Goal: Task Accomplishment & Management: Manage account settings

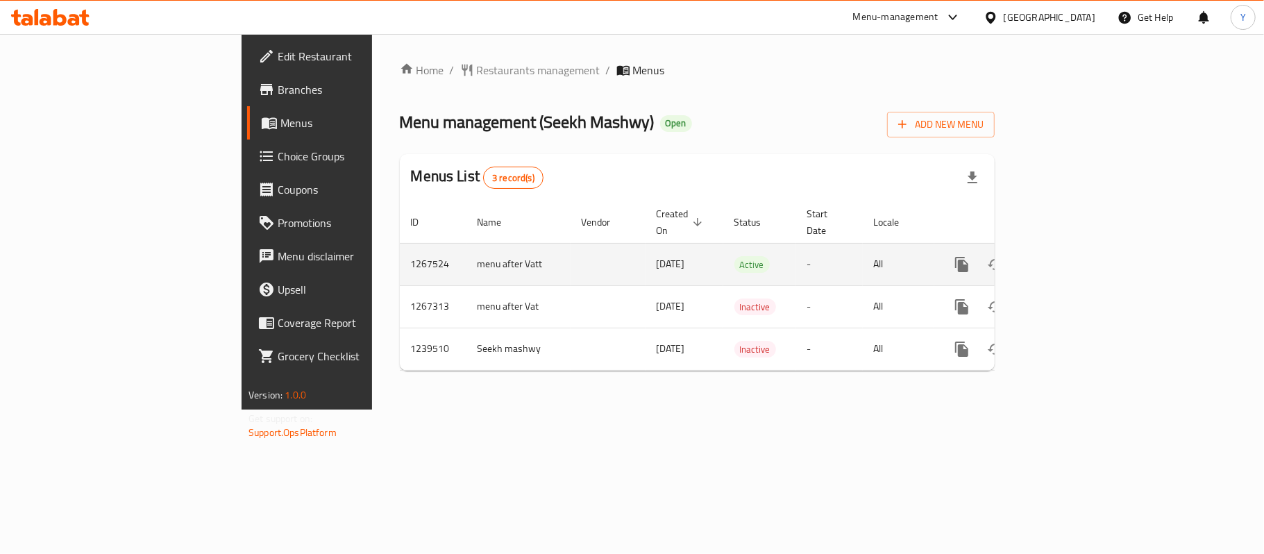
click at [1071, 256] on icon "enhanced table" at bounding box center [1062, 264] width 17 height 17
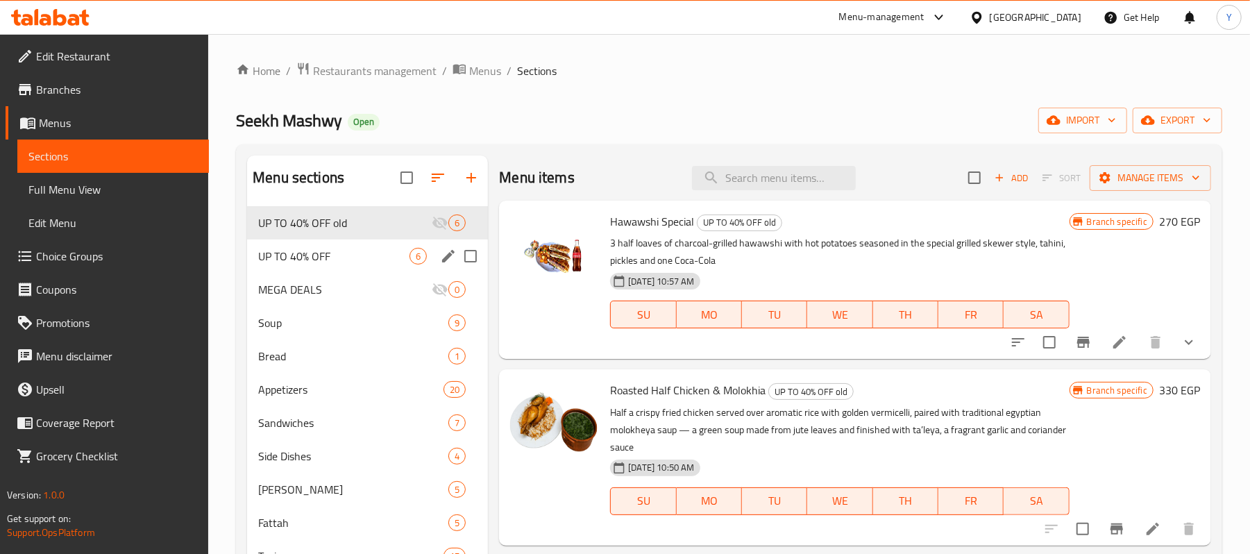
click at [364, 267] on div "UP TO 40% OFF 6" at bounding box center [367, 256] width 241 height 33
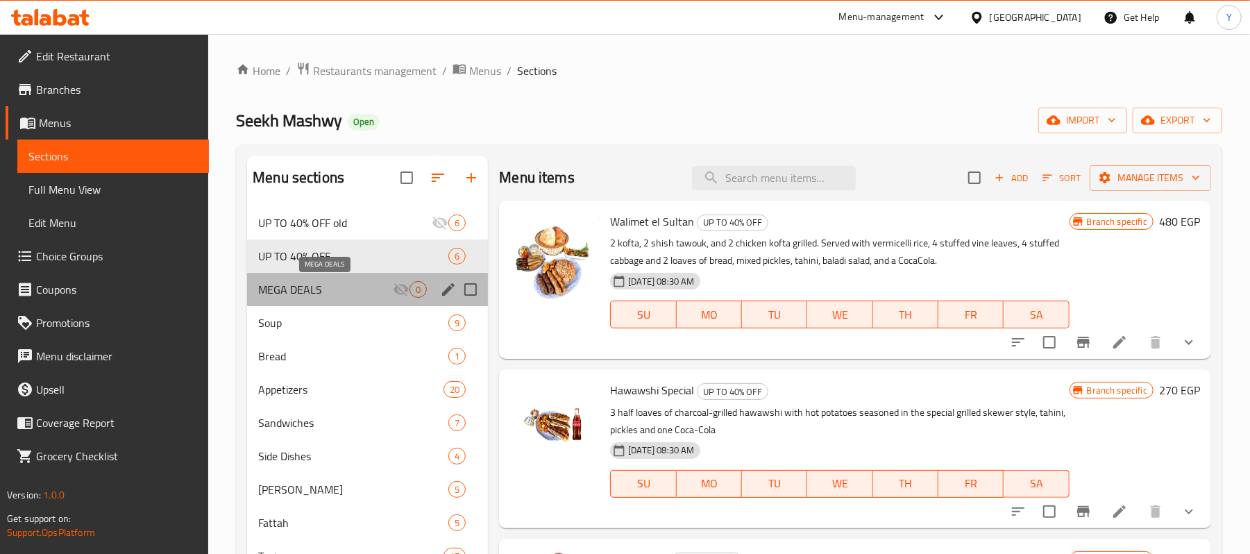
click at [364, 289] on span "MEGA DEALS" at bounding box center [325, 289] width 135 height 17
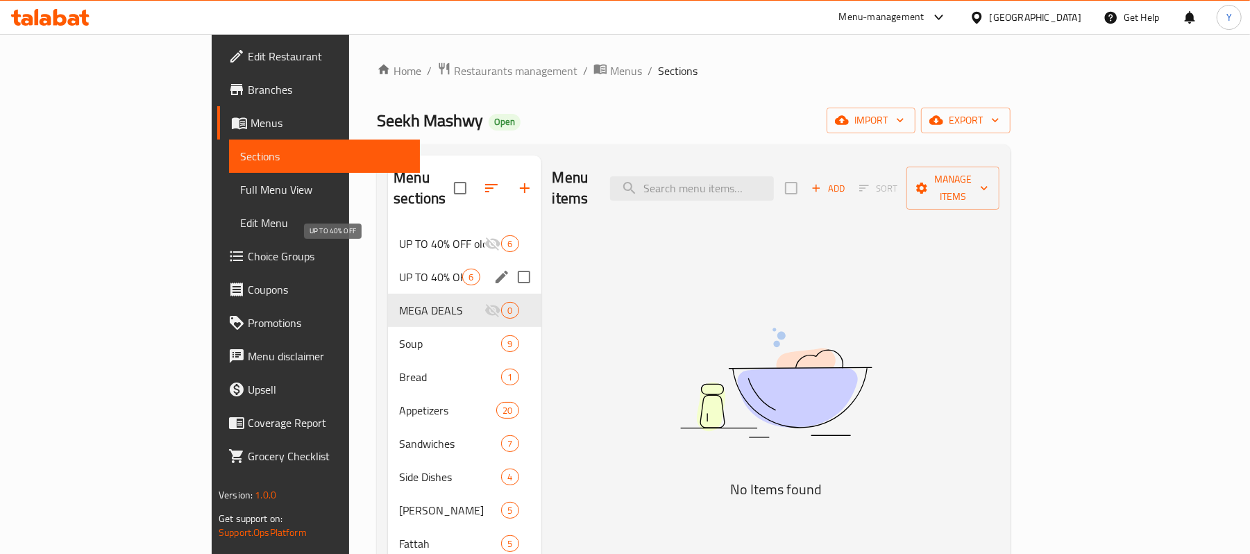
click at [399, 269] on span "UP TO 40% OFF" at bounding box center [430, 277] width 63 height 17
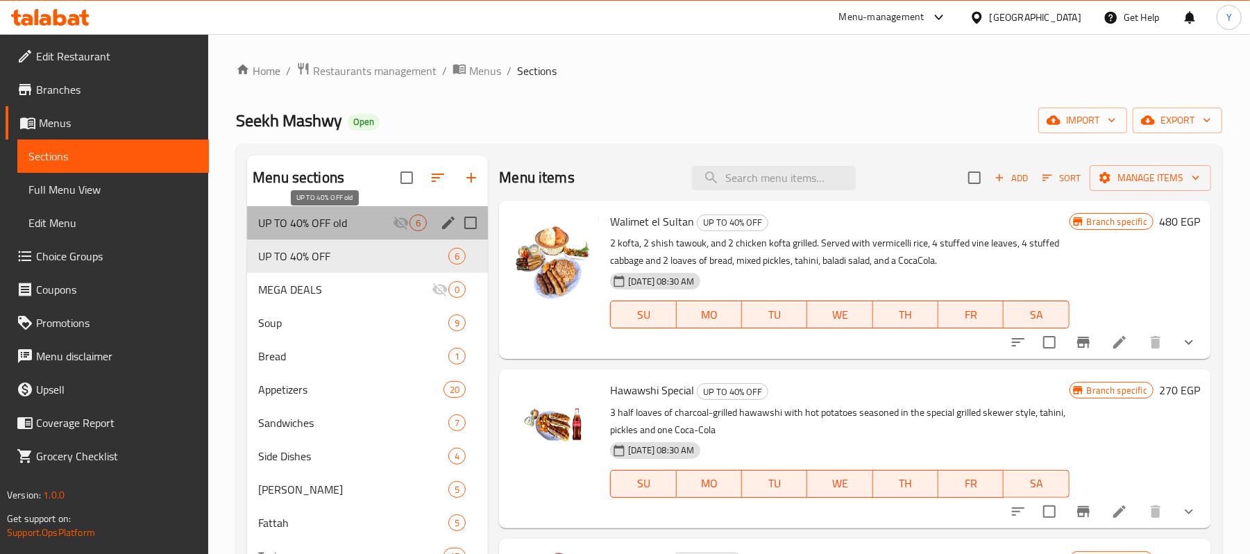
click at [359, 228] on span "UP TO 40% OFF old" at bounding box center [325, 223] width 135 height 17
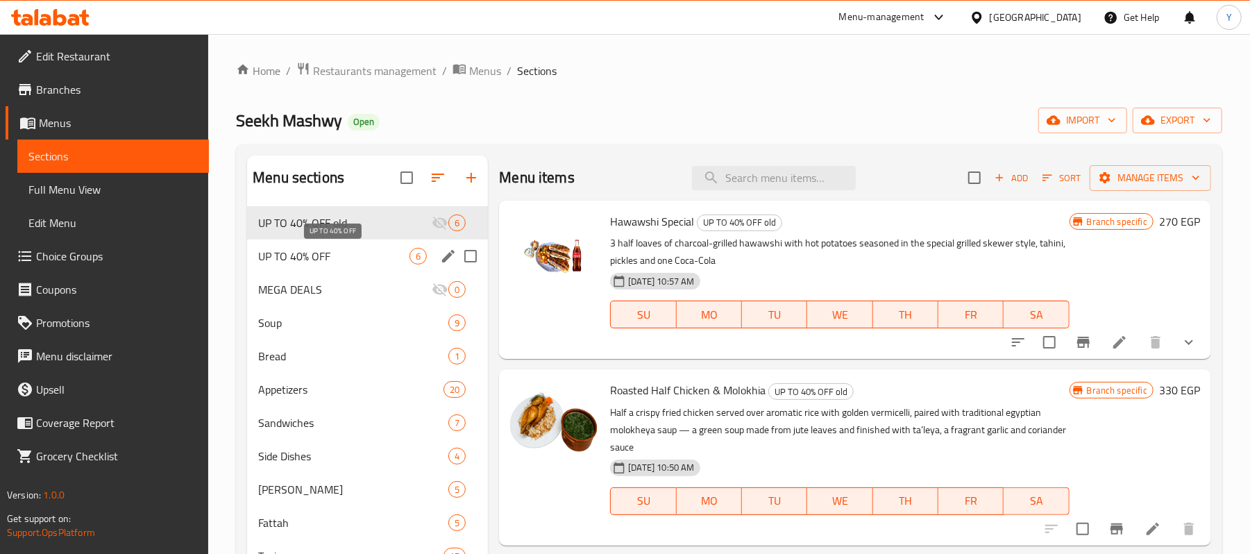
click at [369, 259] on span "UP TO 40% OFF" at bounding box center [333, 256] width 151 height 17
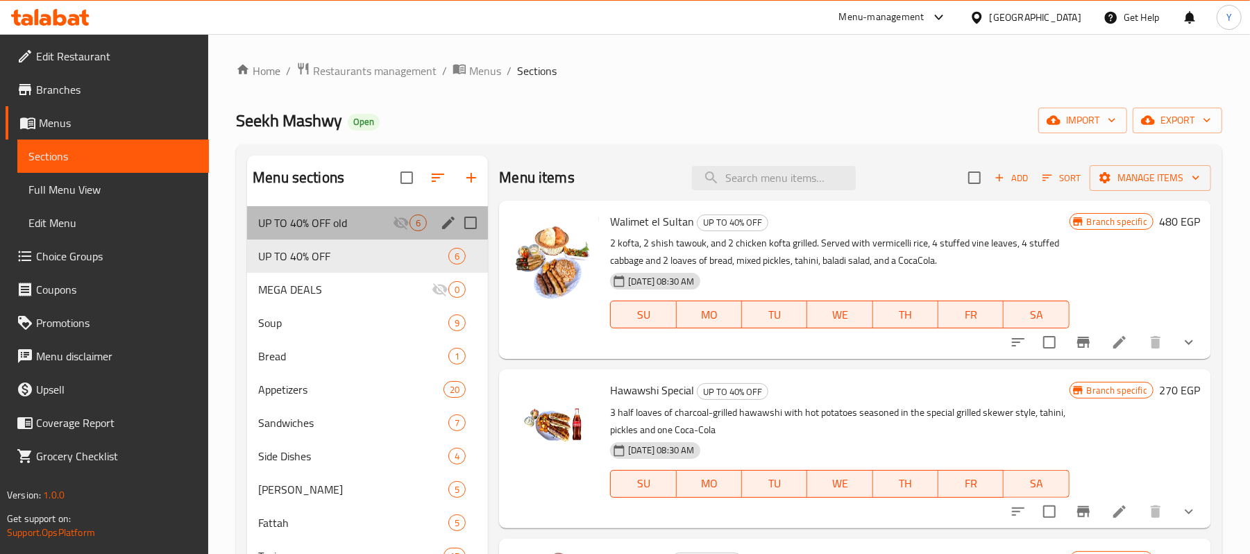
click at [368, 214] on div "UP TO 40% OFF old 6" at bounding box center [367, 222] width 241 height 33
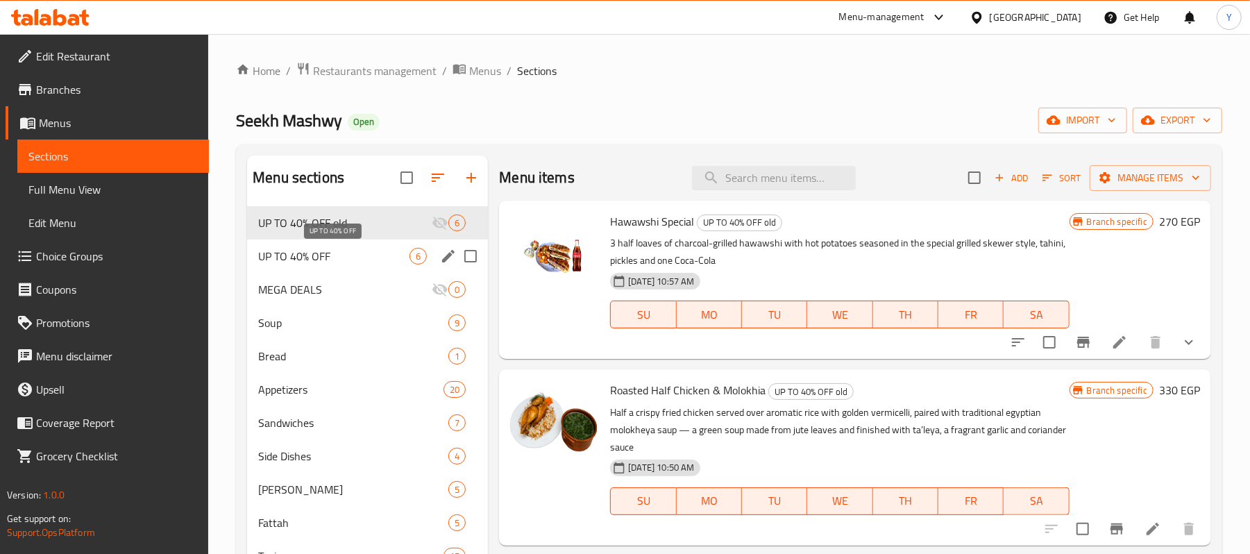
click at [367, 251] on span "UP TO 40% OFF" at bounding box center [333, 256] width 151 height 17
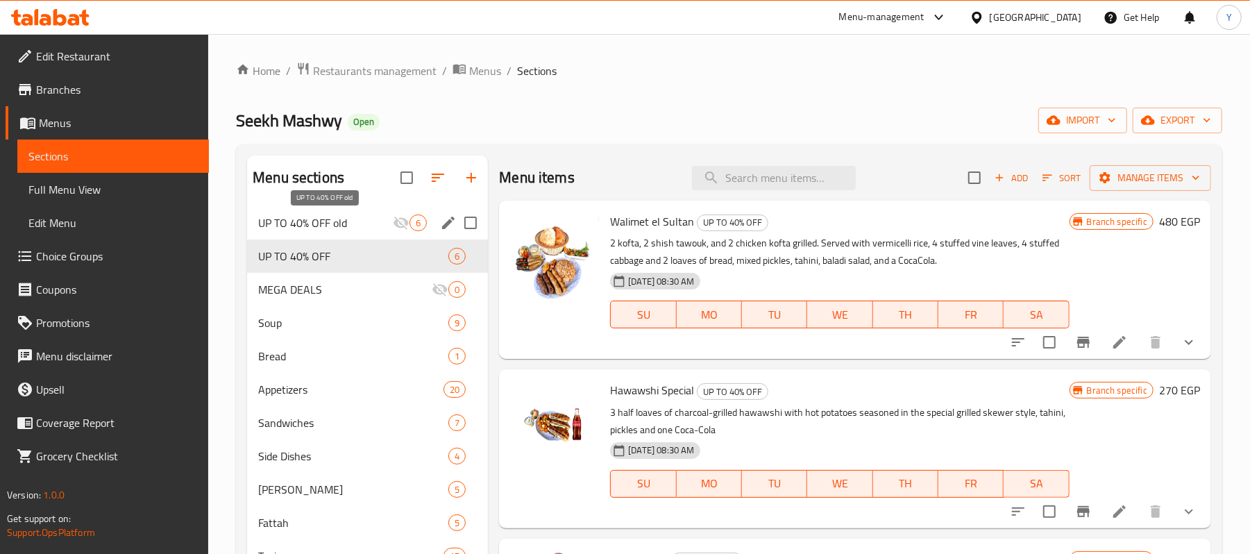
click at [365, 229] on span "UP TO 40% OFF old" at bounding box center [325, 223] width 135 height 17
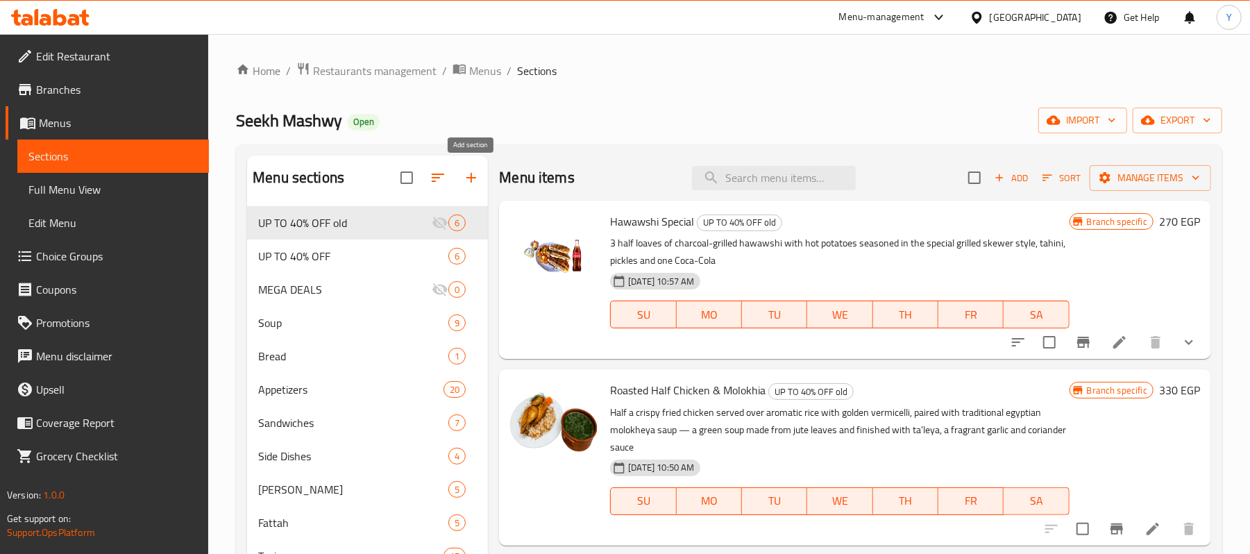
click at [470, 182] on icon "button" at bounding box center [471, 177] width 17 height 17
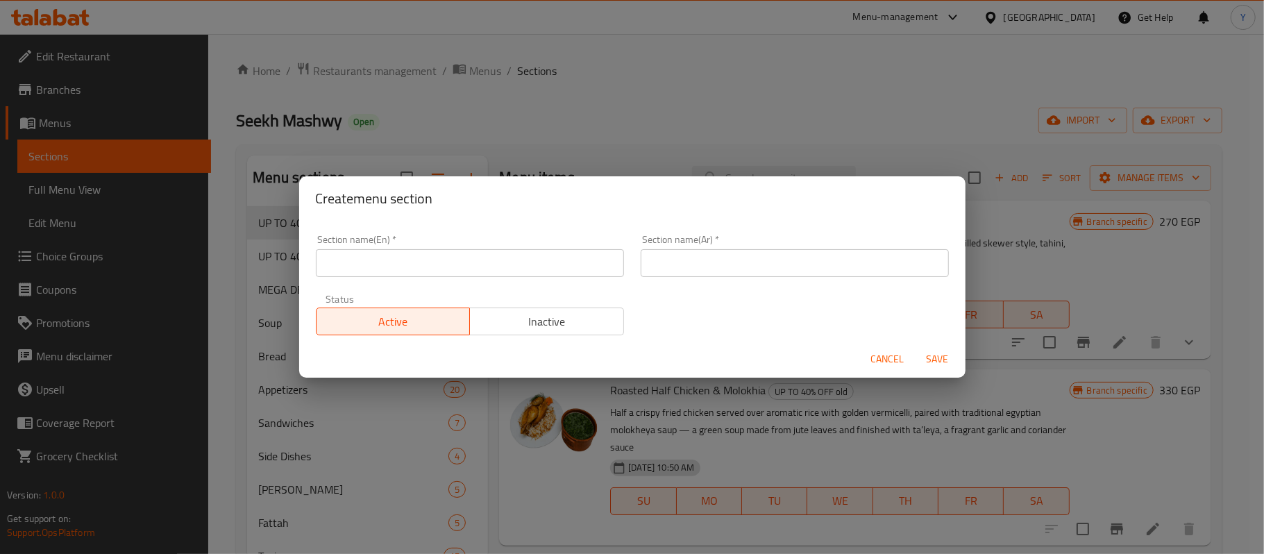
click at [468, 251] on input "text" at bounding box center [470, 263] width 308 height 28
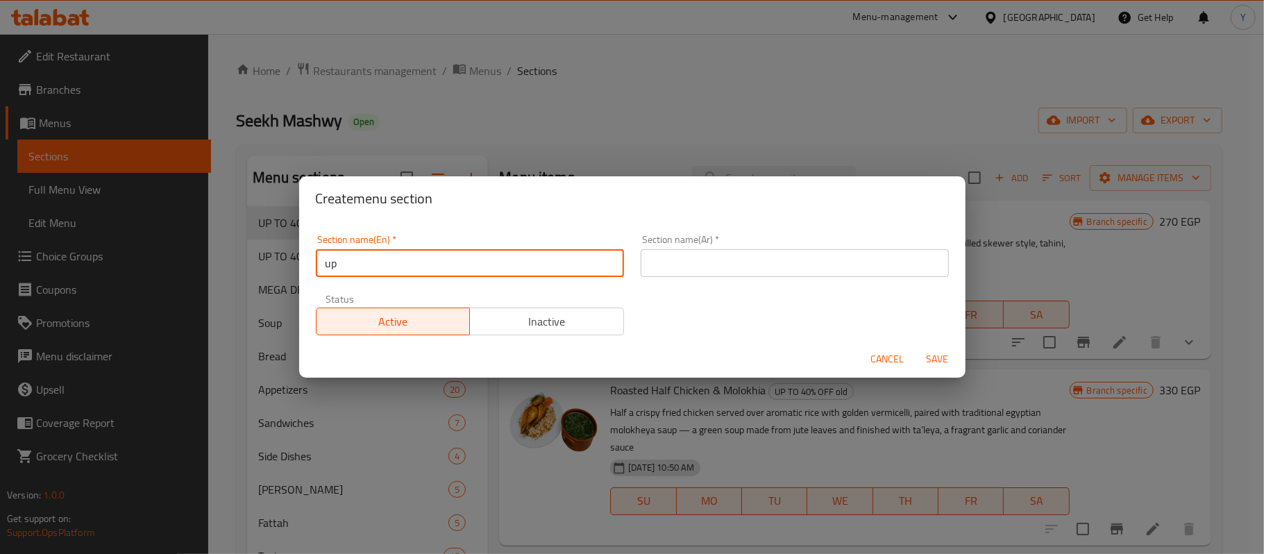
type input "u"
type input "Up to 40 % Off Meals"
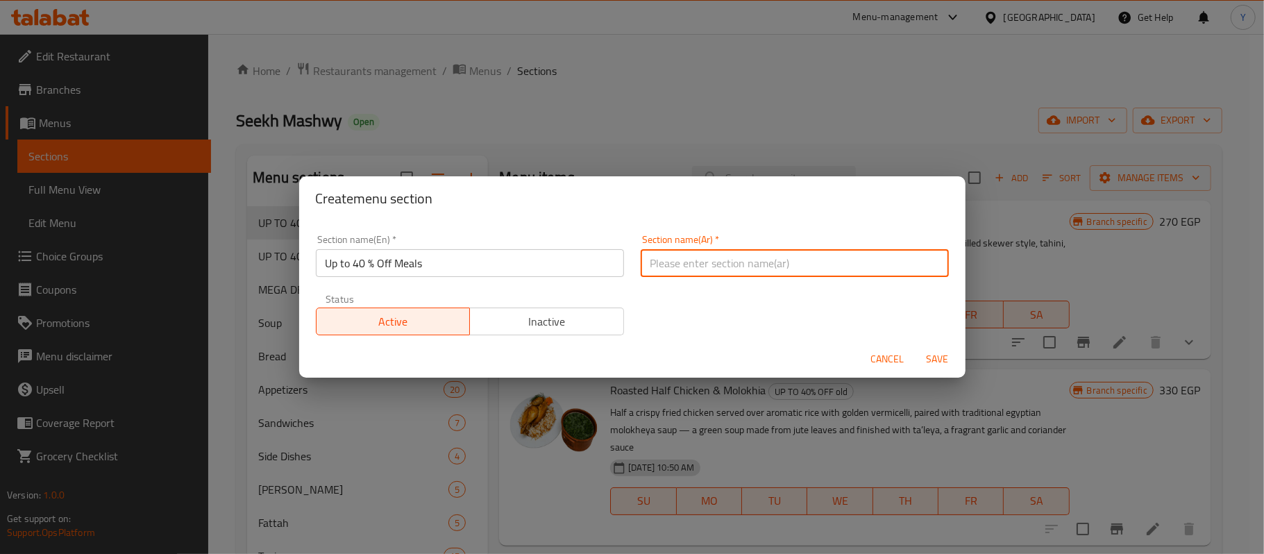
click at [775, 265] on input "text" at bounding box center [795, 263] width 308 height 28
type input "خصومات تصل الي 40 %"
click at [930, 360] on span "Save" at bounding box center [937, 359] width 33 height 17
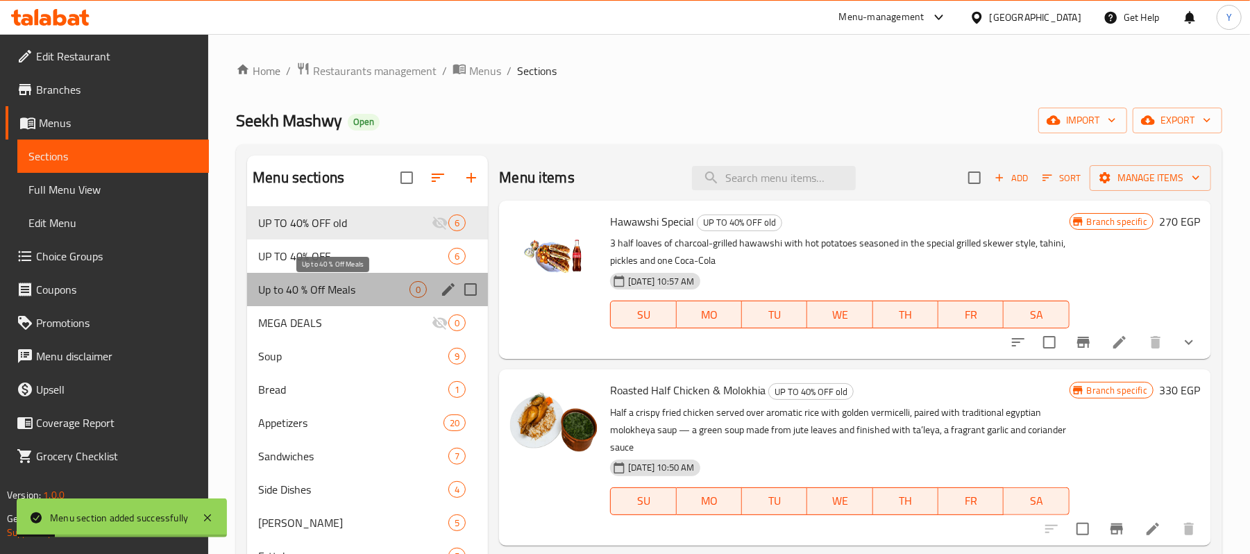
click at [364, 293] on span "Up to 40 % Off Meals" at bounding box center [333, 289] width 151 height 17
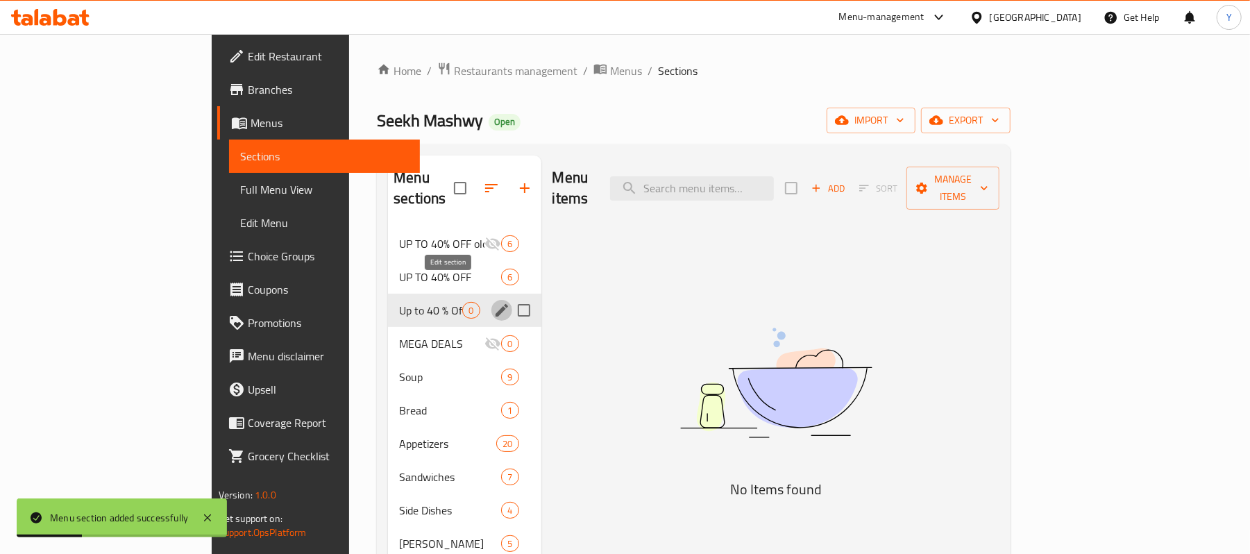
click at [494, 302] on icon "edit" at bounding box center [502, 310] width 17 height 17
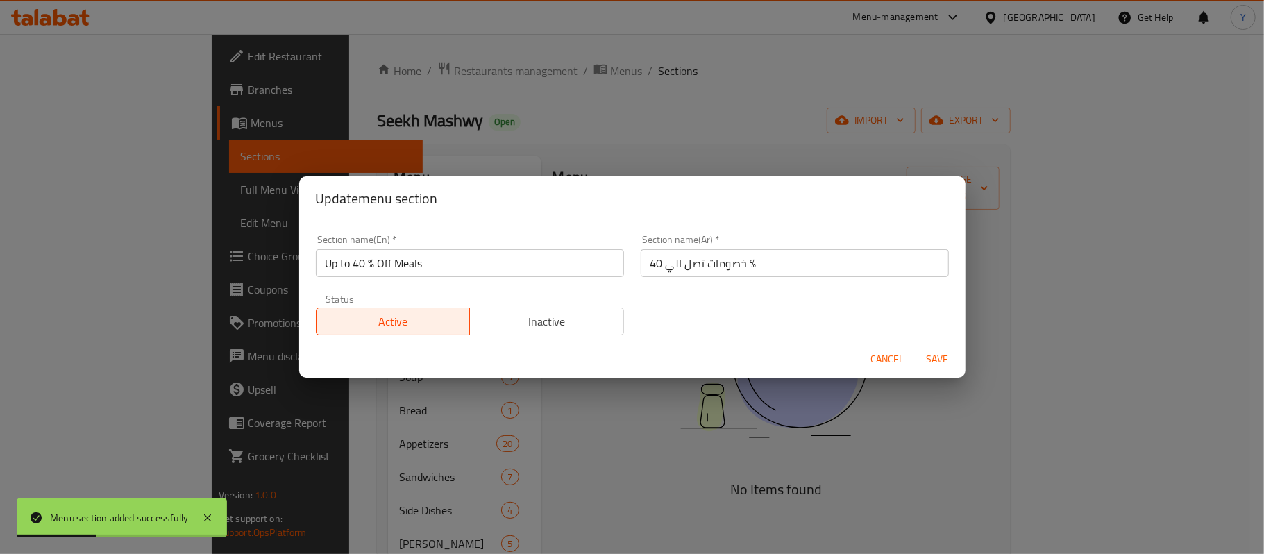
click at [503, 308] on button "Inactive" at bounding box center [546, 322] width 155 height 28
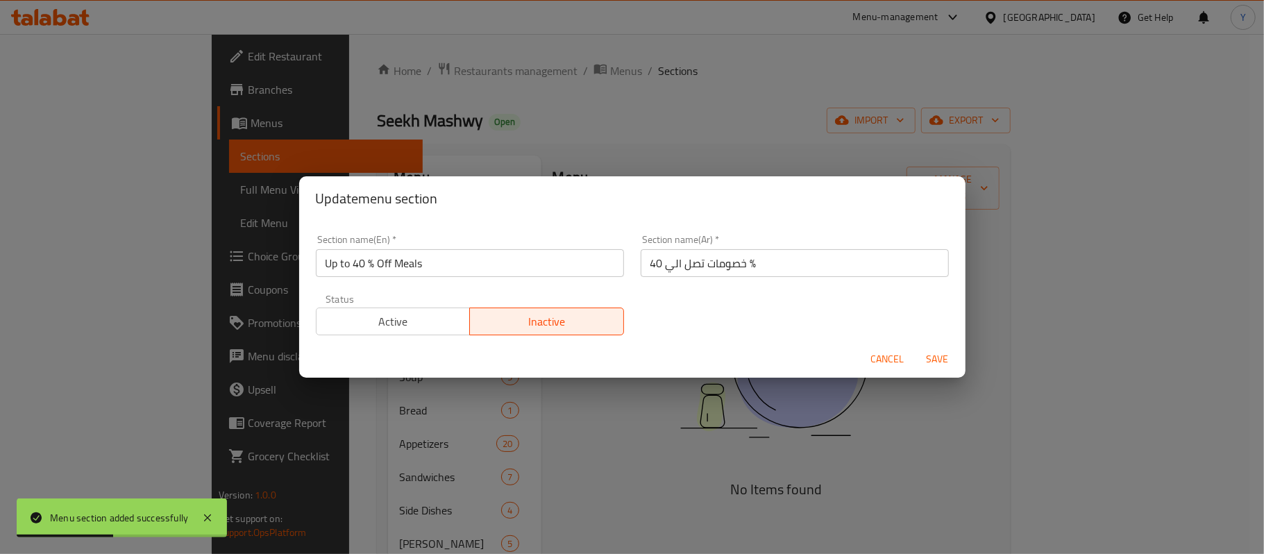
click at [939, 358] on span "Save" at bounding box center [937, 359] width 33 height 17
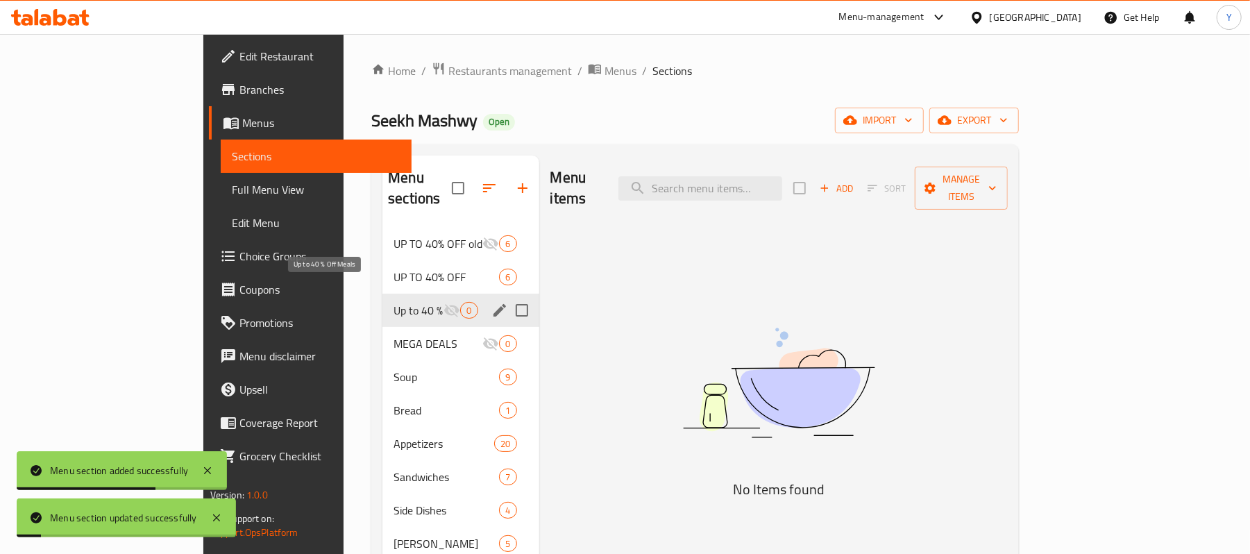
click at [394, 302] on span "Up to 40 % Off Meals" at bounding box center [419, 310] width 50 height 17
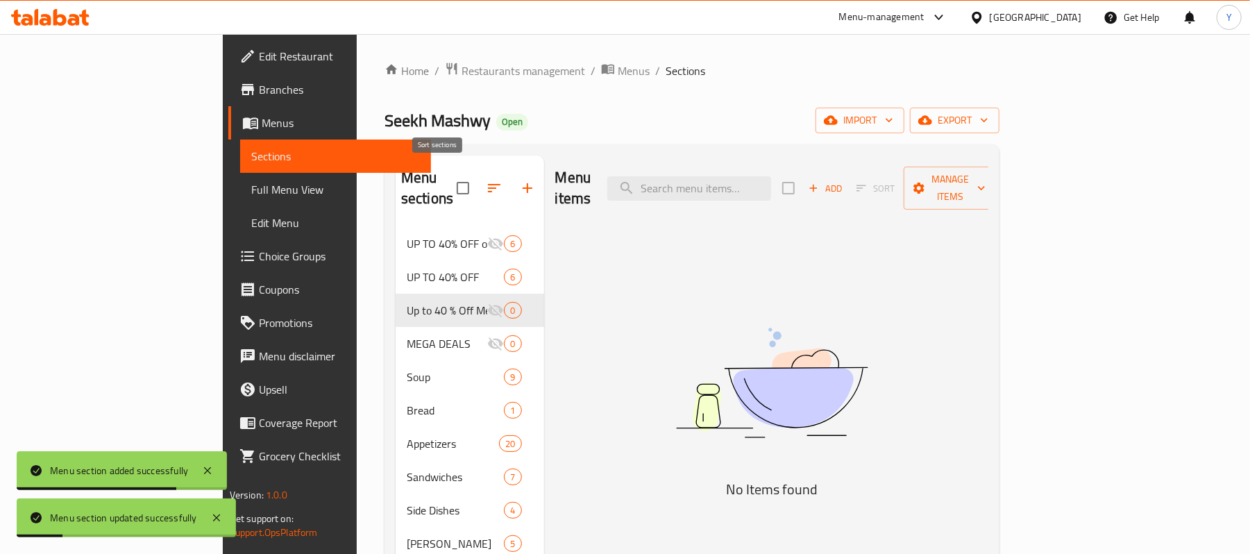
click at [478, 187] on button "button" at bounding box center [494, 187] width 33 height 33
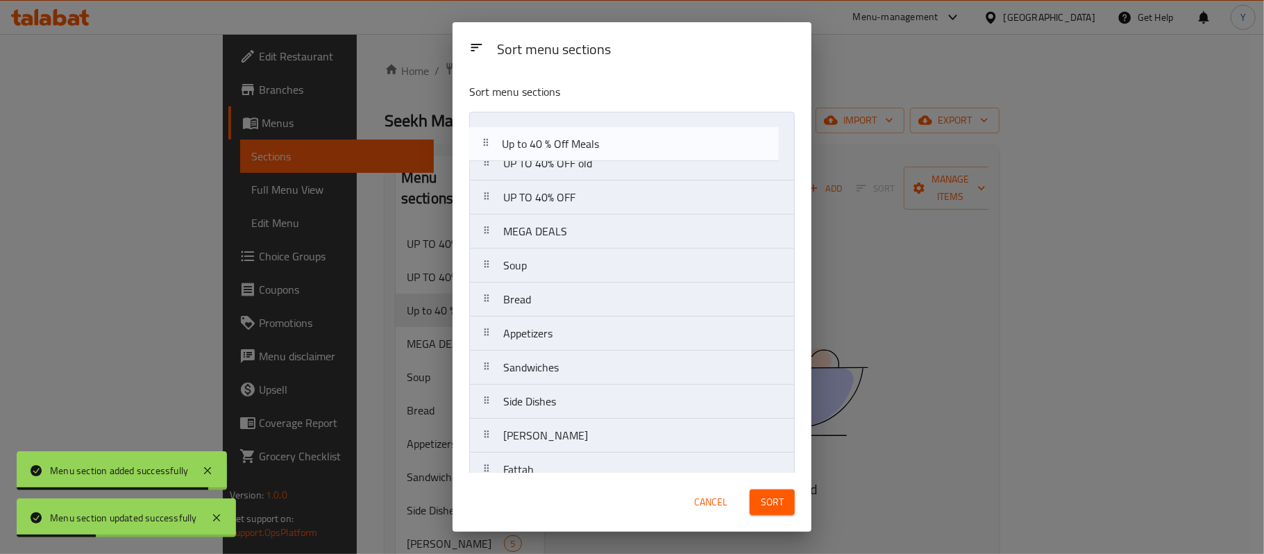
drag, startPoint x: 530, startPoint y: 210, endPoint x: 529, endPoint y: 131, distance: 79.2
click at [529, 131] on nav "UP TO 40% OFF old UP TO 40% OFF Up to 40 % Off Meals MEGA DEALS Soup Bread Appe…" at bounding box center [632, 487] width 326 height 750
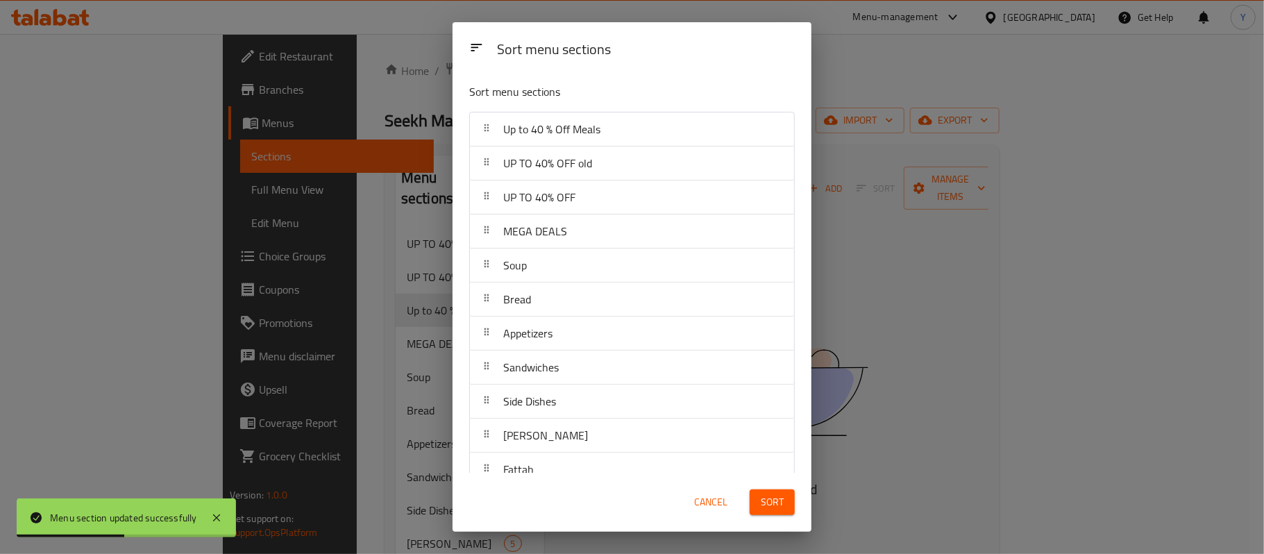
click at [778, 497] on span "Sort" at bounding box center [772, 502] width 23 height 17
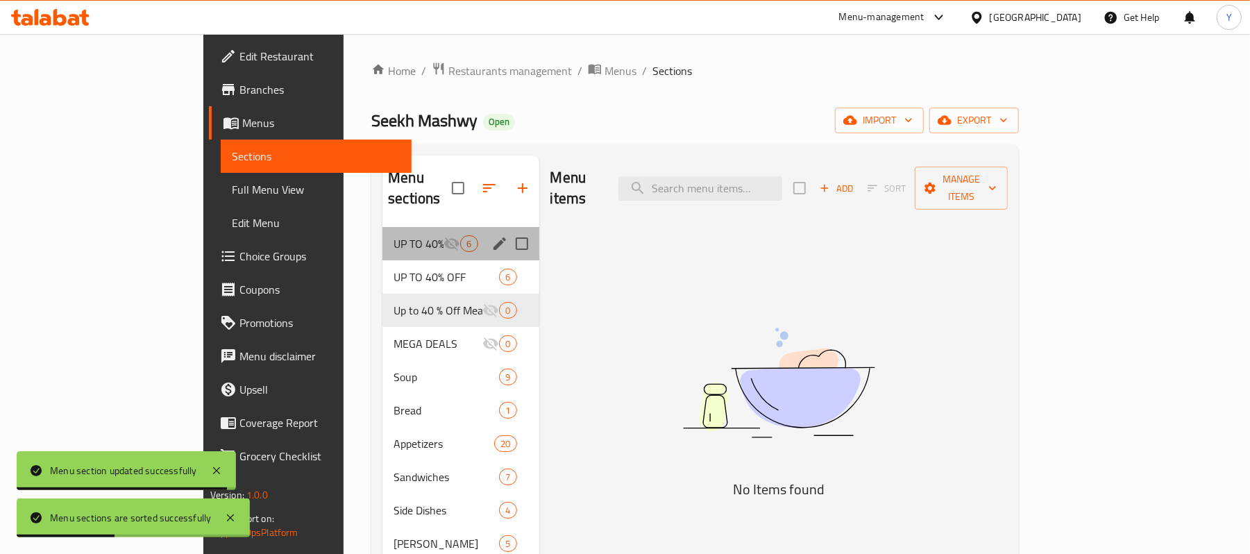
click at [396, 234] on div "UP TO 40% OFF old 6" at bounding box center [461, 243] width 156 height 33
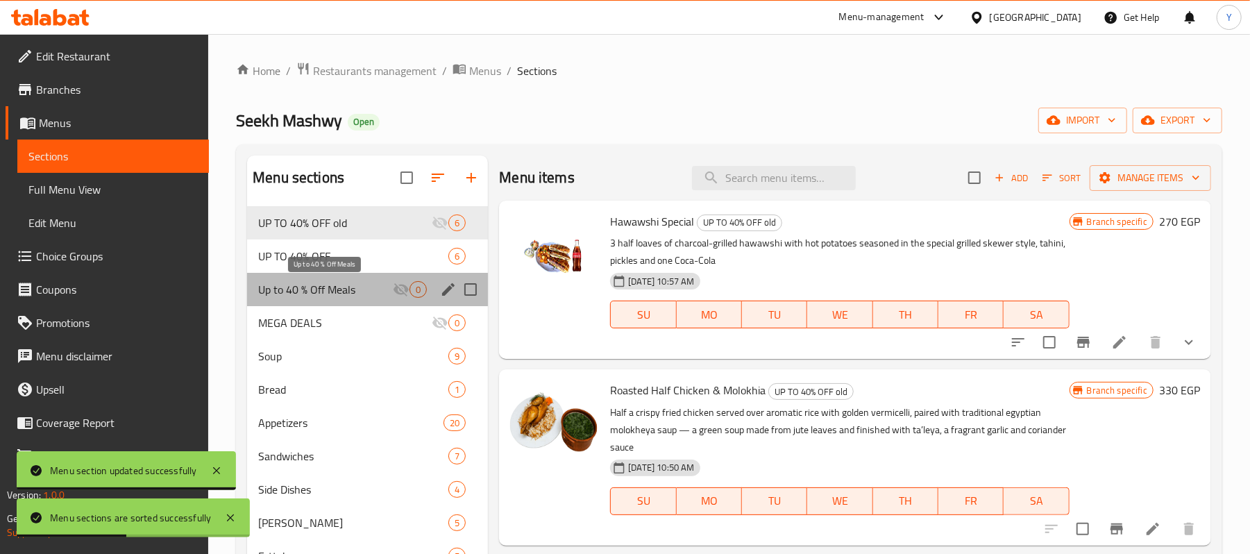
click at [380, 283] on span "Up to 40 % Off Meals" at bounding box center [325, 289] width 135 height 17
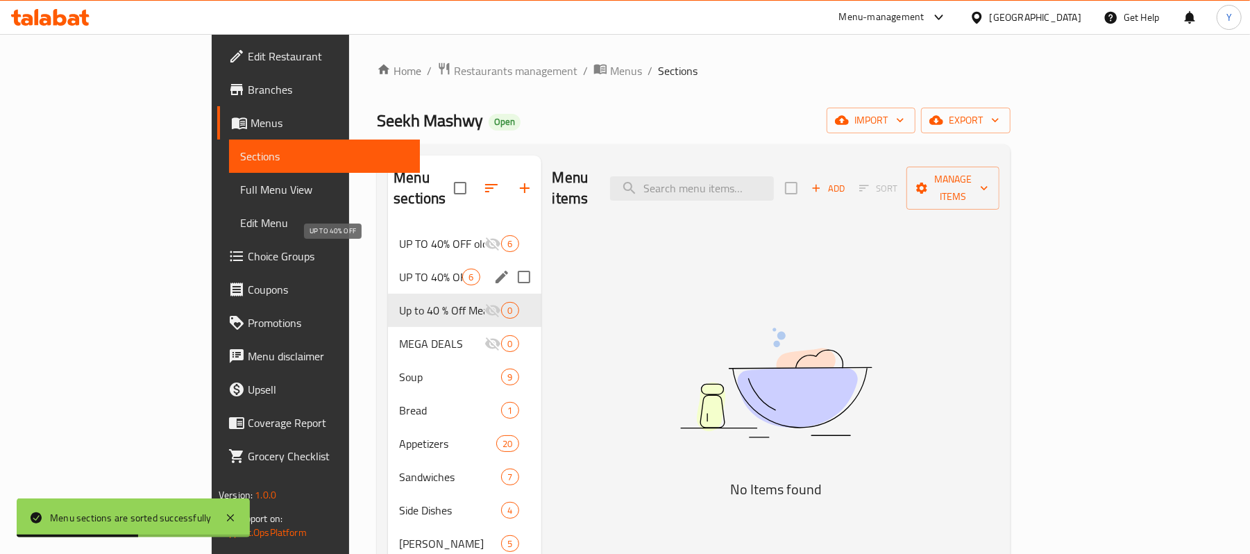
click at [399, 235] on span "UP TO 40% OFF old" at bounding box center [441, 243] width 85 height 17
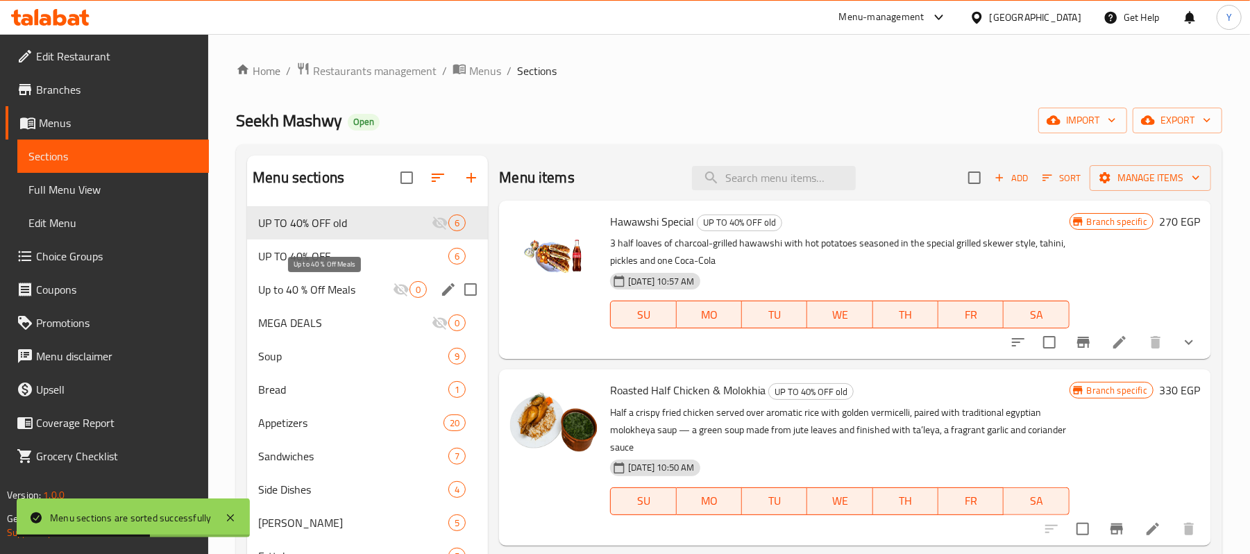
click at [362, 287] on span "Up to 40 % Off Meals" at bounding box center [325, 289] width 135 height 17
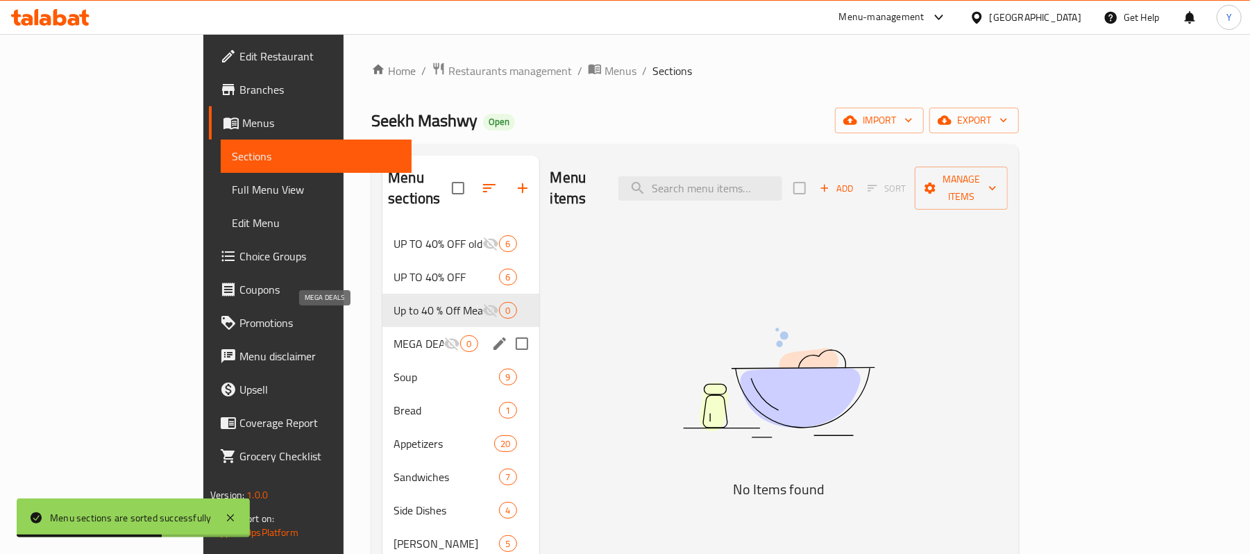
click at [394, 335] on span "MEGA DEALS" at bounding box center [419, 343] width 50 height 17
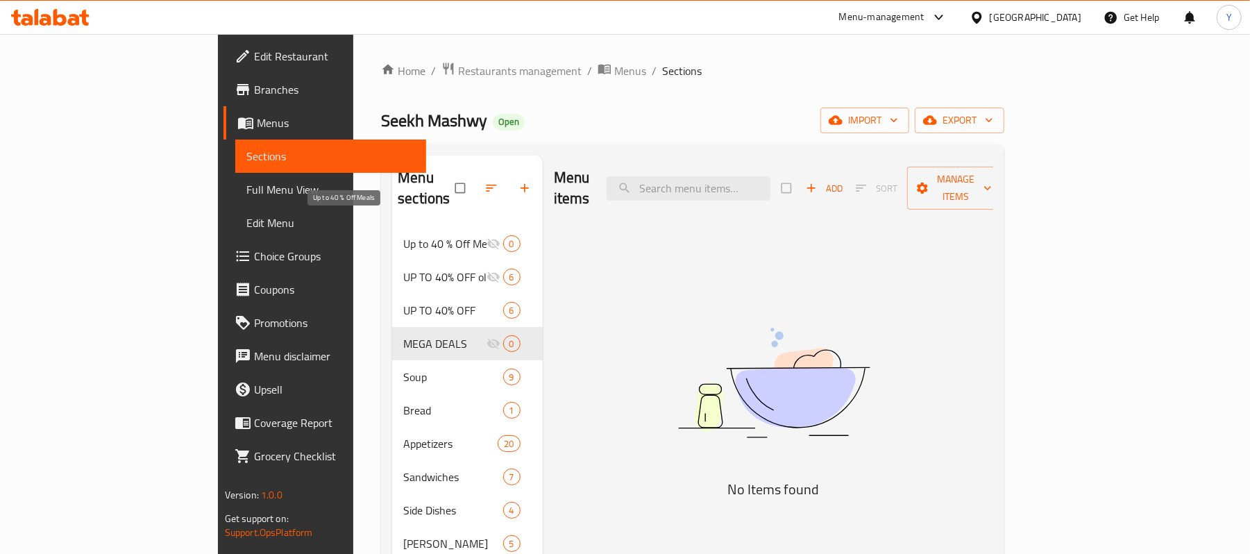
click at [403, 235] on span "Up to 40 % Off Meals" at bounding box center [444, 243] width 83 height 17
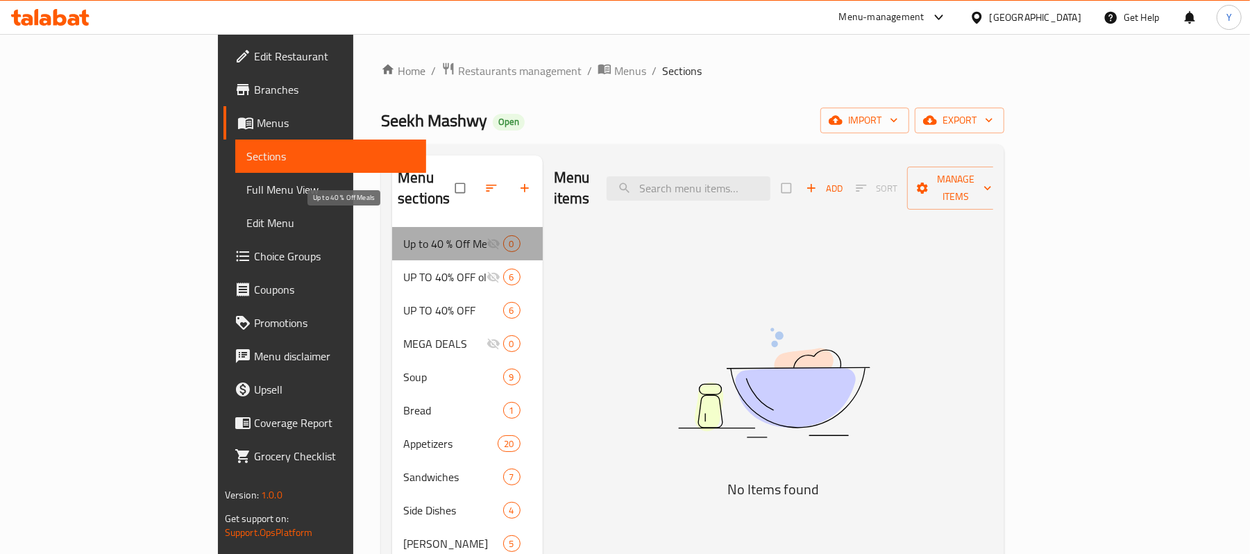
click at [403, 235] on span "Up to 40 % Off Meals" at bounding box center [444, 243] width 83 height 17
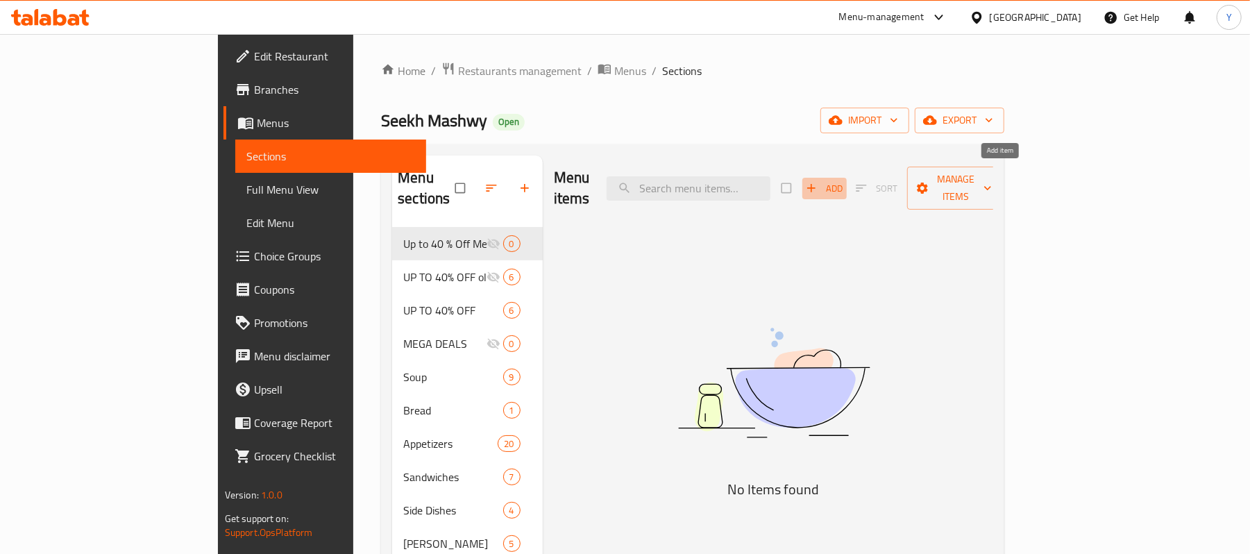
click at [847, 189] on button "Add" at bounding box center [825, 189] width 44 height 22
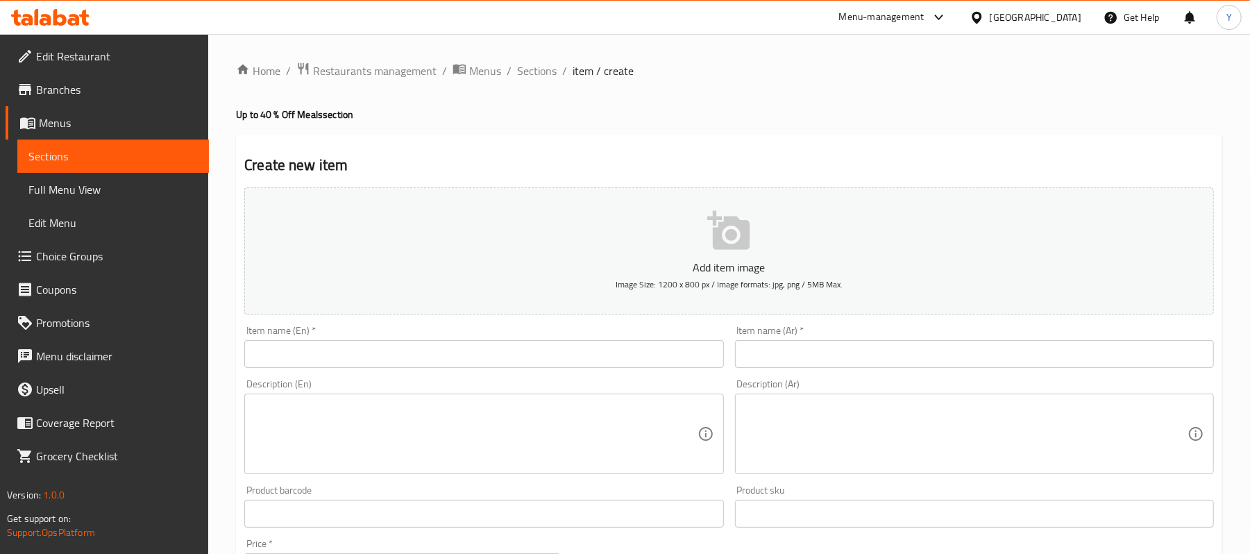
click at [523, 362] on input "text" at bounding box center [483, 354] width 479 height 28
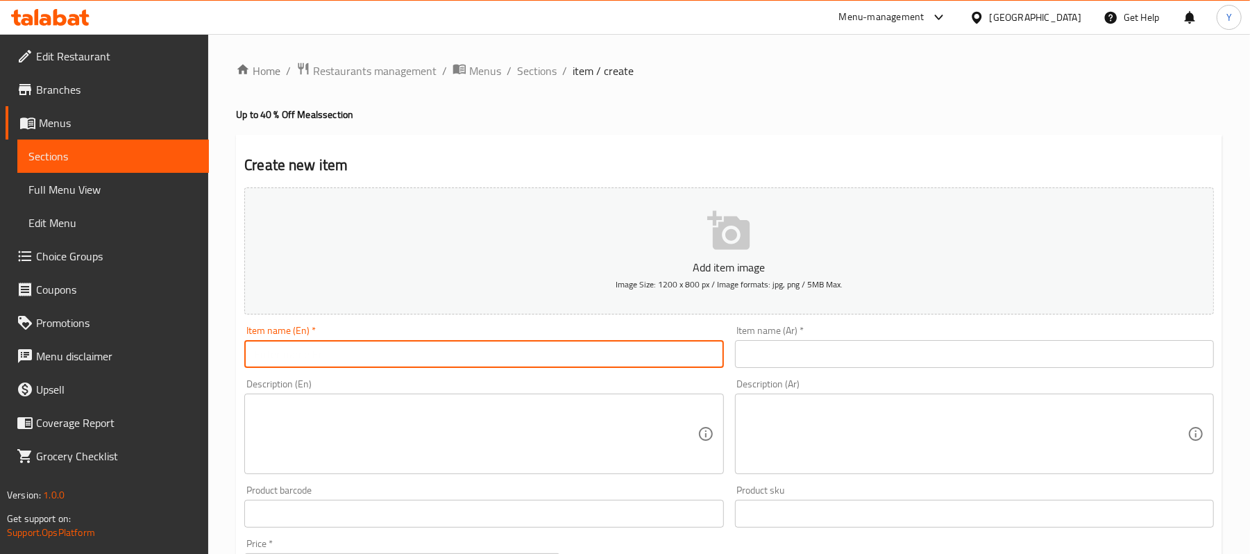
paste input "Walimet El Sultan"
type input "Walimet El Sultan"
click at [748, 357] on input "text" at bounding box center [974, 354] width 479 height 28
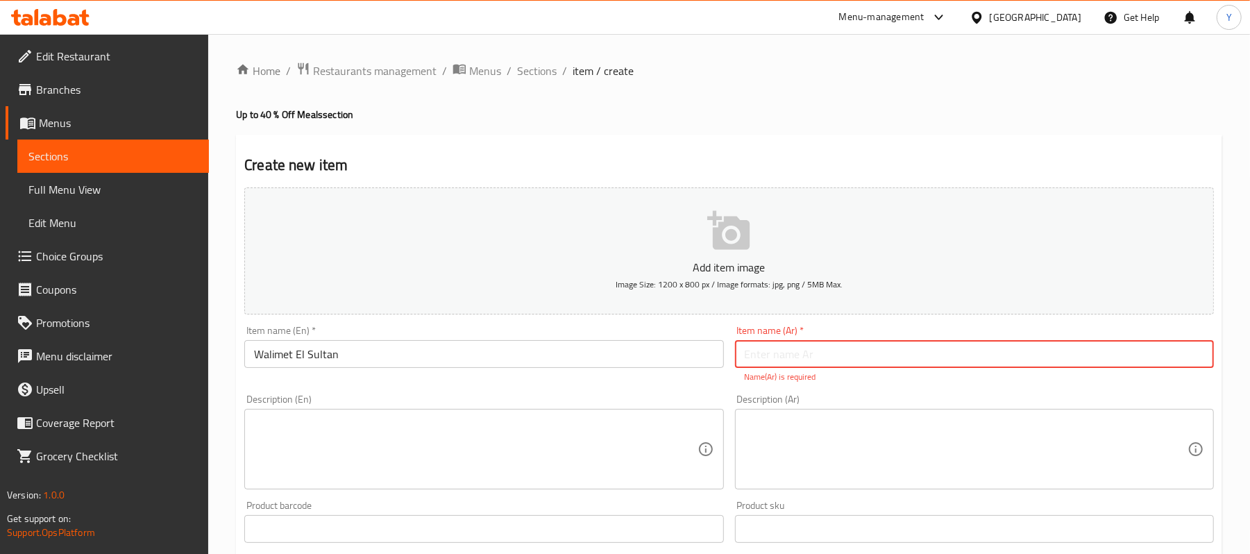
paste input "[PERSON_NAME]"
type input "[PERSON_NAME]"
click at [661, 439] on textarea at bounding box center [475, 450] width 443 height 66
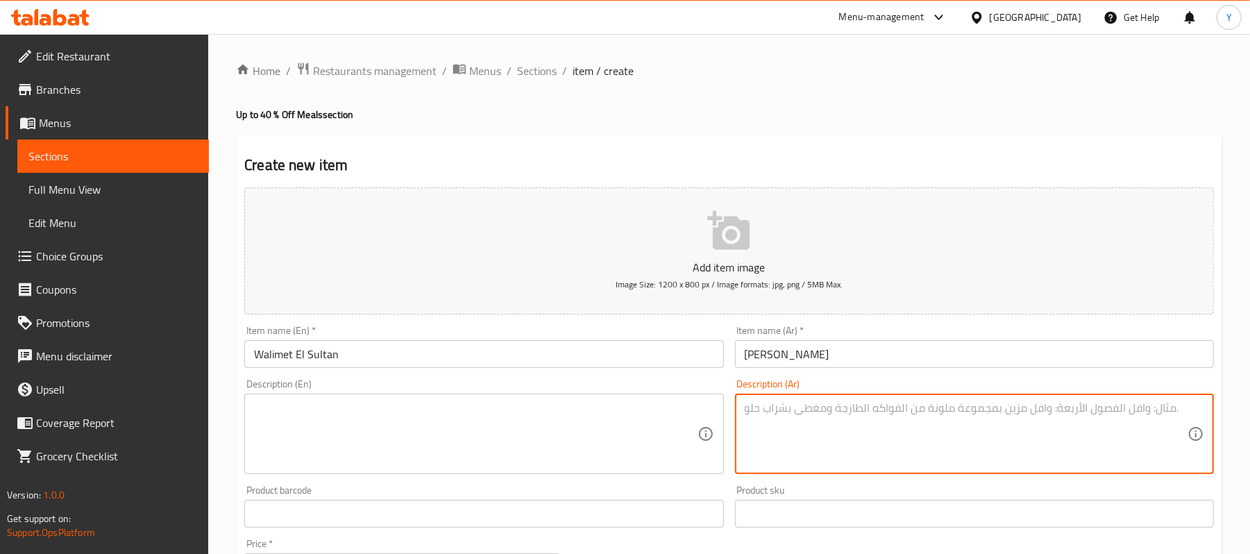
click at [798, 432] on textarea at bounding box center [966, 434] width 443 height 66
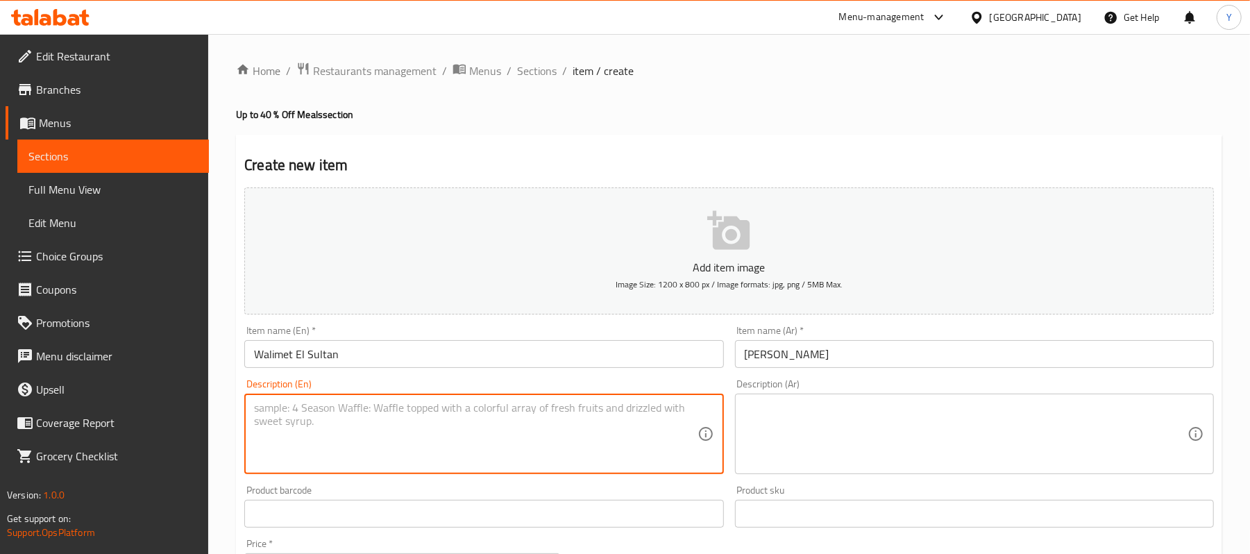
click at [511, 430] on textarea at bounding box center [475, 434] width 443 height 66
click at [768, 430] on textarea at bounding box center [966, 434] width 443 height 66
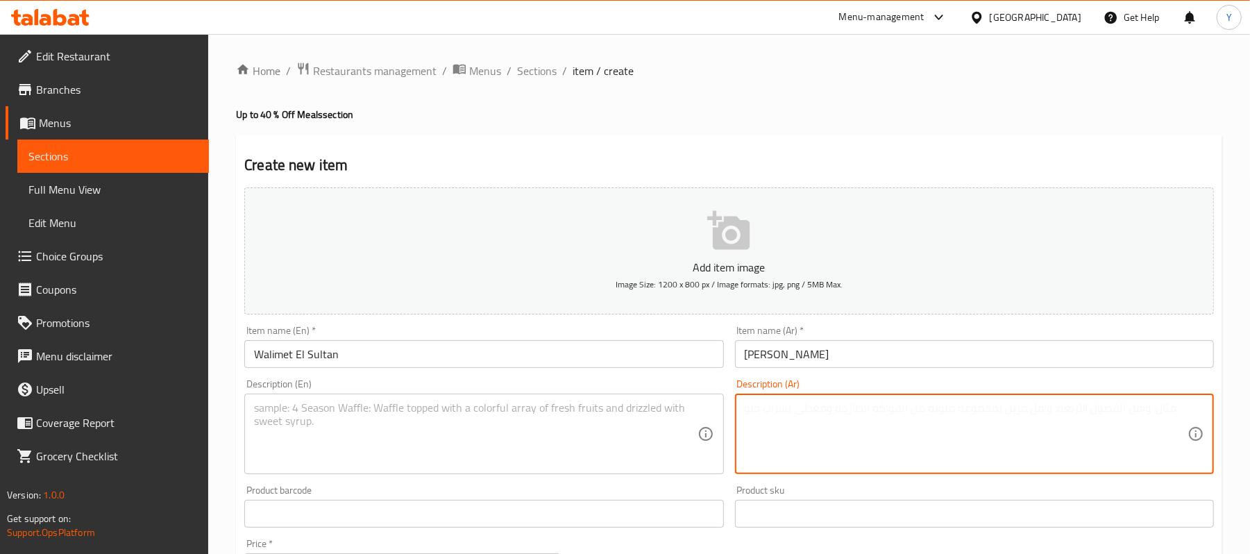
paste textarea "استمتع بوجبة ملكية فيها قطعتين كفتة لحمة ، قطعتين كفتة فراخ ، قطعتين شيش طاووق …"
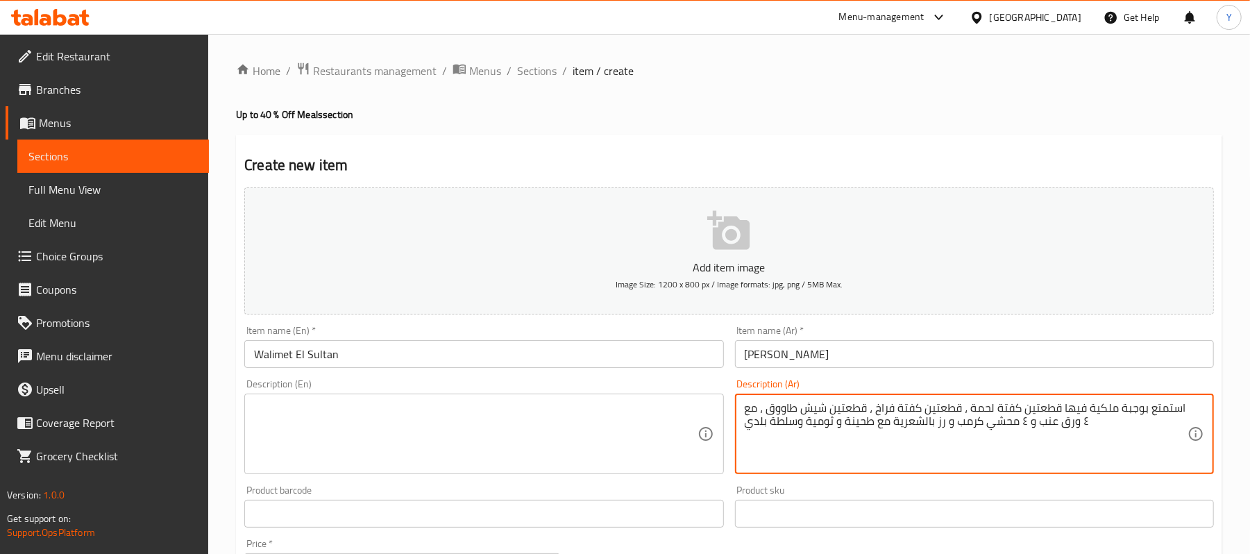
type textarea "استمتع بوجبة ملكية فيها قطعتين كفتة لحمة ، قطعتين كفتة فراخ ، قطعتين شيش طاووق …"
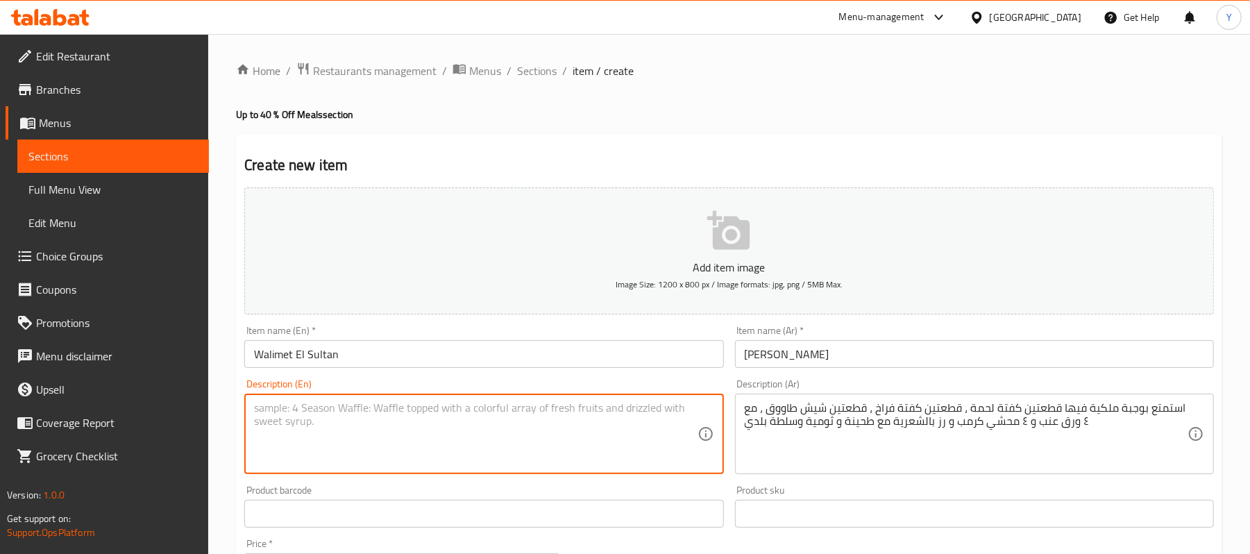
click at [650, 429] on textarea at bounding box center [475, 434] width 443 height 66
paste textarea "Indulge in a royal feast with 2 pieces of juicy meat kofta, 2 chicken kofta, 2 …"
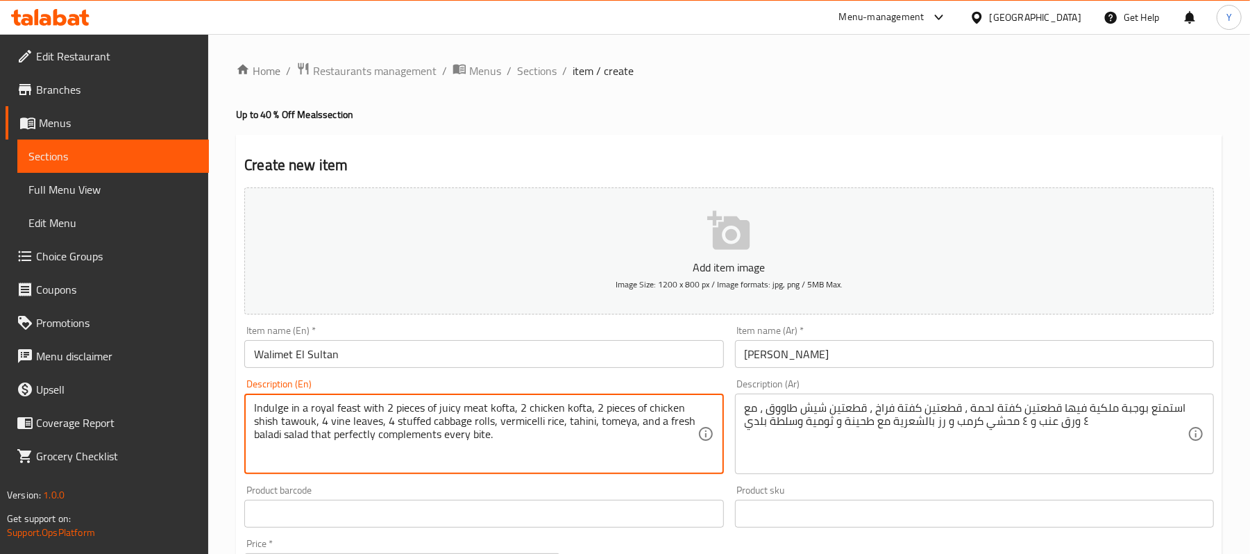
type textarea "Indulge in a royal feast with 2 pieces of juicy meat kofta, 2 chicken kofta, 2 …"
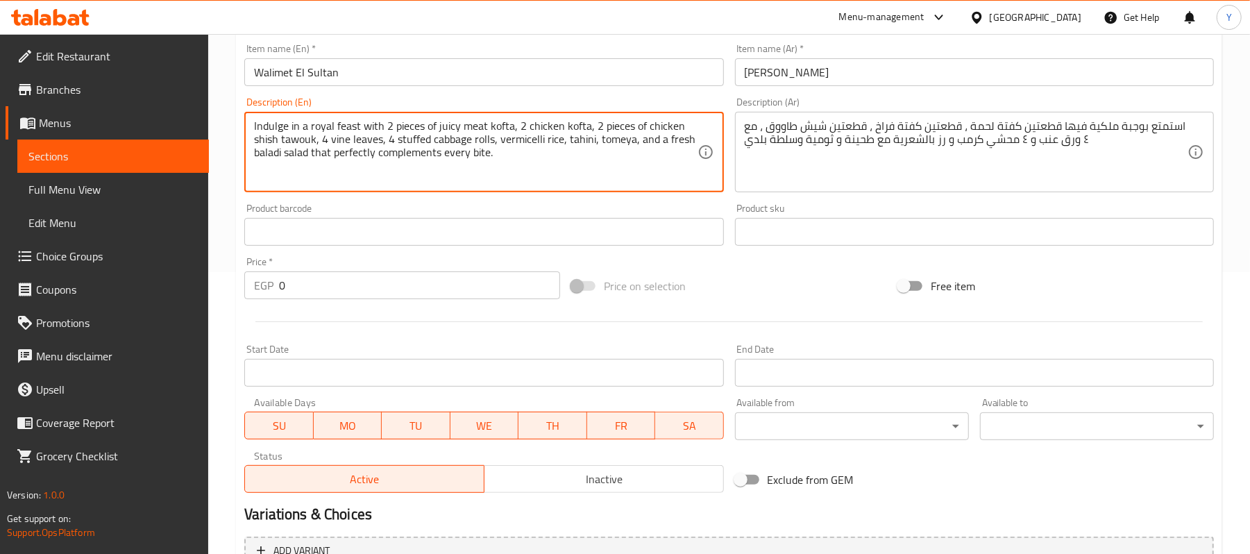
scroll to position [283, 0]
click at [458, 290] on input "0" at bounding box center [419, 284] width 281 height 28
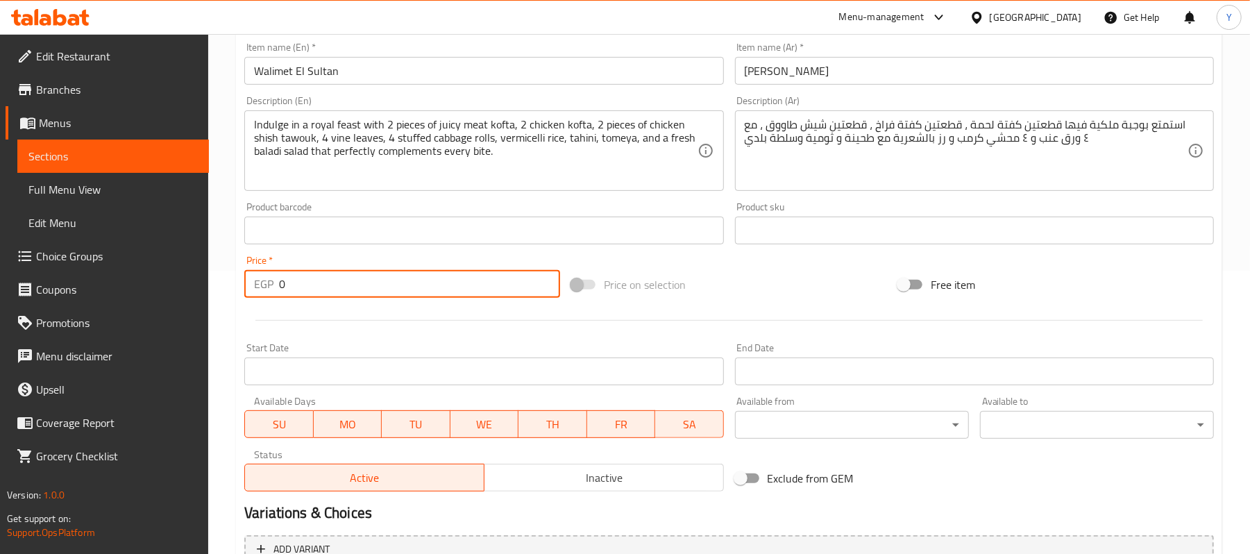
click at [458, 290] on input "0" at bounding box center [419, 284] width 281 height 28
type input "399"
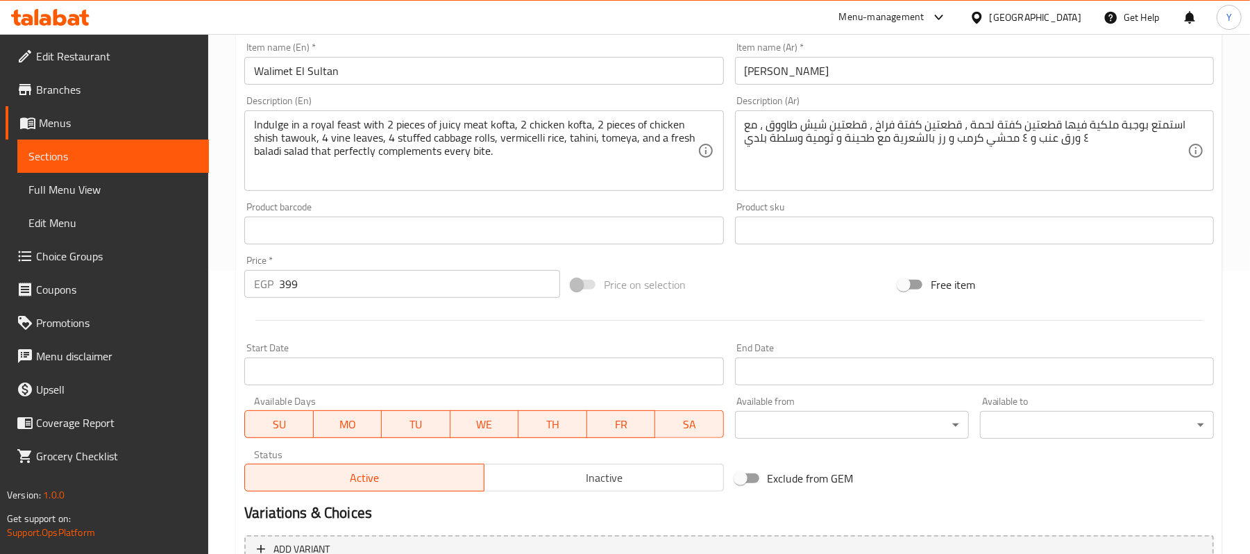
click at [748, 286] on div "Price on selection" at bounding box center [729, 284] width 327 height 37
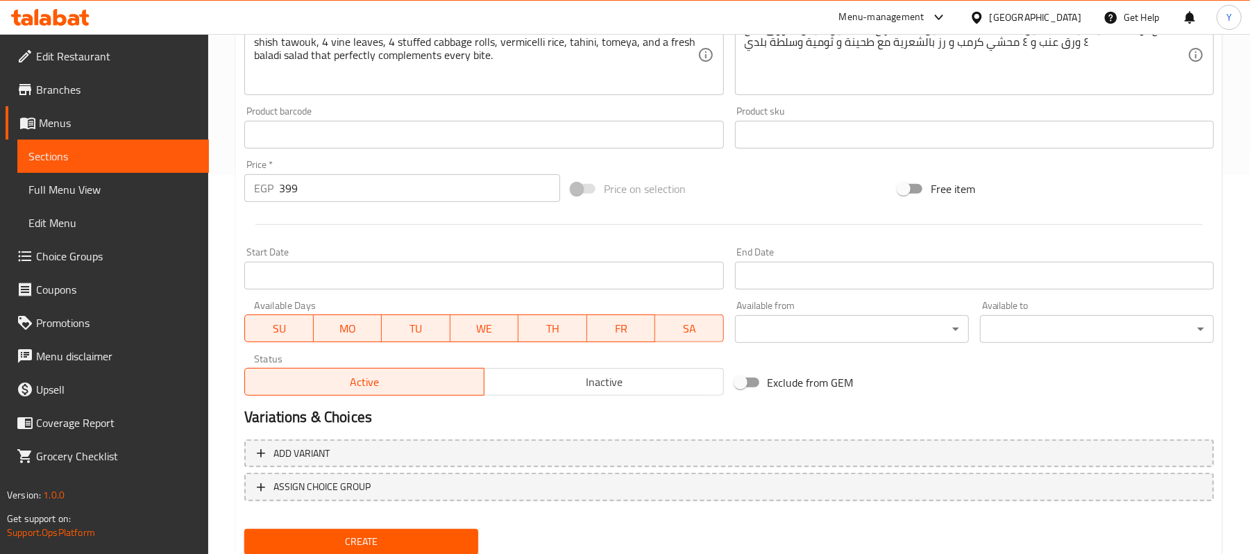
scroll to position [426, 0]
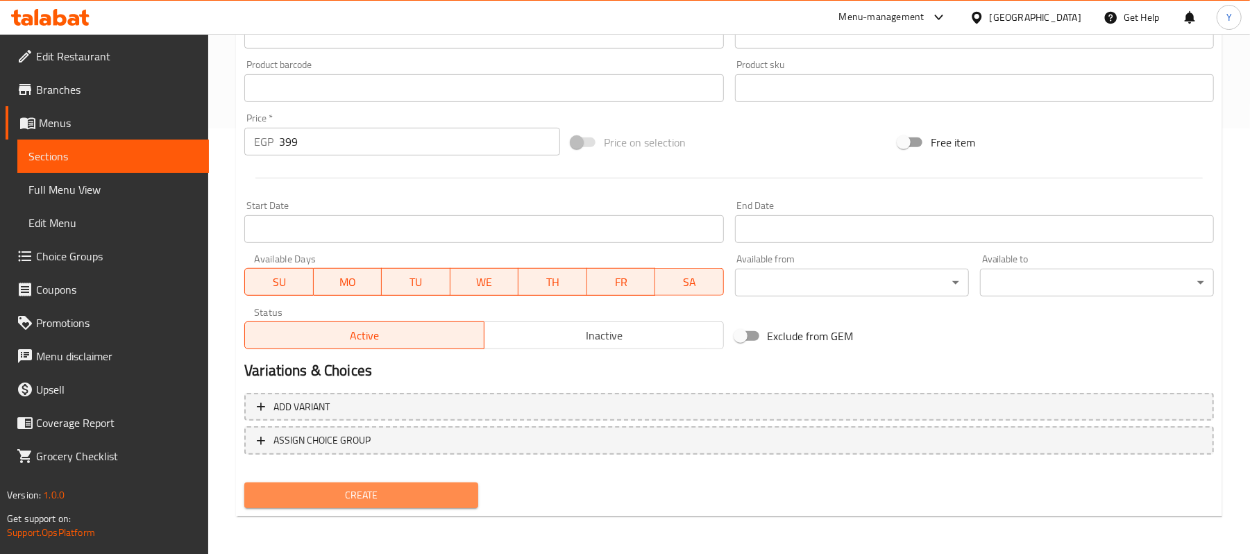
click at [471, 490] on button "Create" at bounding box center [361, 496] width 234 height 26
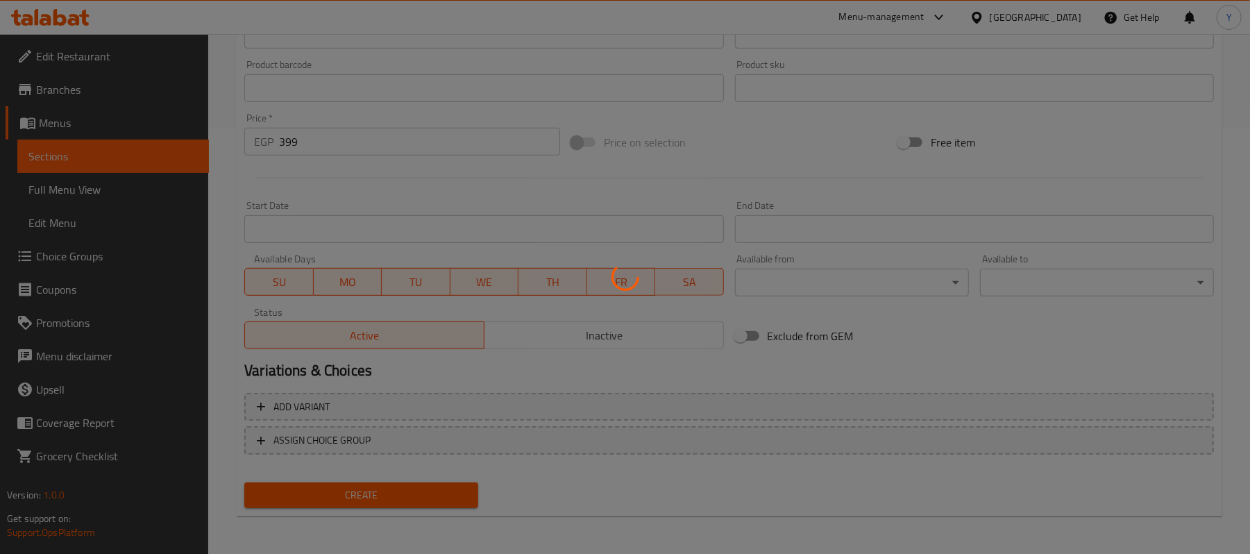
scroll to position [0, 0]
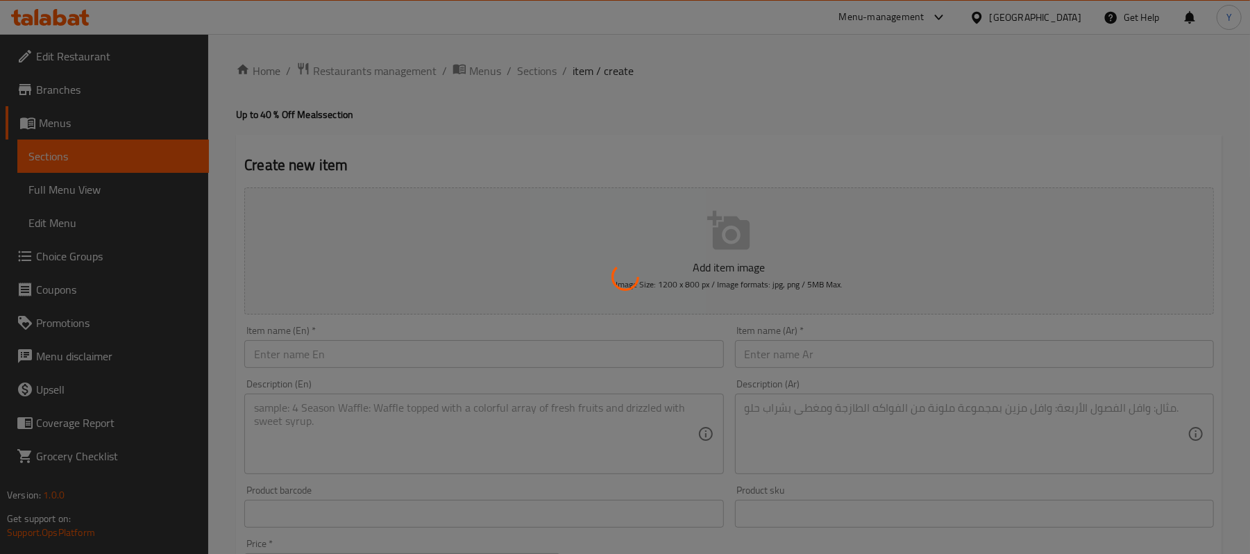
type input "0"
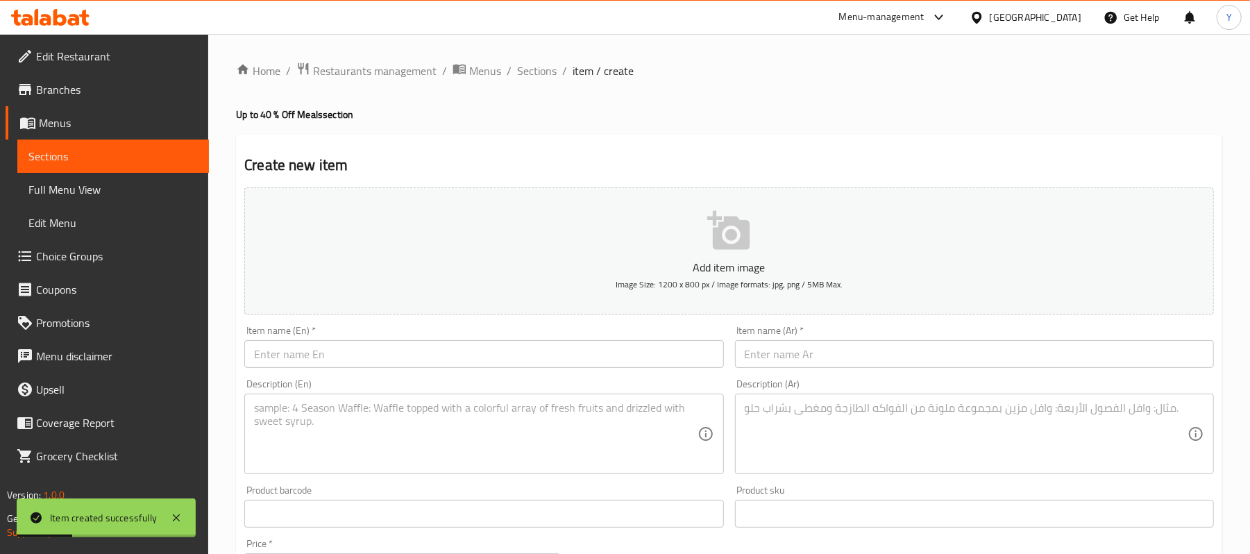
click at [462, 365] on input "text" at bounding box center [483, 354] width 479 height 28
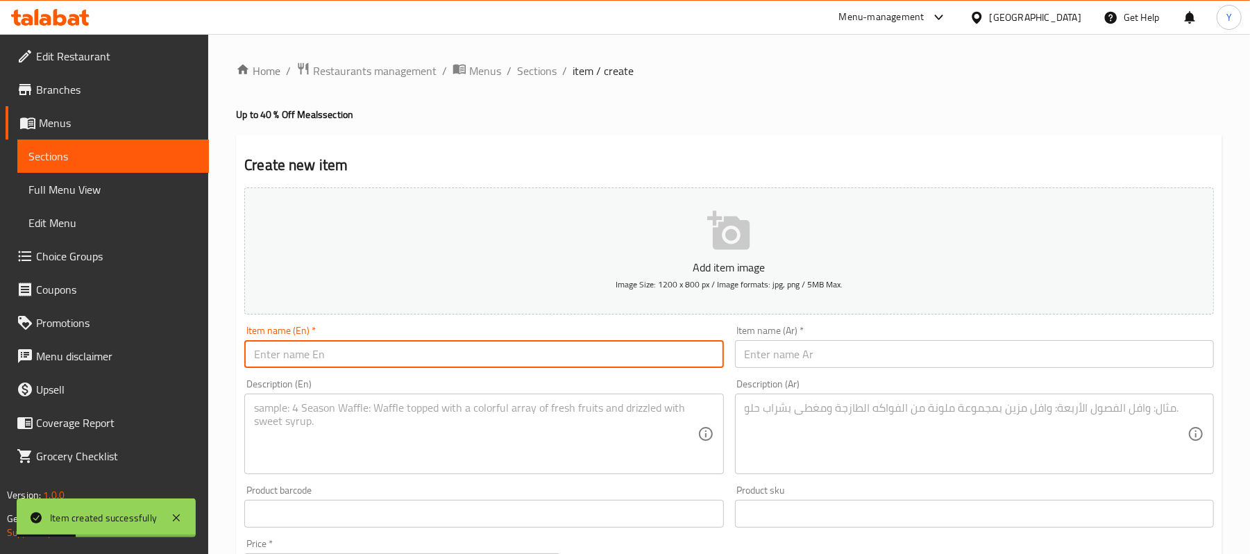
paste input "Hawawshi Special"
type input "Hawawshi Special"
click at [784, 355] on input "text" at bounding box center [974, 354] width 479 height 28
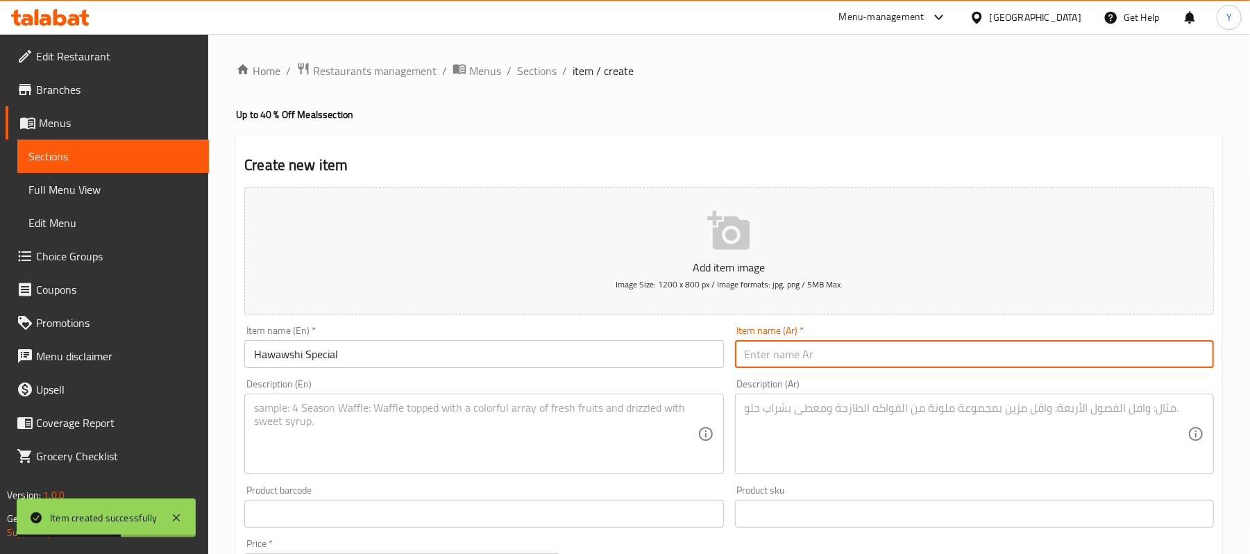
paste input "حواوشي سبيشيال"
type input "حواوشي سبيشيال"
click at [604, 431] on textarea at bounding box center [475, 434] width 443 height 66
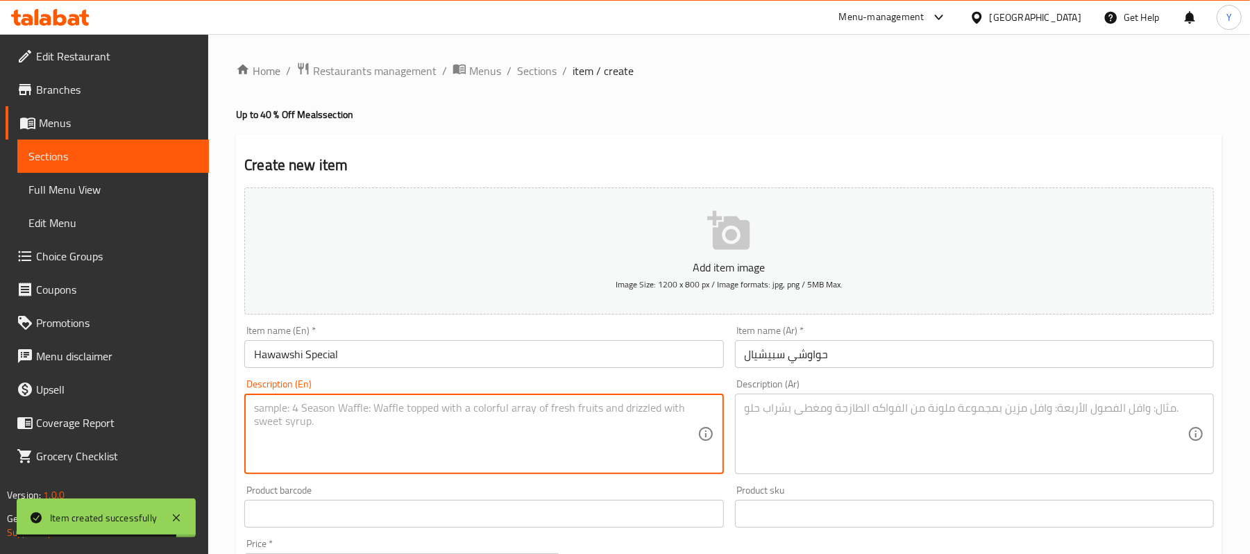
click at [428, 422] on textarea at bounding box center [475, 434] width 443 height 66
paste textarea "Three sizzling half-loaves of authentic Egyptian hawawshi, stuffed with seasone…"
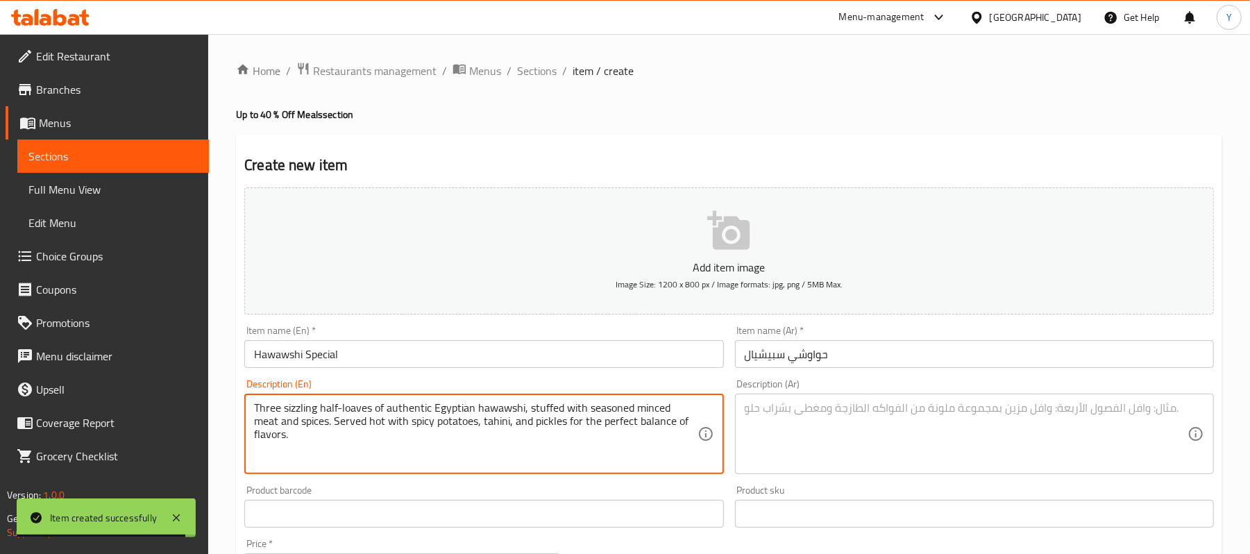
type textarea "Three sizzling half-loaves of authentic Egyptian hawawshi, stuffed with seasone…"
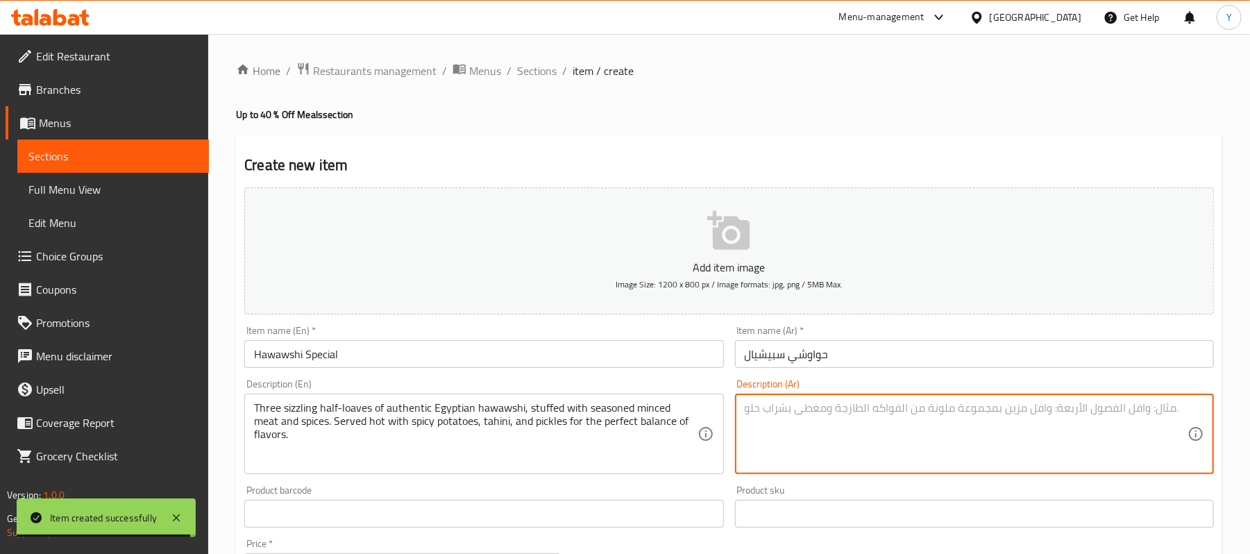
click at [846, 421] on textarea at bounding box center [966, 434] width 443 height 66
paste textarea "٣ نص رغيف حواوشي محشيين لحم مفروم بتوابل سيخ مشوي السرية، مع بطاطا حارة و طحينة…"
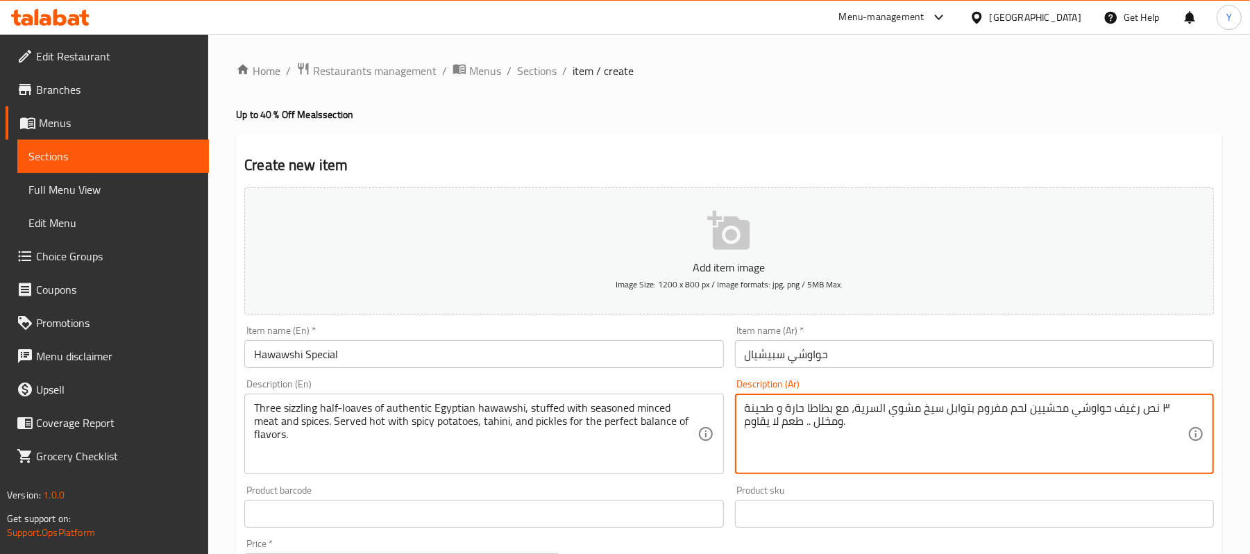
type textarea "٣ نص رغيف حواوشي محشيين لحم مفروم بتوابل سيخ مشوي السرية، مع بطاطا حارة و طحينة…"
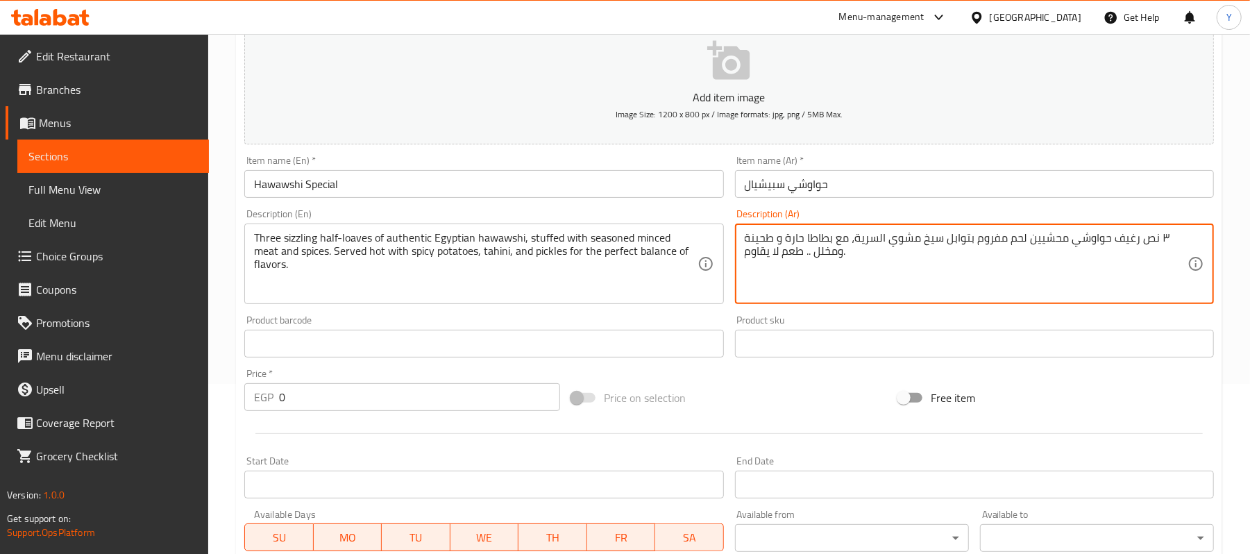
scroll to position [175, 0]
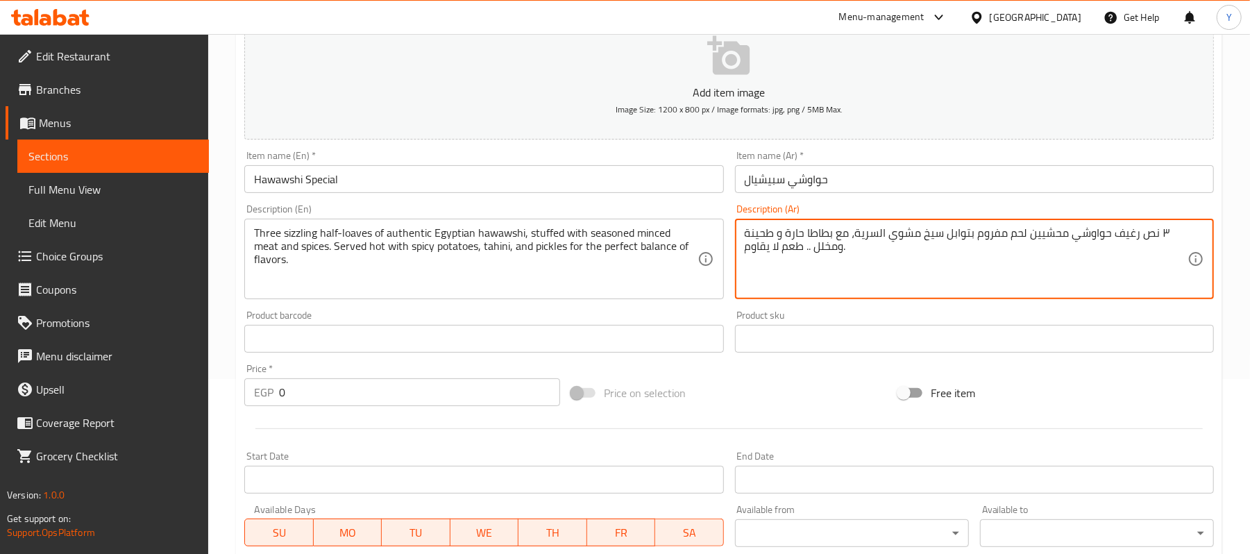
click at [350, 404] on input "0" at bounding box center [419, 392] width 281 height 28
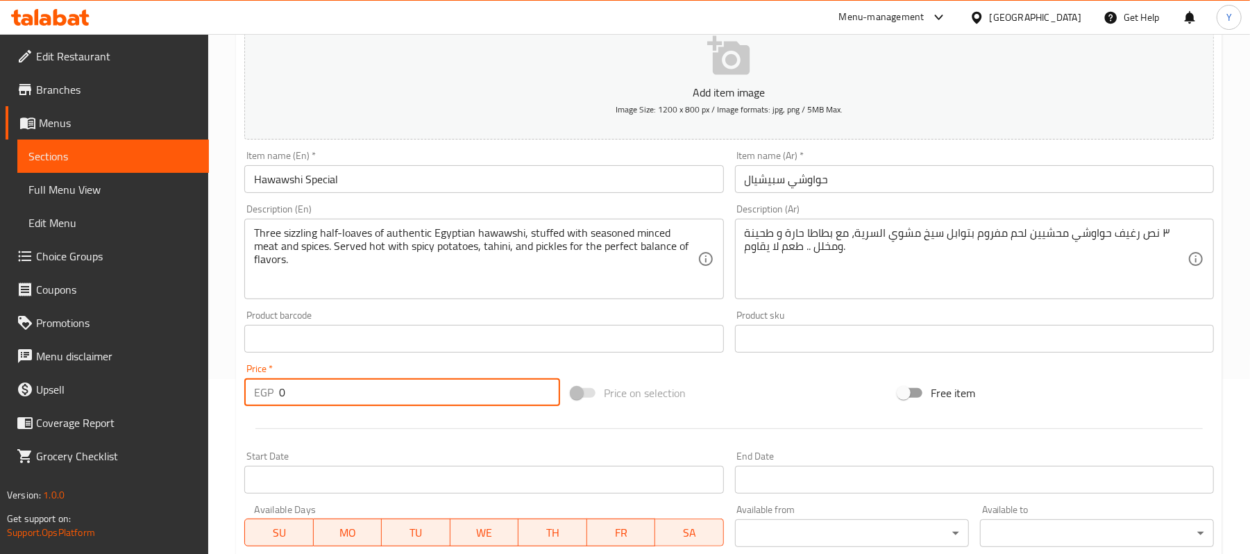
click at [350, 404] on input "0" at bounding box center [419, 392] width 281 height 28
type input "250"
click at [723, 381] on div "Price on selection" at bounding box center [729, 392] width 327 height 37
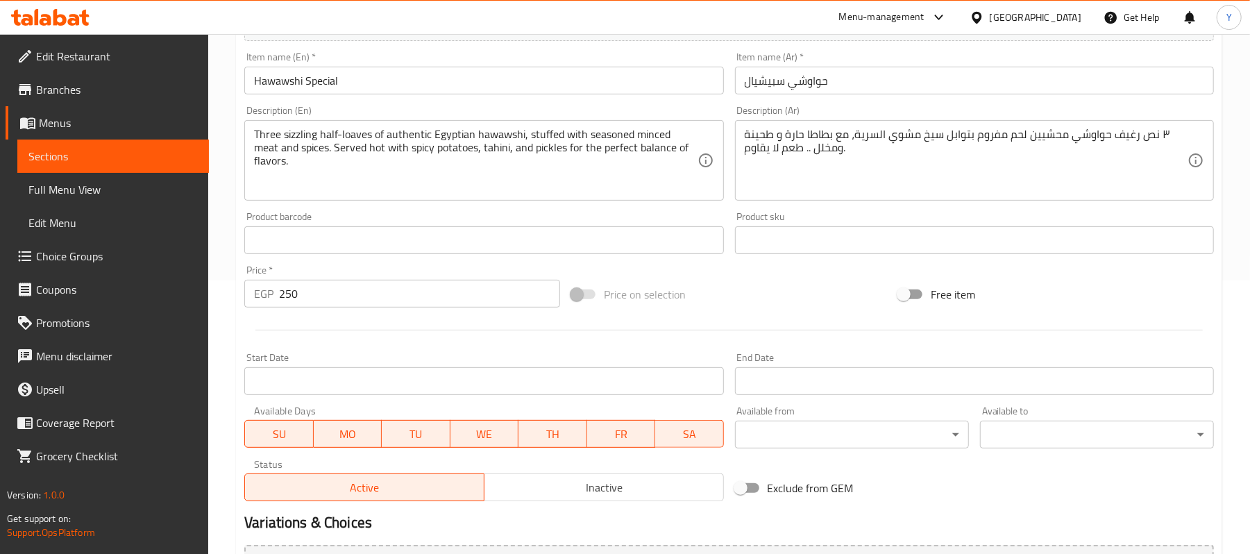
scroll to position [426, 0]
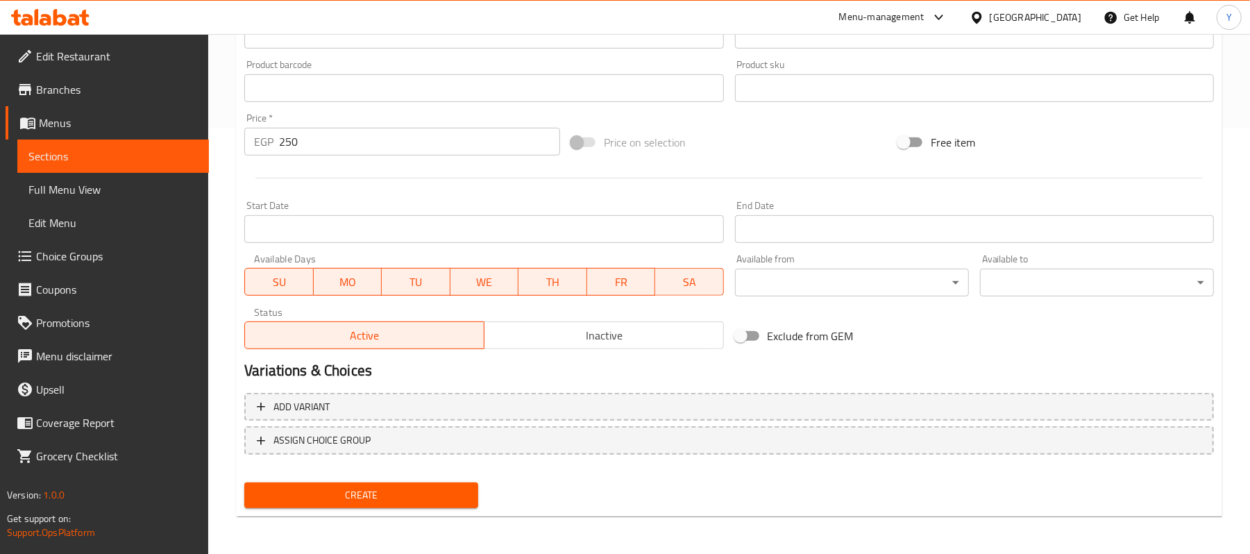
click at [426, 487] on span "Create" at bounding box center [361, 495] width 212 height 17
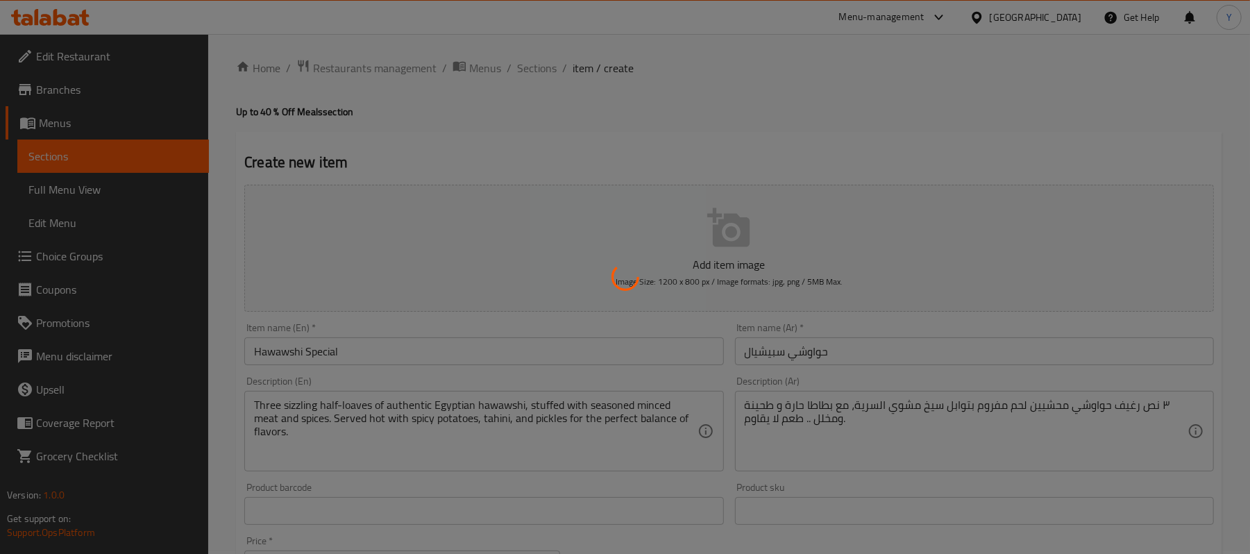
scroll to position [0, 0]
type input "0"
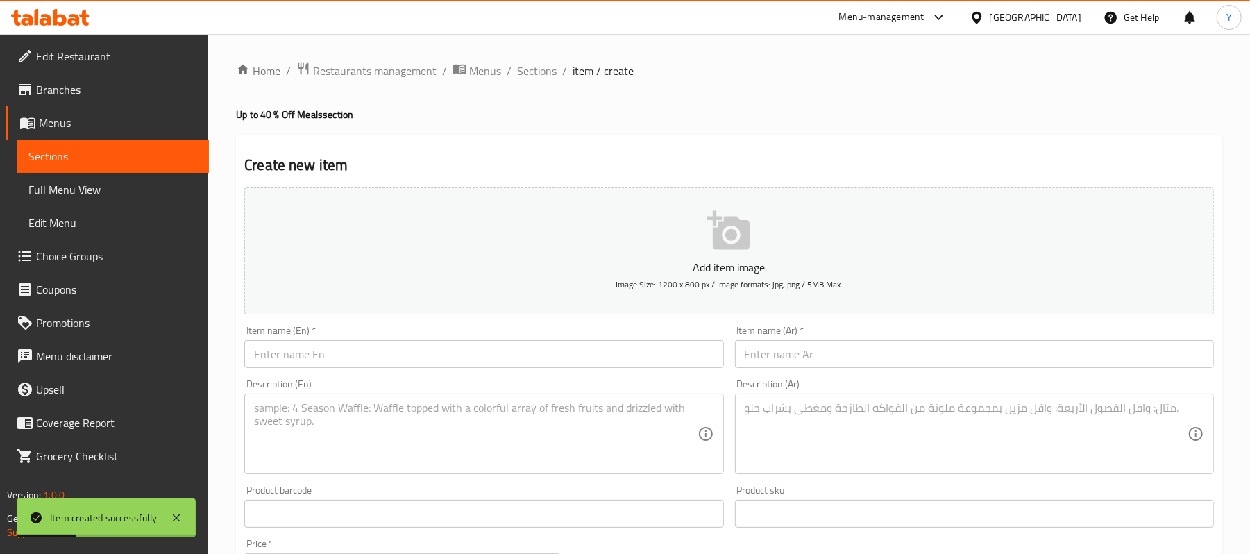
click at [489, 359] on input "text" at bounding box center [483, 354] width 479 height 28
paste input "Family Feast"
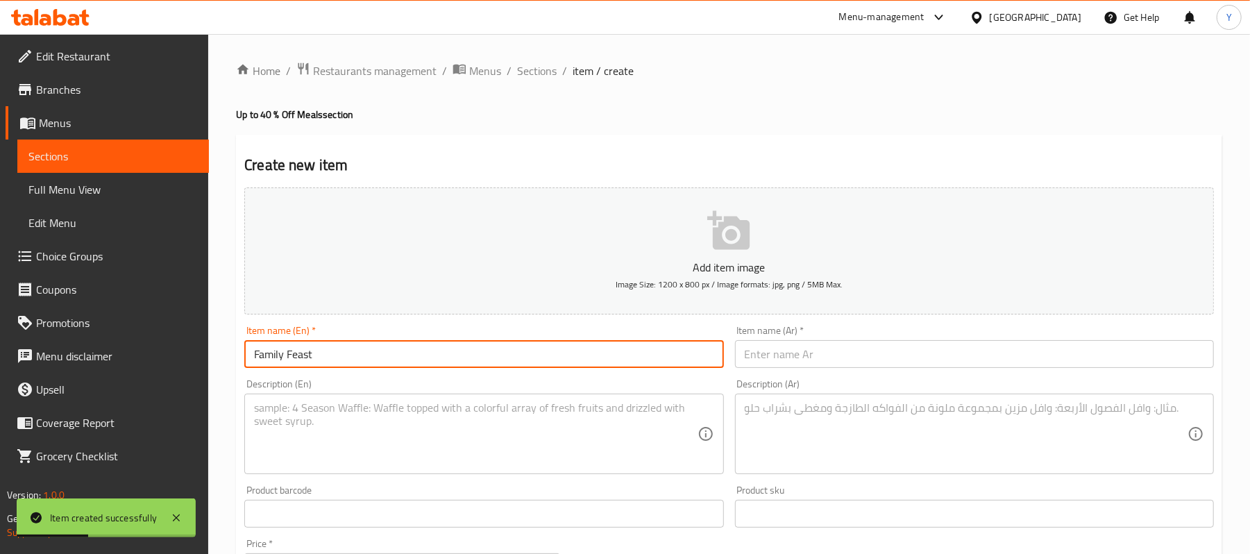
type input "Family Feast"
click at [773, 362] on input "text" at bounding box center [974, 354] width 479 height 28
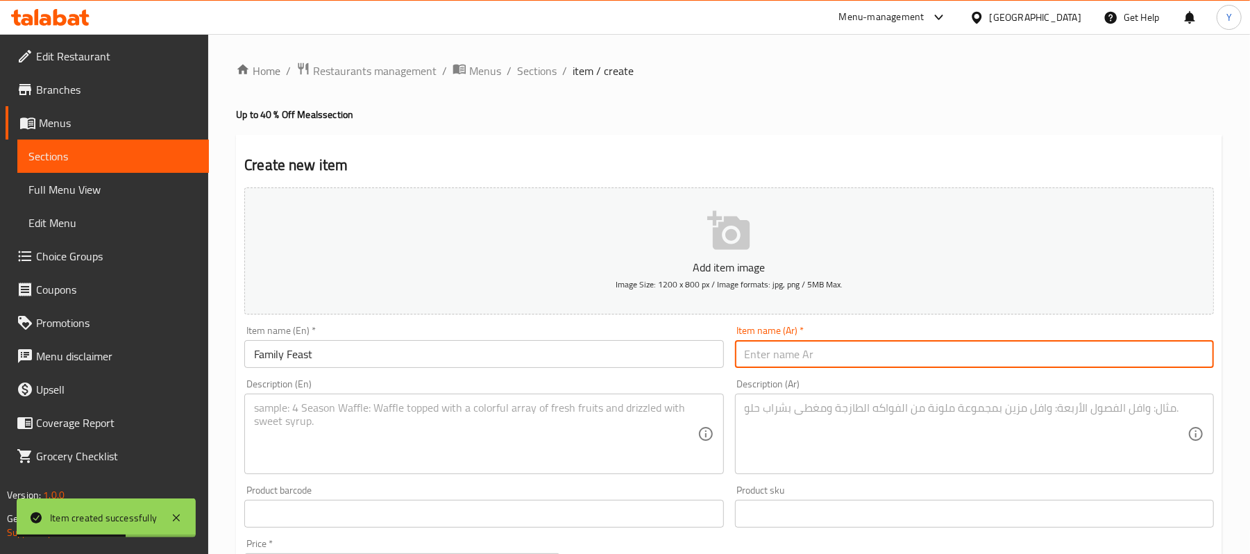
paste input "[PERSON_NAME]"
type input "[PERSON_NAME]"
click at [573, 405] on textarea at bounding box center [475, 434] width 443 height 66
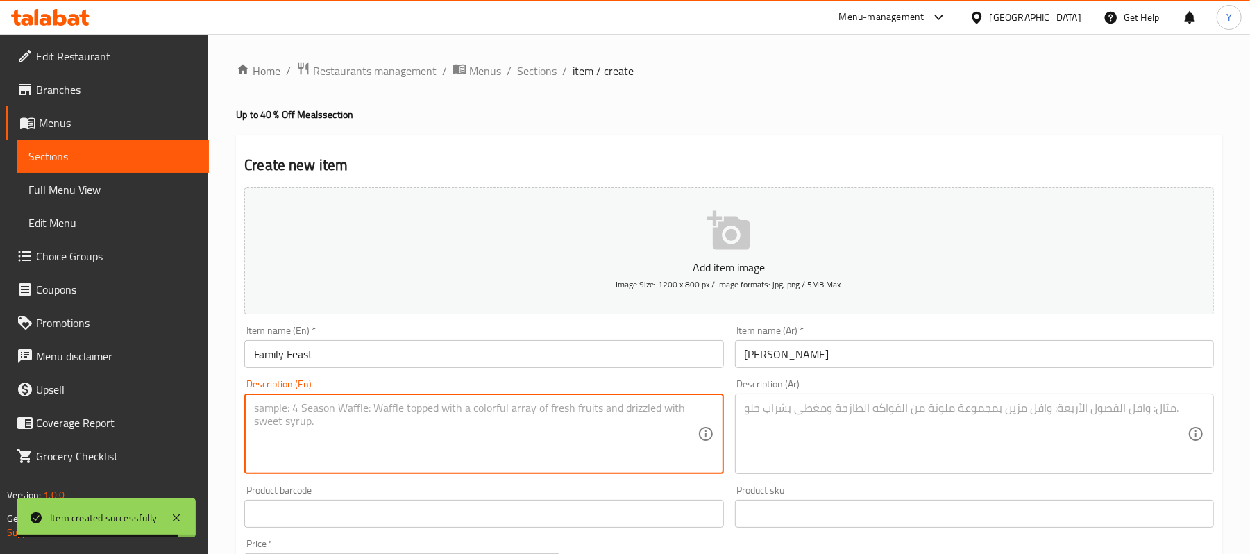
click at [787, 398] on div "Description (Ar)" at bounding box center [974, 434] width 479 height 81
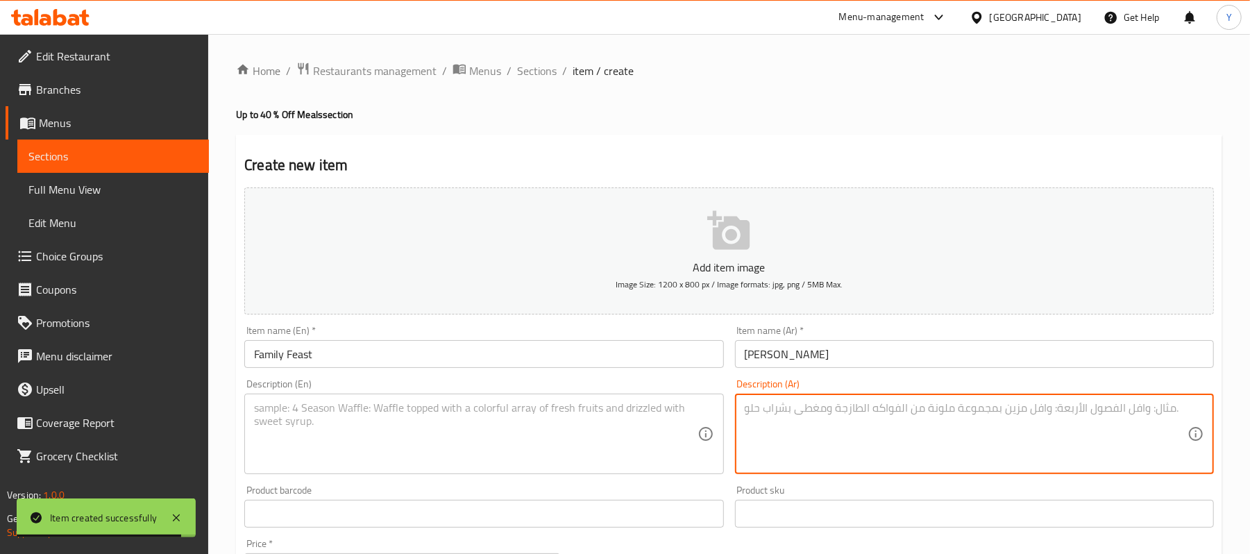
paste textarea "Gather the family around a massive platter with your choice of 1 kg of kofta, o…"
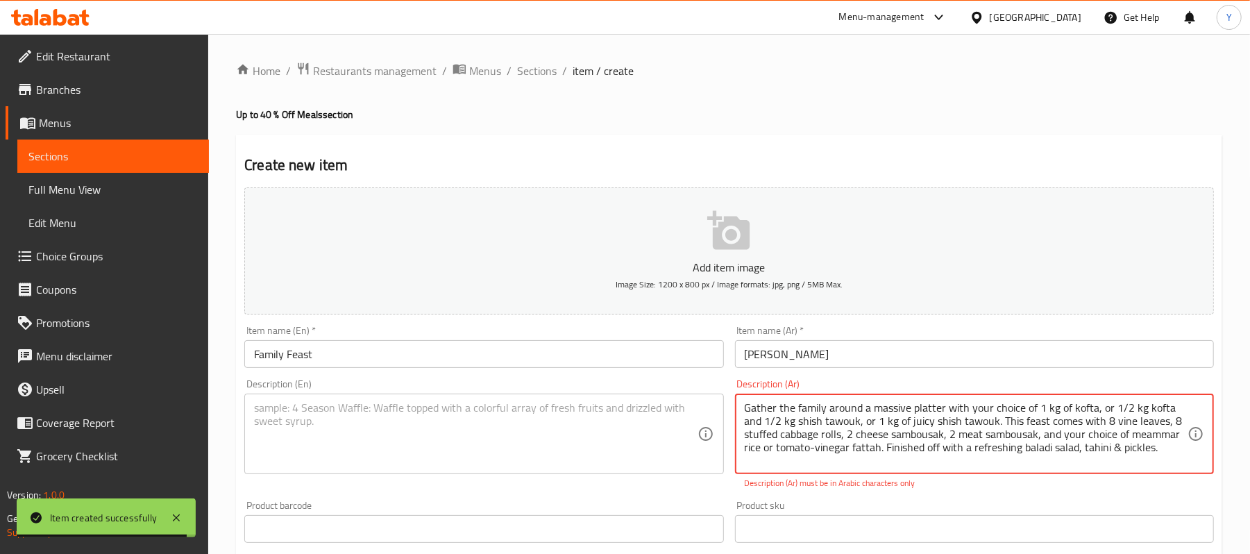
click at [787, 412] on textarea "Gather the family around a massive platter with your choice of 1 kg of kofta, o…" at bounding box center [966, 434] width 443 height 66
type textarea "Gather the family around a massive platter with your choice of 1 kg of kofta, o…"
click at [622, 422] on textarea at bounding box center [475, 434] width 443 height 66
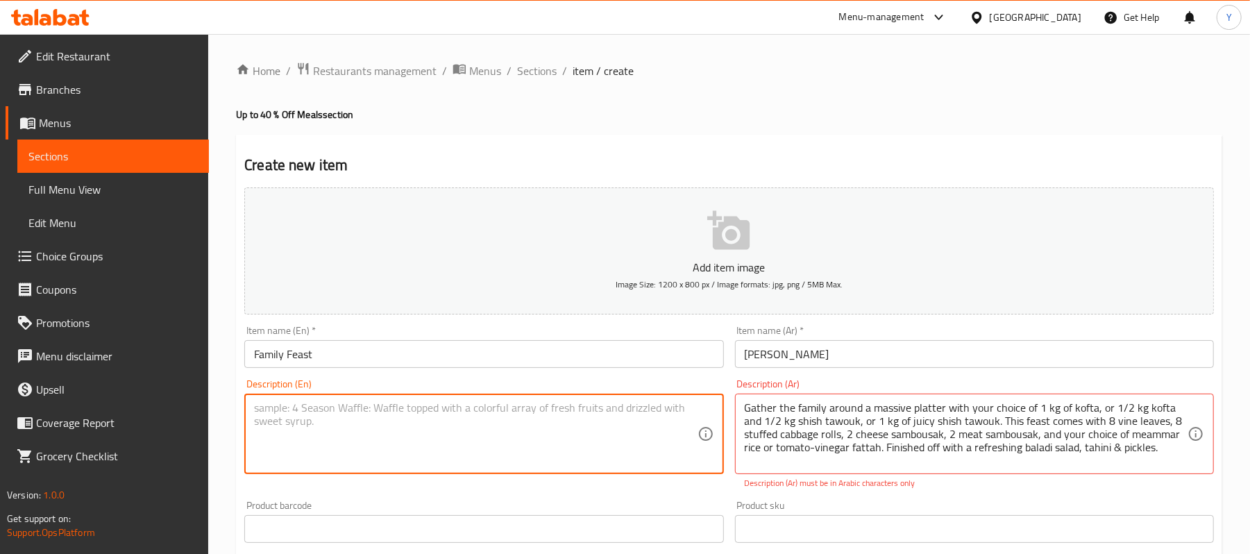
paste textarea "Gather the family around a massive platter with your choice of 1 kg of kofta, o…"
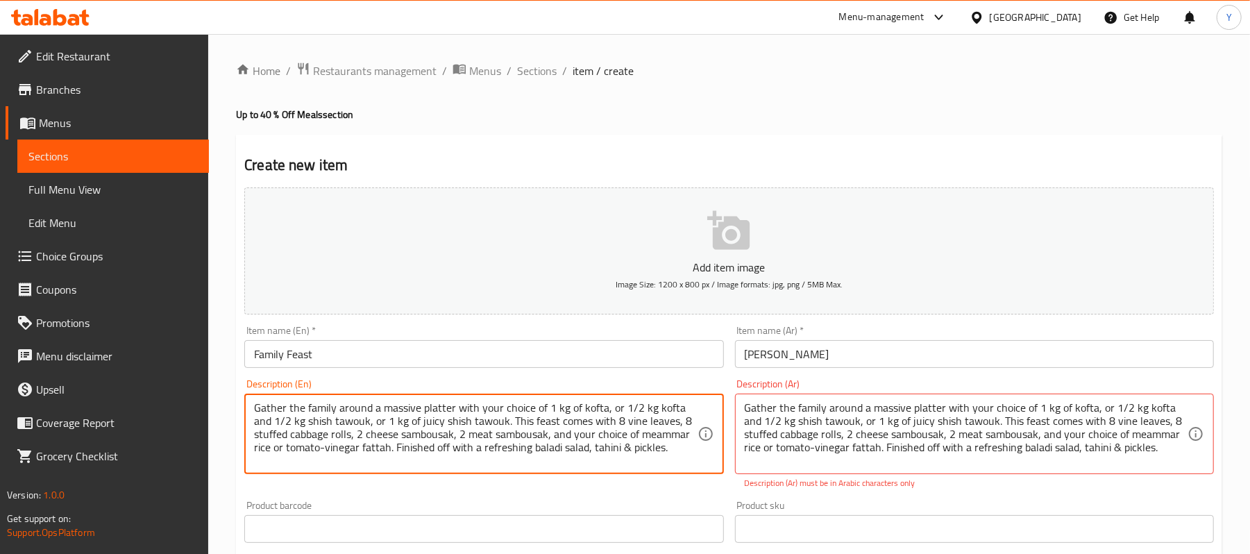
type textarea "Gather the family around a massive platter with your choice of 1 kg of kofta, o…"
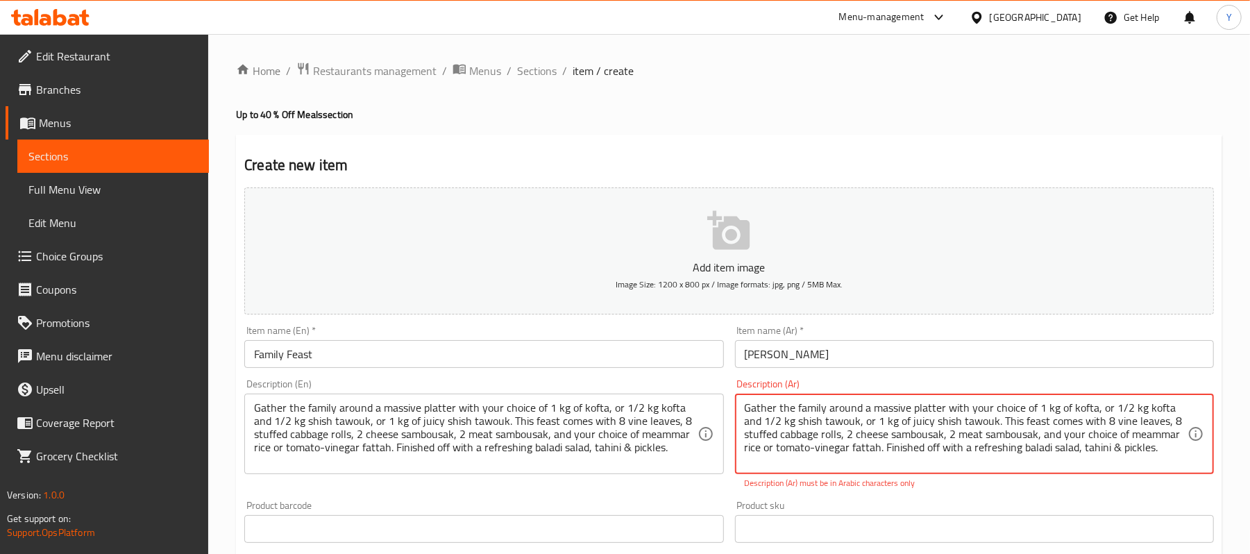
paste textarea "وجبة كبيرة تكفي العيلة مكونة من اختيارك بين ١ كيلو كفتة، أو نص كيلو كفتة مع نص …"
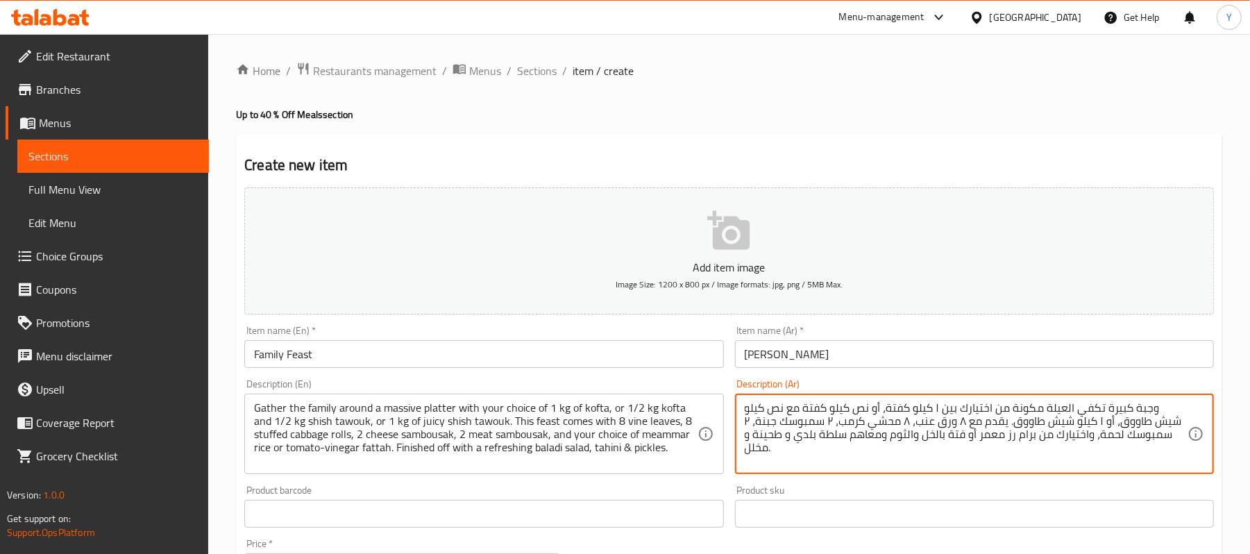
type textarea "وجبة كبيرة تكفي العيلة مكونة من اختيارك بين ١ كيلو كفتة، أو نص كيلو كفتة مع نص …"
click at [725, 119] on h4 "Up to 40 % Off Meals section" at bounding box center [729, 115] width 987 height 14
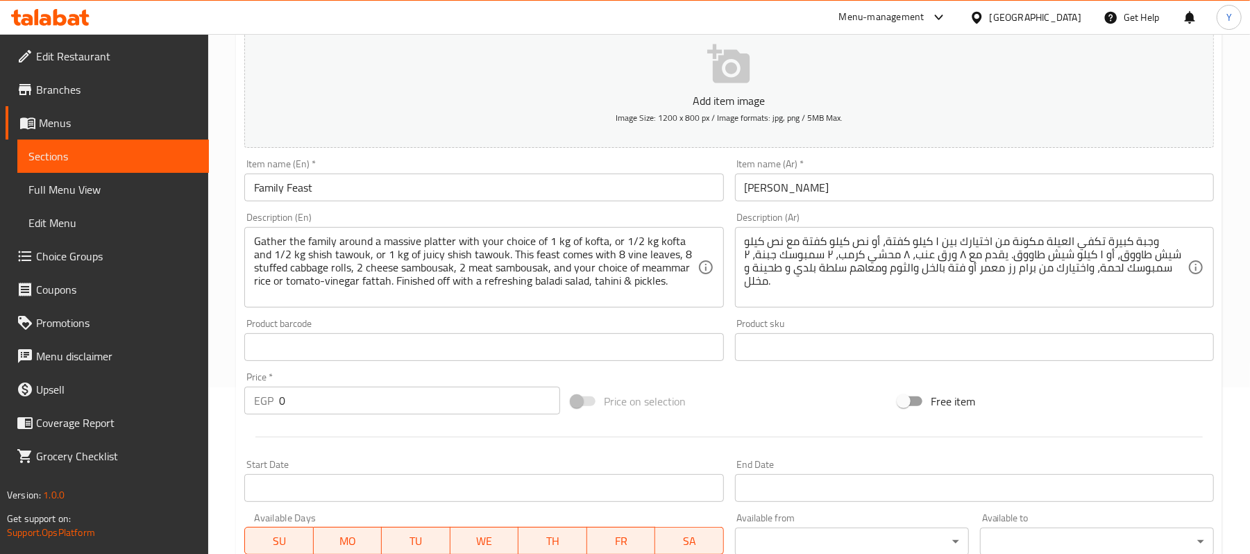
scroll to position [167, 0]
click at [317, 401] on input "0" at bounding box center [419, 400] width 281 height 28
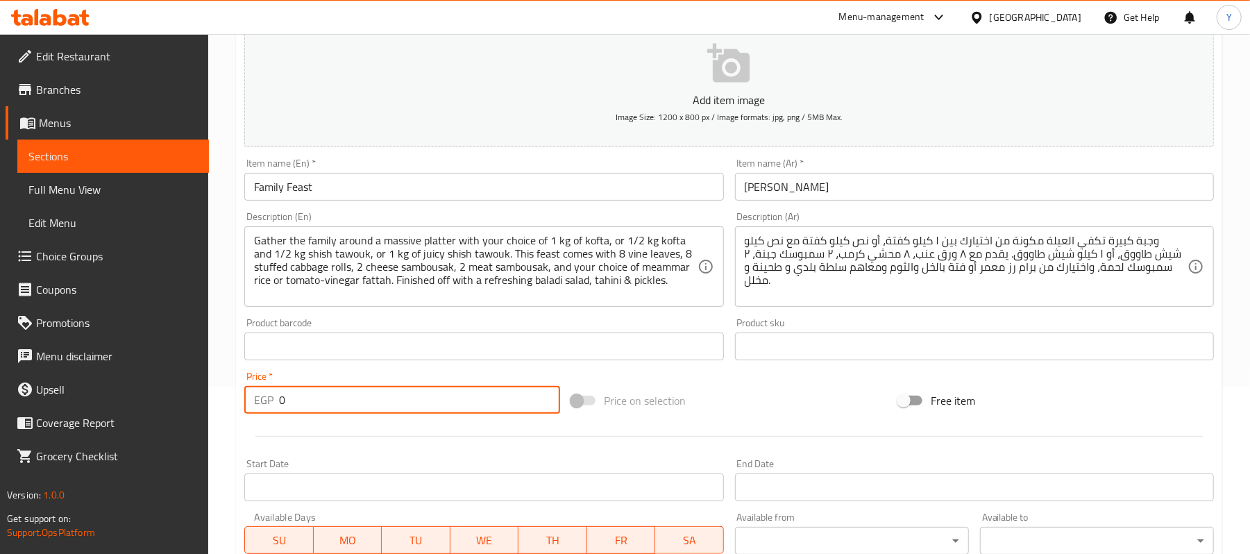
click at [317, 401] on input "0" at bounding box center [419, 400] width 281 height 28
type input "940"
click at [728, 399] on div "Price on selection" at bounding box center [729, 400] width 327 height 37
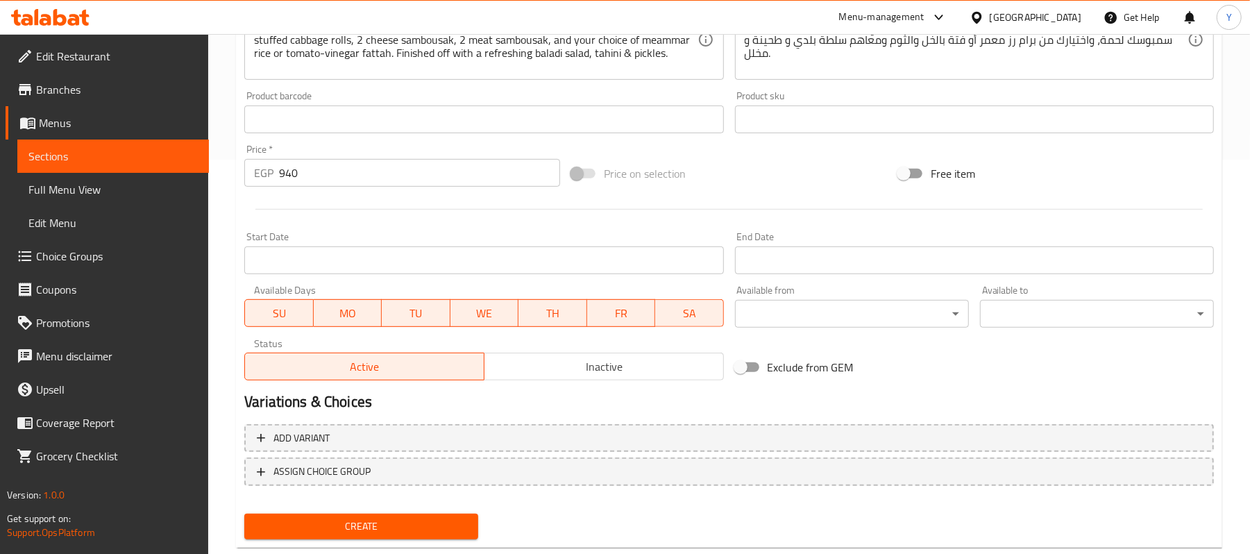
scroll to position [426, 0]
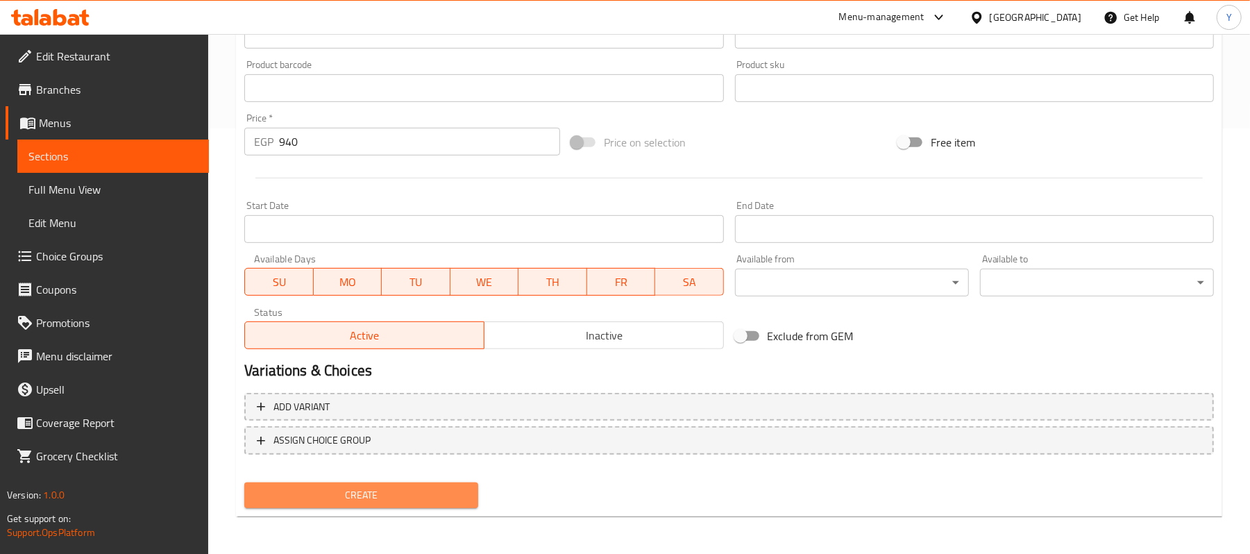
click at [473, 483] on button "Create" at bounding box center [361, 496] width 234 height 26
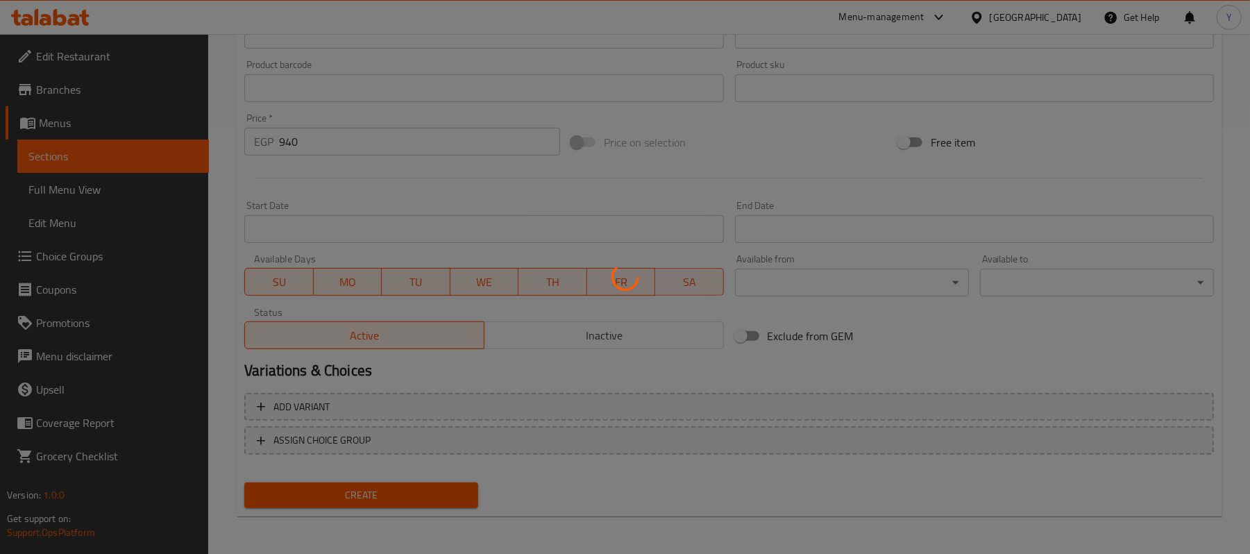
scroll to position [42, 0]
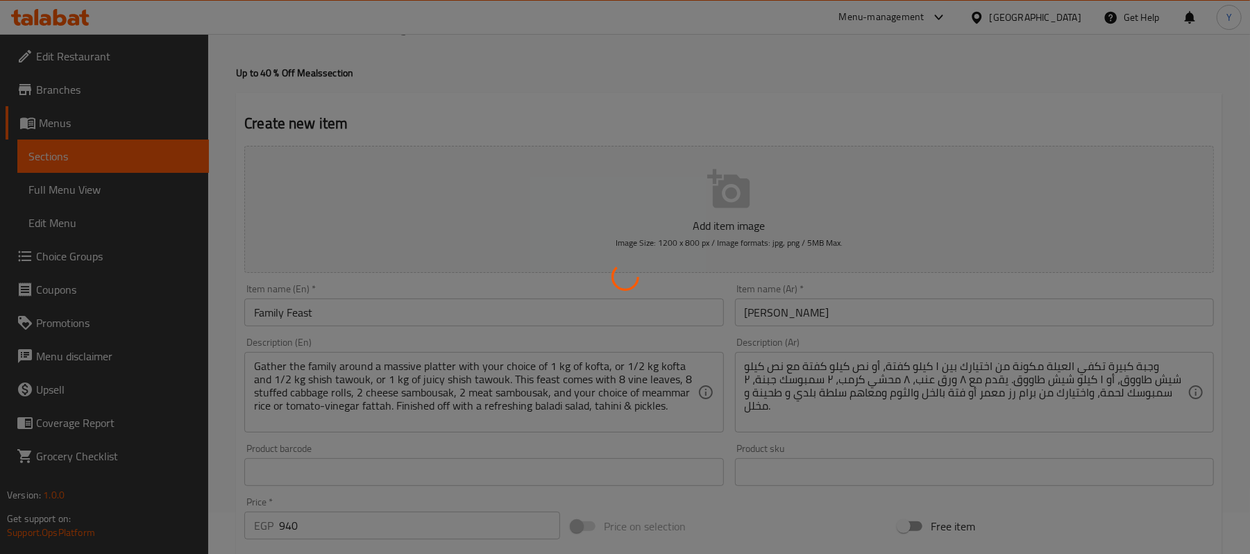
type input "0"
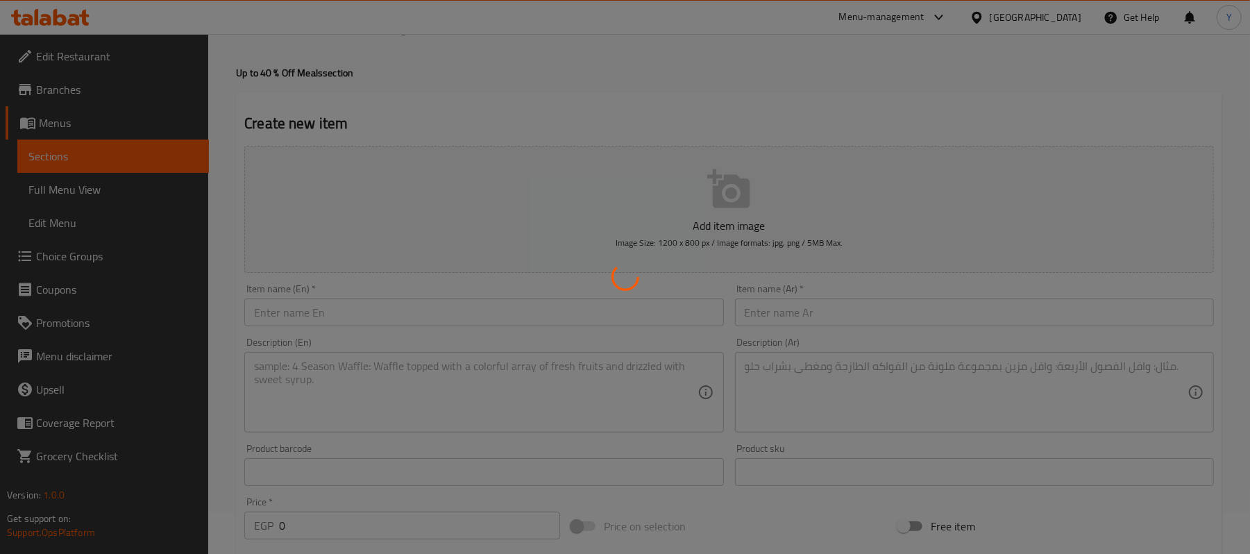
scroll to position [0, 0]
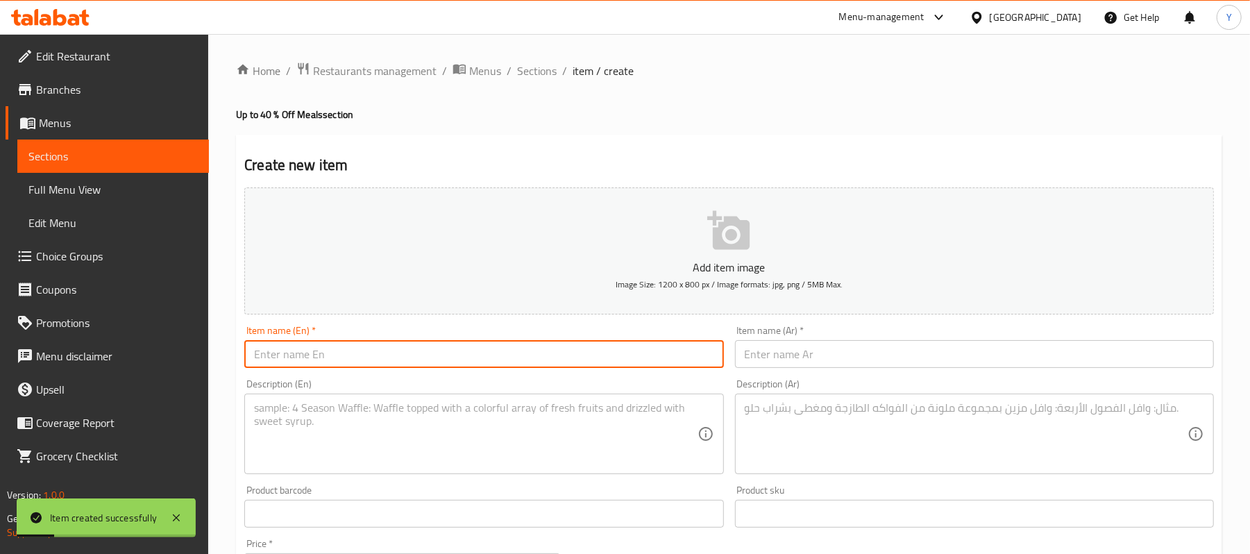
click at [490, 362] on input "text" at bounding box center [483, 354] width 479 height 28
paste input "Seekh Mashwy & Tagine"
type input "Seekh Mashwy & Tagine"
click at [790, 351] on input "text" at bounding box center [974, 354] width 479 height 28
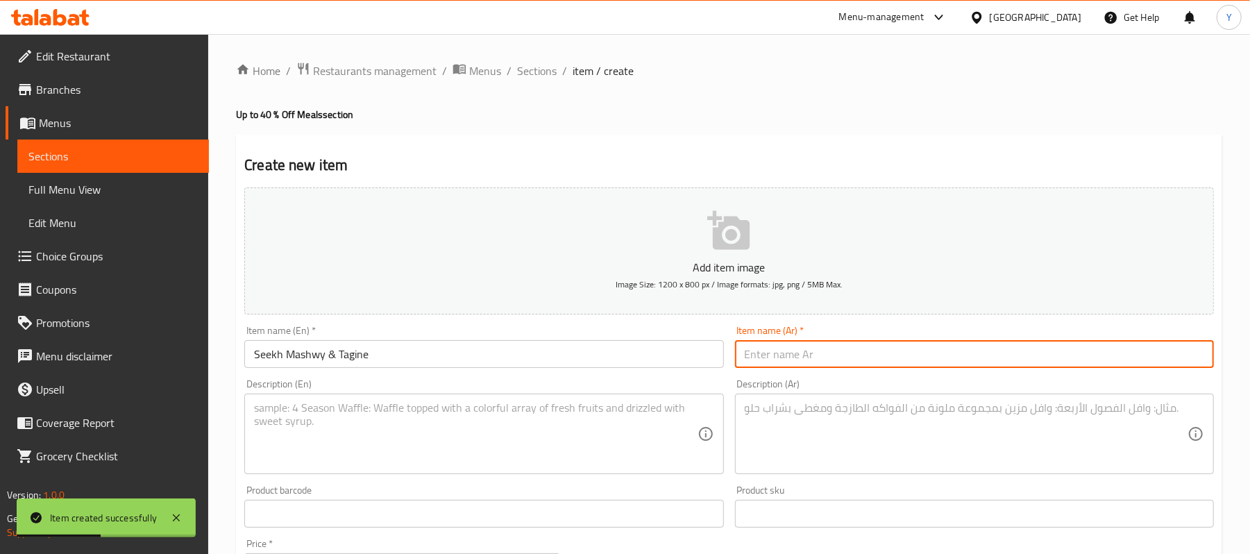
paste input "[PERSON_NAME] و طاجن"
type input "[PERSON_NAME] و طاجن"
click at [617, 442] on textarea at bounding box center [475, 434] width 443 height 66
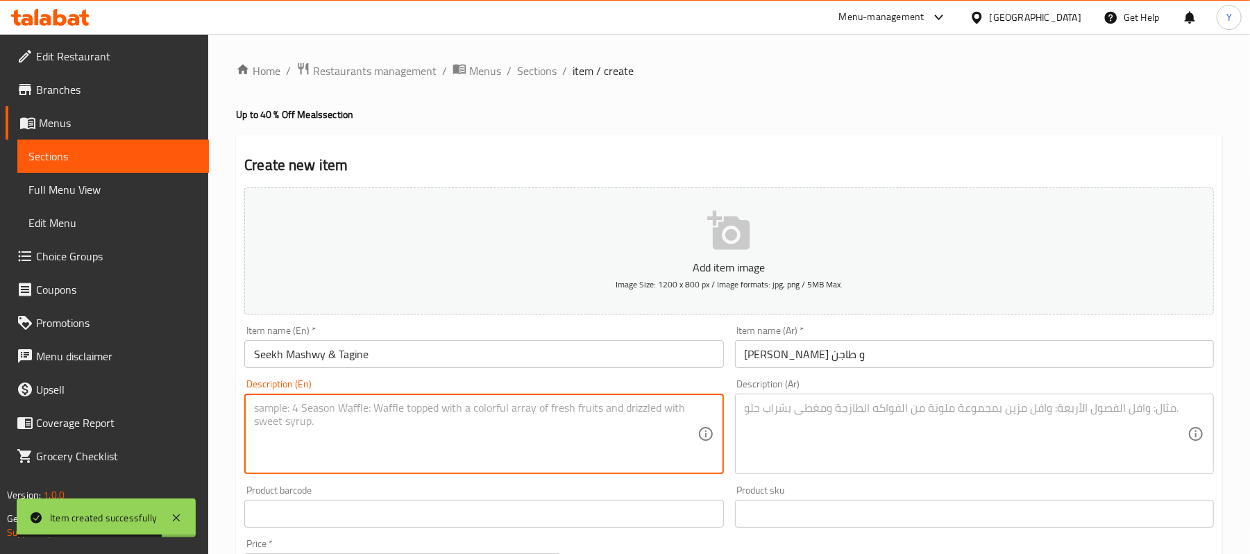
paste textarea "Your choice of 1/3 kg of kofta or 1/3 kg of tender shish tawouk, served with ve…"
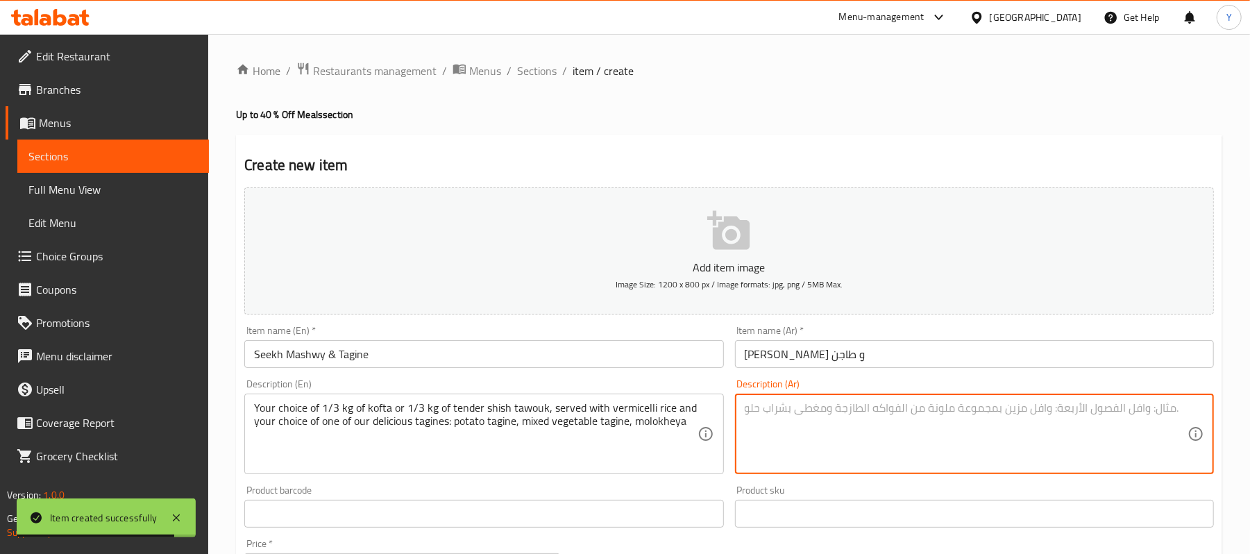
click at [800, 403] on textarea at bounding box center [966, 434] width 443 height 66
click at [379, 387] on div "Description (En) Your choice of 1/3 kg of kofta or 1/3 kg of tender shish tawou…" at bounding box center [483, 426] width 479 height 95
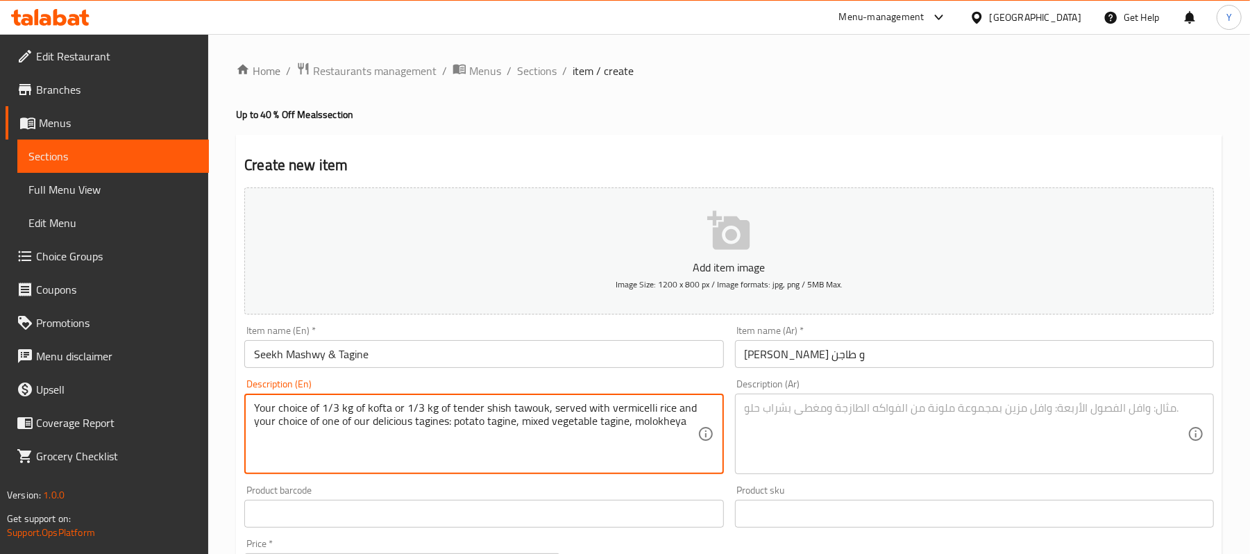
click at [368, 412] on textarea "Your choice of 1/3 kg of kofta or 1/3 kg of tender shish tawouk, served with ve…" at bounding box center [475, 434] width 443 height 66
paste textarea ", orzo tagine, or moussaka béchamel tagine. Served with Seekh Mashwy’s freshly …"
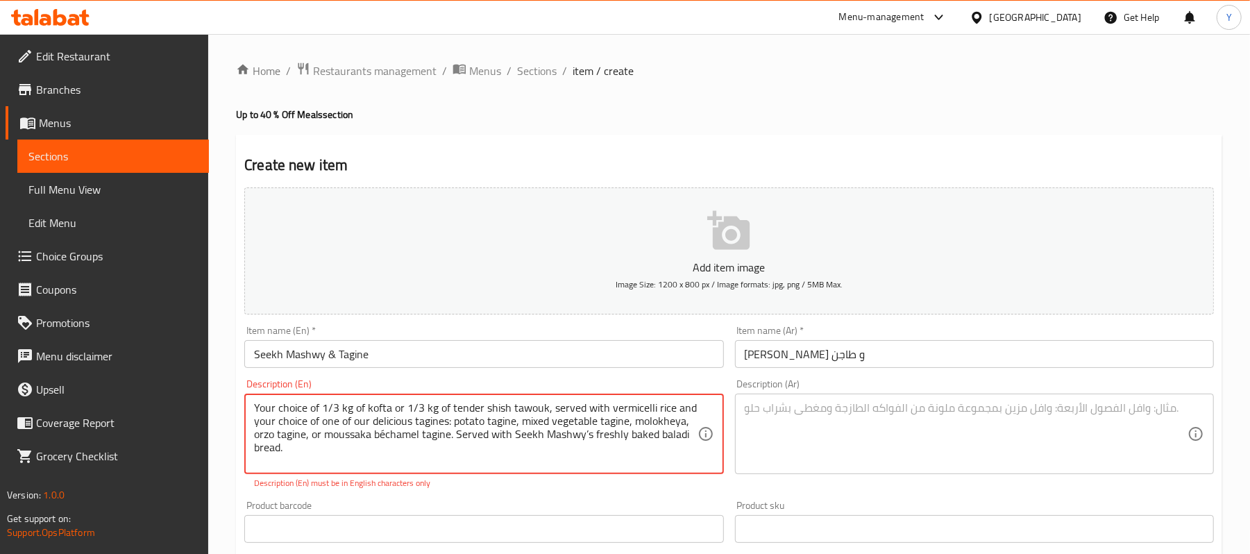
type textarea "Your choice of 1/3 kg of kofta or 1/3 kg of tender shish tawouk, served with ve…"
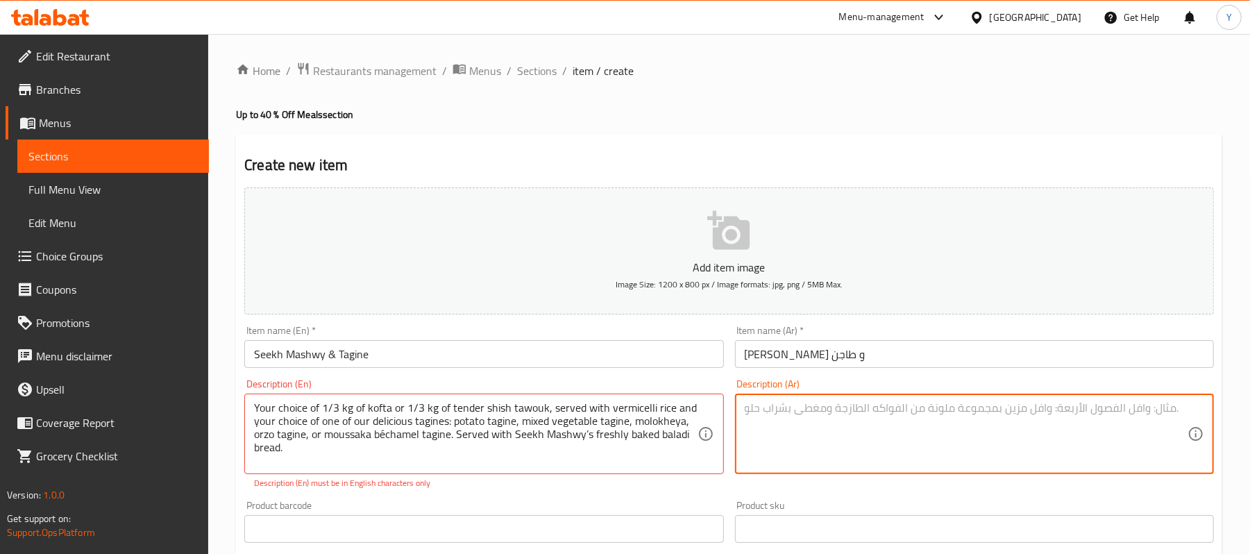
click at [764, 425] on textarea at bounding box center [966, 434] width 443 height 66
paste textarea "وجبة لذيذة تتكون من اختيارك من ثلث كيلو كفتة مشوية أو من ثلث كيلو شيش طاووق مع …"
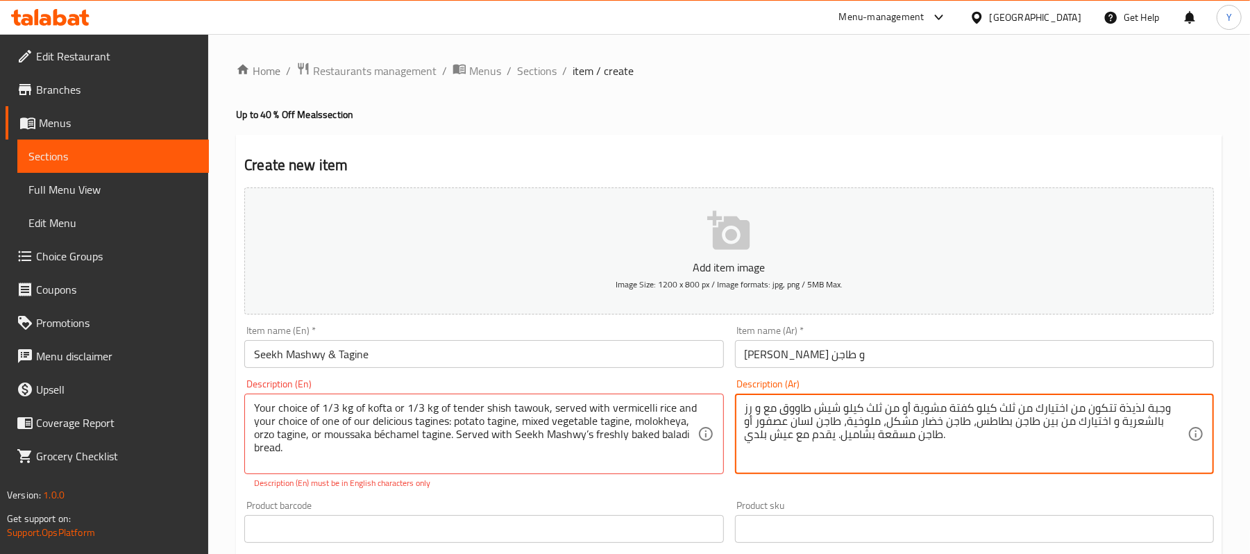
type textarea "وجبة لذيذة تتكون من اختيارك من ثلث كيلو كفتة مشوية أو من ثلث كيلو شيش طاووق مع …"
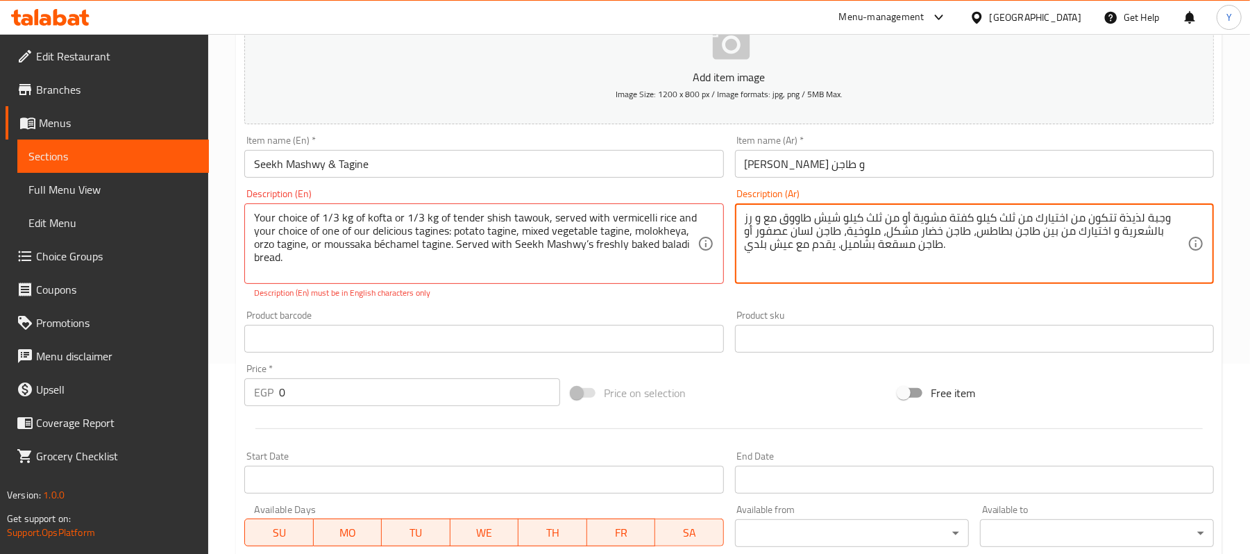
scroll to position [192, 0]
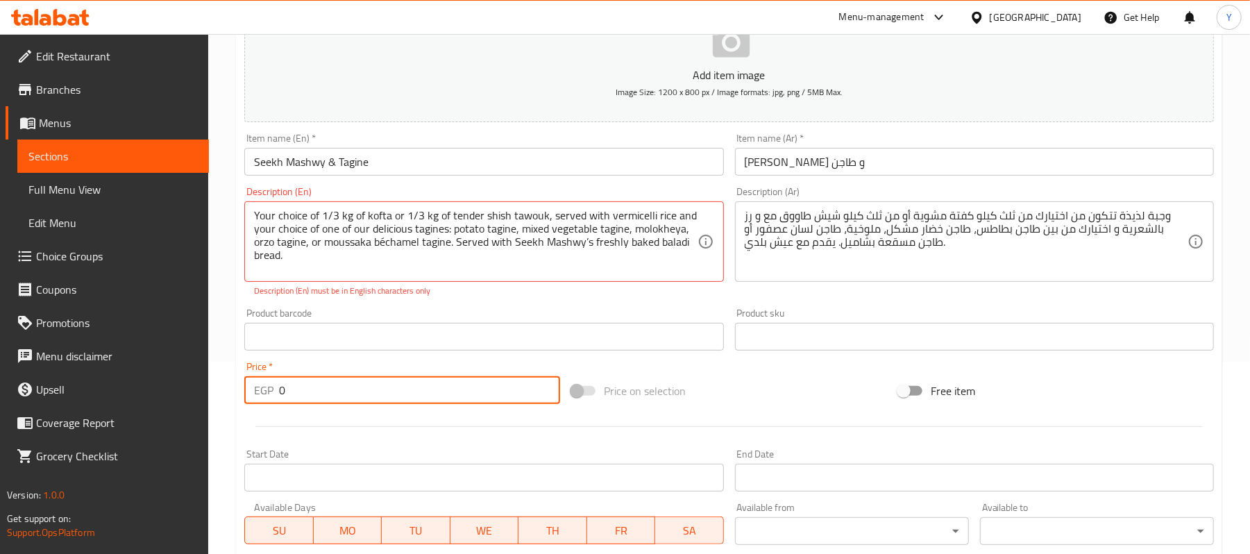
click at [378, 384] on input "0" at bounding box center [419, 390] width 281 height 28
type input "340"
click at [756, 370] on div "Add item image Image Size: 1200 x 800 px / Image formats: jpg, png / 5MB Max. I…" at bounding box center [729, 297] width 981 height 614
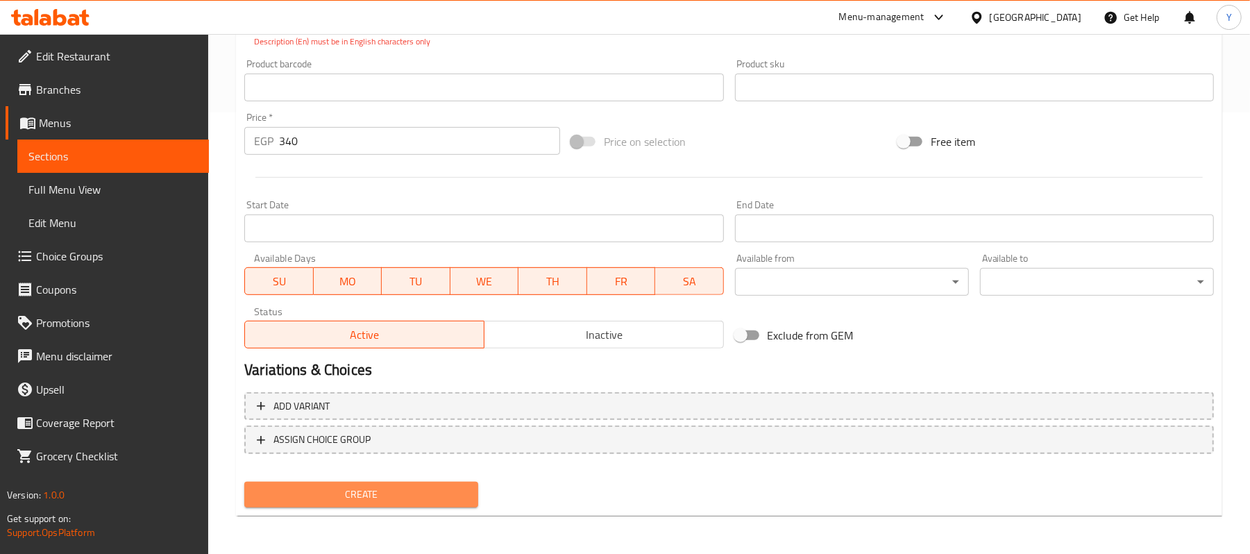
click at [440, 495] on span "Create" at bounding box center [361, 494] width 212 height 17
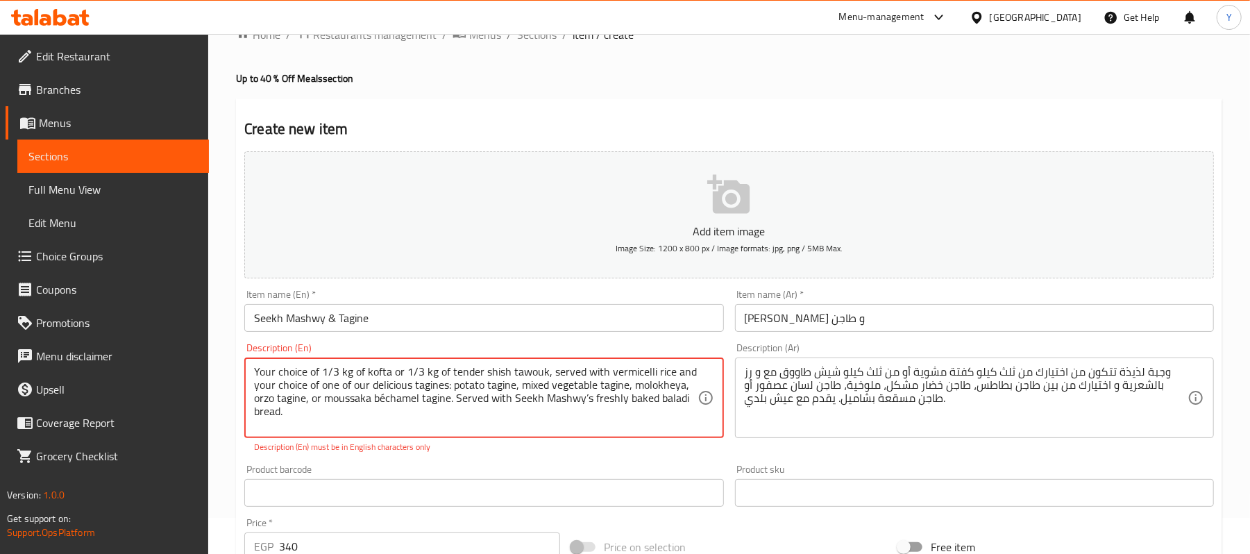
scroll to position [0, 0]
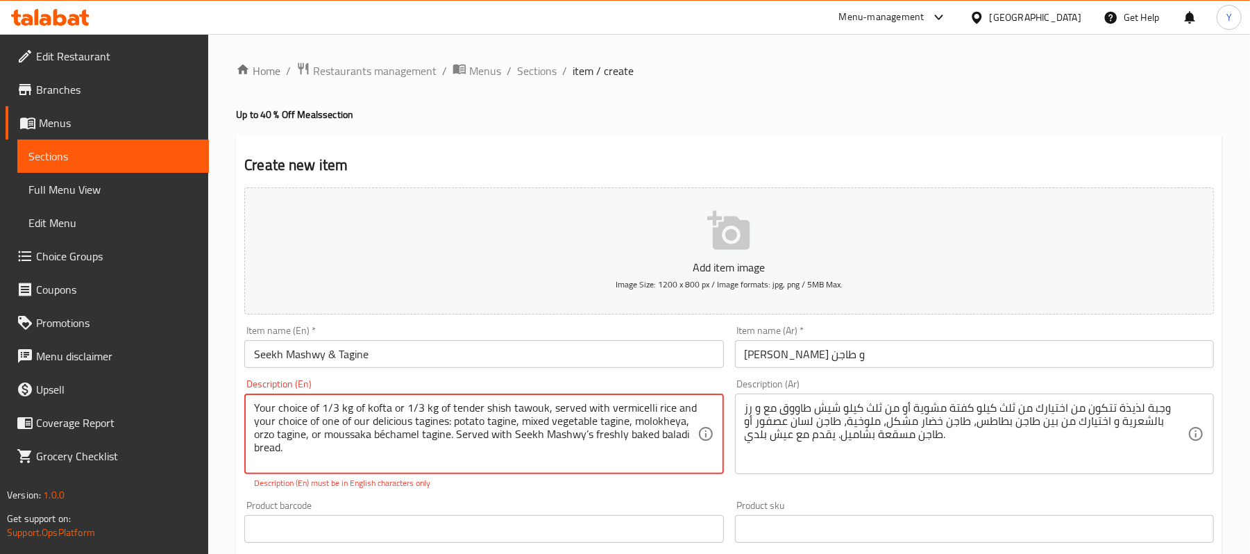
click at [483, 443] on textarea "Your choice of 1/3 kg of kofta or 1/3 kg of tender shish tawouk, served with ve…" at bounding box center [475, 434] width 443 height 66
click at [468, 460] on textarea "Your choice of 1/3 kg of kofta or 1/3 kg of tender shish tawouk, served with ve…" at bounding box center [475, 434] width 443 height 66
click at [456, 453] on textarea "Your choice of 1/3 kg of kofta or 1/3 kg of tender shish tawouk, served with ve…" at bounding box center [475, 434] width 443 height 66
click at [458, 445] on textarea "Your choice of 1/3 kg of kofta or 1/3 kg of tender shish tawouk, served with ve…" at bounding box center [475, 434] width 443 height 66
click at [514, 429] on textarea "Your choice of 1/3 kg of kofta or 1/3 kg of tender shish tawouk, served with ve…" at bounding box center [475, 434] width 443 height 66
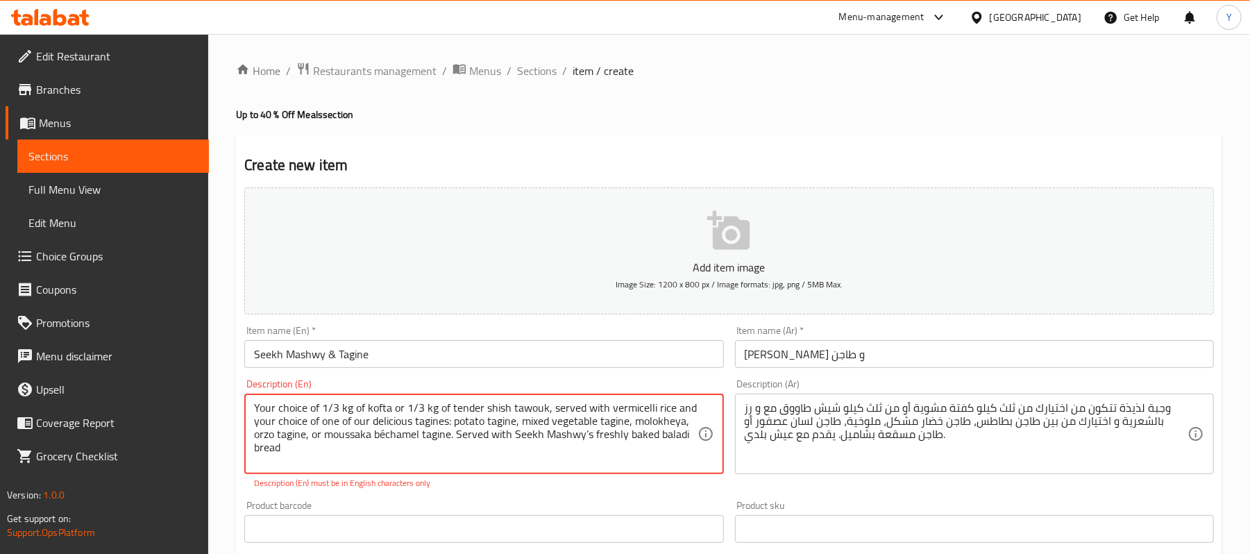
click at [528, 425] on textarea "Your choice of 1/3 kg of kofta or 1/3 kg of tender shish tawouk, served with ve…" at bounding box center [475, 434] width 443 height 66
paste textarea
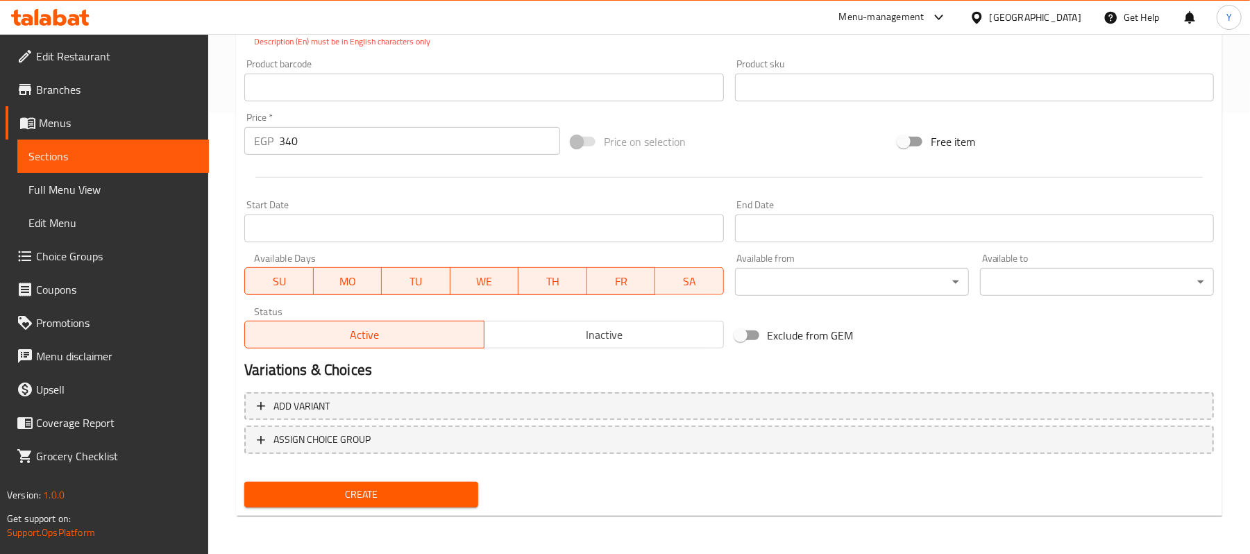
click at [443, 479] on div "Create" at bounding box center [361, 494] width 245 height 37
click at [442, 496] on span "Create" at bounding box center [361, 494] width 212 height 17
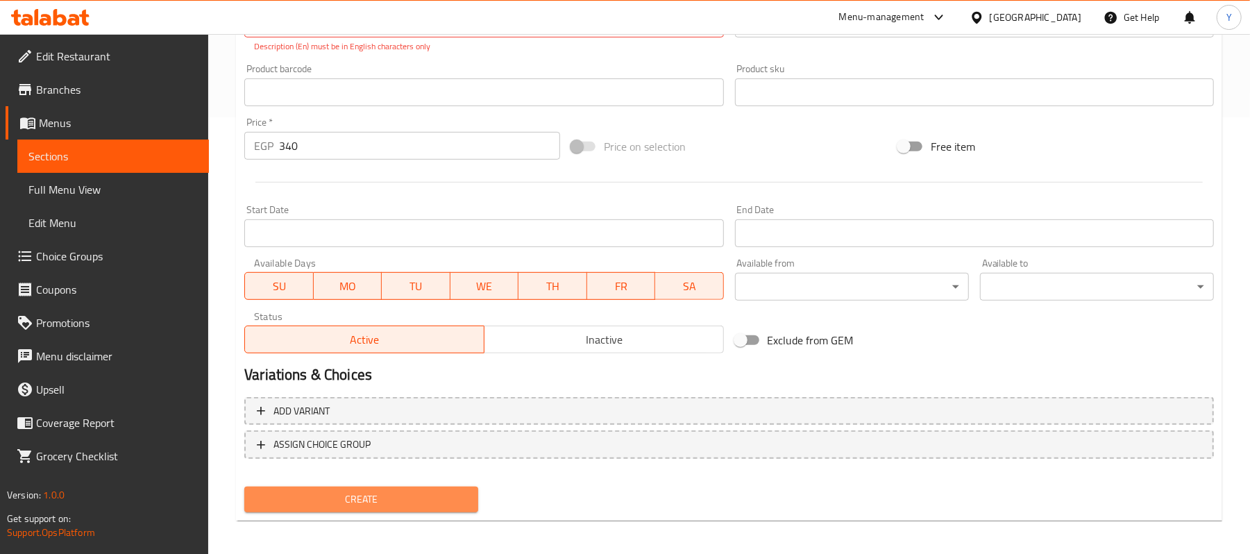
click at [442, 496] on span "Create" at bounding box center [361, 499] width 212 height 17
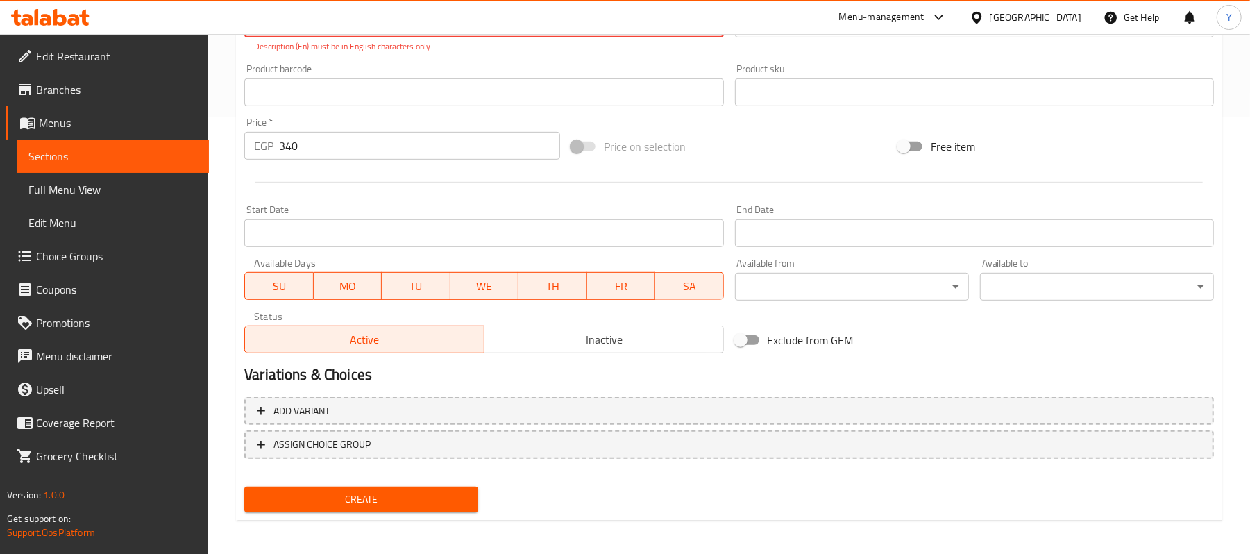
scroll to position [159, 0]
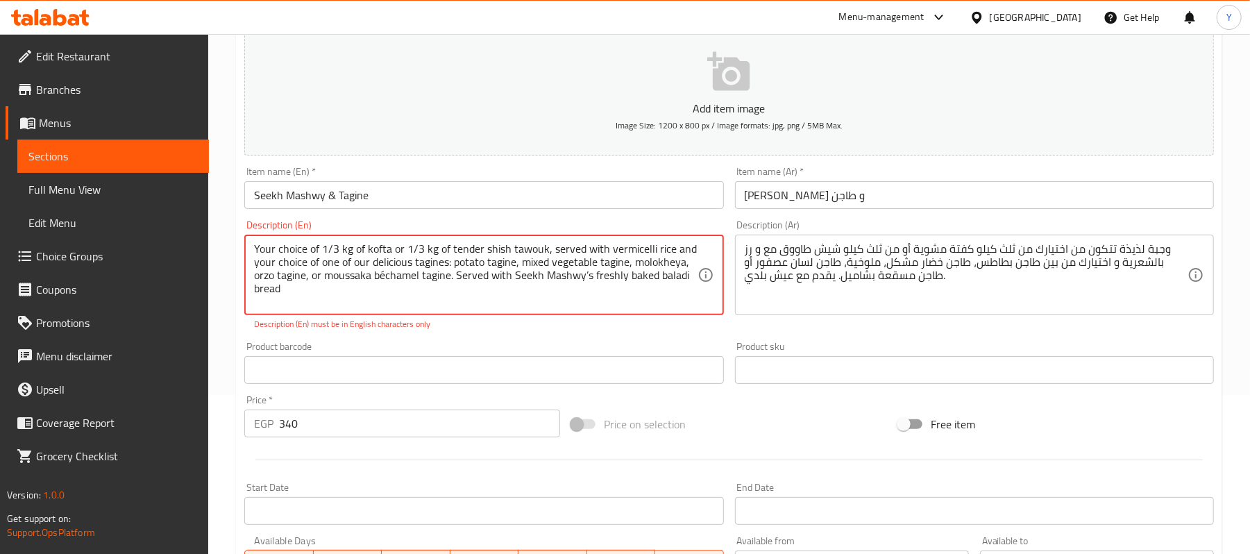
click at [384, 276] on textarea "Your choice of 1/3 kg of kofta or 1/3 kg of tender shish tawouk, served with ve…" at bounding box center [475, 275] width 443 height 66
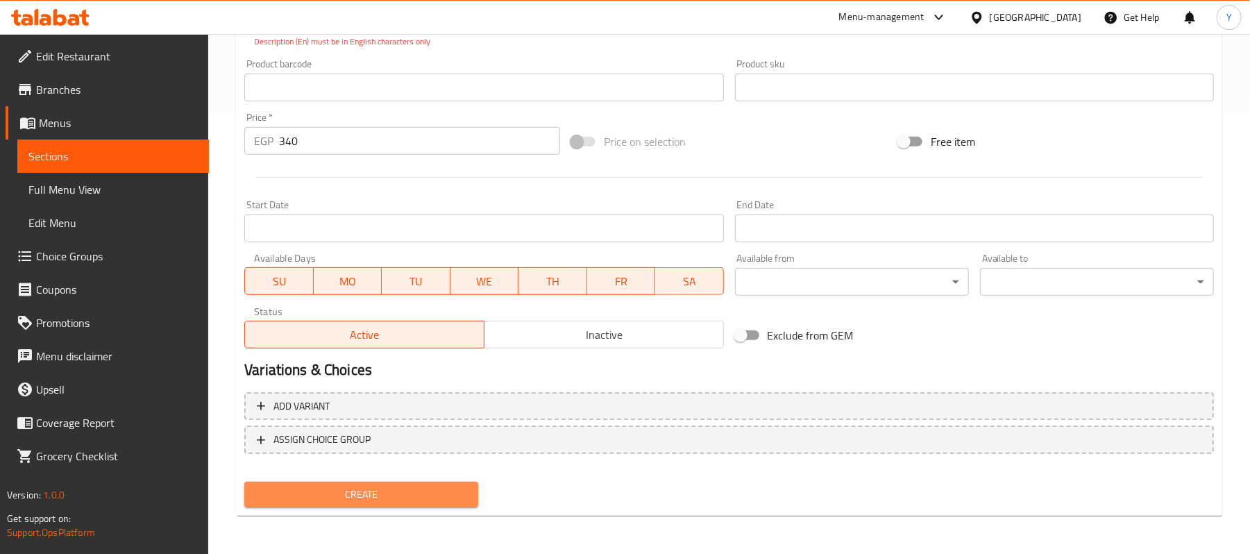
click at [362, 495] on span "Create" at bounding box center [361, 494] width 212 height 17
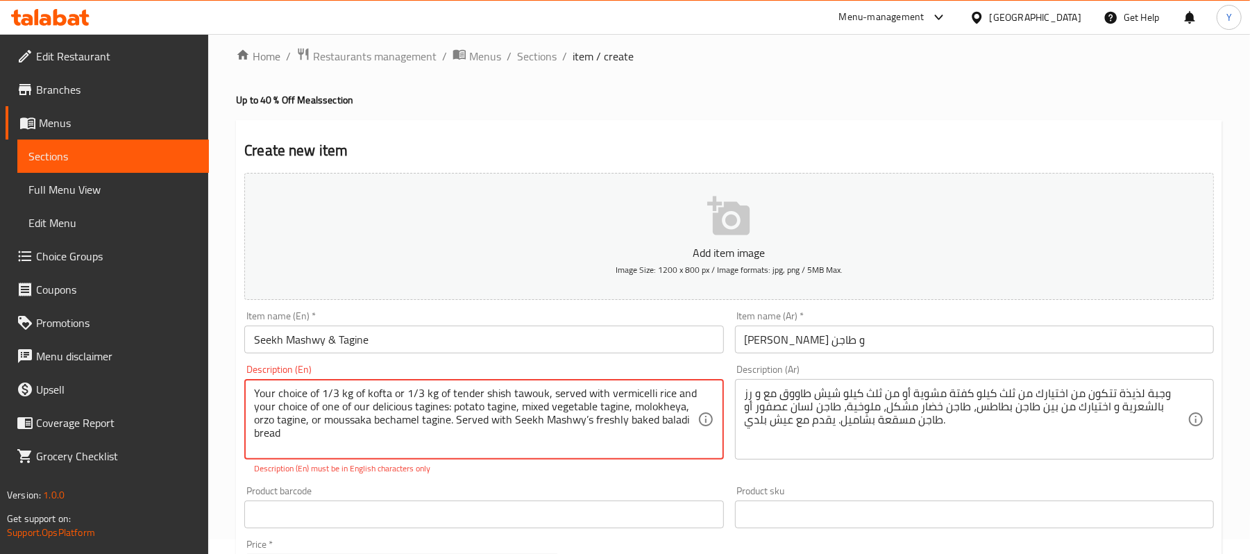
scroll to position [0, 0]
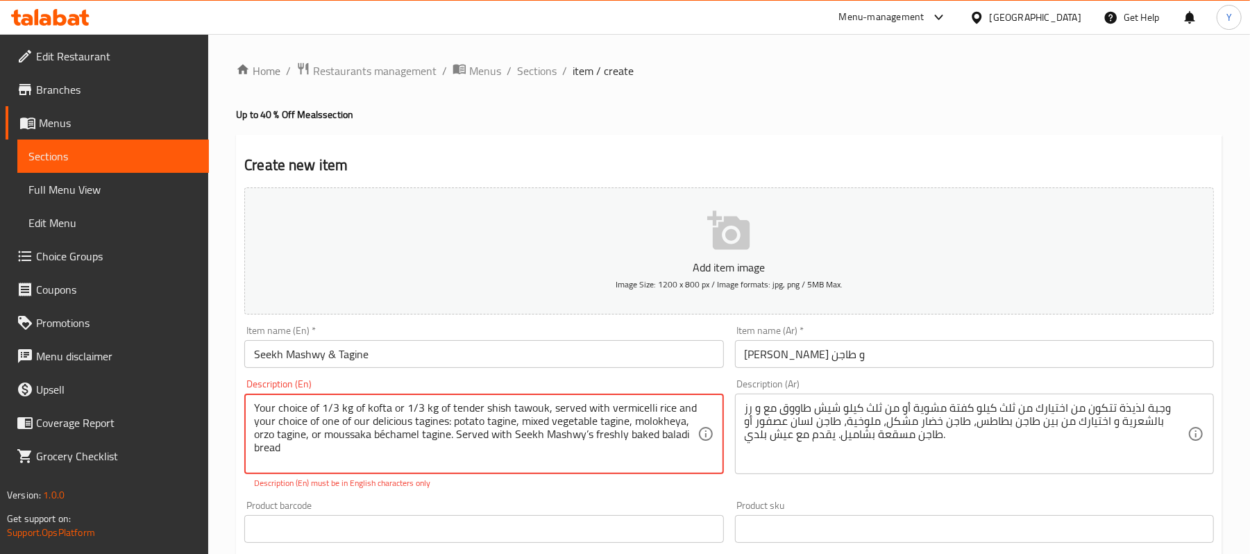
click at [365, 442] on textarea "Your choice of 1/3 kg of kofta or 1/3 kg of tender shish tawouk, served with ve…" at bounding box center [475, 434] width 443 height 66
click at [307, 437] on textarea "Your choice of 1/3 kg of kofta or 1/3 kg of tender shish tawouk, served with ve…" at bounding box center [475, 434] width 443 height 66
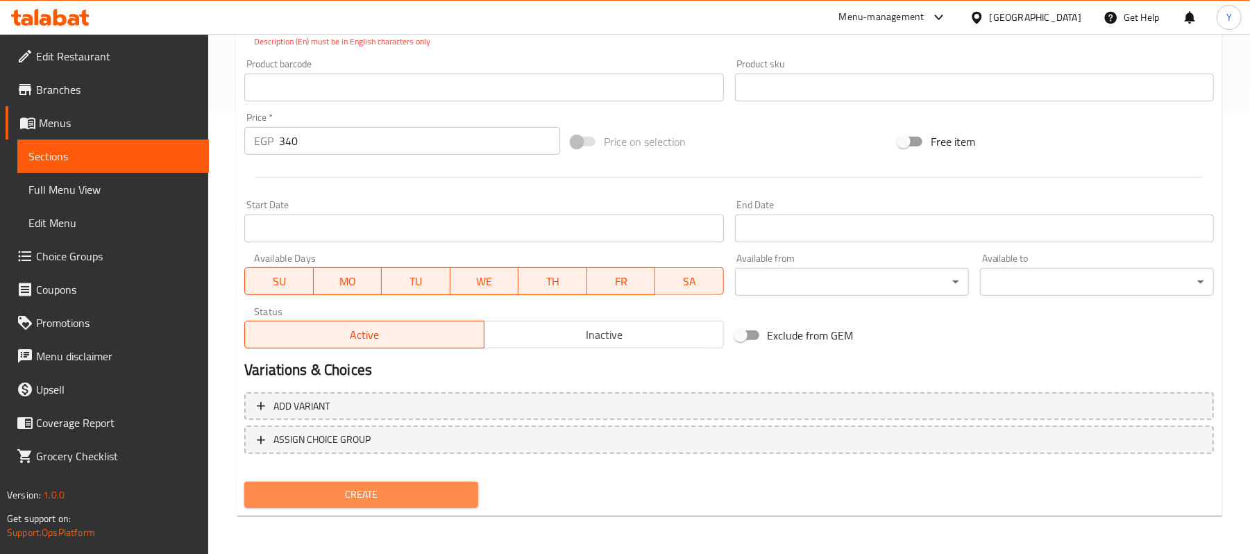
click at [440, 497] on span "Create" at bounding box center [361, 494] width 212 height 17
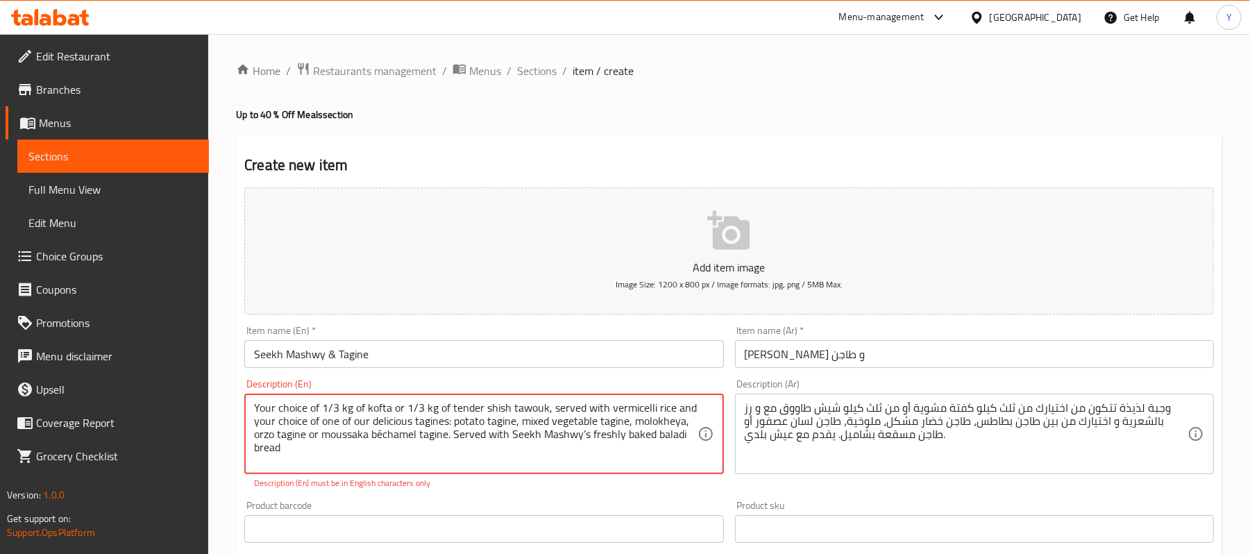
click at [451, 422] on textarea "Your choice of 1/3 kg of kofta or 1/3 kg of tender shish tawouk, served with ve…" at bounding box center [475, 434] width 443 height 66
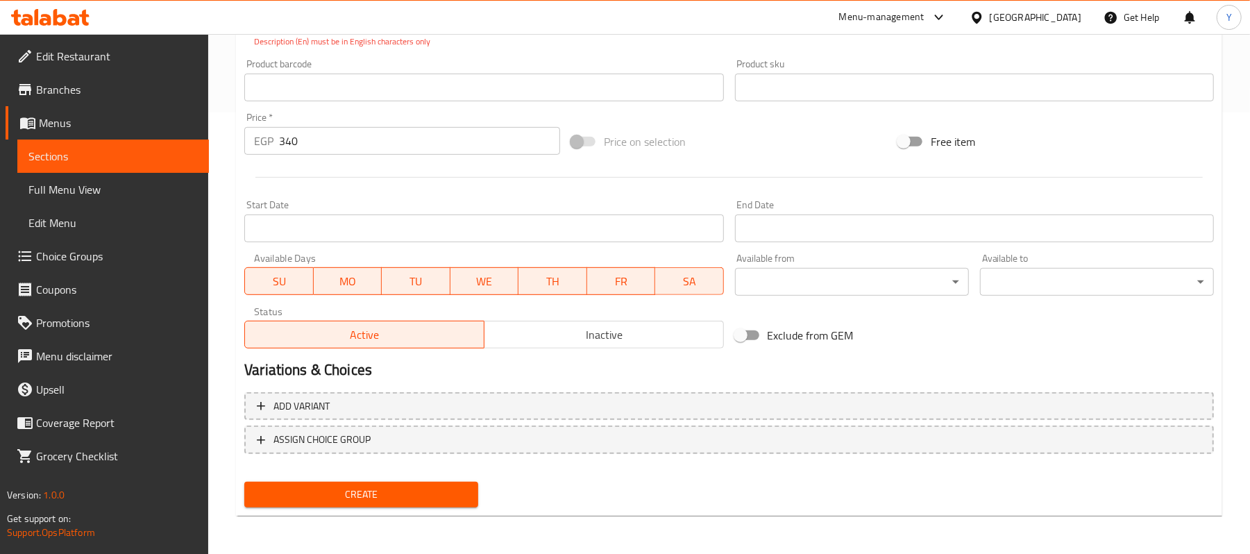
click at [304, 501] on span "Create" at bounding box center [361, 494] width 212 height 17
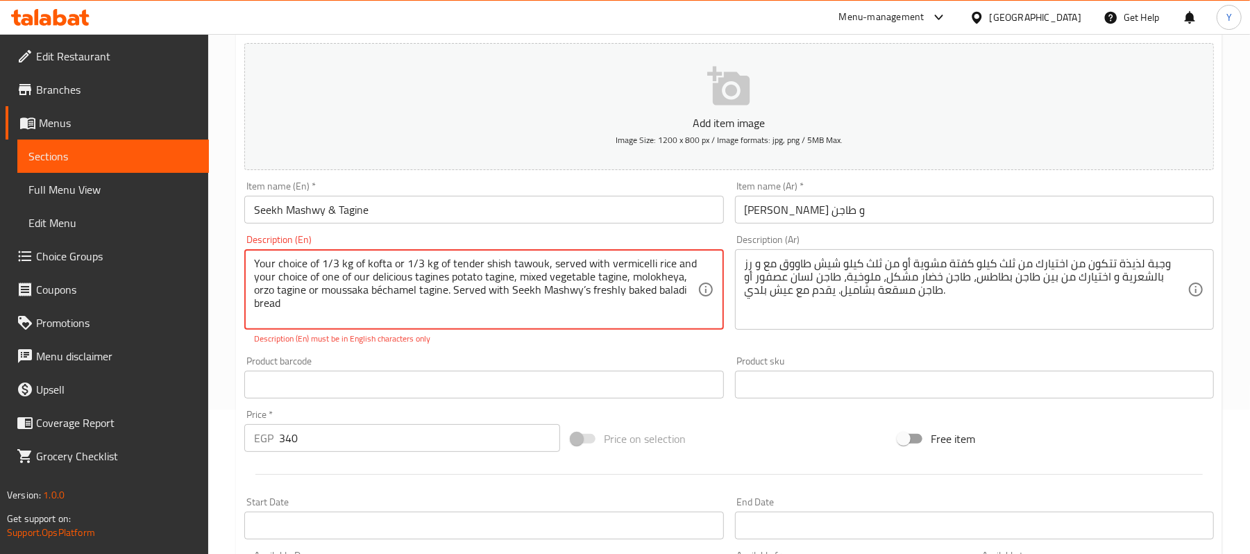
drag, startPoint x: 512, startPoint y: 287, endPoint x: 517, endPoint y: 276, distance: 12.1
click at [517, 276] on textarea "Your choice of 1/3 kg of kofta or 1/3 kg of tender shish tawouk, served with ve…" at bounding box center [475, 290] width 443 height 66
click at [626, 282] on textarea "Your choice of 1/3 kg of kofta or 1/3 kg of tender shish tawouk, served with ve…" at bounding box center [475, 290] width 443 height 66
click at [679, 278] on textarea "Your choice of 1/3 kg of kofta or 1/3 kg of tender shish tawouk, served with ve…" at bounding box center [475, 290] width 443 height 66
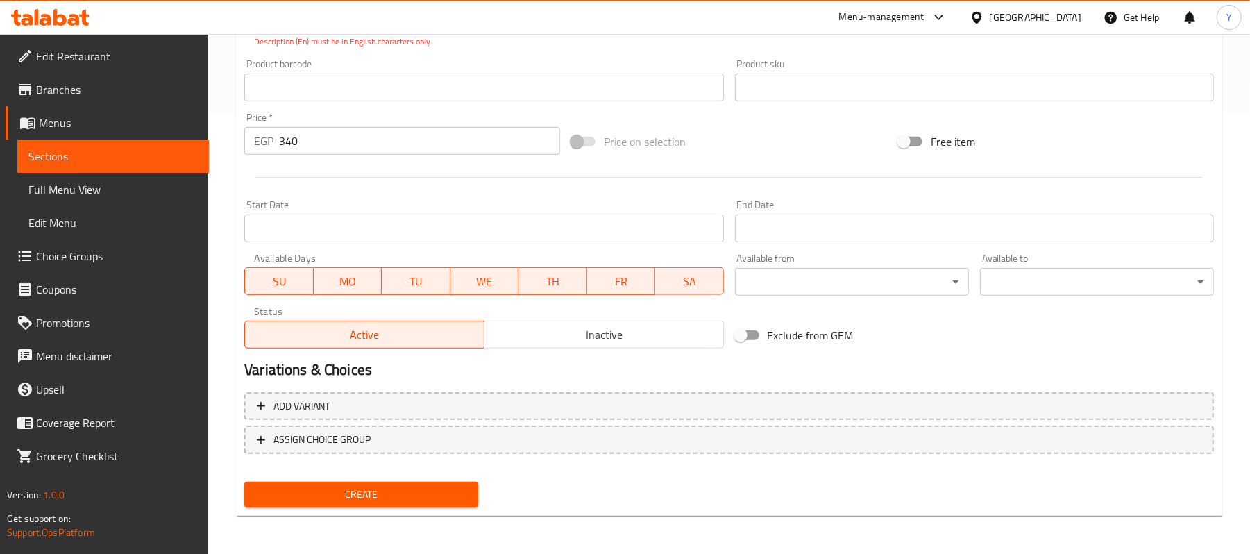
click at [394, 482] on button "Create" at bounding box center [361, 495] width 234 height 26
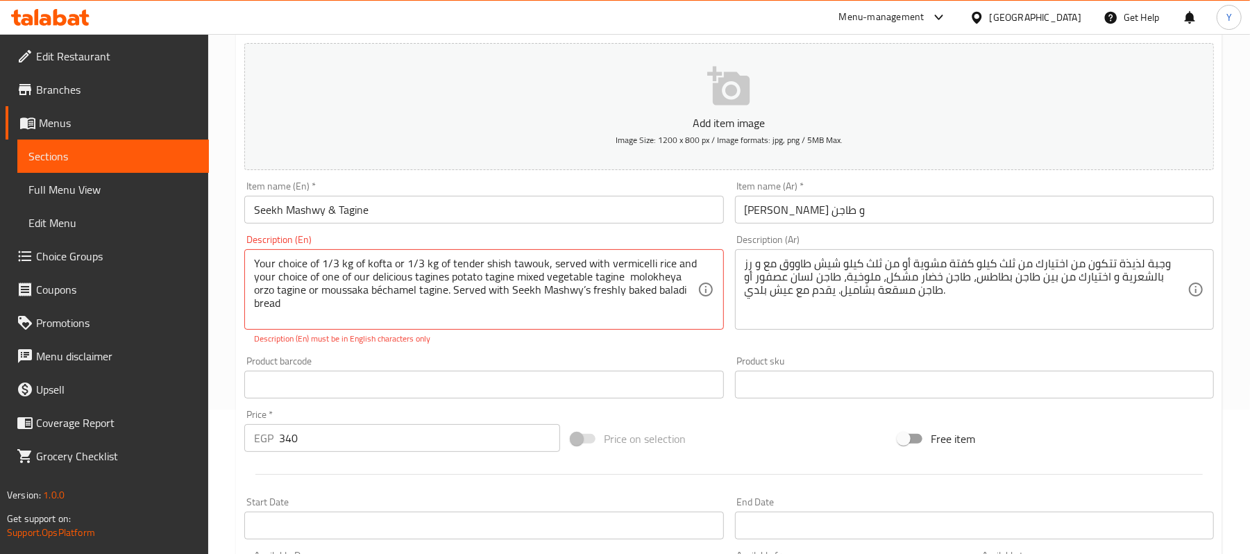
click at [704, 281] on div "Your choice of 1/3 kg of kofta or 1/3 kg of tender shish tawouk, served with ve…" at bounding box center [483, 289] width 479 height 81
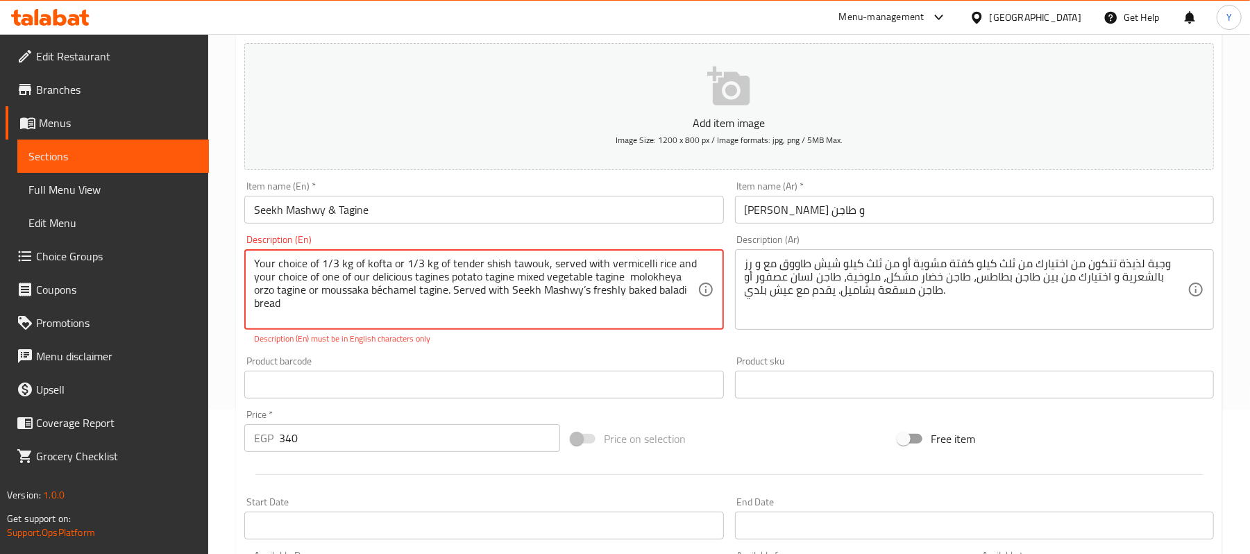
click at [492, 320] on textarea "Your choice of 1/3 kg of kofta or 1/3 kg of tender shish tawouk, served with ve…" at bounding box center [475, 290] width 443 height 66
click at [692, 287] on textarea "Your choice of 1/3 kg of kofta or 1/3 kg of tender shish tawouk, served with ve…" at bounding box center [475, 290] width 443 height 66
click at [453, 297] on textarea "Your choice of 1/3 kg of kofta or 1/3 kg of tender shish tawouk, served with ve…" at bounding box center [475, 290] width 443 height 66
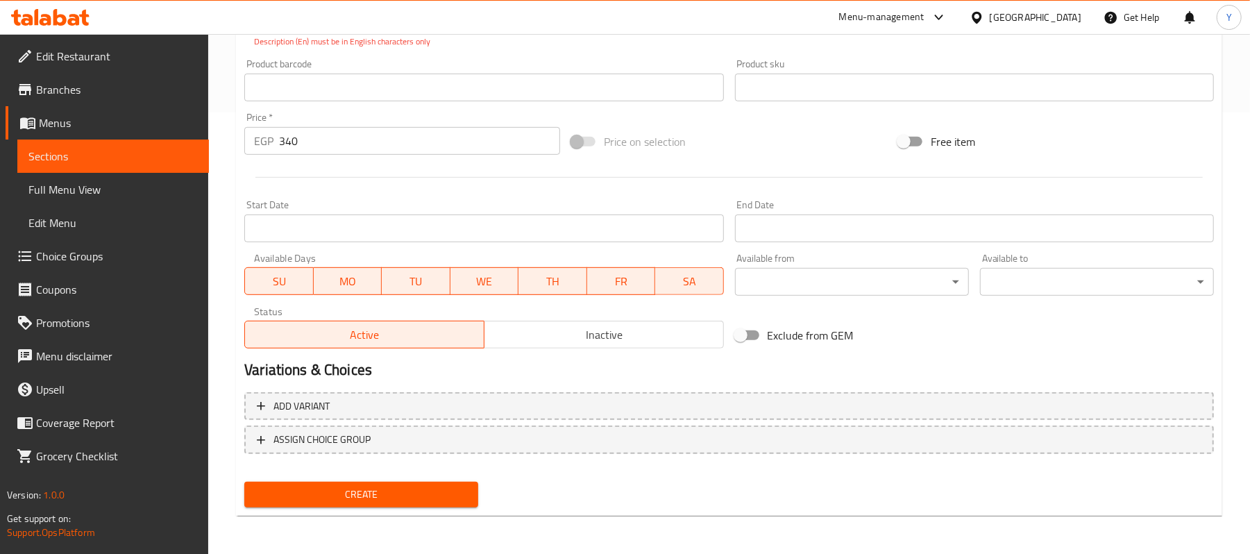
click at [426, 493] on span "Create" at bounding box center [361, 494] width 212 height 17
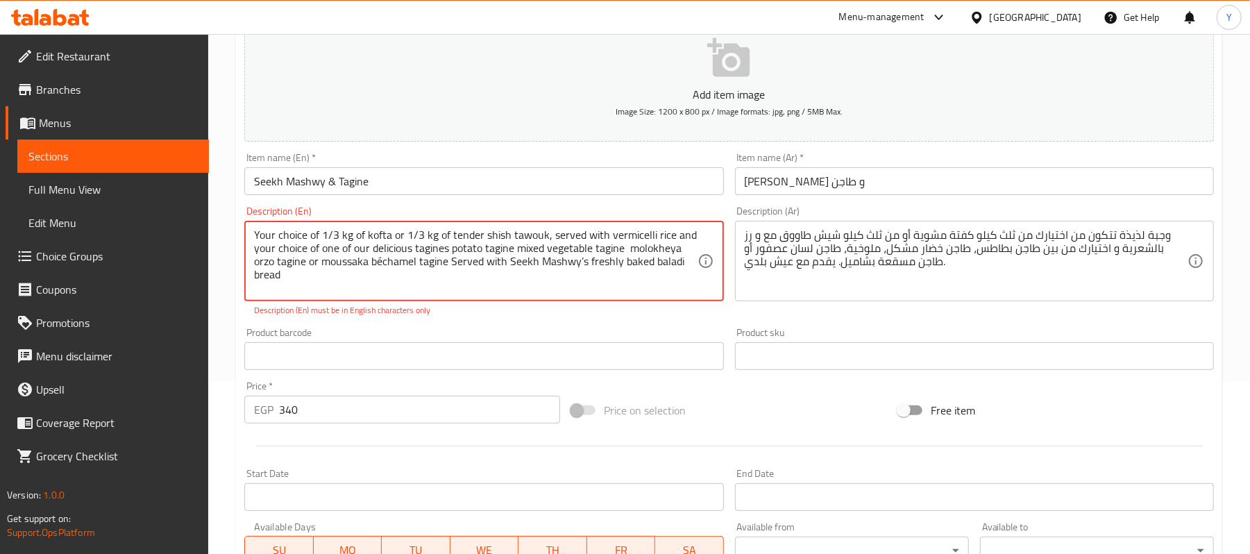
scroll to position [146, 0]
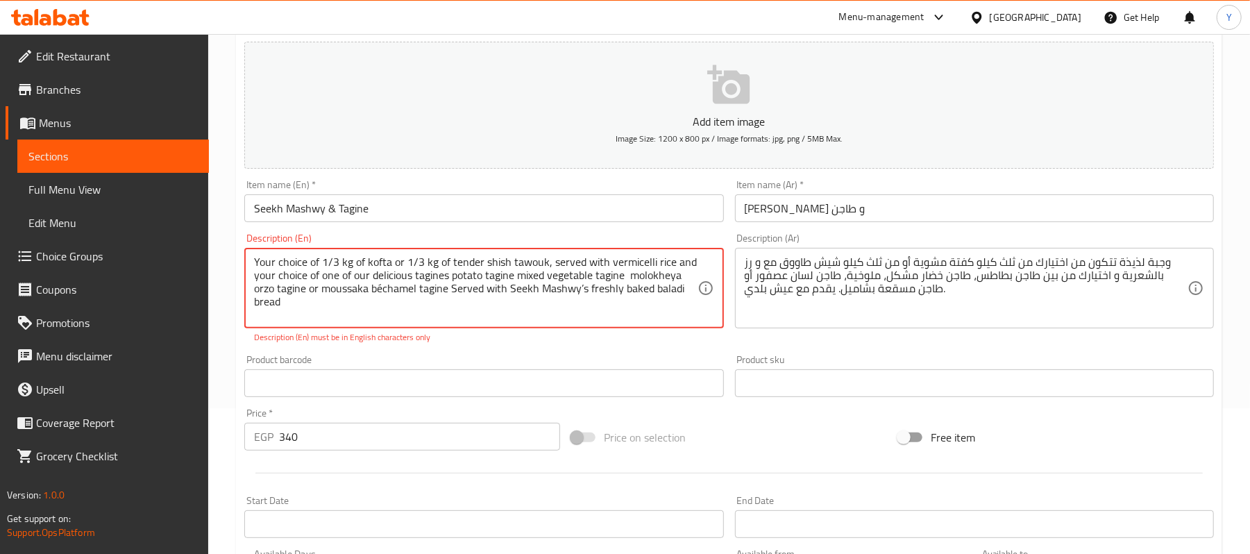
drag, startPoint x: 446, startPoint y: 287, endPoint x: 569, endPoint y: 323, distance: 128.7
click at [569, 323] on div "Your choice of 1/3 kg of kofta or 1/3 kg of tender shish tawouk, served with ve…" at bounding box center [483, 288] width 479 height 81
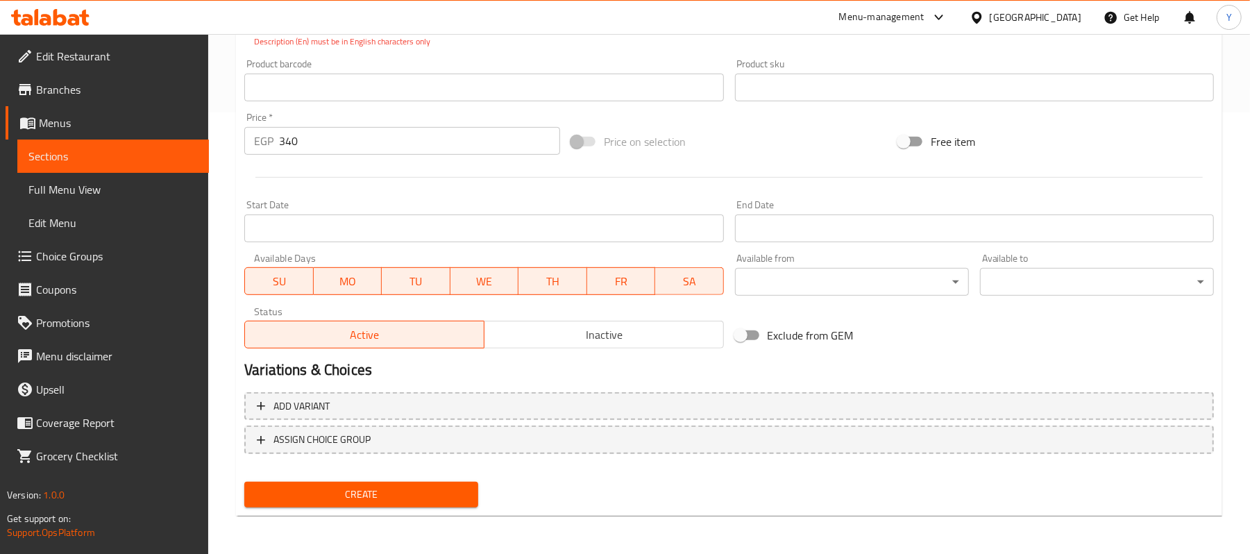
type textarea "Your choice of 1/3 kg of kofta or 1/3 kg of tender shish tawouk, served with ve…"
click at [451, 480] on div "Create" at bounding box center [361, 494] width 245 height 37
click at [451, 500] on span "Create" at bounding box center [361, 494] width 212 height 17
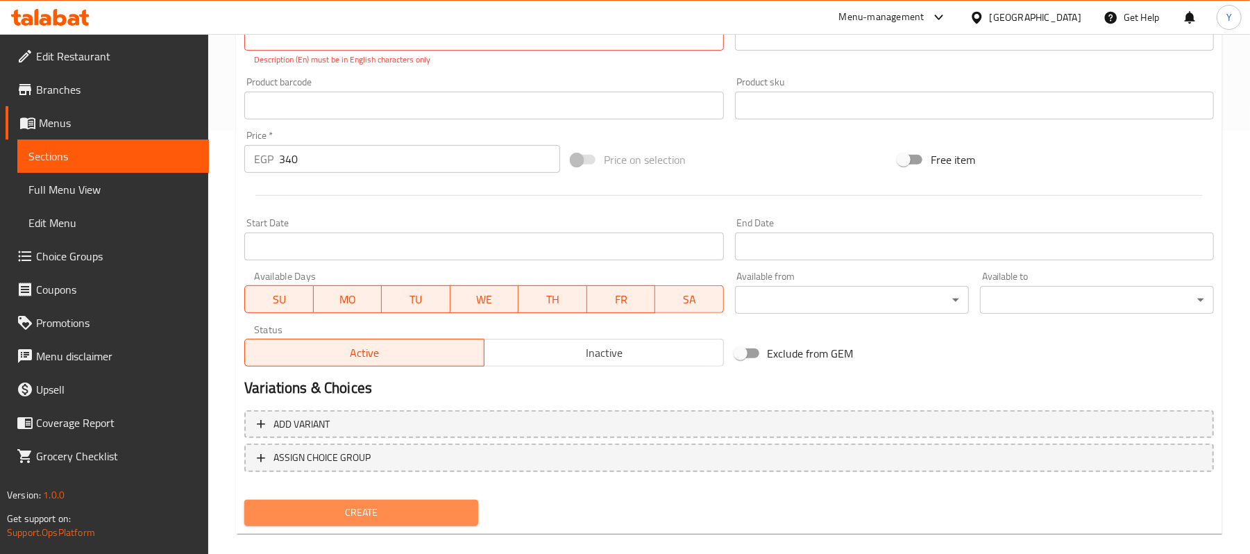
click at [451, 500] on button "Create" at bounding box center [361, 513] width 234 height 26
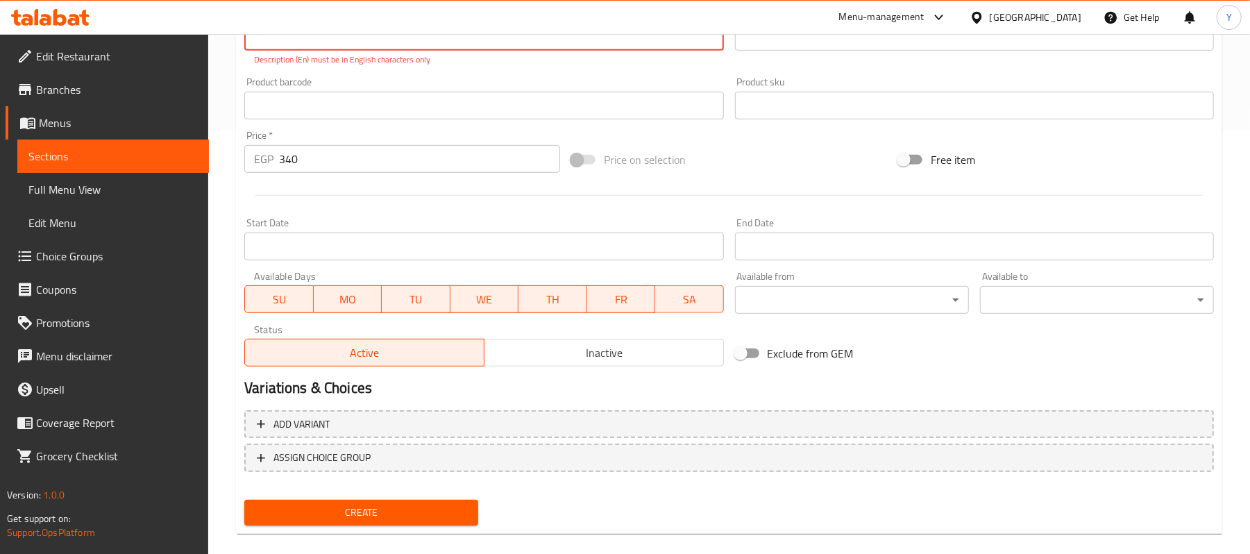
scroll to position [0, 0]
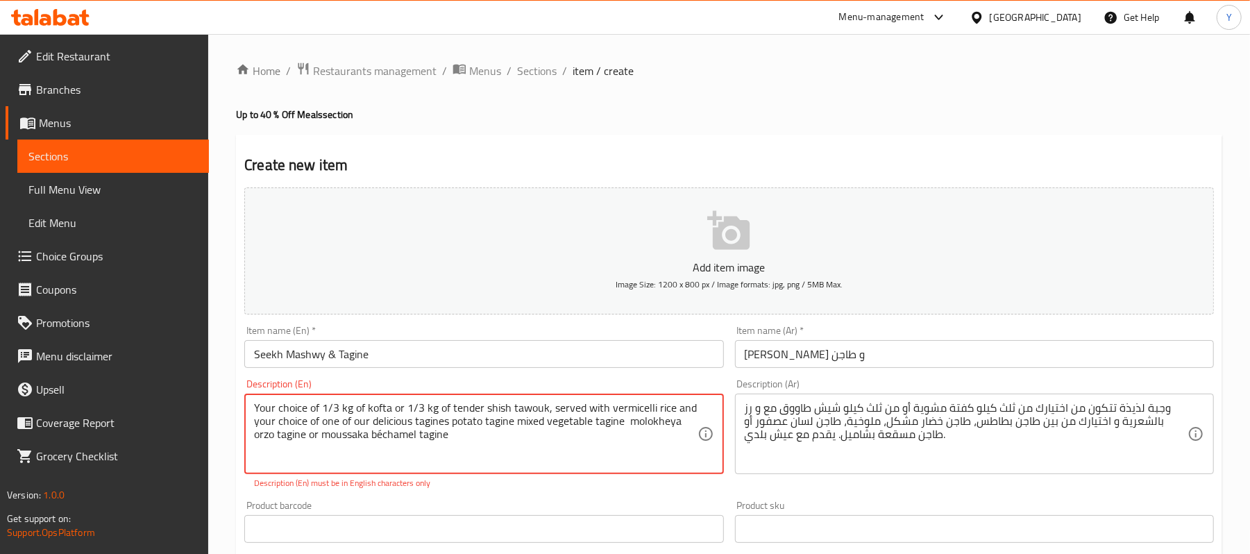
click at [364, 410] on textarea "Your choice of 1/3 kg of kofta or 1/3 kg of tender shish tawouk, served with ve…" at bounding box center [475, 434] width 443 height 66
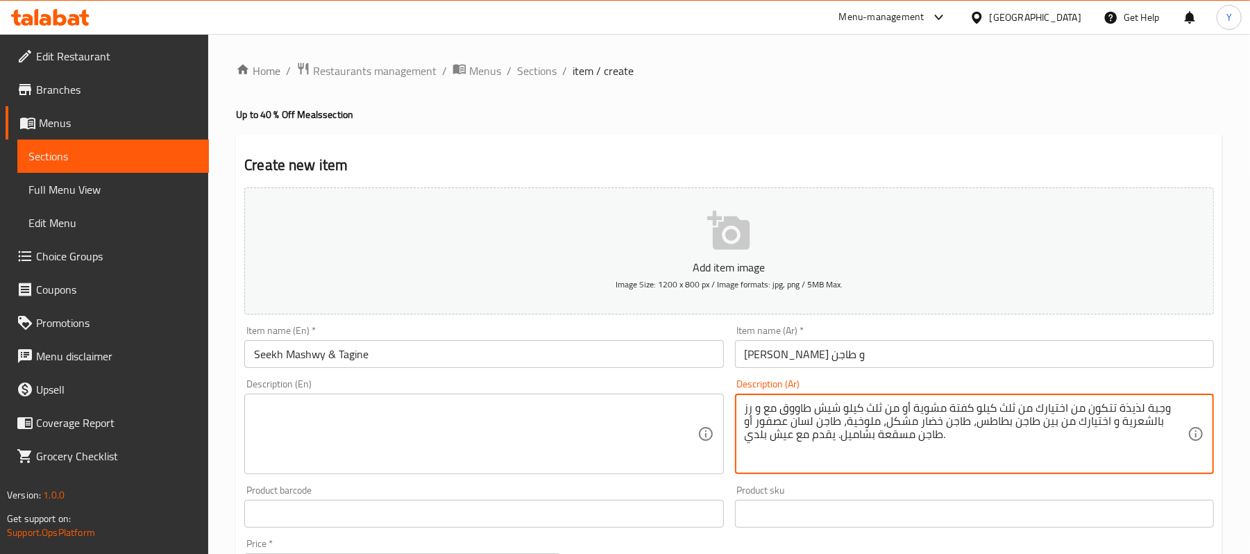
click at [864, 419] on textarea "وجبة لذيذة تتكون من اختيارك من ثلث كيلو كفتة مشوية أو من ثلث كيلو شيش طاووق مع …" at bounding box center [966, 434] width 443 height 66
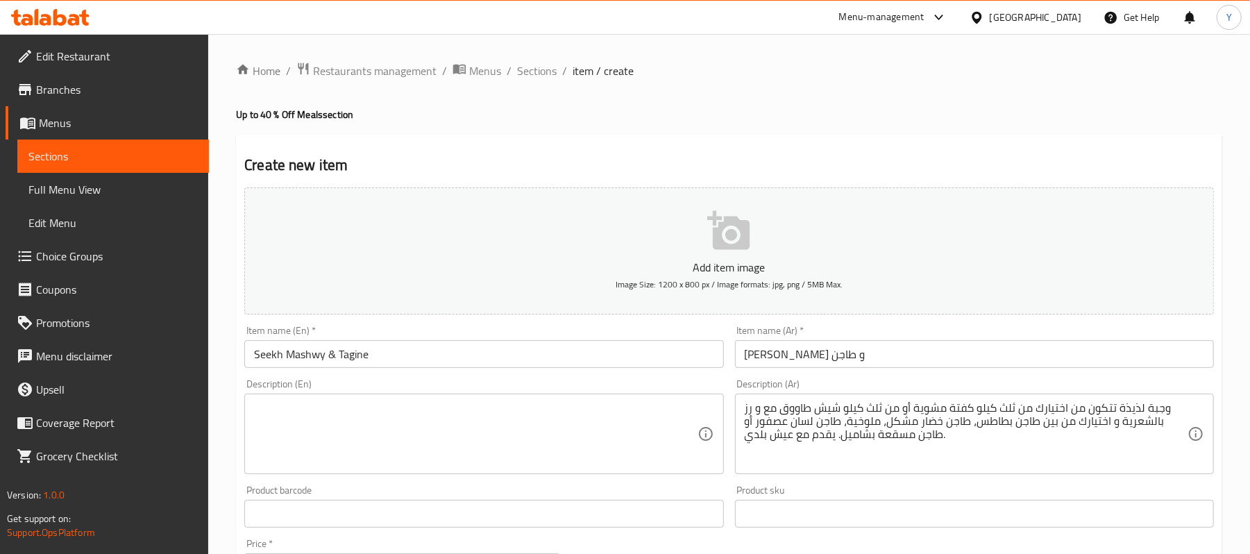
click at [476, 394] on div "Description (En)" at bounding box center [483, 434] width 479 height 81
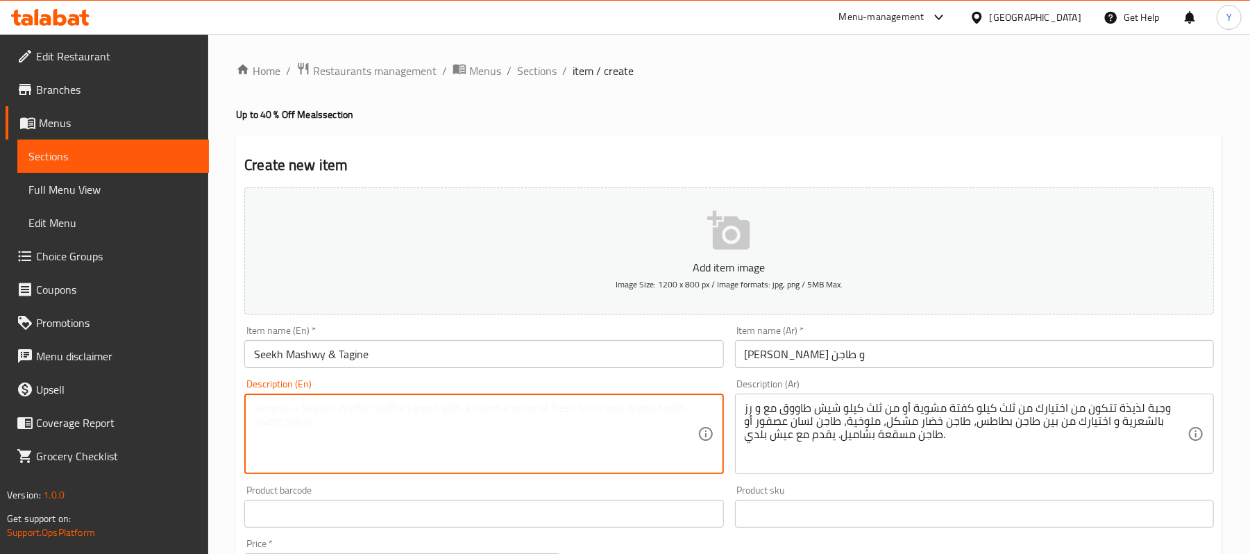
paste textarea "A delicious meal consisting of your choice of 1/3 kilo of grilled kofta or 1/3 …"
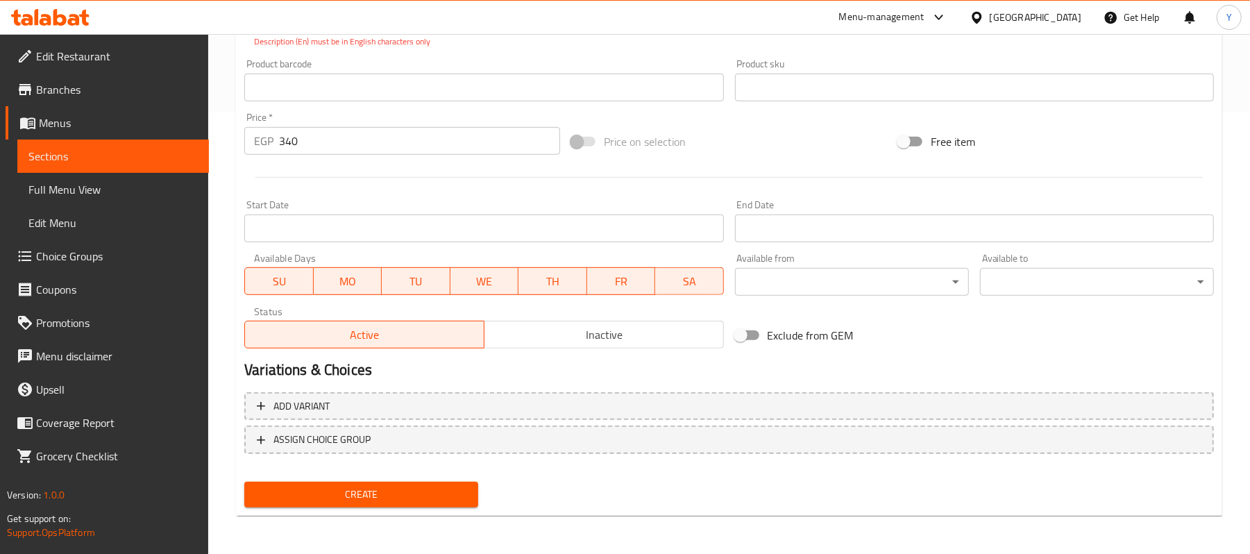
click at [396, 487] on span "Create" at bounding box center [361, 494] width 212 height 17
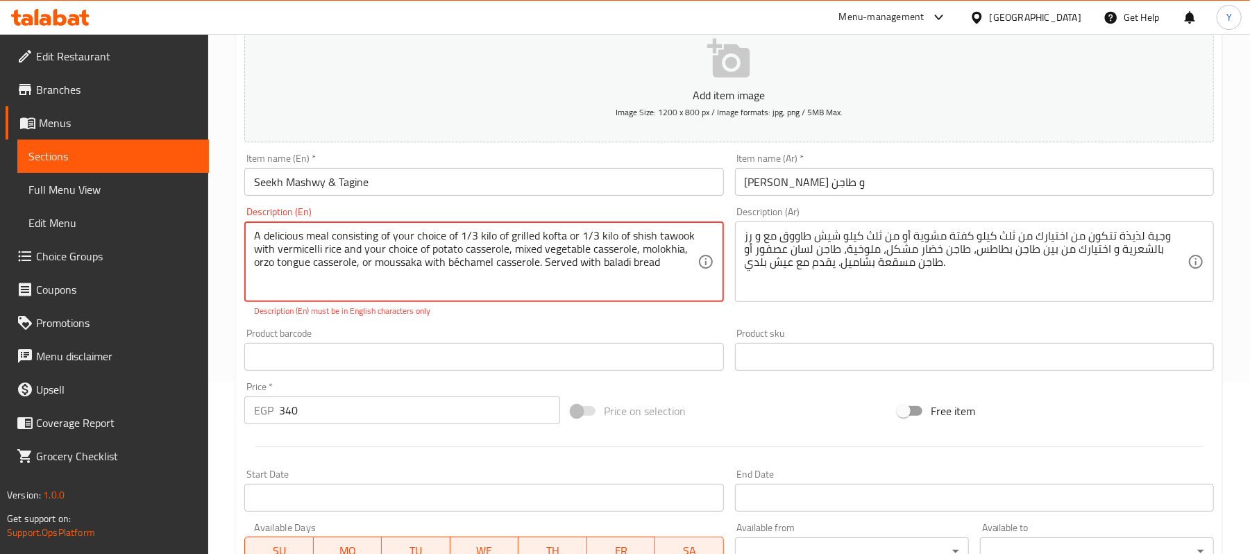
scroll to position [146, 0]
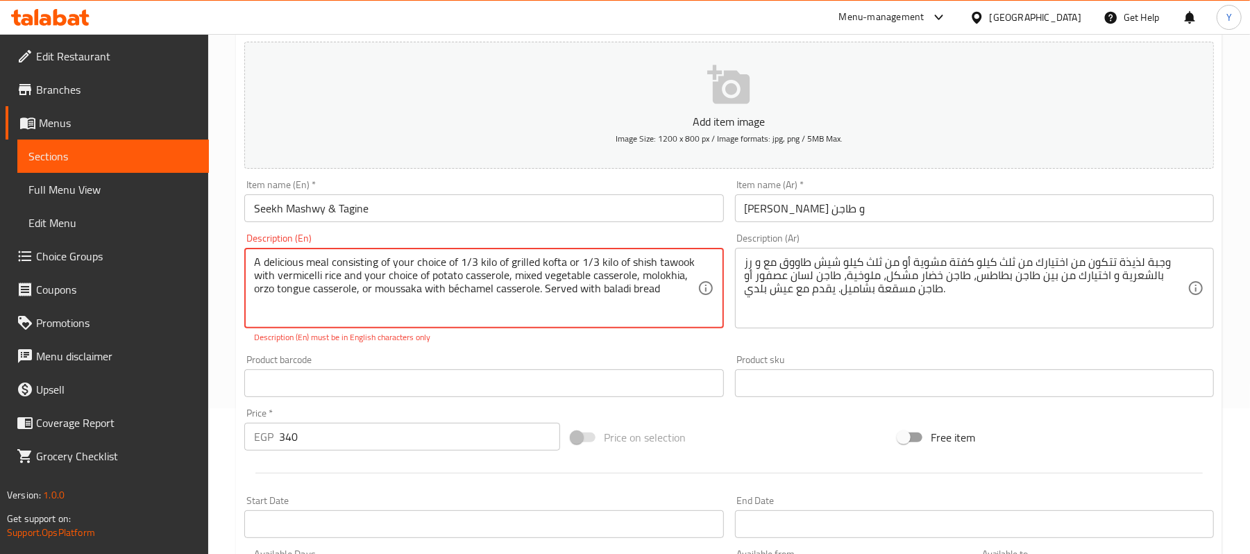
click at [411, 306] on textarea "A delicious meal consisting of your choice of 1/3 kilo of grilled kofta or 1/3 …" at bounding box center [475, 288] width 443 height 66
paste textarea "Your choice of 1/3 kg of kofta or 1/3 kg of tender shish tawouk, served with ve…"
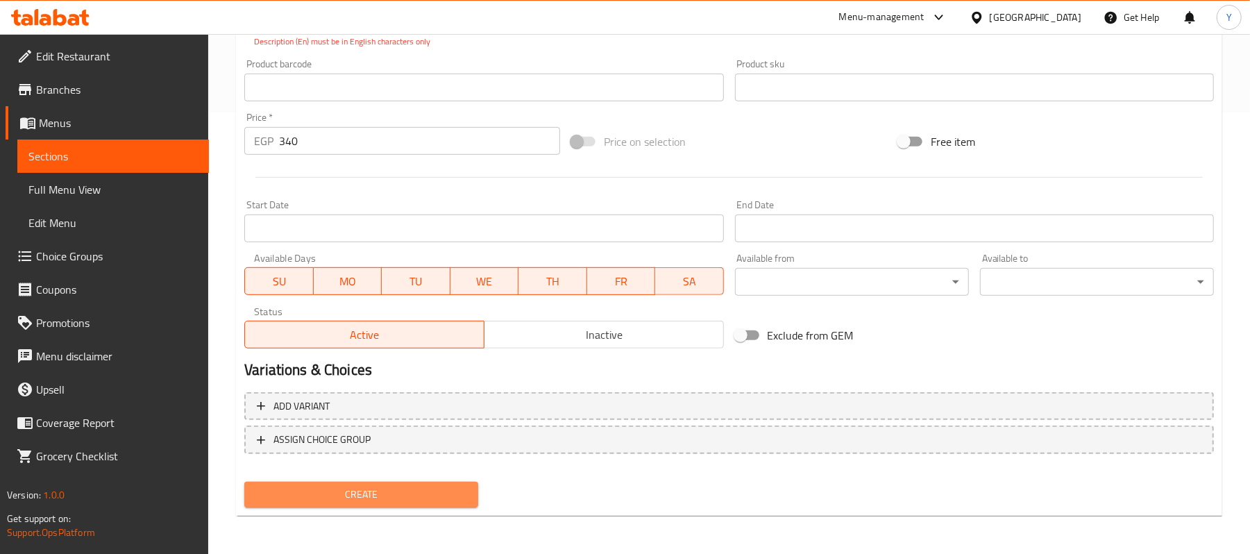
click at [432, 482] on button "Create" at bounding box center [361, 495] width 234 height 26
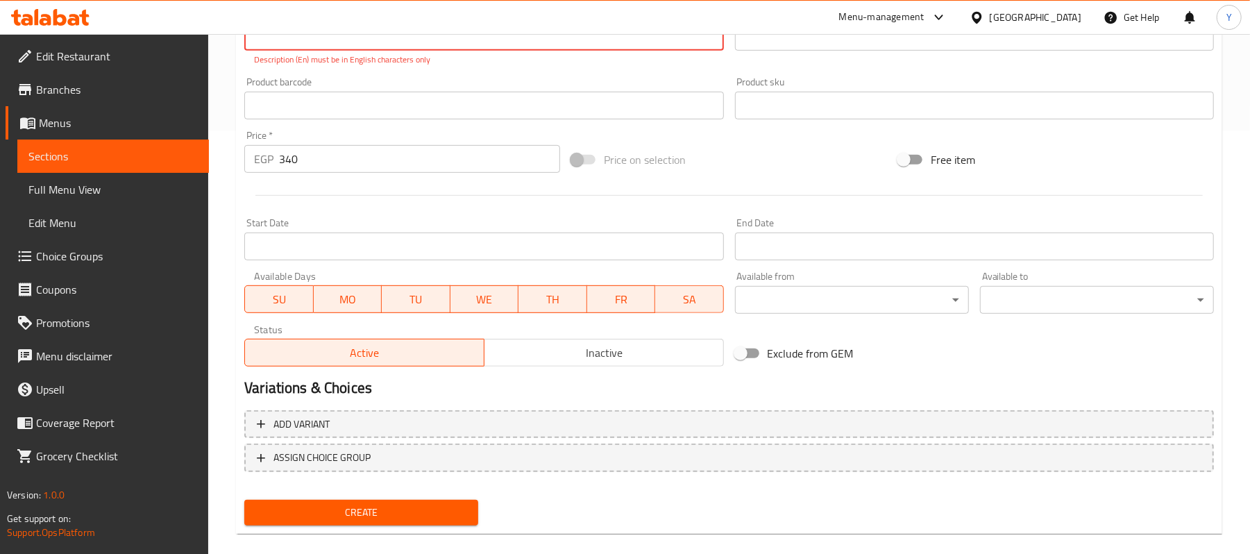
click at [440, 521] on button "Create" at bounding box center [361, 513] width 234 height 26
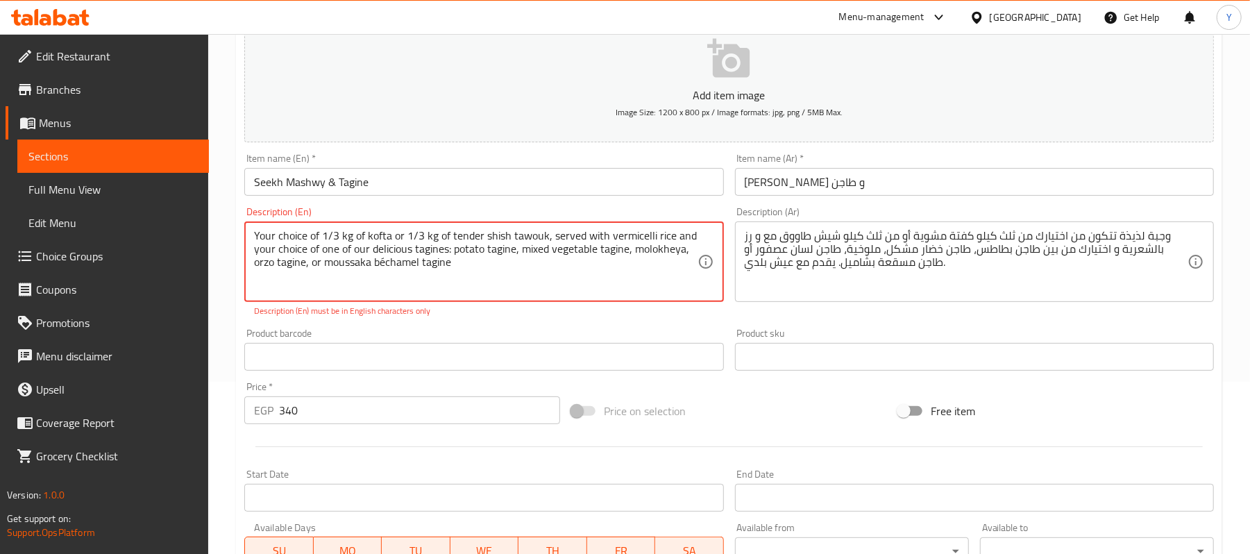
scroll to position [146, 0]
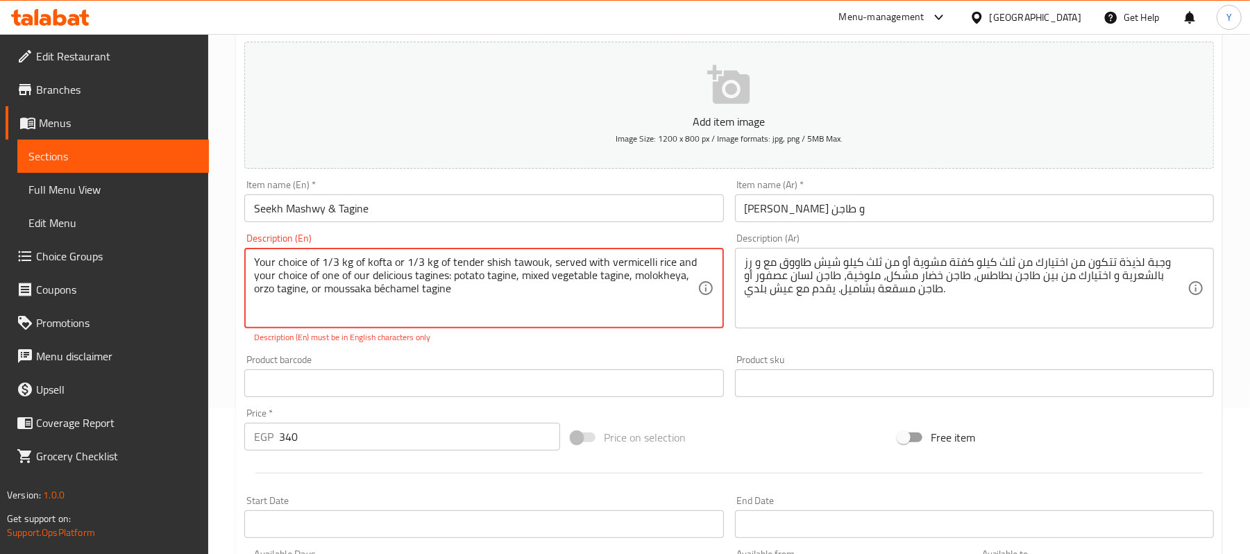
click at [420, 272] on textarea "Your choice of 1/3 kg of kofta or 1/3 kg of tender shish tawouk, served with ve…" at bounding box center [475, 288] width 443 height 66
click at [453, 303] on textarea "Your choice of 1/3 kg of kofta or 1/3 kg of tender shish tawouk, served with ve…" at bounding box center [475, 288] width 443 height 66
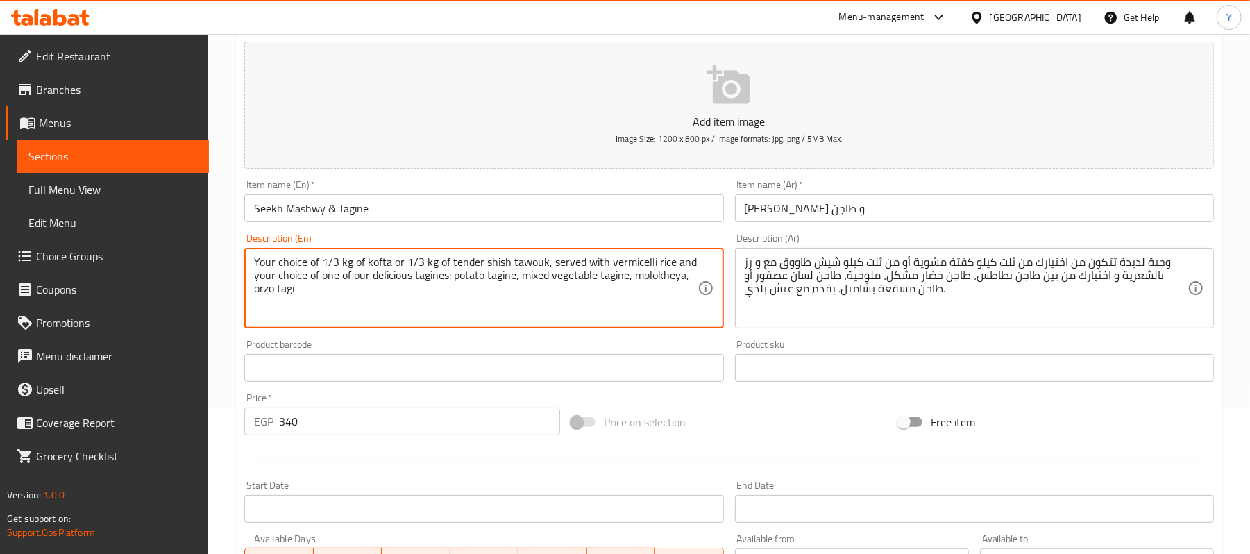
type textarea "Your choice of 1/3 kg of kofta or 1/3 kg of tender shish tawouk, served with ve…"
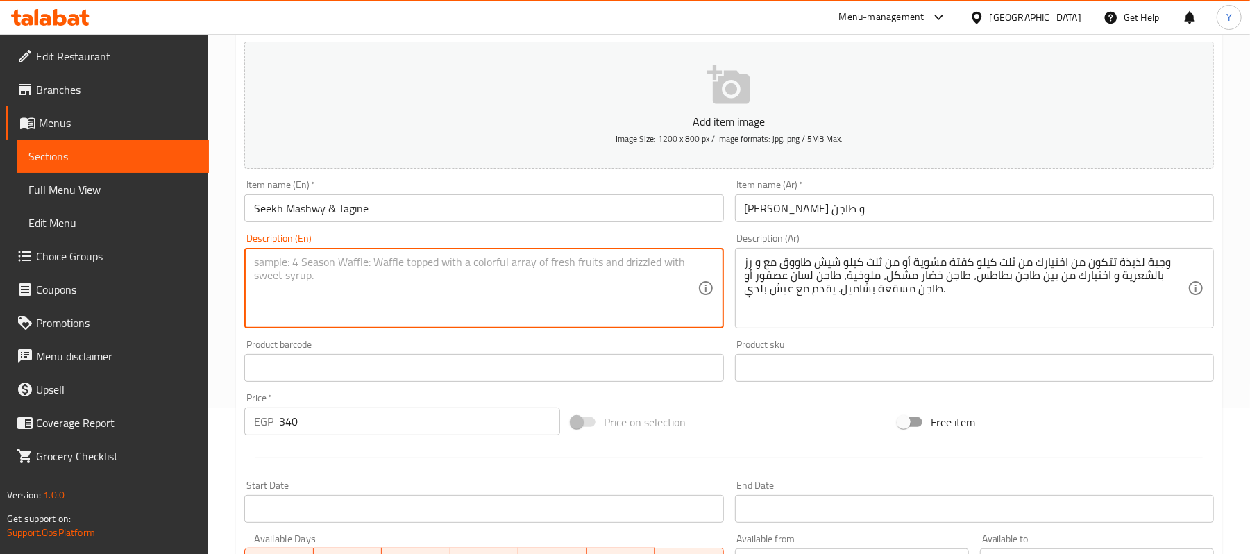
scroll to position [426, 0]
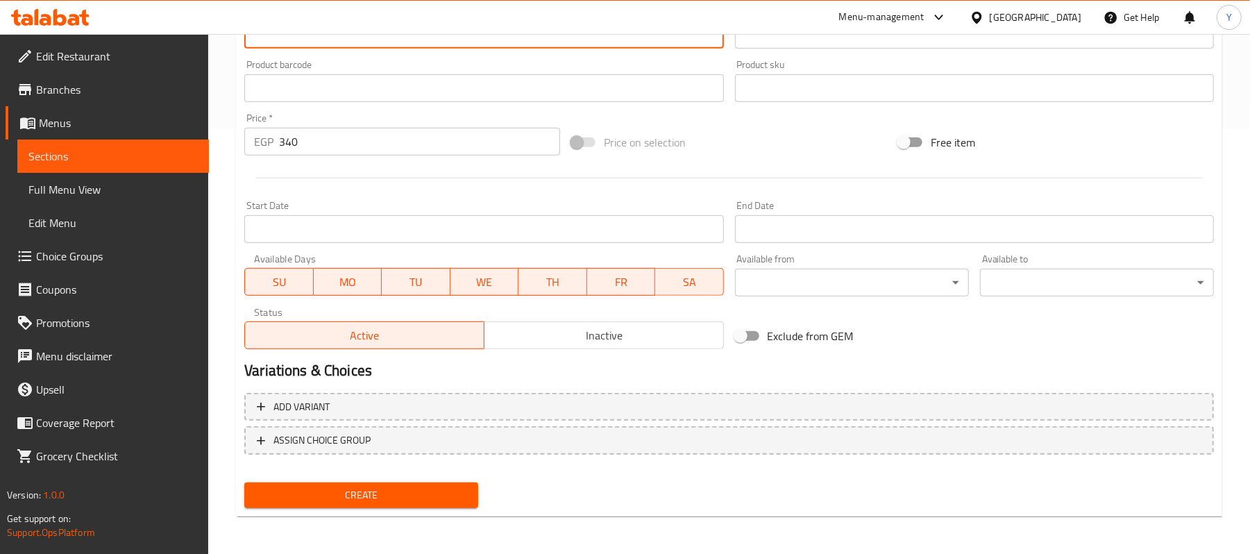
click at [408, 496] on span "Create" at bounding box center [361, 495] width 212 height 17
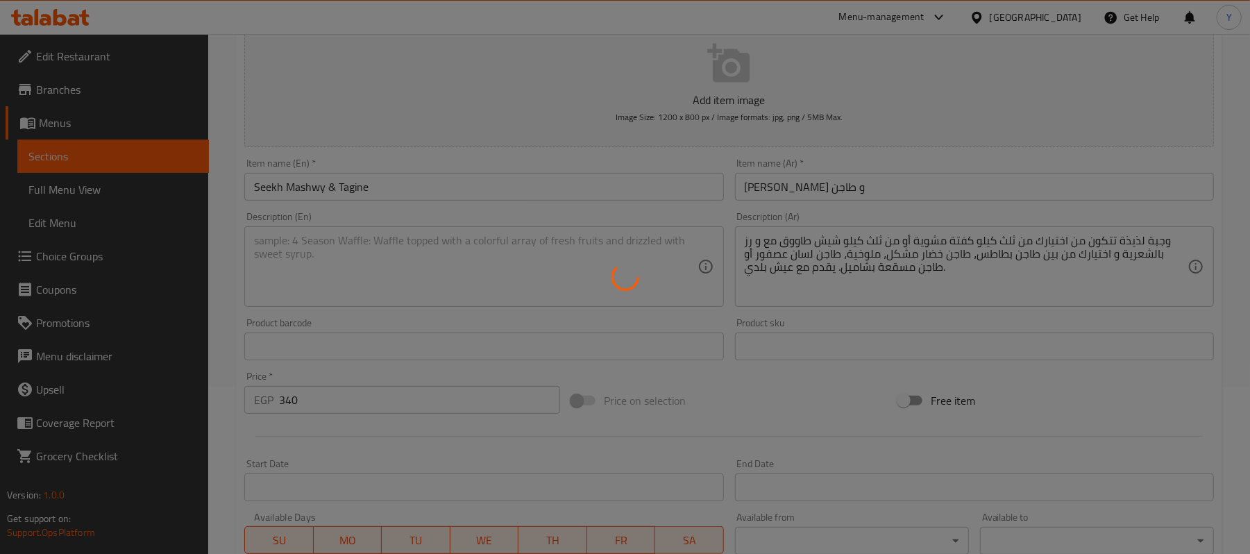
scroll to position [0, 0]
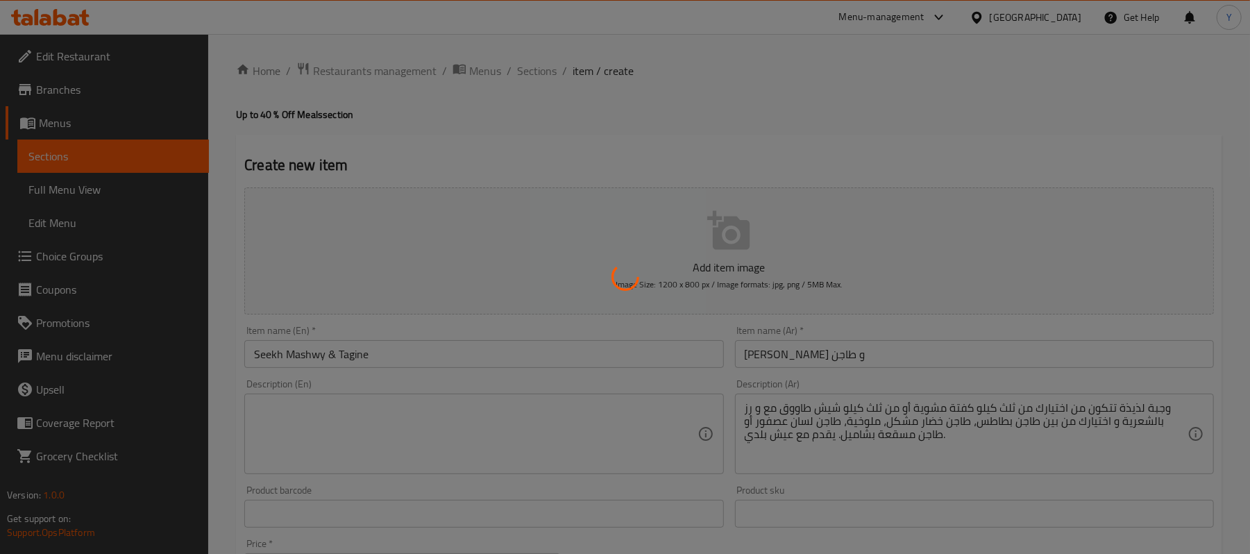
type input "0"
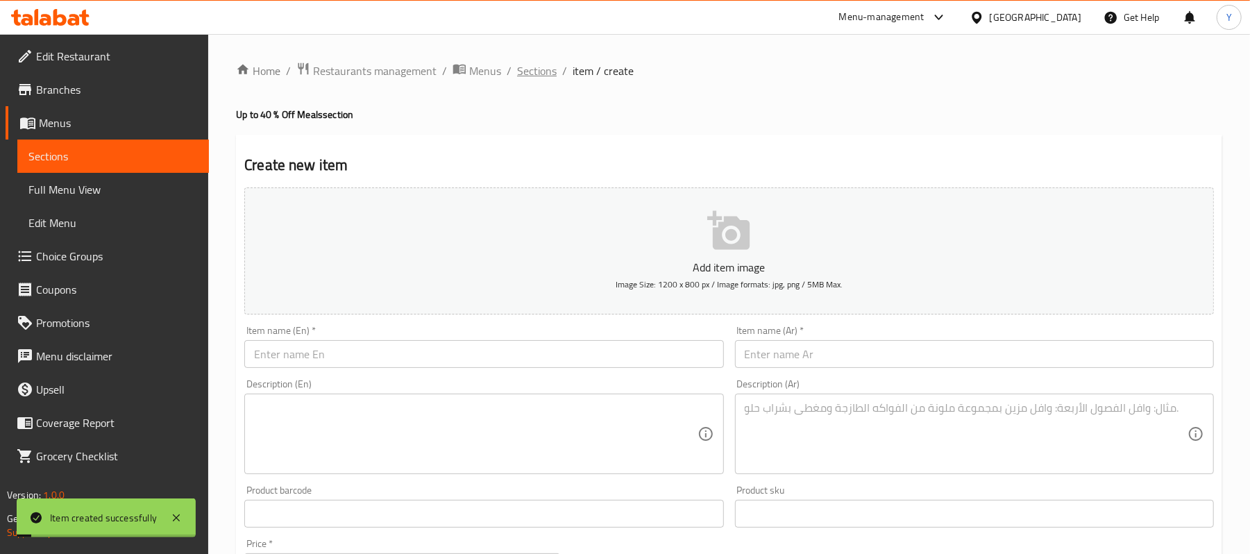
click at [533, 76] on span "Sections" at bounding box center [537, 70] width 40 height 17
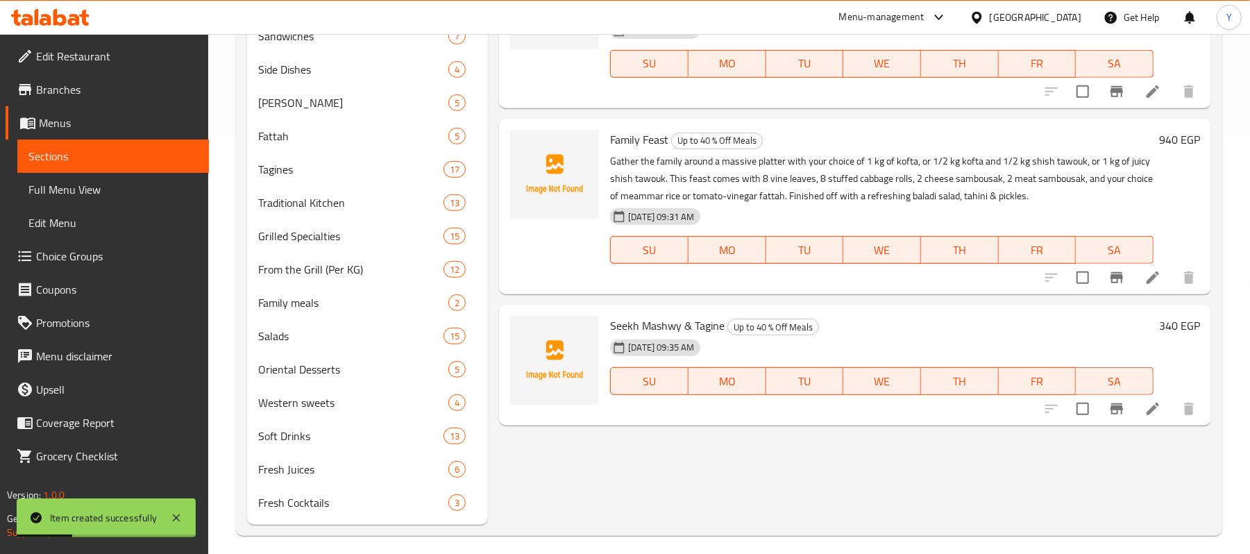
scroll to position [430, 0]
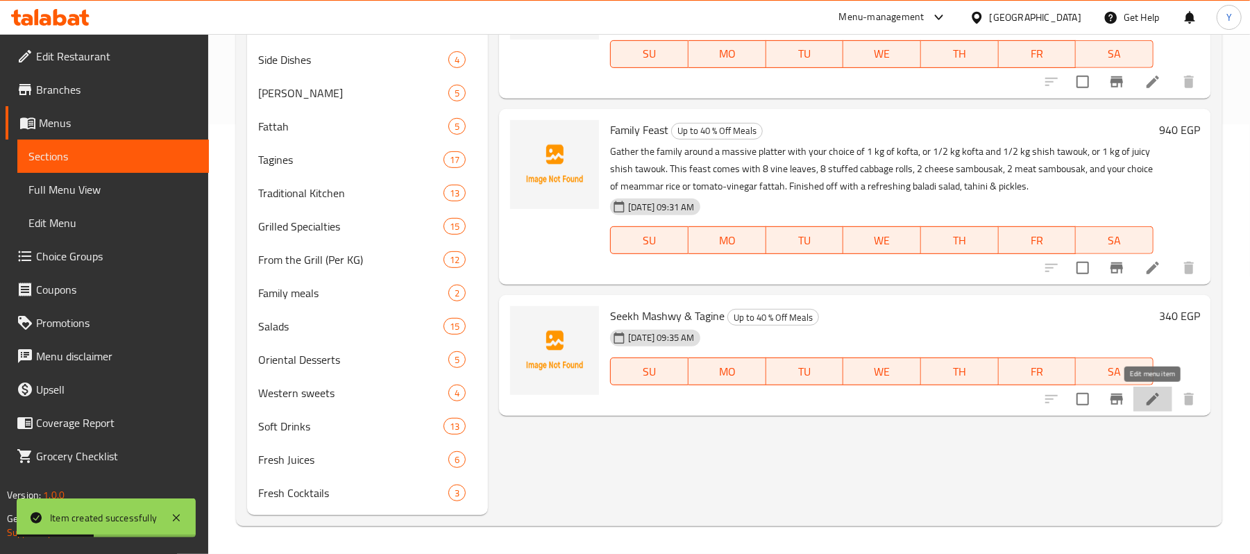
click at [1156, 400] on icon at bounding box center [1153, 399] width 17 height 17
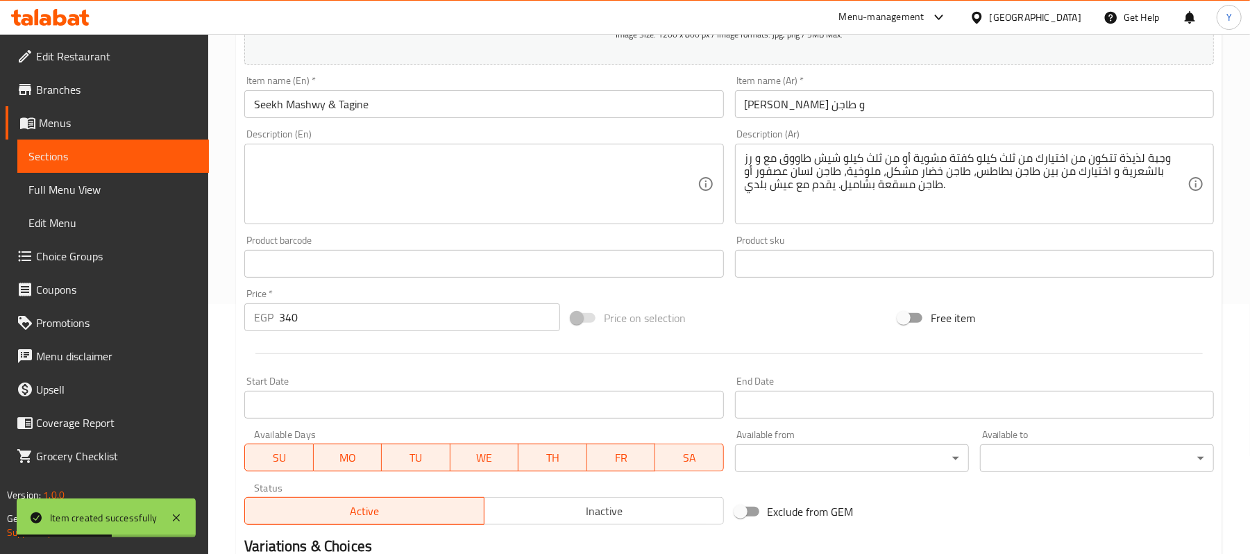
scroll to position [278, 0]
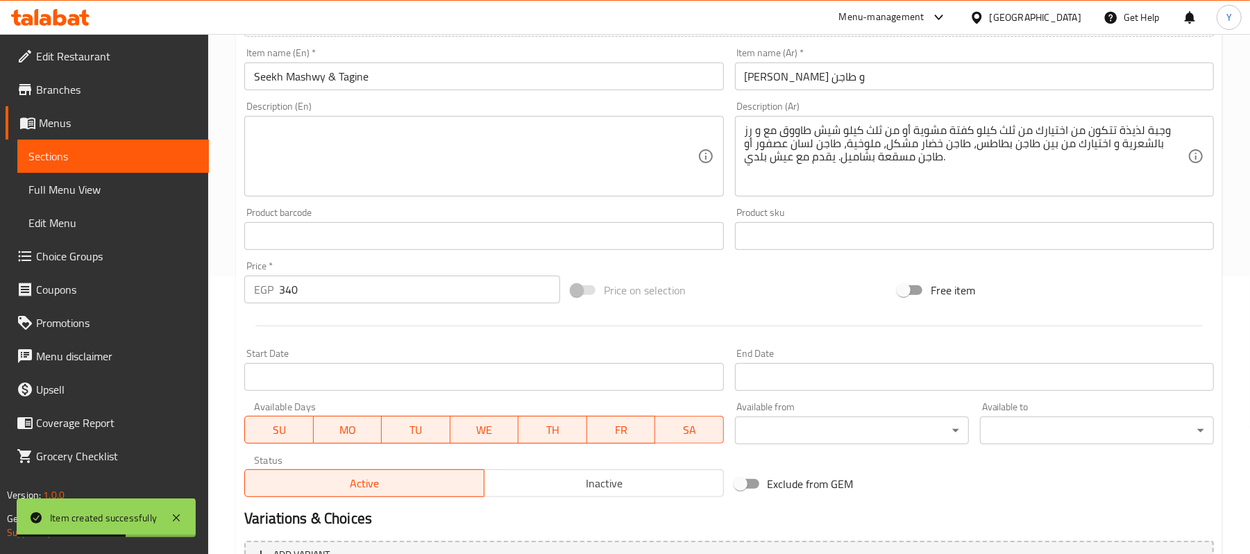
click at [539, 126] on textarea at bounding box center [475, 157] width 443 height 66
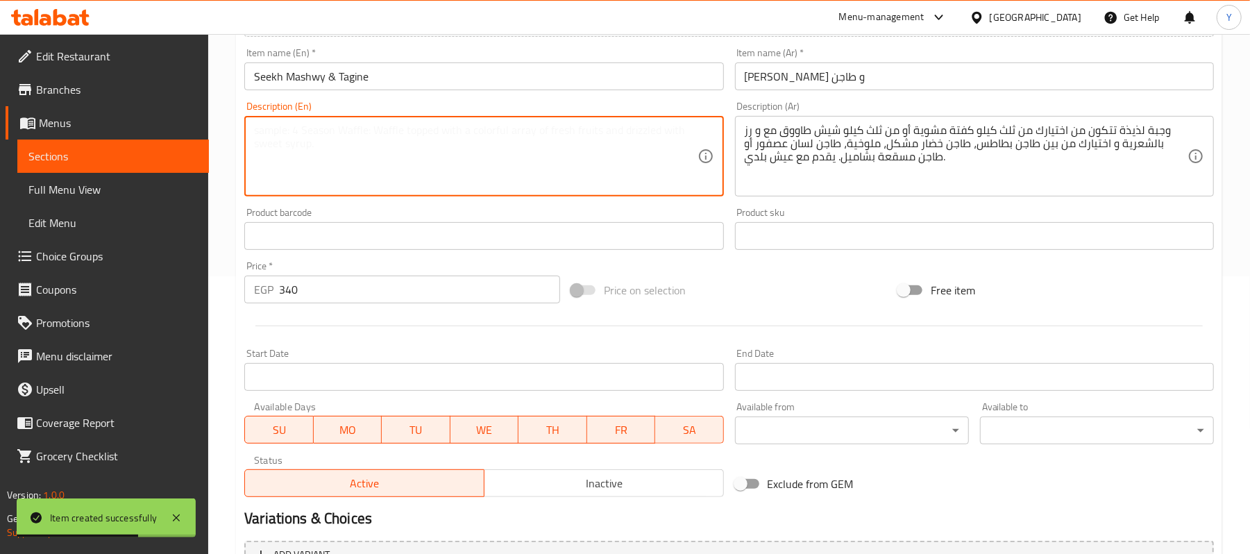
paste textarea "Your choice of 1/3 kg of kofta or 1/3 kg of tender shish tawouk, served with ve…"
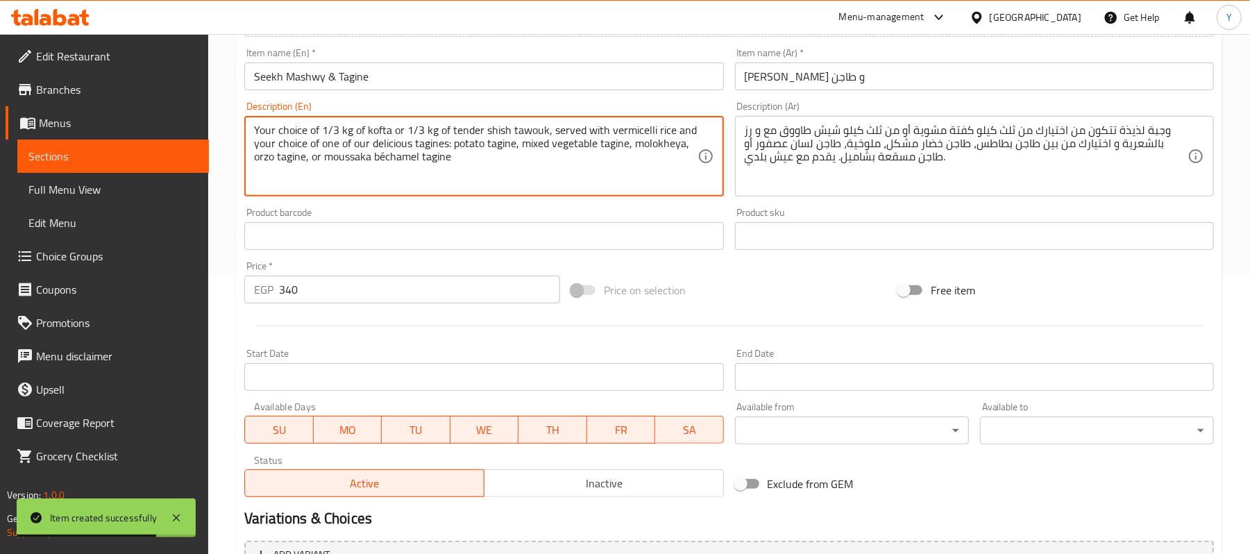
scroll to position [426, 0]
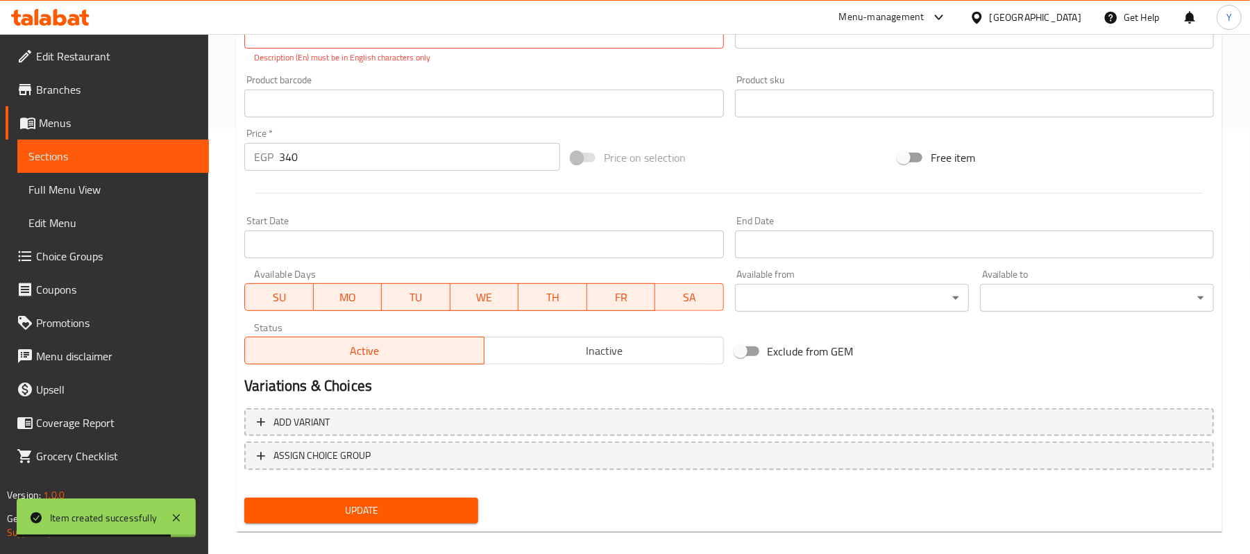
click at [364, 492] on div "Update" at bounding box center [361, 510] width 245 height 37
click at [376, 507] on span "Update" at bounding box center [361, 510] width 212 height 17
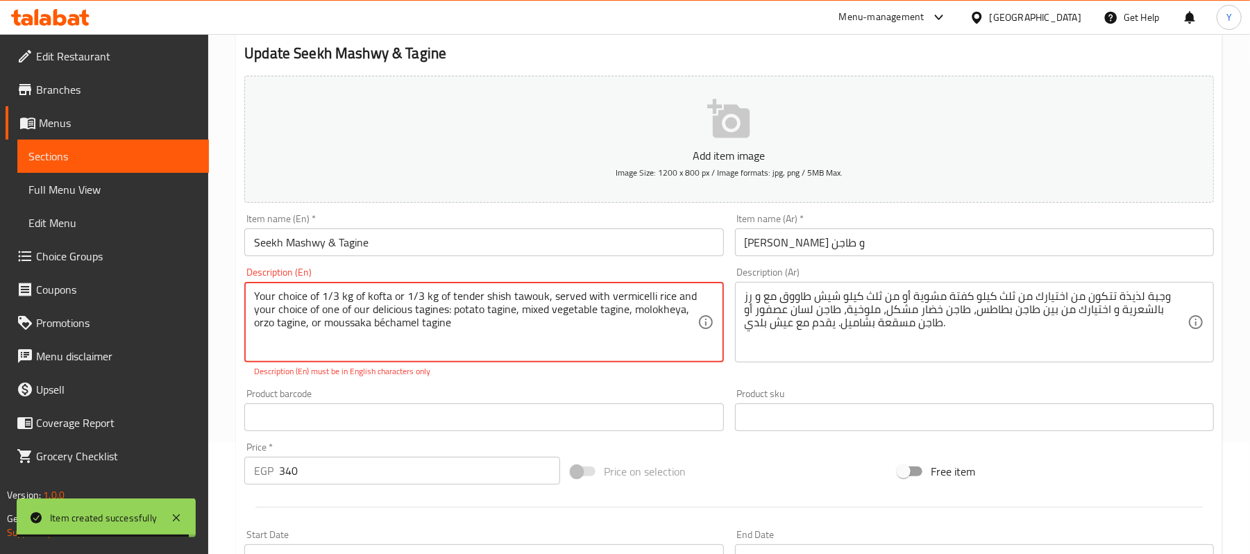
scroll to position [0, 0]
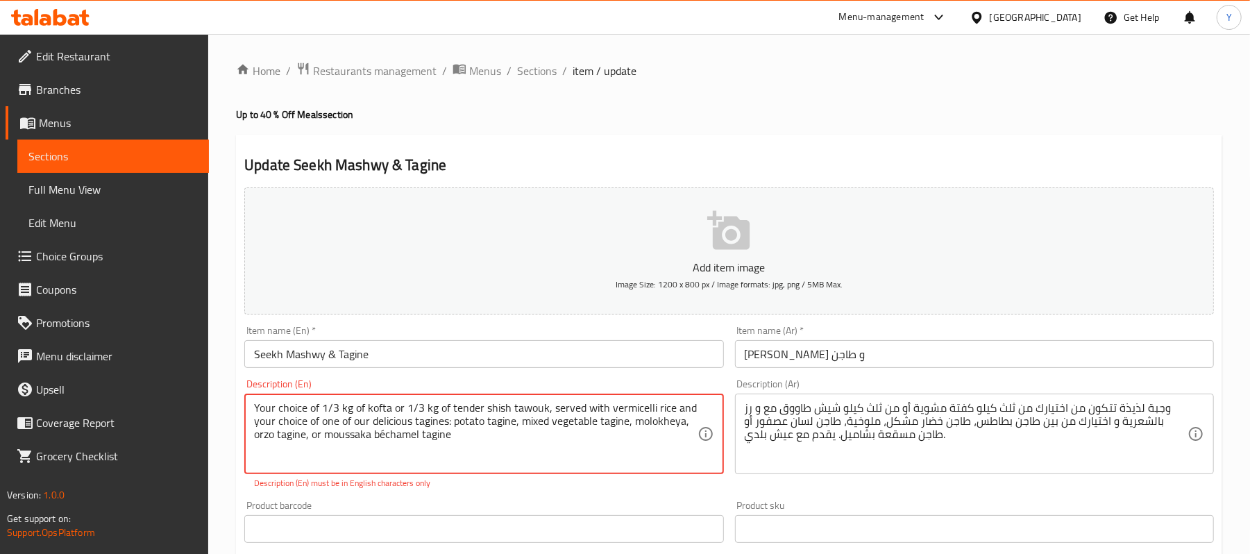
click at [436, 432] on textarea "Your choice of 1/3 kg of kofta or 1/3 kg of tender shish tawouk, served with ve…" at bounding box center [475, 434] width 443 height 66
paste textarea "served with vermicelli rice and your choice of one of our delicious tagines pot…"
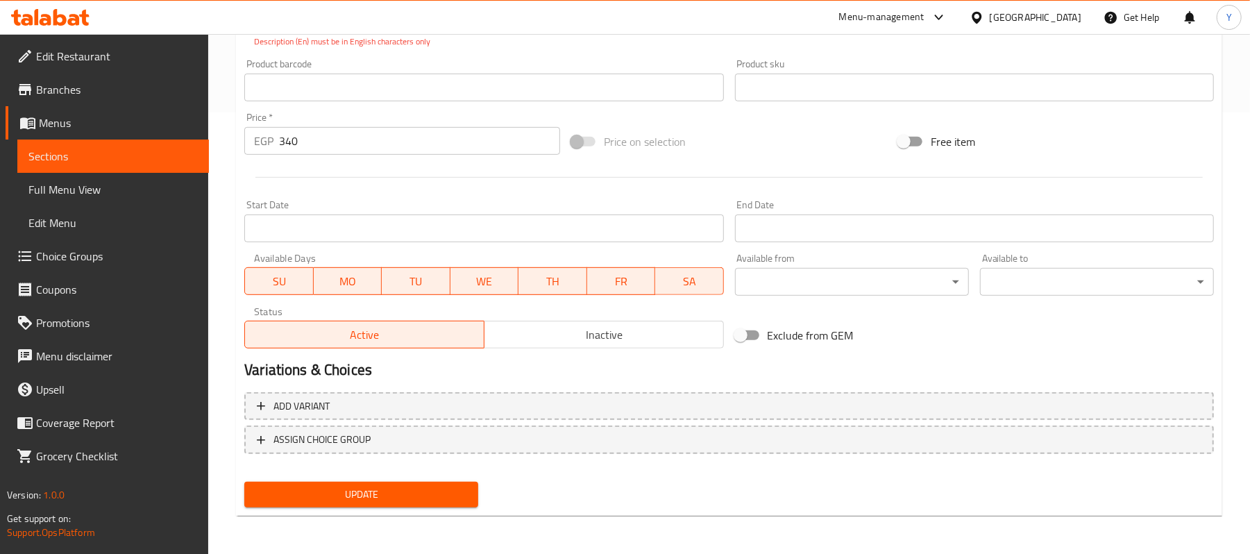
click at [414, 493] on span "Update" at bounding box center [361, 494] width 212 height 17
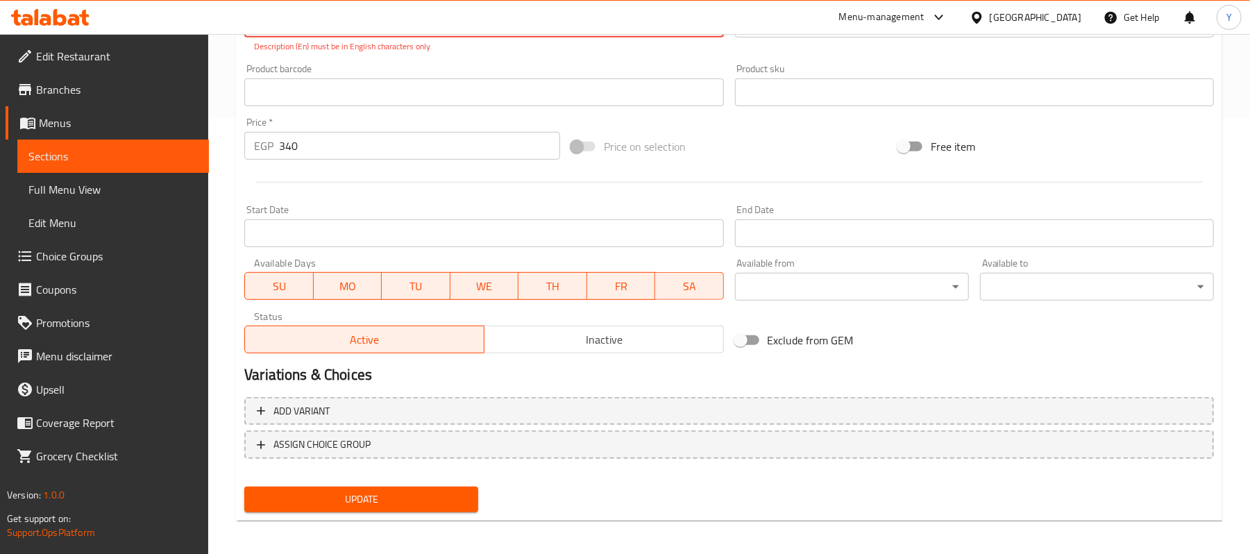
click at [414, 493] on span "Update" at bounding box center [361, 499] width 212 height 17
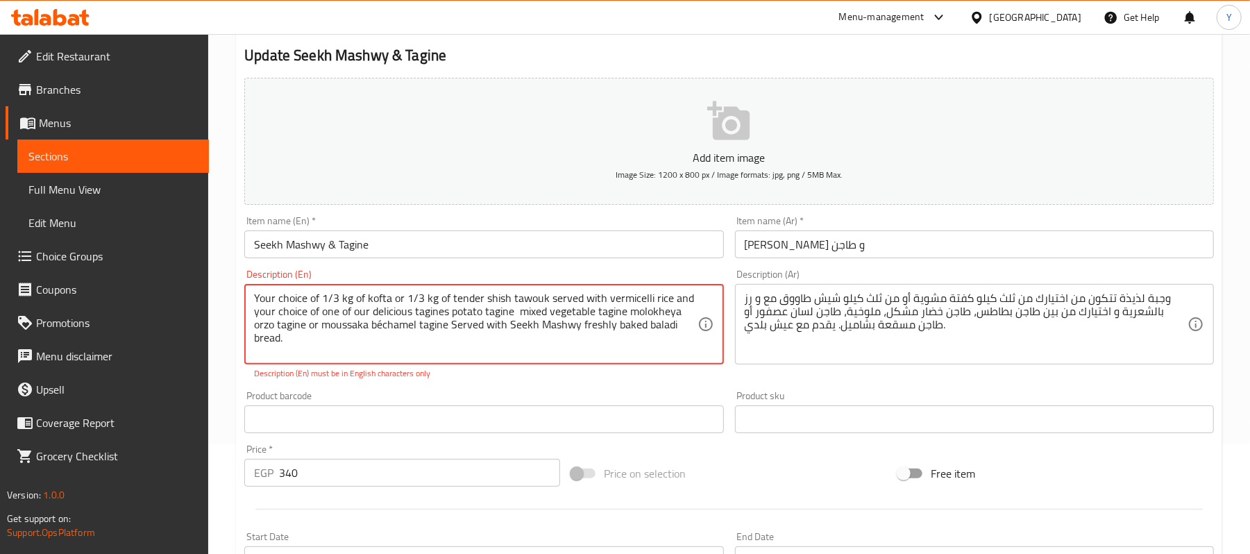
scroll to position [0, 0]
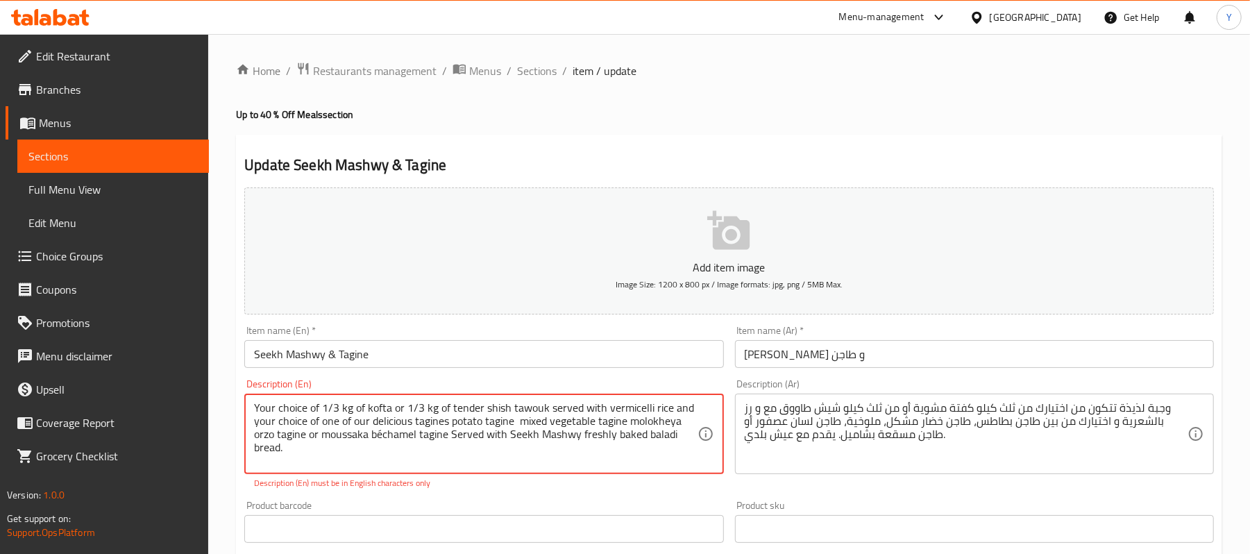
click at [657, 439] on textarea "Your choice of 1/3 kg of kofta or 1/3 kg of tender shish tawouk served with ver…" at bounding box center [475, 434] width 443 height 66
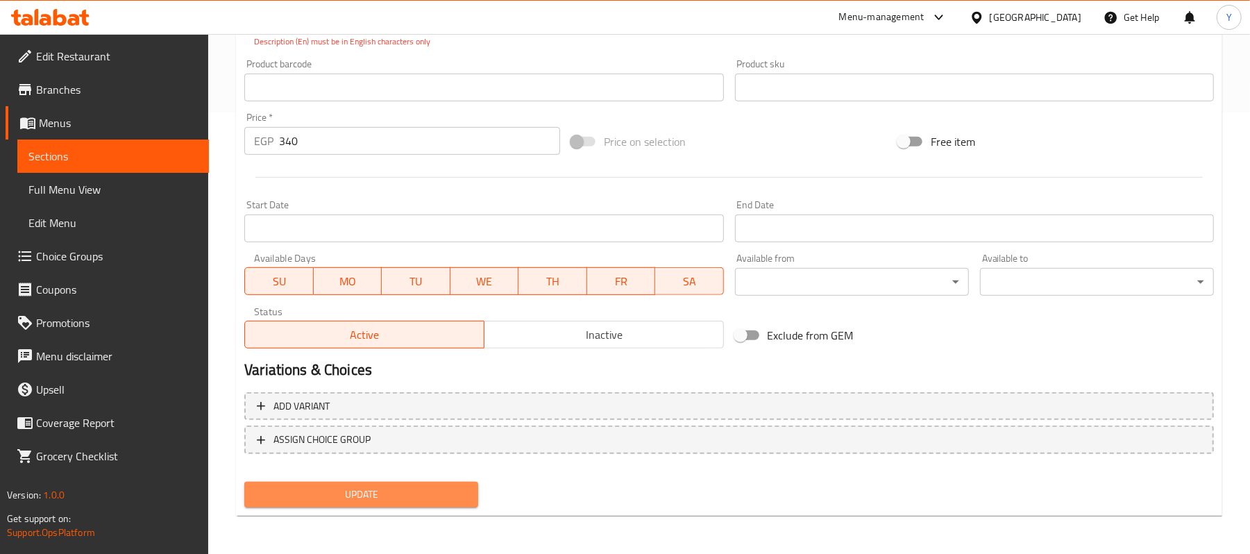
click at [424, 500] on span "Update" at bounding box center [361, 494] width 212 height 17
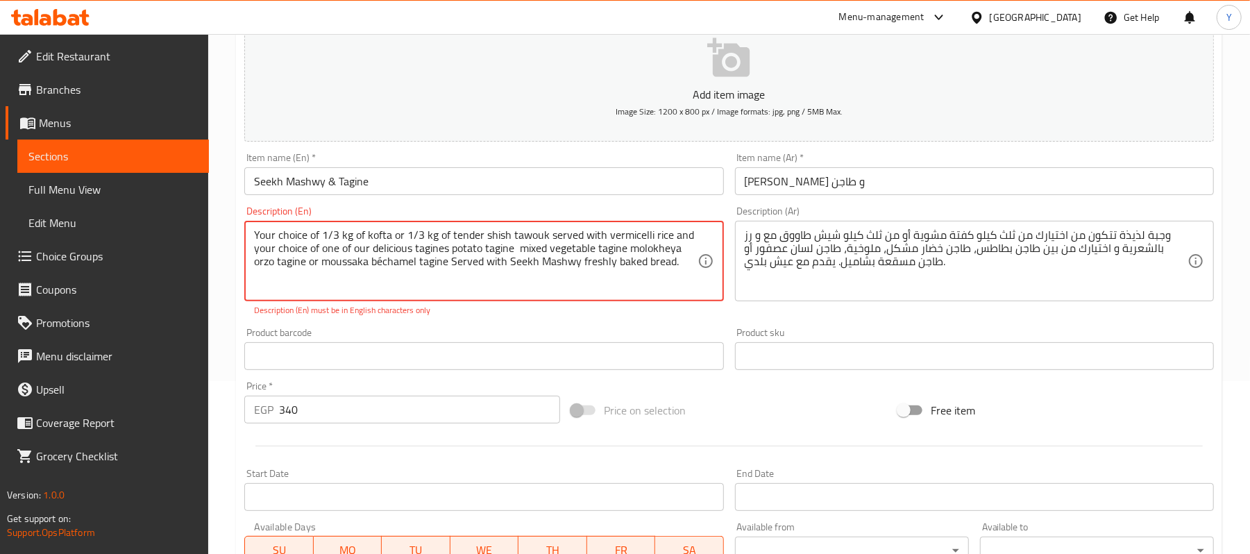
scroll to position [146, 0]
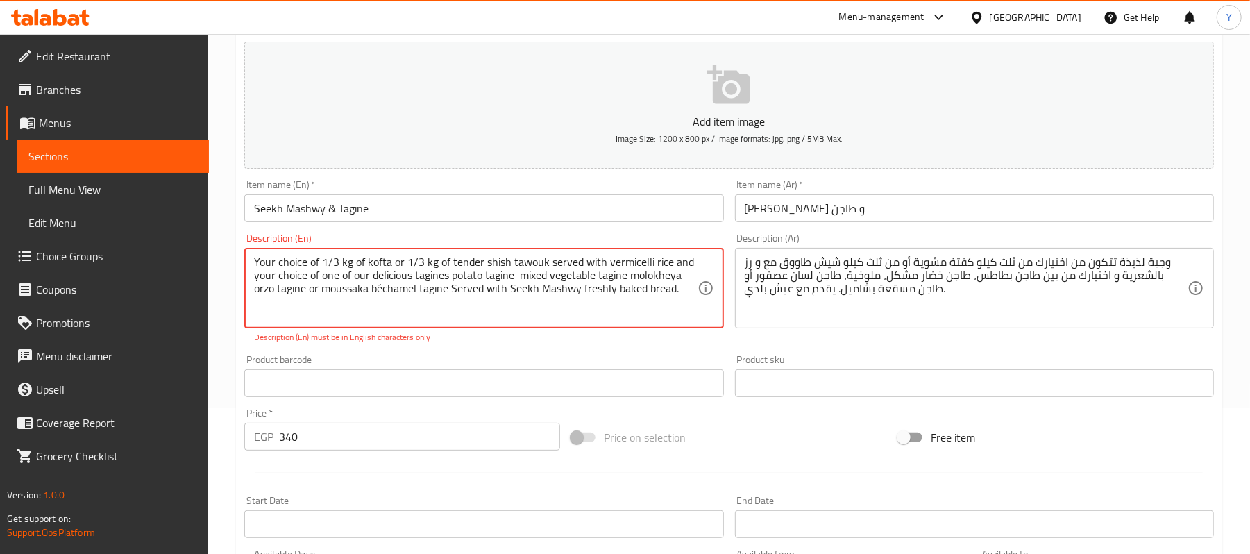
drag, startPoint x: 519, startPoint y: 297, endPoint x: 510, endPoint y: 282, distance: 18.1
click at [510, 282] on textarea "Your choice of 1/3 kg of kofta or 1/3 kg of tender shish tawouk served with ver…" at bounding box center [475, 288] width 443 height 66
click at [332, 264] on textarea "Your choice of 1/3 kg of kofta or 1/3 kg of tender shish tawouk served with ver…" at bounding box center [475, 288] width 443 height 66
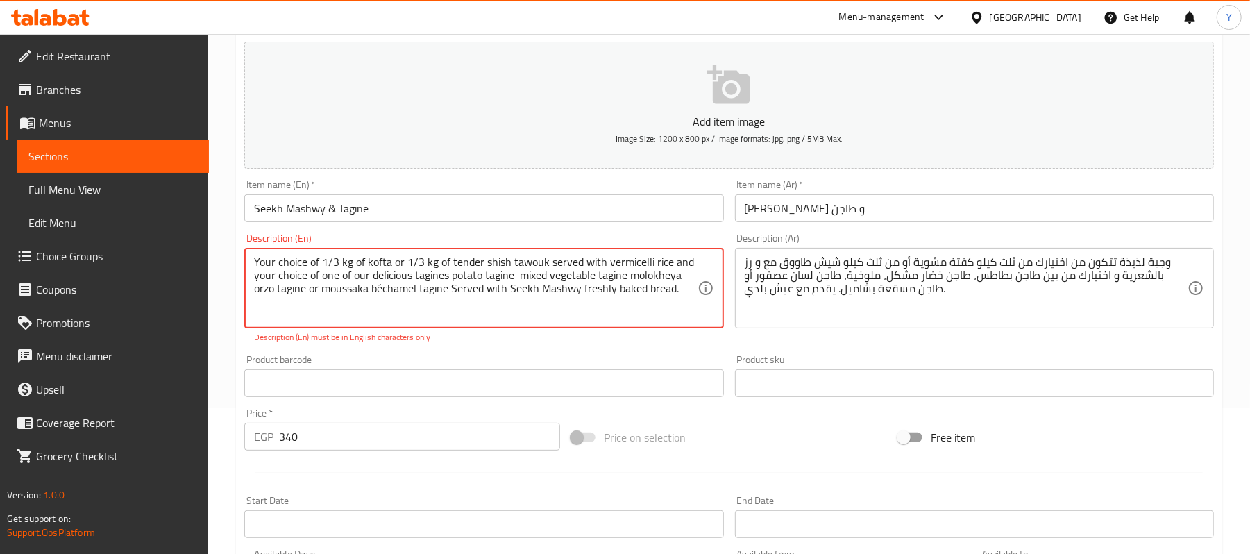
click at [326, 260] on textarea "Your choice of 1/3 kg of kofta or 1/3 kg of tender shish tawouk served with ver…" at bounding box center [475, 288] width 443 height 66
drag, startPoint x: 320, startPoint y: 262, endPoint x: 337, endPoint y: 262, distance: 16.7
click at [337, 262] on textarea "Your choice of 1/3 kg of kofta or 1/3 kg of tender shish tawouk served with ver…" at bounding box center [475, 288] width 443 height 66
click at [415, 259] on textarea "Your choice of 1/3 kg of kofta or 1/3 kg of tender shish tawouk served with ver…" at bounding box center [475, 288] width 443 height 66
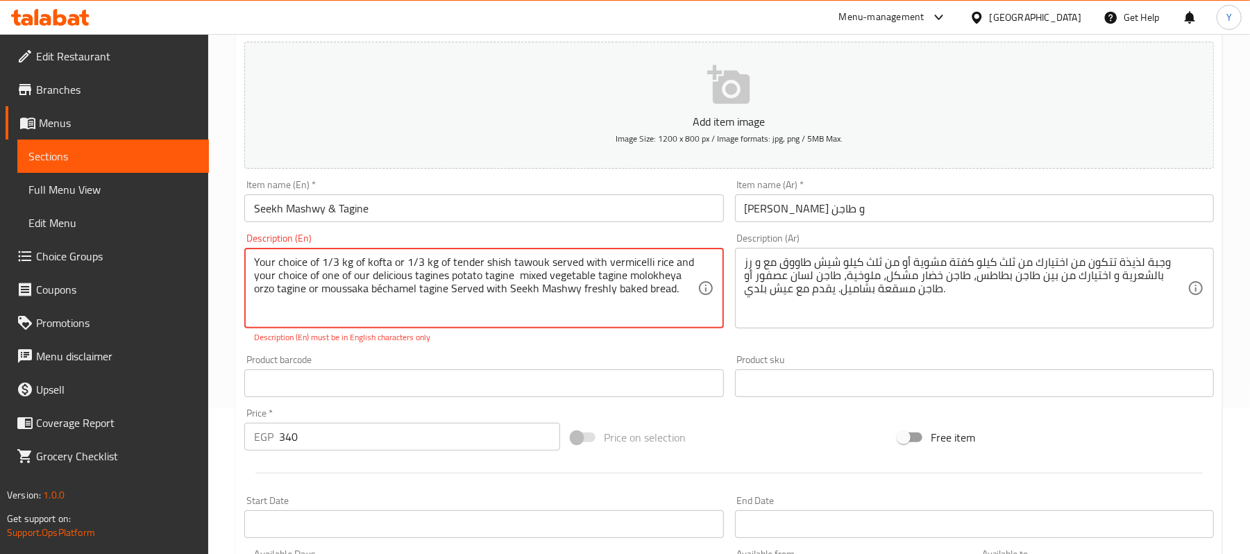
click at [415, 259] on textarea "Your choice of 1/3 kg of kofta or 1/3 kg of tender shish tawouk served with ver…" at bounding box center [475, 288] width 443 height 66
click at [399, 259] on textarea "Your choice of 1/3 kg of kofta or 1/3 kg of tender shish tawouk served with ver…" at bounding box center [475, 288] width 443 height 66
drag, startPoint x: 408, startPoint y: 264, endPoint x: 424, endPoint y: 264, distance: 15.3
click at [424, 264] on textarea "Your choice of 1/3 kg of kofta or 1/3 kg of tender shish tawouk served with ver…" at bounding box center [475, 288] width 443 height 66
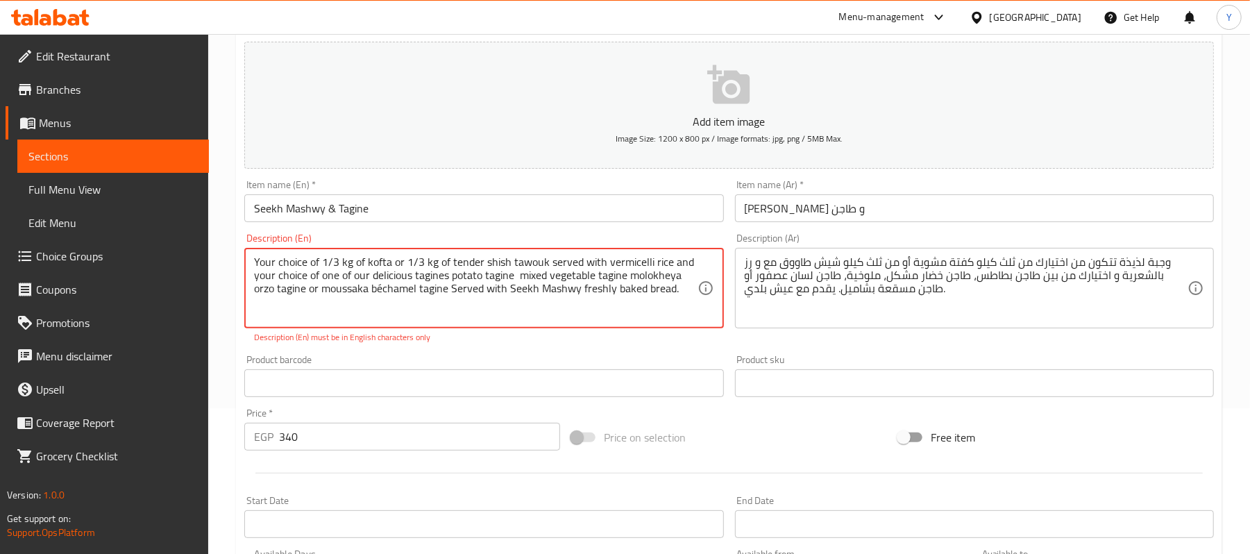
drag, startPoint x: 403, startPoint y: 256, endPoint x: 419, endPoint y: 264, distance: 17.7
click at [419, 264] on textarea "Your choice of 1/3 kg of kofta or 1/3 kg of tender shish tawouk served with ver…" at bounding box center [475, 288] width 443 height 66
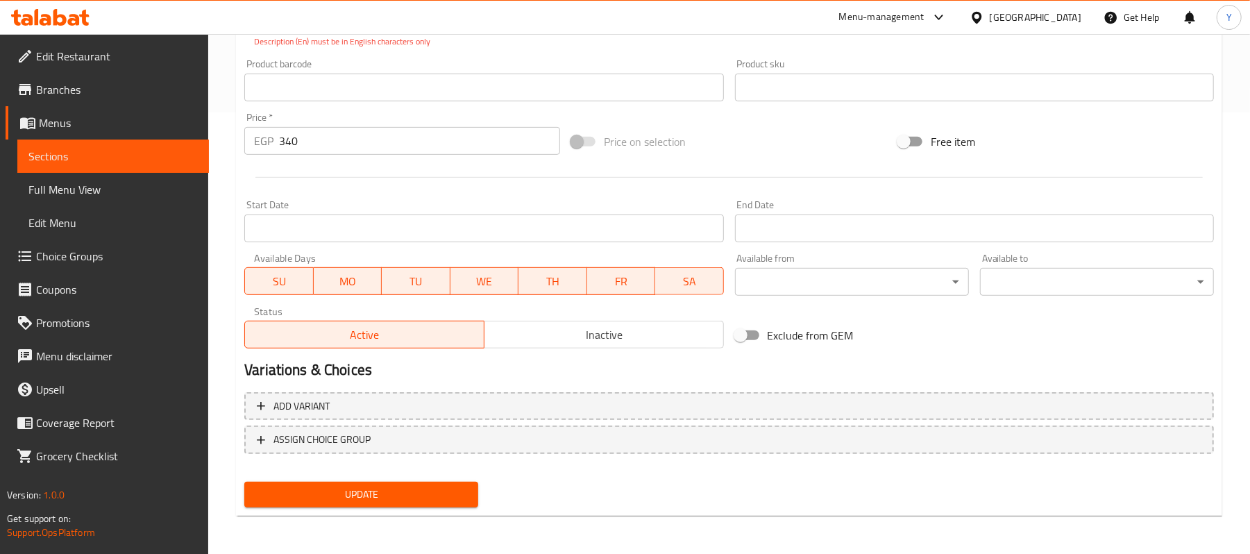
click at [424, 486] on span "Update" at bounding box center [361, 494] width 212 height 17
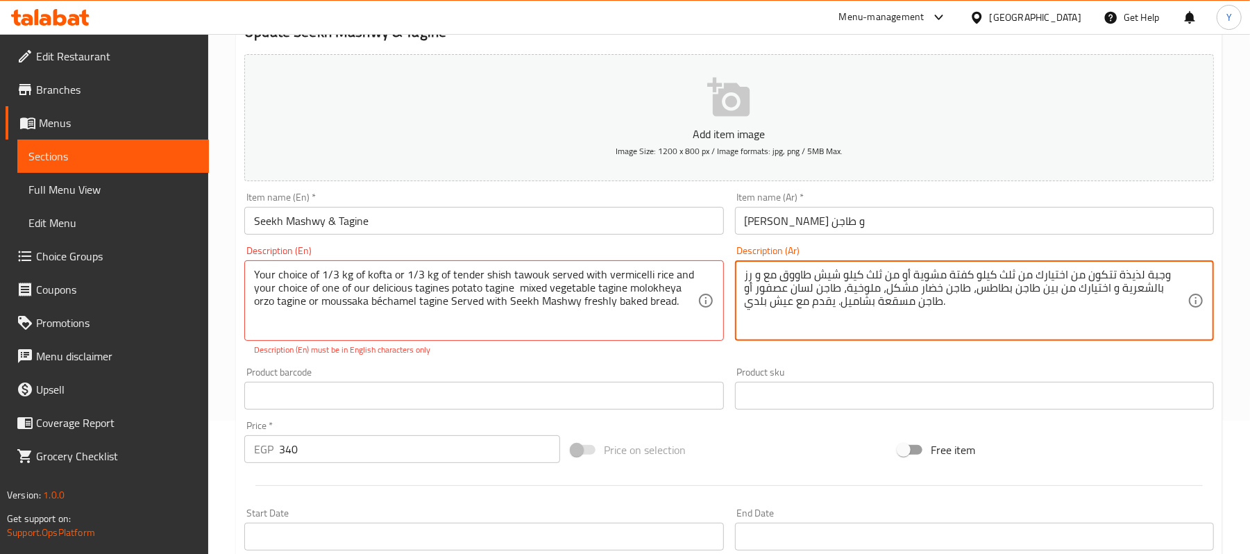
click at [793, 281] on textarea "وجبة لذيذة تتكون من اختيارك من ثلث كيلو كفتة مشوية أو من ثلث كيلو شيش طاووق مع …" at bounding box center [966, 301] width 443 height 66
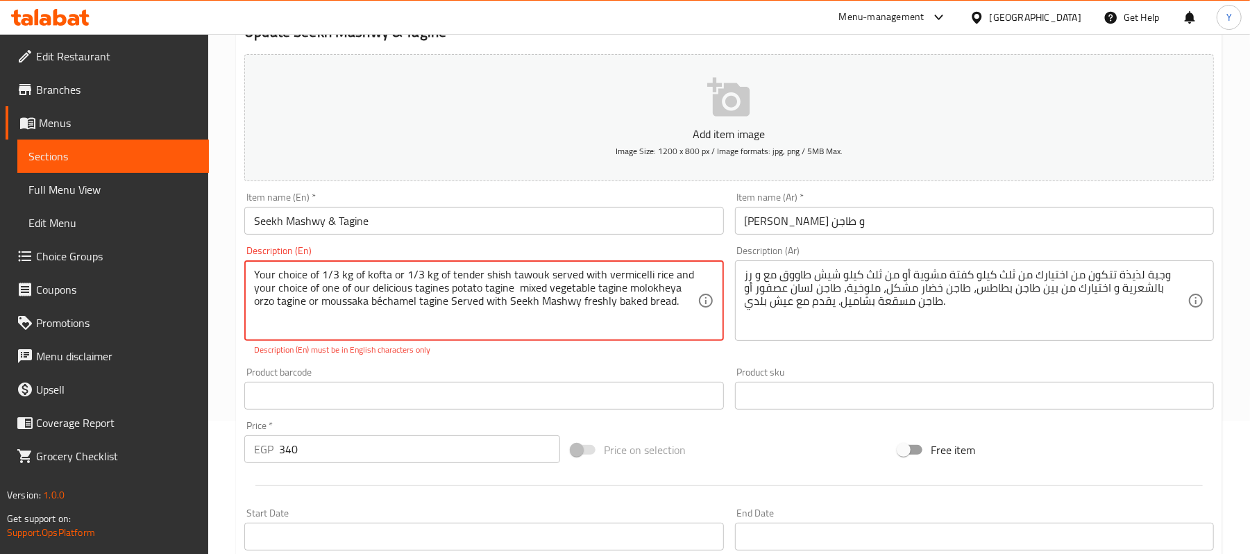
paste textarea "Choose 1/3 kg grilled kofta or shish tawook, served with vermicelli rice and a …"
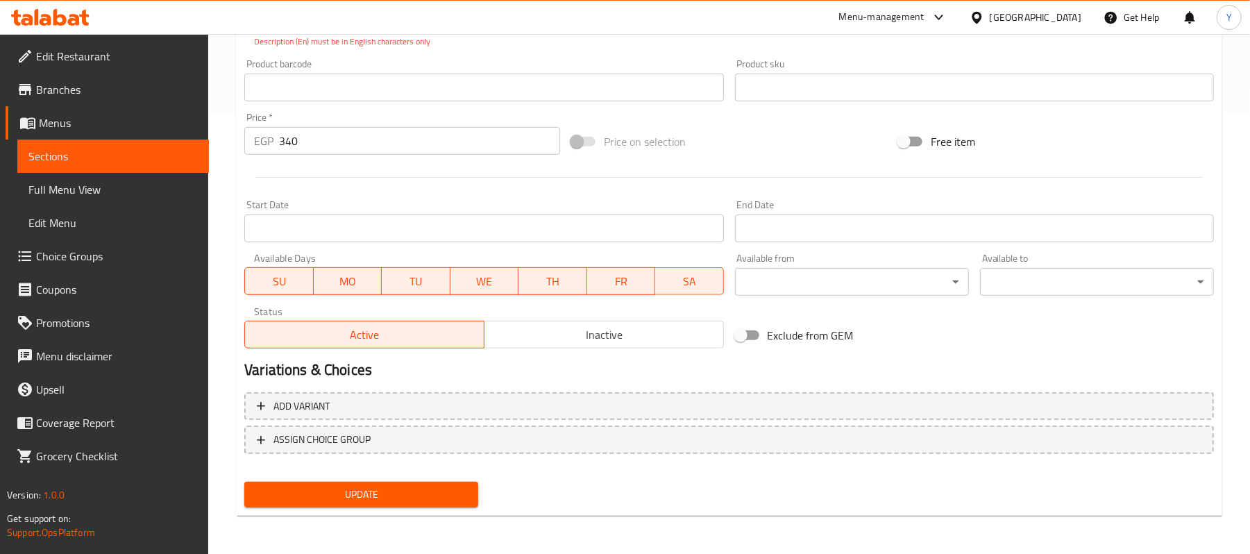
type textarea "Choose 1/3 kg grilled kofta or shish tawook, served with vermicelli rice and a …"
click at [362, 487] on span "Update" at bounding box center [361, 494] width 212 height 17
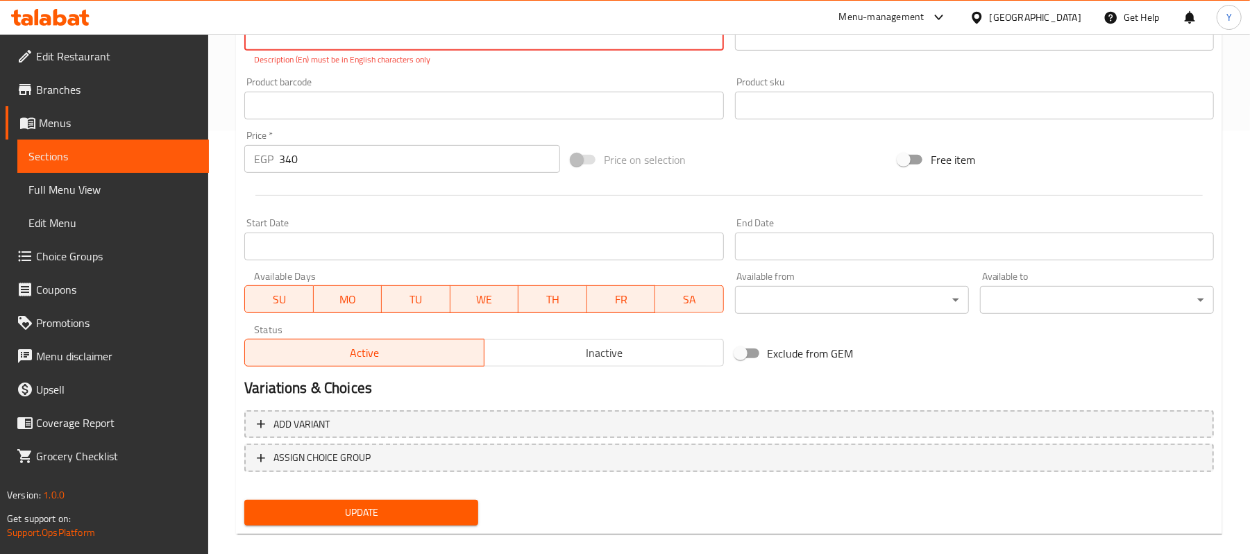
click at [373, 514] on span "Update" at bounding box center [361, 512] width 212 height 17
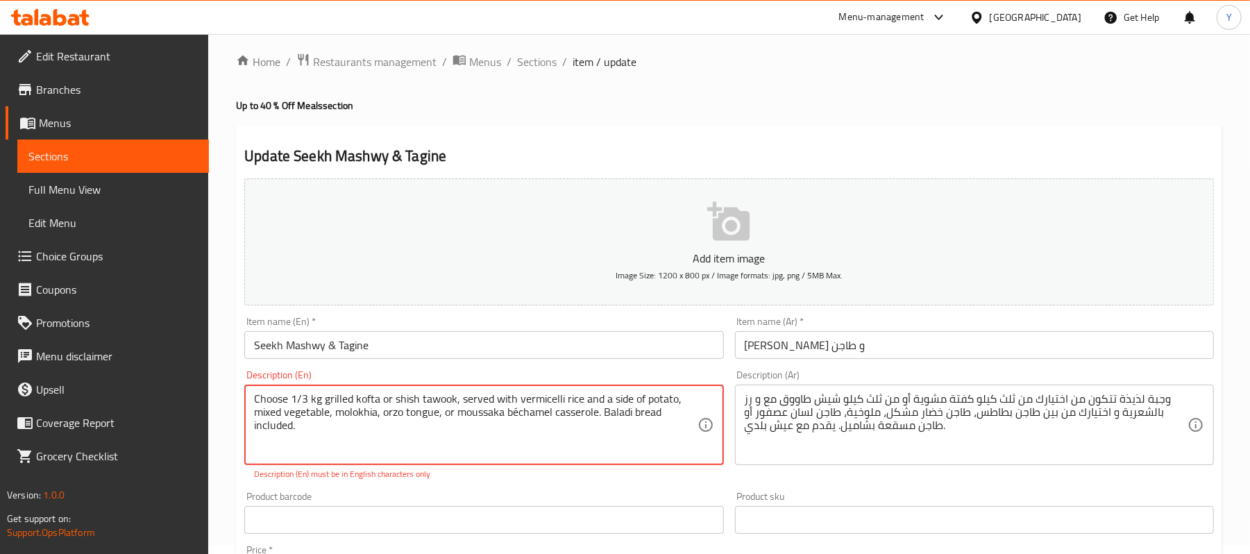
scroll to position [0, 0]
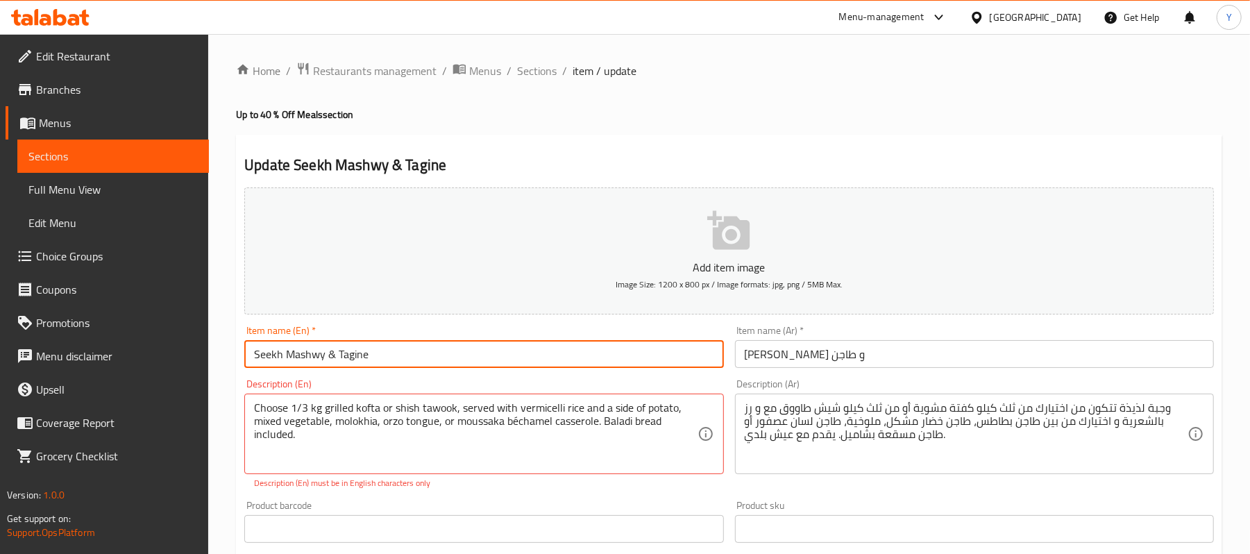
drag, startPoint x: 333, startPoint y: 358, endPoint x: 340, endPoint y: 364, distance: 8.9
click at [340, 364] on input "Seekh Mashwy & Tagine" at bounding box center [483, 354] width 479 height 28
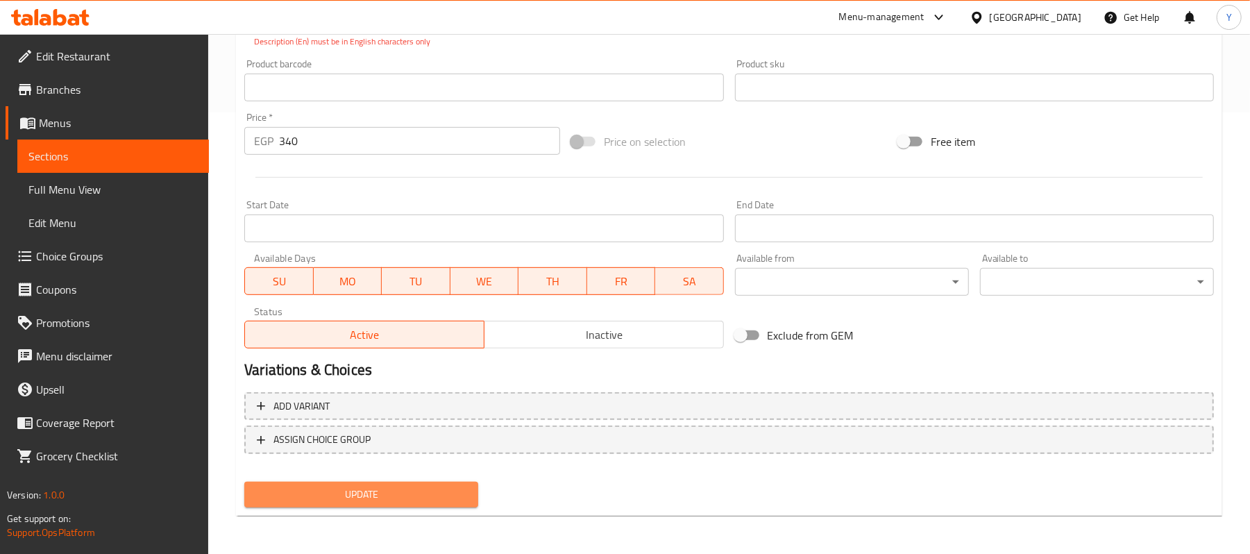
click at [309, 495] on span "Update" at bounding box center [361, 494] width 212 height 17
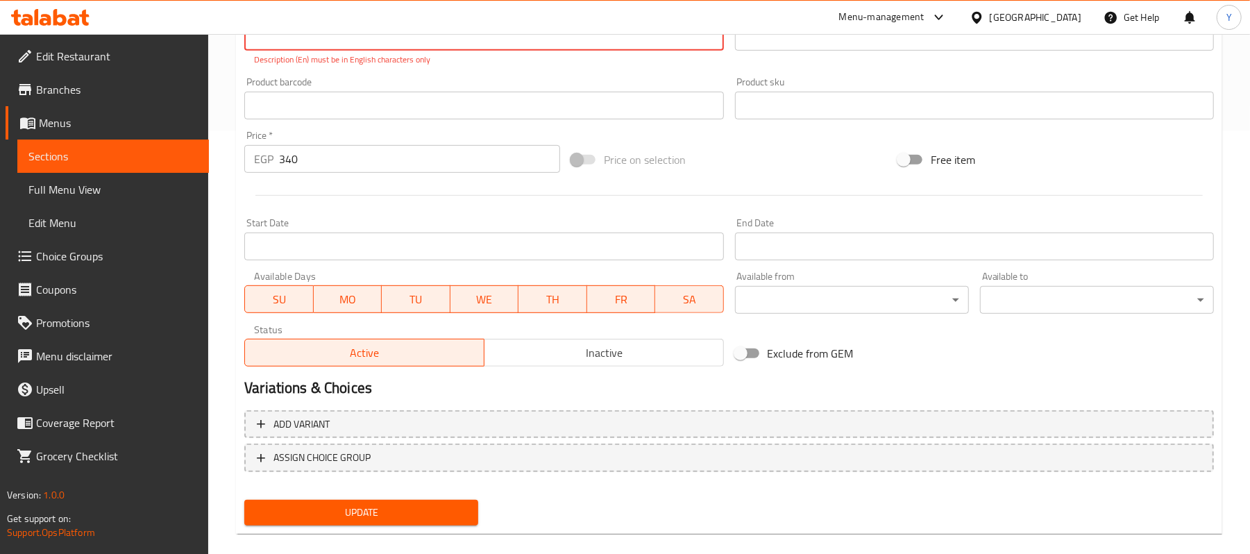
scroll to position [146, 0]
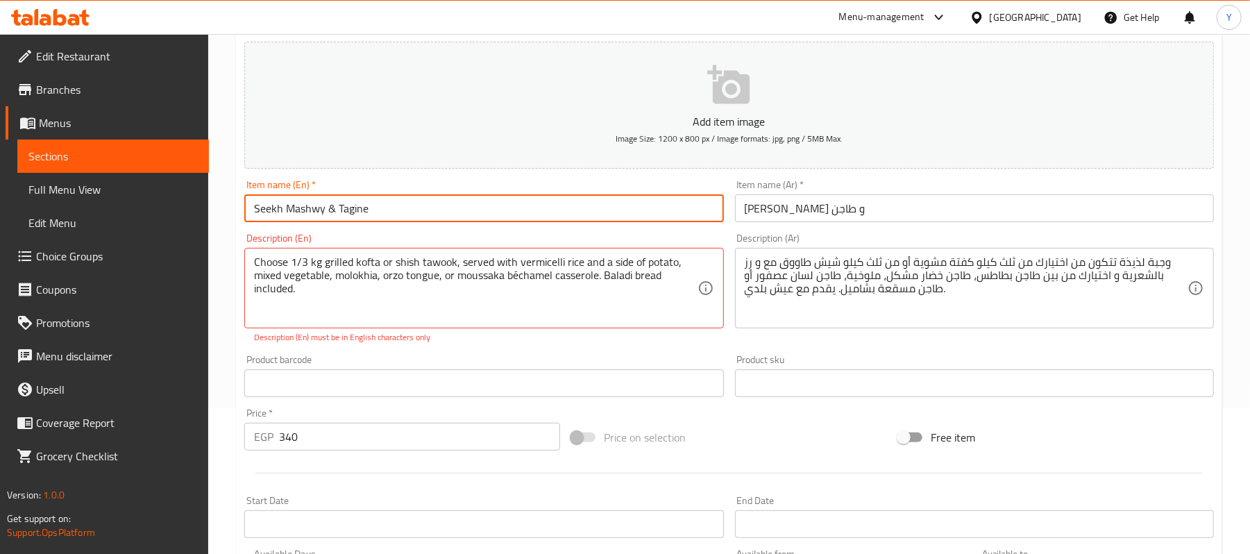
type input "Seekh Mashwy & Tagine"
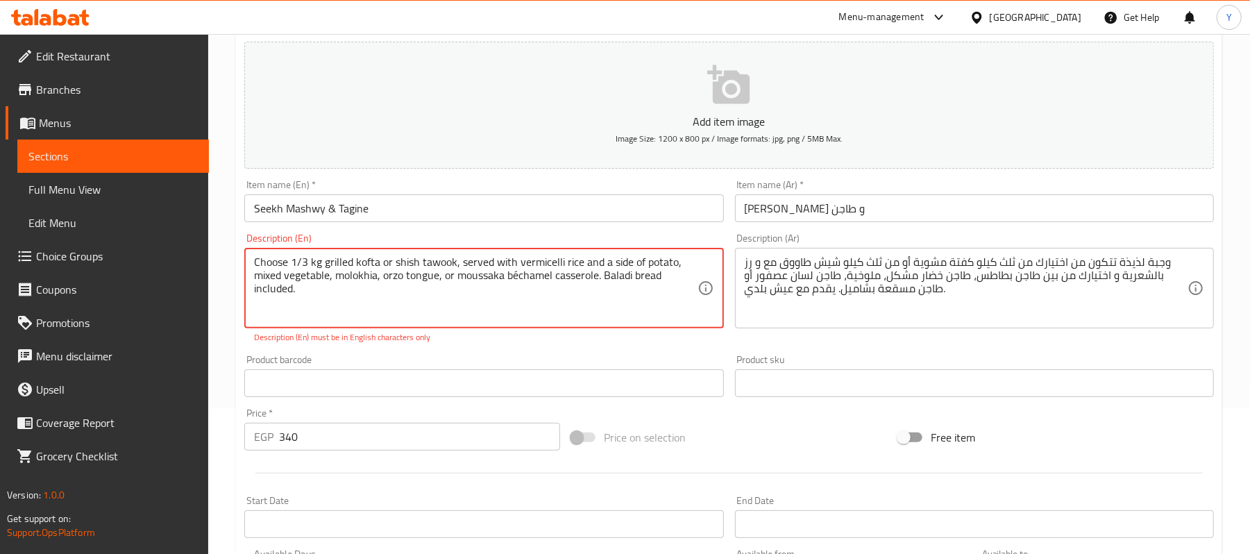
click at [329, 309] on textarea "Choose 1/3 kg grilled kofta or shish tawook, served with vermicelli rice and a …" at bounding box center [475, 288] width 443 height 66
click at [514, 279] on textarea "Choose 1/3 kg grilled kofta or shish tawook, served with vermicelli rice and a …" at bounding box center [475, 288] width 443 height 66
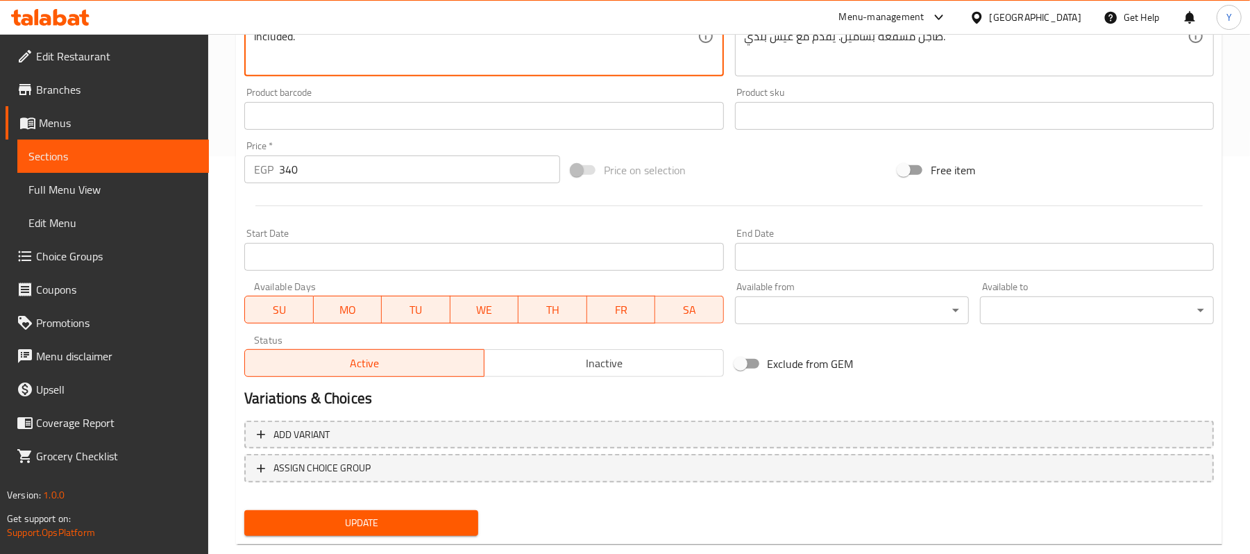
scroll to position [424, 0]
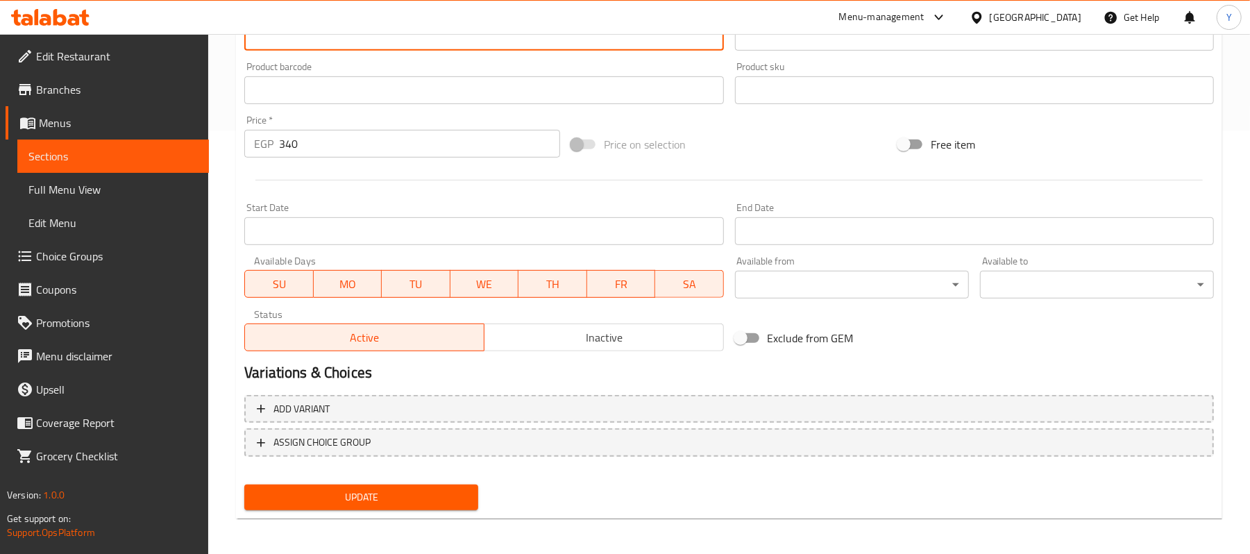
type textarea "Choose 1/3 kg grilled kofta or shish tawook, served with vermicelli rice and a …"
click at [443, 486] on button "Update" at bounding box center [361, 498] width 234 height 26
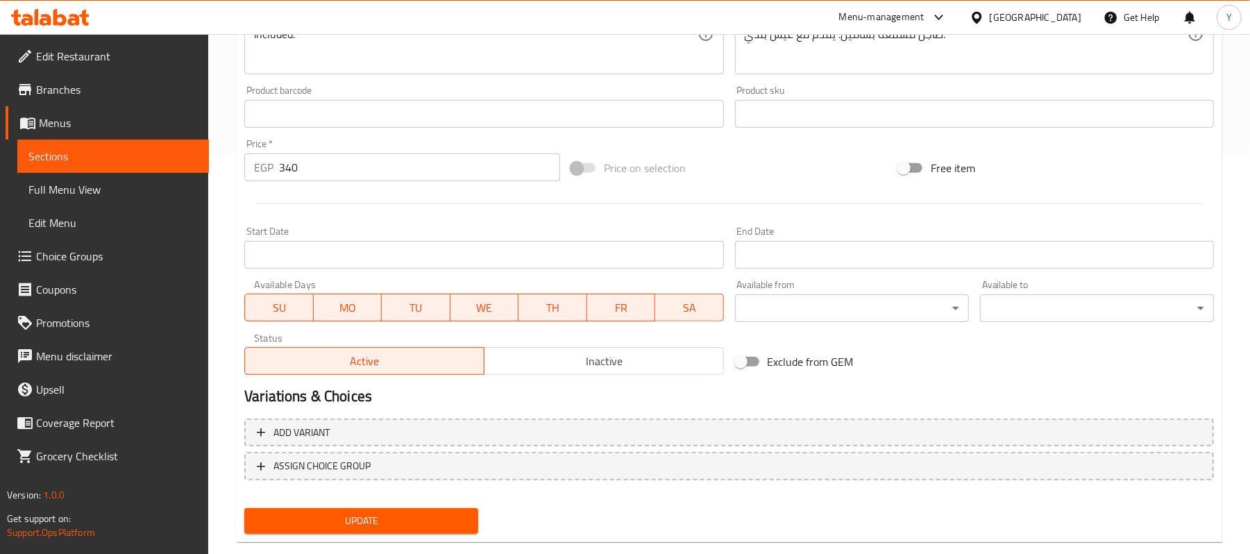
scroll to position [426, 0]
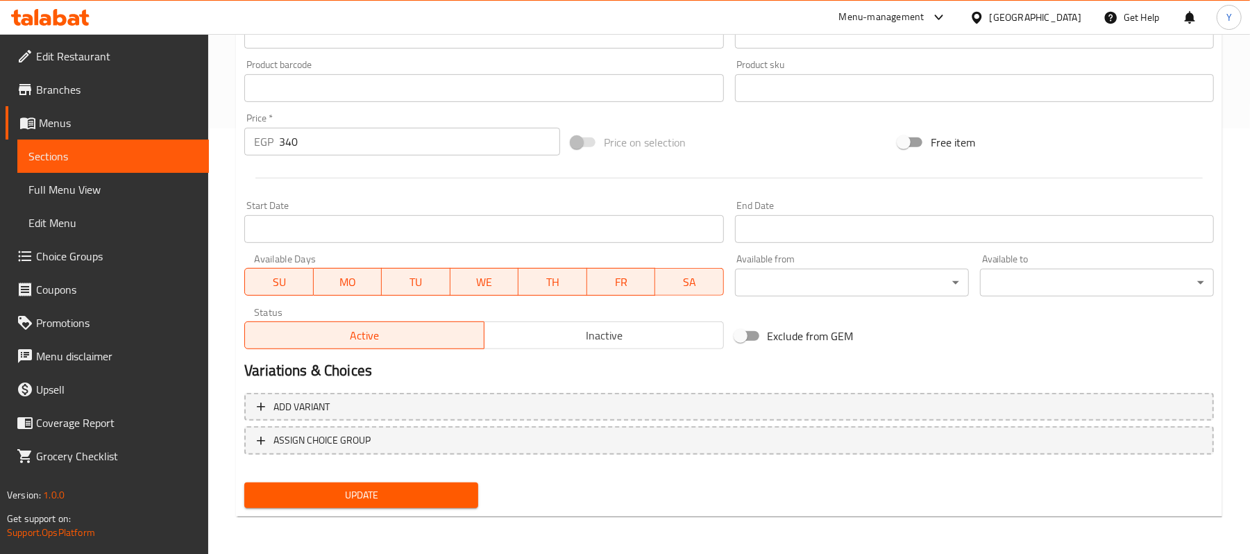
click at [336, 483] on button "Update" at bounding box center [361, 496] width 234 height 26
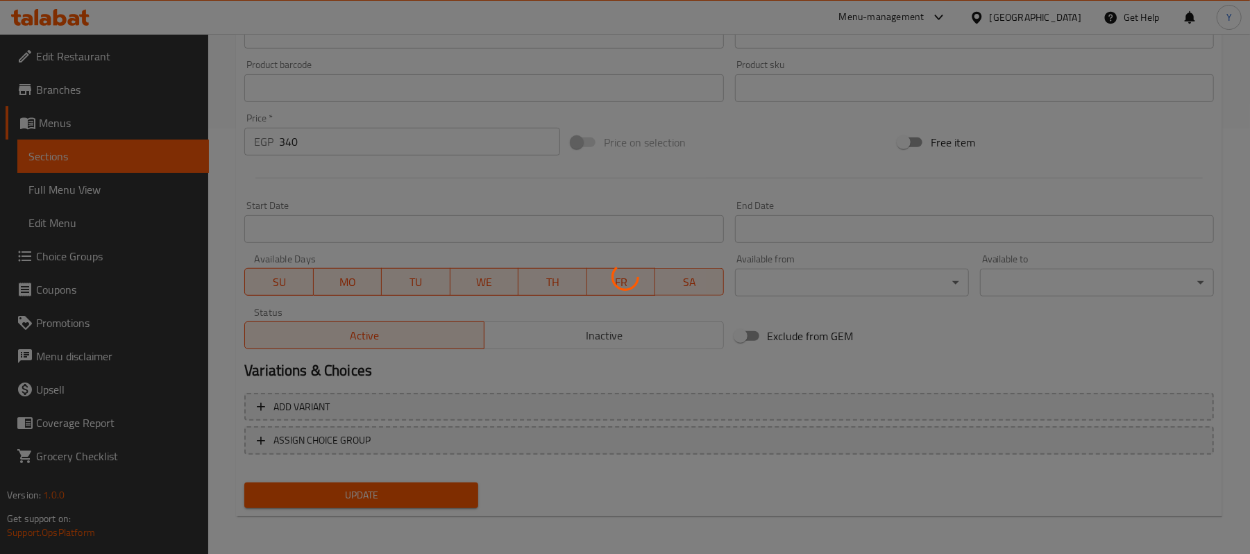
click at [324, 486] on div at bounding box center [625, 277] width 1250 height 554
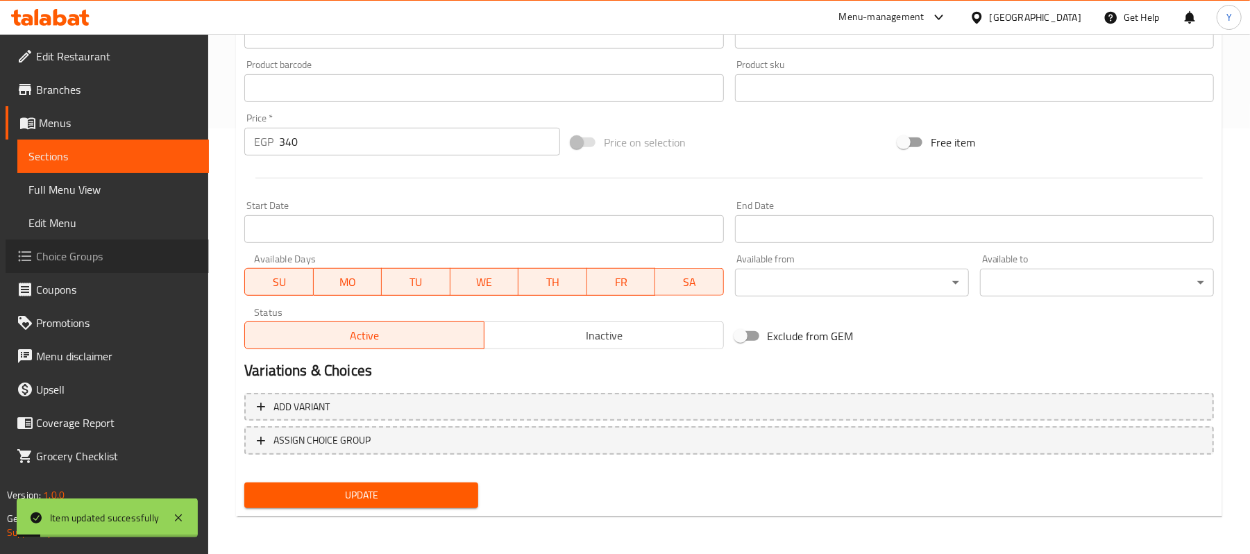
click at [115, 258] on span "Choice Groups" at bounding box center [117, 256] width 162 height 17
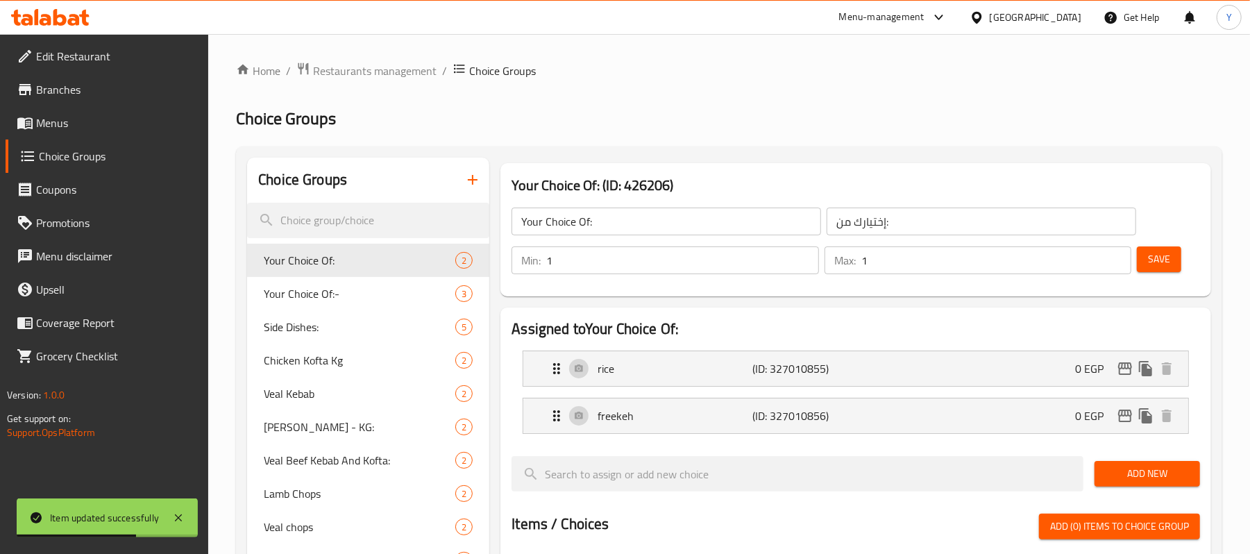
click at [93, 118] on span "Menus" at bounding box center [117, 123] width 162 height 17
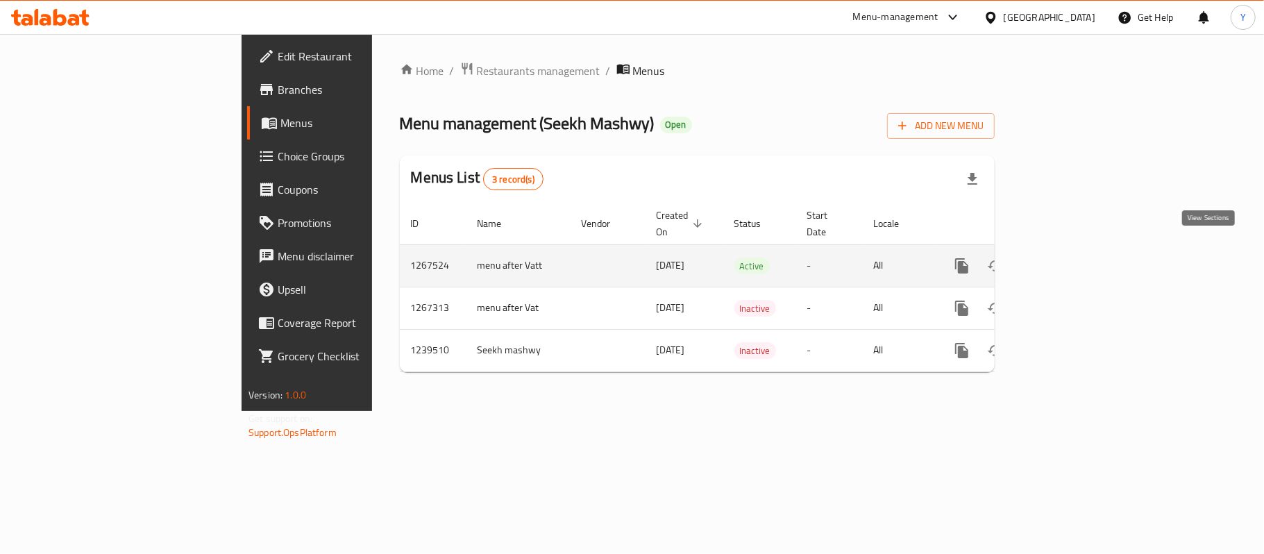
click at [1079, 261] on link "enhanced table" at bounding box center [1062, 265] width 33 height 33
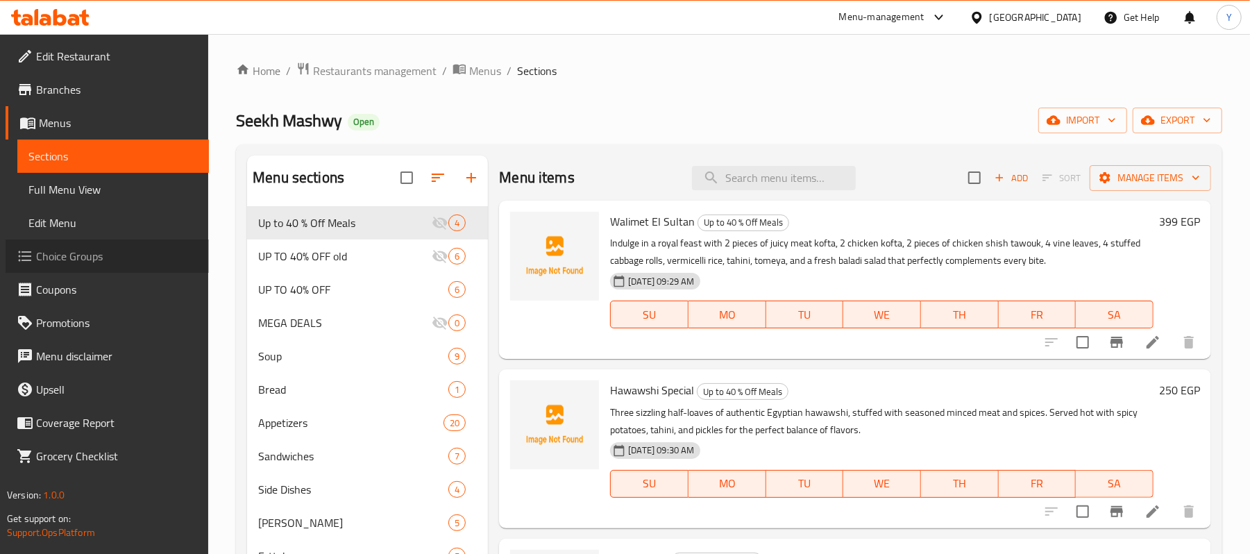
click at [119, 246] on link "Choice Groups" at bounding box center [107, 256] width 203 height 33
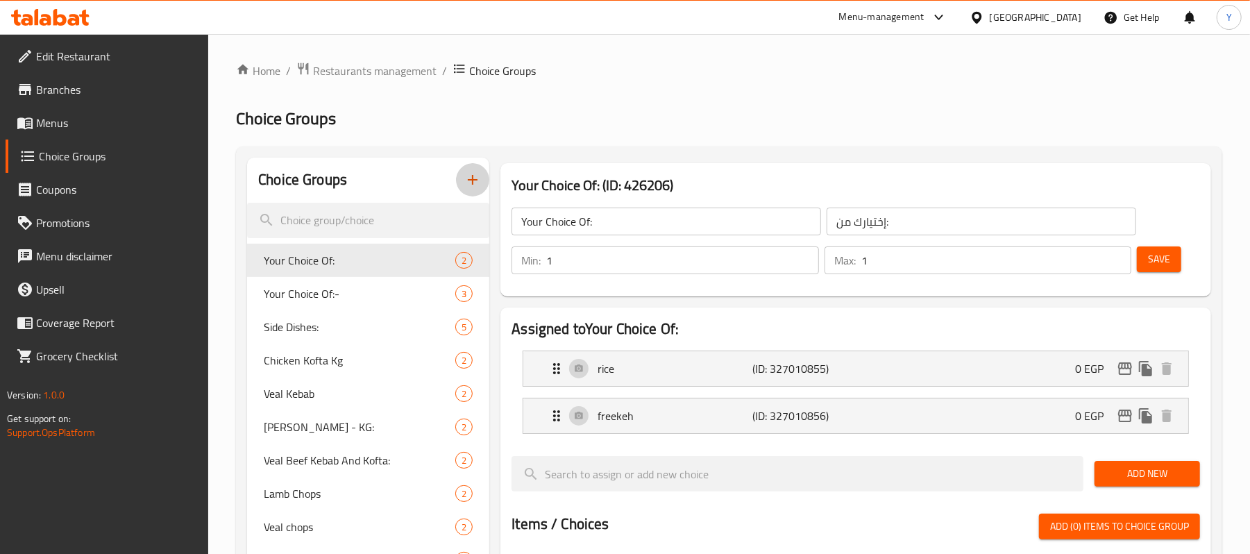
click at [483, 170] on button "button" at bounding box center [472, 179] width 33 height 33
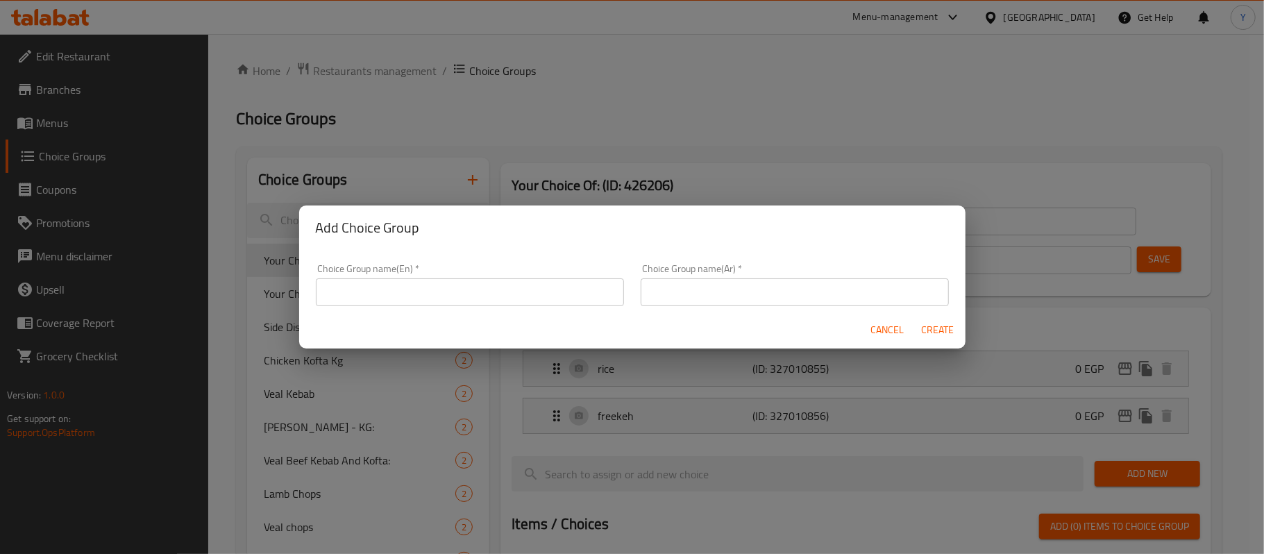
click at [453, 289] on input "text" at bounding box center [470, 292] width 308 height 28
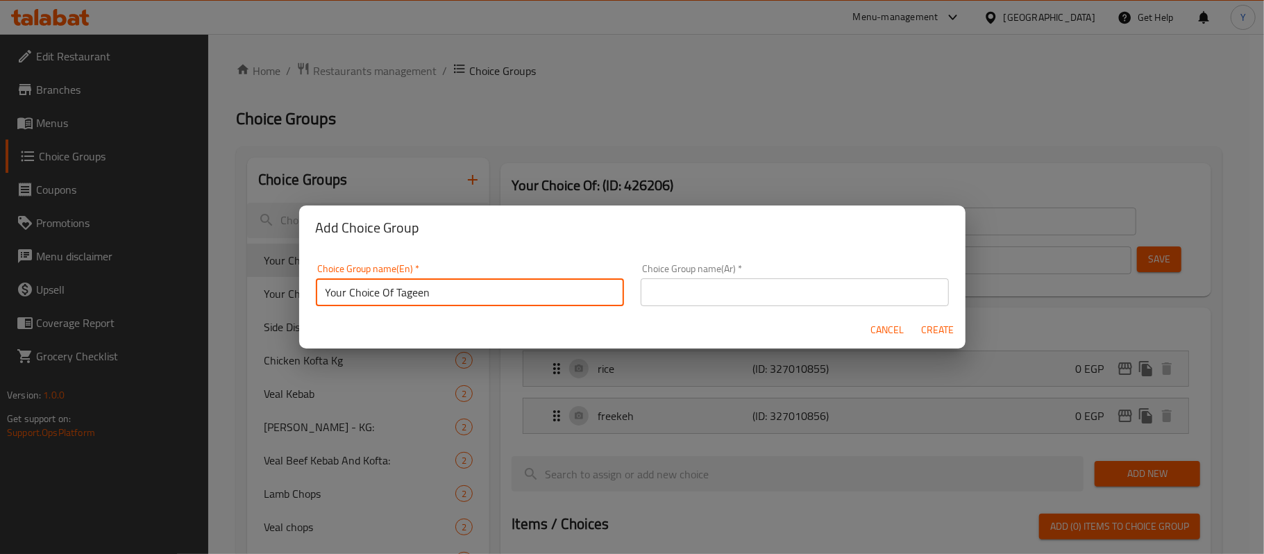
type input "Your Choice Of Tageen"
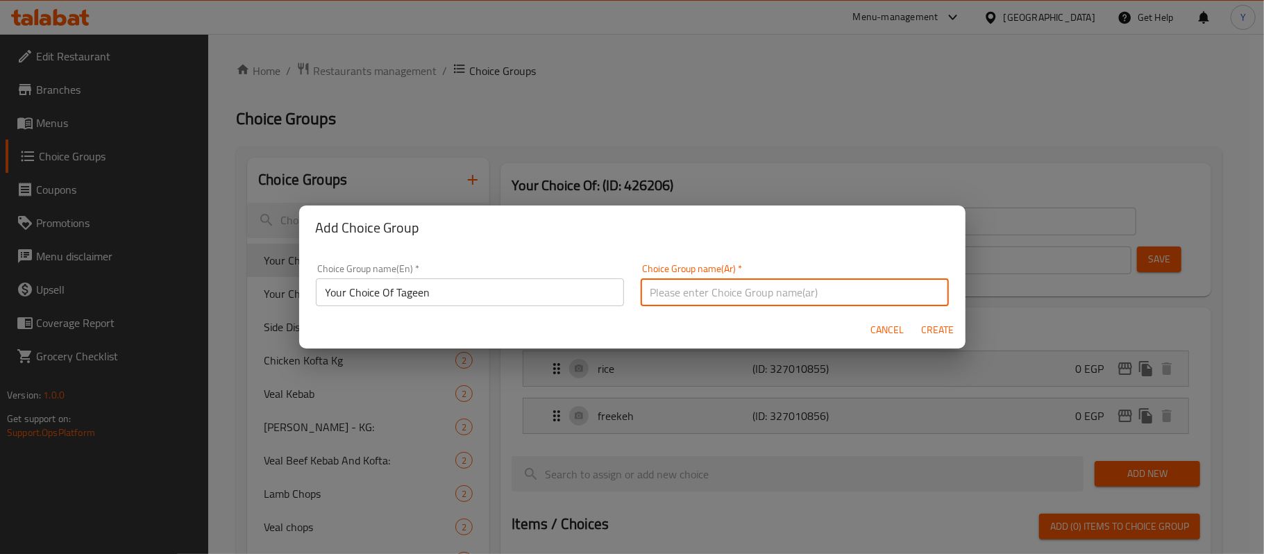
click at [703, 300] on input "text" at bounding box center [795, 292] width 308 height 28
type input "اختيارك من الطاجن"
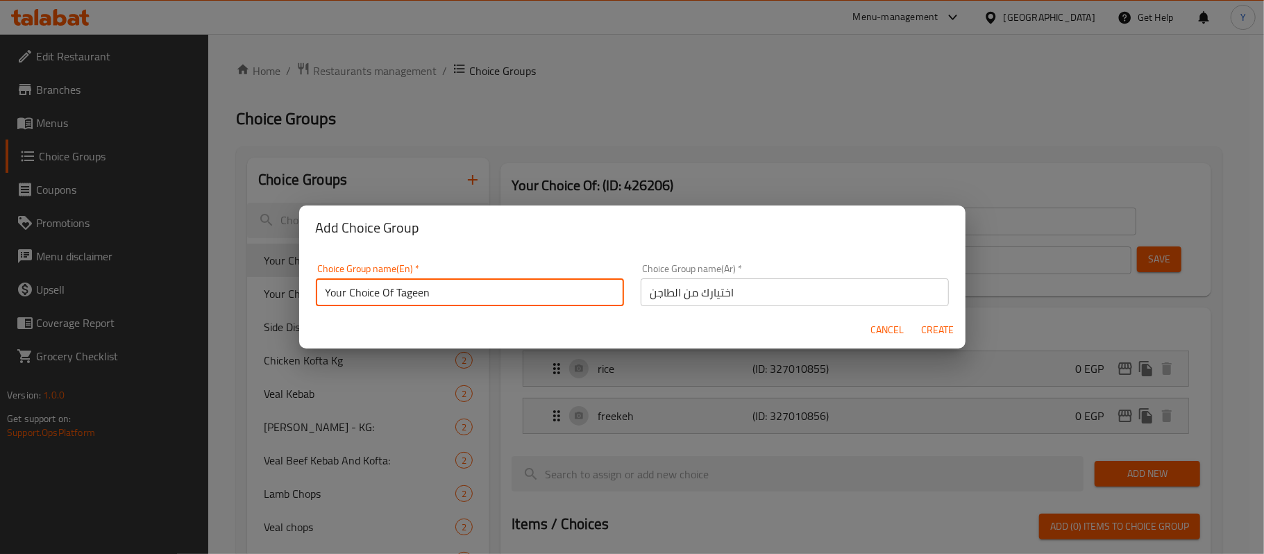
click at [512, 304] on input "Your Choice Of Tageen" at bounding box center [470, 292] width 308 height 28
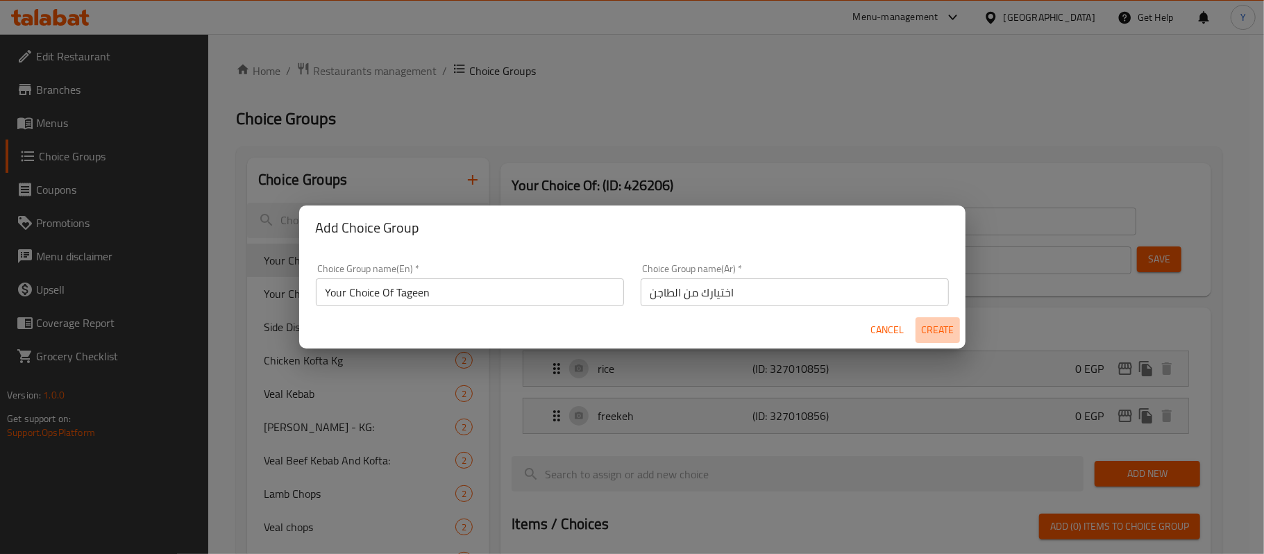
drag, startPoint x: 933, startPoint y: 328, endPoint x: 915, endPoint y: 329, distance: 18.1
click at [936, 329] on span "Create" at bounding box center [937, 329] width 33 height 17
type input "Your Choice Of Tageen"
type input "اختيارك من الطاجن"
type input "0"
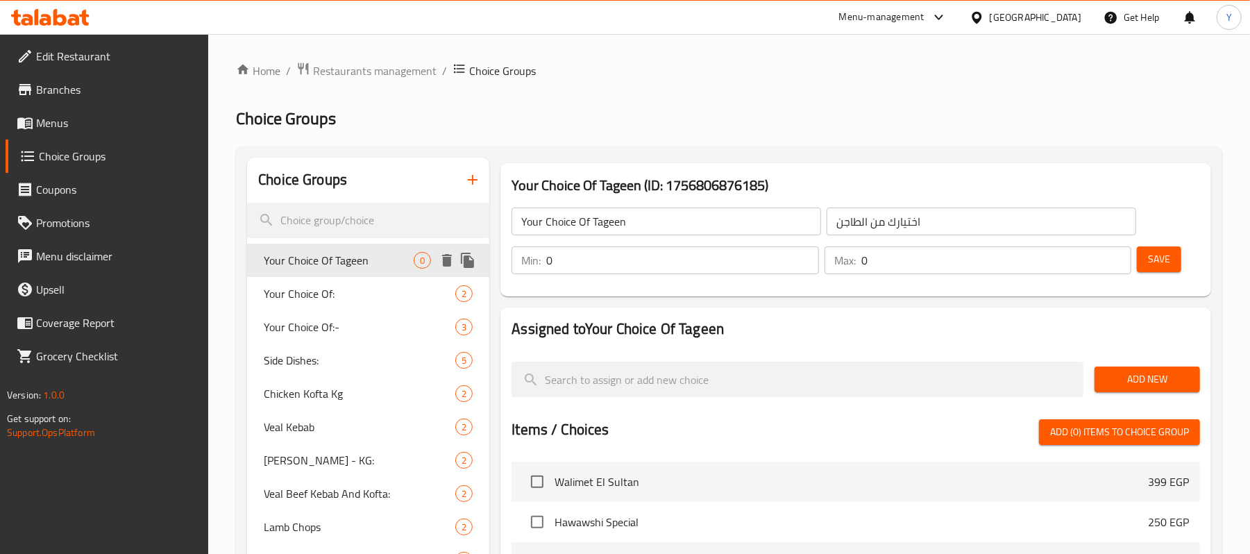
click at [401, 258] on span "Your Choice Of Tageen" at bounding box center [339, 260] width 150 height 17
click at [701, 269] on input "0" at bounding box center [682, 260] width 272 height 28
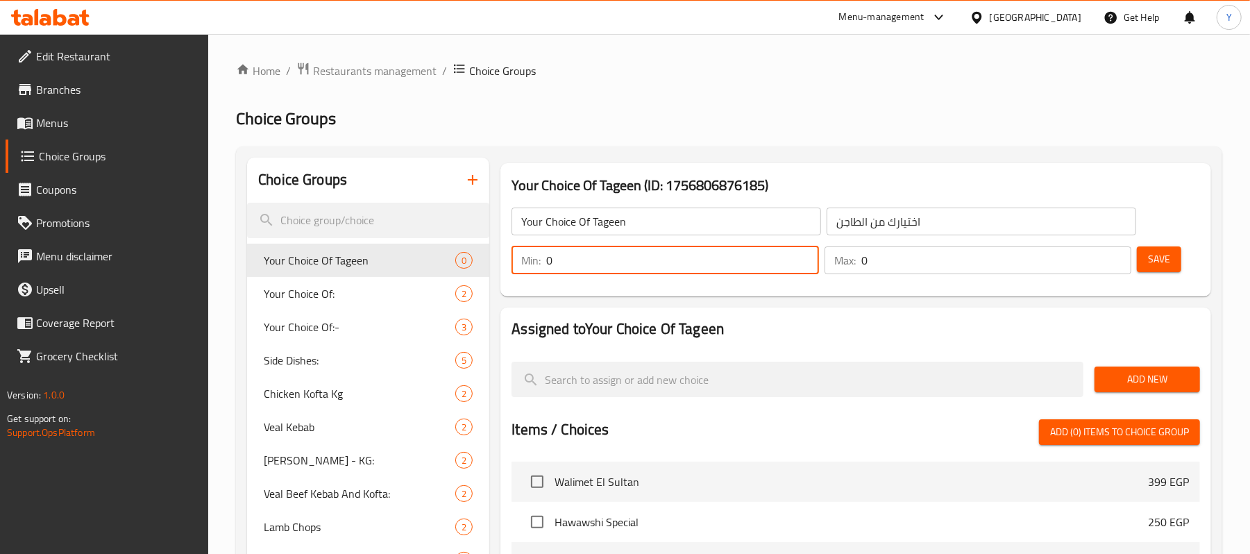
click at [959, 270] on input "0" at bounding box center [997, 260] width 270 height 28
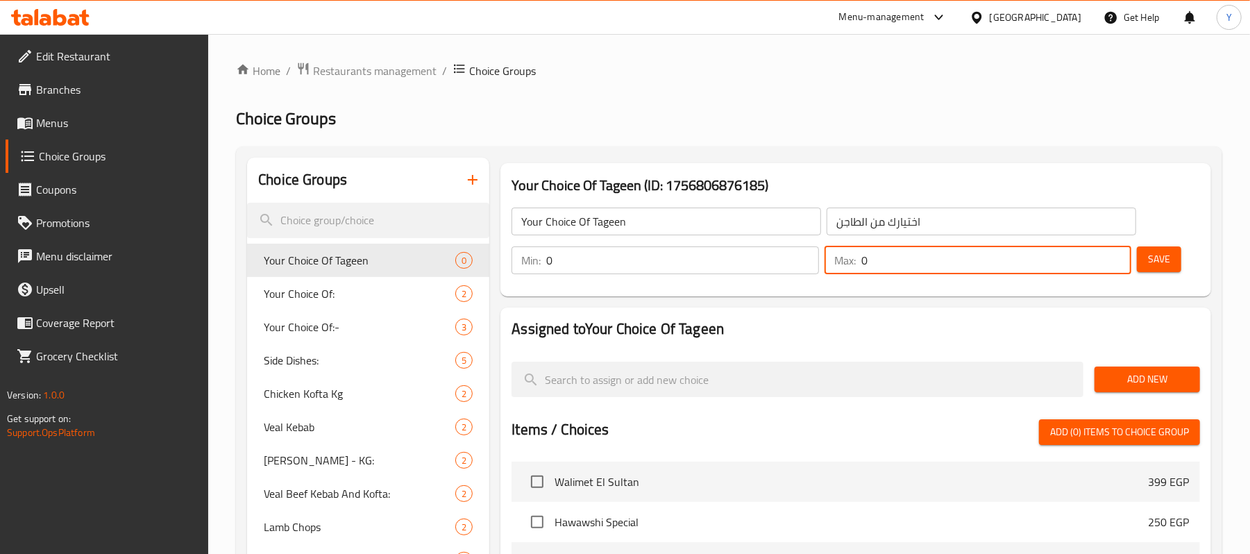
click at [959, 270] on input "0" at bounding box center [997, 260] width 270 height 28
type input "1"
click at [744, 270] on input "0" at bounding box center [682, 260] width 272 height 28
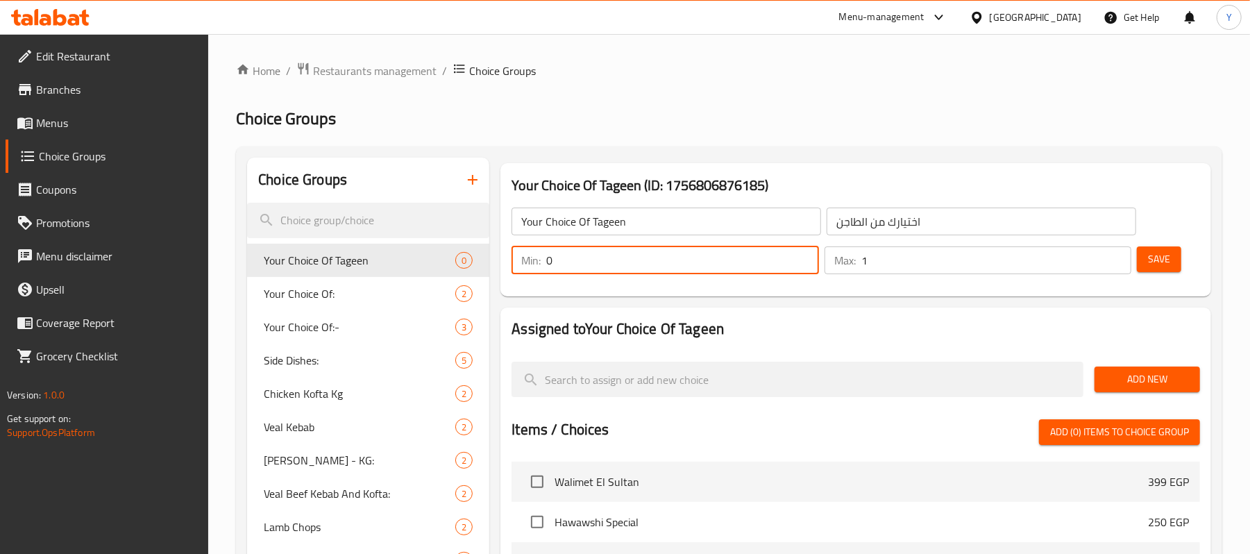
click at [744, 270] on input "0" at bounding box center [682, 260] width 272 height 28
type input "1"
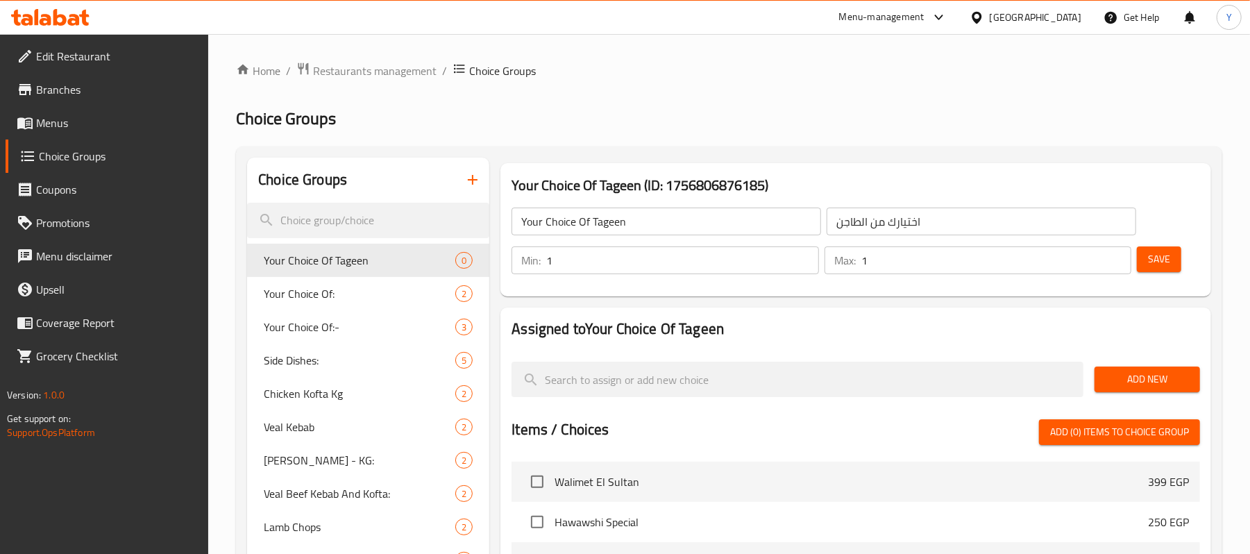
click at [892, 315] on div "Assigned to Your Choice Of Tageen Add New Items / Choices Add (0) items to choi…" at bounding box center [856, 554] width 711 height 492
drag, startPoint x: 1133, startPoint y: 269, endPoint x: 1142, endPoint y: 271, distance: 9.1
click at [1142, 271] on div "Min: 1 ​ Max: 1 ​ Save" at bounding box center [853, 260] width 700 height 44
click at [1142, 270] on button "Save" at bounding box center [1159, 259] width 44 height 26
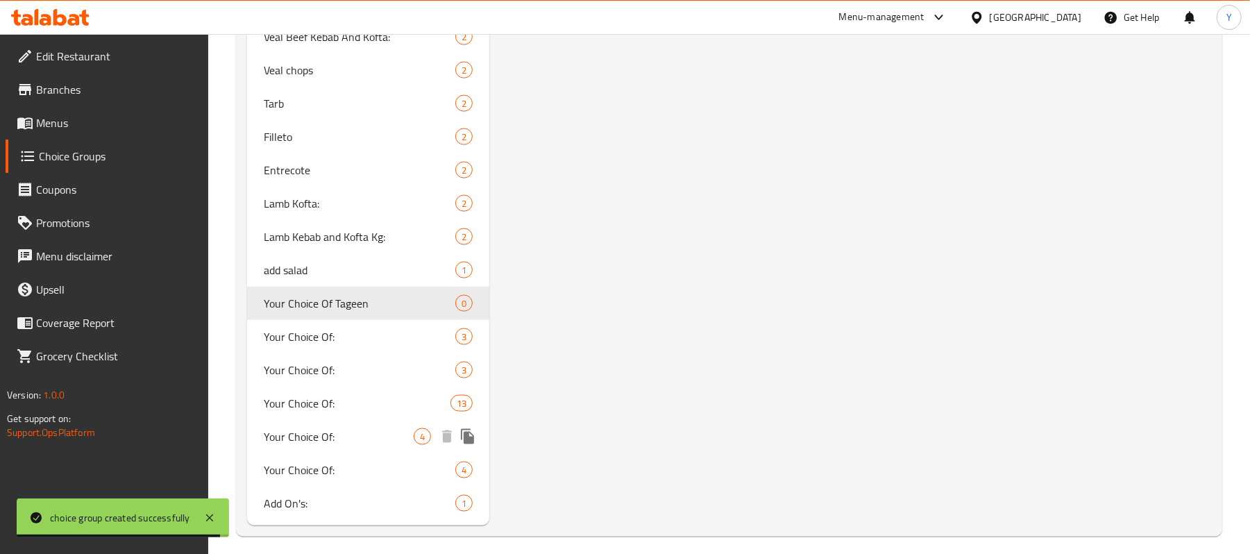
scroll to position [1367, 0]
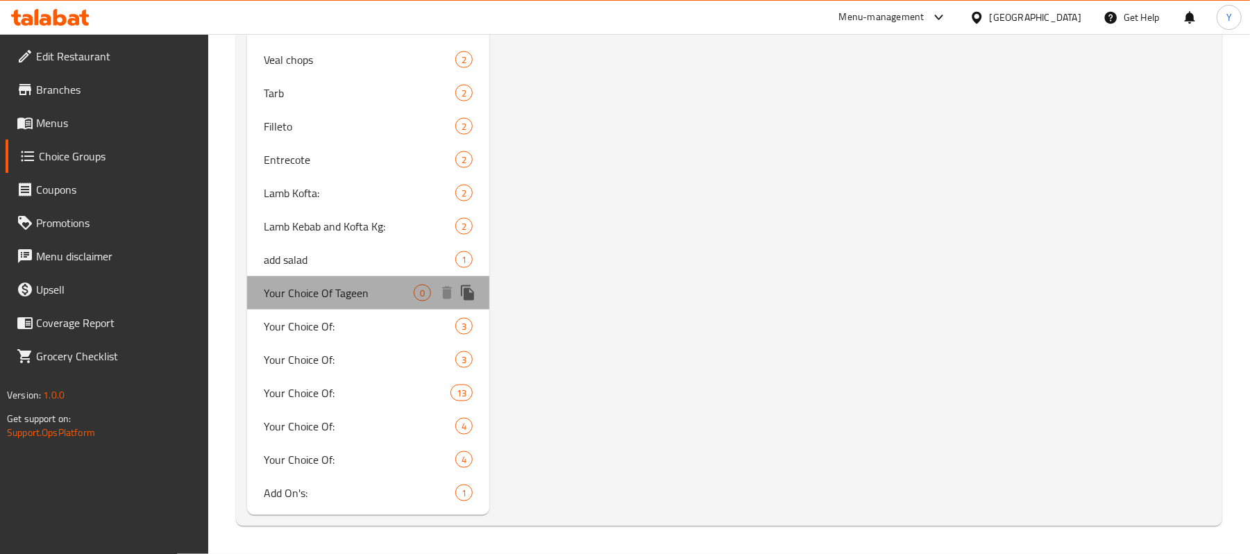
click at [407, 292] on span "Your Choice Of Tageen" at bounding box center [339, 293] width 150 height 17
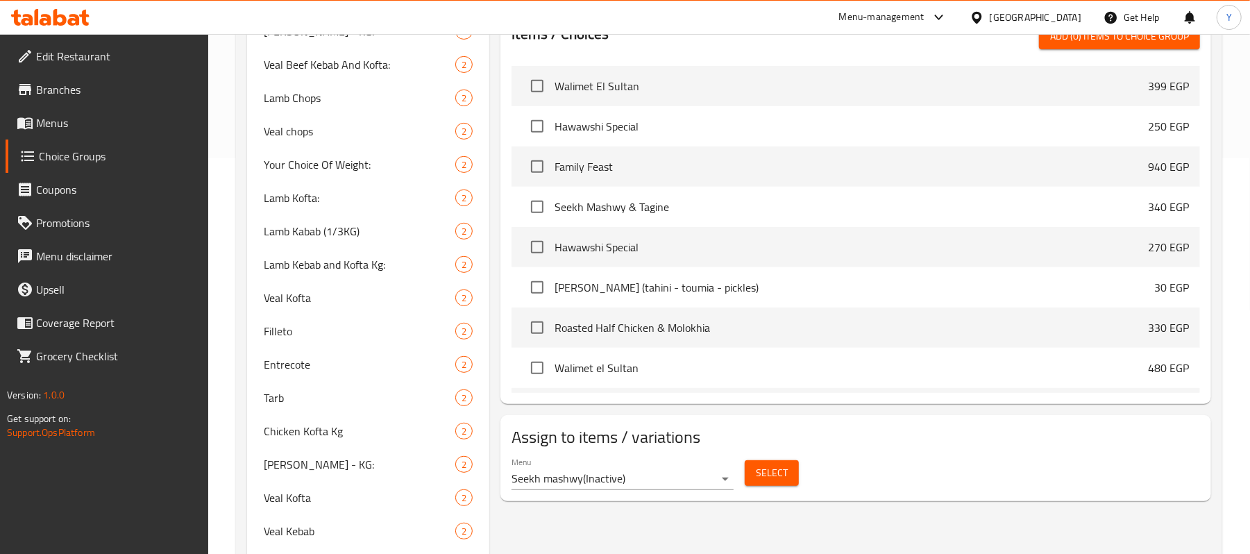
scroll to position [0, 0]
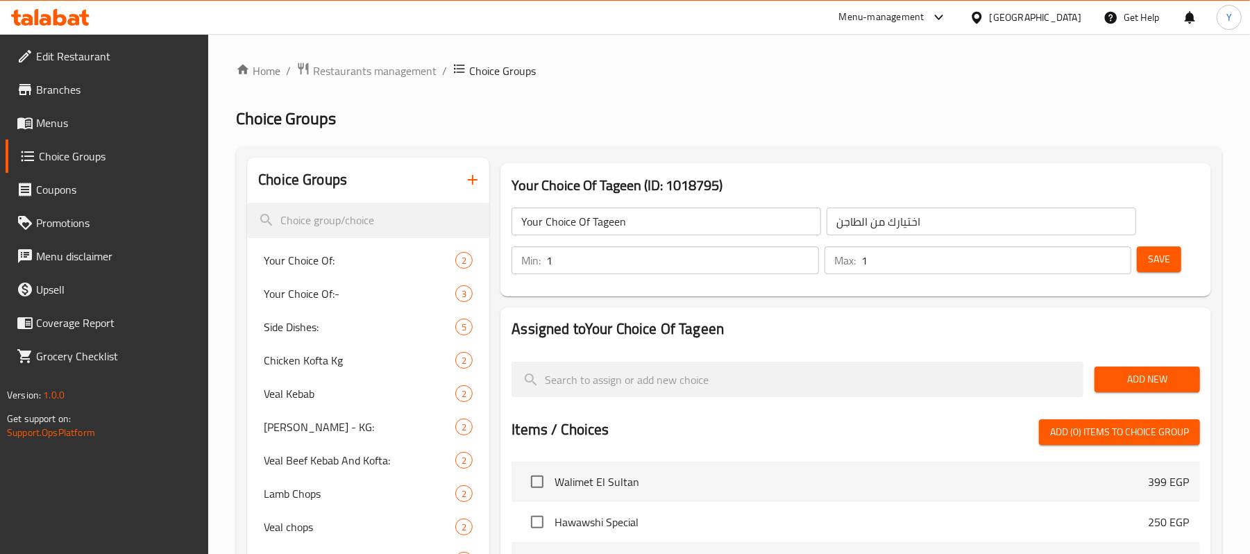
click at [657, 230] on input "Your Choice Of Tageen" at bounding box center [667, 222] width 310 height 28
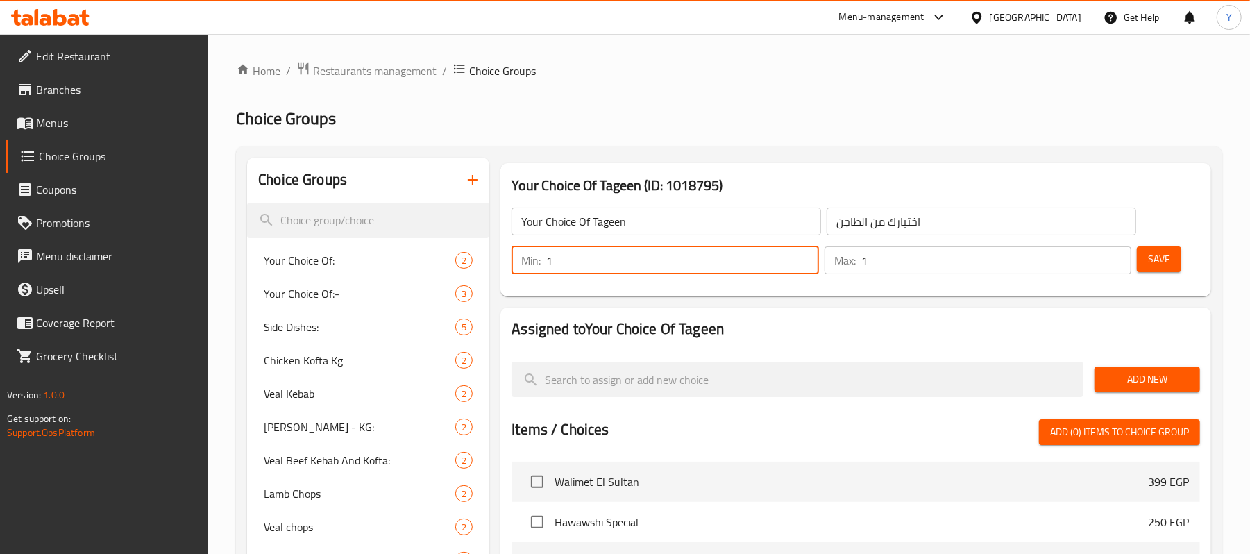
click at [660, 260] on input "1" at bounding box center [682, 260] width 272 height 28
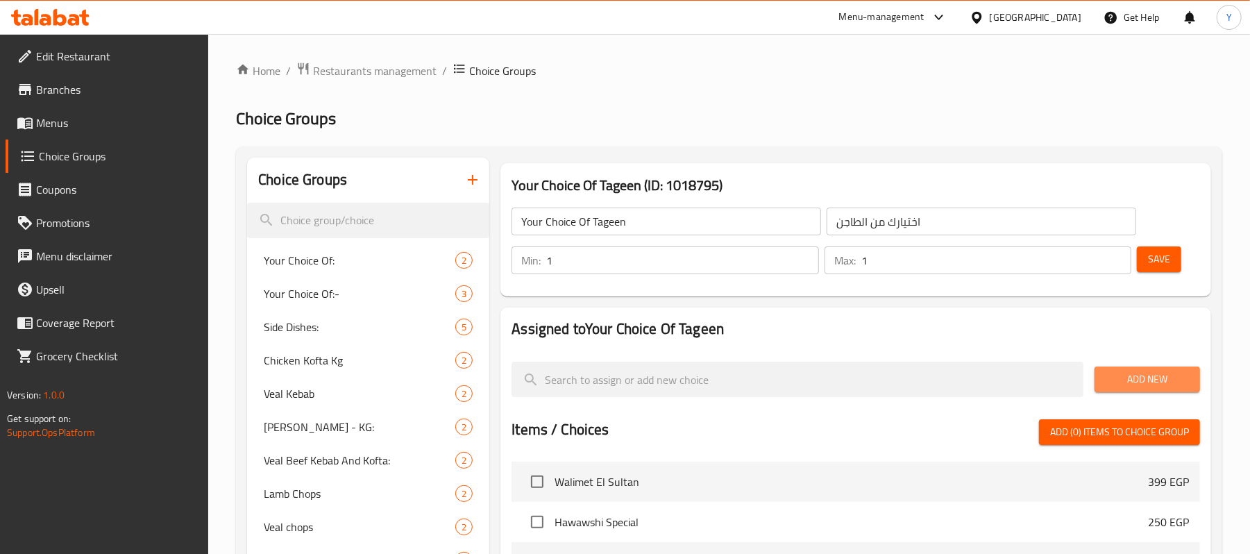
click at [1125, 375] on span "Add New" at bounding box center [1147, 379] width 83 height 17
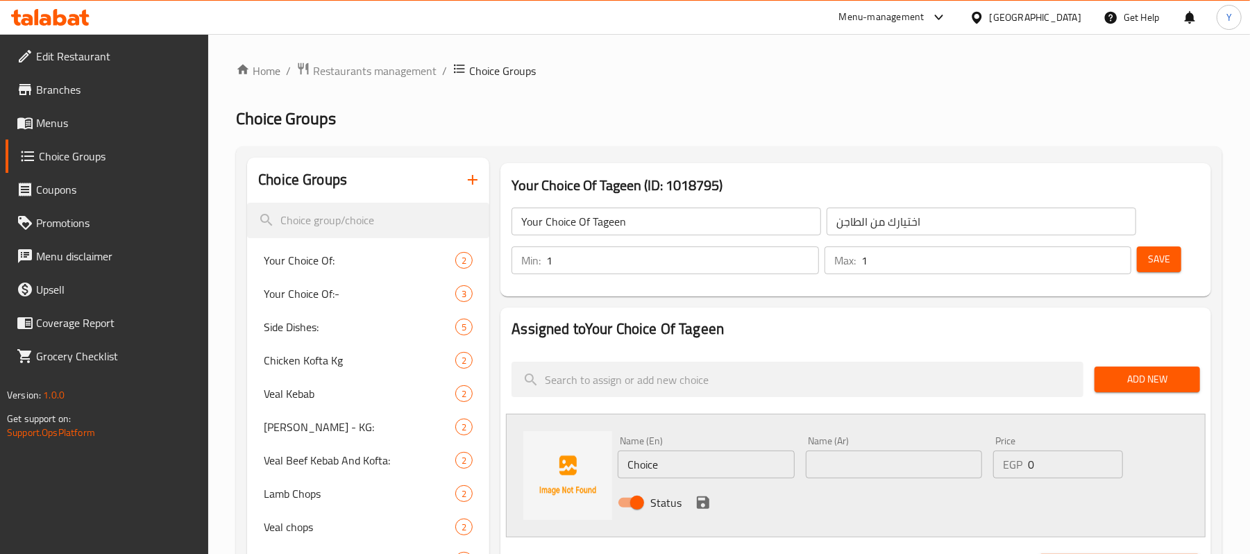
click at [855, 467] on input "text" at bounding box center [894, 465] width 176 height 28
click at [709, 467] on input "Choice" at bounding box center [706, 465] width 176 height 28
paste input "Potato casserol"
click at [796, 467] on div "Name (En) Potato casserole Name (En)" at bounding box center [705, 456] width 187 height 53
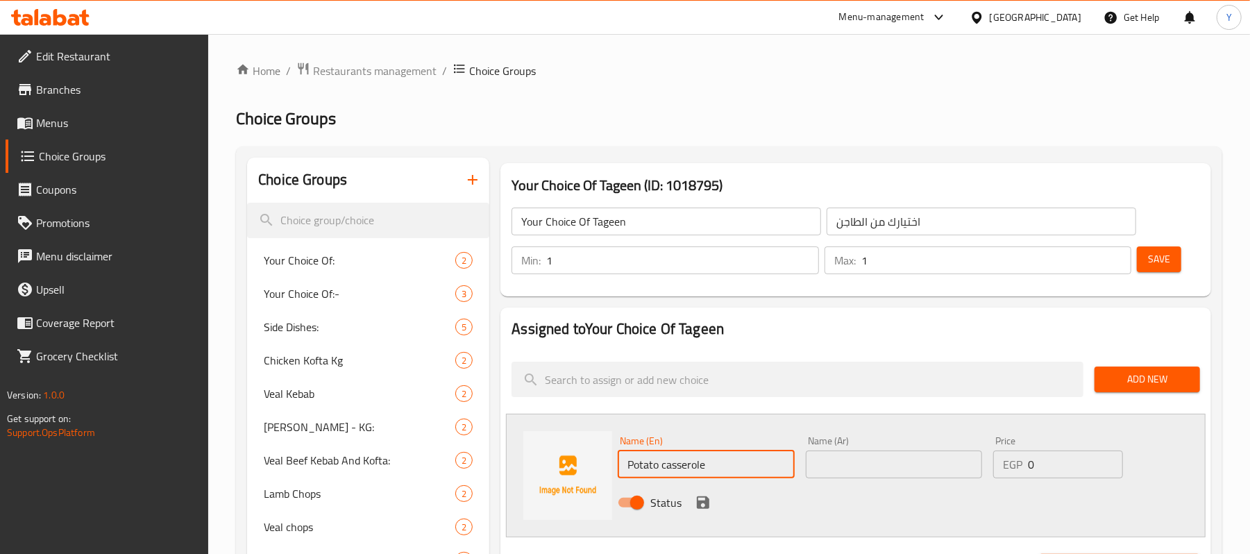
type input "Potato casserole"
click at [834, 459] on input "text" at bounding box center [894, 465] width 176 height 28
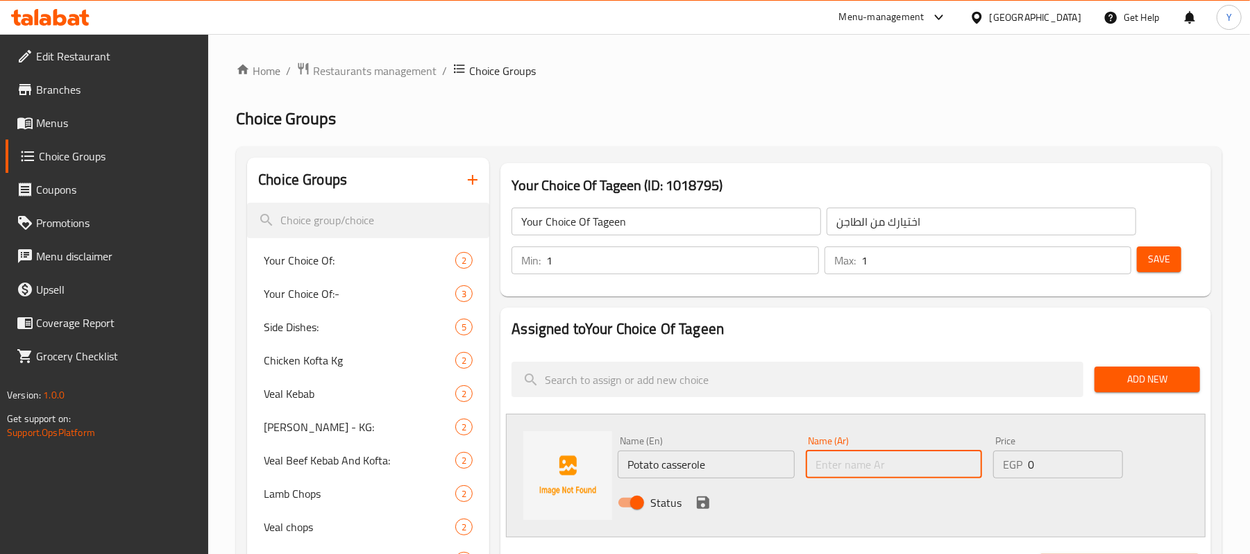
paste input "طاجن بطاطس"
type input "طاجن بطاطس"
click at [1034, 468] on input "0" at bounding box center [1075, 465] width 95 height 28
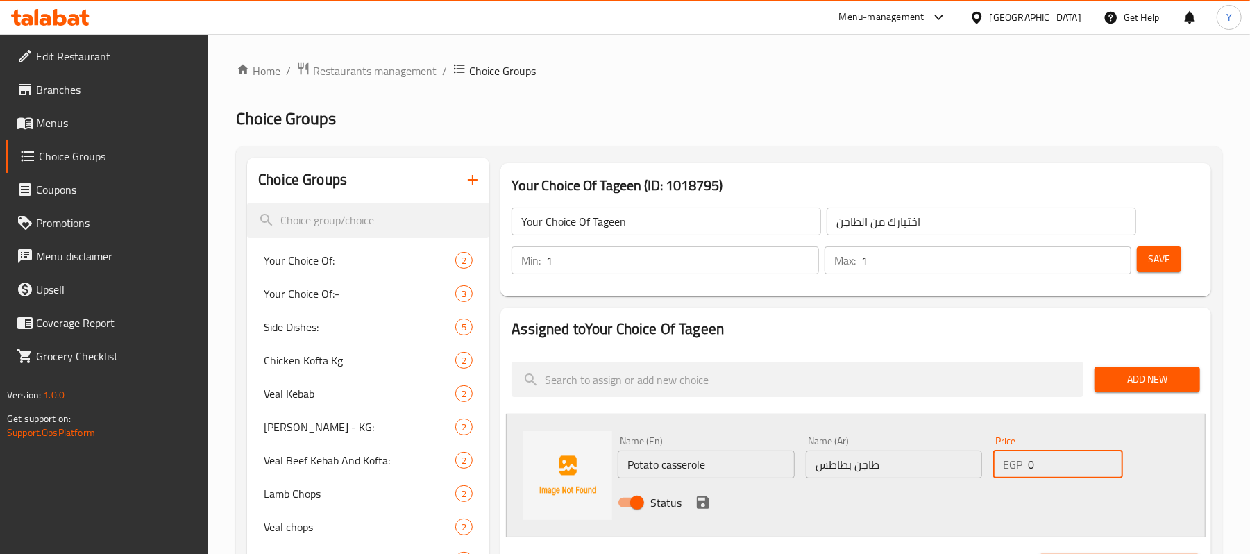
click at [1034, 468] on input "0" at bounding box center [1075, 465] width 95 height 28
type input "75"
click at [701, 487] on div "Status" at bounding box center [893, 502] width 563 height 37
click at [701, 501] on icon "save" at bounding box center [703, 502] width 12 height 12
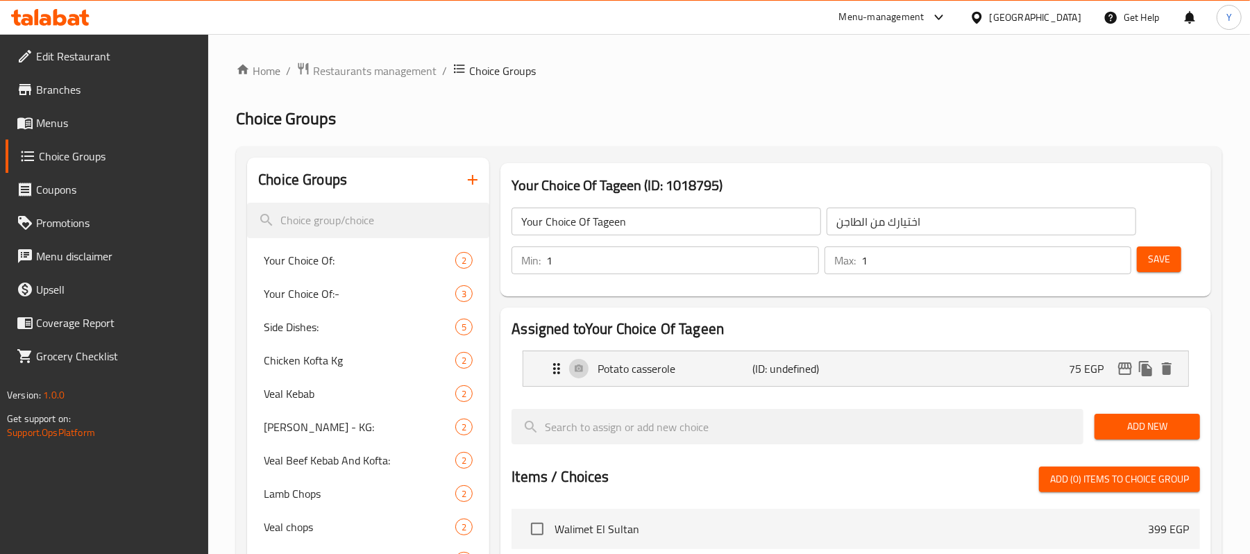
click at [1164, 414] on div "Add New" at bounding box center [1147, 426] width 117 height 47
click at [1164, 426] on span "Add New" at bounding box center [1147, 426] width 83 height 17
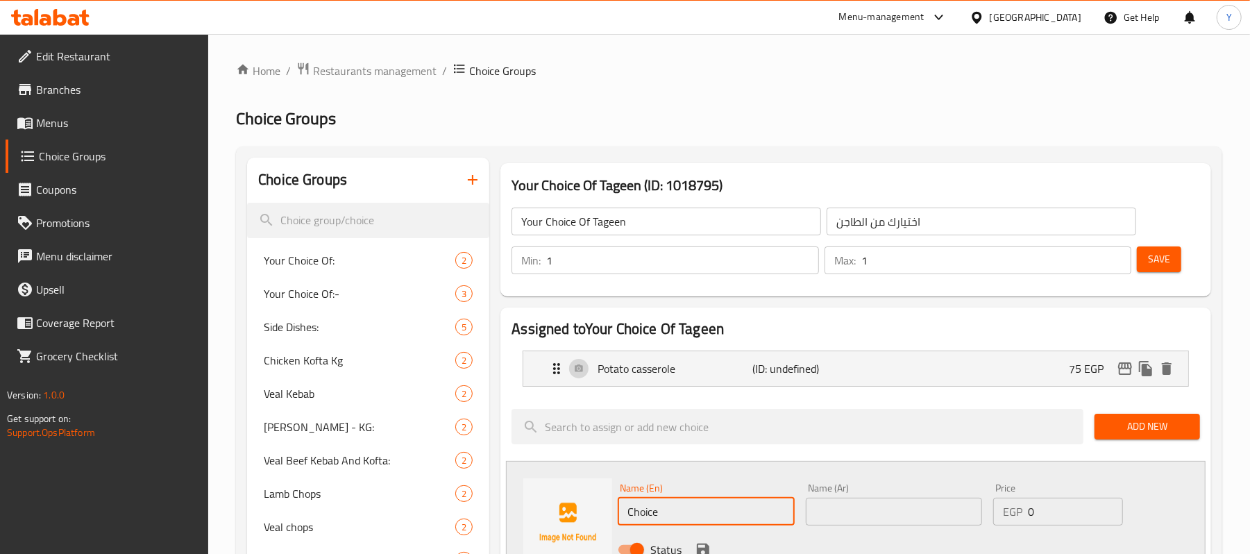
click at [744, 501] on input "Choice" at bounding box center [706, 512] width 176 height 28
click at [846, 503] on input "text" at bounding box center [894, 512] width 176 height 28
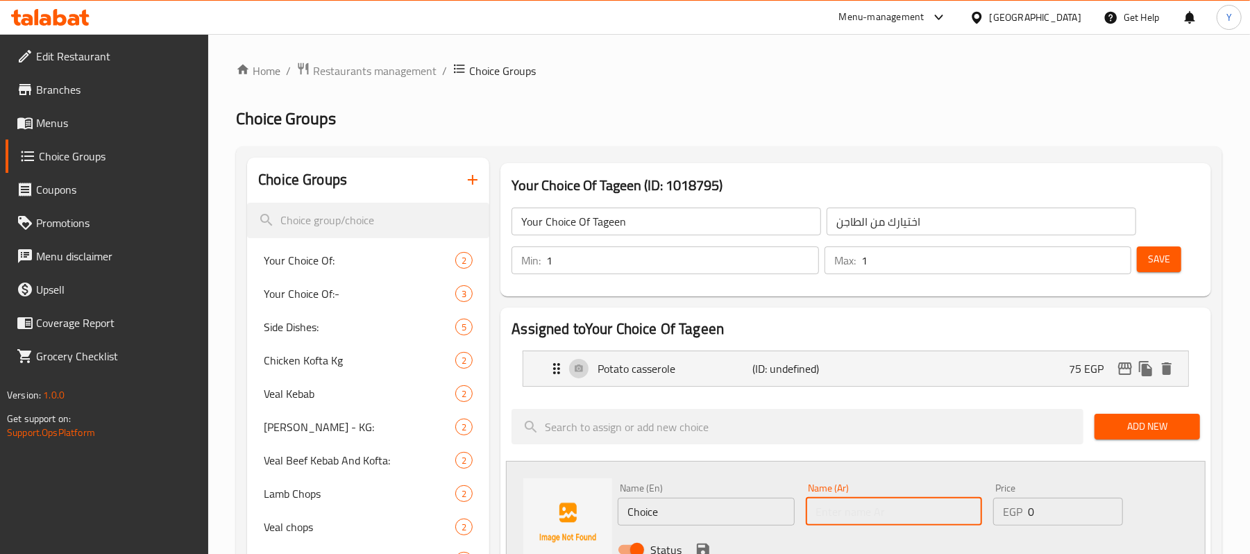
click at [846, 503] on input "text" at bounding box center [894, 512] width 176 height 28
paste input "طاجن خضار مشكل"
type input "طاجن خضار مشكل"
click at [740, 508] on input "Choice" at bounding box center [706, 512] width 176 height 28
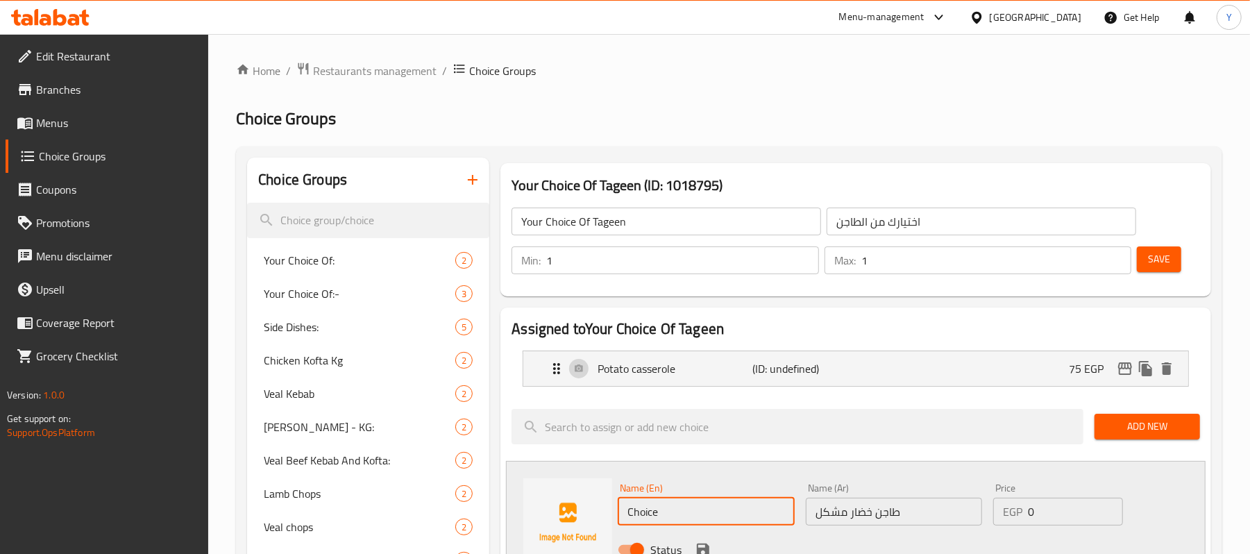
click at [740, 508] on input "Choice" at bounding box center [706, 512] width 176 height 28
paste input "Mixed vegetable casserol"
type input "Mixed vegetable casserole"
click at [1039, 528] on div "Price EGP 0 Price" at bounding box center [1058, 504] width 141 height 53
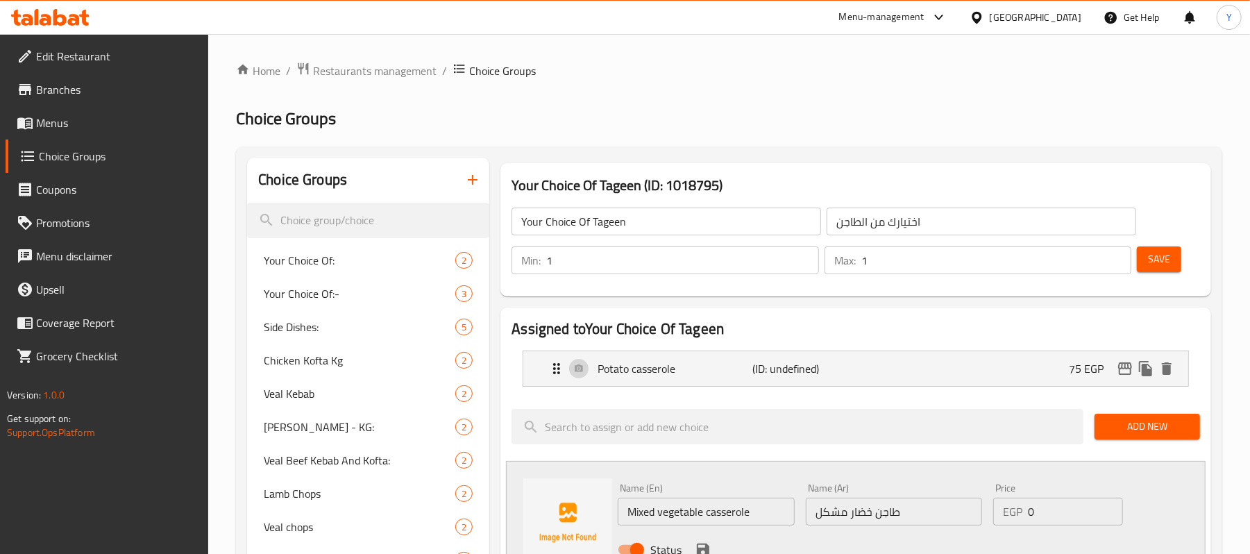
click at [1032, 512] on input "0" at bounding box center [1075, 512] width 95 height 28
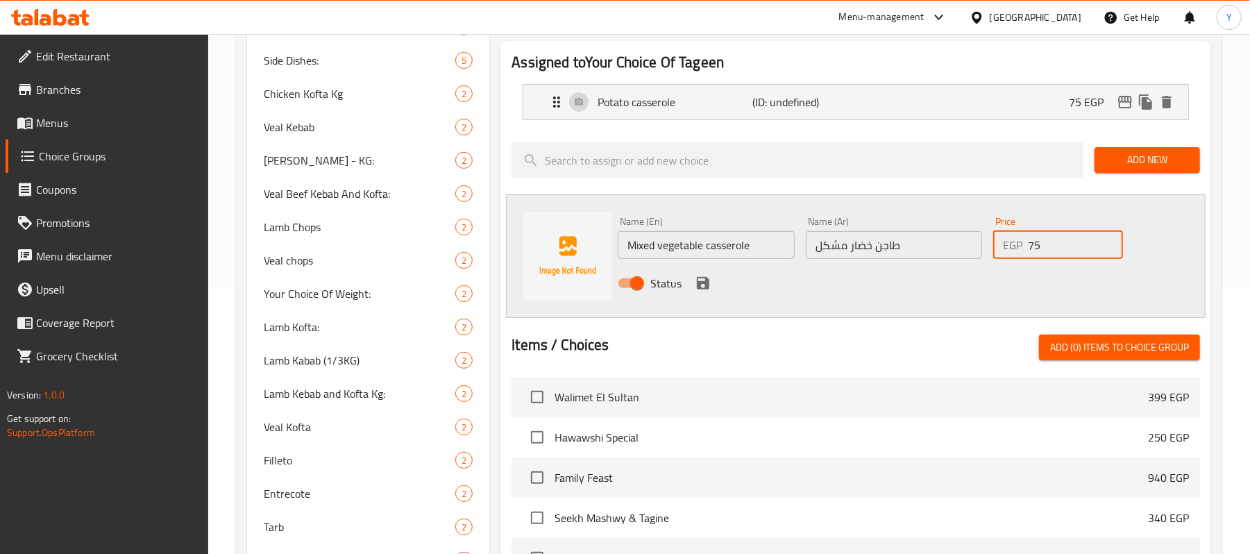
scroll to position [278, 0]
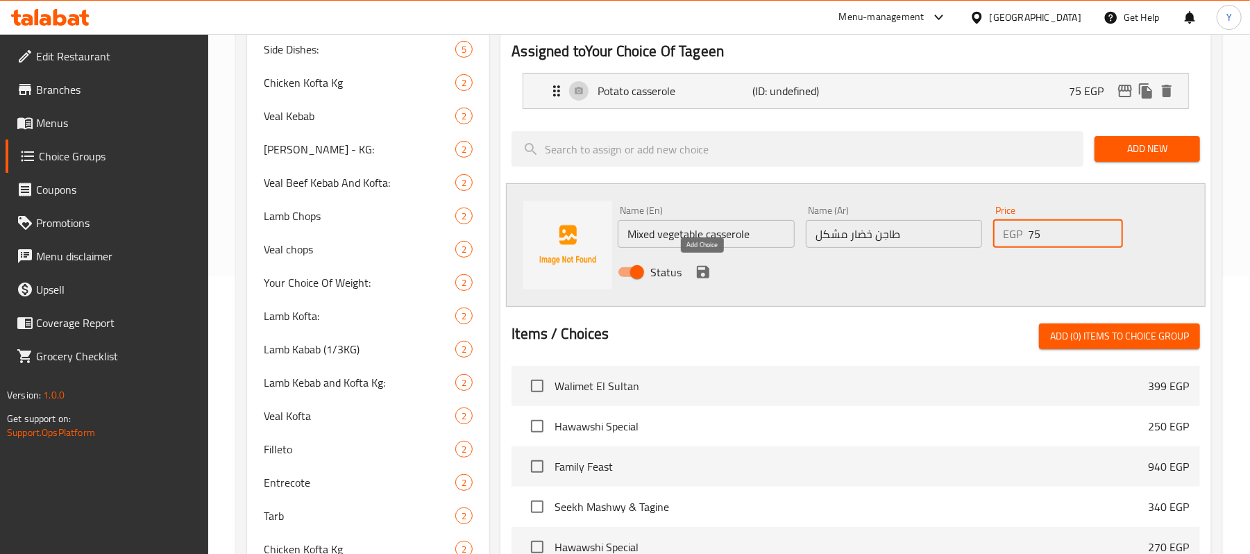
type input "75"
click at [707, 276] on icon "save" at bounding box center [703, 272] width 12 height 12
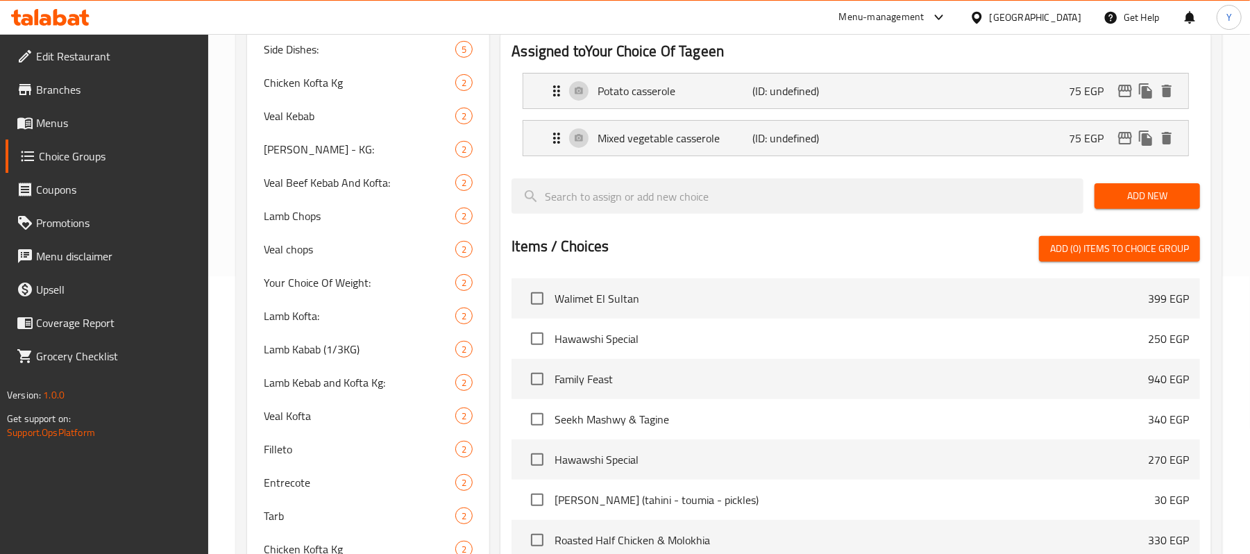
click at [1120, 195] on span "Add New" at bounding box center [1147, 195] width 83 height 17
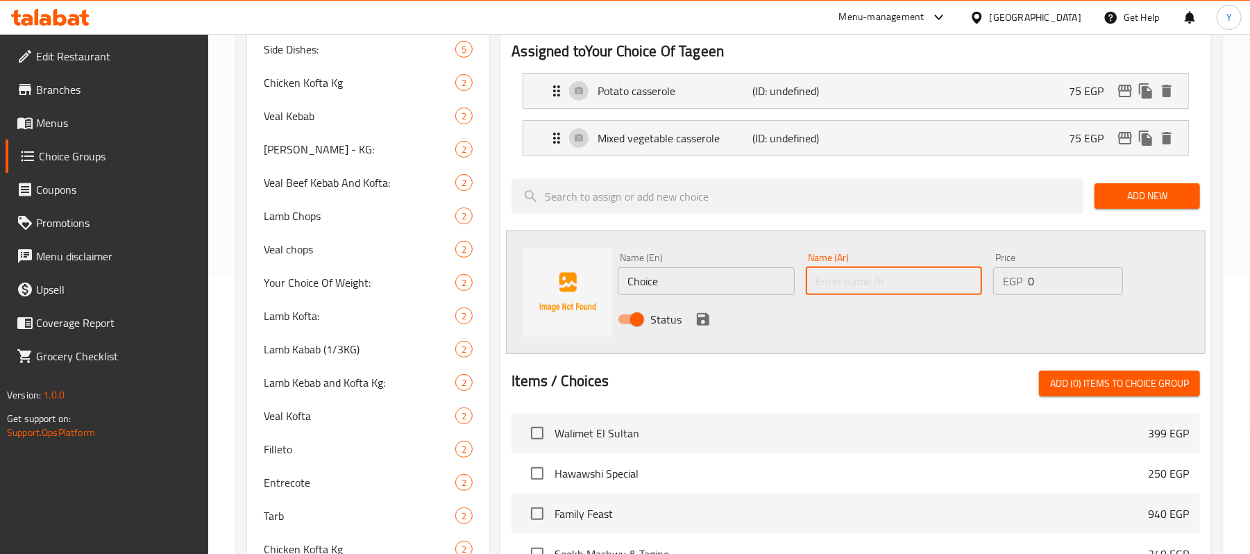
click at [835, 278] on input "text" at bounding box center [894, 281] width 176 height 28
paste input "ملوخيه"
type input "ملوخيه"
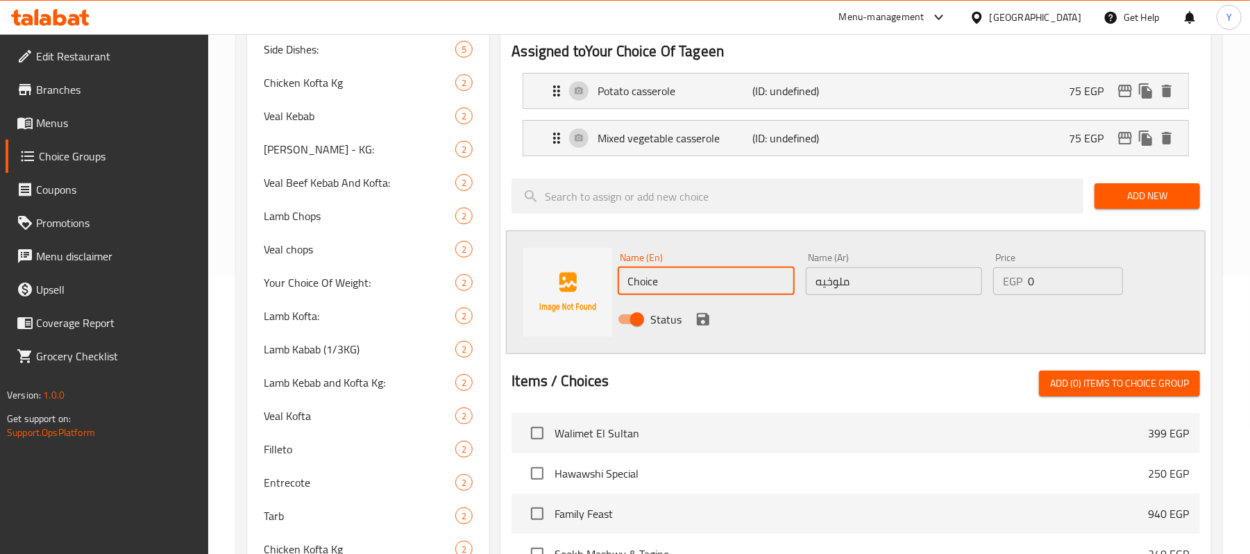
click at [705, 285] on input "Choice" at bounding box center [706, 281] width 176 height 28
paste input "mulukhiyah"
type input "mulukhiyah"
drag, startPoint x: 708, startPoint y: 312, endPoint x: 1081, endPoint y: 264, distance: 375.9
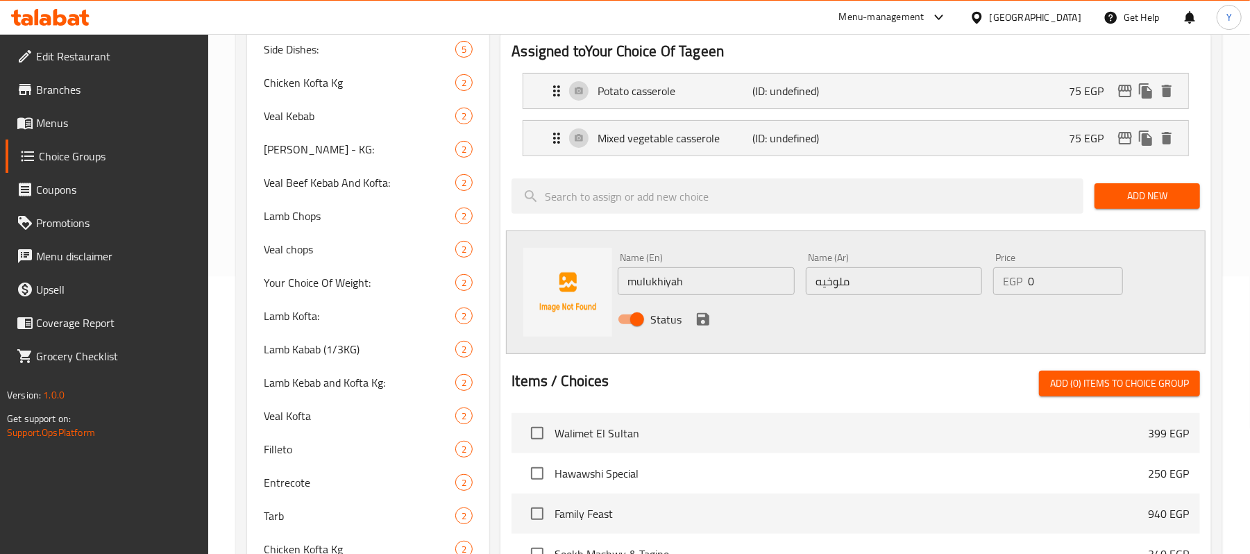
click at [1081, 265] on div "Name (En) mulukhiyah Name (En) Name (Ar) ملوخيه Name (Ar) Price EGP 0 Price Sta…" at bounding box center [893, 292] width 563 height 91
click at [1050, 285] on input "0" at bounding box center [1075, 281] width 95 height 28
type input "75"
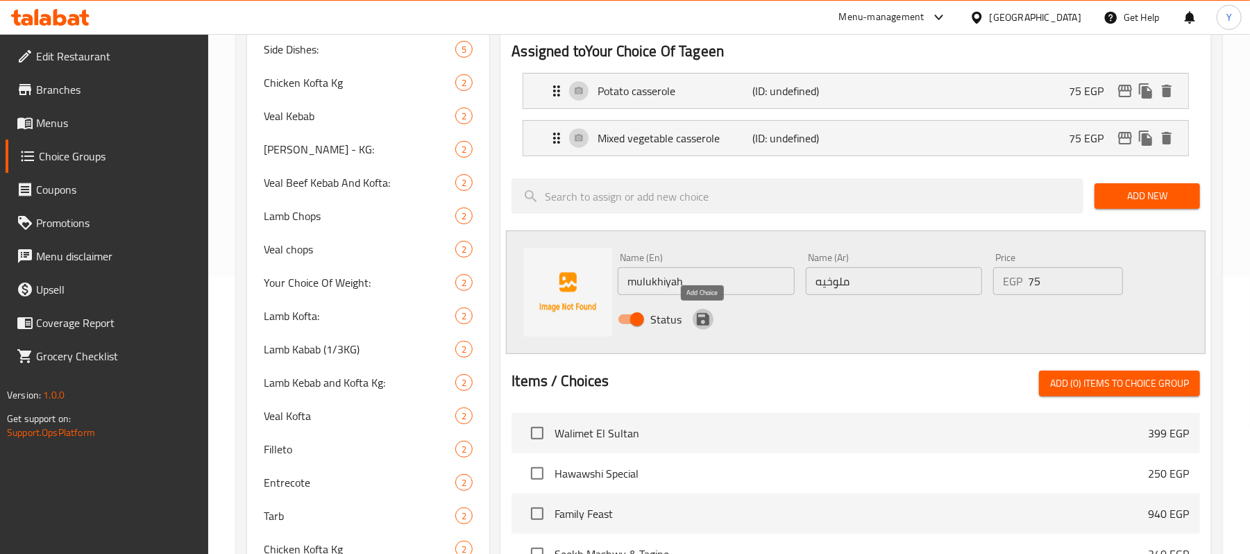
click at [697, 314] on icon "save" at bounding box center [703, 319] width 17 height 17
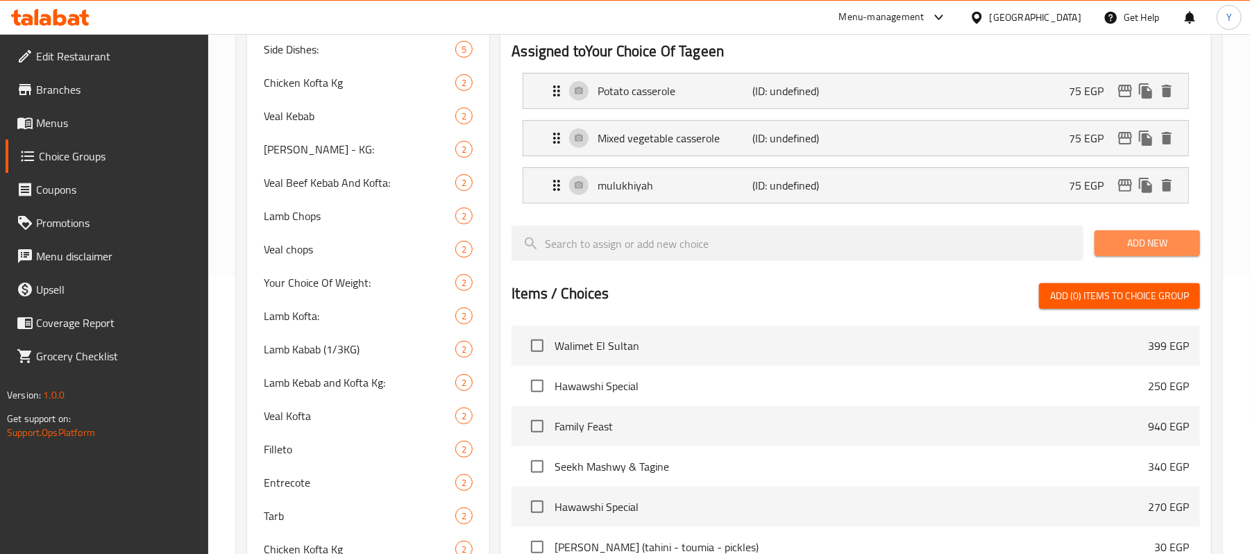
click at [1098, 246] on button "Add New" at bounding box center [1148, 243] width 106 height 26
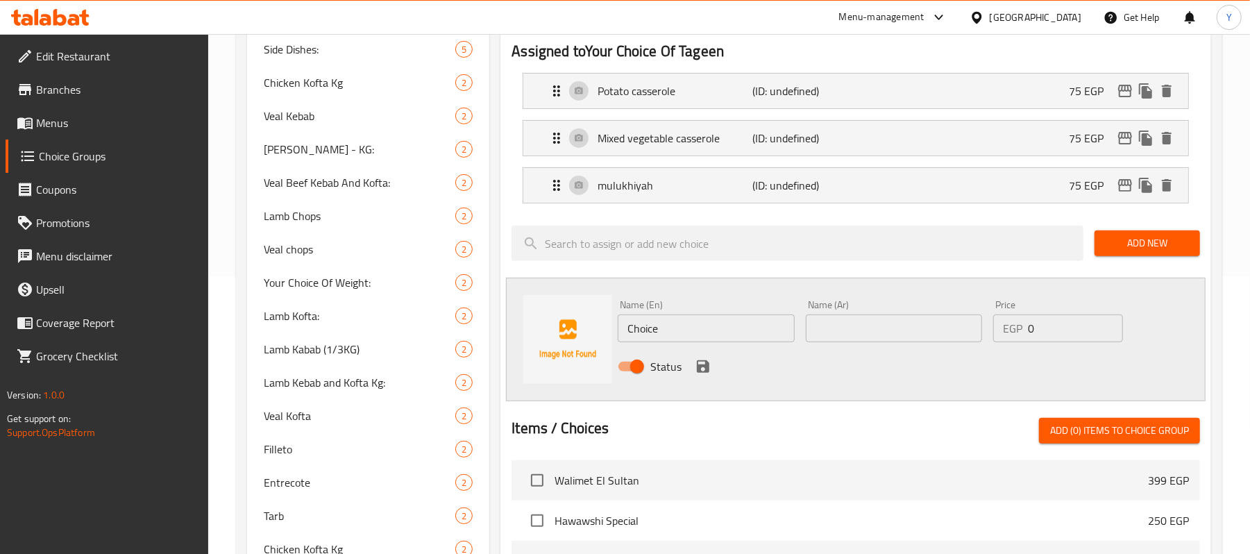
click at [678, 337] on input "Choice" at bounding box center [706, 329] width 176 height 28
type input "خ"
type input "o"
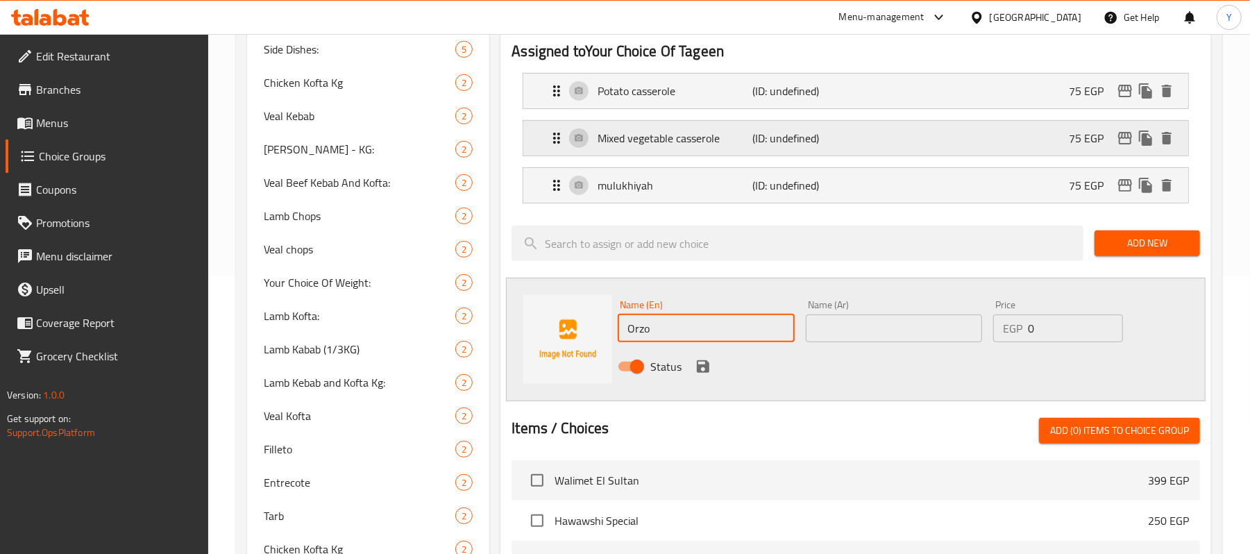
click at [670, 136] on p "Mixed vegetable casserole" at bounding box center [675, 138] width 155 height 17
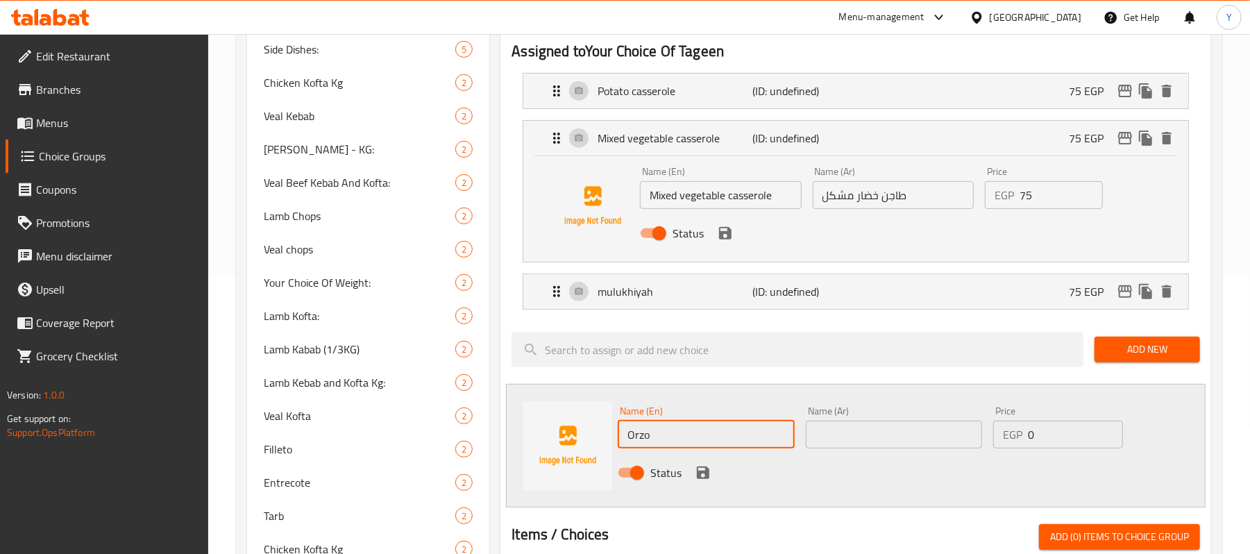
click at [737, 196] on input "Mixed vegetable casserole" at bounding box center [720, 195] width 161 height 28
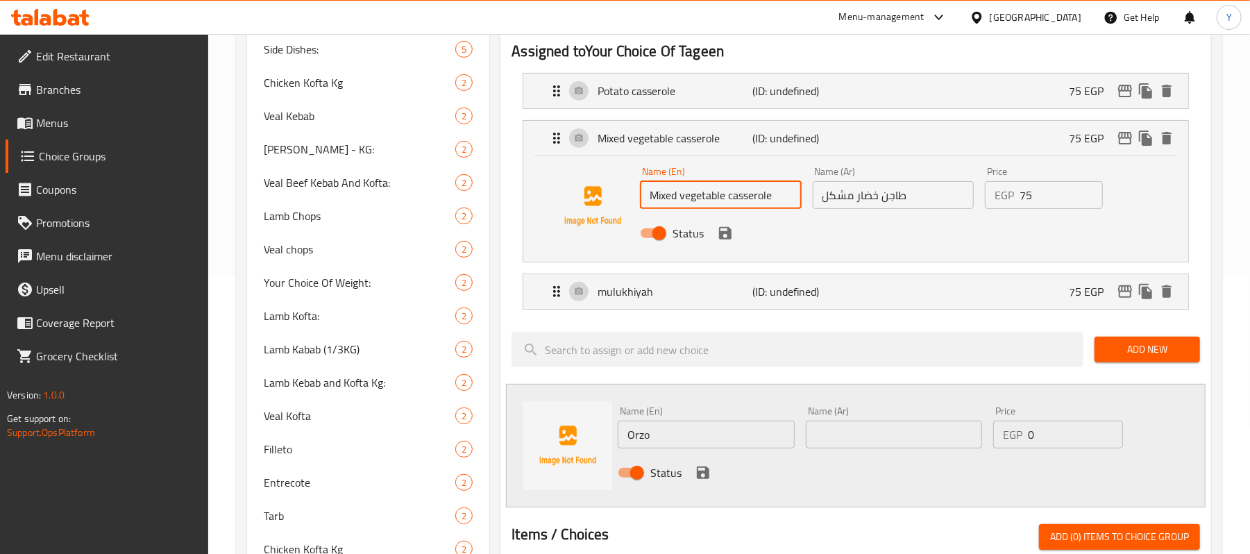
click at [737, 196] on input "Mixed vegetable casserole" at bounding box center [720, 195] width 161 height 28
click at [701, 430] on input "Orzo" at bounding box center [706, 435] width 176 height 28
paste input "casserole"
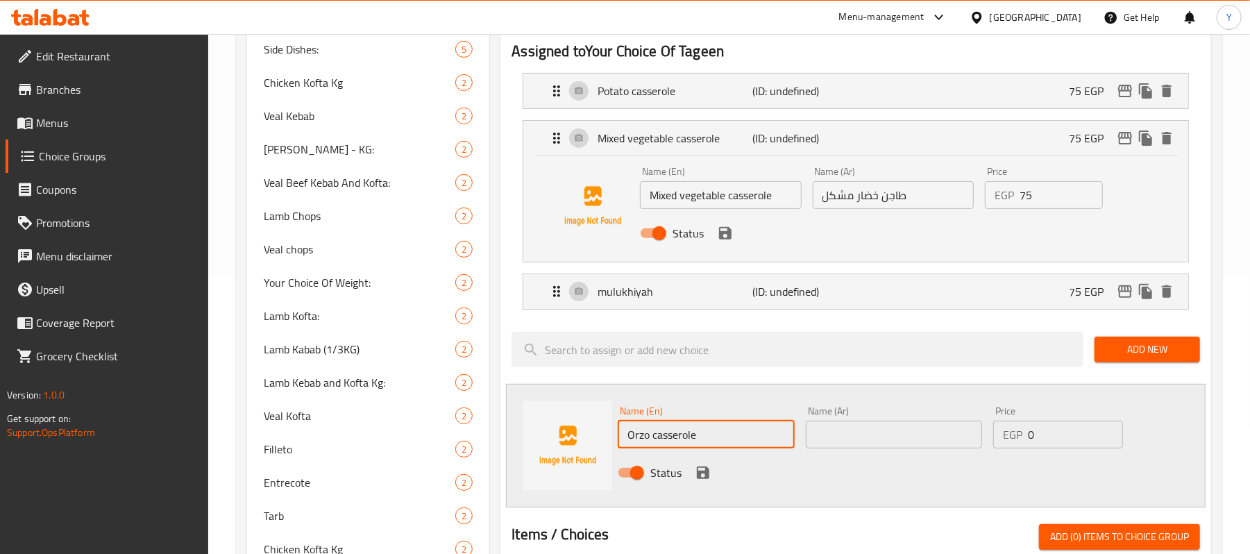
click at [791, 439] on input "Orzo casserole" at bounding box center [706, 435] width 176 height 28
type input "Orzo casserole"
click at [819, 437] on input "text" at bounding box center [894, 435] width 176 height 28
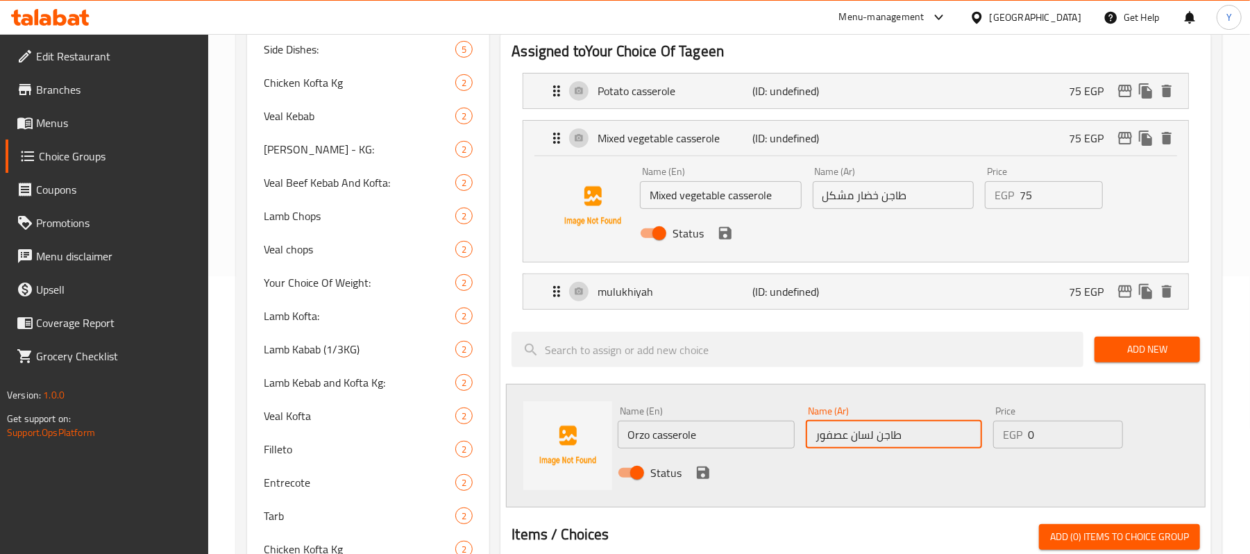
type input "طاجن لسان عصفور"
click at [1023, 437] on p "EGP" at bounding box center [1012, 434] width 19 height 17
click at [1037, 437] on input "0" at bounding box center [1075, 435] width 95 height 28
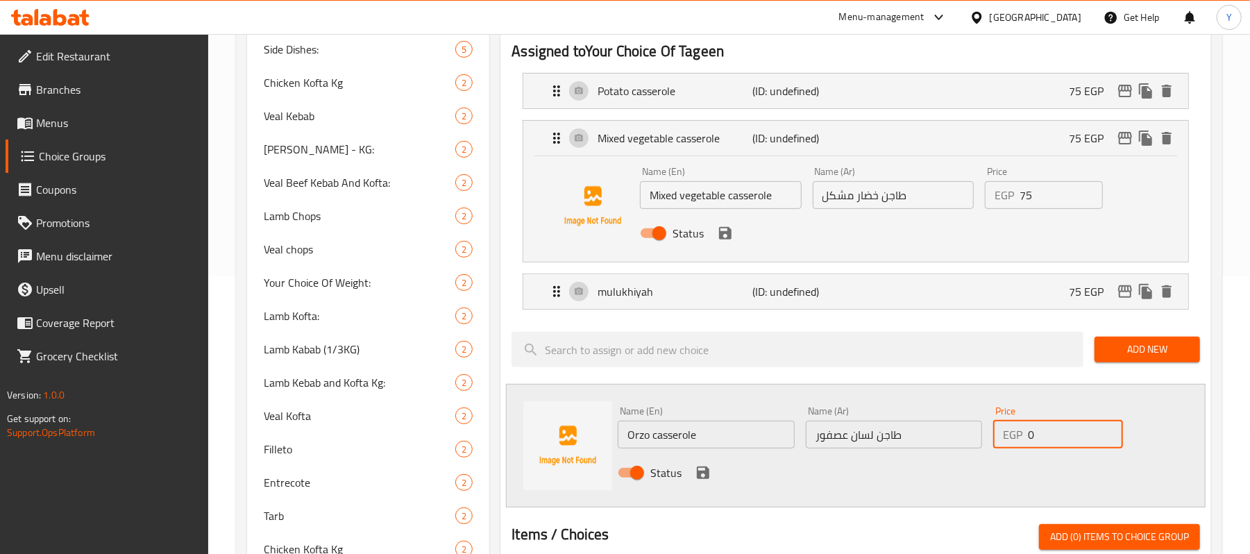
click at [1037, 437] on input "0" at bounding box center [1075, 435] width 95 height 28
type input "75"
click at [706, 473] on icon "save" at bounding box center [703, 473] width 12 height 12
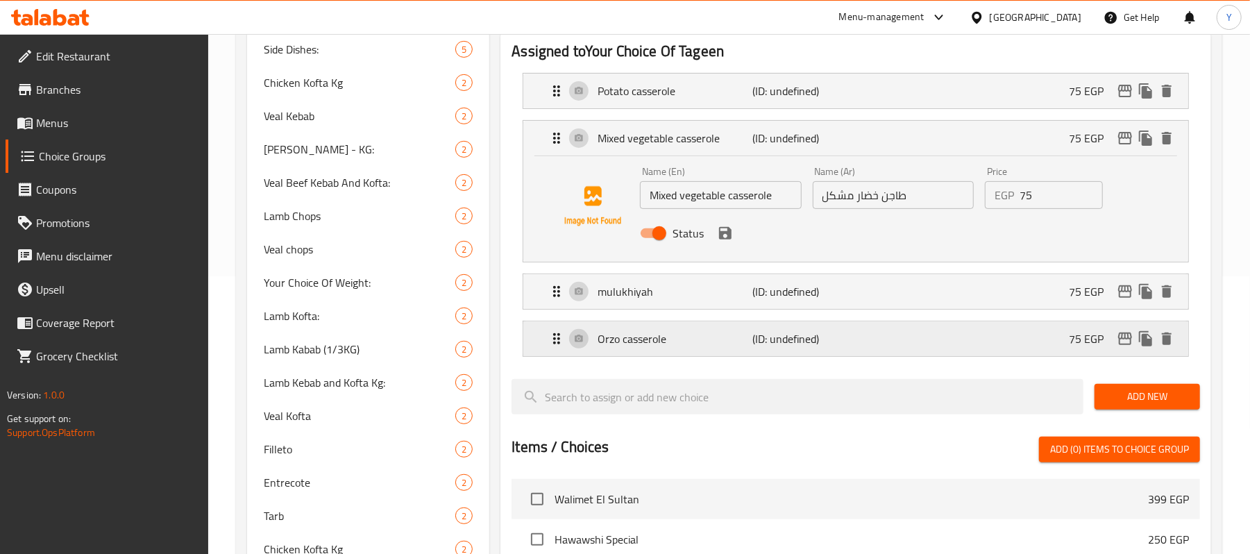
click at [695, 353] on div "Orzo casserole (ID: undefined) 75 EGP" at bounding box center [859, 338] width 623 height 35
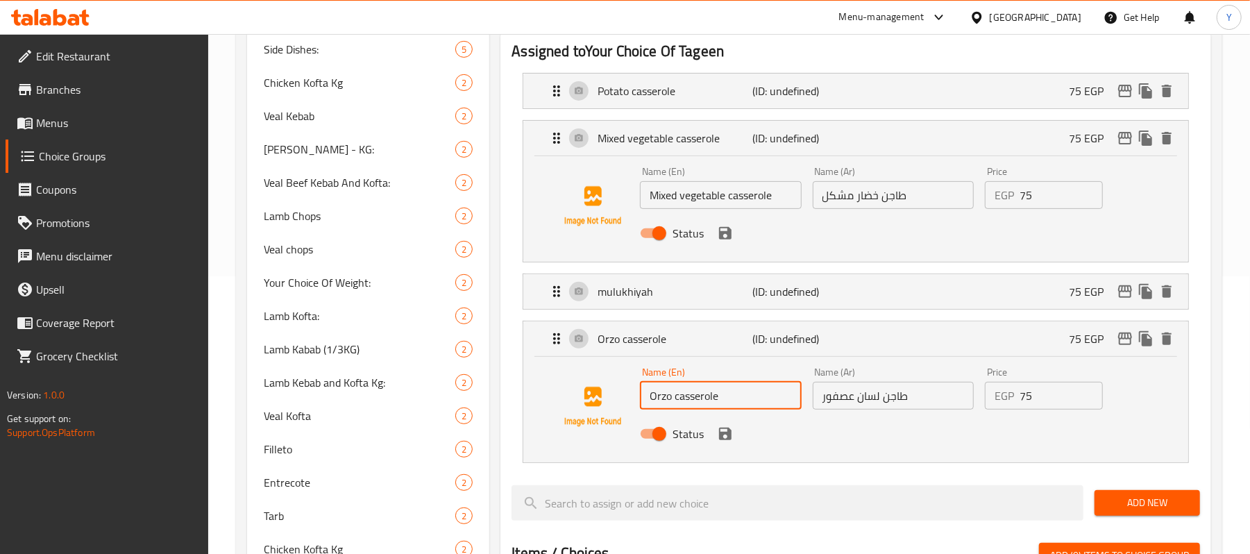
click at [764, 405] on input "Orzo casserole" at bounding box center [720, 396] width 161 height 28
click at [650, 392] on input "Orzo casserole" at bounding box center [720, 396] width 161 height 28
click at [676, 392] on input "Plain Orzo casserole" at bounding box center [720, 396] width 161 height 28
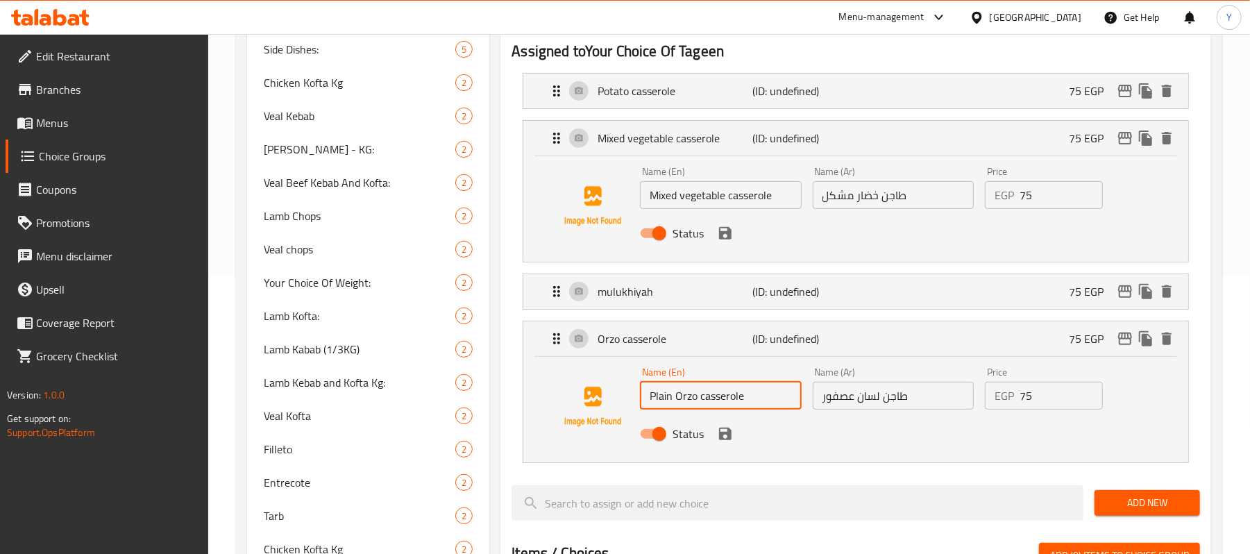
type input "Plain Orzo casserole"
click at [893, 395] on input "طاجن لسان عصفور" at bounding box center [893, 396] width 161 height 28
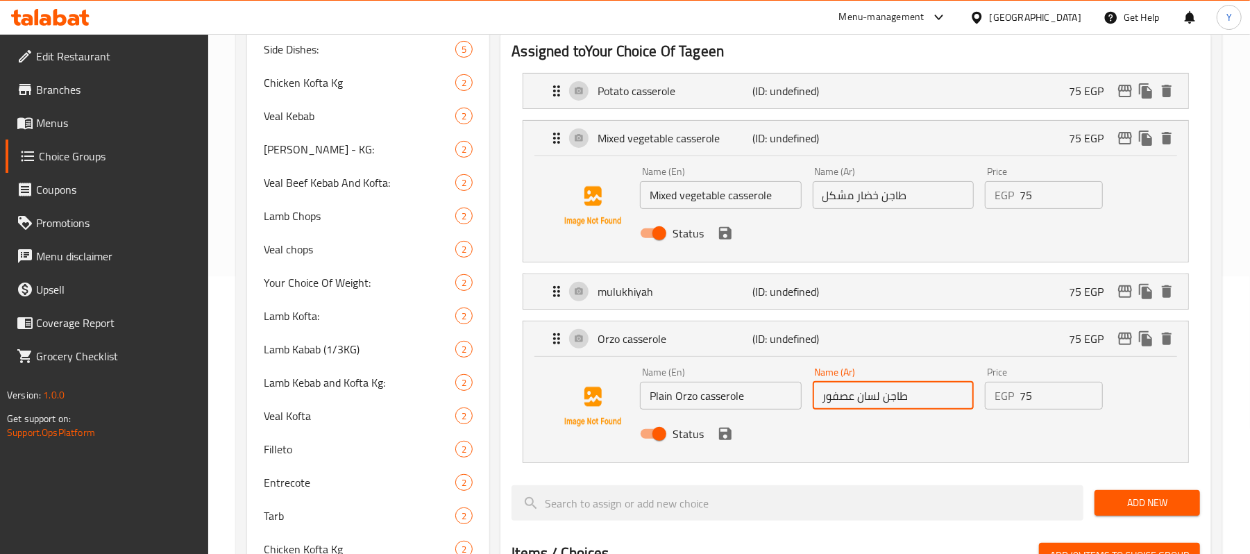
click at [820, 394] on input "طاجن لسان عصفور" at bounding box center [893, 396] width 161 height 28
click at [947, 395] on input "طاجن لسان عصفور" at bounding box center [893, 396] width 161 height 28
drag, startPoint x: 712, startPoint y: 430, endPoint x: 721, endPoint y: 434, distance: 9.0
click at [714, 430] on div "Status" at bounding box center [893, 433] width 517 height 37
click at [730, 439] on icon "save" at bounding box center [725, 434] width 12 height 12
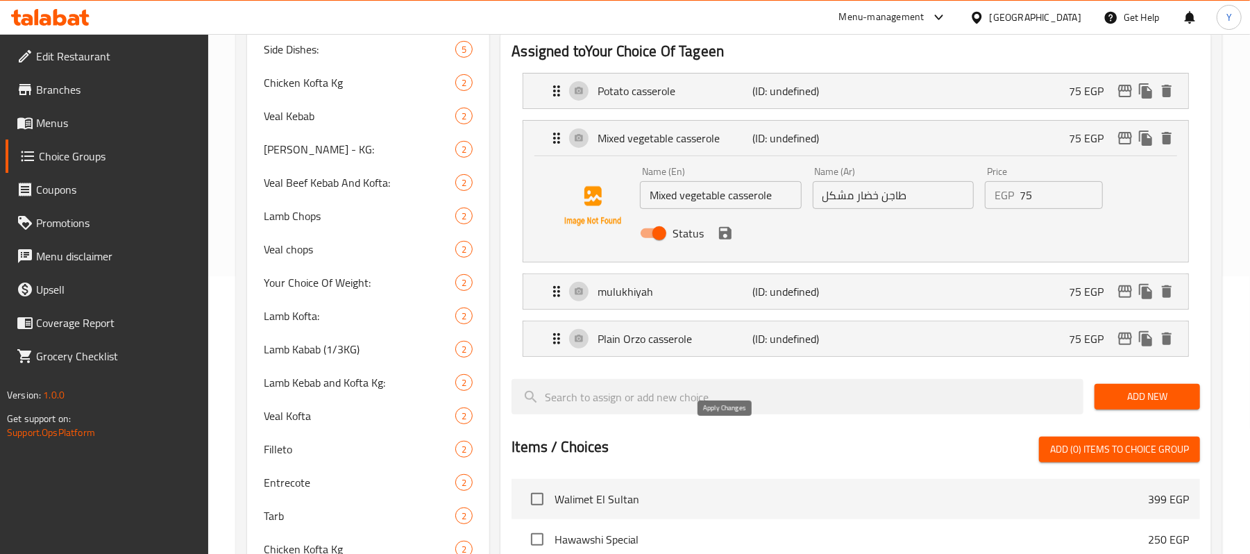
type input "طاجن لسان عصفور ساده"
click at [723, 235] on icon "save" at bounding box center [725, 233] width 12 height 12
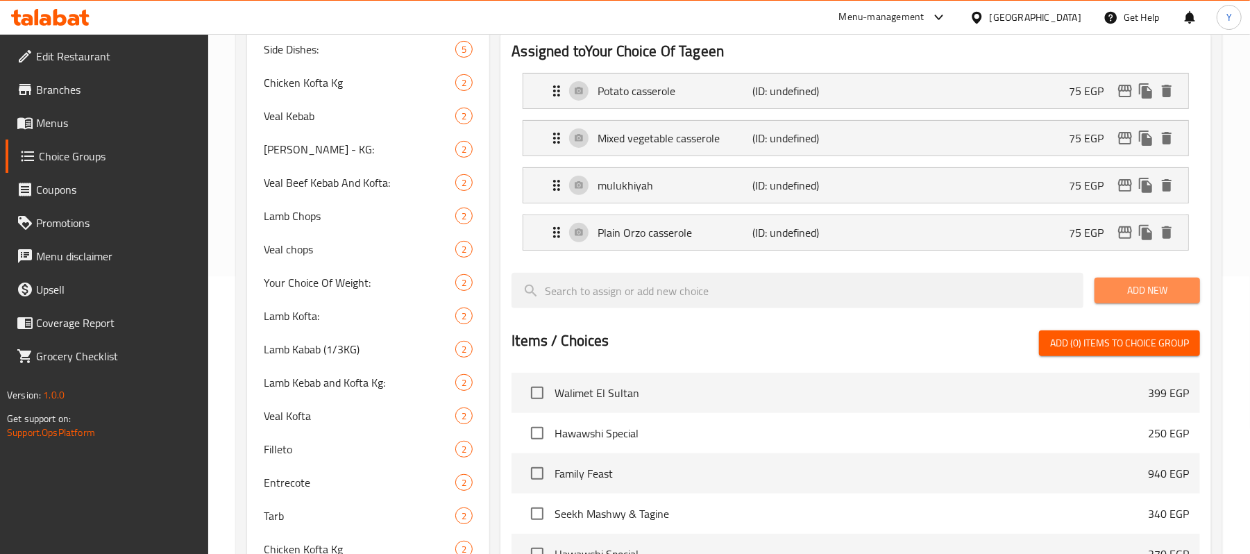
click at [1121, 294] on span "Add New" at bounding box center [1147, 290] width 83 height 17
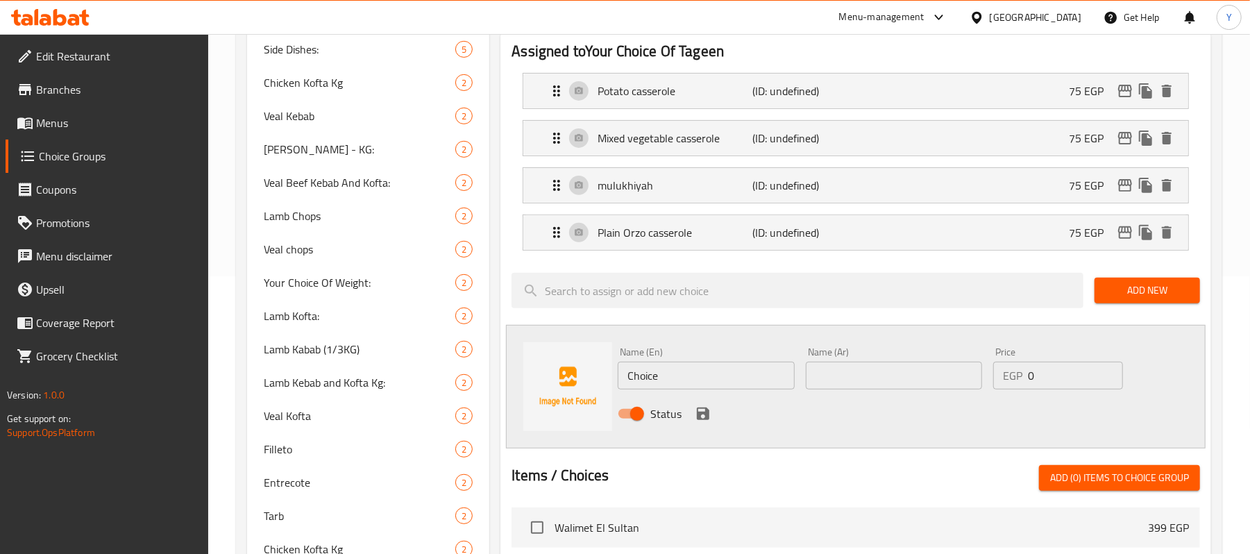
click at [725, 367] on input "Choice" at bounding box center [706, 376] width 176 height 28
paste input "Plain Musaka casserole with béchamel"
type input "Plain Musaka casserole with béchamel"
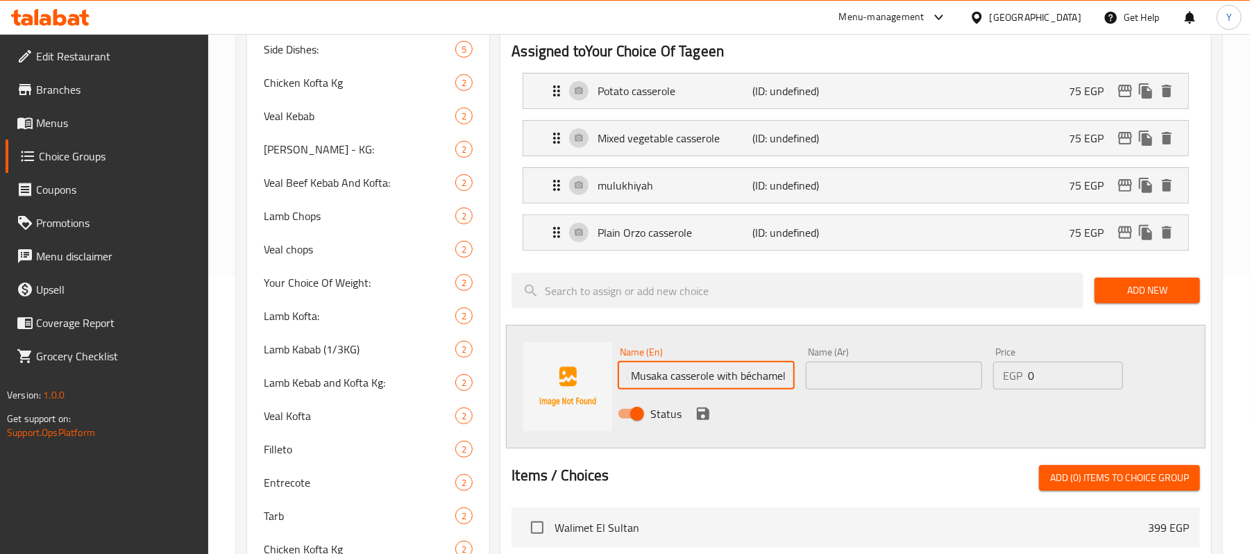
click at [911, 380] on input "text" at bounding box center [894, 376] width 176 height 28
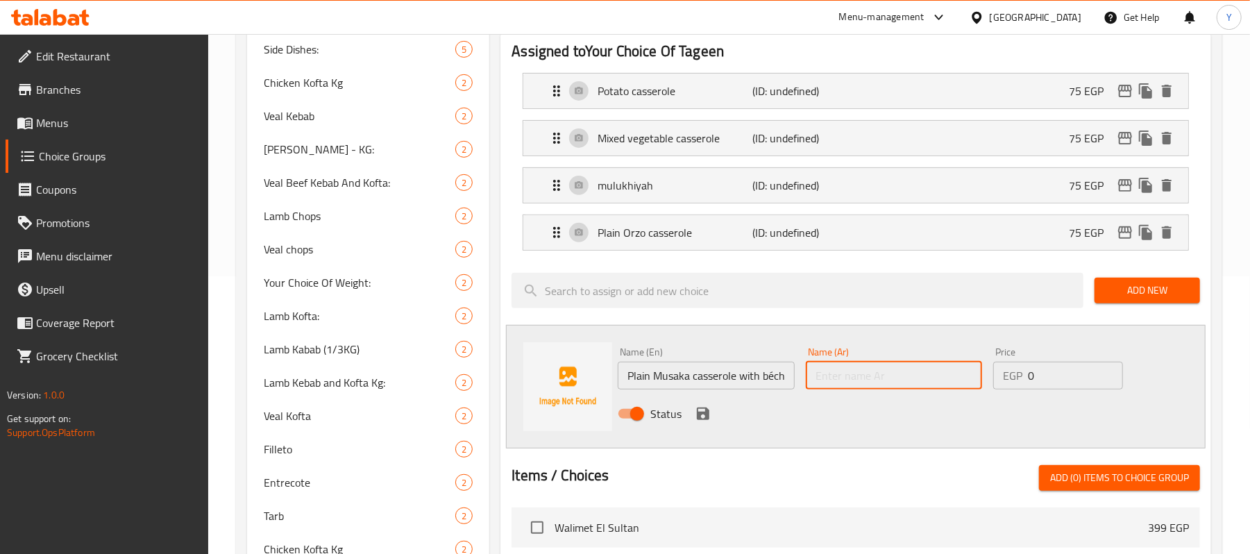
paste input "طاجن مسقعه ساده بالبشاميل"
type input "طاجن مسقعه ساده بالبشاميل"
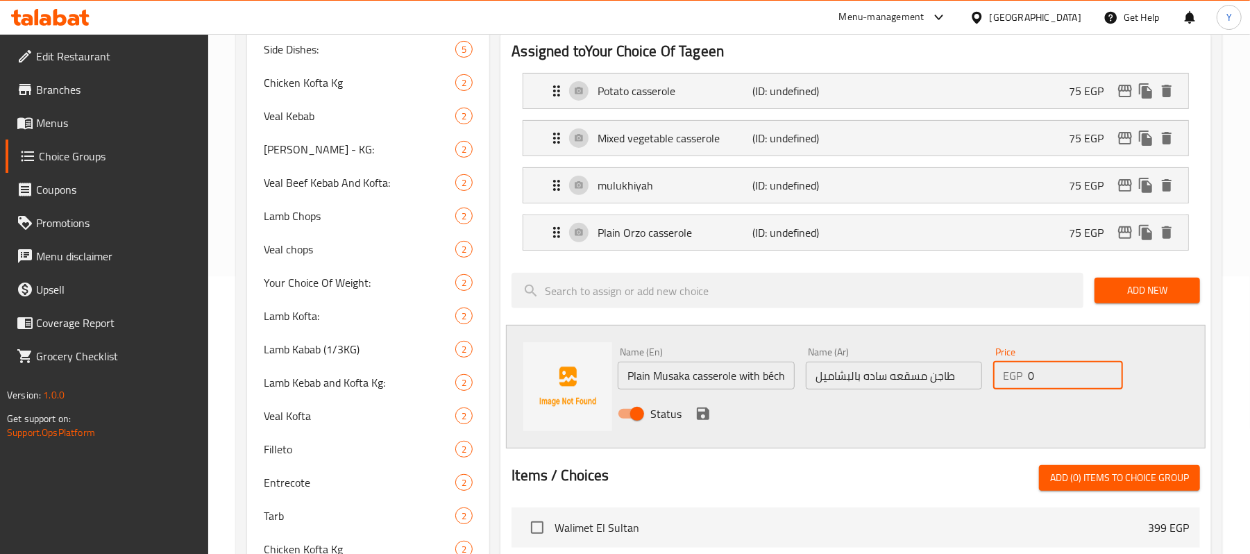
click at [1033, 376] on input "0" at bounding box center [1075, 376] width 95 height 28
type input "75"
click at [695, 415] on icon "save" at bounding box center [703, 413] width 17 height 17
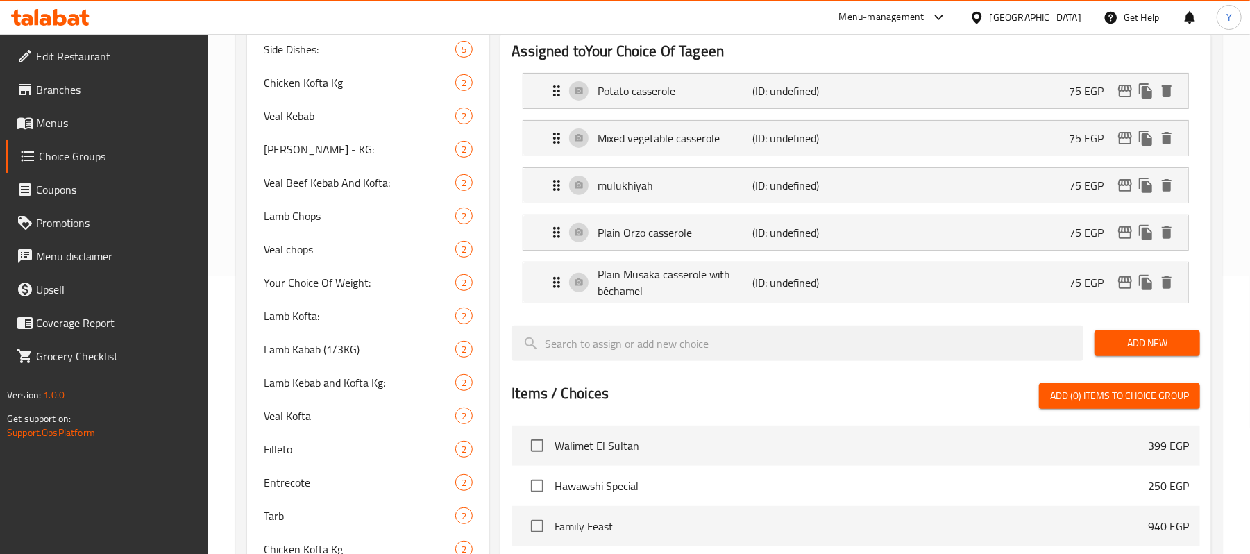
click at [1128, 337] on span "Add New" at bounding box center [1147, 343] width 83 height 17
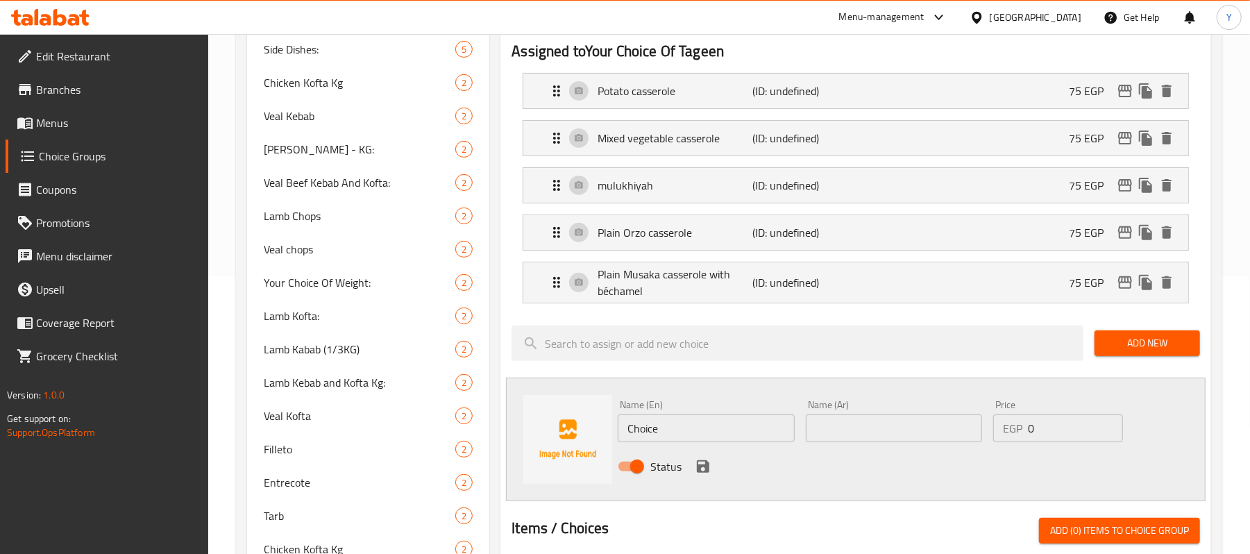
click at [678, 421] on input "Choice" at bounding box center [706, 428] width 176 height 28
click at [914, 435] on input "text" at bounding box center [894, 428] width 176 height 28
type input "f"
type input "بدون طاجن"
click at [692, 428] on input "Choice" at bounding box center [706, 428] width 176 height 28
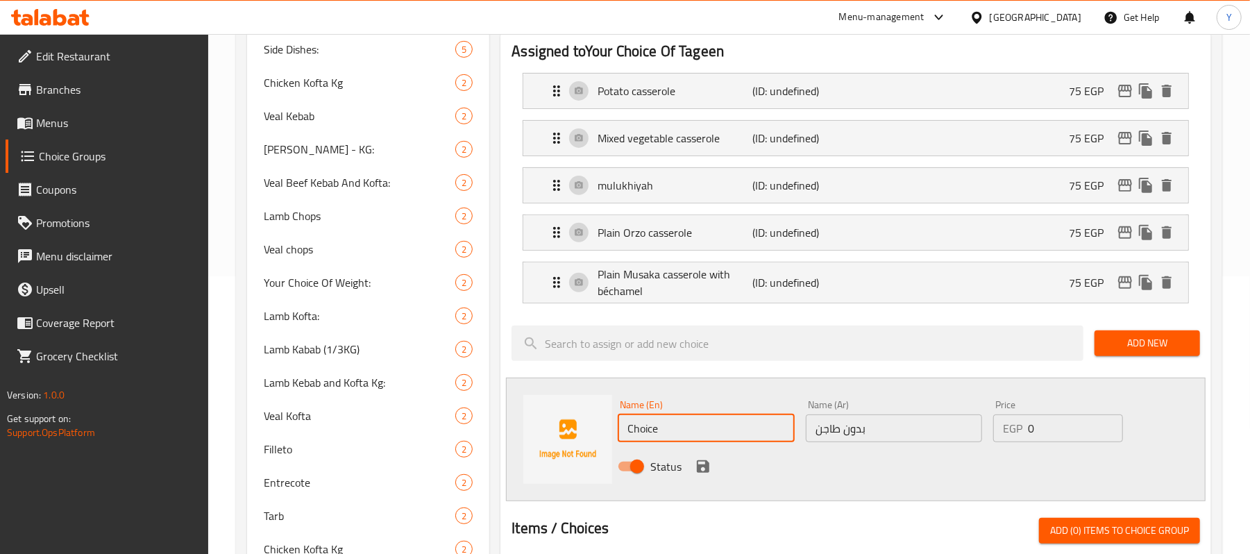
click at [692, 428] on input "Choice" at bounding box center [706, 428] width 176 height 28
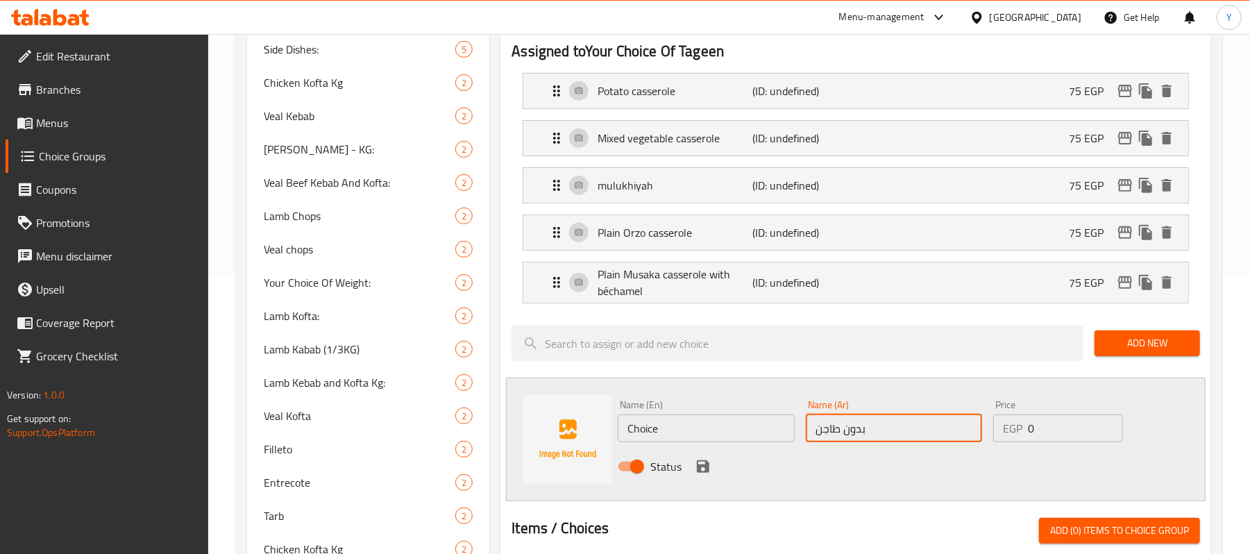
click at [856, 419] on input "بدون طاجن" at bounding box center [894, 428] width 176 height 28
click at [857, 419] on input "بدون طاجن" at bounding box center [894, 428] width 176 height 28
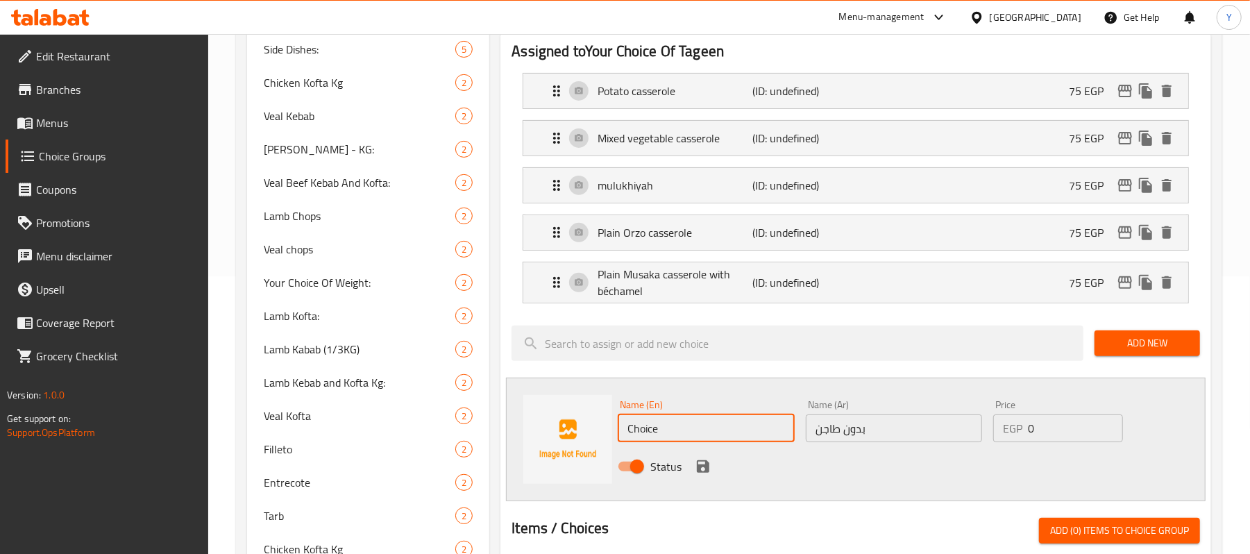
click at [651, 421] on input "Choice" at bounding box center [706, 428] width 176 height 28
paste input "Without casserol"
type input "Without casserole"
click at [1021, 424] on p "EGP" at bounding box center [1012, 428] width 19 height 17
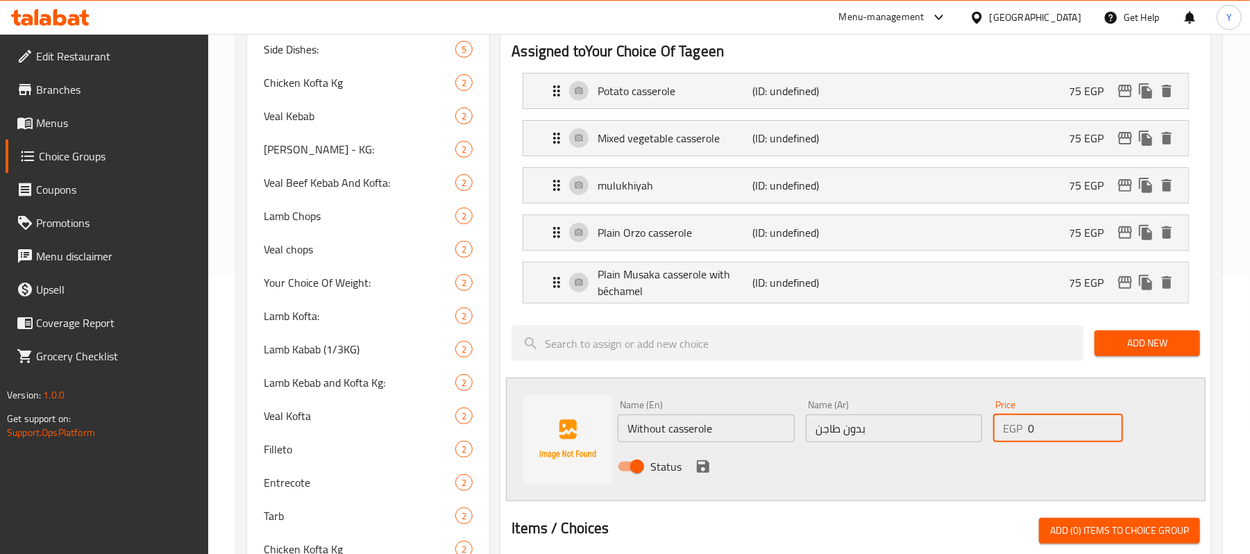
click at [1048, 440] on input "0" at bounding box center [1075, 428] width 95 height 28
click at [700, 468] on icon "save" at bounding box center [703, 466] width 12 height 12
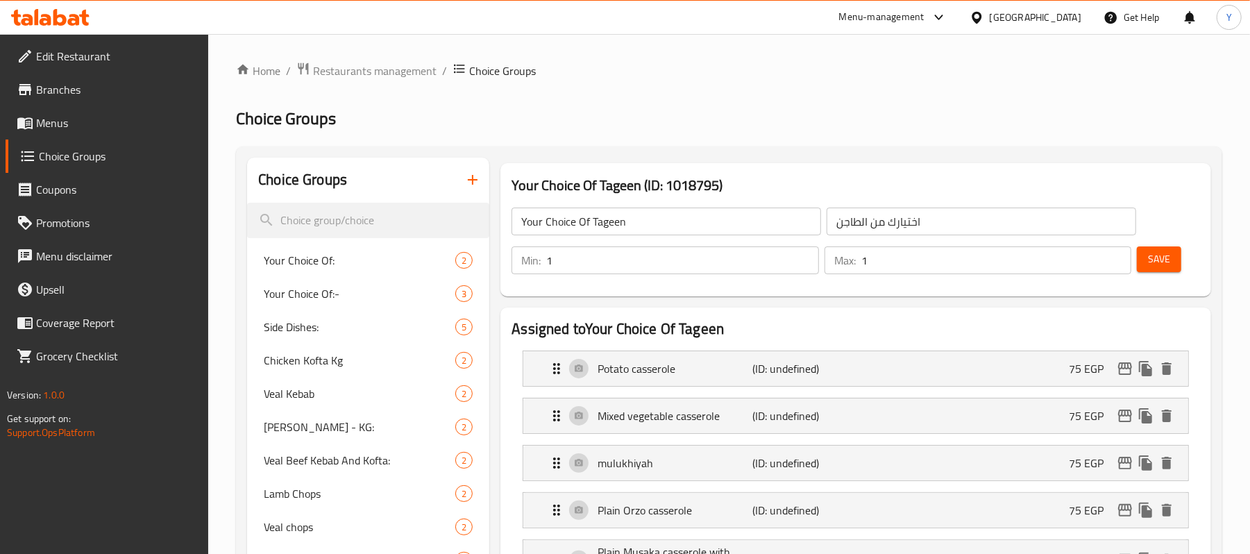
click at [1148, 265] on span "Save" at bounding box center [1159, 259] width 22 height 17
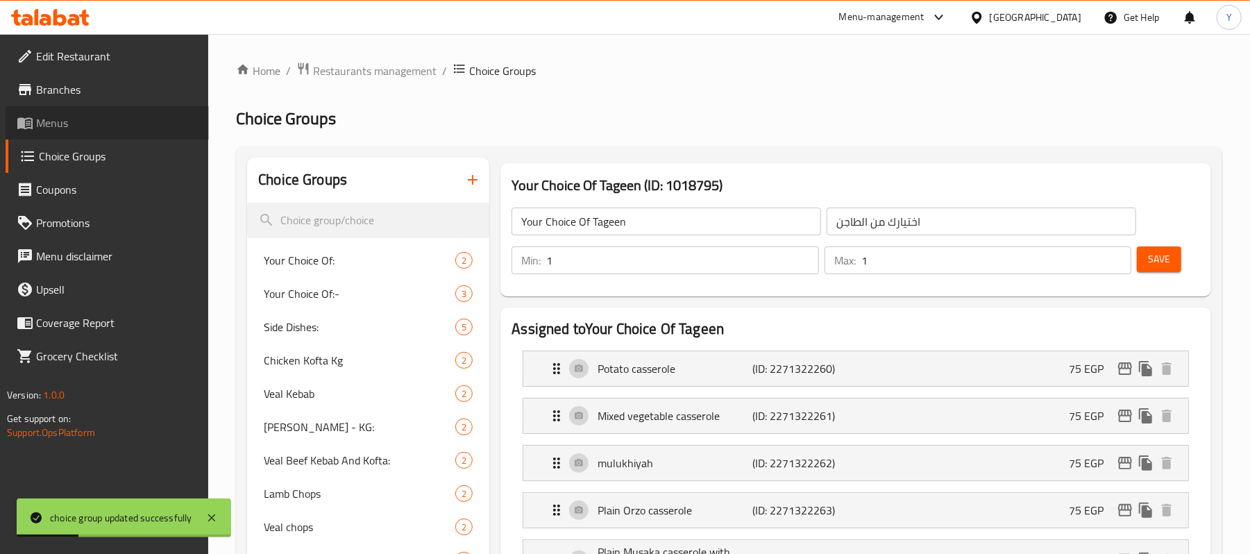
click at [103, 131] on link "Menus" at bounding box center [107, 122] width 203 height 33
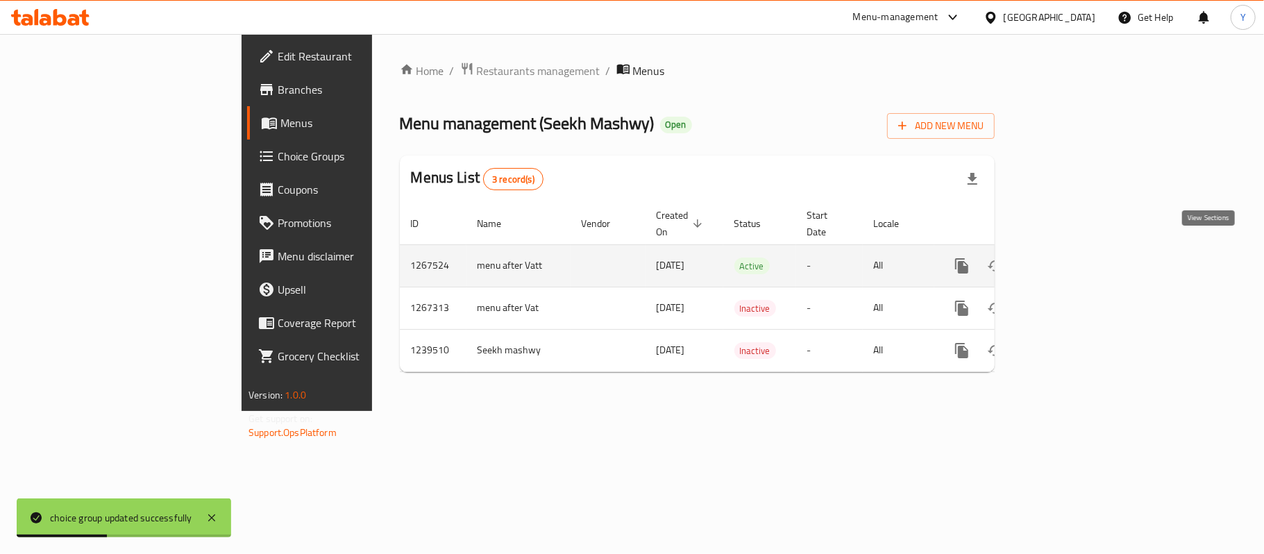
click at [1079, 265] on link "enhanced table" at bounding box center [1062, 265] width 33 height 33
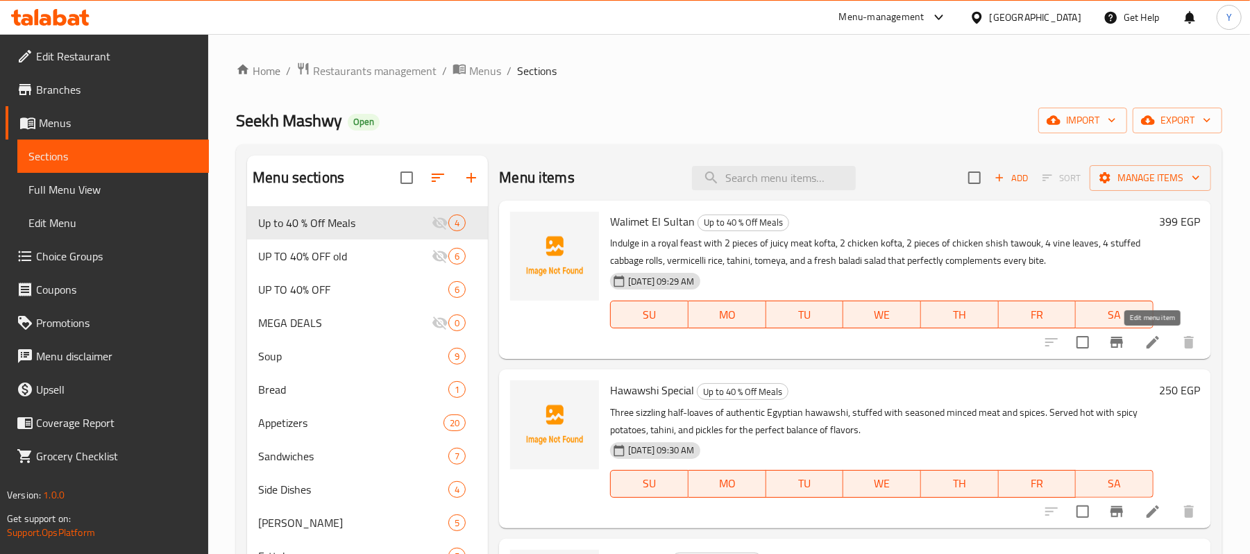
click at [1148, 347] on icon at bounding box center [1153, 342] width 12 height 12
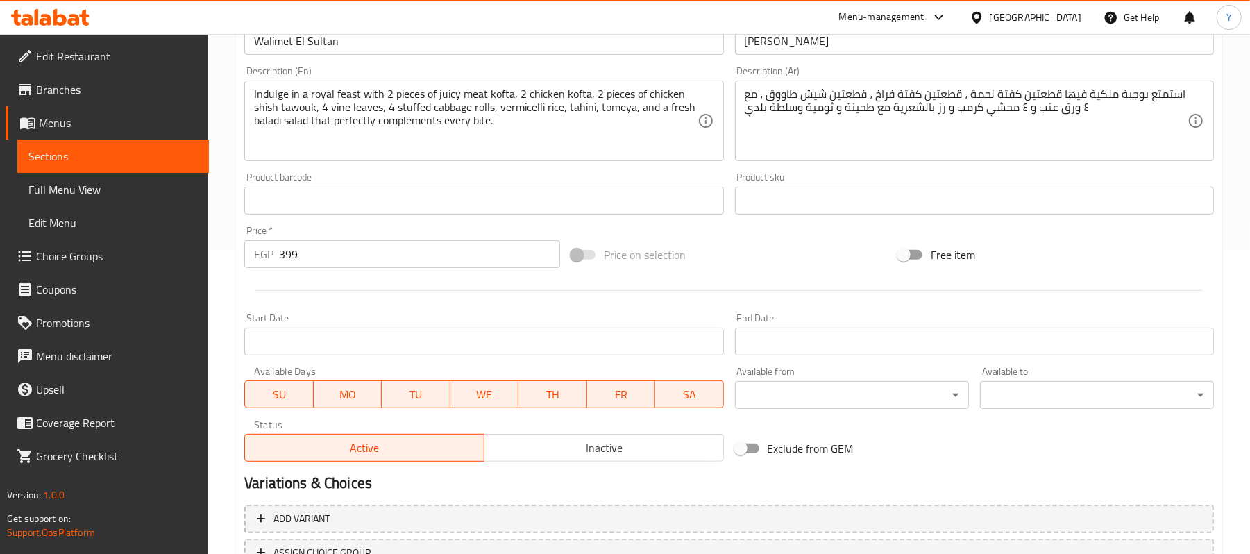
scroll to position [417, 0]
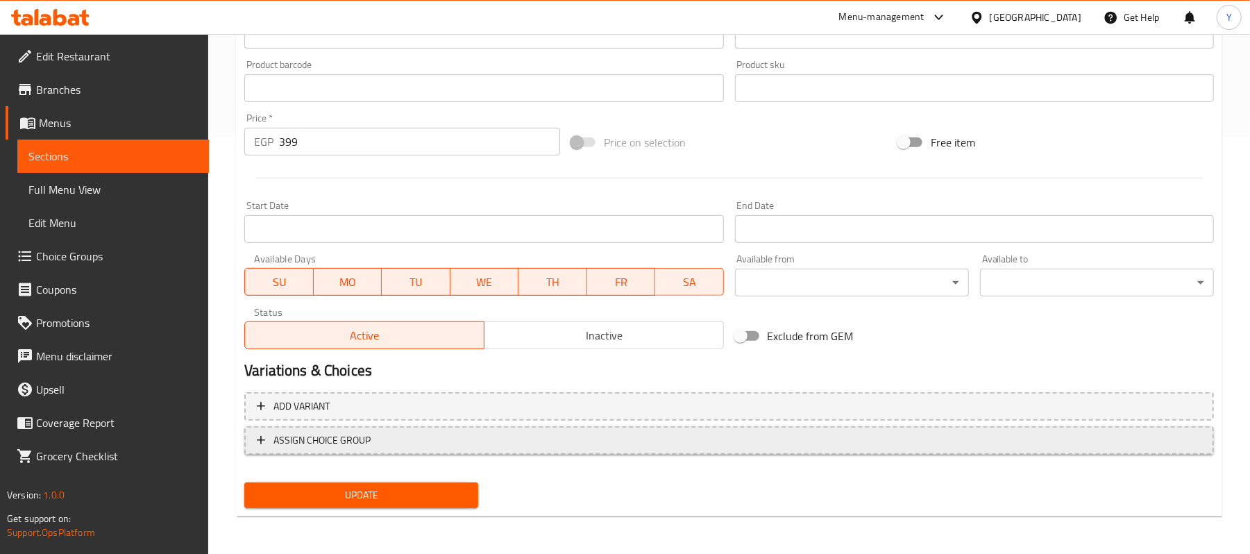
click at [426, 451] on button "ASSIGN CHOICE GROUP" at bounding box center [729, 440] width 970 height 28
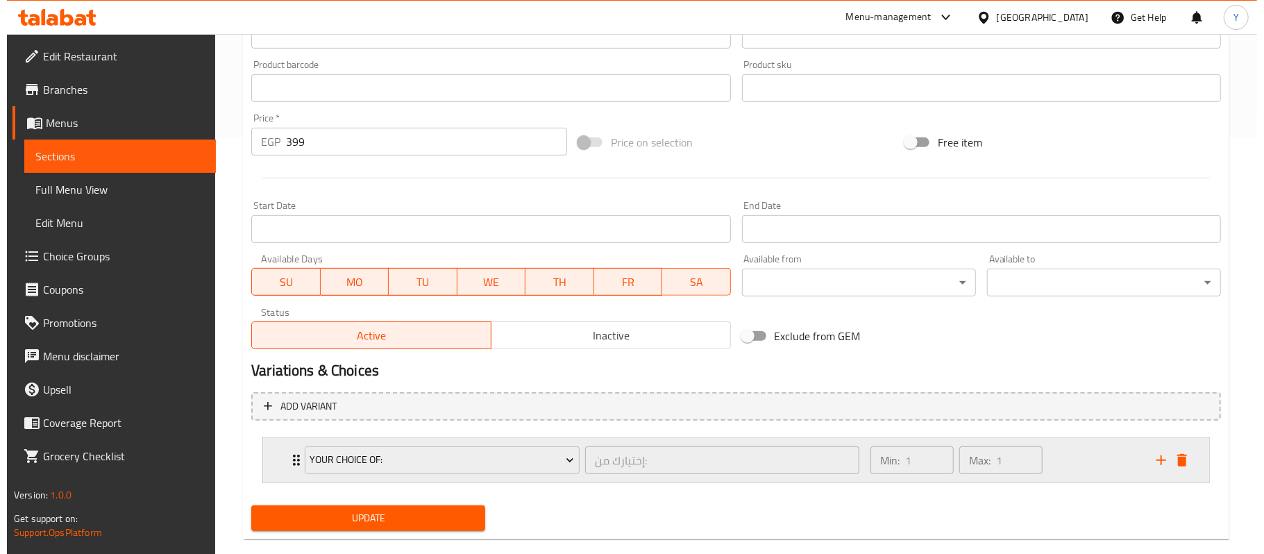
scroll to position [442, 0]
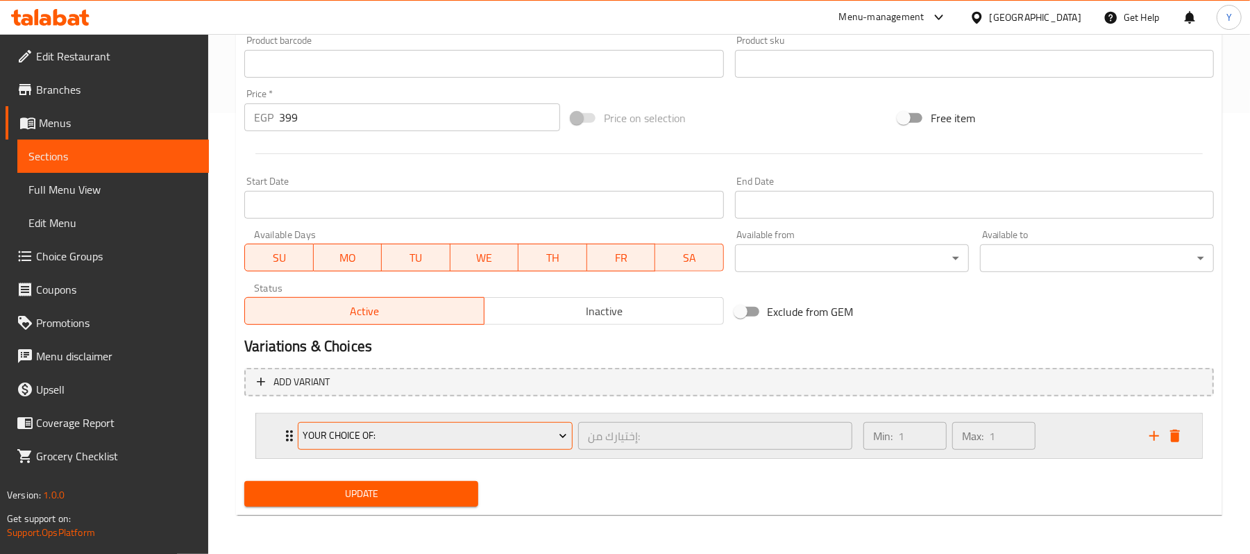
click at [444, 434] on span "Your Choice Of:" at bounding box center [435, 435] width 265 height 17
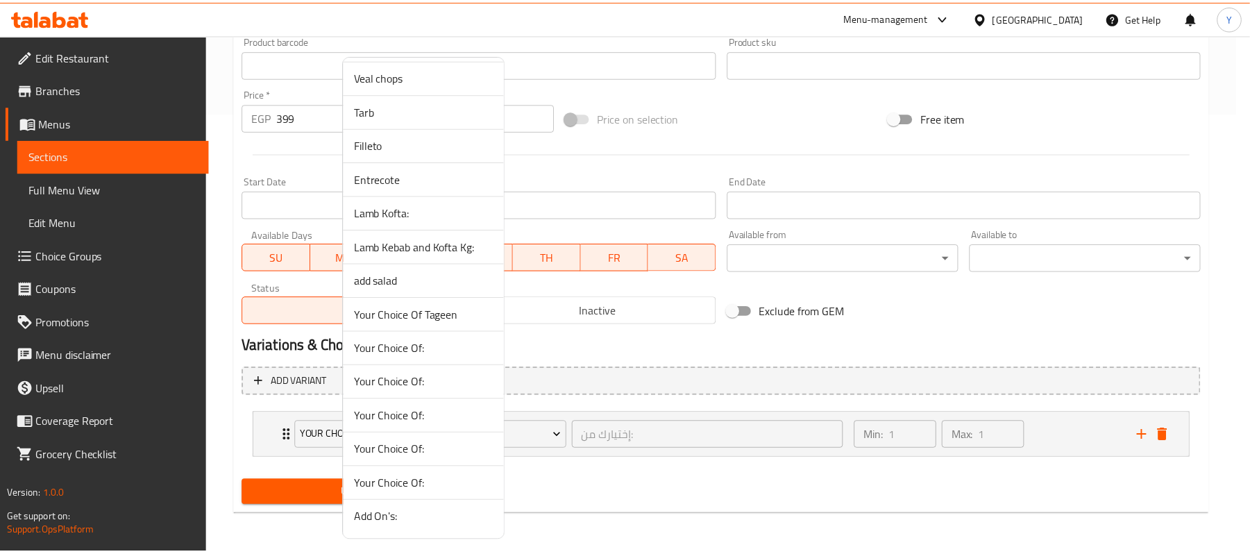
scroll to position [1202, 0]
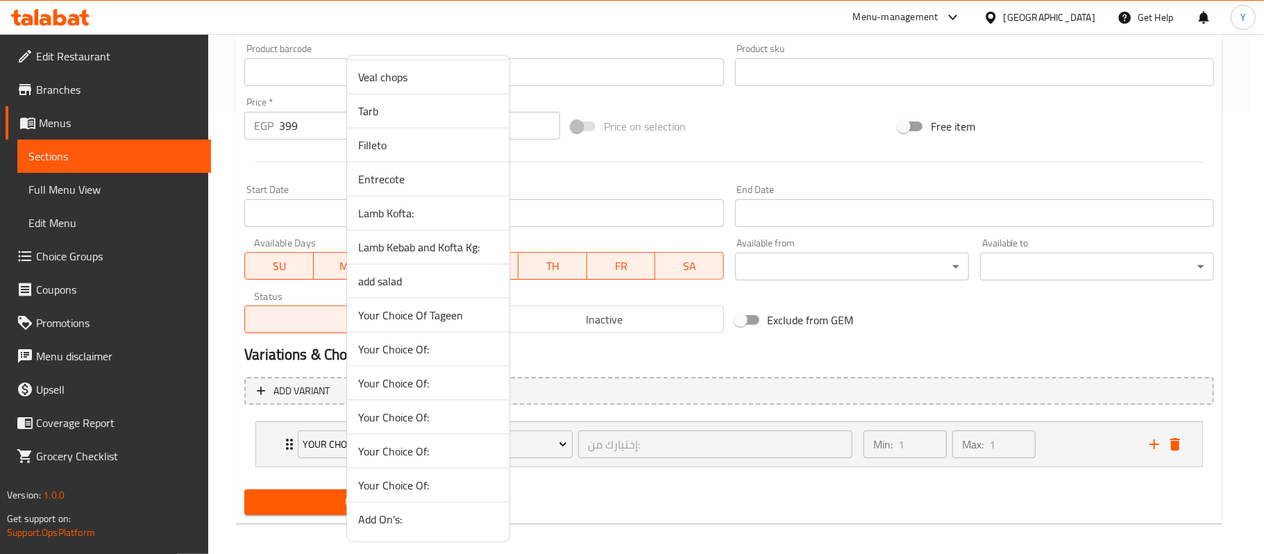
click at [448, 309] on span "Your Choice Of Tageen" at bounding box center [428, 315] width 140 height 17
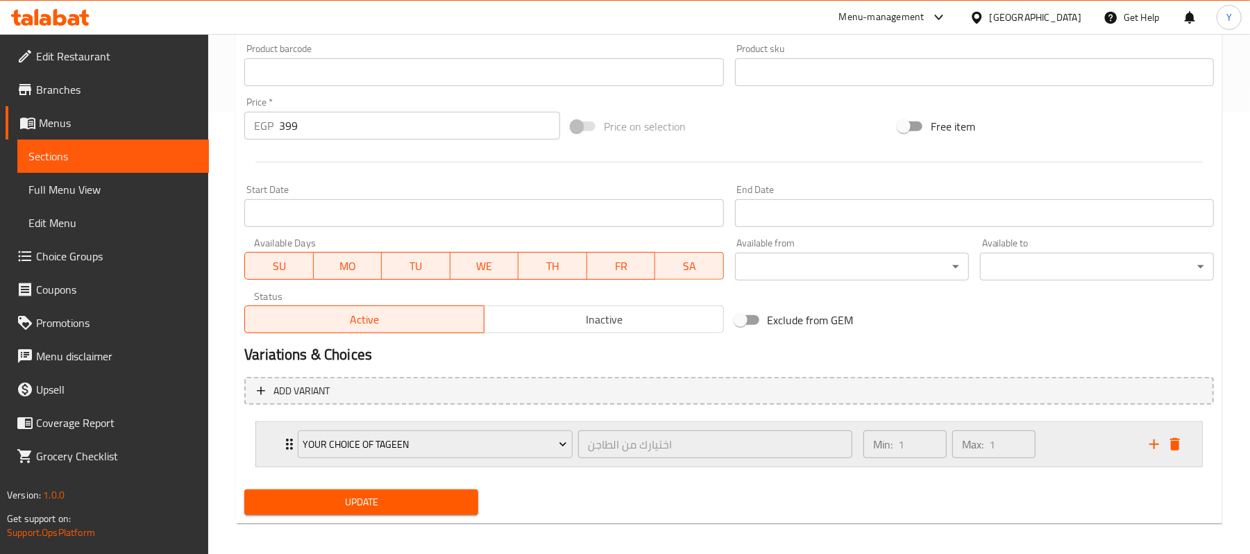
click at [265, 445] on div "Your Choice Of Tageen اختيارك من الطاجن ​ Min: 1 ​ Max: 1 ​" at bounding box center [729, 444] width 946 height 44
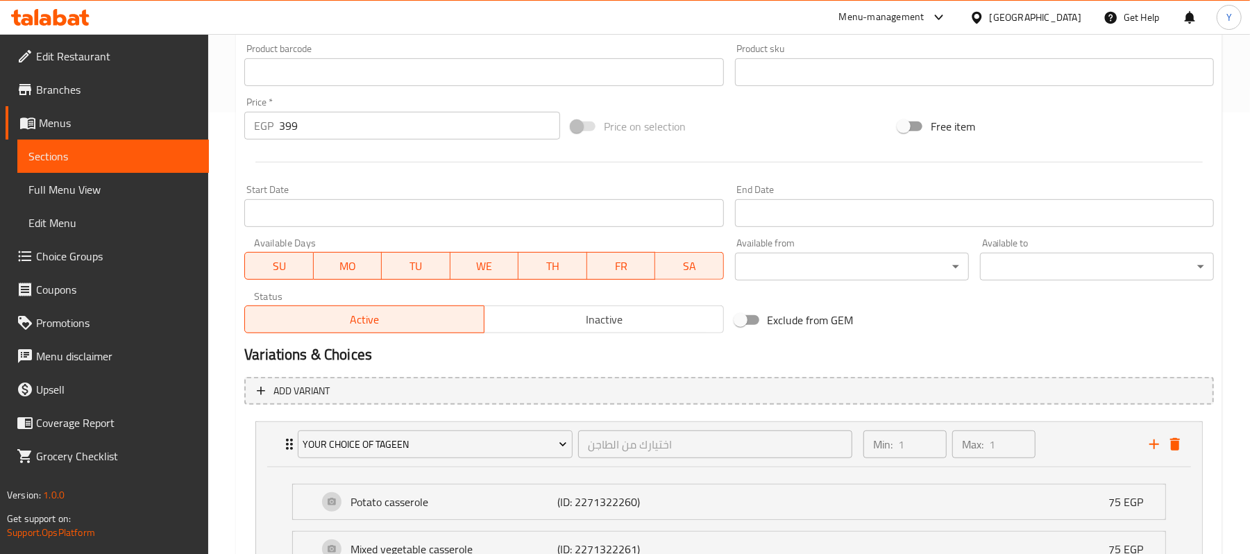
scroll to position [765, 0]
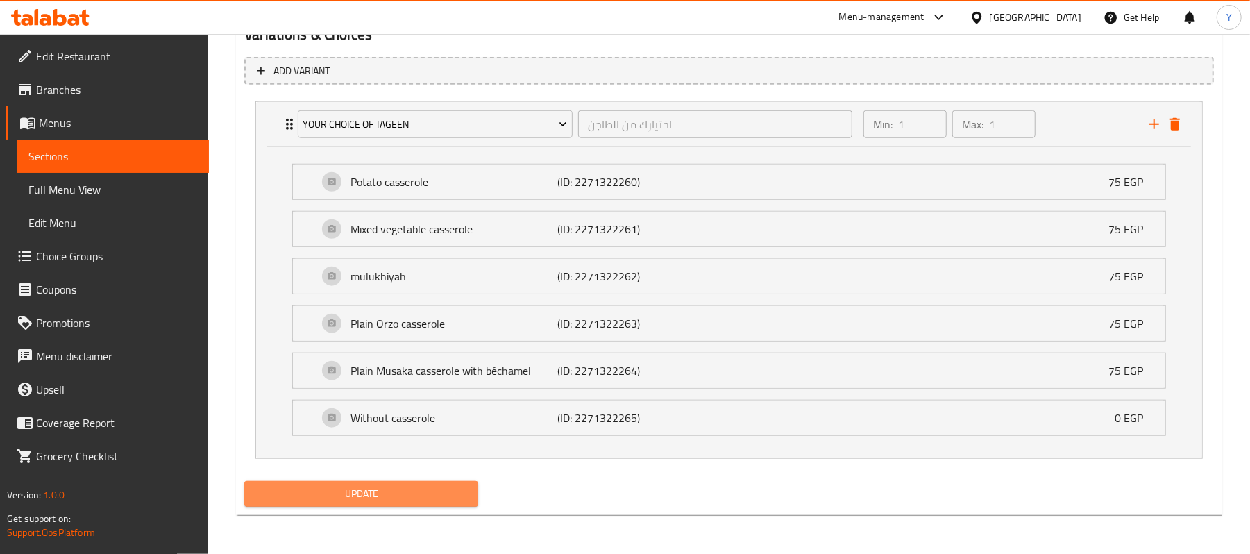
click at [434, 501] on span "Update" at bounding box center [361, 493] width 212 height 17
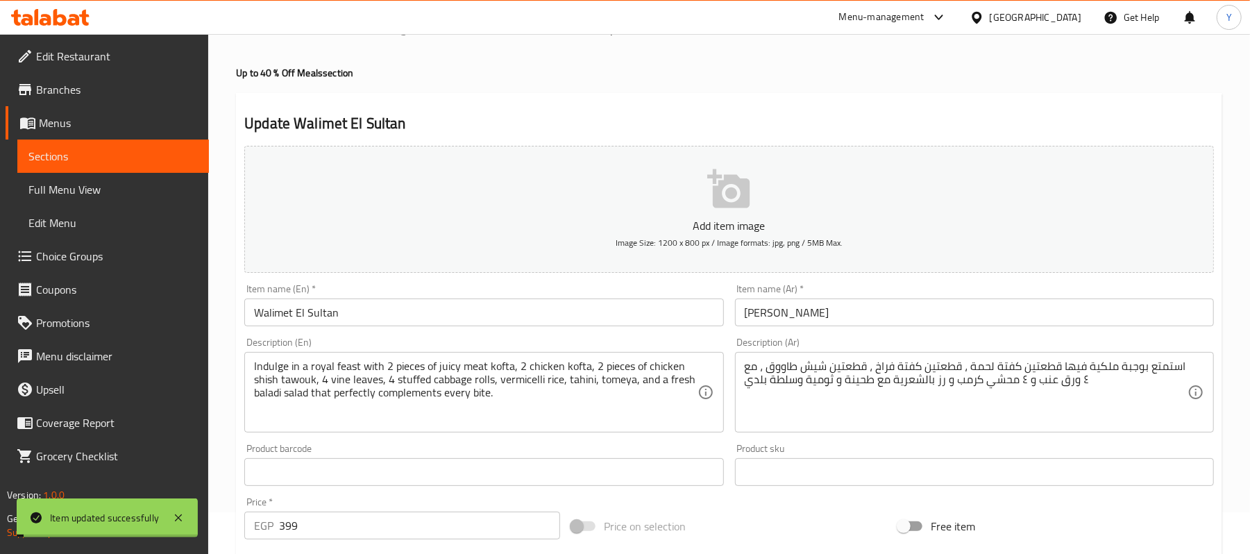
scroll to position [0, 0]
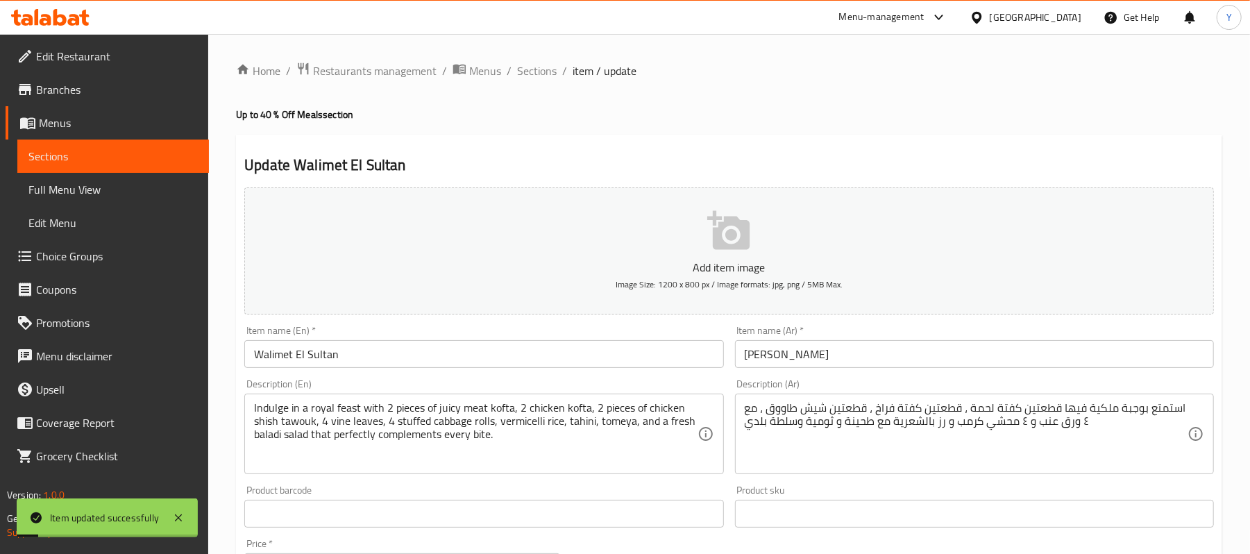
click at [543, 65] on span "Sections" at bounding box center [537, 70] width 40 height 17
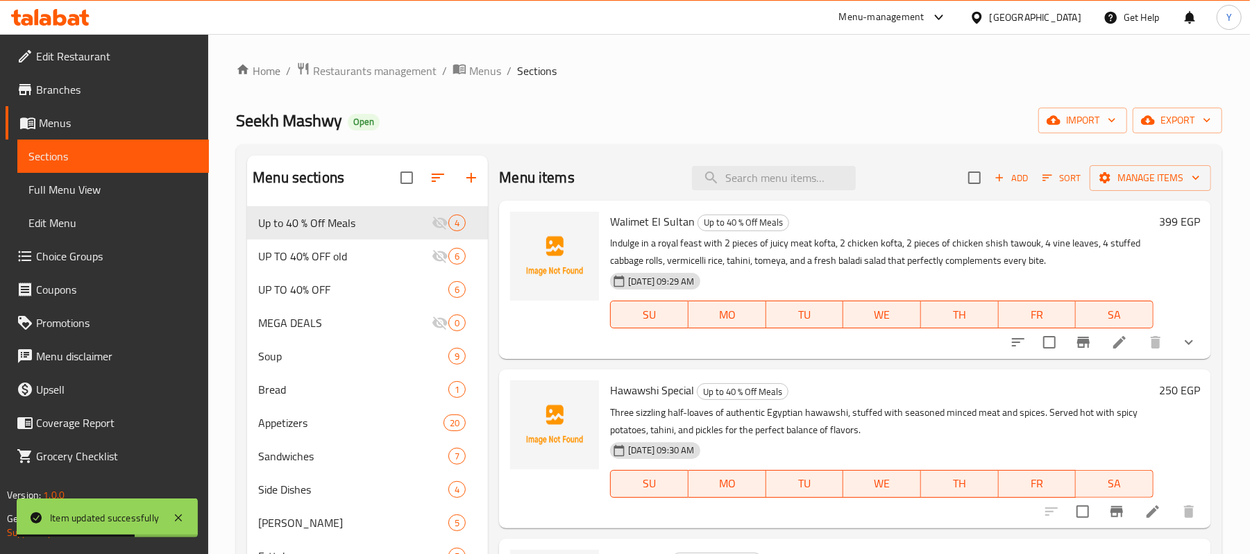
scroll to position [278, 0]
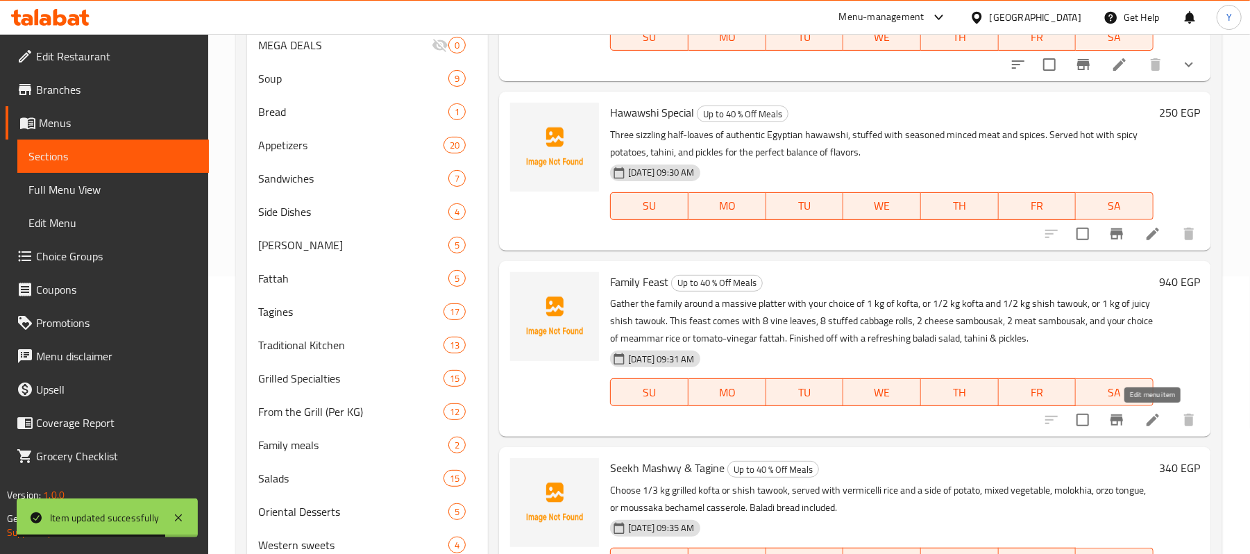
click at [1157, 414] on icon at bounding box center [1153, 420] width 17 height 17
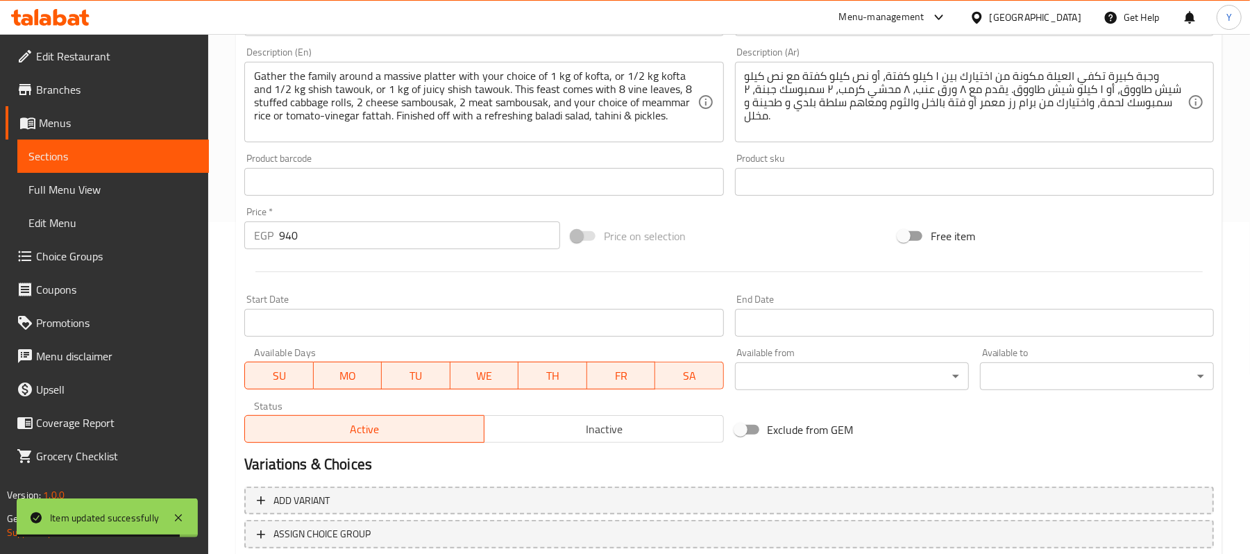
scroll to position [426, 0]
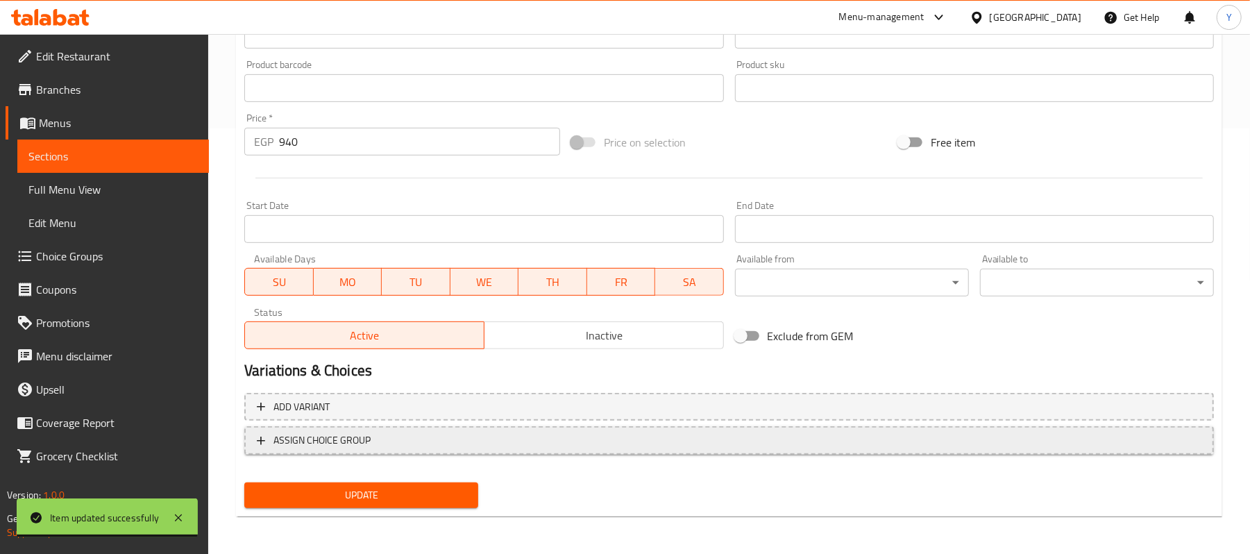
click at [487, 443] on span "ASSIGN CHOICE GROUP" at bounding box center [729, 440] width 945 height 17
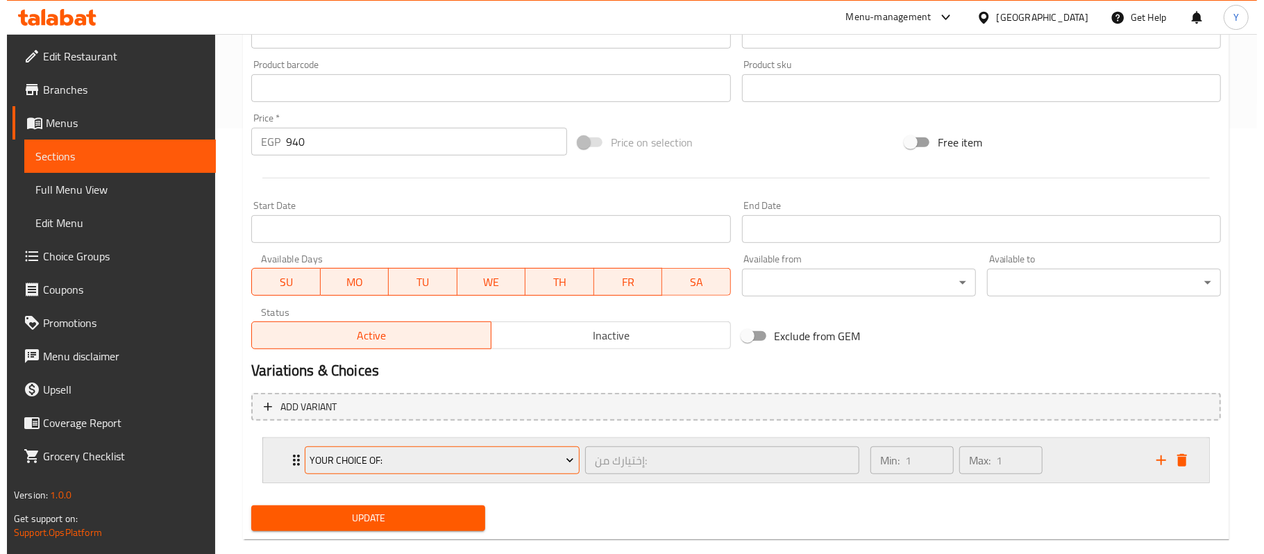
scroll to position [451, 0]
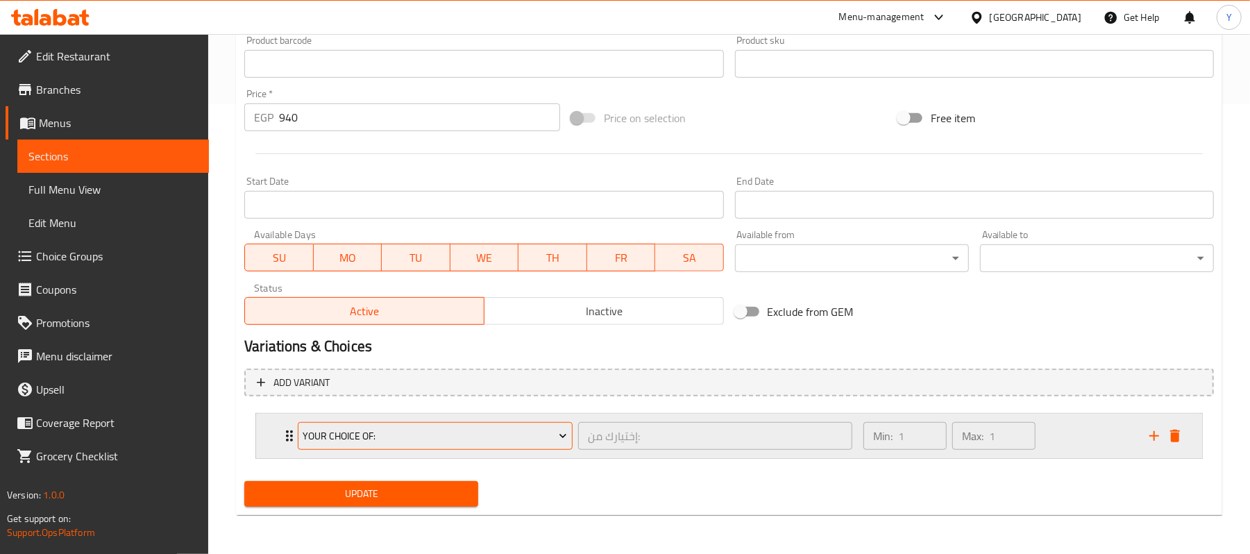
click at [497, 428] on span "Your Choice Of:" at bounding box center [435, 436] width 265 height 17
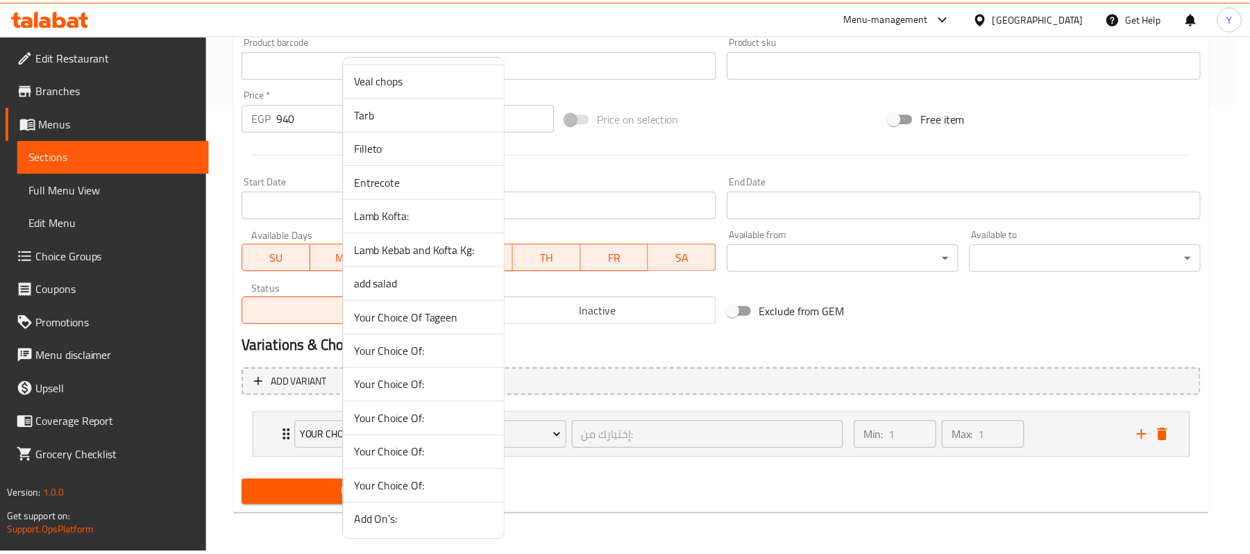
scroll to position [1202, 0]
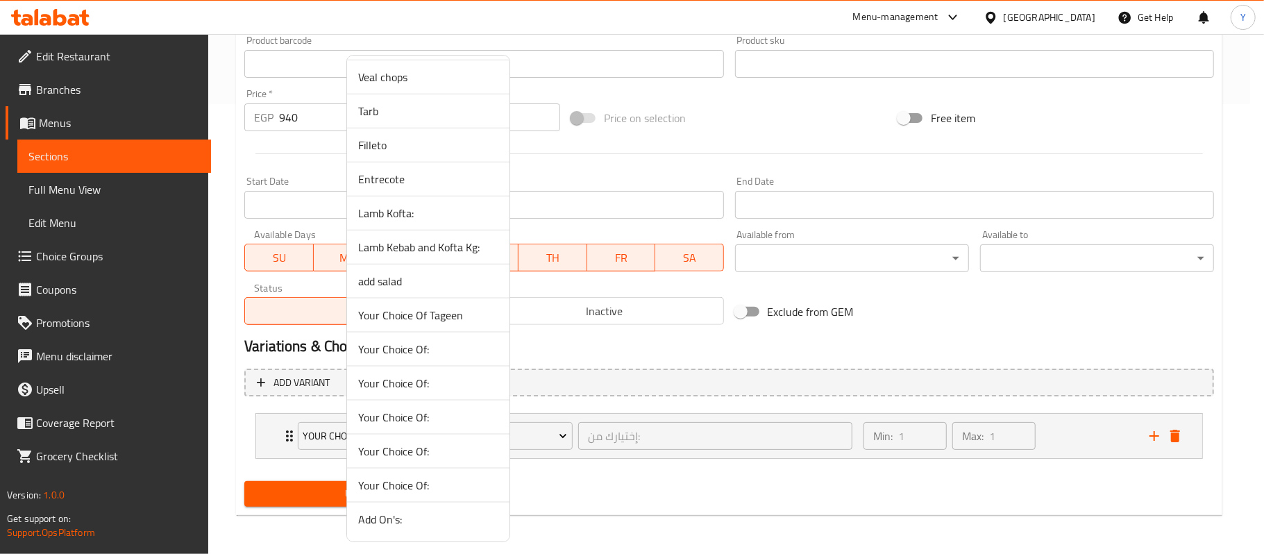
click at [467, 315] on span "Your Choice Of Tageen" at bounding box center [428, 315] width 140 height 17
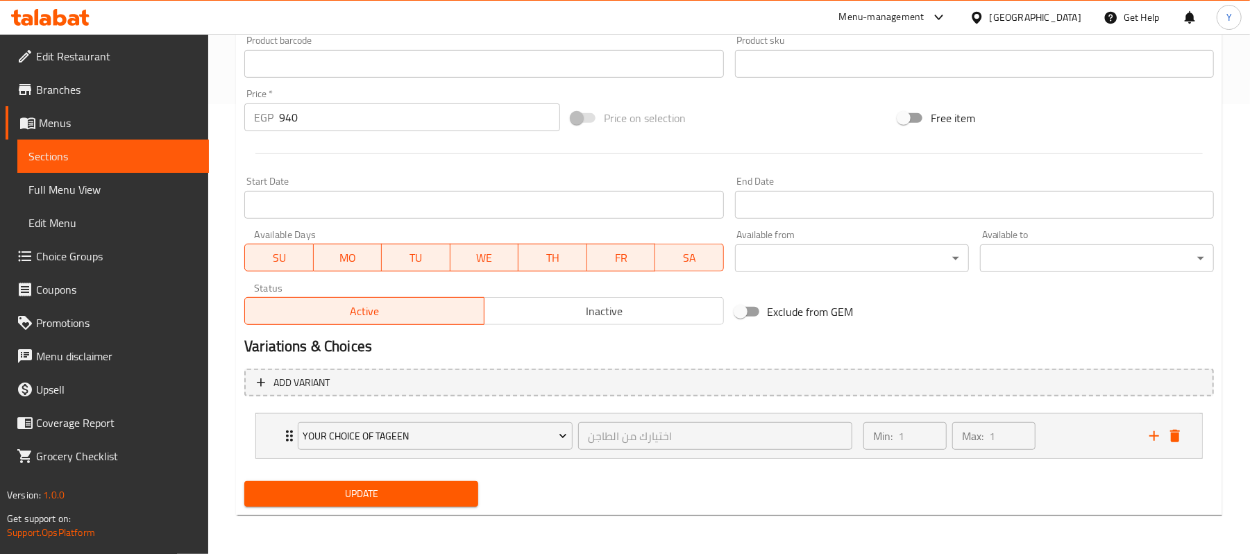
click at [446, 492] on span "Update" at bounding box center [361, 493] width 212 height 17
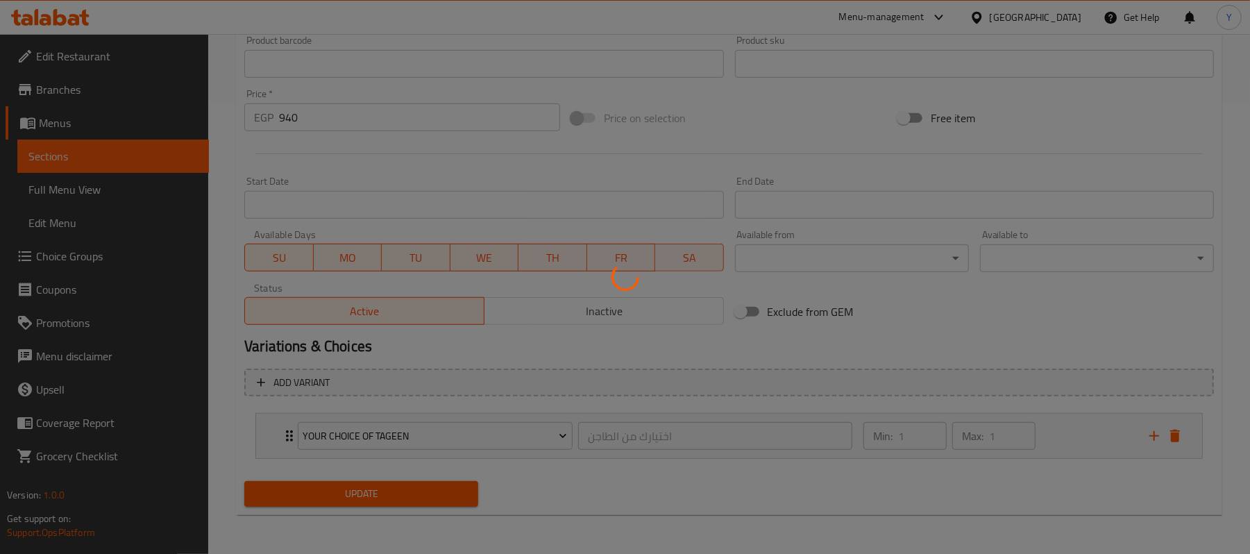
scroll to position [0, 0]
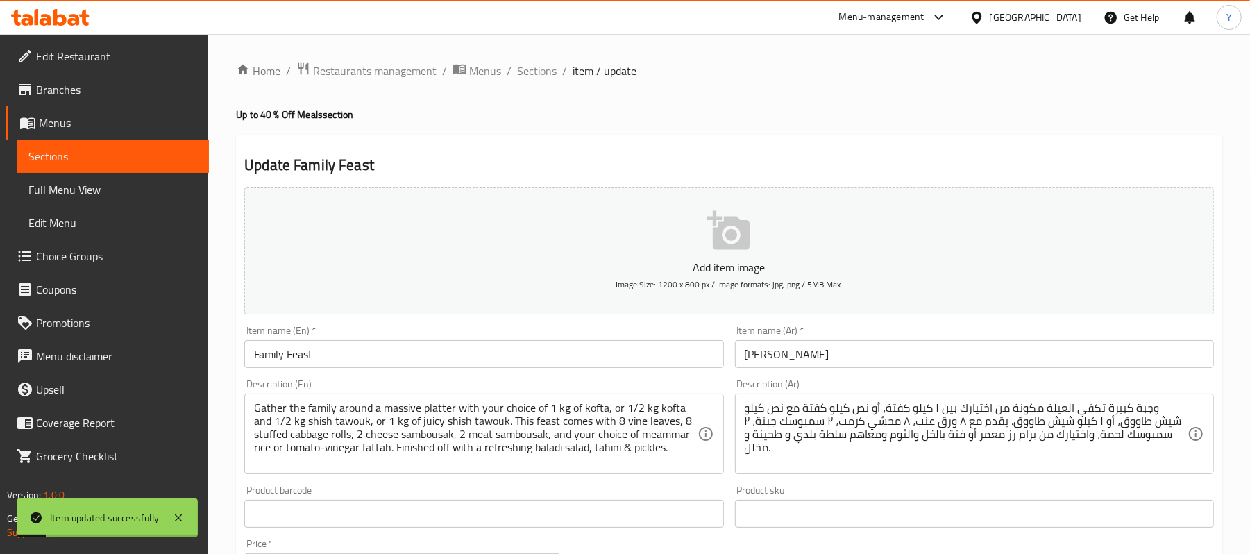
click at [543, 75] on span "Sections" at bounding box center [537, 70] width 40 height 17
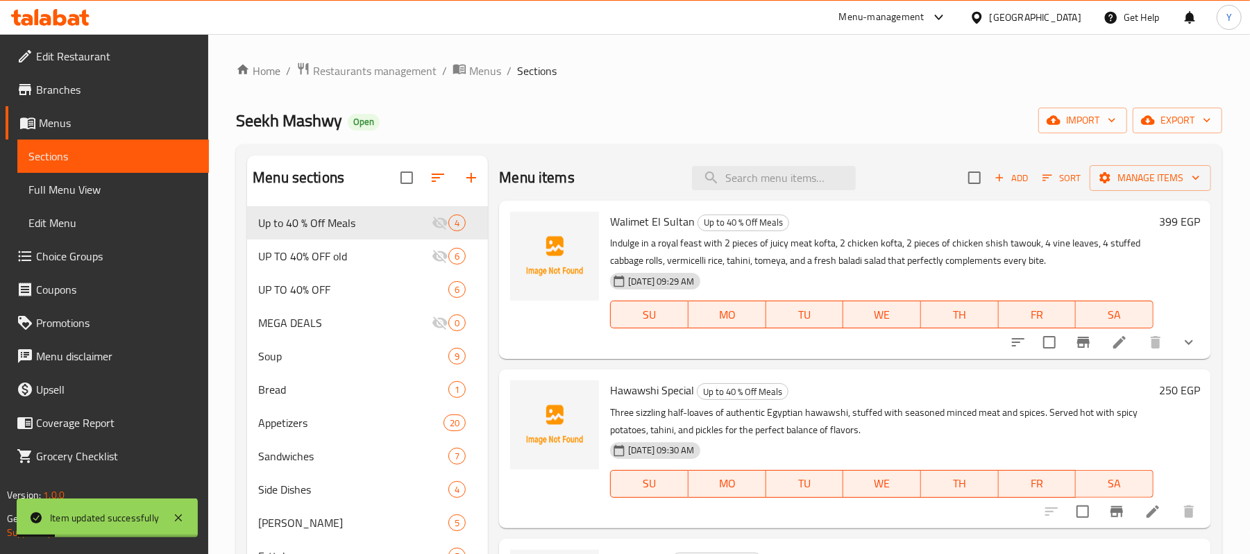
scroll to position [430, 0]
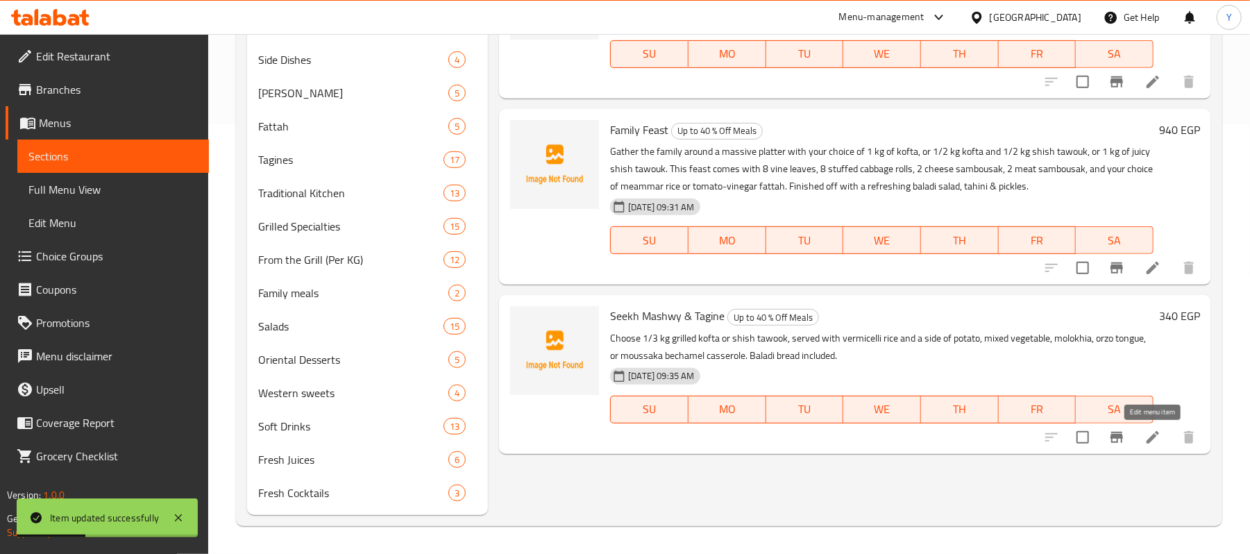
click at [1146, 431] on icon at bounding box center [1153, 437] width 17 height 17
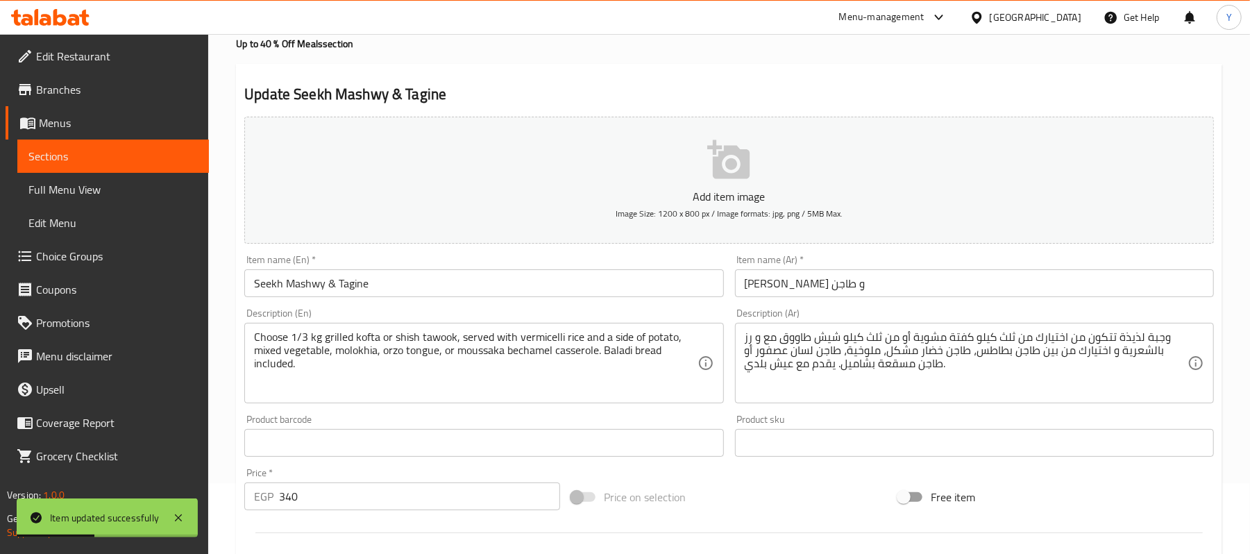
scroll to position [426, 0]
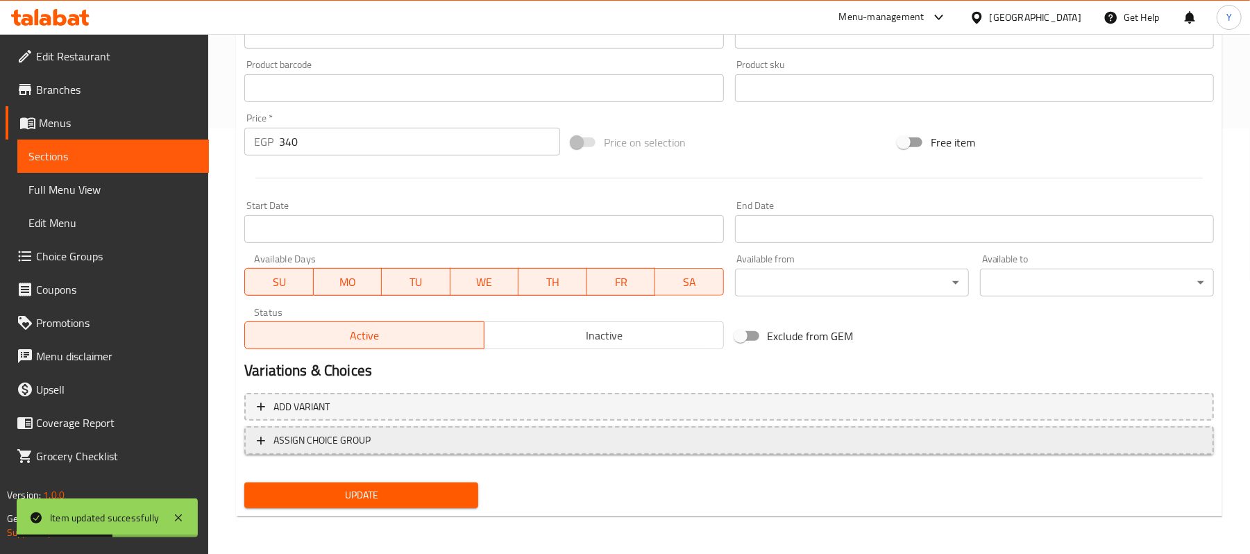
click at [618, 437] on span "ASSIGN CHOICE GROUP" at bounding box center [729, 440] width 945 height 17
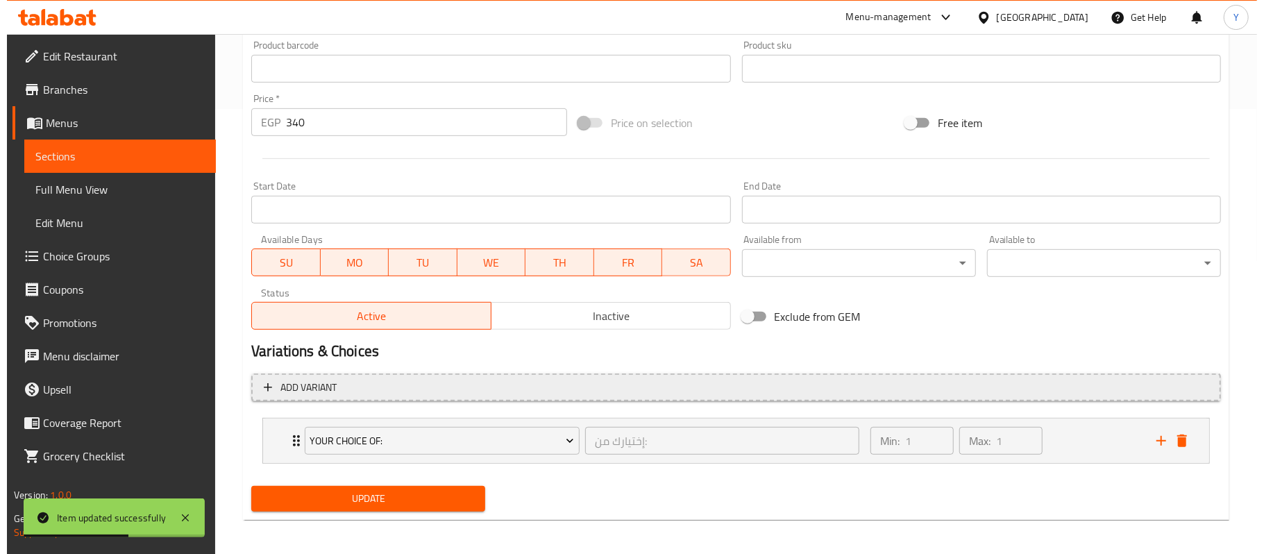
scroll to position [451, 0]
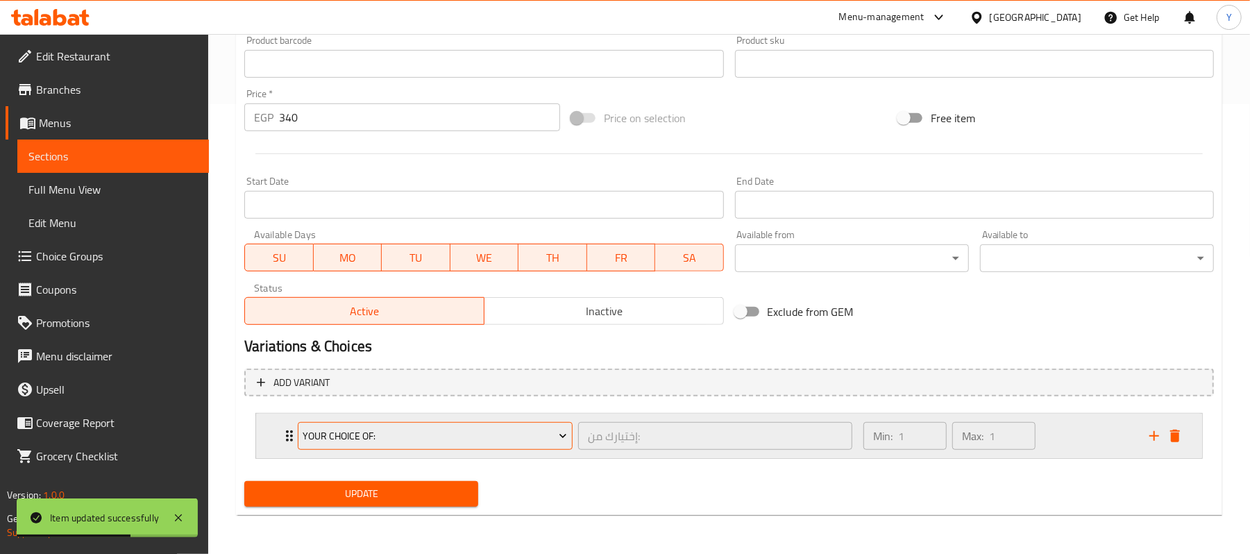
click at [459, 442] on span "Your Choice Of:" at bounding box center [435, 436] width 265 height 17
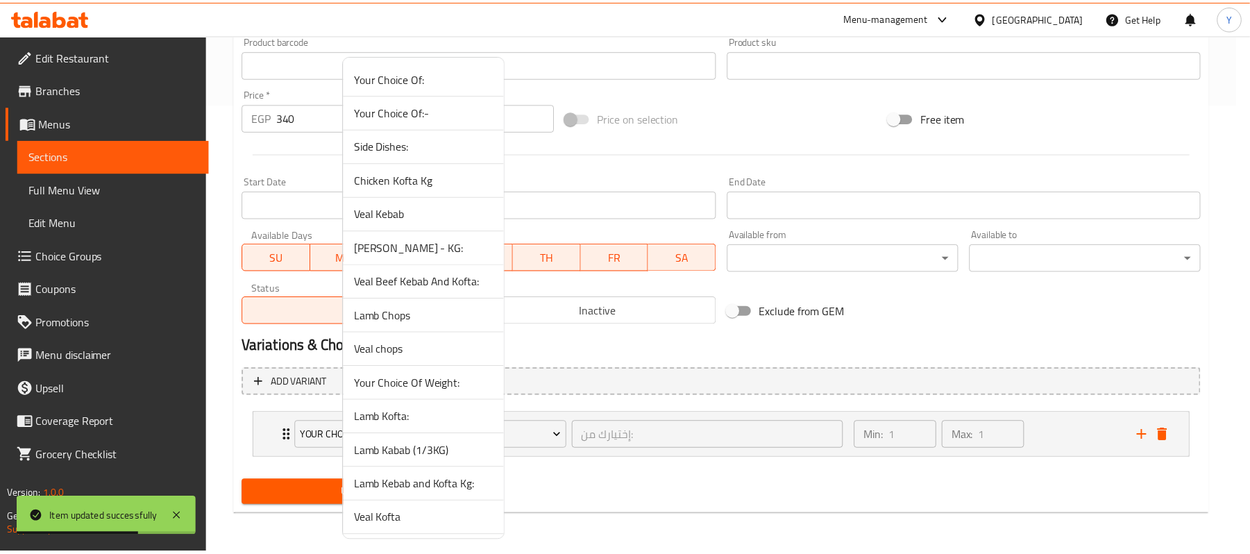
scroll to position [1202, 0]
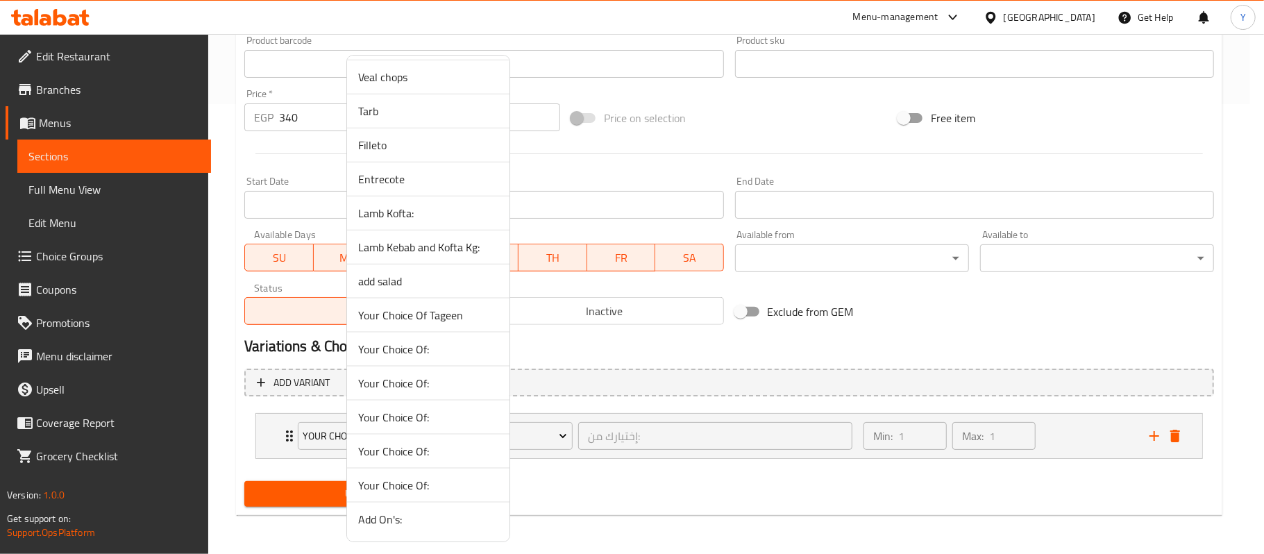
click at [78, 251] on div at bounding box center [632, 277] width 1264 height 554
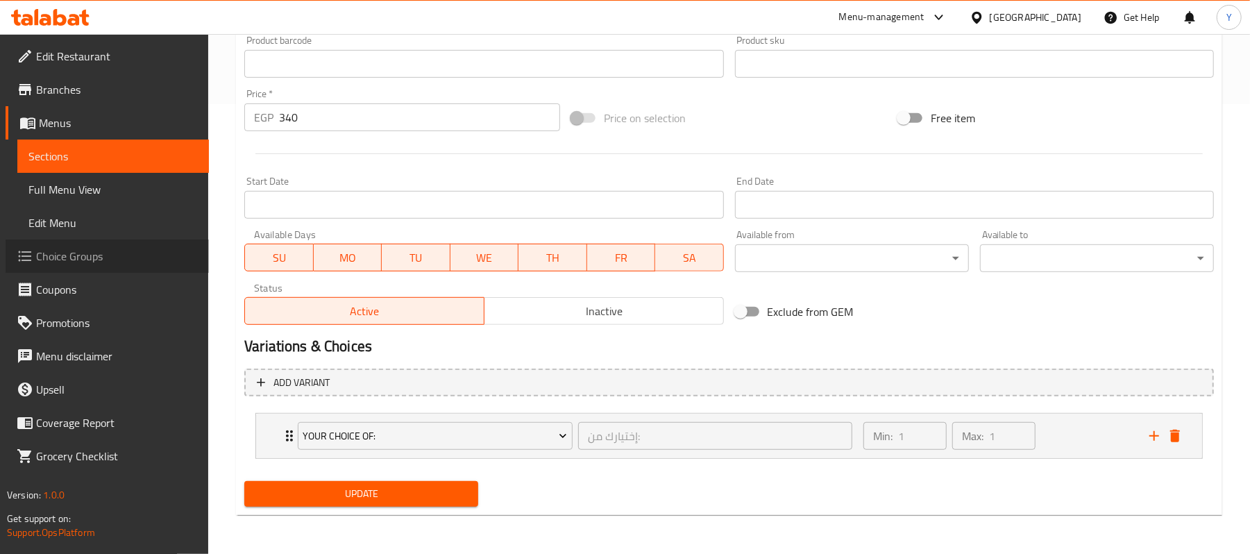
click at [78, 251] on span "Choice Groups" at bounding box center [117, 256] width 162 height 17
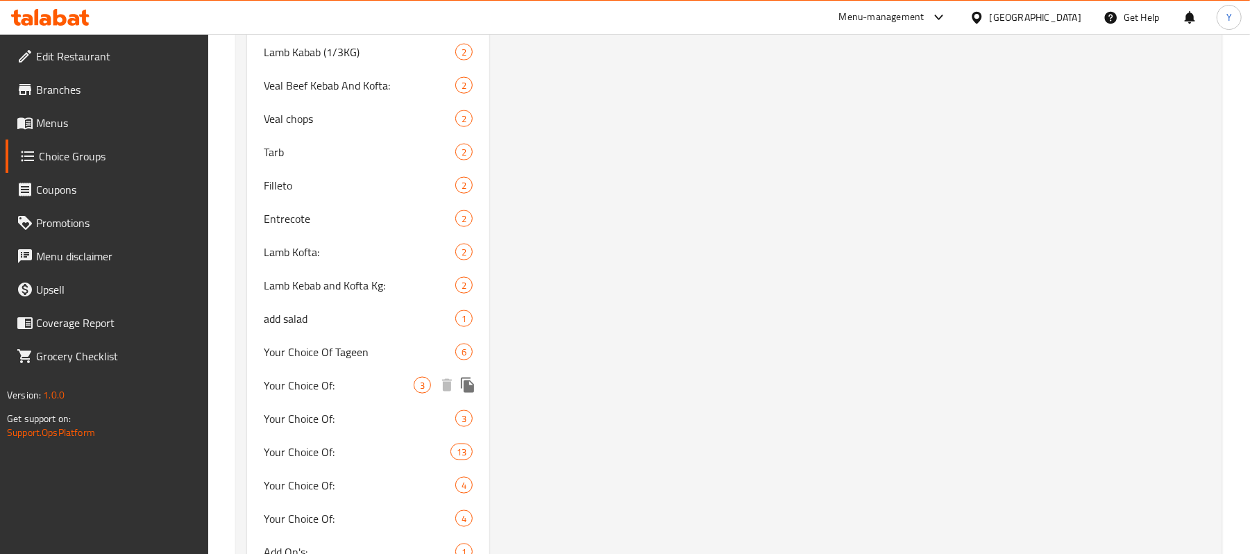
scroll to position [1367, 0]
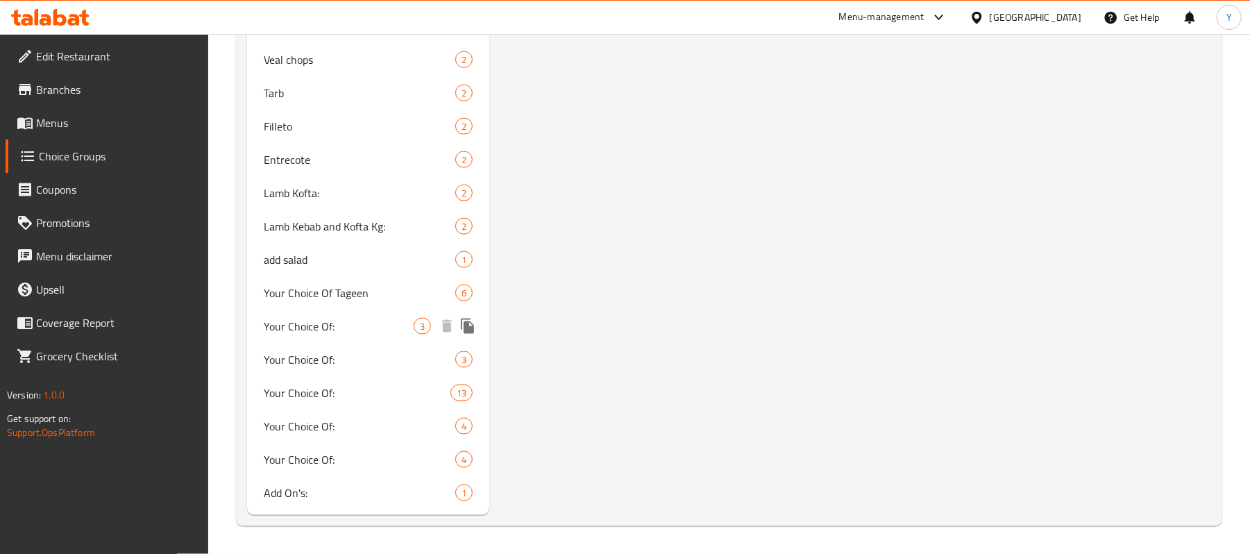
click at [374, 307] on div "Your Choice Of Tageen 6" at bounding box center [368, 292] width 242 height 33
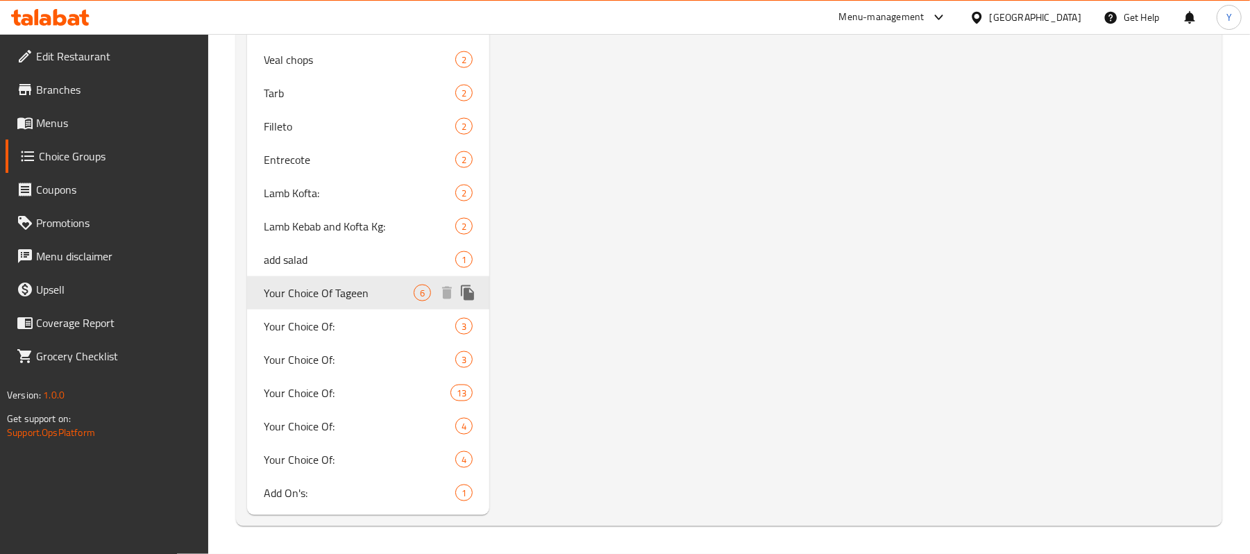
type input "Your Choice Of Tageen"
type input "اختيارك من الطاجن"
click at [398, 286] on span "Your Choice Of Tageen" at bounding box center [339, 293] width 150 height 17
click at [468, 297] on icon "duplicate" at bounding box center [467, 292] width 13 height 15
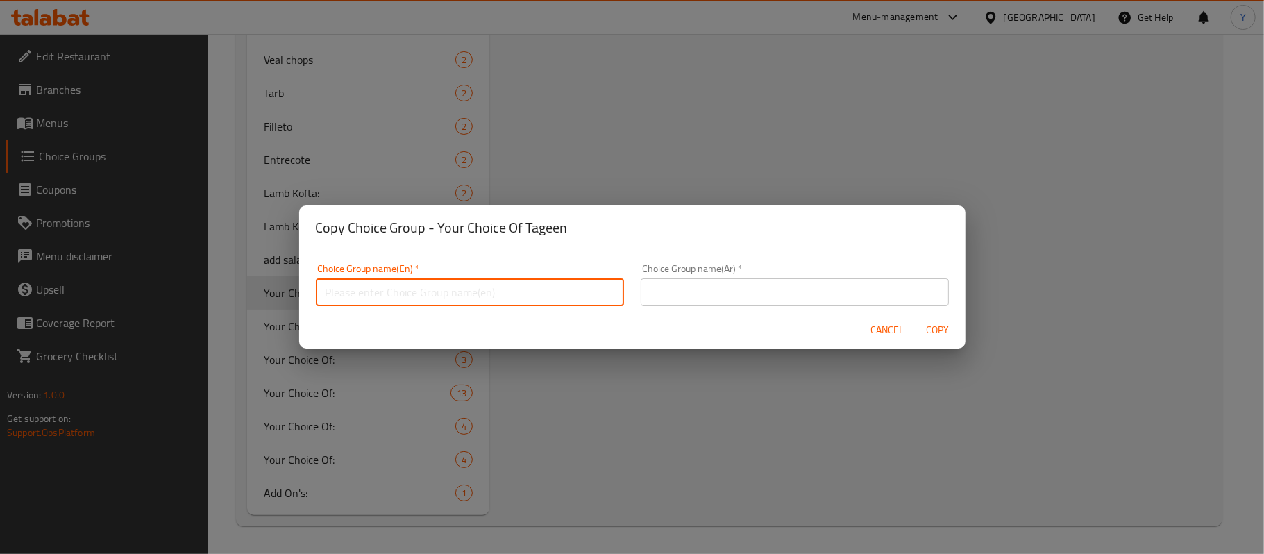
click at [519, 287] on input "text" at bounding box center [470, 292] width 308 height 28
type input "غ"
type input "y"
type input "Your Choice Of Tageen :"
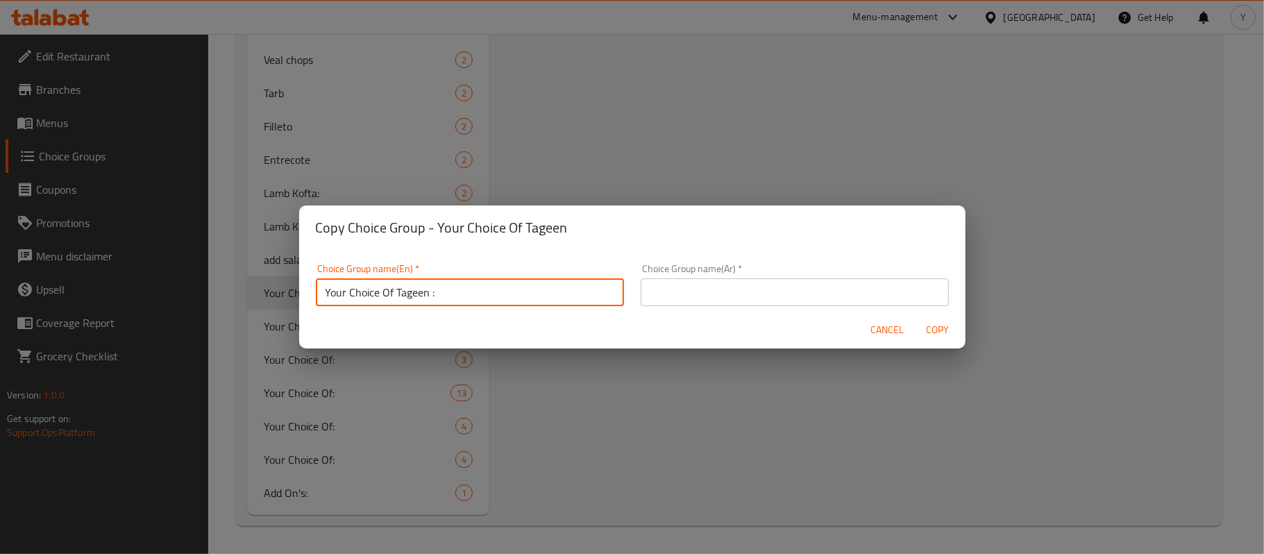
click at [641, 284] on input "text" at bounding box center [795, 292] width 308 height 28
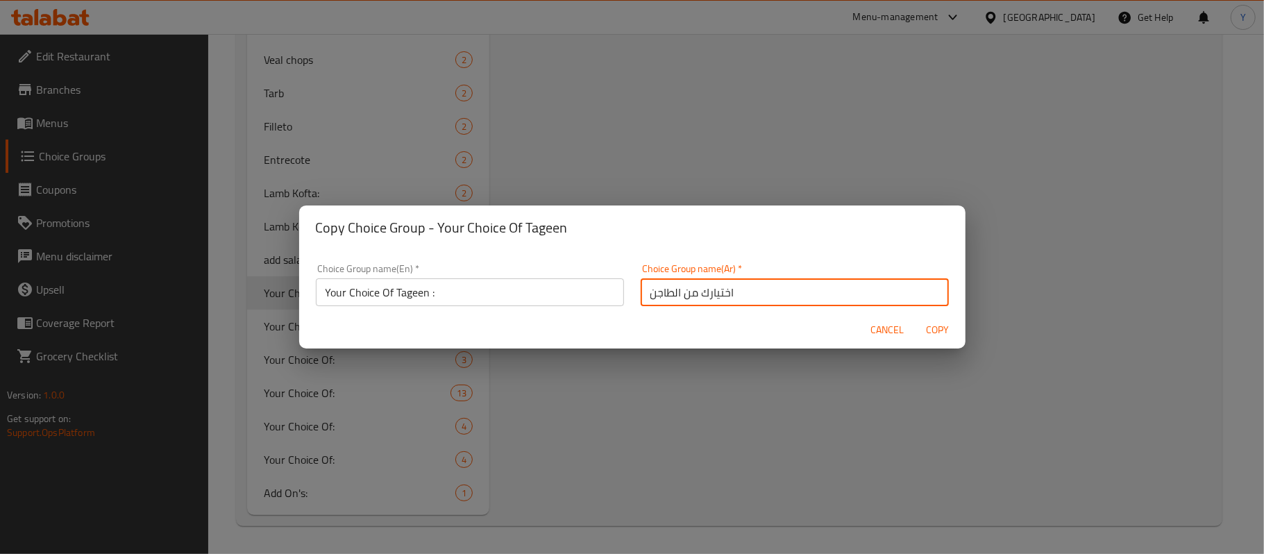
type input "اختيارك من الطاجن"
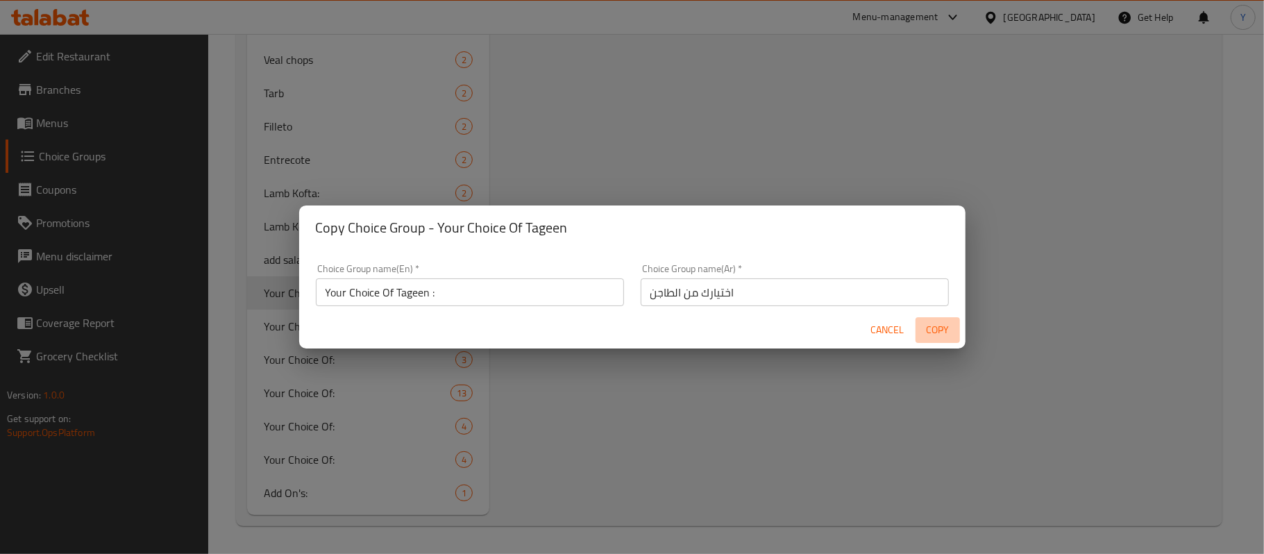
click at [920, 331] on button "Copy" at bounding box center [938, 330] width 44 height 26
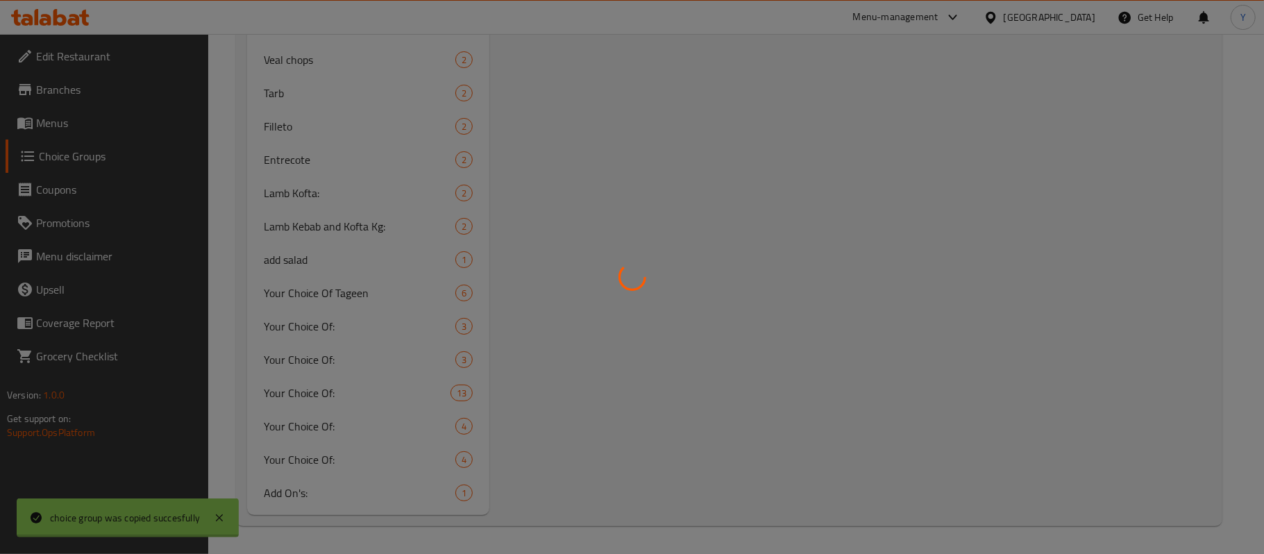
type input "Your Choice Of Tageen :"
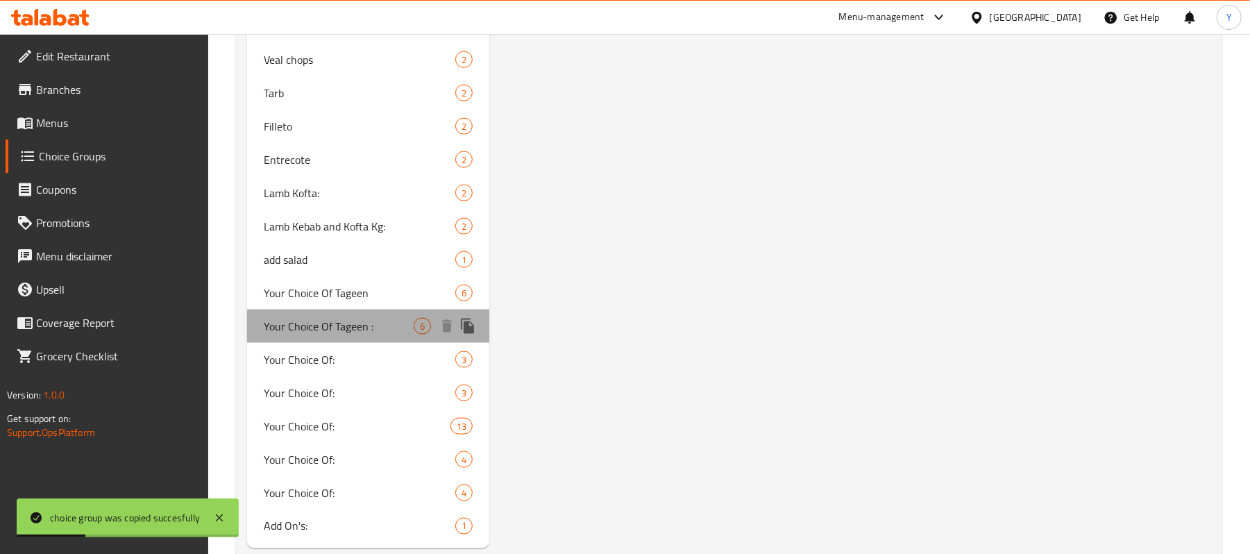
click at [392, 329] on span "Your Choice Of Tageen :" at bounding box center [339, 326] width 150 height 17
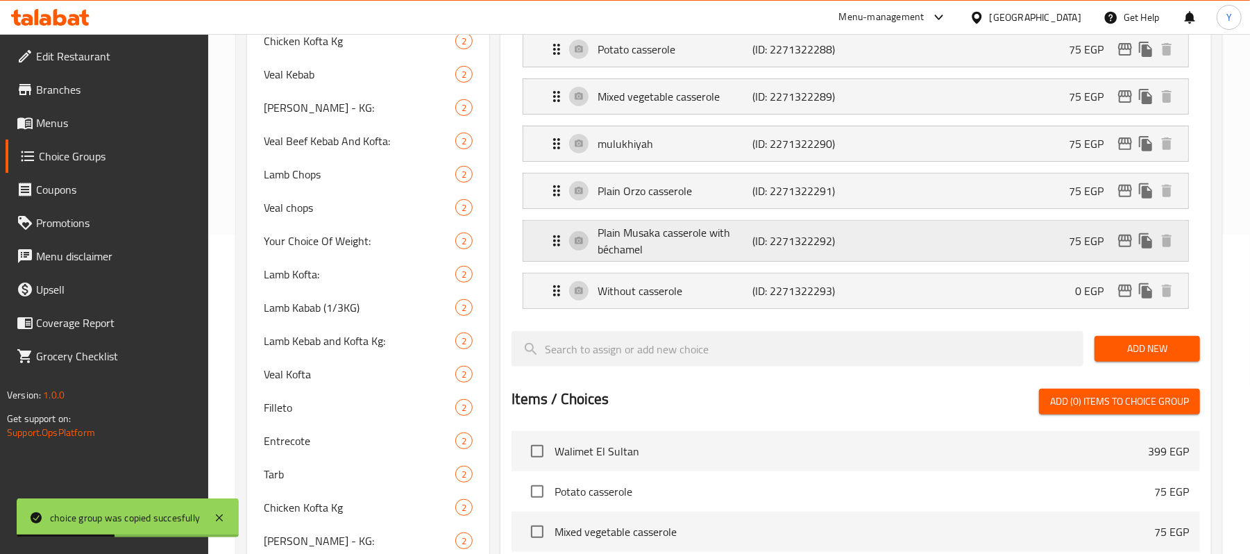
scroll to position [256, 0]
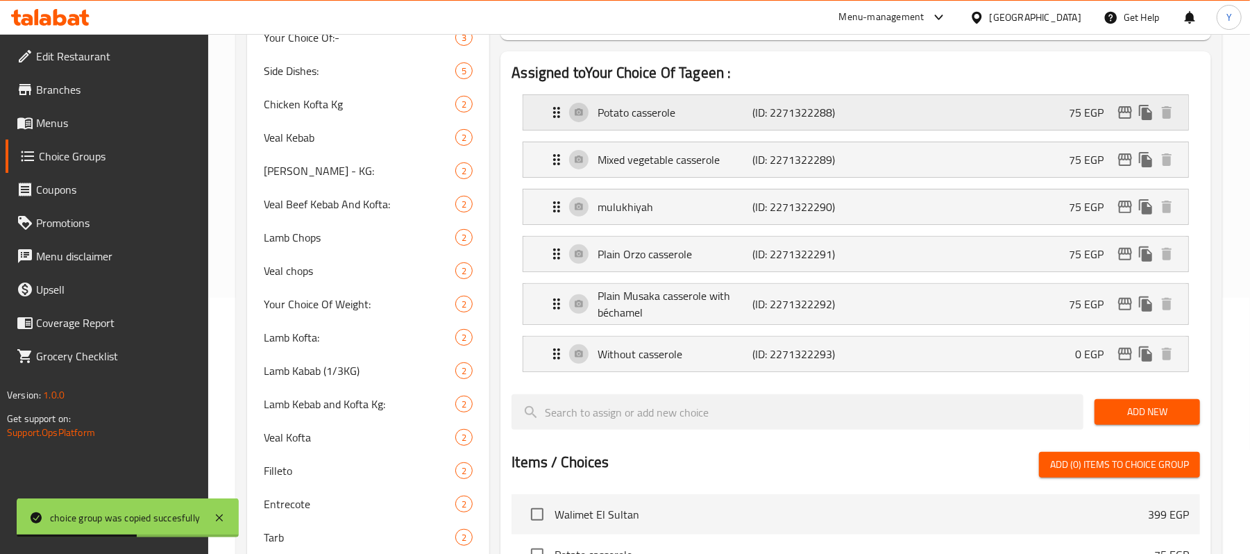
click at [984, 128] on div "Potato casserole (ID: 2271322288) 75 EGP" at bounding box center [859, 112] width 623 height 35
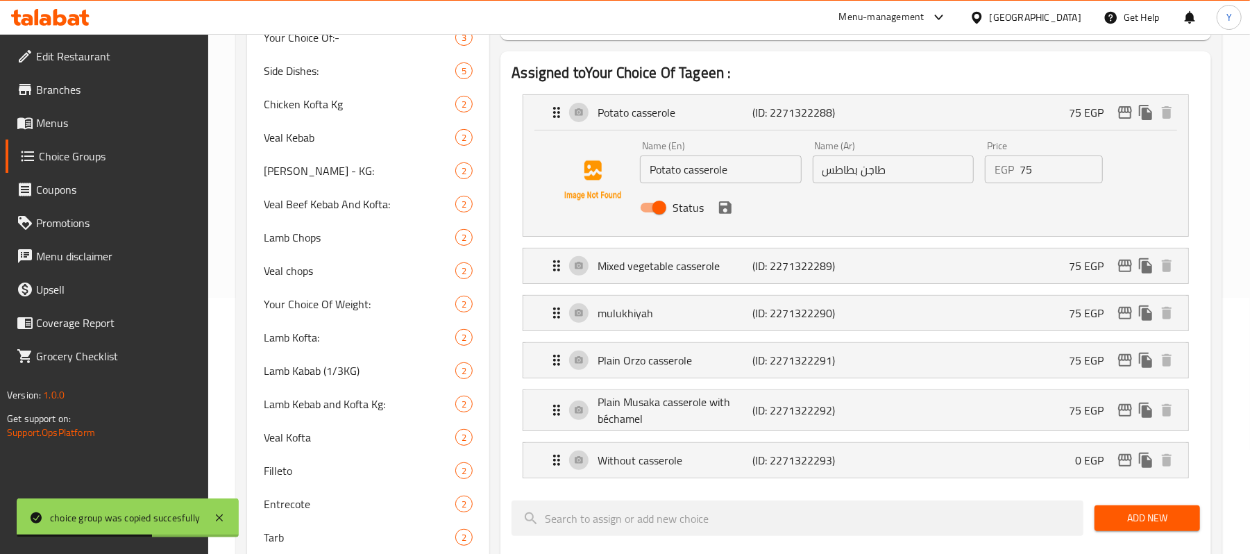
click at [1036, 167] on input "75" at bounding box center [1061, 170] width 83 height 28
click at [730, 217] on div "Status" at bounding box center [893, 207] width 517 height 37
click at [718, 207] on icon "save" at bounding box center [725, 207] width 17 height 17
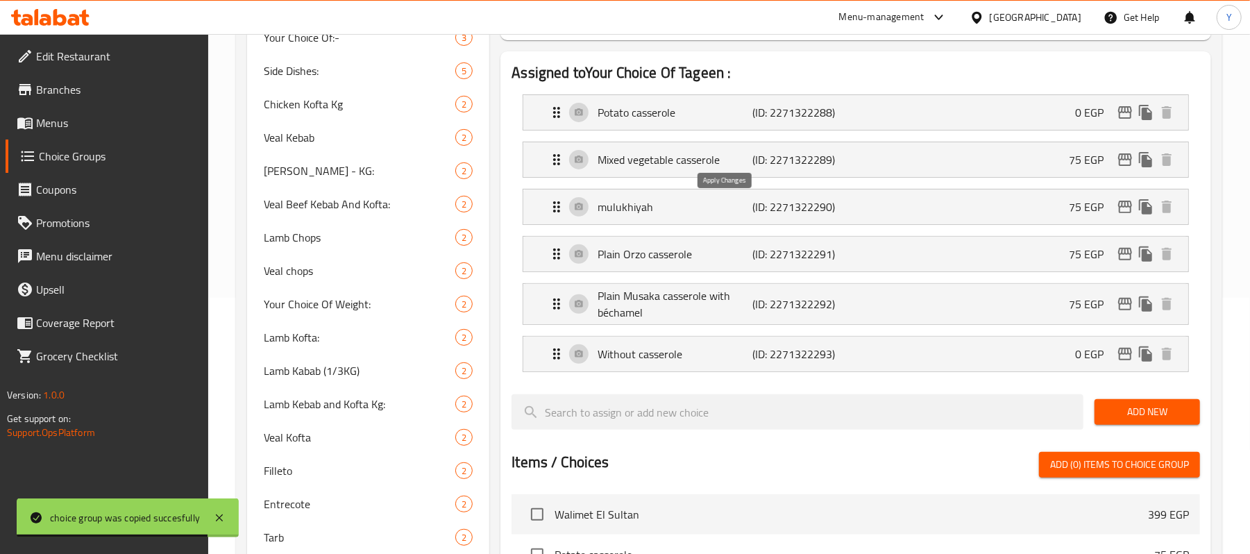
type input "0"
click at [1086, 164] on p "75 EGP" at bounding box center [1092, 159] width 46 height 17
click at [1094, 162] on p "75 EGP" at bounding box center [1092, 159] width 46 height 17
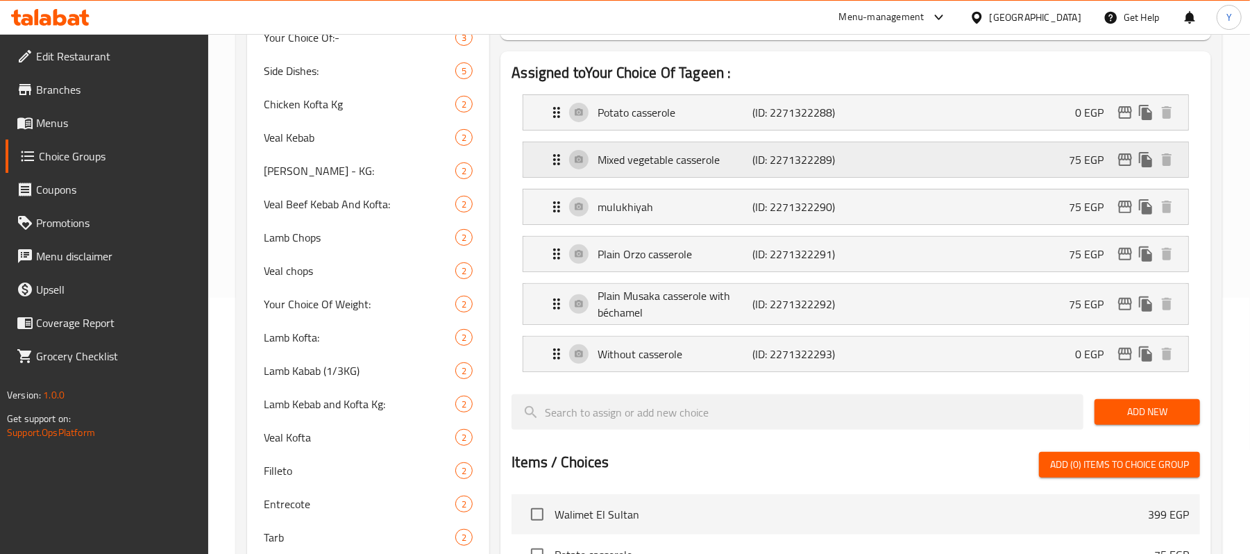
click at [1084, 151] on p "75 EGP" at bounding box center [1092, 159] width 46 height 17
click at [1078, 162] on p "75 EGP" at bounding box center [1092, 159] width 46 height 17
click at [959, 162] on div "Mixed vegetable casserole (ID: 2271322289) 75 EGP" at bounding box center [859, 159] width 623 height 35
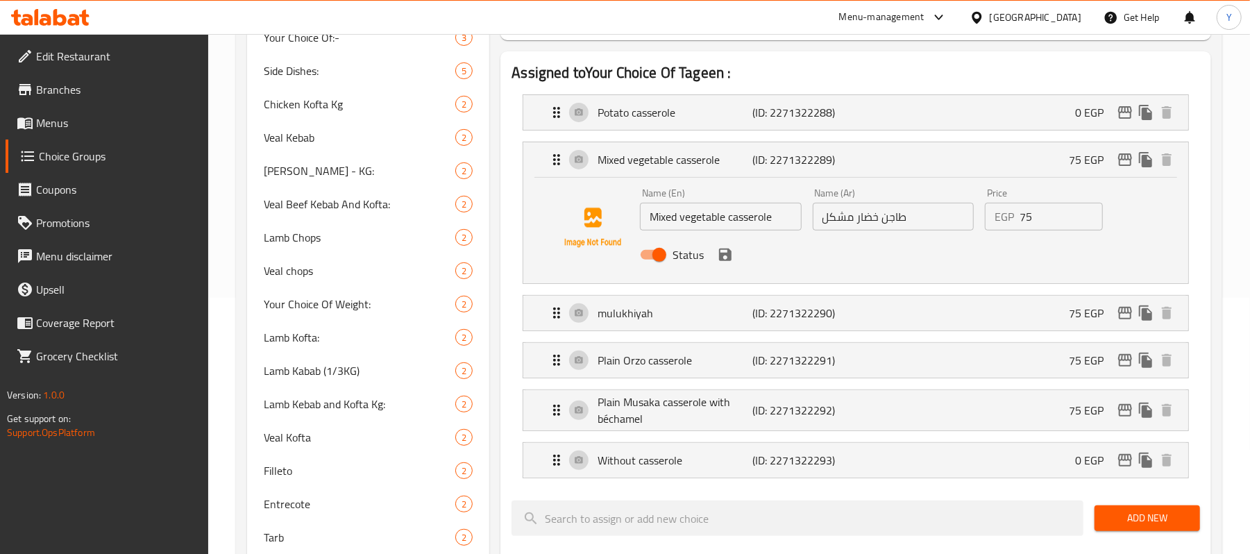
click at [1054, 214] on input "75" at bounding box center [1061, 217] width 83 height 28
click at [728, 251] on icon "save" at bounding box center [725, 255] width 12 height 12
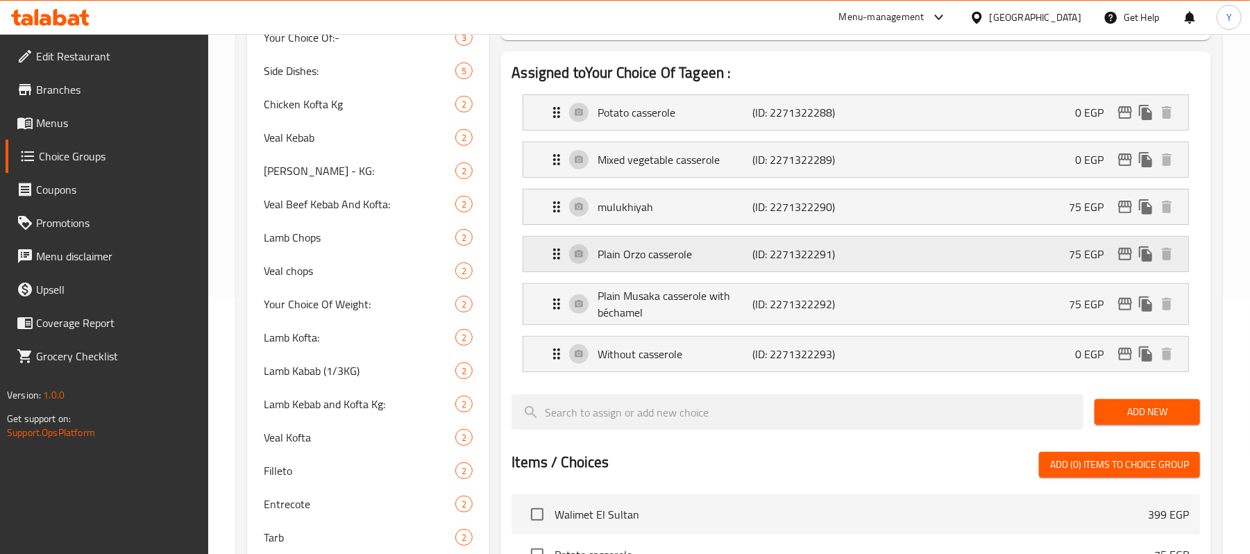
type input "0"
click at [1006, 215] on div "mulukhiyah (ID: 2271322290) 75 EGP" at bounding box center [859, 207] width 623 height 35
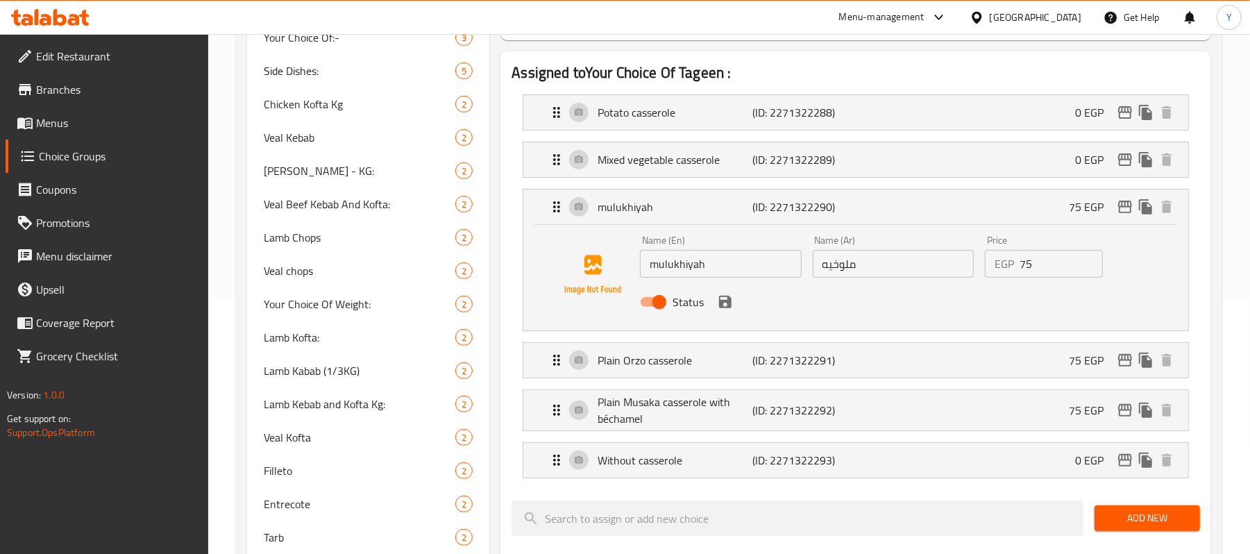
click at [1054, 276] on input "75" at bounding box center [1061, 264] width 83 height 28
click at [1050, 276] on input "75" at bounding box center [1061, 264] width 83 height 28
click at [1028, 275] on input "750" at bounding box center [1061, 264] width 83 height 28
click at [733, 303] on icon "save" at bounding box center [725, 302] width 17 height 17
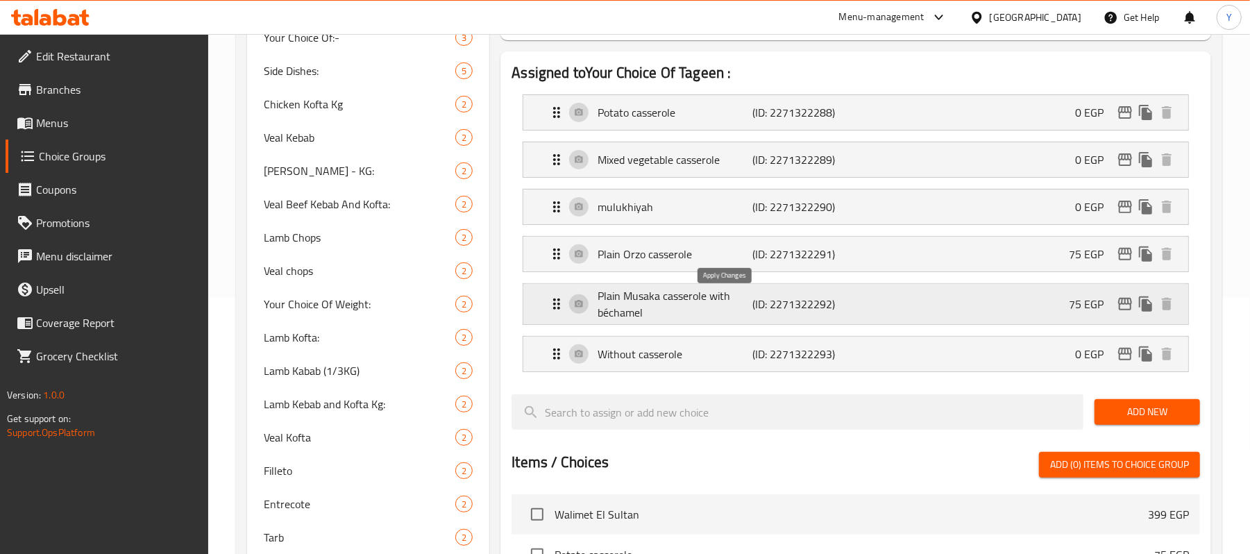
type input "0"
click at [881, 255] on div "Plain Orzo casserole (ID: 2271322291) 75 EGP" at bounding box center [859, 254] width 623 height 35
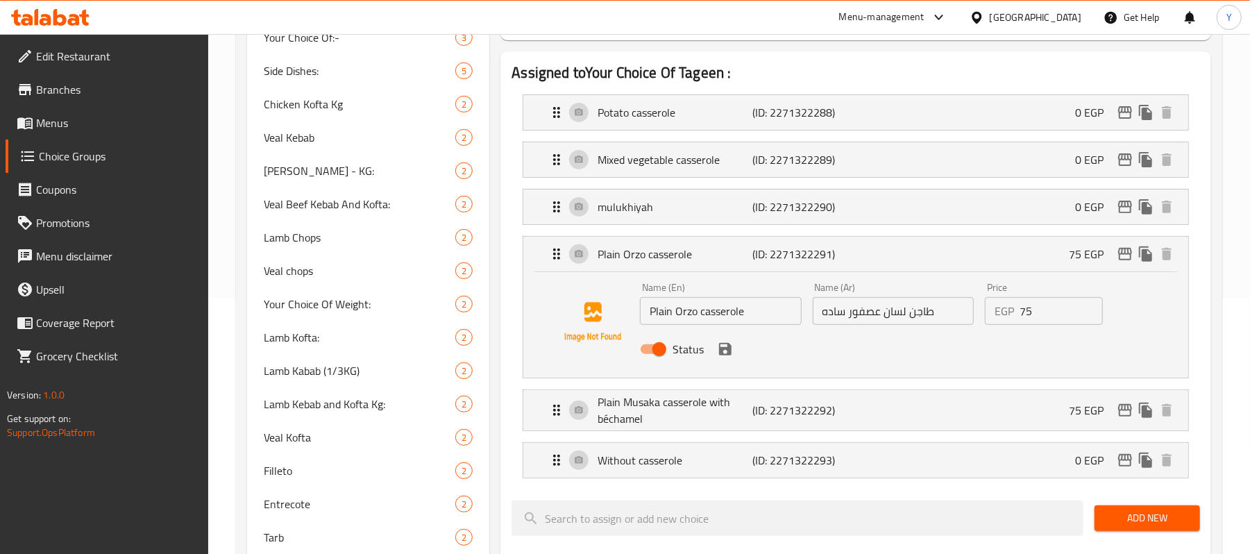
click at [1022, 314] on input "75" at bounding box center [1061, 311] width 83 height 28
click at [726, 348] on icon "save" at bounding box center [725, 349] width 17 height 17
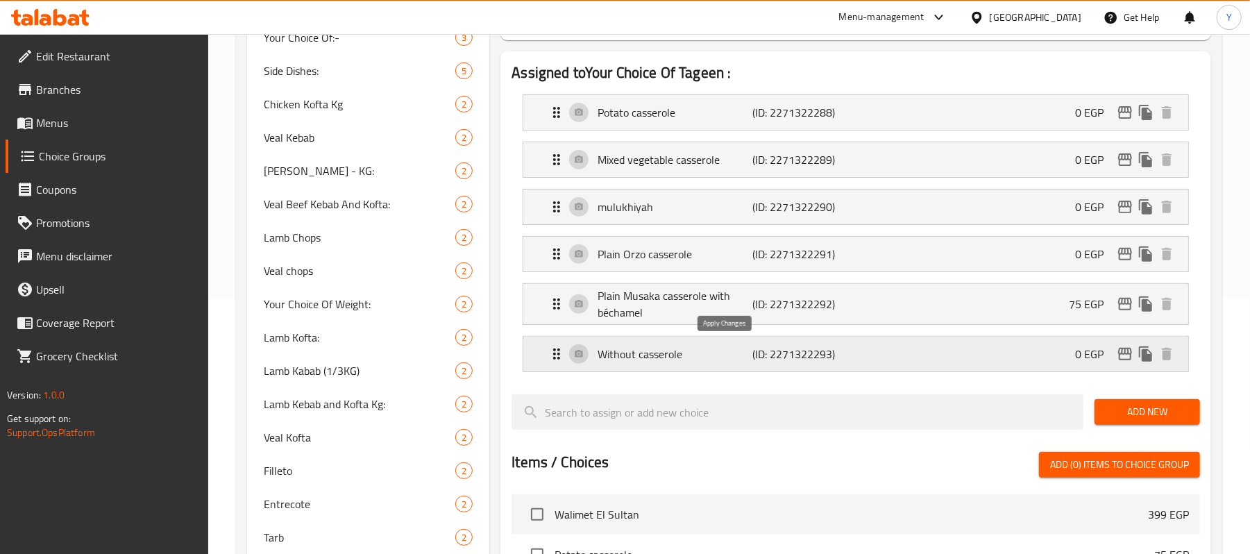
type input "0"
click at [851, 305] on p "(ID: 2271322292)" at bounding box center [804, 304] width 103 height 17
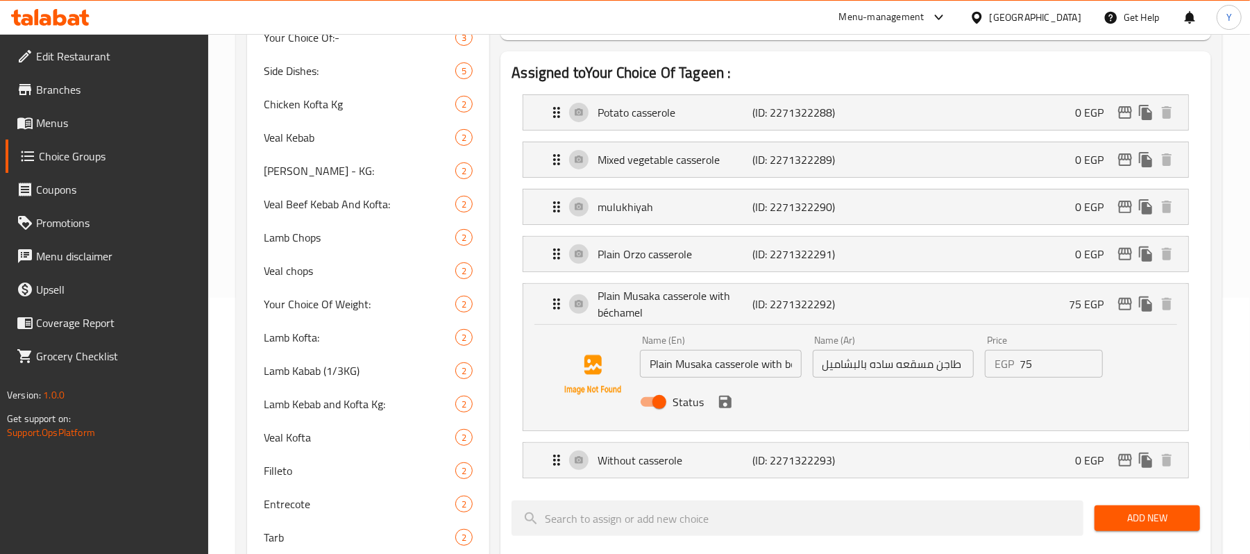
click at [1026, 351] on div "Price EGP 75 Price" at bounding box center [1044, 356] width 118 height 42
click at [1029, 374] on input "75" at bounding box center [1061, 364] width 83 height 28
click at [1028, 374] on input "75" at bounding box center [1061, 364] width 83 height 28
click at [730, 401] on icon "save" at bounding box center [725, 402] width 12 height 12
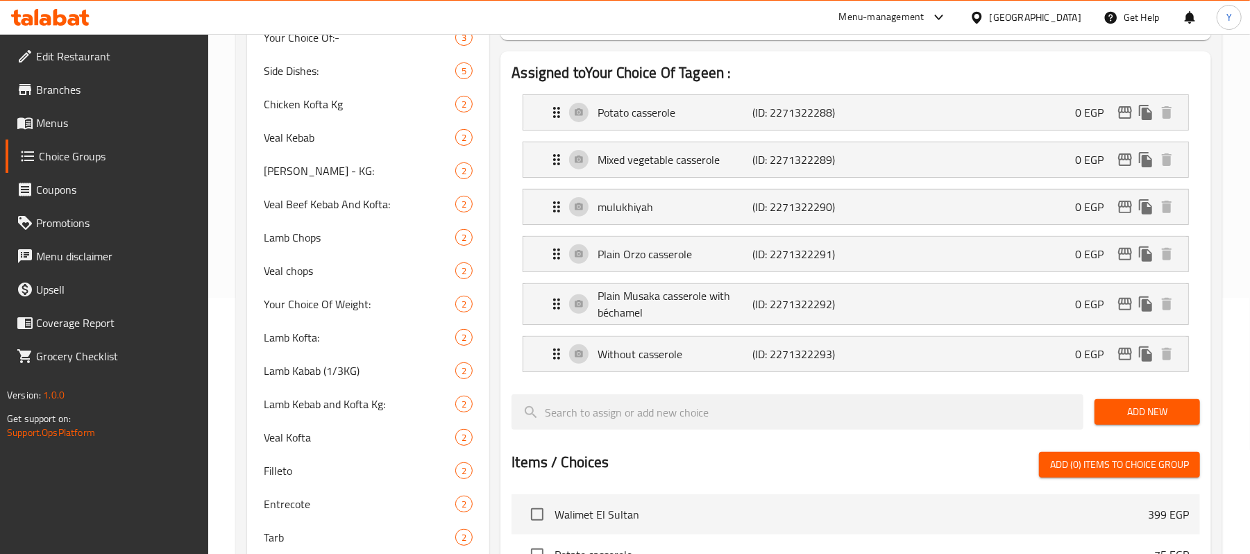
type input "0"
click at [911, 353] on div "Without casserole (ID: 2271322293) 0 EGP" at bounding box center [859, 354] width 623 height 35
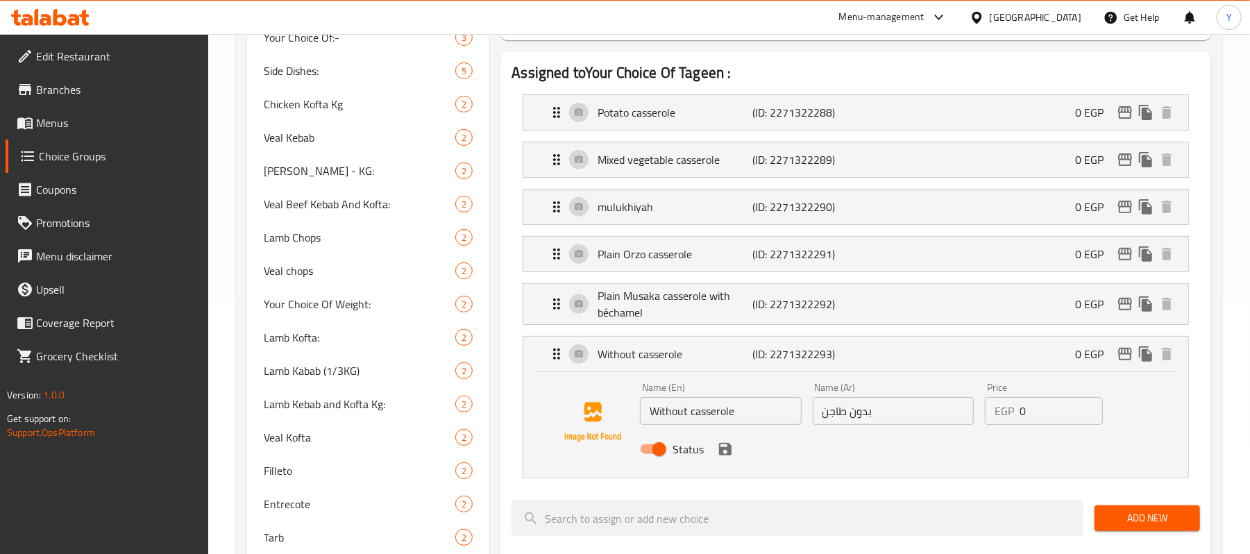
click at [653, 448] on input "Status" at bounding box center [659, 449] width 79 height 26
checkbox input "false"
click at [730, 453] on icon "save" at bounding box center [725, 449] width 12 height 12
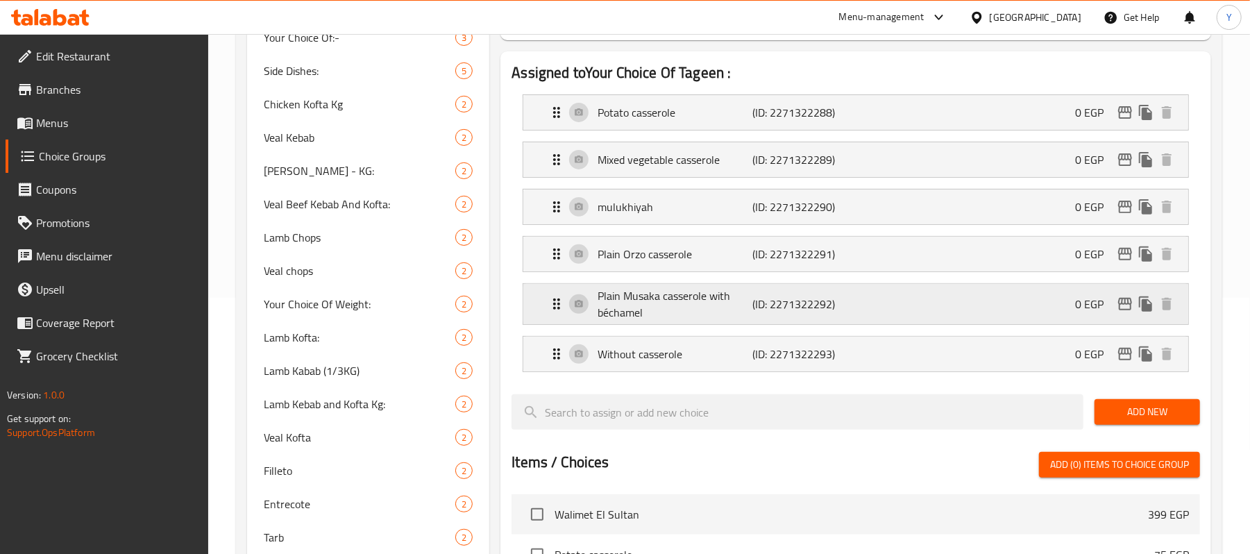
click at [761, 312] on p "(ID: 2271322292)" at bounding box center [804, 304] width 103 height 17
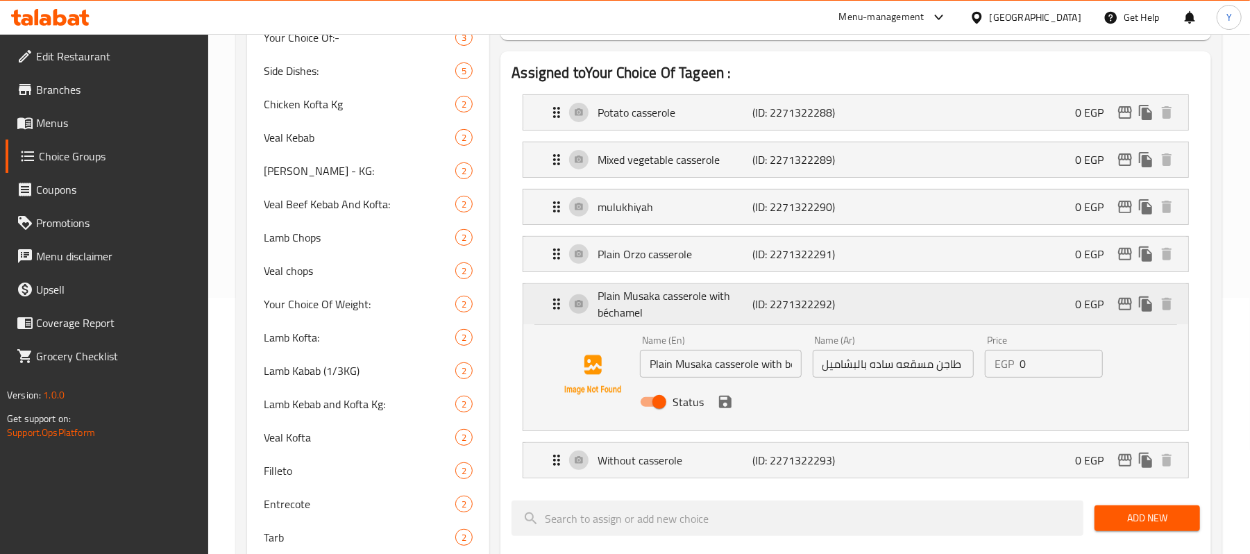
click at [761, 312] on p "(ID: 2271322292)" at bounding box center [804, 304] width 103 height 17
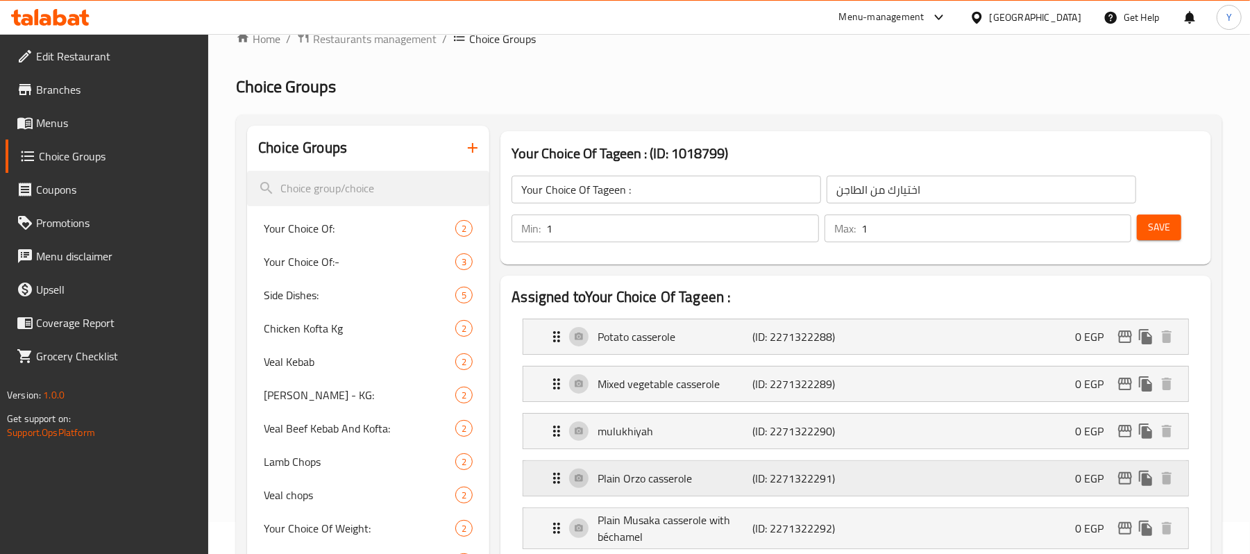
scroll to position [0, 0]
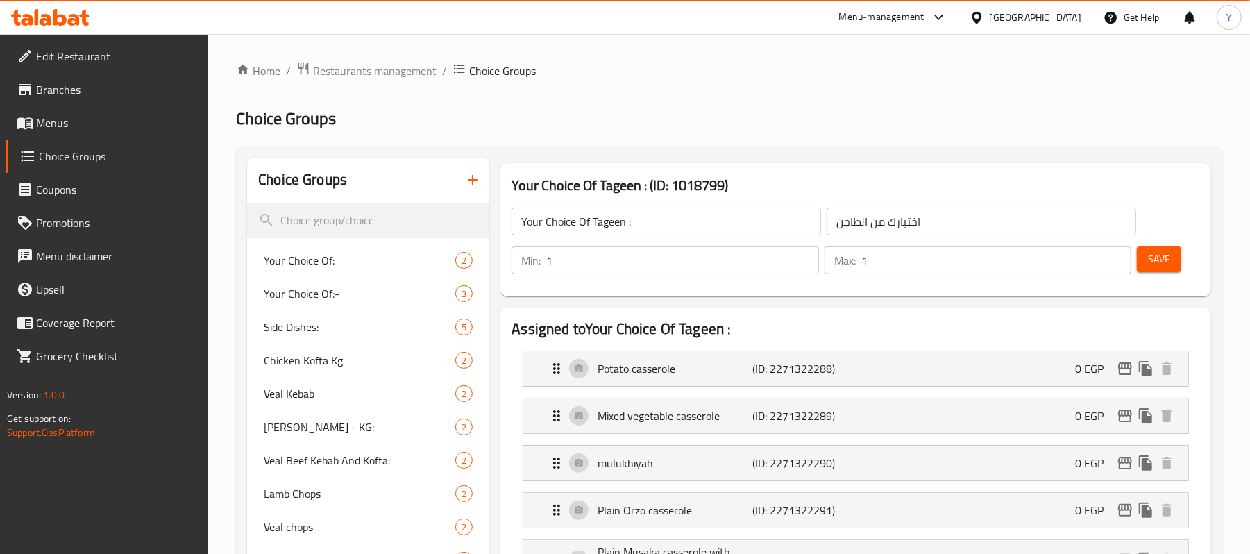
click at [1155, 264] on span "Save" at bounding box center [1159, 259] width 22 height 17
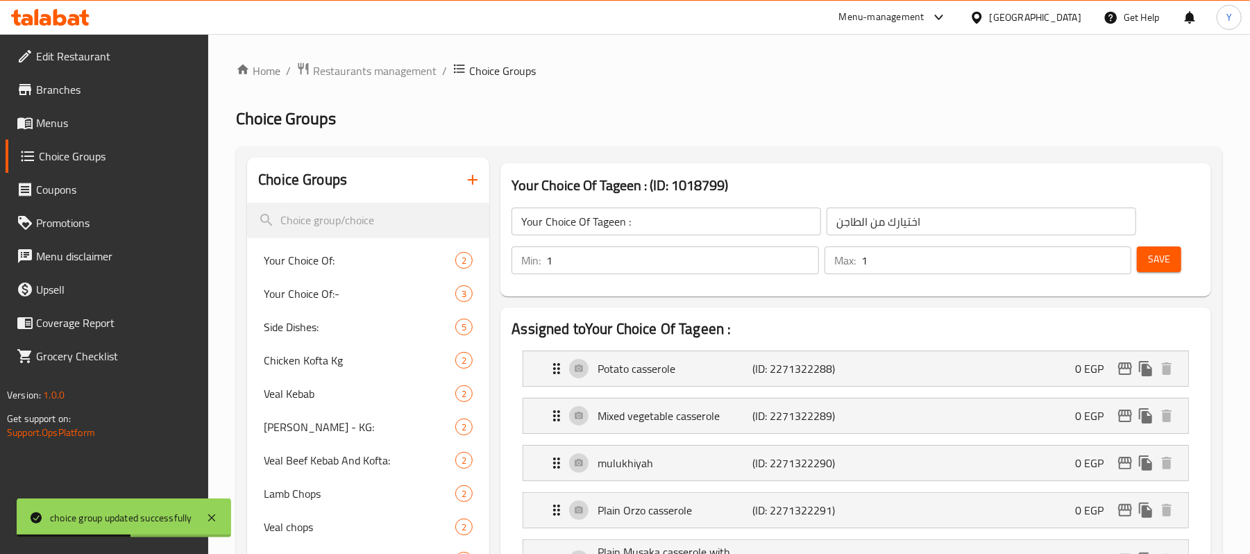
click at [86, 110] on link "Menus" at bounding box center [107, 122] width 203 height 33
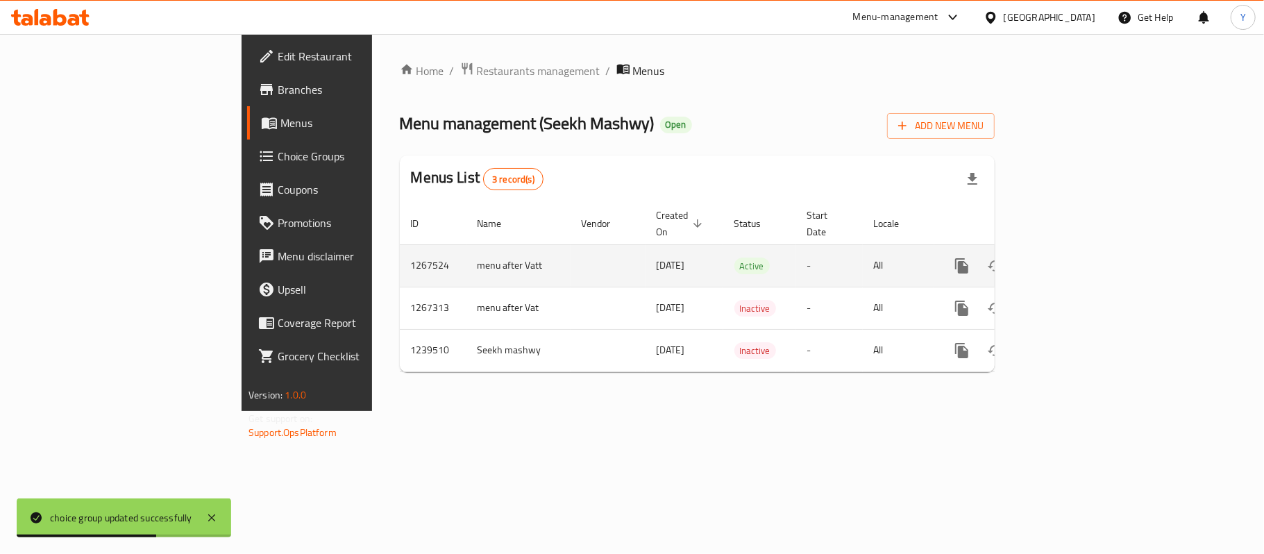
click at [1079, 249] on link "enhanced table" at bounding box center [1062, 265] width 33 height 33
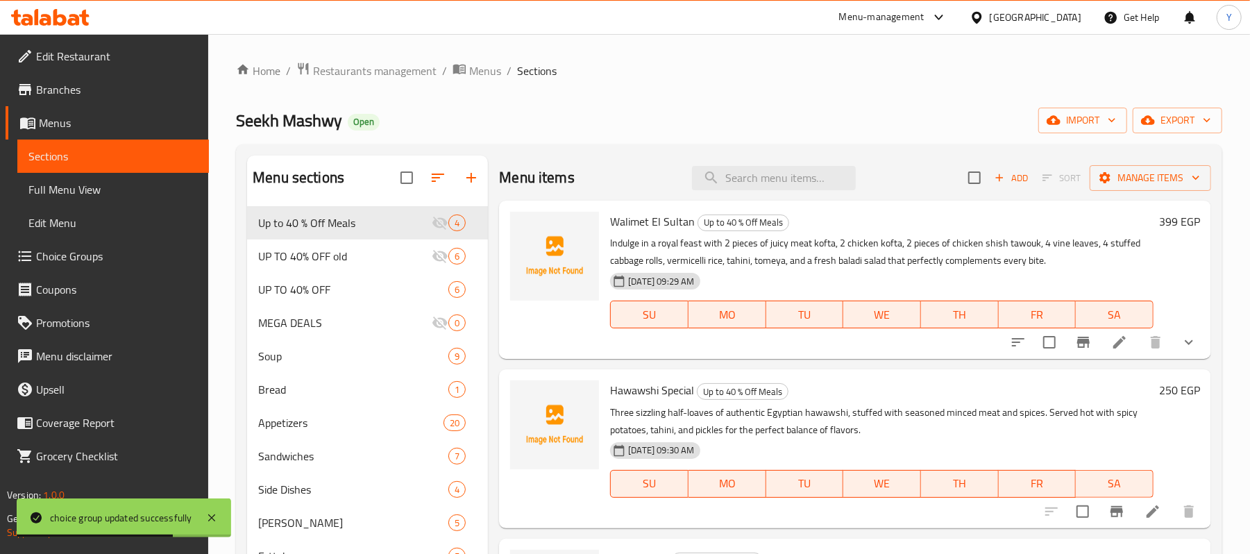
scroll to position [430, 0]
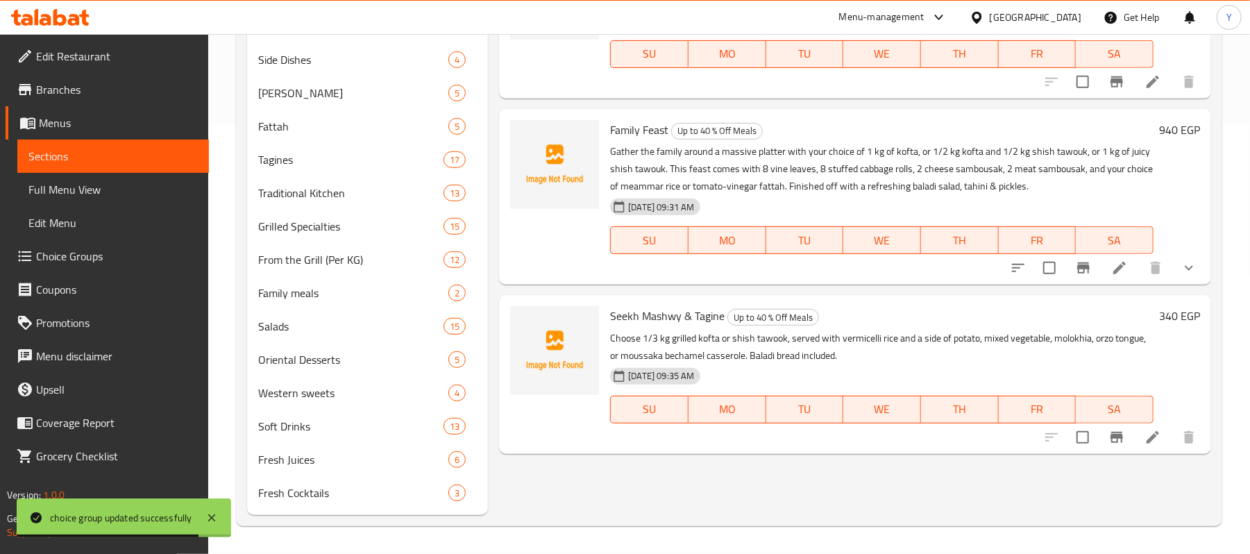
click at [1154, 426] on li at bounding box center [1153, 437] width 39 height 25
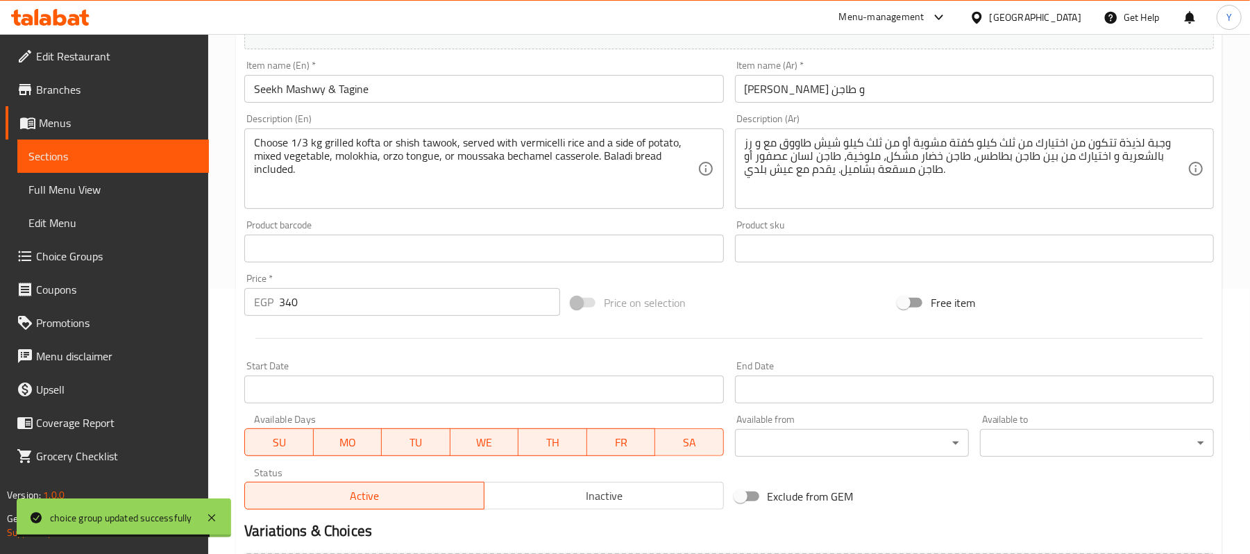
scroll to position [426, 0]
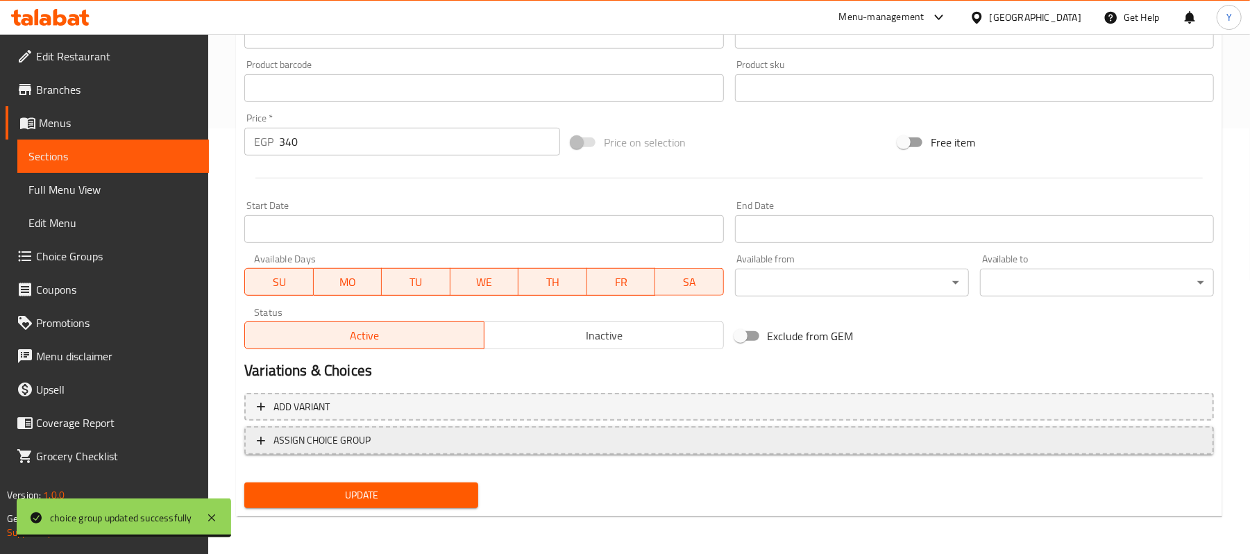
click at [512, 437] on span "ASSIGN CHOICE GROUP" at bounding box center [729, 440] width 945 height 17
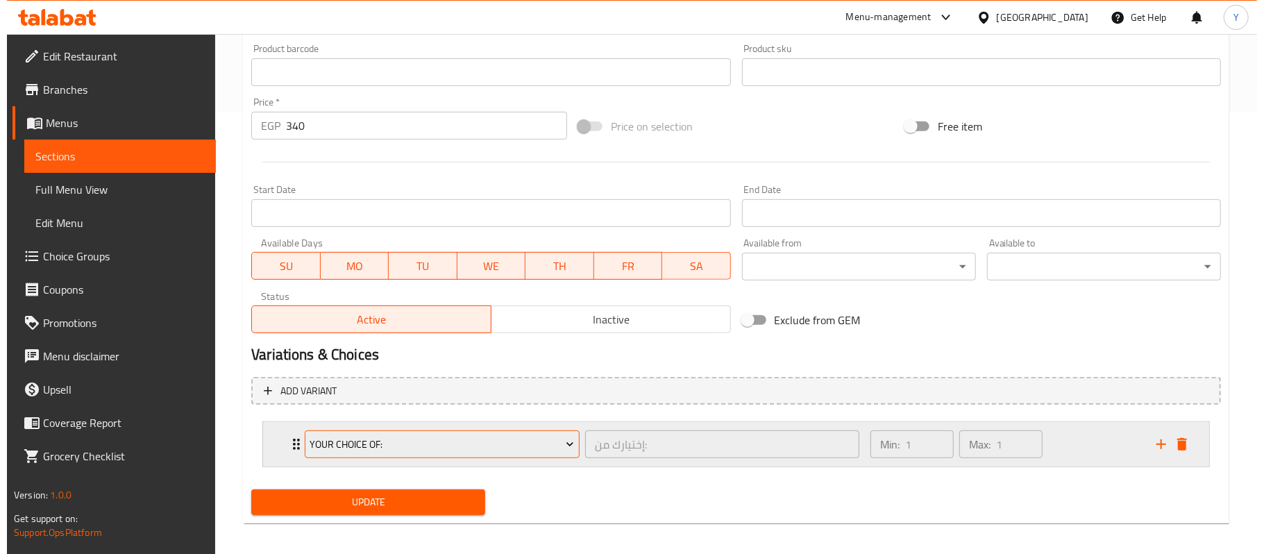
scroll to position [451, 0]
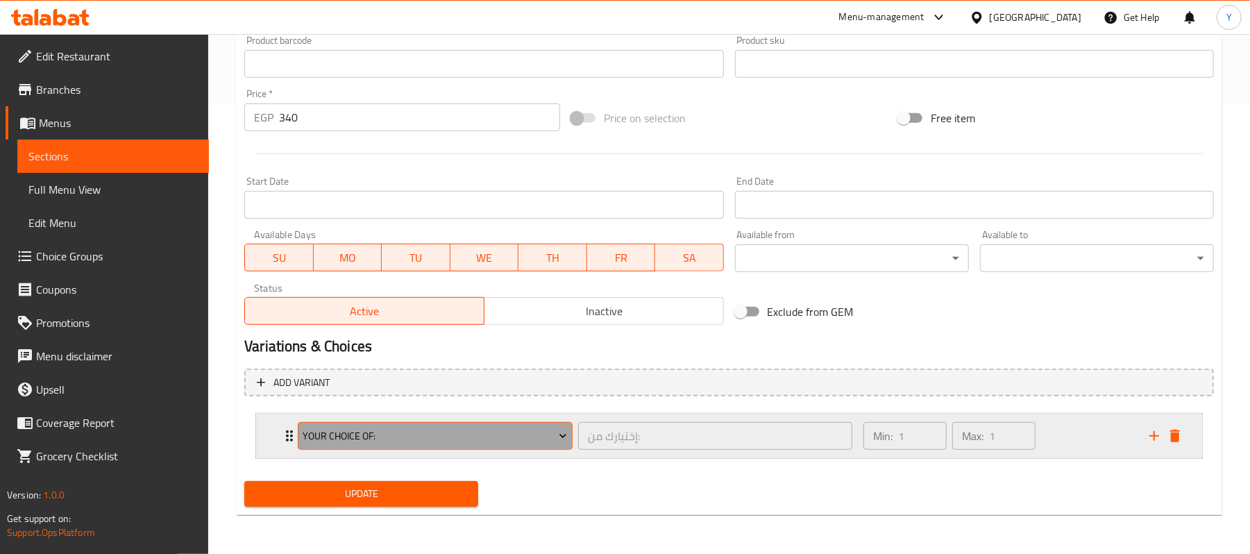
click at [510, 430] on span "Your Choice Of:" at bounding box center [435, 436] width 265 height 17
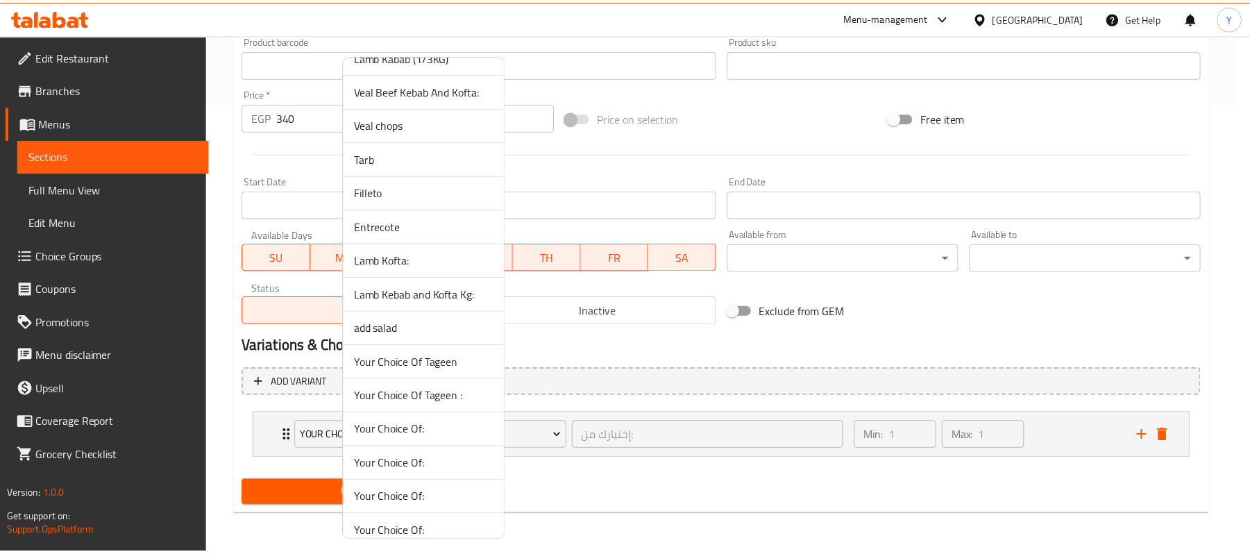
scroll to position [1236, 0]
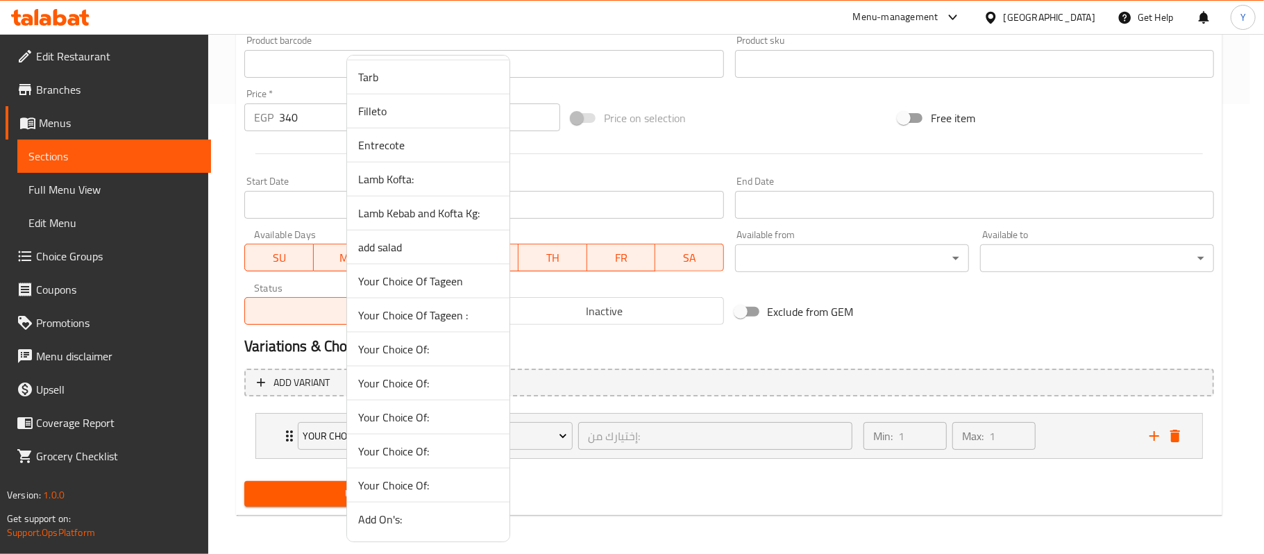
click at [462, 312] on span "Your Choice Of Tageen :" at bounding box center [428, 315] width 140 height 17
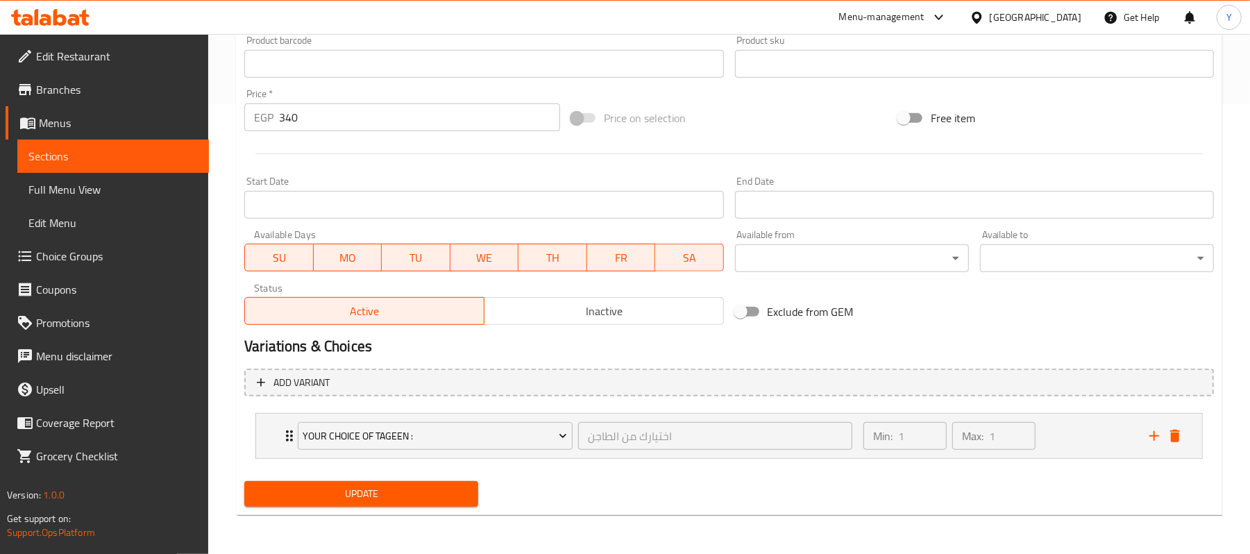
click at [408, 489] on span "Update" at bounding box center [361, 493] width 212 height 17
click at [1075, 422] on div "Min: 1 ​ Max: 1 ​" at bounding box center [998, 436] width 286 height 44
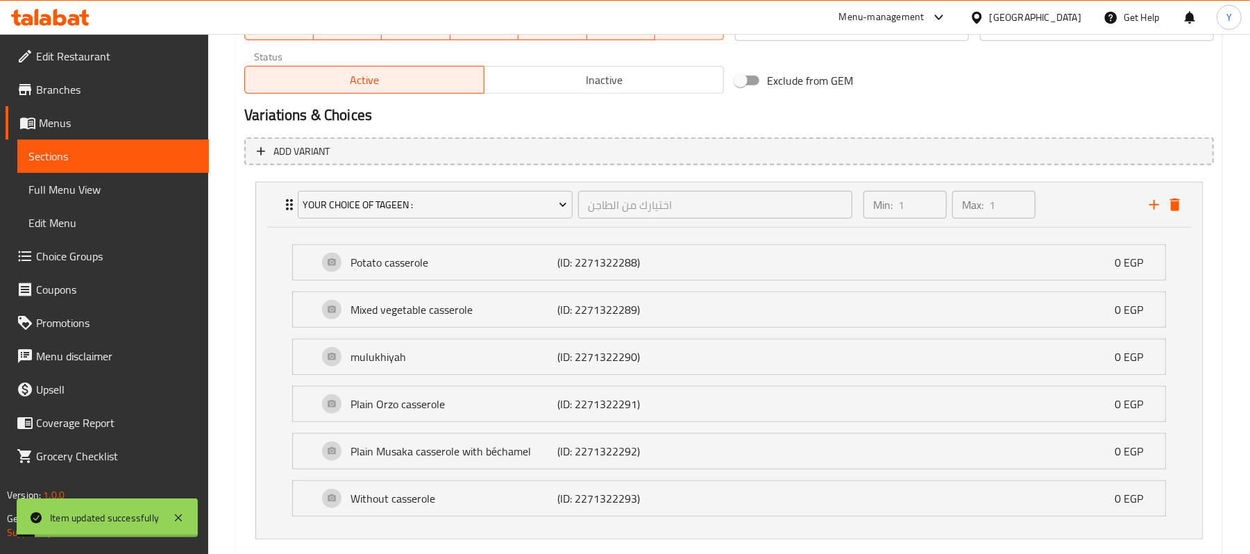
scroll to position [765, 0]
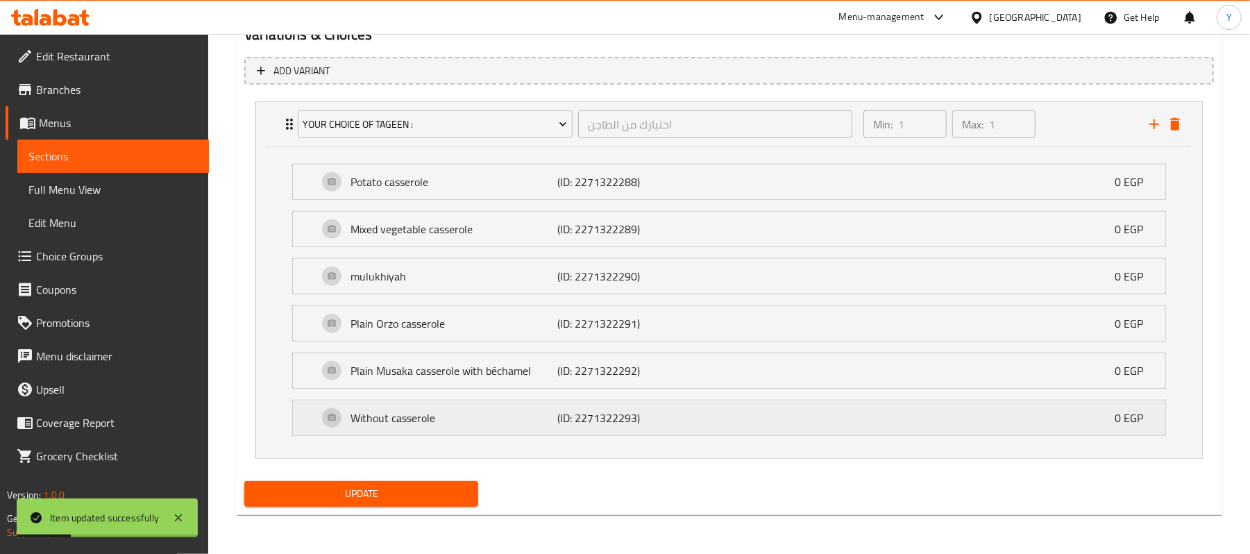
click at [501, 417] on p "Without casserole" at bounding box center [454, 418] width 207 height 17
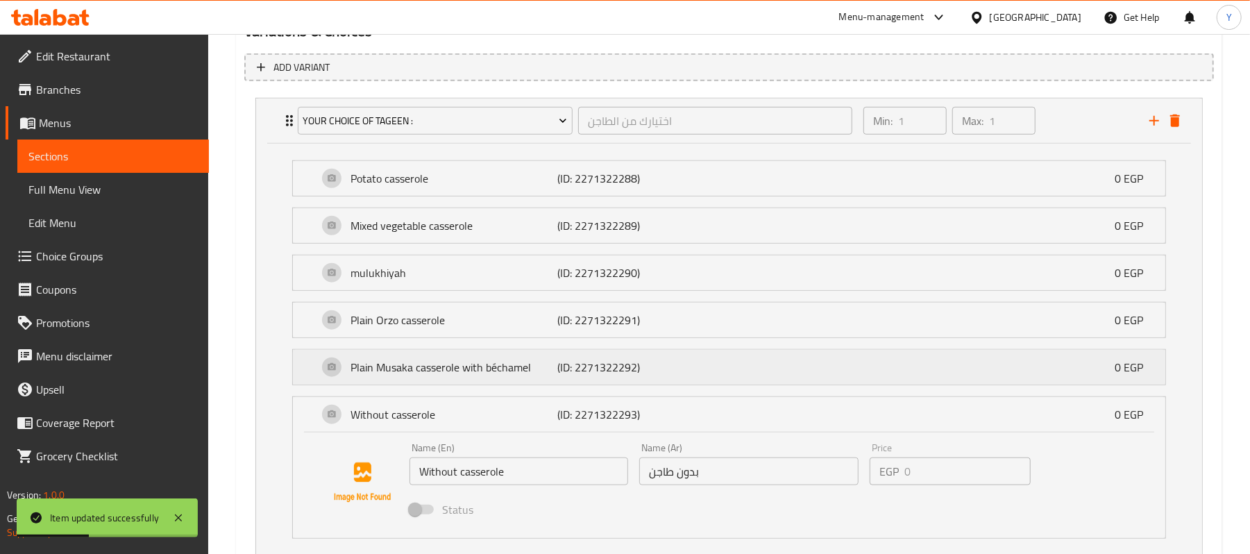
click at [492, 371] on p "Plain Musaka casserole with béchamel" at bounding box center [454, 367] width 207 height 17
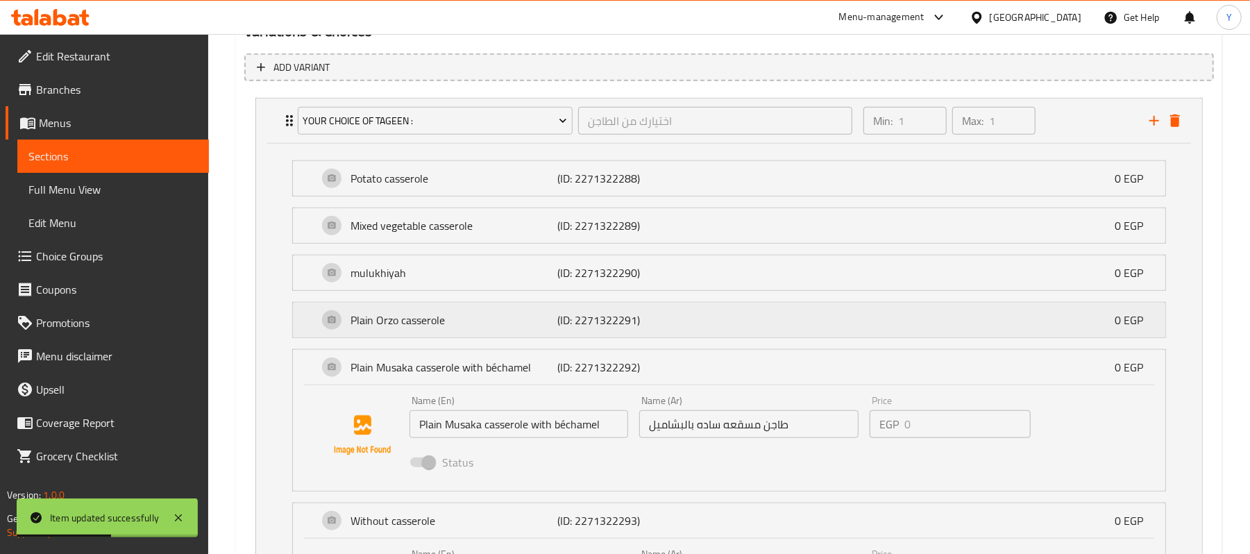
click at [539, 310] on div "Plain Orzo casserole (ID: 2271322291) 0 EGP" at bounding box center [733, 320] width 831 height 35
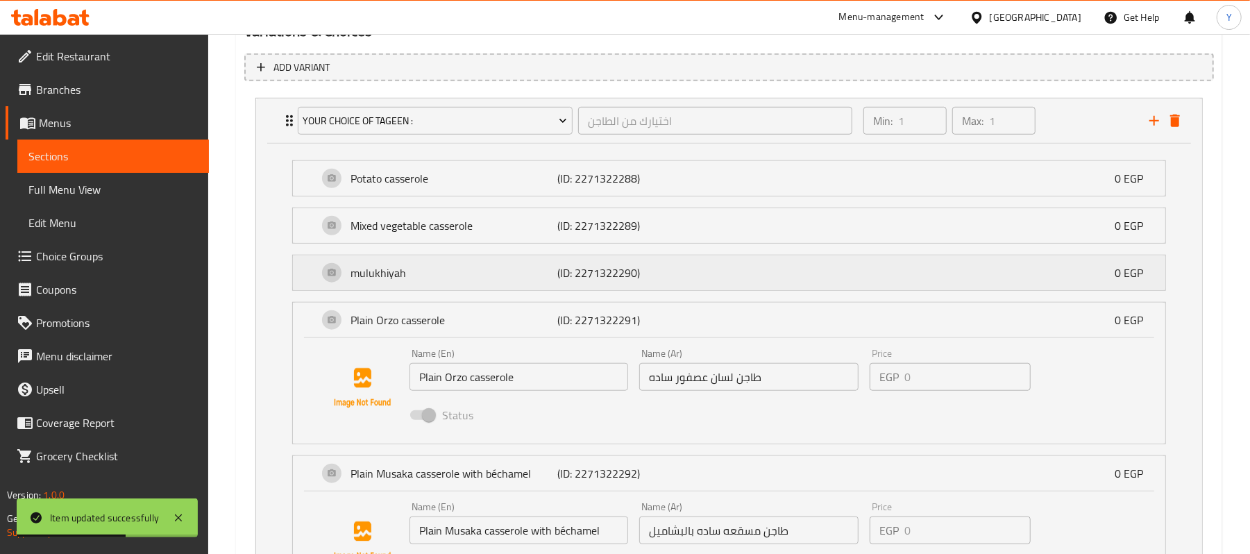
click at [539, 272] on p "mulukhiyah" at bounding box center [454, 273] width 207 height 17
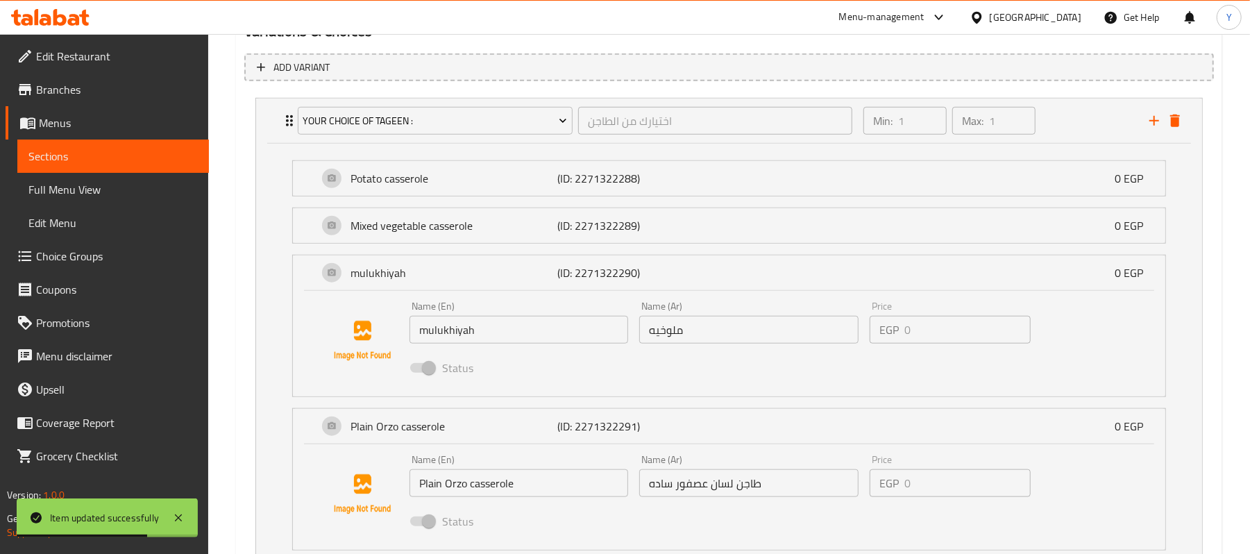
click at [426, 373] on span at bounding box center [422, 368] width 24 height 10
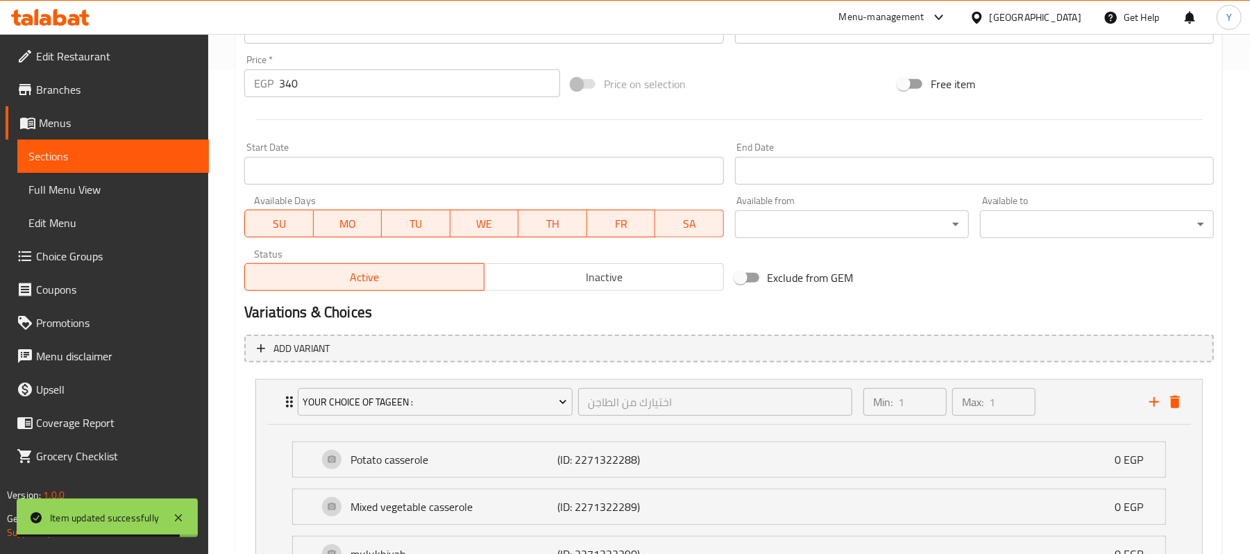
scroll to position [0, 0]
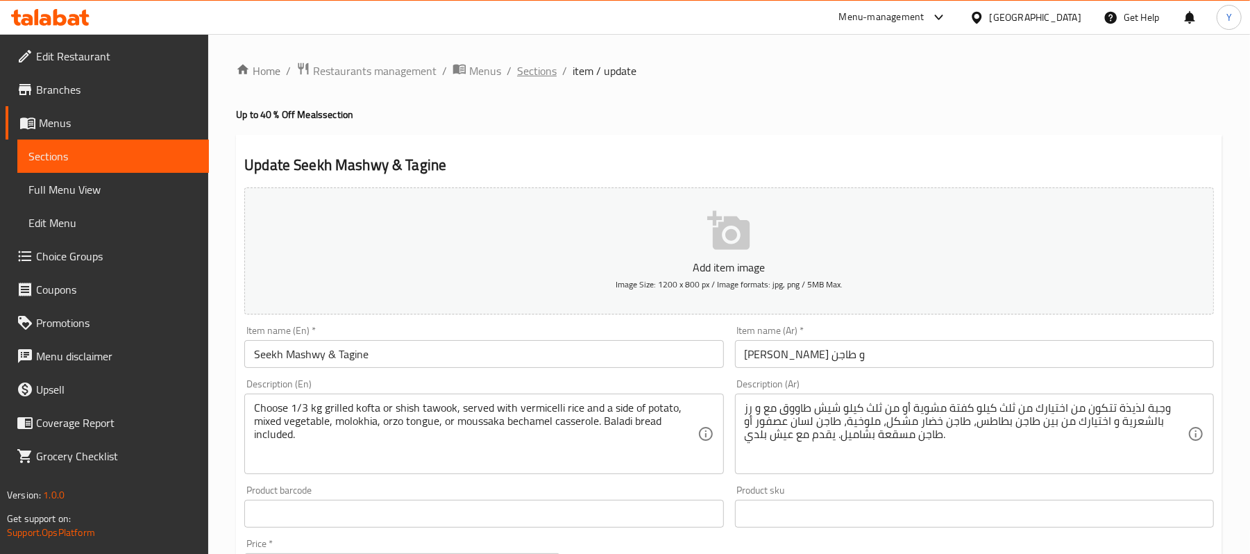
click at [520, 76] on span "Sections" at bounding box center [537, 70] width 40 height 17
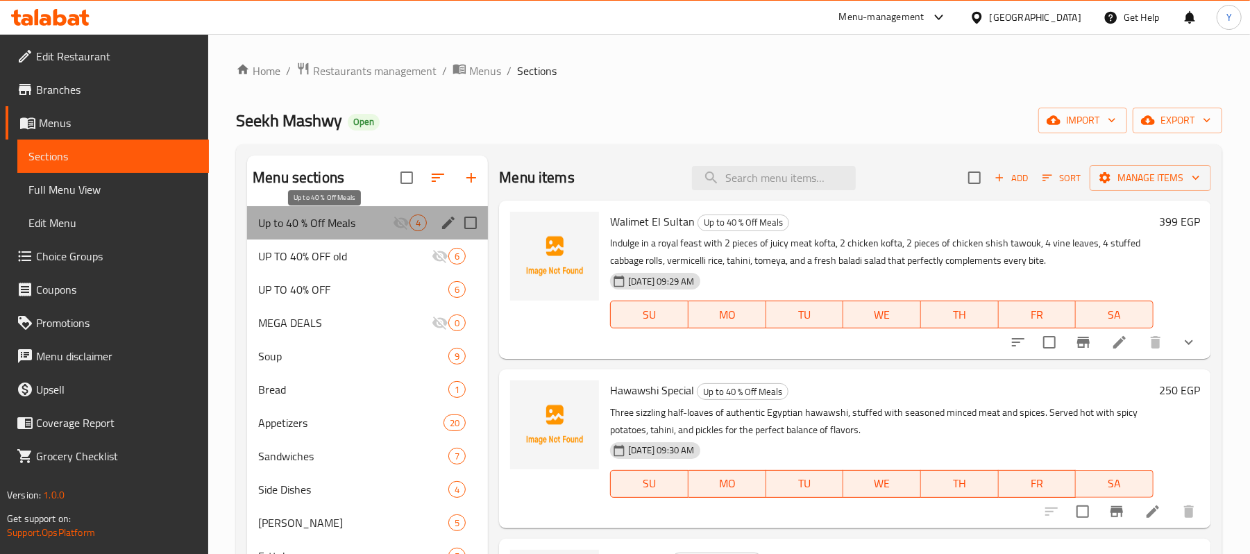
click at [339, 217] on span "Up to 40 % Off Meals" at bounding box center [325, 223] width 135 height 17
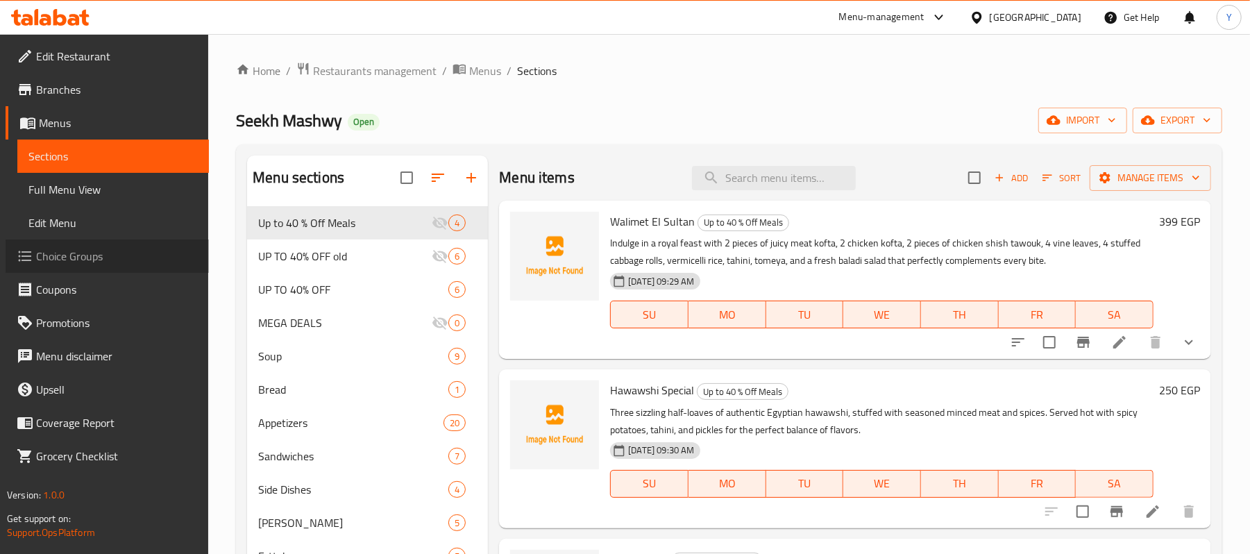
click at [118, 250] on span "Choice Groups" at bounding box center [117, 256] width 162 height 17
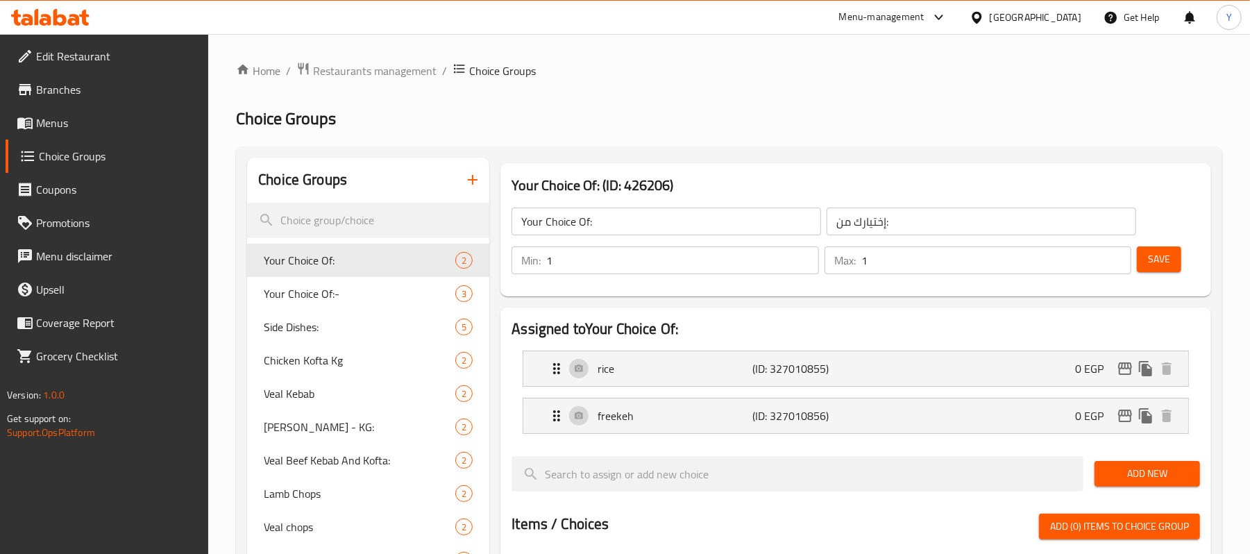
click at [468, 183] on icon "button" at bounding box center [472, 179] width 17 height 17
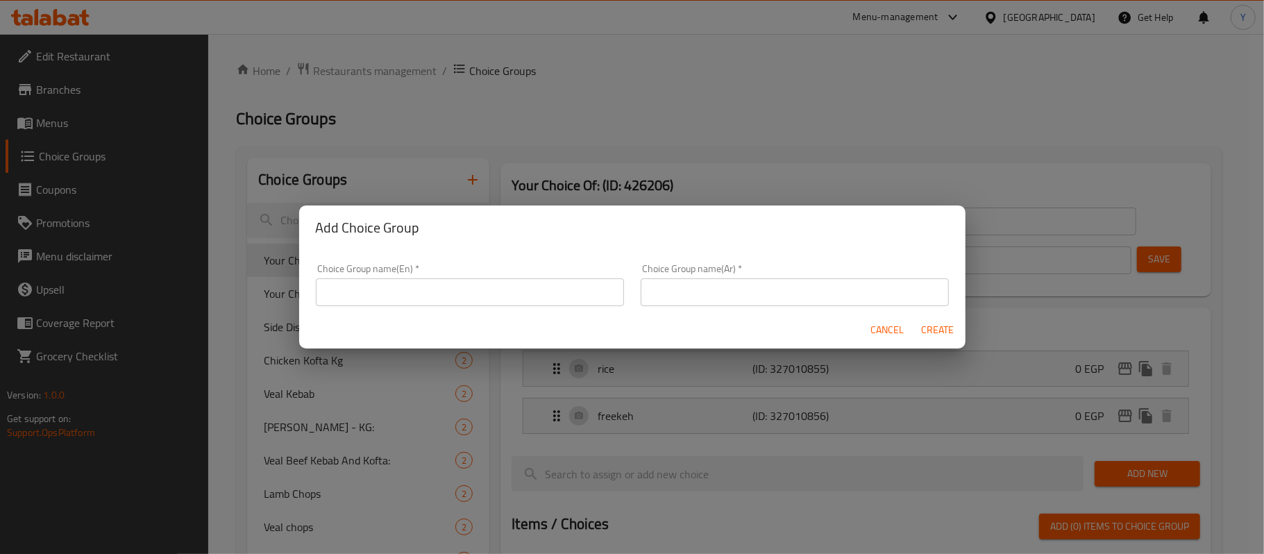
click at [475, 297] on input "text" at bounding box center [470, 292] width 308 height 28
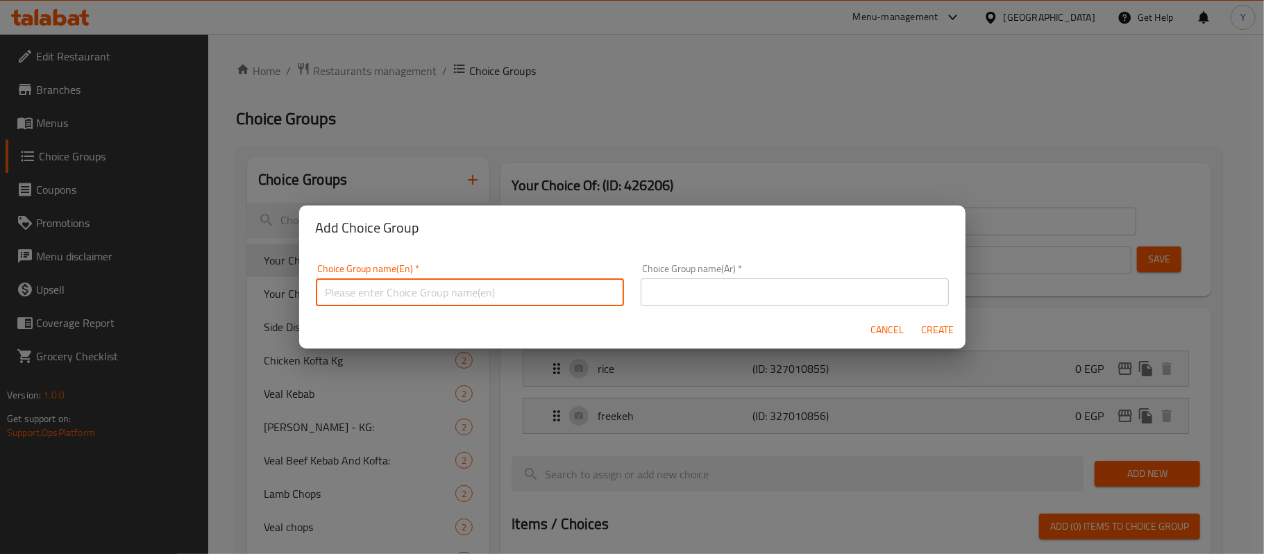
paste input "Family Feast"
type input "Family Feast"
click at [682, 295] on input "text" at bounding box center [795, 292] width 308 height 28
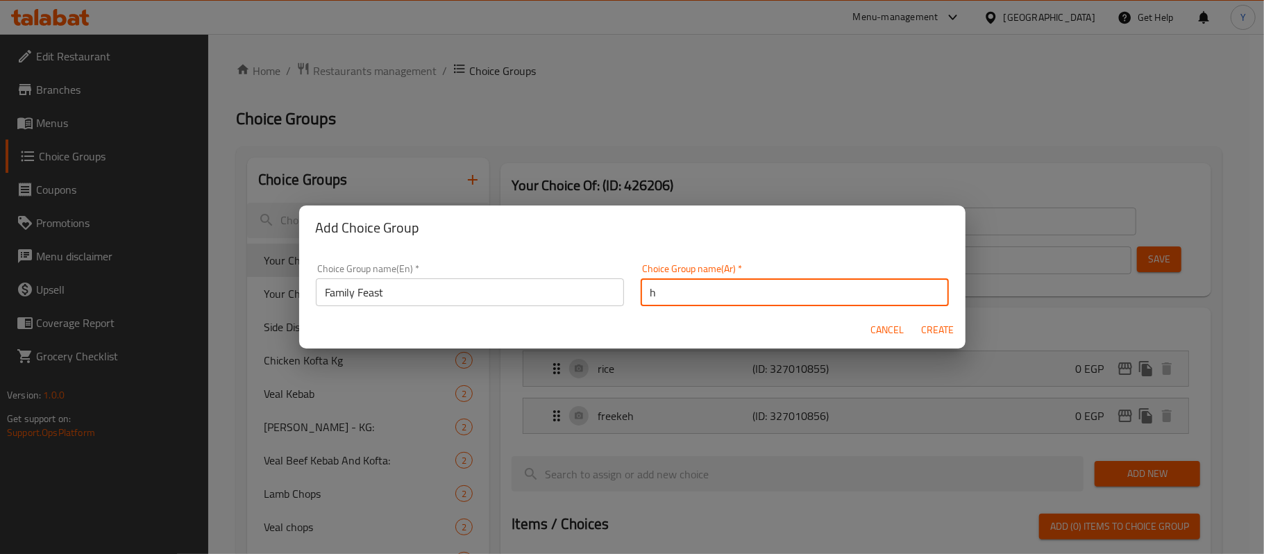
click at [682, 295] on input "h" at bounding box center [795, 292] width 308 height 28
type input "h"
type input "اختيارات [PERSON_NAME]"
click at [548, 301] on input "Family Feast" at bounding box center [470, 292] width 308 height 28
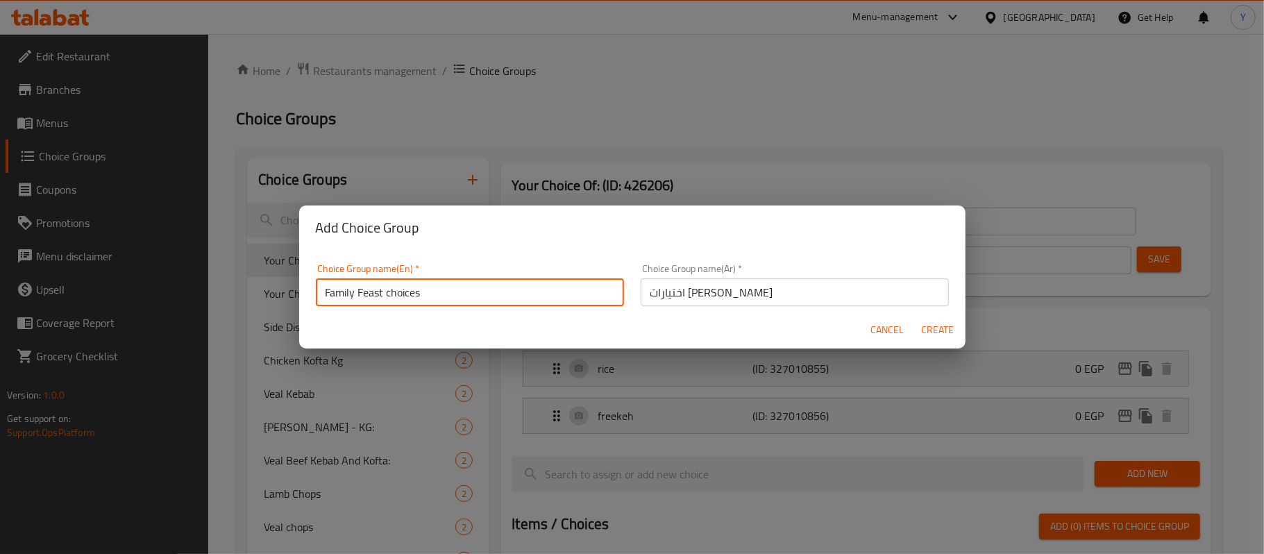
type input "Family Feast choices"
click at [916, 334] on button "Create" at bounding box center [938, 330] width 44 height 26
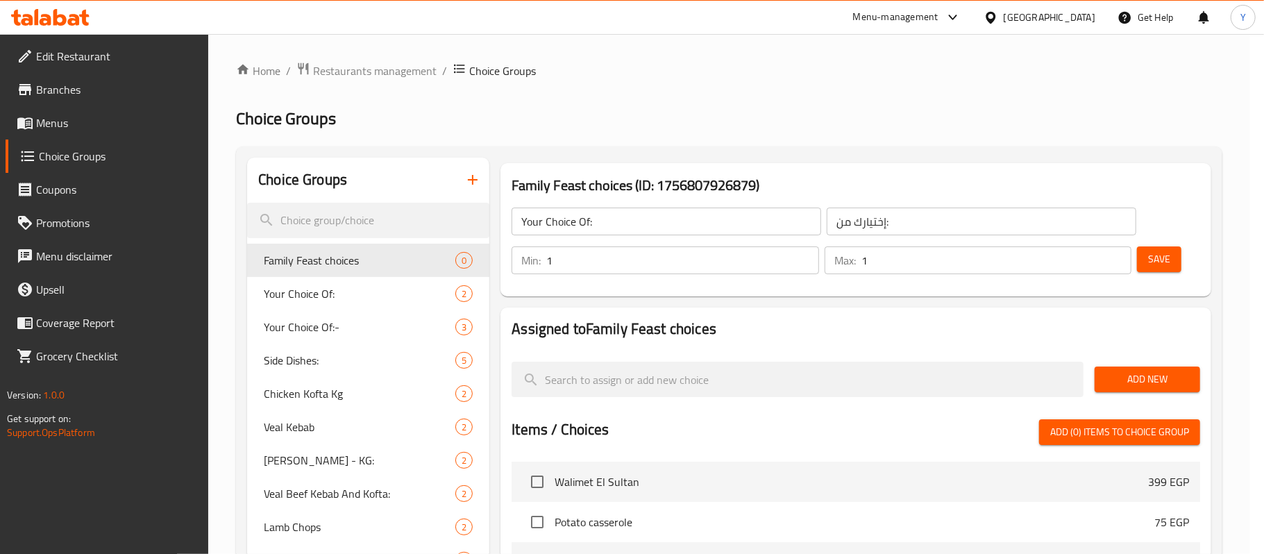
type input "Family Feast choices"
type input "اختيارات [PERSON_NAME]"
type input "0"
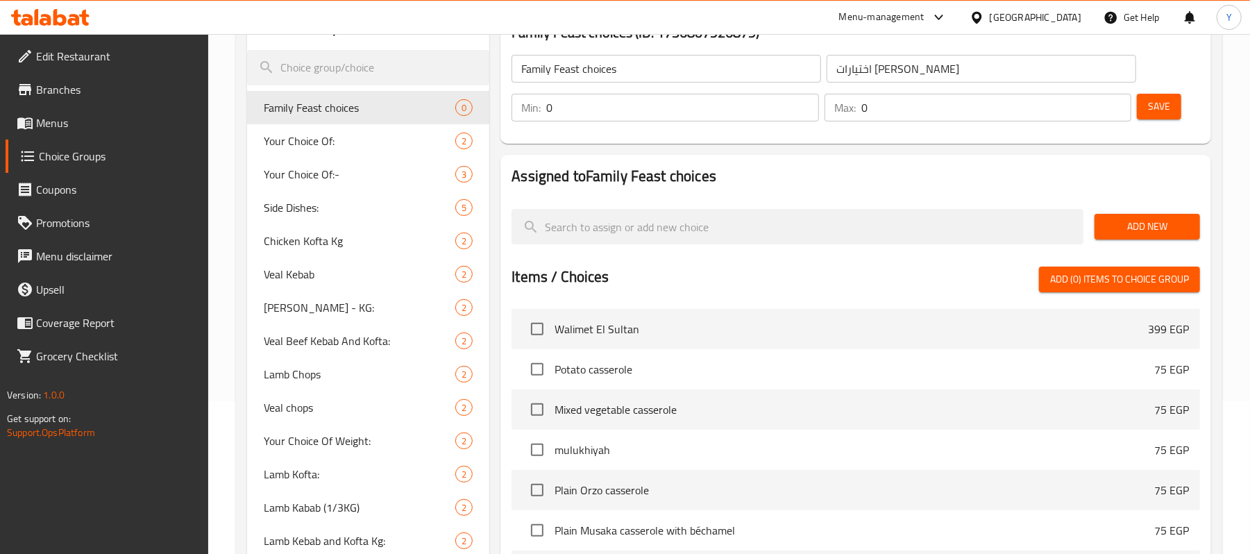
scroll to position [45, 0]
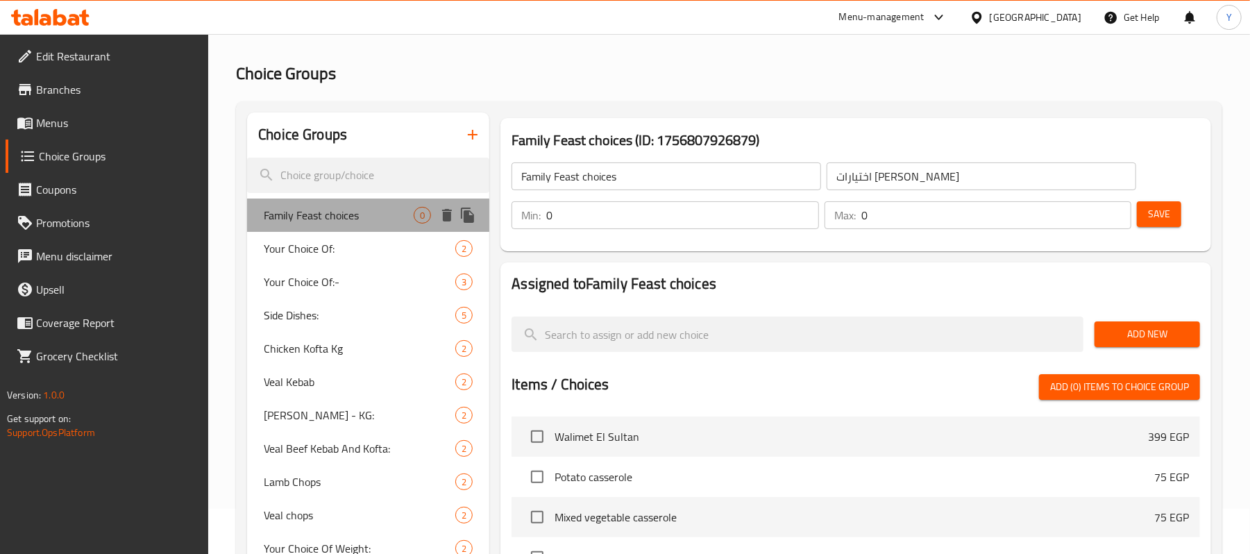
click at [409, 210] on span "Family Feast choices" at bounding box center [339, 215] width 150 height 17
click at [876, 212] on input "0" at bounding box center [997, 215] width 270 height 28
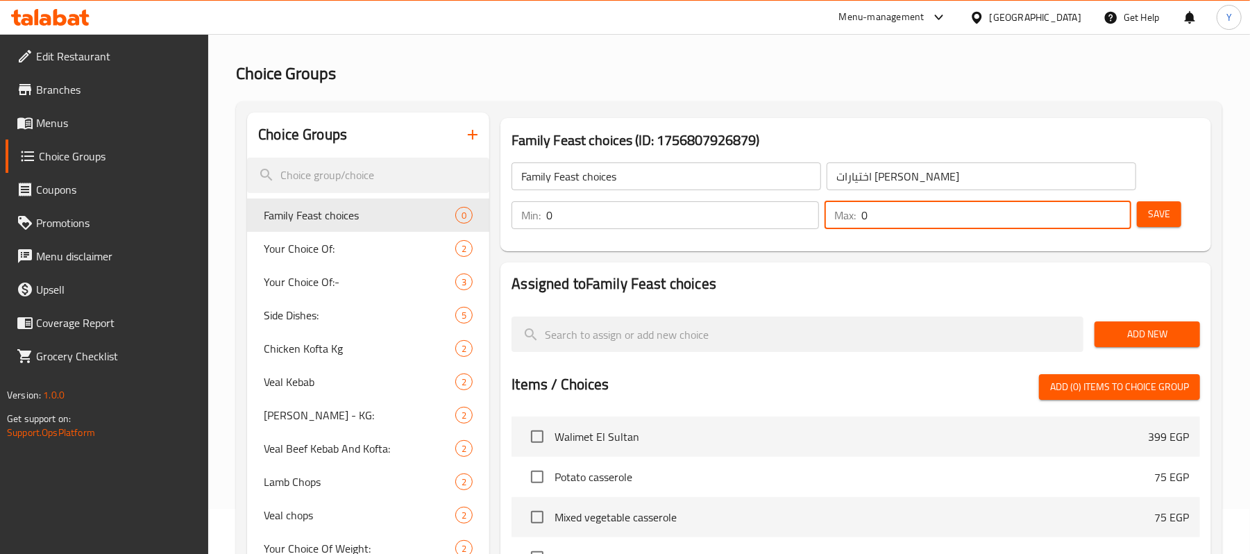
click at [876, 212] on input "0" at bounding box center [997, 215] width 270 height 28
click at [639, 224] on input "0" at bounding box center [682, 215] width 272 height 28
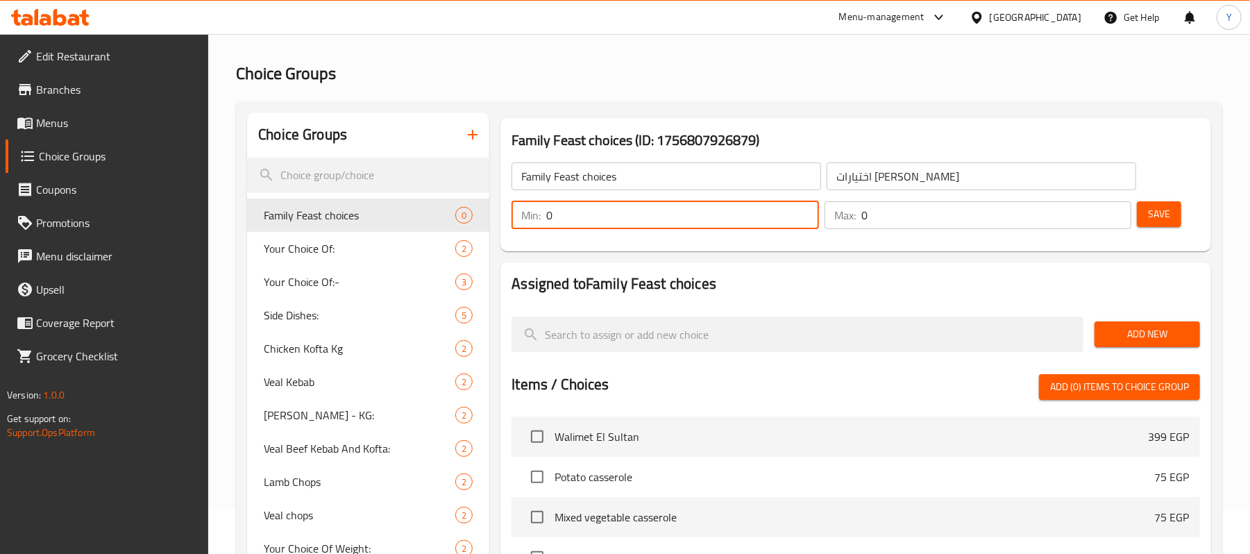
click at [639, 224] on input "0" at bounding box center [682, 215] width 272 height 28
type input "1"
click at [858, 224] on div "Max: 0 ​" at bounding box center [978, 215] width 307 height 28
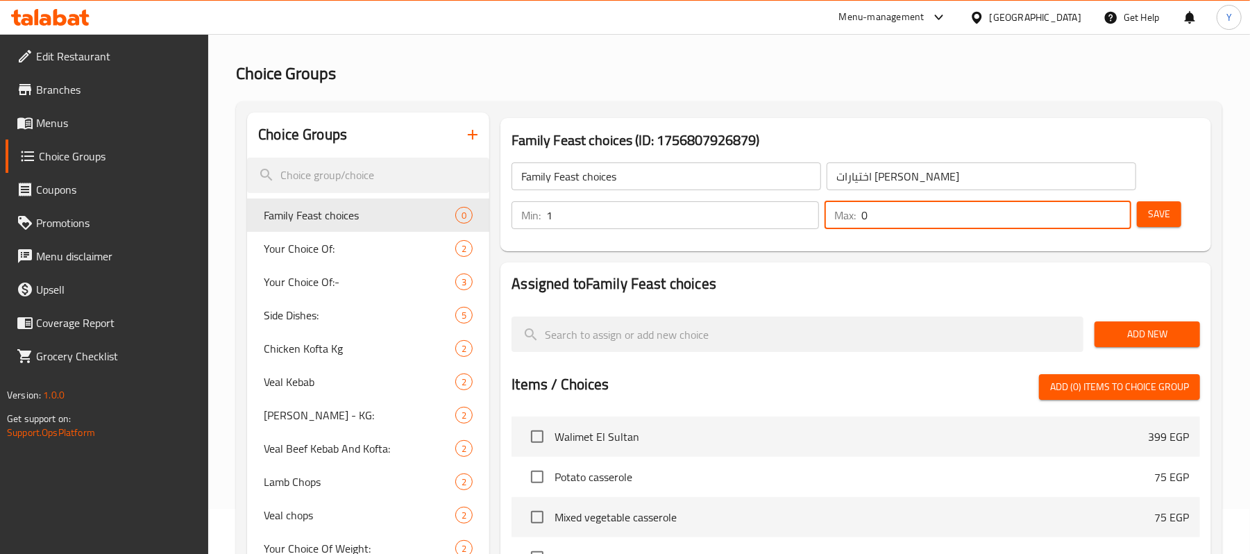
click at [873, 217] on input "0" at bounding box center [997, 215] width 270 height 28
type input "1"
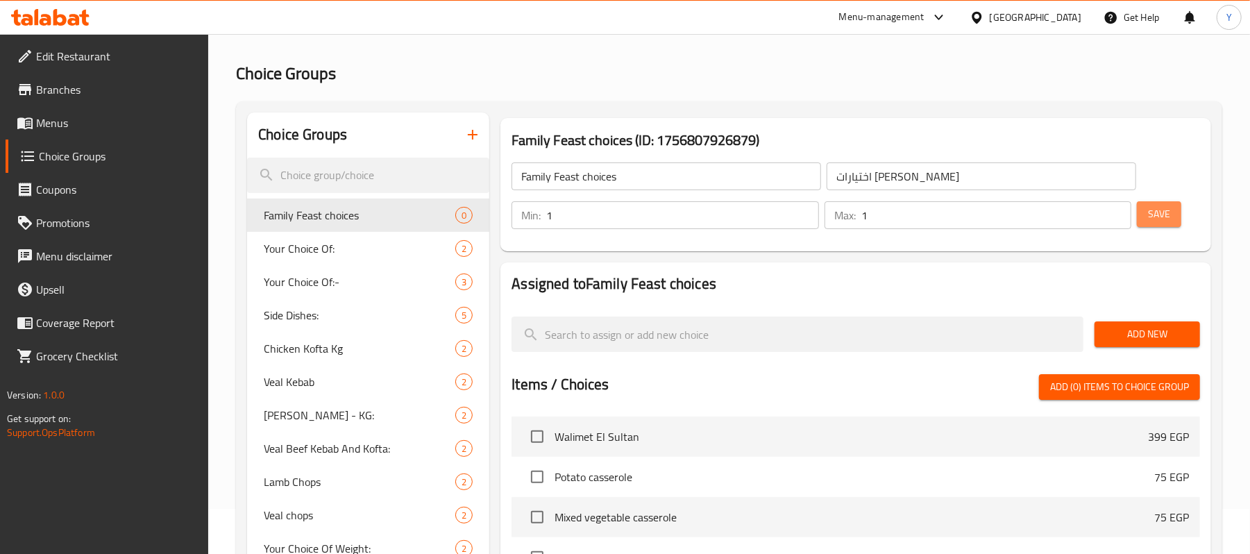
click at [1173, 209] on button "Save" at bounding box center [1159, 214] width 44 height 26
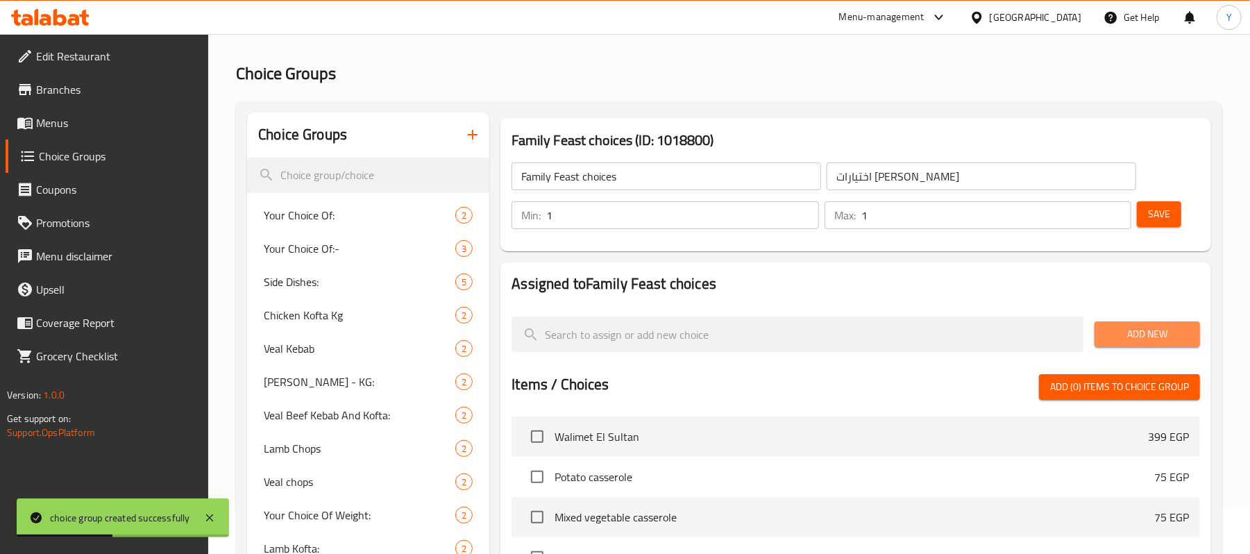
click at [1136, 322] on button "Add New" at bounding box center [1148, 334] width 106 height 26
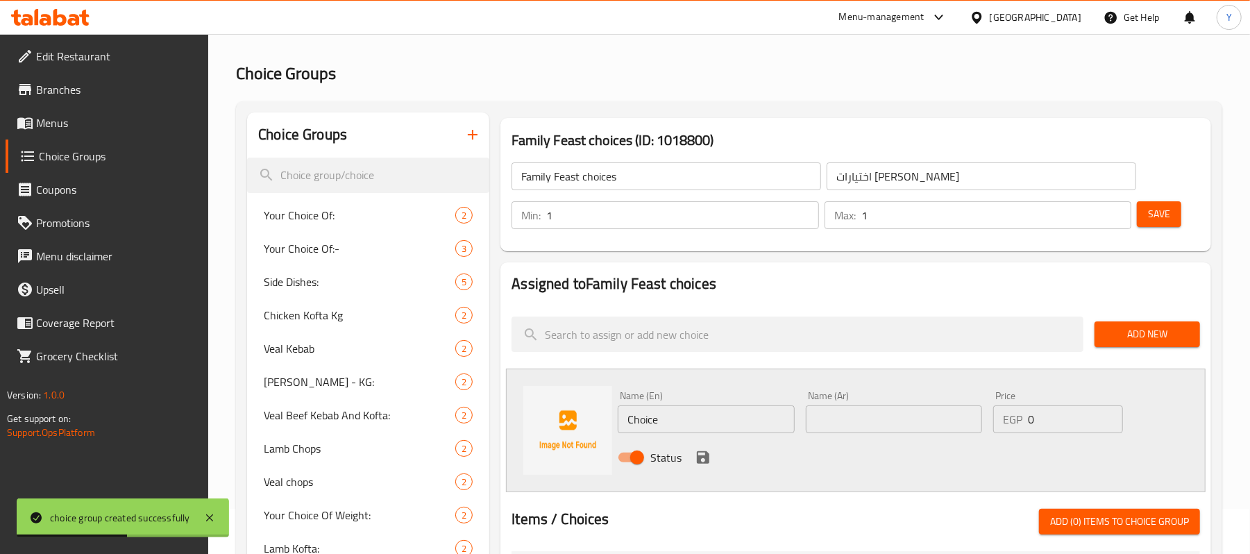
drag, startPoint x: 811, startPoint y: 419, endPoint x: 822, endPoint y: 422, distance: 11.5
click at [816, 422] on input "text" at bounding box center [894, 419] width 176 height 28
paste input "كيلو شيش طاووك"
type input "كيلو شيش طاووك"
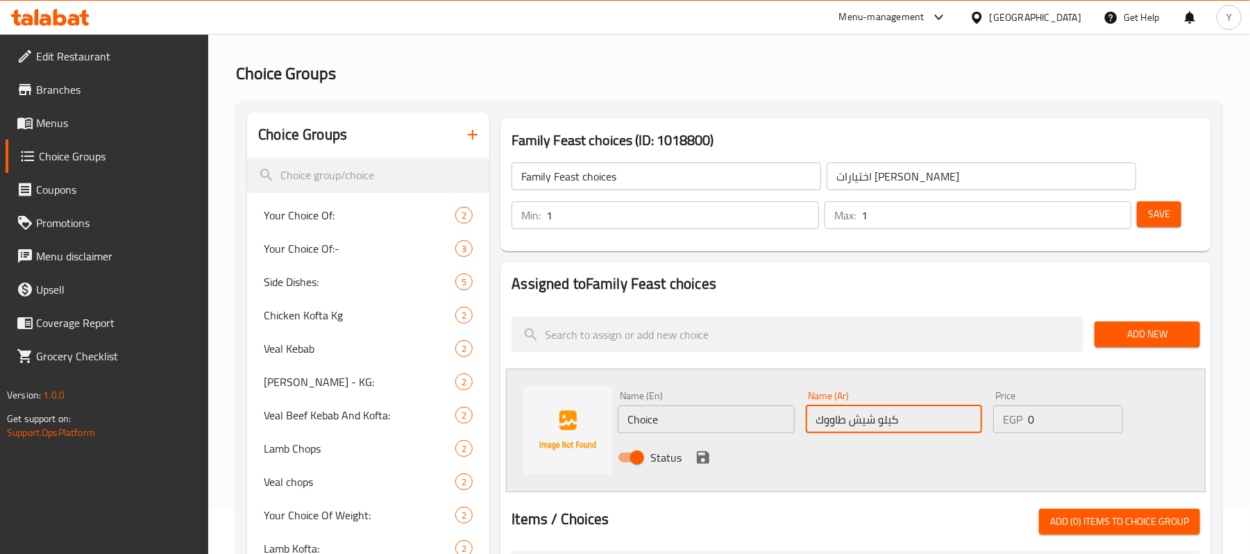
click at [687, 431] on input "Choice" at bounding box center [706, 419] width 176 height 28
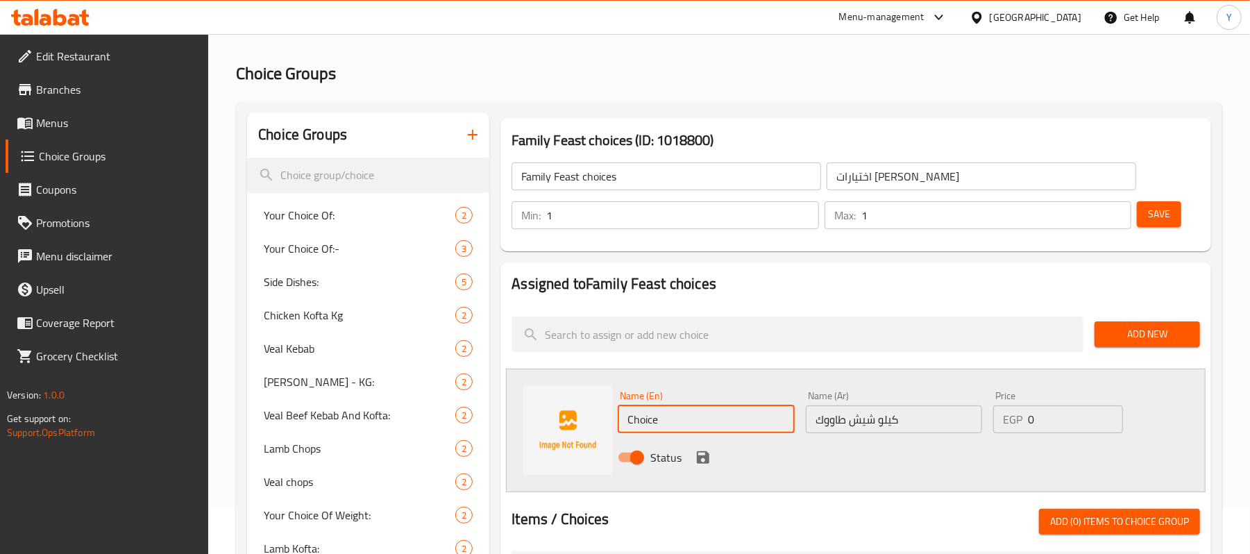
click at [687, 431] on input "Choice" at bounding box center [706, 419] width 176 height 28
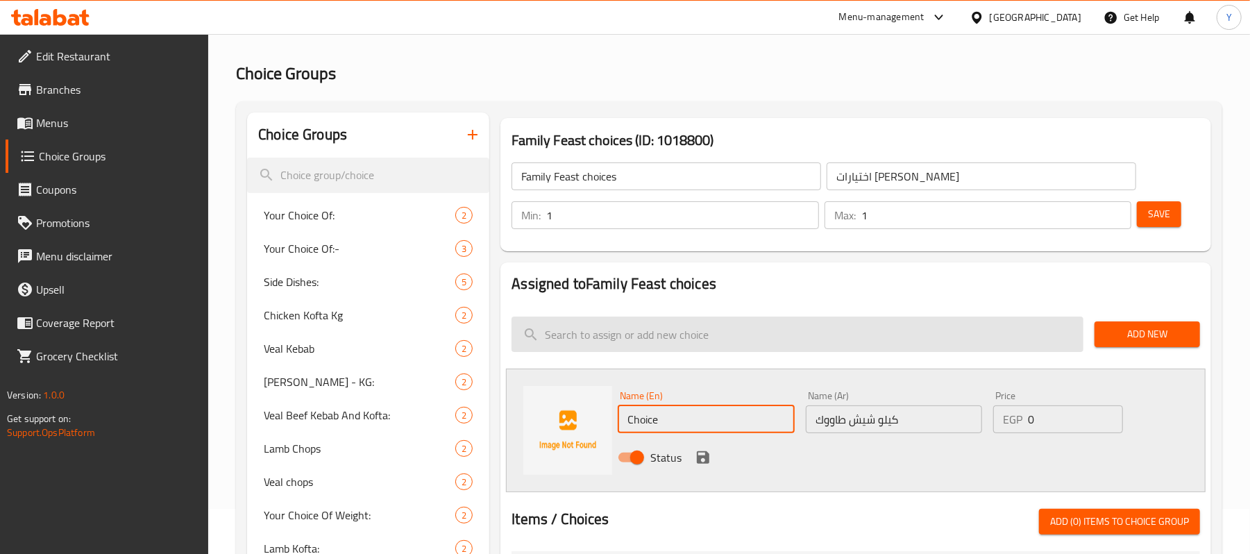
paste input "Kilo of chicken shish tawook"
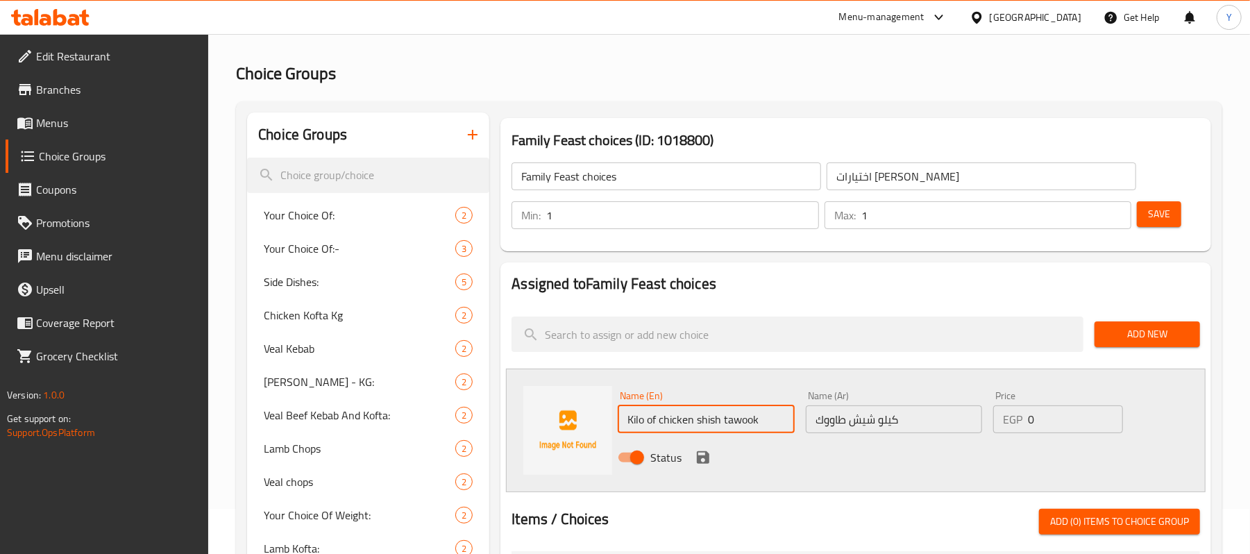
type input "Kilo of chicken shish tawook"
click at [1037, 429] on input "0" at bounding box center [1075, 419] width 95 height 28
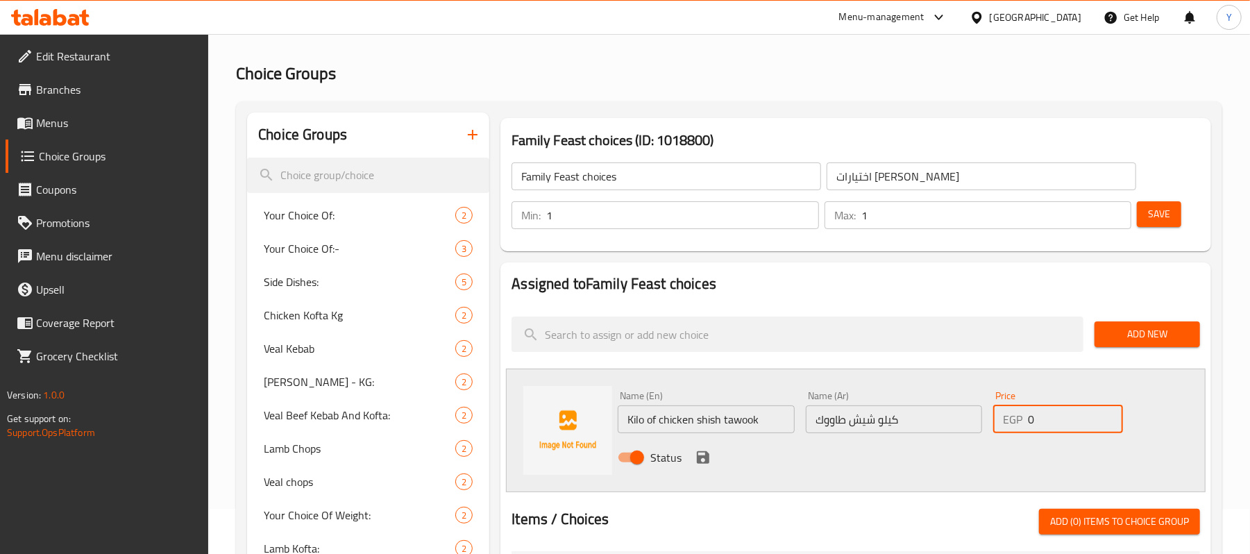
click at [705, 464] on icon "save" at bounding box center [703, 457] width 12 height 12
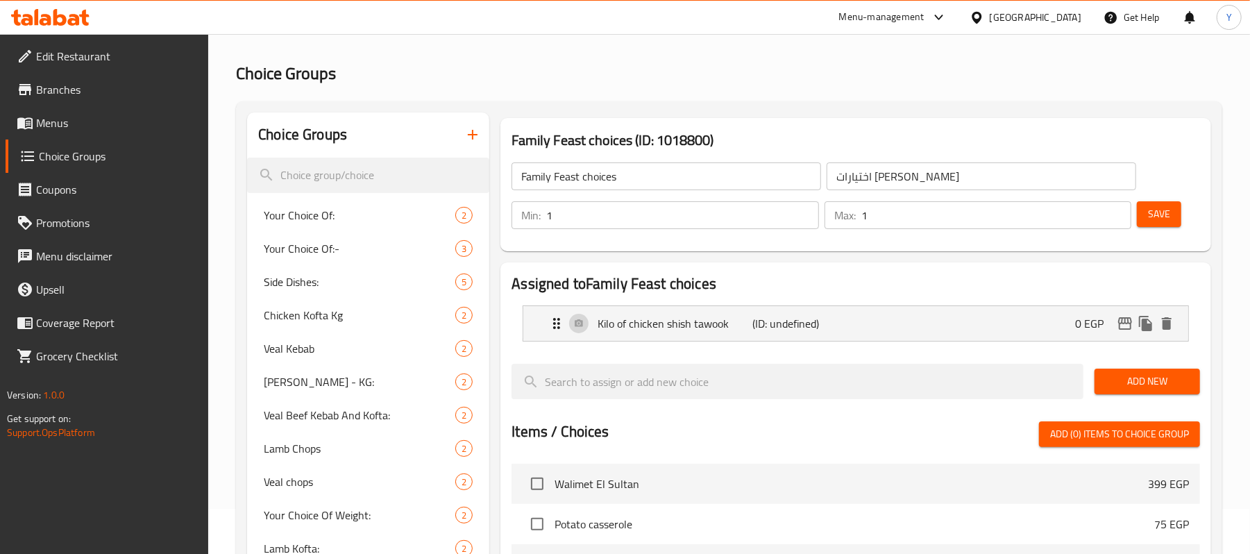
click at [1144, 397] on div "Add New" at bounding box center [1147, 381] width 117 height 47
click at [1139, 394] on button "Add New" at bounding box center [1148, 382] width 106 height 26
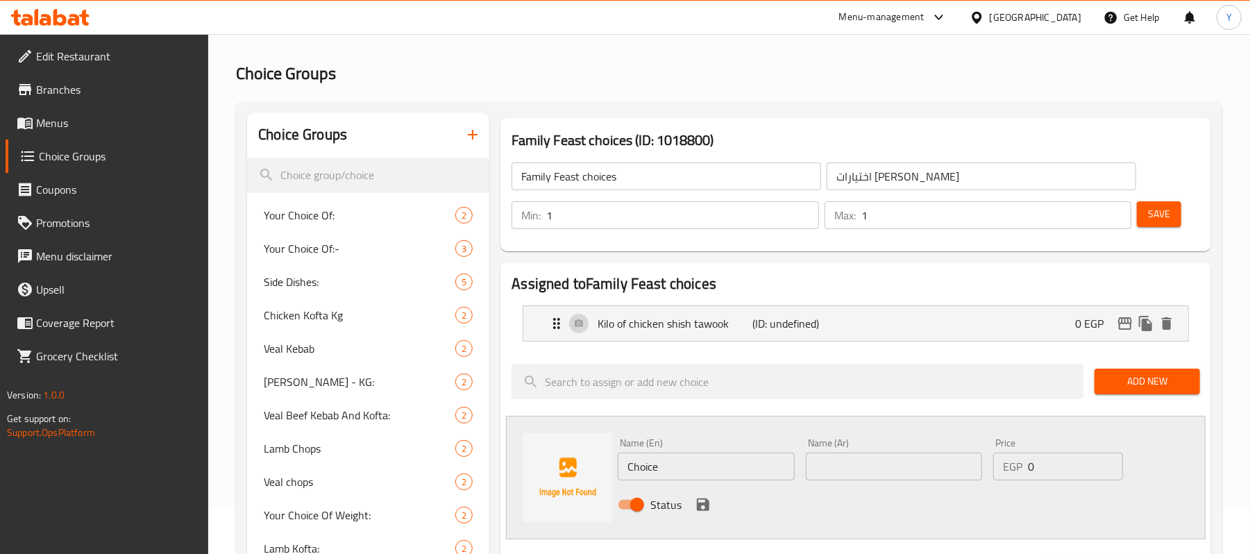
click at [880, 476] on input "text" at bounding box center [894, 467] width 176 height 28
paste input "Half a chicken shish tawook + half a kilo of kofta"
type input "Half a chicken shish tawook + half a kilo of kofta"
click at [772, 465] on input "Choice" at bounding box center [706, 467] width 176 height 28
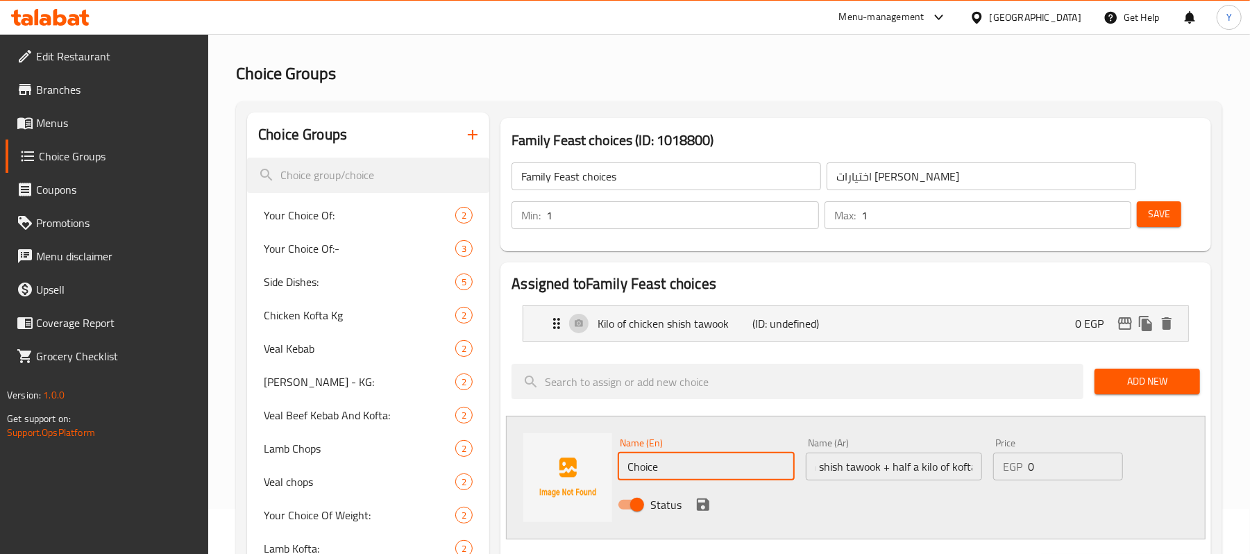
scroll to position [0, 0]
paste input "Half a chicken shish tawook + half a kilo of kofta"
type input "ChoiceHalf a chicken shish tawook + half a kilo of kofta"
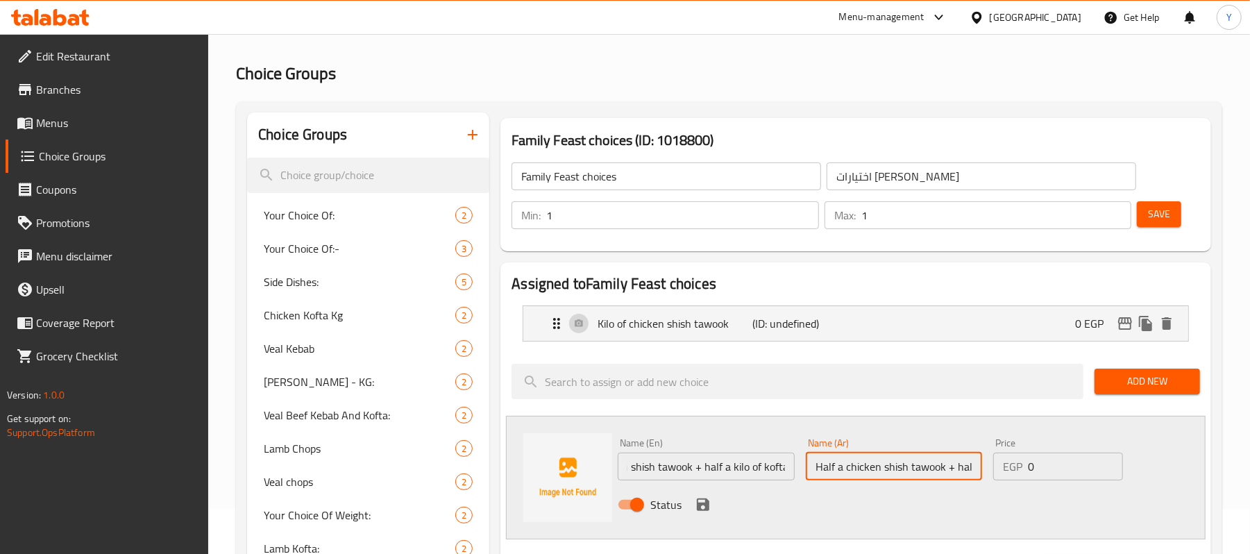
click at [850, 465] on input "Half a chicken shish tawook + half a kilo of kofta" at bounding box center [894, 467] width 176 height 28
paste input "نصف شيش طاووك + نصف كيلو كفتة"
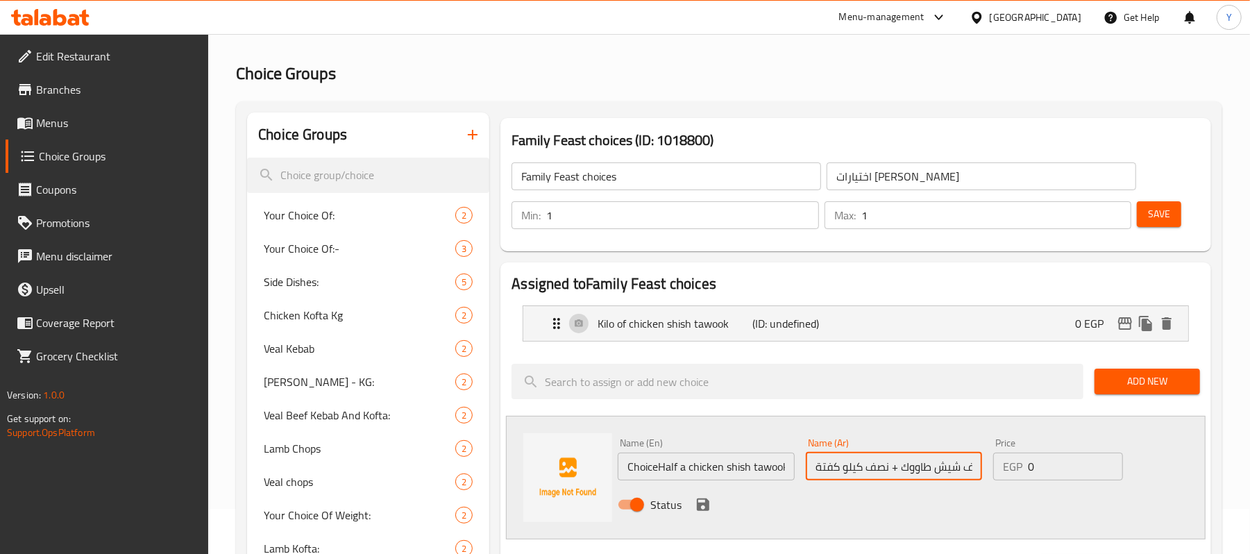
scroll to position [0, 12]
type input "نصف شيش طاووك + نصف كيلو كفتة"
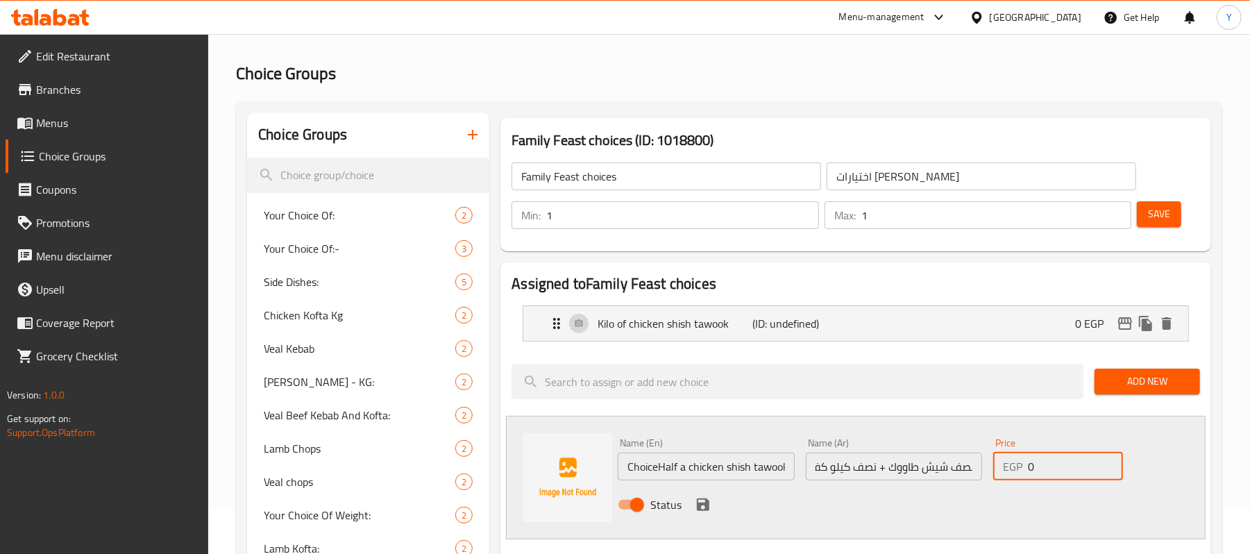
click at [1045, 462] on input "0" at bounding box center [1075, 467] width 95 height 28
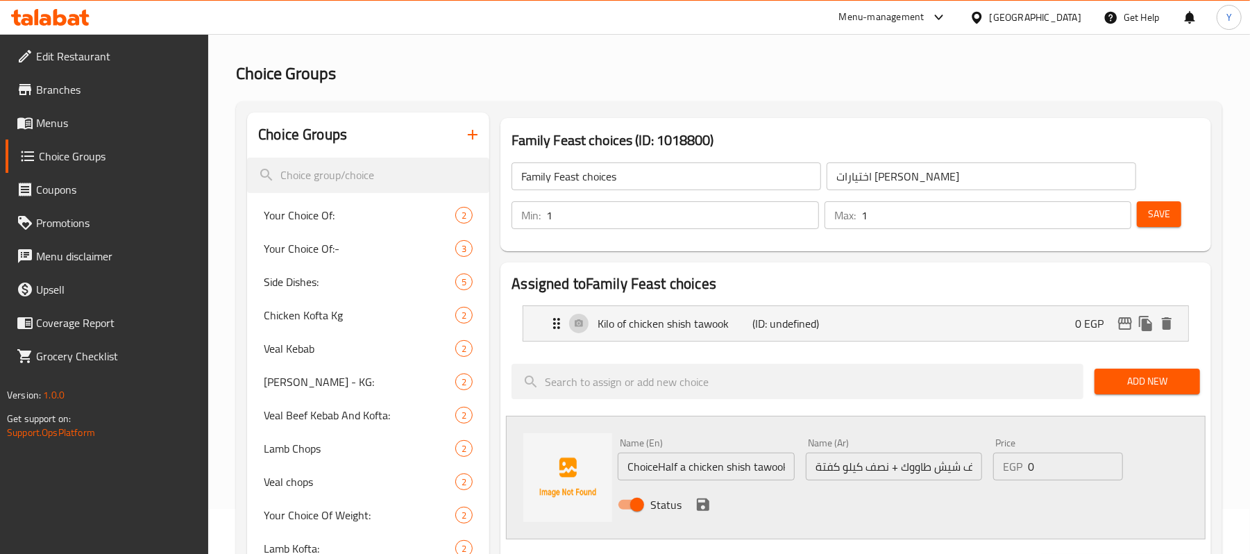
click at [1040, 483] on div "Price EGP 0 Price" at bounding box center [1058, 459] width 141 height 53
click at [1040, 475] on input "0" at bounding box center [1075, 467] width 95 height 28
type input "40"
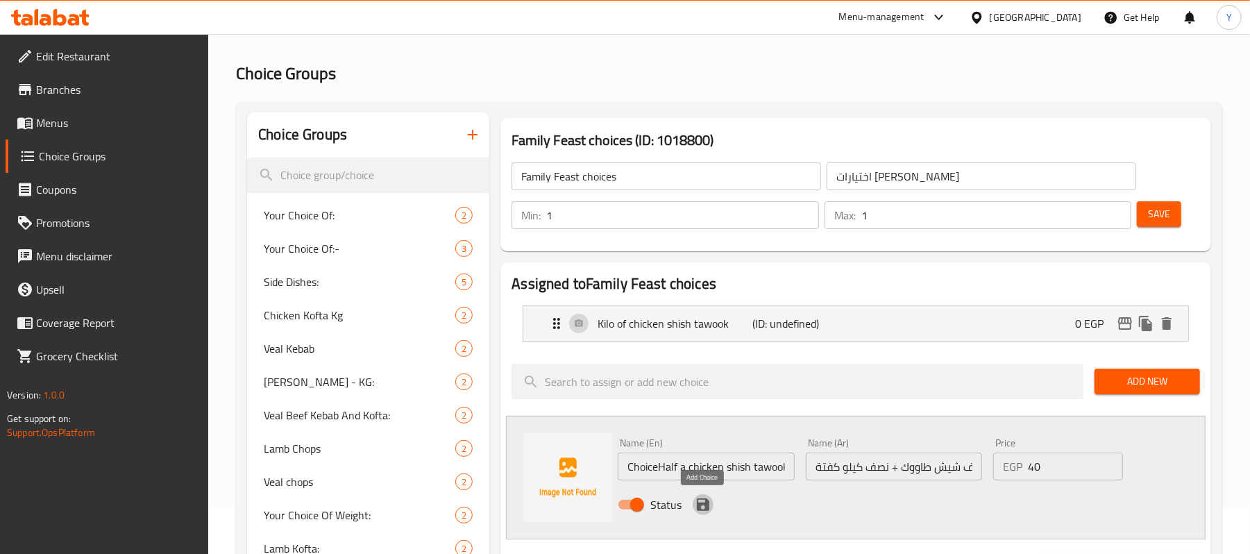
click at [703, 509] on icon "save" at bounding box center [703, 504] width 17 height 17
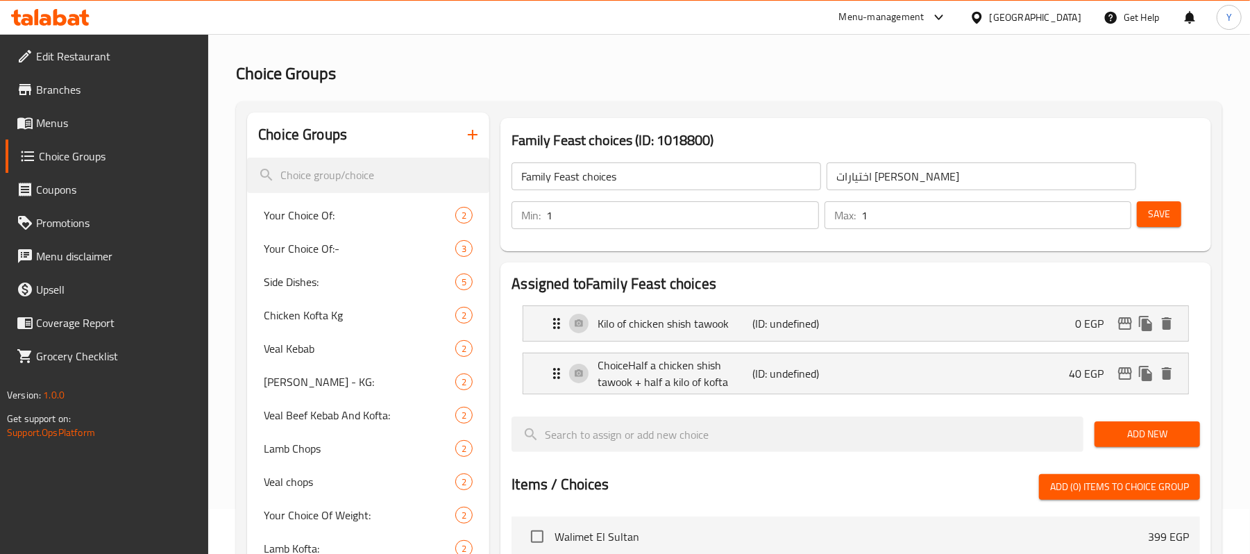
click at [1134, 442] on span "Add New" at bounding box center [1147, 434] width 83 height 17
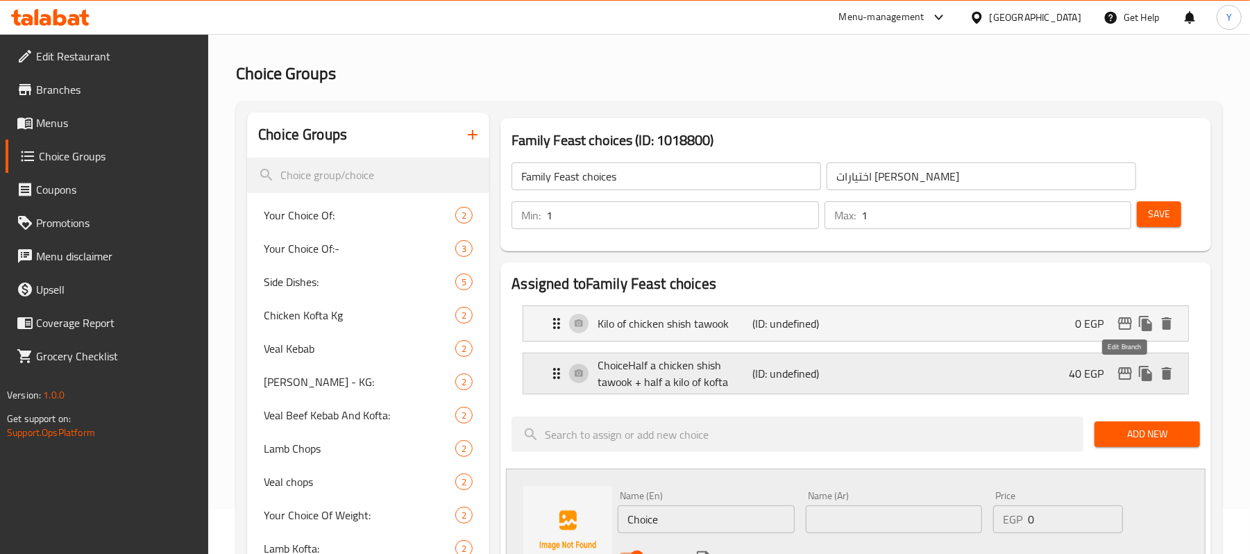
click at [1005, 372] on div "ChoiceHalf a chicken shish tawook + half a kilo of kofta (ID: undefined) 40 EGP" at bounding box center [859, 373] width 623 height 40
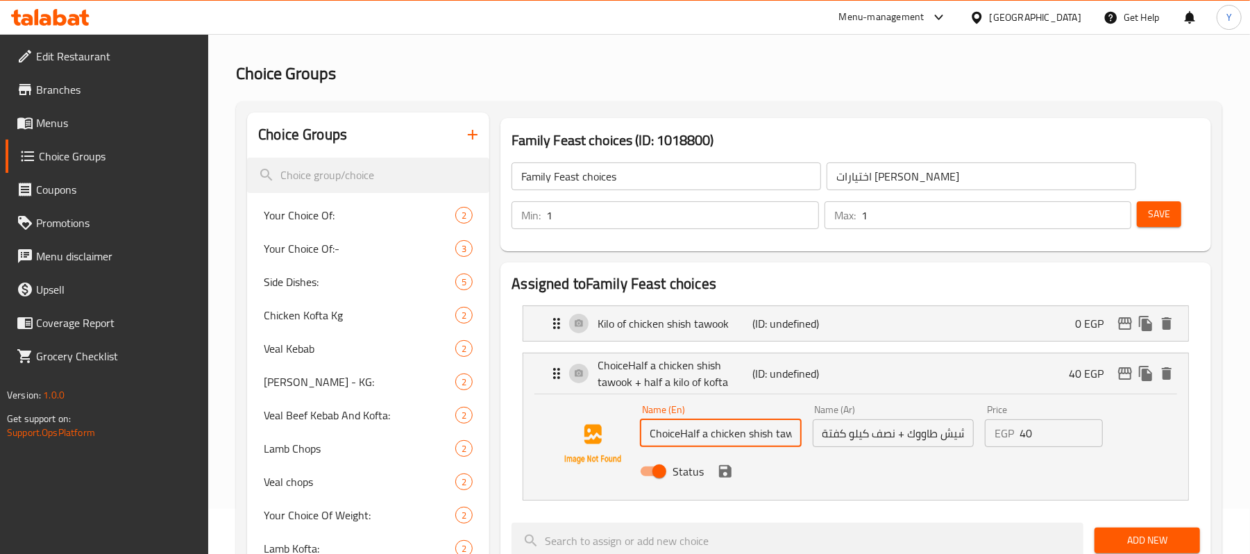
click at [664, 429] on input "ChoiceHalf a chicken shish tawook + half a kilo of kofta" at bounding box center [720, 433] width 161 height 28
click at [659, 437] on input "ChoiceHalf a chicken shish tawook + half a kilo of kofta" at bounding box center [720, 433] width 161 height 28
click at [653, 432] on input "ChoiceHalf a chicken shish tawook + half a kilo of kofta" at bounding box center [720, 433] width 161 height 28
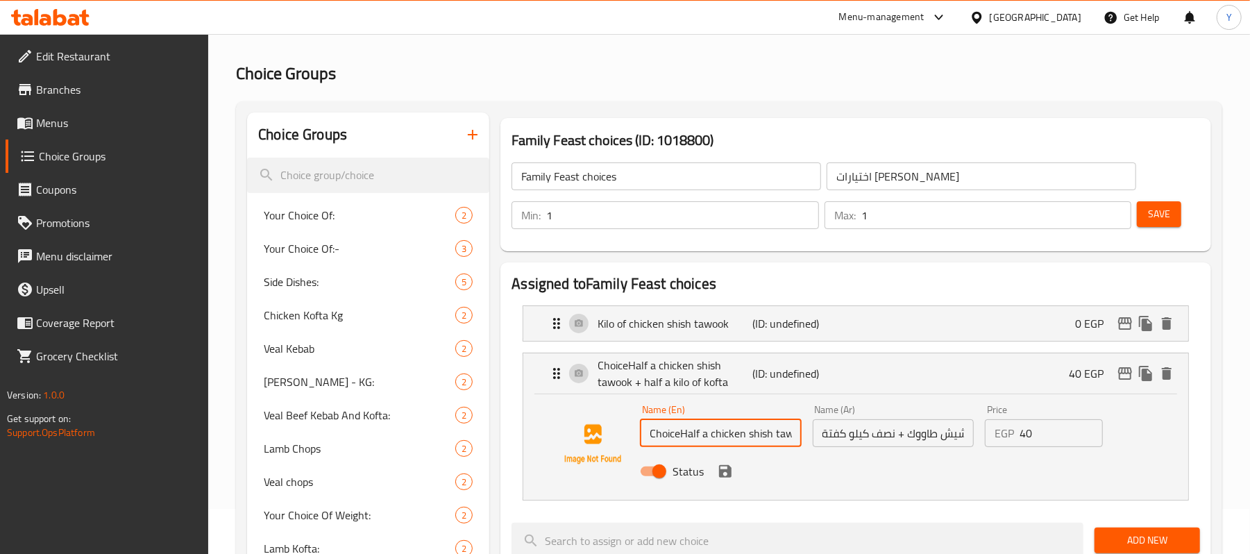
click at [658, 434] on input "ChoiceHalf a chicken shish tawook + half a kilo of kofta" at bounding box center [720, 433] width 161 height 28
click at [656, 433] on input "ChoiceHalf a chicken shish tawook + half a kilo of kofta" at bounding box center [720, 433] width 161 height 28
drag, startPoint x: 679, startPoint y: 442, endPoint x: 648, endPoint y: 432, distance: 32.1
click at [648, 432] on input "ChoiceHalf a chicken shish tawook + half a kilo of kofta" at bounding box center [720, 433] width 161 height 28
click at [730, 473] on icon "save" at bounding box center [725, 471] width 12 height 12
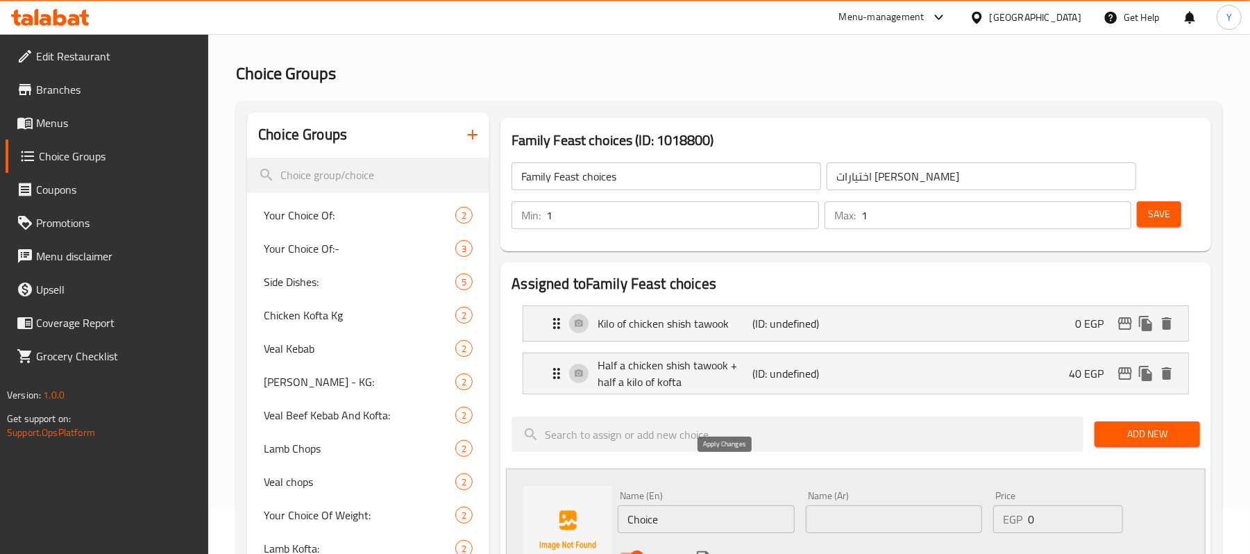
type input "Half a chicken shish tawook + half a kilo of kofta"
click at [867, 517] on input "text" at bounding box center [894, 519] width 176 height 28
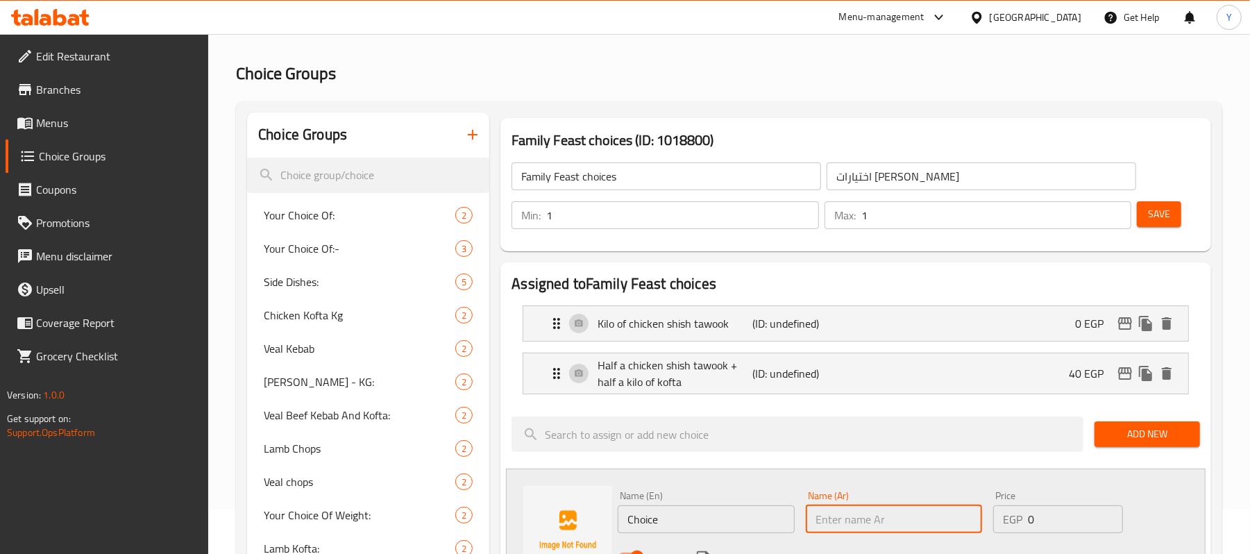
paste input "كيلو كفتة"
type input "كيلو كفتة"
click at [653, 515] on input "Choice" at bounding box center [706, 519] width 176 height 28
paste input "One kilo of kofta"
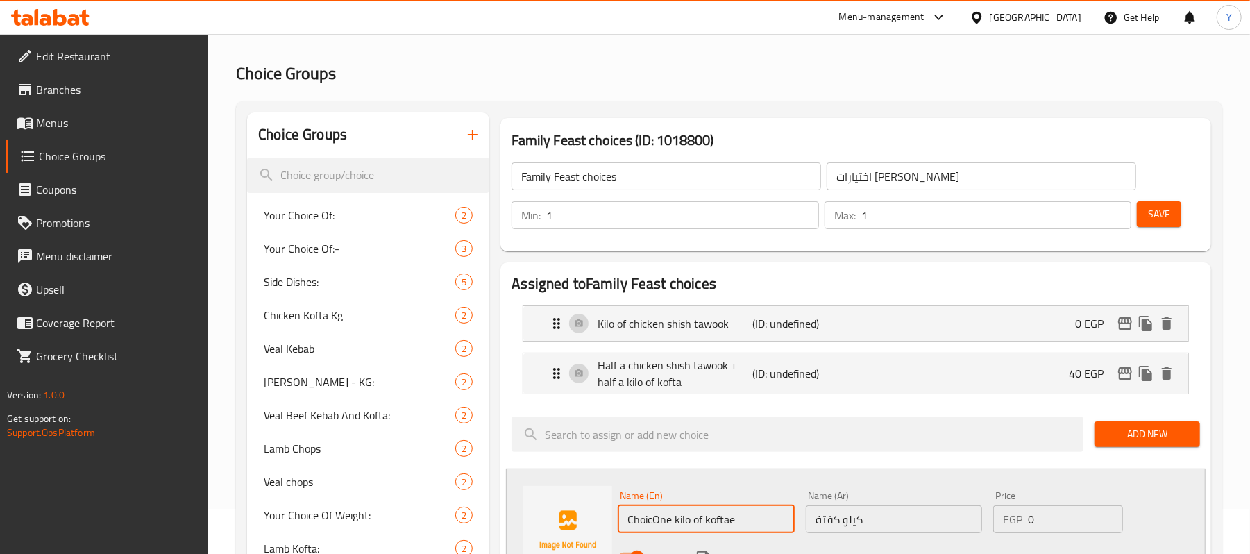
click at [653, 515] on input "ChoicOne kilo of koftae" at bounding box center [706, 519] width 176 height 28
paste input "One kilo of kofta"
click at [653, 515] on input "One kilo of koftaOne kilo of kofta" at bounding box center [706, 519] width 176 height 28
paste input "One kilo of kofta"
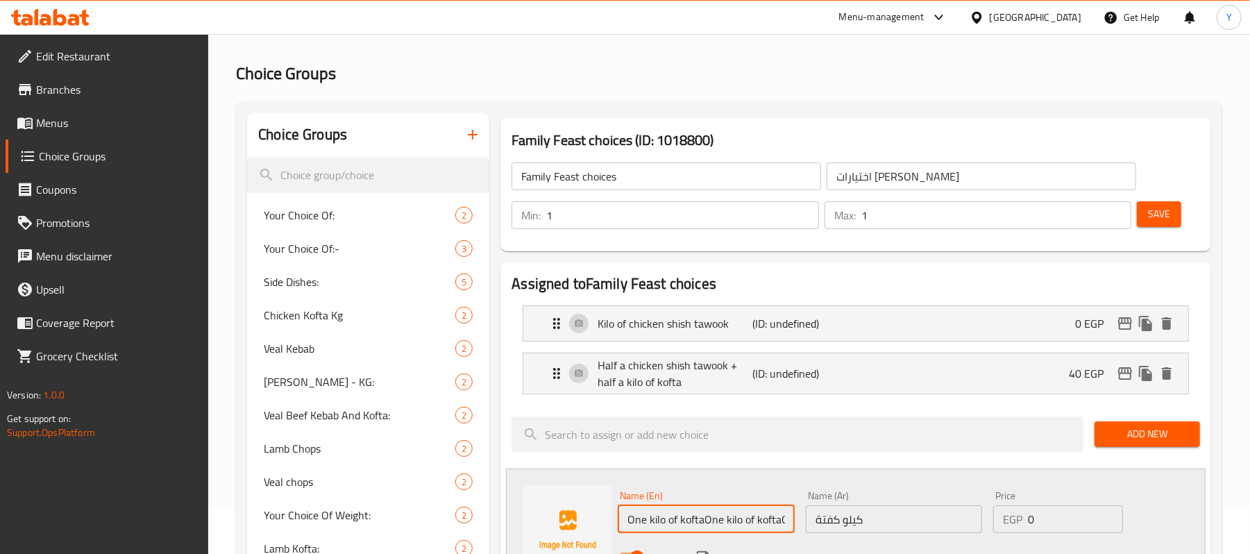
paste input "One kilo of kofta"
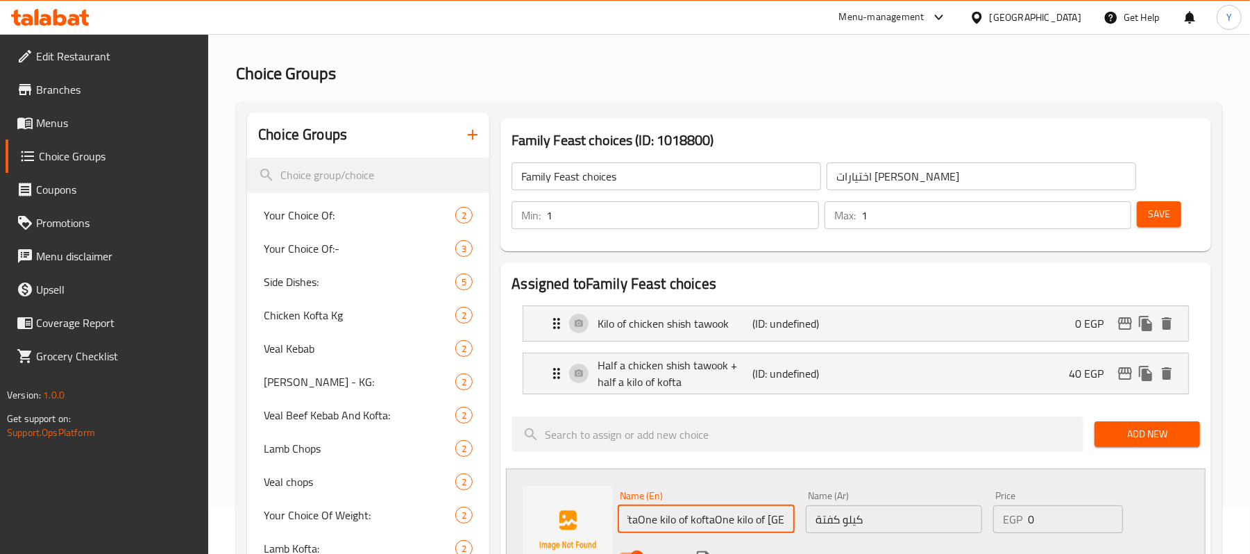
paste input "One kilo of kofta"
paste
click at [655, 517] on input "One kilo of koftaOne kilo of koftaOne kilo of koftaOne kilo of koftaOne kilo of…" at bounding box center [706, 519] width 176 height 28
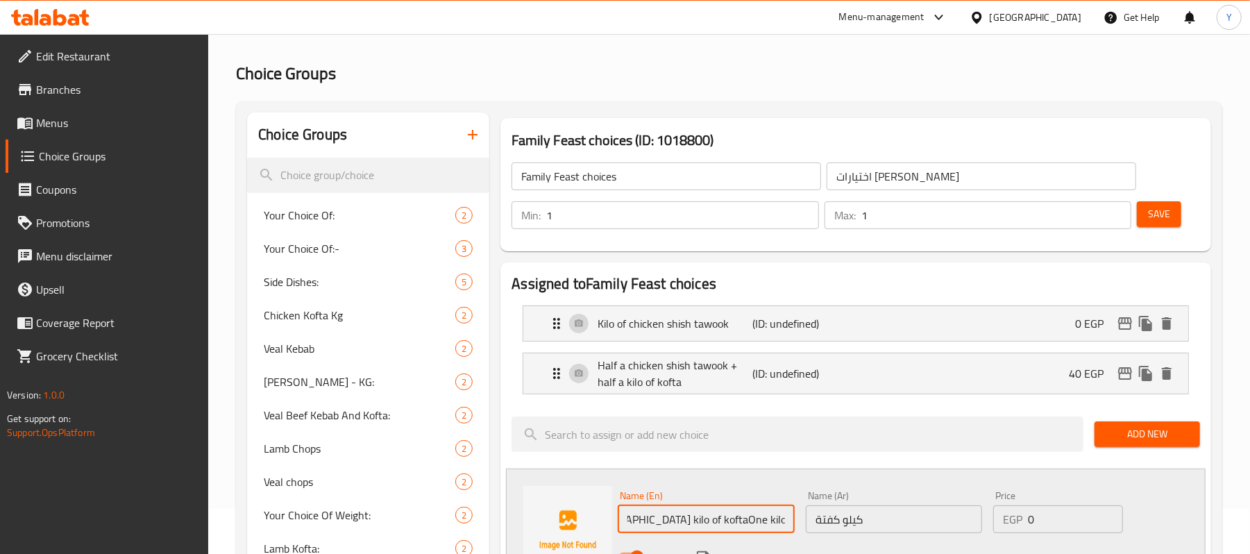
click at [655, 517] on input "One kilo of koftaOne kilo of koftaOne kilo of koftaOne kilo of koftaOne kilo of…" at bounding box center [706, 519] width 176 height 28
paste input "text"
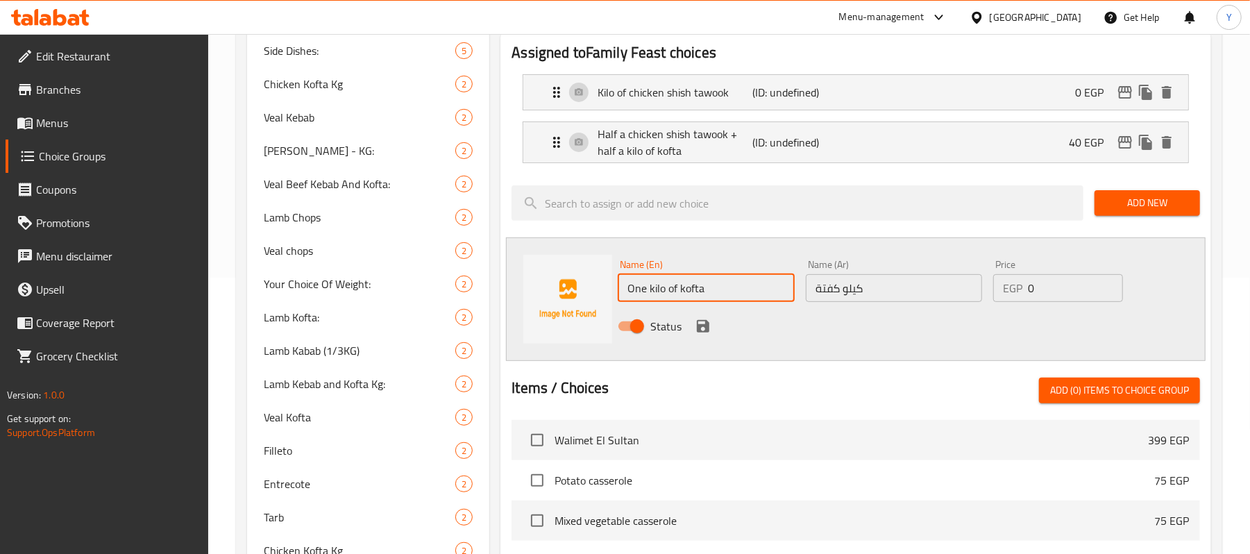
scroll to position [323, 0]
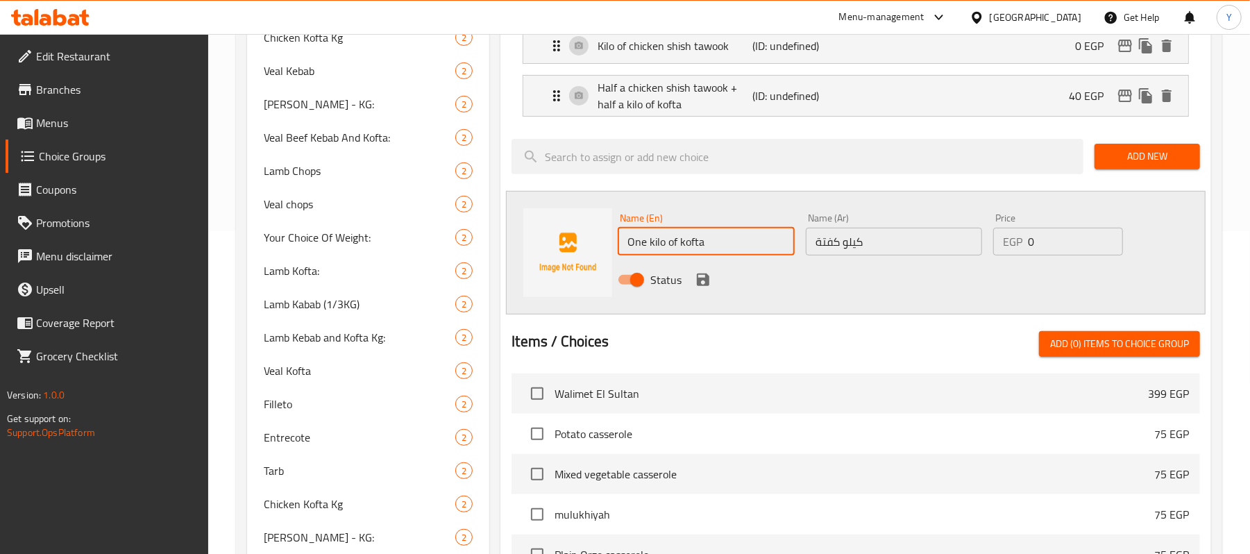
type input "One kilo of kofta"
click at [1044, 247] on input "0" at bounding box center [1075, 242] width 95 height 28
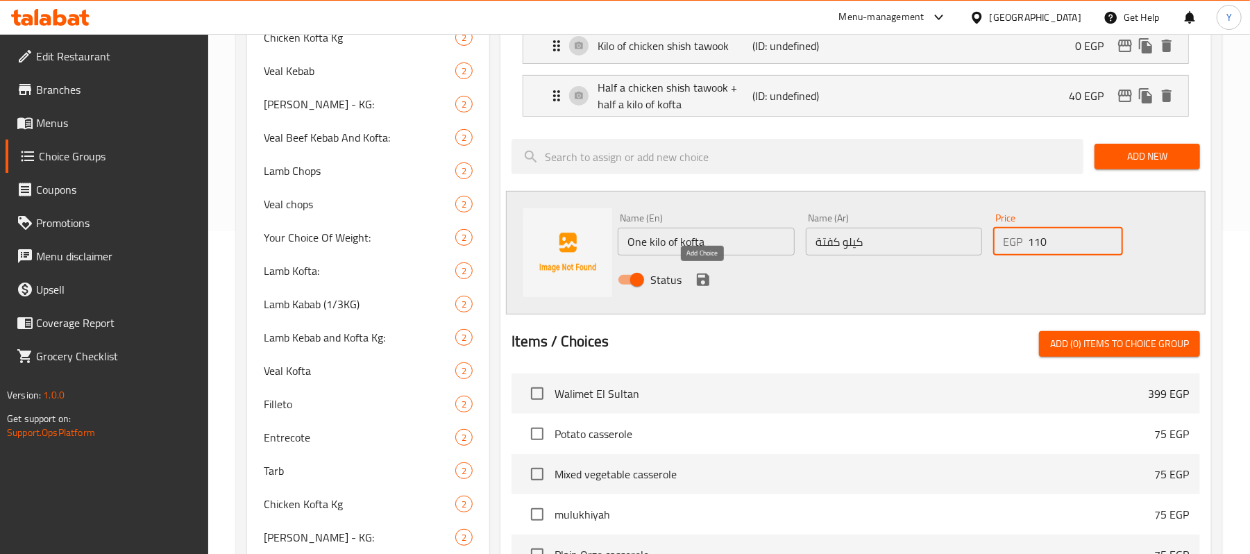
type input "110"
click at [707, 274] on icon "save" at bounding box center [703, 279] width 17 height 17
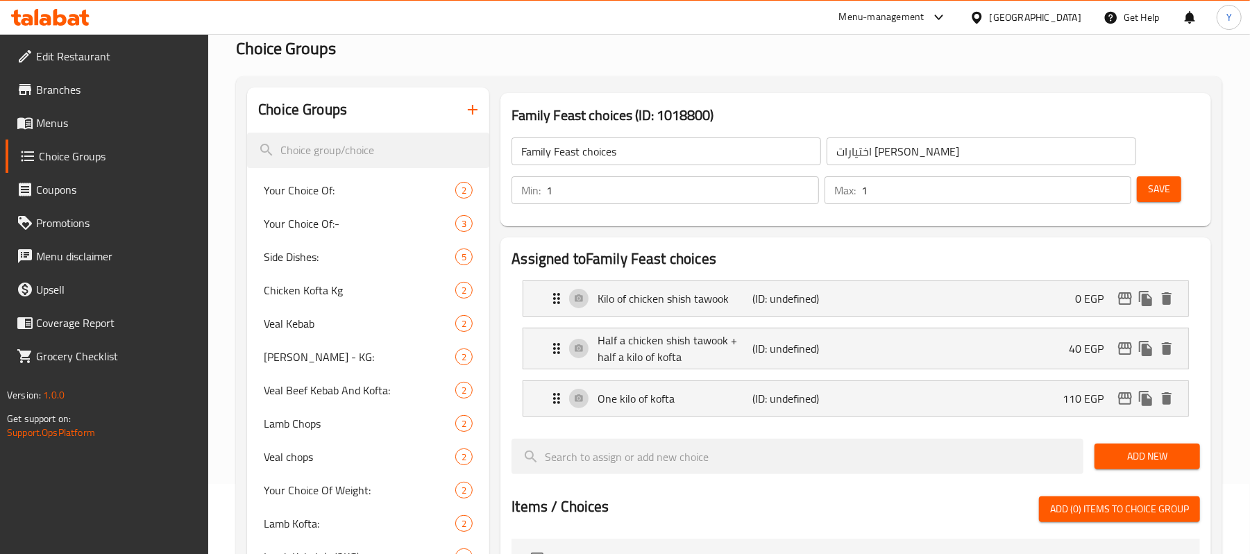
scroll to position [45, 0]
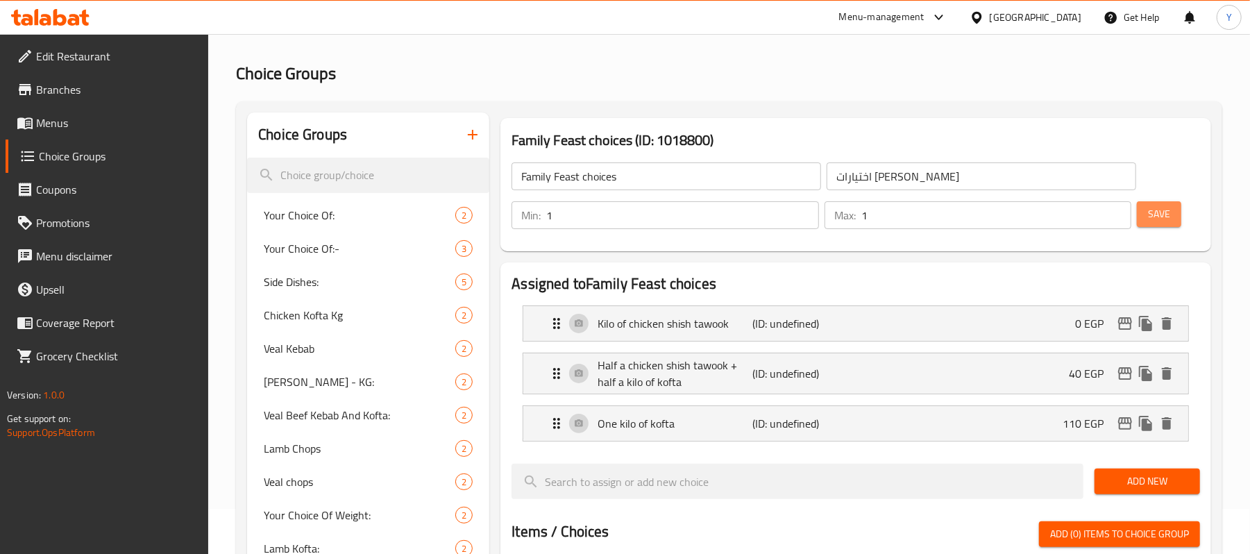
click at [1154, 222] on span "Save" at bounding box center [1159, 214] width 22 height 17
drag, startPoint x: 473, startPoint y: 137, endPoint x: 1141, endPoint y: 162, distance: 668.3
click at [1153, 209] on span "Save" at bounding box center [1159, 214] width 22 height 17
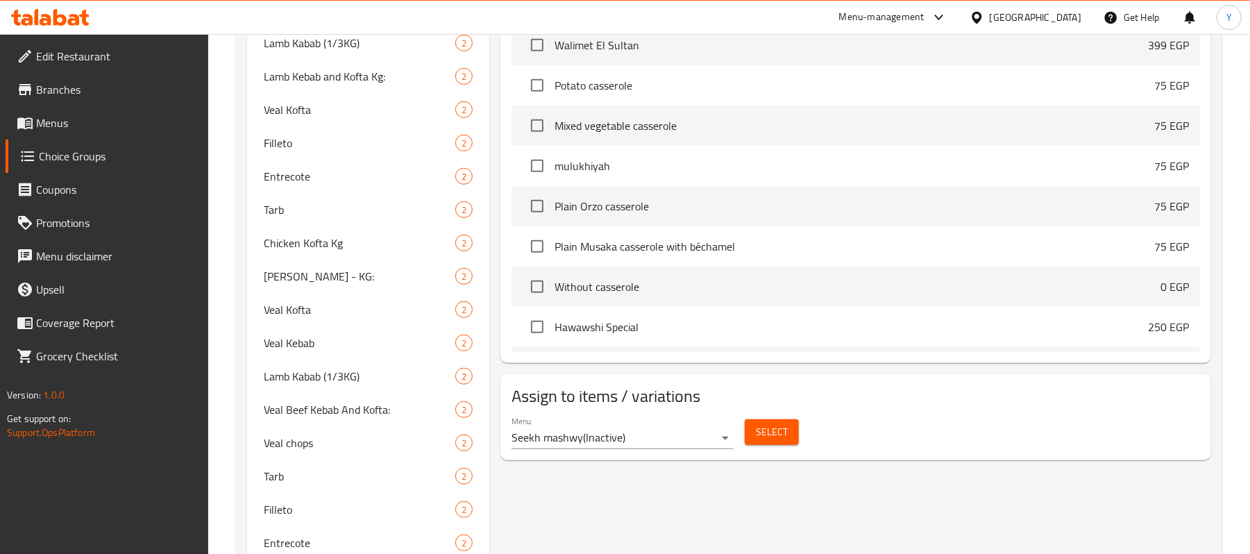
scroll to position [0, 0]
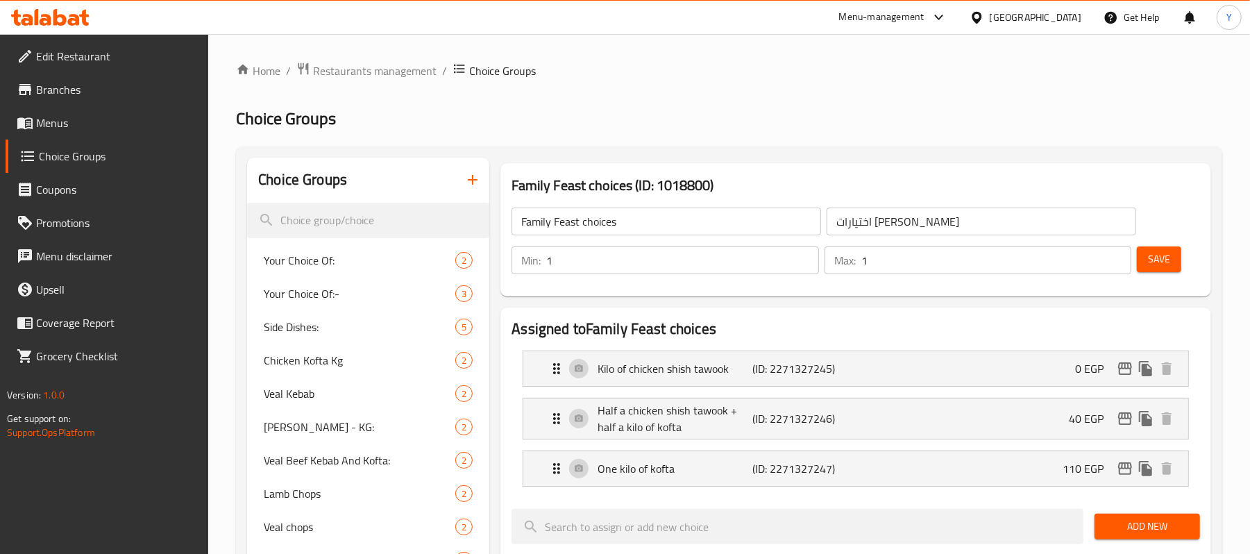
click at [464, 183] on button "button" at bounding box center [472, 179] width 33 height 33
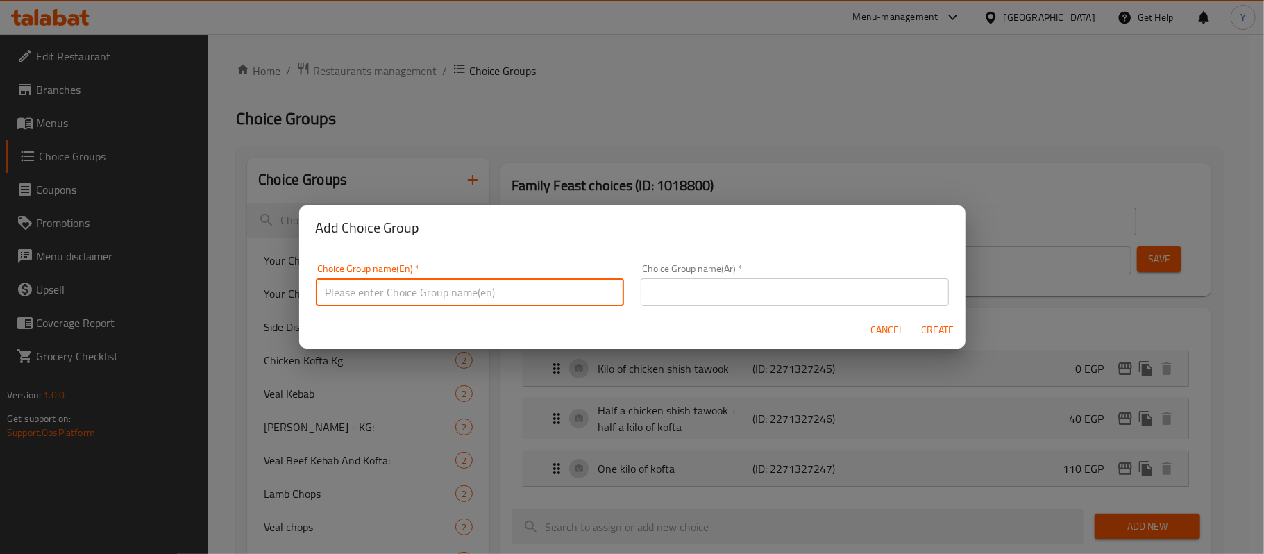
click at [498, 279] on input "text" at bounding box center [470, 292] width 308 height 28
click at [476, 298] on input "text" at bounding box center [470, 292] width 308 height 28
type input "Your Choice Of 1"
click at [789, 297] on input "text" at bounding box center [795, 292] width 308 height 28
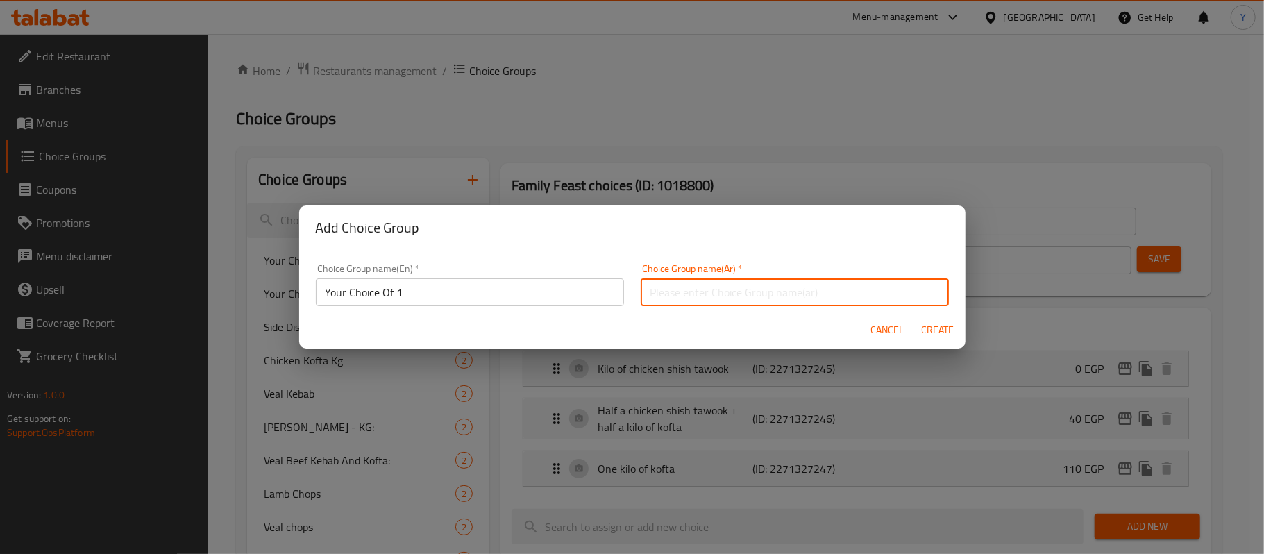
type input "h"
type input "اختيارك من"
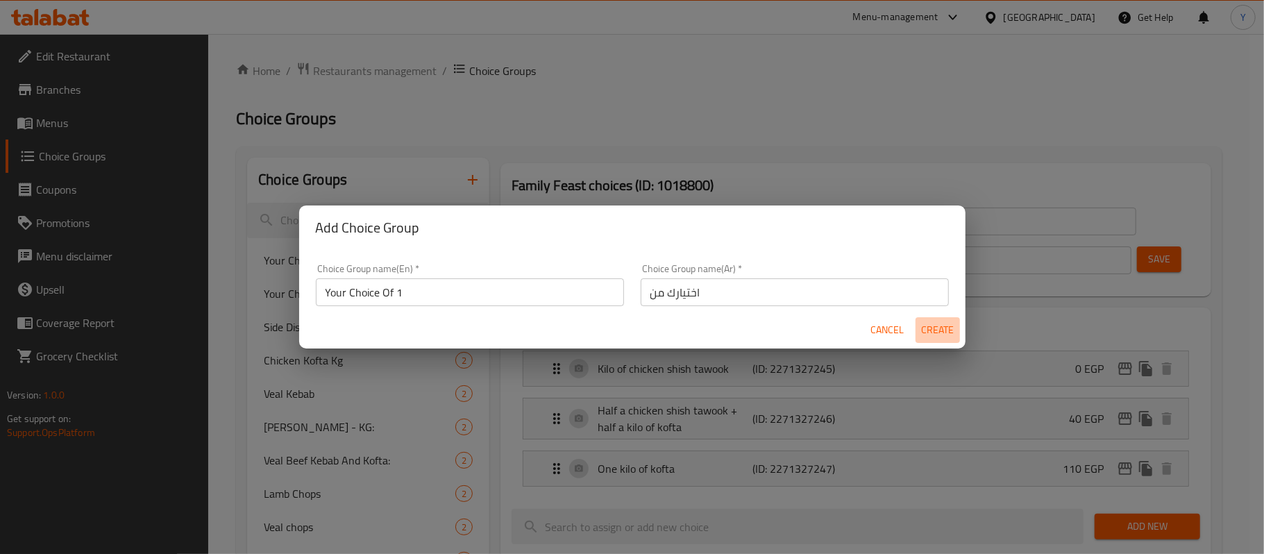
click at [944, 333] on span "Create" at bounding box center [937, 329] width 33 height 17
type input "Your Choice Of 1"
type input "اختيارك من"
type input "0"
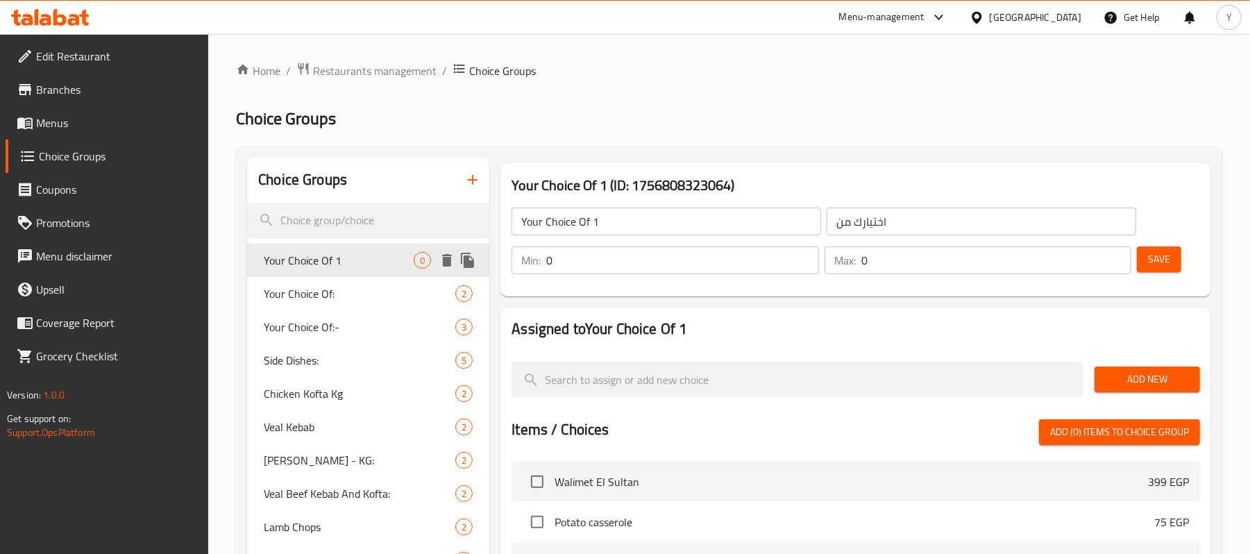
click at [384, 268] on span "Your Choice Of 1" at bounding box center [339, 260] width 150 height 17
click at [740, 261] on input "0" at bounding box center [682, 260] width 272 height 28
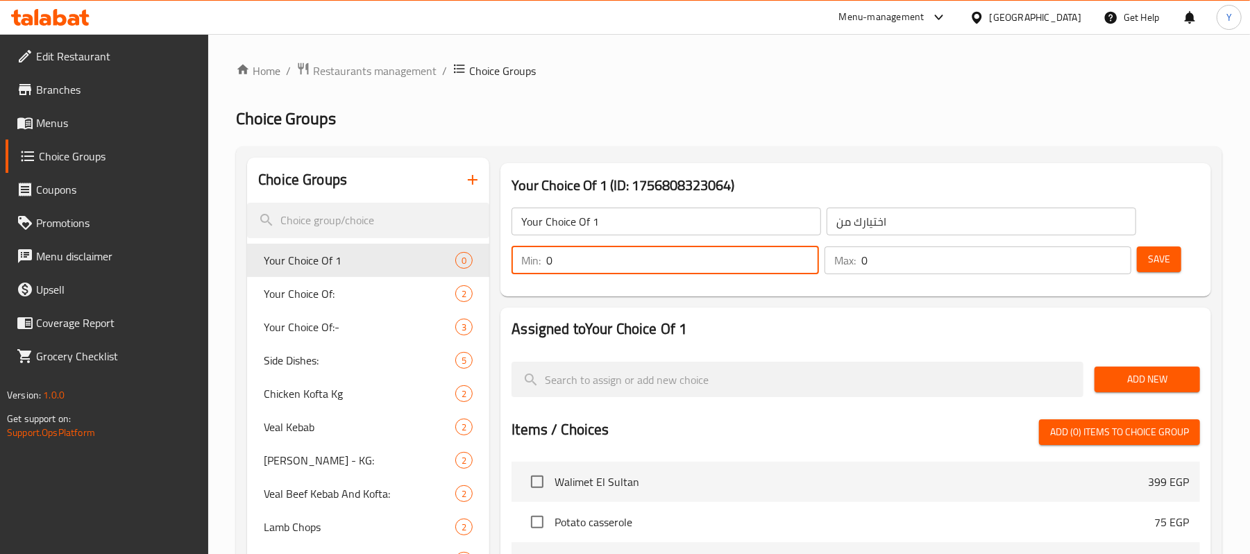
click at [740, 261] on input "0" at bounding box center [682, 260] width 272 height 28
type input "1"
click at [878, 265] on input "0" at bounding box center [997, 260] width 270 height 28
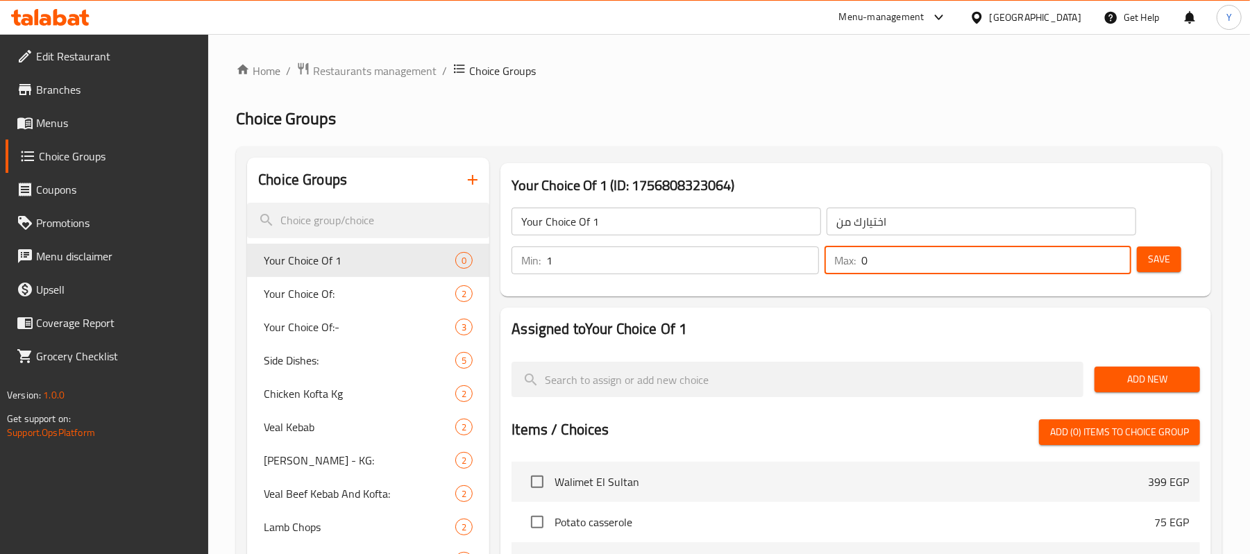
click at [878, 265] on input "0" at bounding box center [997, 260] width 270 height 28
type input "1"
click at [1164, 258] on span "Save" at bounding box center [1159, 259] width 22 height 17
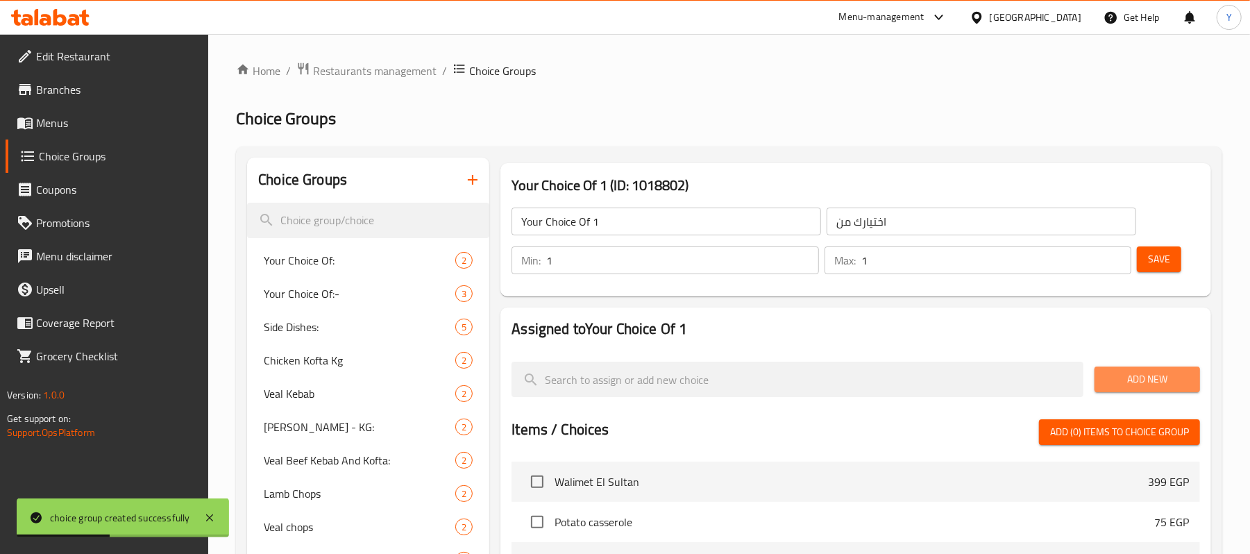
click at [1128, 382] on span "Add New" at bounding box center [1147, 379] width 83 height 17
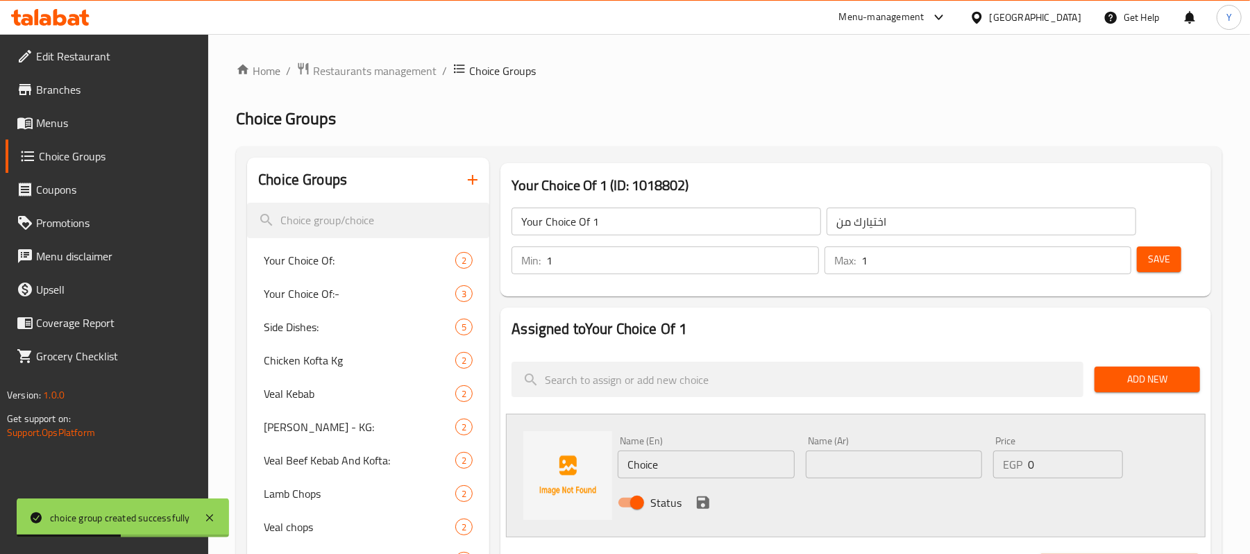
click at [894, 478] on input "text" at bounding box center [894, 465] width 176 height 28
paste input "معمر ساده"
type input "معمر ساده"
click at [648, 455] on input "Choice" at bounding box center [706, 465] width 176 height 28
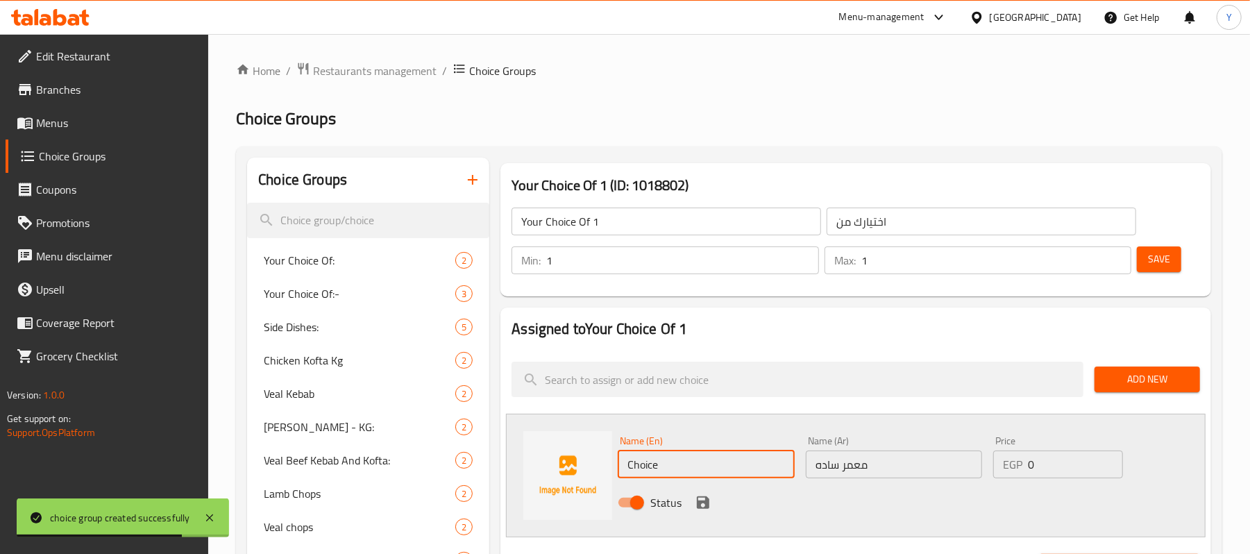
click at [648, 455] on input "Choice" at bounding box center [706, 465] width 176 height 28
paste input "Plain muammar"
type input "Plain muammar"
click at [695, 496] on icon "save" at bounding box center [703, 502] width 17 height 17
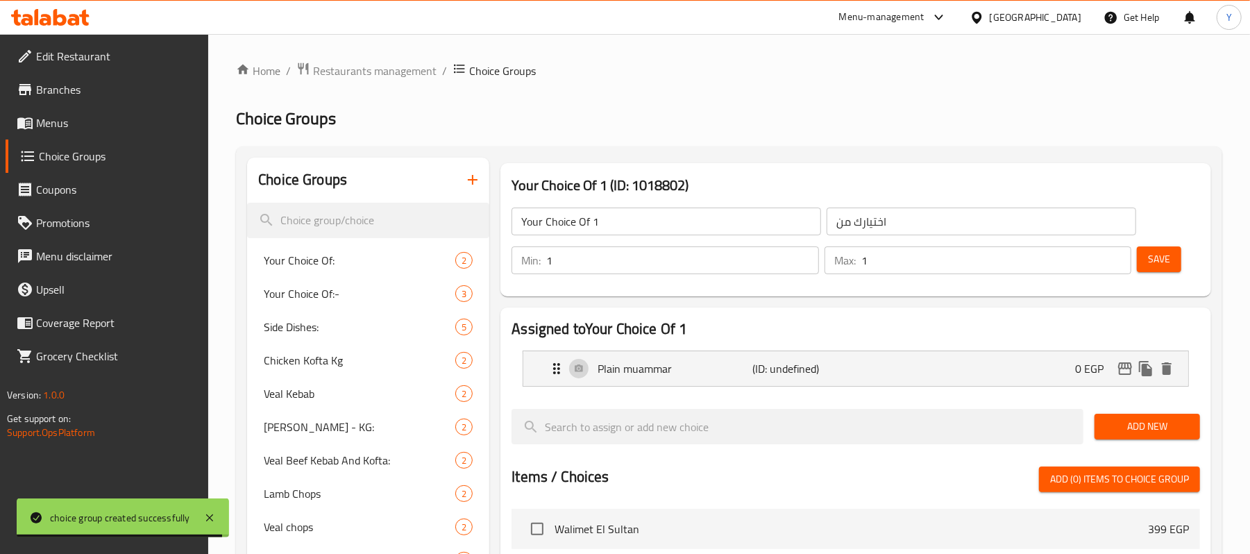
click at [1121, 429] on span "Add New" at bounding box center [1147, 426] width 83 height 17
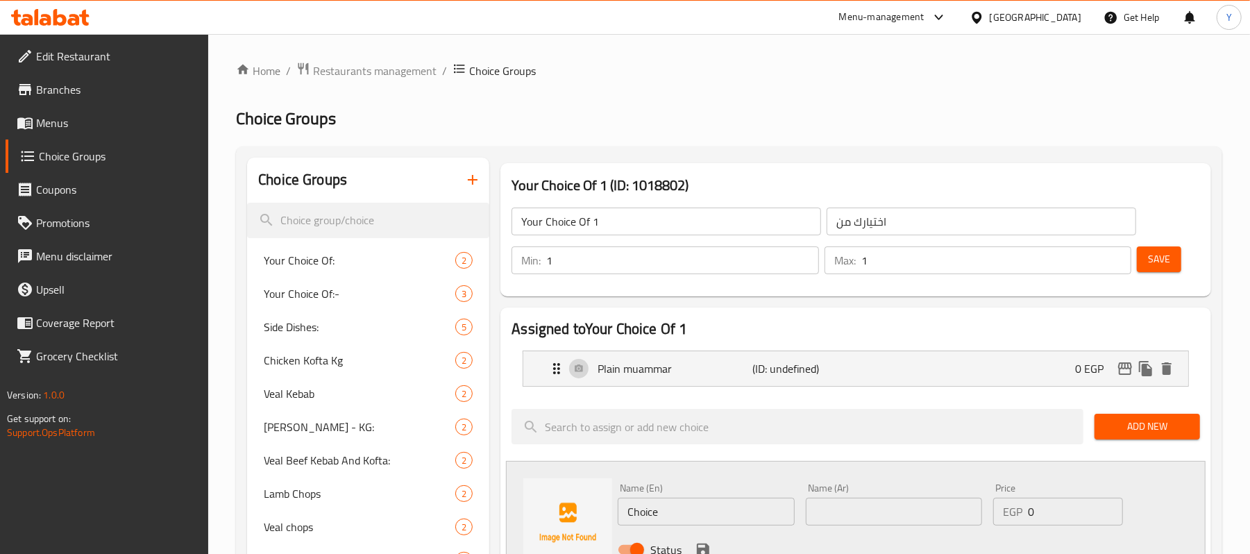
click at [907, 503] on input "text" at bounding box center [894, 512] width 176 height 28
paste input "Plain fattah"
type input "Plain fattah"
click at [753, 501] on input "Choice" at bounding box center [706, 512] width 176 height 28
click at [748, 512] on input "Choice" at bounding box center [706, 512] width 176 height 28
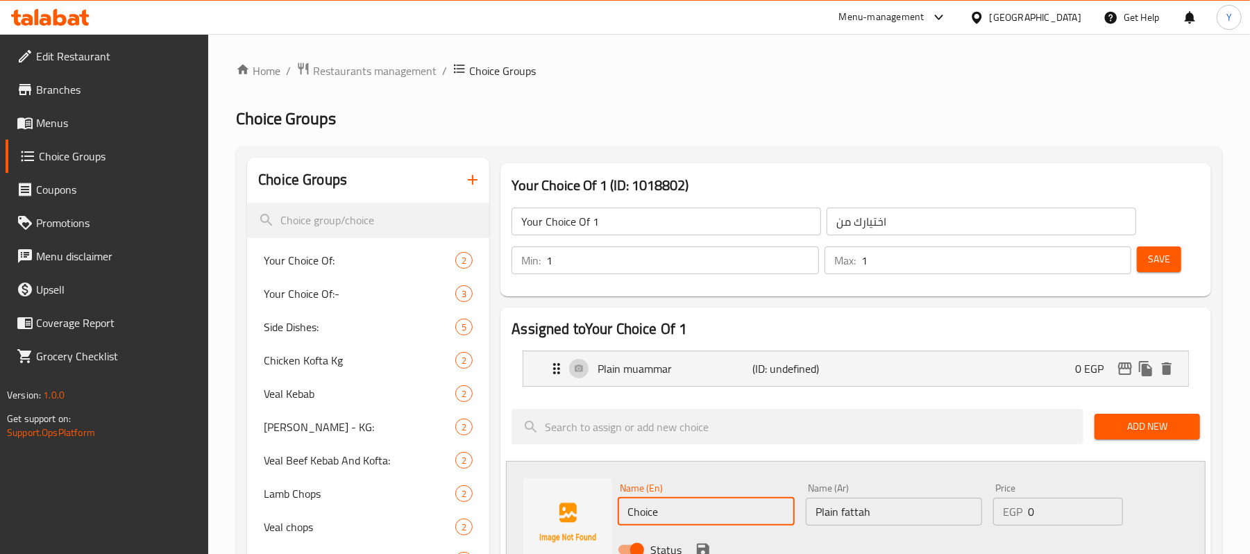
click at [748, 512] on input "Choice" at bounding box center [706, 512] width 176 height 28
paste input "Plain fattah"
type input "Plain fattah"
click at [830, 510] on input "Plain fattah" at bounding box center [894, 512] width 176 height 28
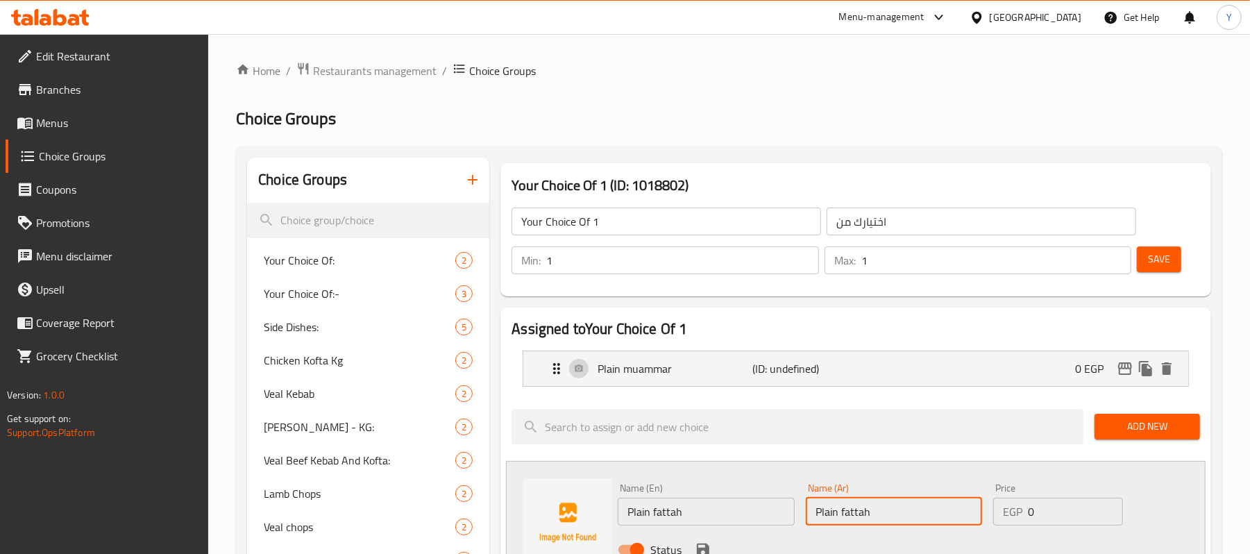
click at [830, 510] on input "Plain fattah" at bounding box center [894, 512] width 176 height 28
paste input "فته ساده"
type input "فته ساده"
click at [705, 553] on icon "save" at bounding box center [703, 550] width 12 height 12
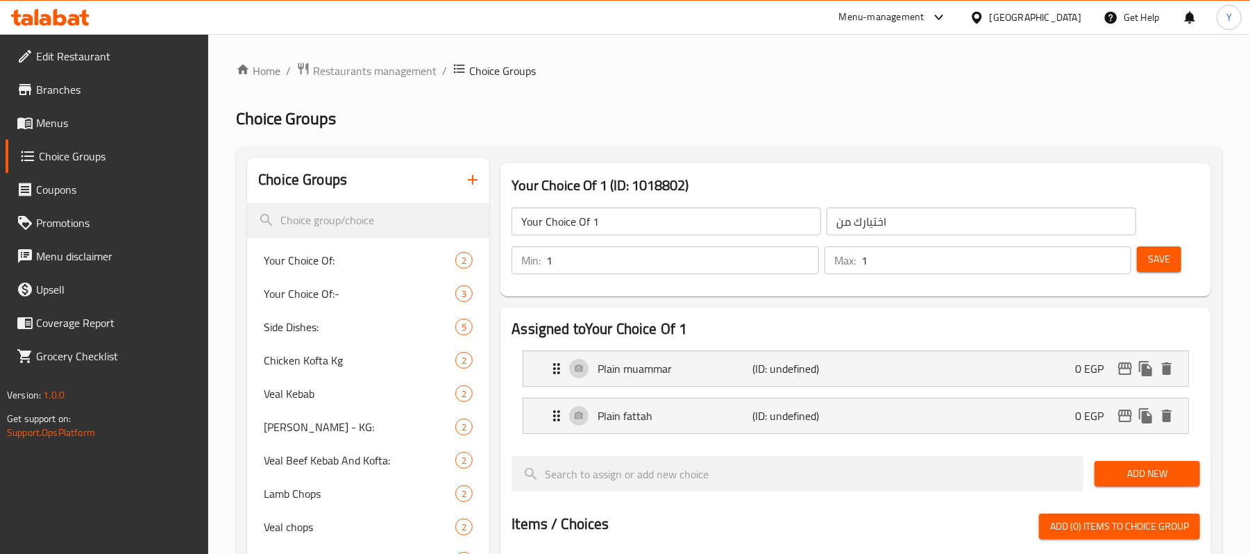
click at [1147, 262] on button "Save" at bounding box center [1159, 259] width 44 height 26
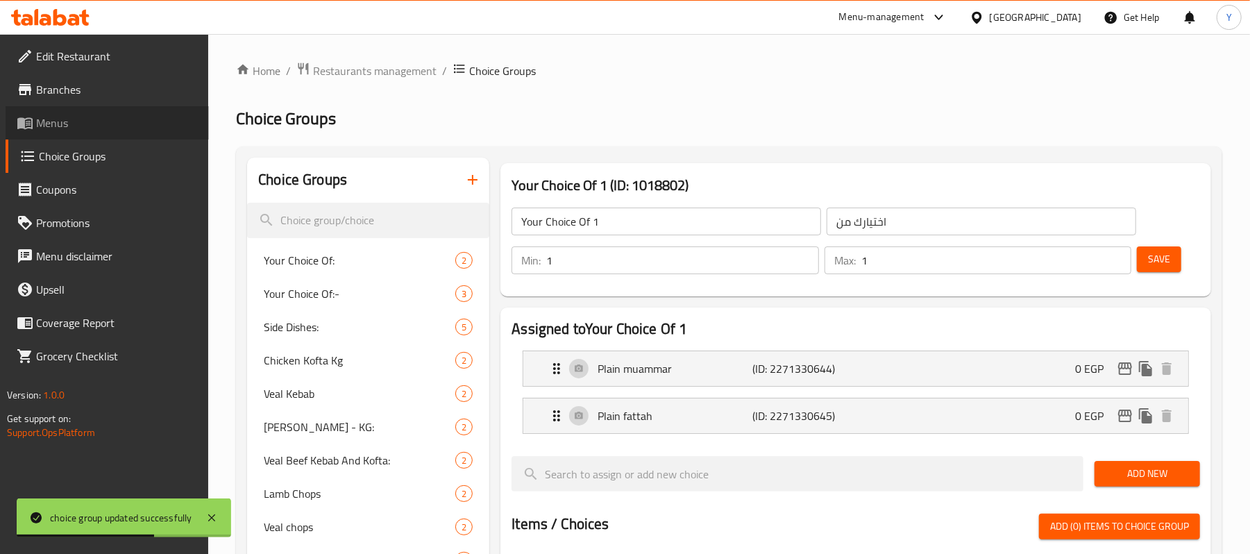
click at [86, 119] on span "Menus" at bounding box center [117, 123] width 162 height 17
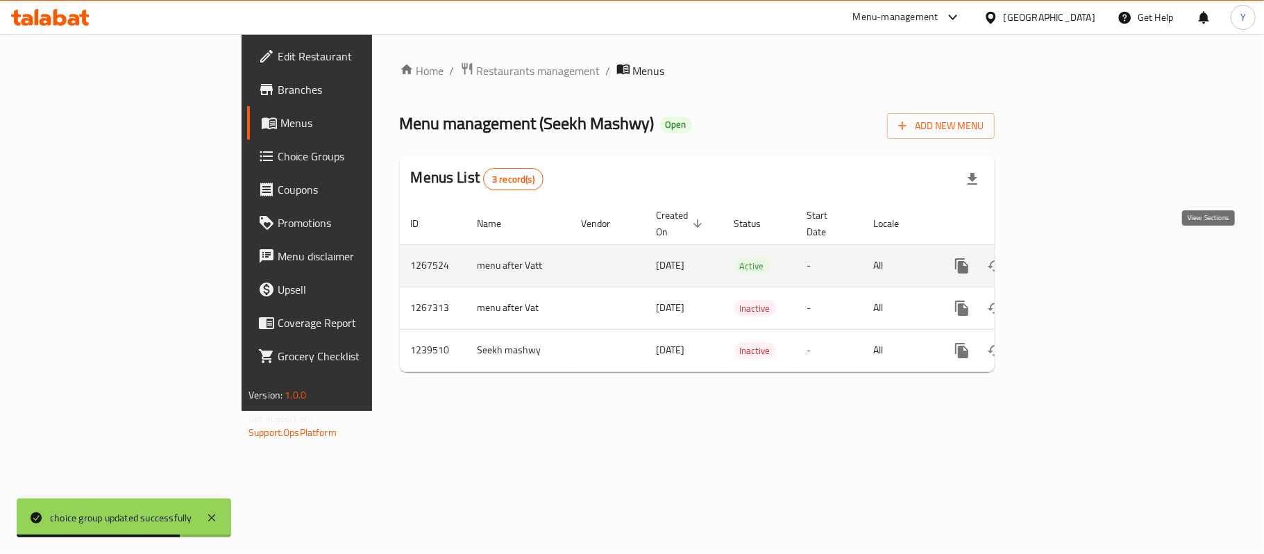
click at [1068, 260] on icon "enhanced table" at bounding box center [1062, 266] width 12 height 12
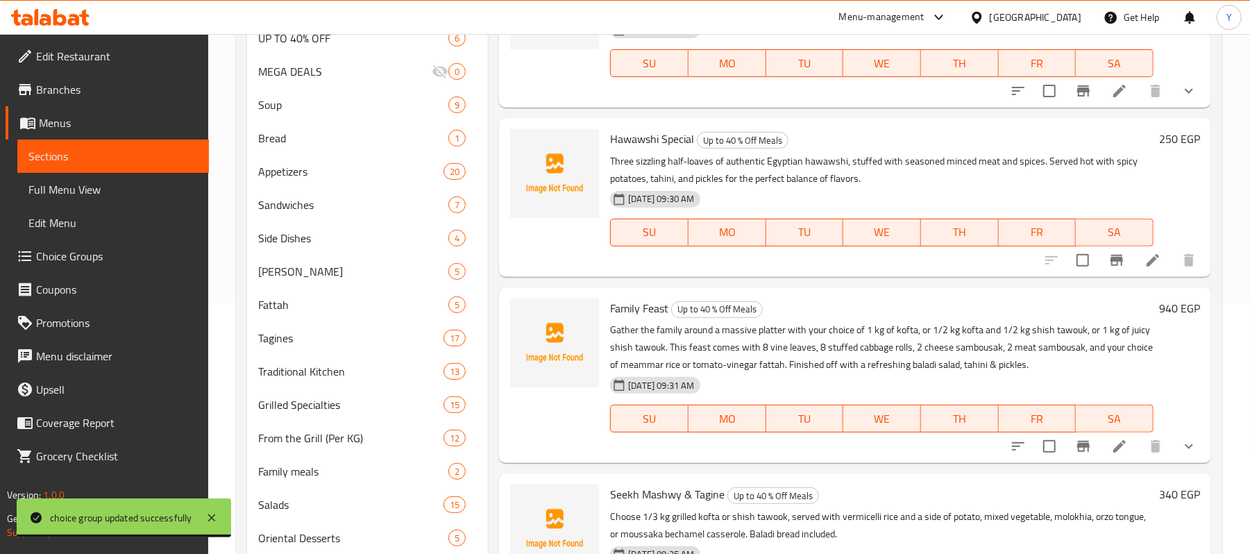
scroll to position [278, 0]
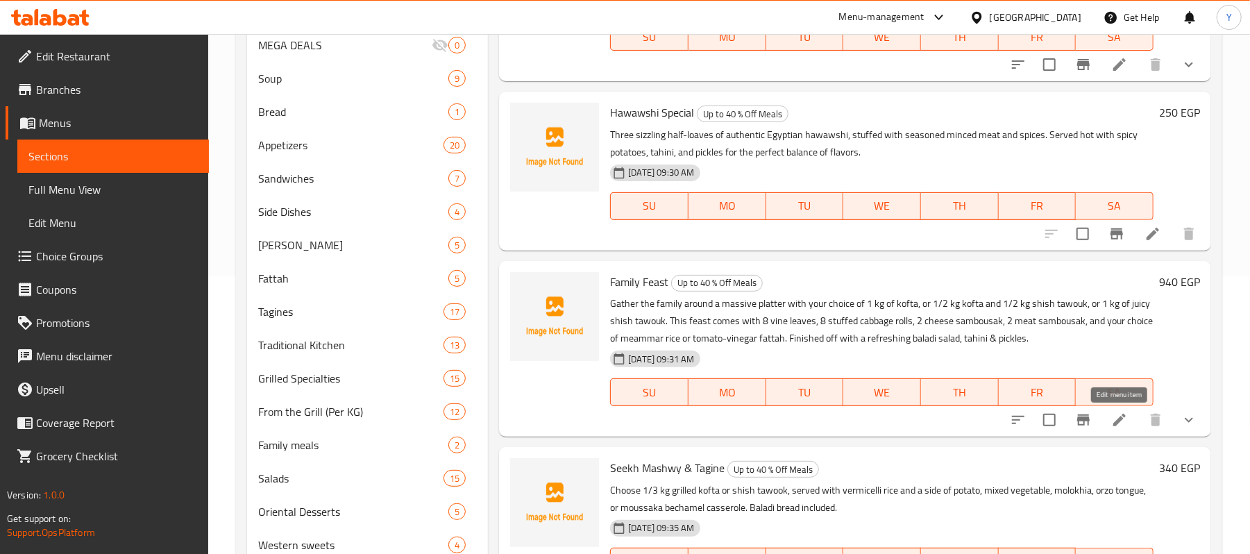
click at [1122, 414] on icon at bounding box center [1120, 420] width 17 height 17
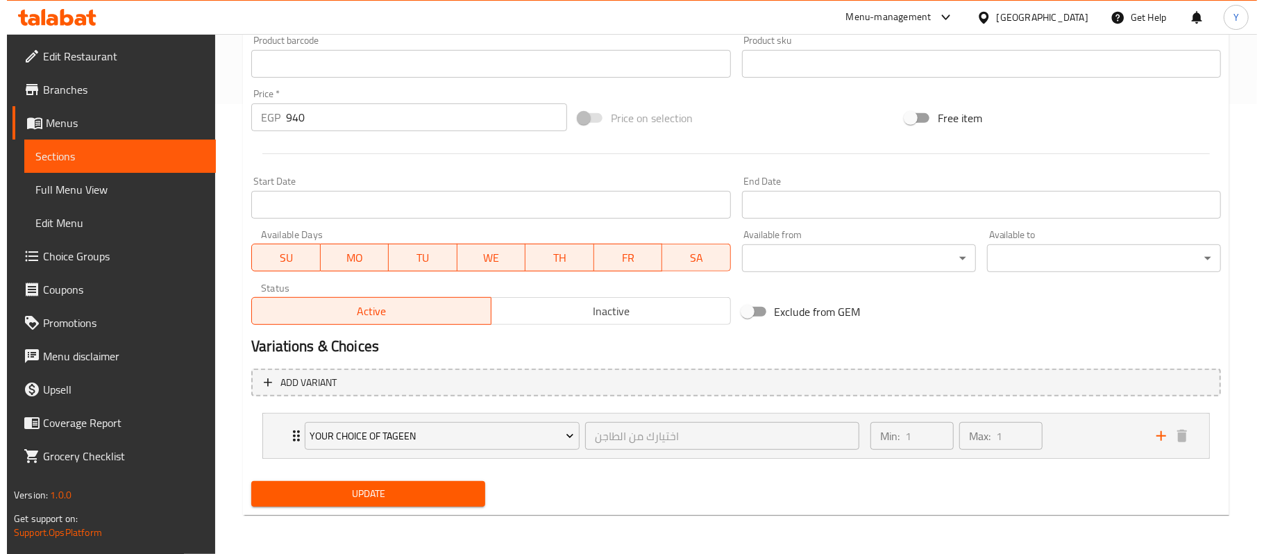
scroll to position [451, 0]
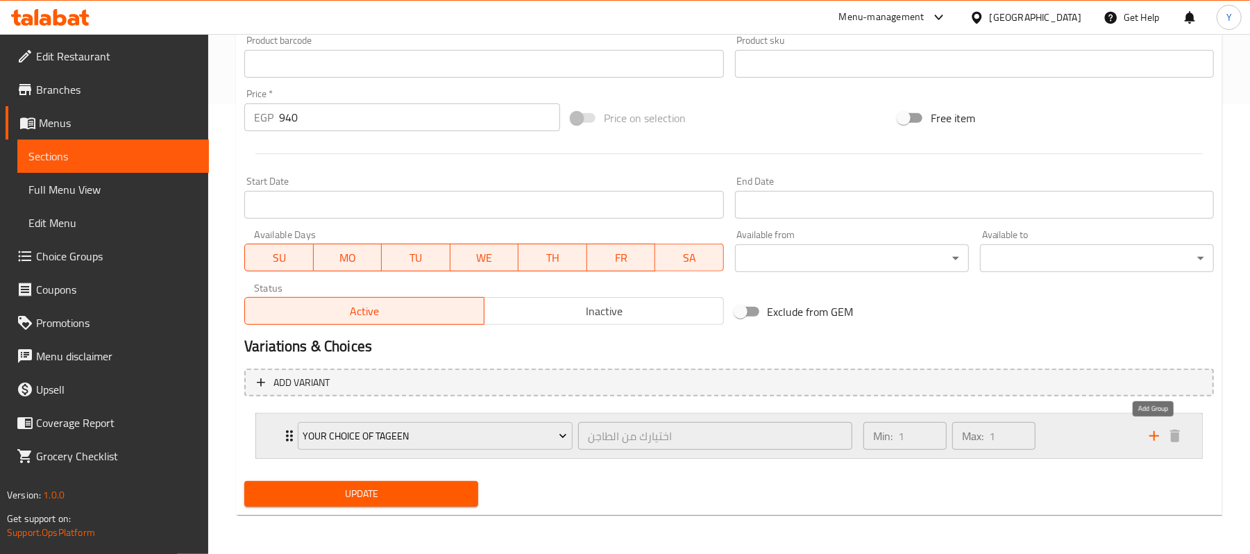
click at [1150, 436] on icon "add" at bounding box center [1155, 436] width 10 height 10
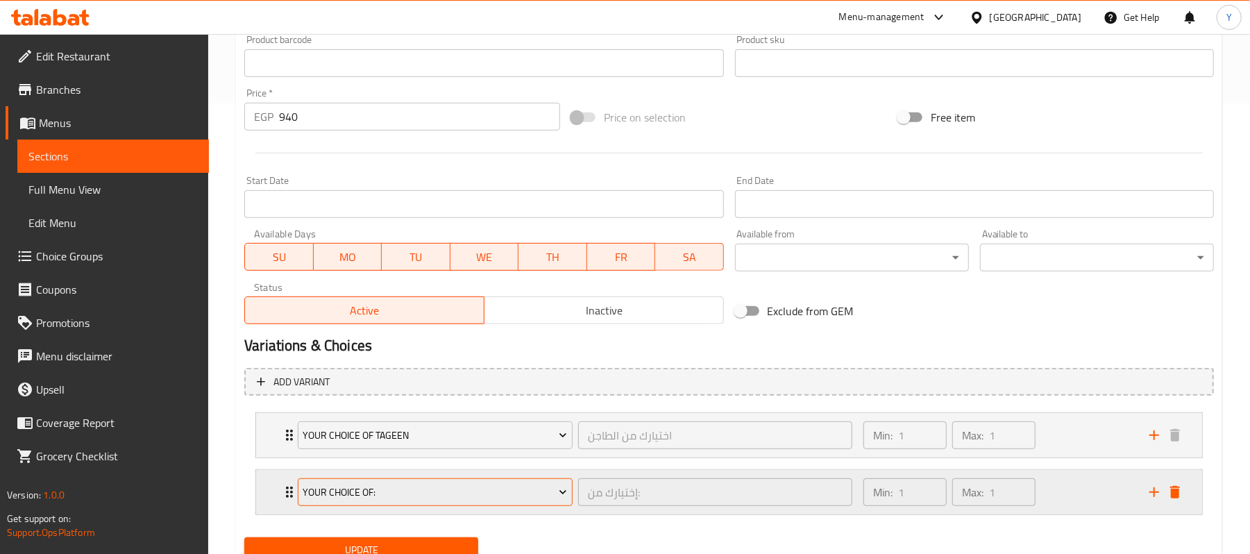
click at [446, 496] on span "Your Choice Of:" at bounding box center [435, 492] width 265 height 17
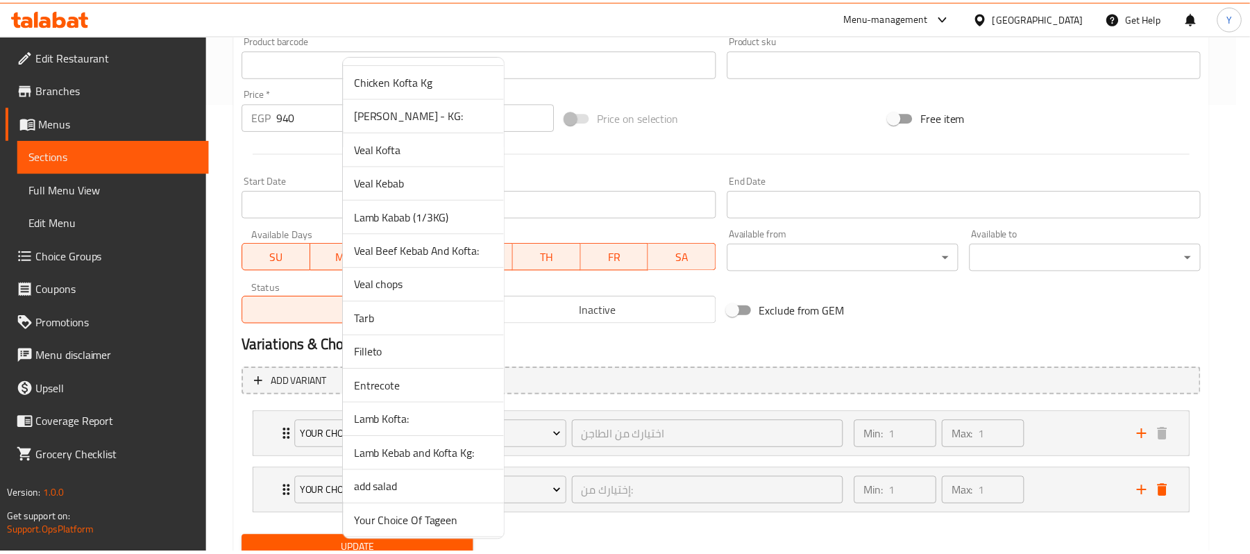
scroll to position [1305, 0]
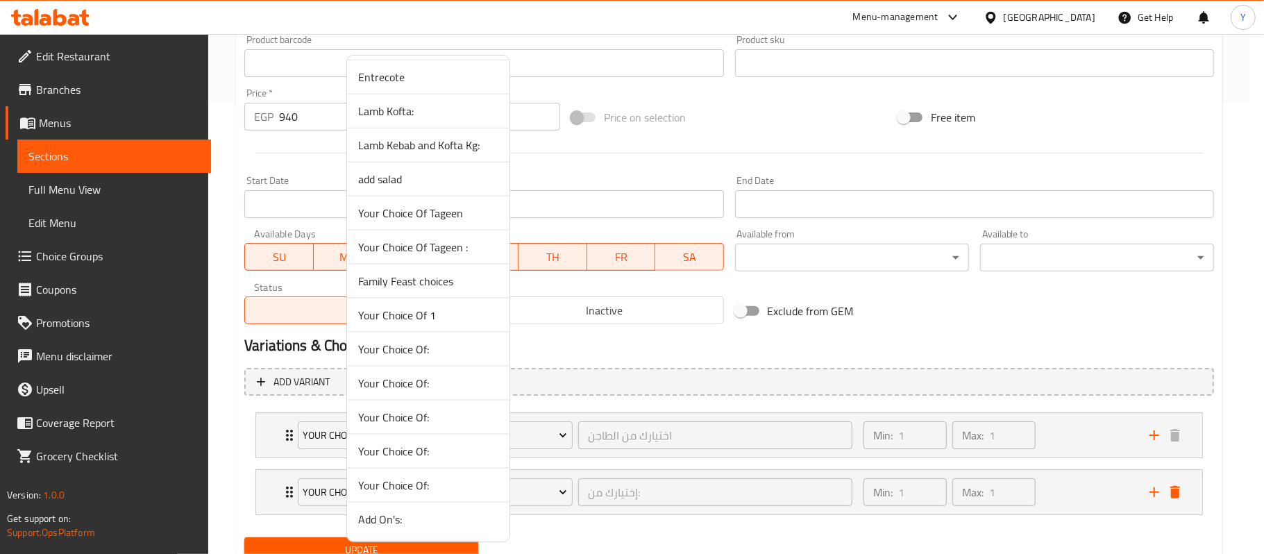
click at [451, 314] on span "Your Choice Of 1" at bounding box center [428, 315] width 140 height 17
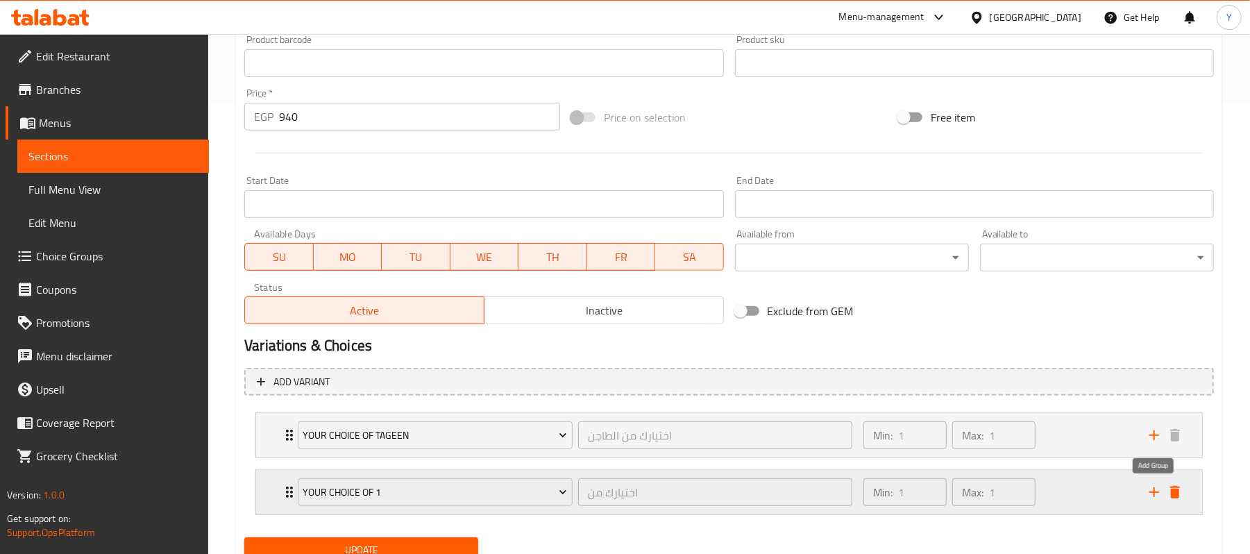
click at [1151, 500] on icon "add" at bounding box center [1154, 492] width 17 height 17
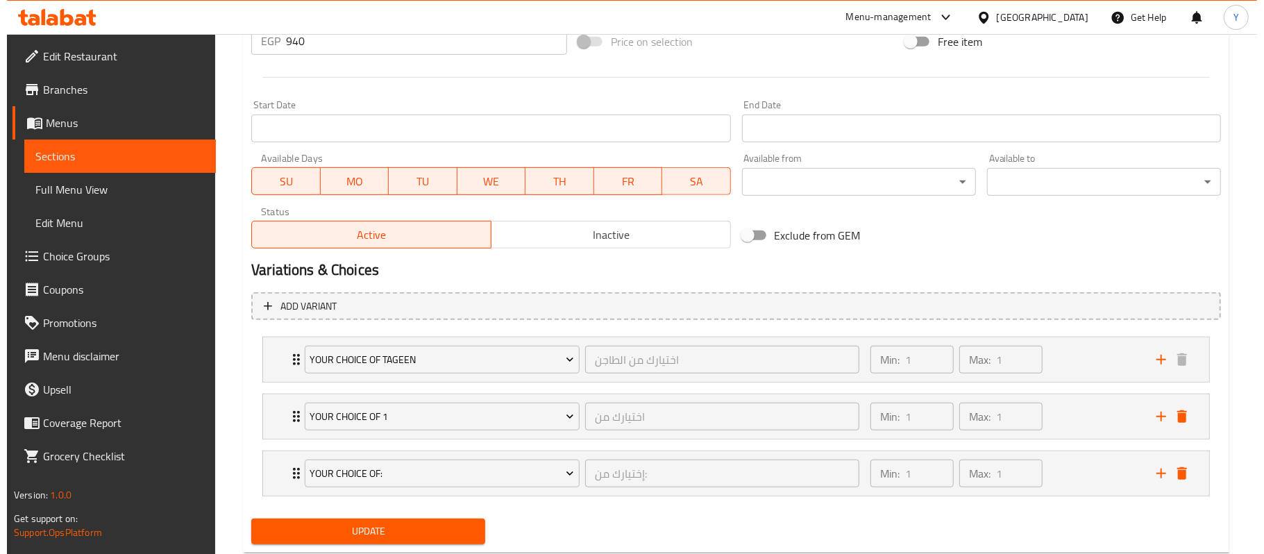
scroll to position [567, 0]
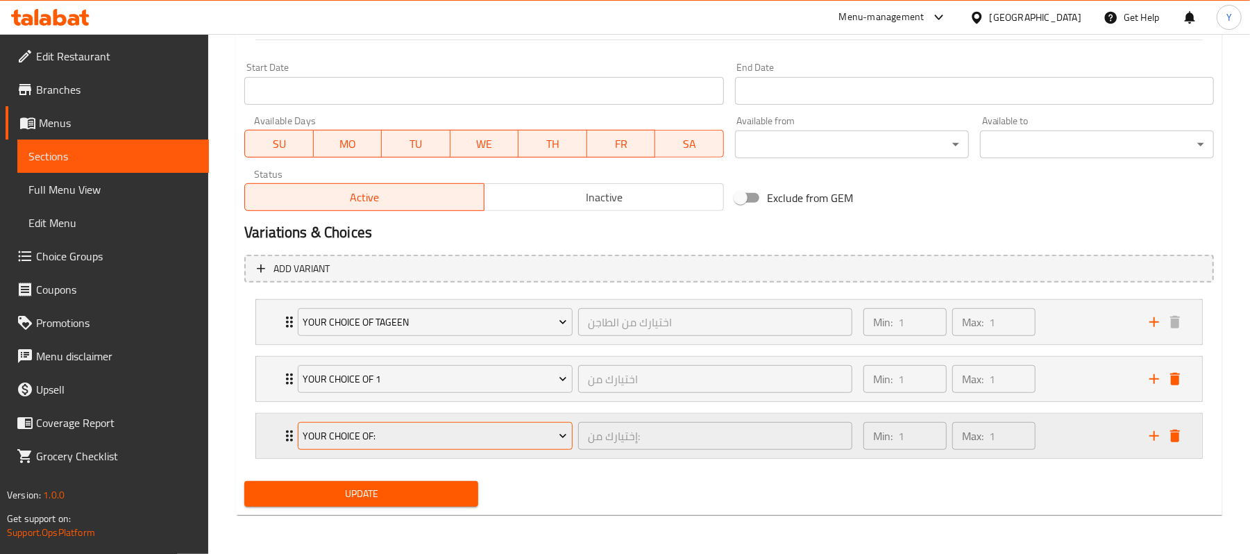
click at [523, 448] on button "Your Choice Of:" at bounding box center [435, 436] width 275 height 28
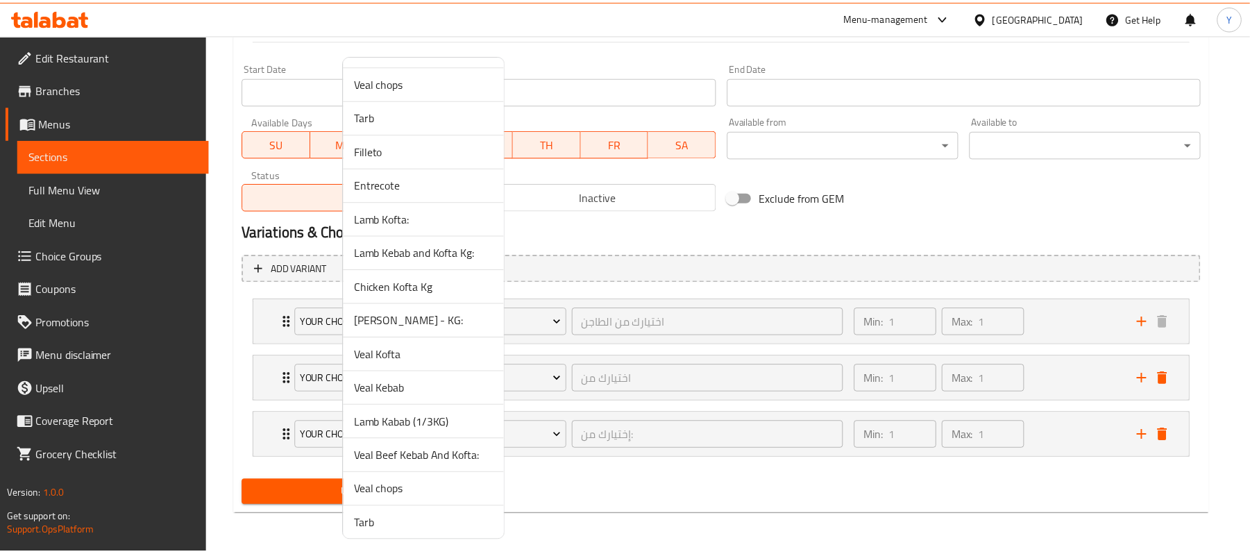
scroll to position [1305, 0]
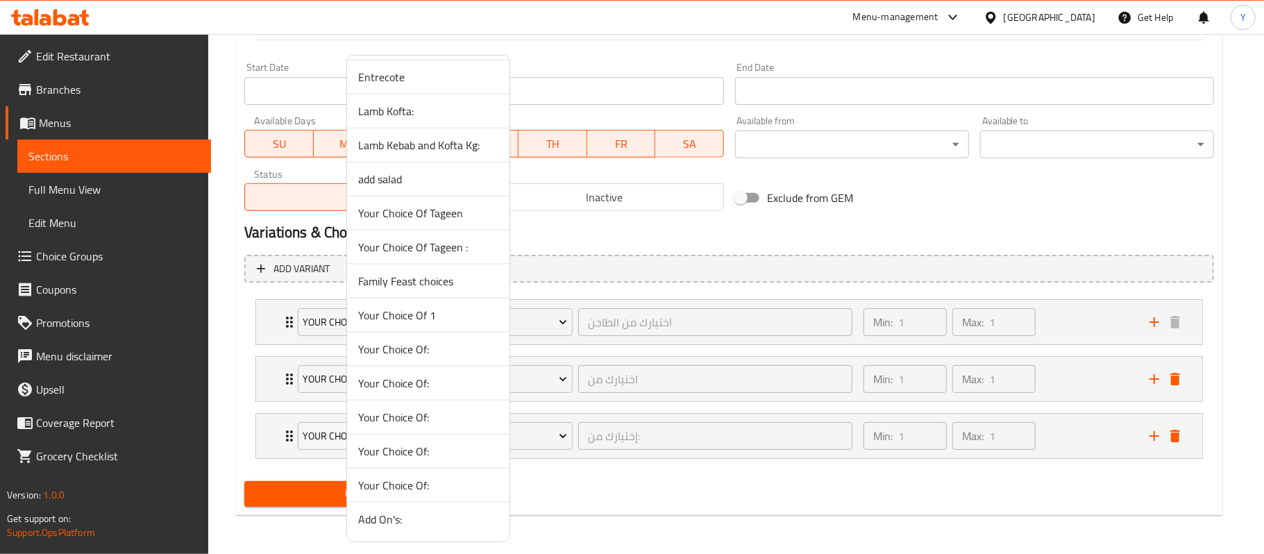
click at [458, 279] on span "Family Feast choices" at bounding box center [428, 281] width 140 height 17
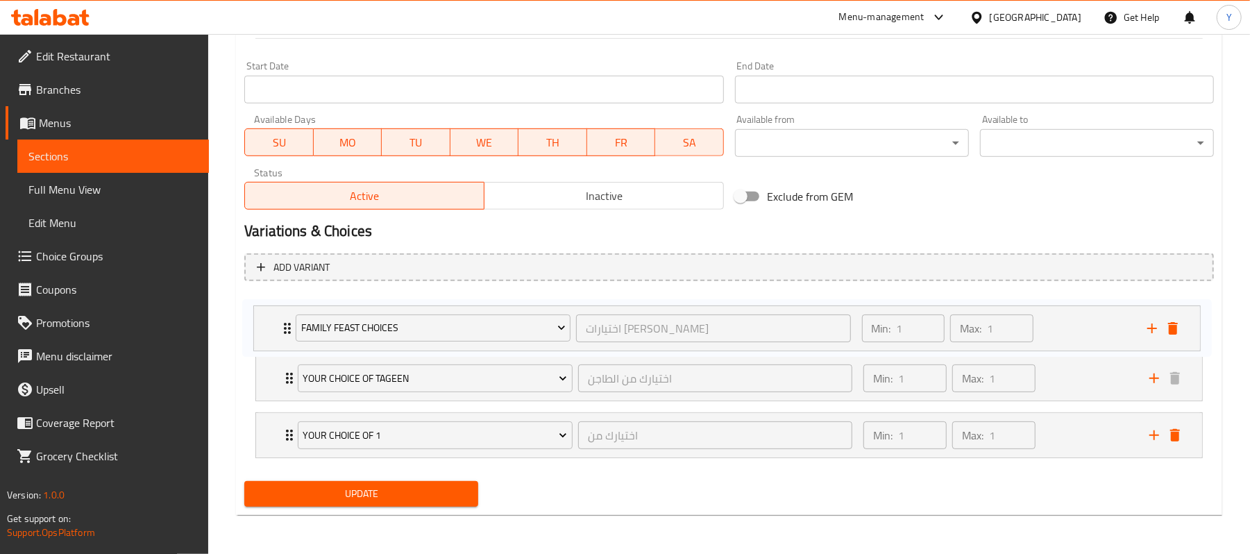
drag, startPoint x: 1112, startPoint y: 436, endPoint x: 1107, endPoint y: 326, distance: 110.5
click at [1107, 326] on div "Your Choice Of Tageen اختيارك من الطاجن ​ Min: 1 ​ Max: 1 ​ Potato casserole (I…" at bounding box center [729, 377] width 970 height 171
drag, startPoint x: 1079, startPoint y: 376, endPoint x: 1084, endPoint y: 428, distance: 51.6
click at [1084, 428] on div "Family Feast choices اختيارات وليمة العيله ​ Min: 1 ​ Max: 1 ​ Kilo of chicken …" at bounding box center [729, 377] width 970 height 171
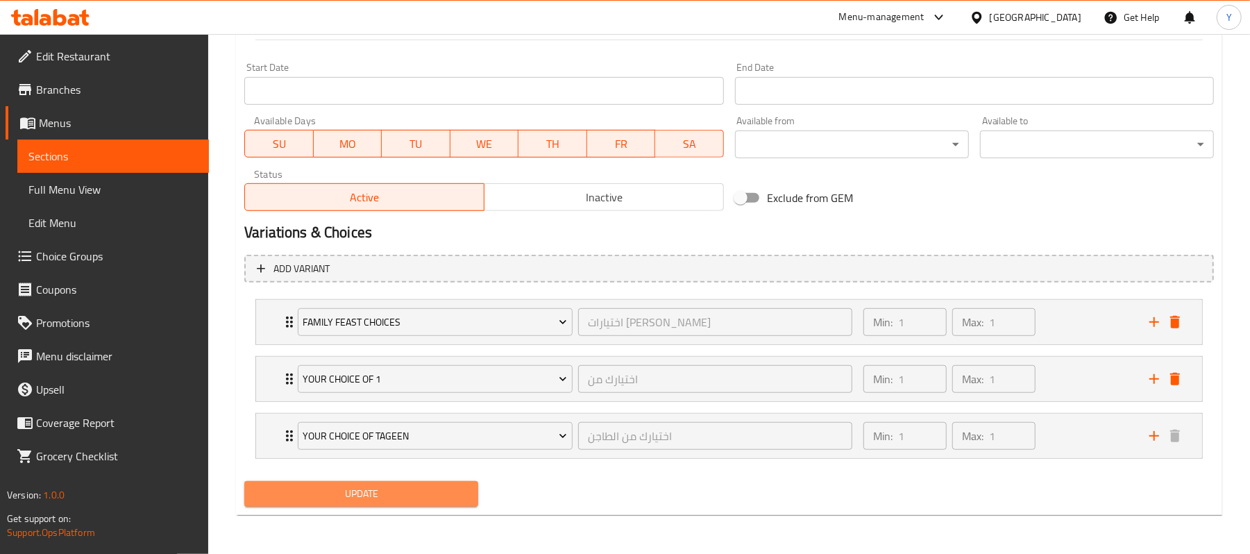
click at [404, 496] on span "Update" at bounding box center [361, 493] width 212 height 17
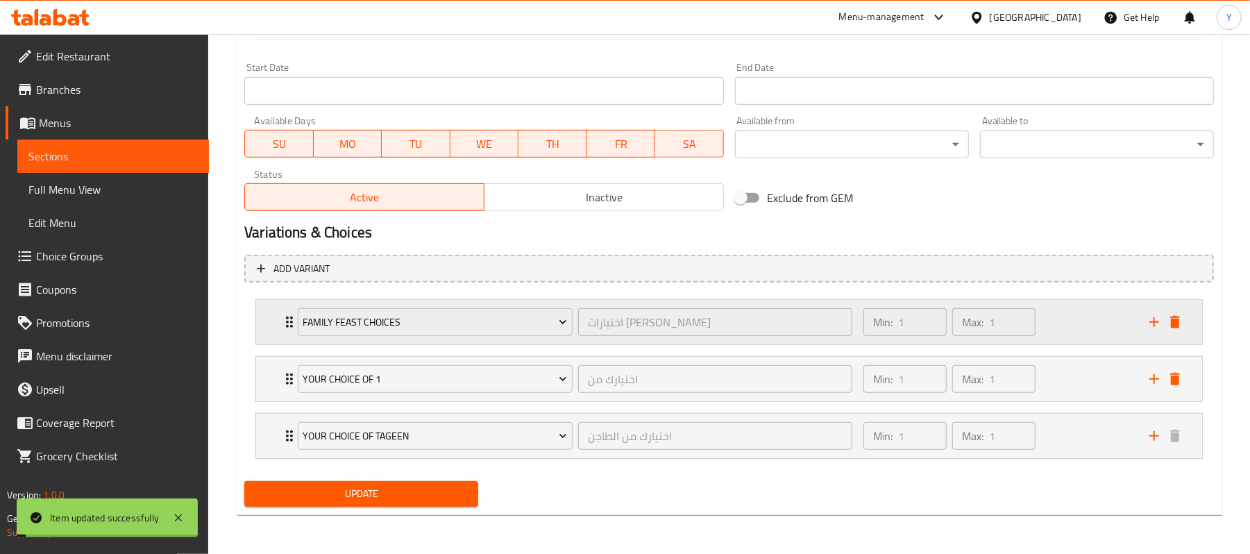
click at [1086, 337] on div "Min: 1 ​ Max: 1 ​" at bounding box center [998, 322] width 286 height 44
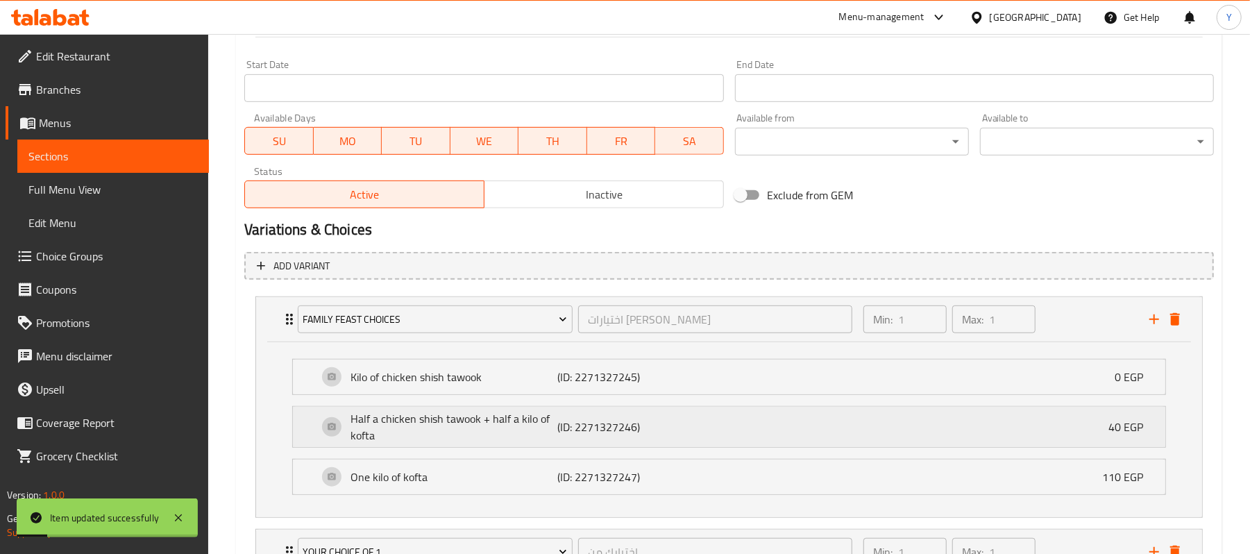
scroll to position [743, 0]
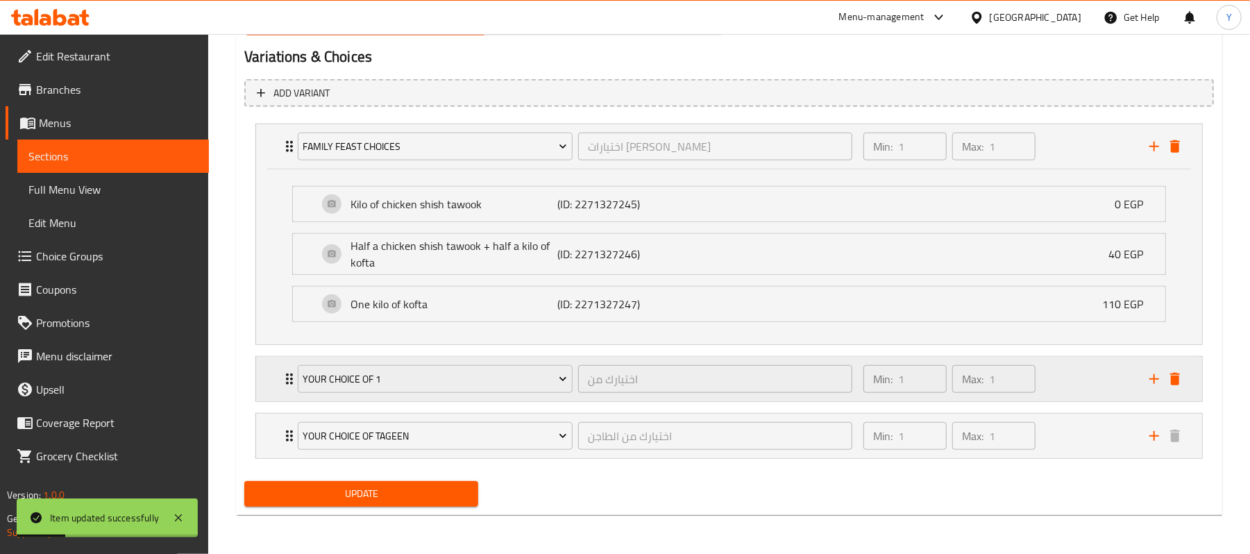
click at [1071, 381] on div "Min: 1 ​ Max: 1 ​" at bounding box center [998, 379] width 286 height 44
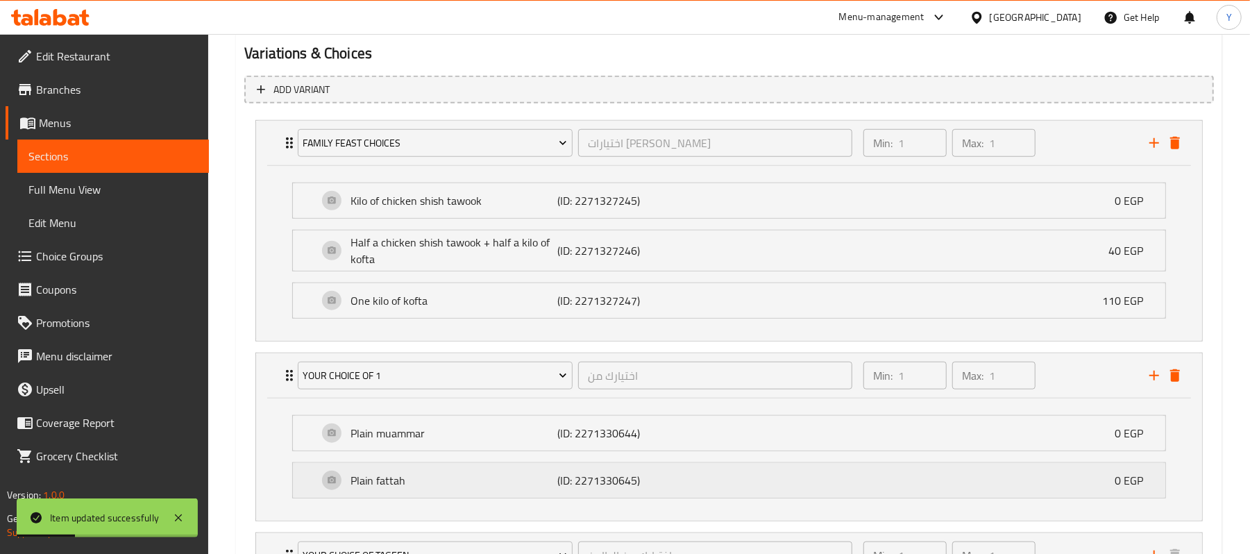
scroll to position [867, 0]
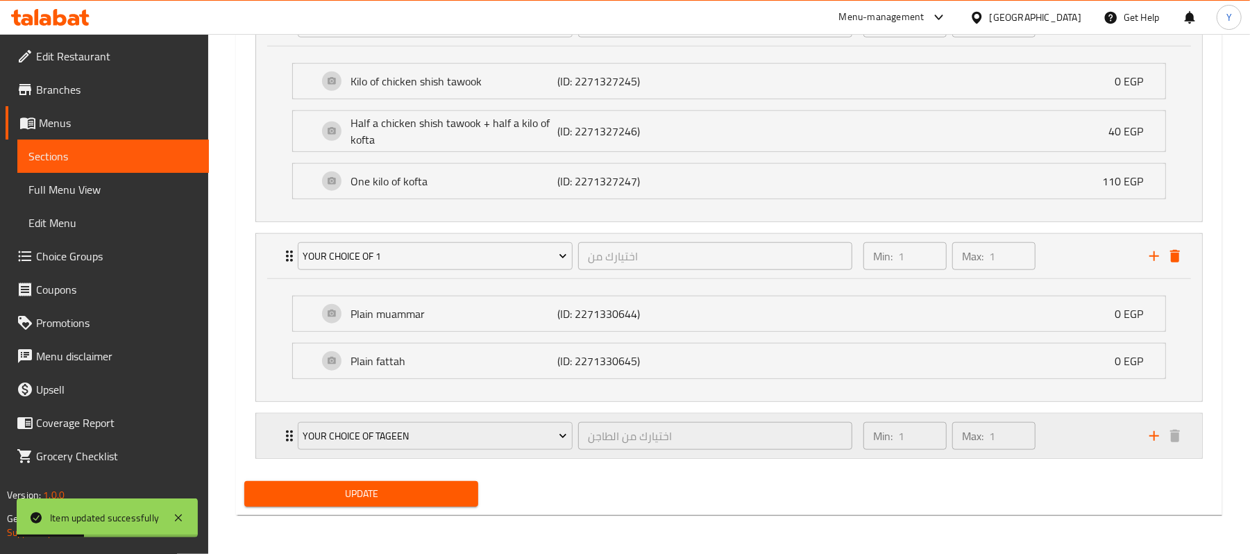
click at [1056, 439] on div "Min: 1 ​ Max: 1 ​" at bounding box center [998, 436] width 286 height 44
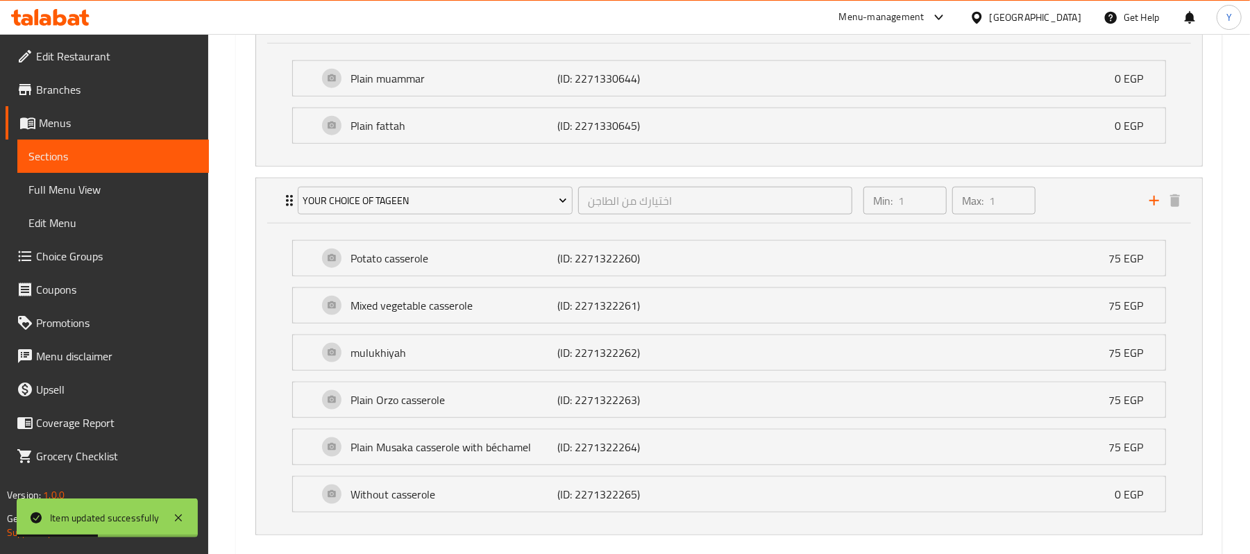
scroll to position [1181, 0]
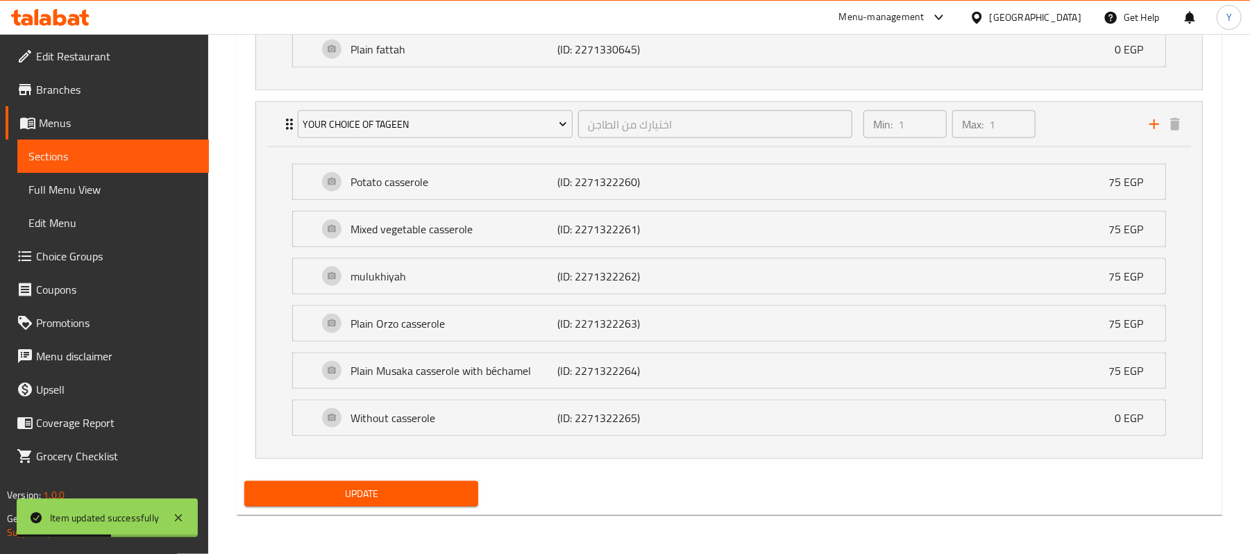
click at [428, 498] on span "Update" at bounding box center [361, 493] width 212 height 17
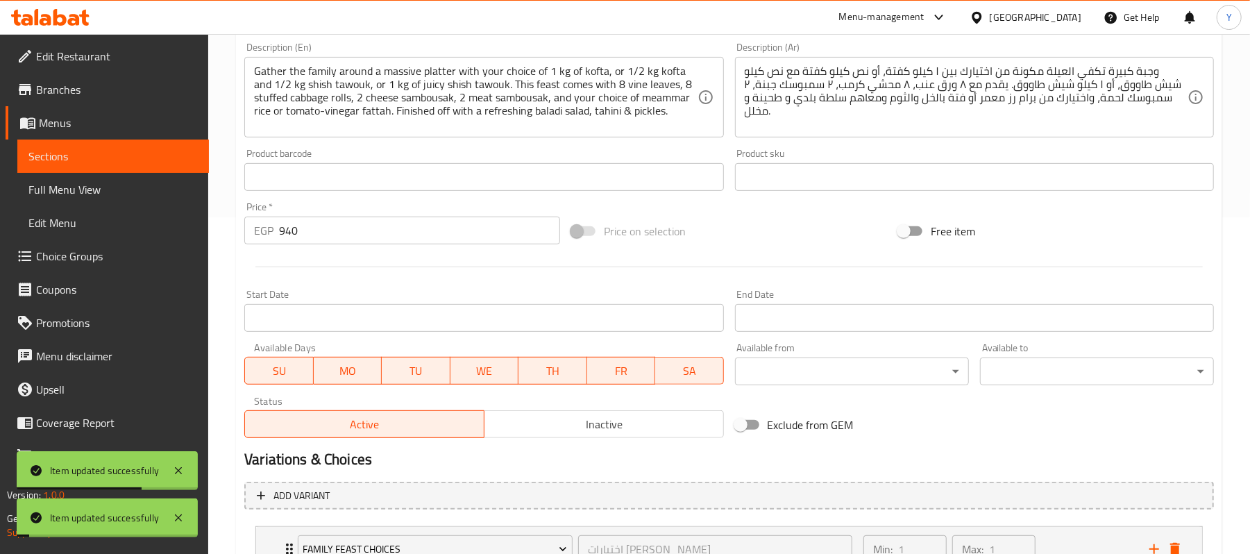
scroll to position [0, 0]
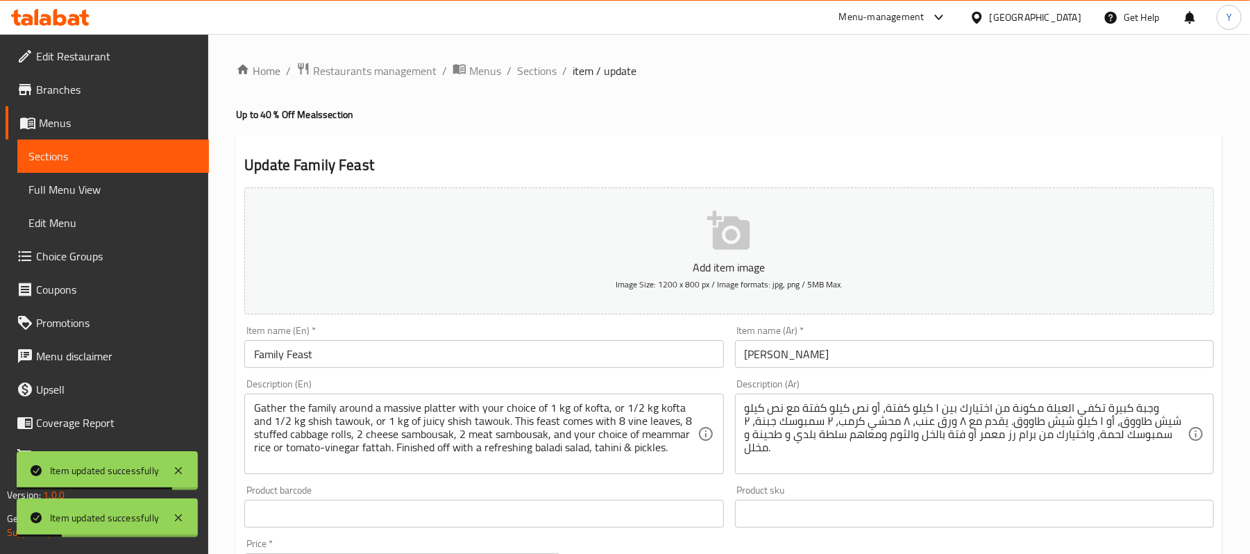
click at [544, 65] on span "Sections" at bounding box center [537, 70] width 40 height 17
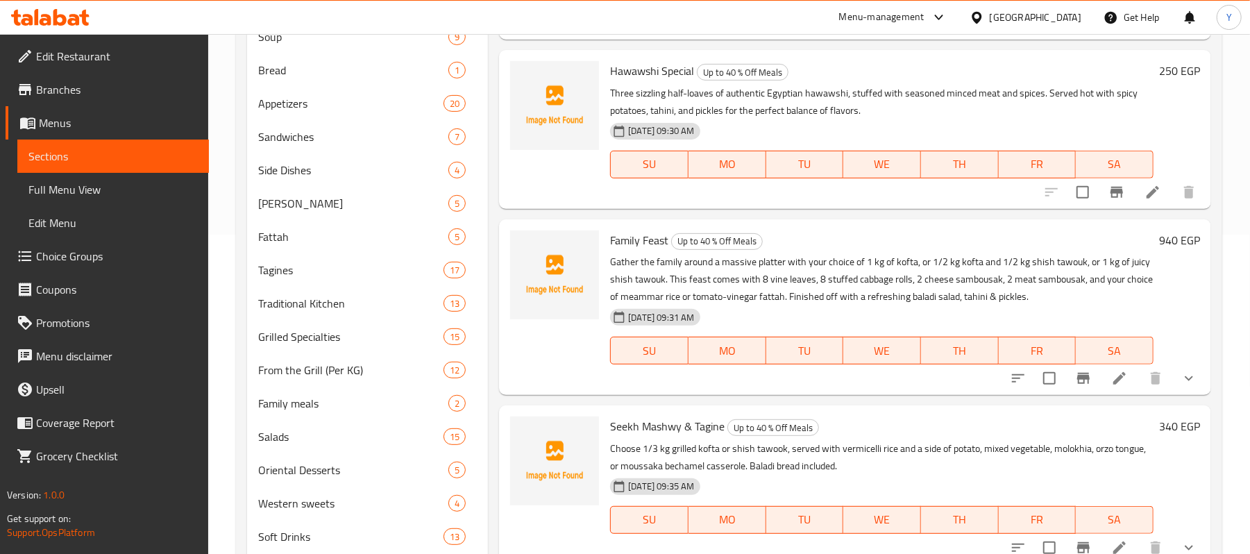
scroll to position [430, 0]
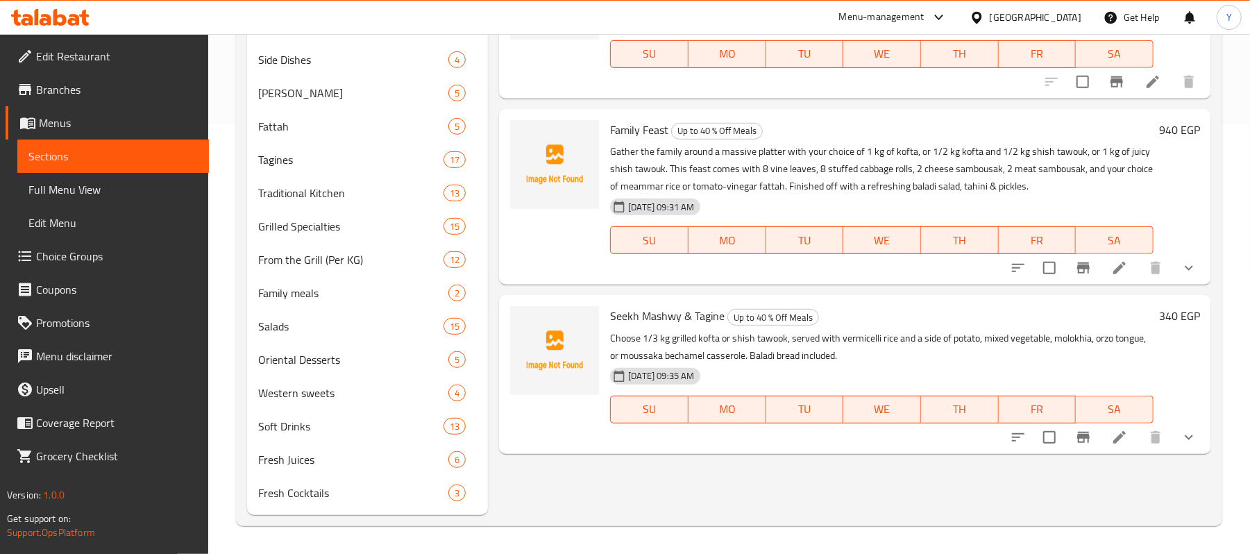
click at [81, 254] on span "Choice Groups" at bounding box center [117, 256] width 162 height 17
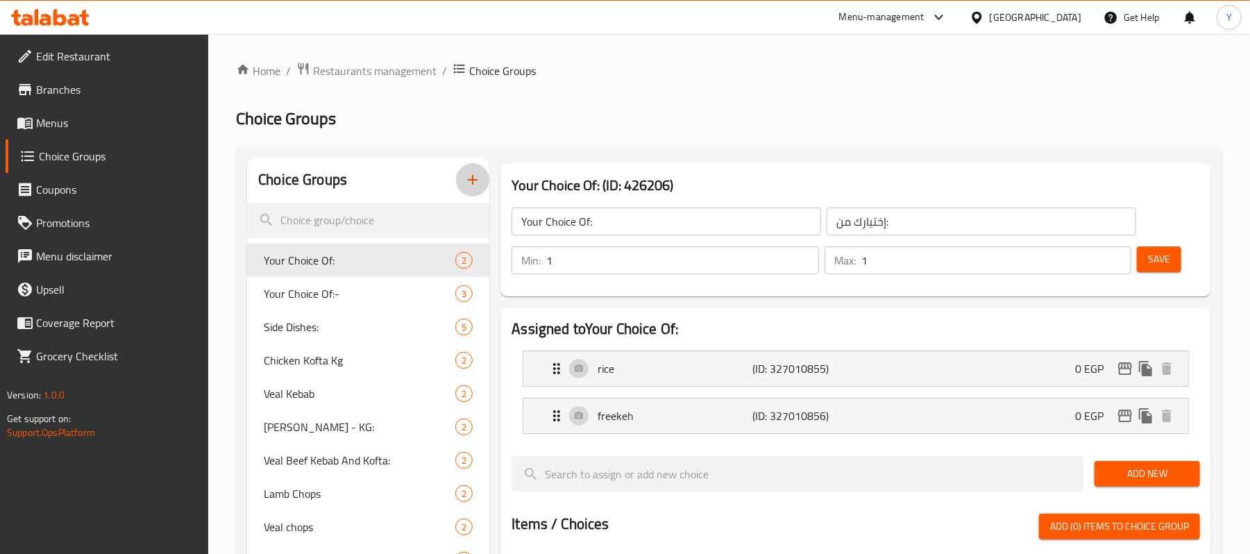
click at [471, 181] on icon "button" at bounding box center [473, 180] width 10 height 10
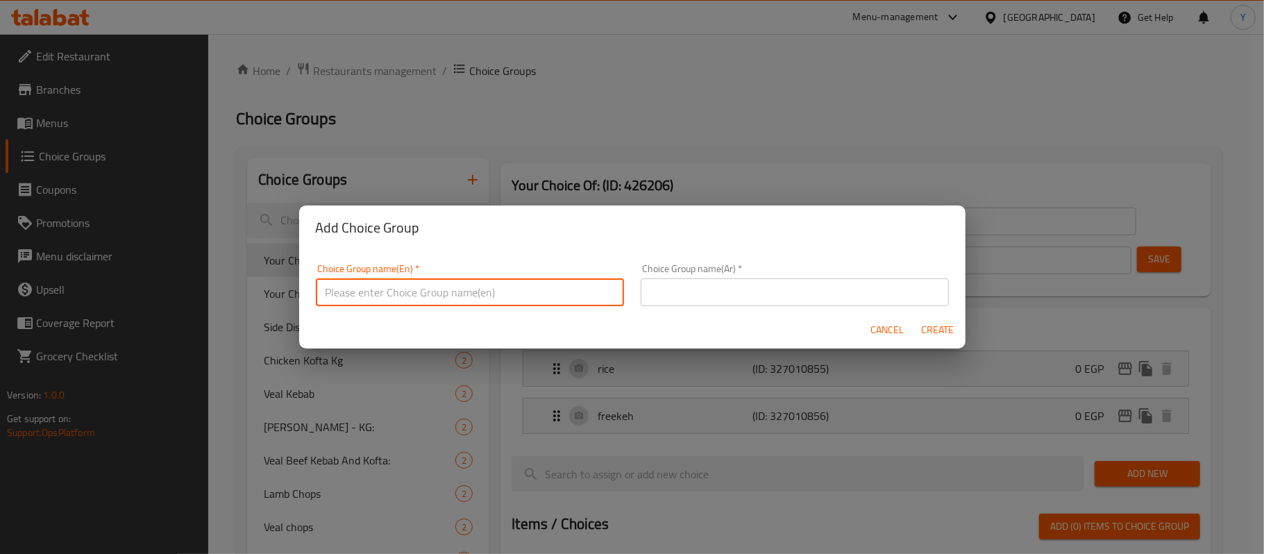
click at [572, 287] on input "text" at bounding box center [470, 292] width 308 height 28
paste input "خيارات سيخ مشوي و طاجن"
type input "خيارات سيخ مشوي و طاجن"
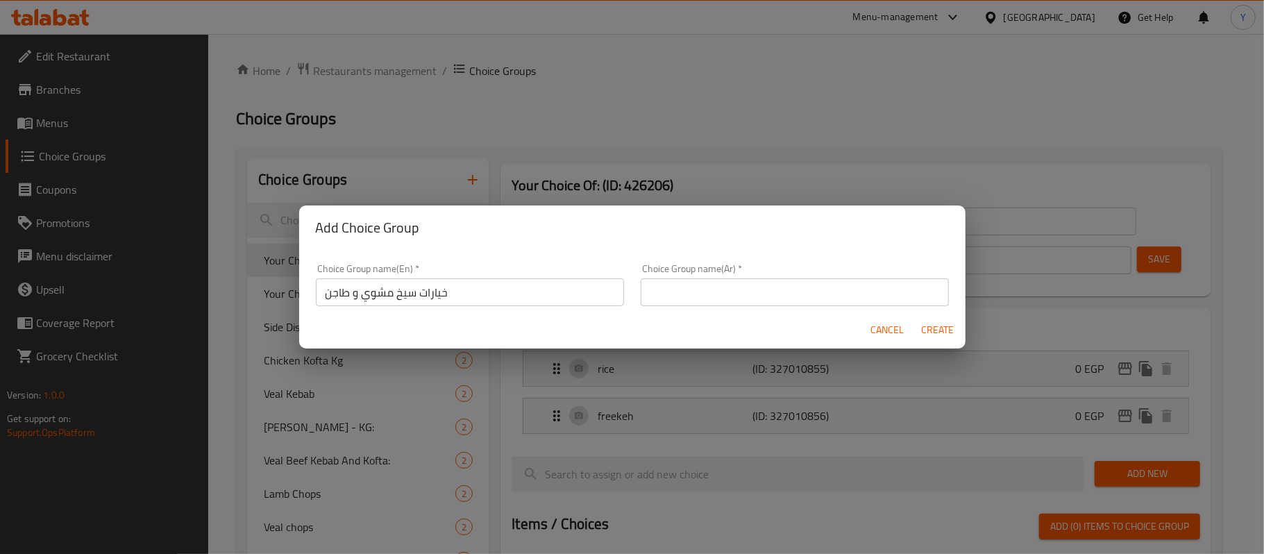
click at [647, 276] on div "Choice Group name(Ar)   * Choice Group name(Ar) *" at bounding box center [795, 285] width 308 height 42
click at [661, 287] on input "text" at bounding box center [795, 292] width 308 height 28
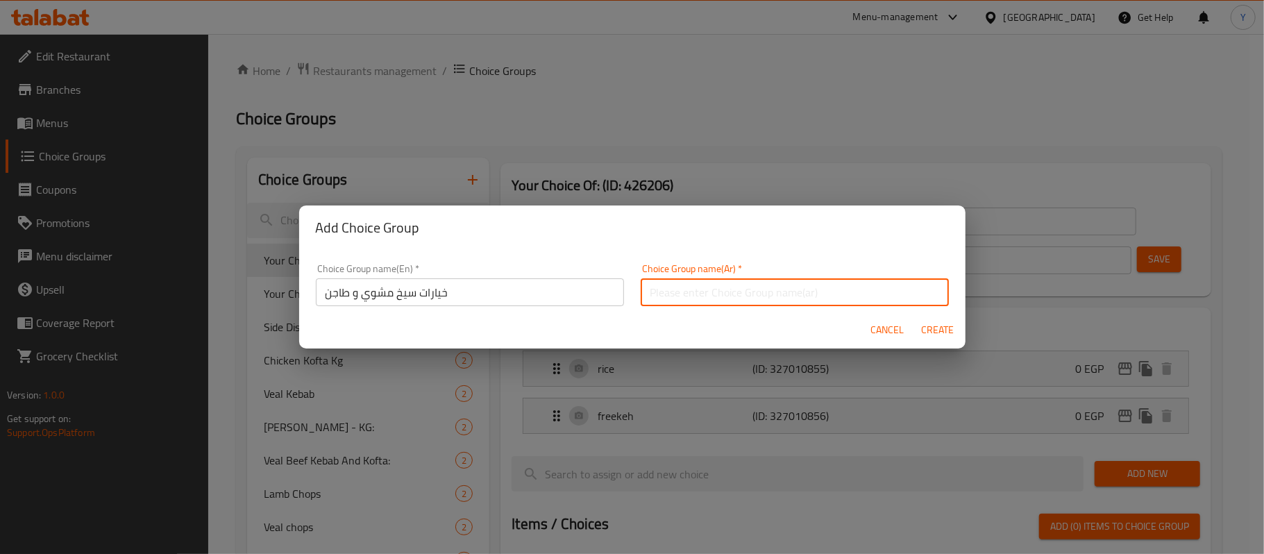
paste input "خيارات سيخ مشوي و طاجن"
type input "خيارات سيخ مشوي و طاجن"
click at [495, 289] on input "خيارات سيخ مشوي و طاجن" at bounding box center [470, 292] width 308 height 28
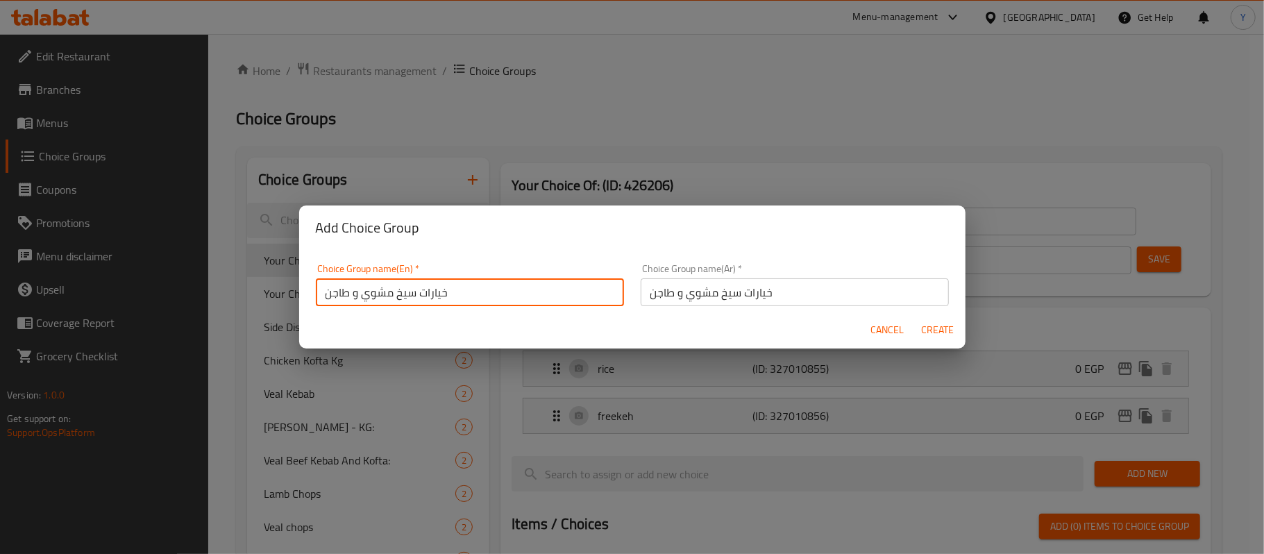
click at [495, 289] on input "خيارات سيخ مشوي و طاجن" at bounding box center [470, 292] width 308 height 28
paste input "Seekh Mashwy & Tagine choices"
type input "Seekh Mashwy & Tagine choices"
click at [946, 332] on span "Create" at bounding box center [937, 329] width 33 height 17
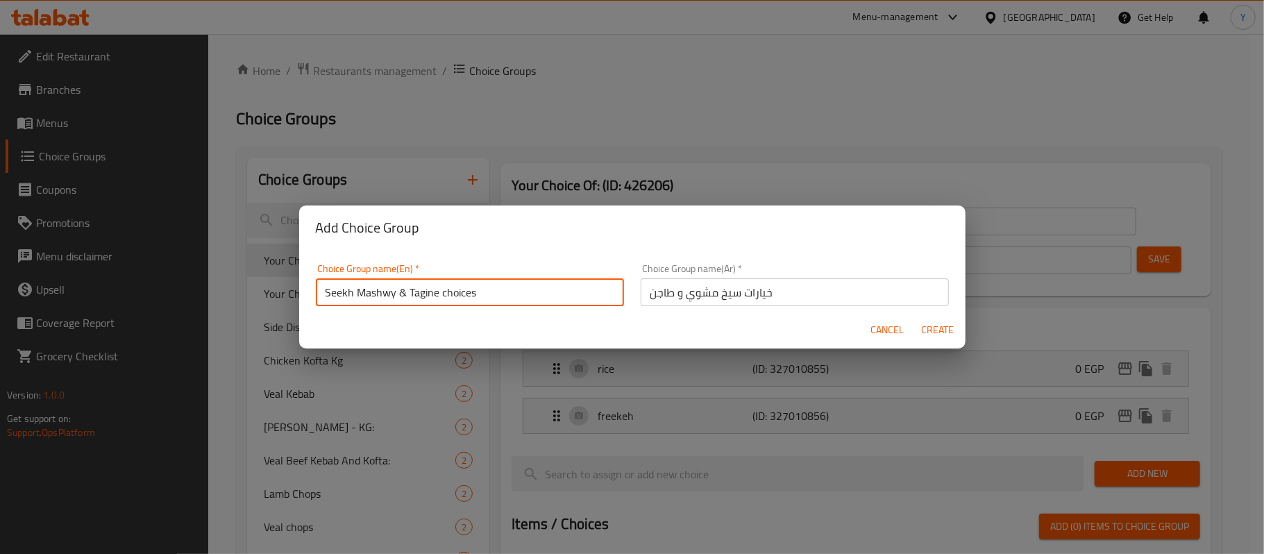
type input "Seekh Mashwy & Tagine choices"
type input "خيارات سيخ مشوي و طاجن"
type input "0"
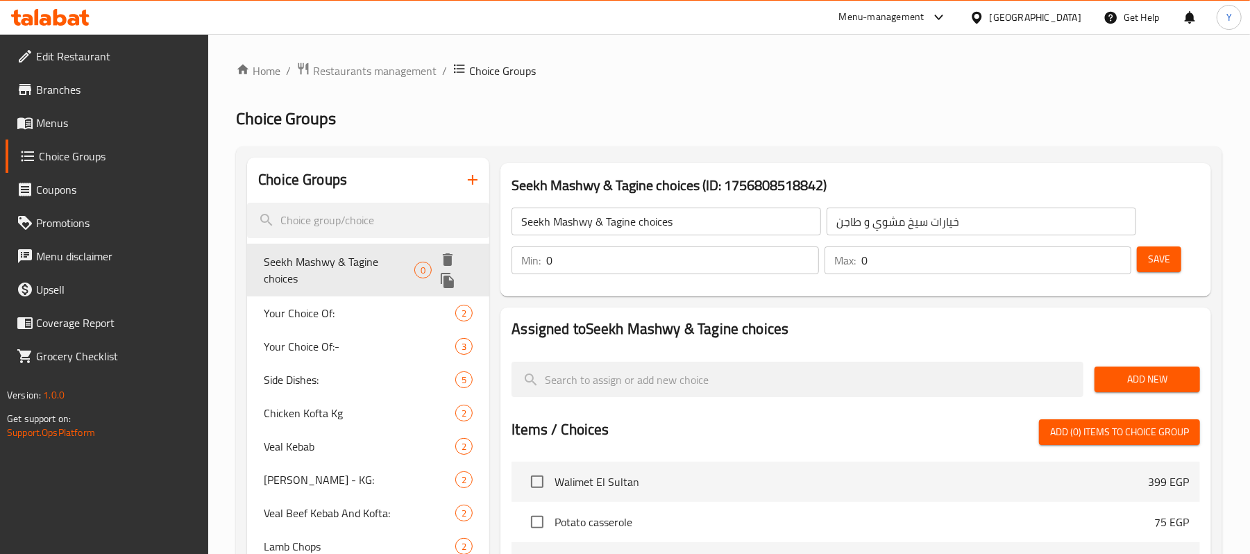
click at [392, 257] on span "Seekh Mashwy & Tagine choices" at bounding box center [339, 269] width 150 height 33
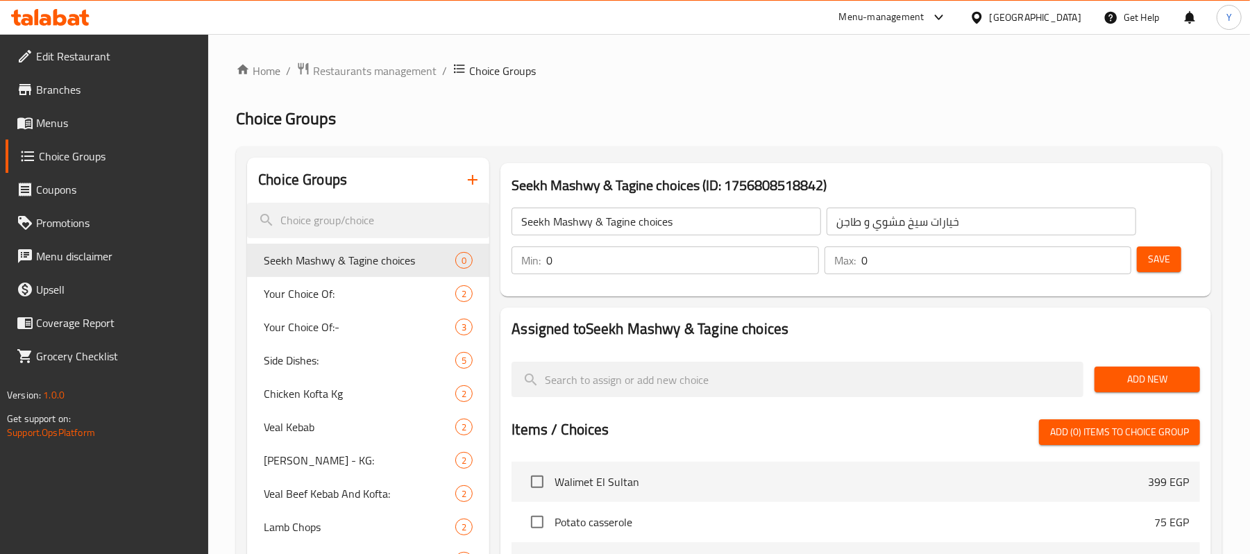
click at [656, 272] on input "0" at bounding box center [682, 260] width 272 height 28
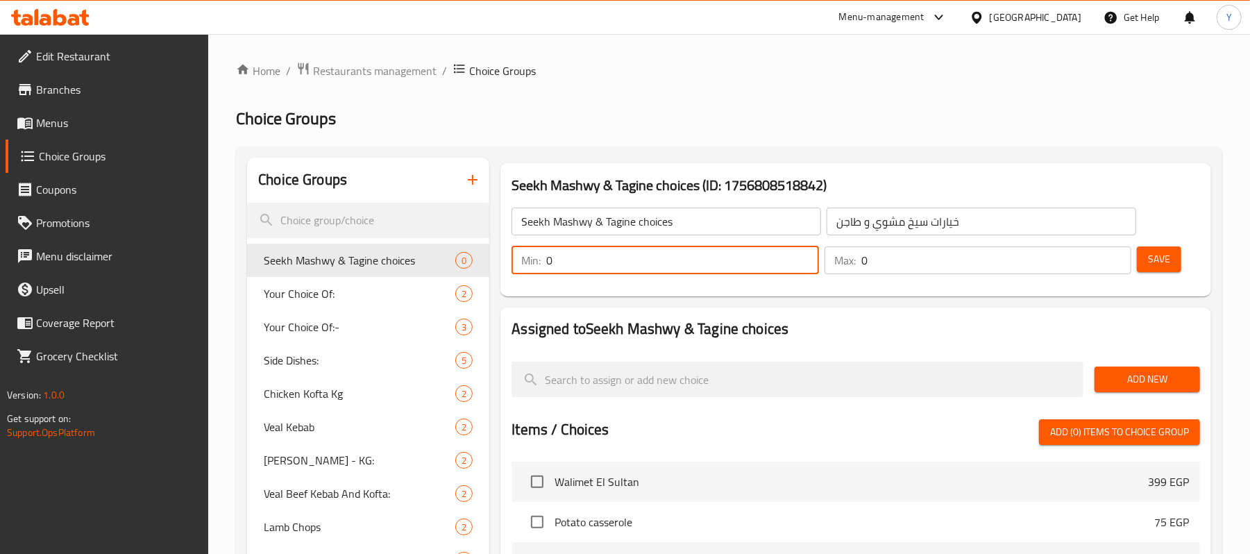
click at [656, 272] on input "0" at bounding box center [682, 260] width 272 height 28
type input "1"
click at [904, 262] on input "0" at bounding box center [997, 260] width 270 height 28
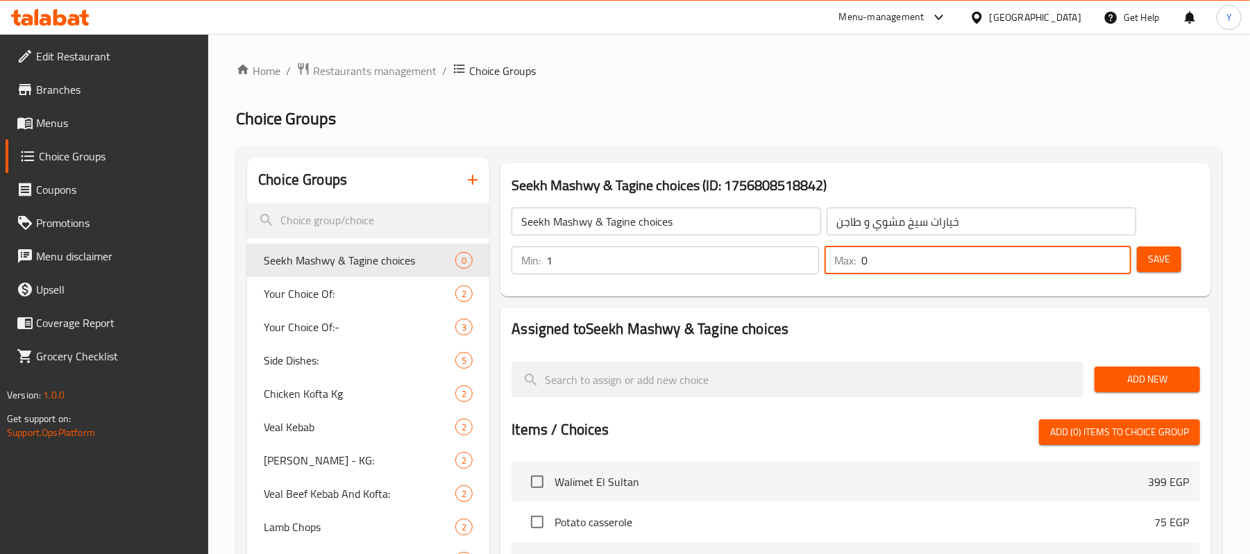
click at [904, 262] on input "0" at bounding box center [997, 260] width 270 height 28
click at [904, 262] on input "01" at bounding box center [997, 260] width 270 height 28
type input "1"
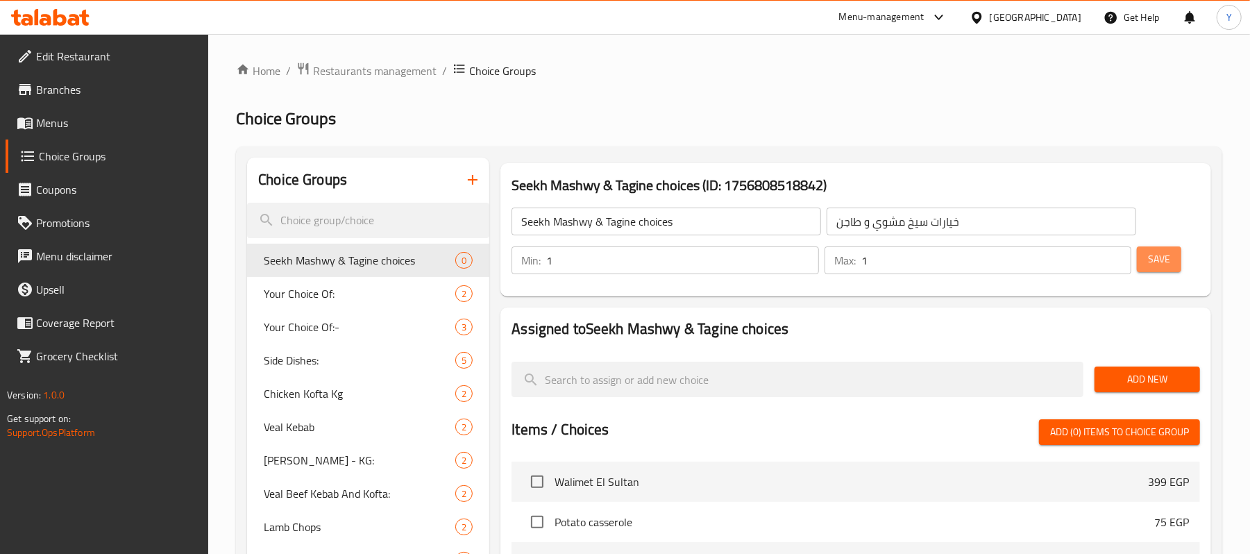
click at [1147, 261] on button "Save" at bounding box center [1159, 259] width 44 height 26
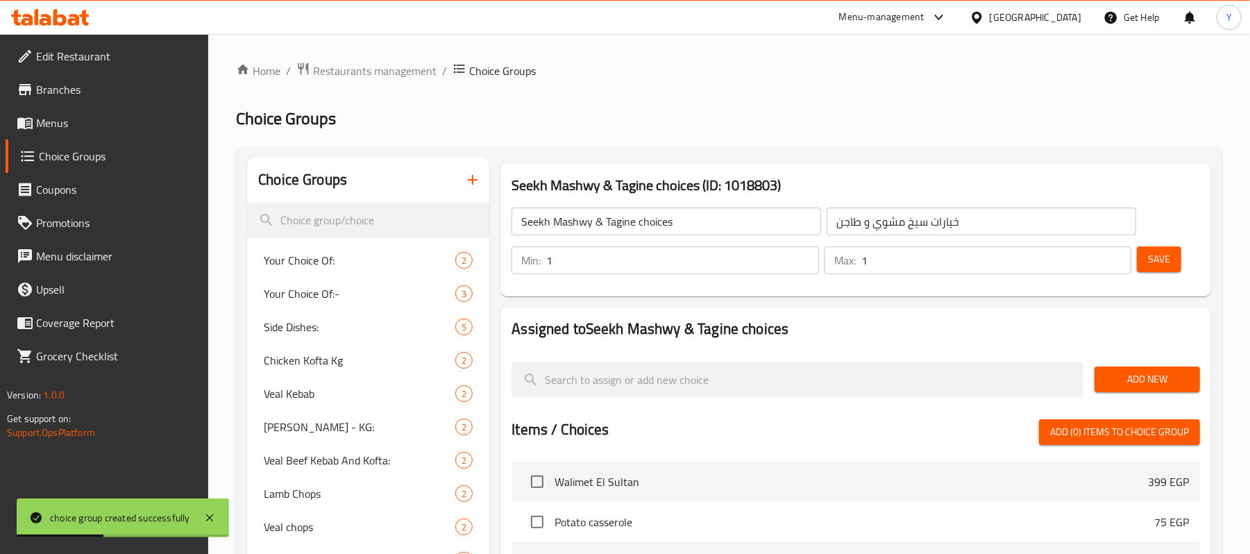
click at [1100, 382] on button "Add New" at bounding box center [1148, 380] width 106 height 26
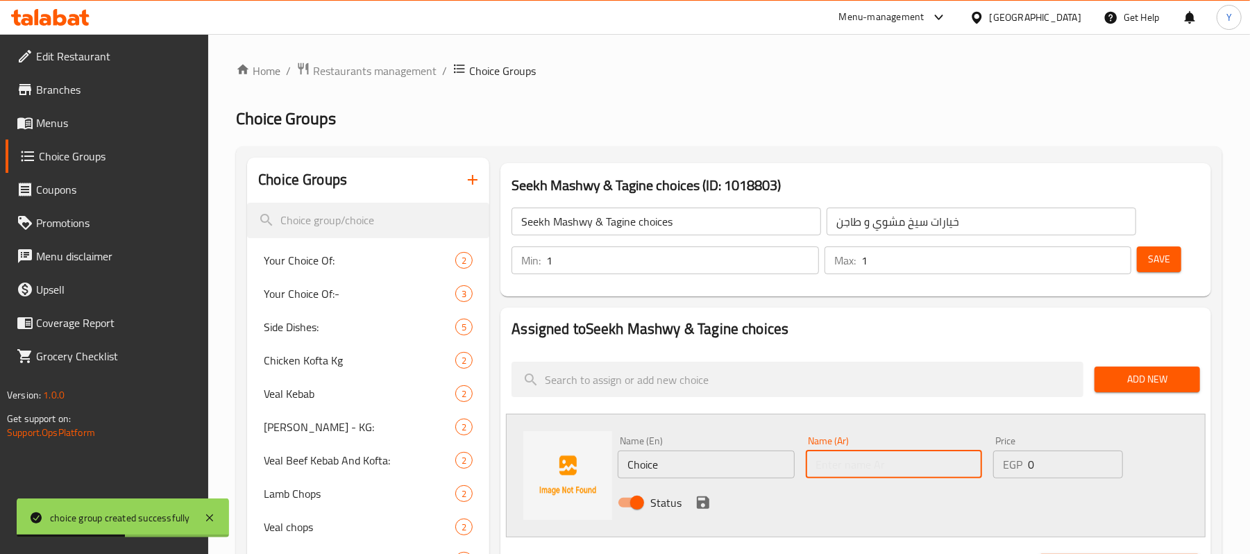
click at [873, 459] on input "text" at bounding box center [894, 465] width 176 height 28
paste input "6 قطع شيش طاووق"
type input "6 قطع شيش طاووق"
click at [715, 445] on div "Name (En) Choice Name (En)" at bounding box center [706, 457] width 176 height 42
click at [714, 462] on input "Choice" at bounding box center [706, 465] width 176 height 28
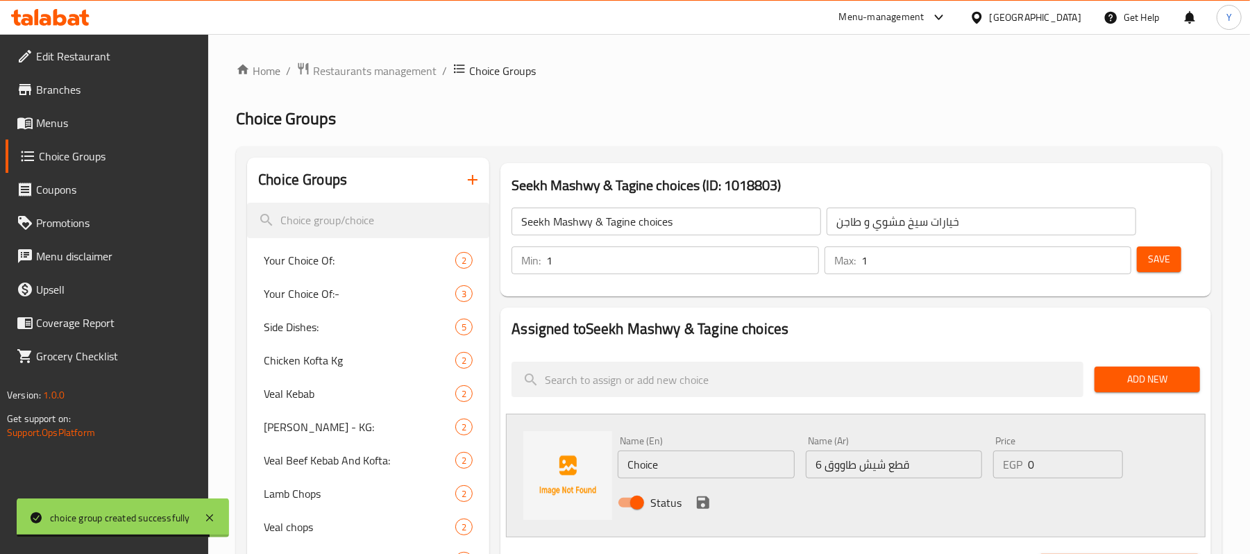
paste input "6 pieces of shish tawook"
click at [714, 462] on input "Choice6 pieces of shish tawook" at bounding box center [706, 465] width 176 height 28
paste input "text"
paste input "6 pieces of shish tawook"
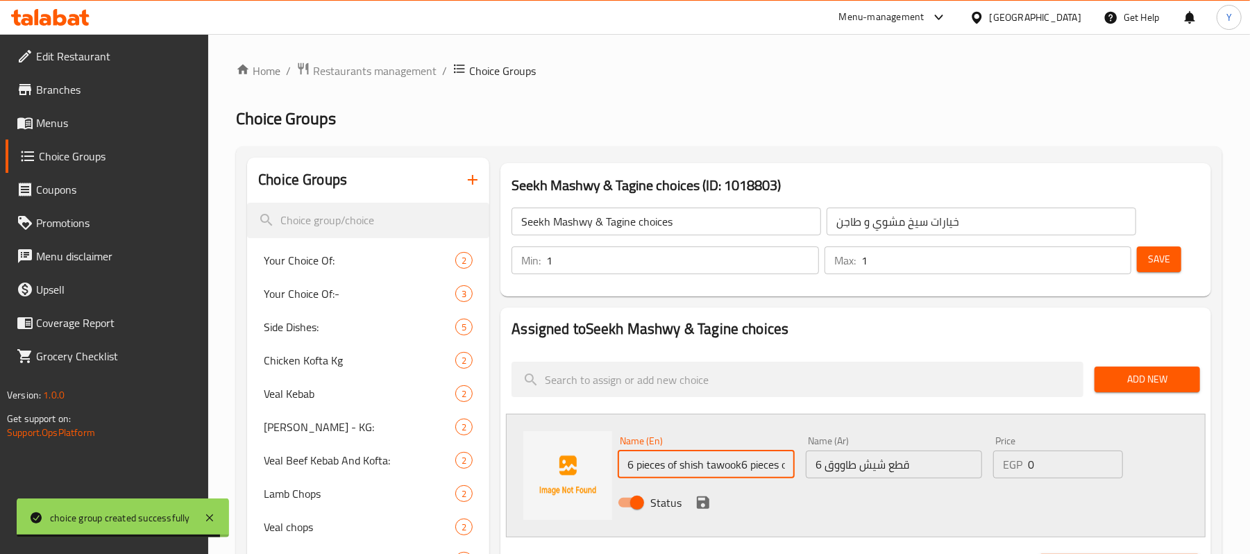
click at [714, 462] on input "6 pieces of shish tawook6 pieces of shish tawook" at bounding box center [706, 465] width 176 height 28
paste input "6 pieces of shish tawook"
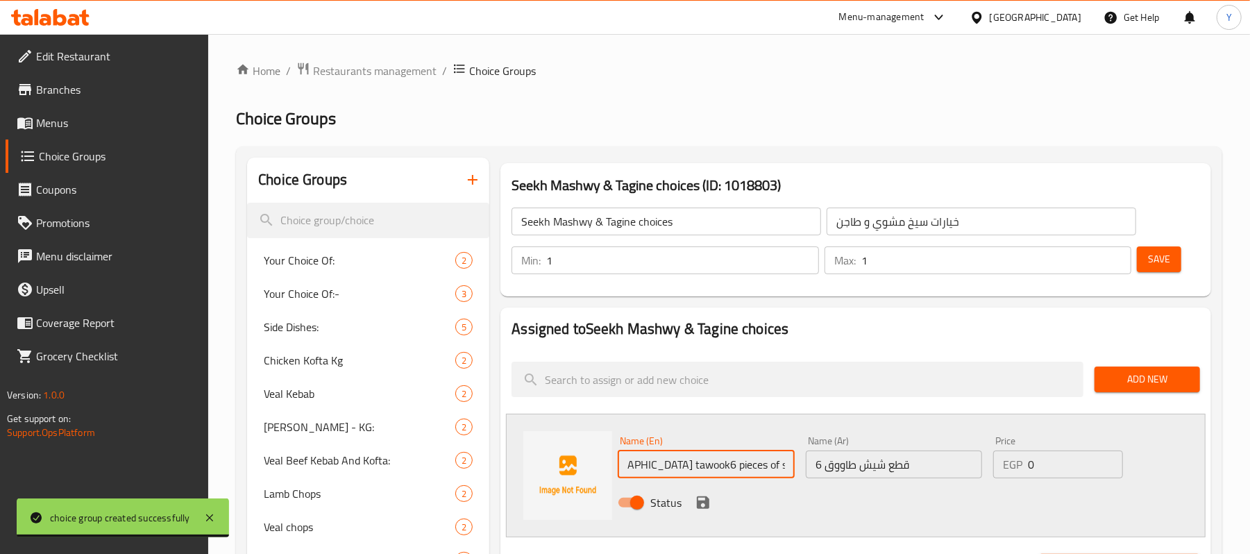
click at [714, 462] on input "6 pieces of shish tawook6 pieces of shish tawook6 pieces of shish tawook6 piece…" at bounding box center [706, 465] width 176 height 28
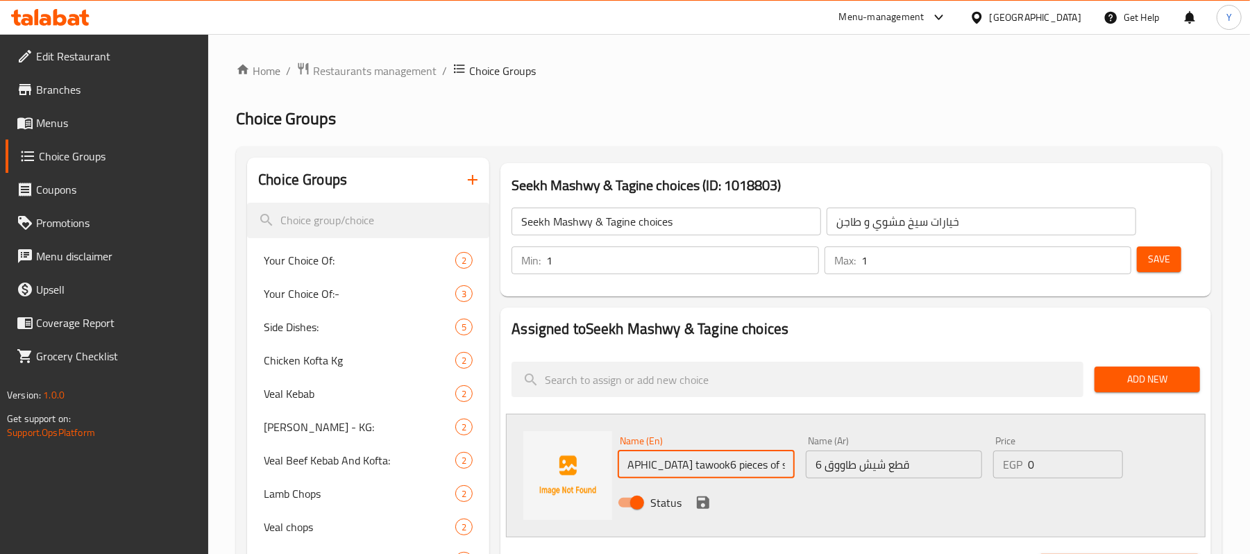
paste input "text"
type input "6 pieces of shish tawook"
click at [689, 501] on div "Status" at bounding box center [893, 502] width 563 height 37
click at [703, 509] on icon "save" at bounding box center [703, 502] width 12 height 12
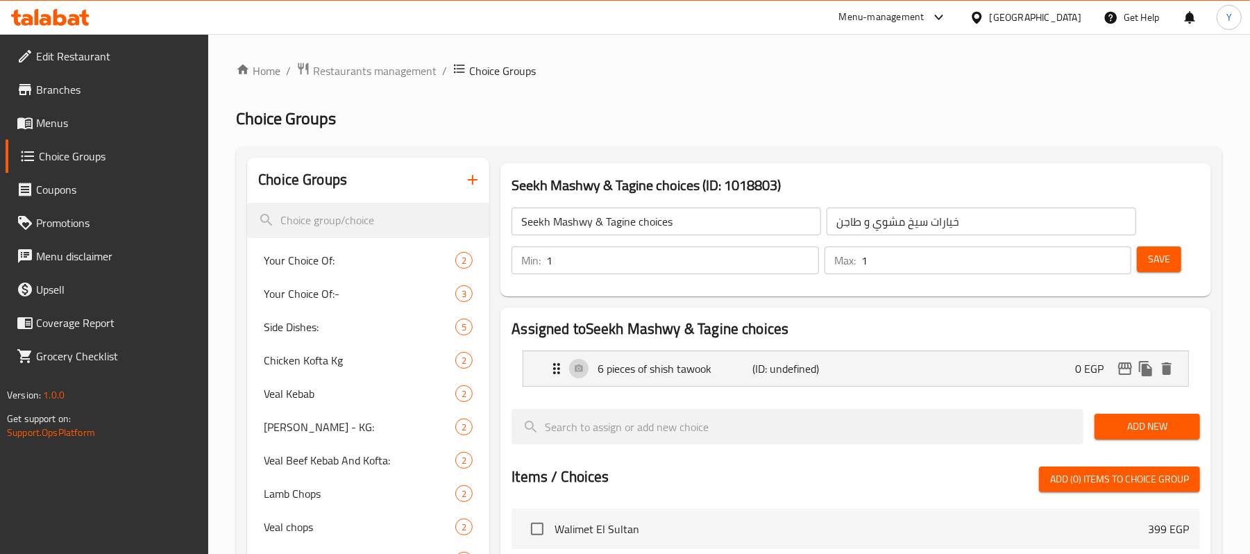
click at [1142, 442] on div "Add New" at bounding box center [1147, 426] width 117 height 47
click at [1100, 431] on button "Add New" at bounding box center [1148, 427] width 106 height 26
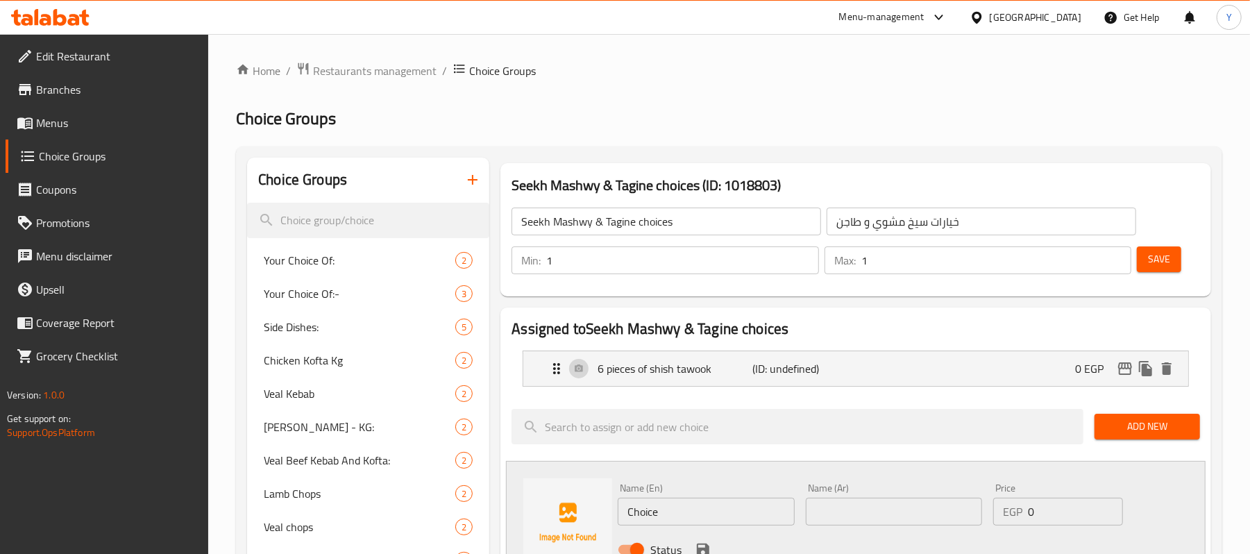
click at [828, 517] on input "text" at bounding box center [894, 512] width 176 height 28
paste input "4 قطع كفته"
type input "4 قطع كفته"
click at [644, 512] on input "Choice" at bounding box center [706, 512] width 176 height 28
paste input "4 pieces of kofta"
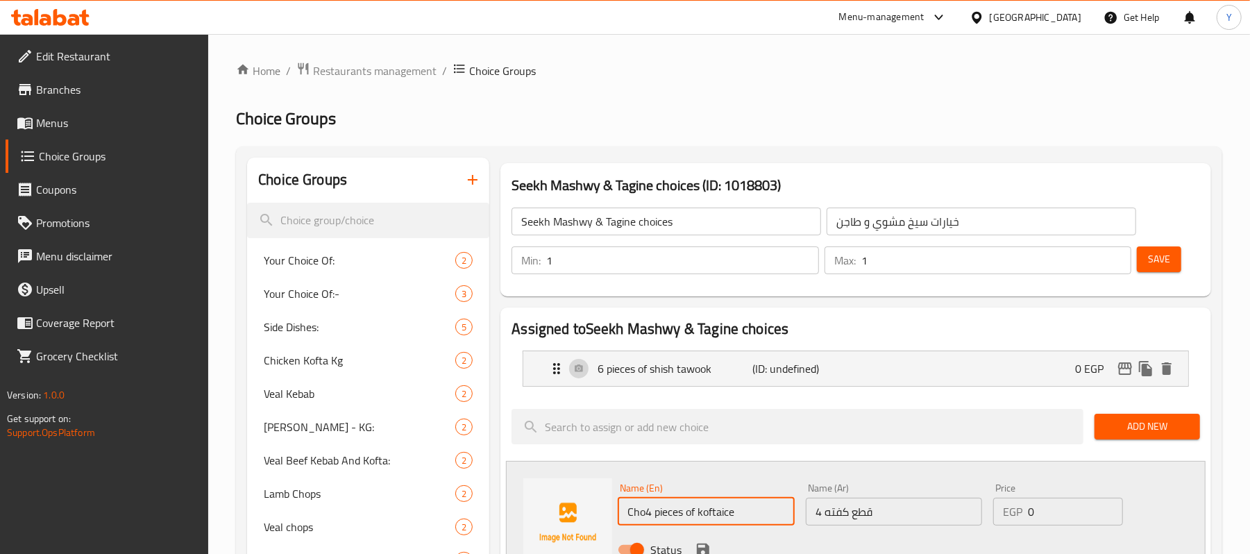
click at [644, 512] on input "Cho4 pieces of koftaice" at bounding box center [706, 512] width 176 height 28
paste input "4 pieces of kofta"
type input "4 pieces of kofta"
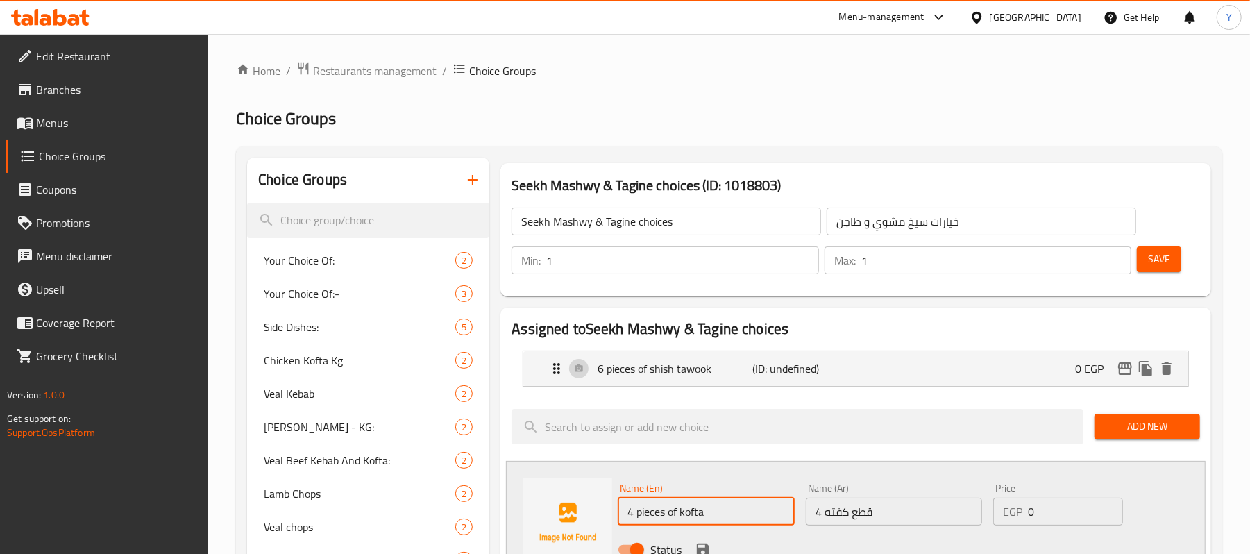
click at [1067, 517] on input "0" at bounding box center [1075, 512] width 95 height 28
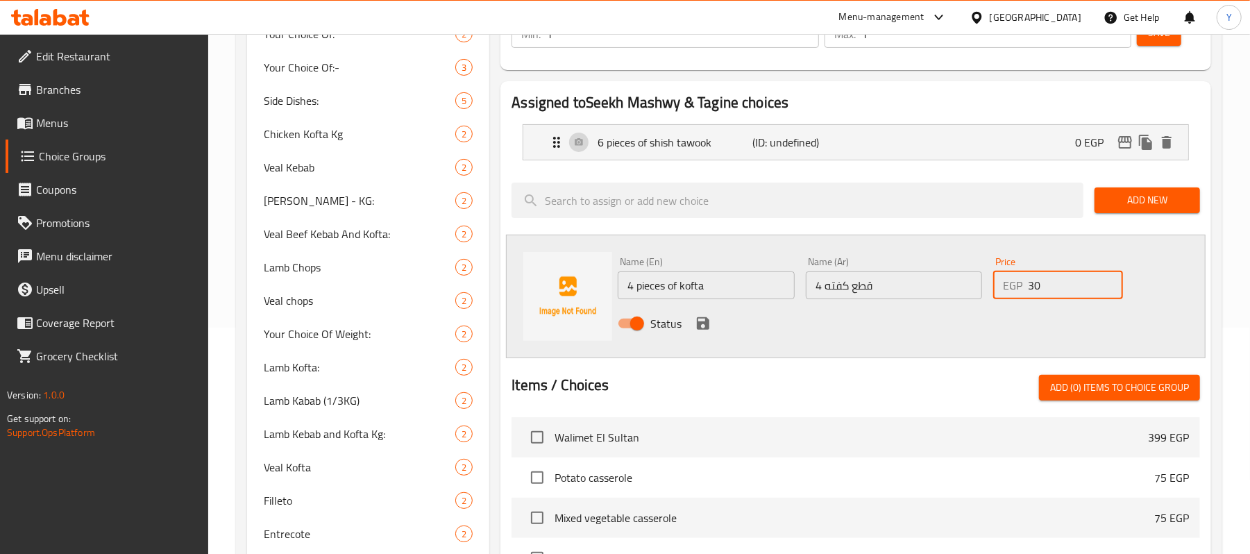
scroll to position [278, 0]
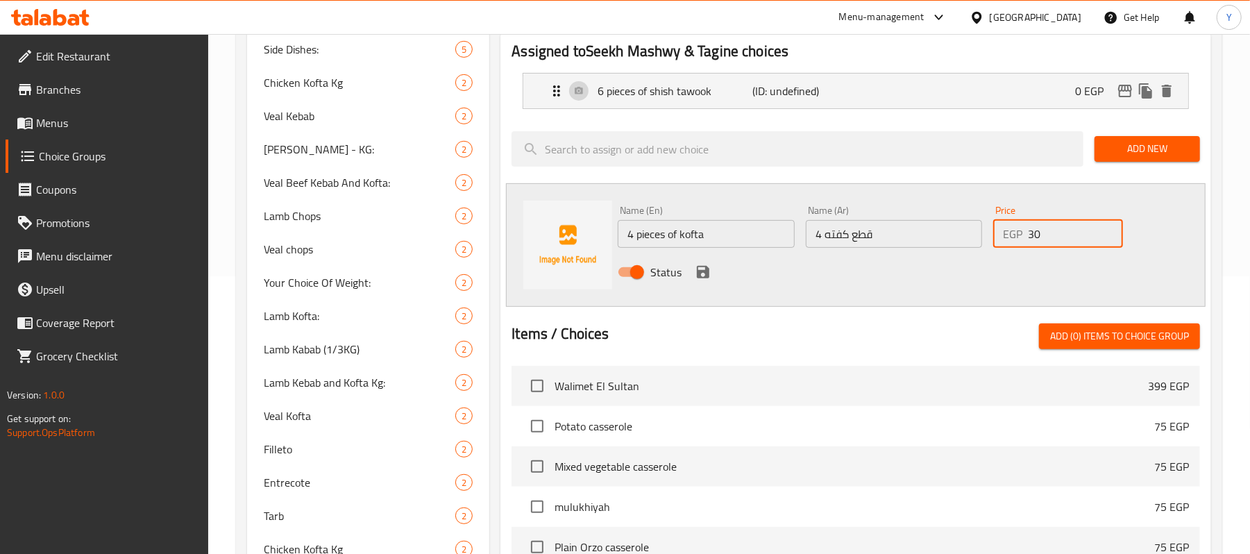
type input "30"
click at [709, 260] on div "Status" at bounding box center [893, 271] width 563 height 37
click at [704, 270] on icon "save" at bounding box center [703, 272] width 17 height 17
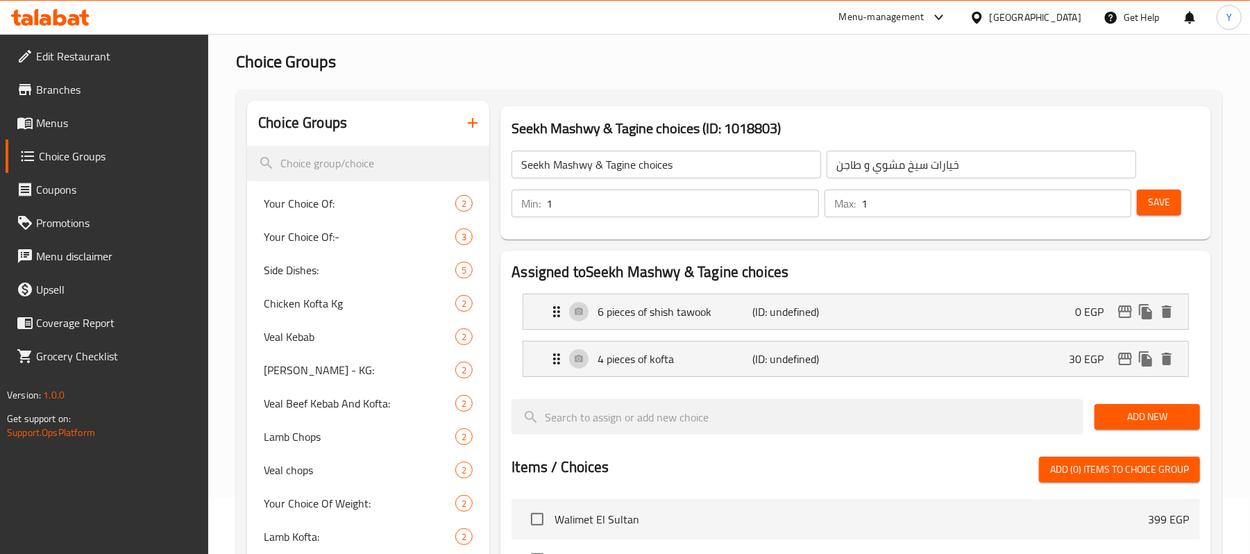
scroll to position [0, 0]
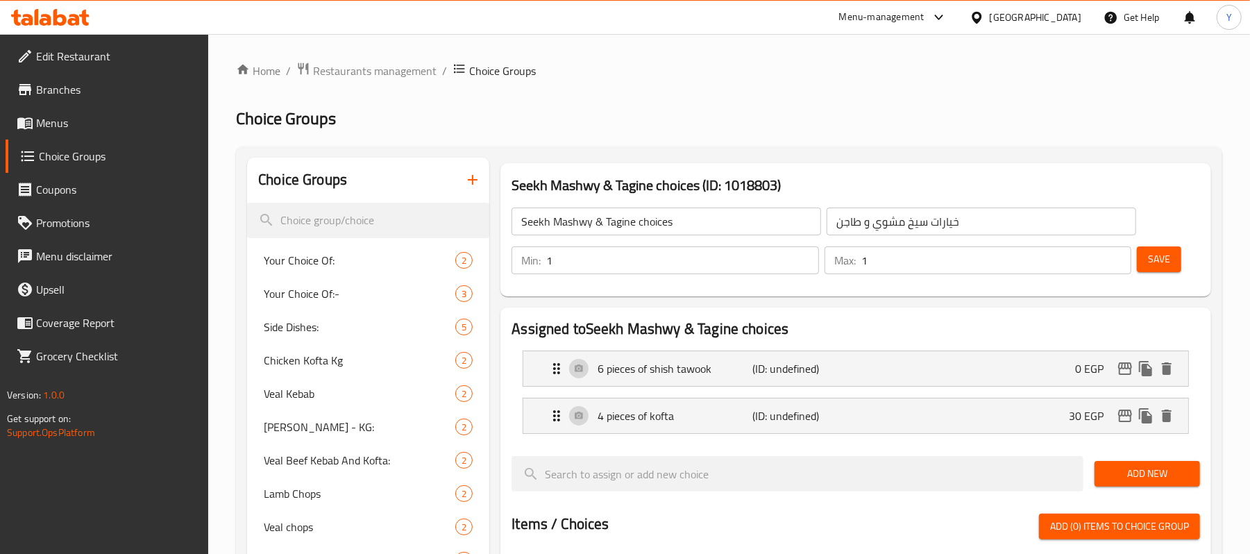
click at [1151, 267] on span "Save" at bounding box center [1159, 259] width 22 height 17
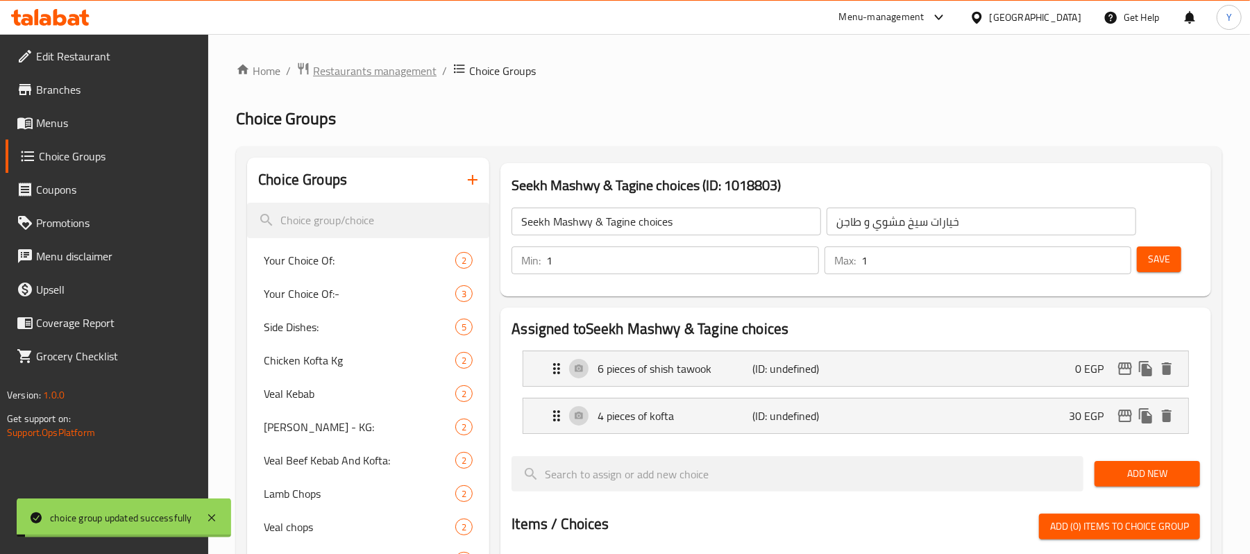
click at [405, 73] on span "Restaurants management" at bounding box center [375, 70] width 124 height 17
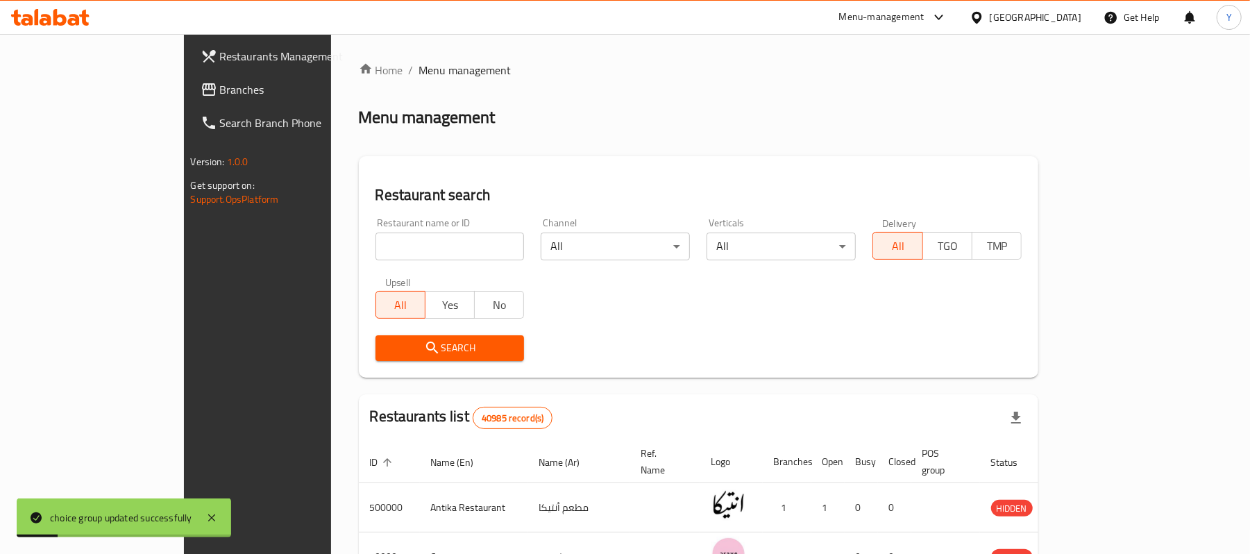
click at [446, 240] on input "search" at bounding box center [450, 247] width 149 height 28
type input "seekh"
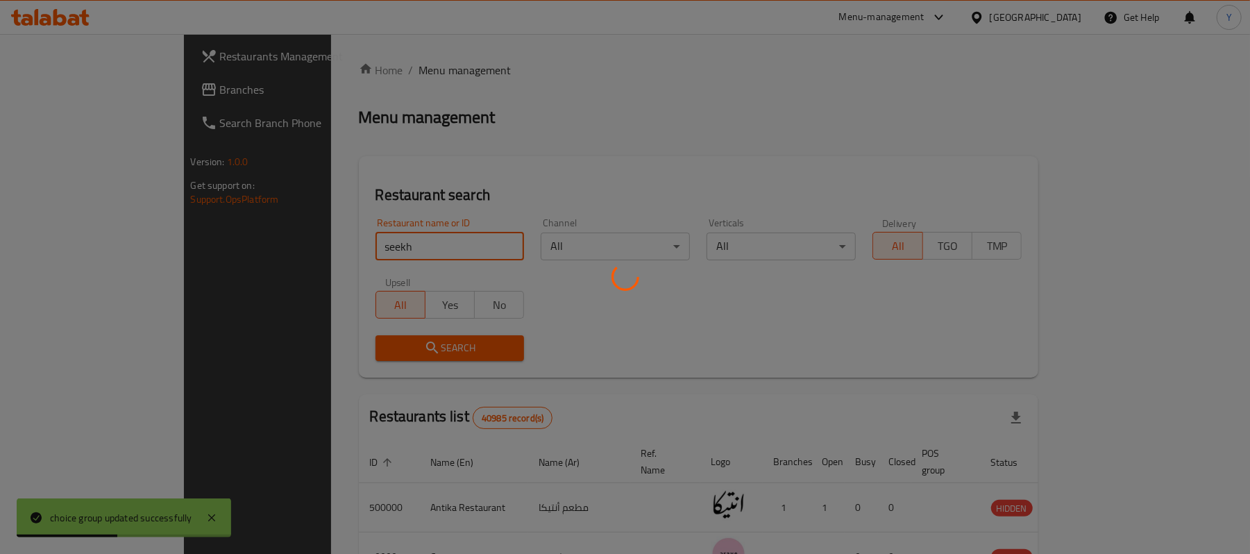
click button "Search" at bounding box center [450, 348] width 149 height 26
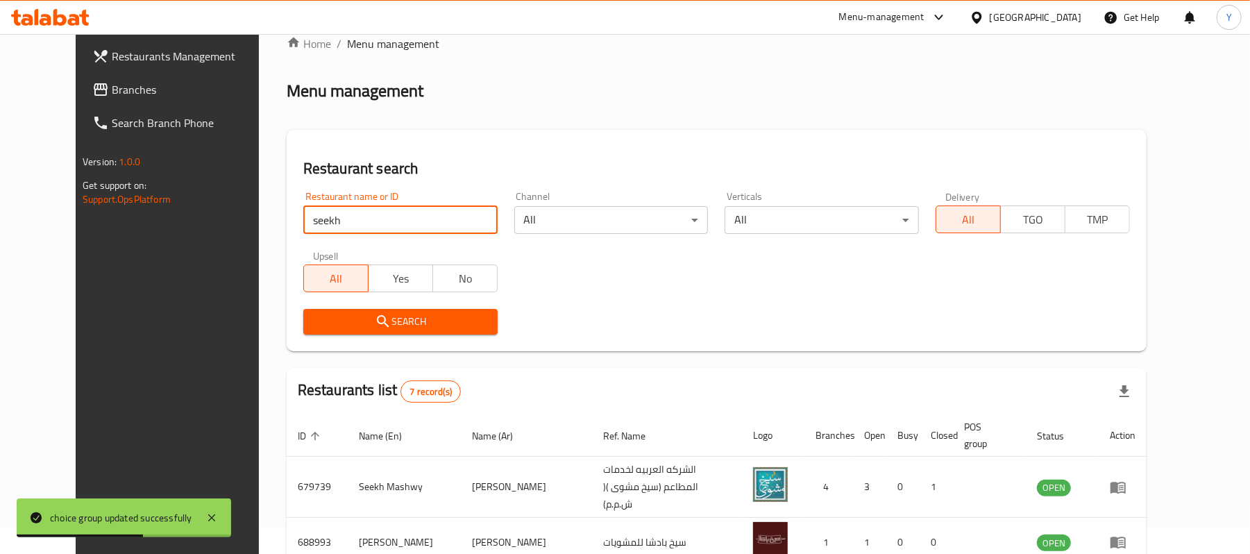
scroll to position [322, 0]
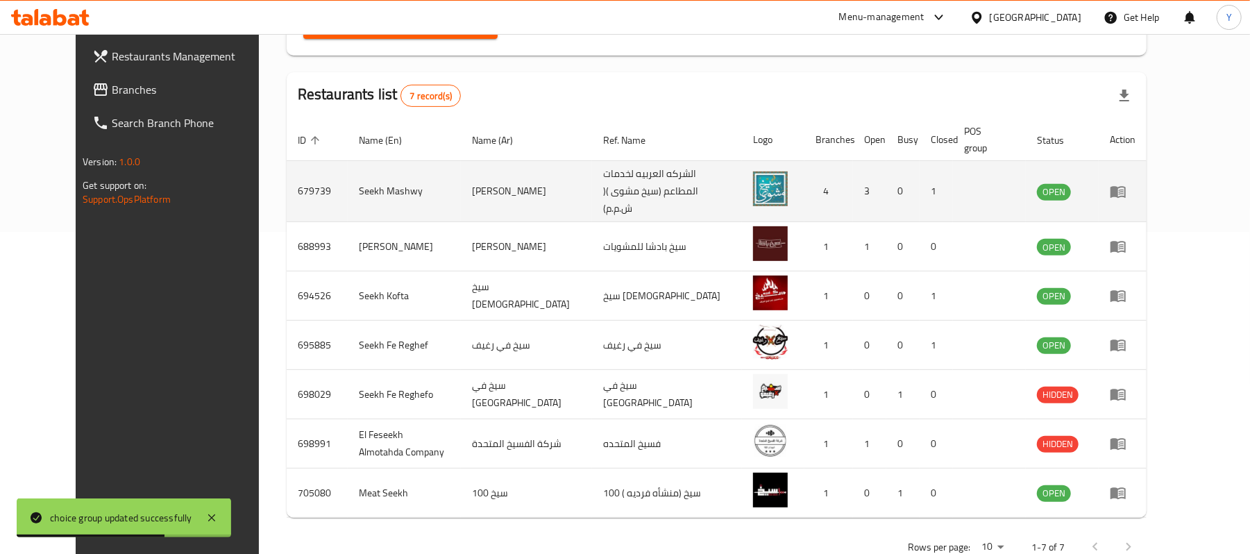
click at [1147, 176] on td "enhanced table" at bounding box center [1123, 191] width 48 height 61
click at [1126, 186] on icon "enhanced table" at bounding box center [1118, 192] width 15 height 12
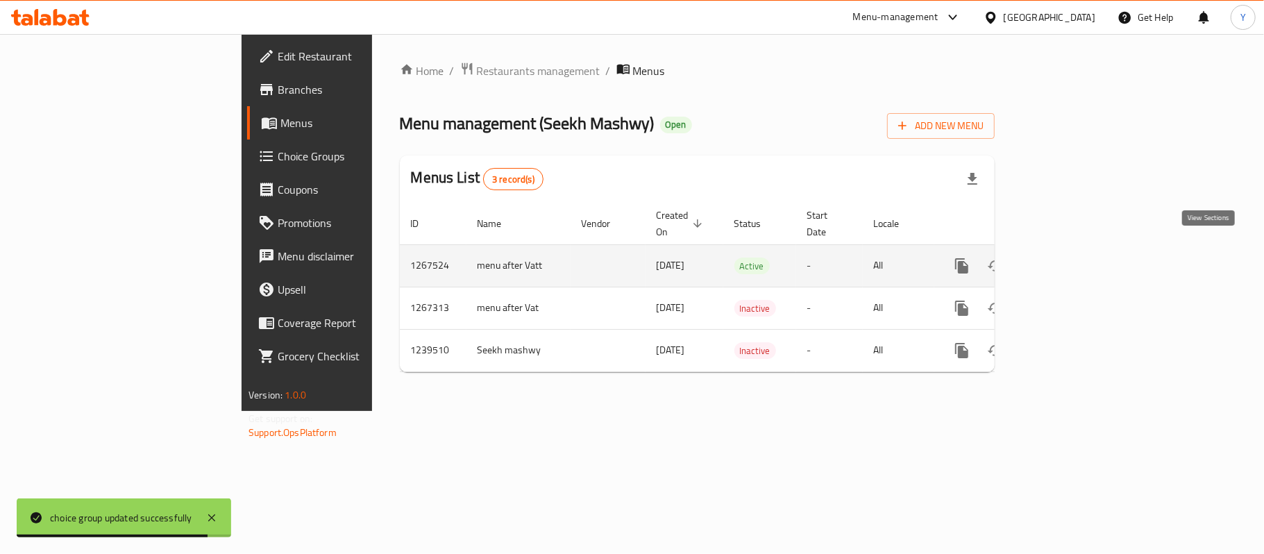
click at [1071, 260] on icon "enhanced table" at bounding box center [1062, 266] width 17 height 17
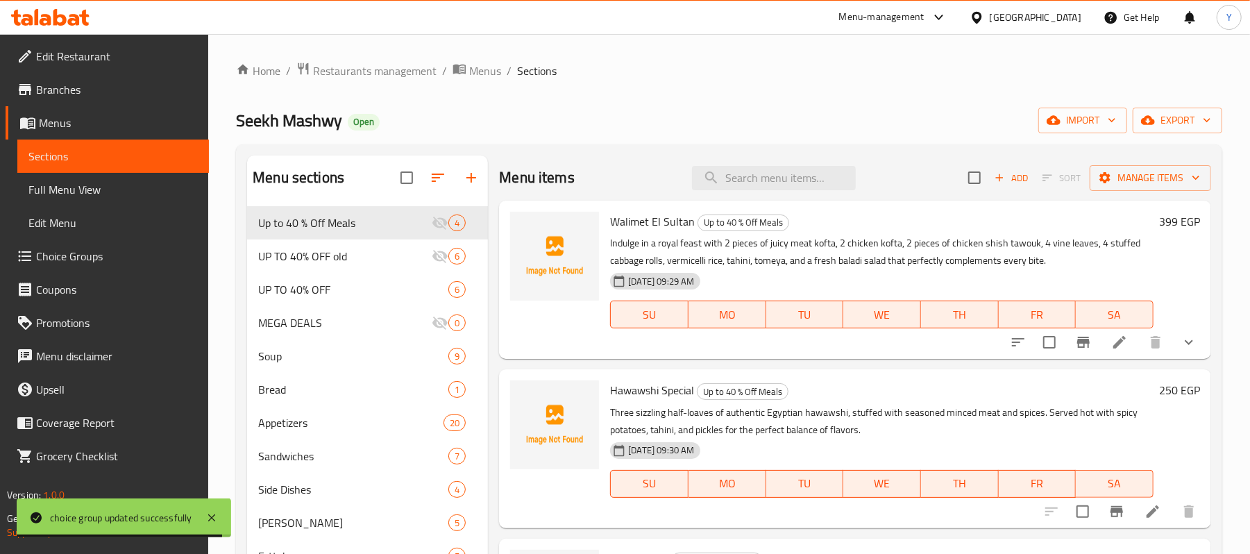
scroll to position [430, 0]
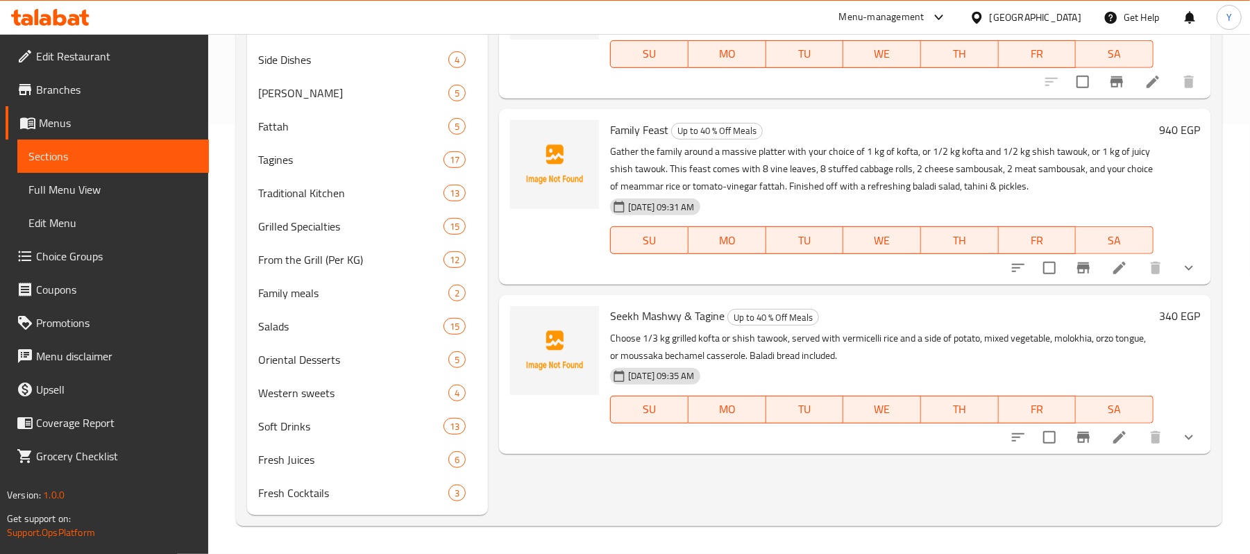
click at [1112, 425] on li at bounding box center [1119, 437] width 39 height 25
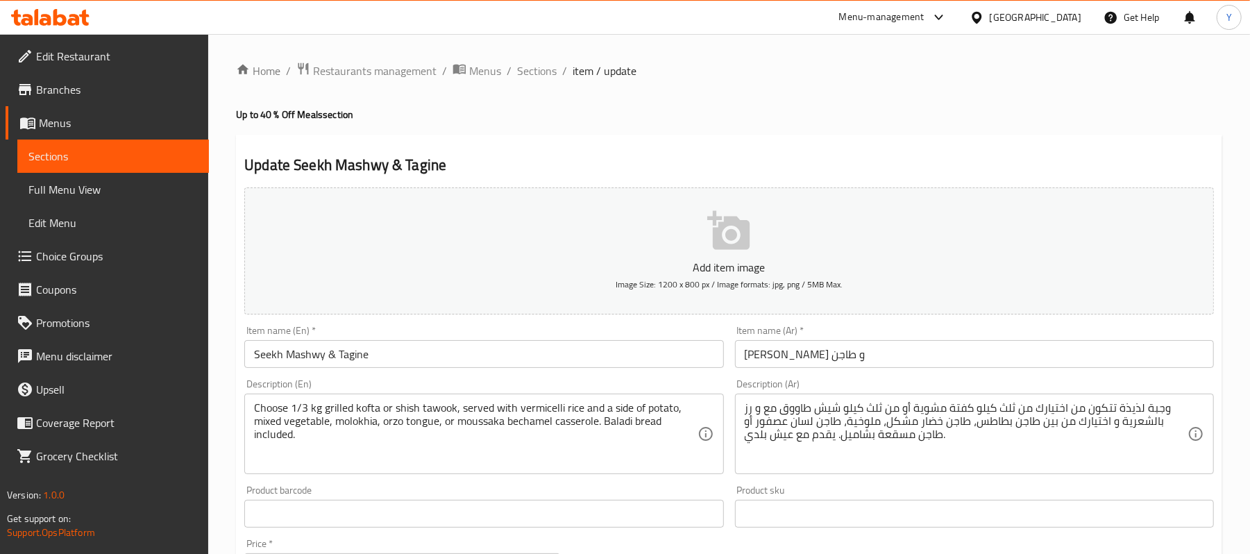
scroll to position [451, 0]
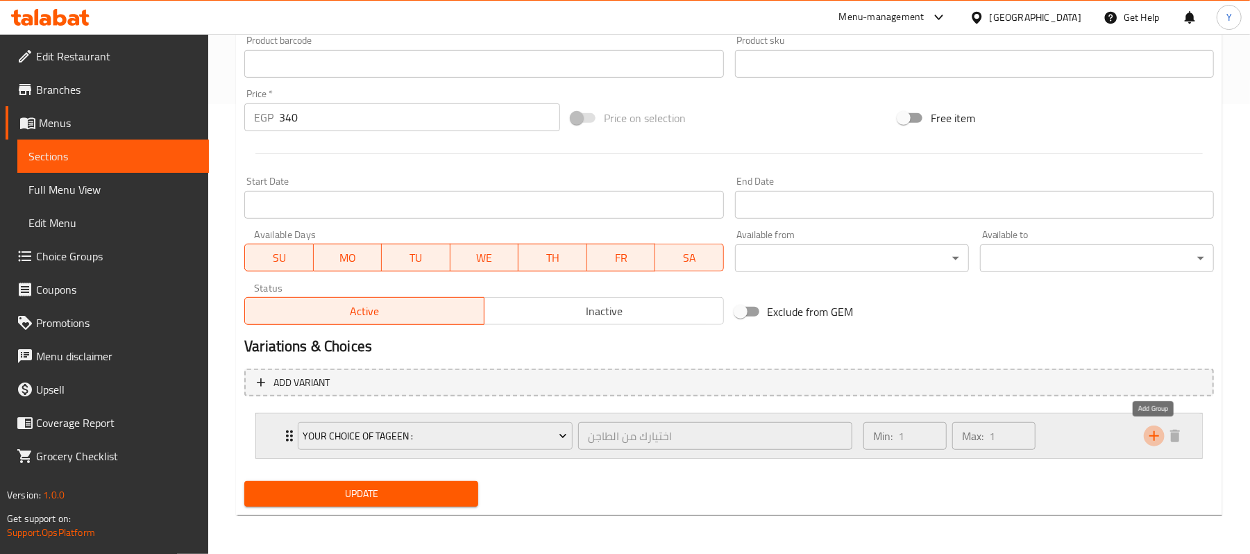
click at [1158, 432] on icon "add" at bounding box center [1154, 436] width 17 height 17
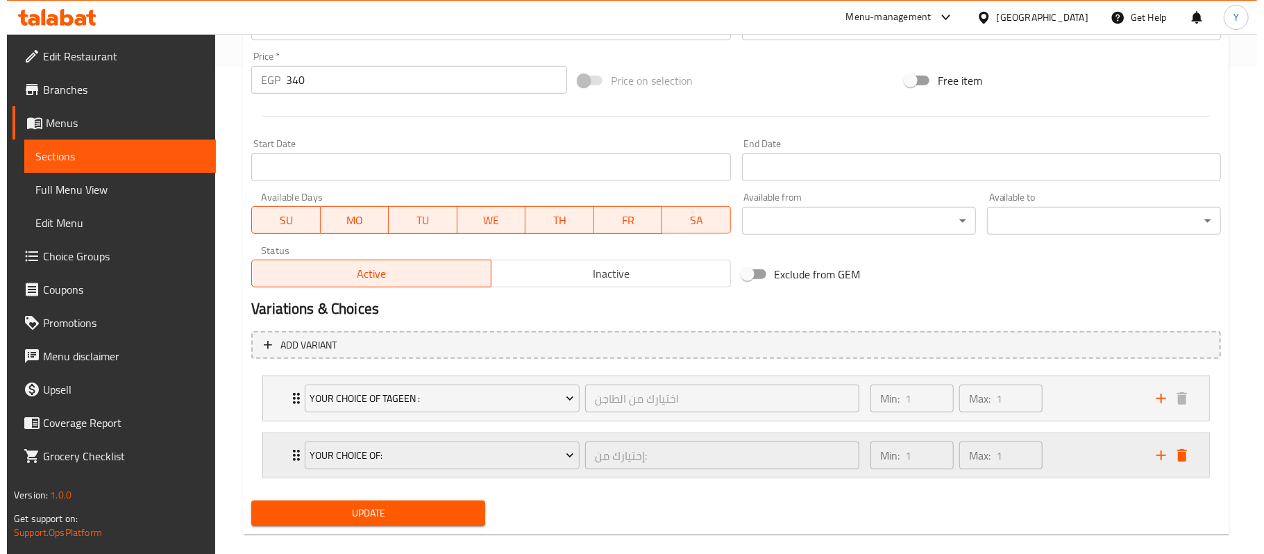
scroll to position [508, 0]
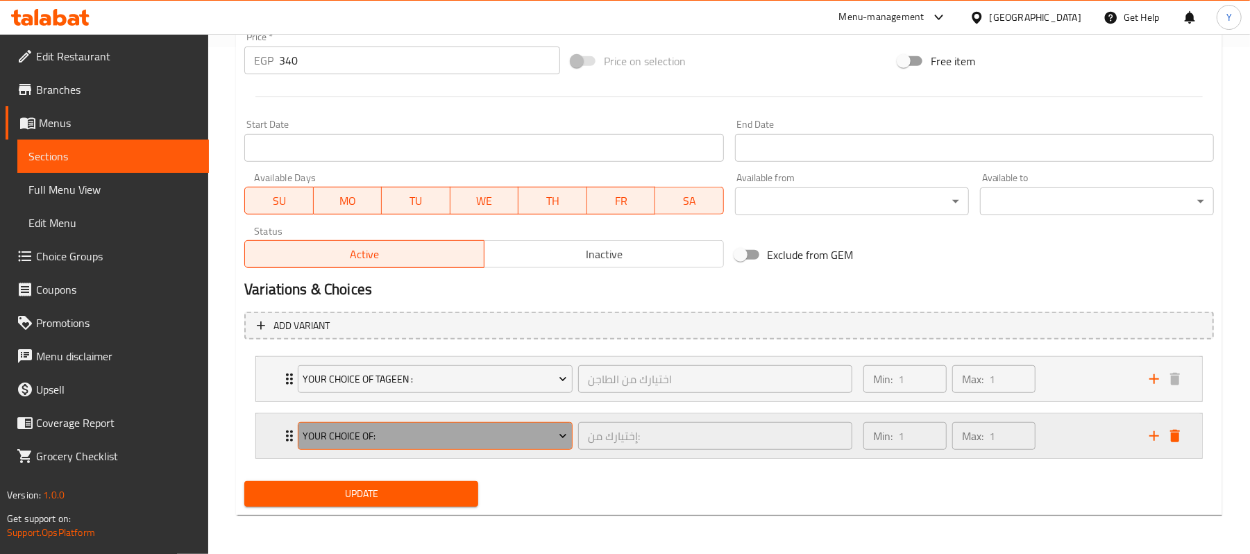
click at [506, 425] on button "Your Choice Of:" at bounding box center [435, 436] width 275 height 28
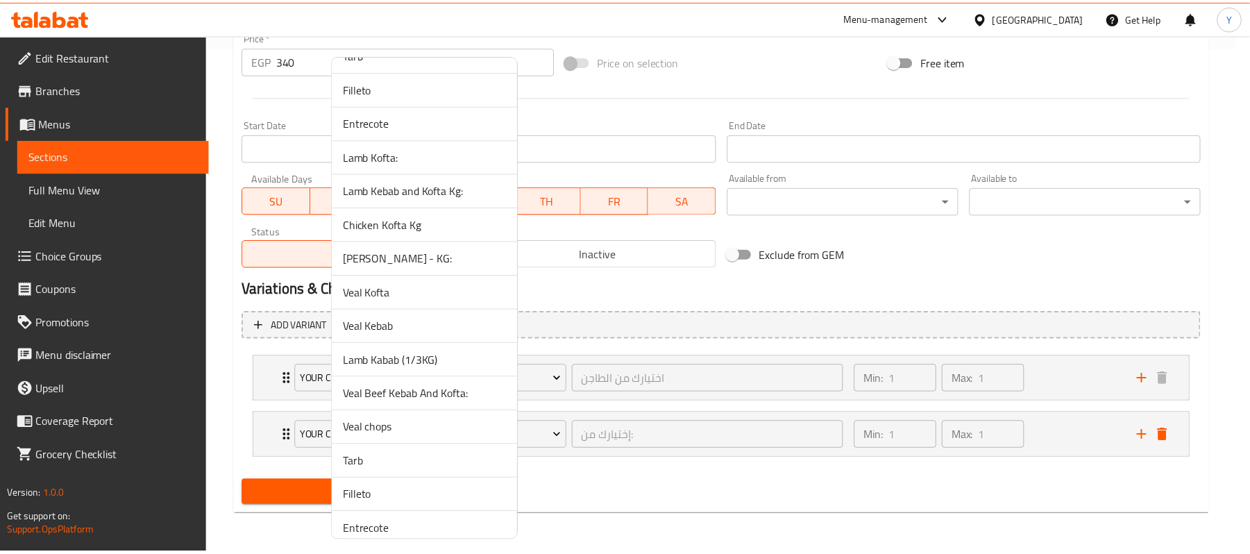
scroll to position [1339, 0]
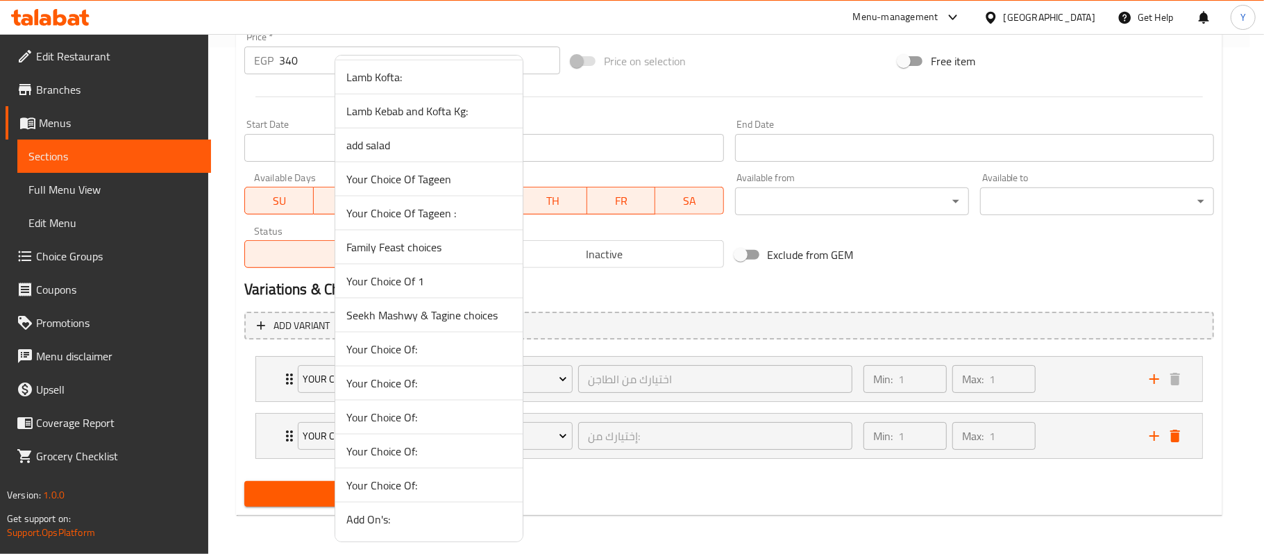
click at [476, 307] on span "Seekh Mashwy & Tagine choices" at bounding box center [428, 315] width 165 height 17
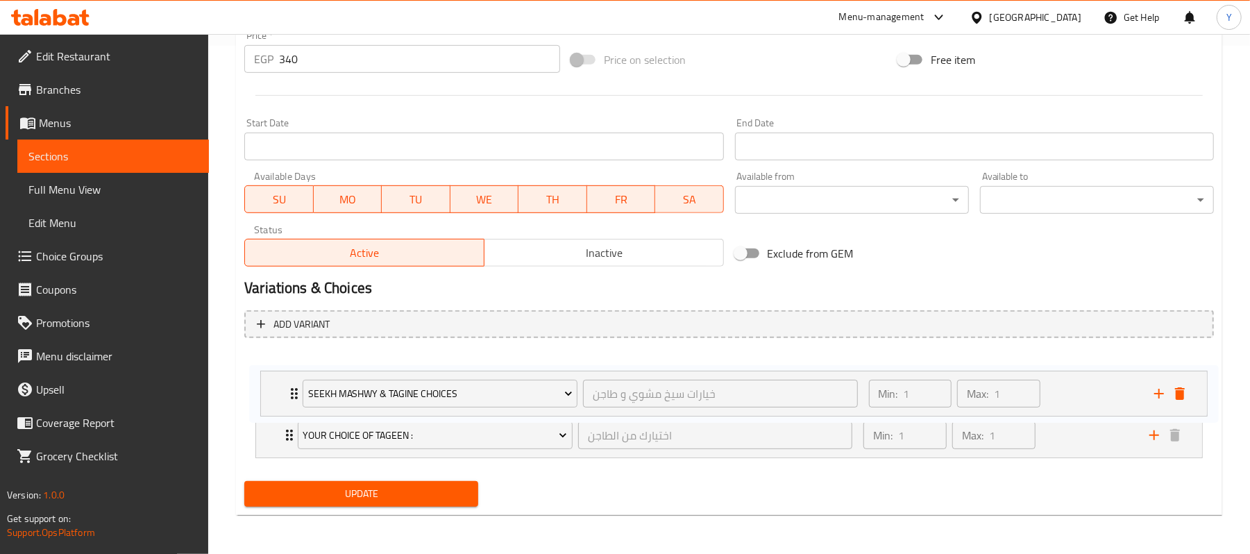
drag, startPoint x: 262, startPoint y: 421, endPoint x: 270, endPoint y: 362, distance: 58.8
click at [270, 362] on div "Your Choice Of Tageen : اختيارك من الطاجن ​ Min: 1 ​ Max: 1 ​ Potato casserole …" at bounding box center [729, 406] width 970 height 115
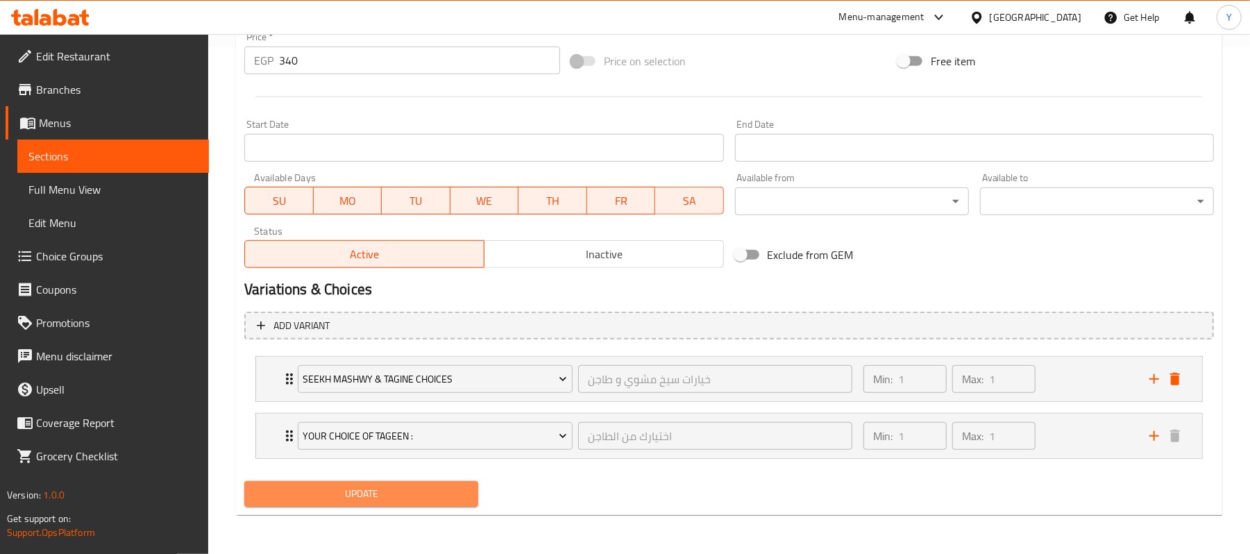
click at [361, 485] on span "Update" at bounding box center [361, 493] width 212 height 17
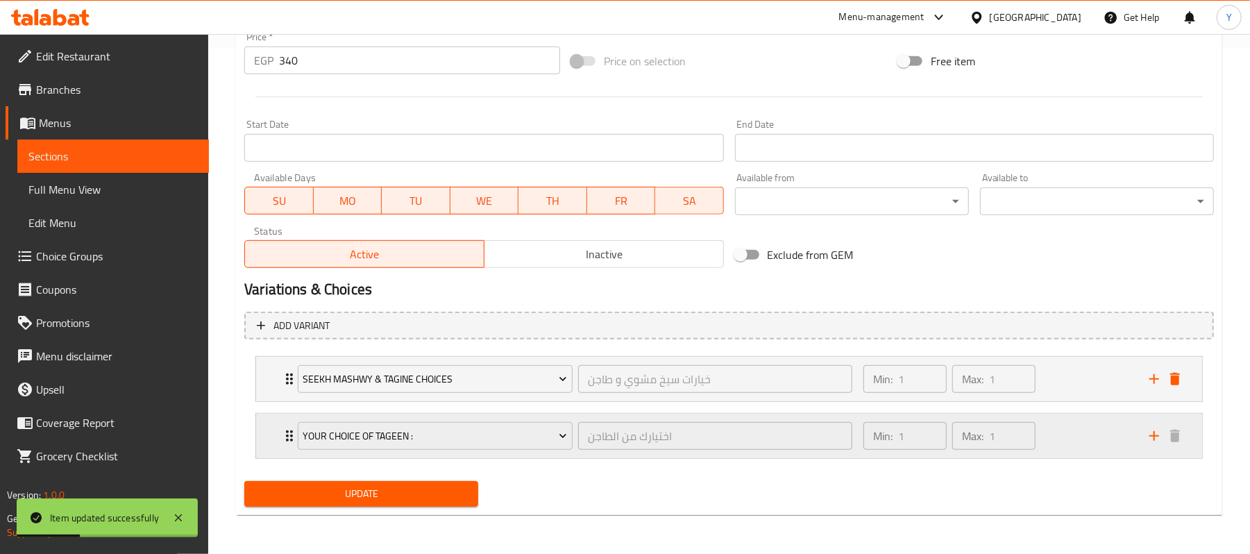
click at [1092, 417] on div "Min: 1 ​ Max: 1 ​" at bounding box center [998, 436] width 286 height 44
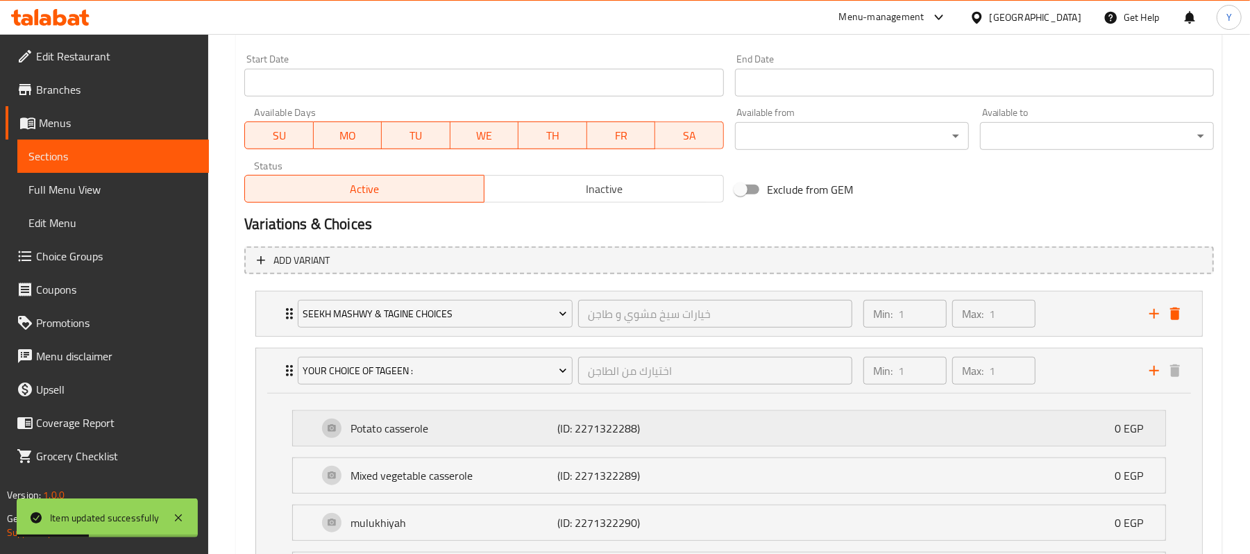
scroll to position [823, 0]
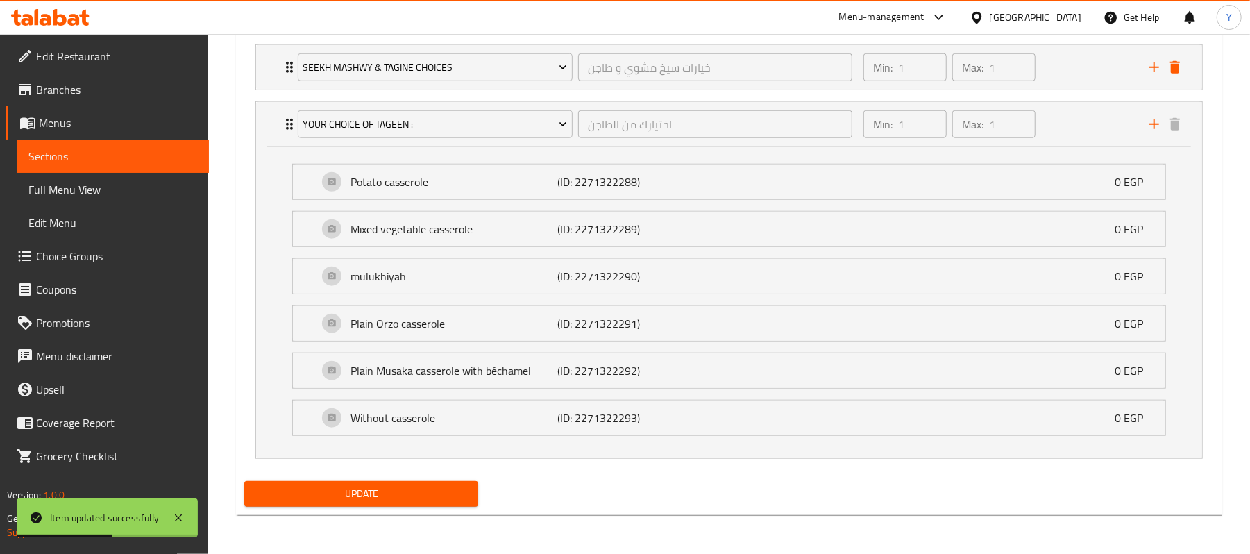
click at [891, 436] on div "Without casserole (ID: 2271322293) 0 EGP Name (En) Without casserole Name (En) …" at bounding box center [729, 418] width 874 height 36
click at [895, 425] on div "Without casserole (ID: 2271322293) 0 EGP" at bounding box center [733, 418] width 831 height 35
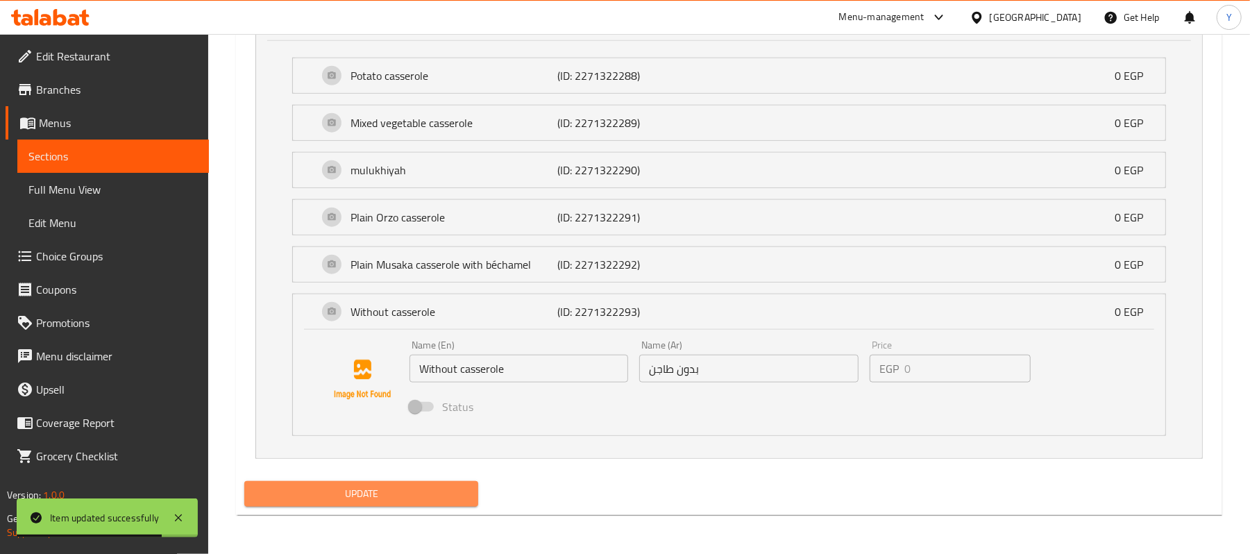
click at [444, 490] on span "Update" at bounding box center [361, 493] width 212 height 17
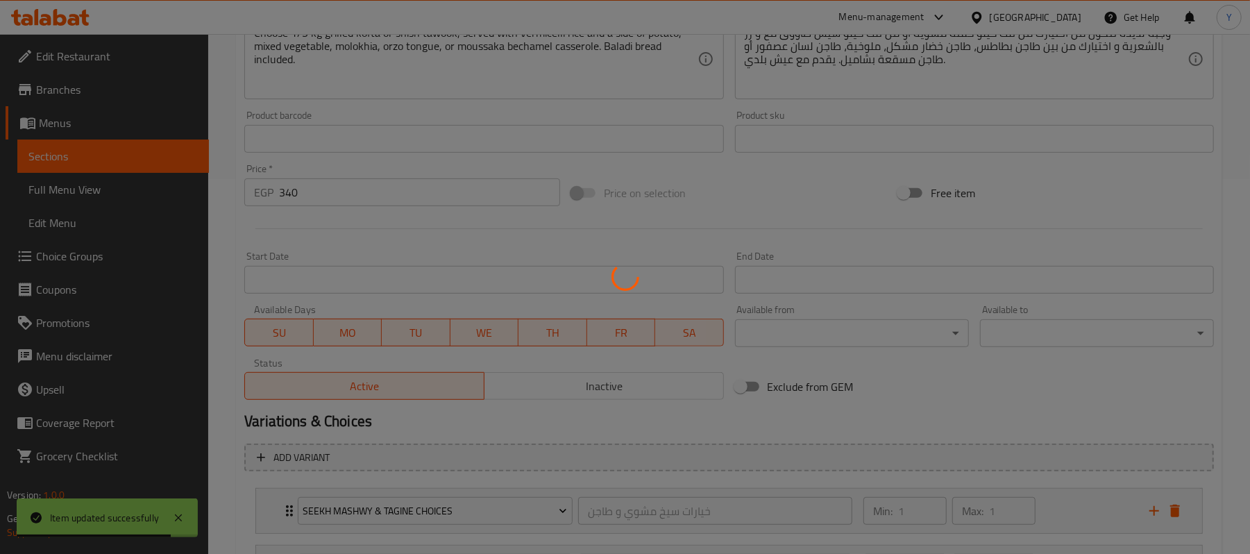
scroll to position [0, 0]
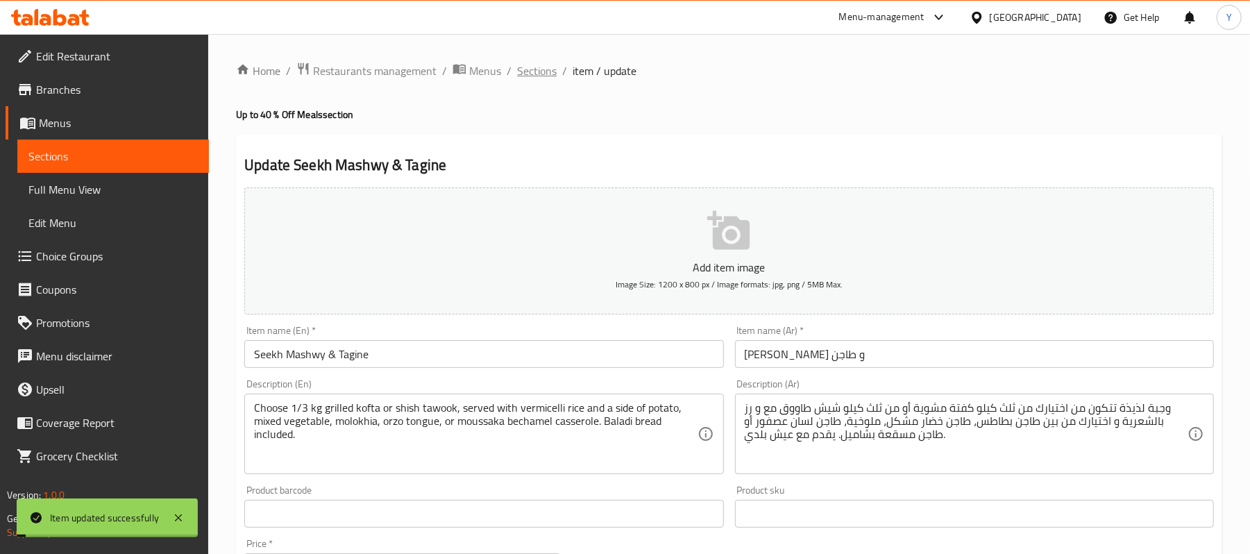
click at [536, 71] on span "Sections" at bounding box center [537, 70] width 40 height 17
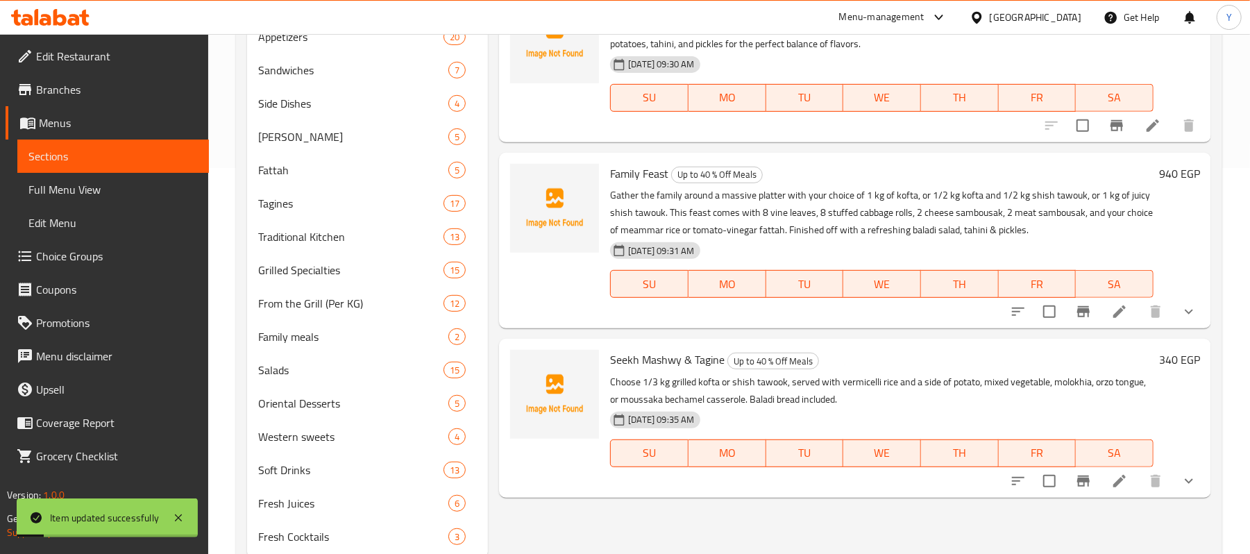
scroll to position [430, 0]
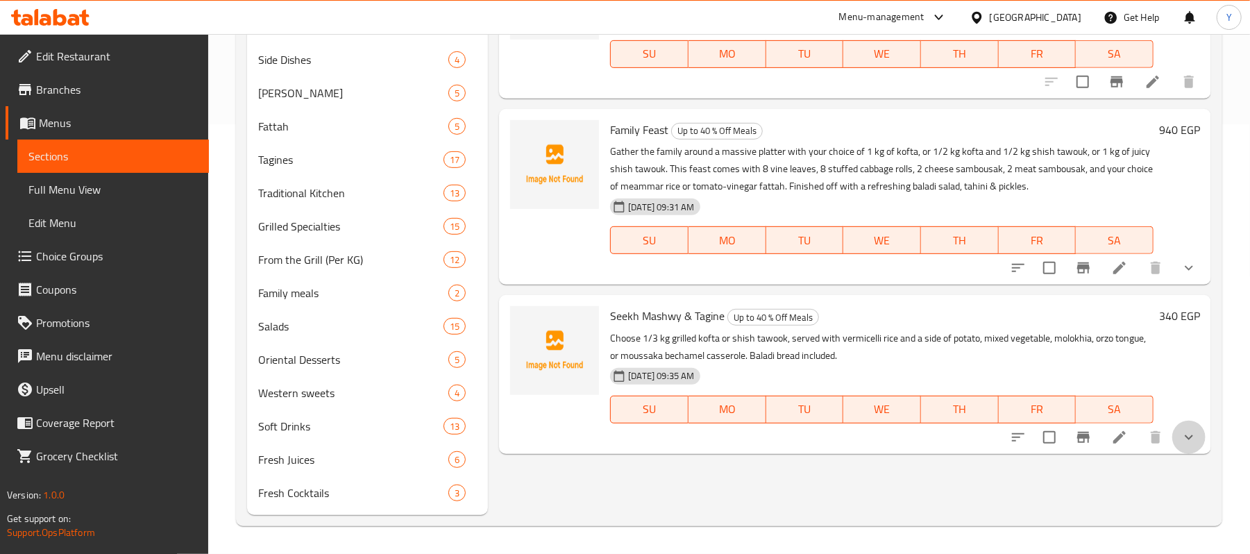
click at [1196, 448] on button "show more" at bounding box center [1189, 437] width 33 height 33
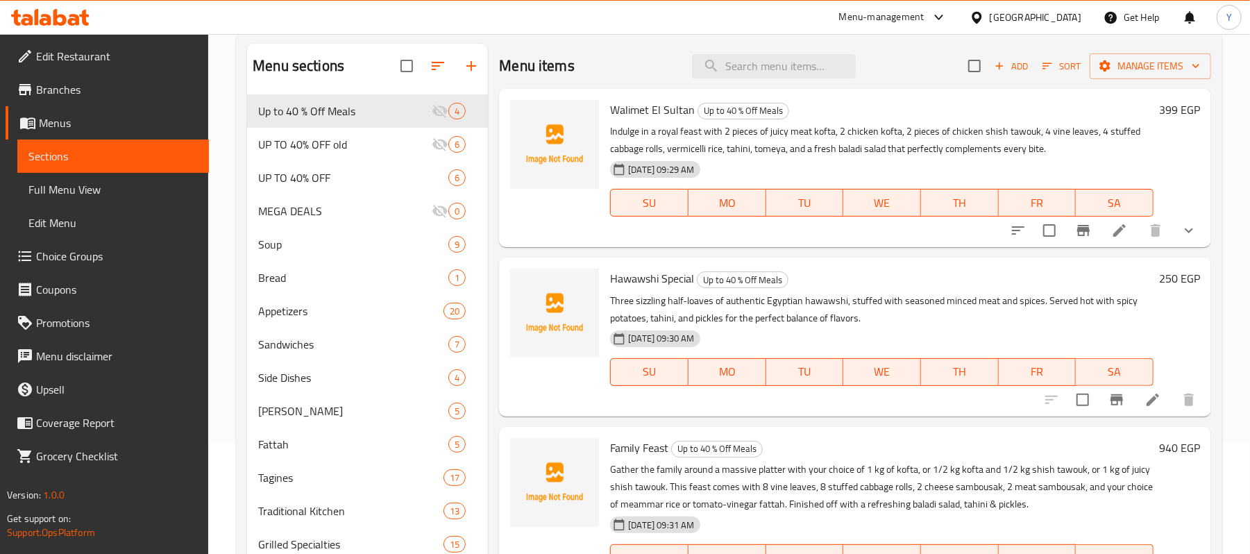
scroll to position [0, 0]
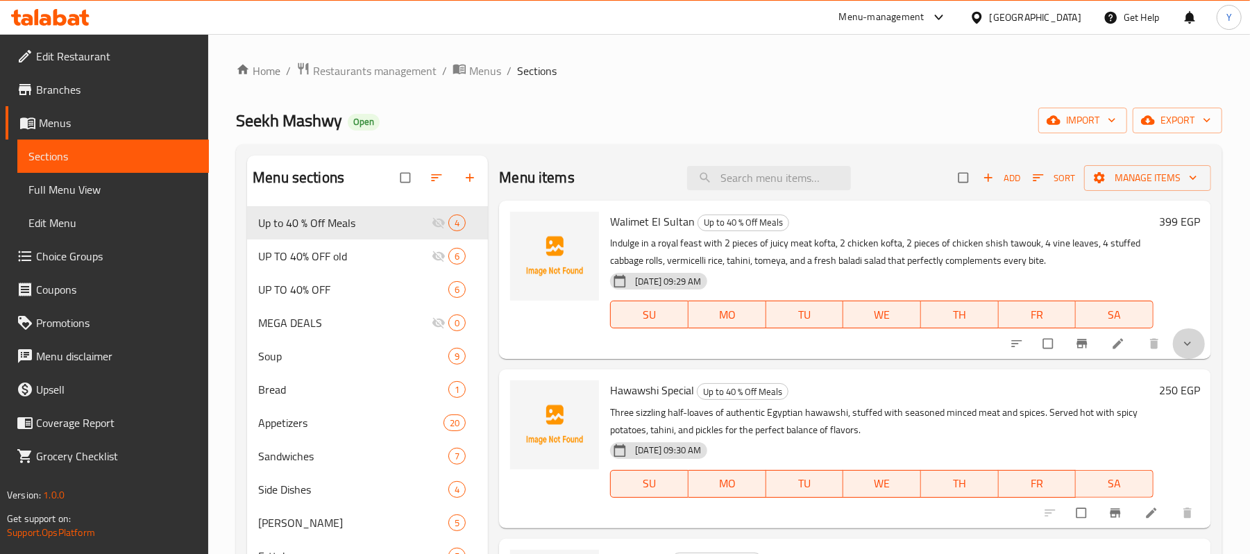
click at [1181, 344] on button "show more" at bounding box center [1189, 343] width 33 height 31
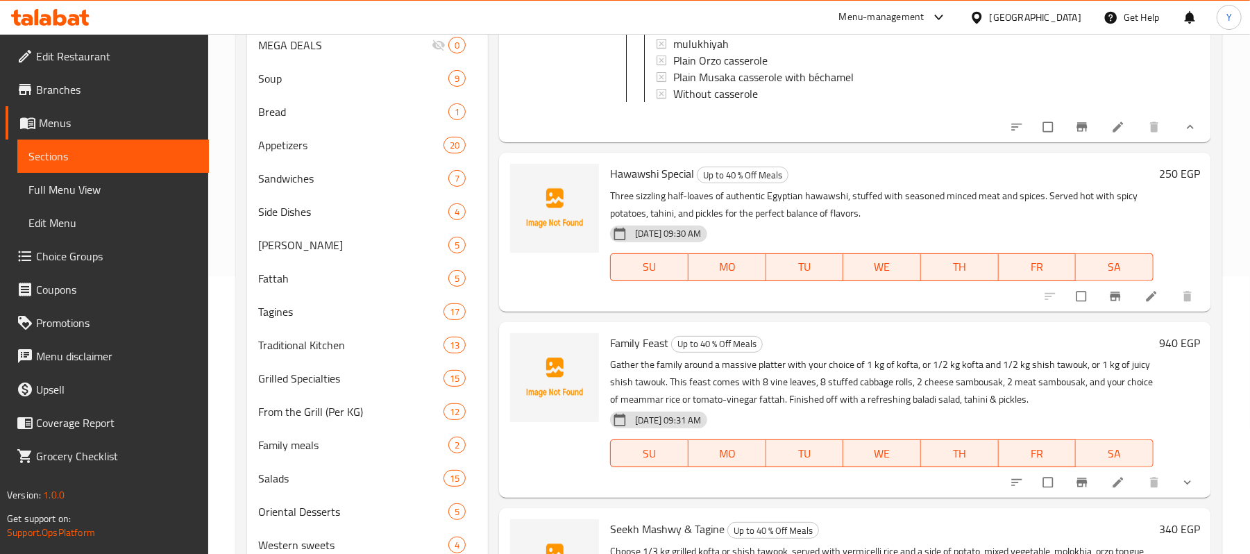
scroll to position [430, 0]
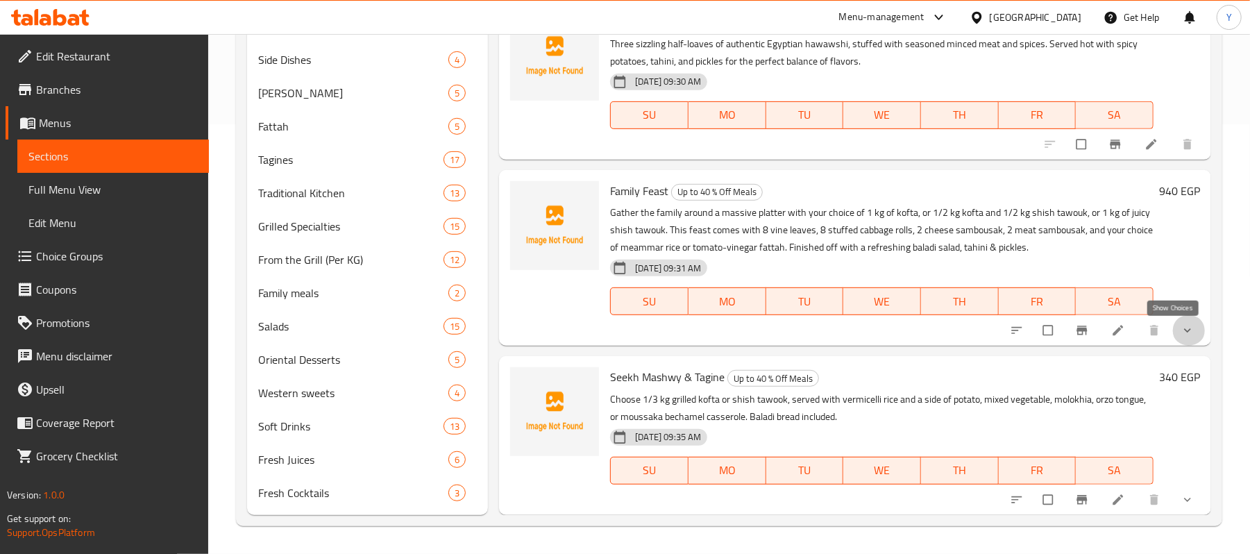
click at [1184, 332] on icon "show more" at bounding box center [1187, 330] width 7 height 4
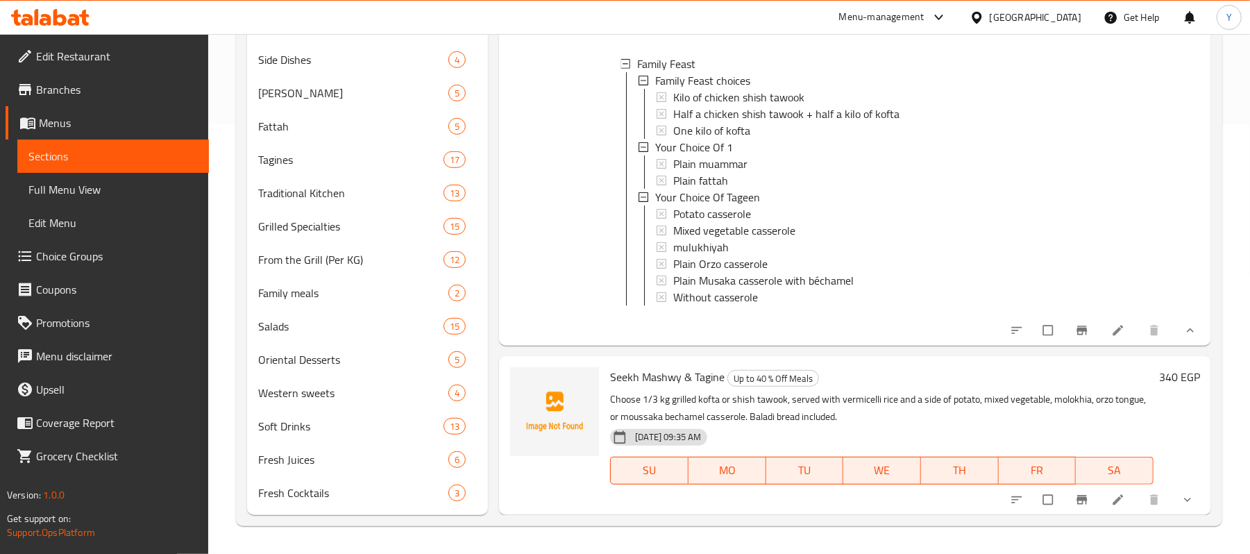
click at [1175, 492] on button "show more" at bounding box center [1189, 500] width 33 height 31
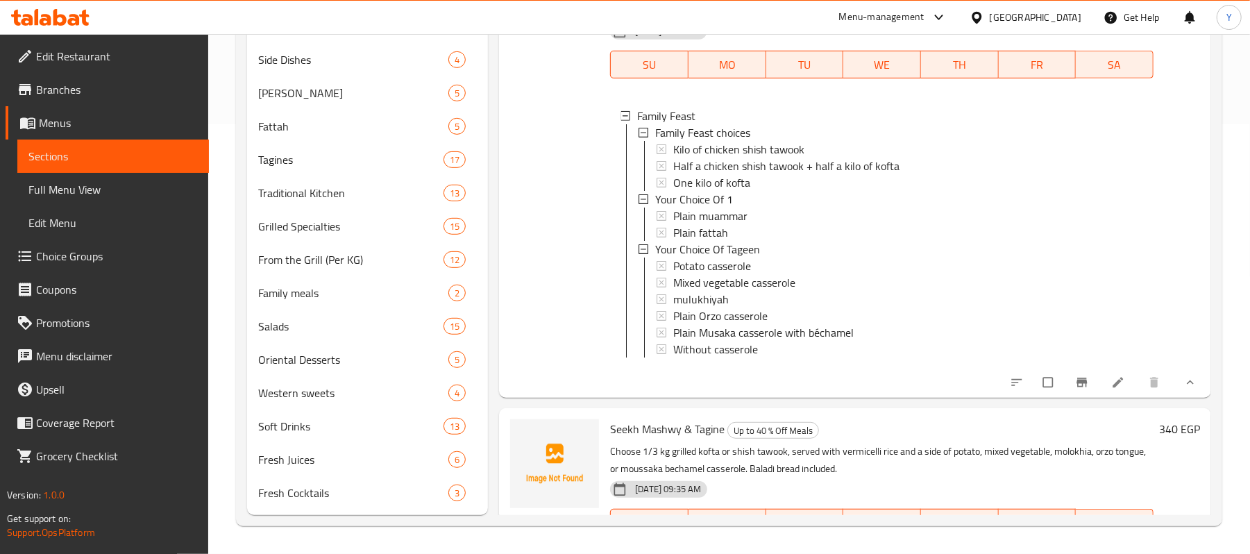
scroll to position [385, 0]
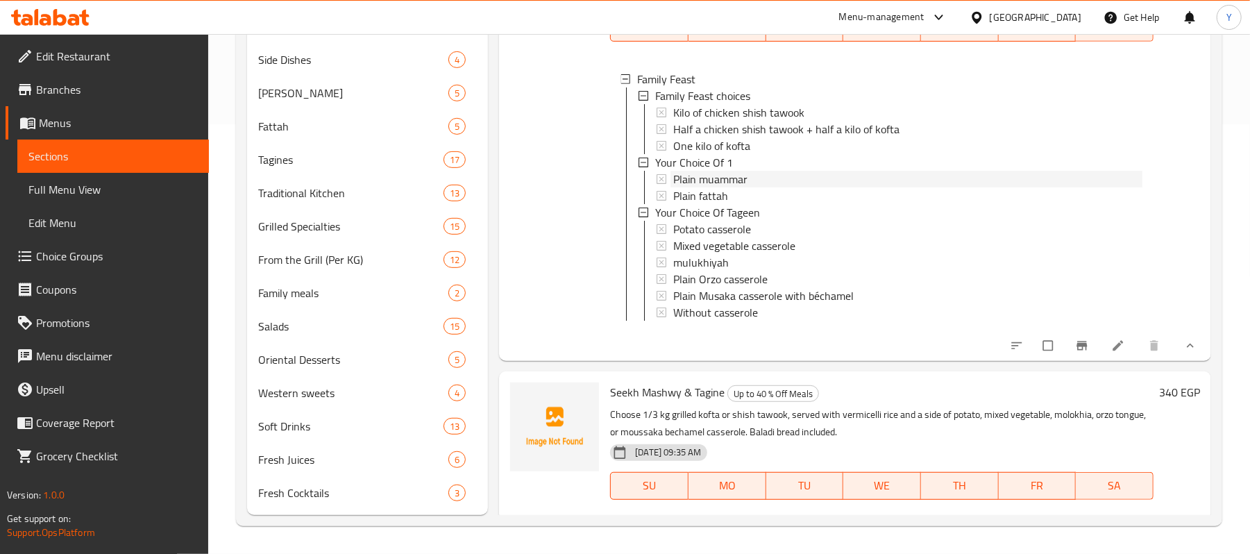
click at [875, 187] on div "Plain muammar" at bounding box center [907, 179] width 469 height 17
click at [901, 156] on div "One kilo of kofta" at bounding box center [907, 147] width 469 height 17
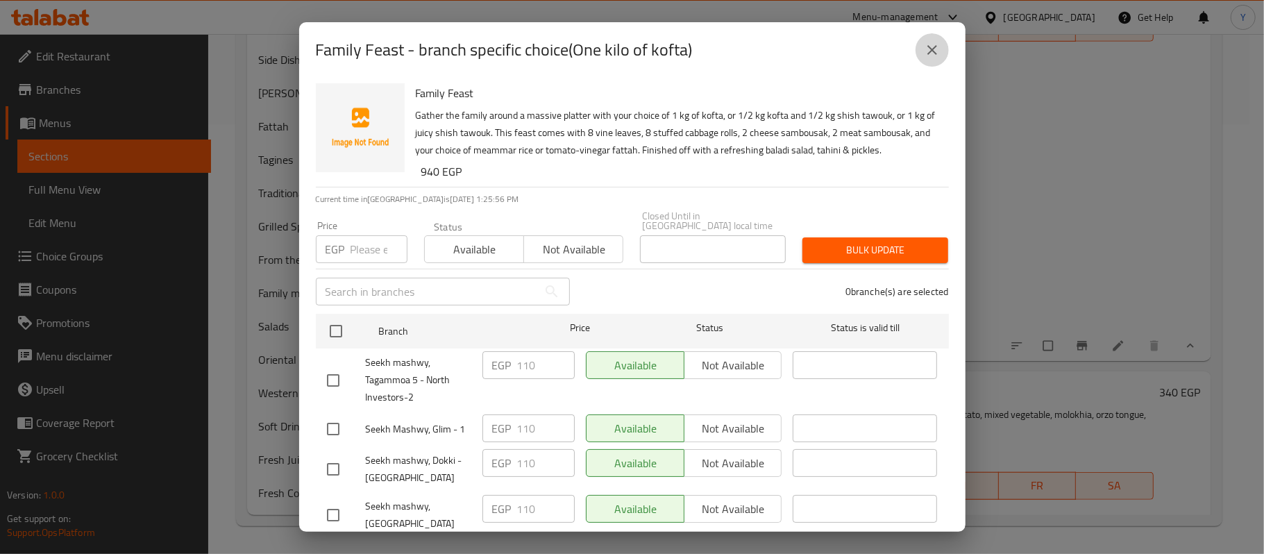
click at [920, 61] on button "close" at bounding box center [932, 49] width 33 height 33
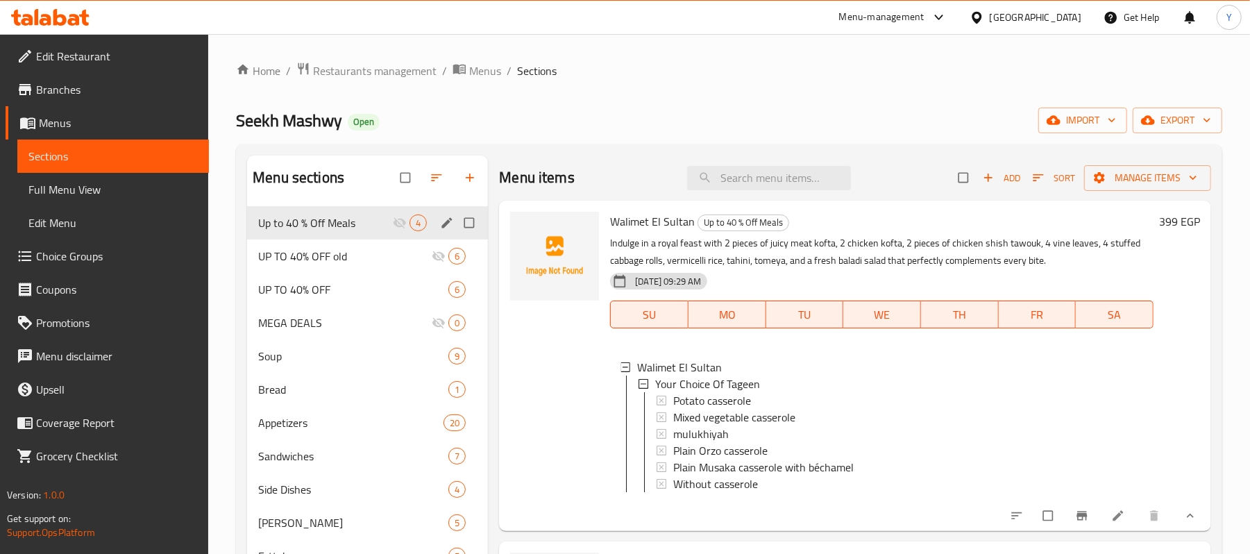
click at [392, 211] on div "Up to 40 % Off Meals 4" at bounding box center [367, 222] width 241 height 33
click at [990, 190] on div "Add Sort Manage items" at bounding box center [1085, 178] width 253 height 26
click at [990, 184] on span "Add" at bounding box center [1001, 178] width 37 height 16
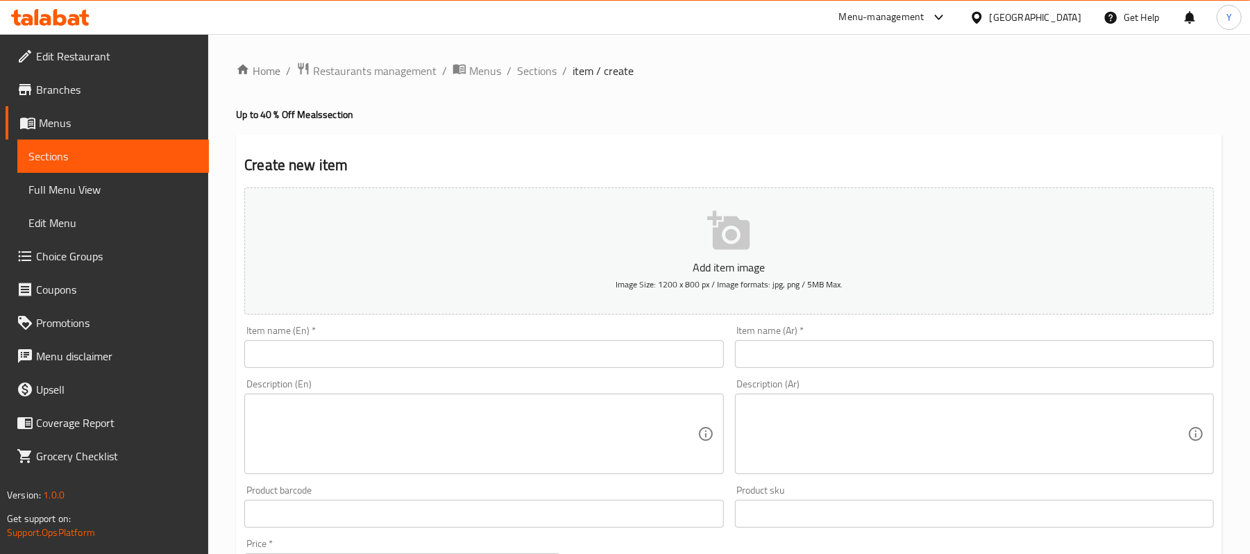
click at [658, 337] on div "Item name (En)   * Item name (En) *" at bounding box center [483, 347] width 479 height 42
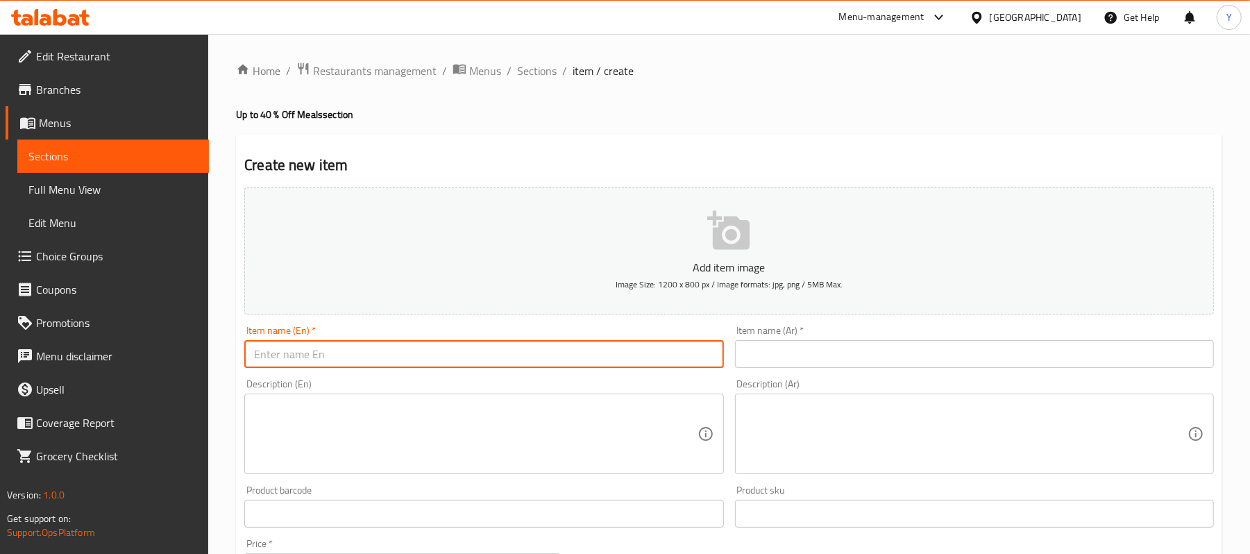
click at [665, 343] on input "text" at bounding box center [483, 354] width 479 height 28
paste input "Super Eskandarani"
drag, startPoint x: 665, startPoint y: 343, endPoint x: 701, endPoint y: 353, distance: 36.9
click at [673, 349] on input "Super Eskandarani" at bounding box center [483, 354] width 479 height 28
type input "Super Eskandarani"
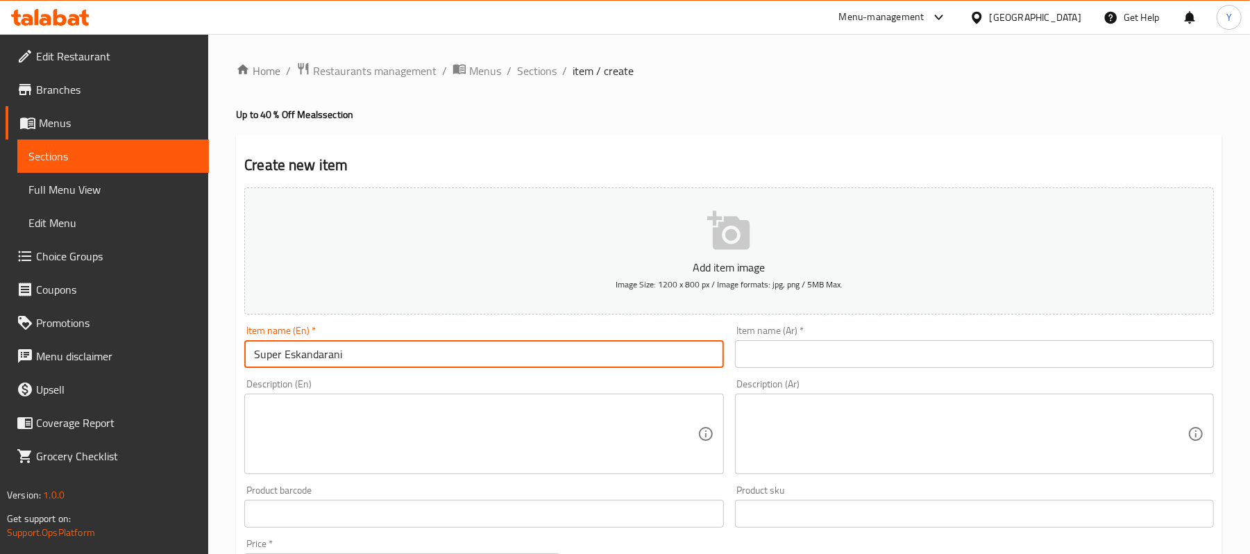
click at [829, 351] on input "text" at bounding box center [974, 354] width 479 height 28
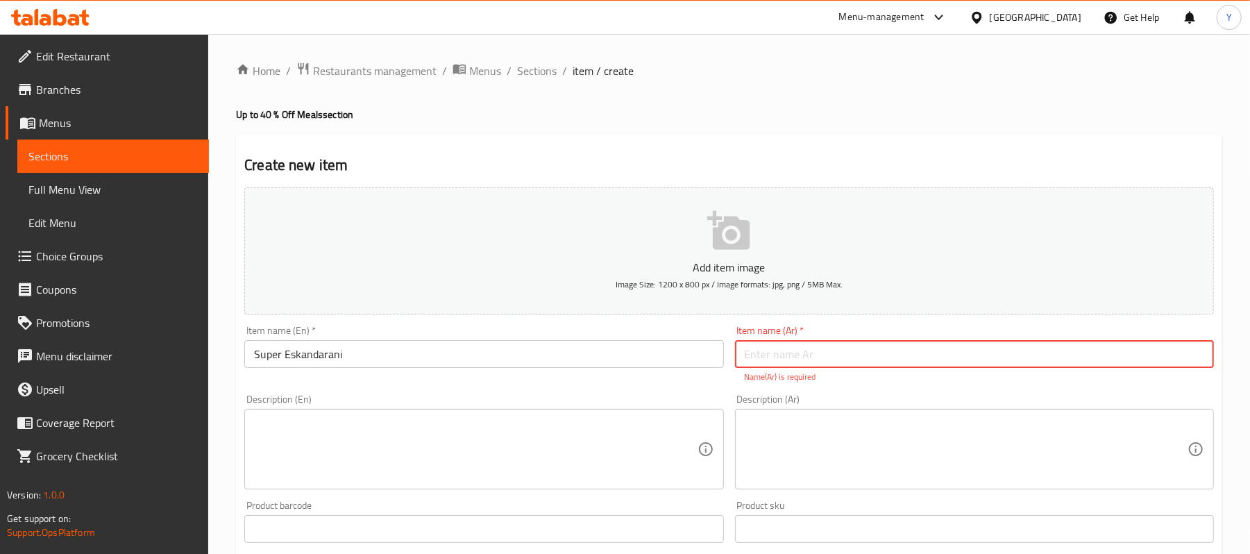
paste input "[PERSON_NAME]"
type input "[PERSON_NAME]"
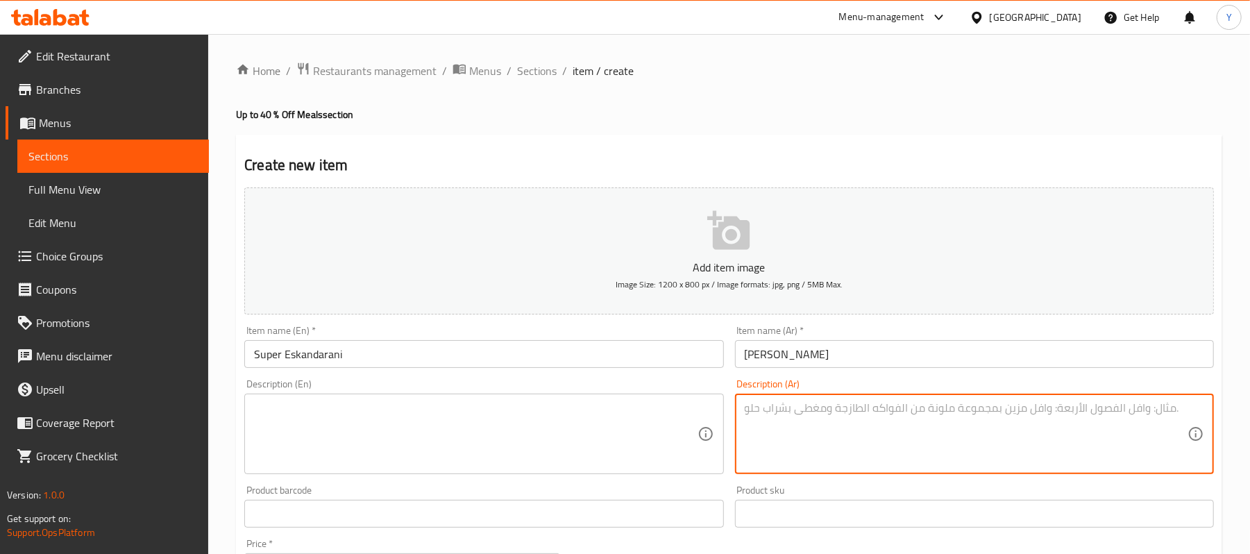
click at [815, 423] on textarea at bounding box center [966, 434] width 443 height 66
click at [392, 440] on textarea at bounding box center [475, 434] width 443 height 66
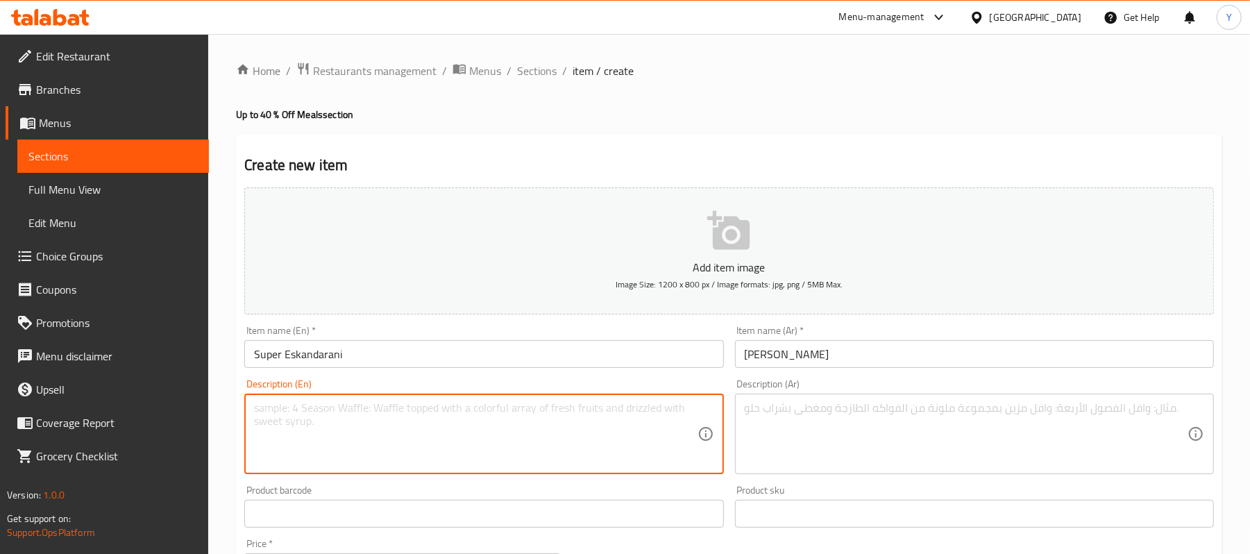
paste textarea "Two iconic Alexandrian dishes in one meal! Enjoy the perfectly seasoned Alexand…"
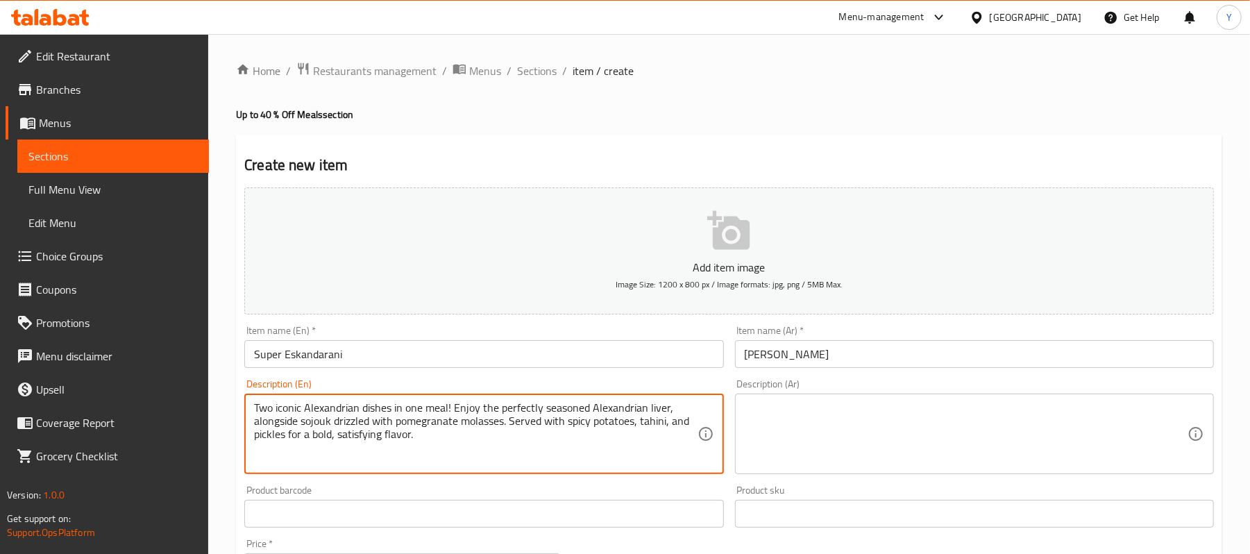
type textarea "Two iconic Alexandrian dishes in one meal! Enjoy the perfectly seasoned Alexand…"
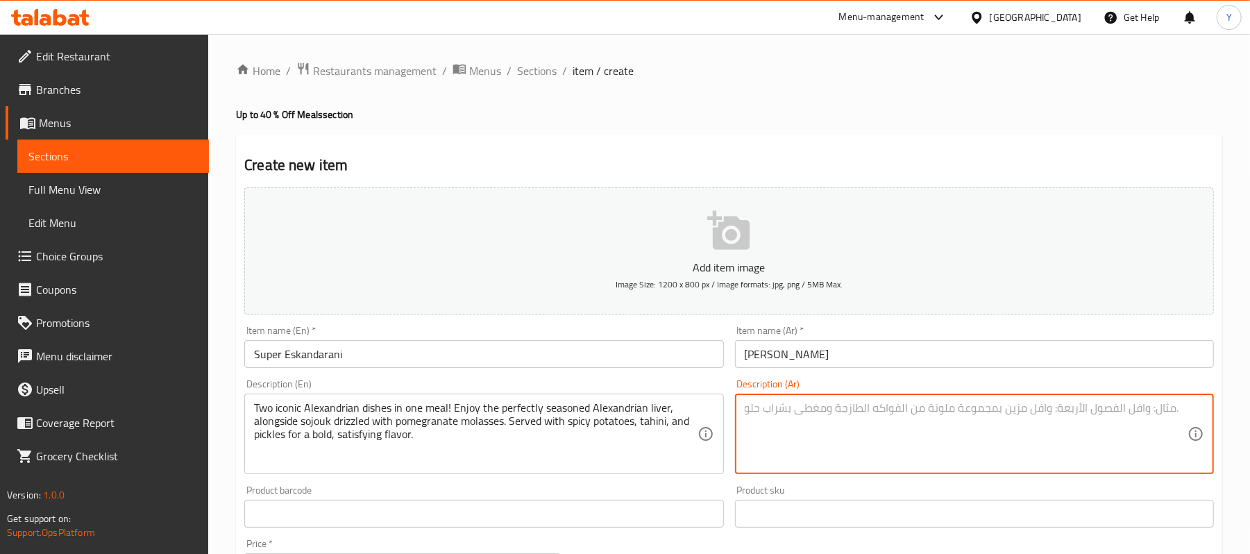
click at [839, 437] on textarea at bounding box center [966, 434] width 443 height 66
paste textarea "طبقين [DEMOGRAPHIC_DATA] أصليين في وجبة واحدة! كبدة [PERSON_NAME]، مع سجق بدبس …"
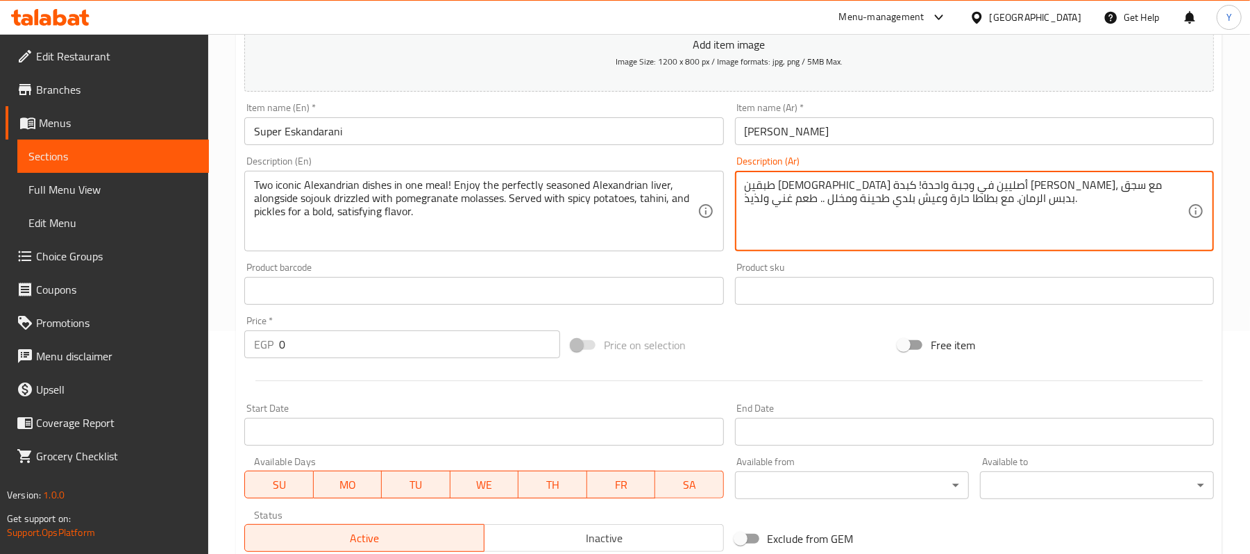
scroll to position [278, 0]
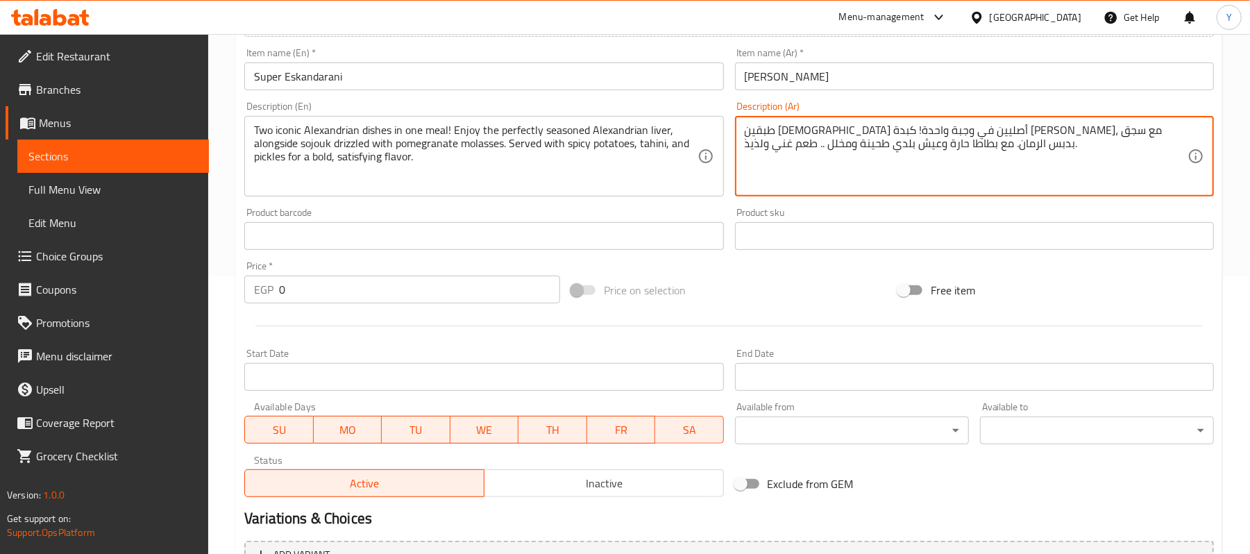
type textarea "طبقين [DEMOGRAPHIC_DATA] أصليين في وجبة واحدة! كبدة [PERSON_NAME]، مع سجق بدبس …"
click at [331, 267] on div "Price   * EGP 0 Price *" at bounding box center [402, 282] width 316 height 42
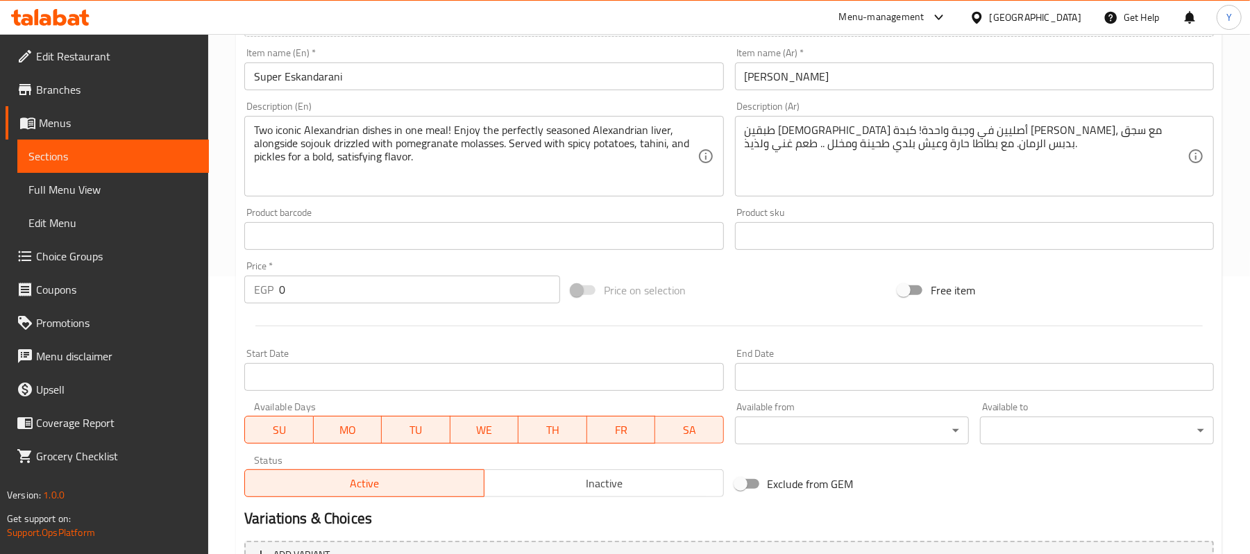
click at [331, 300] on input "0" at bounding box center [419, 290] width 281 height 28
type input "330"
click at [759, 296] on div "Price on selection" at bounding box center [729, 289] width 327 height 37
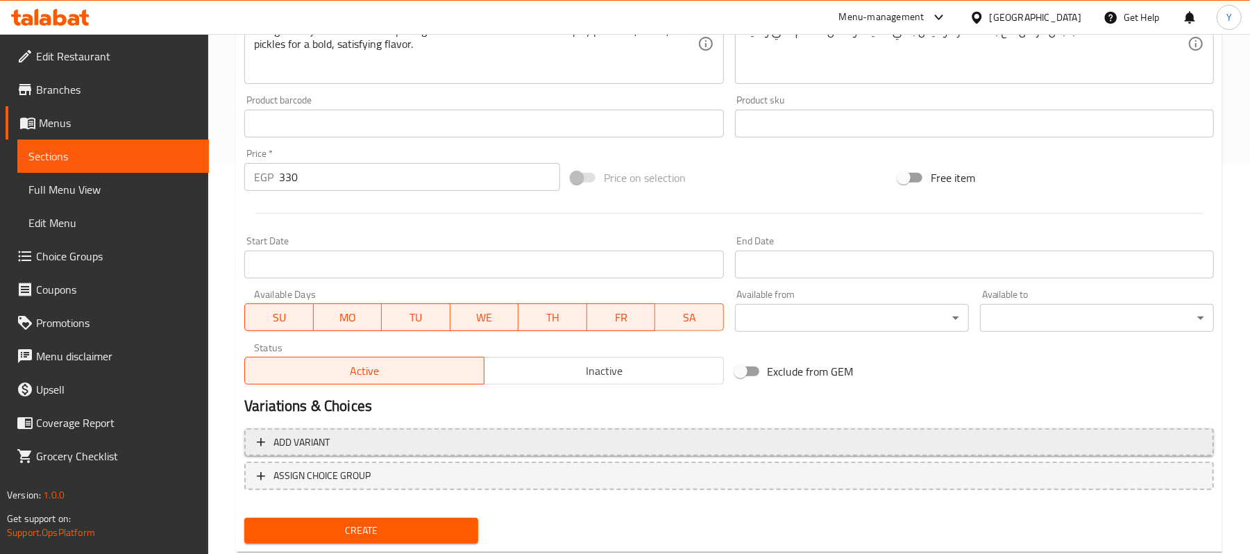
scroll to position [426, 0]
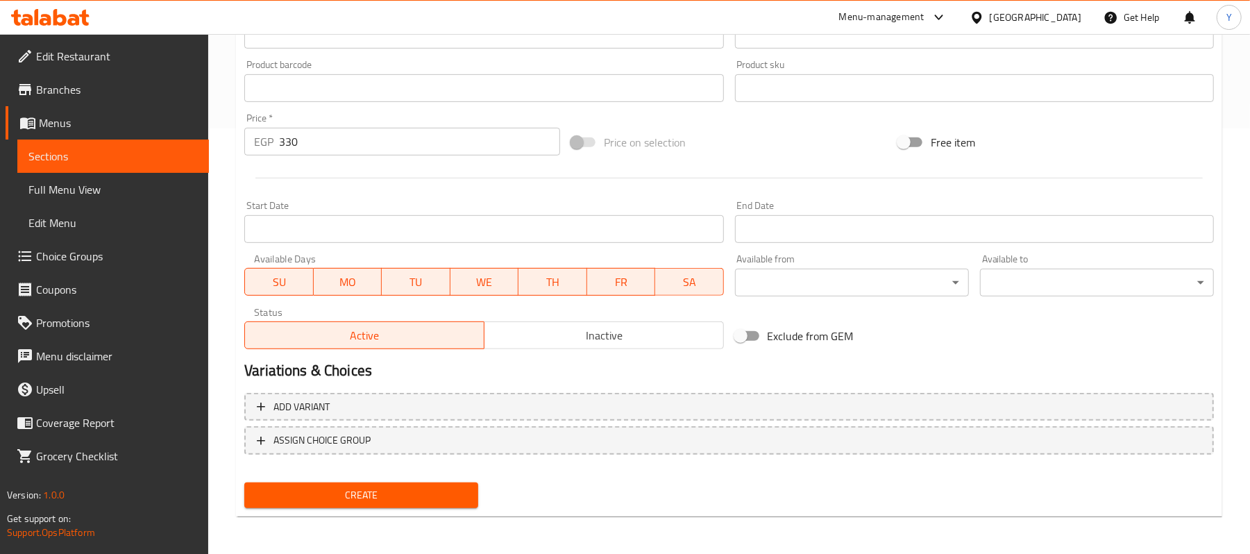
click at [448, 479] on div "Create" at bounding box center [361, 495] width 245 height 37
click at [451, 485] on button "Create" at bounding box center [361, 496] width 234 height 26
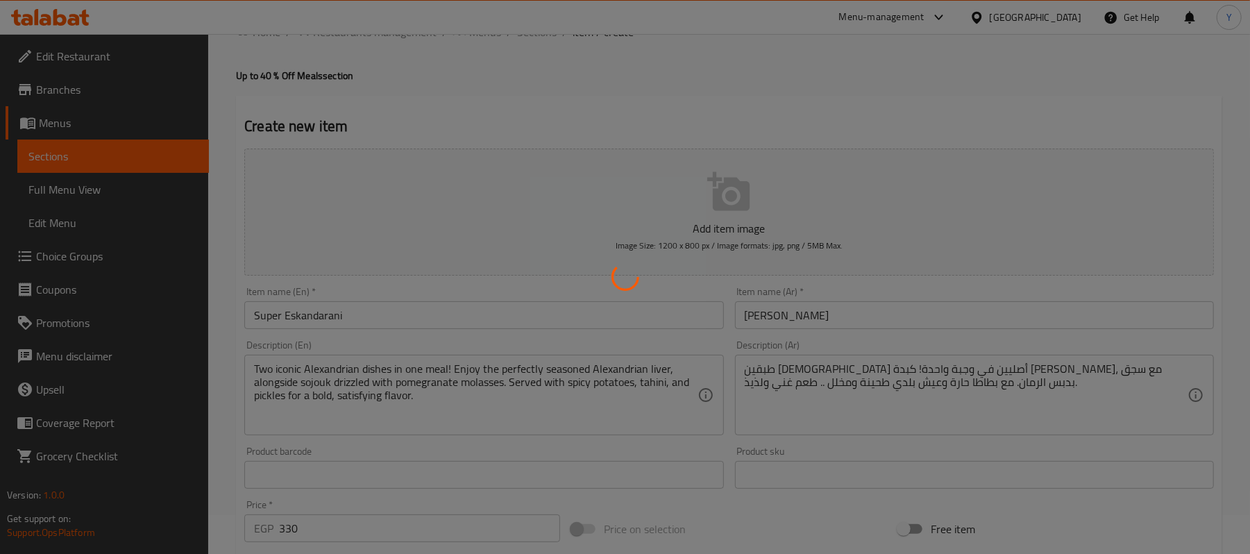
scroll to position [0, 0]
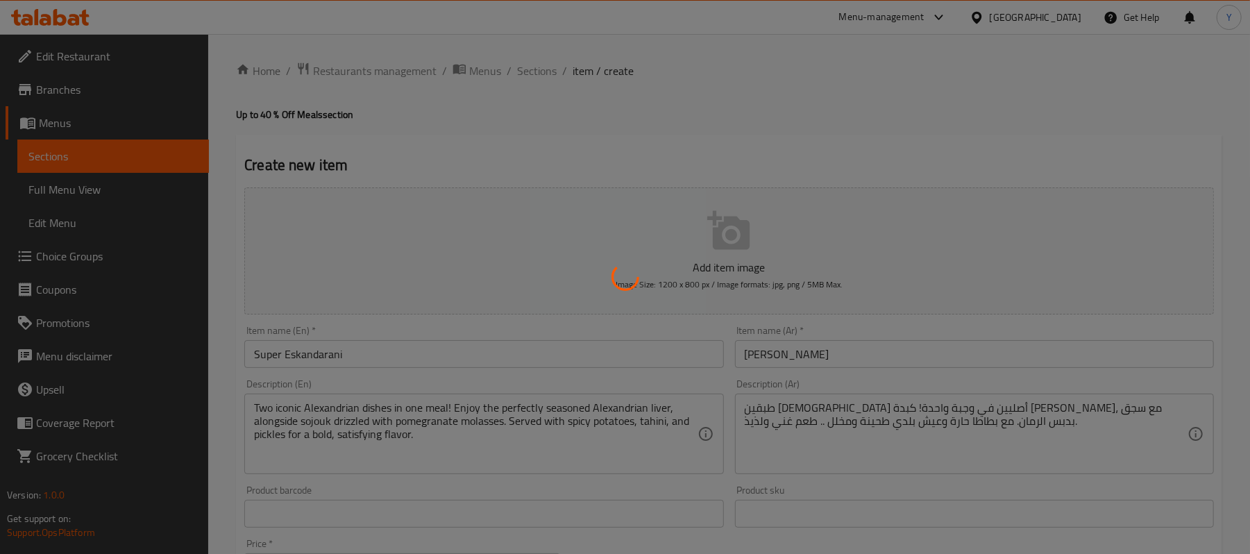
type input "0"
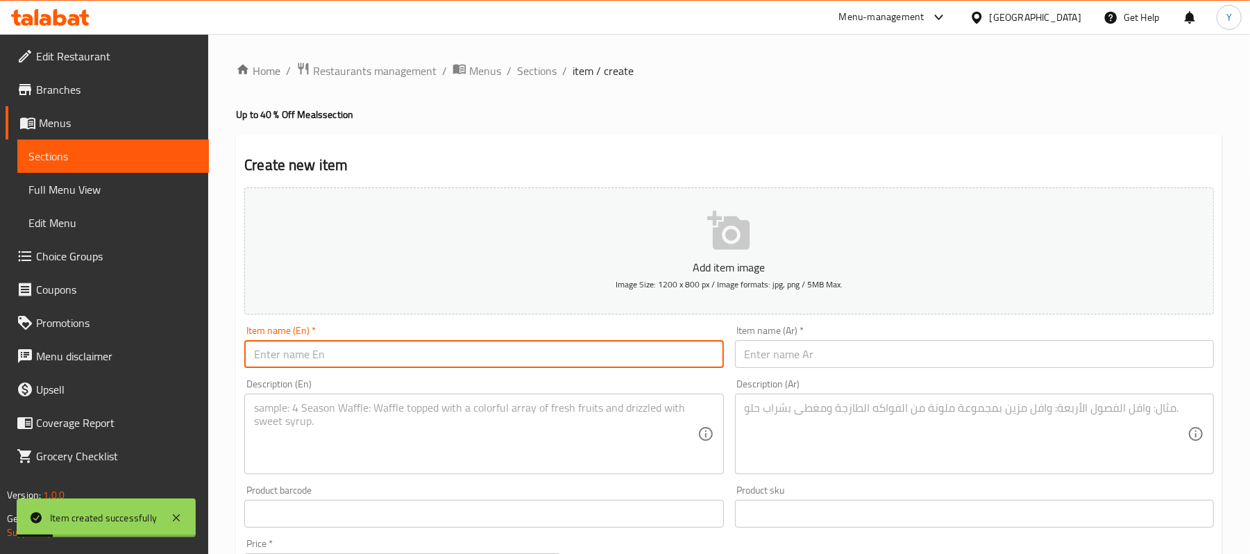
click at [521, 358] on input "text" at bounding box center [483, 354] width 479 height 28
paste input "Bechamel & Grill"
type input "Bechamel & Grill"
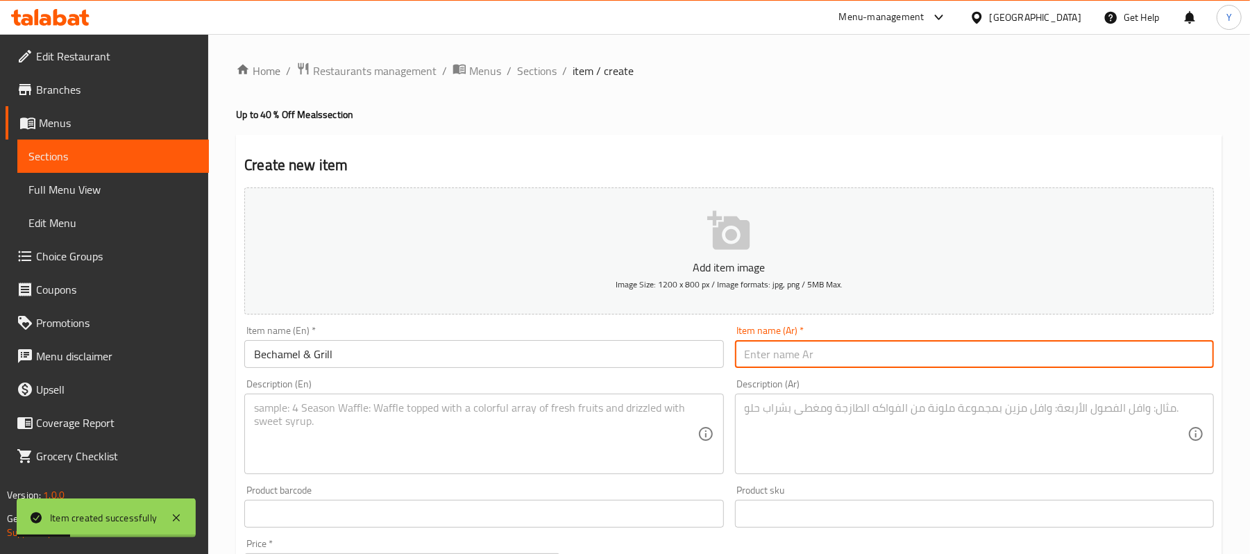
click at [783, 353] on input "text" at bounding box center [974, 354] width 479 height 28
paste input "[PERSON_NAME] و [PERSON_NAME]"
type input "[PERSON_NAME] و [PERSON_NAME]"
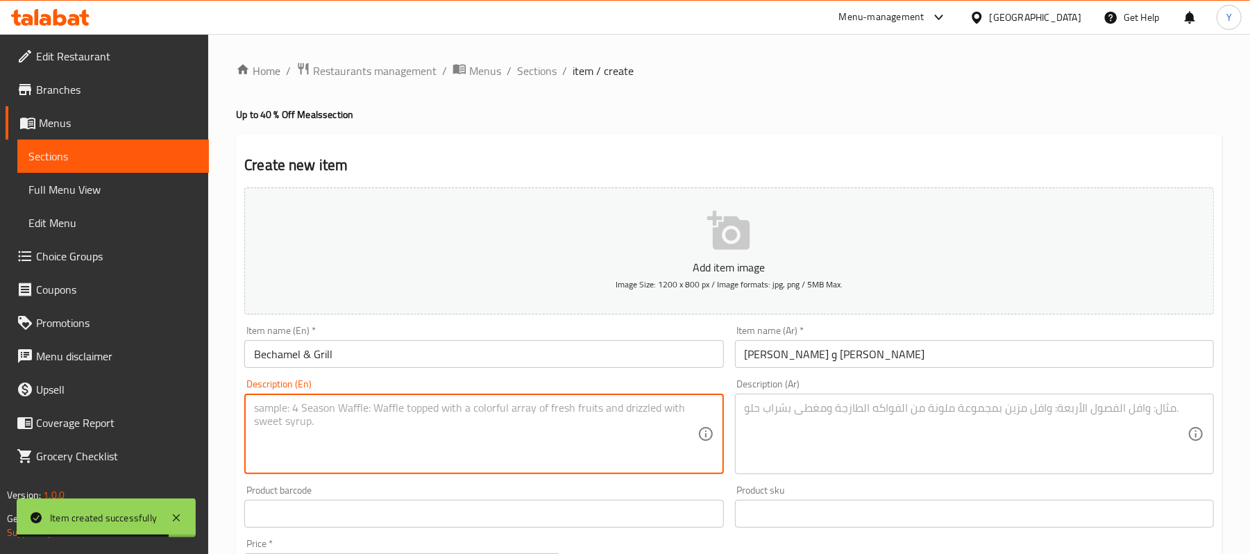
click at [473, 437] on textarea at bounding box center [475, 434] width 443 height 66
paste textarea "Your choice between rich and creamy béchamel eggplant (mesakaa) casserole or sa…"
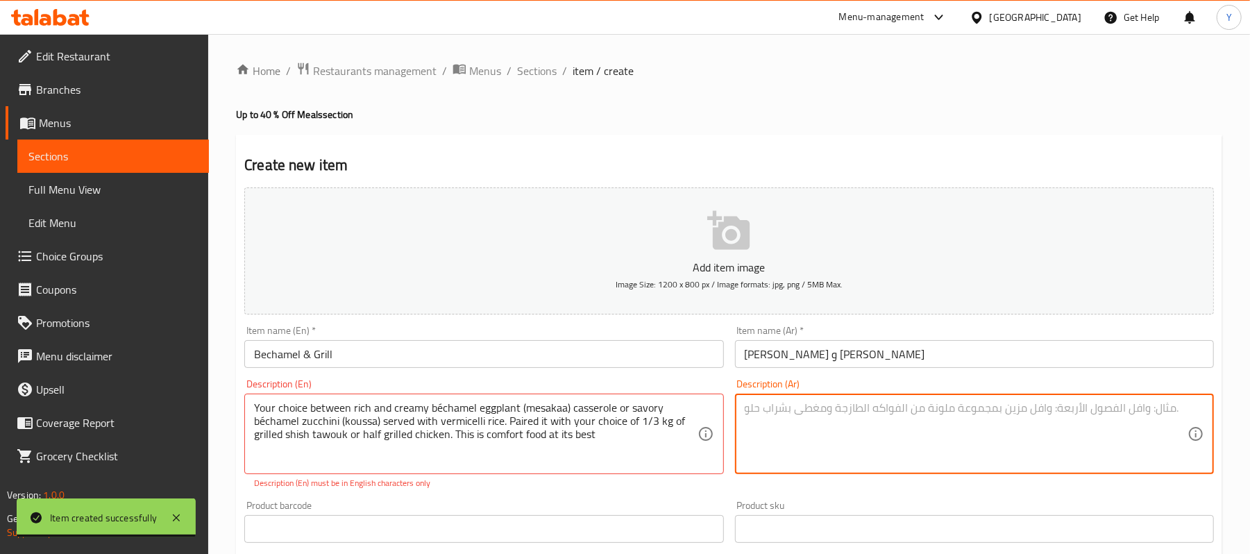
click at [797, 411] on textarea at bounding box center [966, 434] width 443 height 66
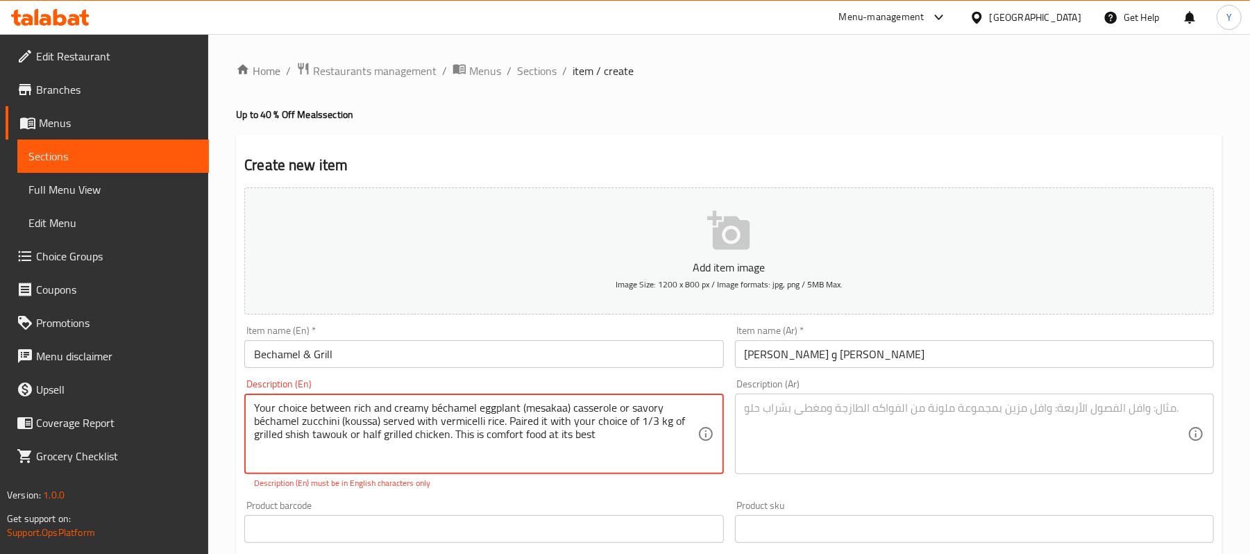
drag, startPoint x: 432, startPoint y: 405, endPoint x: 440, endPoint y: 407, distance: 8.4
click at [480, 464] on textarea "Your choice between rich and creamy bechamel eggplant (mesakaa) casserole or sa…" at bounding box center [475, 434] width 443 height 66
type textarea "Your choice between rich and creamy bechamel eggplant (mesakaa) casserole or sa…"
click at [505, 500] on div "Product barcode Product barcode" at bounding box center [484, 521] width 490 height 53
click at [773, 414] on textarea at bounding box center [966, 434] width 443 height 66
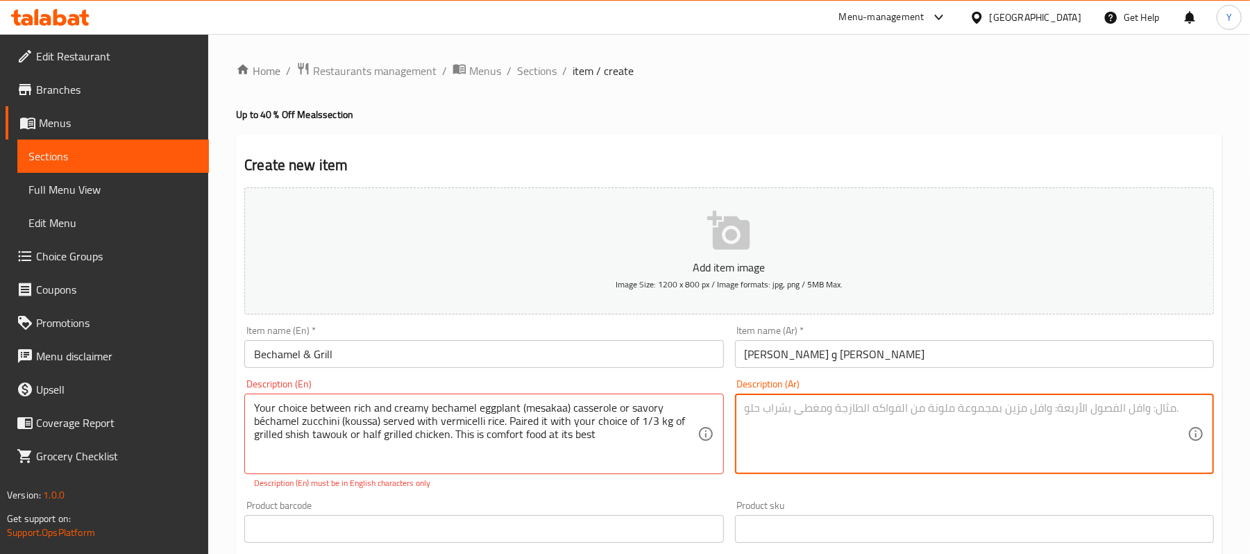
paste textarea "اختار بين طاجن مسقعة بشاميل أو طاجن كوسة بشاميل .يقدم مع رز بالشعرية واختيارك م…"
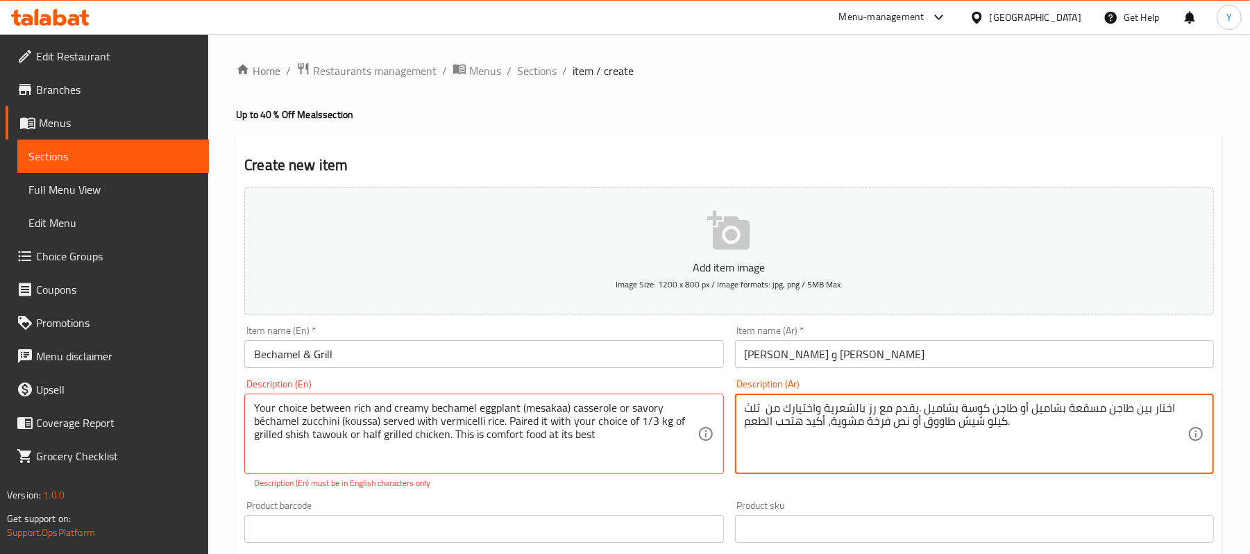
type textarea "اختار بين طاجن مسقعة بشاميل أو طاجن كوسة بشاميل .يقدم مع رز بالشعرية واختيارك م…"
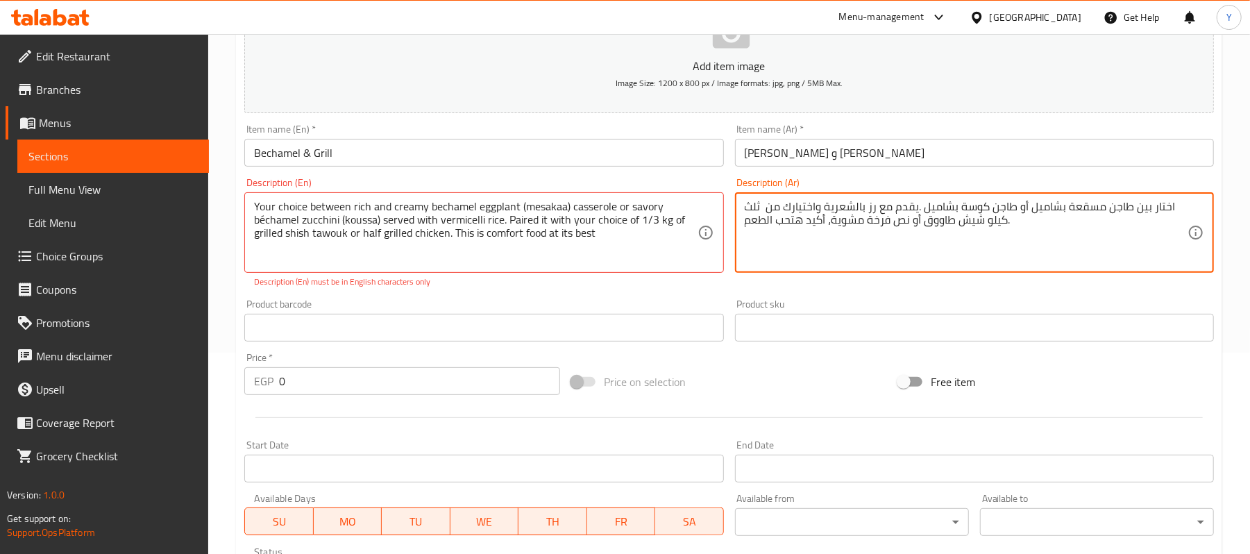
scroll to position [203, 0]
click at [453, 380] on input "0" at bounding box center [419, 380] width 281 height 28
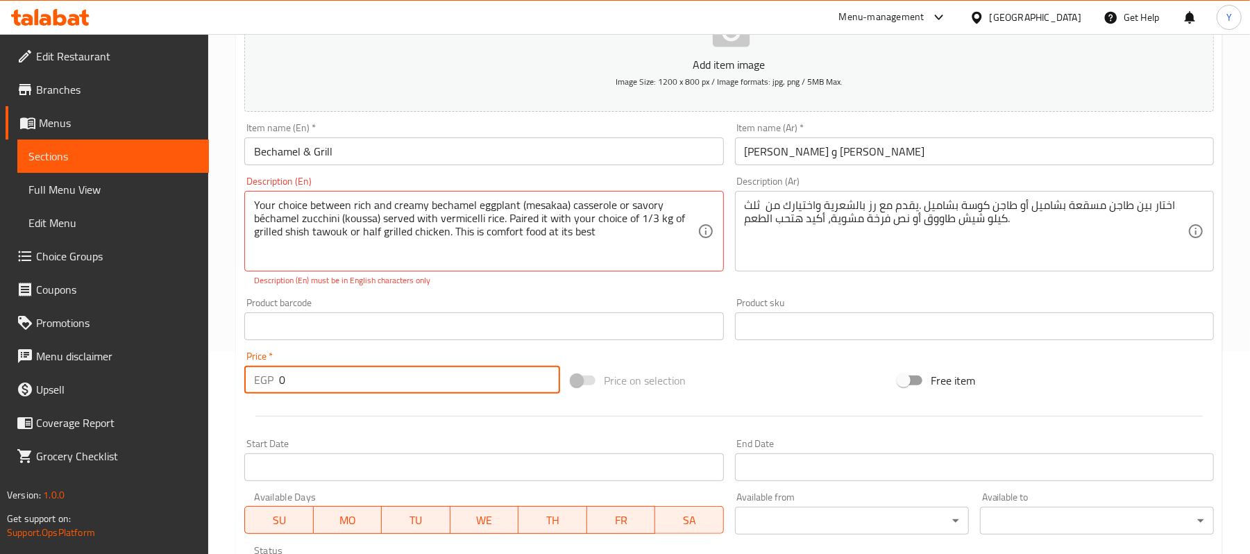
click at [453, 380] on input "0" at bounding box center [419, 380] width 281 height 28
type input "475"
click at [767, 376] on div "Price on selection" at bounding box center [729, 380] width 327 height 37
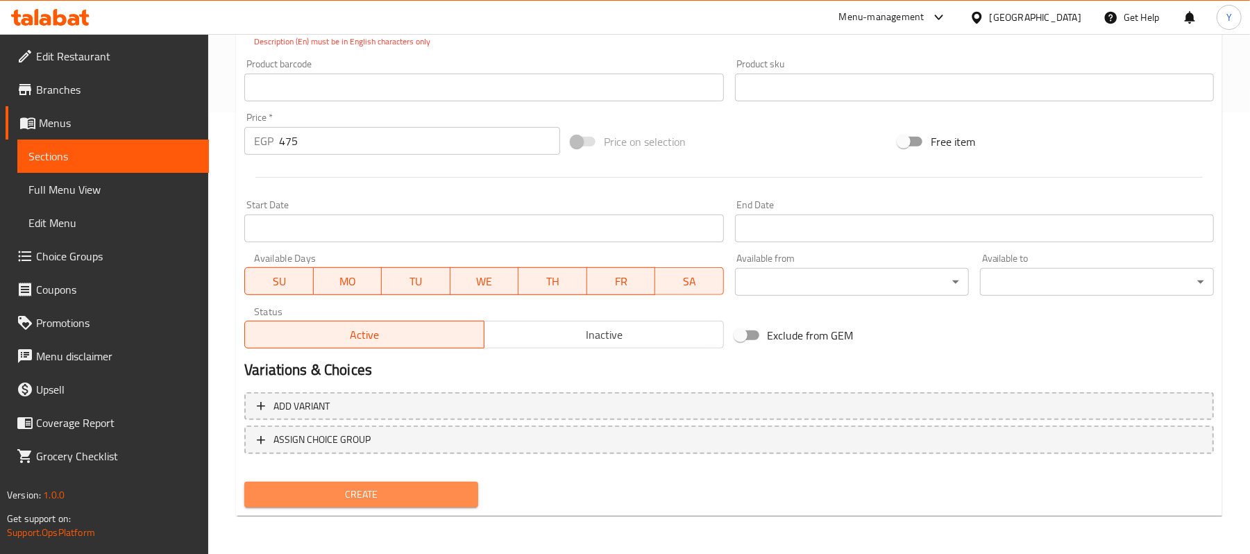
click at [467, 482] on button "Create" at bounding box center [361, 495] width 234 height 26
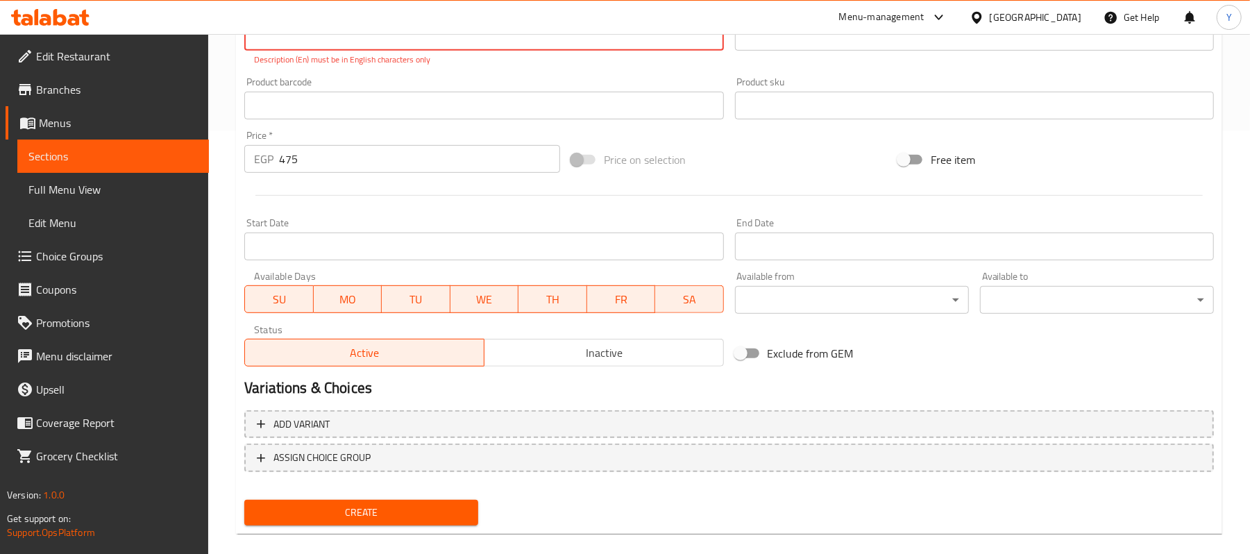
click at [451, 510] on span "Create" at bounding box center [361, 512] width 212 height 17
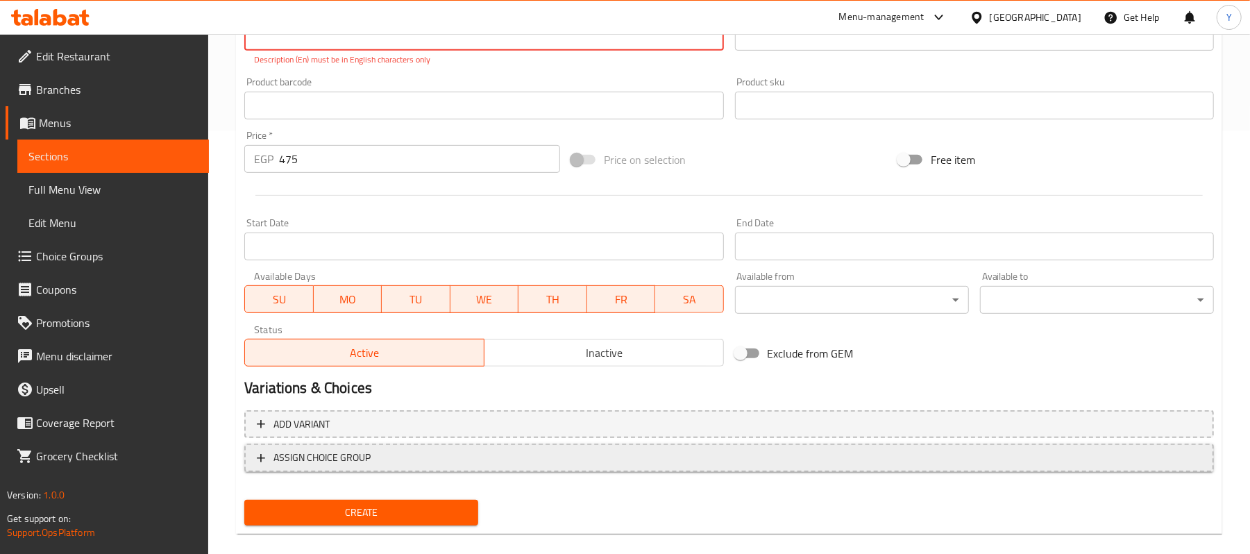
scroll to position [0, 0]
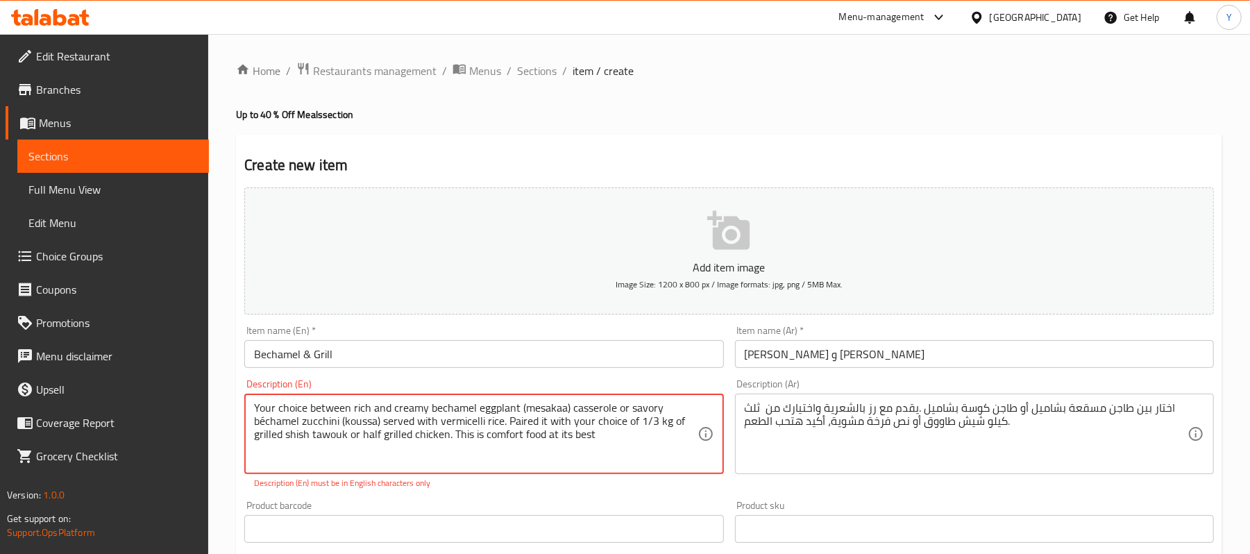
click at [360, 462] on textarea "Your choice between rich and creamy bechamel eggplant (mesakaa) casserole or sa…" at bounding box center [475, 434] width 443 height 66
drag, startPoint x: 262, startPoint y: 418, endPoint x: 265, endPoint y: 425, distance: 7.2
click at [265, 425] on textarea "Your choice between rich and creamy bechamel eggplant (mesakaa) casserole or sa…" at bounding box center [475, 434] width 443 height 66
click at [259, 424] on textarea "Your choice between rich and creamy bechamel eggplant (mesakaa) casserole or sa…" at bounding box center [475, 434] width 443 height 66
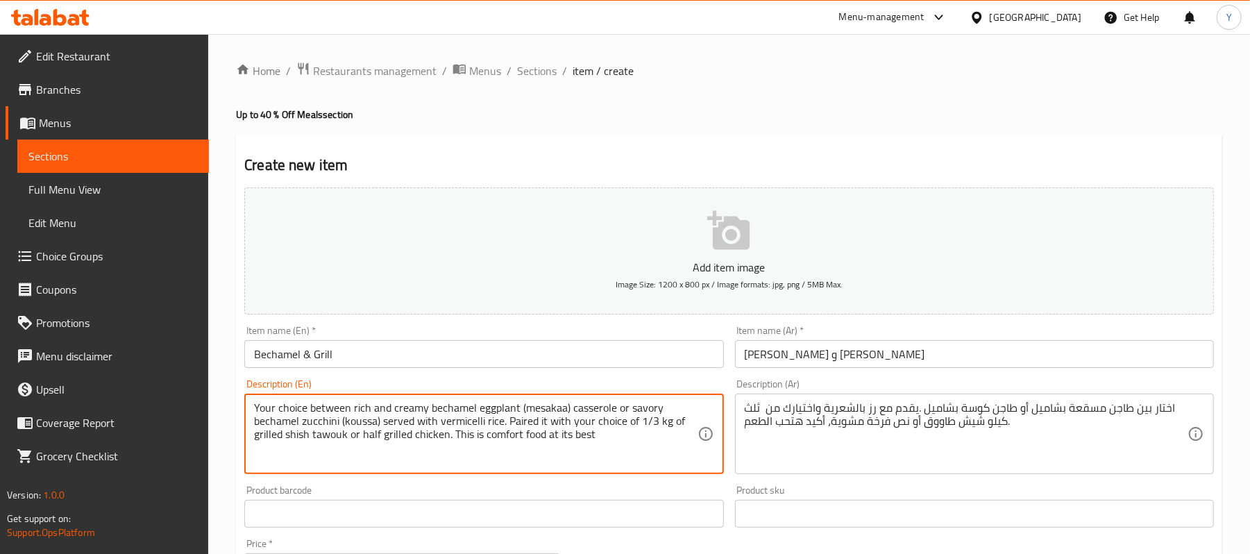
type textarea "Your choice between rich and creamy bechamel eggplant (mesakaa) casserole or sa…"
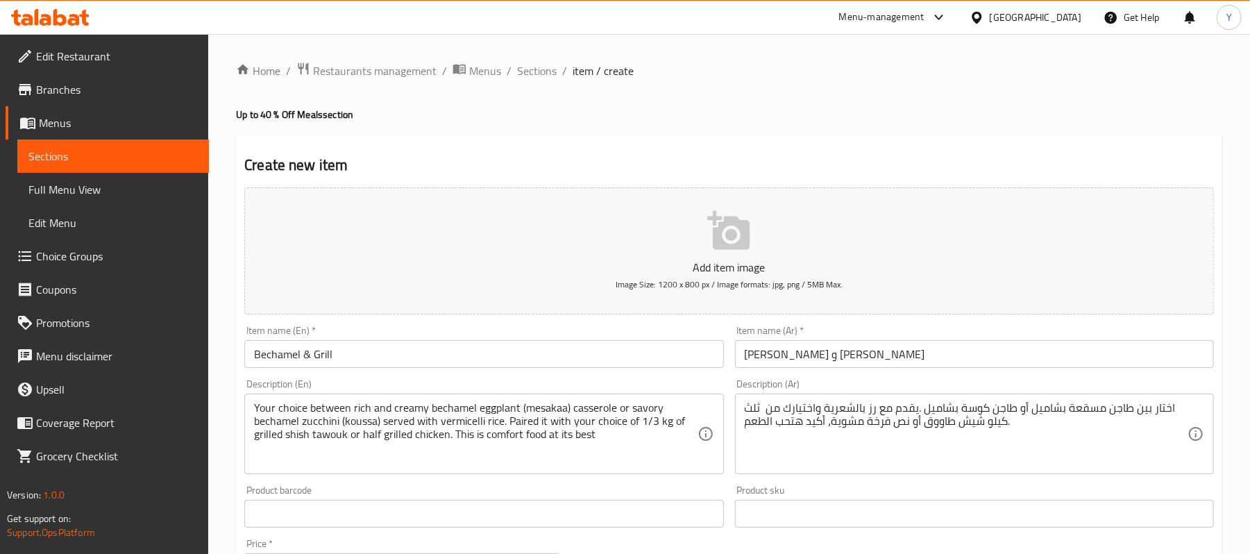
click at [336, 473] on div "Your choice between rich and creamy bechamel eggplant (mesakaa) casserole or sa…" at bounding box center [483, 434] width 479 height 81
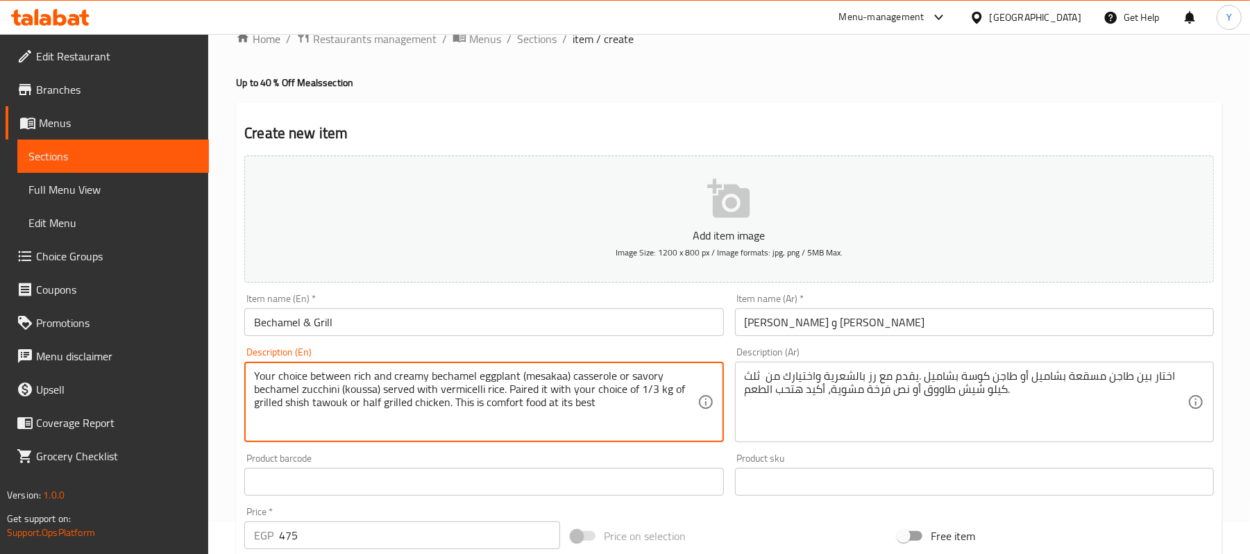
scroll to position [426, 0]
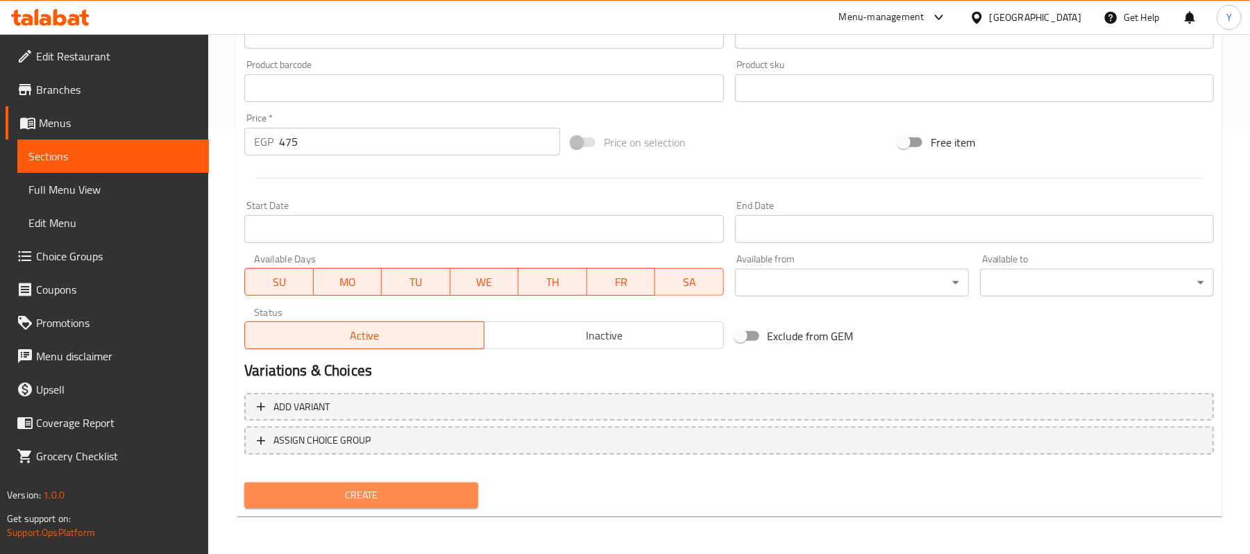
click at [439, 492] on span "Create" at bounding box center [361, 495] width 212 height 17
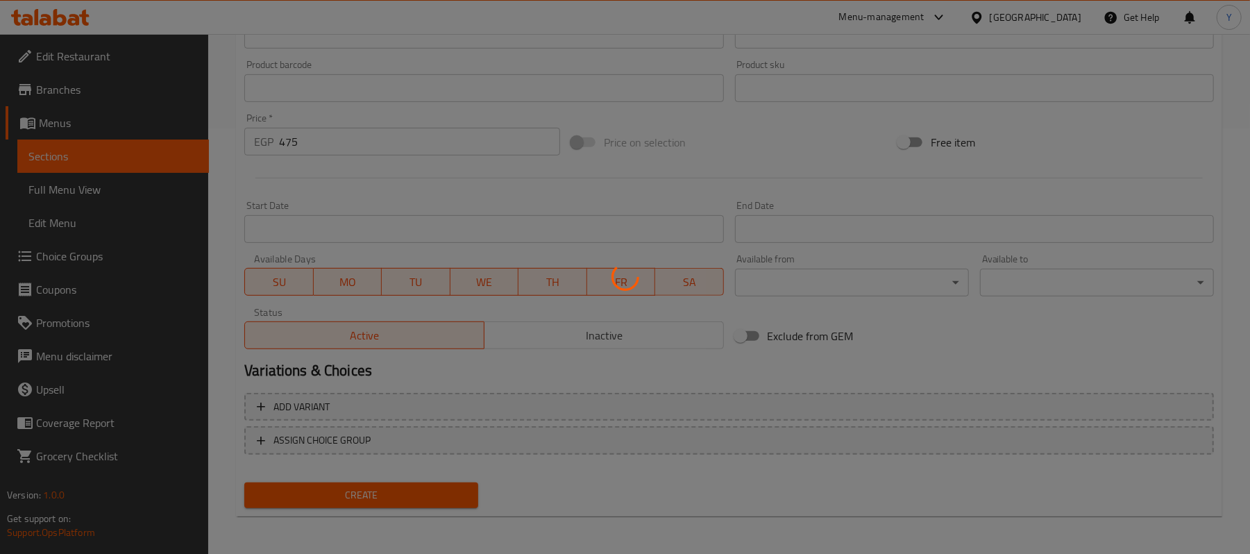
scroll to position [0, 0]
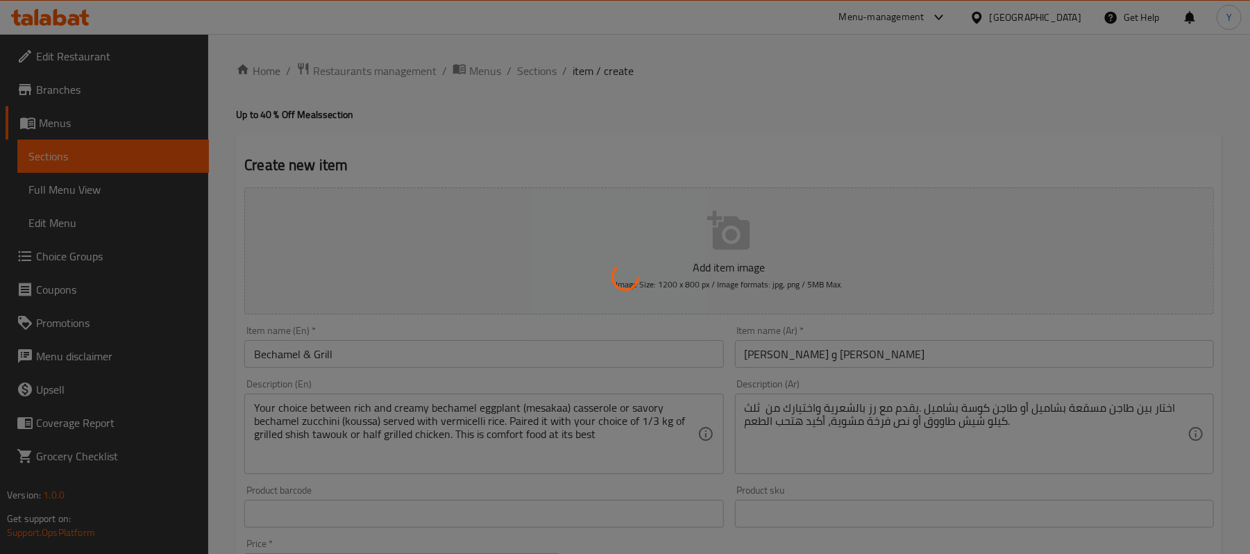
type input "0"
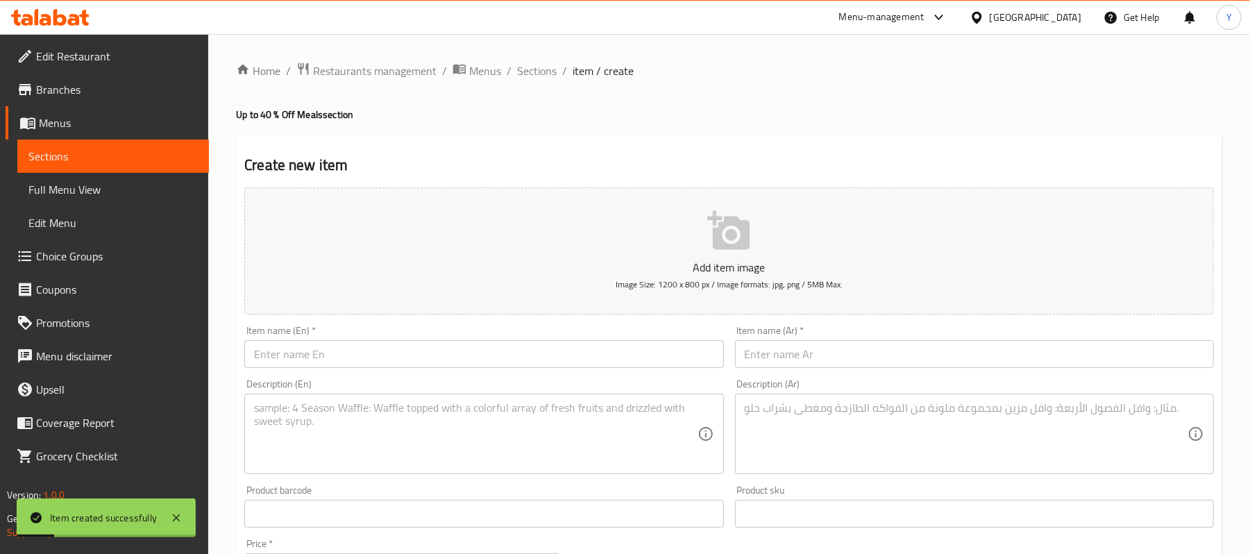
click at [567, 357] on input "text" at bounding box center [483, 354] width 479 height 28
paste input "[PERSON_NAME]"
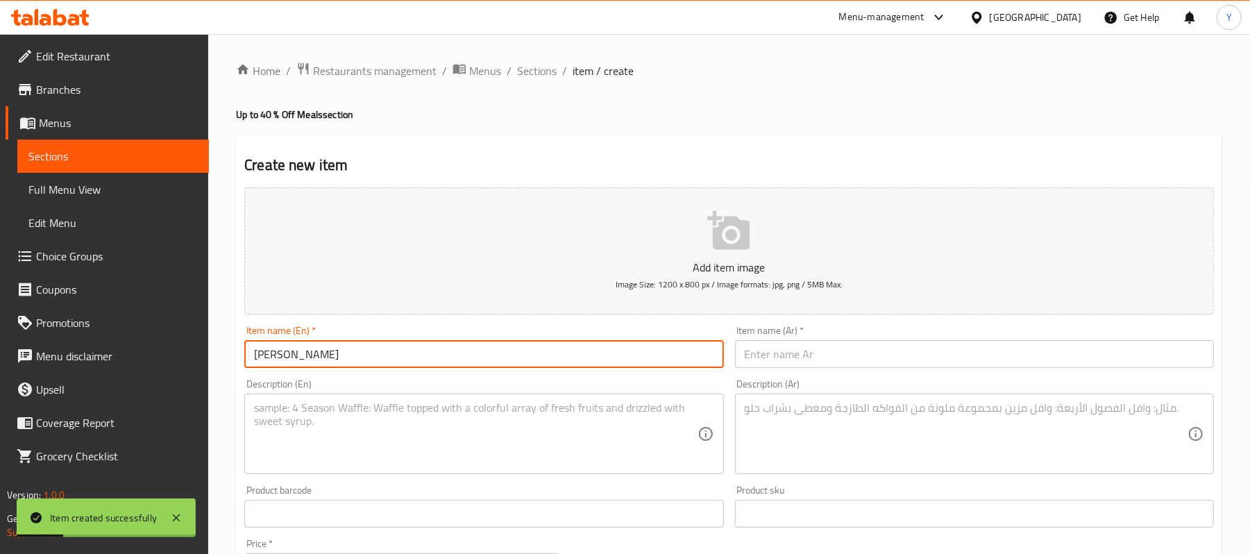
type input "[PERSON_NAME]"
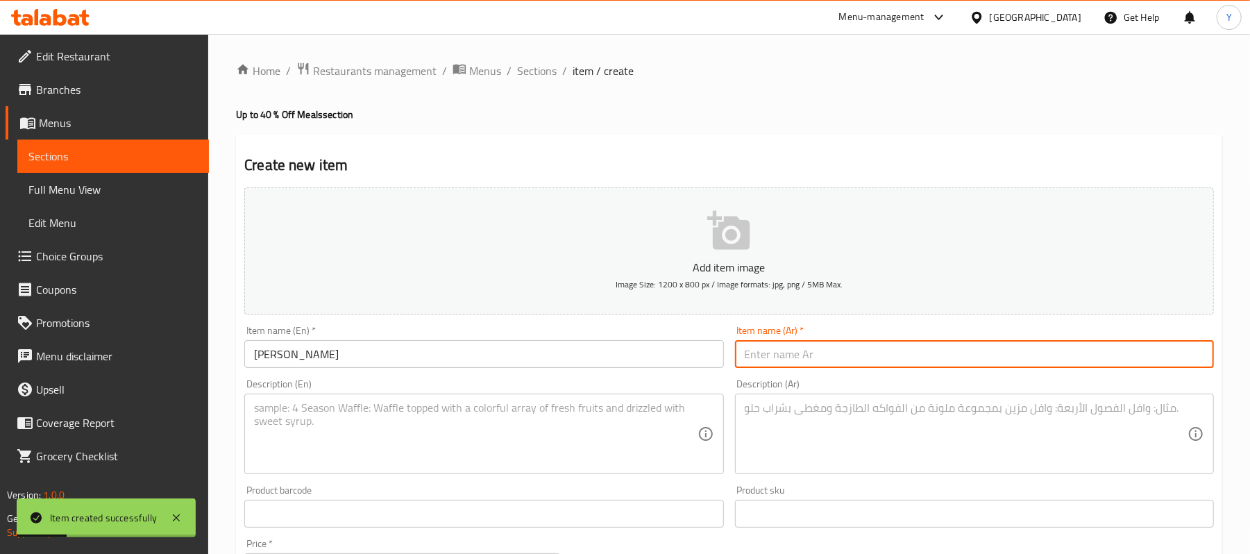
drag, startPoint x: 801, startPoint y: 355, endPoint x: 794, endPoint y: 332, distance: 24.6
click at [801, 355] on input "text" at bounding box center [974, 354] width 479 height 28
paste input "طواجن زمان"
type input "طواجن زمان"
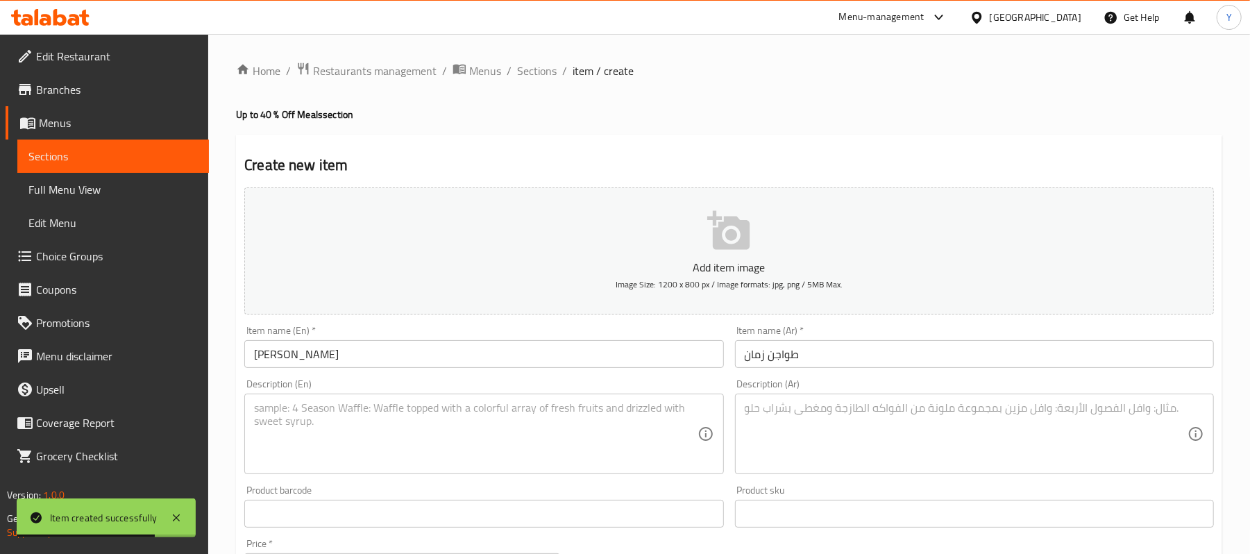
click at [539, 398] on div "Description (En)" at bounding box center [483, 434] width 479 height 81
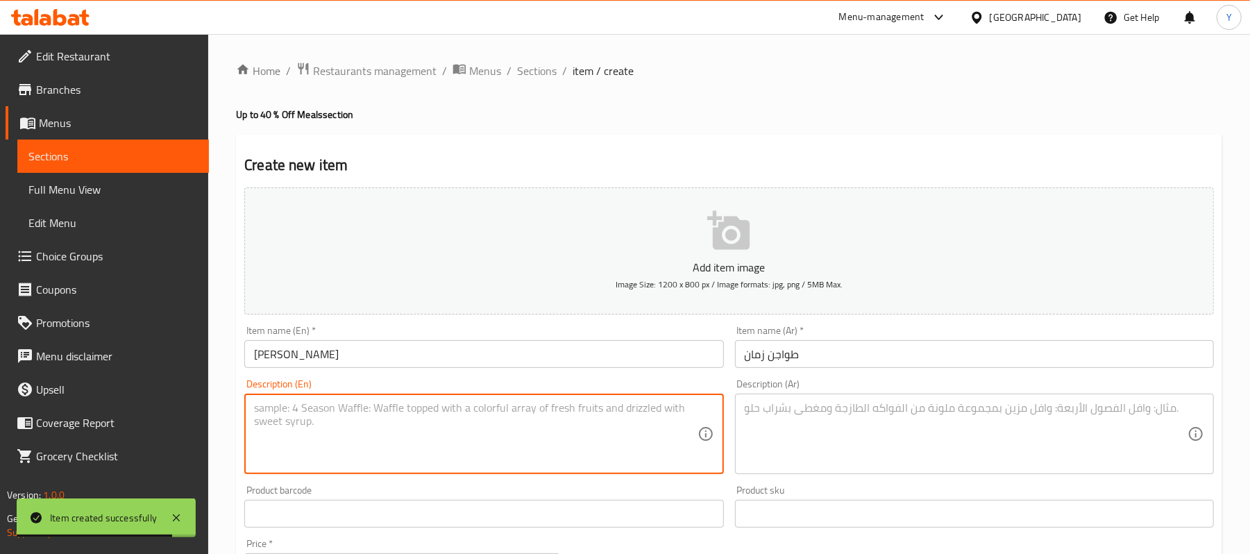
paste textarea "Choose one tagine from our selection of classic, hearty meat with potatoes and …"
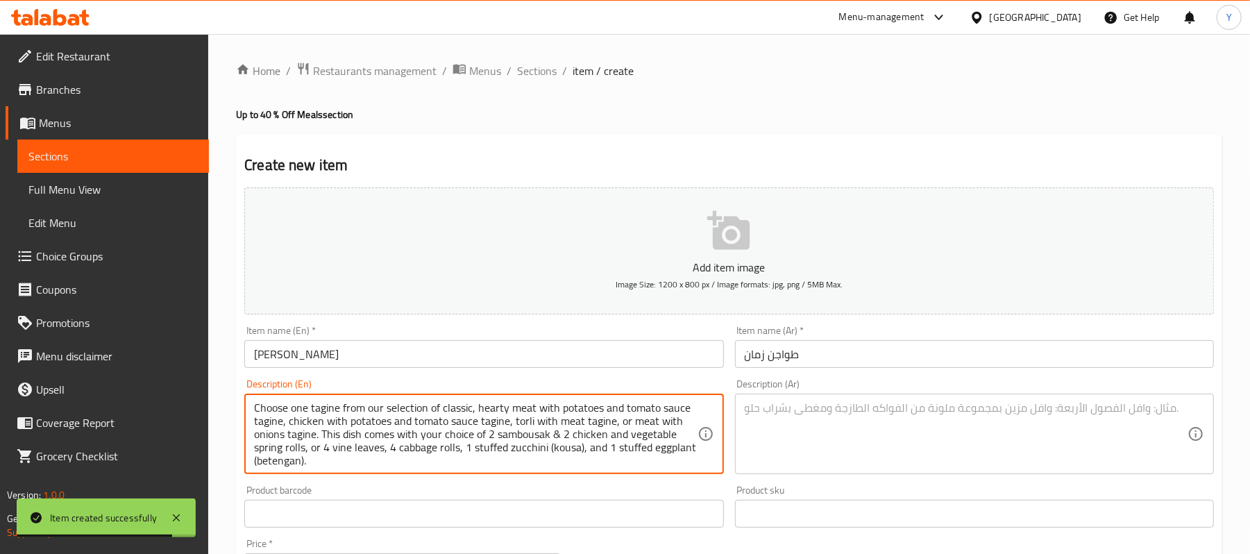
scroll to position [14, 0]
type textarea "Choose one tagine from our selection of classic, hearty meat with potatoes and …"
click at [784, 412] on textarea at bounding box center [966, 434] width 443 height 66
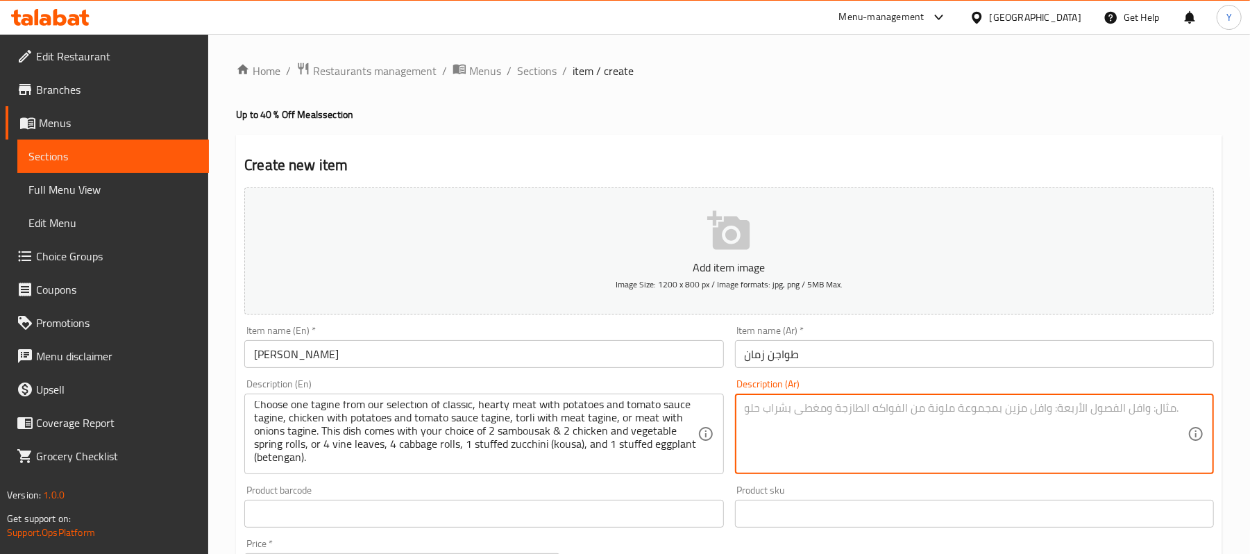
paste textarea "اختار واحد من طواجن زمان المميزة: طاجن لحمة بالبطاطس والصلصة، طاجن فراخ بالبطاط…"
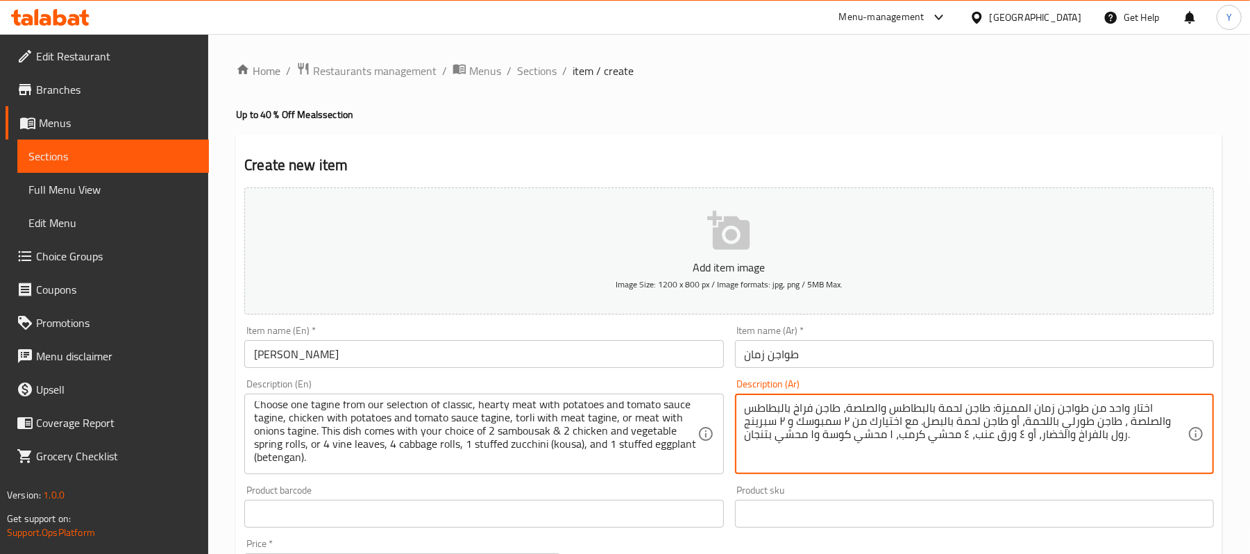
type textarea "اختار واحد من طواجن زمان المميزة: طاجن لحمة بالبطاطس والصلصة، طاجن فراخ بالبطاط…"
click at [823, 137] on div "Create new item Add item image Image Size: 1200 x 800 px / Image formats: jpg, …" at bounding box center [729, 539] width 987 height 808
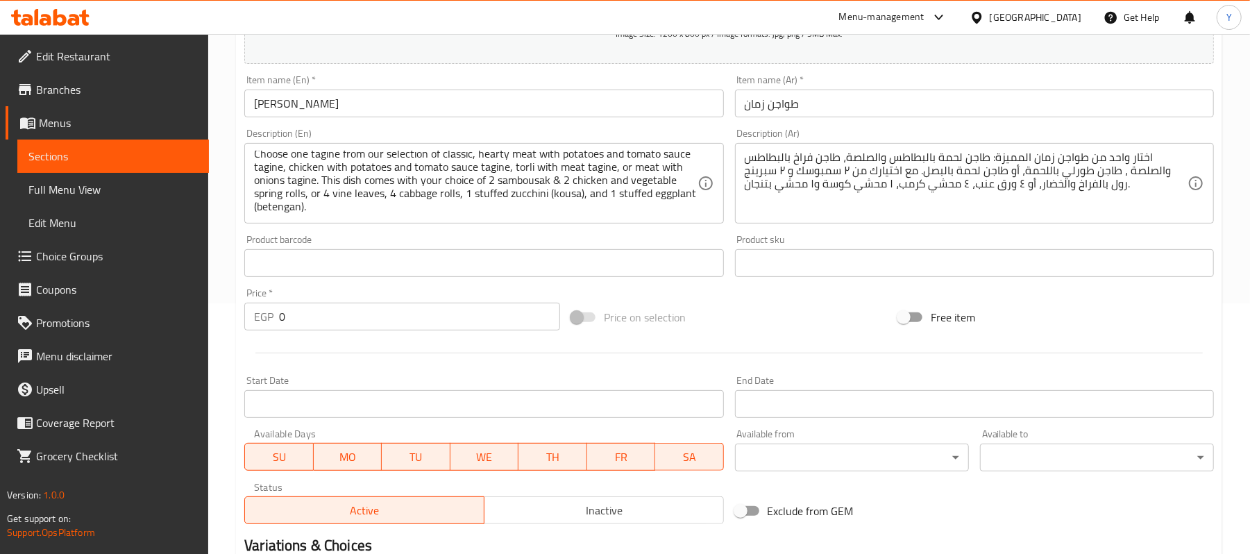
scroll to position [278, 0]
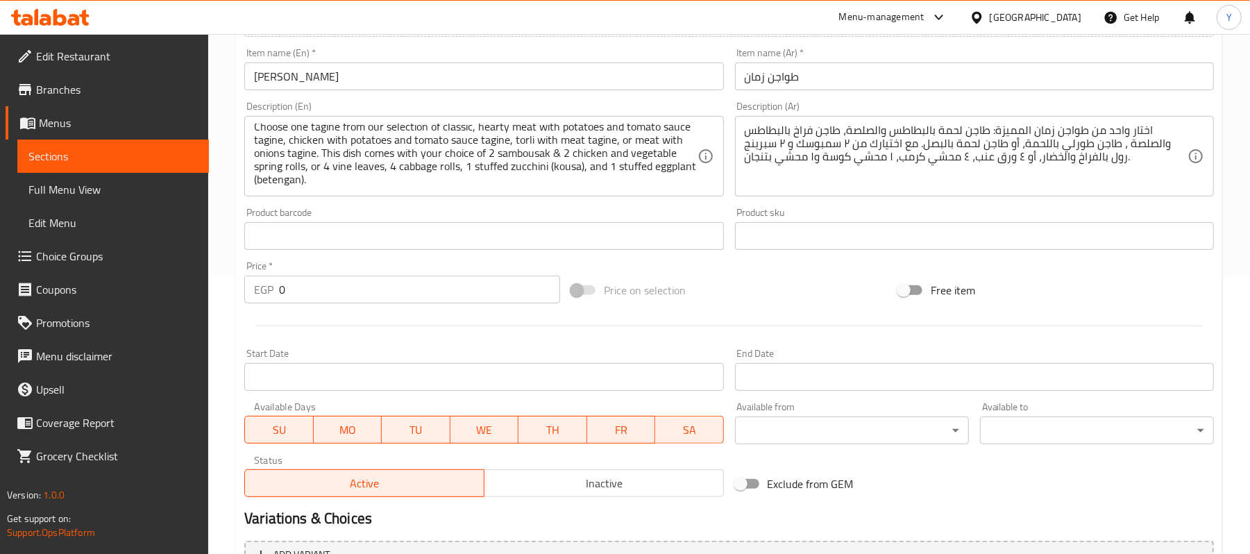
click at [356, 292] on input "0" at bounding box center [419, 290] width 281 height 28
type input "420"
click at [703, 296] on div "Price on selection" at bounding box center [729, 289] width 327 height 37
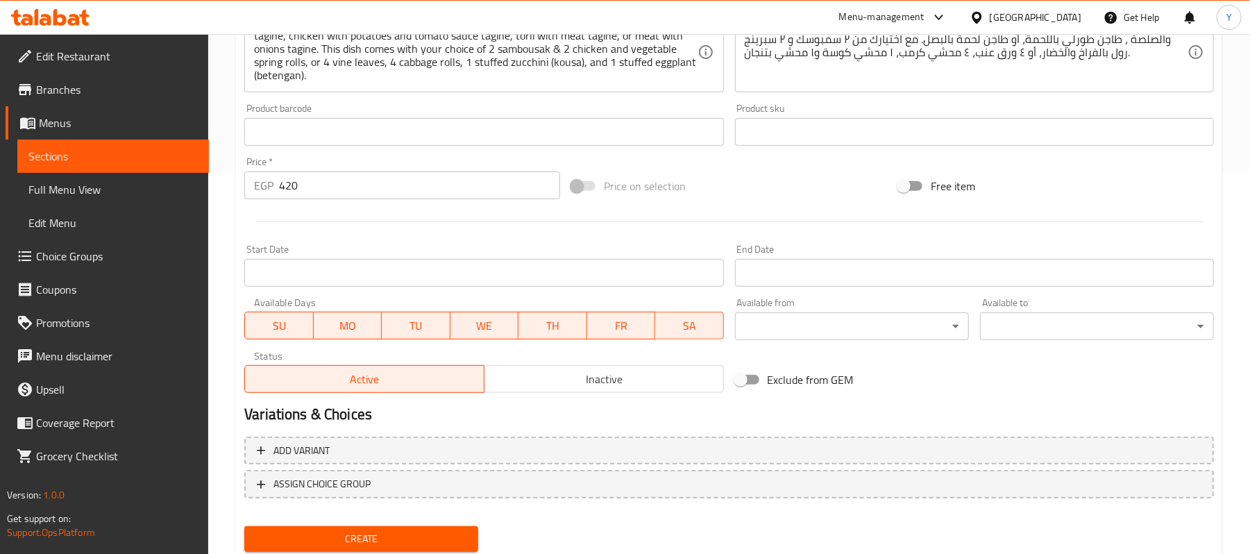
scroll to position [426, 0]
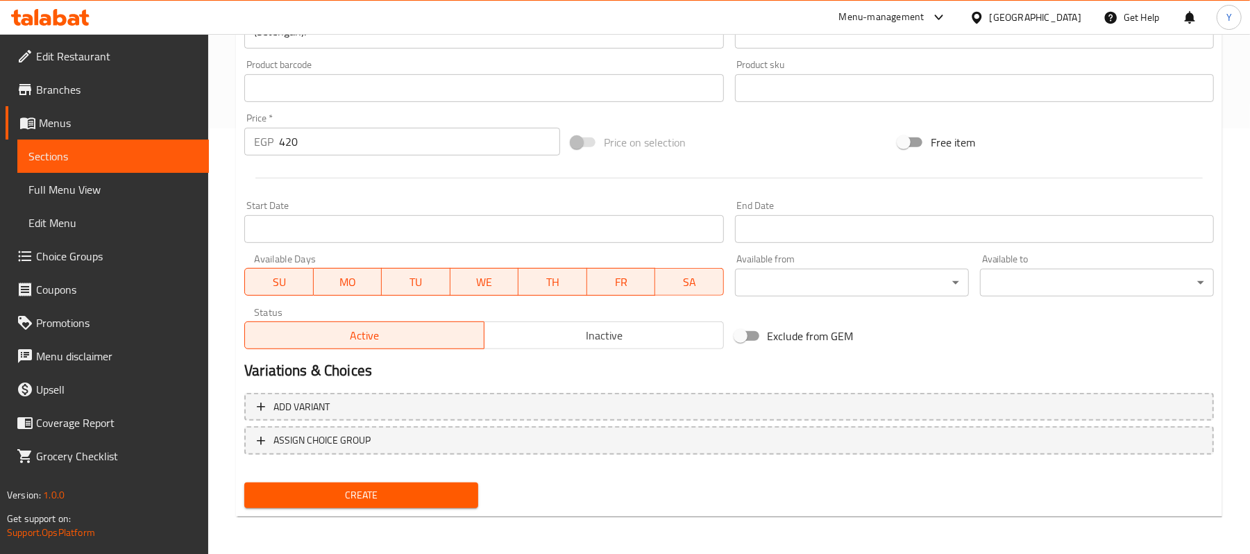
click at [358, 489] on span "Create" at bounding box center [361, 495] width 212 height 17
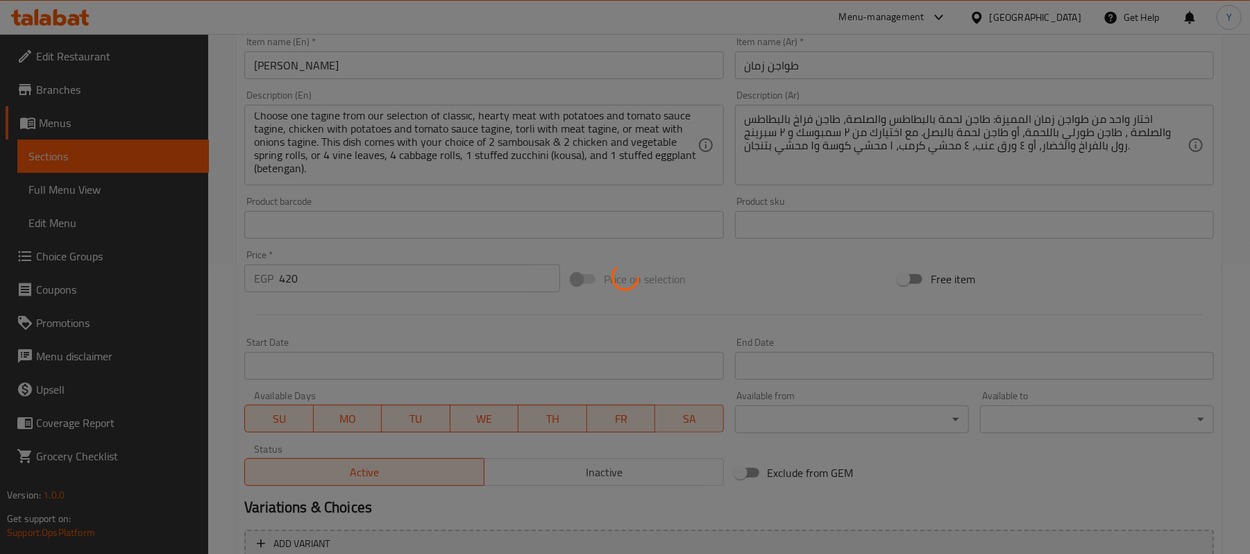
scroll to position [0, 0]
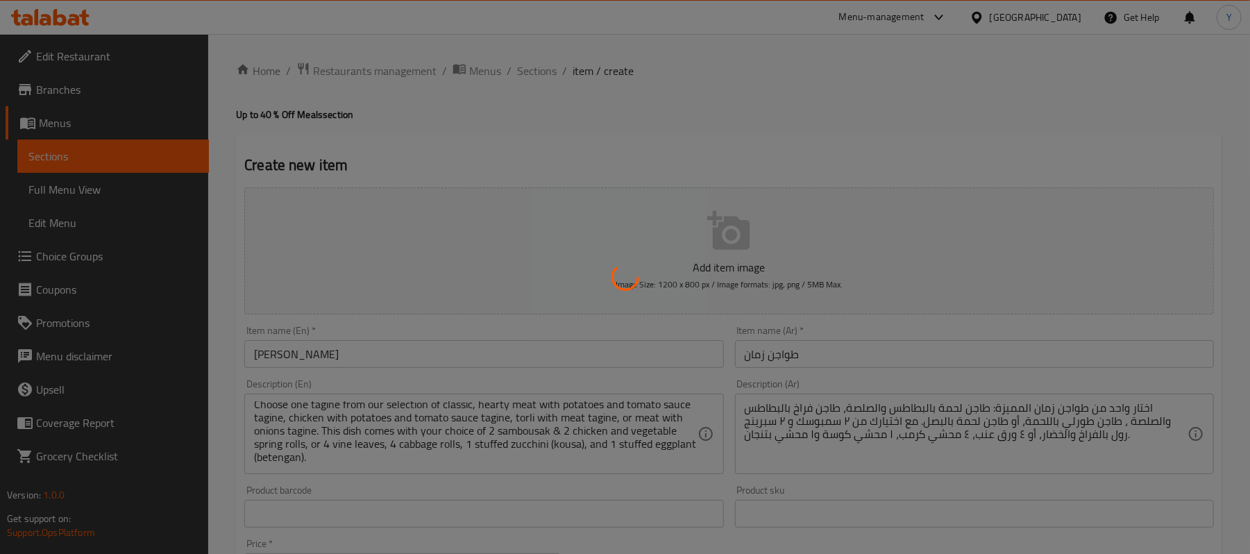
type input "0"
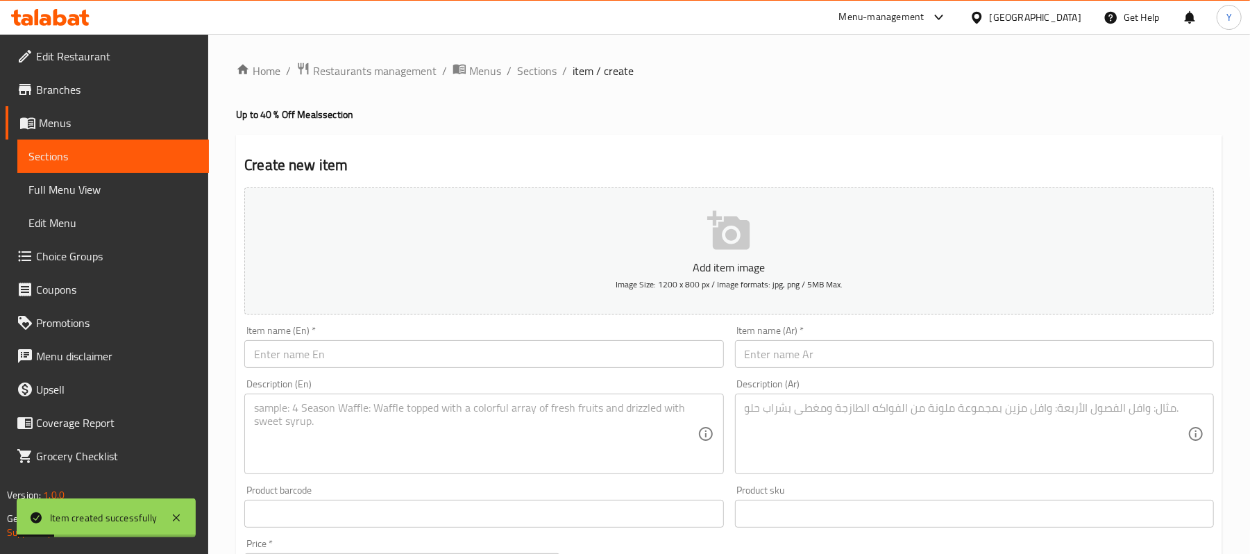
click at [461, 374] on div "Item name (En)   * Item name (En) *" at bounding box center [484, 346] width 490 height 53
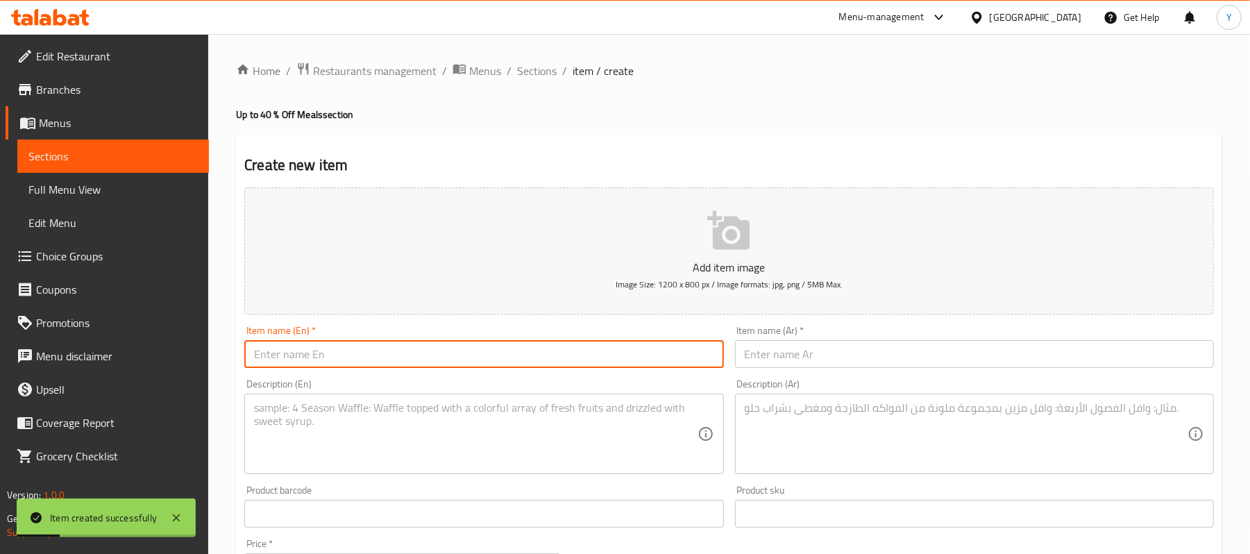
click at [458, 364] on input "text" at bounding box center [483, 354] width 479 height 28
paste input "Triple Mezza"
type input "Triple Mezza"
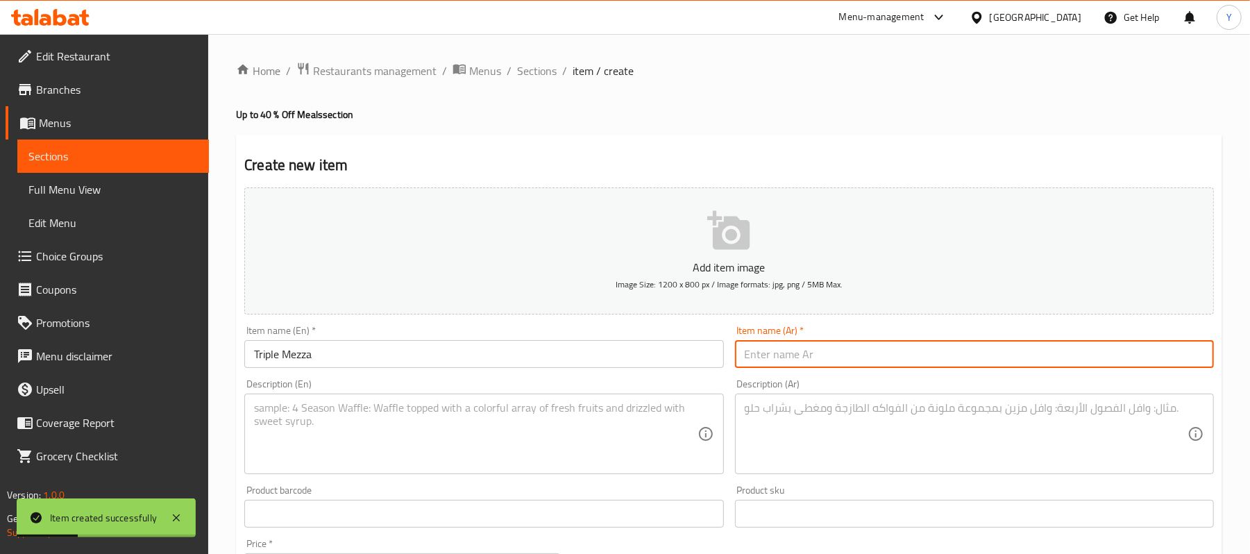
click at [775, 362] on input "text" at bounding box center [974, 354] width 479 height 28
paste input "تريبل مزة"
type input "تريبل مزة"
click at [773, 426] on textarea at bounding box center [966, 434] width 443 height 66
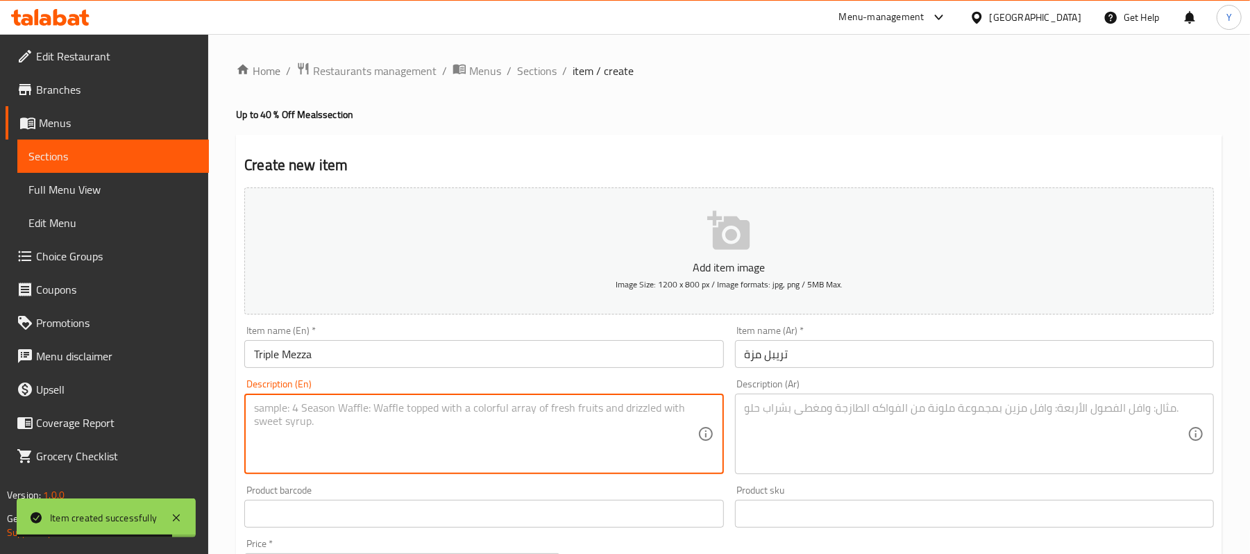
click at [584, 428] on textarea at bounding box center [475, 434] width 443 height 66
paste textarea "🇬🇧 English: Satisfy your cravings with of 3 of these 5 delicious mezze options.…"
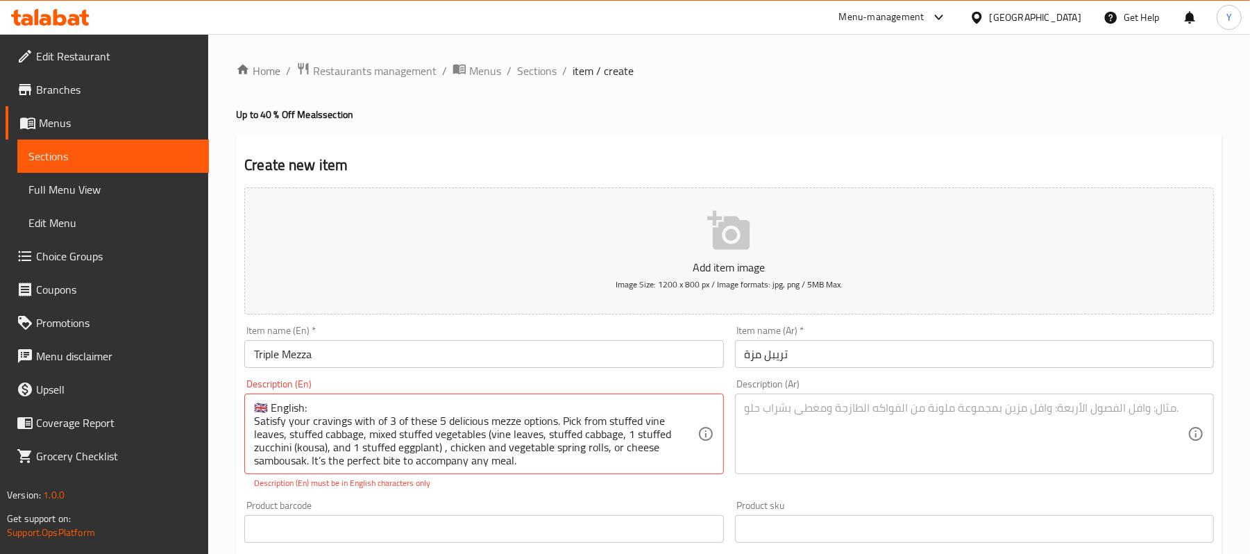
click at [312, 397] on div "🇬🇧 English: Satisfy your cravings with of 3 of these 5 delicious mezze options.…" at bounding box center [483, 434] width 479 height 81
click at [312, 401] on textarea "🇬🇧 English: Satisfy your cravings with of 3 of these 5 delicious mezze options.…" at bounding box center [475, 434] width 443 height 66
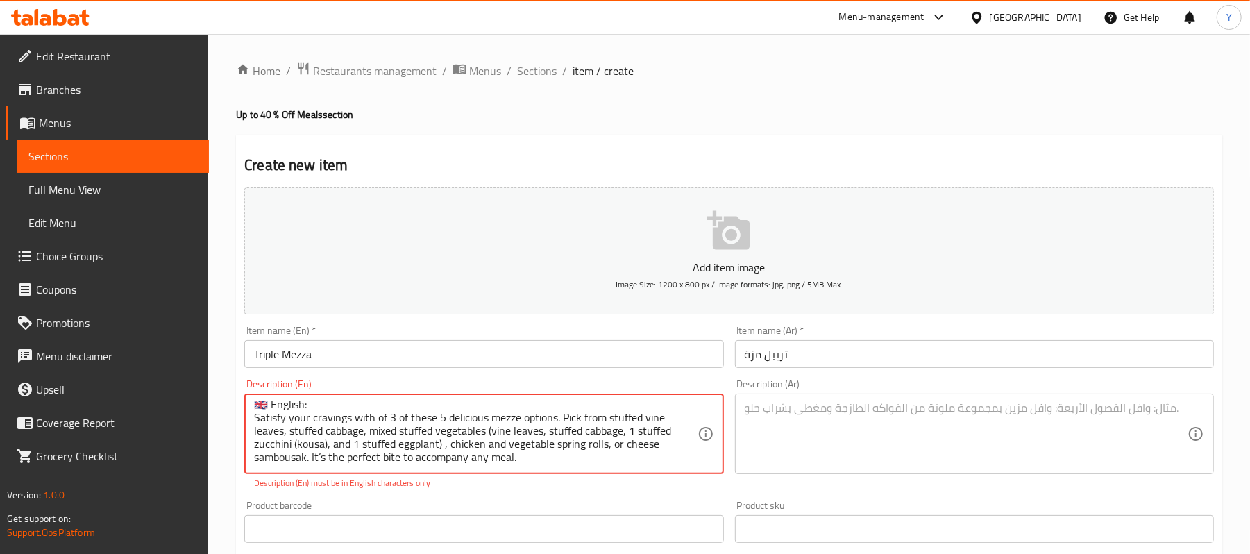
click at [312, 401] on textarea "🇬🇧 English: Satisfy your cravings with of 3 of these 5 delicious mezze options.…" at bounding box center [475, 434] width 443 height 66
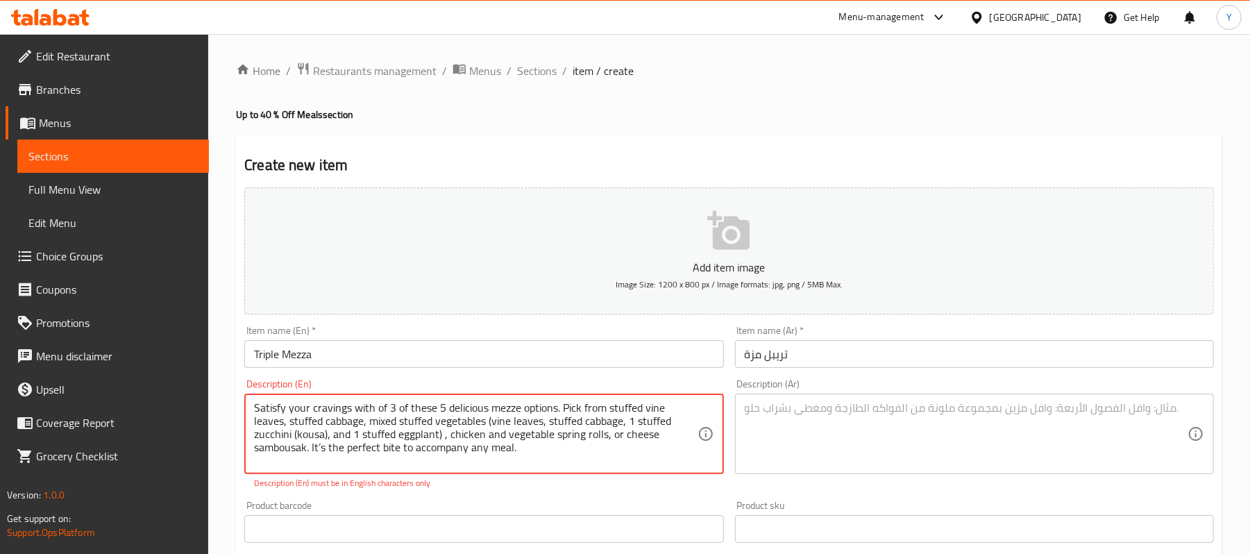
scroll to position [0, 0]
click at [429, 493] on div "Description (En) Satisfy your cravings with of 3 of these 5 delicious mezze opt…" at bounding box center [484, 434] width 490 height 121
click at [587, 493] on div "Description (En) Satisfy your cravings with of 3 of these 5 delicious mezze opt…" at bounding box center [484, 434] width 490 height 121
click at [770, 451] on textarea at bounding box center [966, 434] width 443 height 66
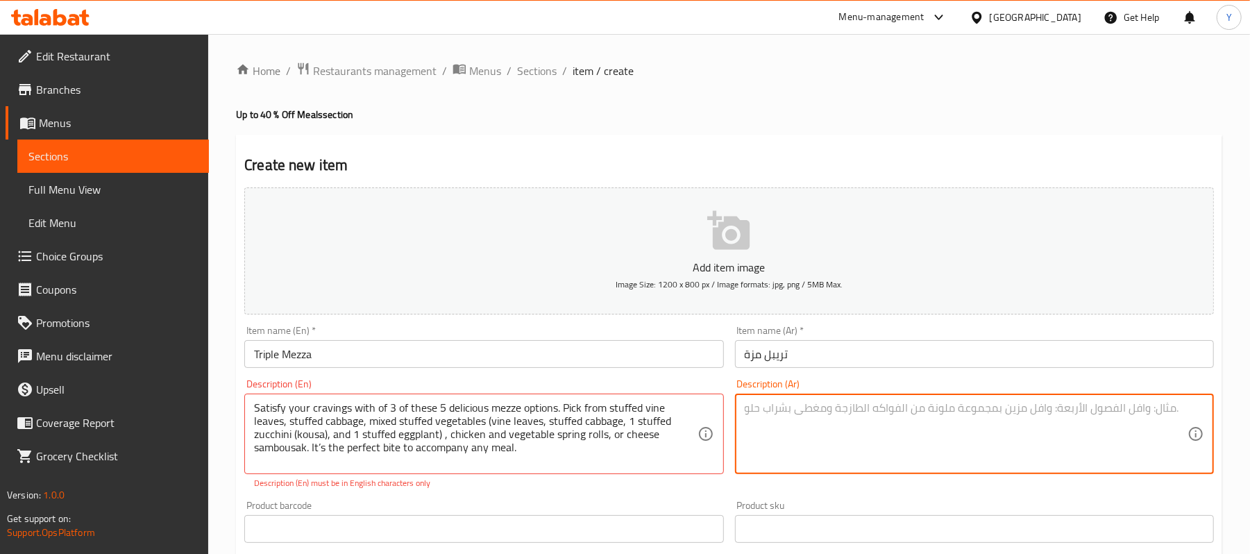
scroll to position [278, 0]
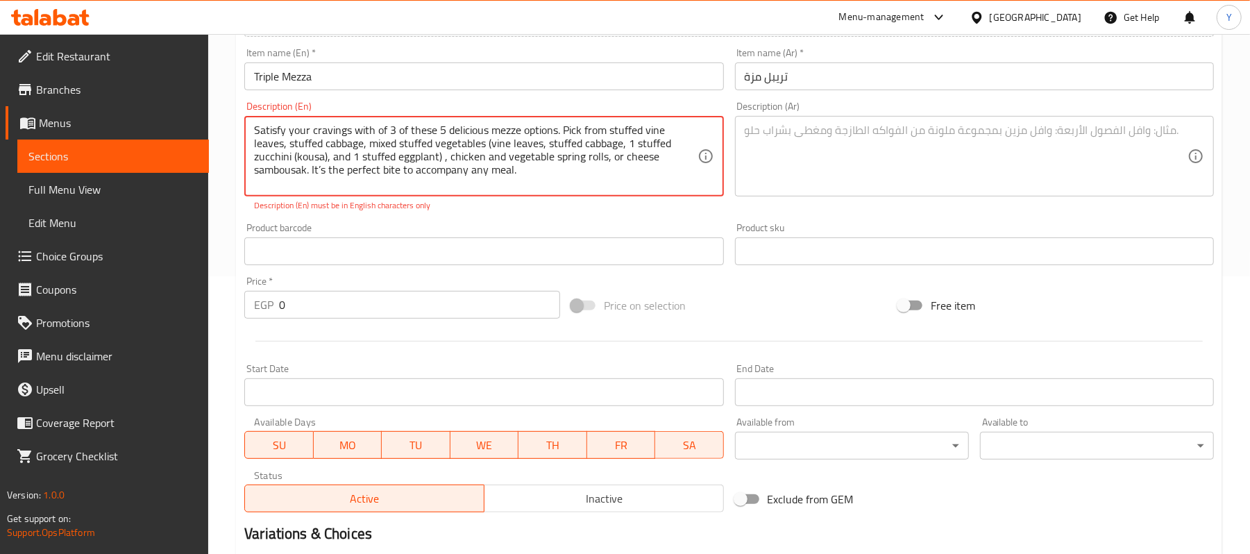
click at [573, 164] on textarea "Satisfy your cravings with of 3 of these 5 delicious mezze options. Pick from s…" at bounding box center [475, 157] width 443 height 66
click at [522, 159] on textarea "Satisfy your cravings with of 3 of these 5 delicious mezze options. Pick from s…" at bounding box center [475, 157] width 443 height 66
click at [567, 164] on textarea "Satisfy your cravings with of 3 of these 5 delicious mezze options. Pick from s…" at bounding box center [475, 157] width 443 height 66
click at [568, 217] on div "Description (En) Satisfy your cravings with of 3 of these 5 delicious mezze opt…" at bounding box center [484, 156] width 490 height 121
click at [873, 171] on textarea at bounding box center [966, 157] width 443 height 66
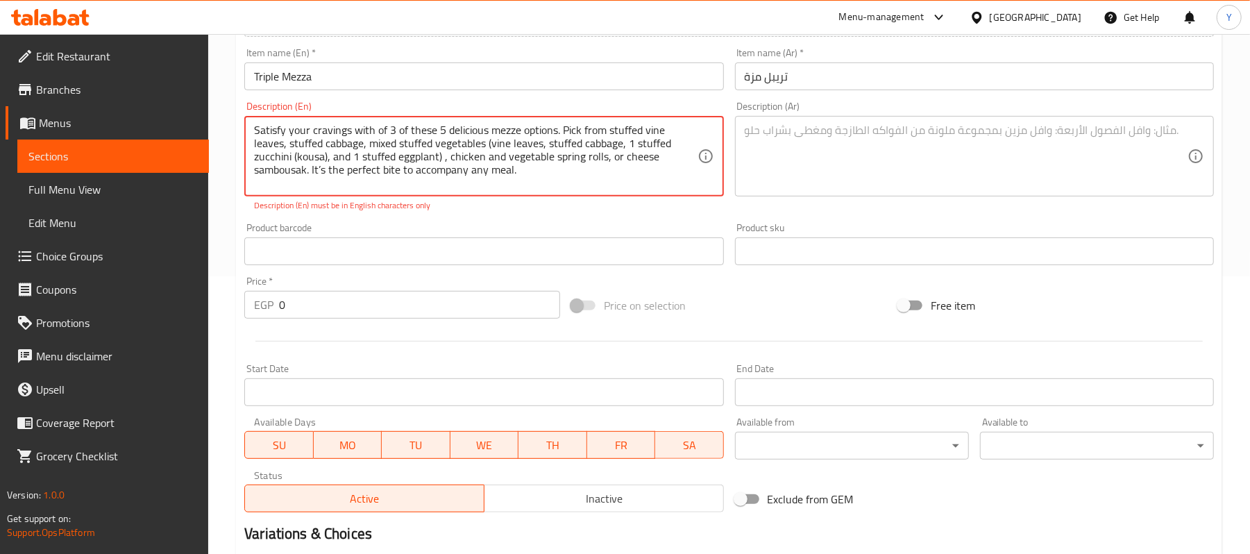
click at [325, 169] on textarea "Satisfy your cravings with of 3 of these 5 delicious mezze options. Pick from s…" at bounding box center [475, 157] width 443 height 66
click at [326, 171] on textarea "Satisfy your cravings with of 3 of these 5 delicious mezze options. Pick from s…" at bounding box center [475, 157] width 443 height 66
click at [324, 181] on textarea "Satisfy your cravings with of 3 of these 5 delicious mezze options. Pick from s…" at bounding box center [475, 157] width 443 height 66
click at [324, 175] on textarea "Satisfy your cravings with of 3 of these 5 delicious mezze options. Pick from s…" at bounding box center [475, 157] width 443 height 66
drag, startPoint x: 325, startPoint y: 175, endPoint x: 318, endPoint y: 172, distance: 7.5
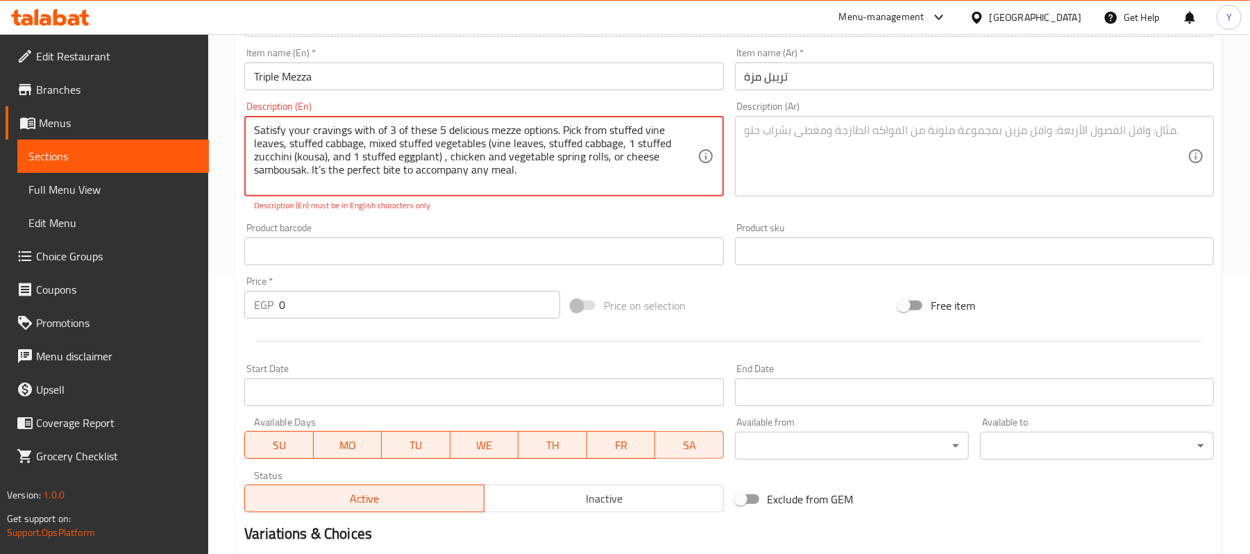
click at [318, 172] on textarea "Satisfy your cravings with of 3 of these 5 delicious mezze options. Pick from s…" at bounding box center [475, 157] width 443 height 66
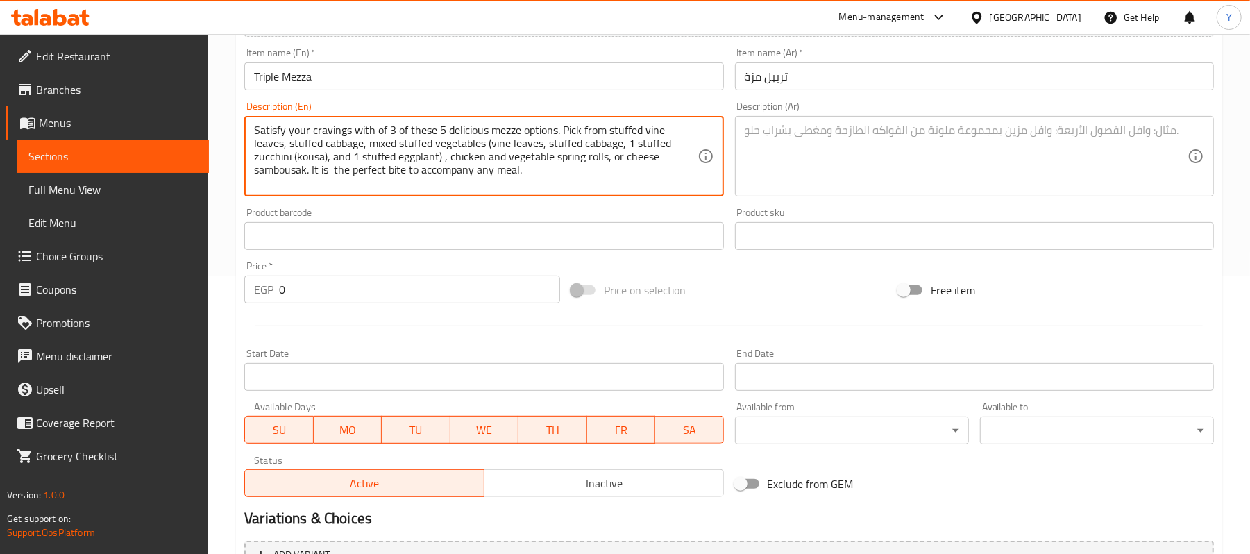
type textarea "Satisfy your cravings with of 3 of these 5 delicious mezze options. Pick from s…"
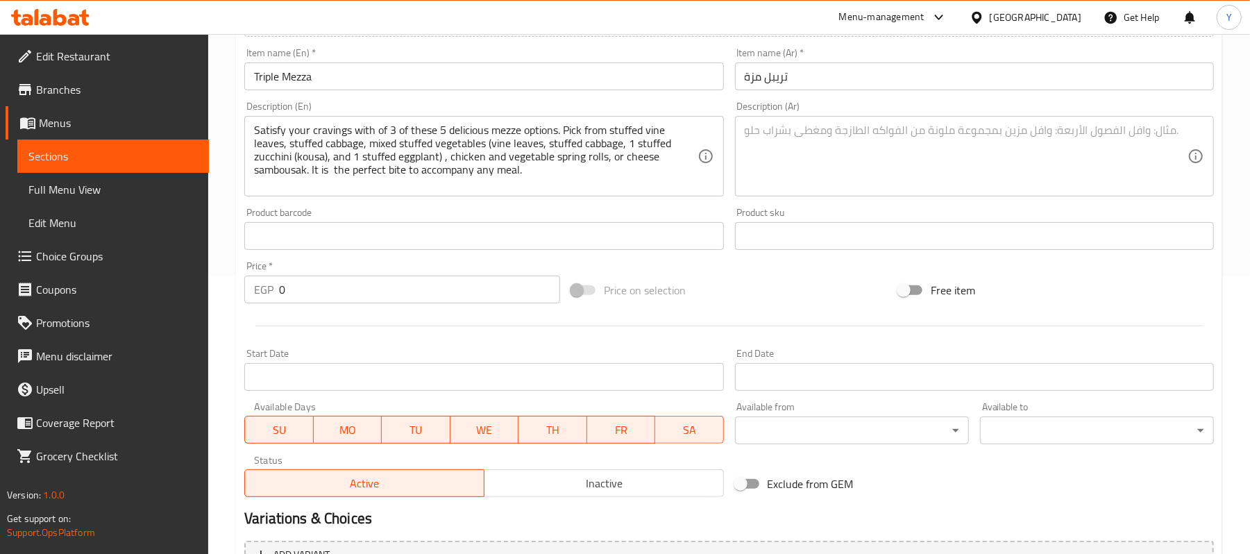
click at [950, 206] on div "Product sku Product sku" at bounding box center [975, 228] width 490 height 53
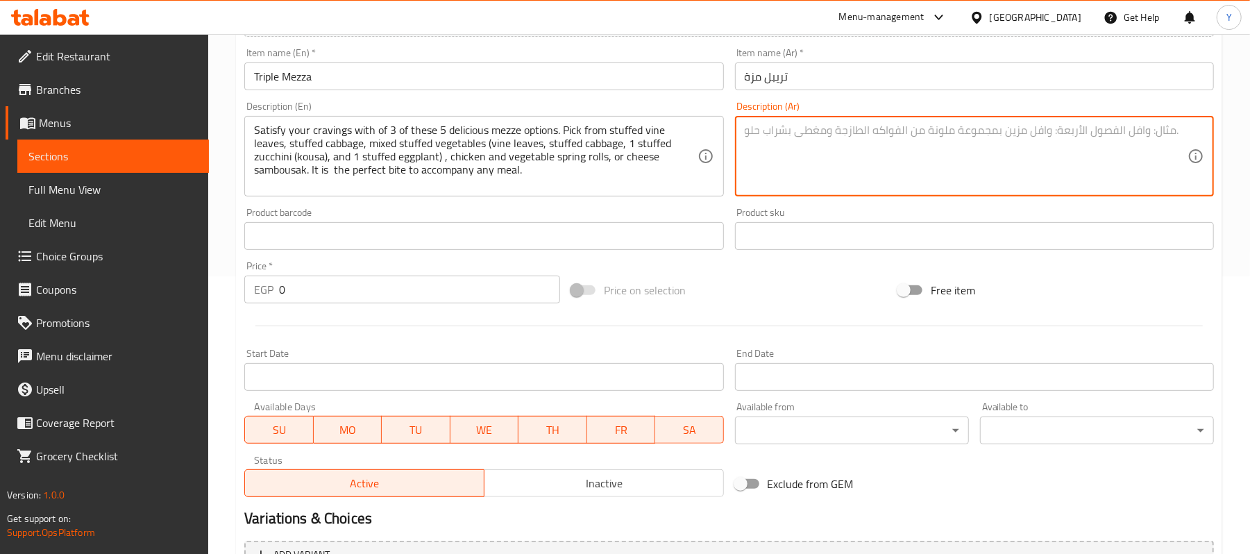
click at [941, 182] on textarea at bounding box center [966, 157] width 443 height 66
paste textarea "🇪🇬 Arabic: اختار ٣ أنواع من المزّات المميزة: ورق عنب، محشي كرمب، محشي مشكل، سبر…"
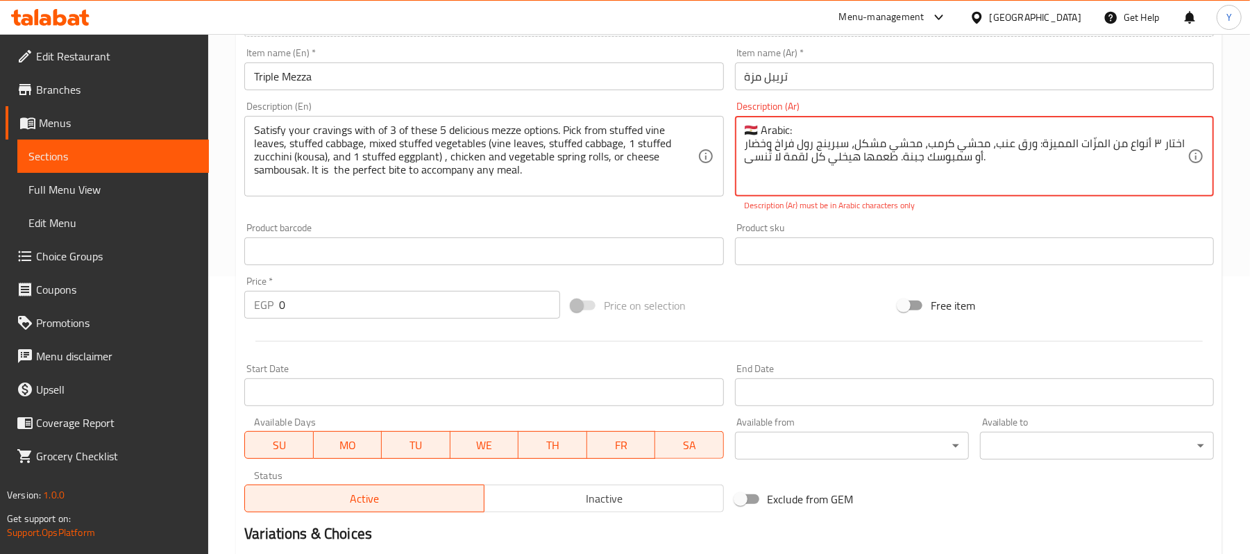
click at [804, 140] on textarea "🇪🇬 Arabic: اختار ٣ أنواع من المزّات المميزة: ورق عنب، محشي كرمب، محشي مشكل، سبر…" at bounding box center [966, 157] width 443 height 66
click at [798, 115] on div "Description (Ar) 🇪🇬 Arabic: اختار ٣ أنواع من المزّات المميزة: ورق عنب، محشي كرم…" at bounding box center [974, 156] width 479 height 110
click at [791, 131] on textarea "🇪🇬 Arabic: اختار ٣ أنواع من المزّات المميزة: ورق عنب، محشي كرمب، محشي مشكل، سبر…" at bounding box center [966, 157] width 443 height 66
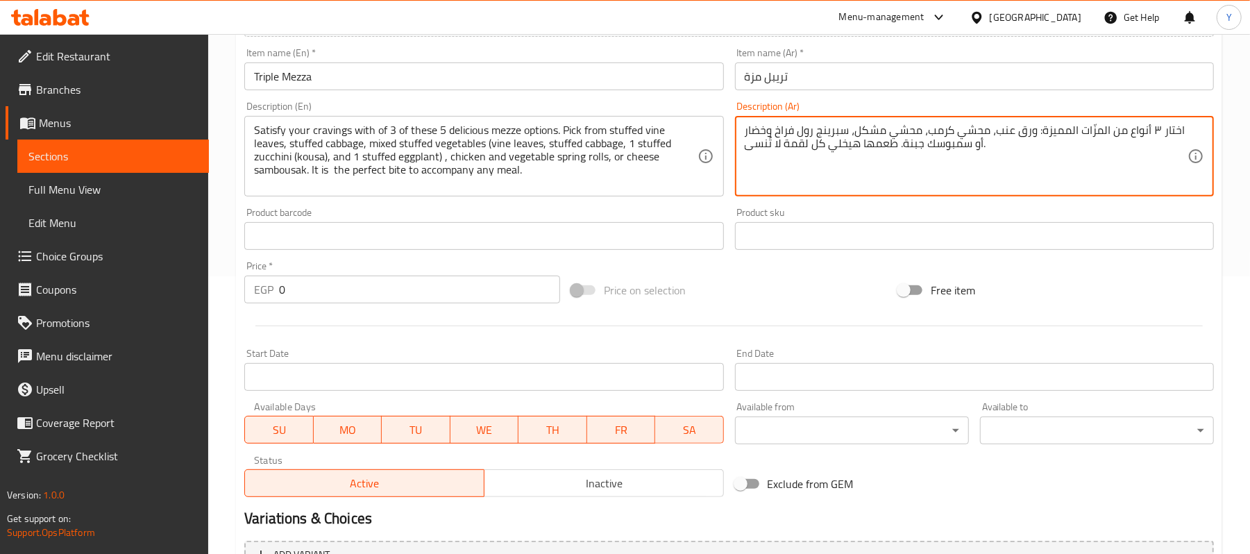
type textarea "اختار ٣ أنواع من المزّات المميزة: ورق عنب، محشي كرمب، محشي مشكل، سبرينج رول فرا…"
click at [364, 295] on input "0" at bounding box center [419, 290] width 281 height 28
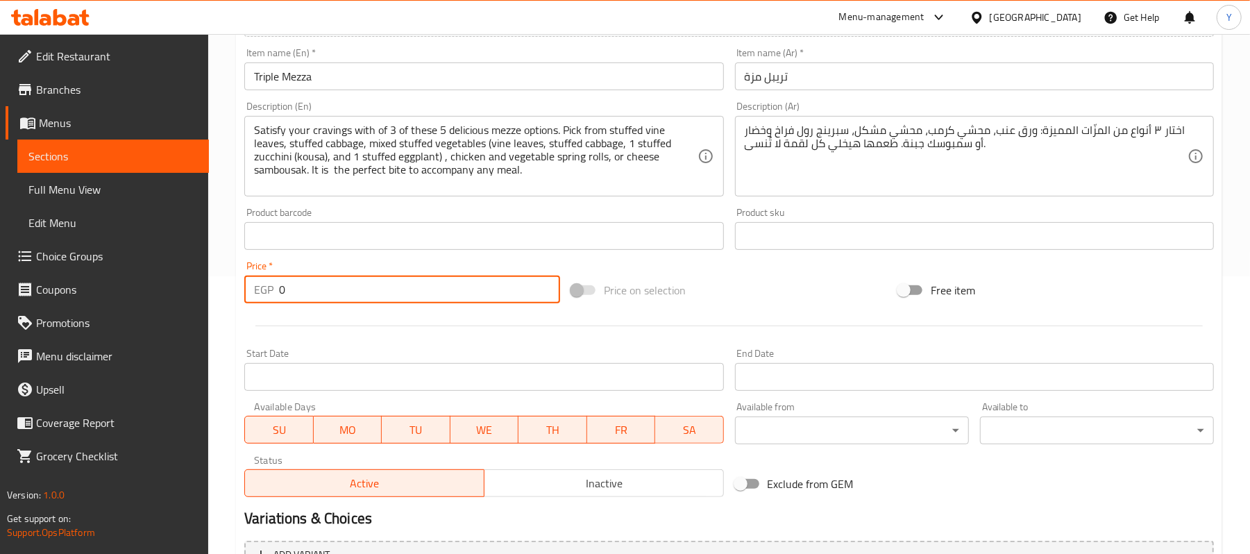
click at [364, 295] on input "0" at bounding box center [419, 290] width 281 height 28
type input "210"
click at [811, 259] on div "Add item image Image Size: 1200 x 800 px / Image formats: jpg, png / 5MB Max. I…" at bounding box center [729, 203] width 981 height 598
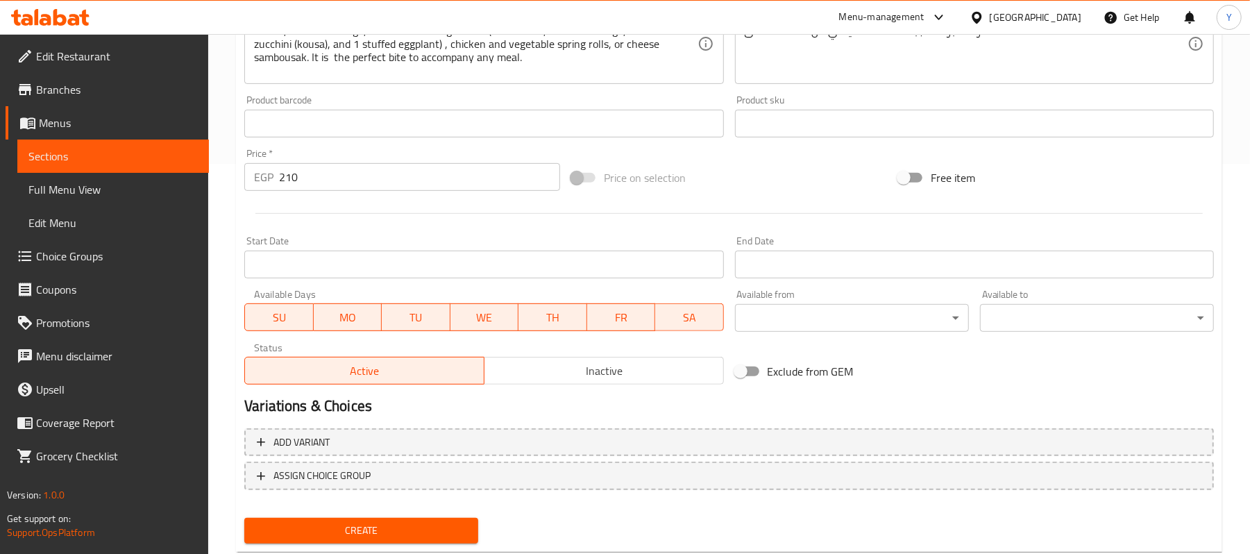
scroll to position [426, 0]
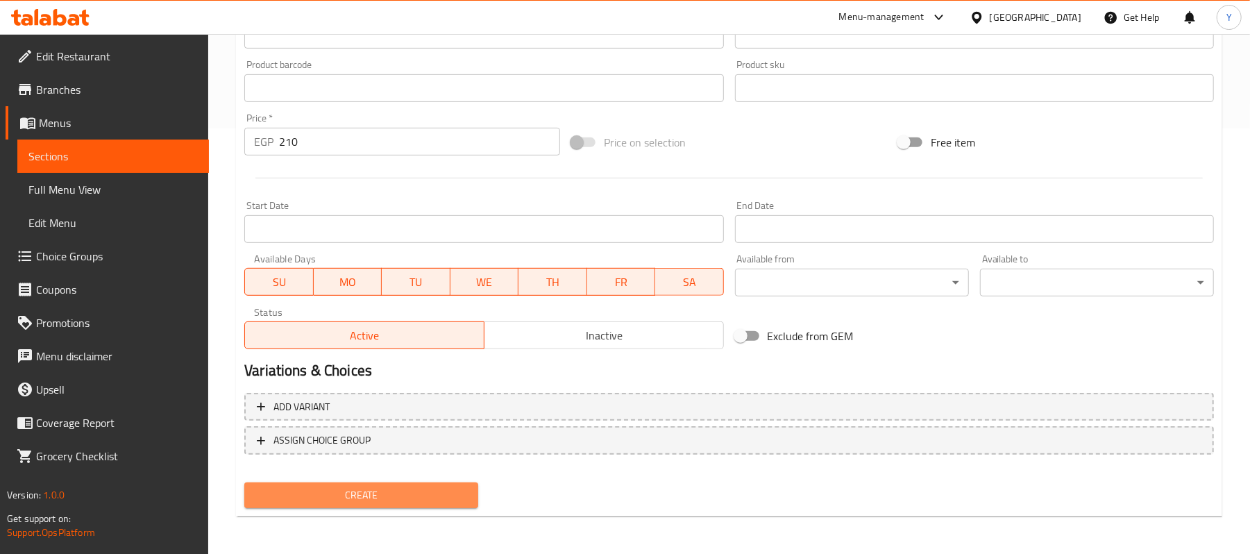
click at [385, 507] on button "Create" at bounding box center [361, 496] width 234 height 26
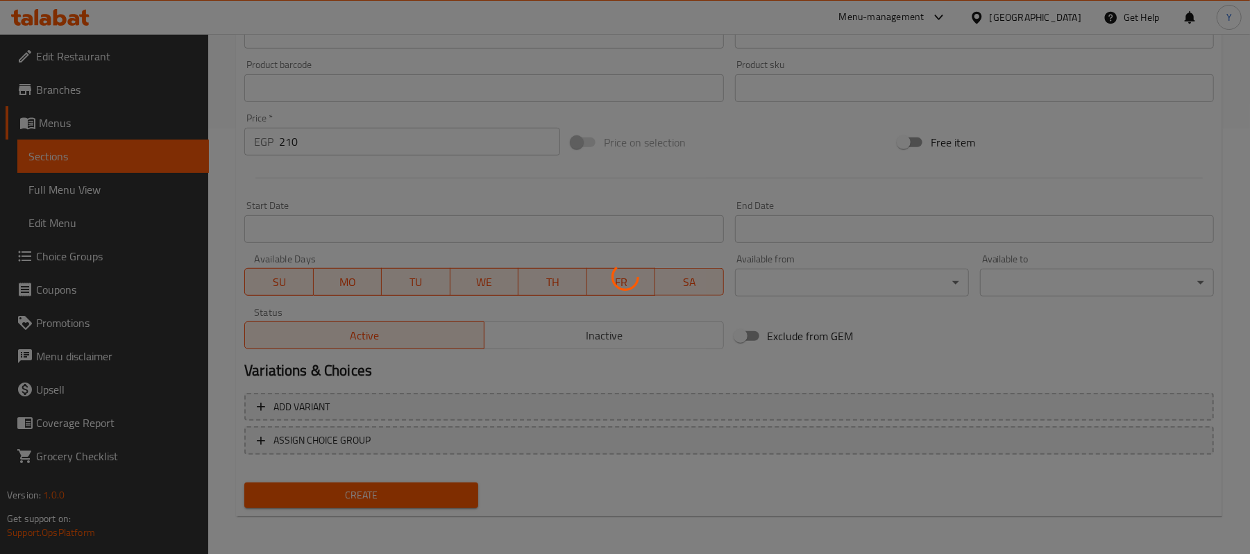
scroll to position [0, 0]
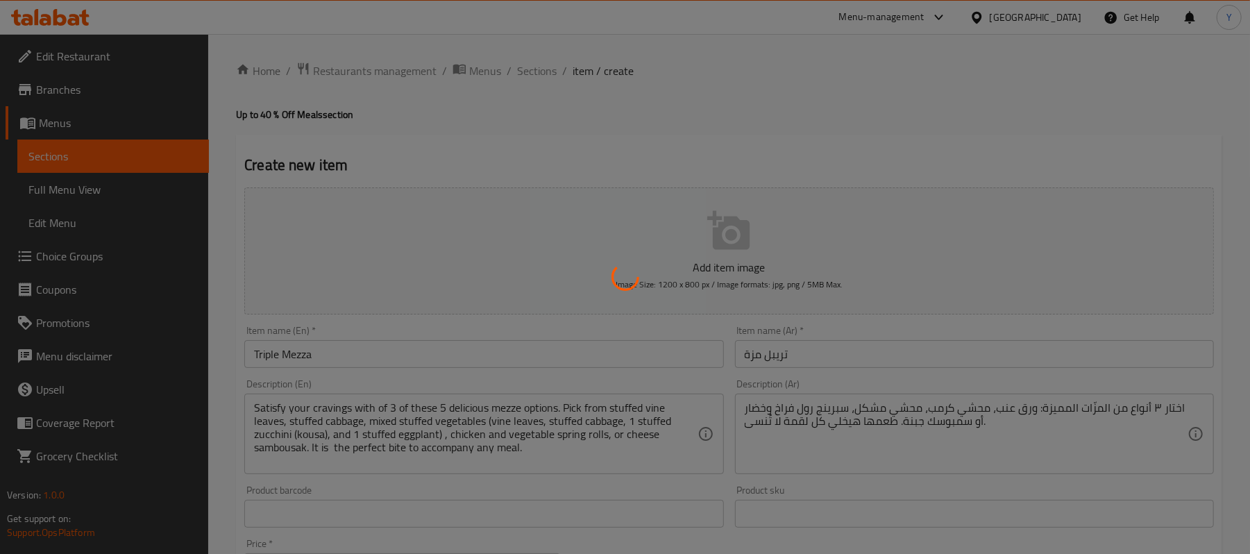
type input "0"
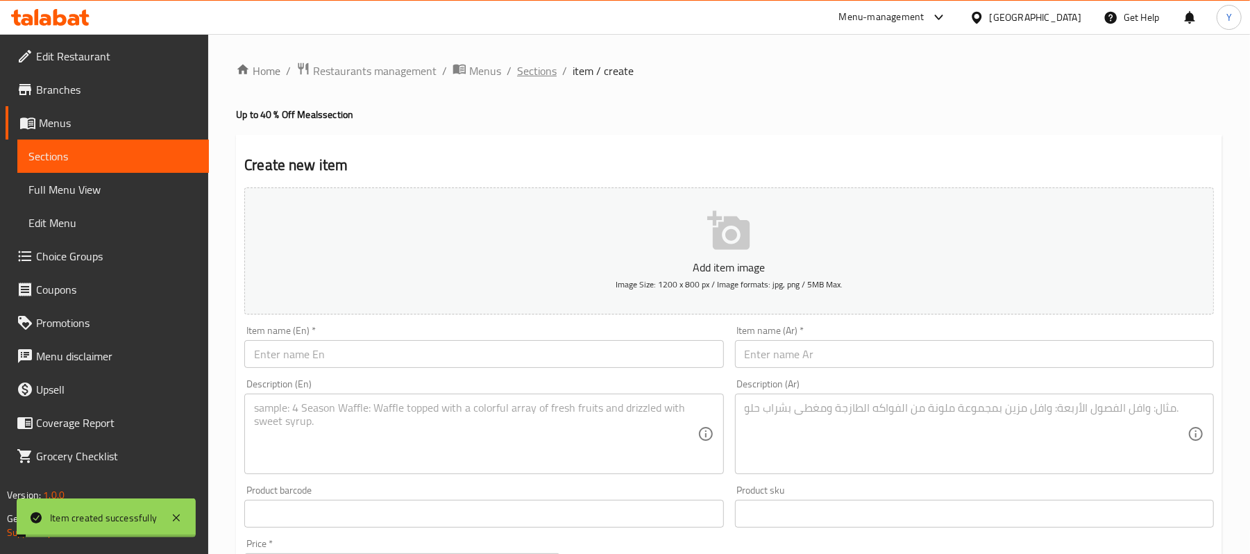
click at [526, 65] on span "Sections" at bounding box center [537, 70] width 40 height 17
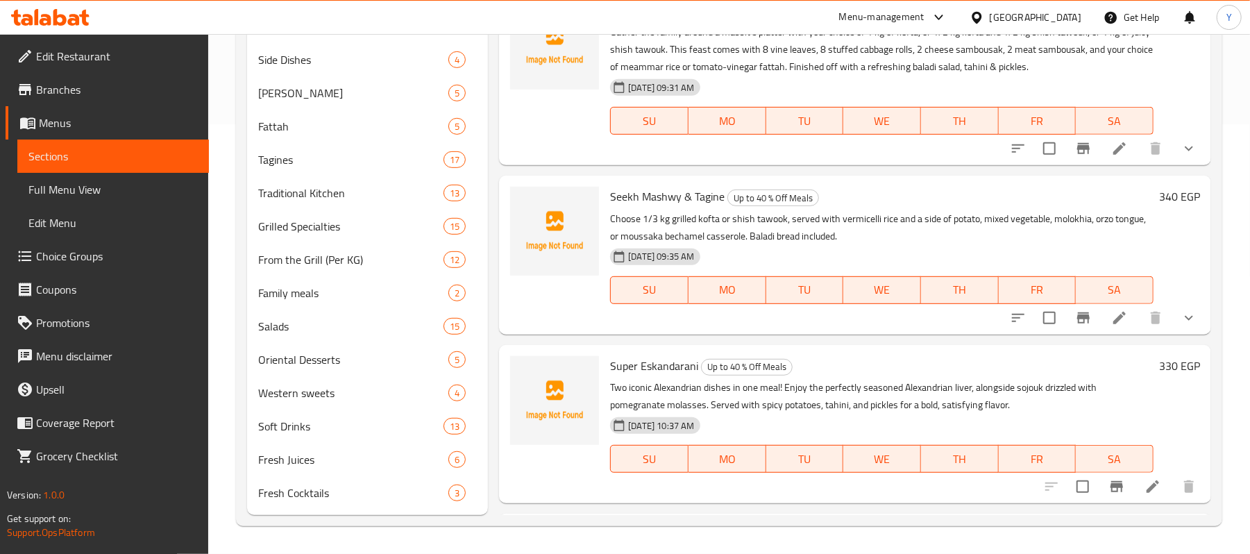
scroll to position [93, 0]
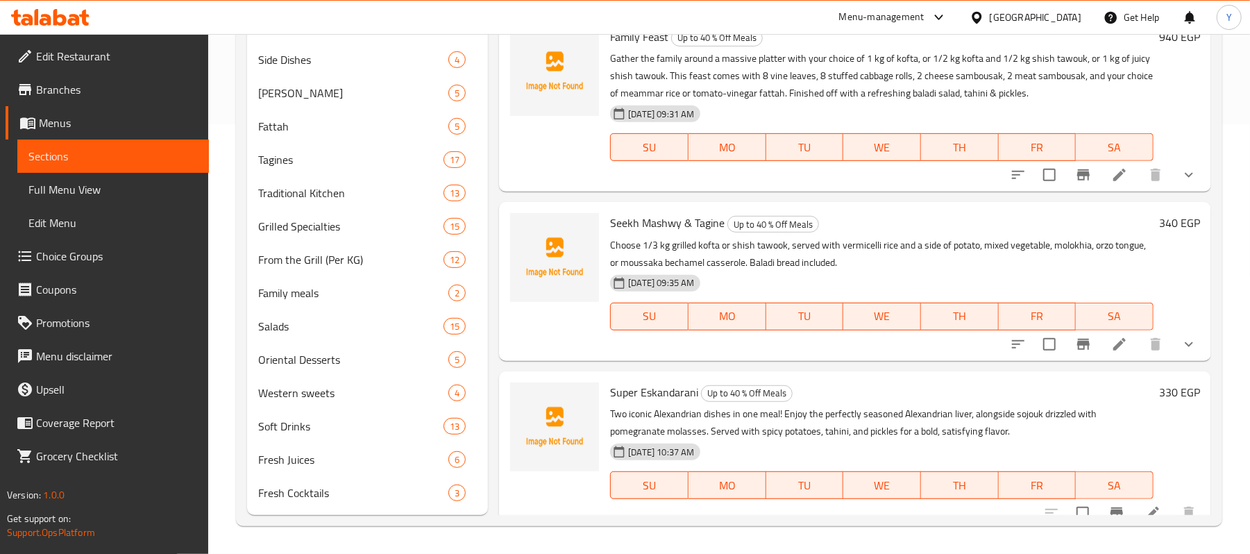
click at [79, 251] on span "Choice Groups" at bounding box center [117, 256] width 162 height 17
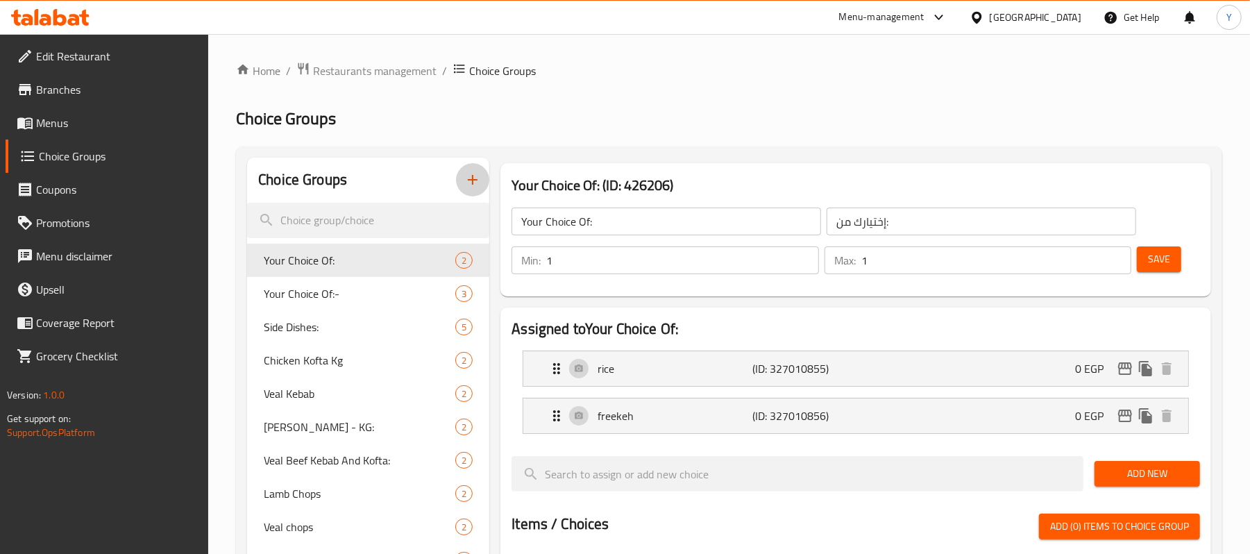
click at [473, 179] on icon "button" at bounding box center [472, 179] width 17 height 17
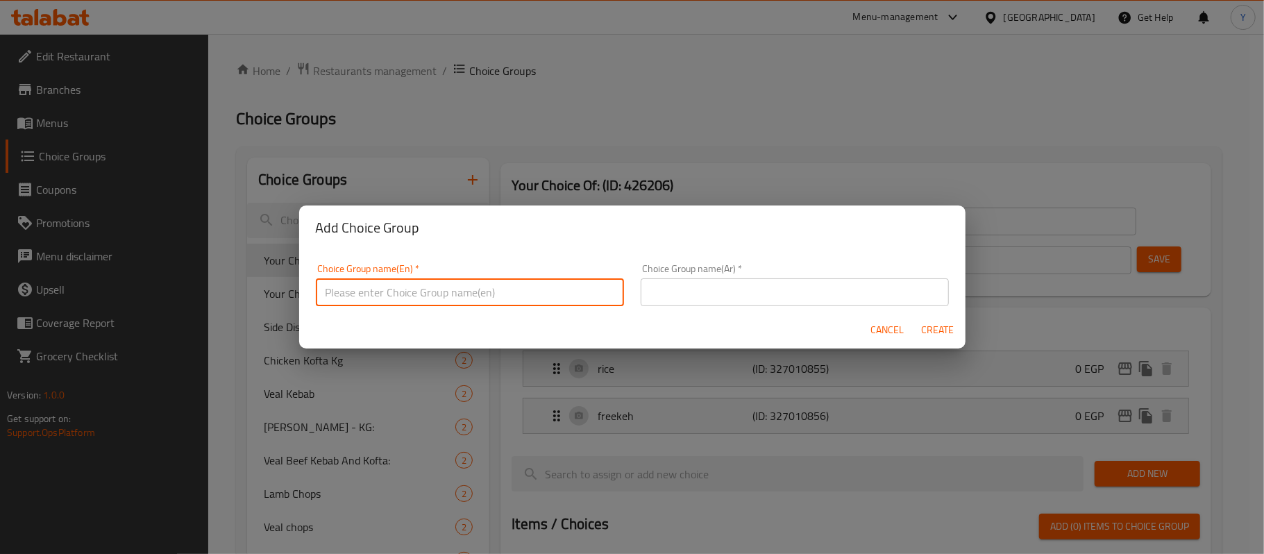
click at [542, 287] on input "text" at bounding box center [470, 292] width 308 height 28
paste input "Bechamel & Grill"
type input "Bechamel & Grill choices"
click at [857, 300] on input "text" at bounding box center [795, 292] width 308 height 28
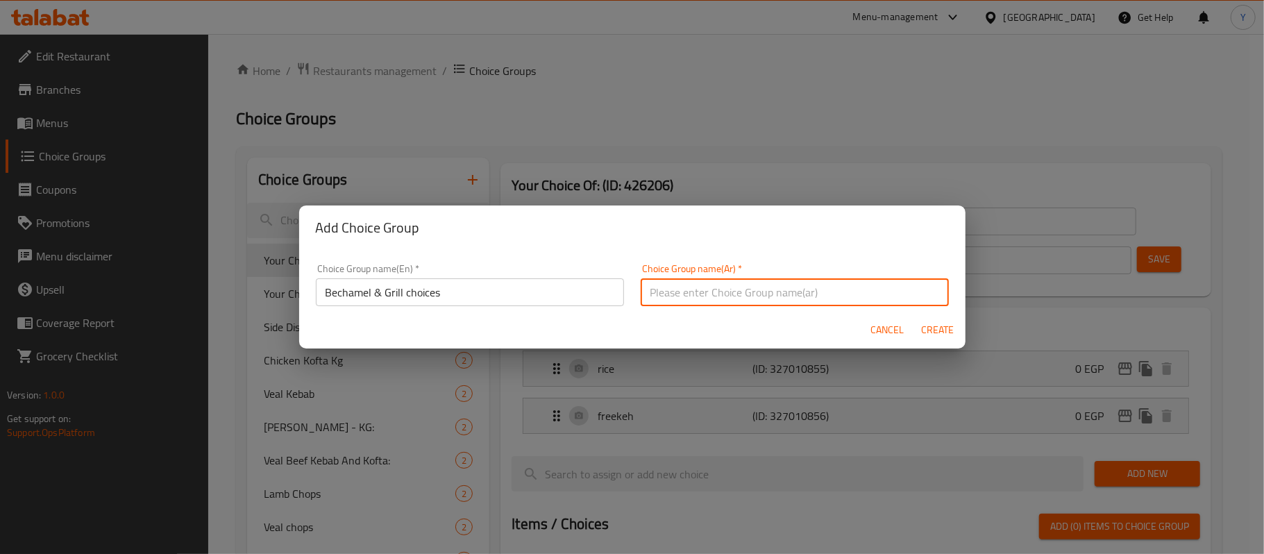
click at [414, 310] on div "Choice Group name(En)   * Bechamel & Grill choices Choice Group name(En) *" at bounding box center [470, 284] width 325 height 59
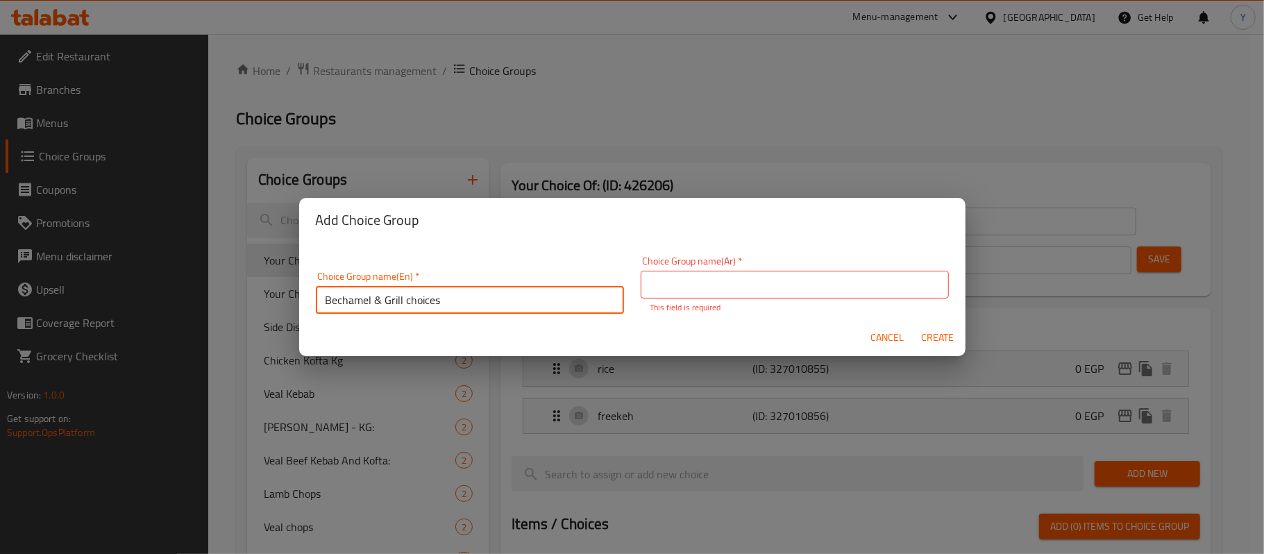
click at [415, 290] on input "Bechamel & Grill choices" at bounding box center [470, 300] width 308 height 28
click at [710, 289] on input "text" at bounding box center [795, 285] width 308 height 28
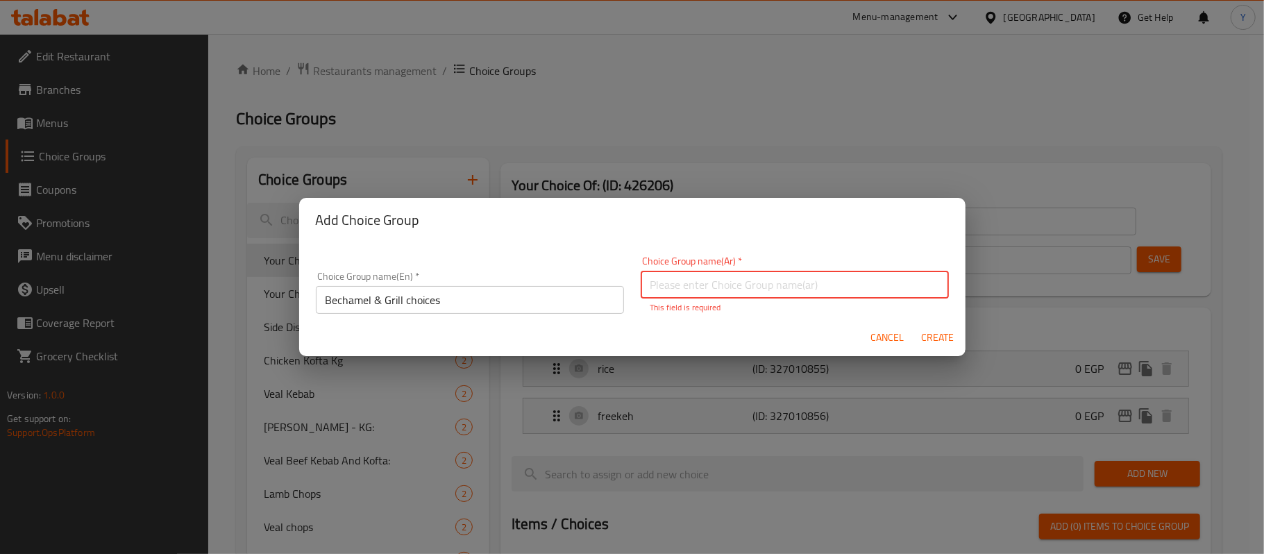
type input "h"
type input "أختيارات البشاميل والمشوي"
click at [942, 326] on div "Cancel Create" at bounding box center [632, 337] width 666 height 37
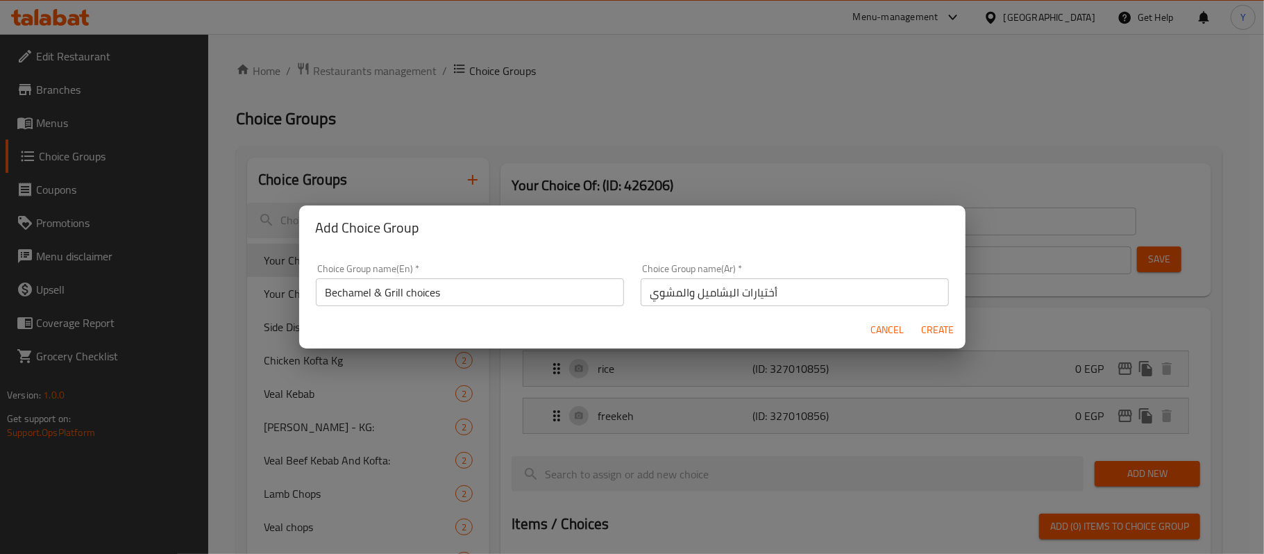
click at [942, 326] on span "Create" at bounding box center [937, 329] width 33 height 17
type input "Bechamel & Grill choices"
type input "أختيارات البشاميل والمشوي"
type input "0"
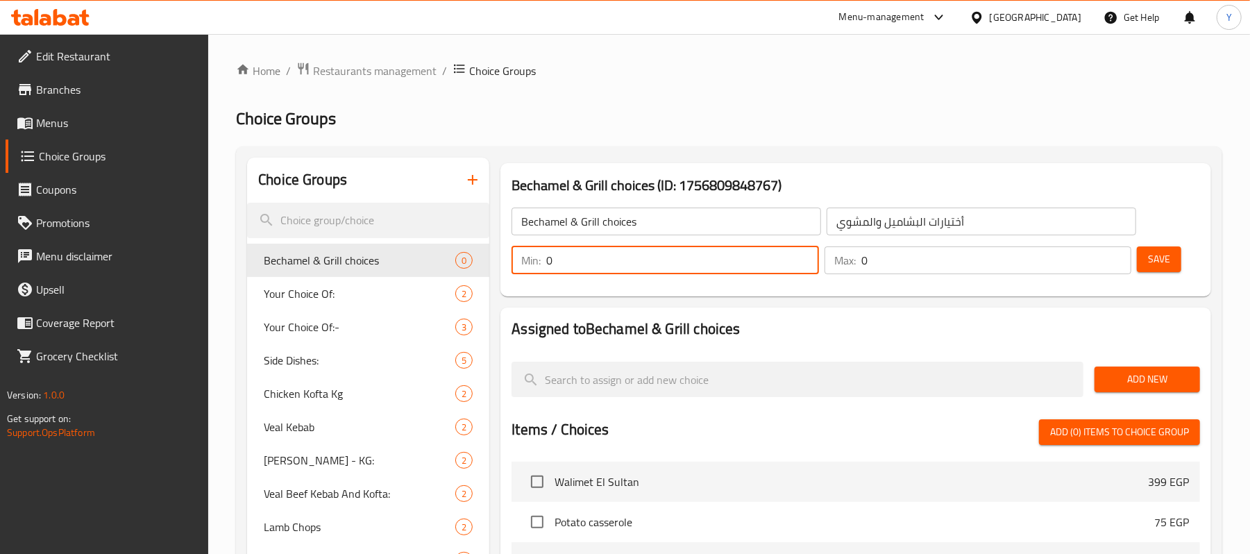
click at [644, 250] on input "0" at bounding box center [682, 260] width 272 height 28
click at [648, 253] on input "0" at bounding box center [682, 260] width 272 height 28
type input "1"
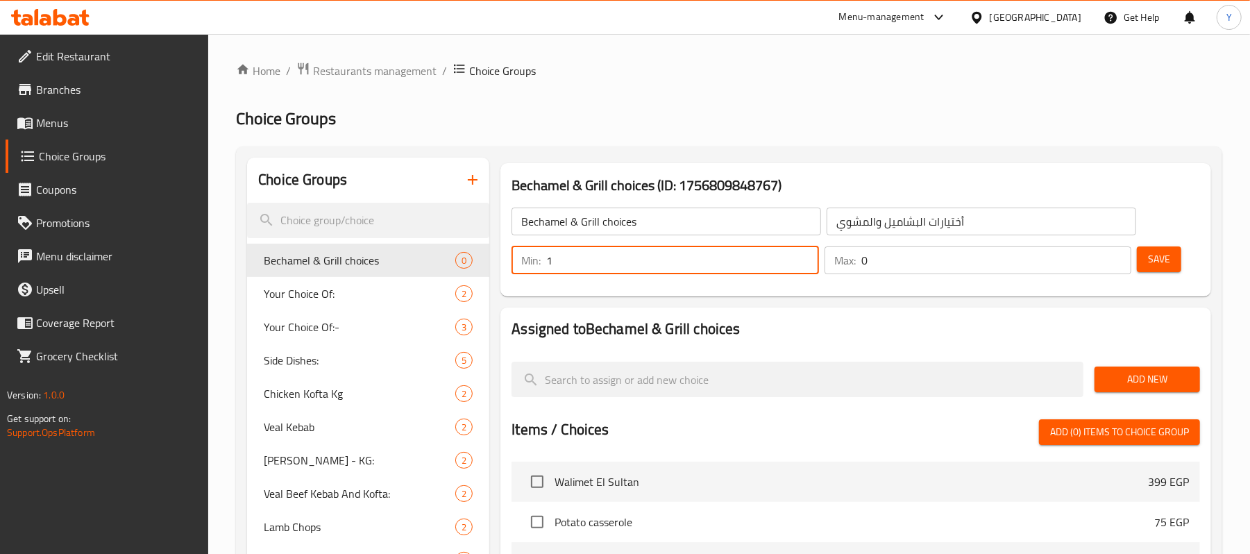
click at [894, 267] on input "0" at bounding box center [997, 260] width 270 height 28
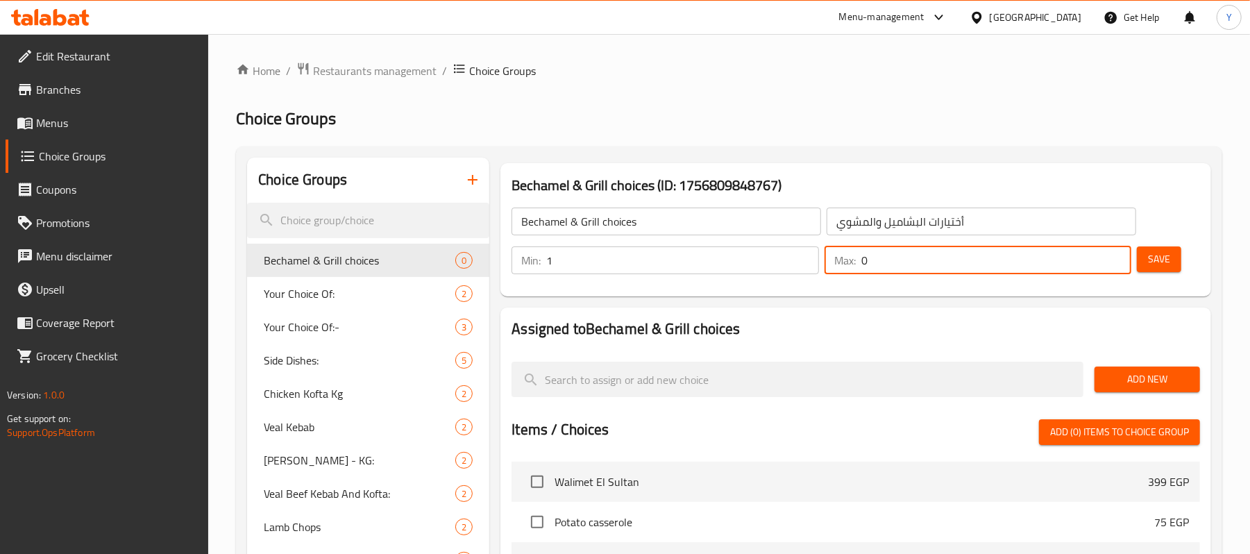
click at [894, 267] on input "0" at bounding box center [997, 260] width 270 height 28
type input "1"
click at [1152, 260] on span "Save" at bounding box center [1159, 259] width 22 height 17
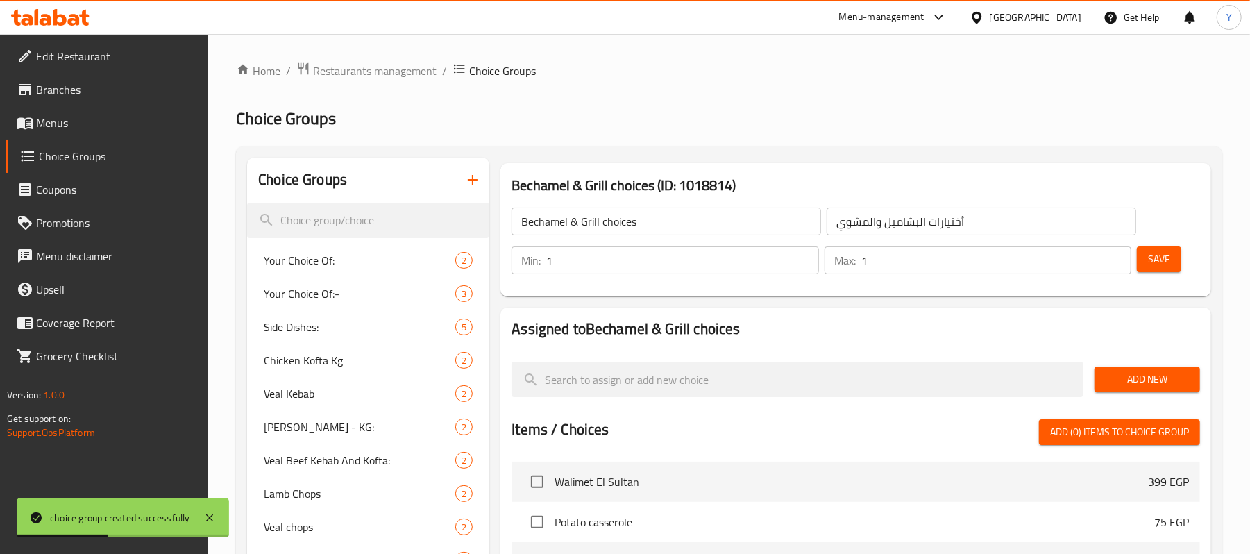
click at [1098, 384] on div "Add New" at bounding box center [1147, 379] width 117 height 47
click at [1109, 378] on span "Add New" at bounding box center [1147, 379] width 83 height 17
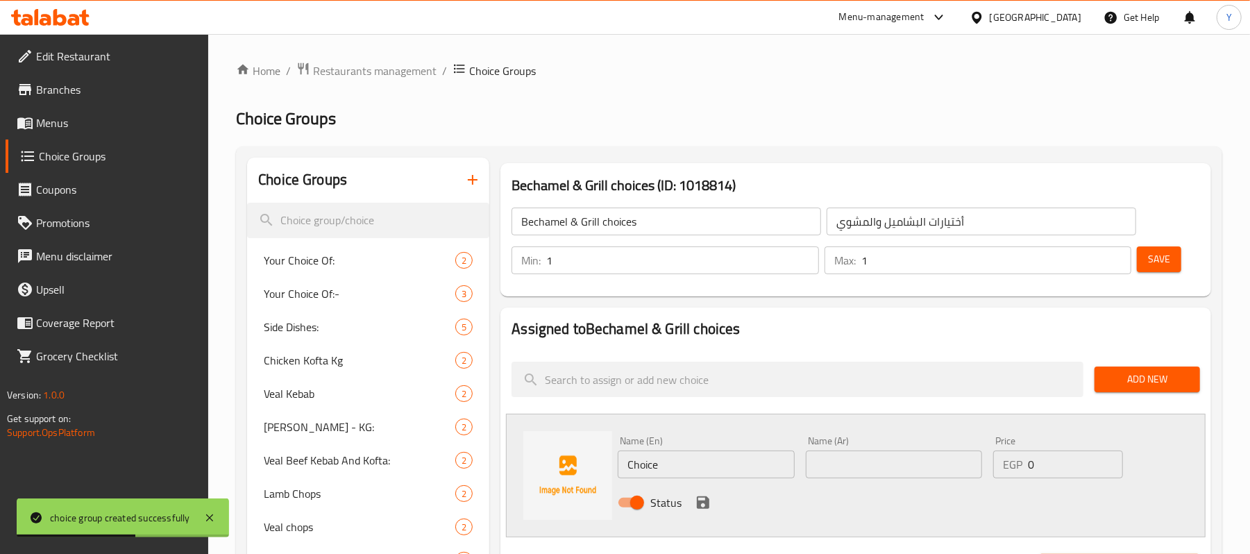
click at [746, 458] on input "Choice" at bounding box center [706, 465] width 176 height 28
click at [861, 460] on input "text" at bounding box center [894, 465] width 176 height 28
paste input "تلت شيش طاووك"
type input "تلت شيش طاووك"
click at [844, 472] on input "تلت شيش طاووك" at bounding box center [894, 465] width 176 height 28
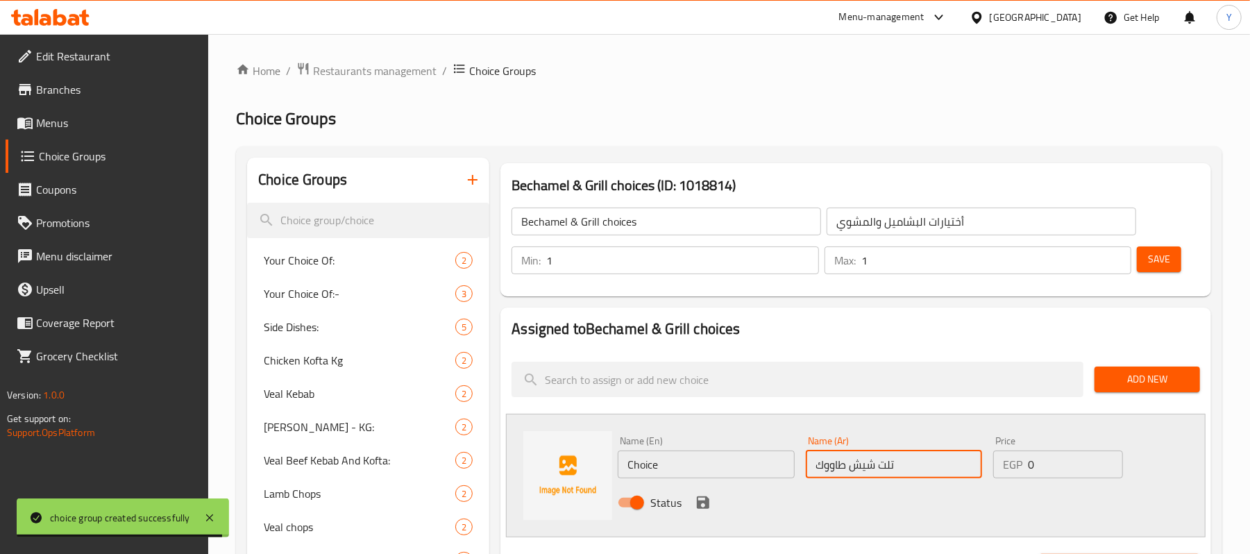
click at [844, 472] on input "تلت شيش طاووك" at bounding box center [894, 465] width 176 height 28
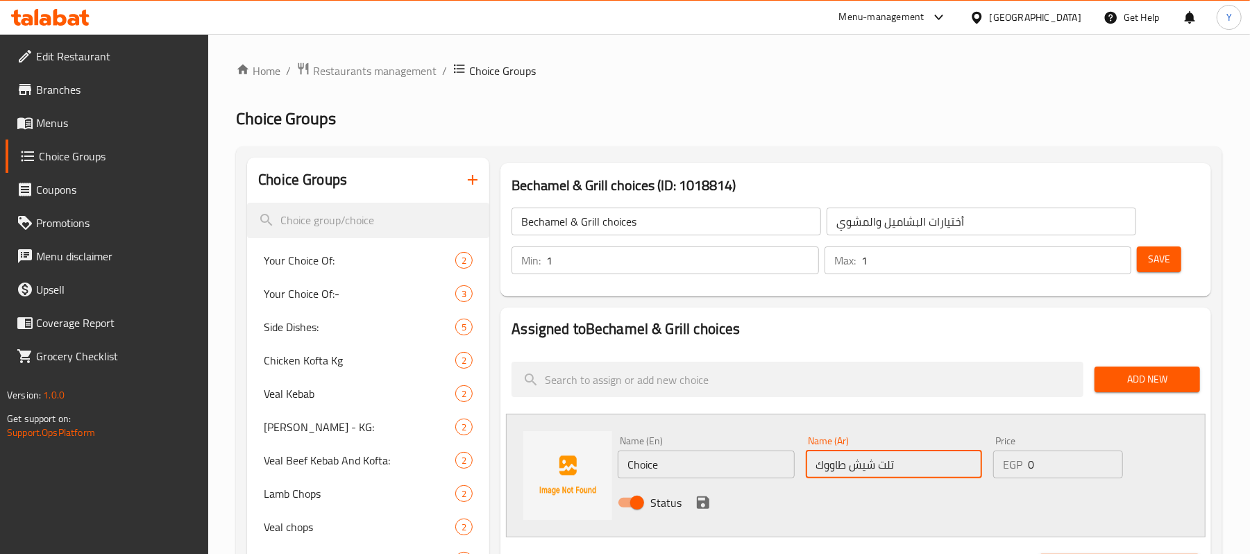
click at [748, 453] on input "Choice" at bounding box center [706, 465] width 176 height 28
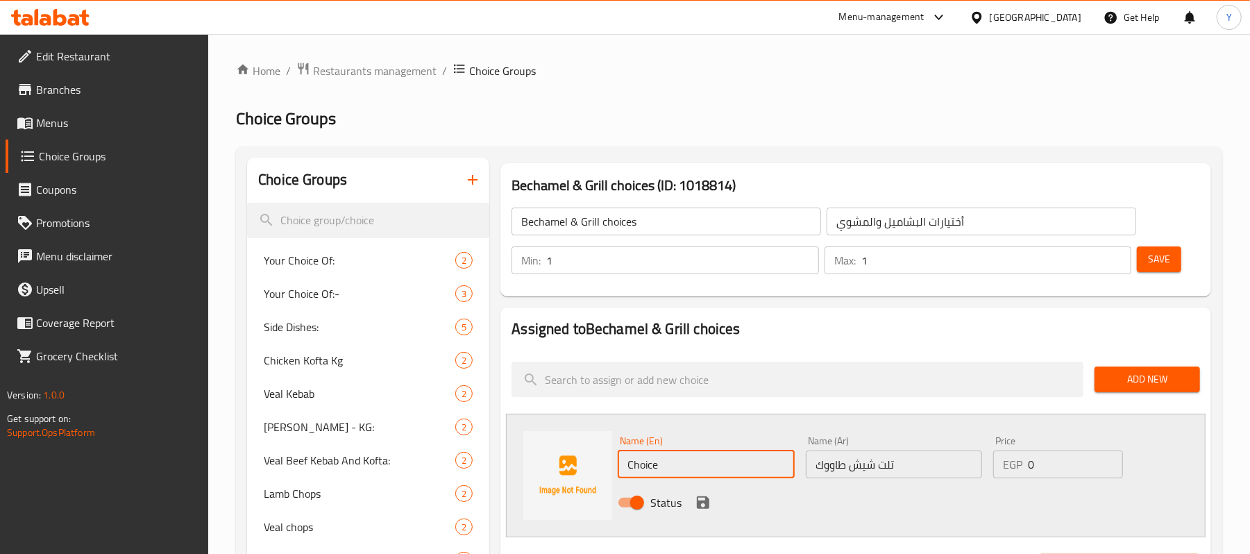
click at [748, 453] on input "Choice" at bounding box center [706, 465] width 176 height 28
paste input "1/3 chicken shish tawook"
type input "1/3 chicken shish tawook"
click at [705, 506] on icon "save" at bounding box center [703, 502] width 12 height 12
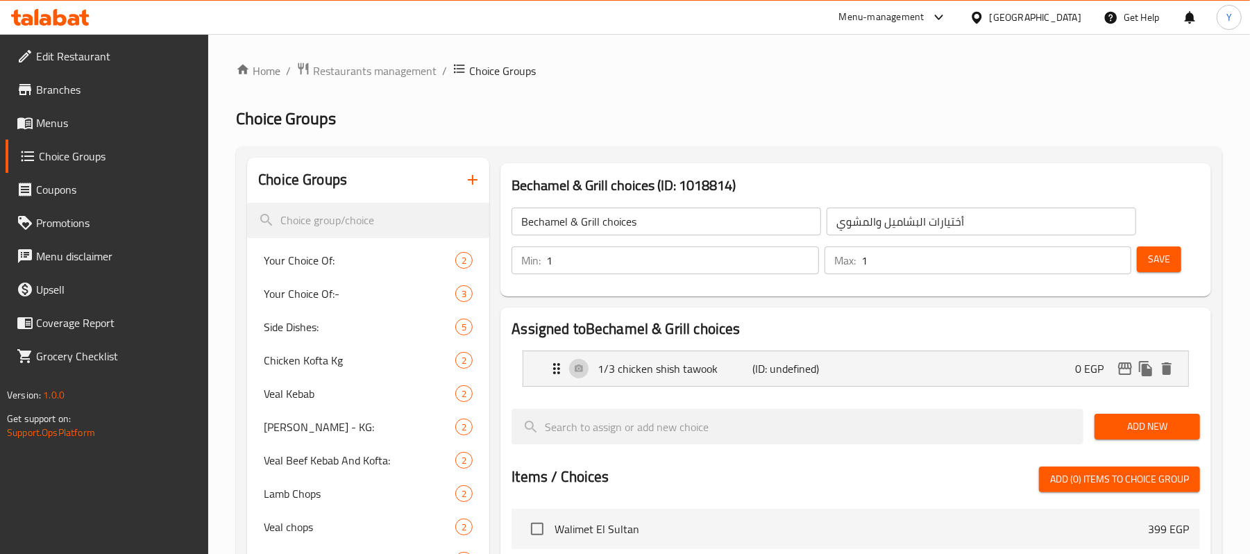
click at [1150, 424] on span "Add New" at bounding box center [1147, 426] width 83 height 17
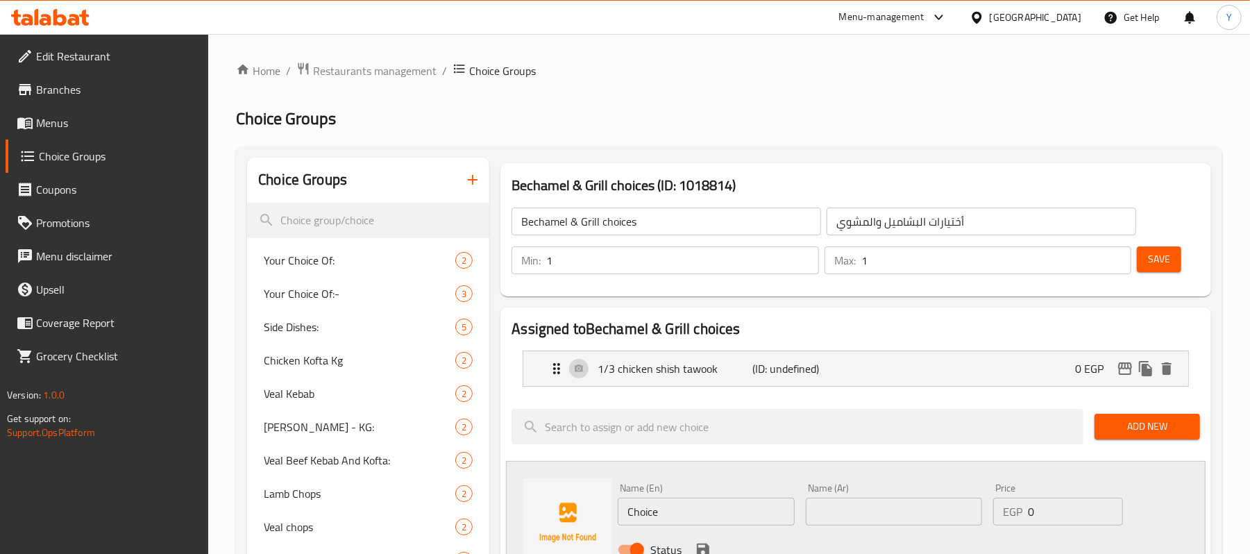
click at [723, 515] on input "Choice" at bounding box center [706, 512] width 176 height 28
click at [841, 510] on input "text" at bounding box center [894, 512] width 176 height 28
paste input "نصف دجاجه مشويه"
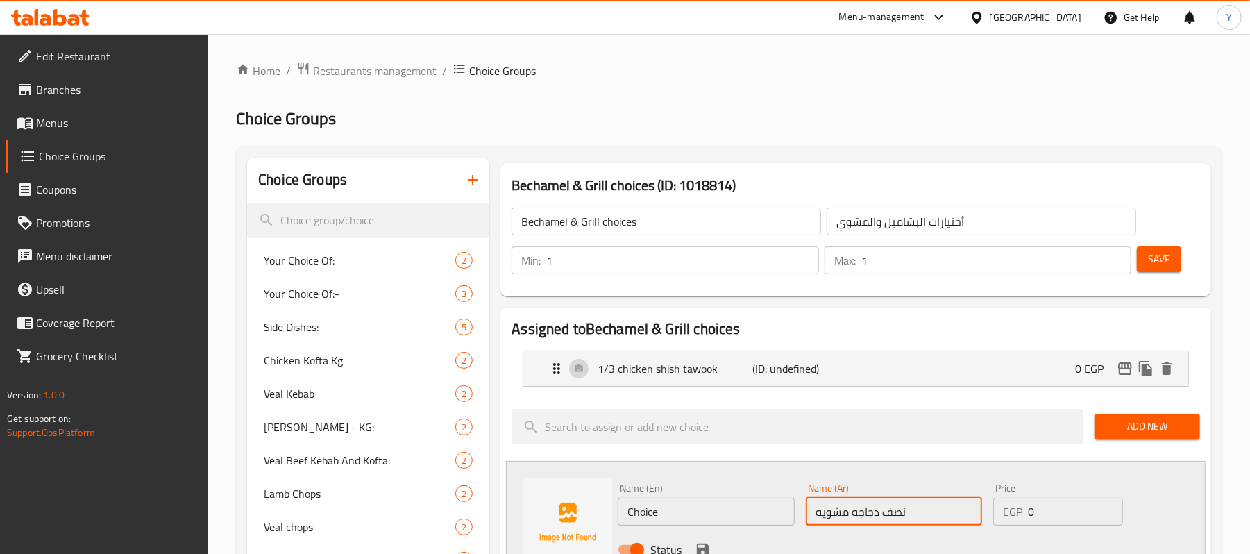
type input "نصف دجاجه مشويه"
click at [698, 510] on input "Choice" at bounding box center [706, 512] width 176 height 28
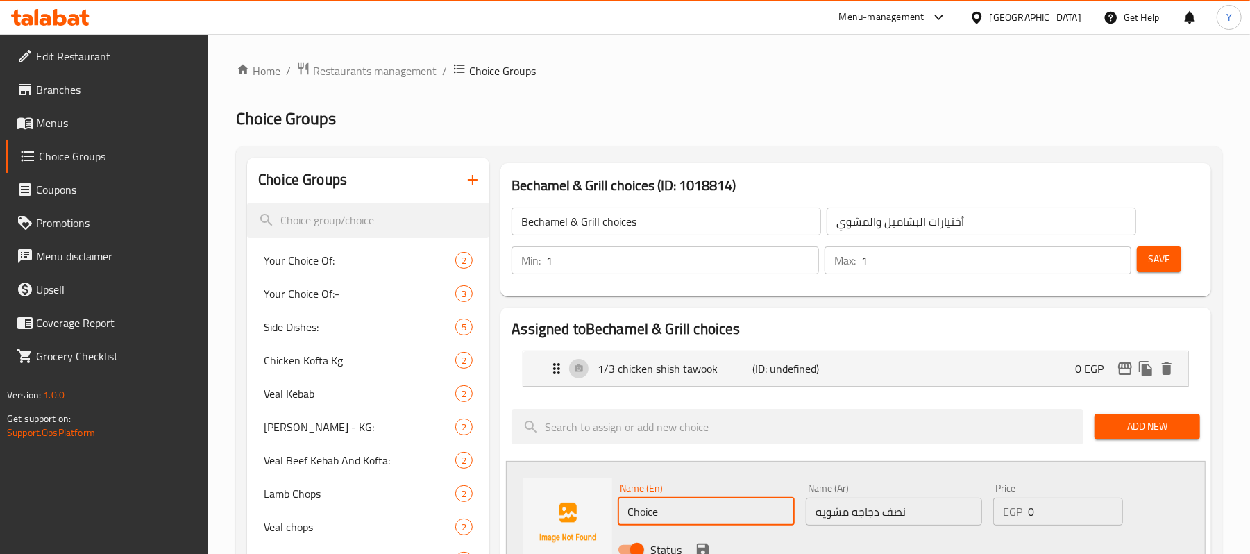
click at [698, 510] on input "Choice" at bounding box center [706, 512] width 176 height 28
paste input "Half a grilled chicken"
type input "Half a grilled chicken"
click at [703, 550] on icon "save" at bounding box center [703, 550] width 12 height 12
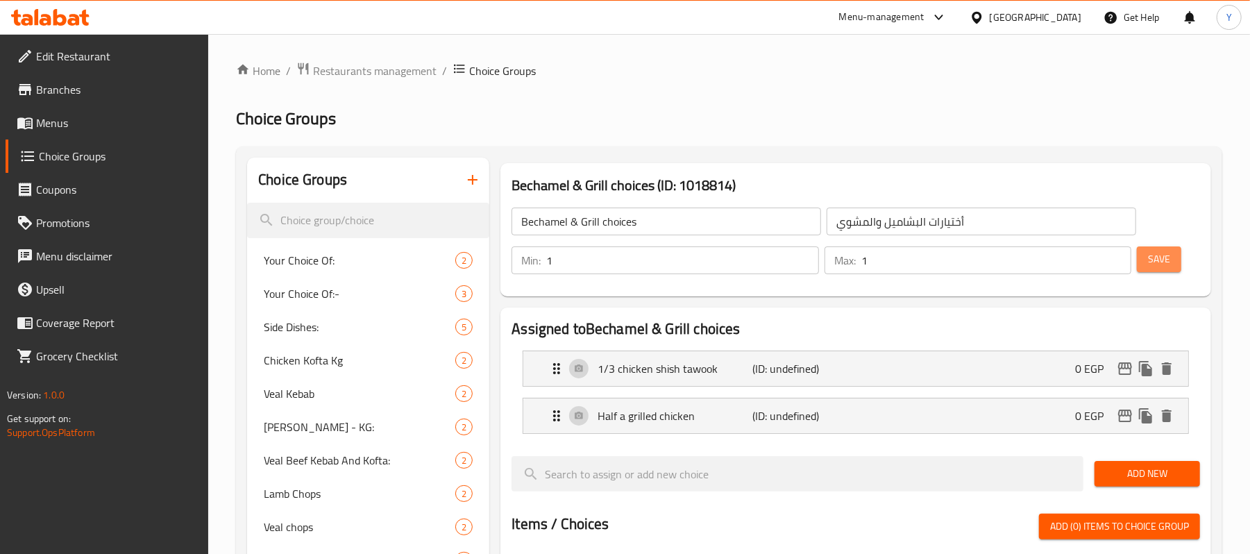
click at [1162, 270] on button "Save" at bounding box center [1159, 259] width 44 height 26
click at [482, 184] on button "button" at bounding box center [472, 179] width 33 height 33
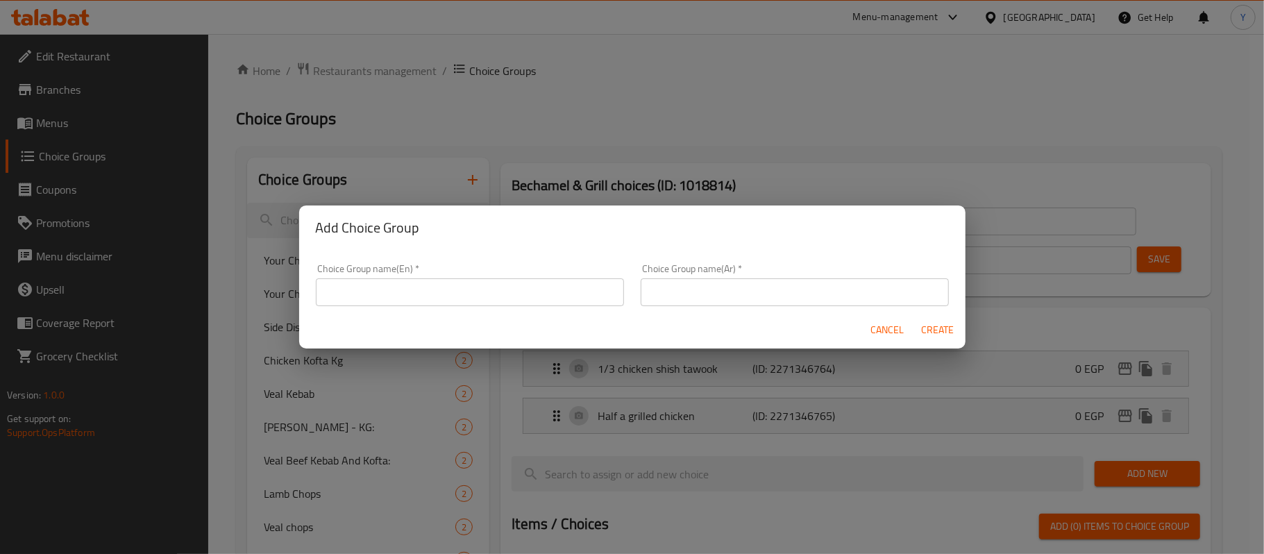
click at [519, 268] on div "Choice Group name(En)   * Choice Group name(En) *" at bounding box center [470, 285] width 308 height 42
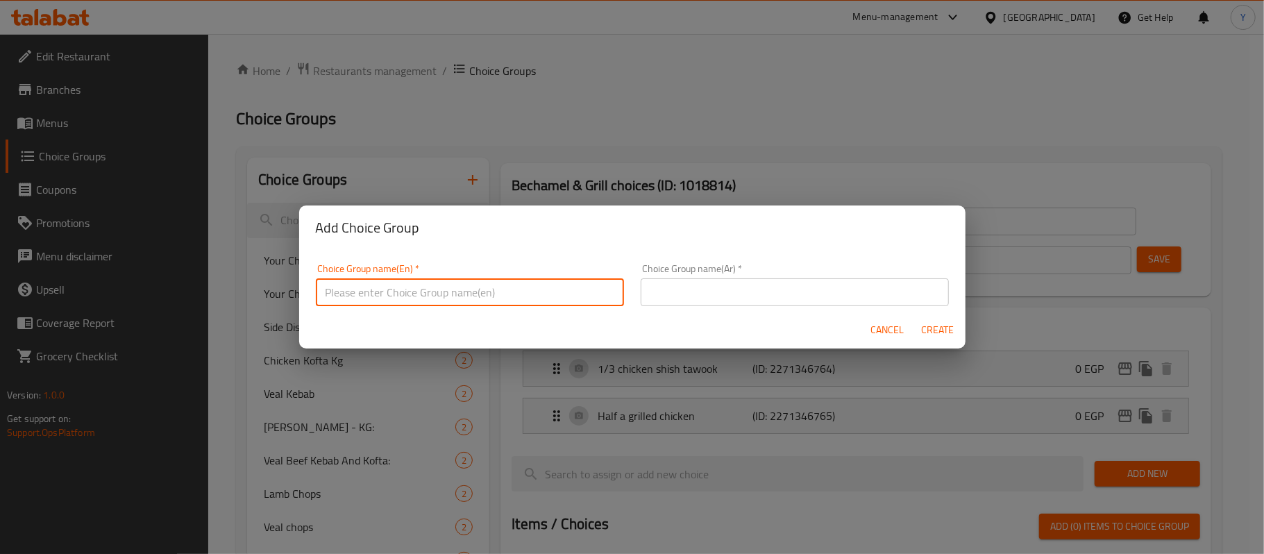
click at [511, 292] on input "text" at bounding box center [470, 292] width 308 height 28
paste input "Bechamel & Grill"
click at [512, 293] on input "Bechamel & Grill tageen" at bounding box center [470, 292] width 308 height 28
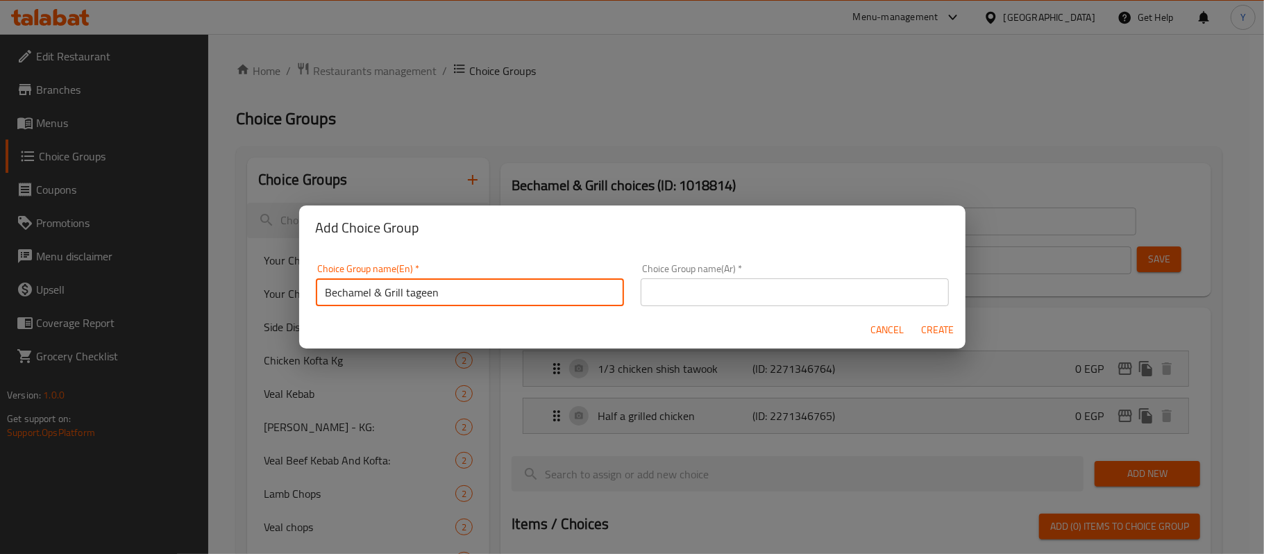
type input "Bechamel & Grill tageen"
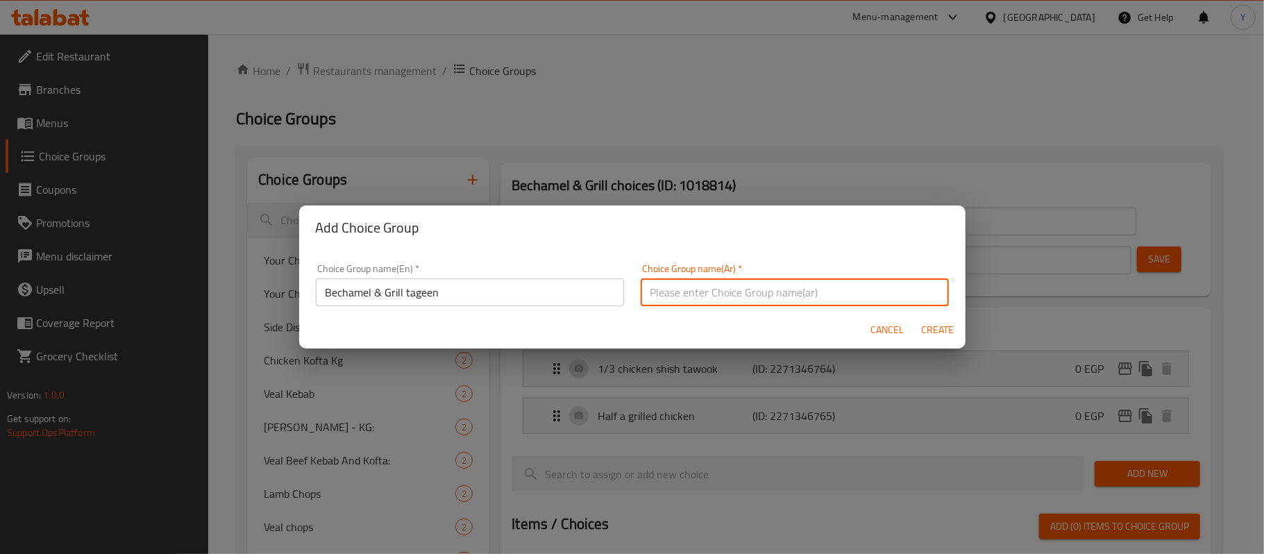
click at [722, 301] on input "text" at bounding box center [795, 292] width 308 height 28
paste input "طاجين [PERSON_NAME]"
type input "طاجين [PERSON_NAME]"
click at [922, 317] on div "Cancel Create" at bounding box center [632, 330] width 666 height 37
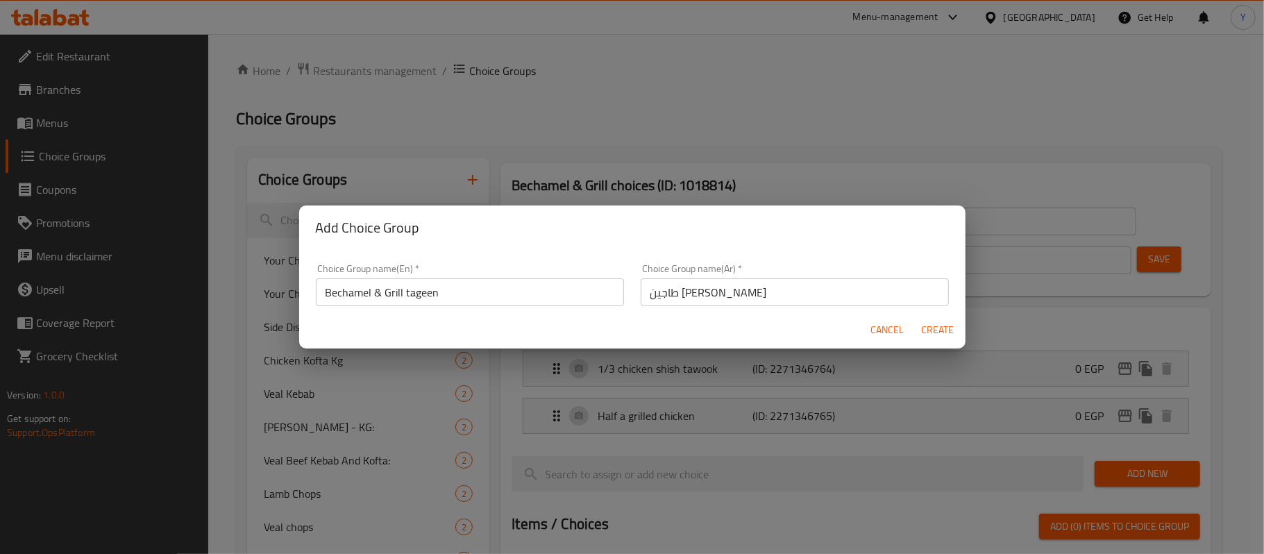
click at [929, 321] on button "Create" at bounding box center [938, 330] width 44 height 26
type input "Bechamel & Grill tageen"
type input "طاجين [PERSON_NAME]"
type input "0"
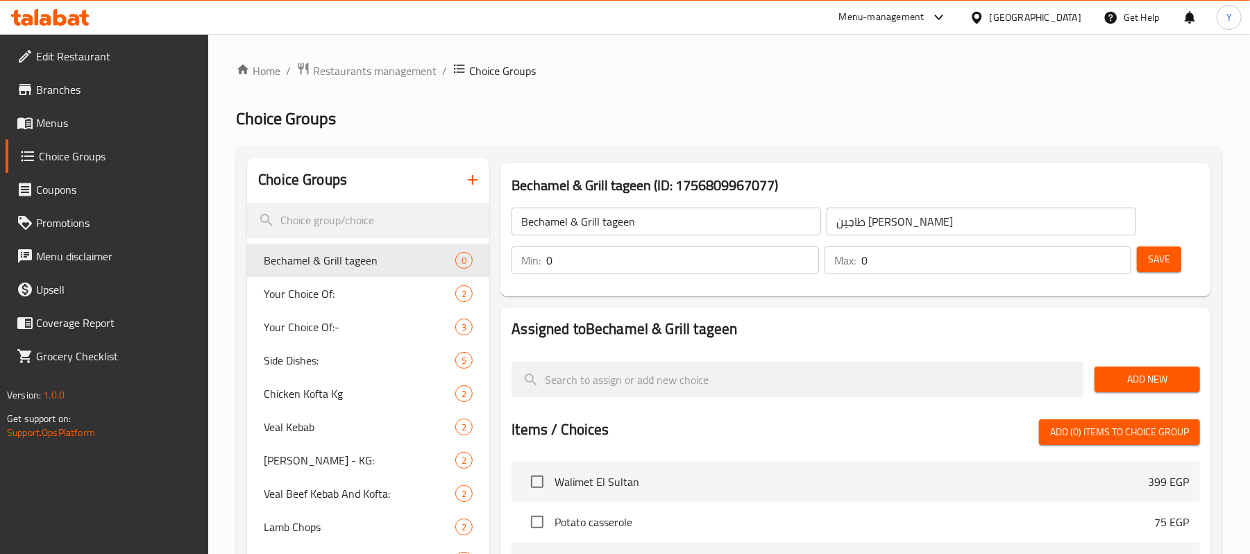
click at [735, 265] on input "0" at bounding box center [682, 260] width 272 height 28
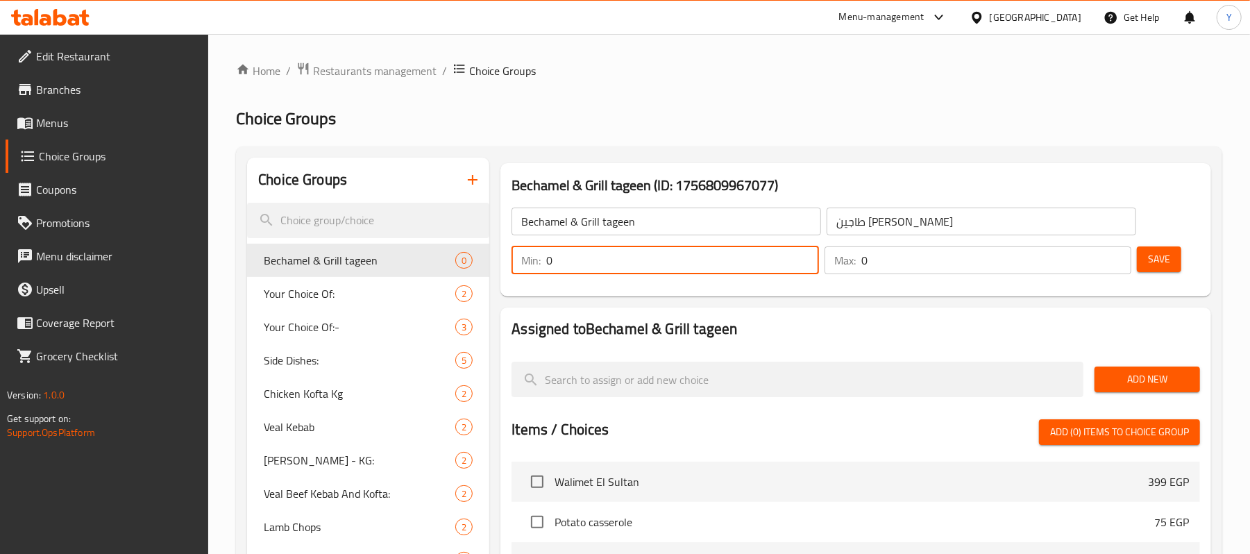
click at [735, 265] on input "0" at bounding box center [682, 260] width 272 height 28
type input "1"
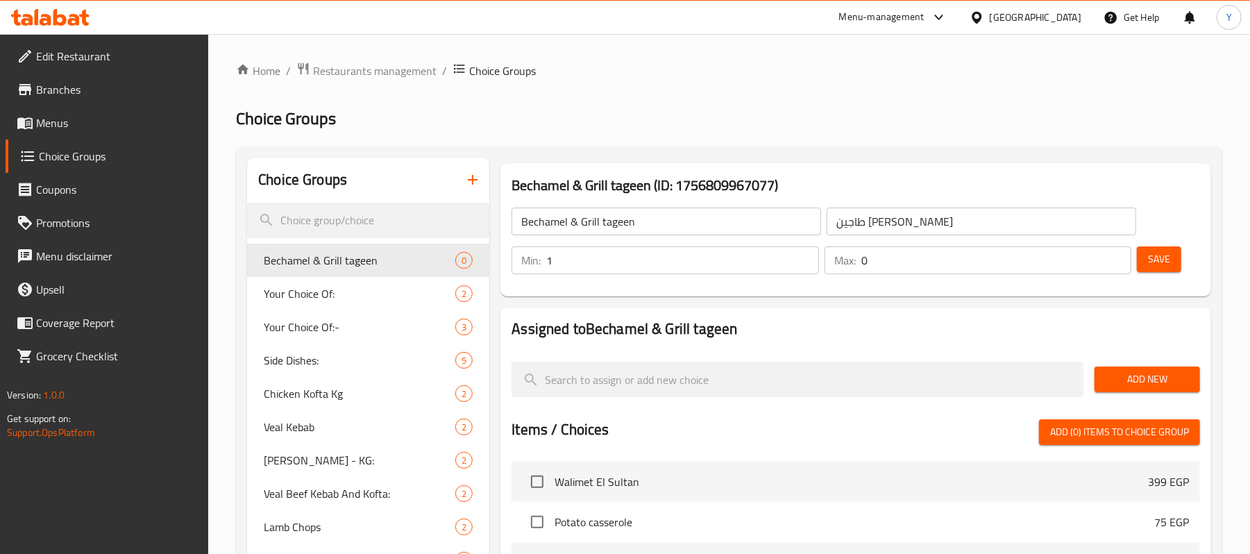
click at [889, 245] on div "Max: 0 ​" at bounding box center [978, 260] width 312 height 33
click at [893, 267] on input "0" at bounding box center [997, 260] width 270 height 28
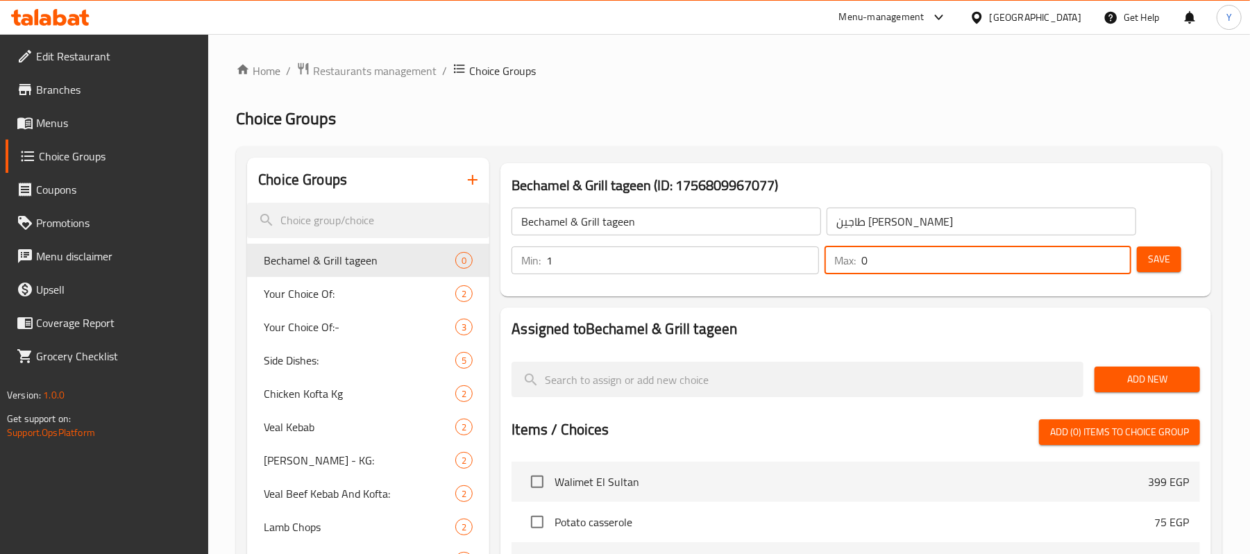
click at [893, 267] on input "0" at bounding box center [997, 260] width 270 height 28
type input "1"
click at [1169, 259] on span "Save" at bounding box center [1159, 259] width 22 height 17
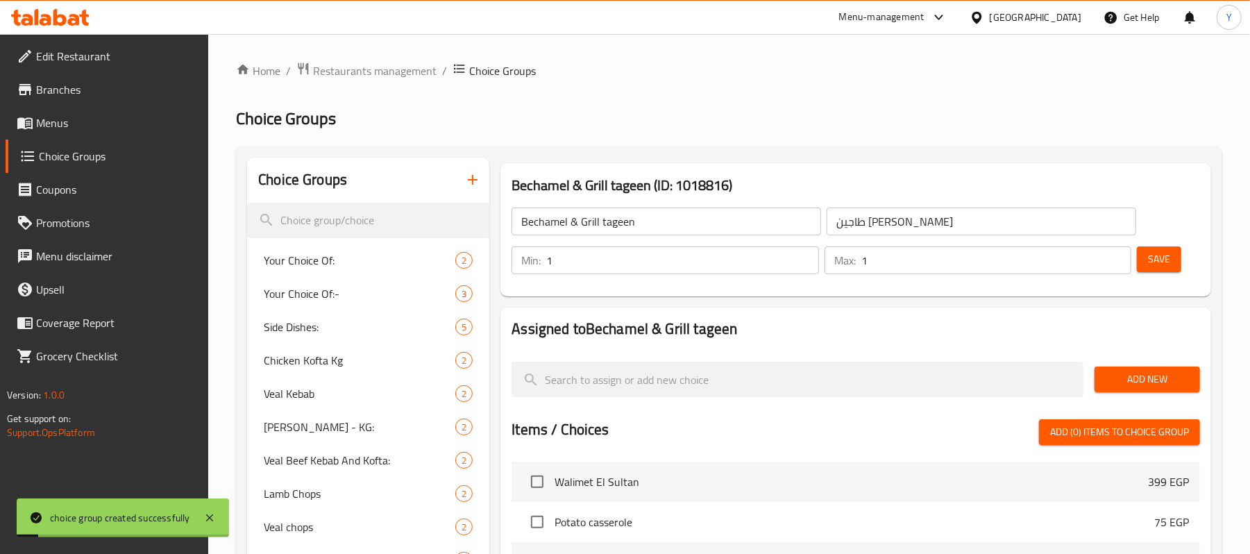
click at [1105, 370] on button "Add New" at bounding box center [1148, 380] width 106 height 26
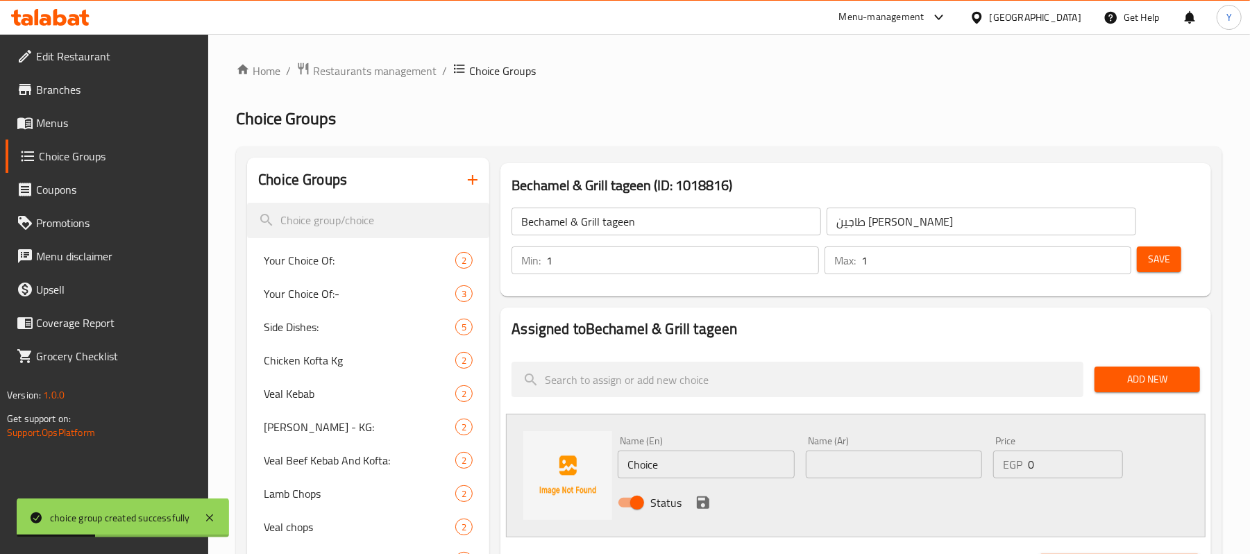
click at [719, 453] on input "Choice" at bounding box center [706, 465] width 176 height 28
click at [825, 467] on input "text" at bounding box center [894, 465] width 176 height 28
paste input "طاجن كوسه بشاميل"
type input "طاجن كوسه بشاميل"
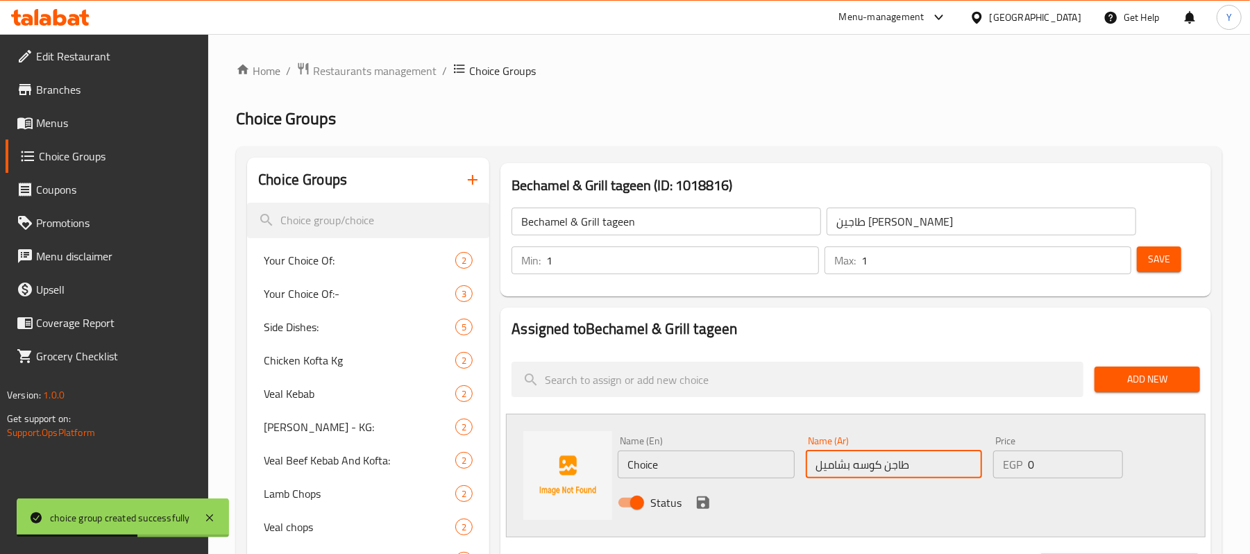
click at [758, 476] on input "Choice" at bounding box center [706, 465] width 176 height 28
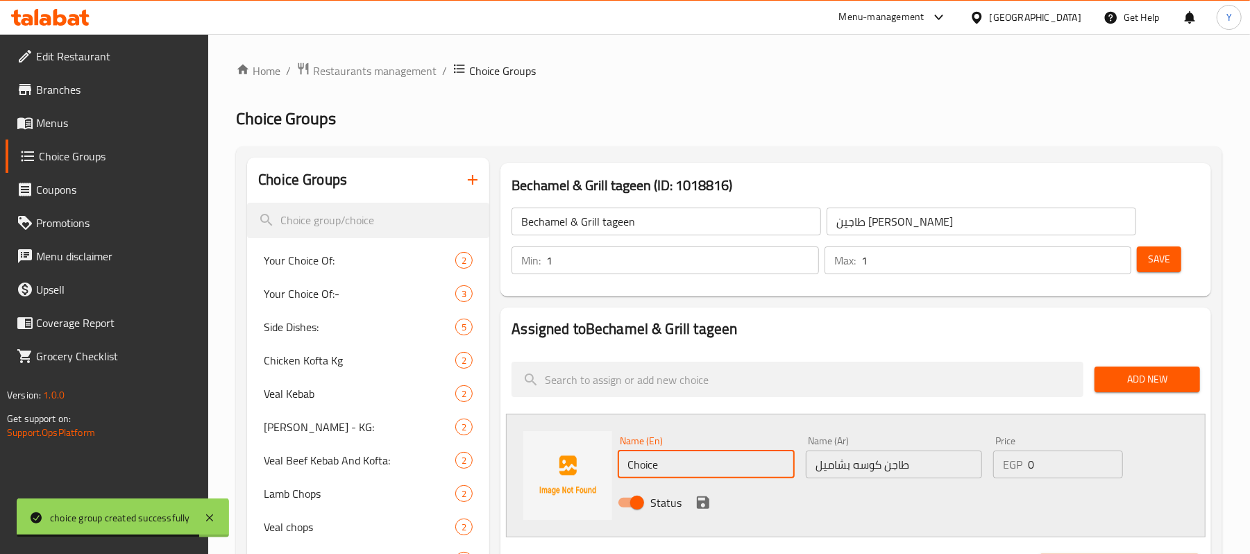
click at [843, 464] on input "طاجن كوسه بشاميل" at bounding box center [894, 465] width 176 height 28
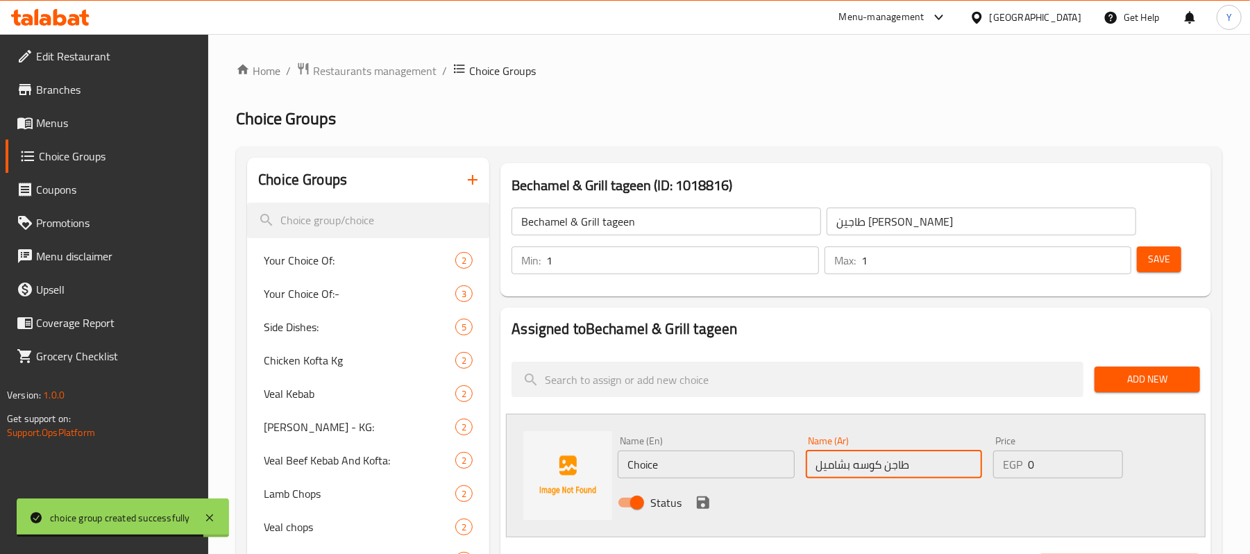
click at [843, 464] on input "طاجن كوسه بشاميل" at bounding box center [894, 465] width 176 height 28
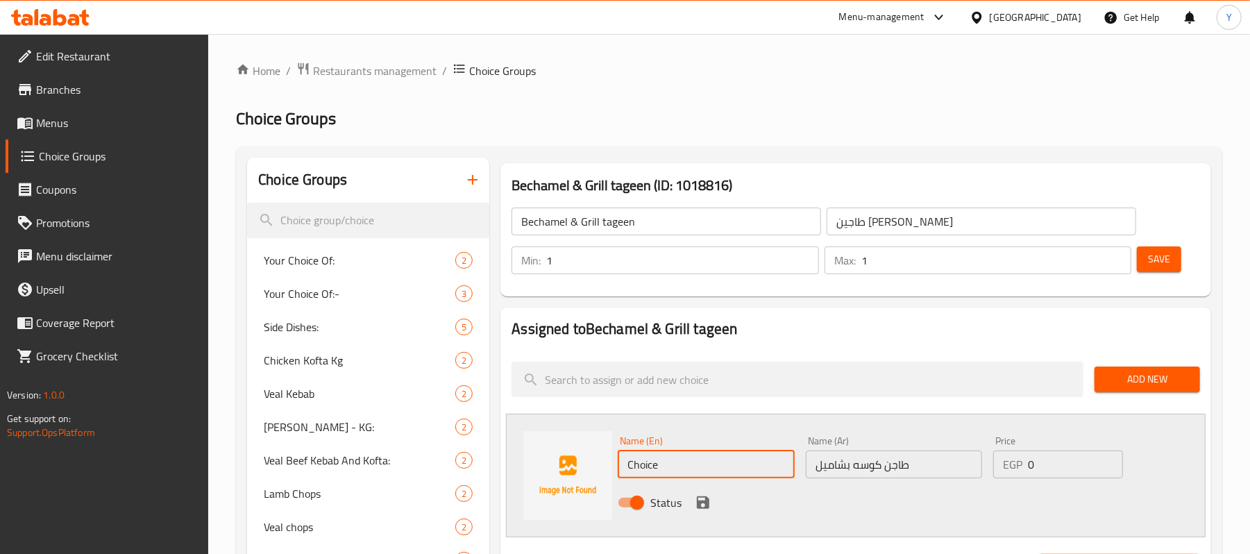
click at [635, 457] on input "Choice" at bounding box center [706, 465] width 176 height 28
paste input "Zucchini casserole with bechamel"
type input "Zucchini casserole with bechamel"
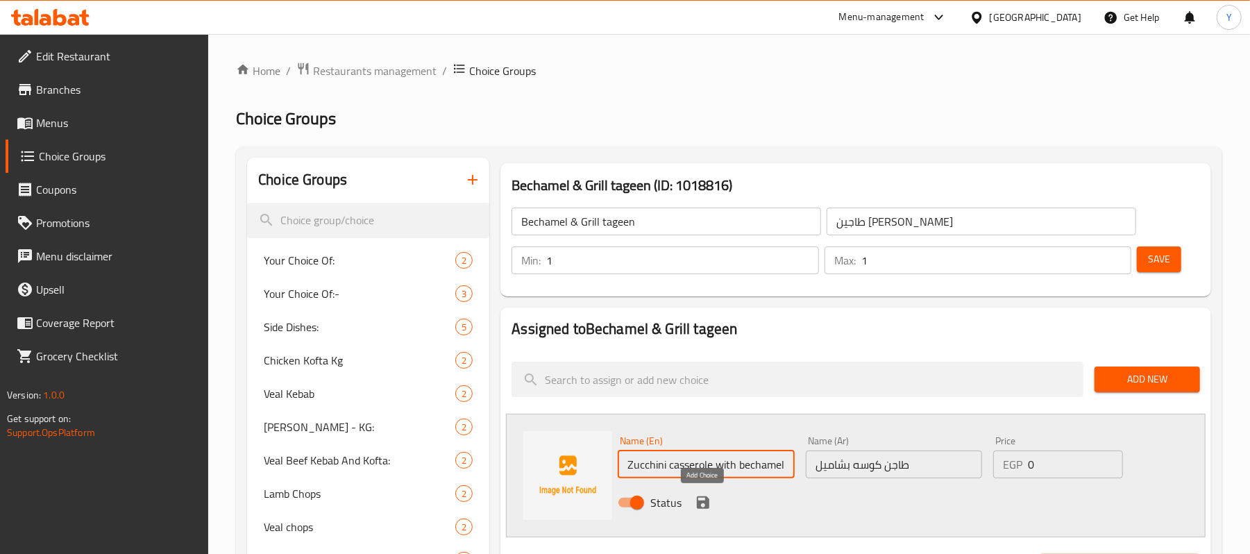
click at [704, 506] on icon "save" at bounding box center [703, 502] width 17 height 17
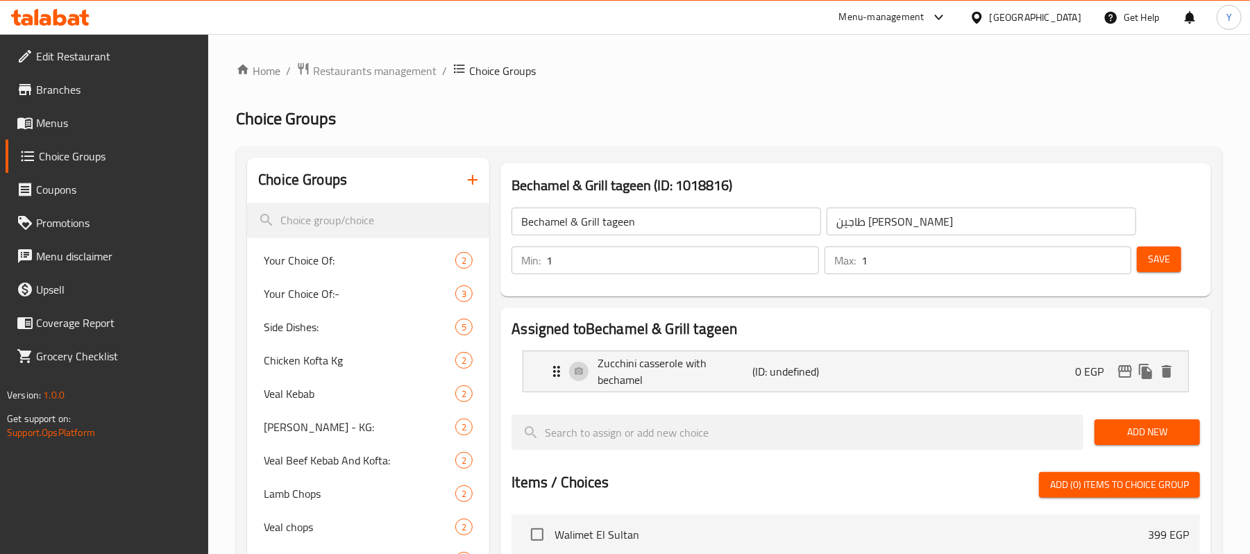
click at [1126, 433] on span "Add New" at bounding box center [1147, 432] width 83 height 17
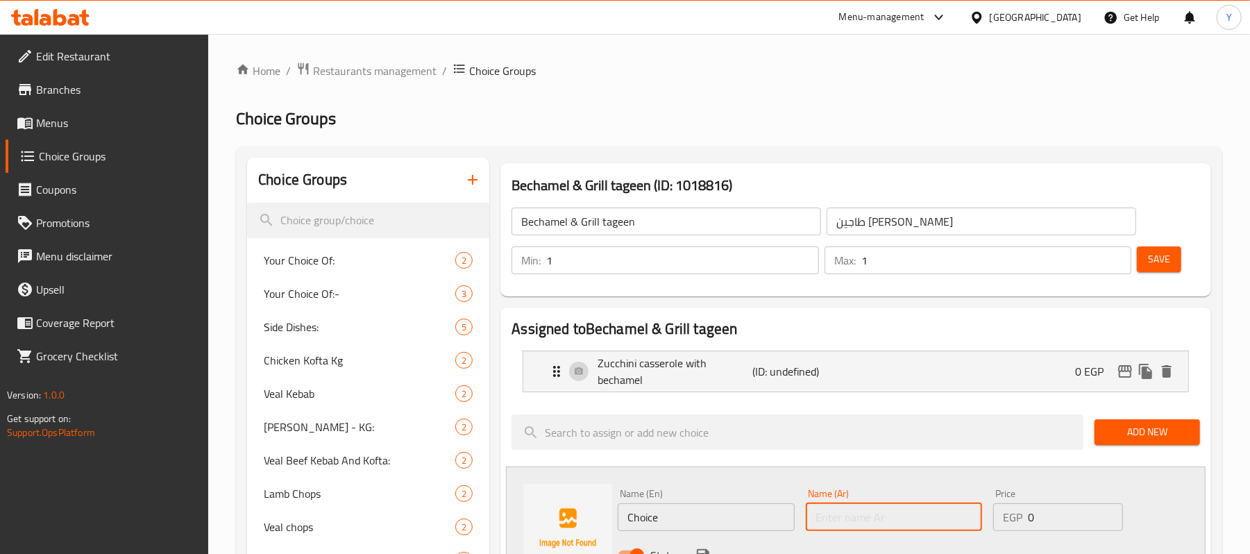
click at [817, 522] on input "text" at bounding box center [894, 517] width 176 height 28
paste input "مسقعه بشاميل"
type input "مسقعه بشاميل"
click at [680, 508] on input "Choice" at bounding box center [706, 517] width 176 height 28
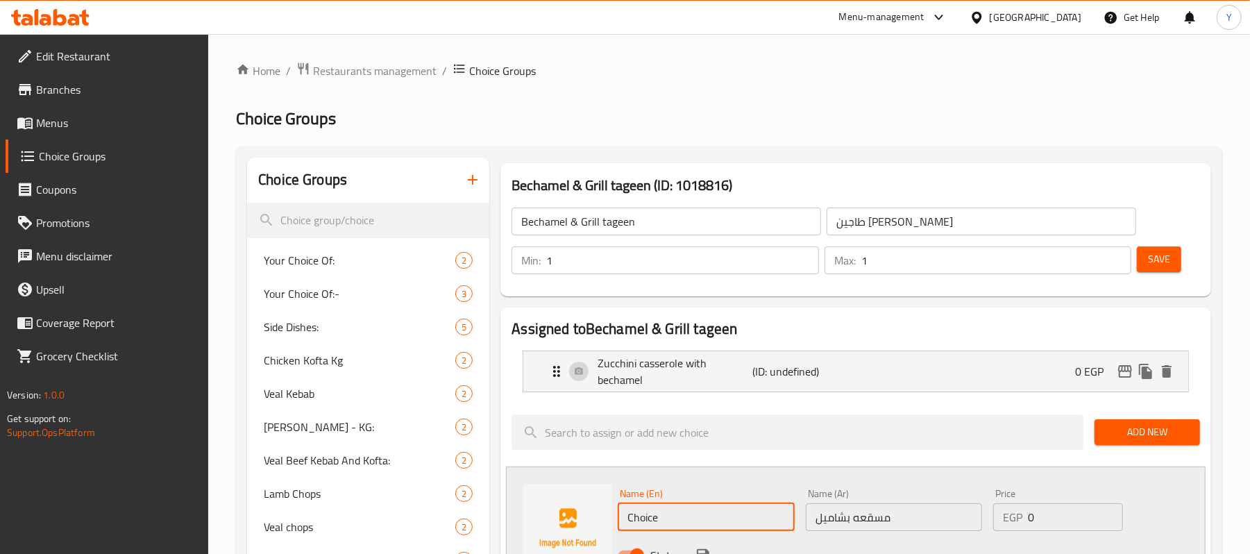
click at [680, 508] on input "Choice" at bounding box center [706, 517] width 176 height 28
paste input "Musaka with [PERSON_NAME]"
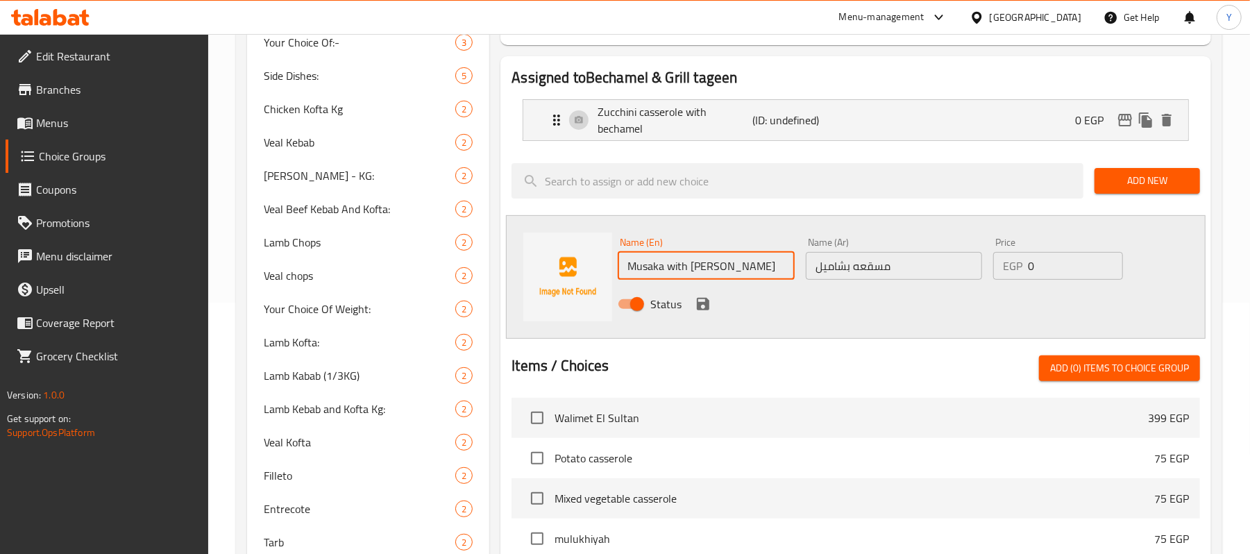
scroll to position [278, 0]
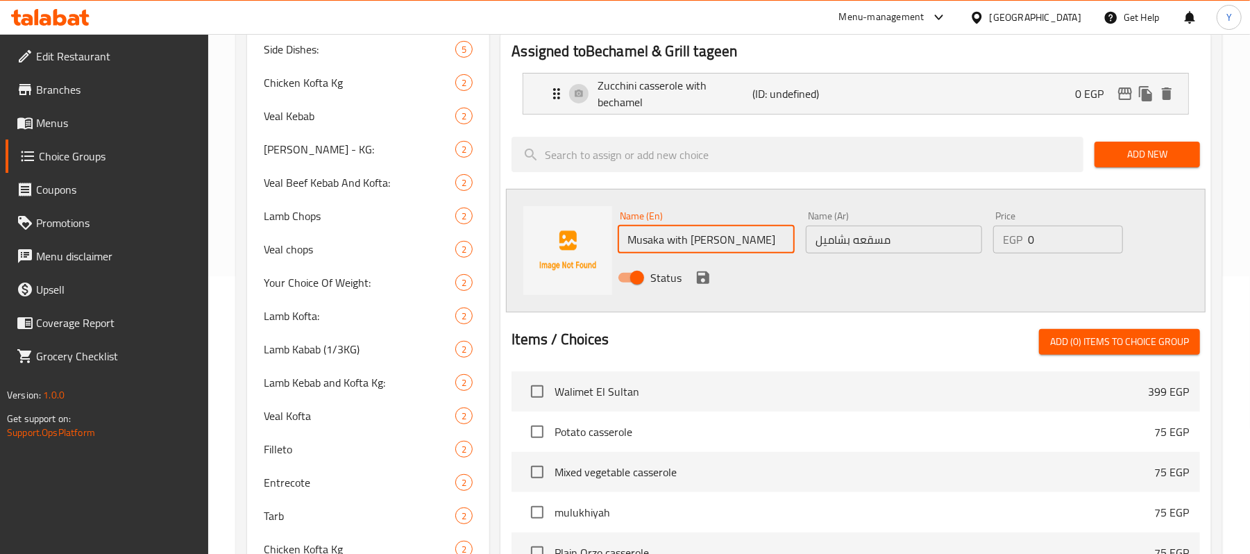
type input "Musaka with [PERSON_NAME]"
click at [710, 279] on icon "save" at bounding box center [703, 277] width 17 height 17
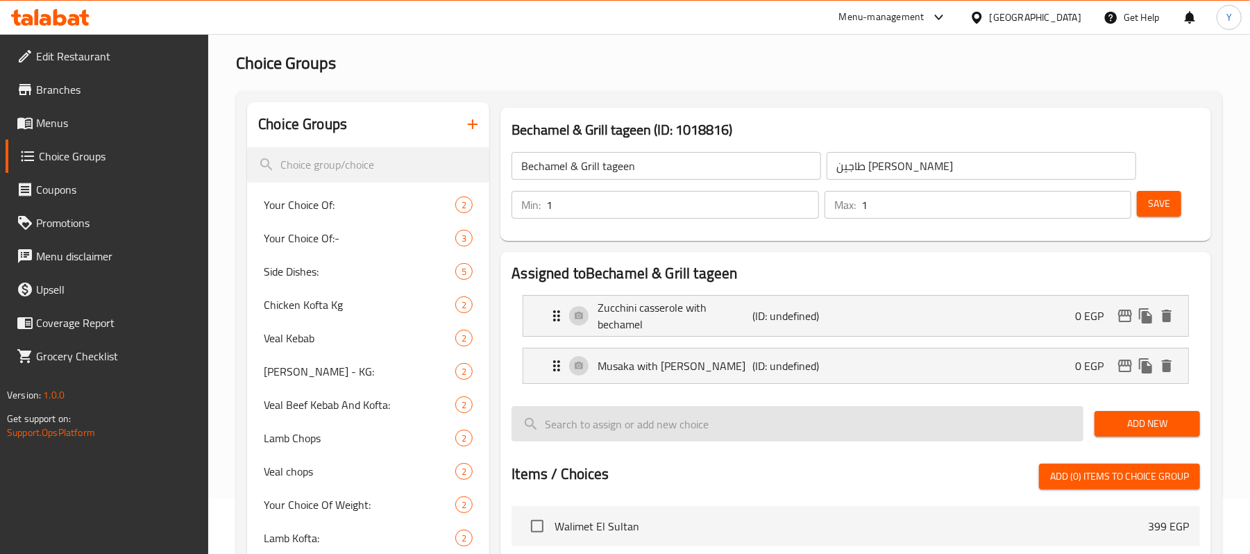
scroll to position [0, 0]
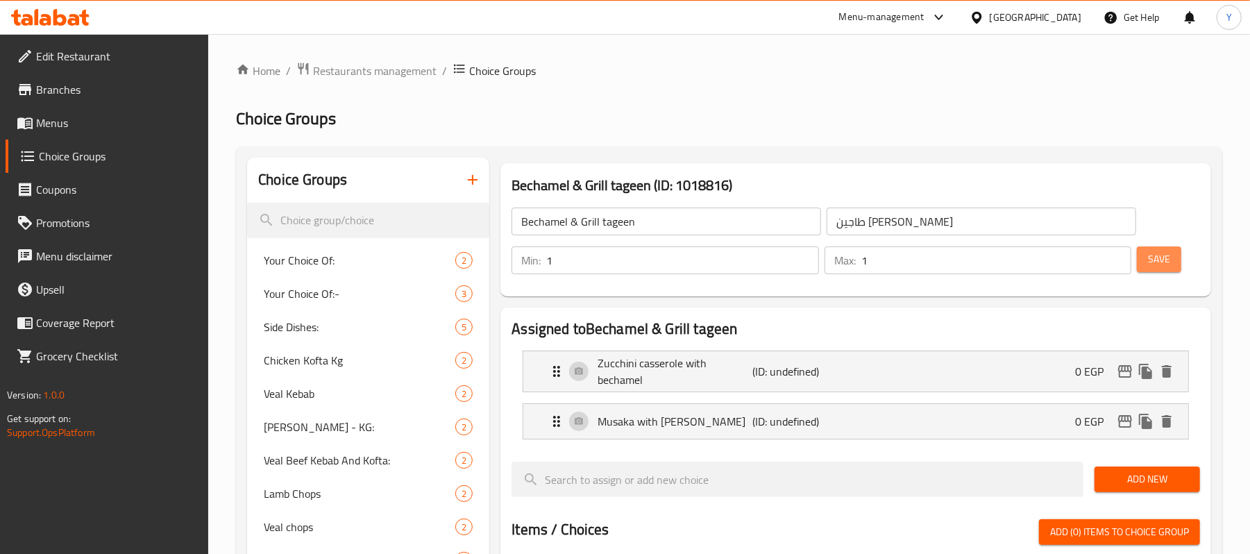
click at [1144, 265] on button "Save" at bounding box center [1159, 259] width 44 height 26
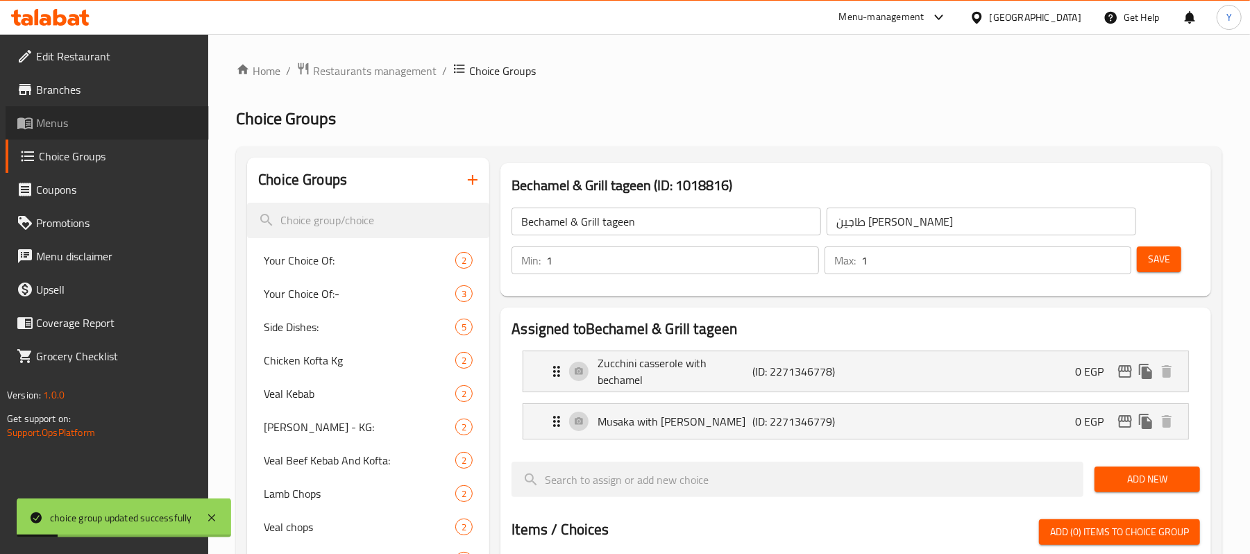
click at [92, 128] on span "Menus" at bounding box center [117, 123] width 162 height 17
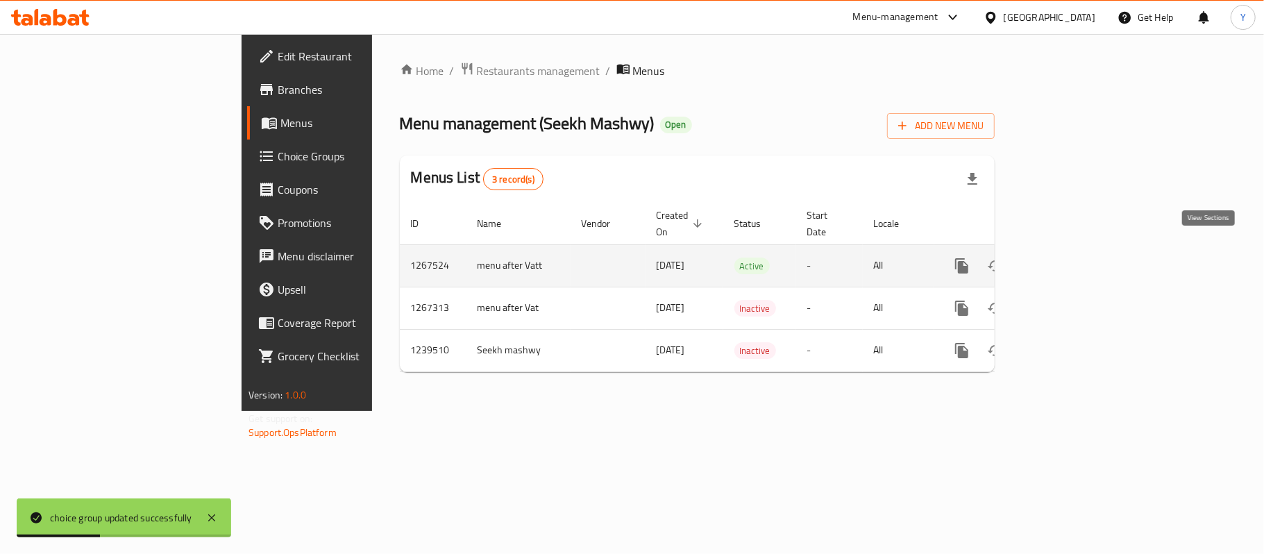
click at [1068, 260] on icon "enhanced table" at bounding box center [1062, 266] width 12 height 12
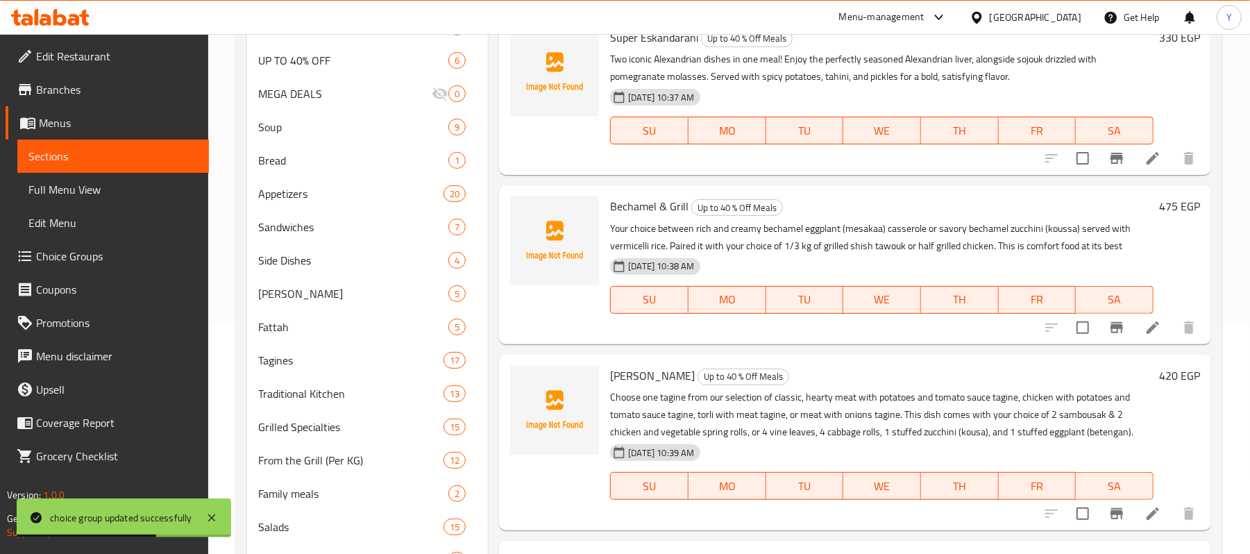
scroll to position [278, 0]
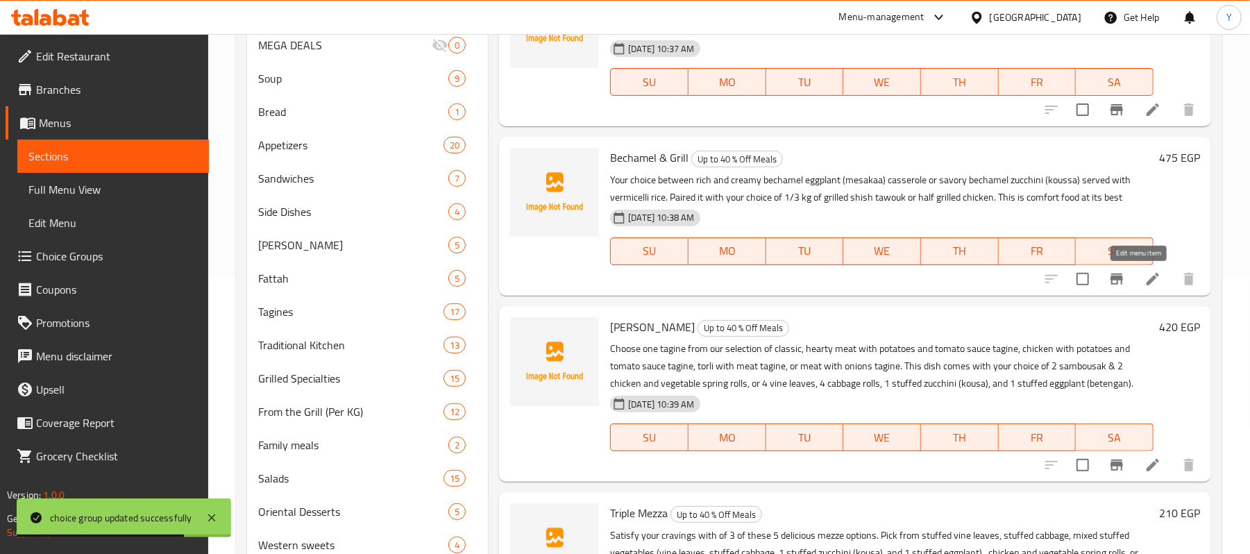
click at [1145, 282] on icon at bounding box center [1153, 279] width 17 height 17
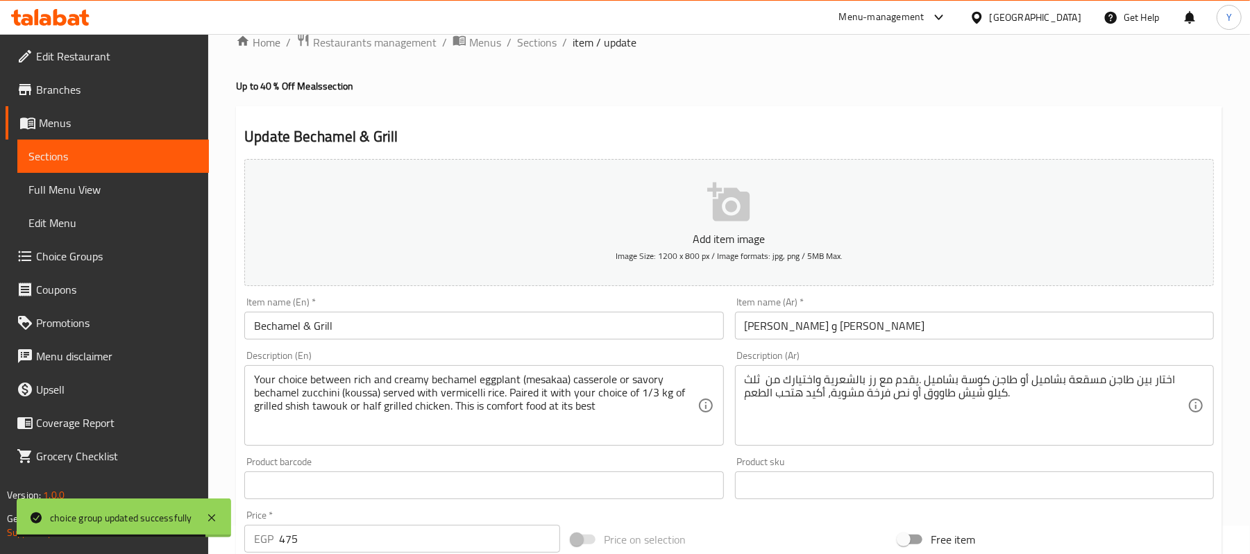
scroll to position [426, 0]
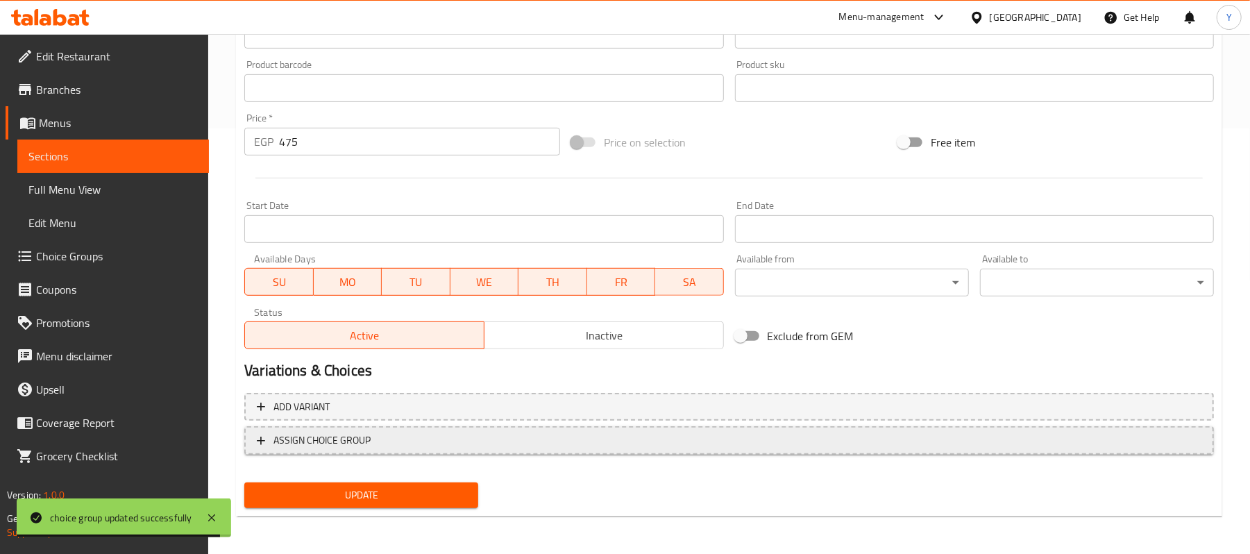
click at [495, 450] on button "ASSIGN CHOICE GROUP" at bounding box center [729, 440] width 970 height 28
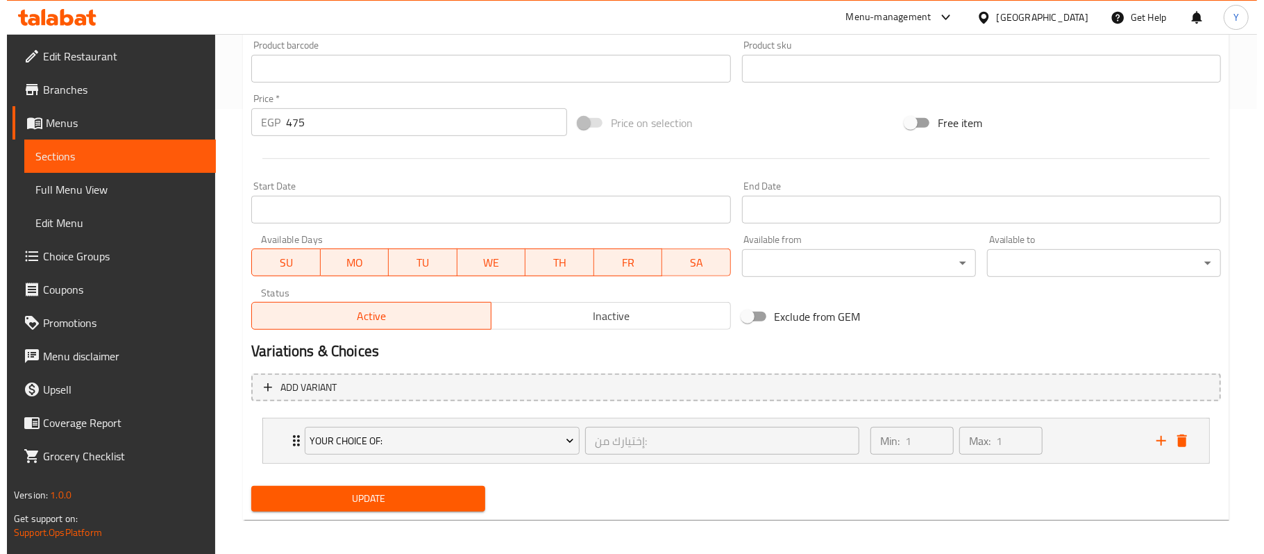
scroll to position [451, 0]
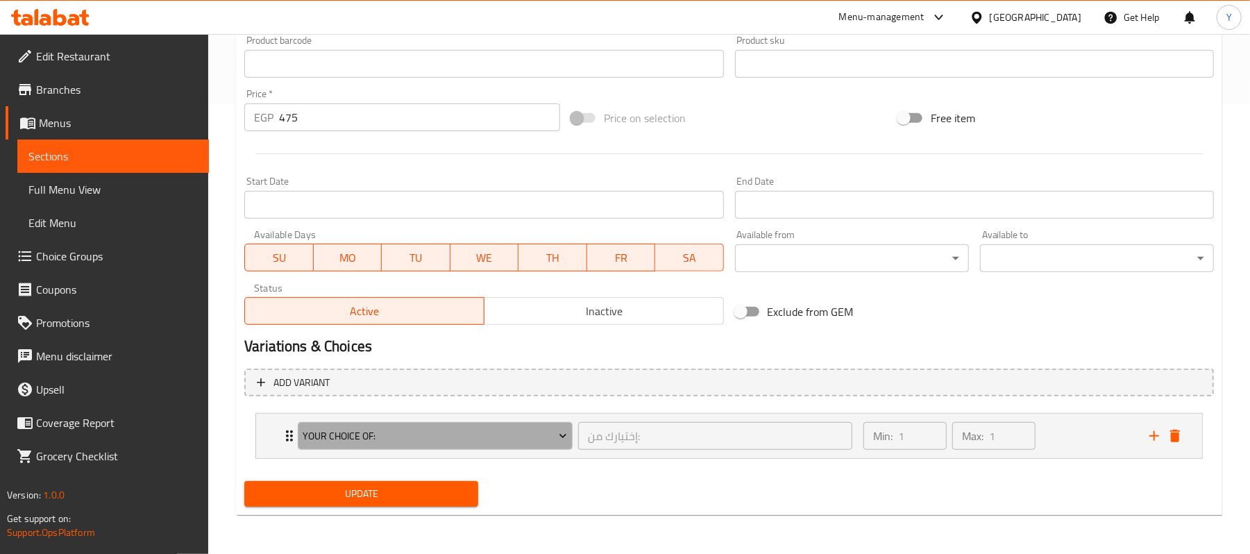
click at [430, 436] on span "Your Choice Of:" at bounding box center [435, 436] width 265 height 17
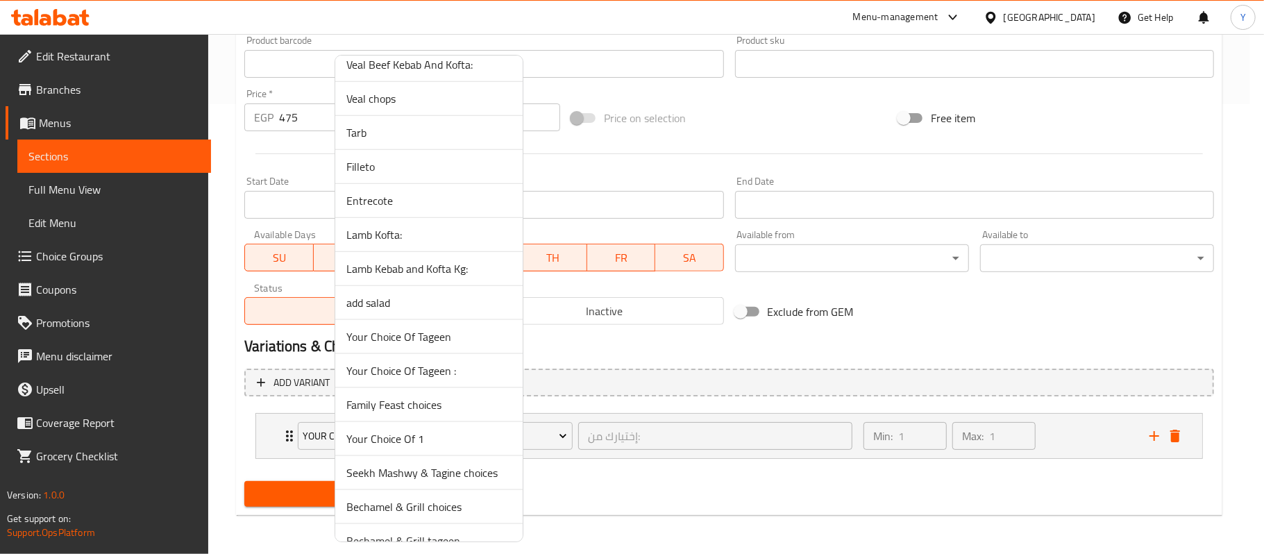
scroll to position [1408, 0]
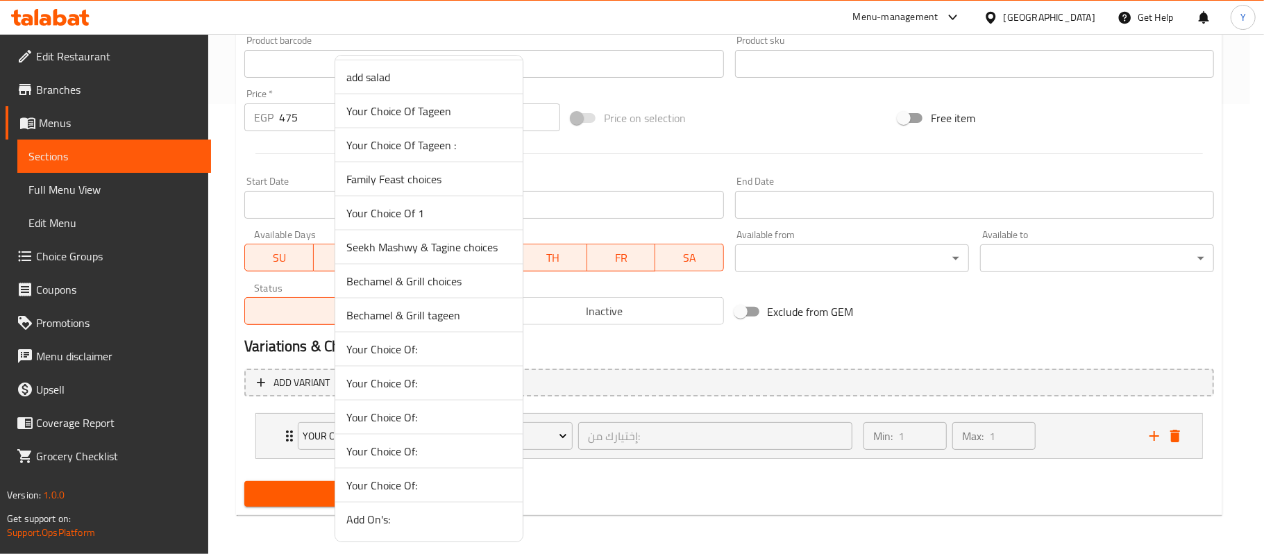
click at [464, 276] on span "Bechamel & Grill choices" at bounding box center [428, 281] width 165 height 17
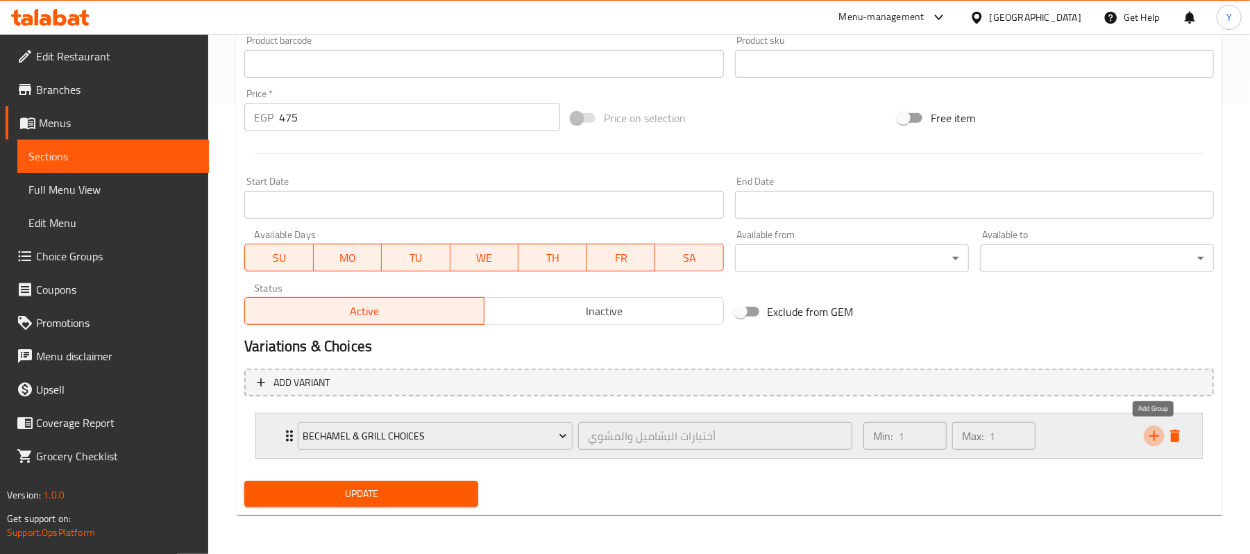
click at [1158, 429] on icon "add" at bounding box center [1154, 436] width 17 height 17
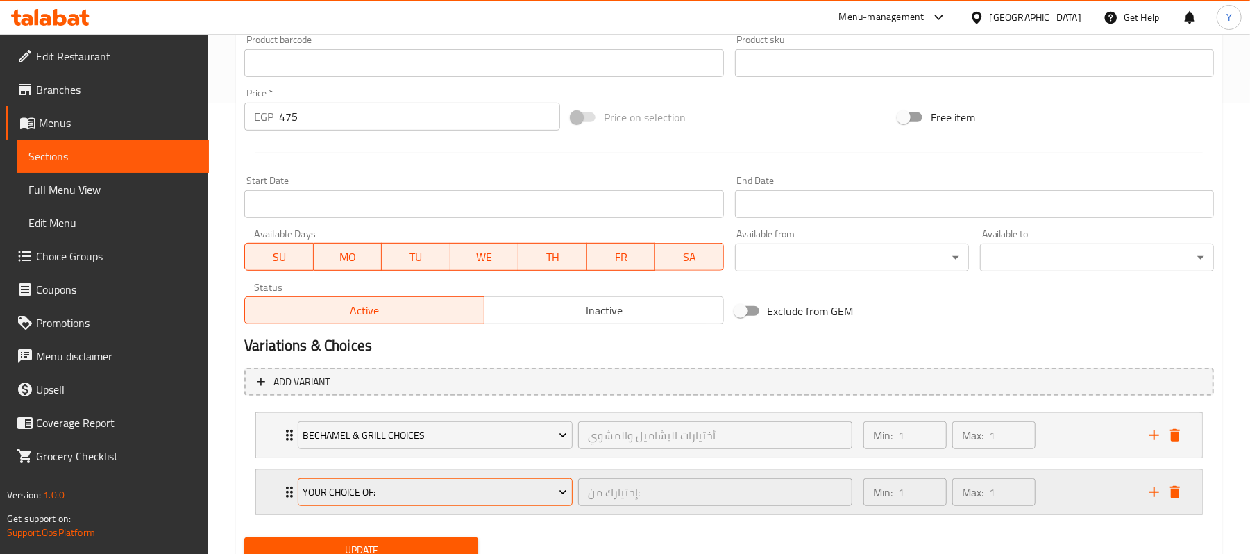
click at [435, 503] on button "Your Choice Of:" at bounding box center [435, 492] width 275 height 28
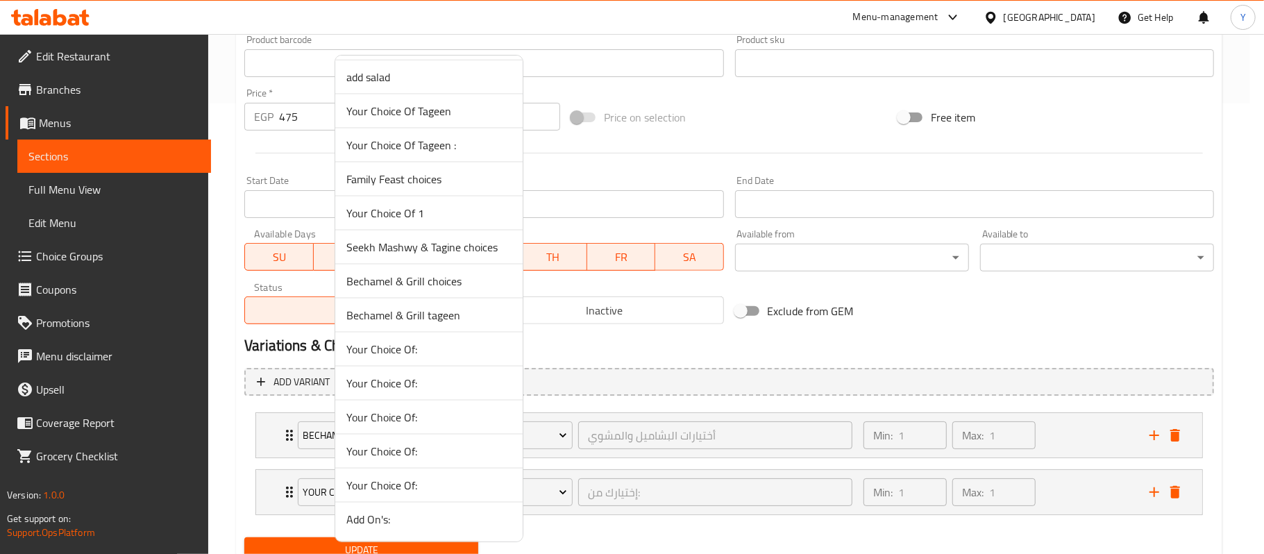
click at [473, 311] on span "Bechamel & Grill tageen" at bounding box center [428, 315] width 165 height 17
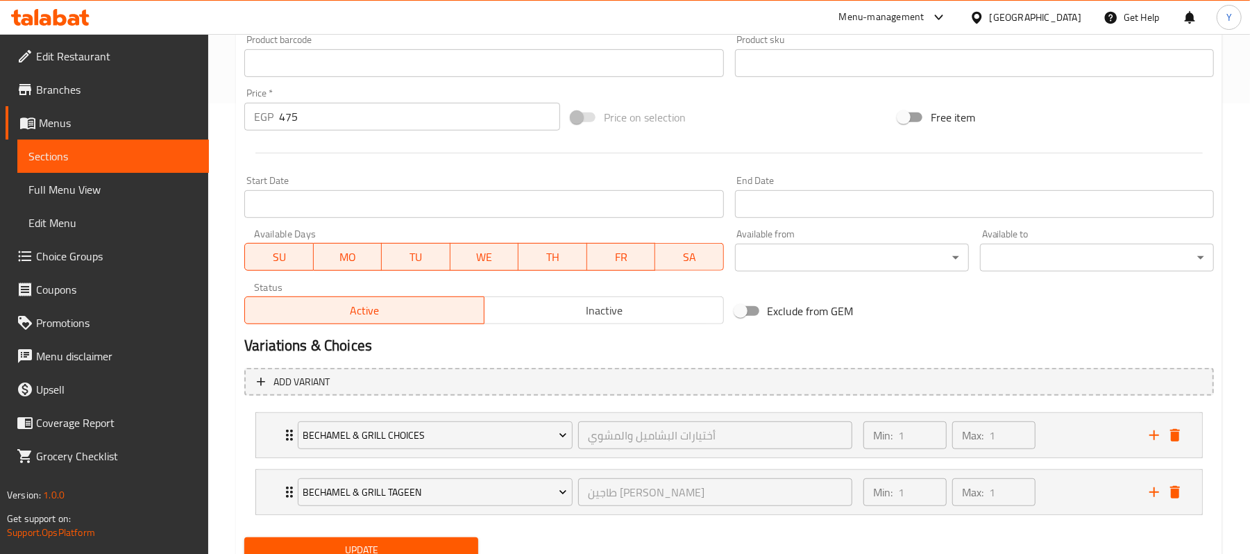
click at [650, 353] on h2 "Variations & Choices" at bounding box center [729, 345] width 970 height 21
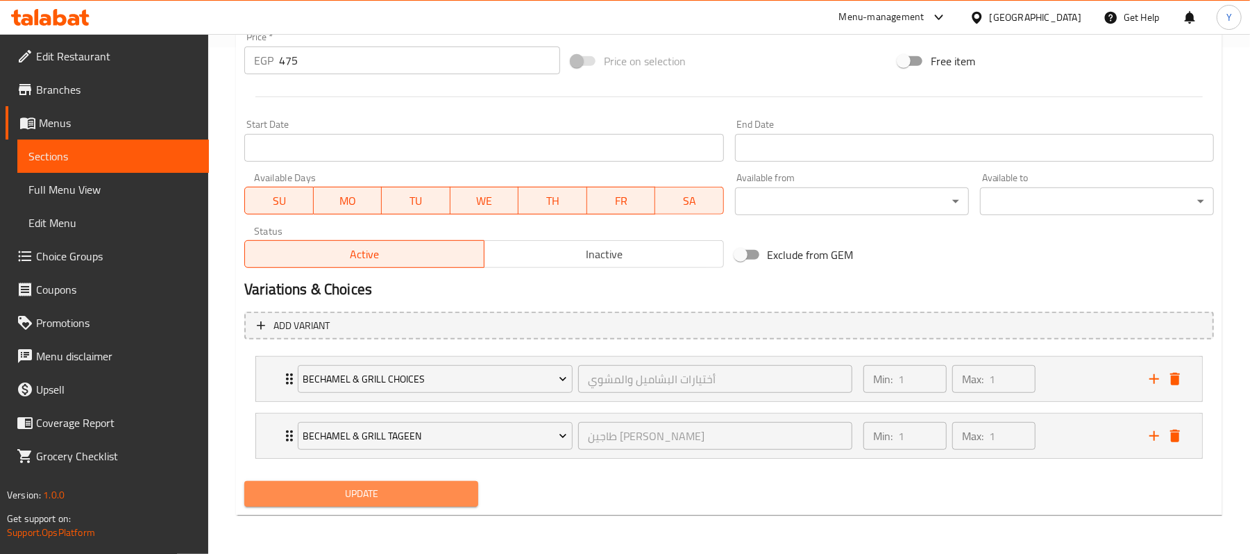
click at [451, 496] on span "Update" at bounding box center [361, 493] width 212 height 17
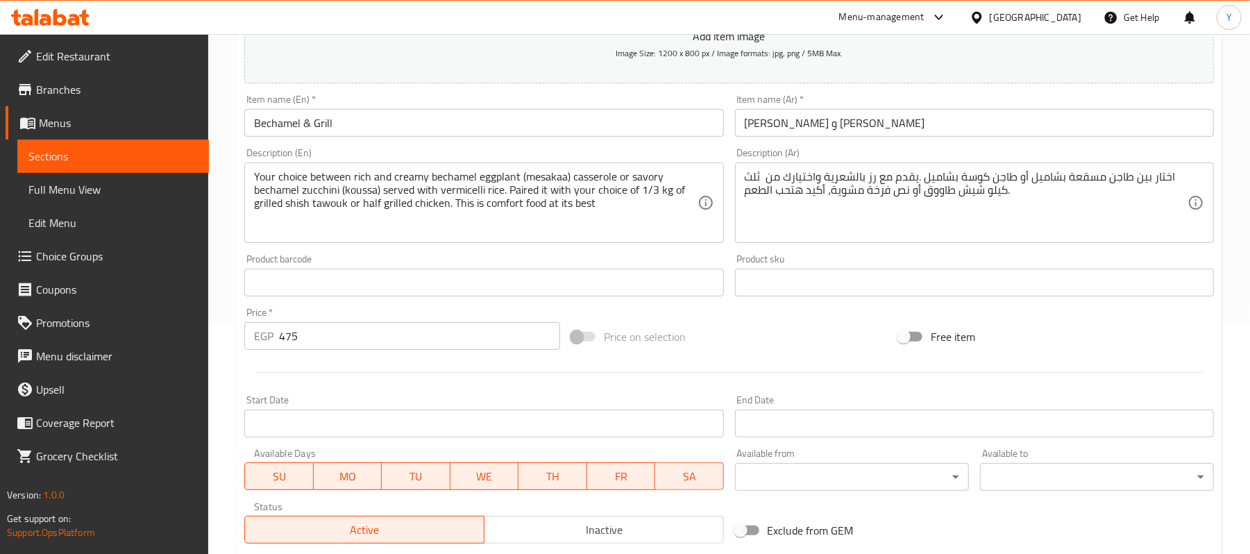
scroll to position [0, 0]
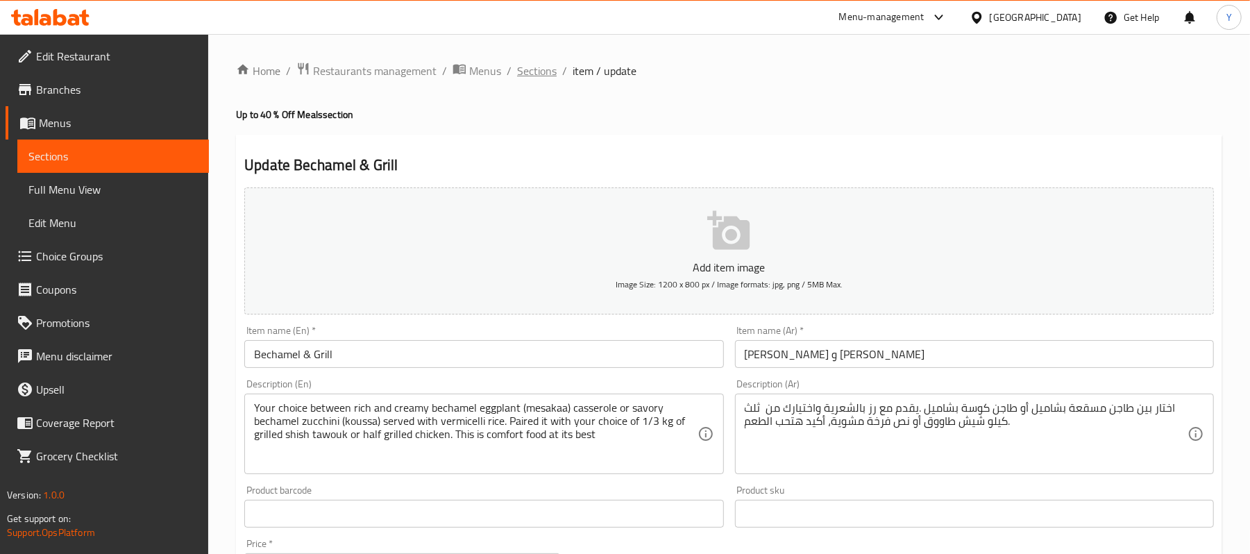
click at [517, 76] on span "Sections" at bounding box center [537, 70] width 40 height 17
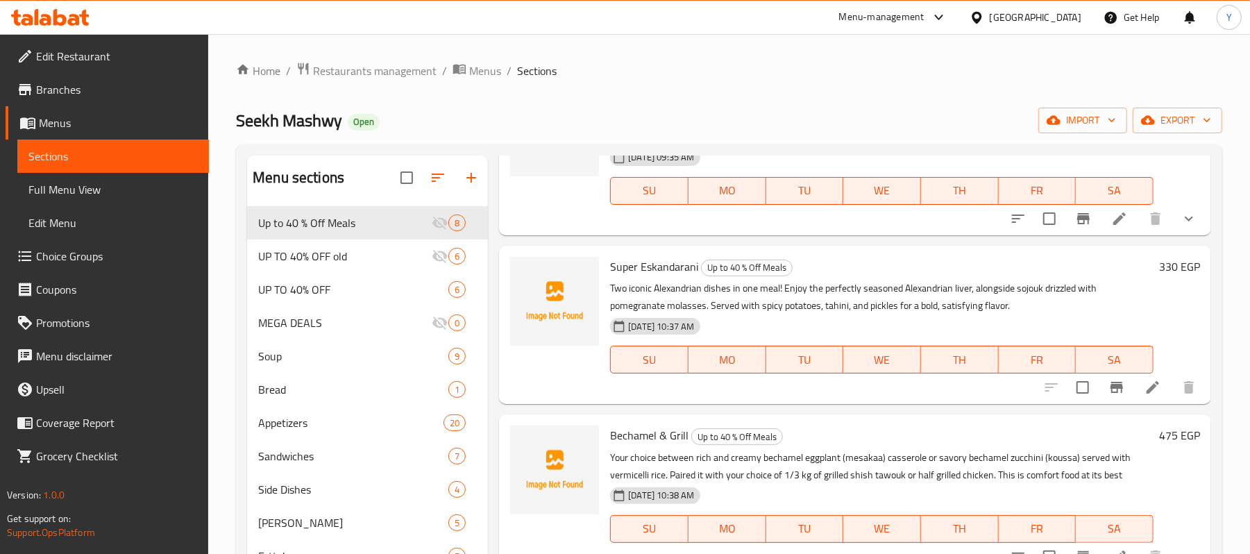
scroll to position [278, 0]
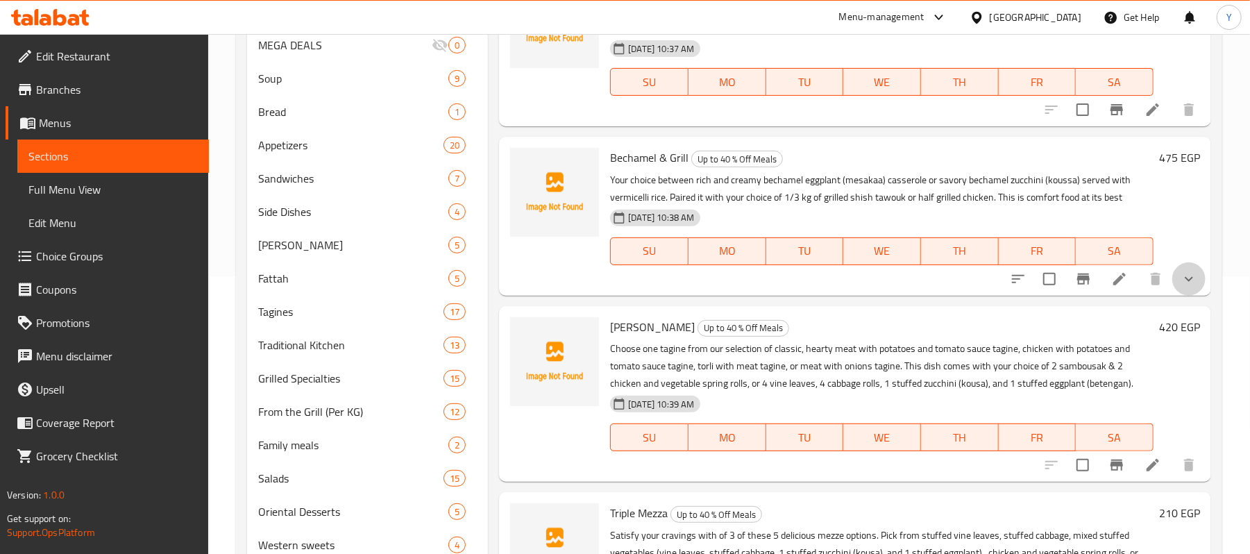
click at [1173, 284] on button "show more" at bounding box center [1189, 278] width 33 height 33
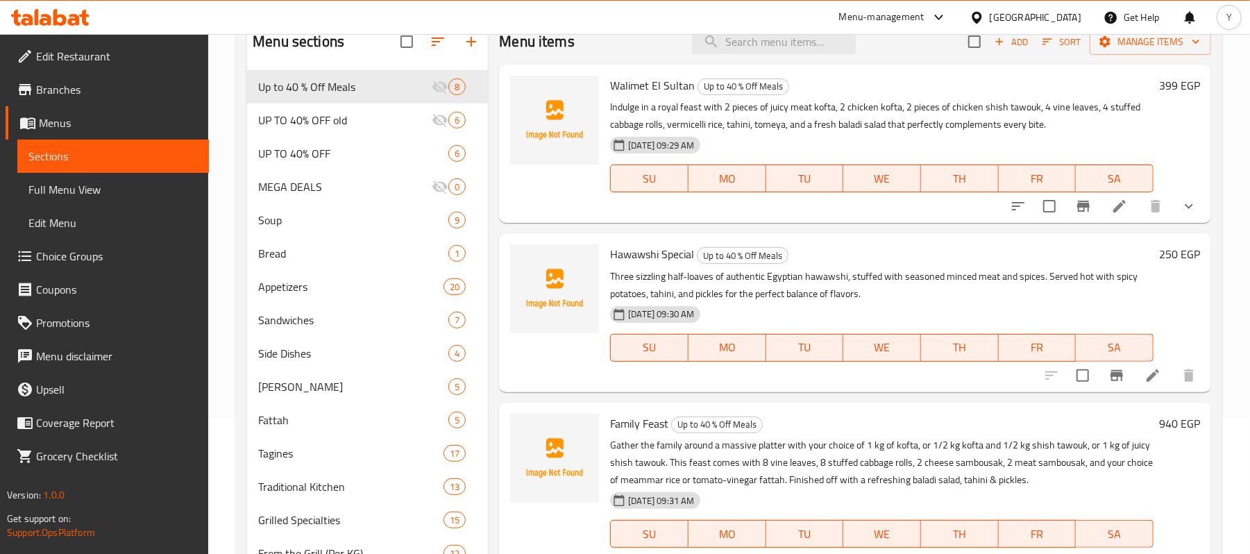
scroll to position [0, 0]
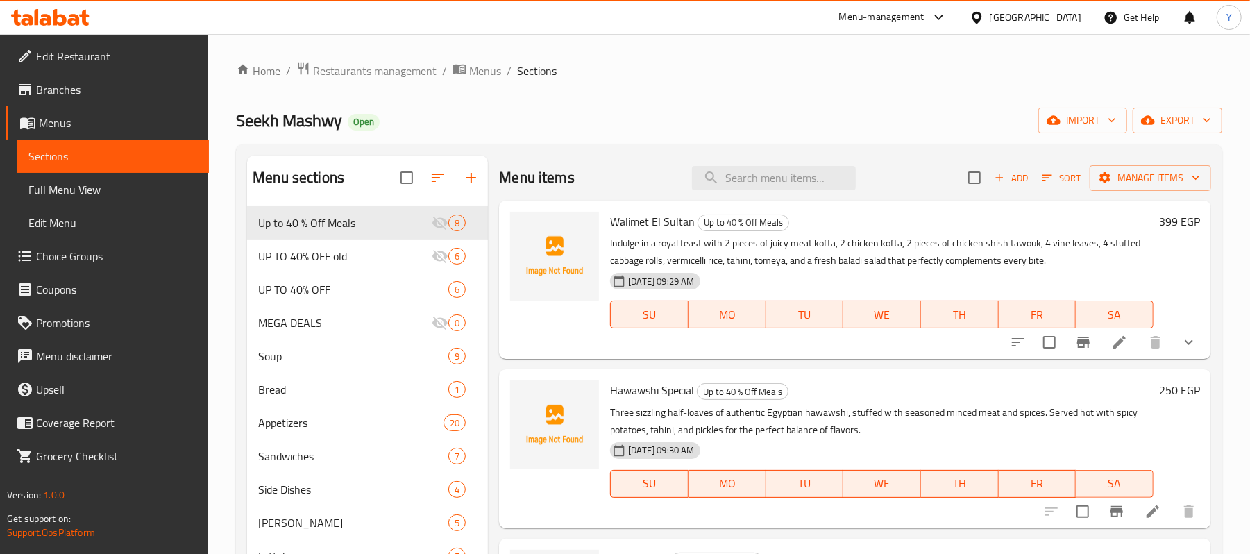
click at [685, 101] on div "Home / Restaurants management / Menus / Sections Seekh Mashwy Open import expor…" at bounding box center [729, 509] width 987 height 894
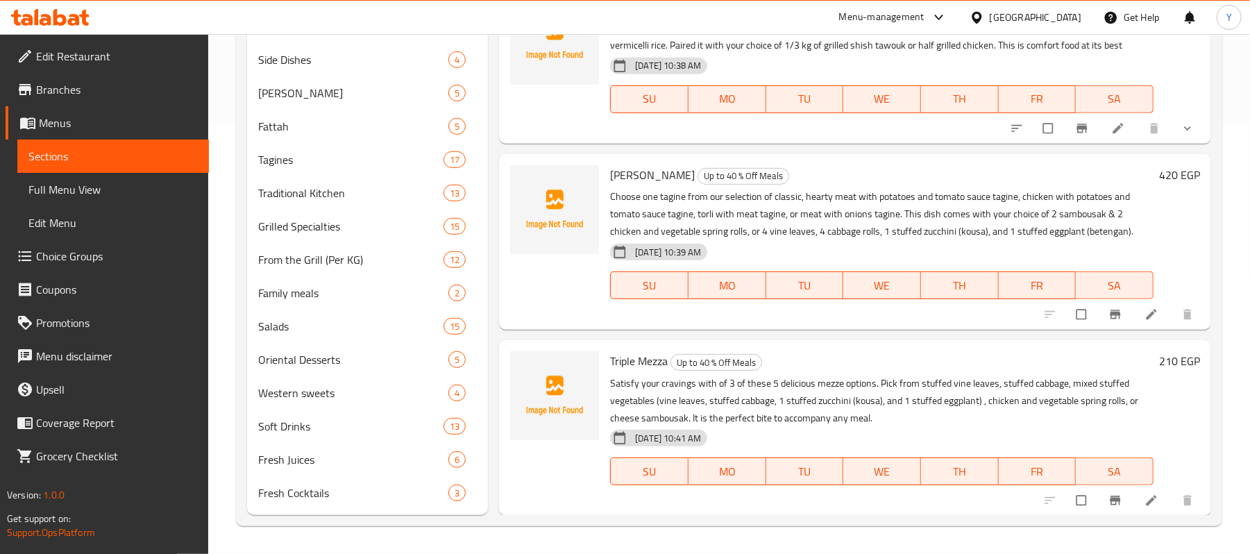
scroll to position [371, 0]
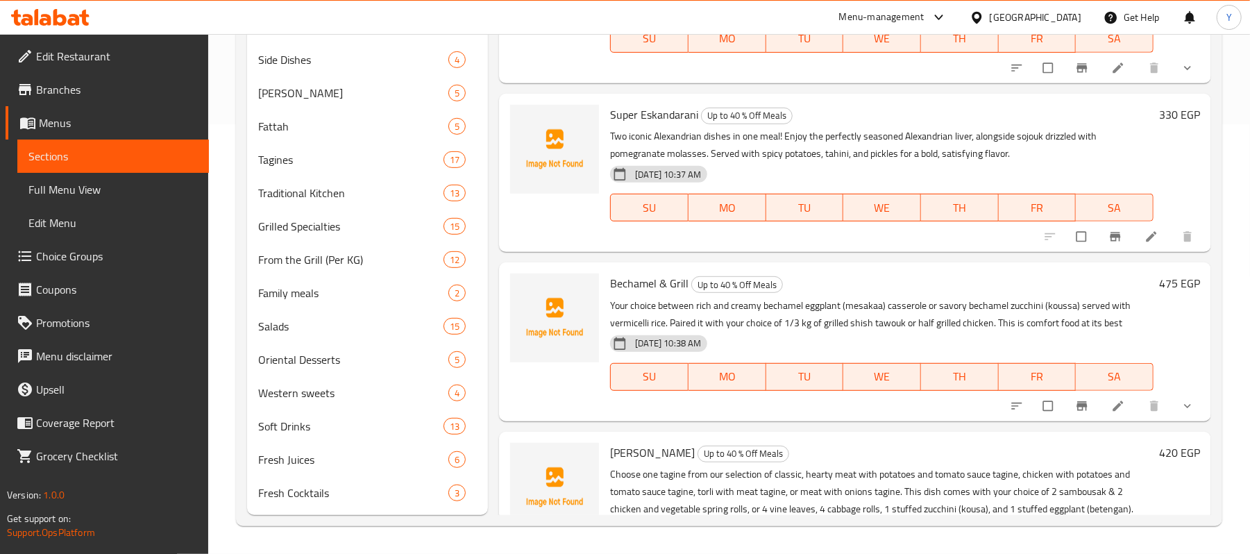
click at [1181, 409] on icon "show more" at bounding box center [1188, 406] width 14 height 14
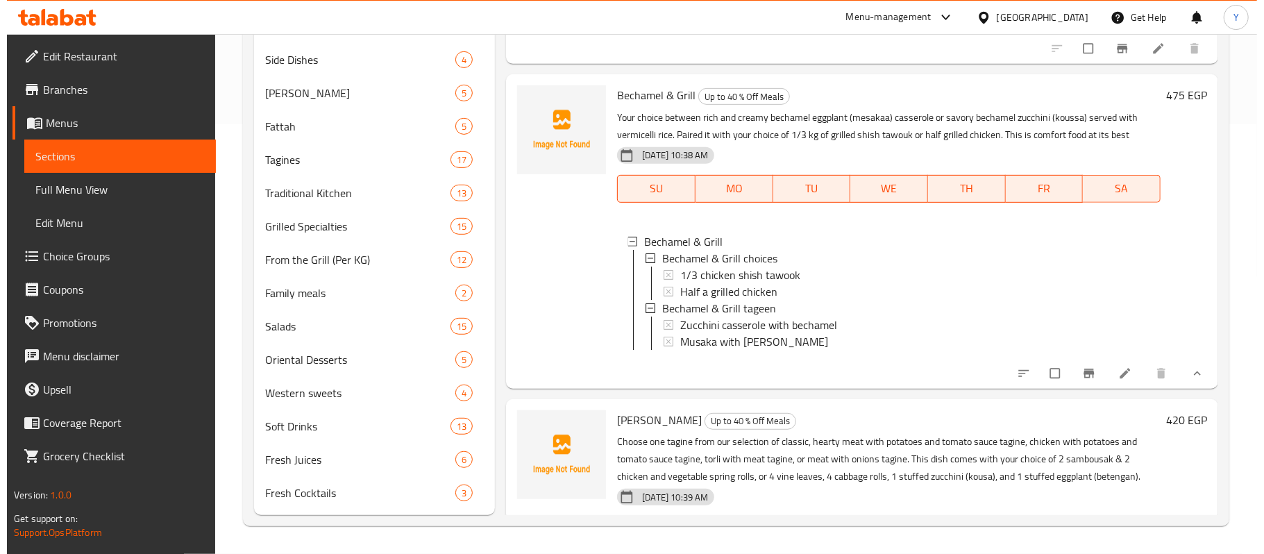
scroll to position [540, 0]
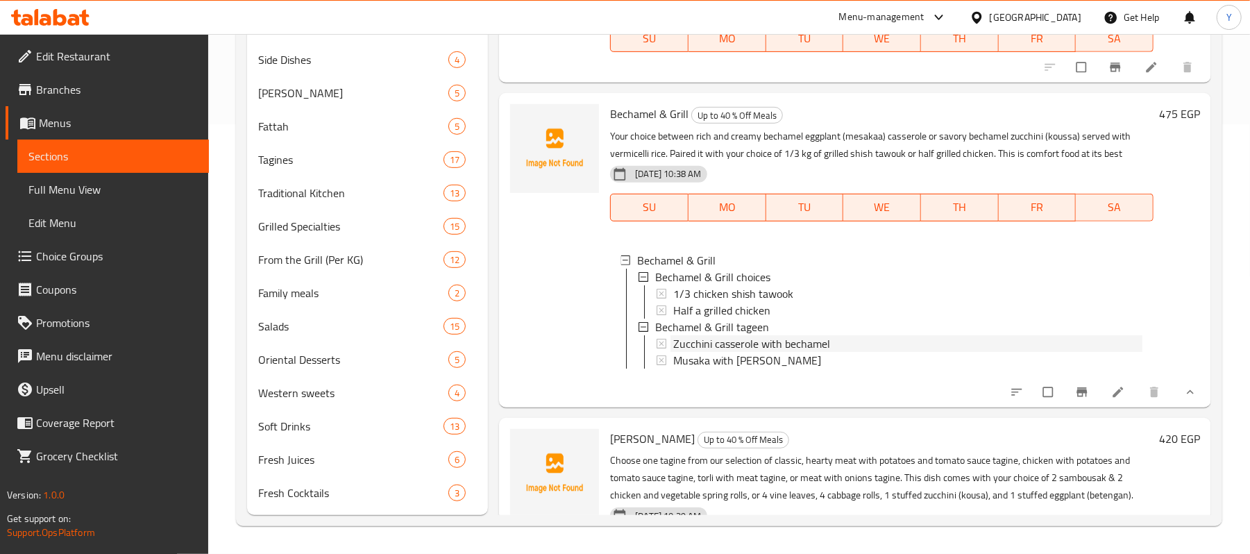
click at [837, 346] on div "Zucchini casserole with bechamel" at bounding box center [907, 343] width 469 height 17
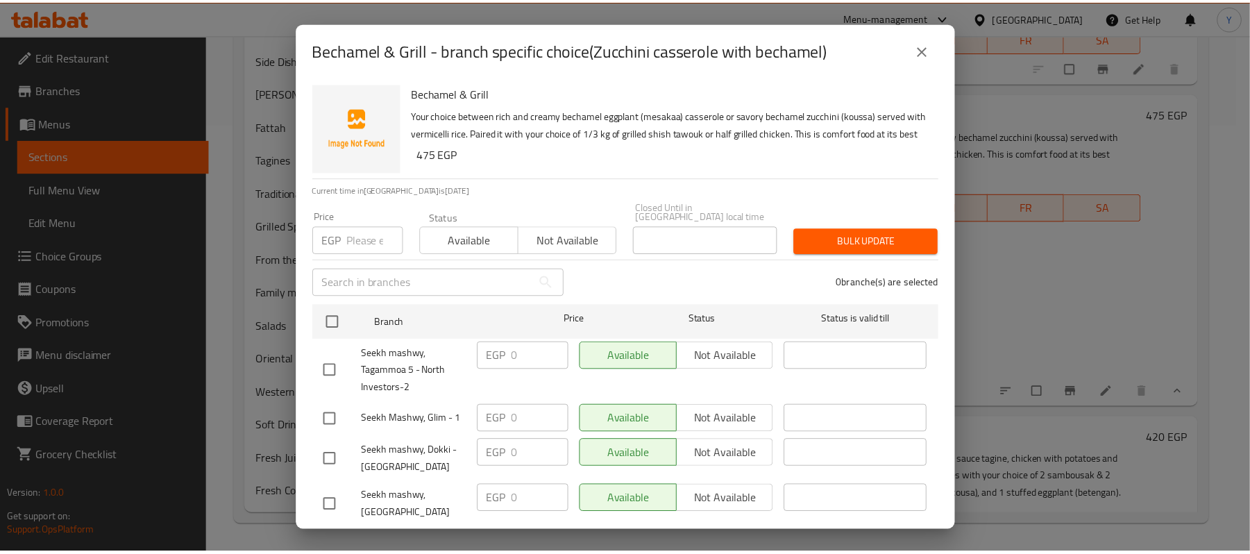
scroll to position [50, 0]
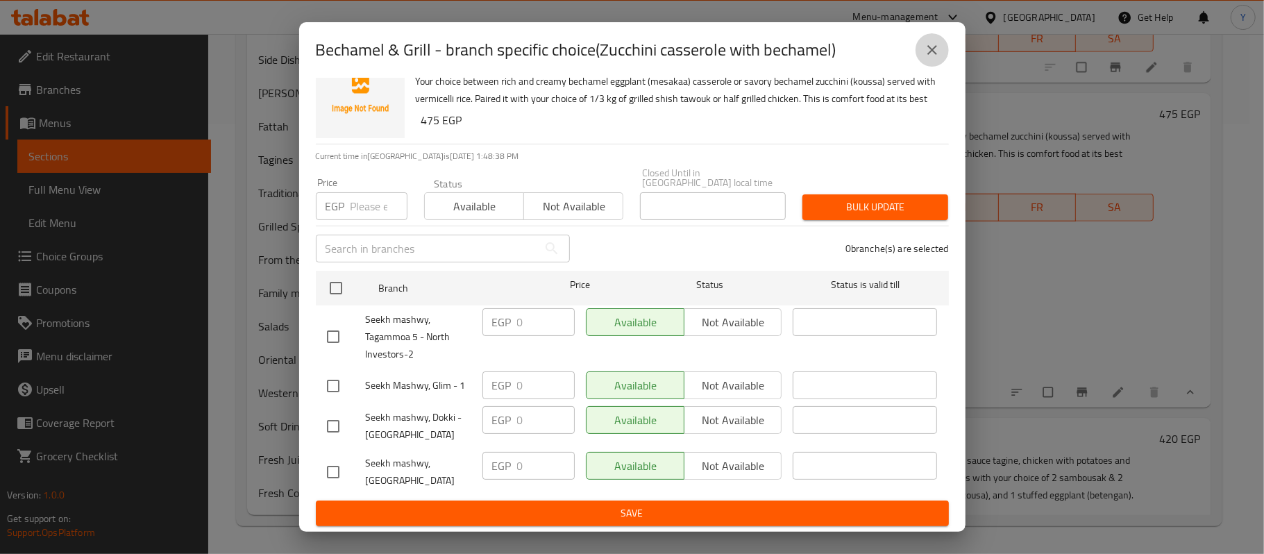
click at [932, 39] on button "close" at bounding box center [932, 49] width 33 height 33
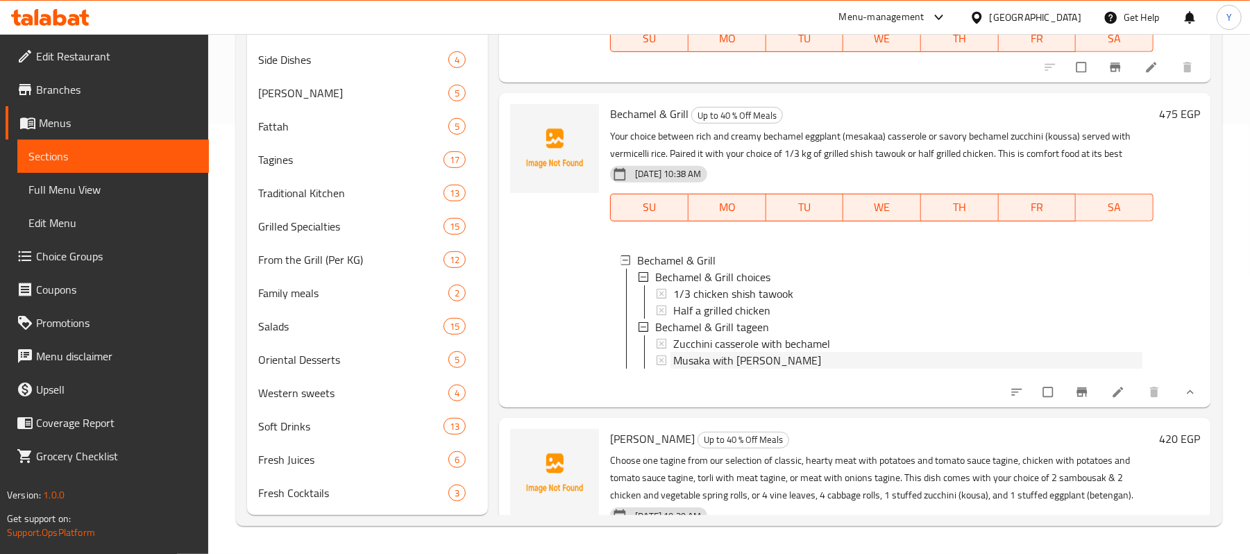
click at [756, 367] on span "Musaka with bechamel" at bounding box center [747, 360] width 148 height 17
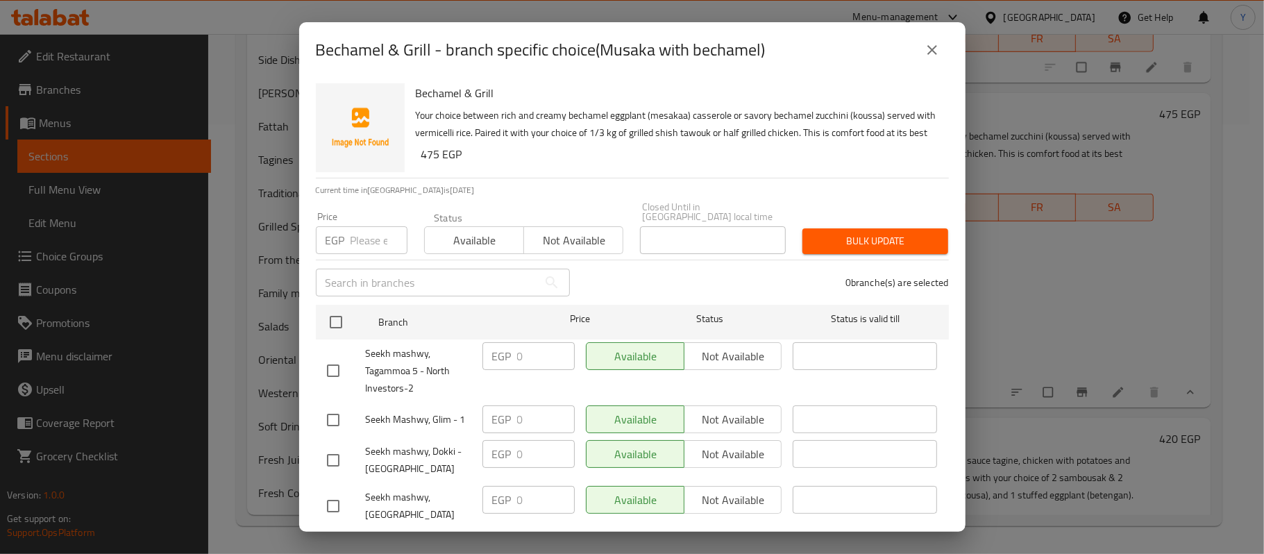
click at [934, 62] on button "close" at bounding box center [932, 49] width 33 height 33
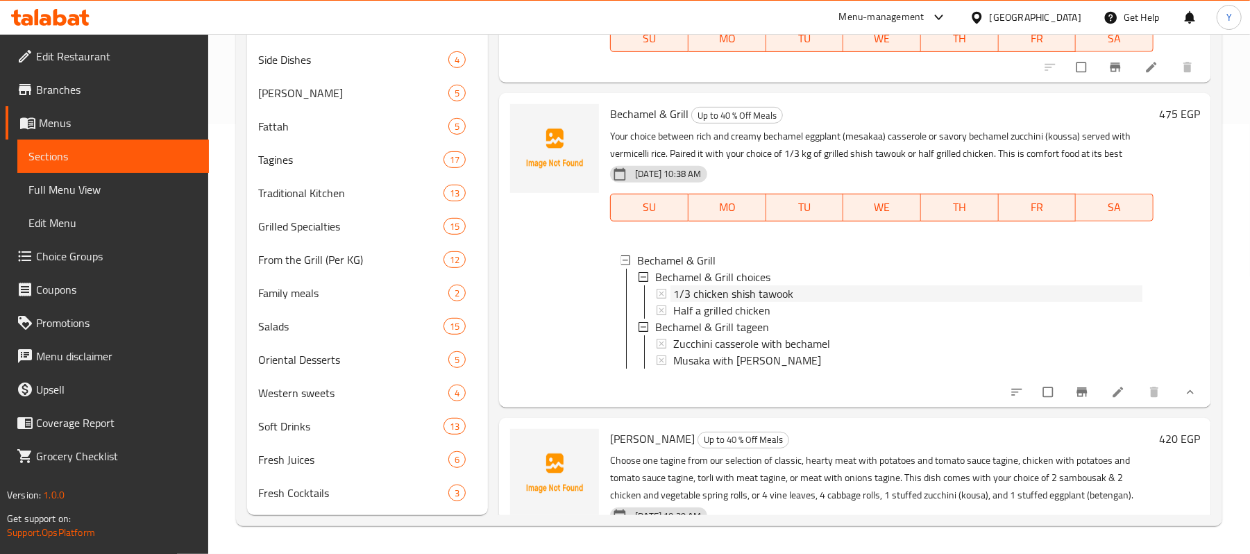
click at [739, 290] on span "1/3 chicken shish tawook" at bounding box center [733, 293] width 120 height 17
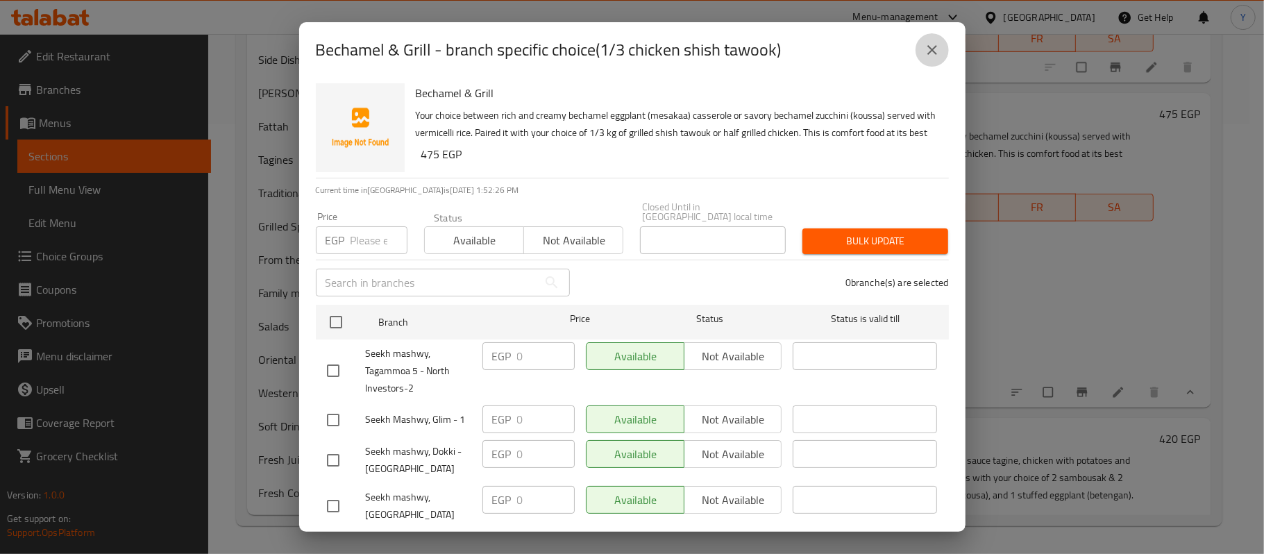
click at [928, 56] on icon "close" at bounding box center [932, 50] width 17 height 17
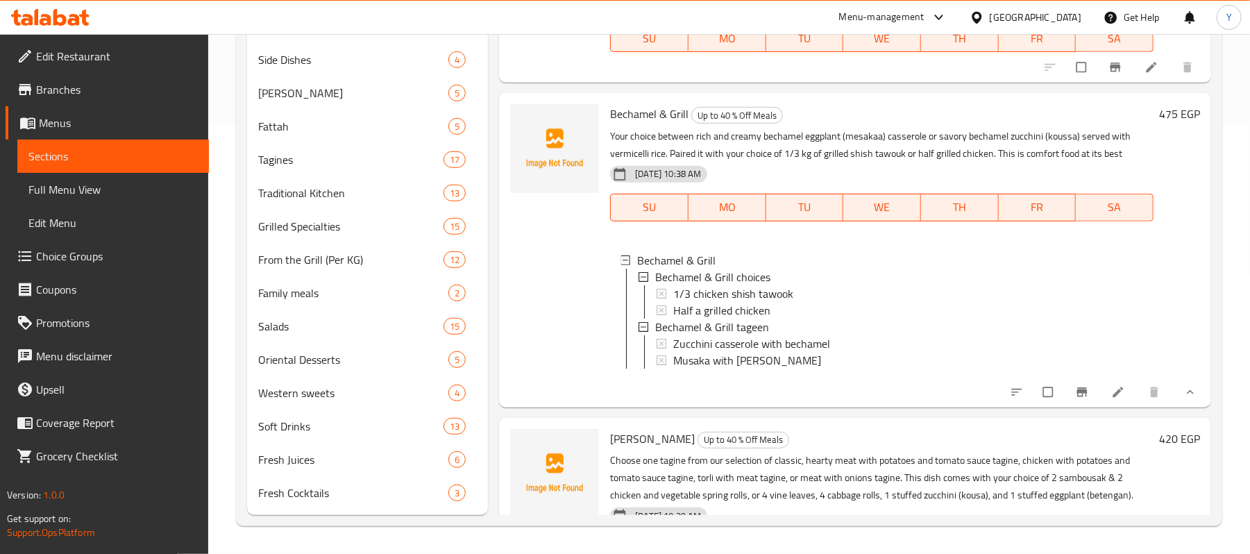
click at [107, 259] on span "Choice Groups" at bounding box center [117, 256] width 162 height 17
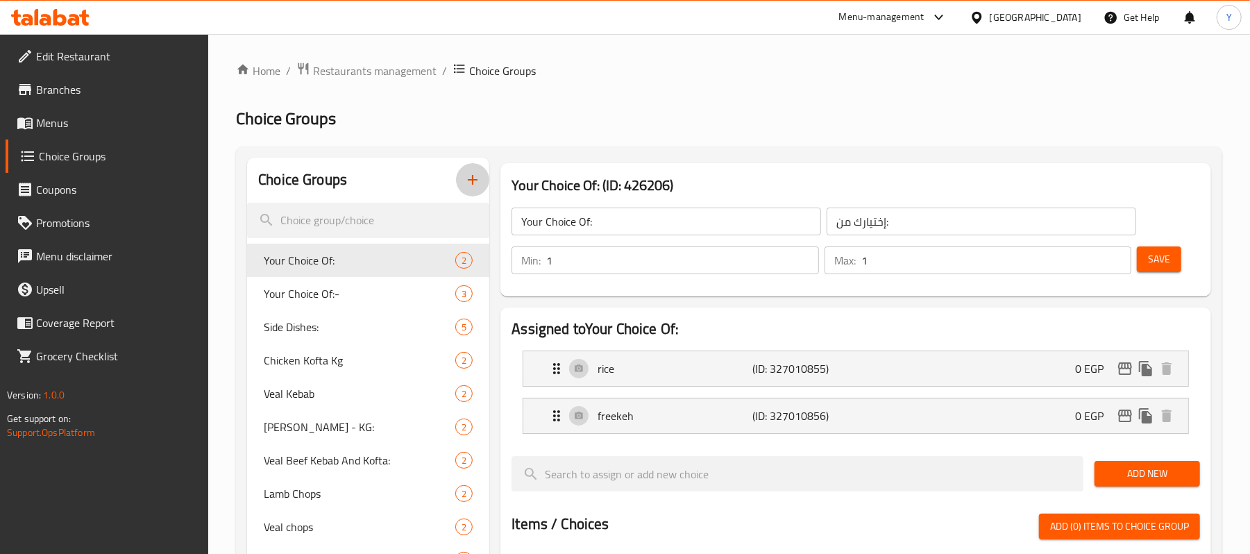
click at [476, 179] on icon "button" at bounding box center [472, 179] width 17 height 17
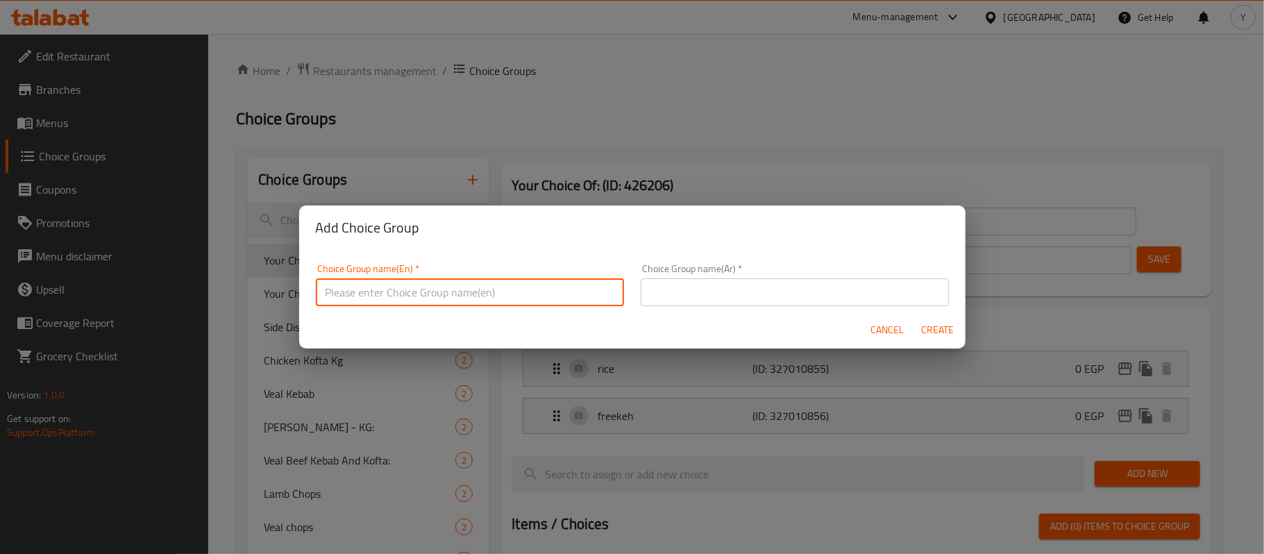
click at [535, 297] on input "text" at bounding box center [470, 292] width 308 height 28
paste input "Tagine Zaman"
type input "Tagine Zaman choices"
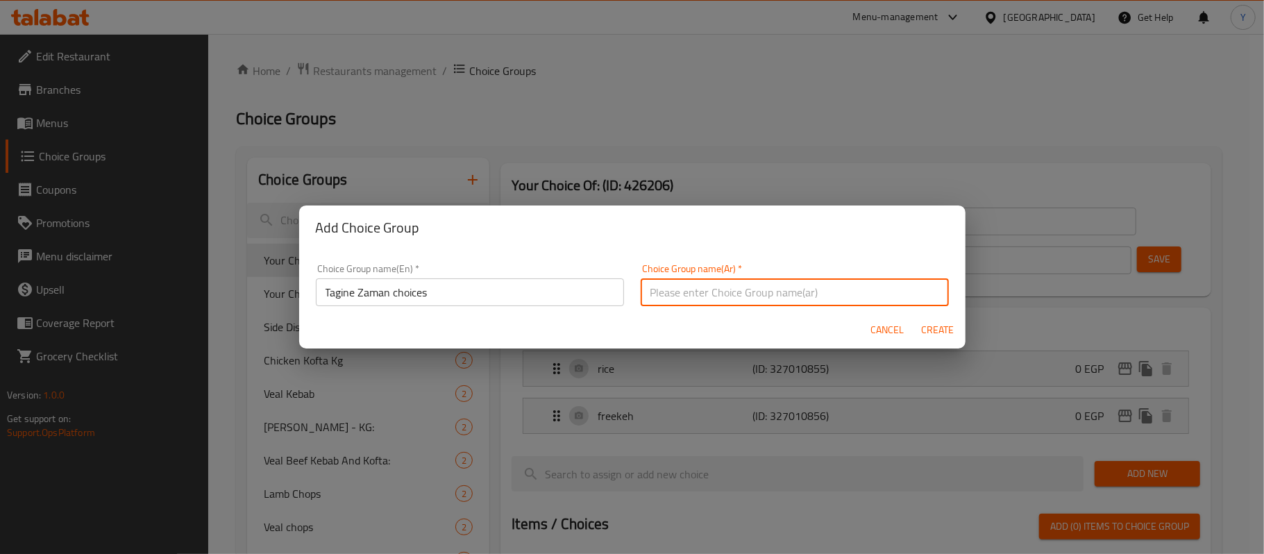
click at [678, 284] on input "text" at bounding box center [795, 292] width 308 height 28
type input "اختيارت طاجن زمان"
click at [944, 328] on span "Create" at bounding box center [937, 329] width 33 height 17
type input "Tagine Zaman choices"
type input "اختيارت طاجن زمان"
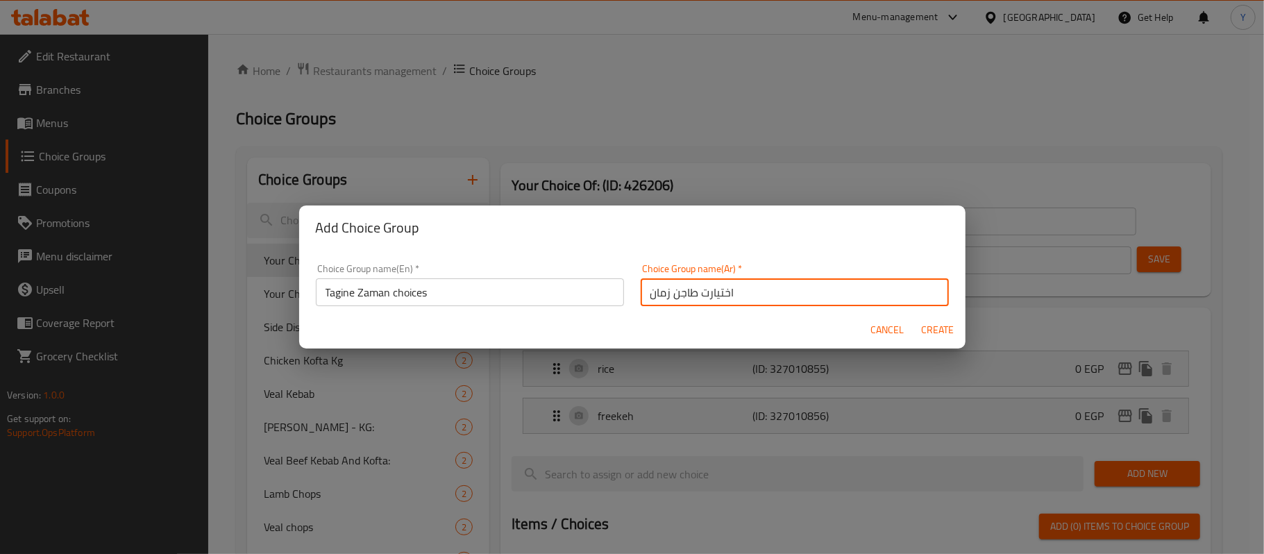
type input "0"
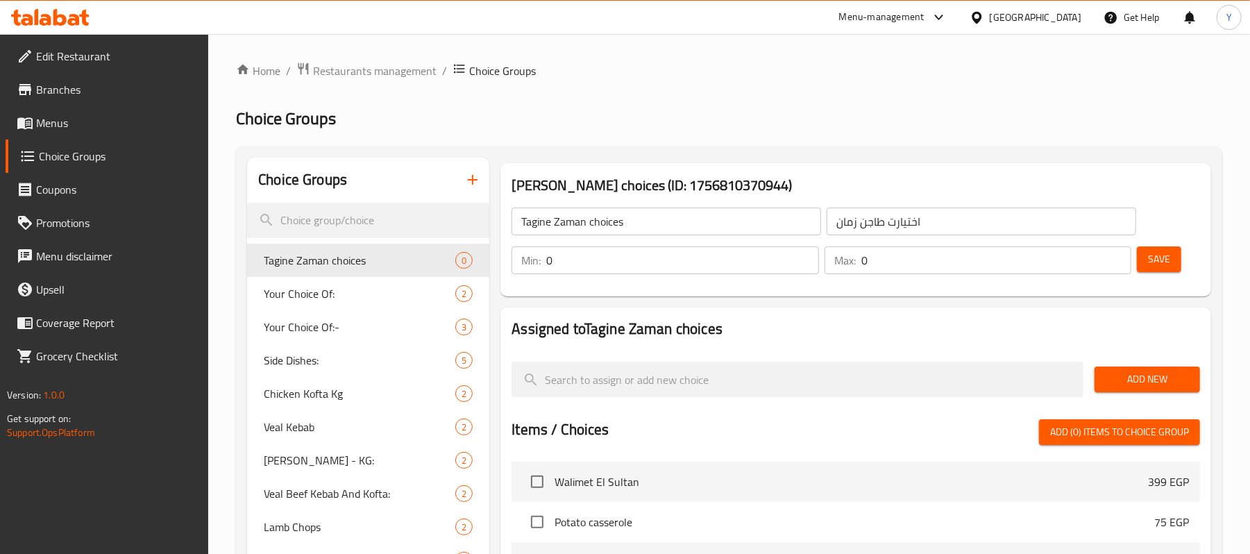
click at [604, 270] on input "0" at bounding box center [682, 260] width 272 height 28
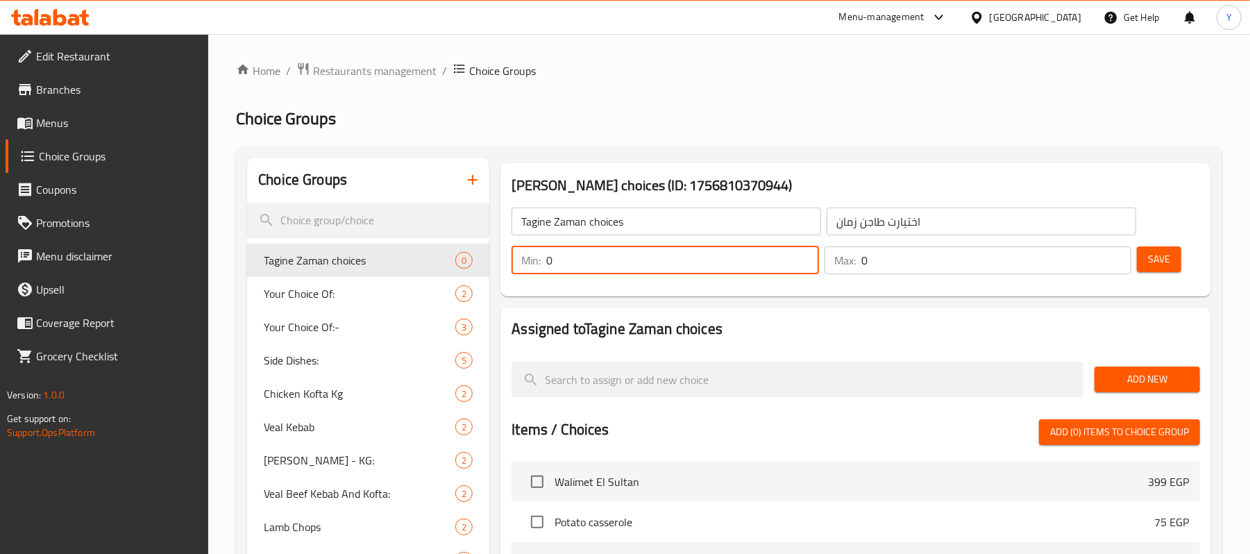
click at [604, 270] on input "0" at bounding box center [682, 260] width 272 height 28
type input "1"
click at [886, 271] on input "0" at bounding box center [997, 260] width 270 height 28
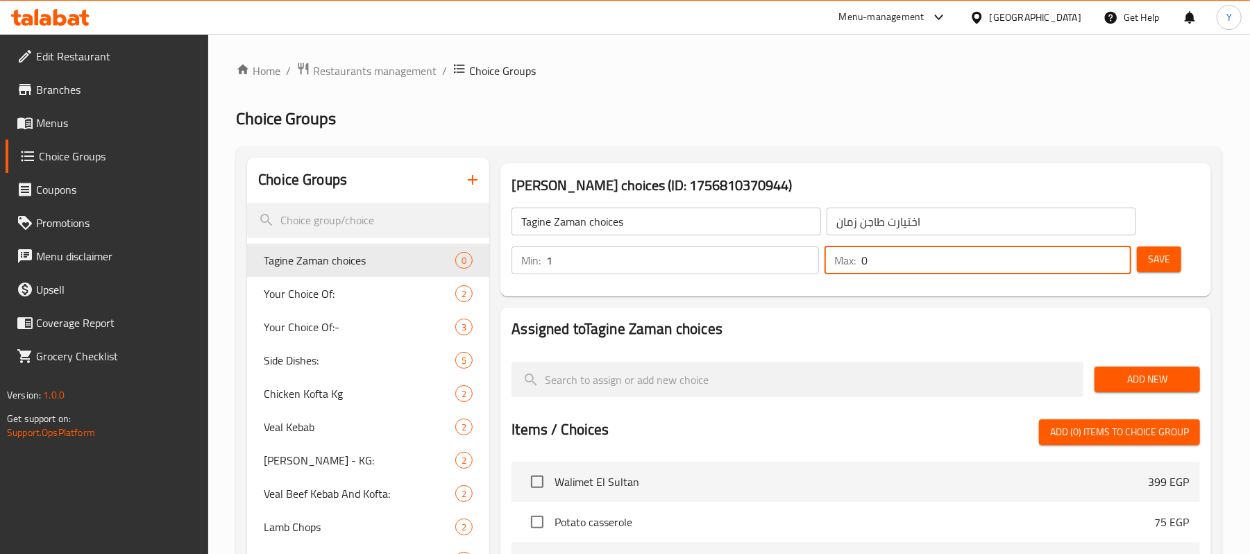
click at [886, 271] on input "0" at bounding box center [997, 260] width 270 height 28
click at [900, 267] on input "01" at bounding box center [997, 260] width 270 height 28
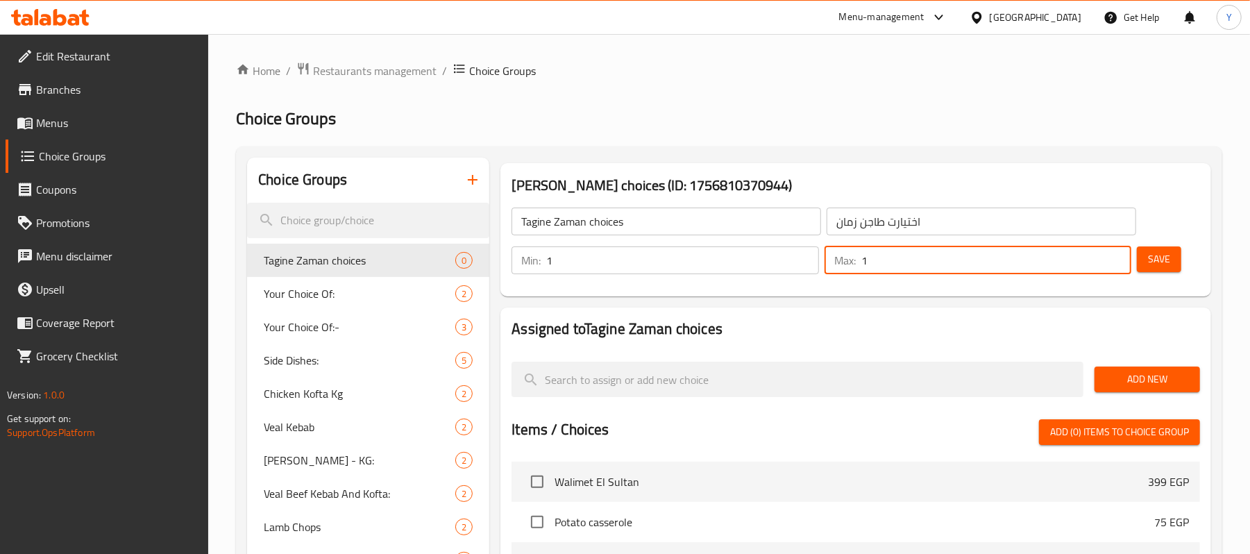
type input "1"
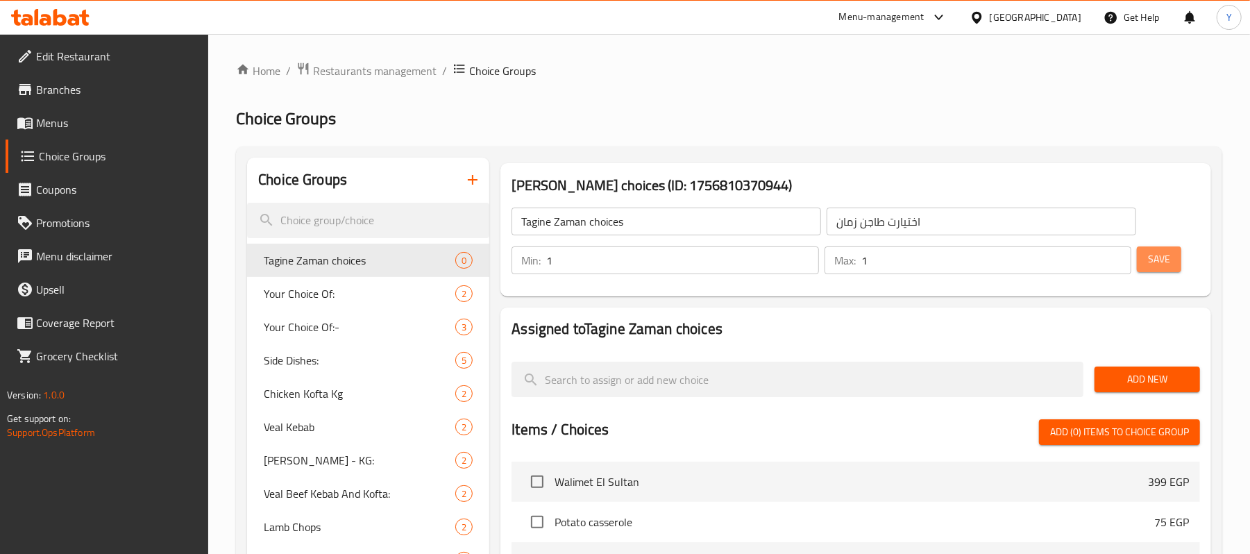
click at [1173, 267] on button "Save" at bounding box center [1159, 259] width 44 height 26
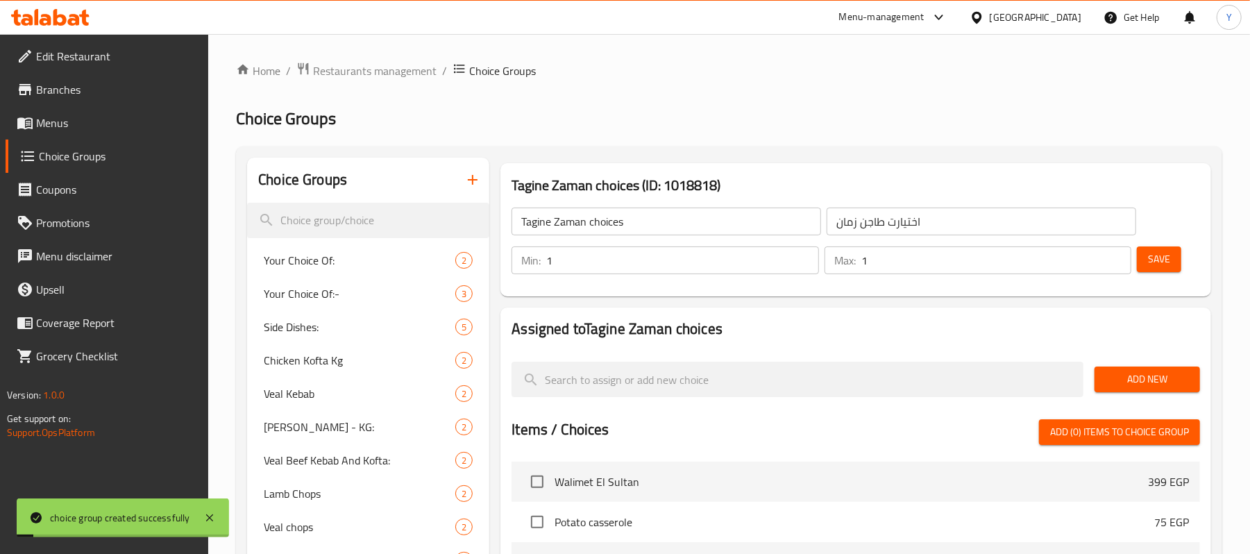
click at [1137, 387] on span "Add New" at bounding box center [1147, 379] width 83 height 17
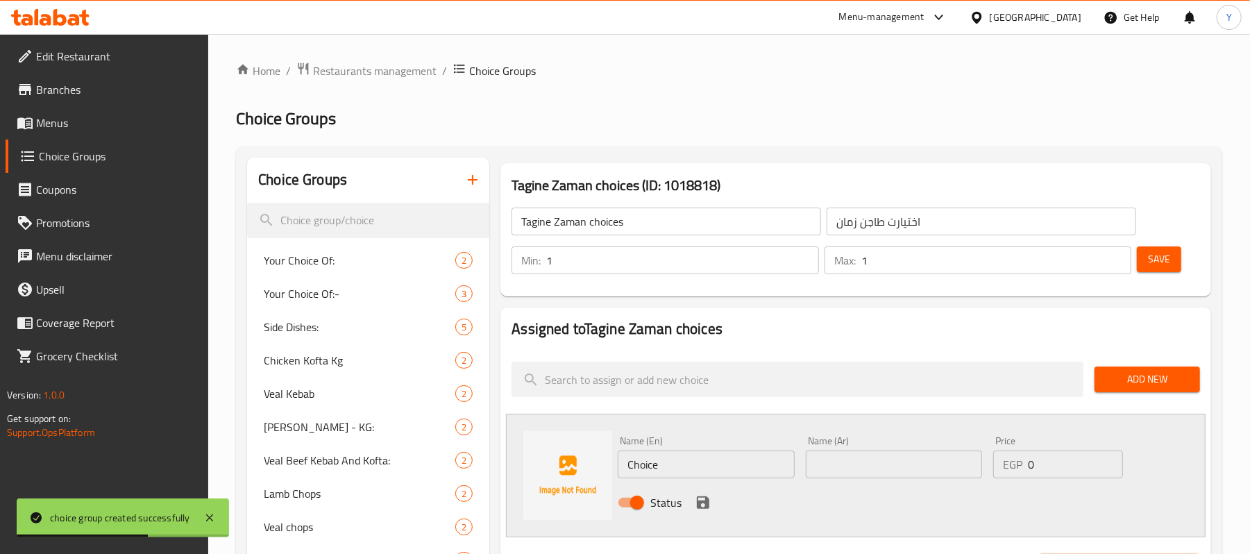
click at [689, 462] on input "Choice" at bounding box center [706, 465] width 176 height 28
click at [834, 459] on input "text" at bounding box center [894, 465] width 176 height 28
paste input "2 سمبوسك و 2اسبرينج"
type input "2 سمبوسك و 2اسبرينج"
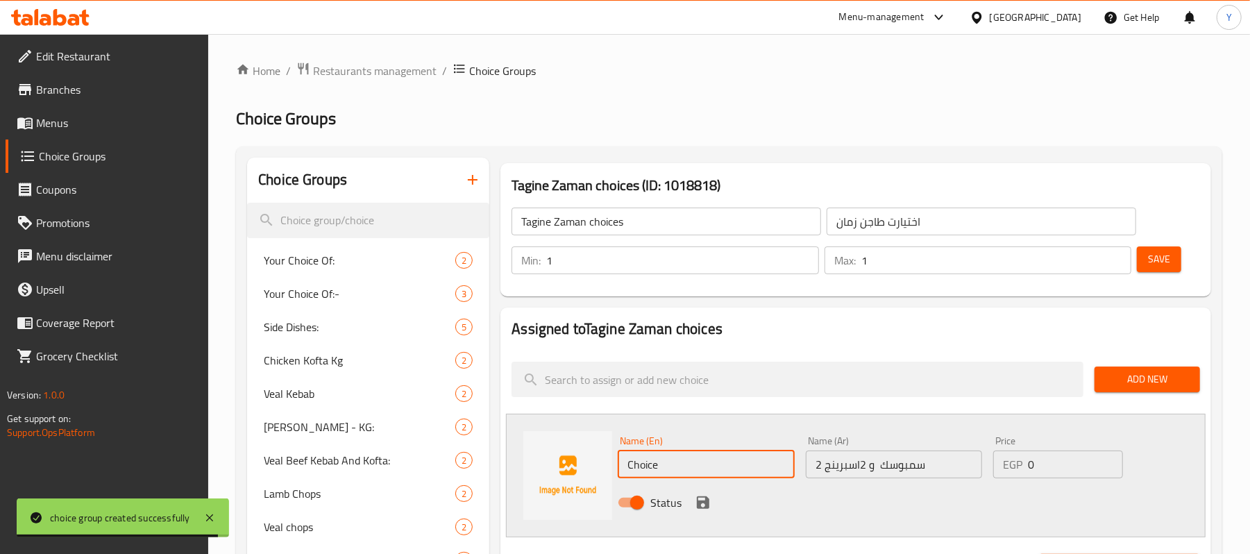
click at [635, 456] on input "Choice" at bounding box center [706, 465] width 176 height 28
paste input "2 sambousek and 2 spring rolls"
click at [635, 456] on input "C2 sambousek and 2 spring rollshoice" at bounding box center [706, 465] width 176 height 28
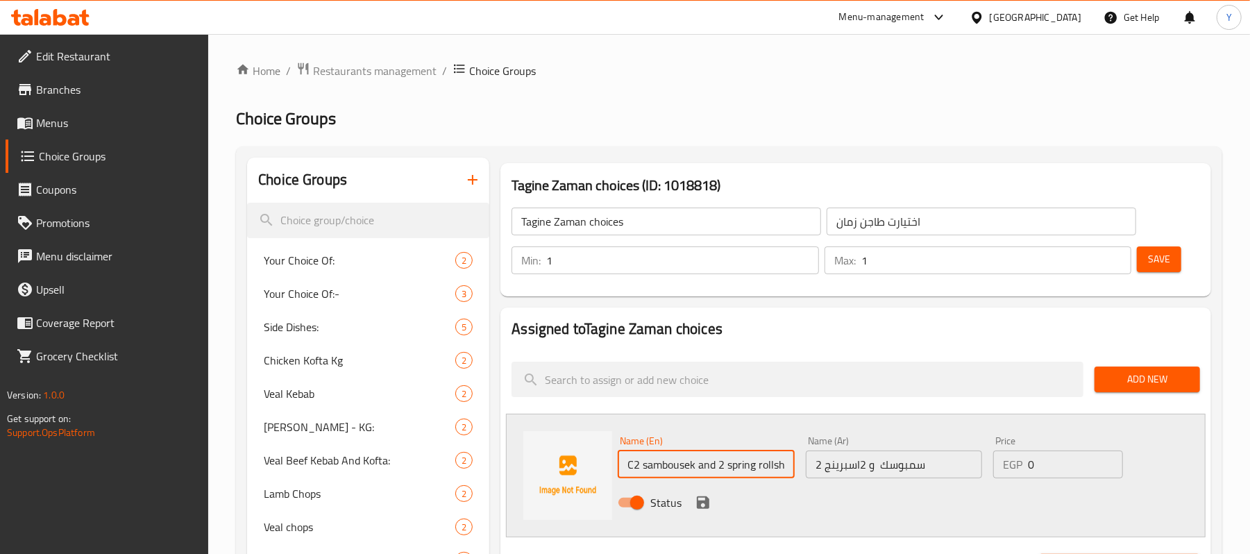
click at [693, 469] on input "C2 sambousek and 2 spring rollshoice" at bounding box center [706, 465] width 176 height 28
paste input "2 sambousek and 2 spring rolls"
type input "2 sambousek and 2 spring rolls"
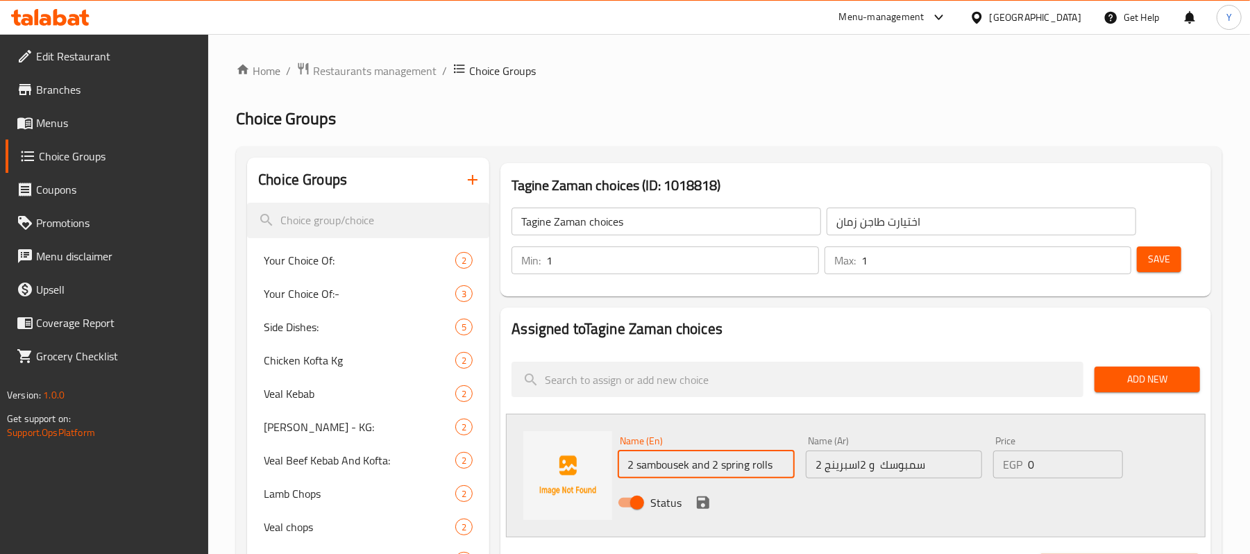
click at [700, 494] on icon "save" at bounding box center [703, 502] width 17 height 17
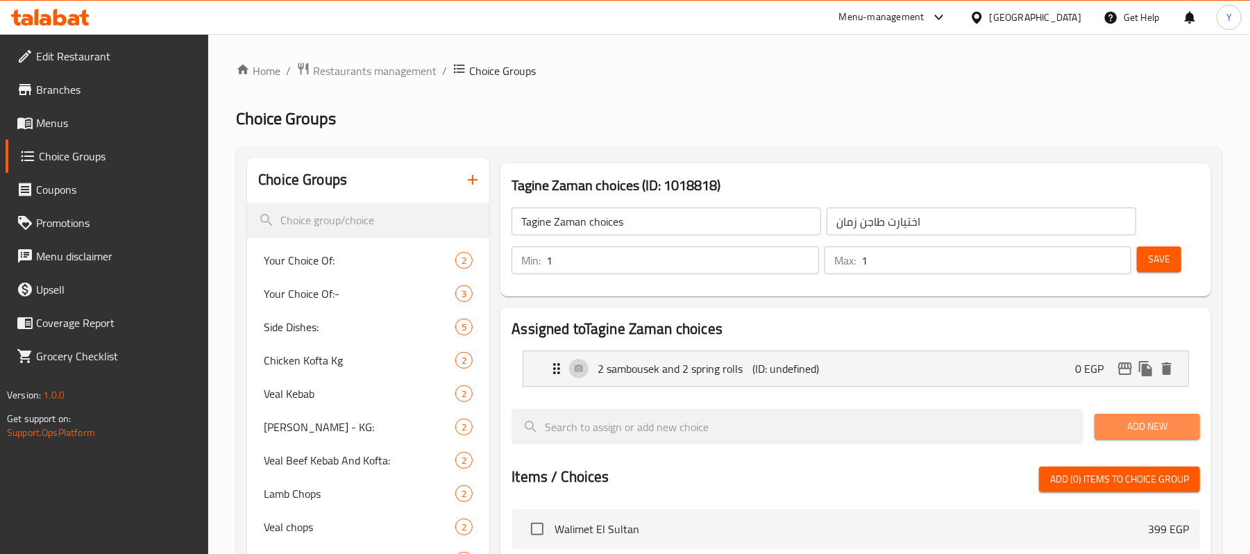
click at [1095, 436] on button "Add New" at bounding box center [1148, 427] width 106 height 26
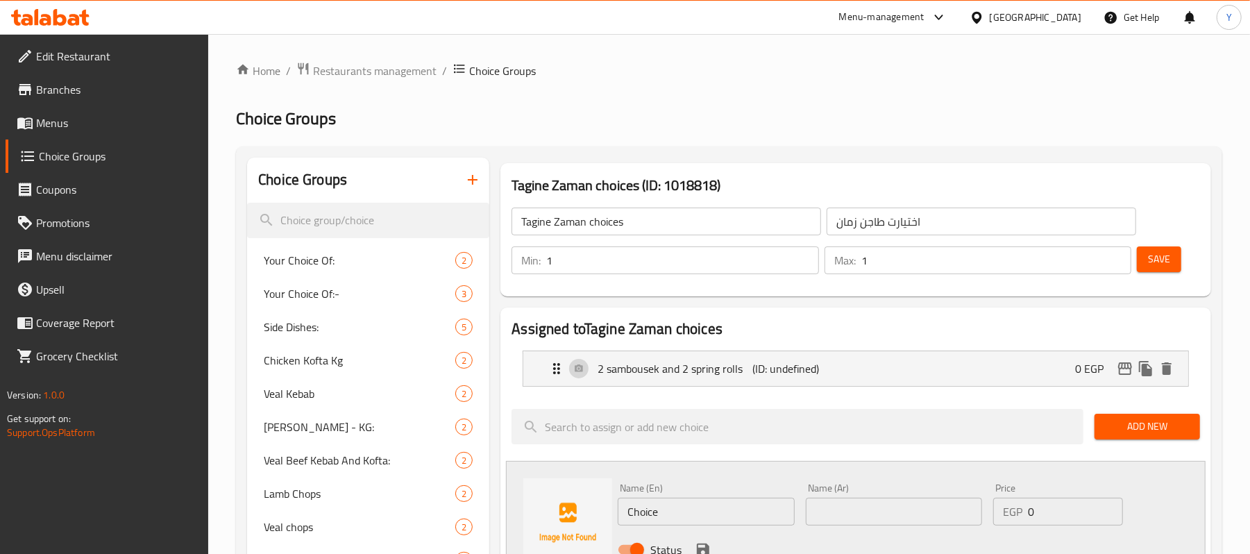
click at [881, 497] on div "Name (Ar) Name (Ar)" at bounding box center [894, 504] width 176 height 42
click at [889, 511] on input "text" at bounding box center [894, 512] width 176 height 28
paste input "4ورق عنب و 4كرنب و1فلفل و1كوسه"
type input "4ورق عنب و 4كرنب و1فلفل و1كوسه"
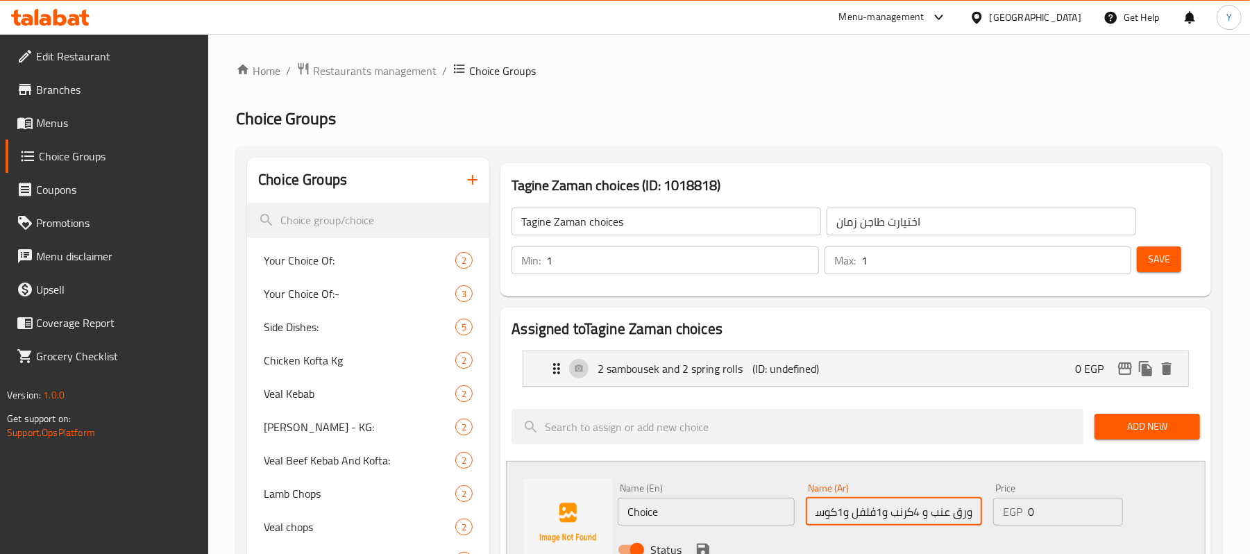
scroll to position [0, 0]
click at [683, 508] on input "Choice" at bounding box center [706, 512] width 176 height 28
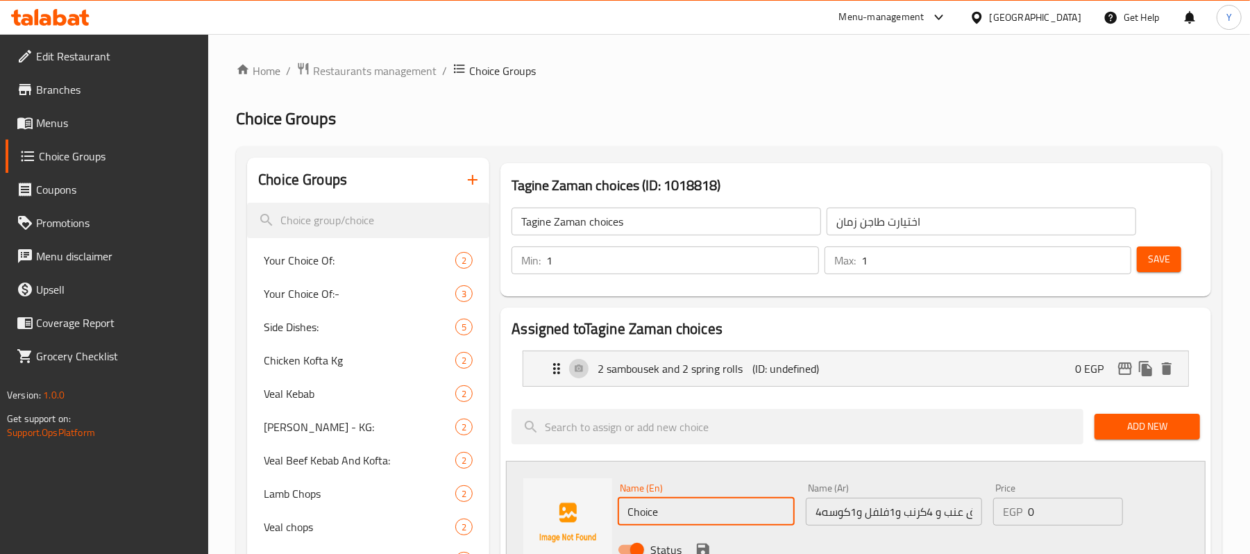
click at [683, 508] on input "Choice" at bounding box center [706, 512] width 176 height 28
paste input "4 grape leaves, 4 cabbage, 1 pepper, and 1 zucchini"
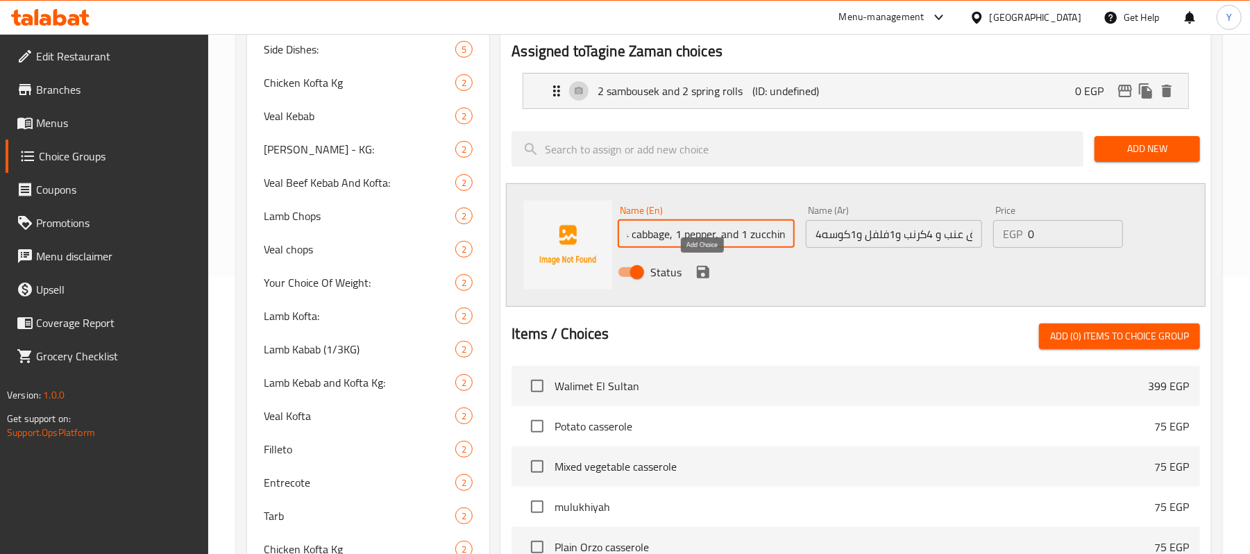
type input "4 grape leaves, 4 cabbage, 1 pepper, and 1 zucchini"
click at [706, 265] on icon "save" at bounding box center [703, 272] width 17 height 17
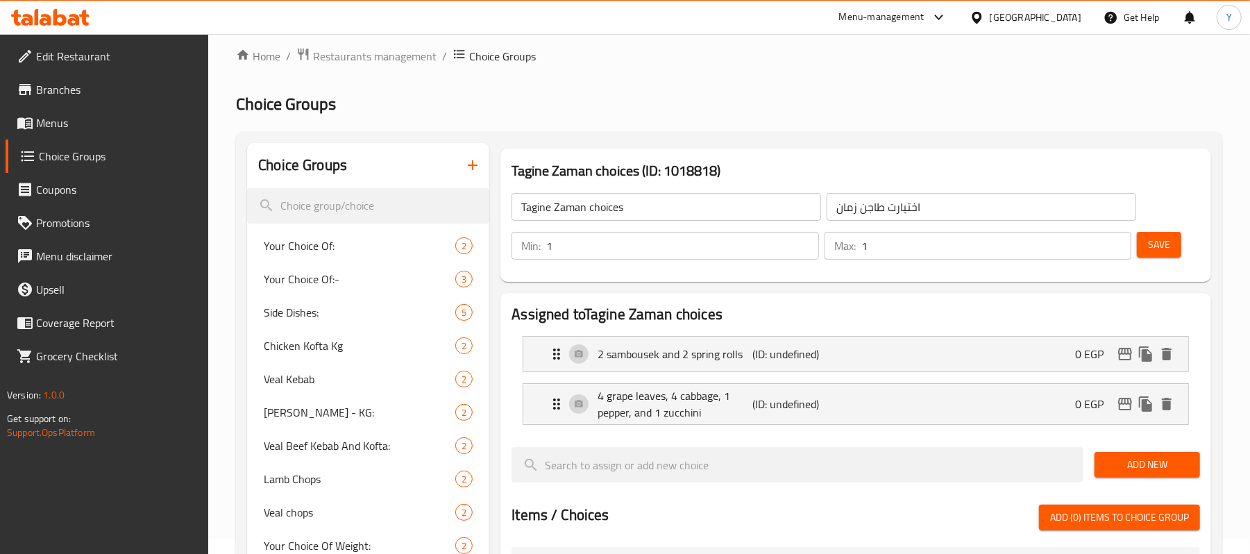
scroll to position [0, 0]
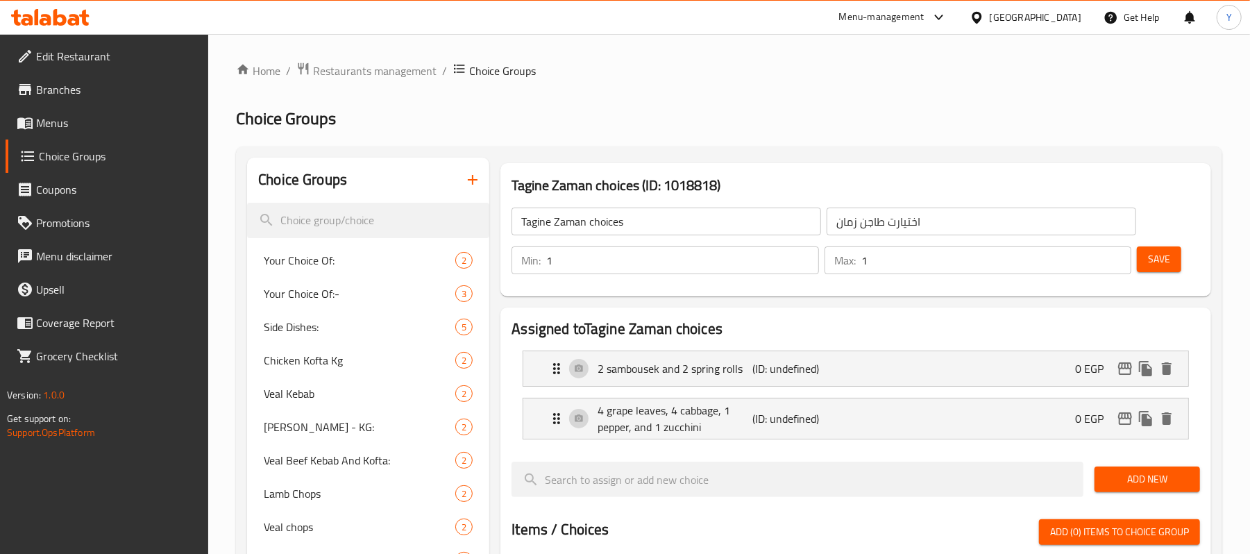
click at [1167, 262] on span "Save" at bounding box center [1159, 259] width 22 height 17
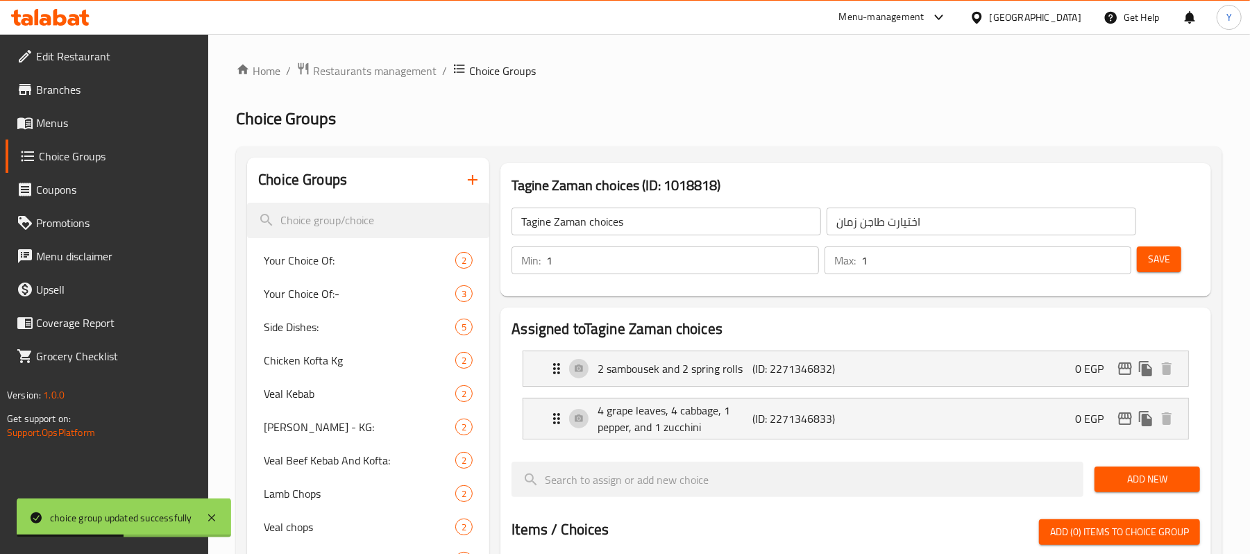
click at [473, 178] on icon "button" at bounding box center [472, 179] width 17 height 17
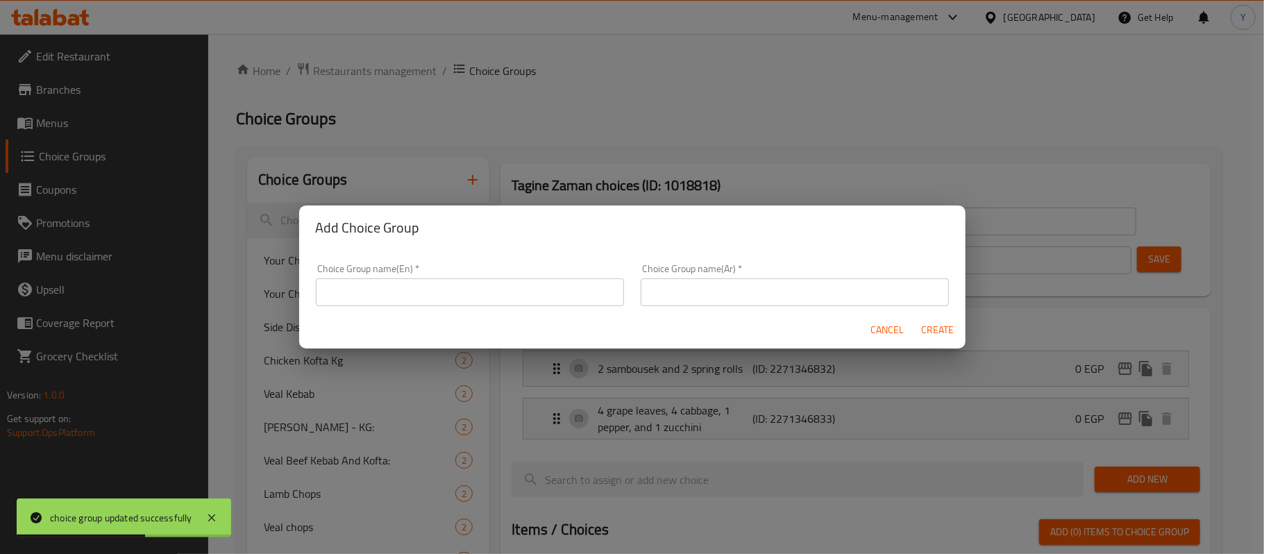
click at [514, 285] on input "text" at bounding box center [470, 292] width 308 height 28
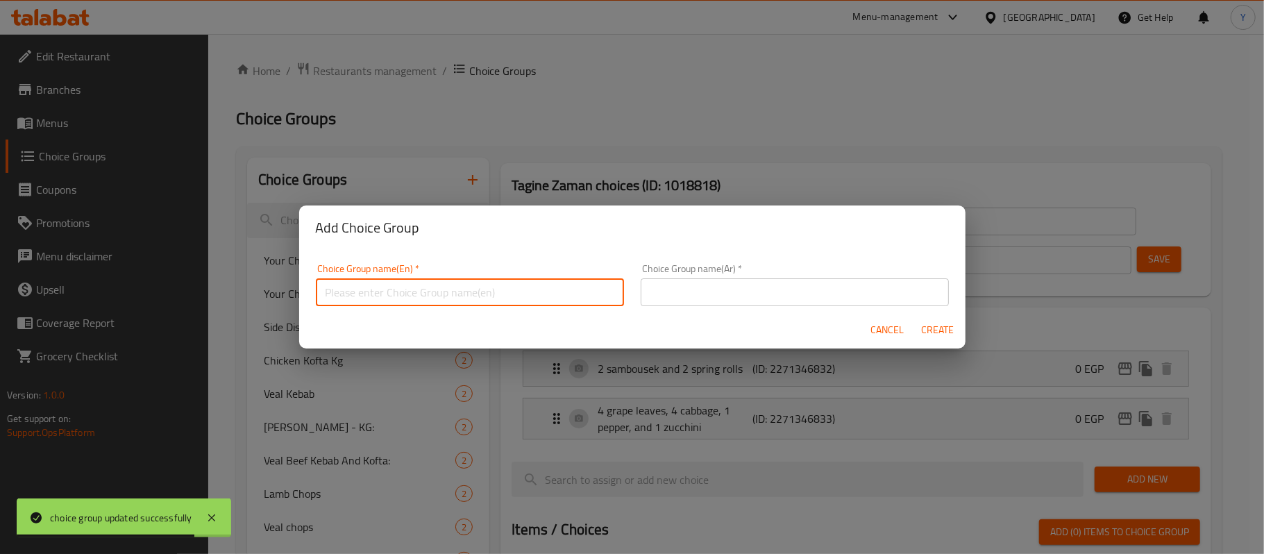
paste input "[PERSON_NAME]"
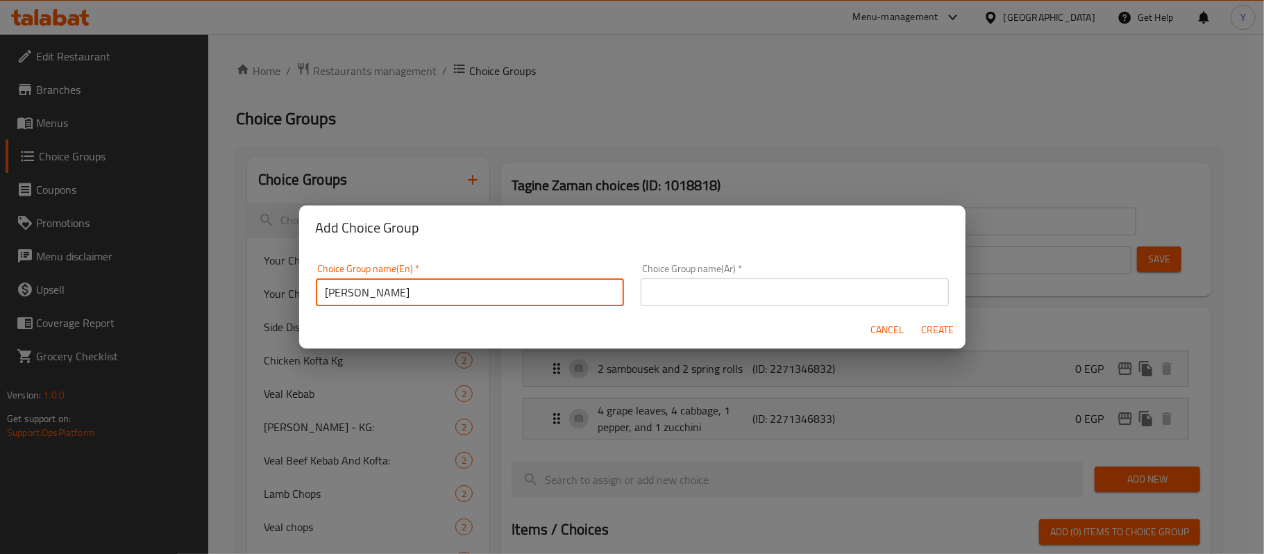
click at [916, 317] on button "Create" at bounding box center [938, 330] width 44 height 26
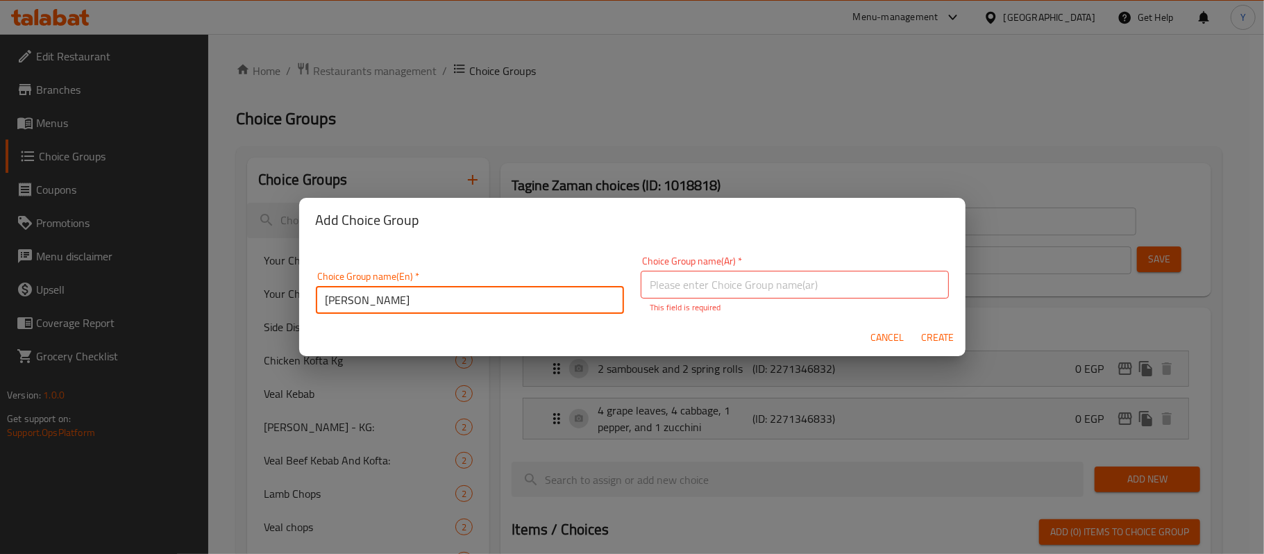
click at [492, 303] on input "[PERSON_NAME]" at bounding box center [470, 300] width 308 height 28
type input "[PERSON_NAME] (tageen)"
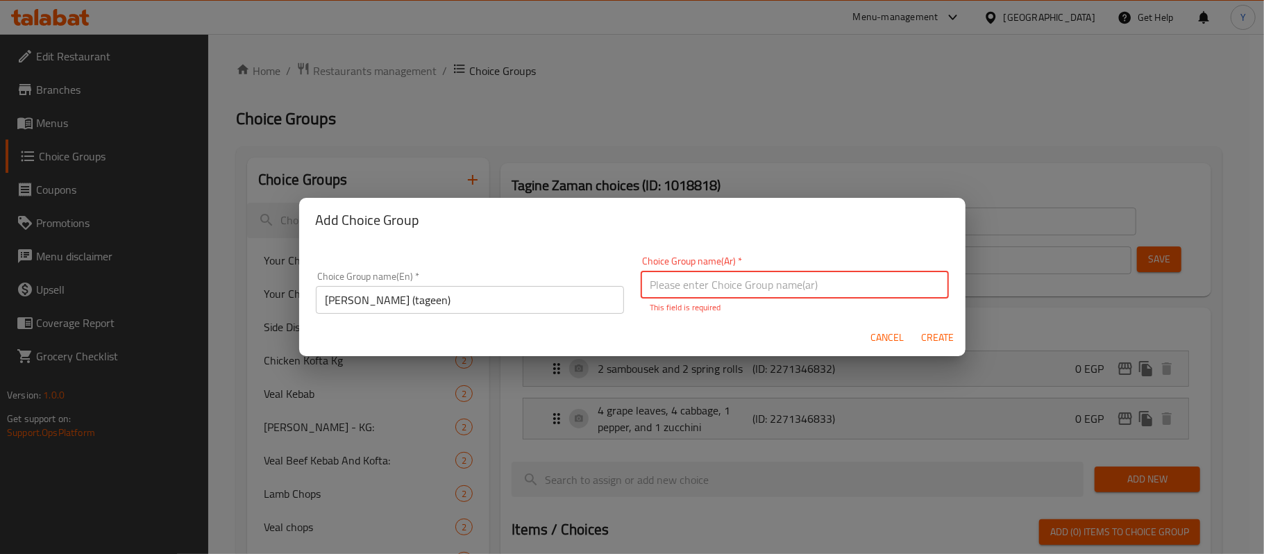
click at [678, 283] on input "text" at bounding box center [795, 285] width 308 height 28
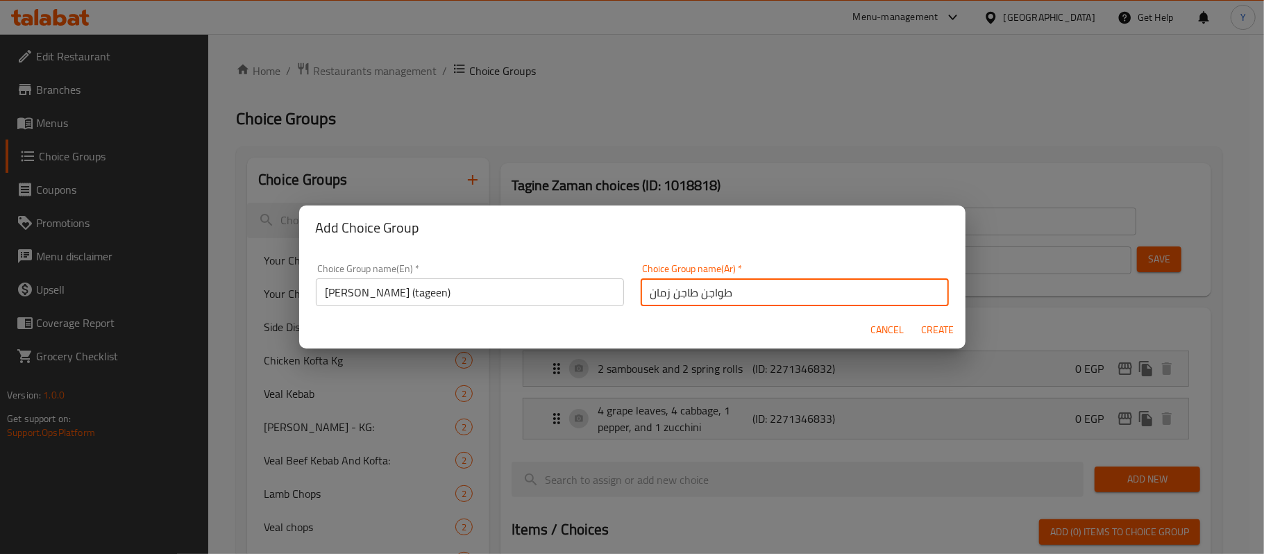
type input "طواجن طاجن زمان"
click at [934, 336] on span "Create" at bounding box center [937, 329] width 33 height 17
type input "[PERSON_NAME] (tageen)"
type input "طواجن طاجن زمان"
type input "0"
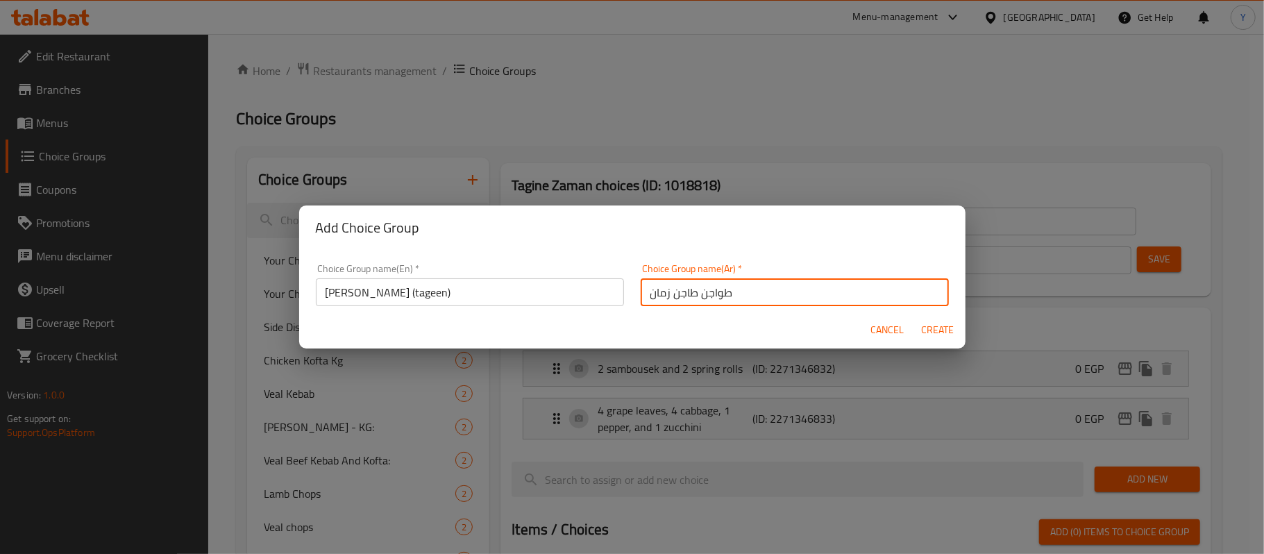
type input "0"
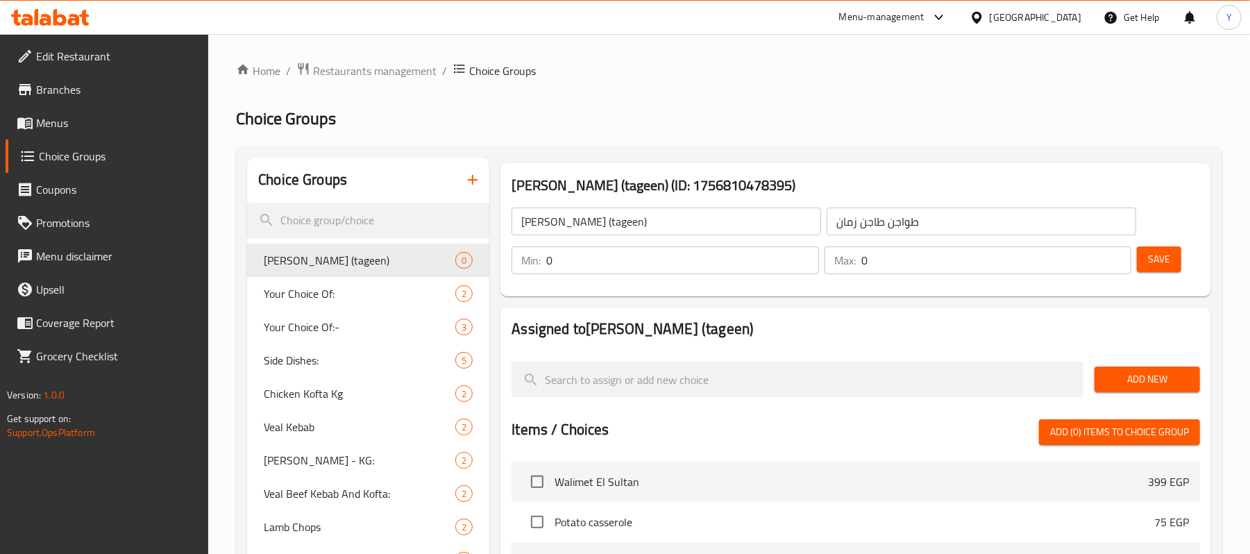
click at [672, 256] on input "0" at bounding box center [682, 260] width 272 height 28
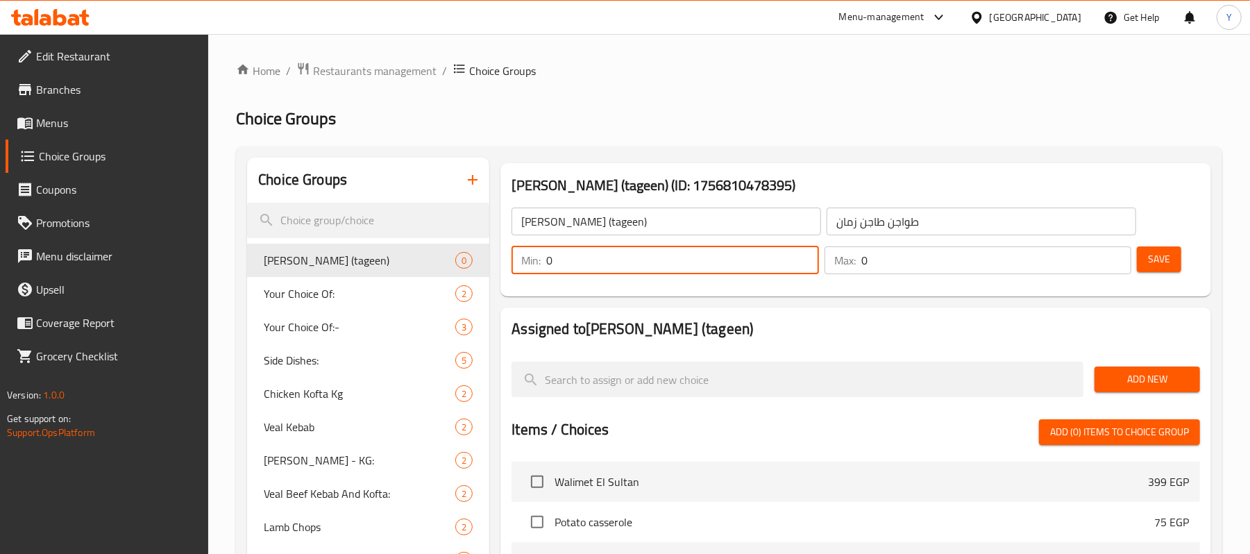
click at [672, 256] on input "0" at bounding box center [682, 260] width 272 height 28
type input "1"
click at [914, 251] on input "0" at bounding box center [997, 260] width 270 height 28
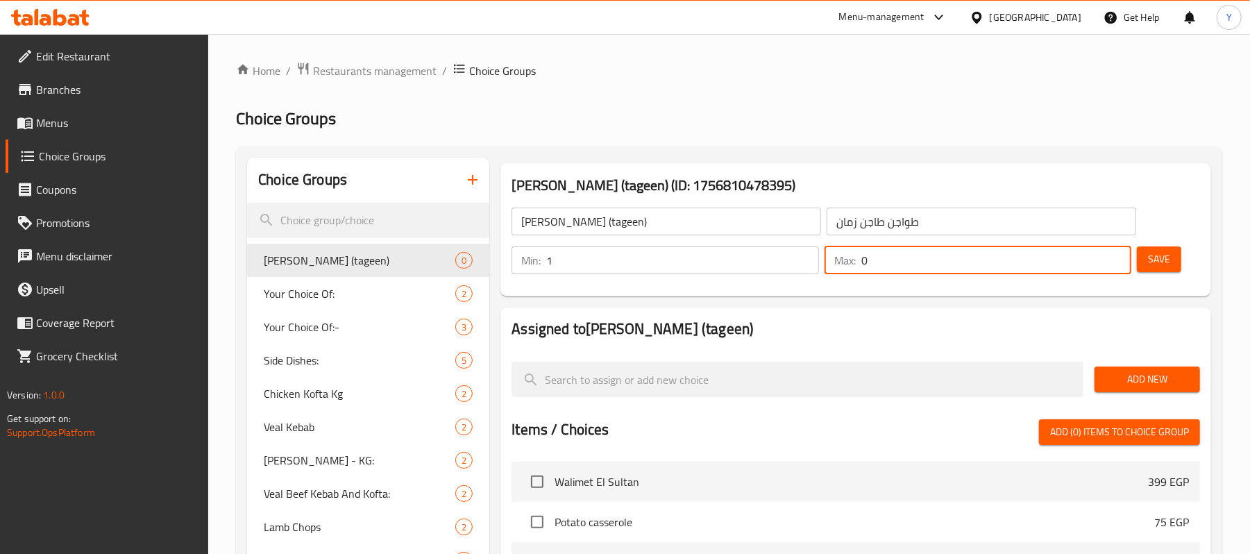
click at [914, 251] on input "0" at bounding box center [997, 260] width 270 height 28
click at [914, 251] on input "01" at bounding box center [997, 260] width 270 height 28
type input "1"
click at [1143, 249] on button "Save" at bounding box center [1159, 259] width 44 height 26
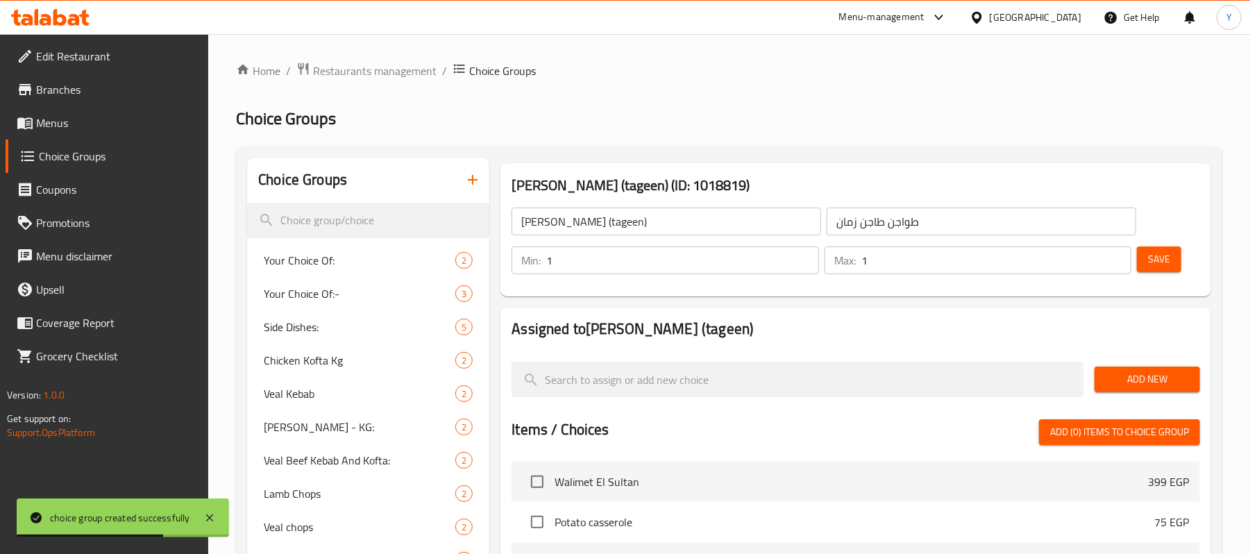
click at [1104, 381] on button "Add New" at bounding box center [1148, 380] width 106 height 26
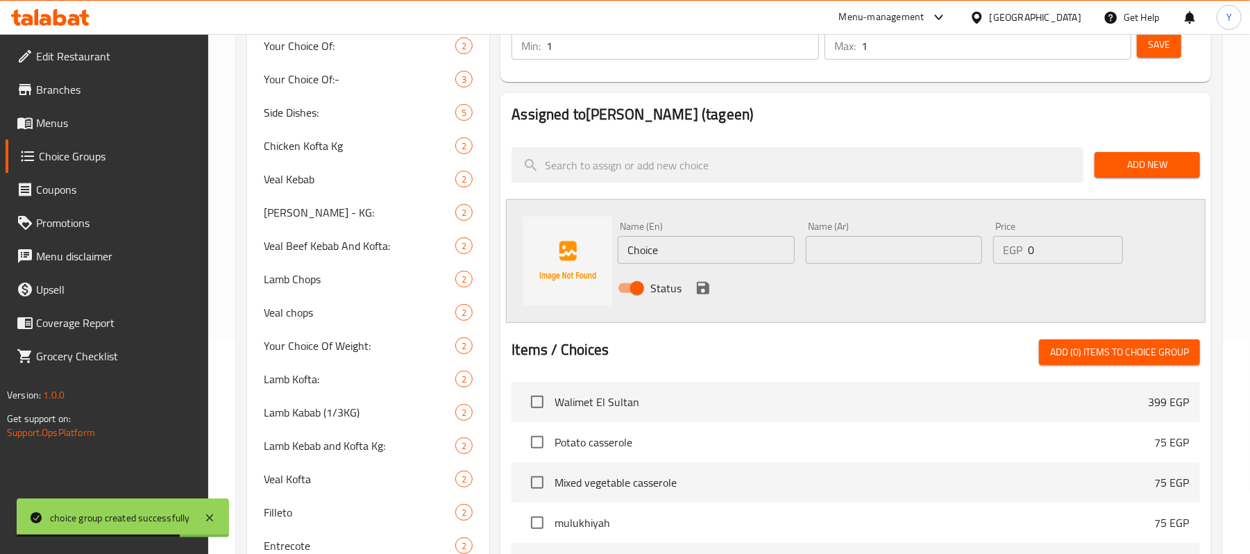
scroll to position [278, 0]
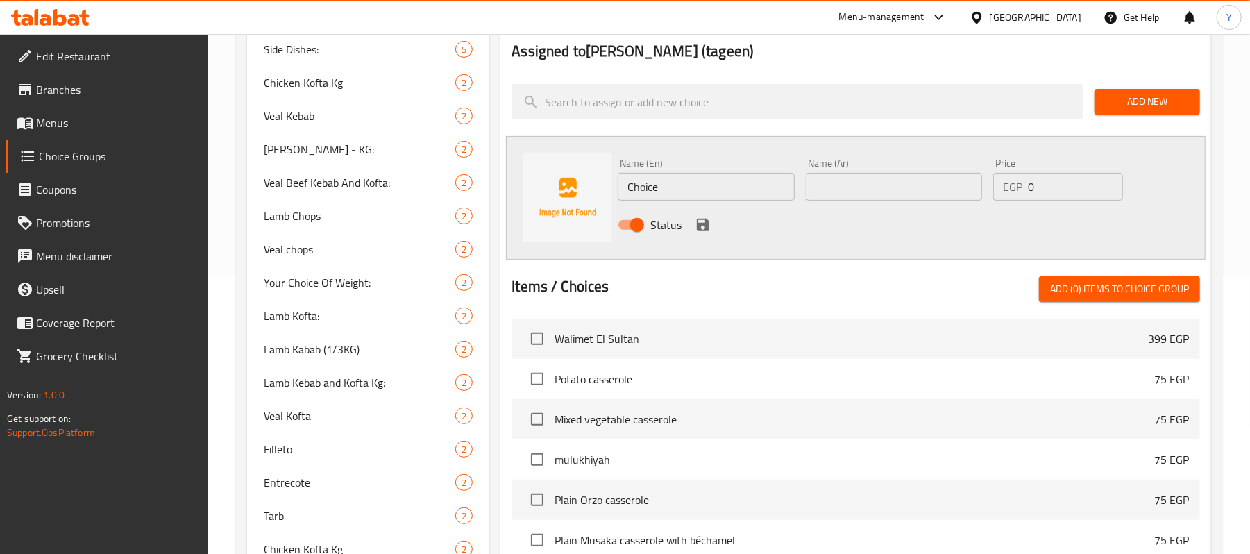
click at [842, 189] on input "text" at bounding box center [894, 187] width 176 height 28
paste input "طاجن لحم بالبصل"
type input "طاجن لحم بالبصل"
click at [626, 199] on input "Choice" at bounding box center [706, 187] width 176 height 28
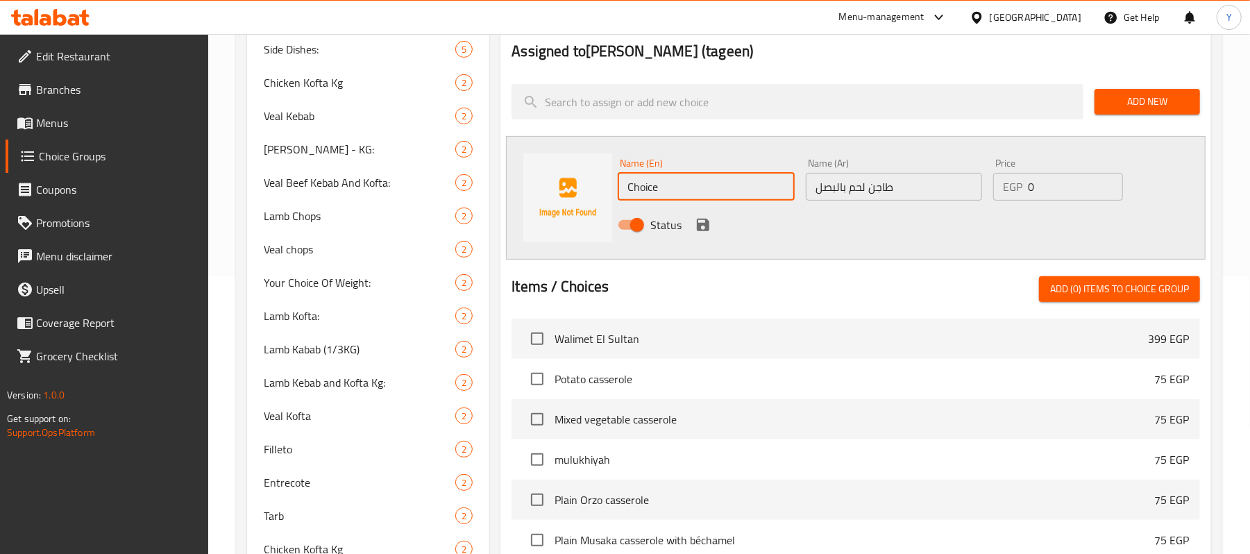
paste input "Meat and onion casserol"
type input "Meat and onion casserole"
click at [696, 217] on icon "save" at bounding box center [703, 225] width 17 height 17
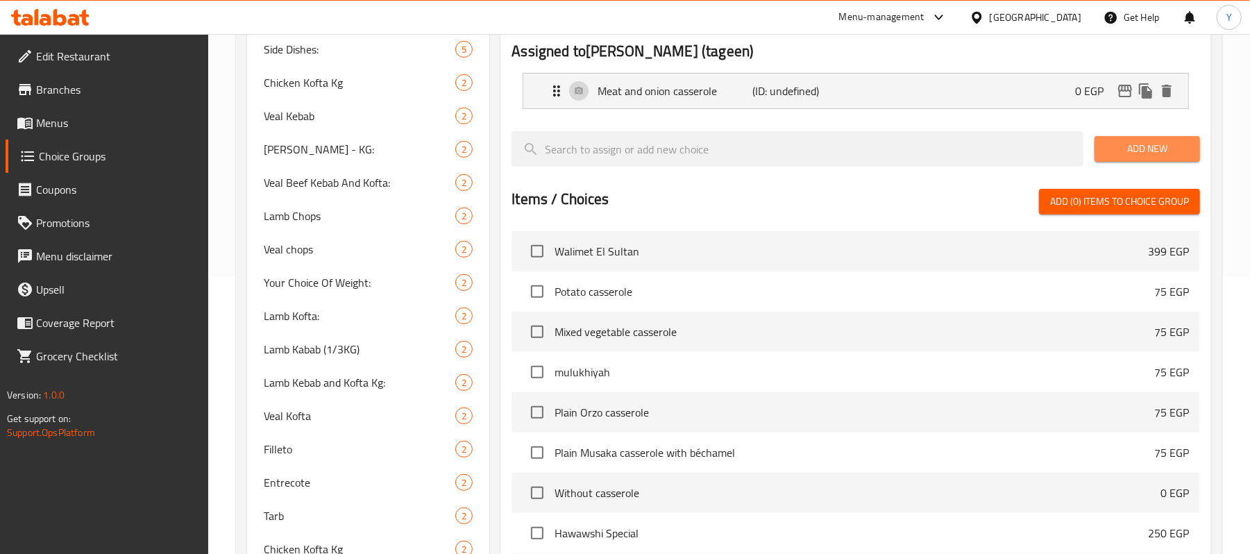
click at [1115, 142] on span "Add New" at bounding box center [1147, 148] width 83 height 17
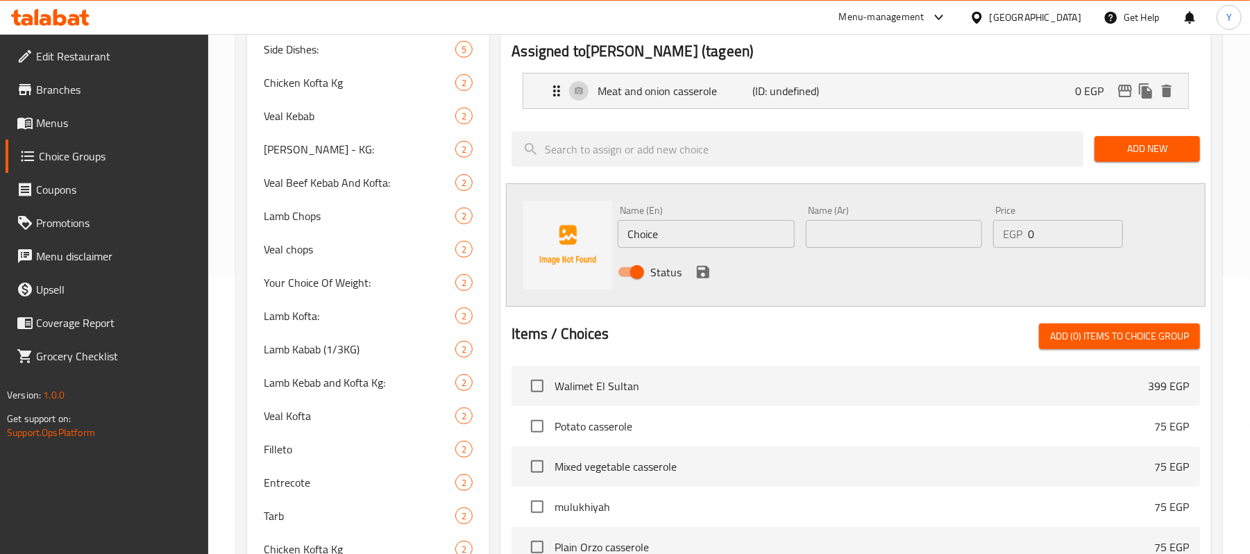
click at [812, 234] on input "text" at bounding box center [894, 234] width 176 height 28
paste input "طاجن تورلي لحمة"
type input "طاجن تورلي لحمة"
click at [653, 242] on input "Choice" at bounding box center [706, 234] width 176 height 28
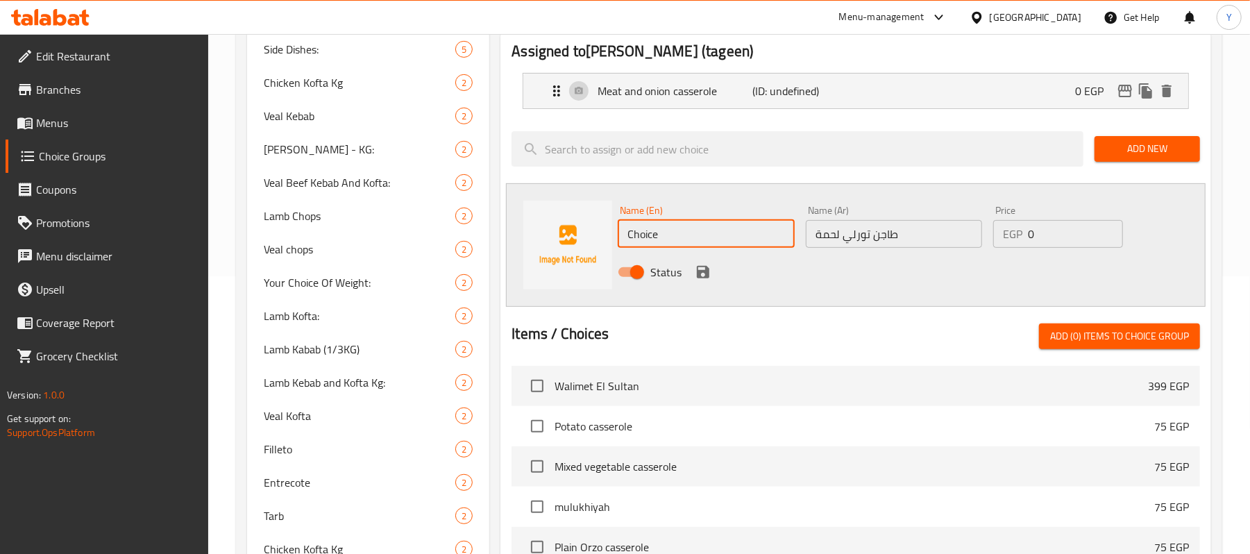
paste input "Torly meat casserol"
type input "Torly meat casserole"
click at [698, 271] on icon "save" at bounding box center [703, 272] width 12 height 12
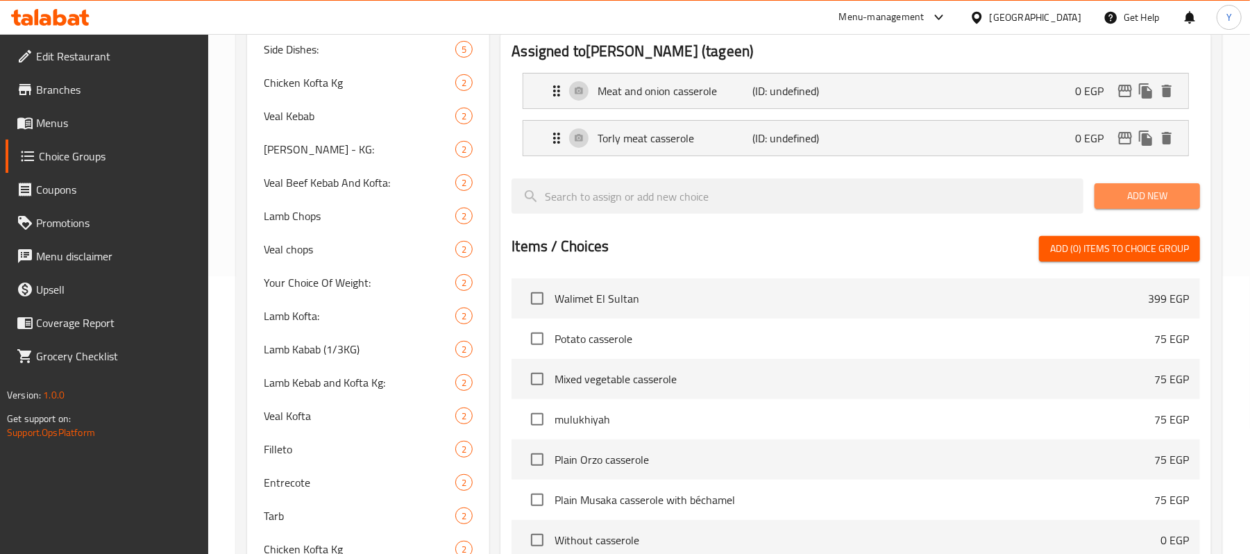
click at [1121, 196] on span "Add New" at bounding box center [1147, 195] width 83 height 17
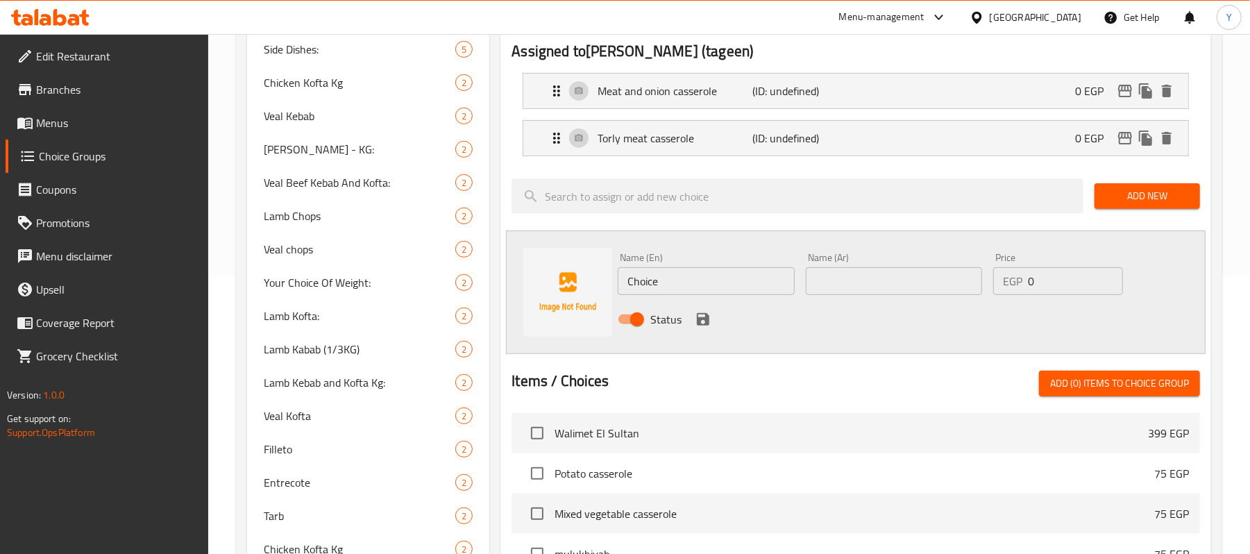
click at [812, 279] on input "text" at bounding box center [894, 281] width 176 height 28
paste input "طاجن بطاطس لحمة"
type input "طاجن بطاطس لحمة"
click at [666, 287] on input "Choice" at bounding box center [706, 281] width 176 height 28
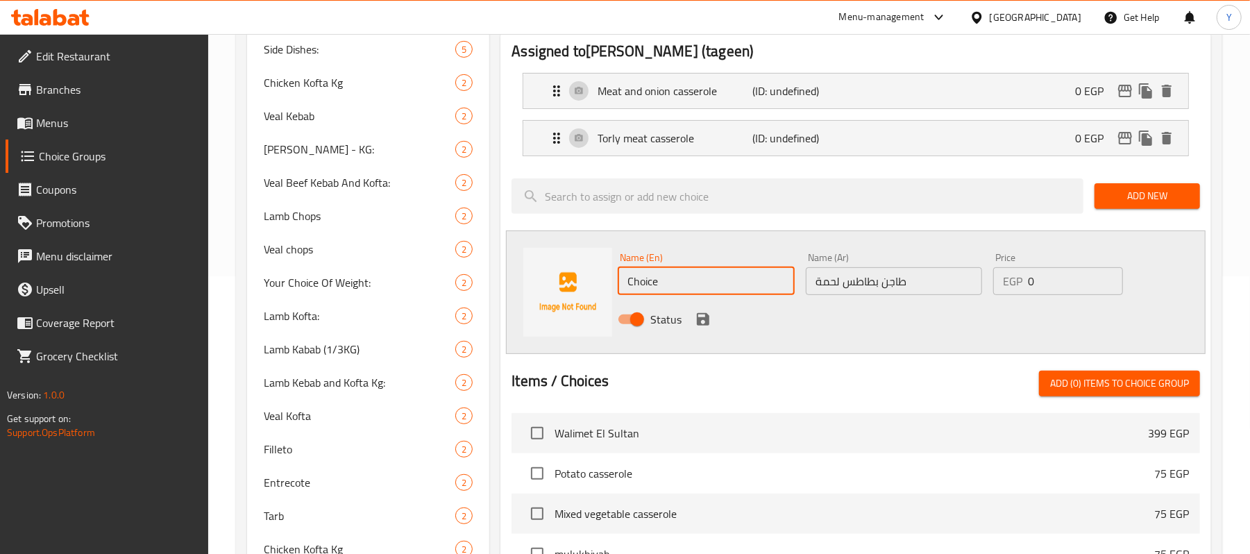
paste input "Meat and potato casserol"
type input "Meat and potato casserole"
click at [689, 317] on div "Status" at bounding box center [893, 319] width 563 height 37
click at [700, 321] on icon "save" at bounding box center [703, 319] width 12 height 12
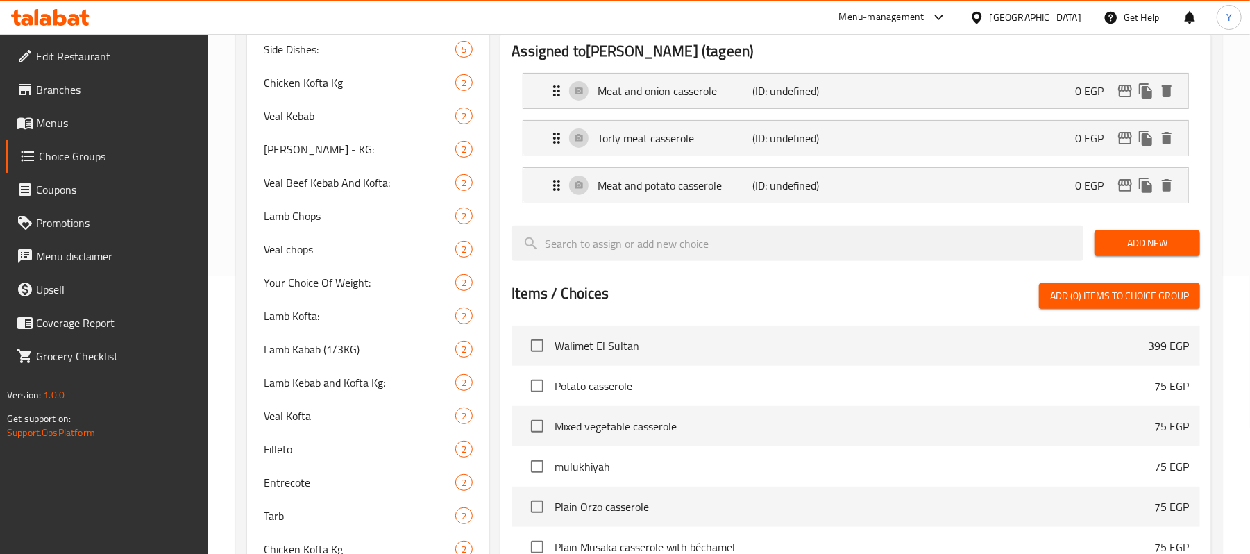
click at [1114, 229] on div "Add New" at bounding box center [1147, 243] width 117 height 47
click at [1112, 244] on span "Add New" at bounding box center [1147, 243] width 83 height 17
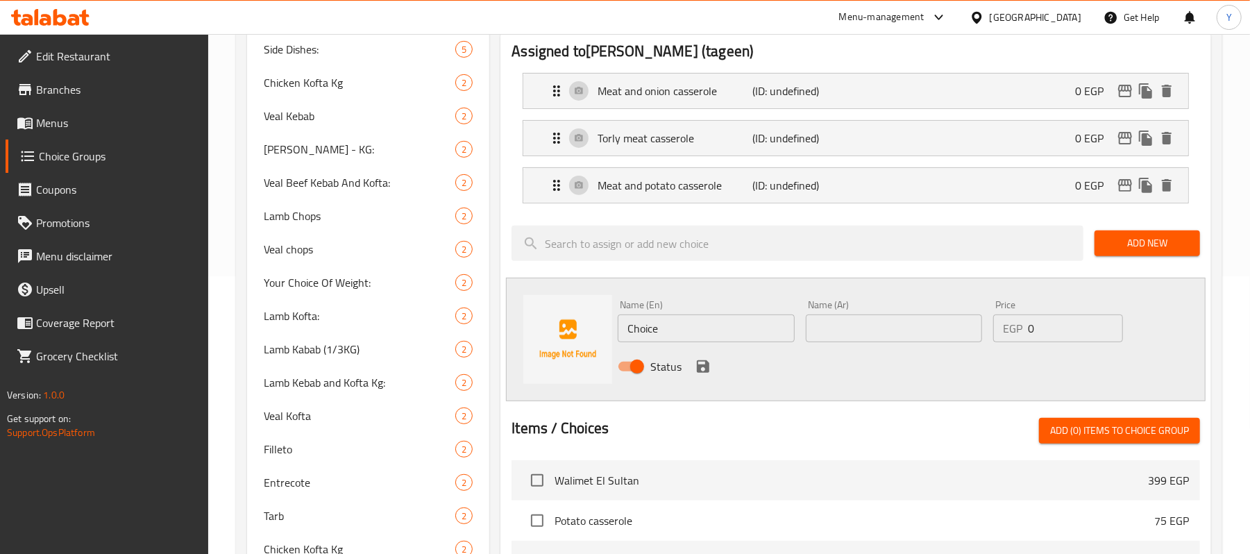
click at [811, 328] on input "text" at bounding box center [894, 329] width 176 height 28
paste input "طاجن بطاطس فراخ"
type input "طاجن بطاطس فراخ"
click at [732, 322] on input "Choice" at bounding box center [706, 329] width 176 height 28
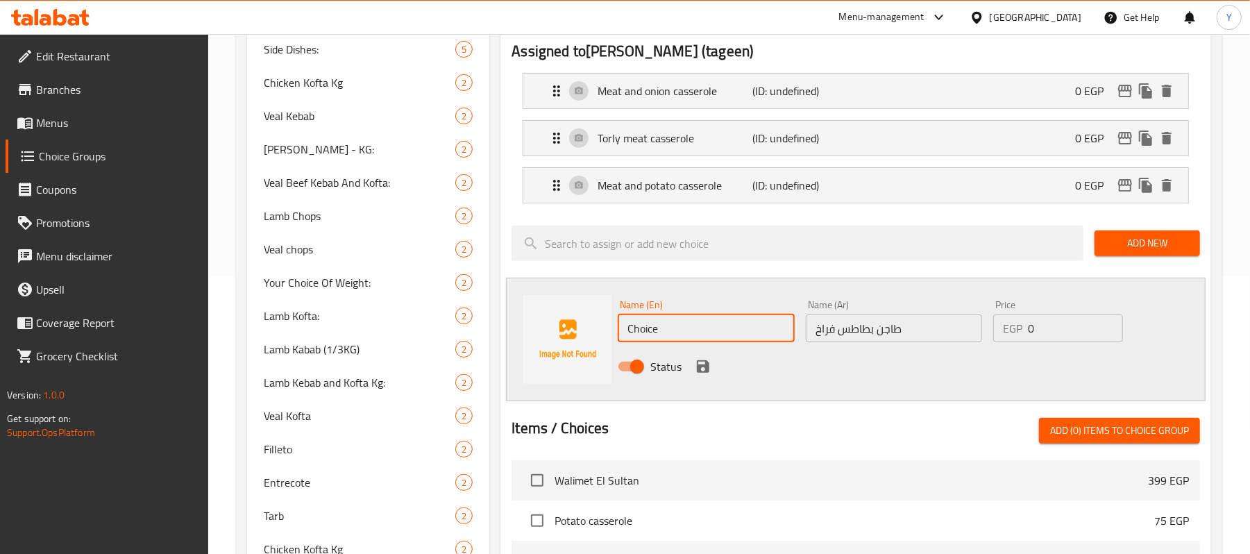
click at [732, 322] on input "Choice" at bounding box center [706, 329] width 176 height 28
paste input "icken and potato casserol"
type input "Chicken and potato casserole"
click at [697, 359] on icon "save" at bounding box center [703, 366] width 17 height 17
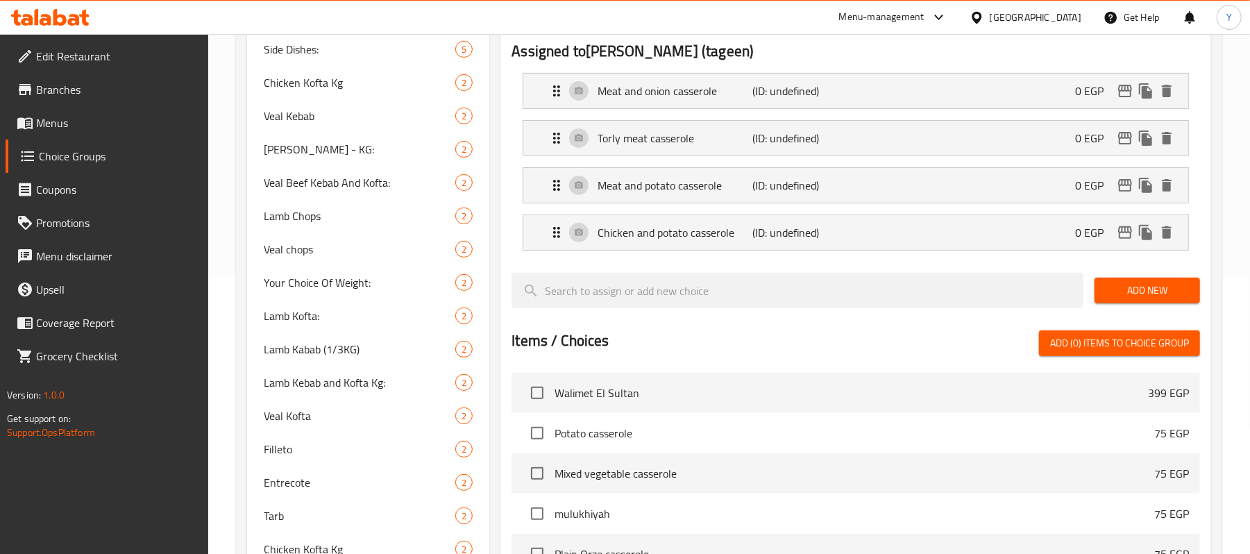
scroll to position [0, 0]
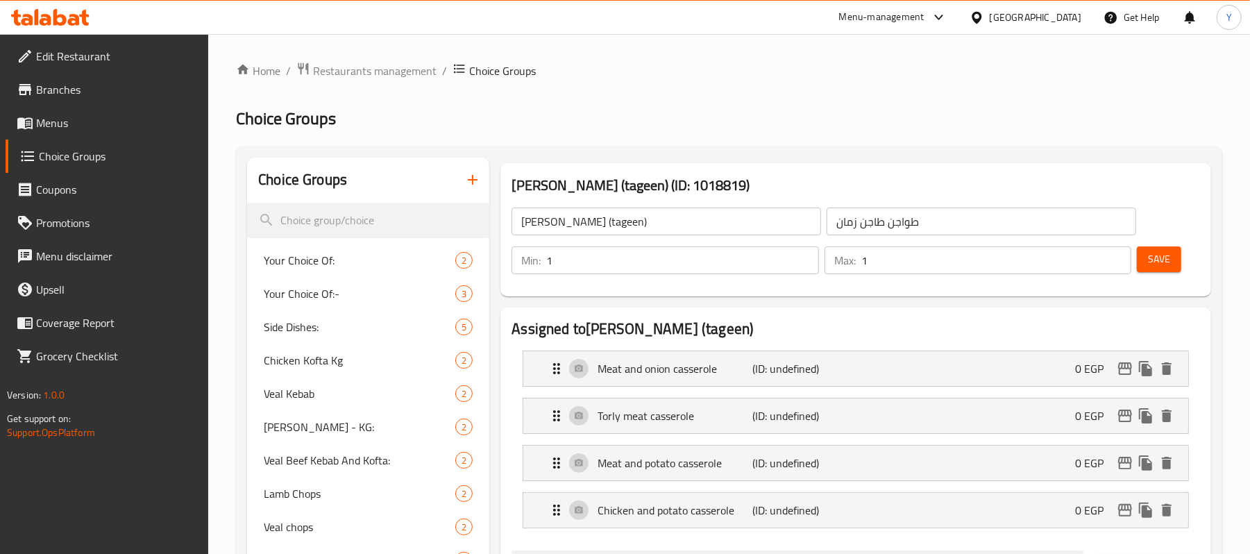
click at [1159, 274] on div "Save" at bounding box center [1163, 260] width 58 height 33
click at [1168, 253] on span "Save" at bounding box center [1159, 259] width 22 height 17
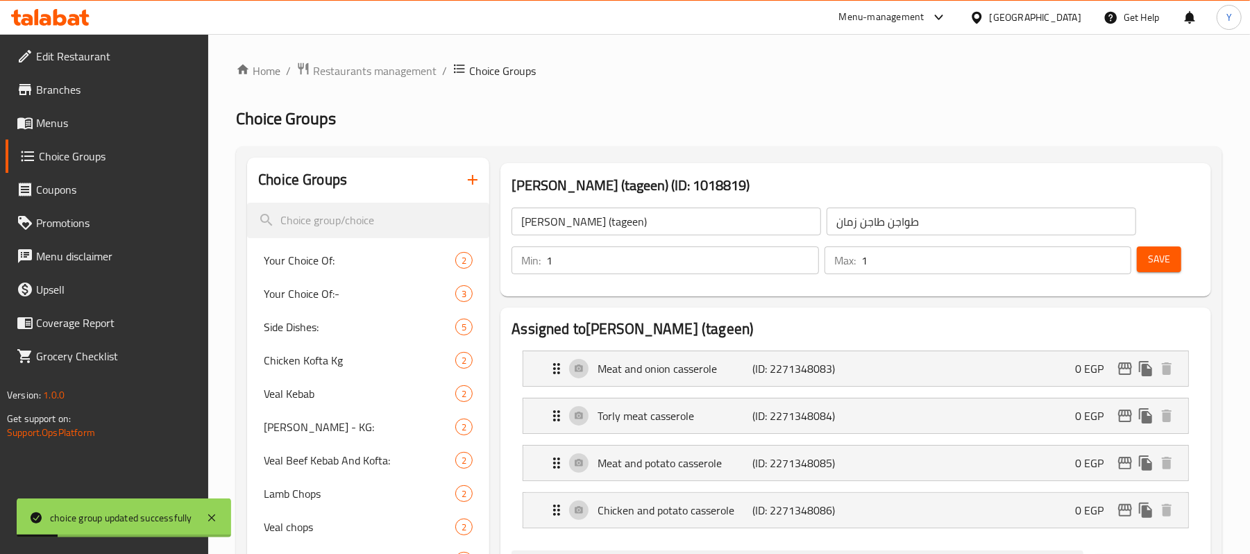
click at [96, 125] on span "Menus" at bounding box center [117, 123] width 162 height 17
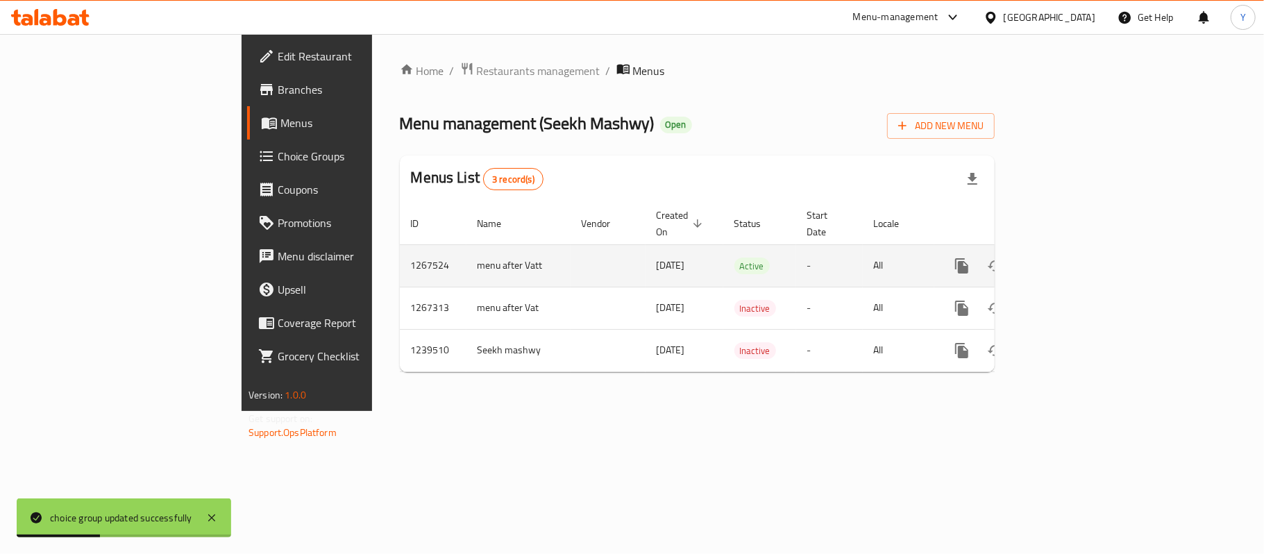
click at [1079, 249] on div "enhanced table" at bounding box center [1012, 265] width 133 height 33
click at [1071, 258] on icon "enhanced table" at bounding box center [1062, 266] width 17 height 17
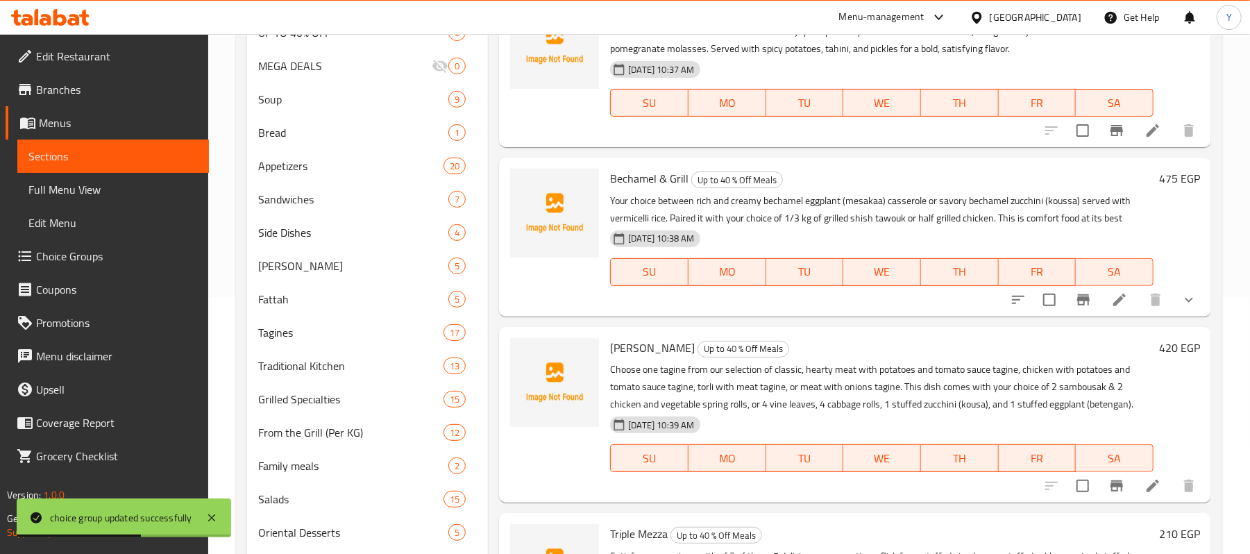
scroll to position [278, 0]
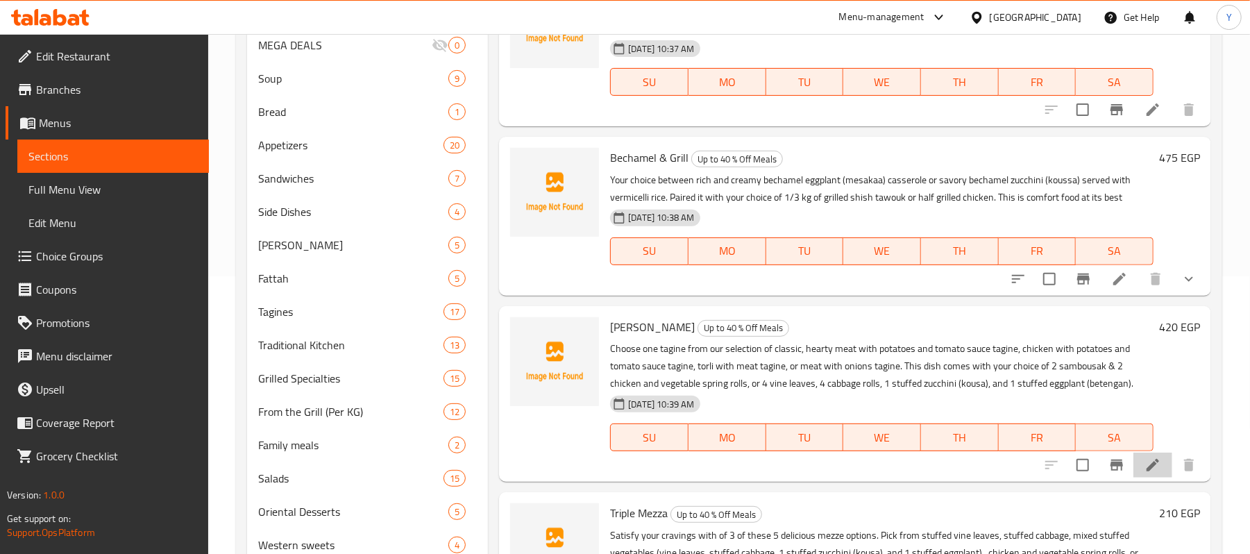
click at [1148, 459] on li at bounding box center [1153, 465] width 39 height 25
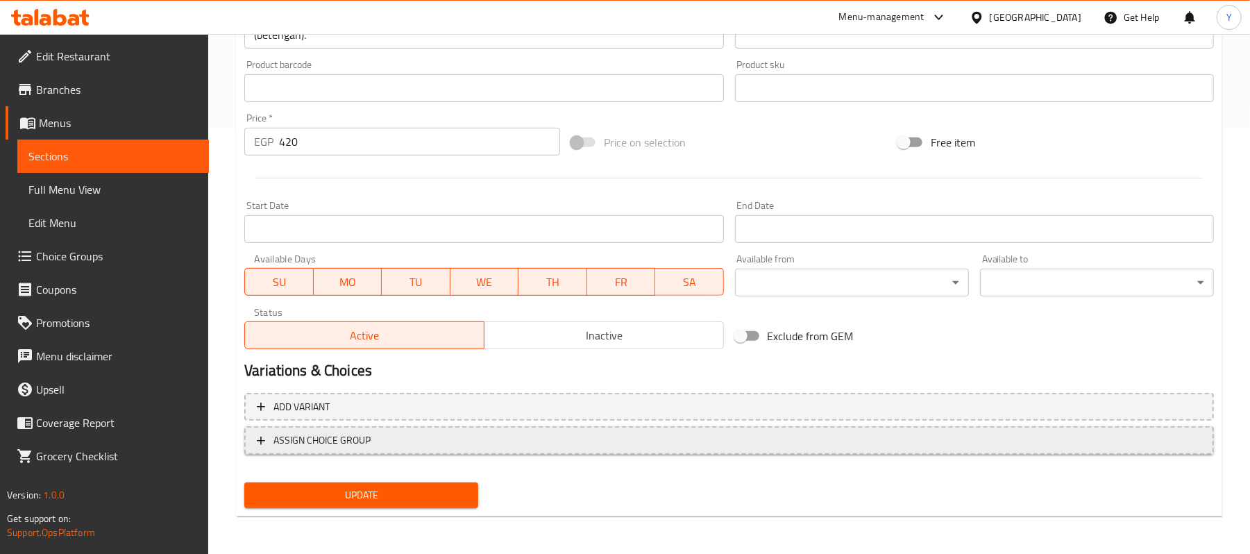
click at [482, 437] on span "ASSIGN CHOICE GROUP" at bounding box center [729, 440] width 945 height 17
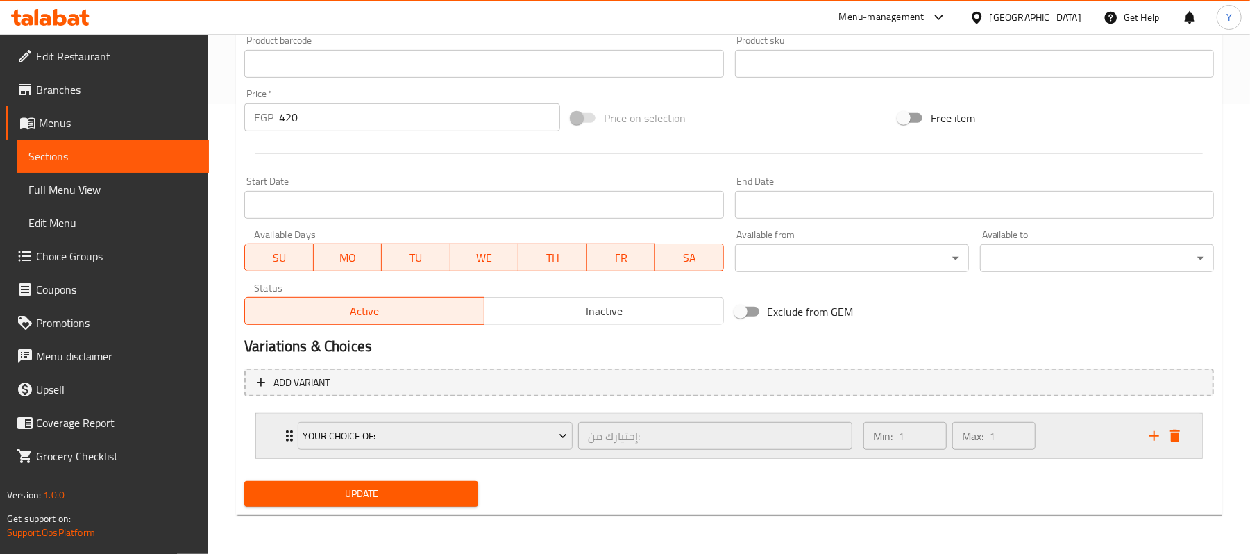
click at [478, 417] on div "Your Choice Of: إختيارك من: ​" at bounding box center [575, 436] width 571 height 44
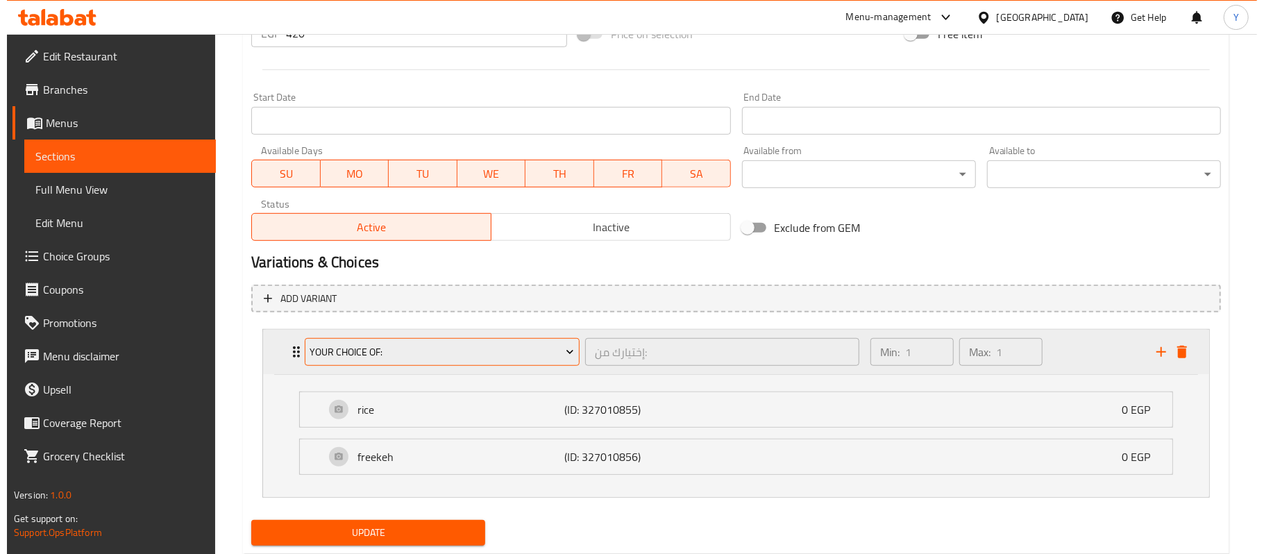
scroll to position [575, 0]
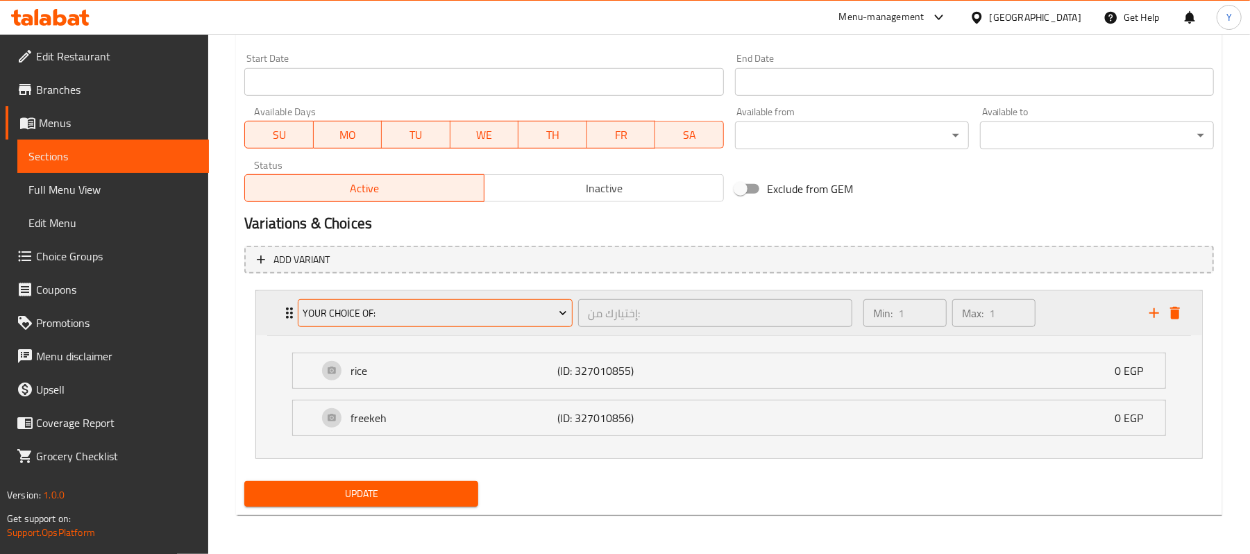
click at [514, 319] on span "Your Choice Of:" at bounding box center [435, 313] width 265 height 17
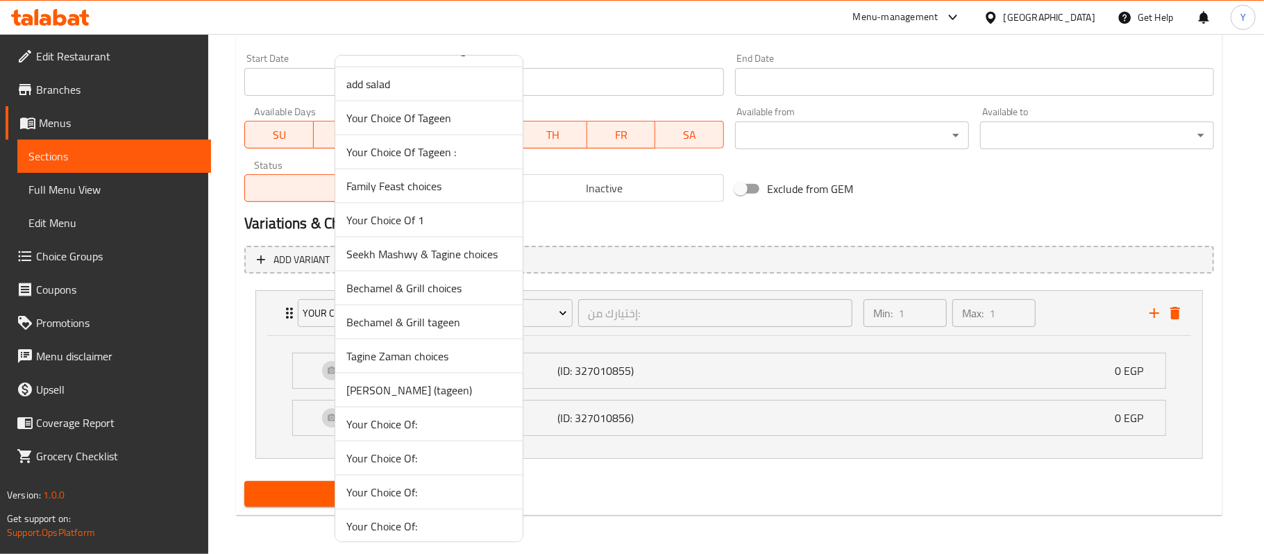
scroll to position [1476, 0]
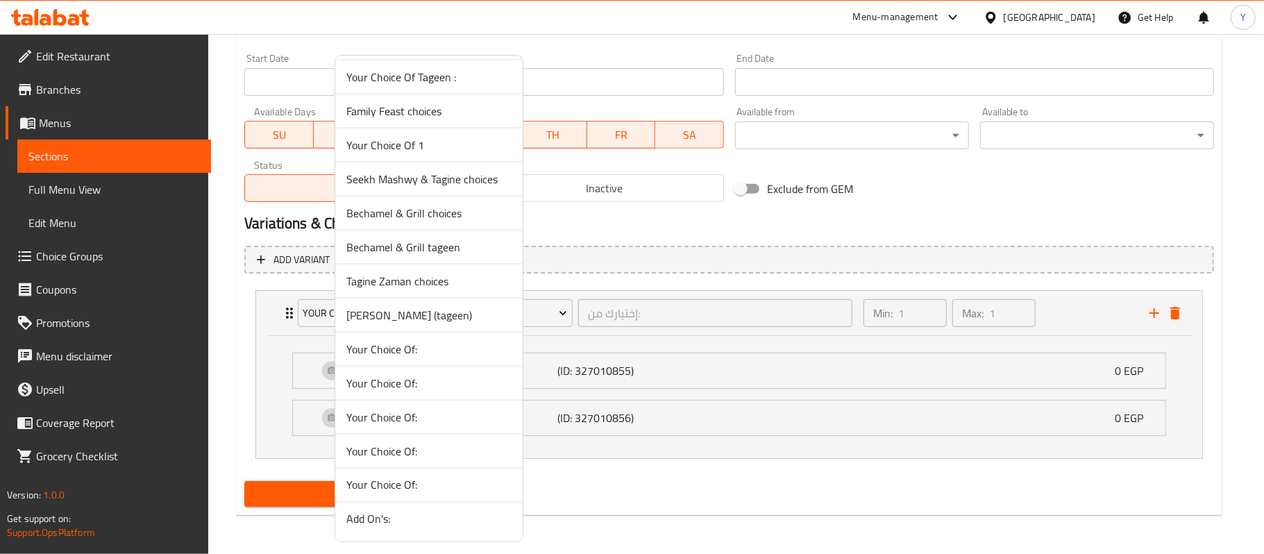
click at [454, 289] on li "Tagine Zaman choices" at bounding box center [428, 282] width 187 height 34
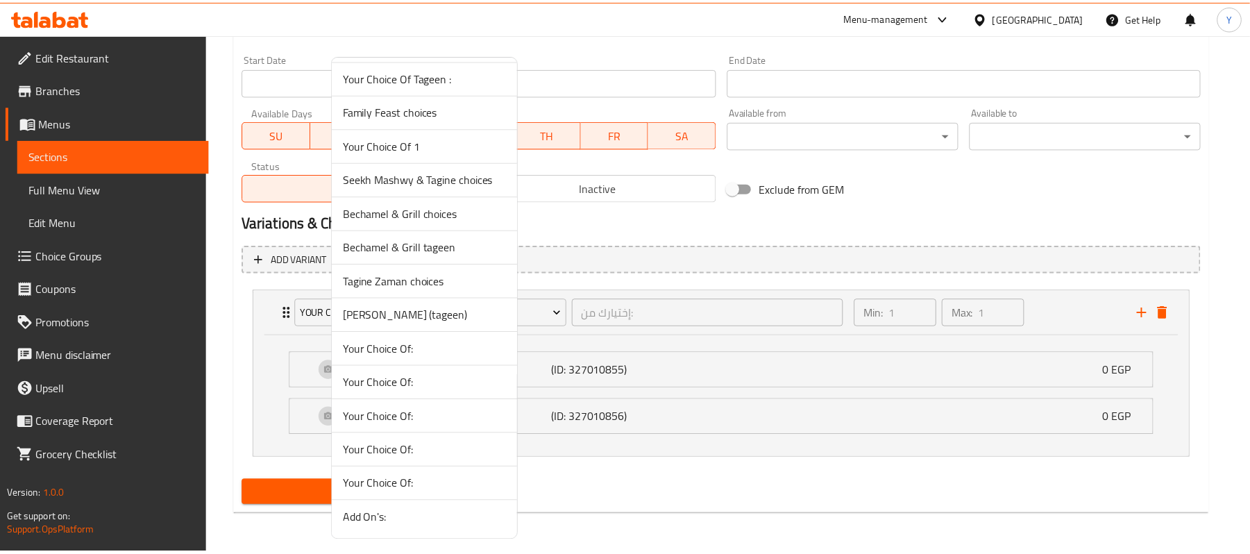
scroll to position [451, 0]
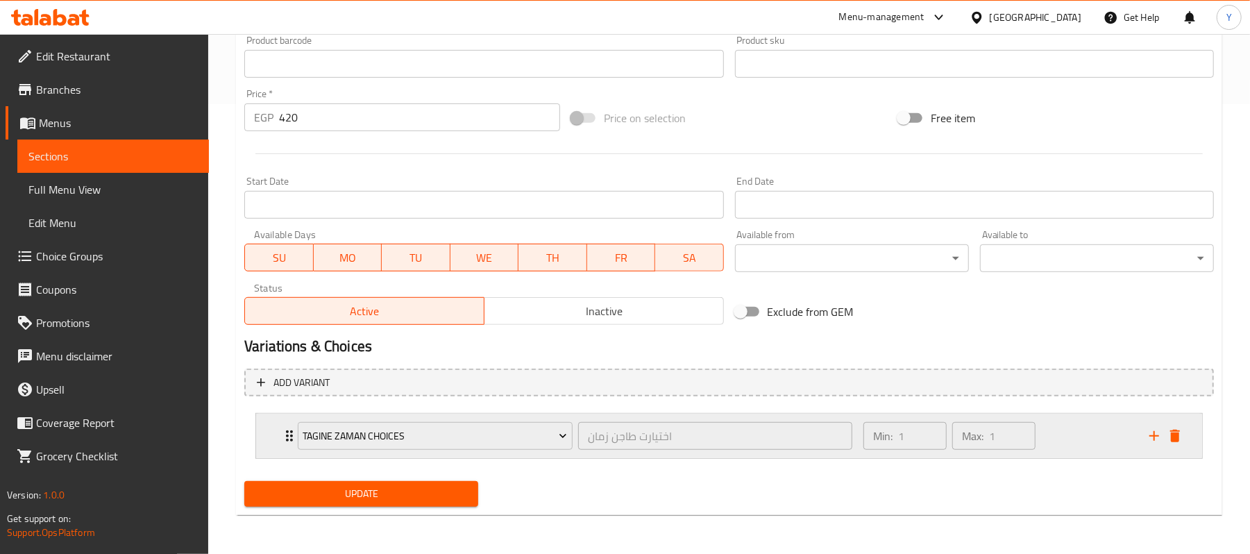
click at [1158, 423] on div "Tagine Zaman choices اختيارت طاجن زمان ​ Min: 1 ​ Max: 1 ​" at bounding box center [733, 436] width 905 height 44
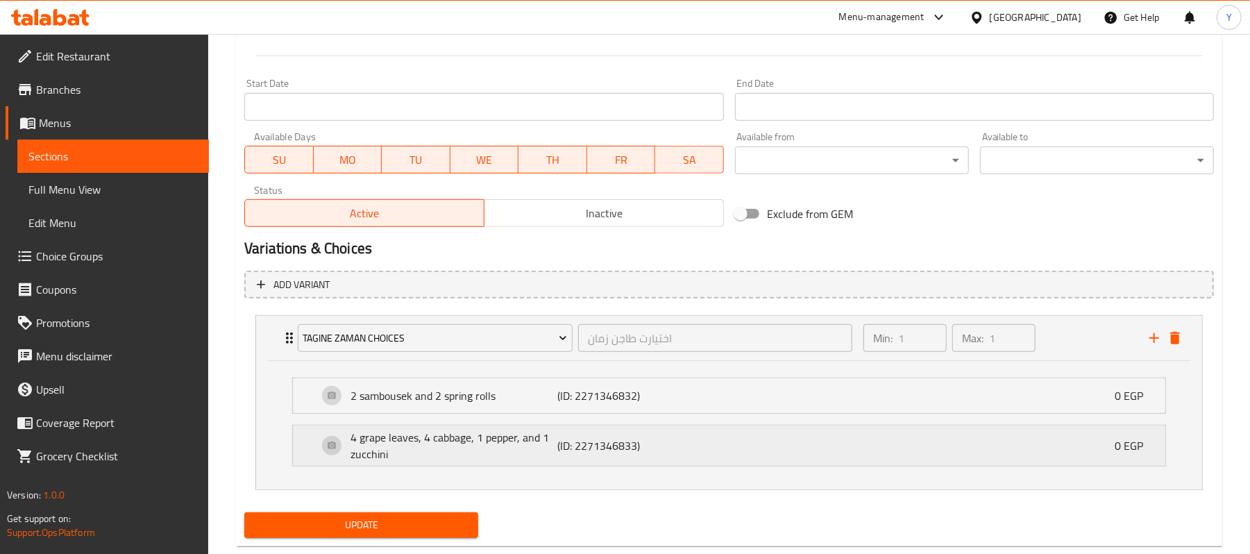
scroll to position [575, 0]
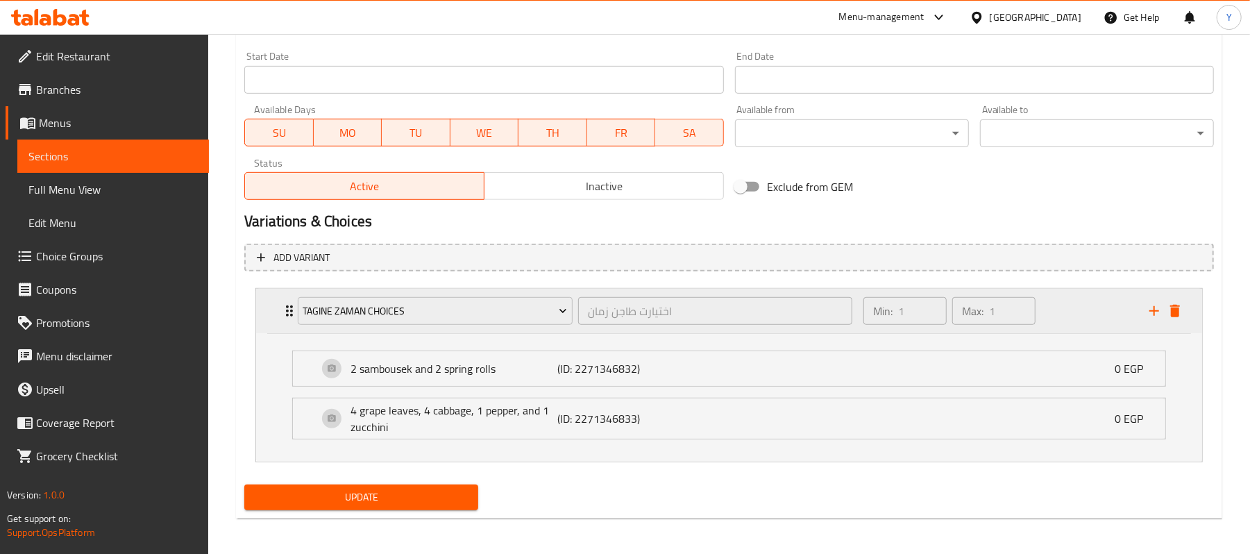
click at [1156, 312] on icon "add" at bounding box center [1154, 311] width 17 height 17
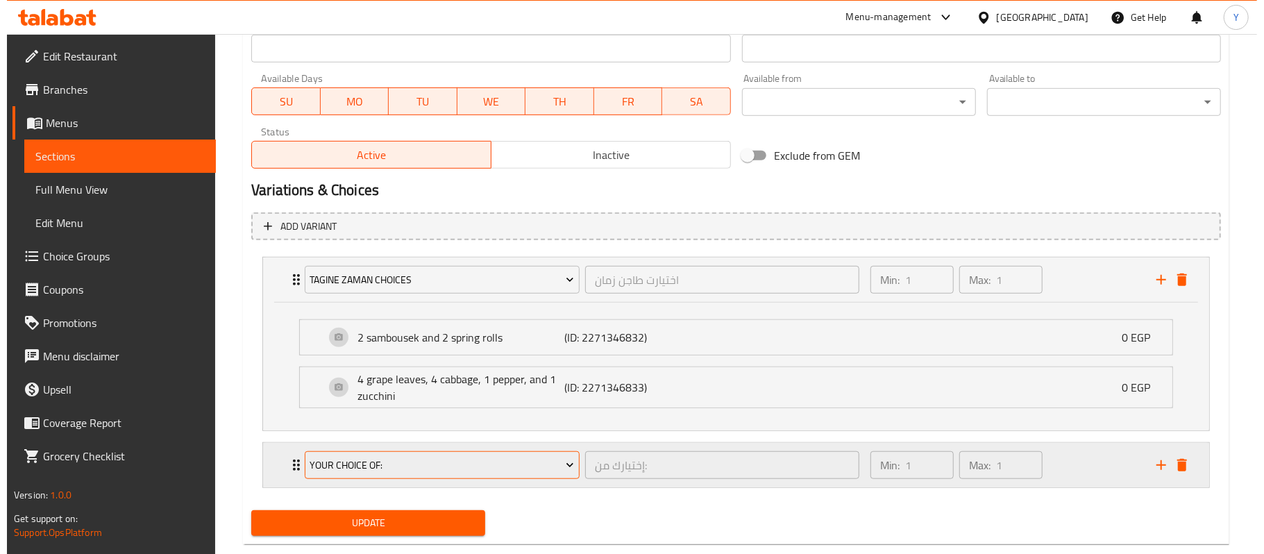
scroll to position [637, 0]
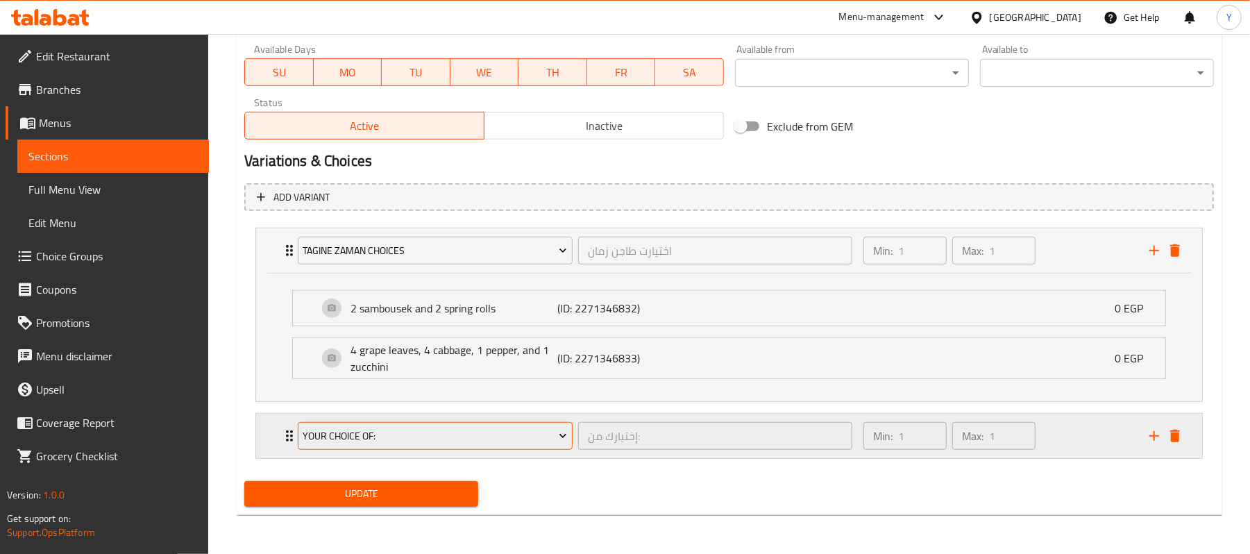
click at [501, 431] on span "Your Choice Of:" at bounding box center [435, 436] width 265 height 17
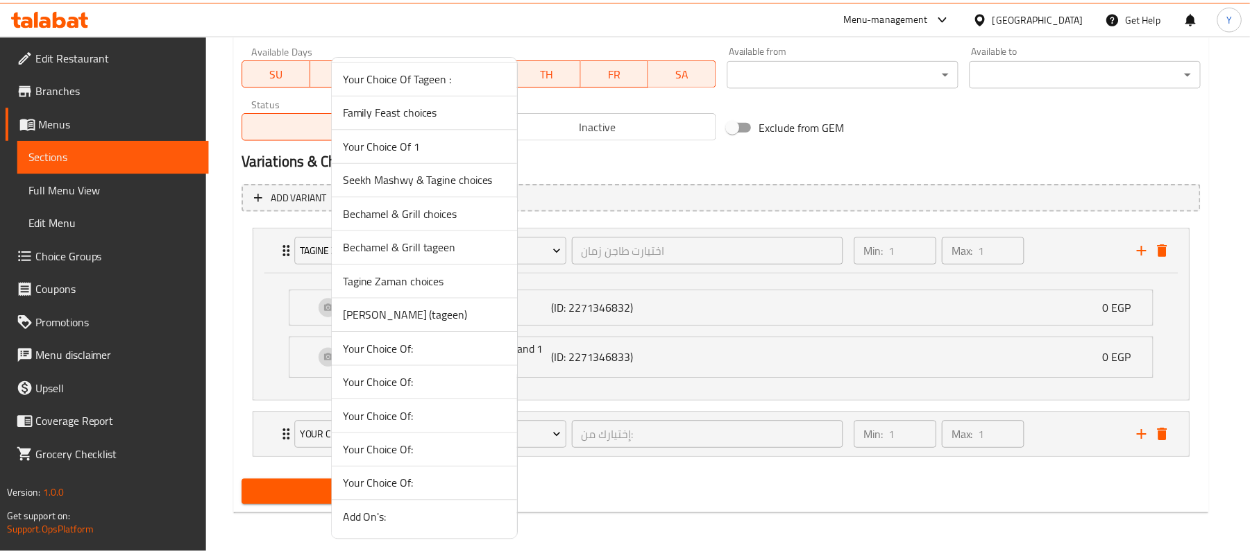
scroll to position [1476, 0]
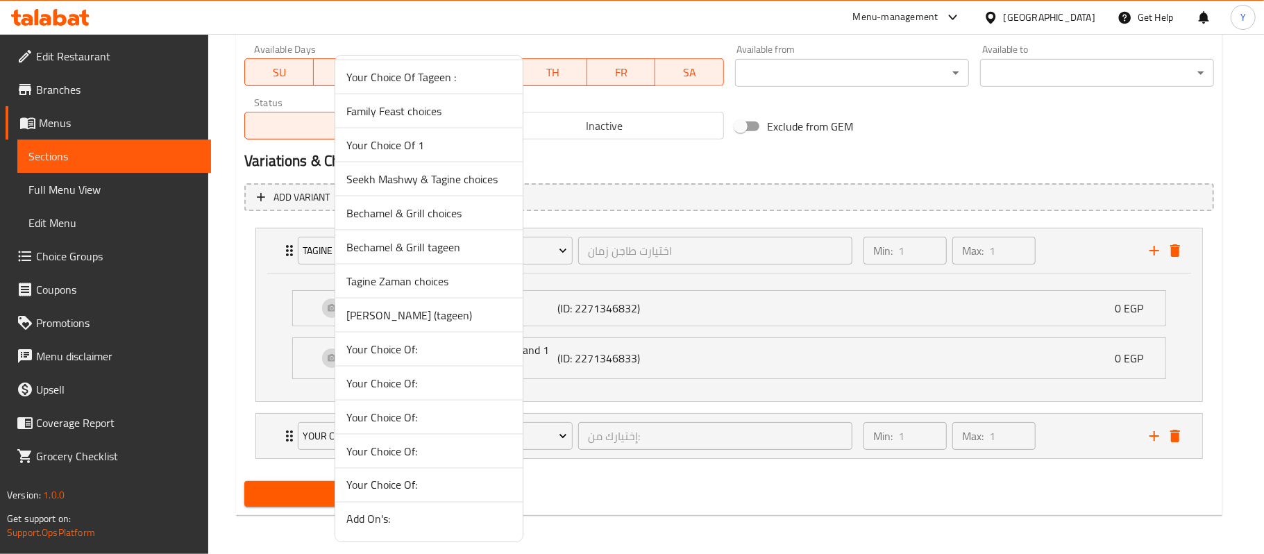
click at [462, 321] on span "[PERSON_NAME] (tageen)" at bounding box center [428, 315] width 165 height 17
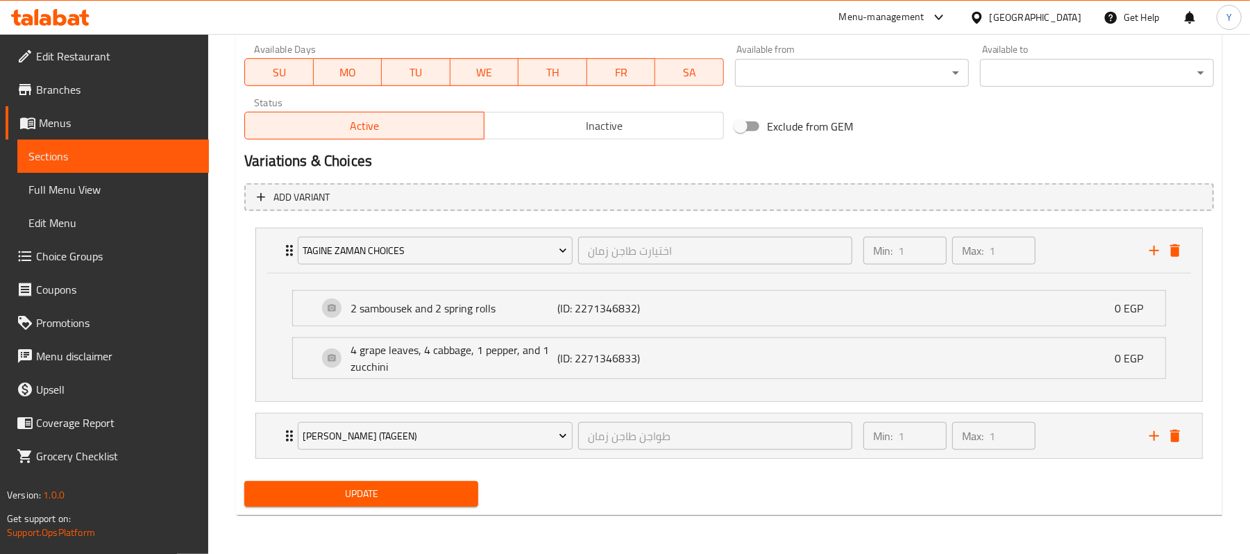
click at [581, 485] on div "Update" at bounding box center [729, 494] width 981 height 37
click at [1069, 431] on div "Min: 1 ​ Max: 1 ​" at bounding box center [998, 436] width 286 height 44
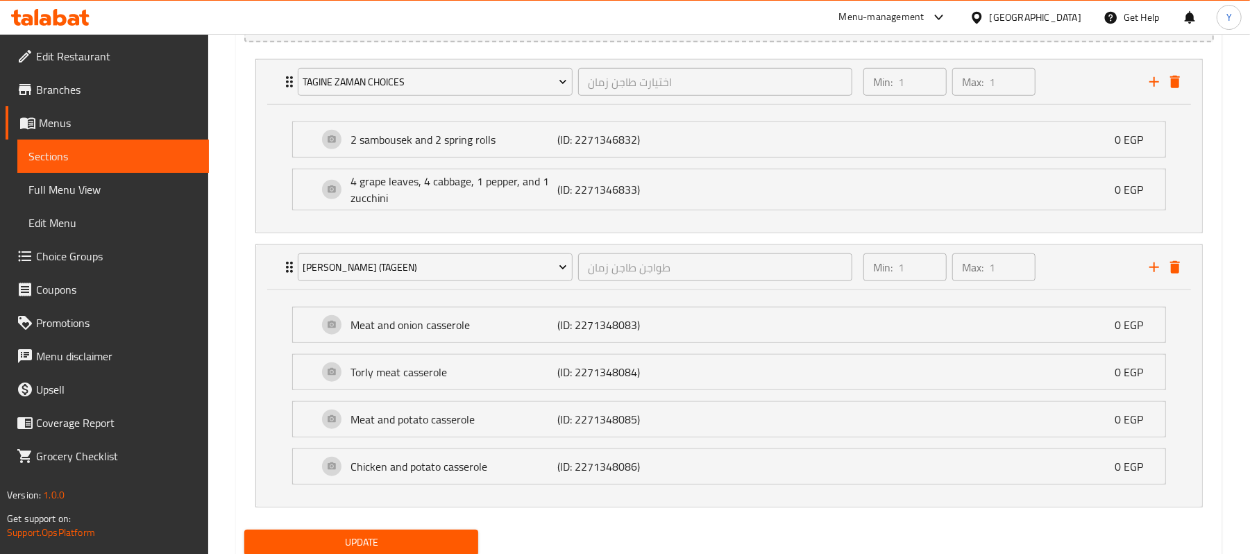
scroll to position [857, 0]
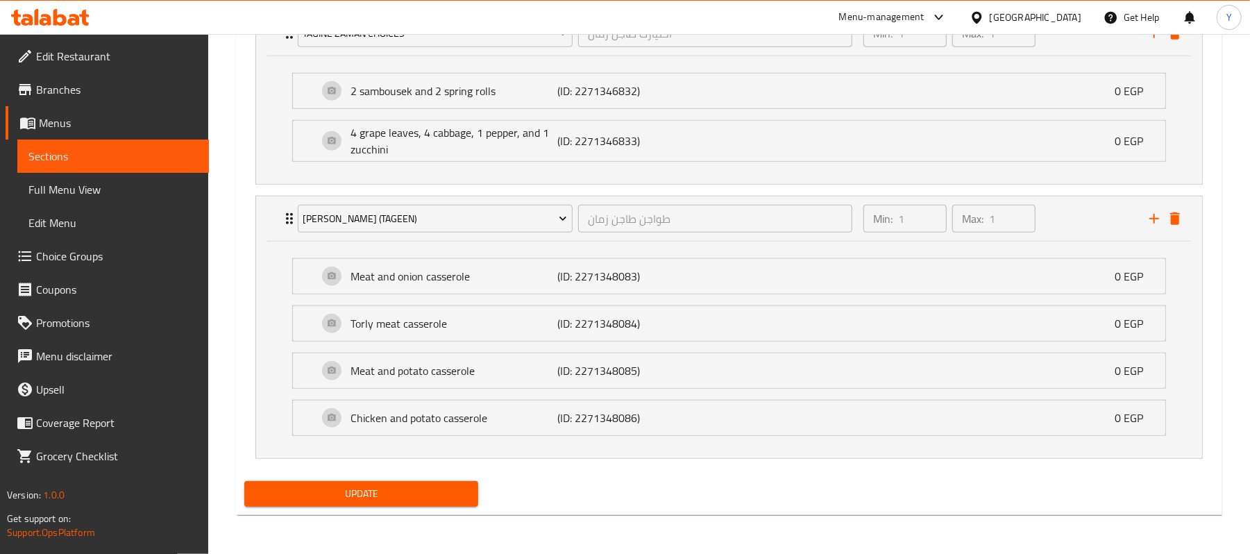
click at [456, 492] on span "Update" at bounding box center [361, 493] width 212 height 17
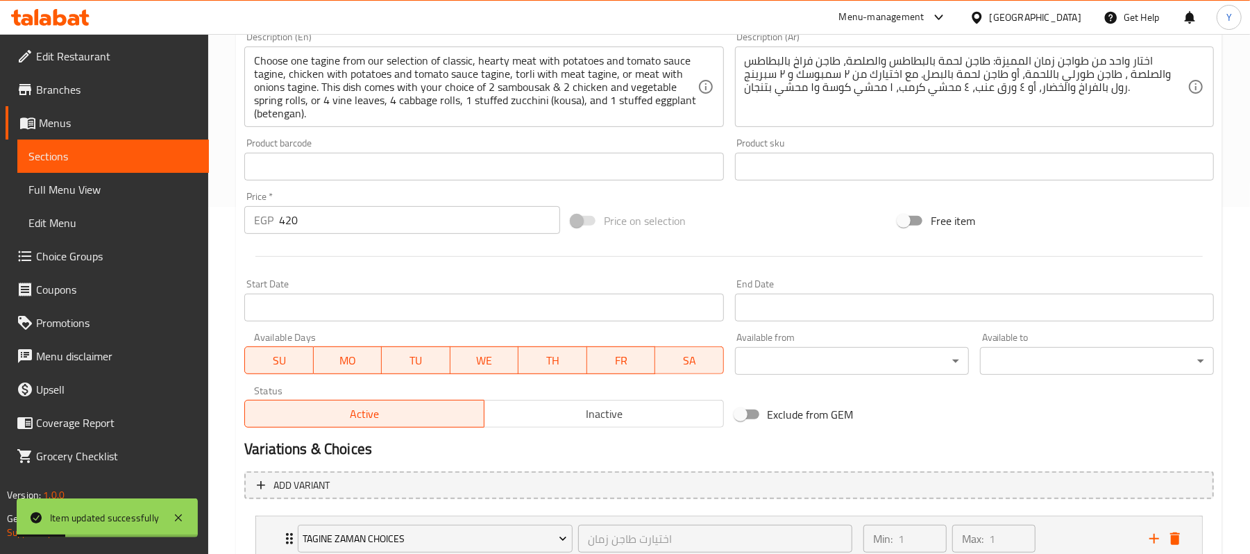
scroll to position [0, 0]
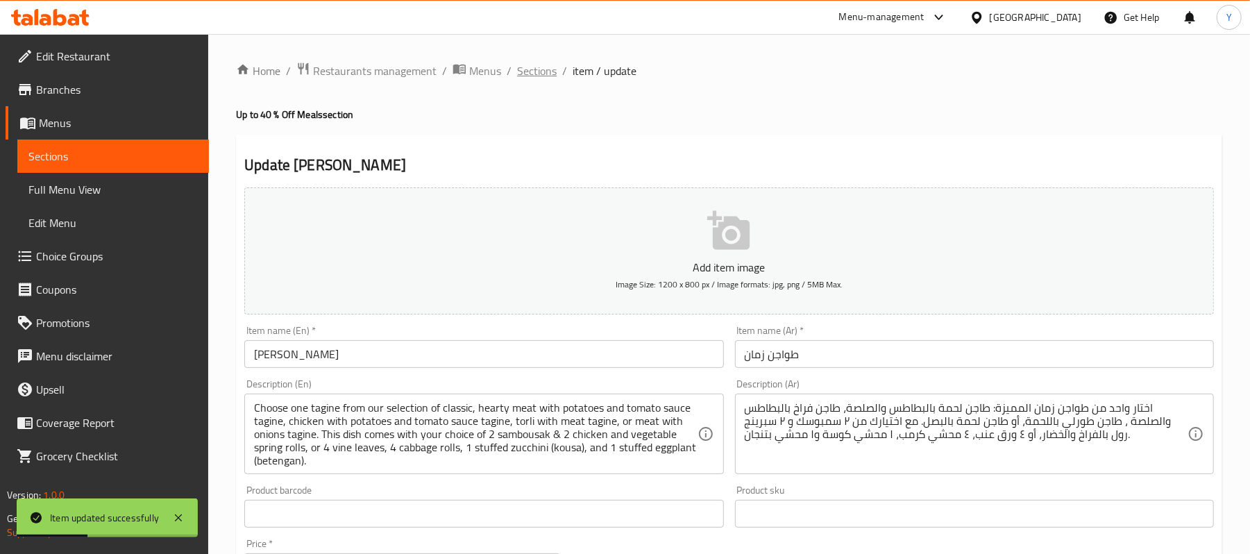
click at [539, 65] on span "Sections" at bounding box center [537, 70] width 40 height 17
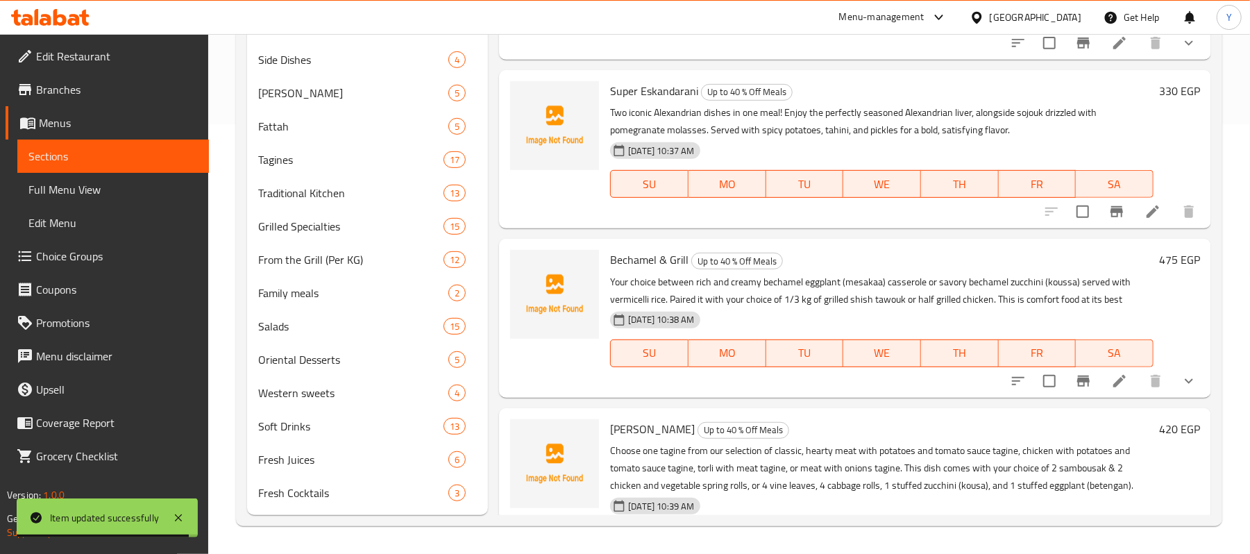
scroll to position [371, 0]
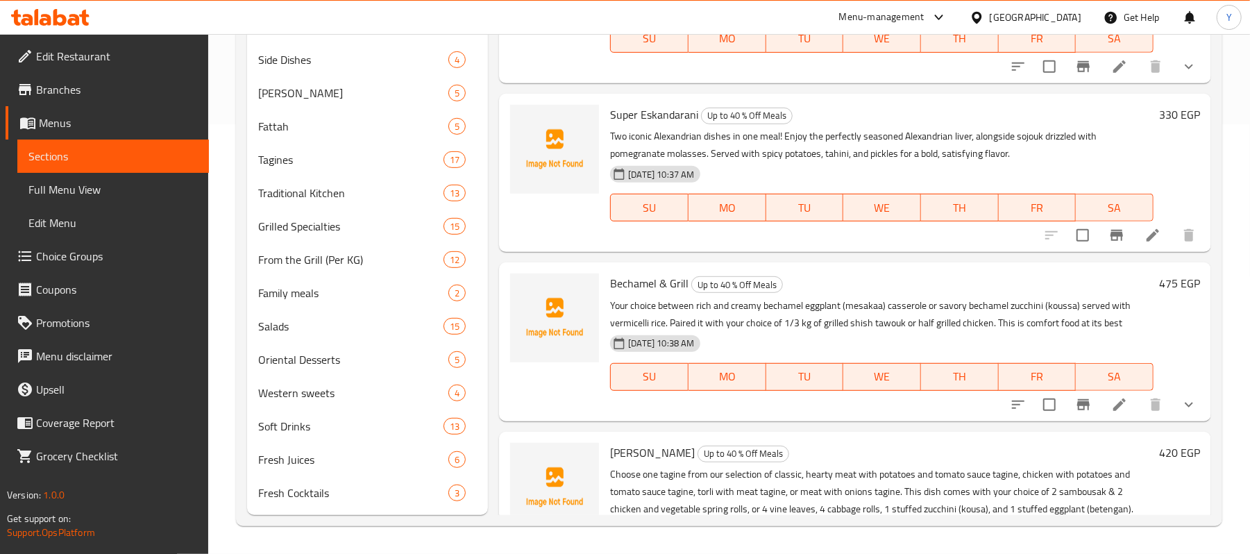
click at [1173, 389] on button "show more" at bounding box center [1189, 404] width 33 height 33
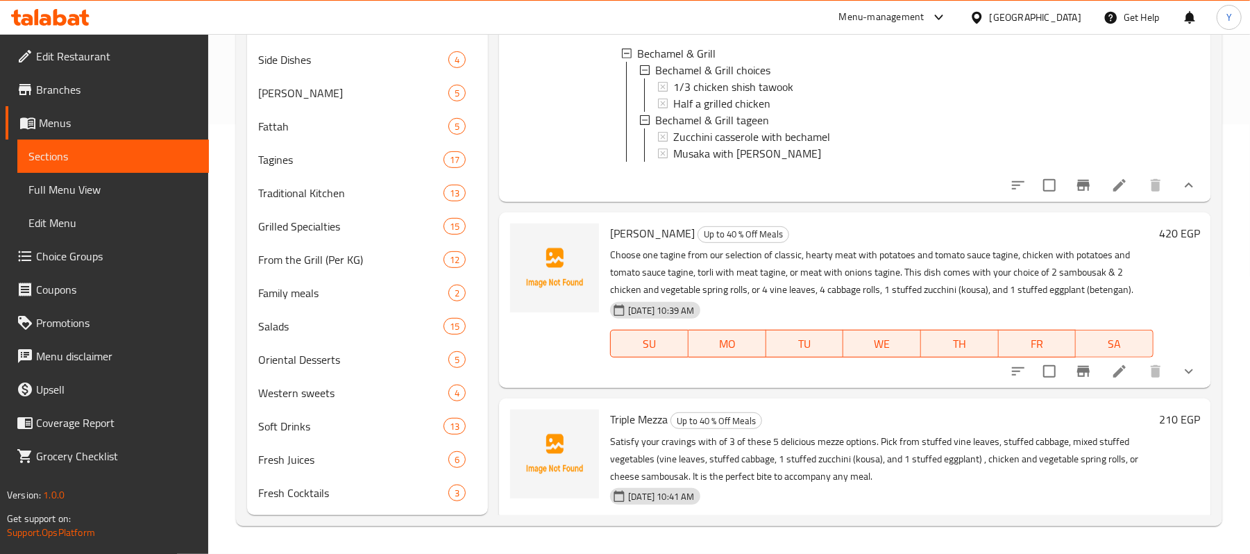
scroll to position [753, 0]
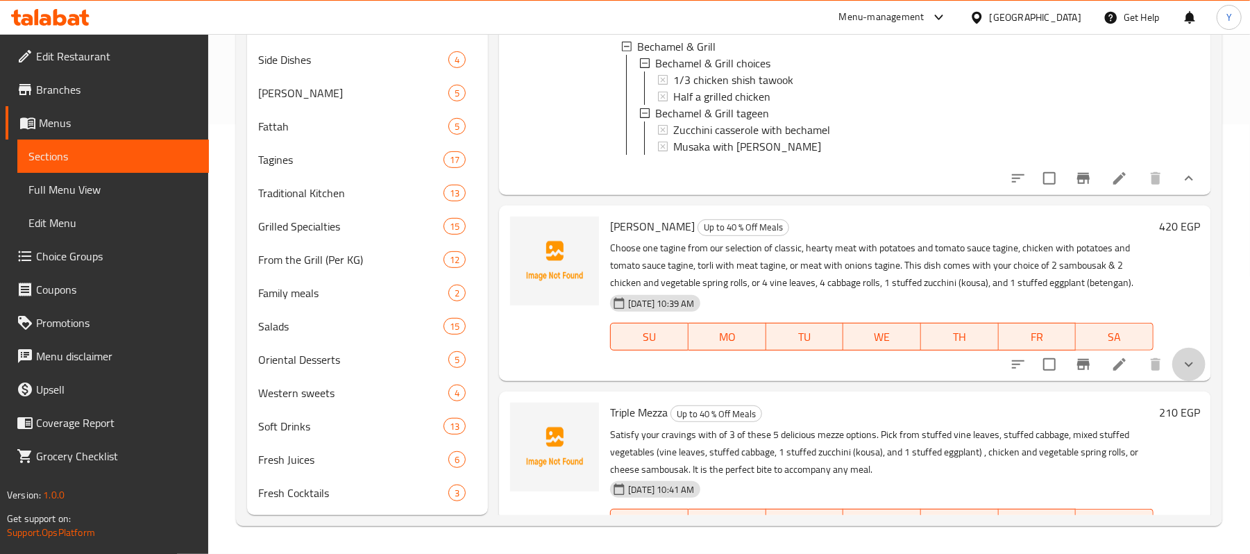
click at [1181, 371] on icon "show more" at bounding box center [1189, 364] width 17 height 17
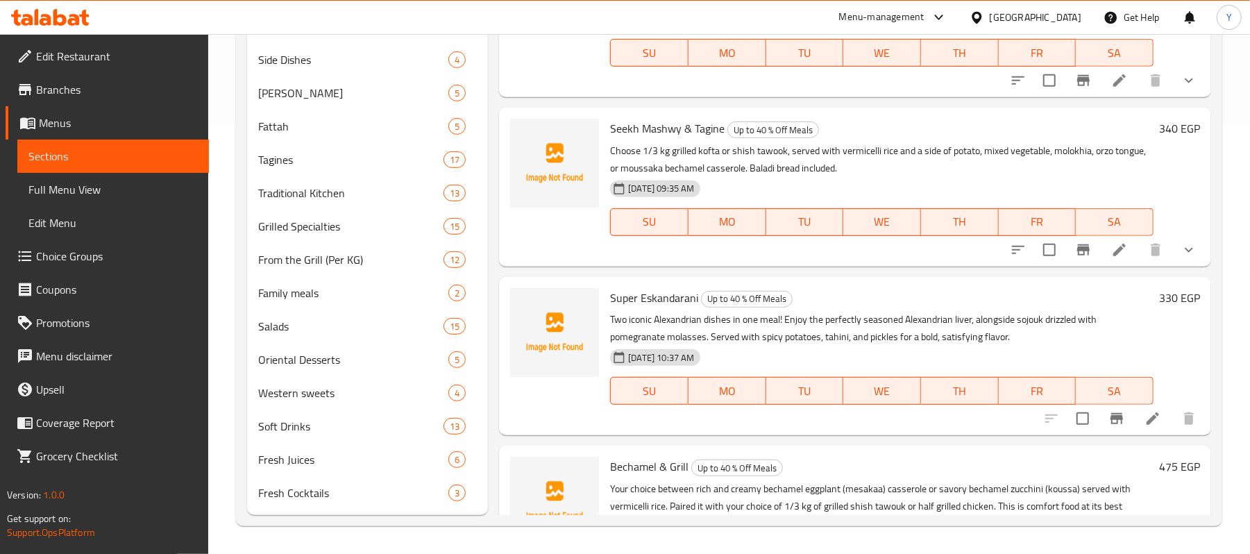
scroll to position [47, 0]
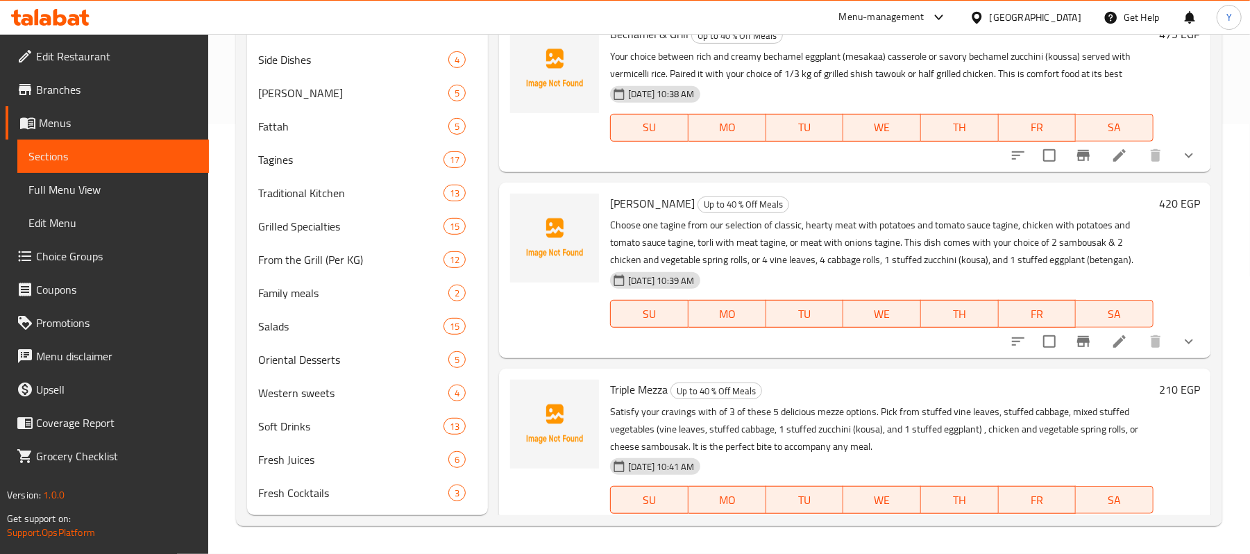
scroll to position [648, 0]
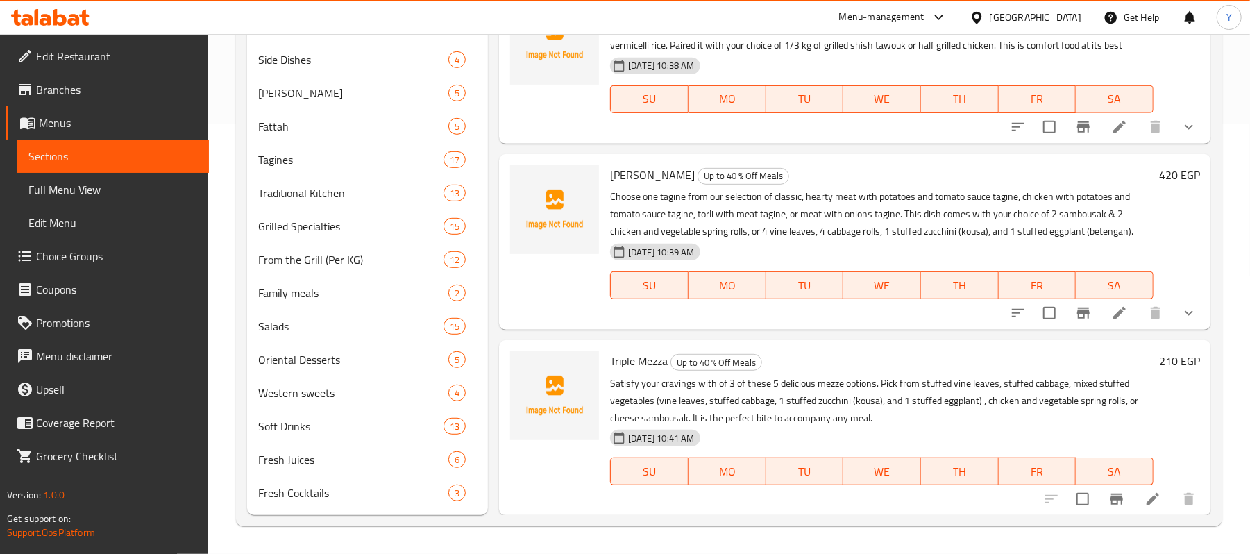
click at [1173, 303] on button "show more" at bounding box center [1189, 312] width 33 height 33
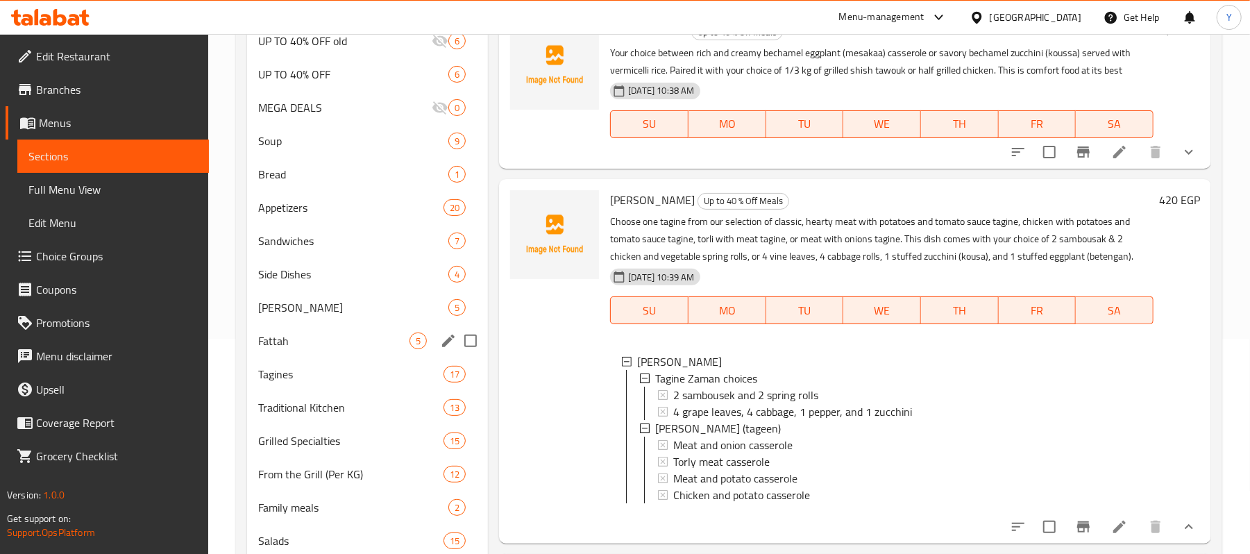
scroll to position [153, 0]
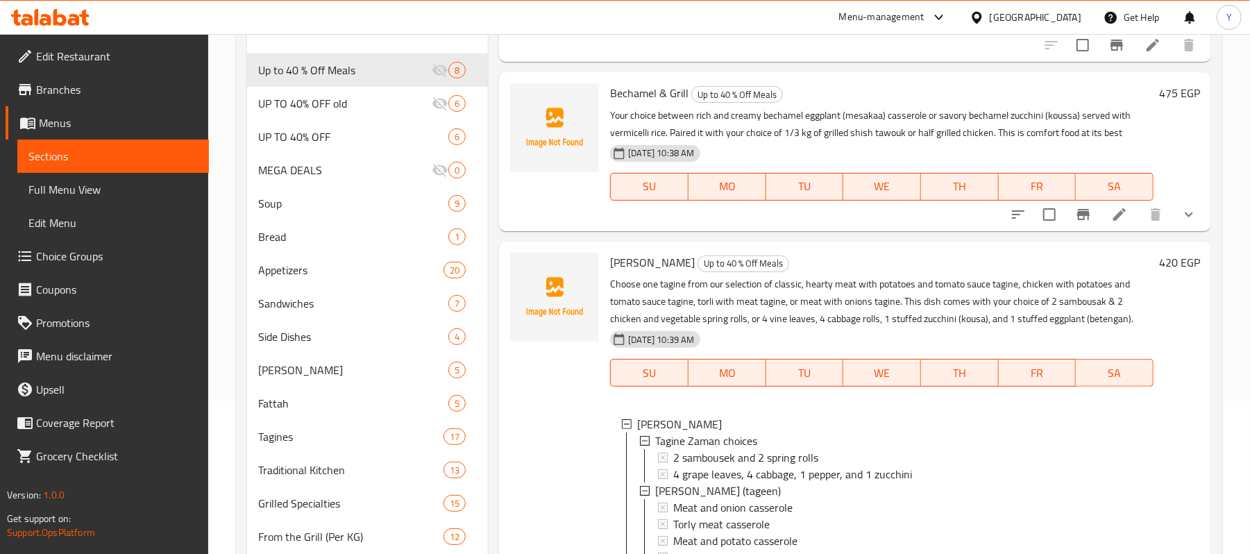
click at [117, 255] on span "Choice Groups" at bounding box center [117, 256] width 162 height 17
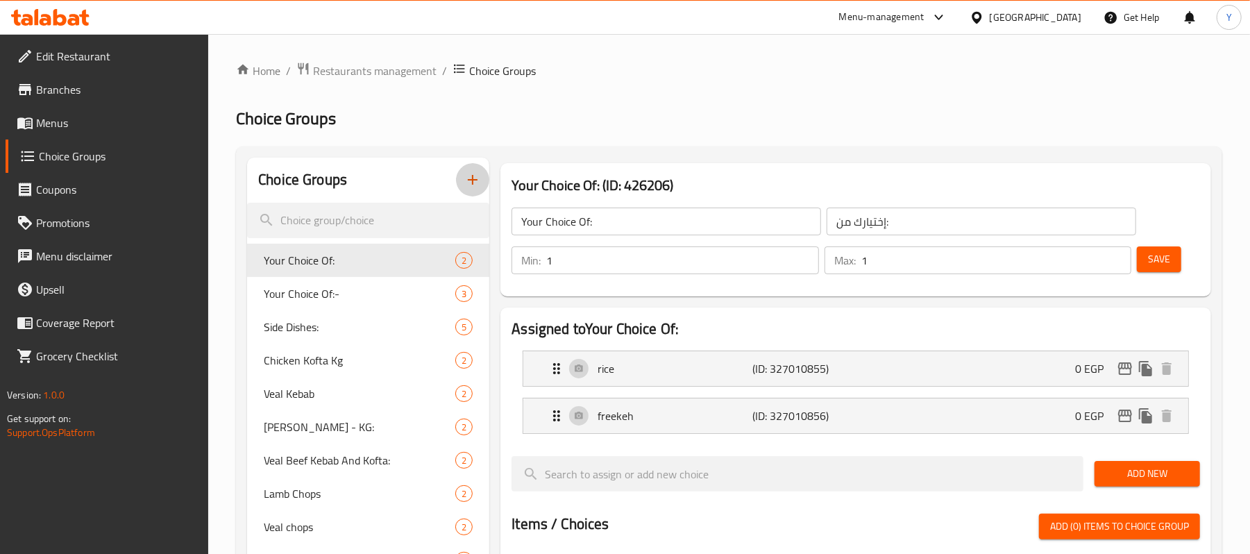
click at [475, 176] on icon "button" at bounding box center [472, 179] width 17 height 17
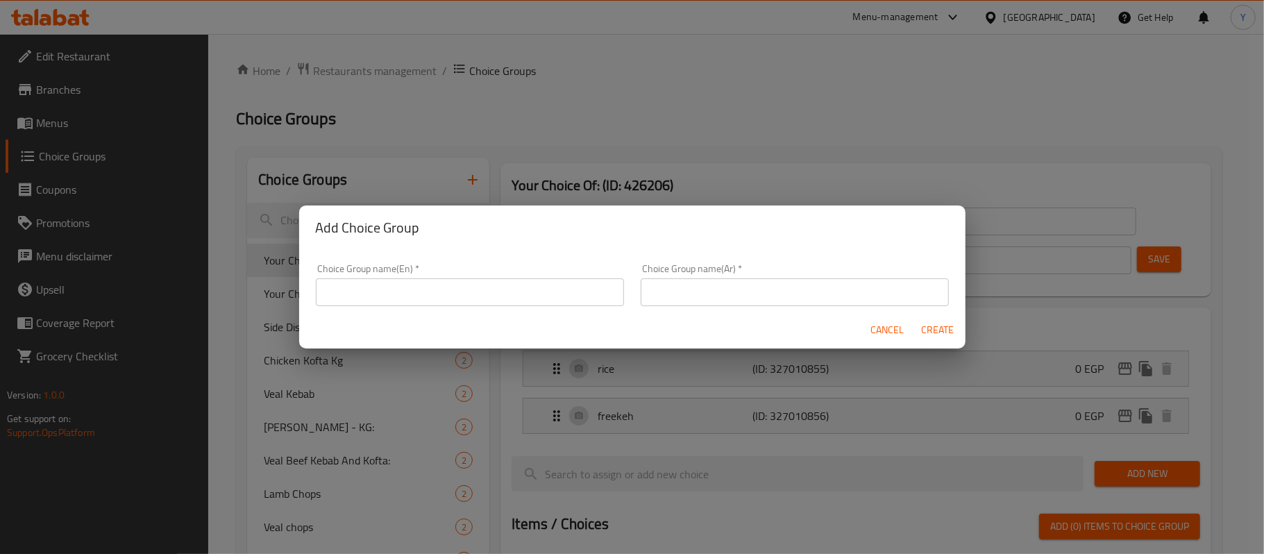
click at [558, 295] on input "text" at bounding box center [470, 292] width 308 height 28
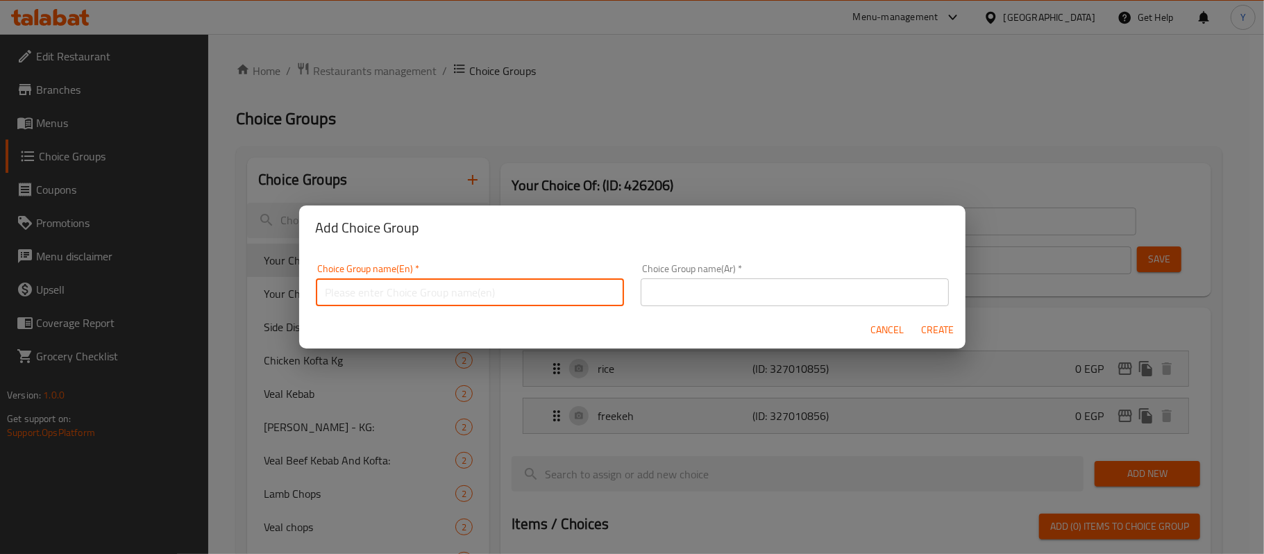
paste input "Triple Mezza"
type input "Triple Mezza choices"
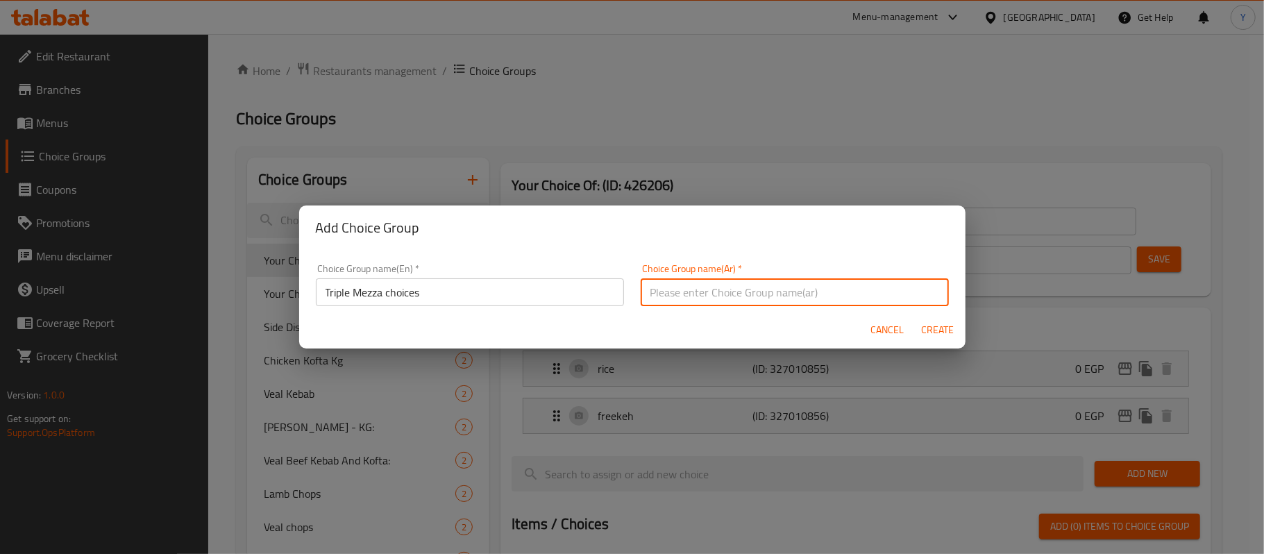
click at [697, 292] on input "text" at bounding box center [795, 292] width 308 height 28
type input "اختيارات تريبل مزه"
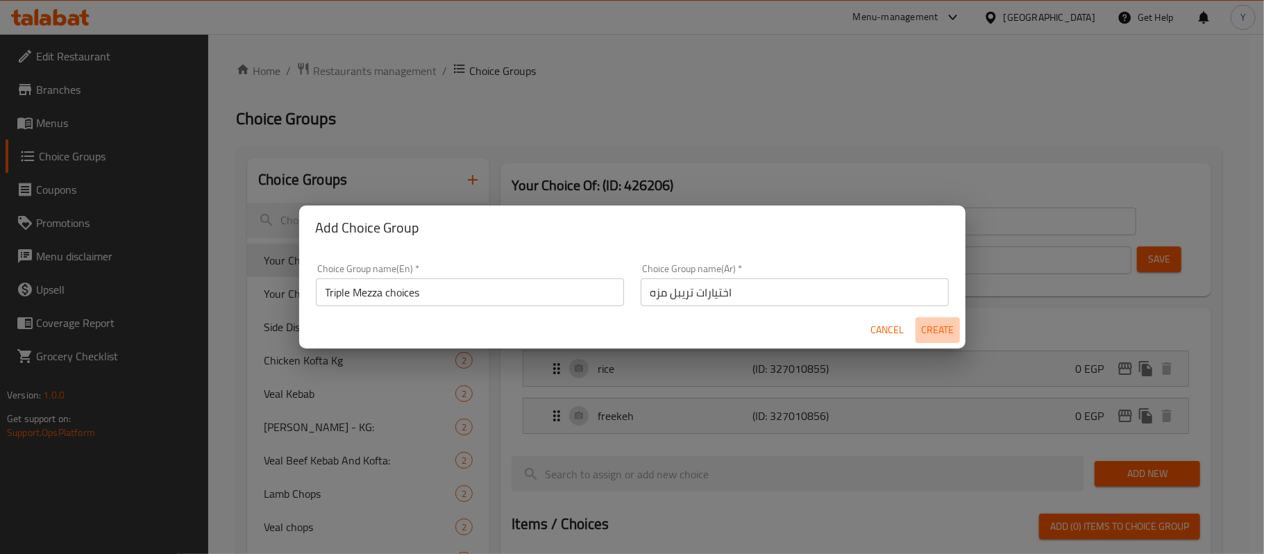
click at [936, 336] on span "Create" at bounding box center [937, 329] width 33 height 17
type input "Triple Mezza choices"
type input "اختيارات تريبل مزه"
type input "0"
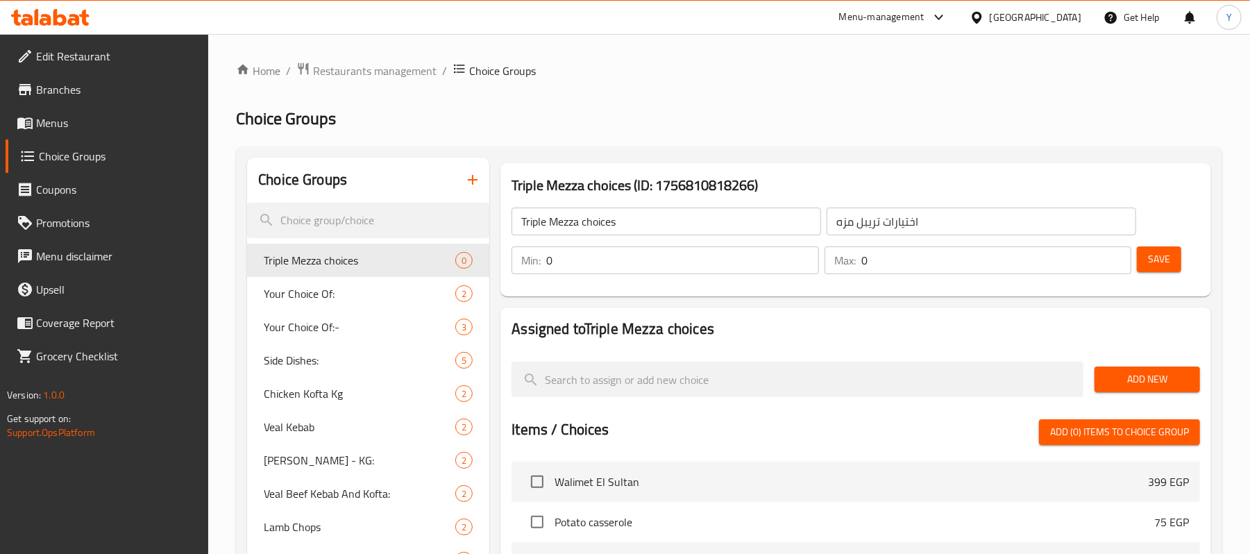
click at [703, 251] on input "0" at bounding box center [682, 260] width 272 height 28
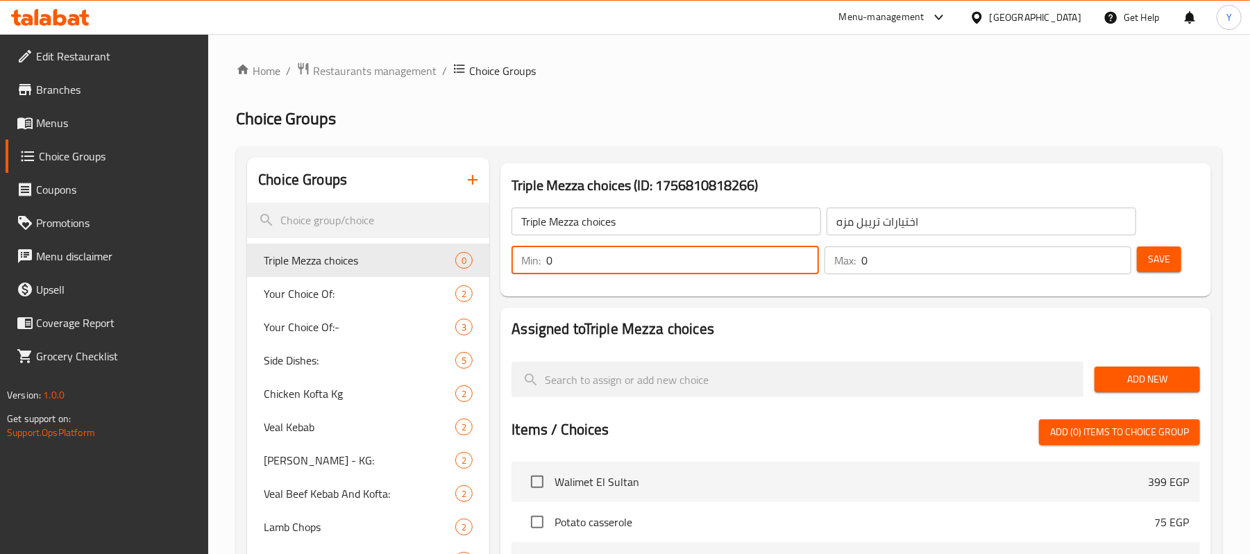
click at [703, 251] on input "0" at bounding box center [682, 260] width 272 height 28
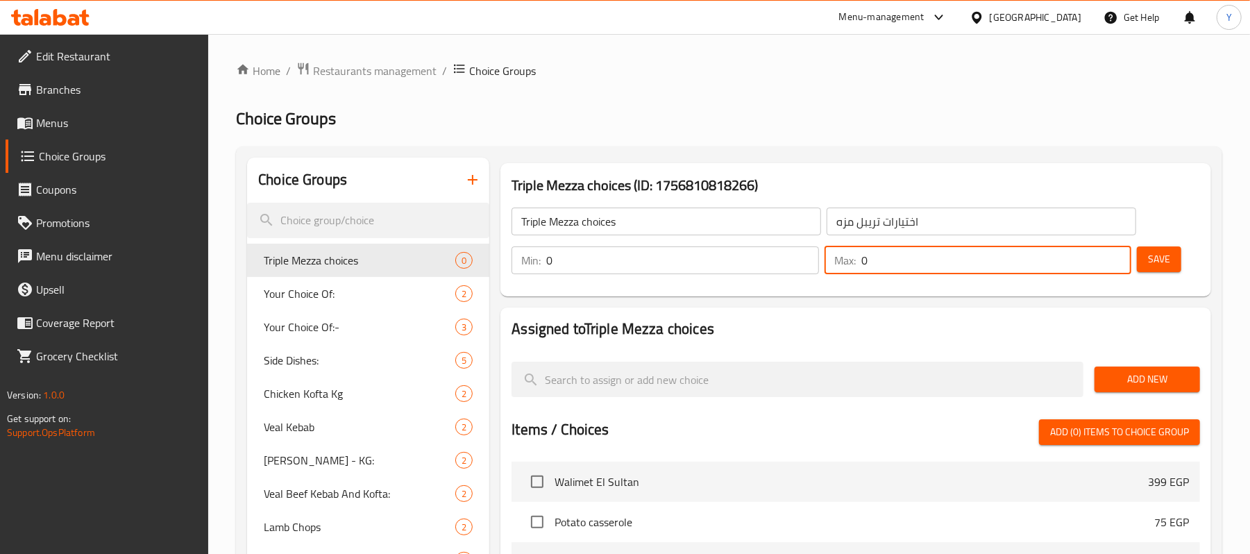
click at [893, 268] on input "0" at bounding box center [997, 260] width 270 height 28
click at [1054, 269] on input "0" at bounding box center [997, 260] width 270 height 28
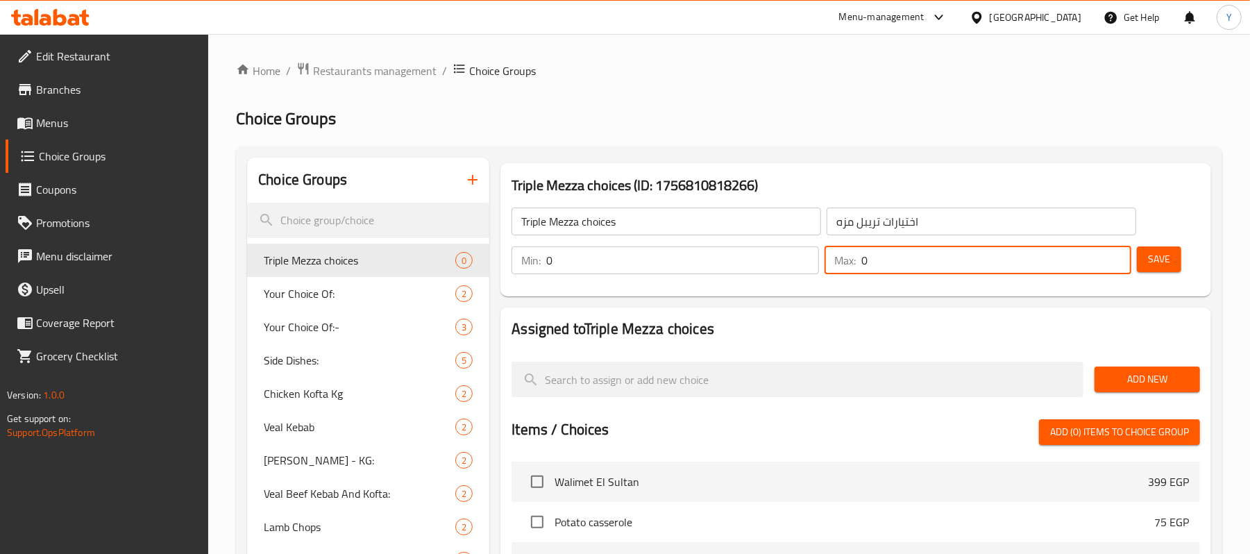
click at [1054, 269] on input "0" at bounding box center [997, 260] width 270 height 28
click at [1043, 265] on input "0" at bounding box center [997, 260] width 270 height 28
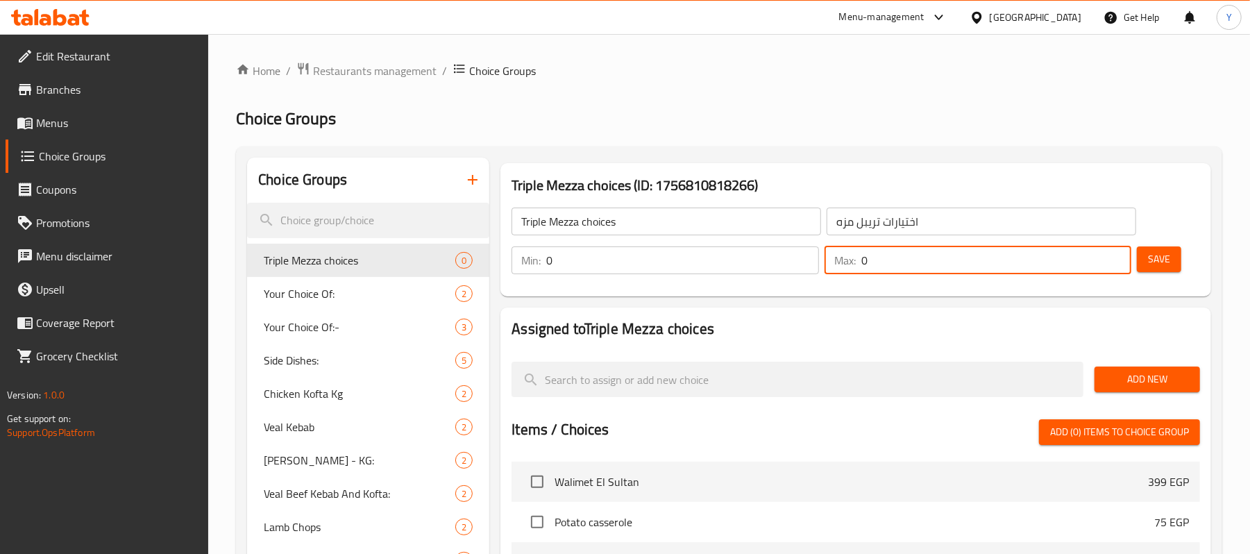
click at [1043, 265] on input "0" at bounding box center [997, 260] width 270 height 28
type input "1"
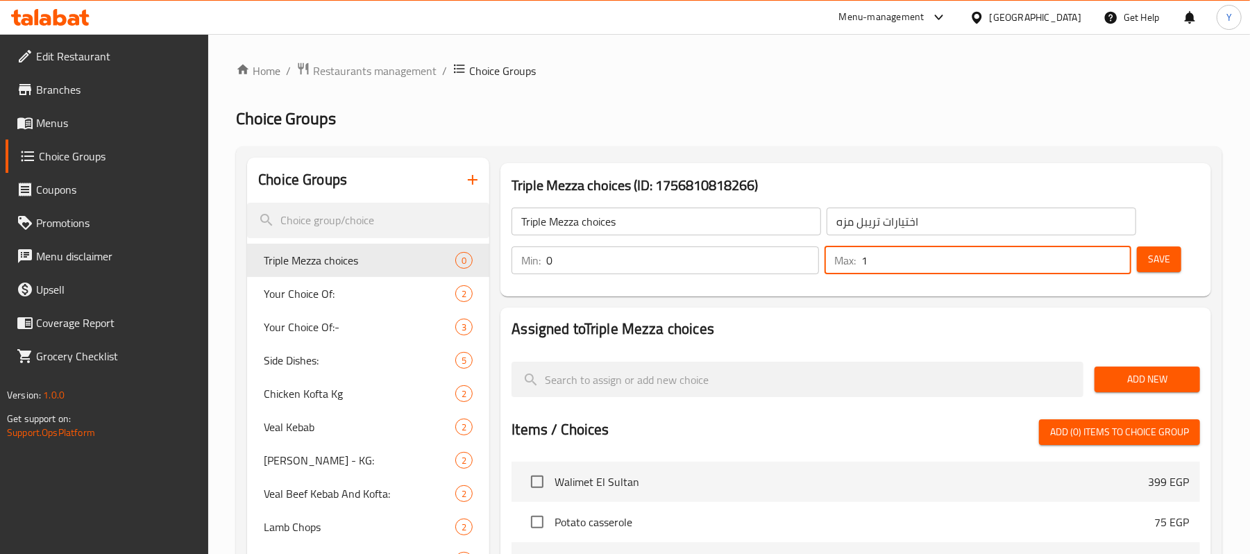
click at [1164, 260] on span "Save" at bounding box center [1159, 259] width 22 height 17
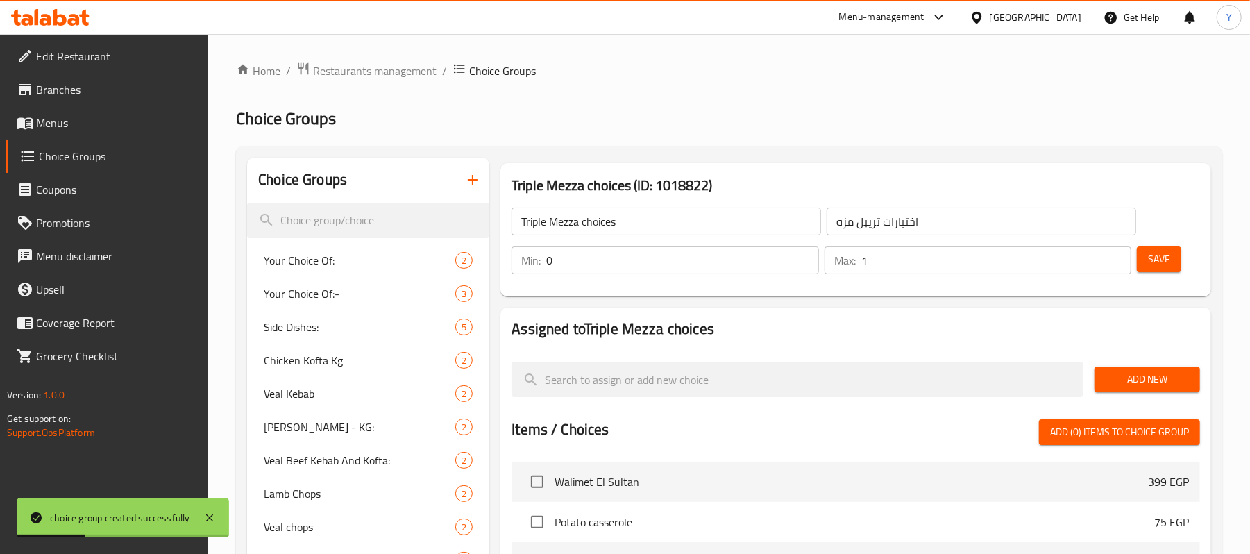
click at [658, 253] on input "0" at bounding box center [682, 260] width 272 height 28
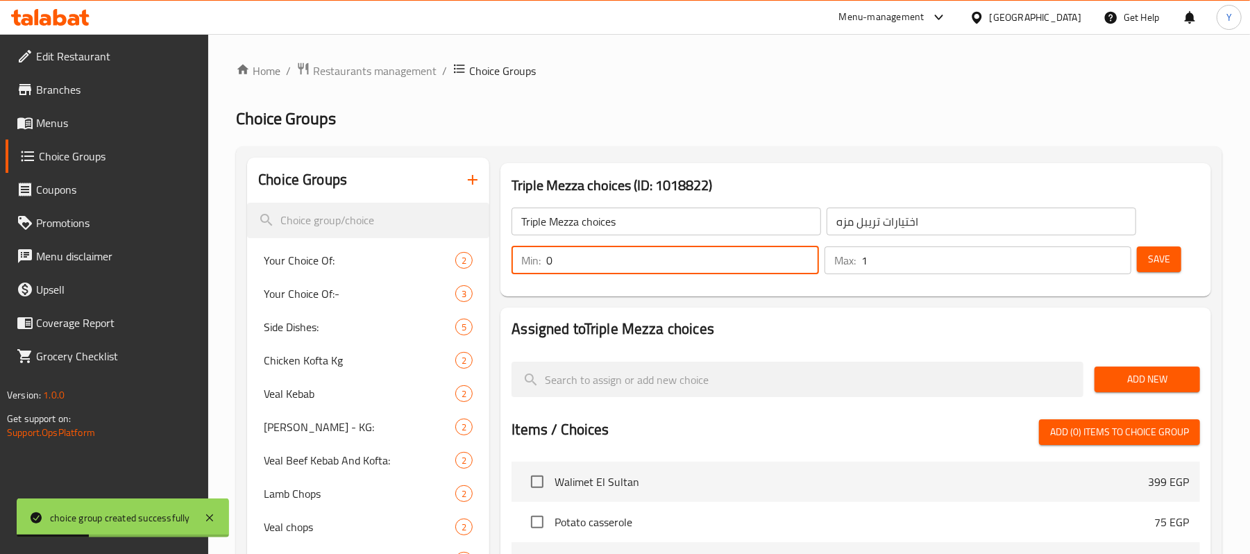
click at [658, 253] on input "0" at bounding box center [682, 260] width 272 height 28
type input "1"
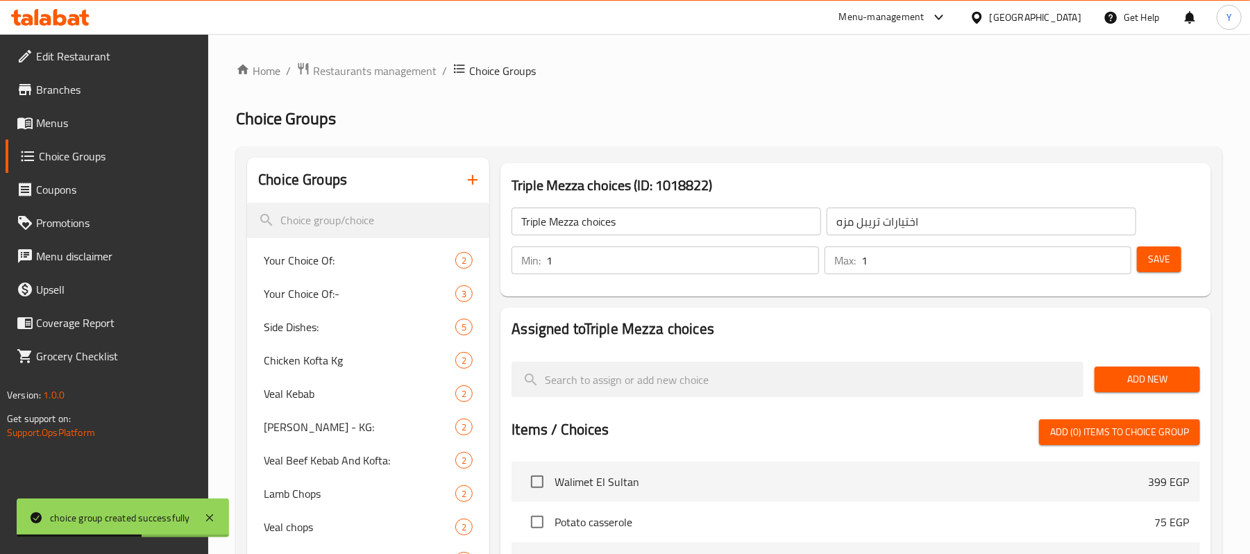
click at [1182, 249] on div "Save" at bounding box center [1163, 260] width 58 height 33
click at [1178, 255] on button "Save" at bounding box center [1159, 259] width 44 height 26
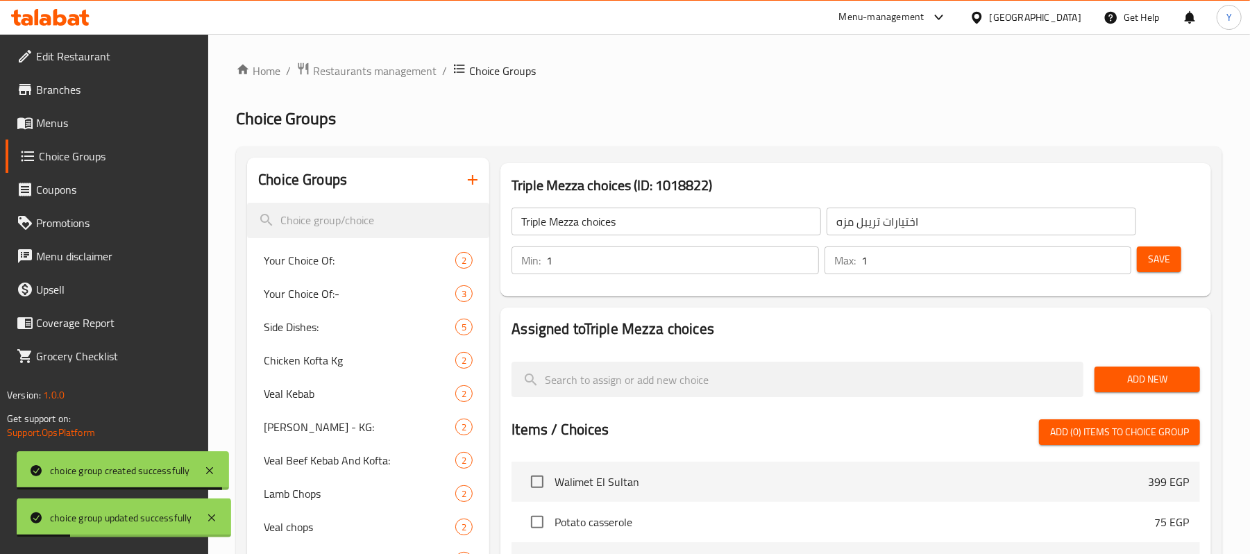
click at [1152, 358] on div "Add New" at bounding box center [1147, 379] width 117 height 47
click at [1156, 362] on div "Add New" at bounding box center [1147, 379] width 117 height 47
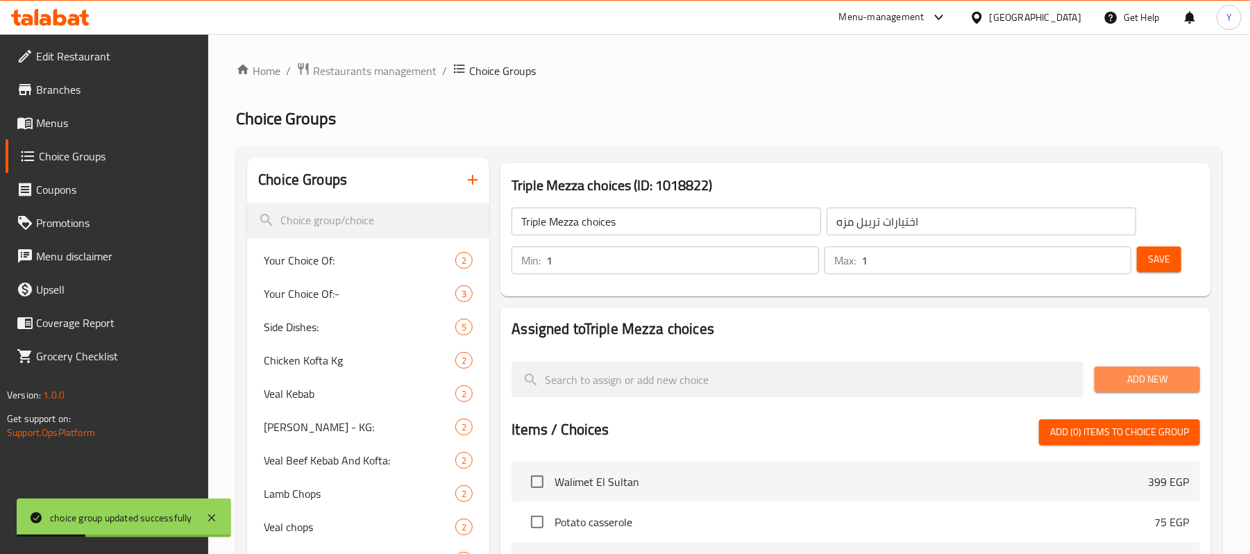
click at [1155, 378] on span "Add New" at bounding box center [1147, 379] width 83 height 17
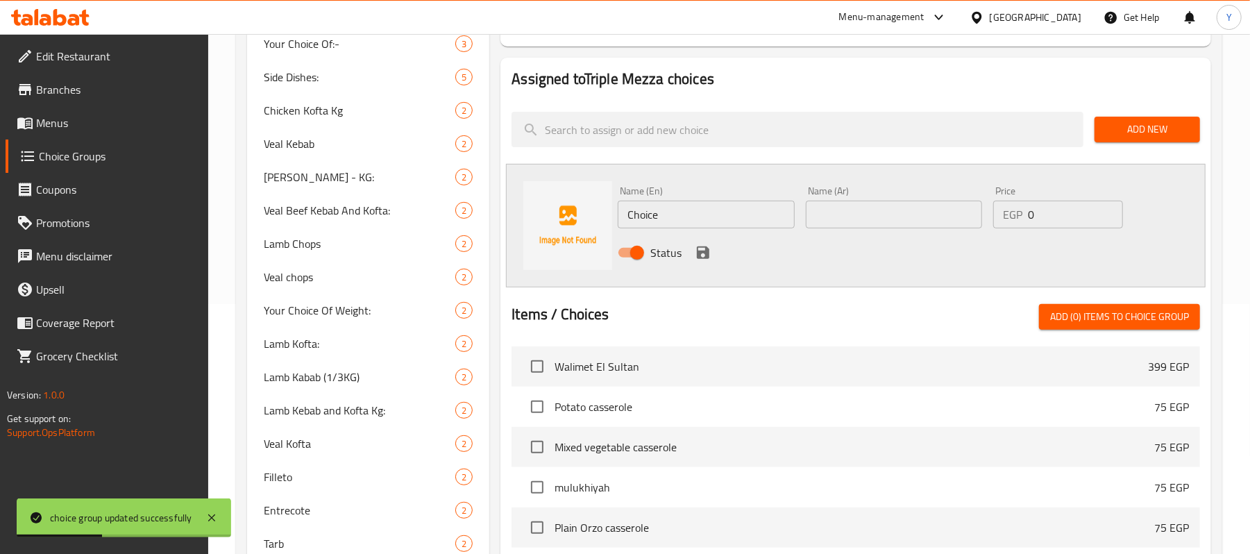
scroll to position [278, 0]
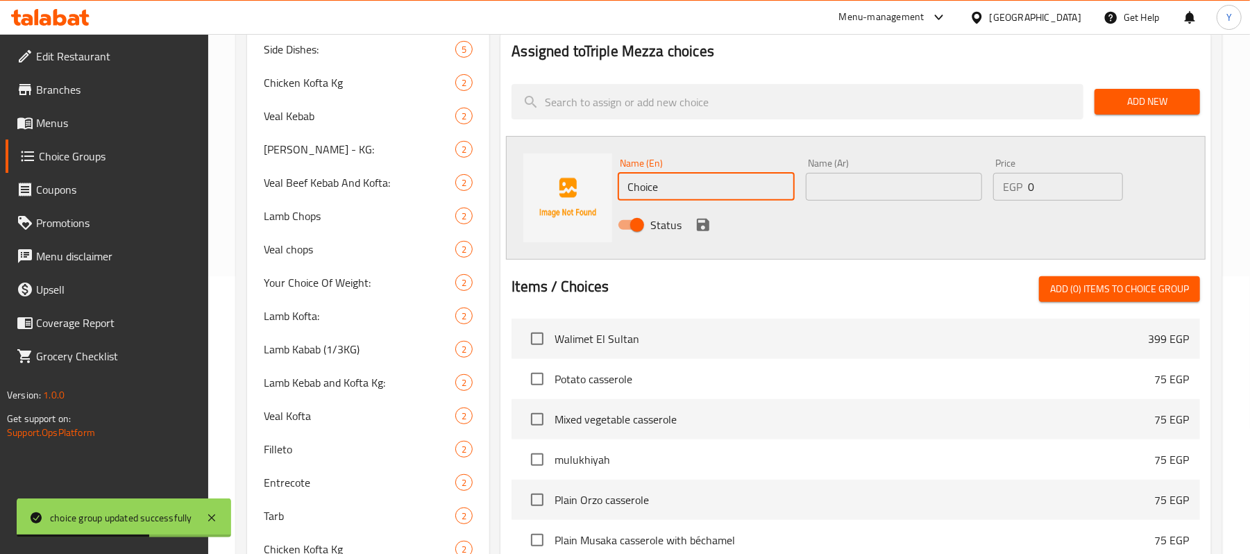
click at [703, 186] on input "Choice" at bounding box center [706, 187] width 176 height 28
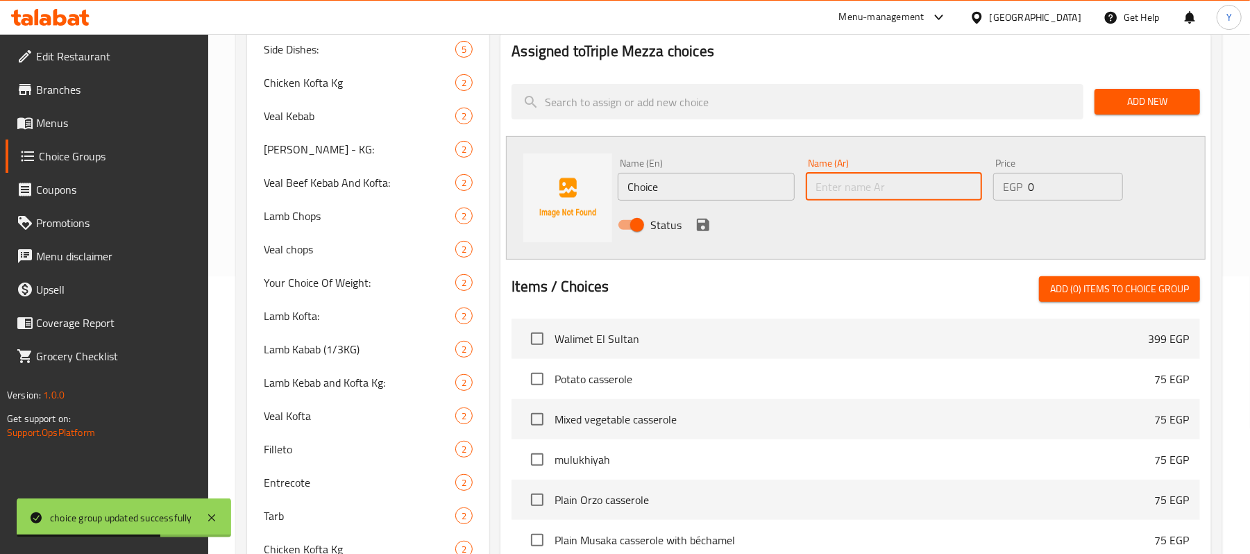
click at [837, 185] on input "text" at bounding box center [894, 187] width 176 height 28
paste input "ورق عنب"
type input "ورق عنب"
click at [661, 185] on input "Choice" at bounding box center [706, 187] width 176 height 28
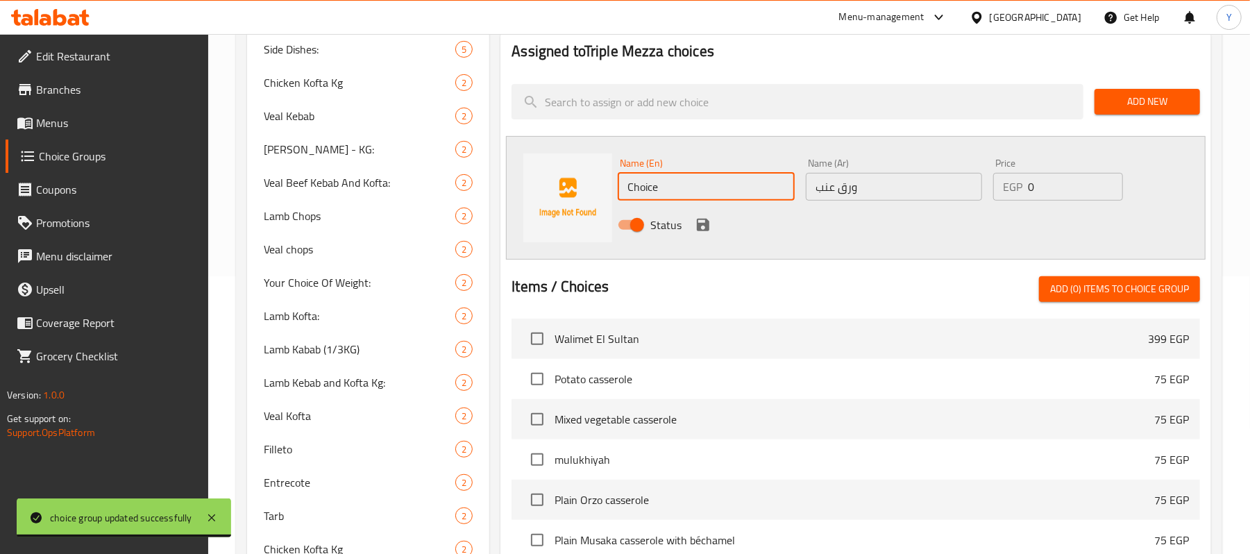
click at [661, 185] on input "Choice" at bounding box center [706, 187] width 176 height 28
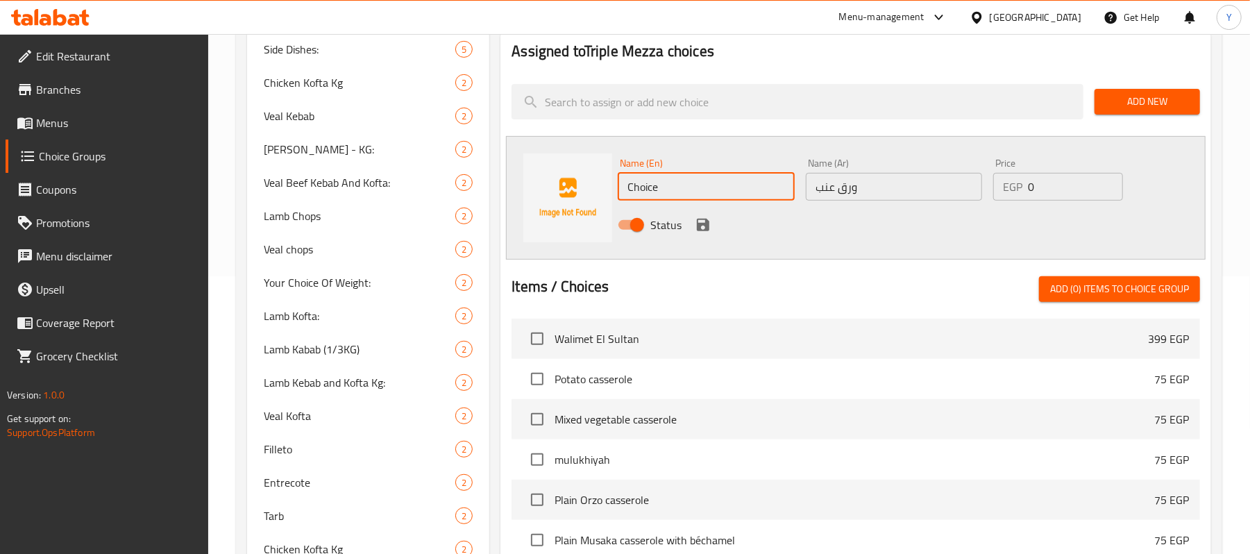
paste input "grape leaves"
type input "grape leaves"
click at [706, 217] on icon "save" at bounding box center [703, 225] width 17 height 17
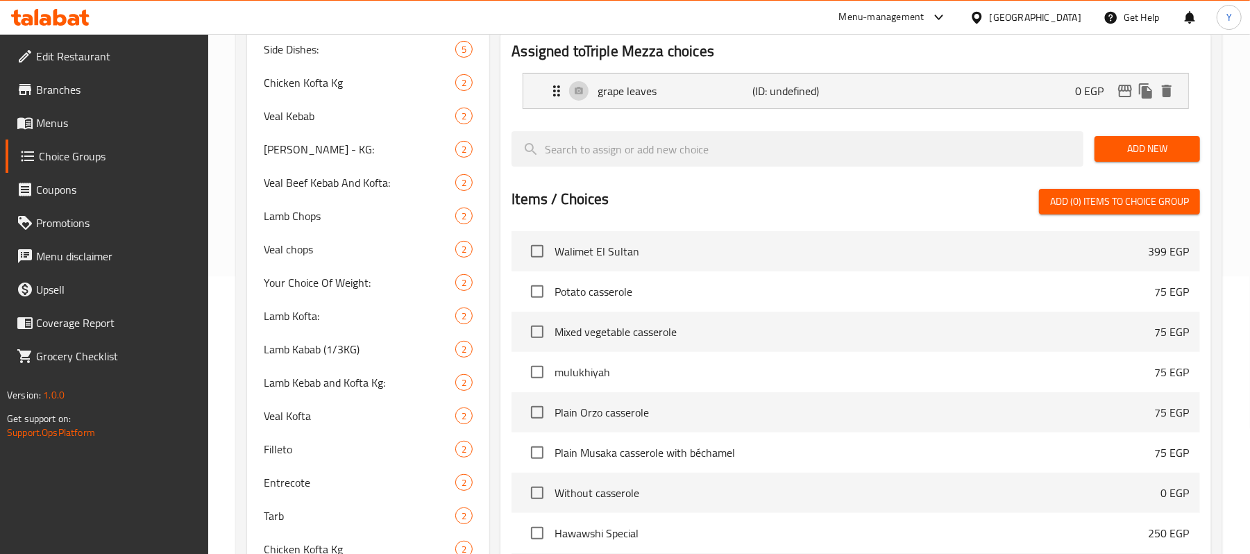
click at [1116, 150] on span "Add New" at bounding box center [1147, 148] width 83 height 17
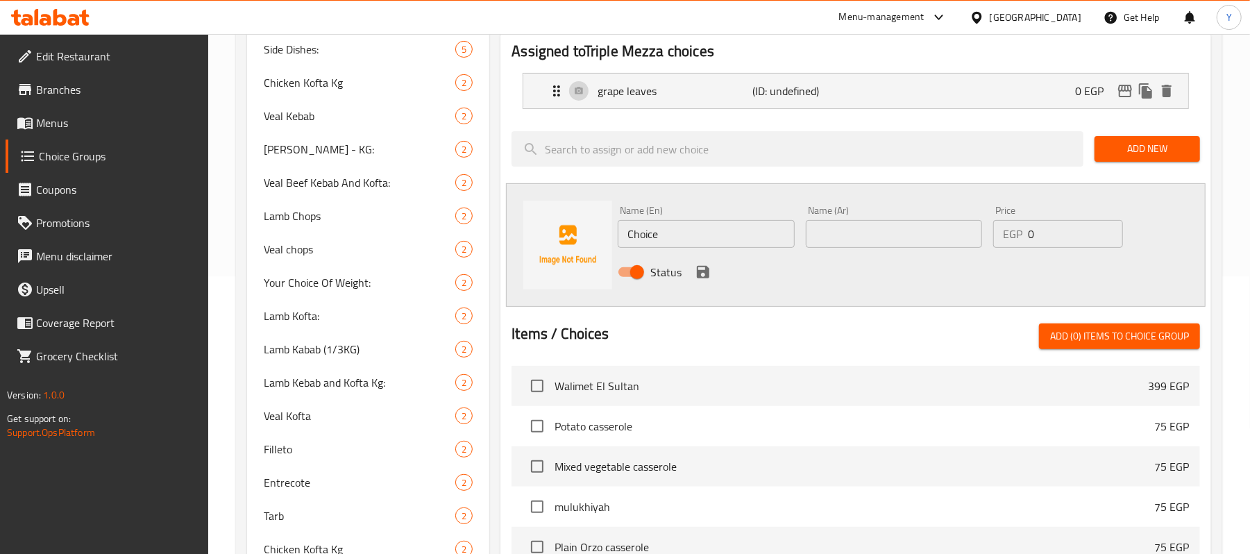
click at [826, 245] on input "text" at bounding box center [894, 234] width 176 height 28
paste input "محشي كرنب"
type input "محشي كرنب"
click at [687, 251] on div "Name (En) Choice Name (En)" at bounding box center [705, 226] width 187 height 53
click at [690, 230] on input "Choice" at bounding box center [706, 234] width 176 height 28
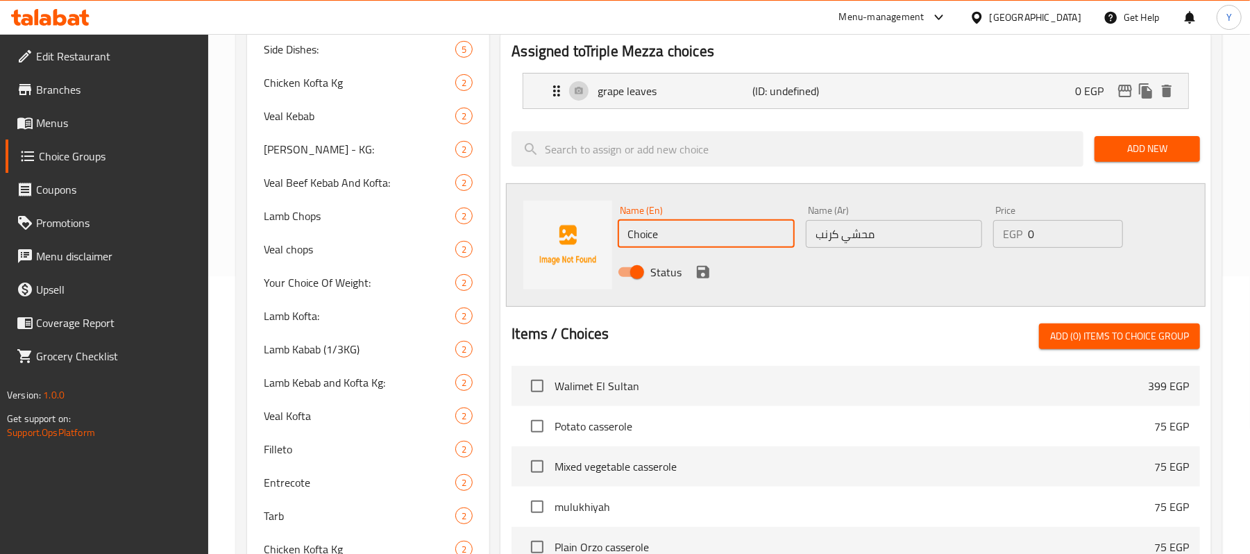
click at [690, 230] on input "Choice" at bounding box center [706, 234] width 176 height 28
paste input "Stuffed cabbag"
type input "Stuffed cabbage"
click at [707, 271] on icon "save" at bounding box center [703, 272] width 12 height 12
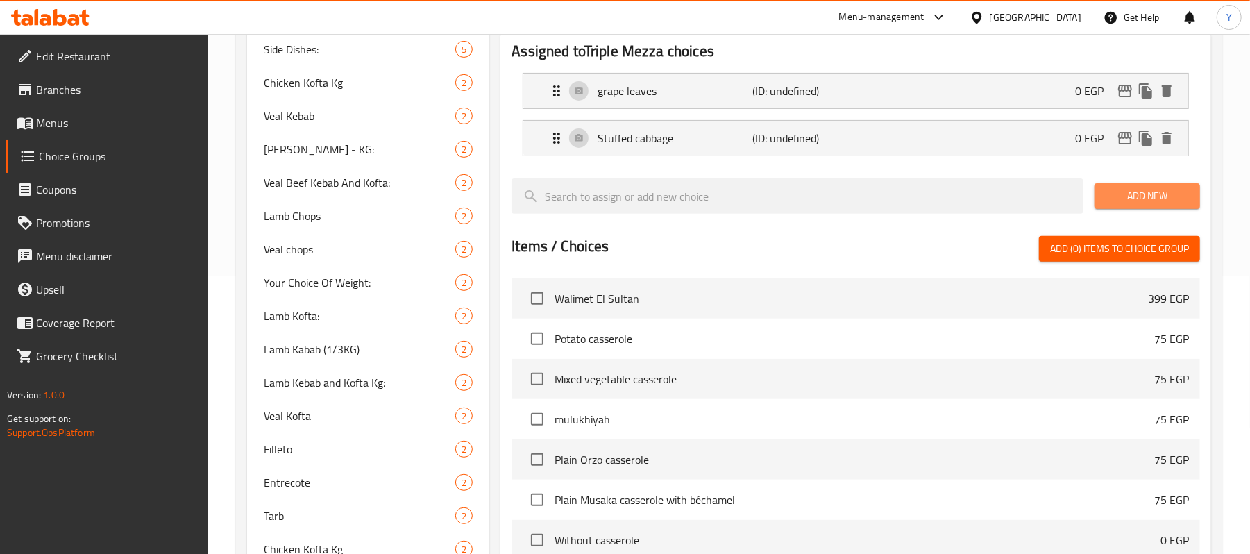
click at [1146, 195] on span "Add New" at bounding box center [1147, 195] width 83 height 17
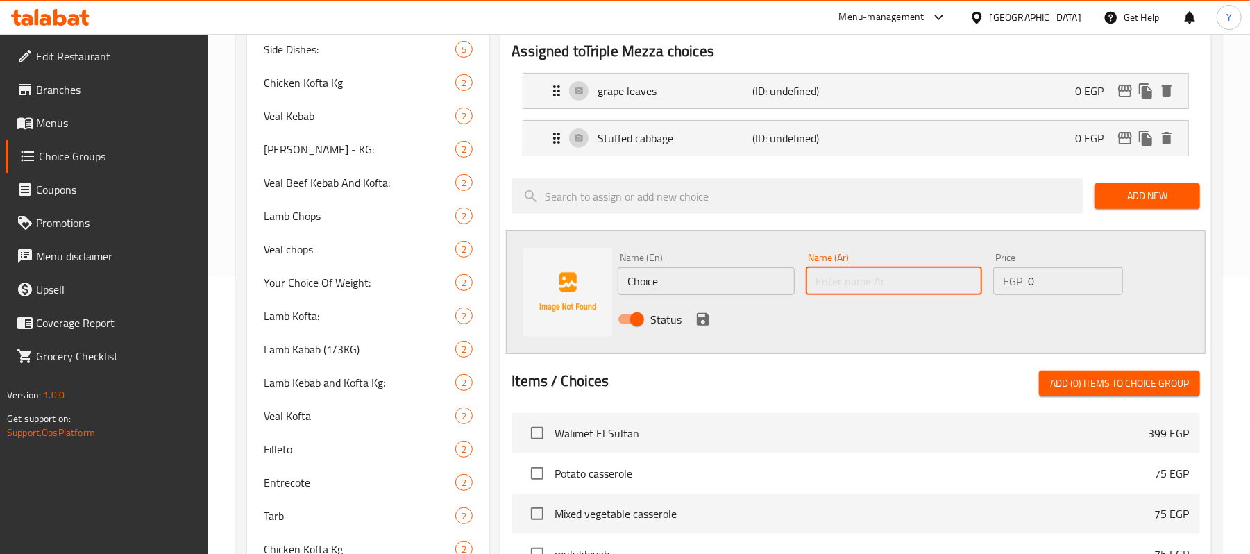
paste input "محاشي مشكله"
click at [834, 285] on input "text" at bounding box center [894, 281] width 176 height 28
type input "محاشي مشكله"
click at [739, 279] on input "Choice" at bounding box center [706, 281] width 176 height 28
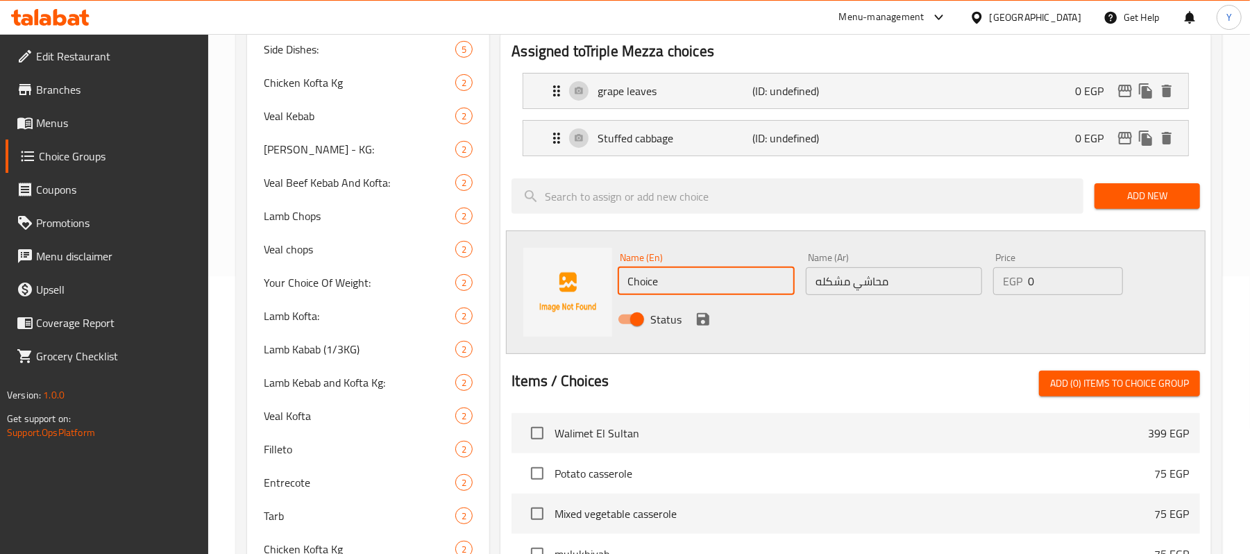
click at [739, 279] on input "Choice" at bounding box center [706, 281] width 176 height 28
paste input "Mixed stuffing"
type input "Mixed stuffing"
click at [710, 314] on icon "save" at bounding box center [703, 319] width 17 height 17
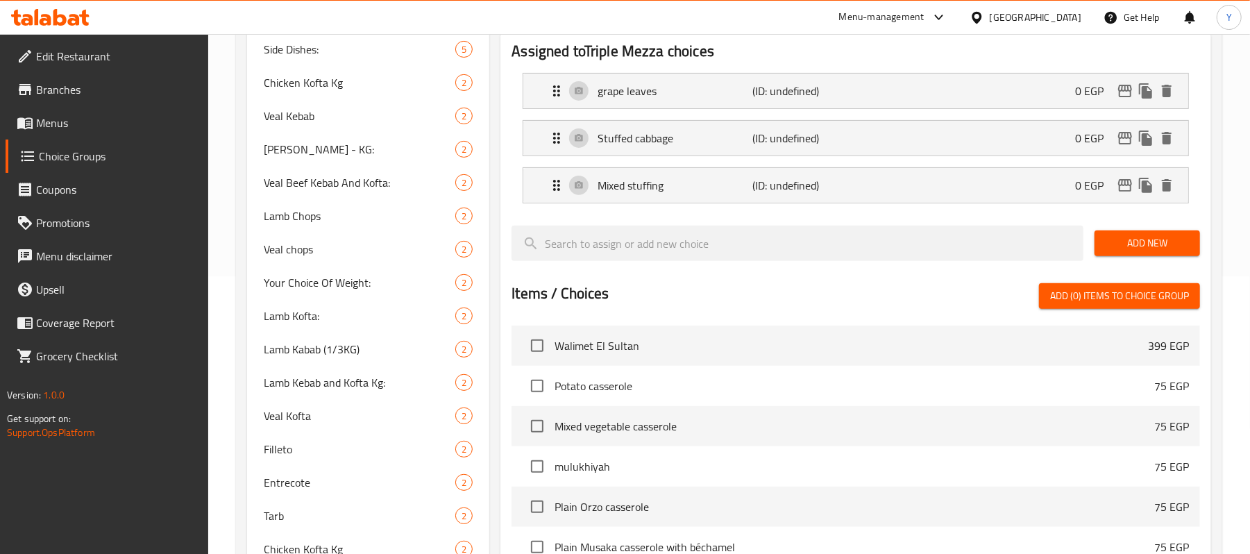
click at [1104, 240] on button "Add New" at bounding box center [1148, 243] width 106 height 26
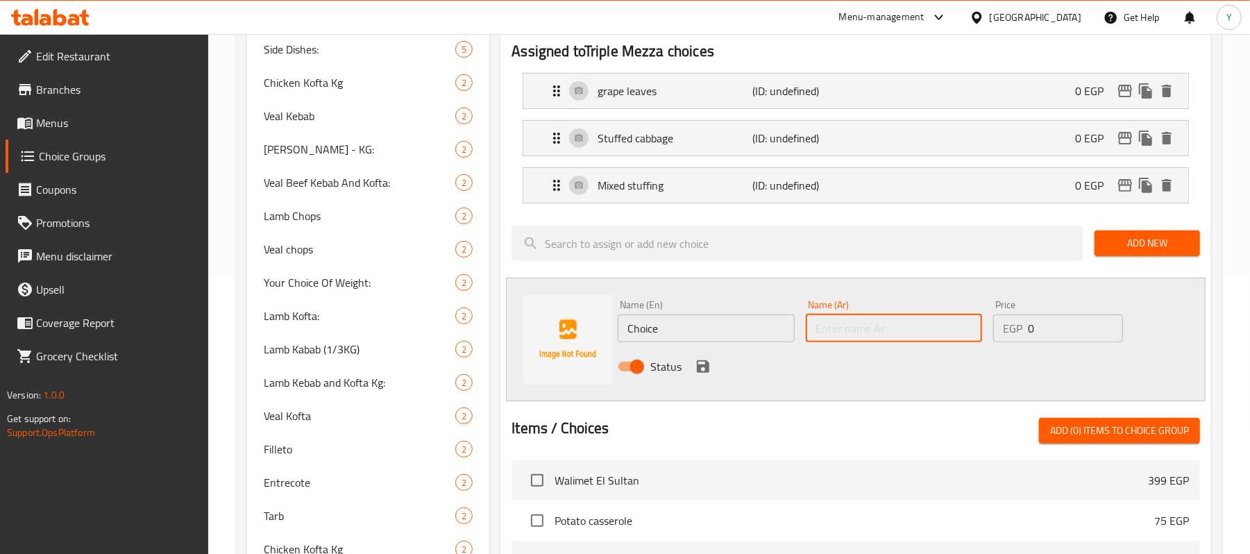
click at [859, 321] on input "text" at bounding box center [894, 329] width 176 height 28
paste input "سمبوسك جبن"
type input "سمبوسك جبن"
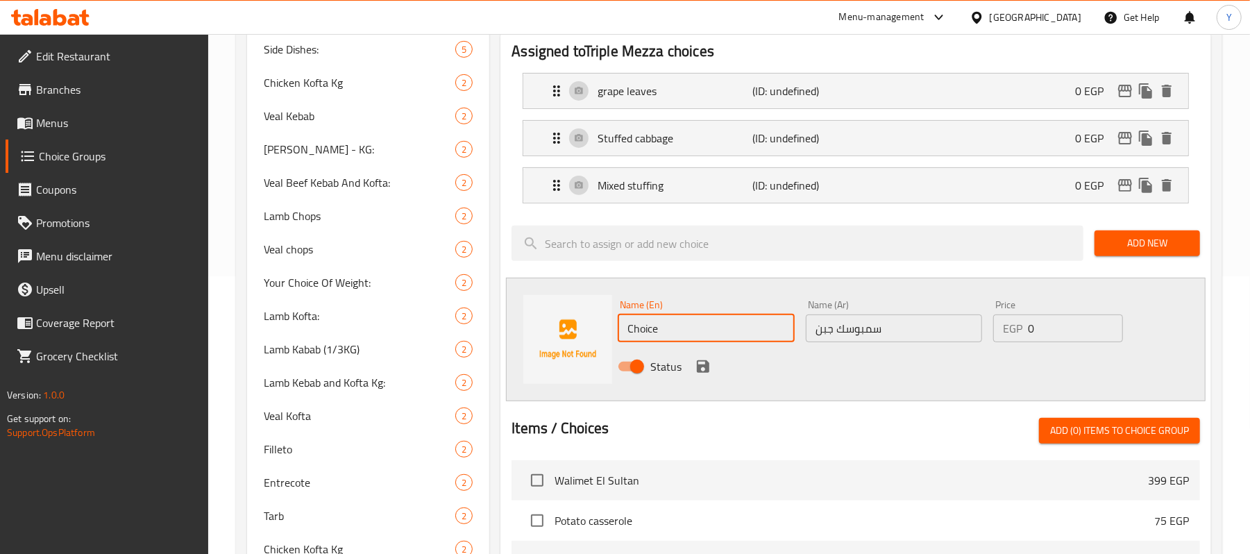
click at [666, 317] on input "Choice" at bounding box center [706, 329] width 176 height 28
paste input "eese sambousek"
type input "[PERSON_NAME]"
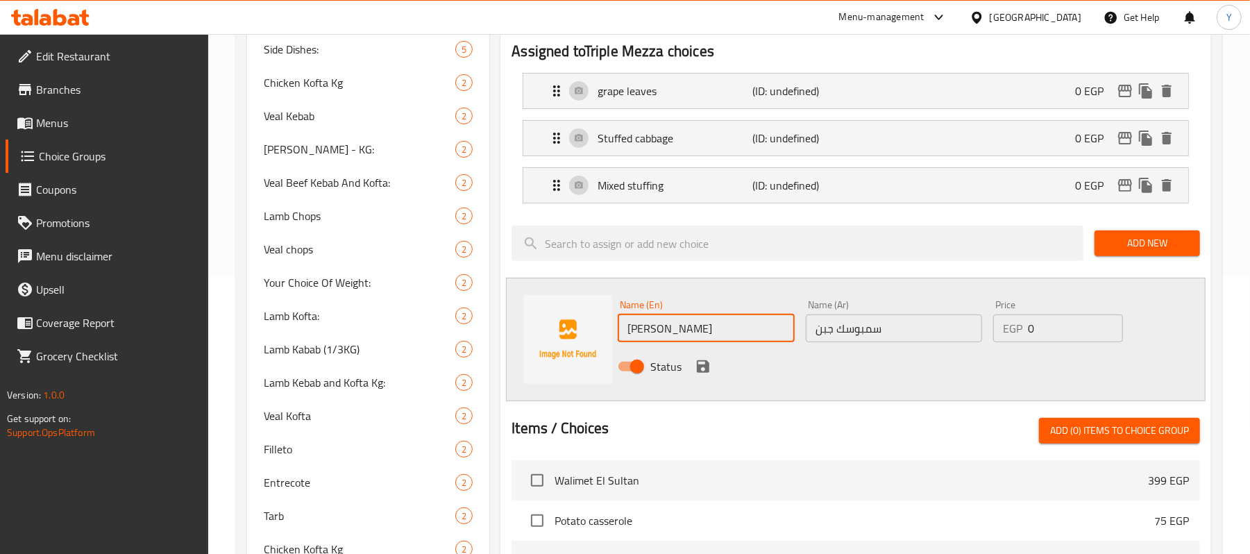
click at [698, 375] on icon "save" at bounding box center [703, 366] width 17 height 17
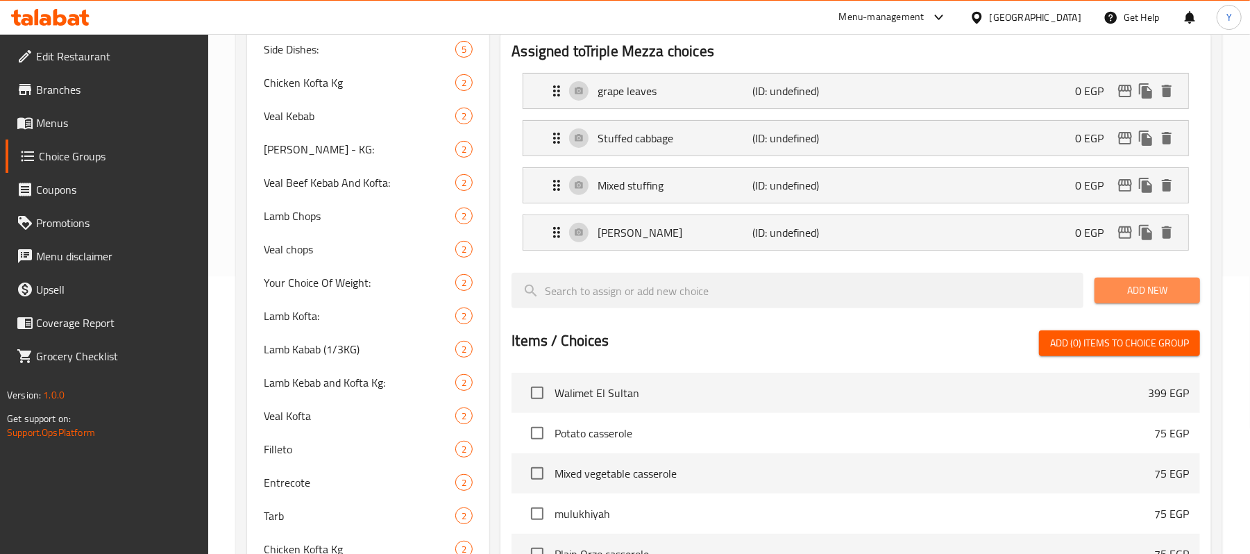
click at [1144, 295] on span "Add New" at bounding box center [1147, 290] width 83 height 17
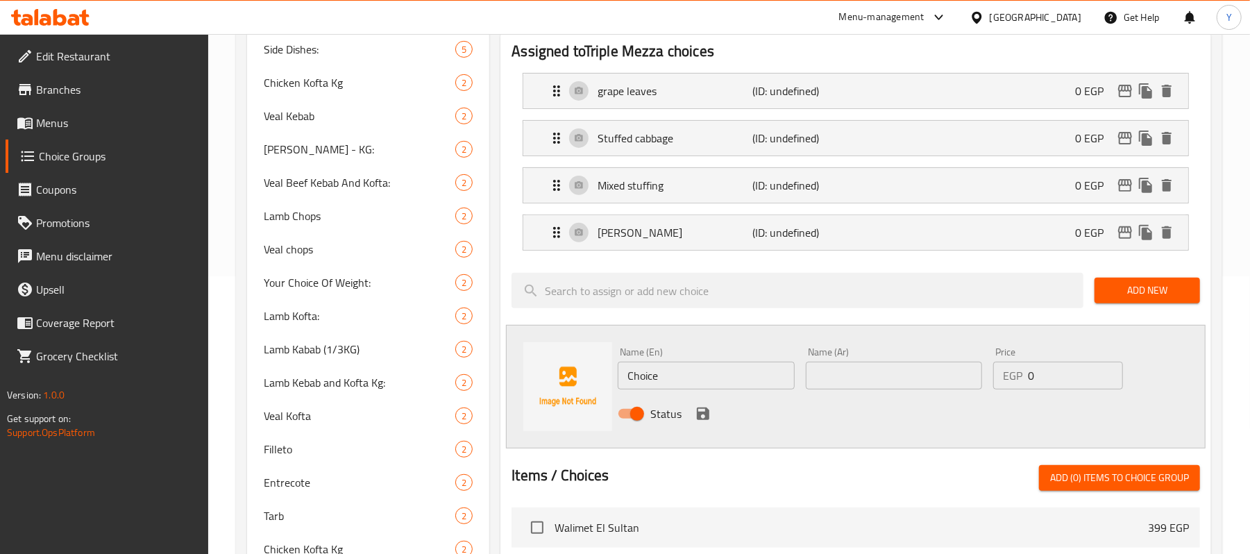
click at [823, 376] on input "text" at bounding box center [894, 376] width 176 height 28
paste input "سبرينج رول خضار و فراخ"
type input "سبرينج رول خضار و فراخ"
click at [714, 372] on input "Choice" at bounding box center [706, 376] width 176 height 28
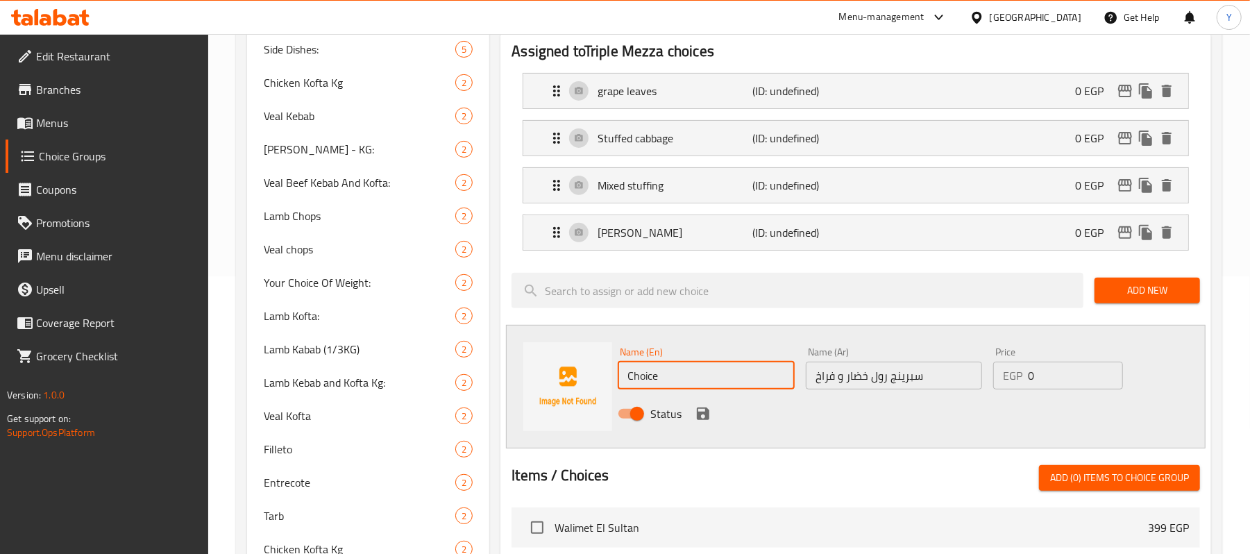
click at [714, 372] on input "Choice" at bounding box center [706, 376] width 176 height 28
paste input "Vegetable and chicken spring rolls"
type input "Vegetable and chicken spring rolls"
click at [705, 414] on icon "save" at bounding box center [703, 414] width 12 height 12
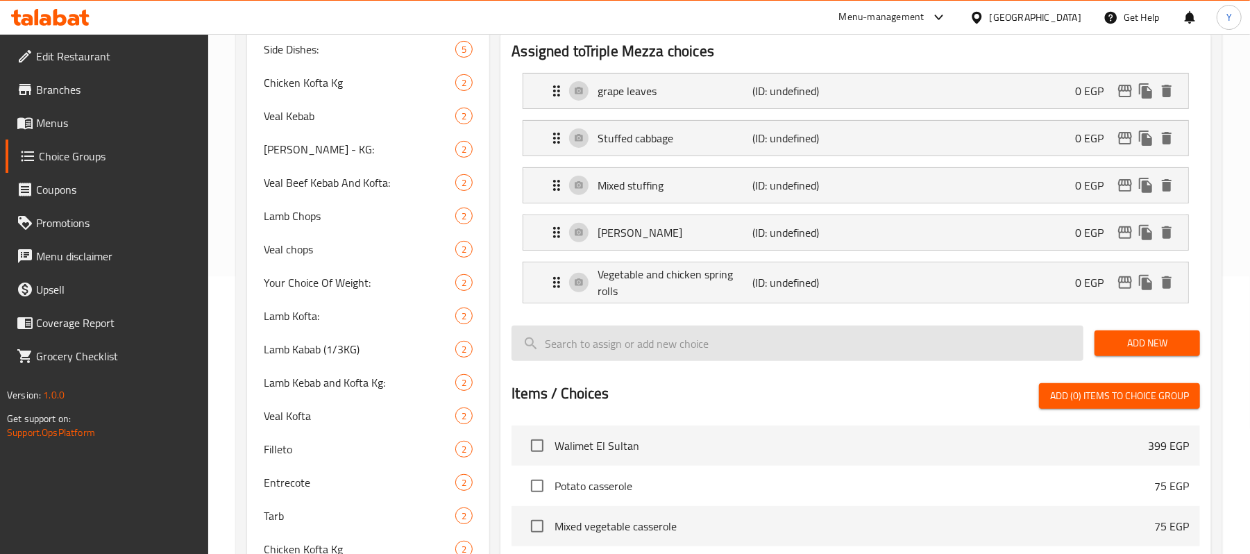
scroll to position [0, 0]
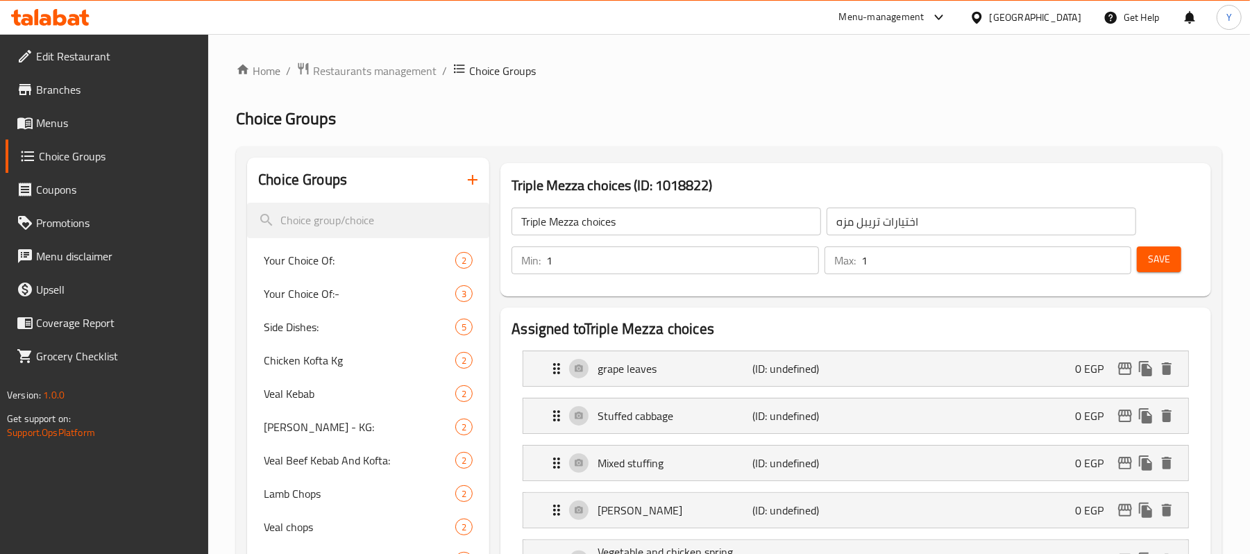
click at [1178, 224] on div "Triple Mezza choices ​ اختيارات تريبل مزه ​ Min: 1 ​ Max: 1 ​ Save" at bounding box center [856, 241] width 700 height 100
click at [1161, 270] on button "Save" at bounding box center [1159, 259] width 44 height 26
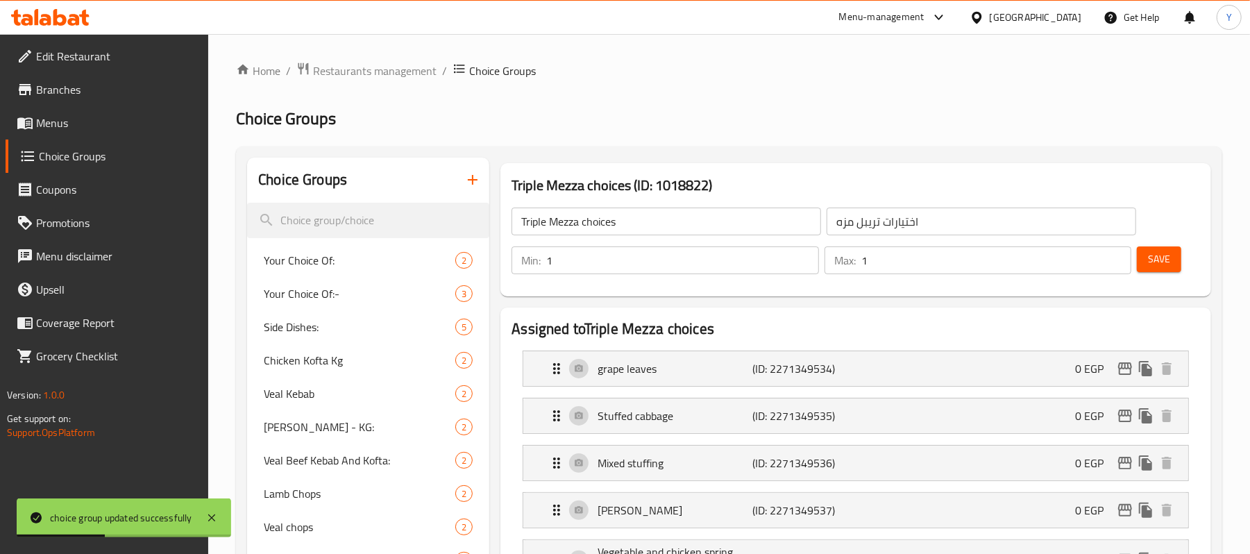
click at [76, 126] on span "Menus" at bounding box center [117, 123] width 162 height 17
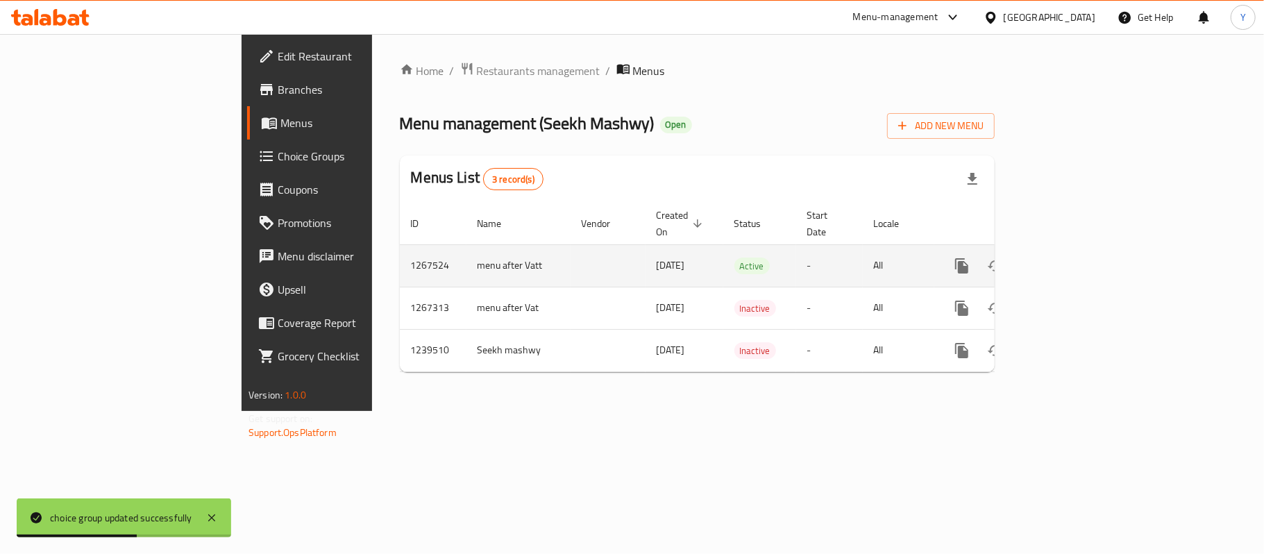
click at [1079, 260] on div "enhanced table" at bounding box center [1012, 265] width 133 height 33
click at [1071, 258] on icon "enhanced table" at bounding box center [1062, 266] width 17 height 17
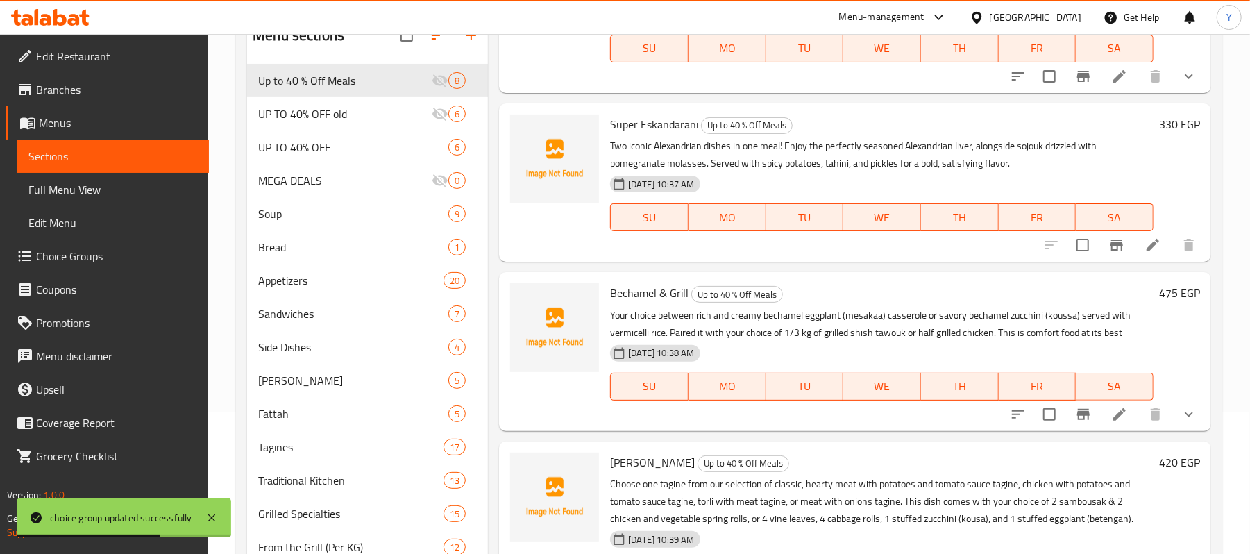
scroll to position [430, 0]
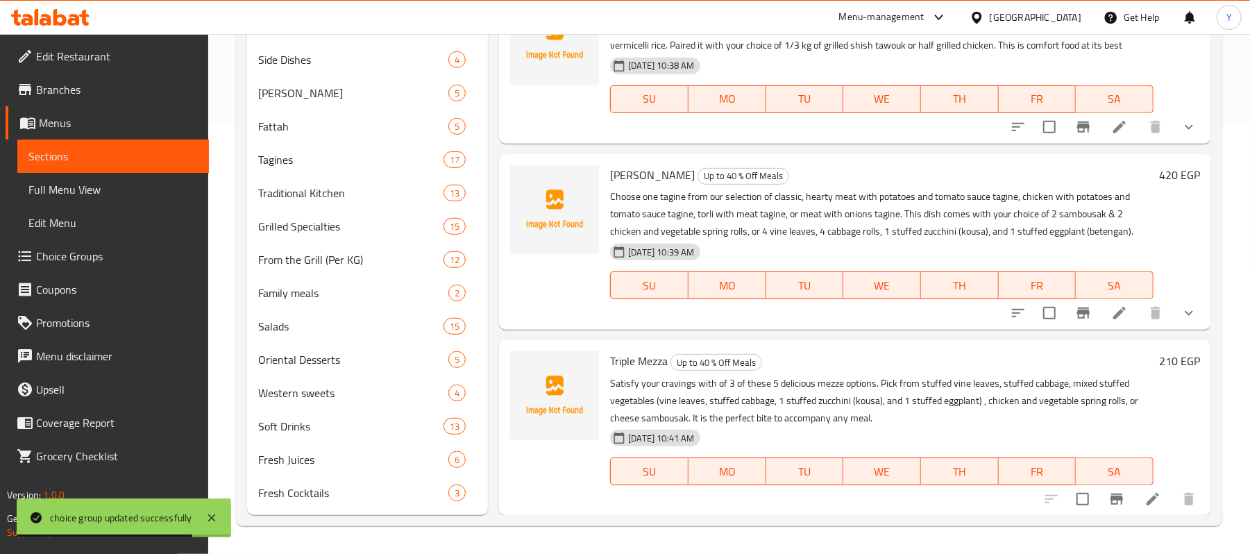
click at [1134, 507] on li at bounding box center [1153, 499] width 39 height 25
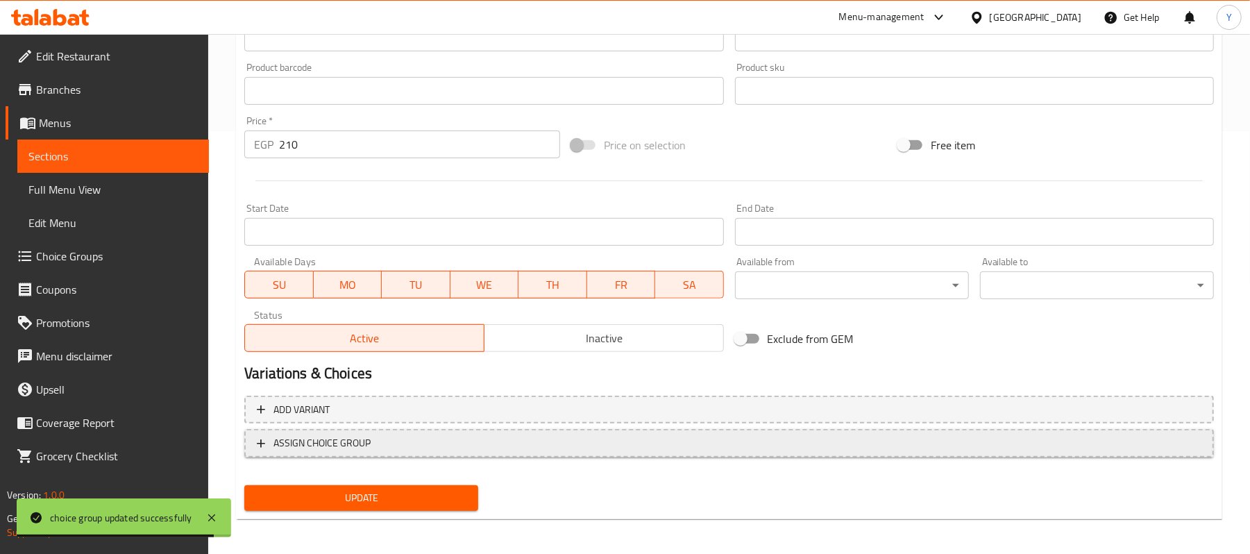
scroll to position [426, 0]
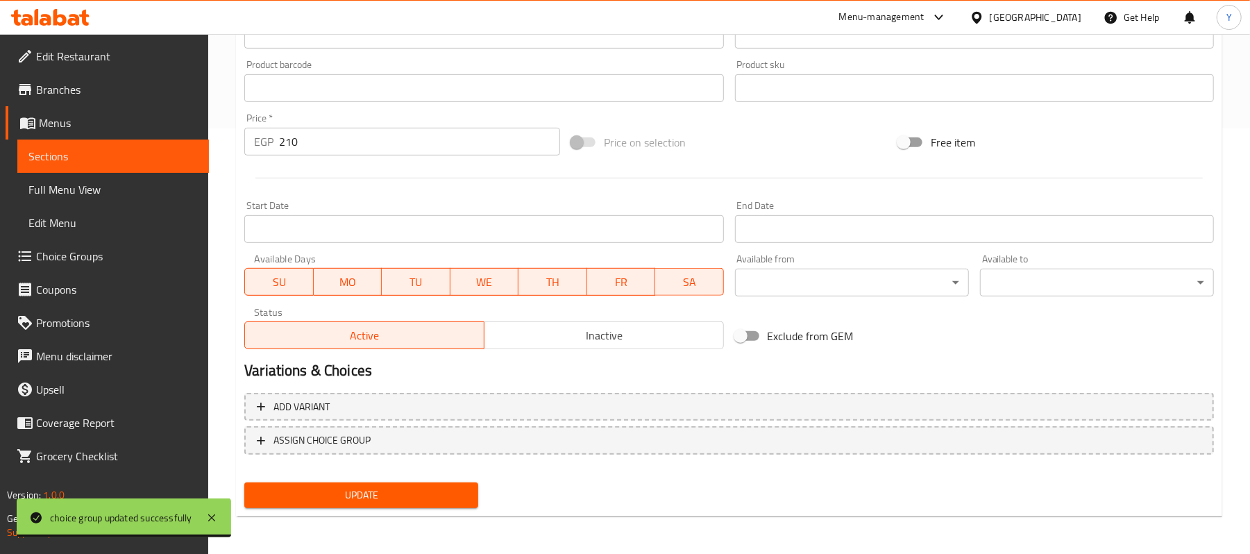
click at [393, 462] on nav at bounding box center [729, 465] width 970 height 11
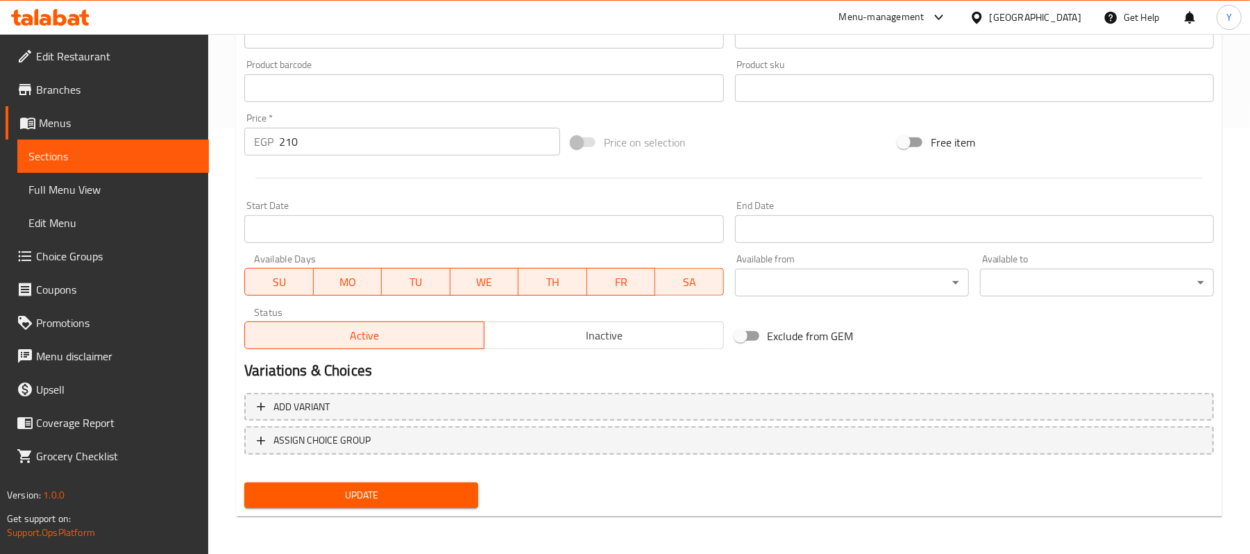
click at [422, 460] on nav at bounding box center [729, 465] width 970 height 11
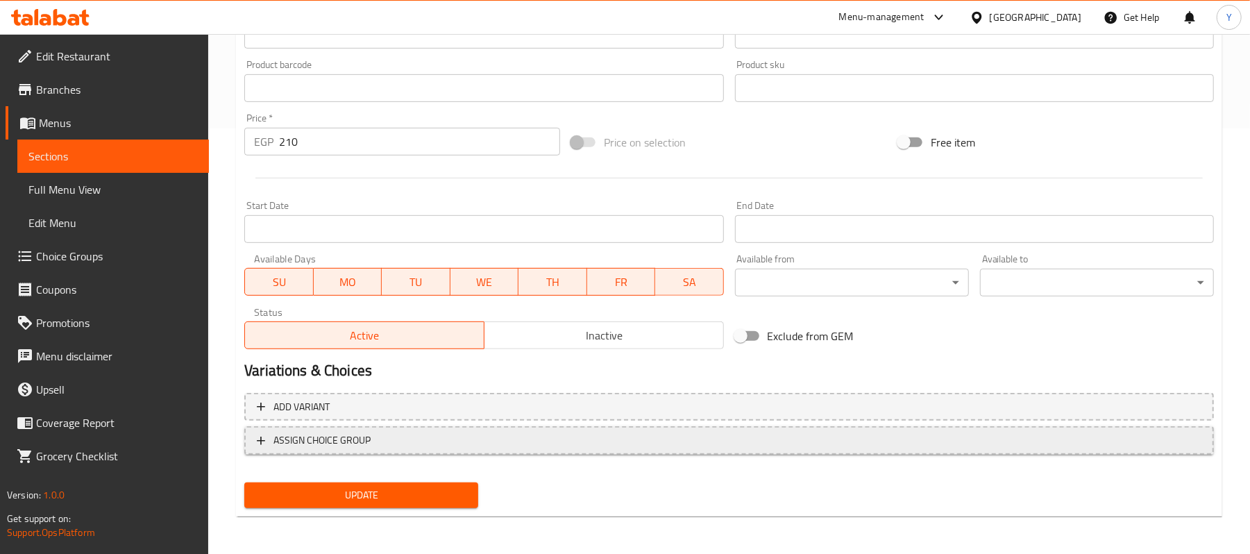
click at [431, 444] on span "ASSIGN CHOICE GROUP" at bounding box center [729, 440] width 945 height 17
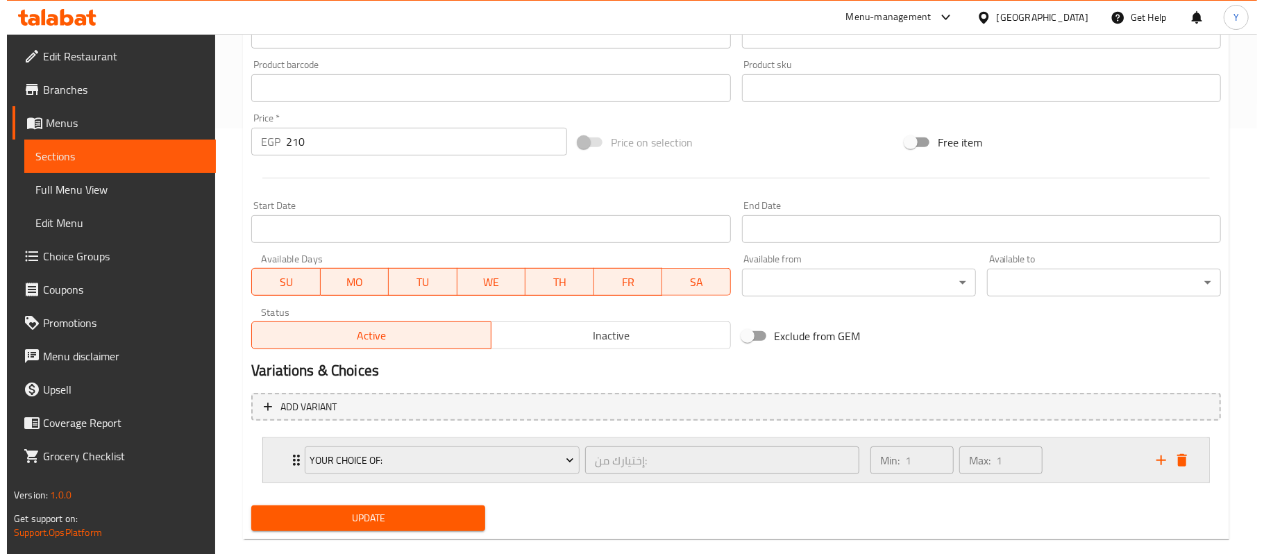
scroll to position [451, 0]
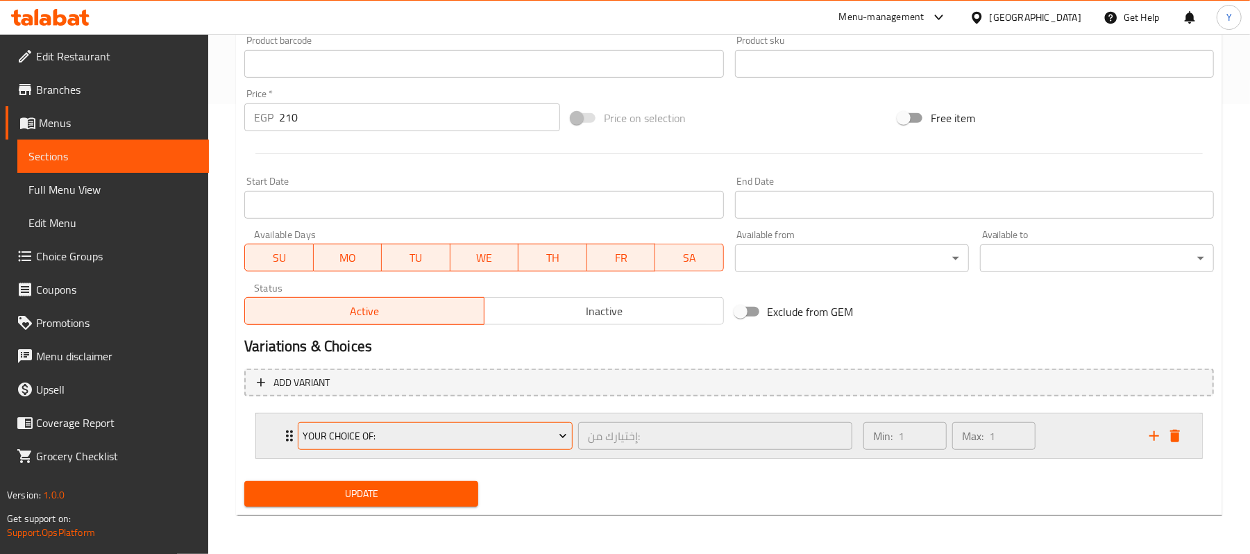
click at [490, 431] on span "Your Choice Of:" at bounding box center [435, 436] width 265 height 17
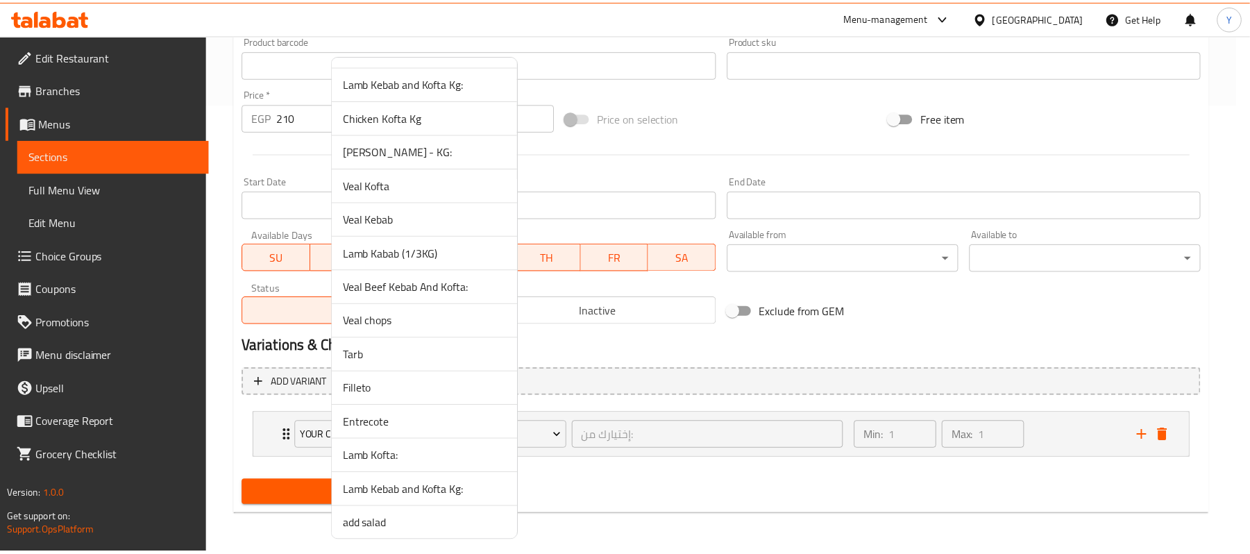
scroll to position [1511, 0]
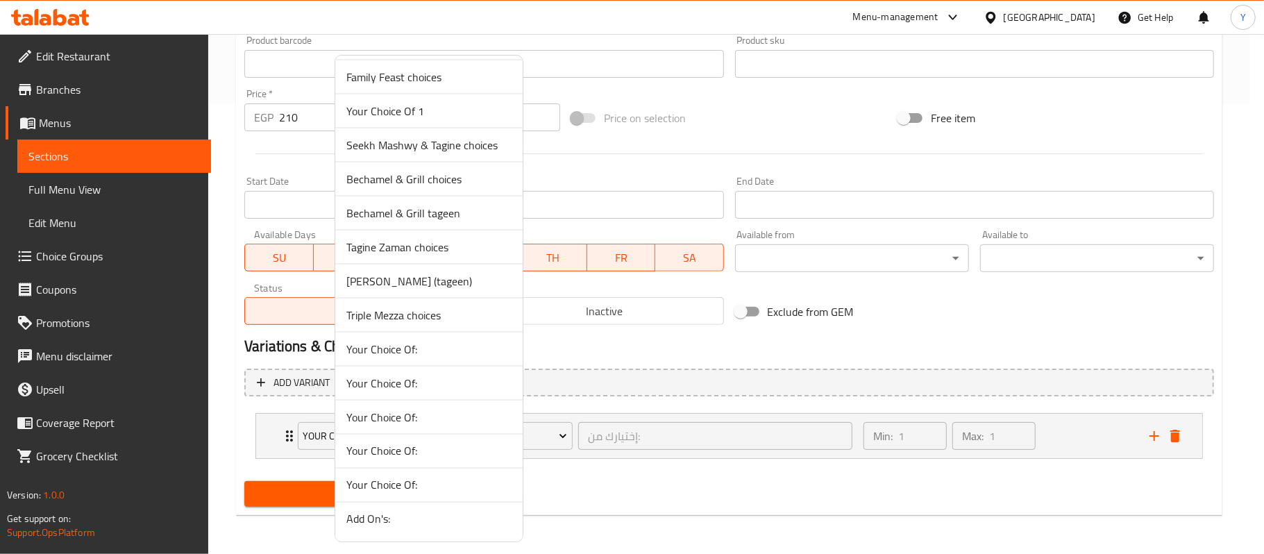
click at [437, 317] on span "Triple Mezza choices" at bounding box center [428, 315] width 165 height 17
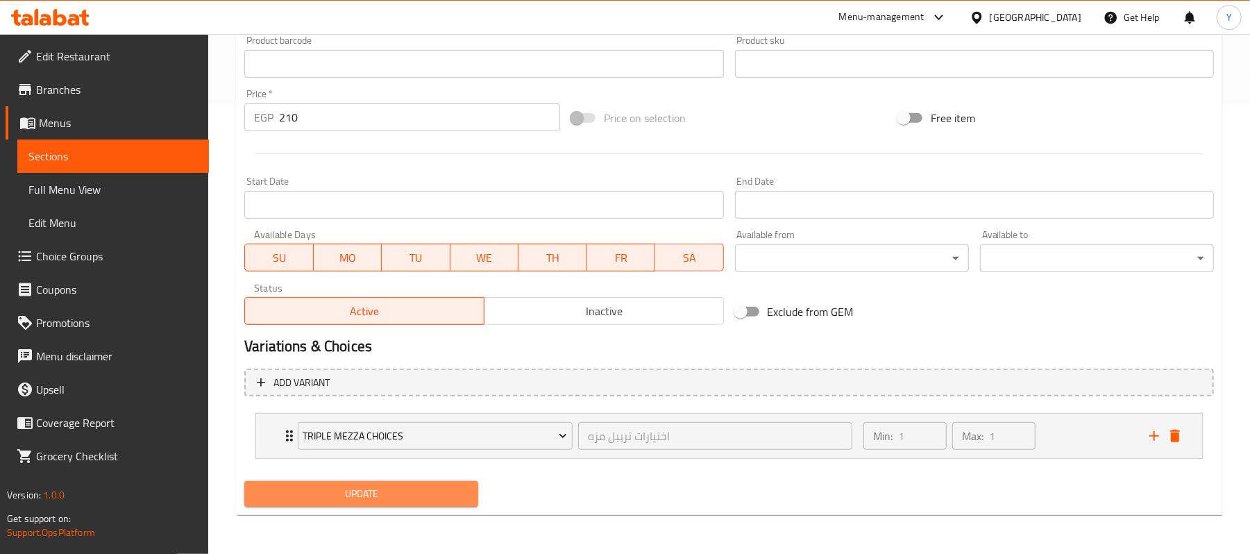
click at [412, 503] on button "Update" at bounding box center [361, 494] width 234 height 26
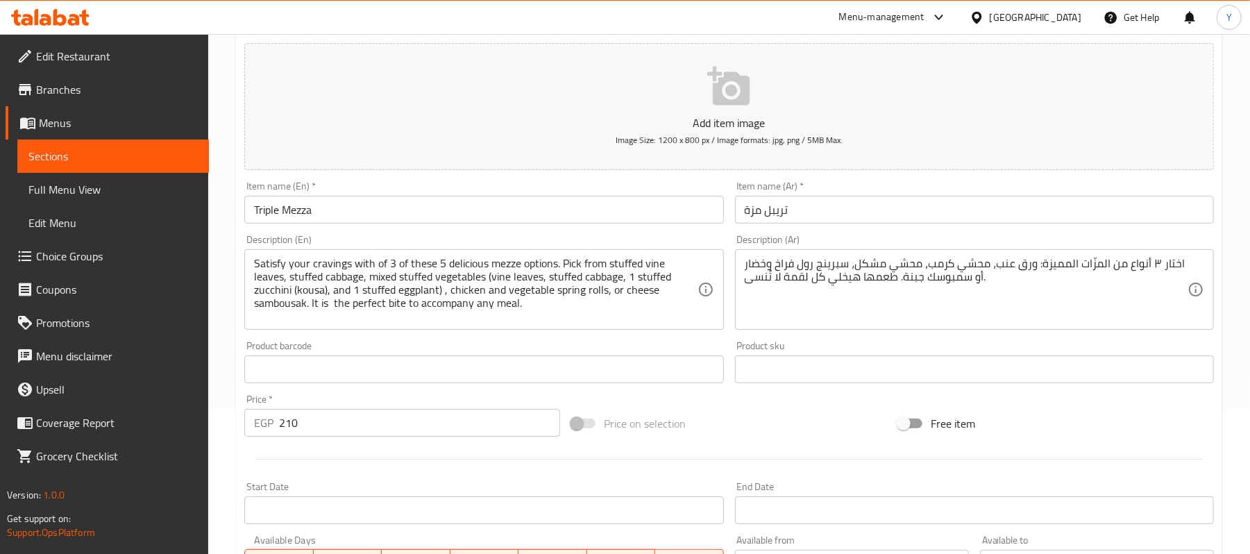
scroll to position [0, 0]
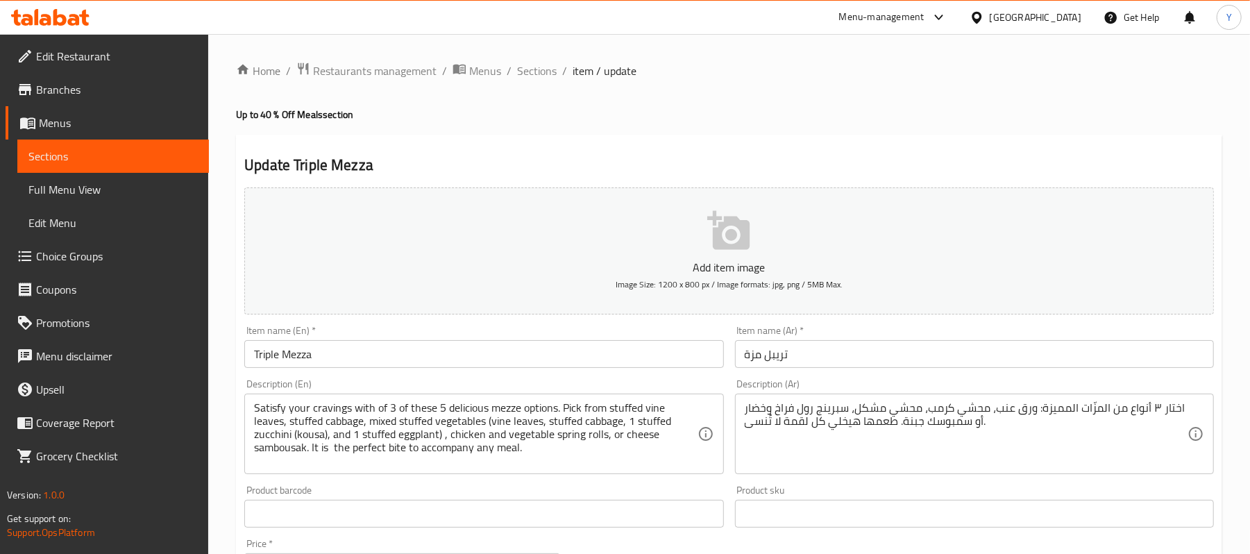
click at [75, 248] on span "Choice Groups" at bounding box center [117, 256] width 162 height 17
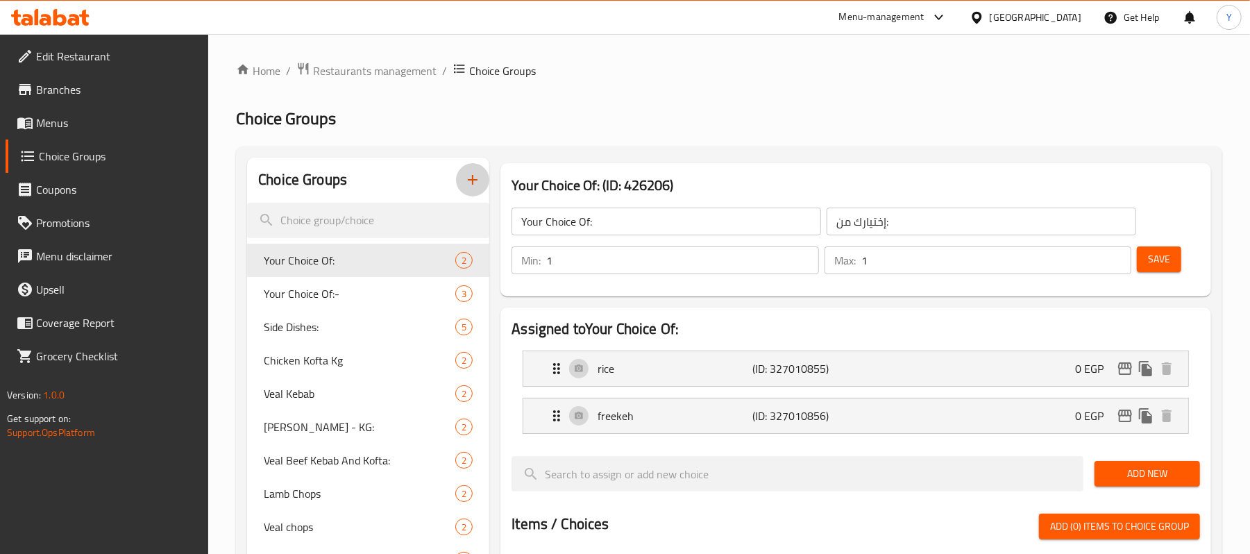
click at [467, 187] on icon "button" at bounding box center [472, 179] width 17 height 17
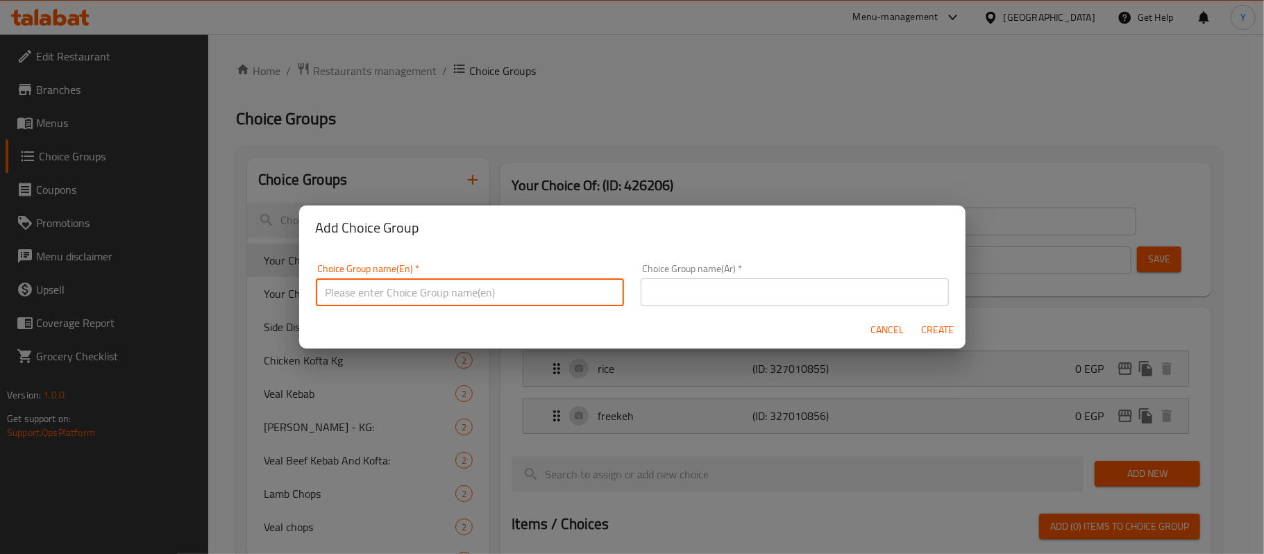
click at [445, 292] on input "text" at bounding box center [470, 292] width 308 height 28
type input "ئ"
type input "a"
click at [384, 283] on input "add paha" at bounding box center [470, 292] width 308 height 28
click at [358, 296] on input "add paha" at bounding box center [470, 292] width 308 height 28
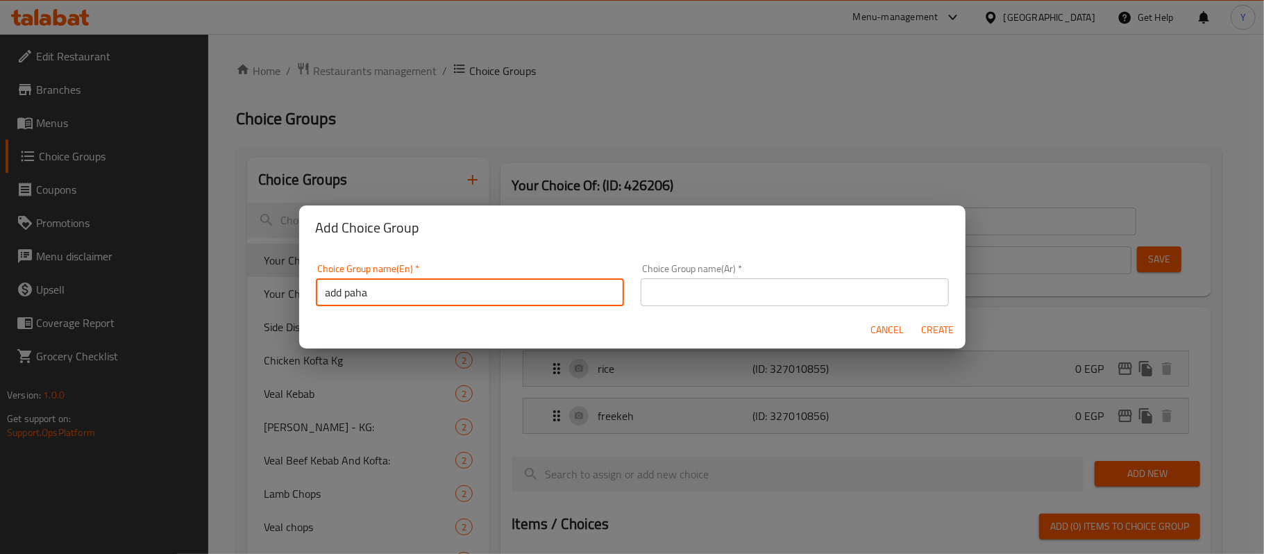
click at [358, 296] on input "add paha" at bounding box center [470, 292] width 308 height 28
paste input "Pacha Salad"
type input "add Pacha Salad salad"
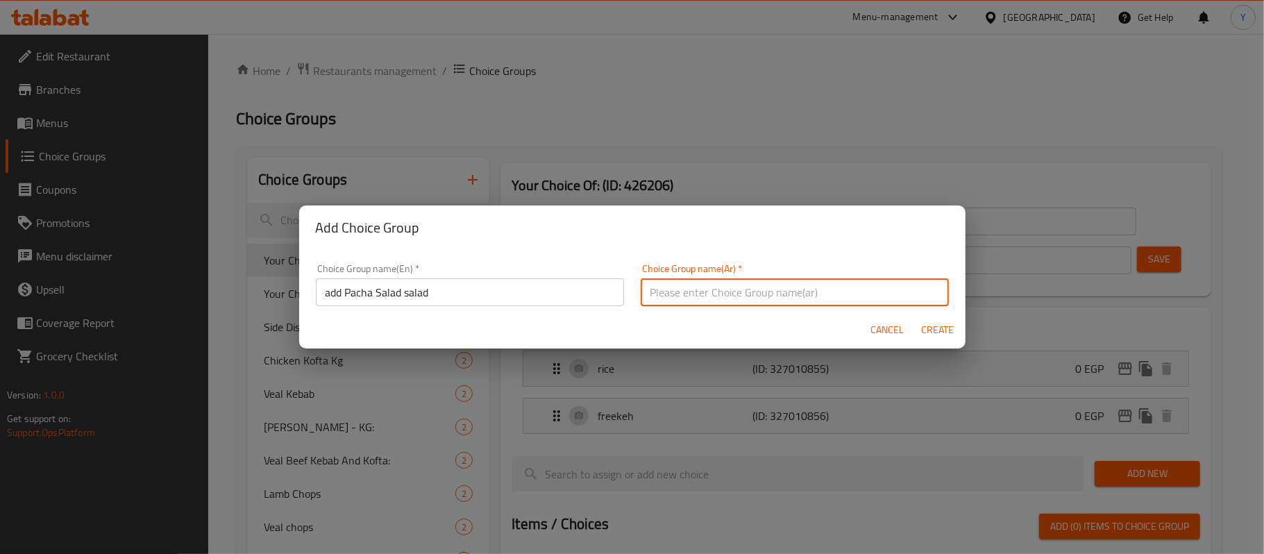
click at [671, 297] on input "text" at bounding box center [795, 292] width 308 height 28
type input "أضافة سلطة الباشا"
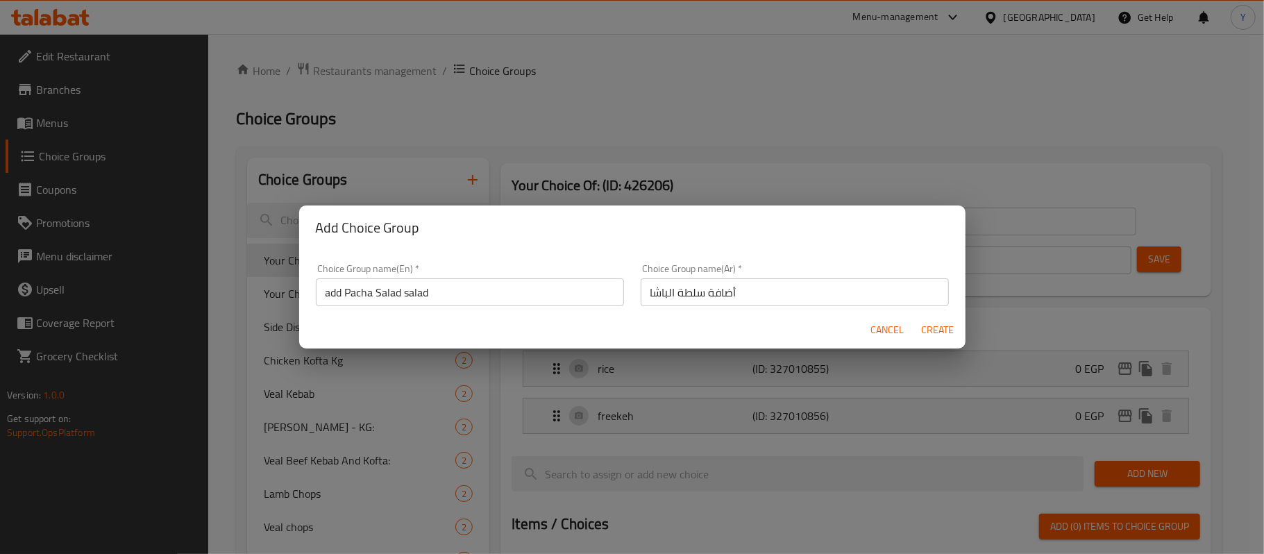
click at [921, 343] on div "Cancel Create" at bounding box center [632, 330] width 666 height 37
click at [923, 337] on span "Create" at bounding box center [937, 329] width 33 height 17
type input "add Pacha Salad salad"
type input "أضافة سلطة الباشا"
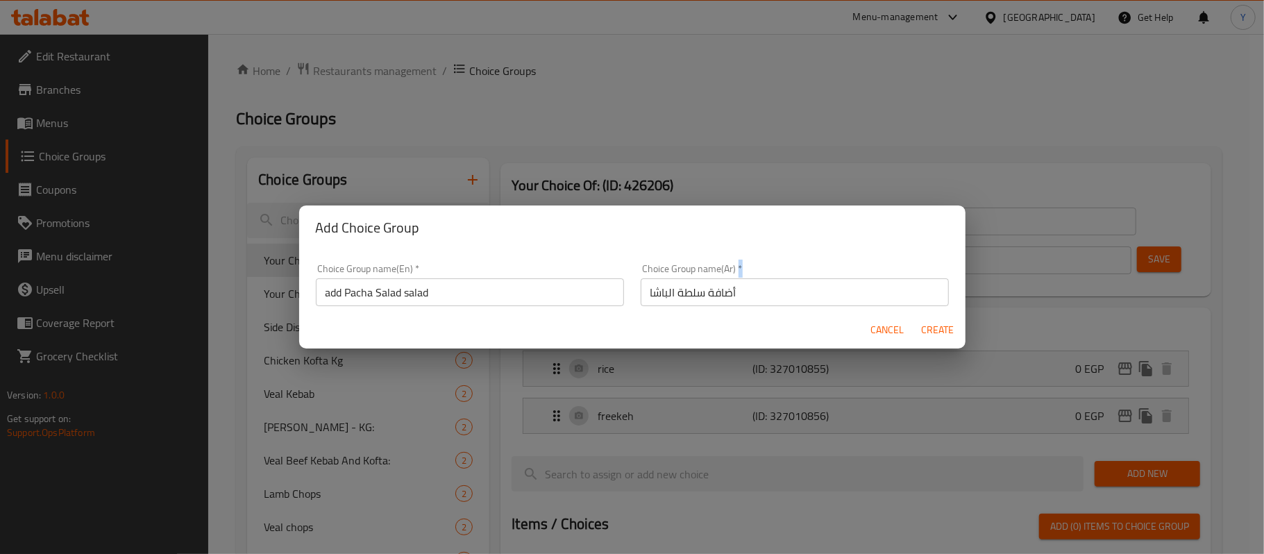
type input "0"
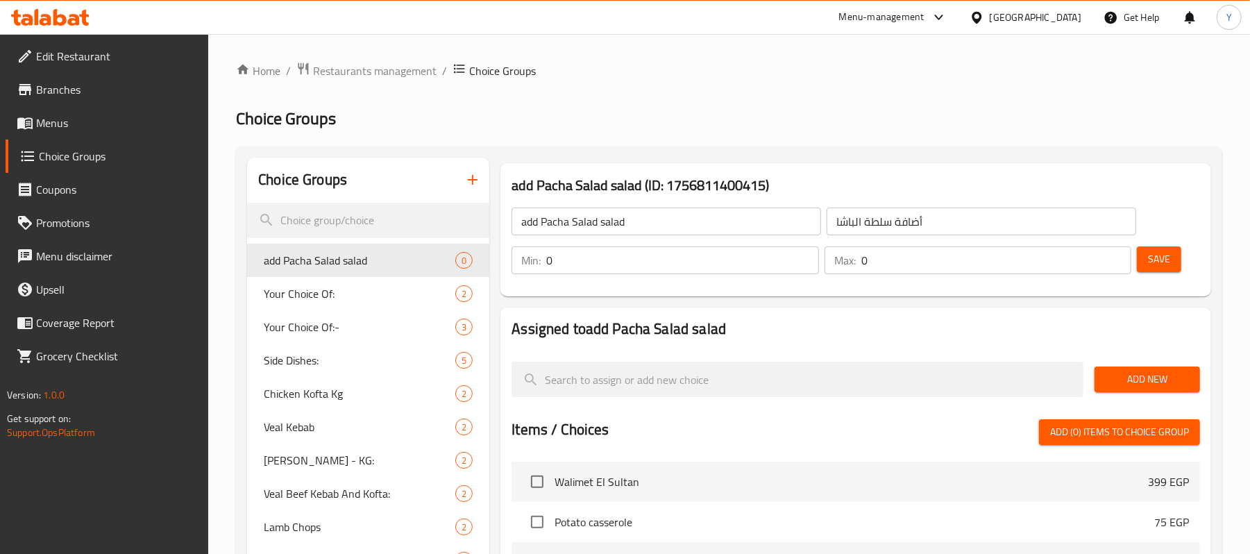
click at [708, 275] on div "Min: 0 ​" at bounding box center [665, 260] width 312 height 33
click at [746, 257] on input "0" at bounding box center [682, 260] width 272 height 28
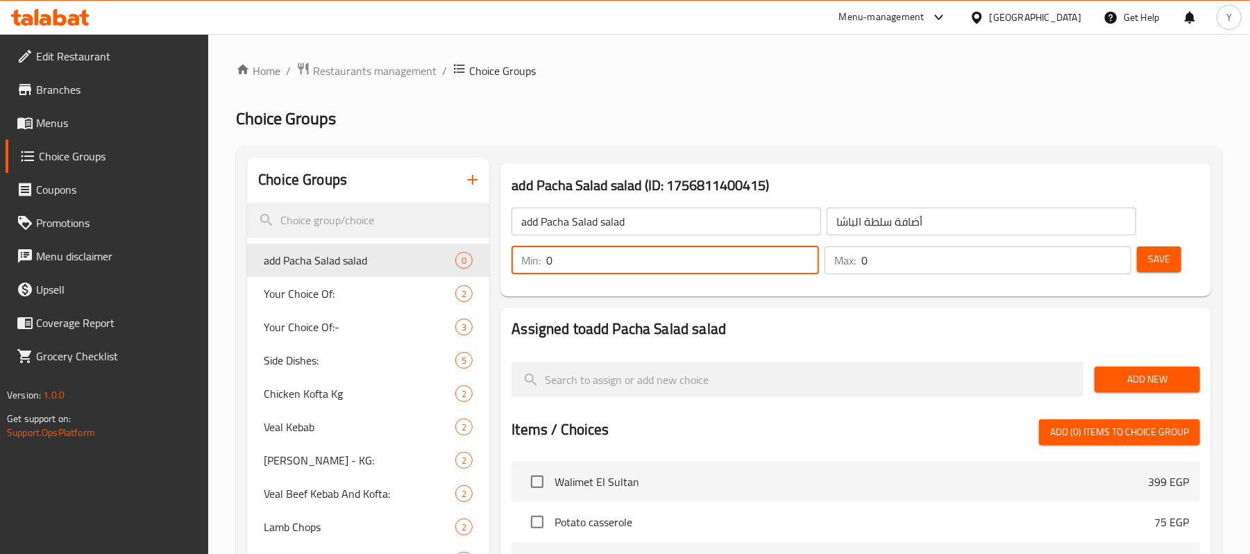
click at [746, 257] on input "0" at bounding box center [682, 260] width 272 height 28
click at [898, 253] on input "0" at bounding box center [997, 260] width 270 height 28
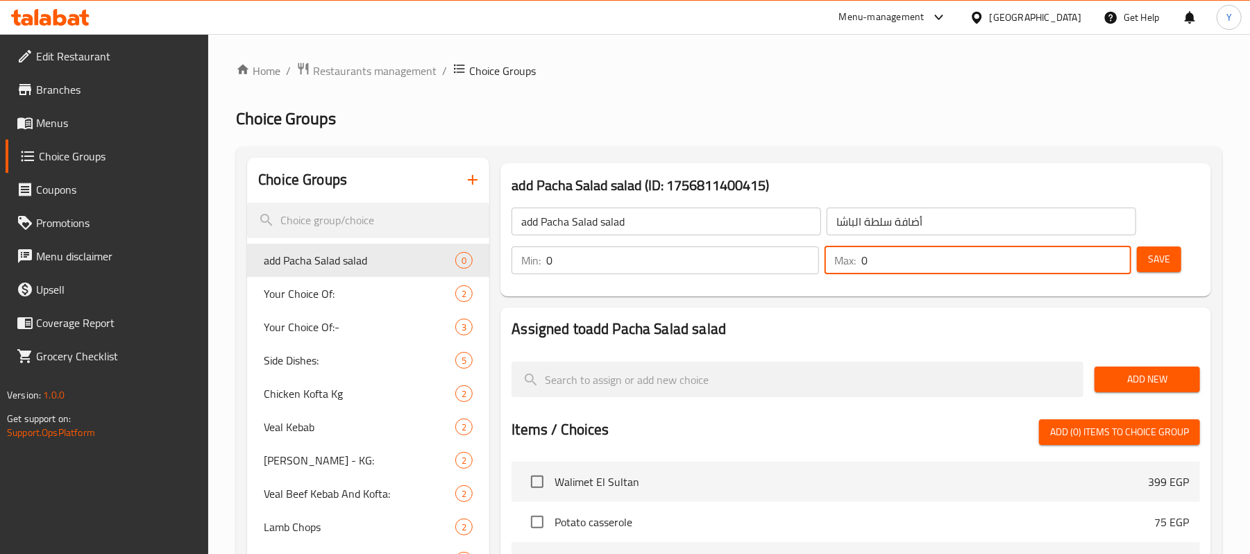
click at [898, 253] on input "0" at bounding box center [997, 260] width 270 height 28
type input "1"
type input "2"
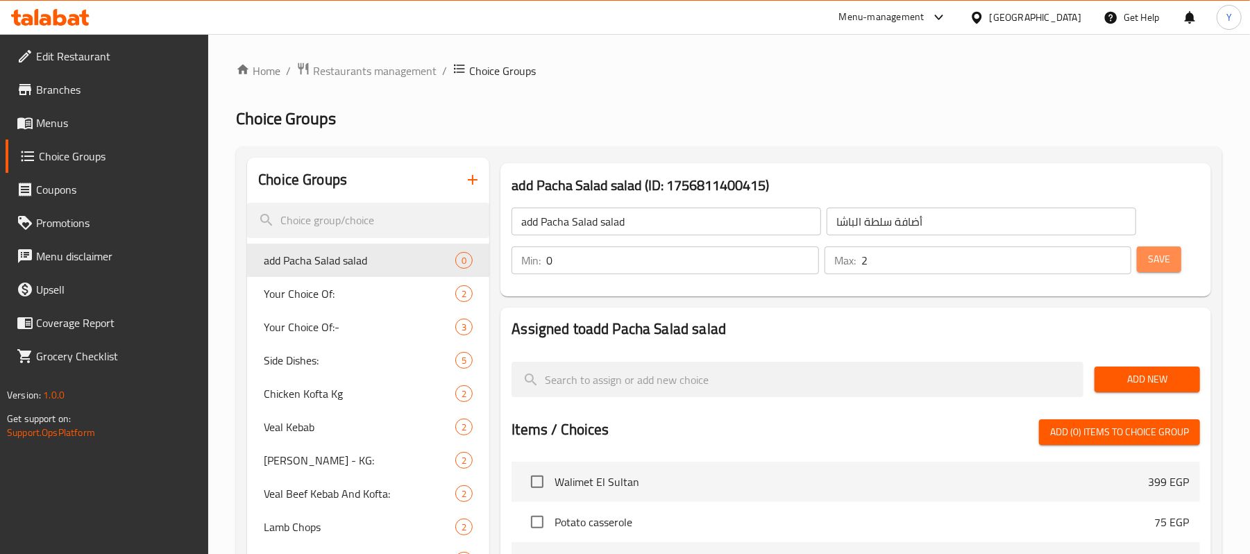
click at [1159, 264] on span "Save" at bounding box center [1159, 259] width 22 height 17
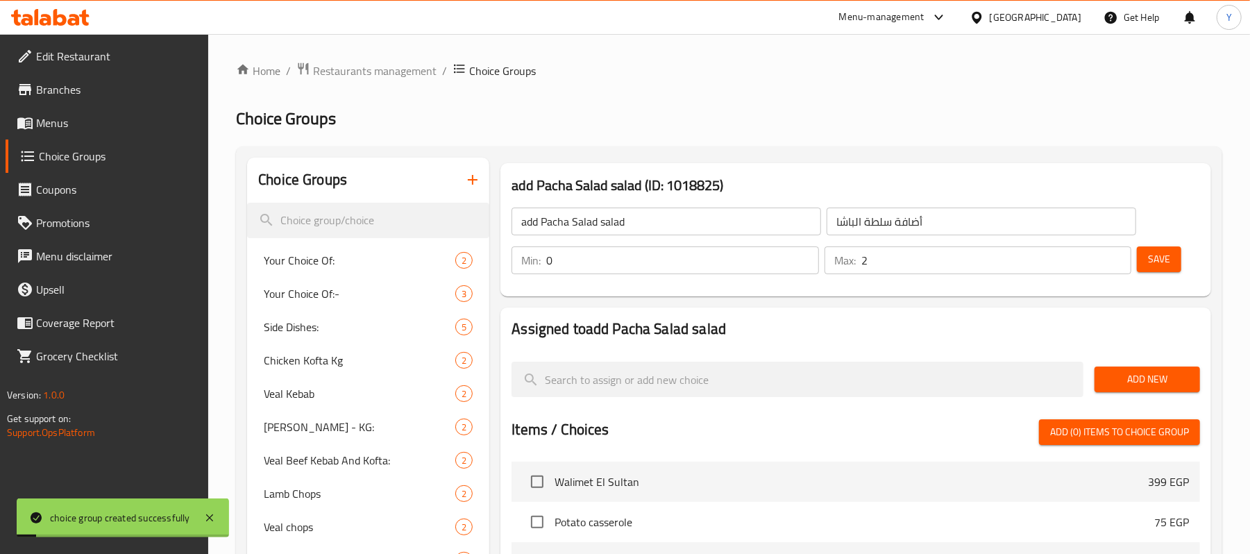
click at [1171, 379] on span "Add New" at bounding box center [1147, 379] width 83 height 17
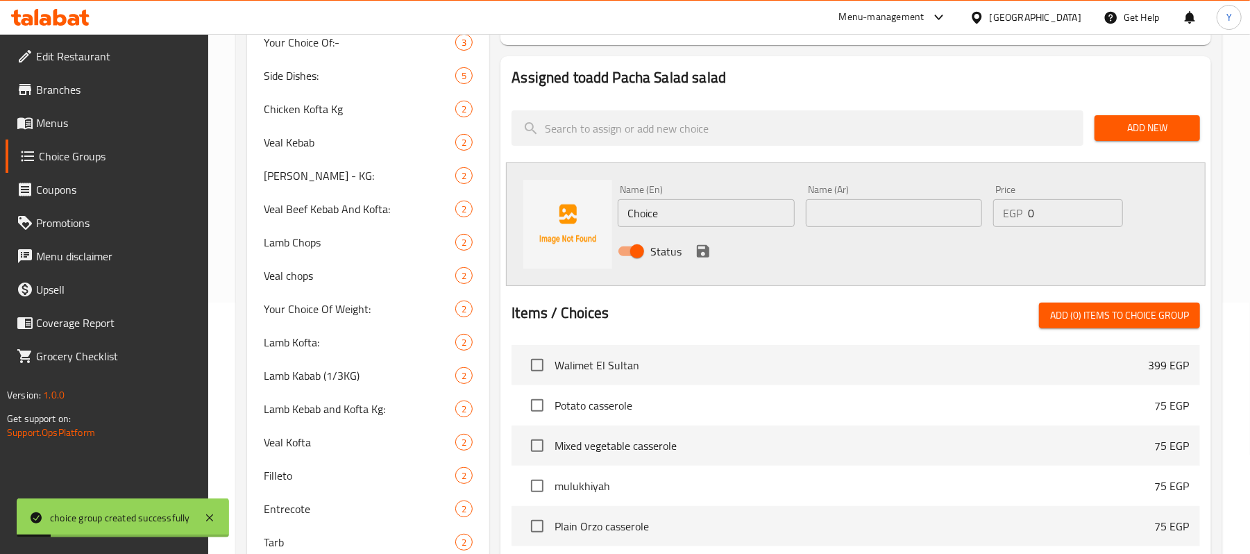
scroll to position [278, 0]
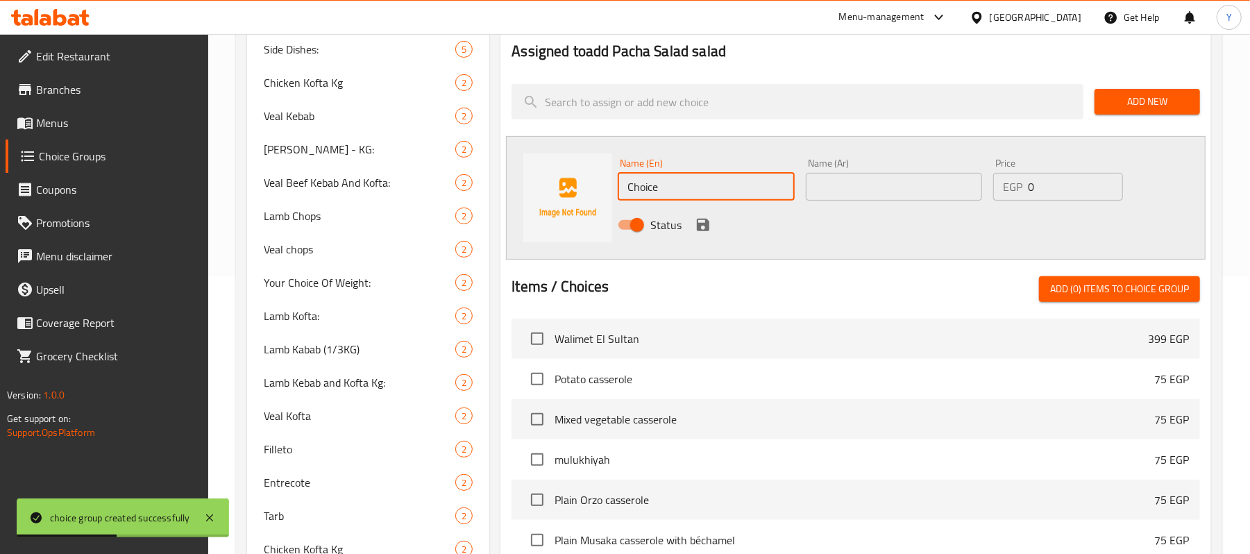
click at [726, 178] on input "Choice" at bounding box center [706, 187] width 176 height 28
paste input "Mini"
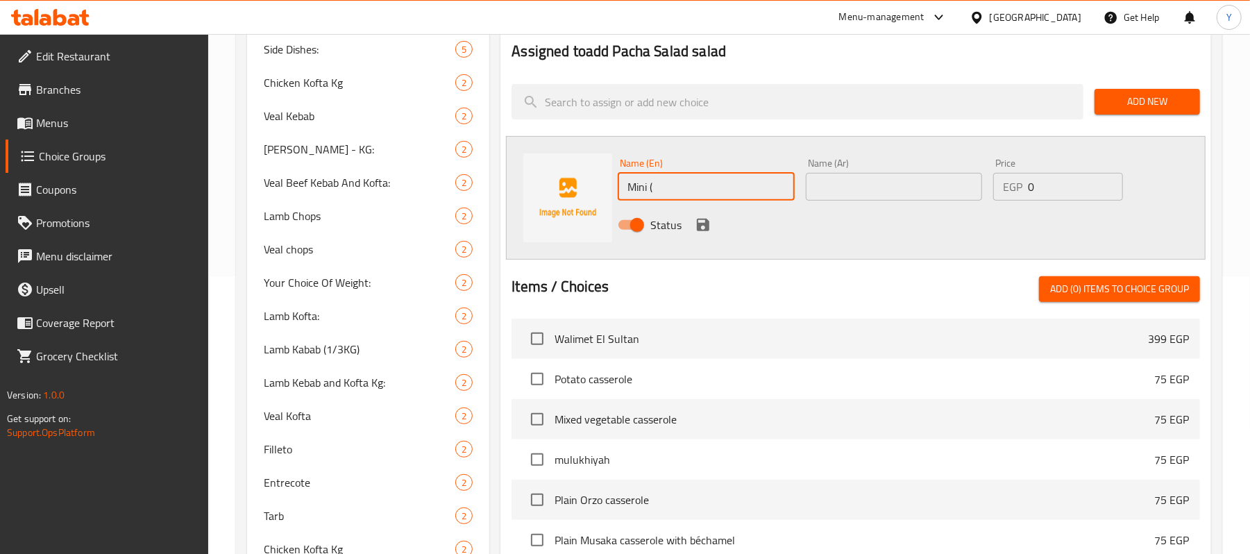
drag, startPoint x: 650, startPoint y: 187, endPoint x: 666, endPoint y: 190, distance: 16.9
click at [666, 190] on input "Mini (" at bounding box center [706, 187] width 176 height 28
paste input "Tahini, pickles & garlic) Small mixed salads"
drag, startPoint x: 686, startPoint y: 187, endPoint x: 587, endPoint y: 194, distance: 99.5
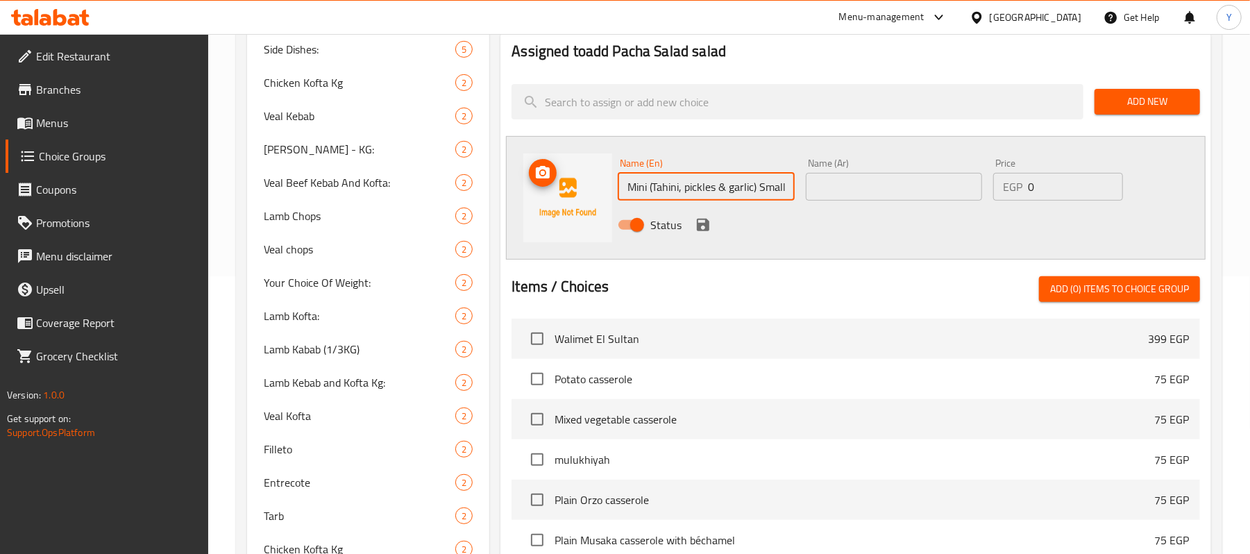
click at [587, 194] on div "Name (En) Mini (Tahini, pickles & garlic) Small mixed salads Name (En) Name (Ar…" at bounding box center [856, 198] width 700 height 124
click at [675, 184] on input "Mini (Tahini, pickles & garlic) Small mixed salads" at bounding box center [706, 187] width 176 height 28
type input "Mini (Tahini, pickles & garlic) Small mixed salads"
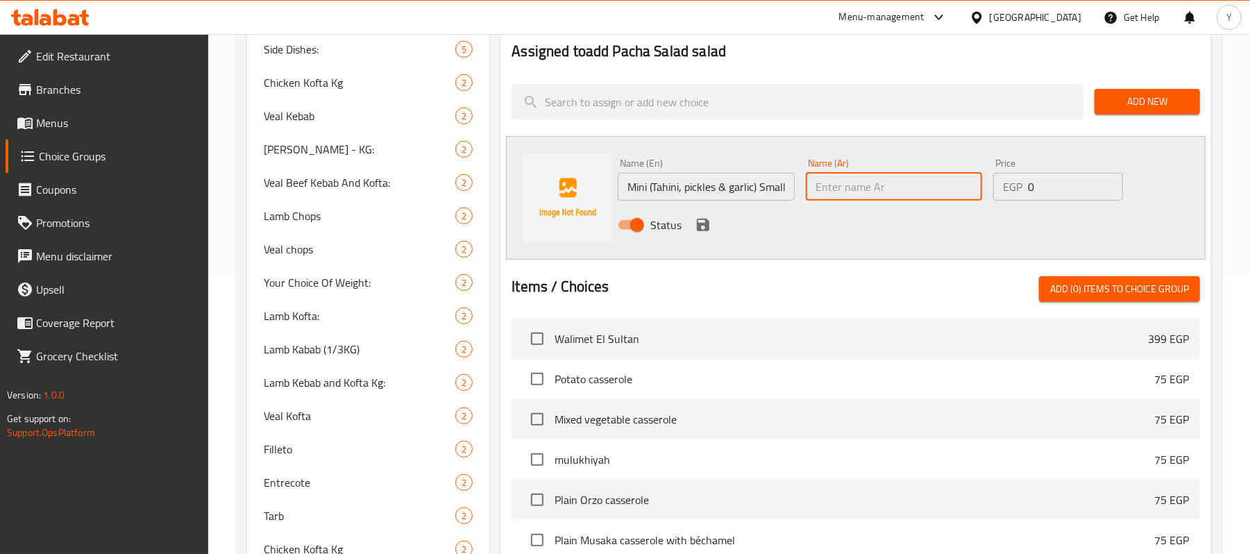
click at [823, 184] on input "text" at bounding box center [894, 187] width 176 height 28
type input "ث"
paste input "(طحينه & مخلل & ثوميه) سلاطات مشكل صغير"
drag, startPoint x: 895, startPoint y: 199, endPoint x: 846, endPoint y: 197, distance: 49.3
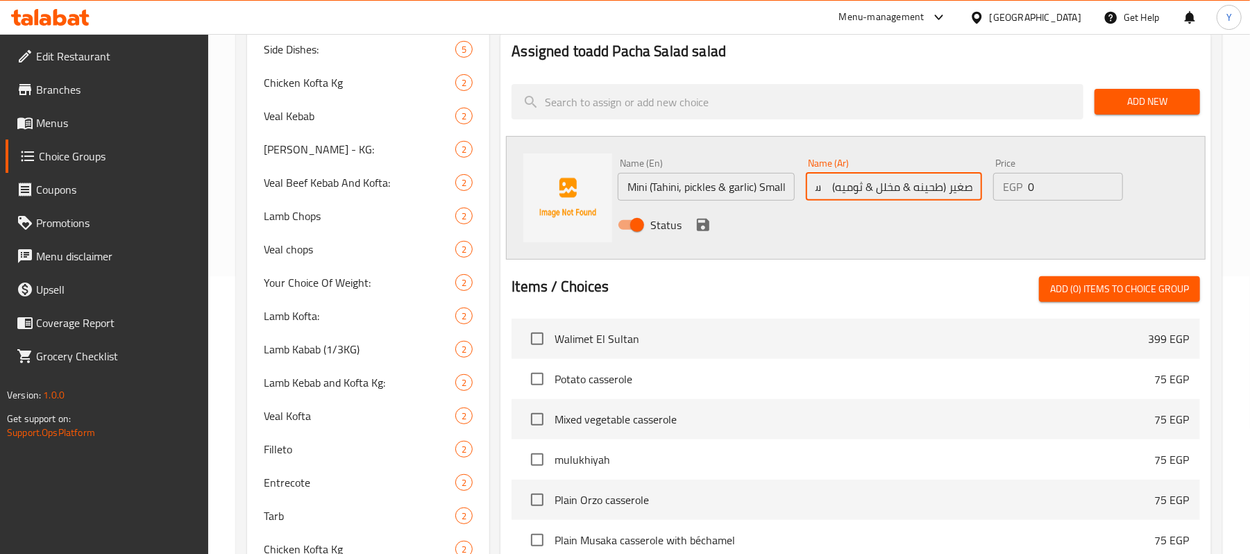
click at [846, 197] on input "صغير (طحينه & مخلل & ثوميه) سلاطات مشكل صغير" at bounding box center [894, 187] width 176 height 28
type input "صغير (طحينه & مخلل & ثوميه) سلاطات مشكل صغير"
click at [705, 225] on icon "save" at bounding box center [703, 225] width 12 height 12
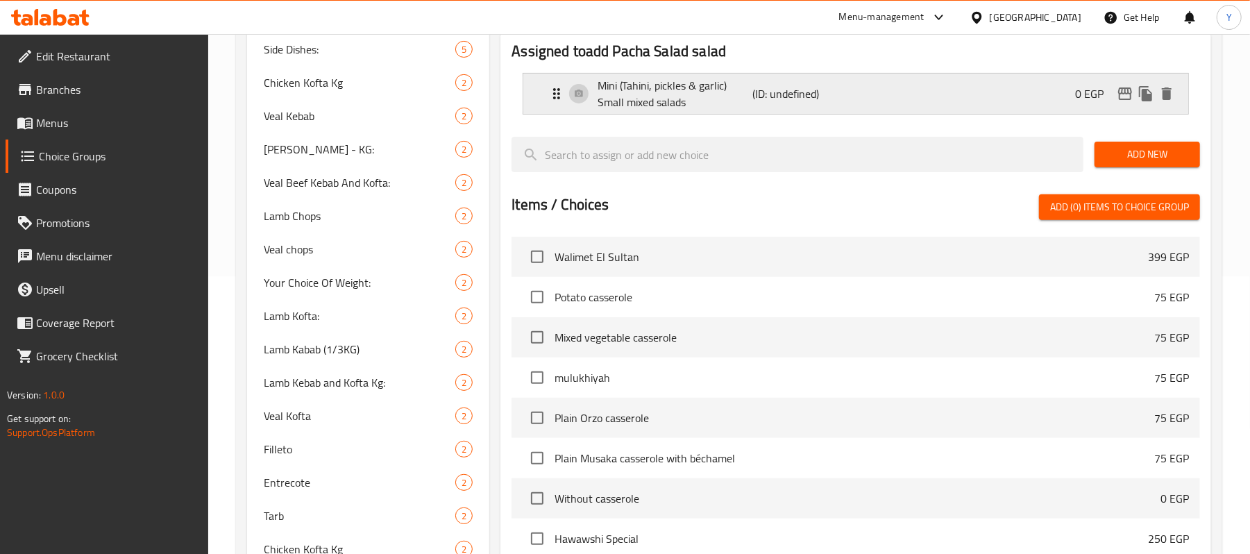
click at [1019, 101] on div "Mini (Tahini, pickles & garlic) Small mixed salads (ID: undefined) 0 EGP" at bounding box center [859, 94] width 623 height 40
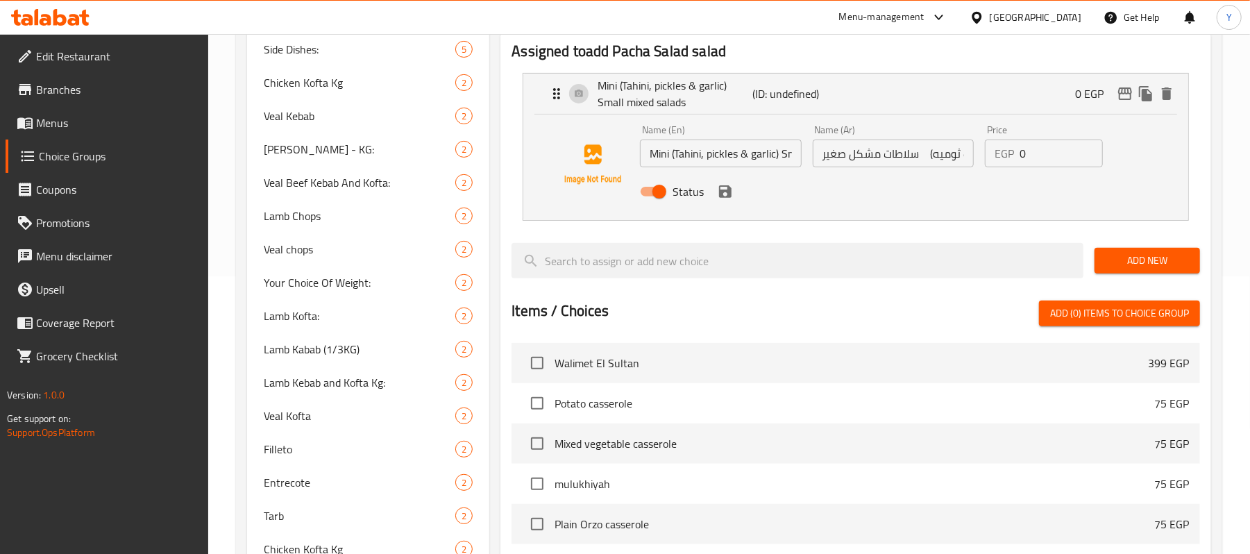
click at [1032, 167] on input "0" at bounding box center [1061, 154] width 83 height 28
click at [729, 187] on icon "save" at bounding box center [725, 191] width 12 height 12
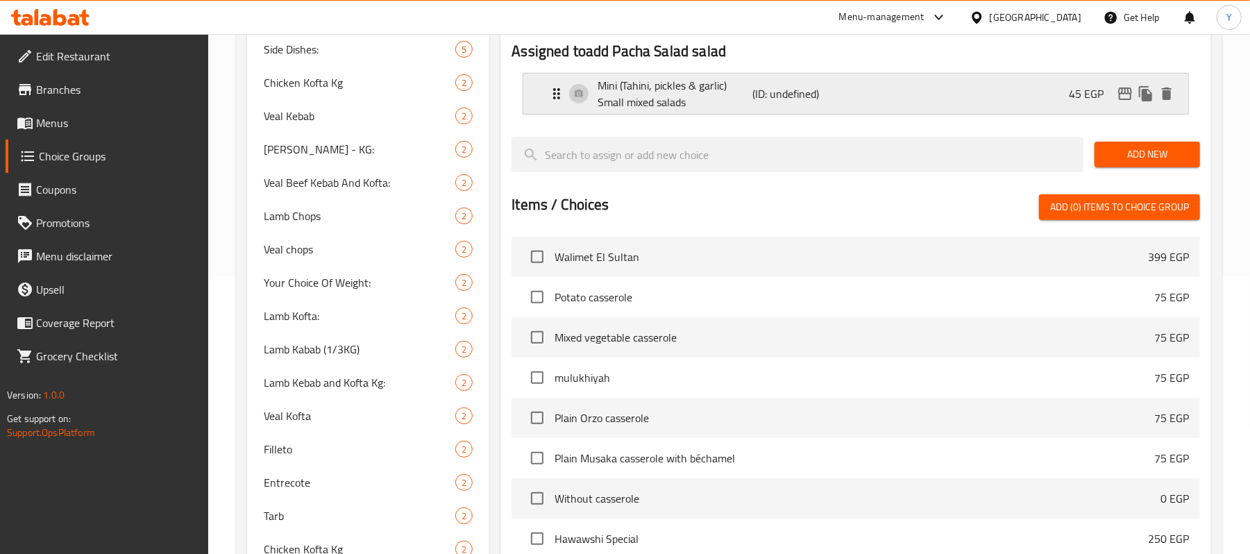
type input "45"
click at [1125, 154] on span "Add New" at bounding box center [1147, 154] width 83 height 17
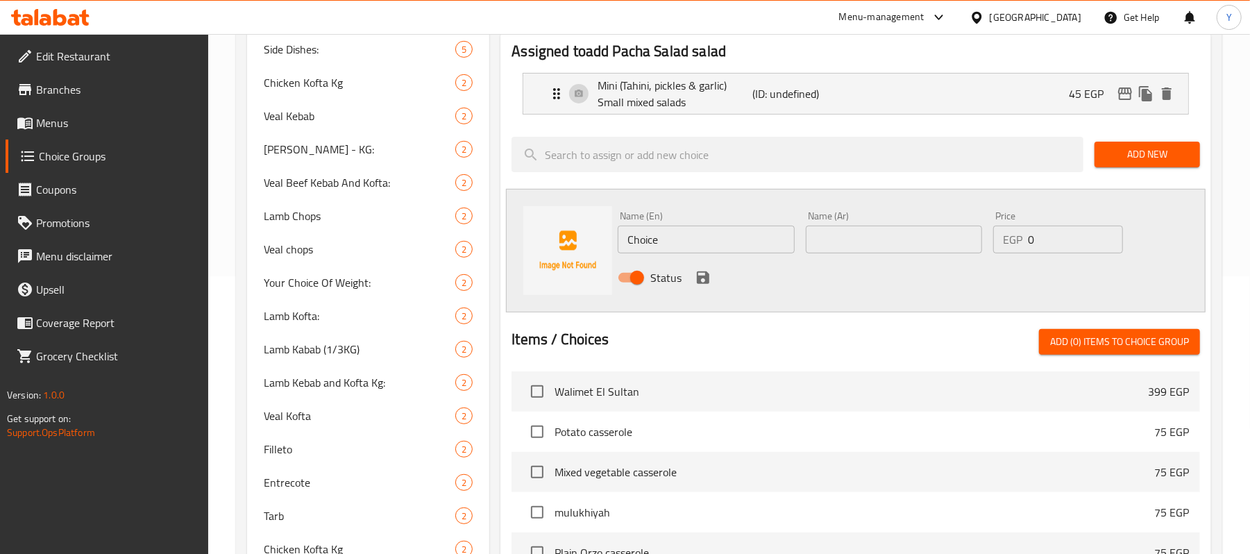
click at [651, 240] on input "Choice" at bounding box center [706, 240] width 176 height 28
click at [655, 244] on input "Choice" at bounding box center [706, 240] width 176 height 28
paste input "Large"
paste input "(Tahini, pickles & garlic) Small mixed salads"
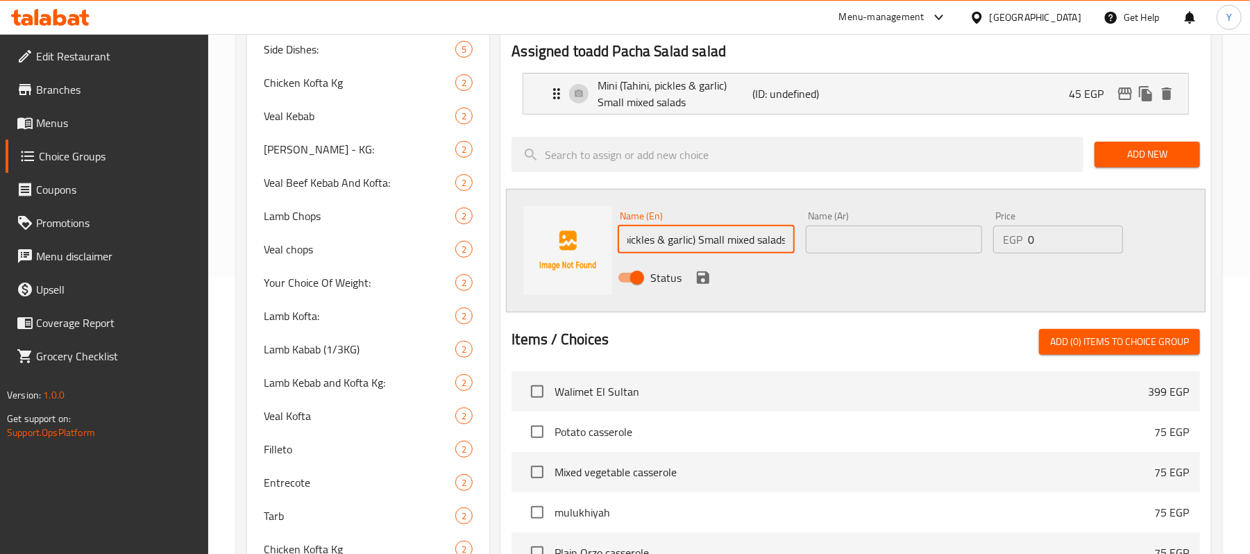
type input "Large (Tahini, pickles & garlic) Small mixed salads"
click at [879, 218] on div "Name (Ar) Name (Ar)" at bounding box center [894, 232] width 176 height 42
click at [882, 229] on input "text" at bounding box center [894, 240] width 176 height 28
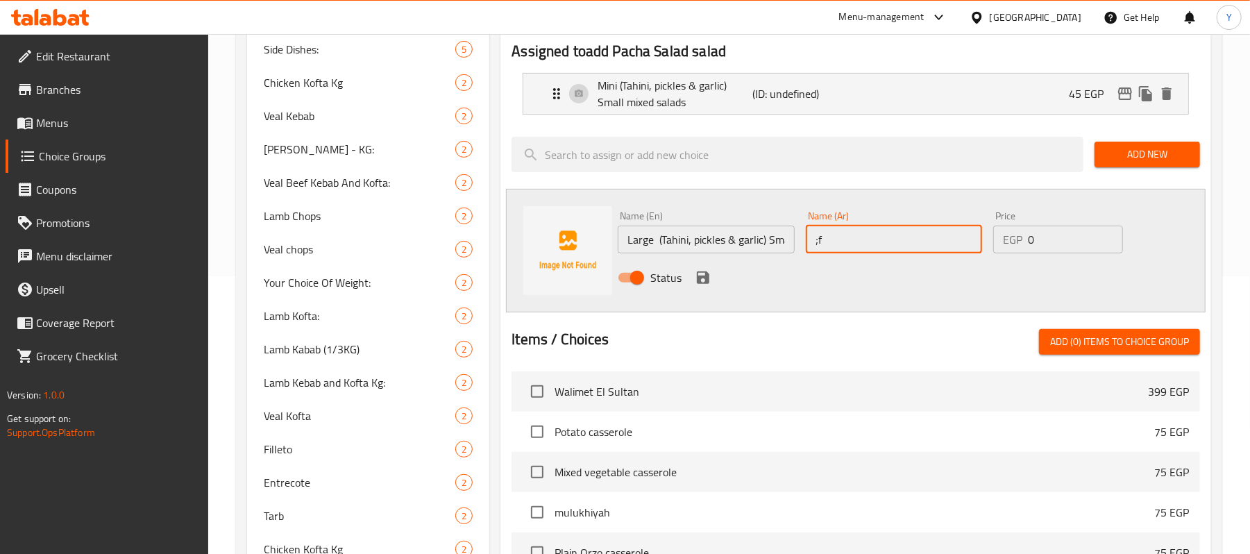
type input ";"
paste input "(طحينه & مخلل & ثوميه) سلاطات مشكل صغير"
type input "كبير (طحينه & مخلل & ثوميه) سلاطات مشكل صغير"
click at [1037, 240] on input "0" at bounding box center [1075, 240] width 95 height 28
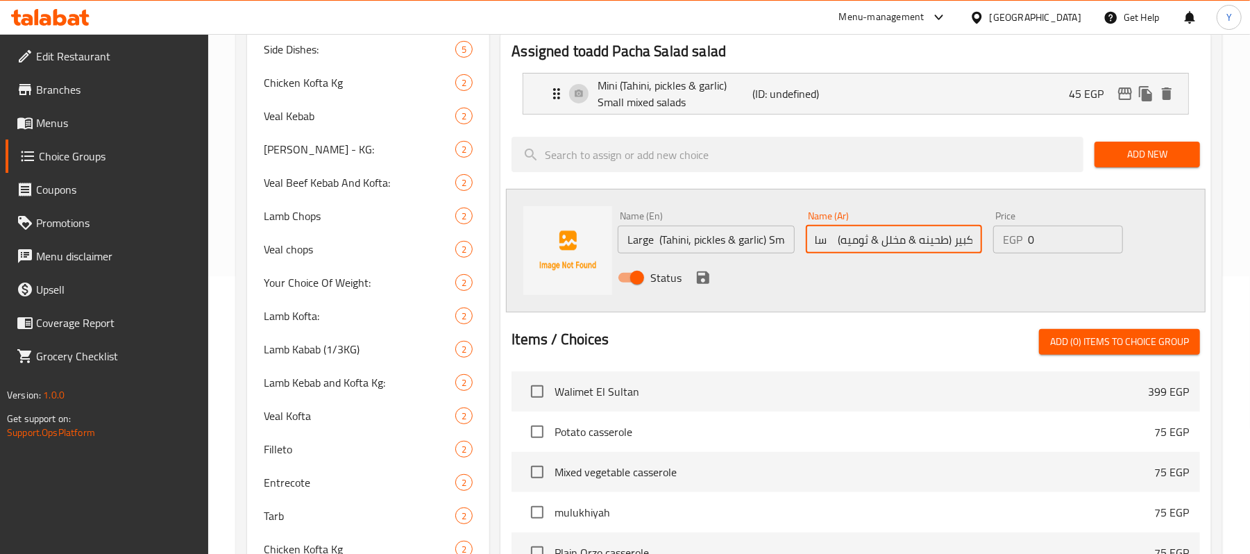
scroll to position [0, 0]
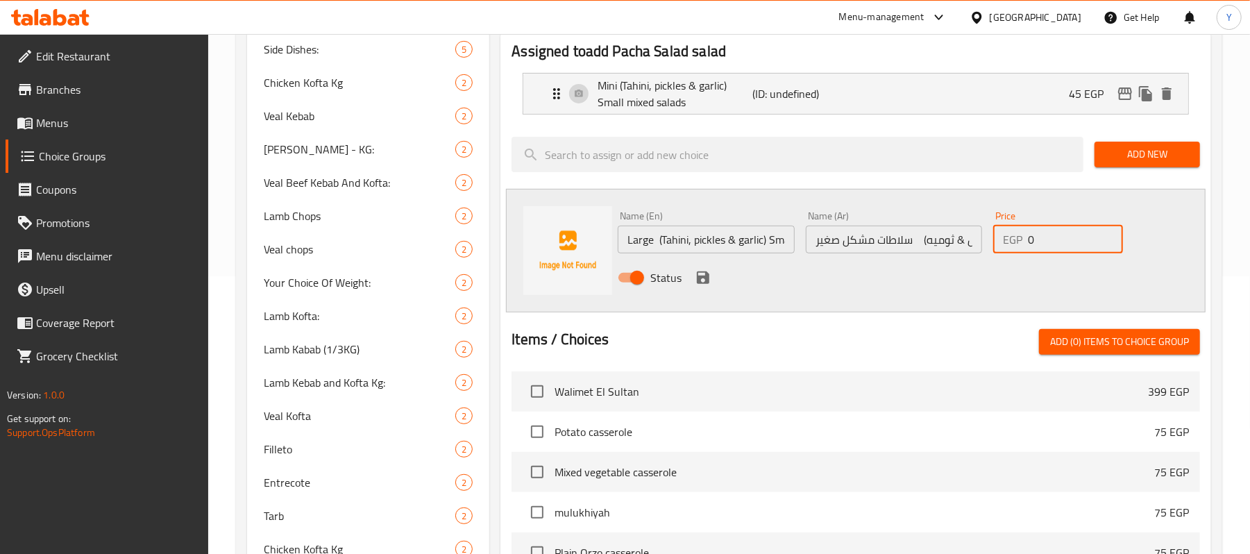
click at [1037, 240] on input "0" at bounding box center [1075, 240] width 95 height 28
type input "80"
click at [700, 279] on icon "save" at bounding box center [703, 277] width 12 height 12
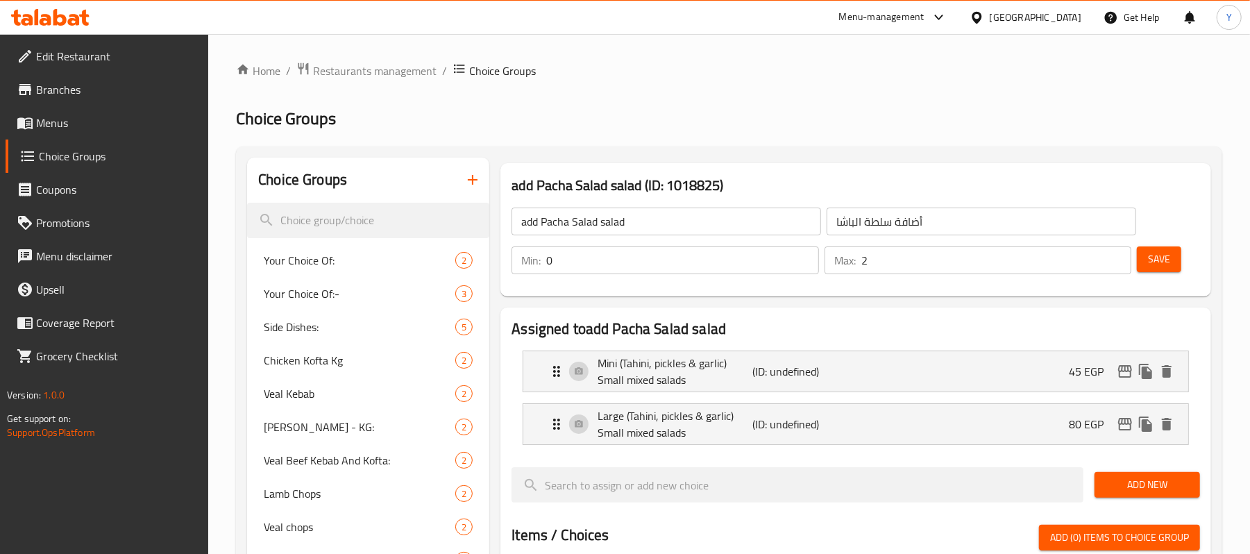
click at [1147, 239] on div "Min: 0 ​ Max: 2 ​ Save" at bounding box center [853, 260] width 700 height 44
click at [1159, 247] on div "Min: 0 ​ Max: 2 ​ Save" at bounding box center [853, 260] width 700 height 44
click at [1167, 260] on span "Save" at bounding box center [1159, 259] width 22 height 17
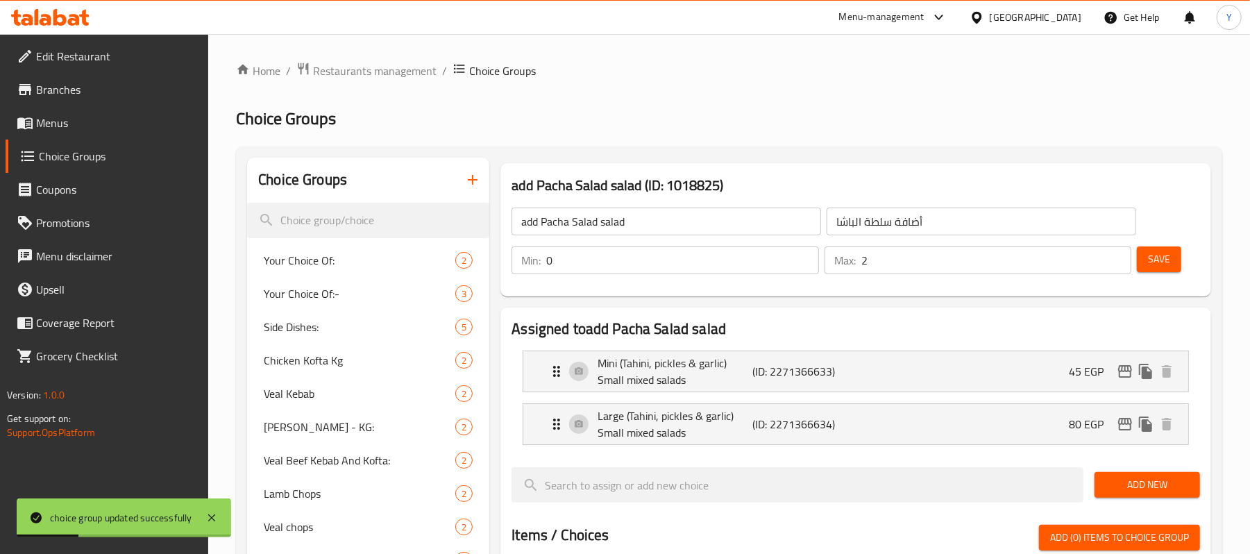
click at [475, 174] on icon "button" at bounding box center [472, 179] width 17 height 17
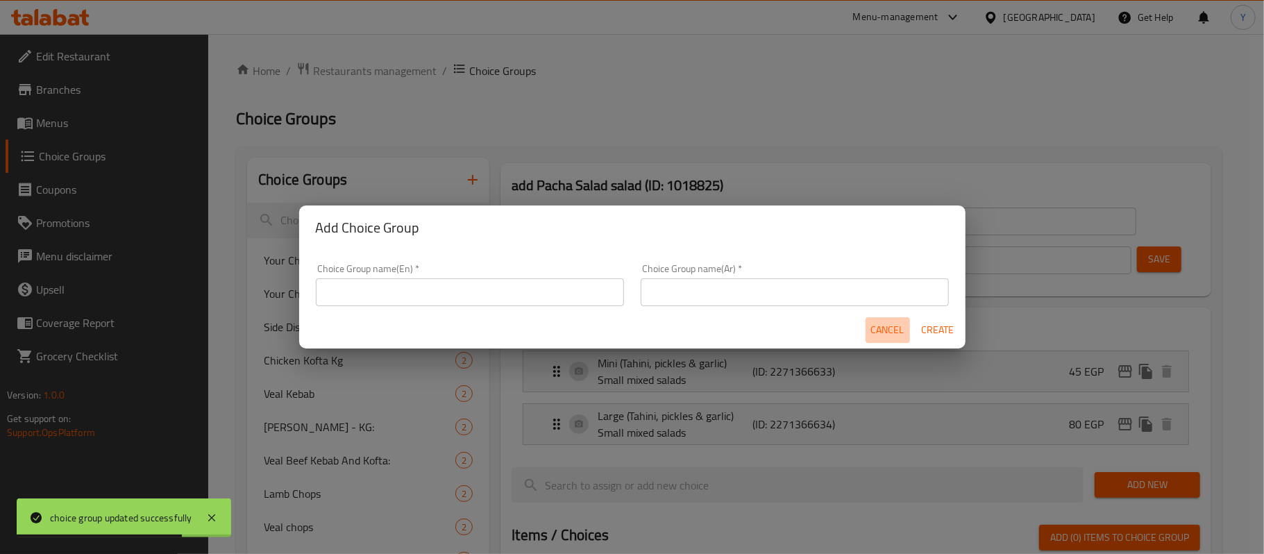
click at [880, 334] on span "Cancel" at bounding box center [887, 329] width 33 height 17
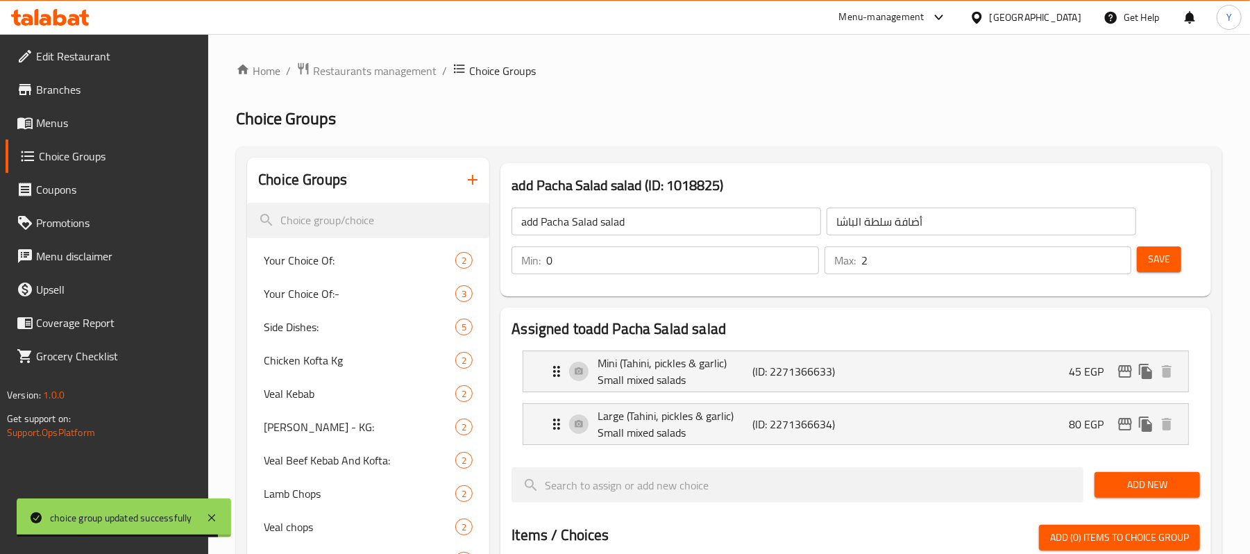
click at [73, 122] on span "Menus" at bounding box center [117, 123] width 162 height 17
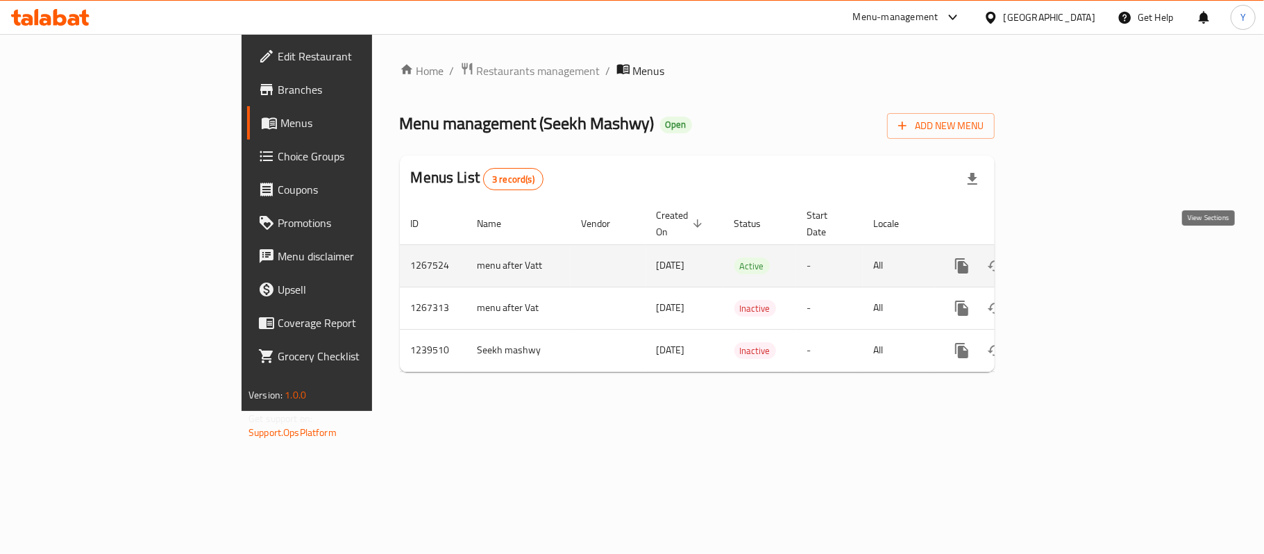
click at [1071, 258] on icon "enhanced table" at bounding box center [1062, 266] width 17 height 17
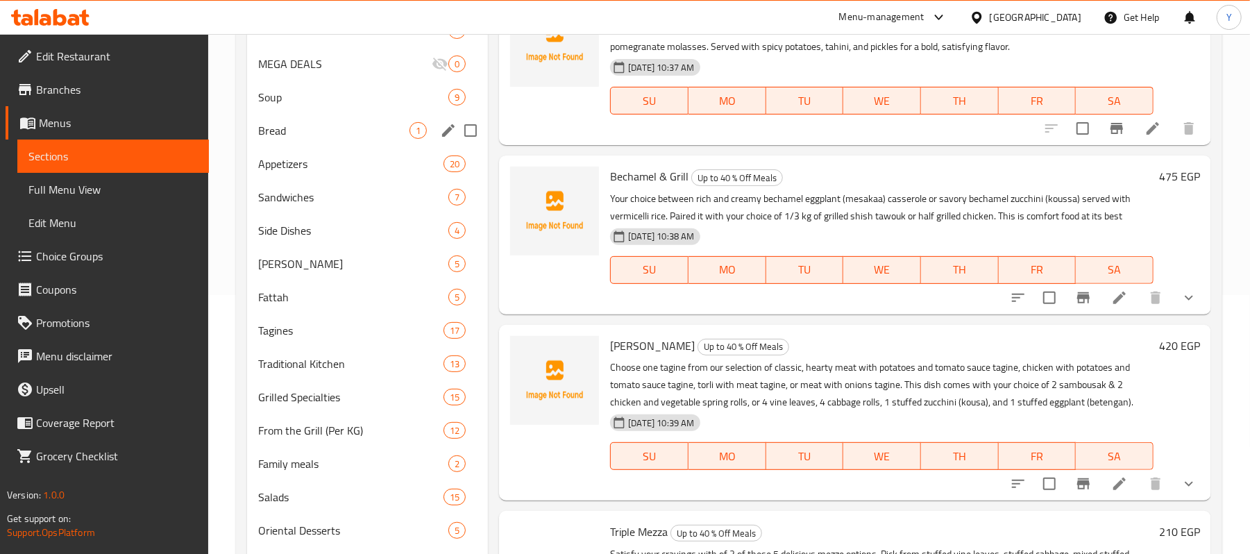
scroll to position [430, 0]
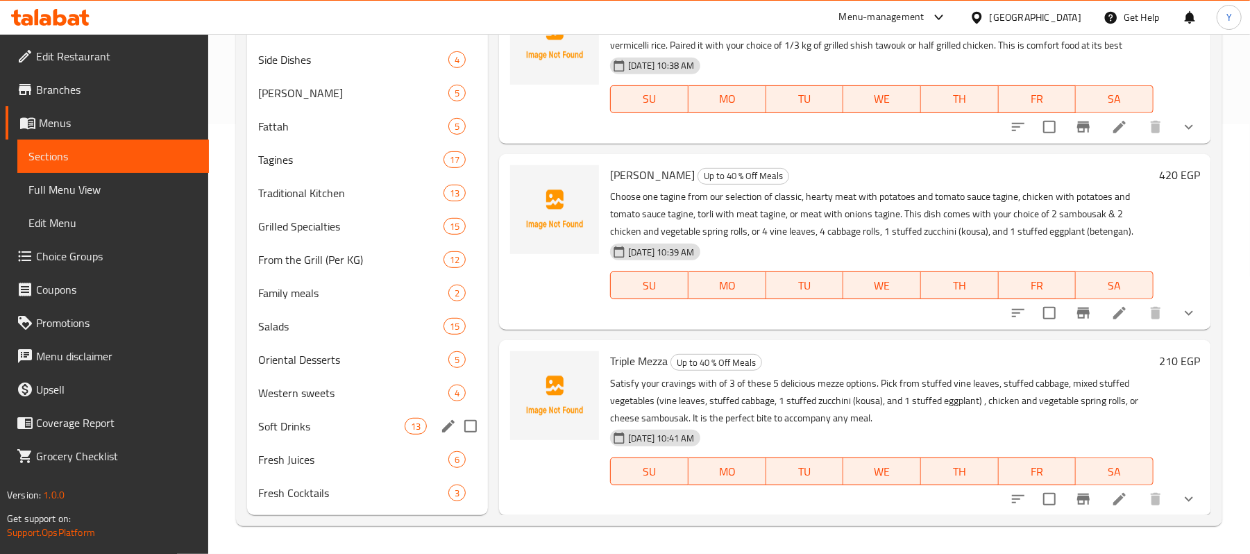
click at [365, 433] on span "Soft Drinks" at bounding box center [331, 426] width 146 height 17
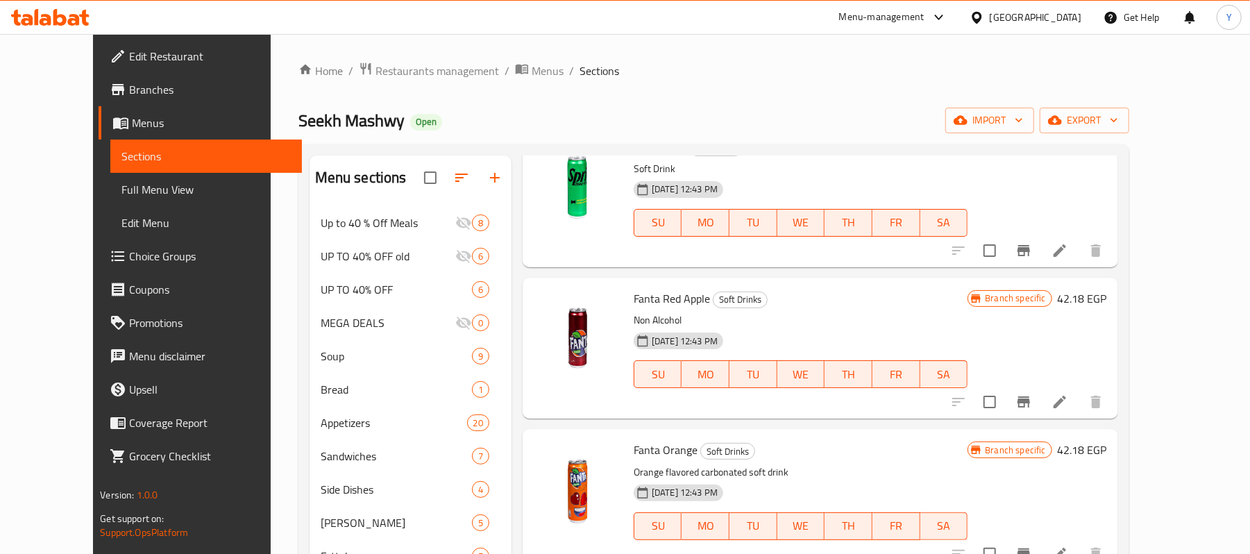
scroll to position [1111, 0]
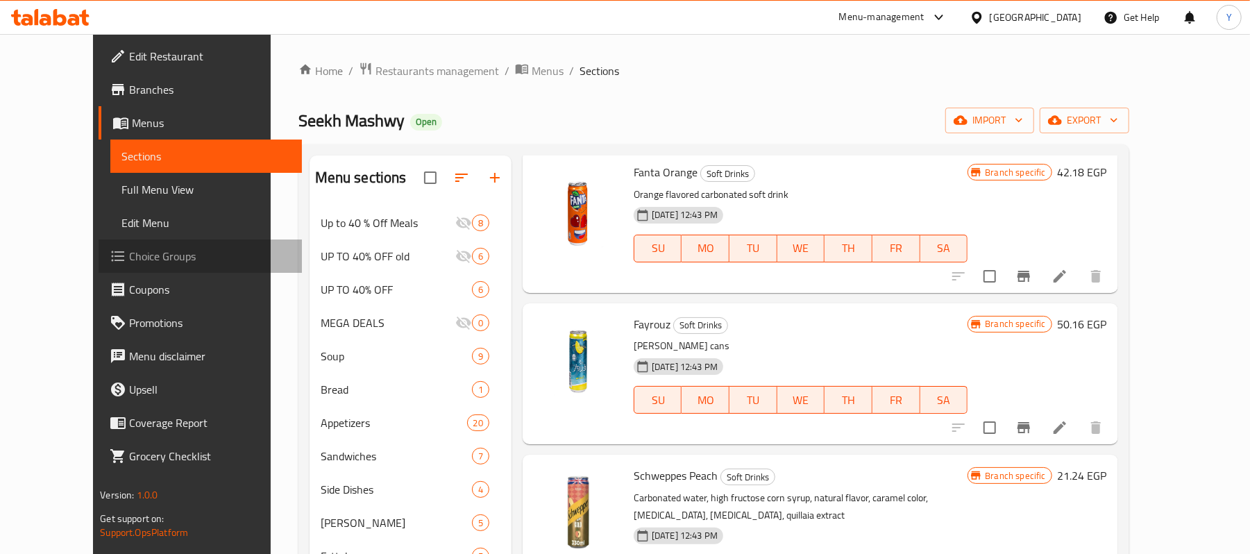
click at [99, 244] on link "Choice Groups" at bounding box center [200, 256] width 203 height 33
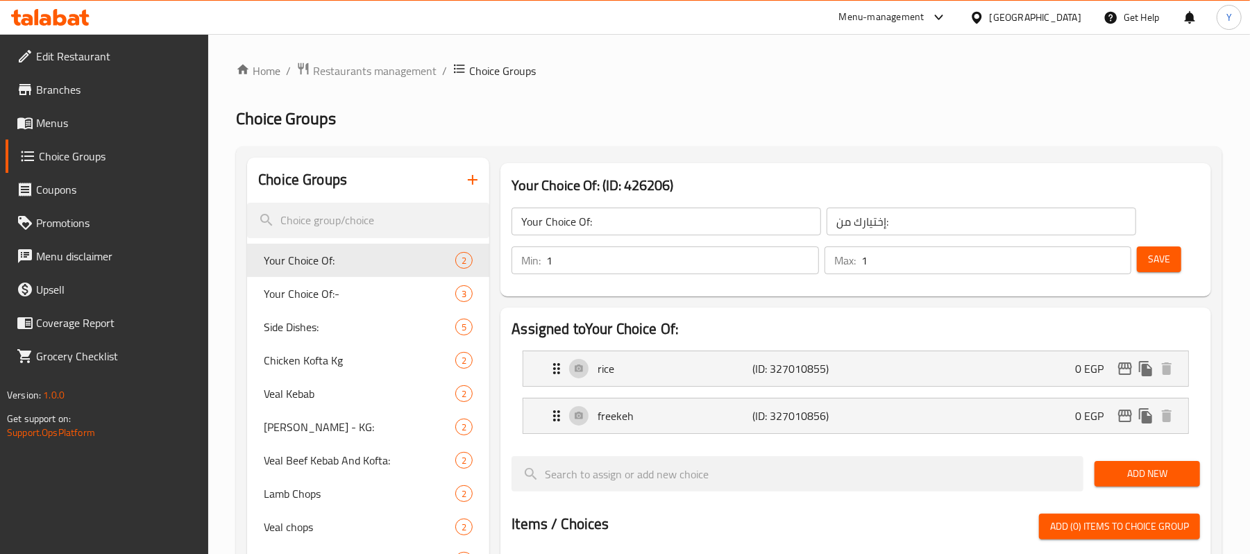
click at [471, 190] on button "button" at bounding box center [472, 179] width 33 height 33
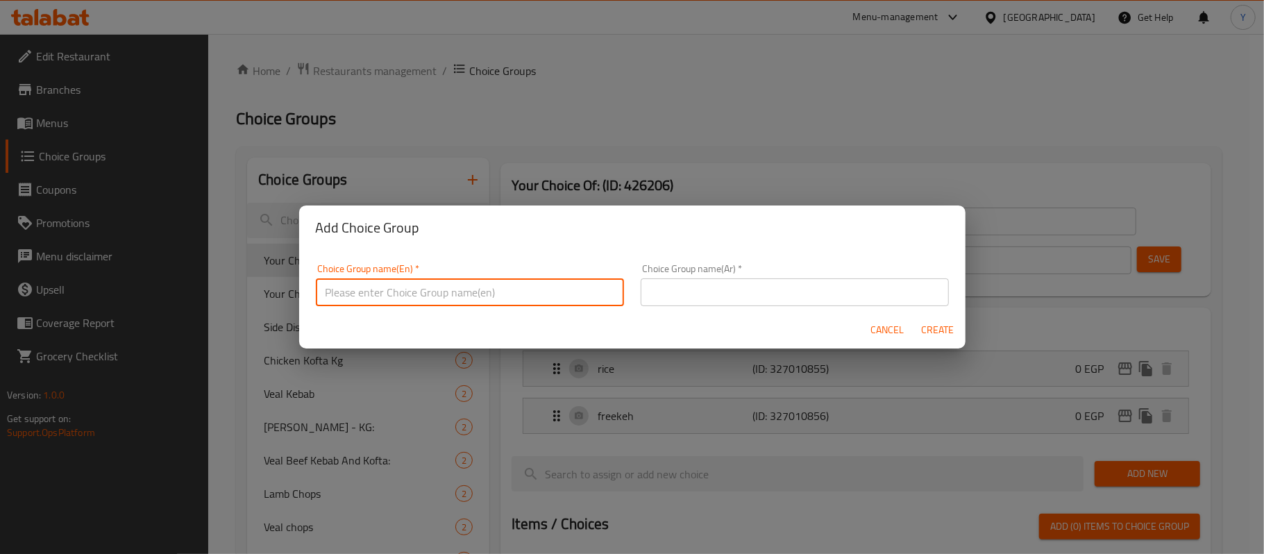
click at [508, 294] on input "text" at bounding box center [470, 292] width 308 height 28
type input "ش"
paste input "Drink"
type input "Add Drinks"
click at [687, 294] on input "text" at bounding box center [795, 292] width 308 height 28
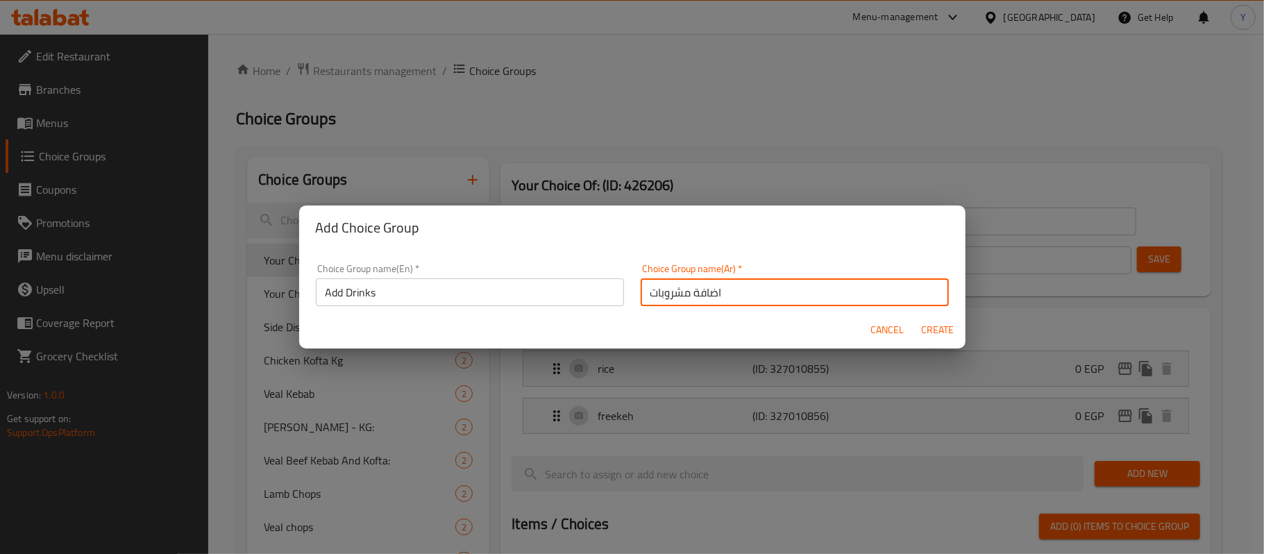
type input "اضافة مشروبات"
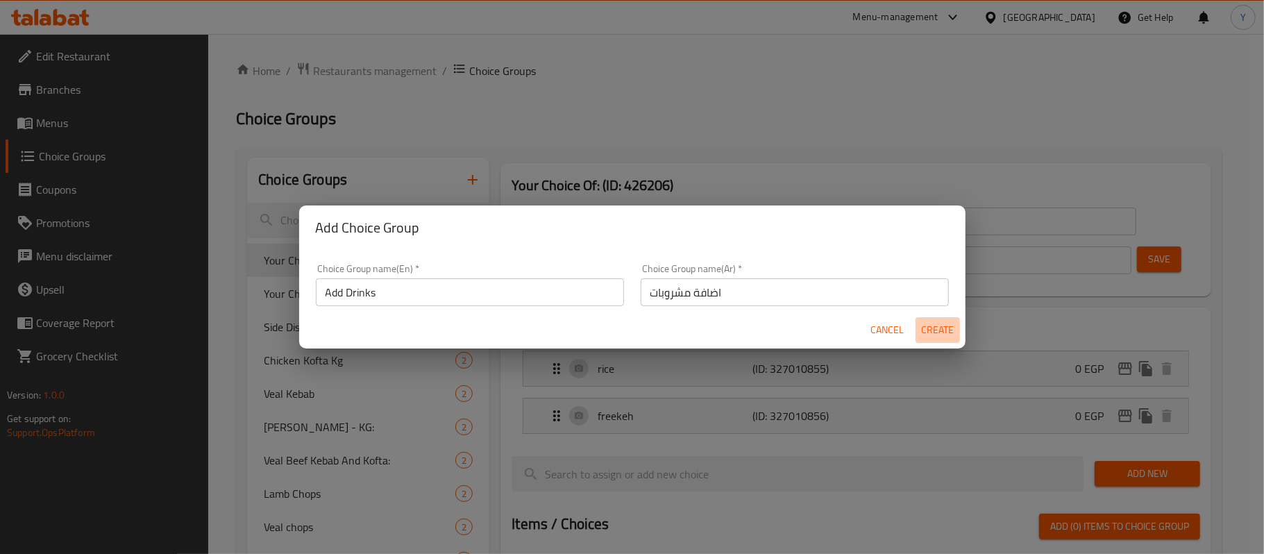
click at [931, 326] on span "Create" at bounding box center [937, 329] width 33 height 17
type input "Add Drinks"
type input "اضافة مشروبات"
type input "0"
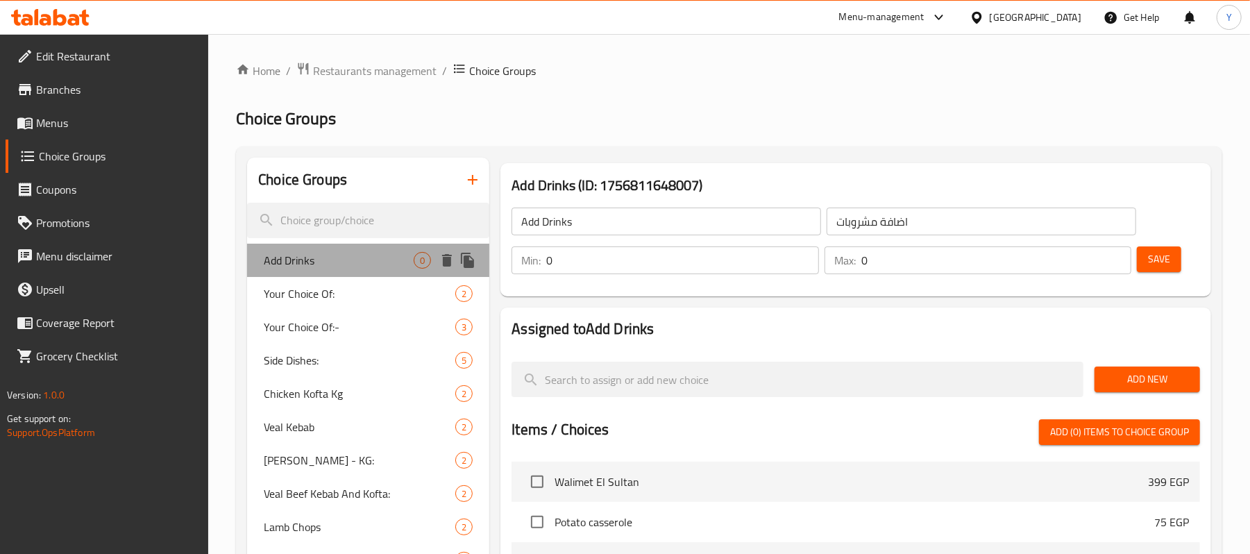
click at [390, 269] on div "Add Drinks 0" at bounding box center [368, 260] width 242 height 33
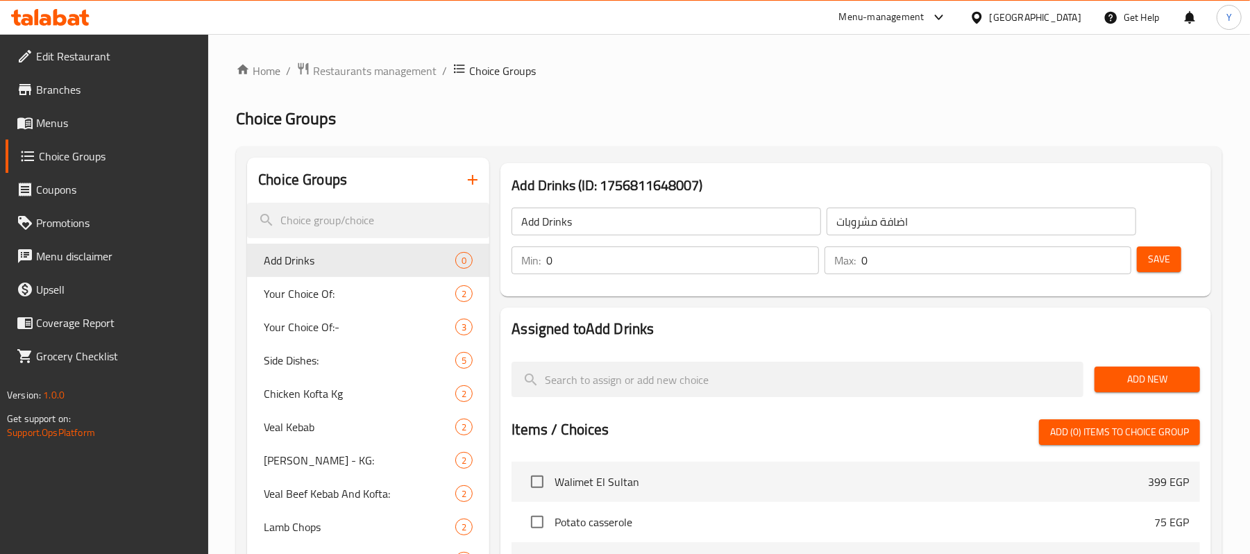
click at [716, 278] on div "Min: 0 ​ Max: 0 ​" at bounding box center [821, 260] width 631 height 39
click at [715, 278] on div "Min: 0 ​ Max: 0 ​" at bounding box center [821, 260] width 631 height 39
click at [712, 264] on input "0" at bounding box center [682, 260] width 272 height 28
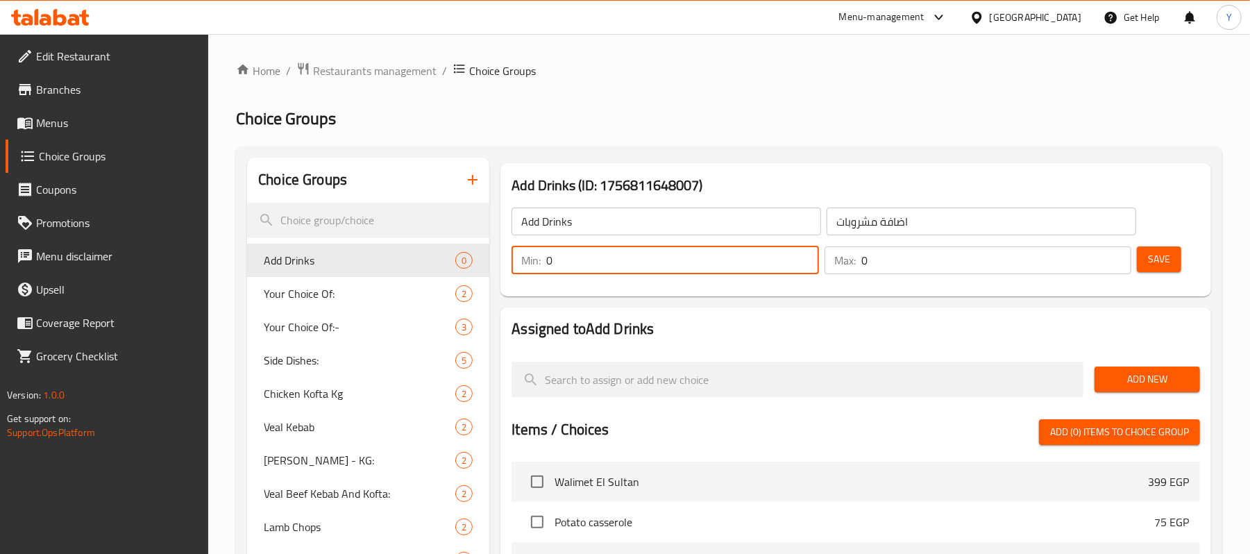
click at [712, 264] on input "0" at bounding box center [682, 260] width 272 height 28
click at [879, 255] on input "0" at bounding box center [997, 260] width 270 height 28
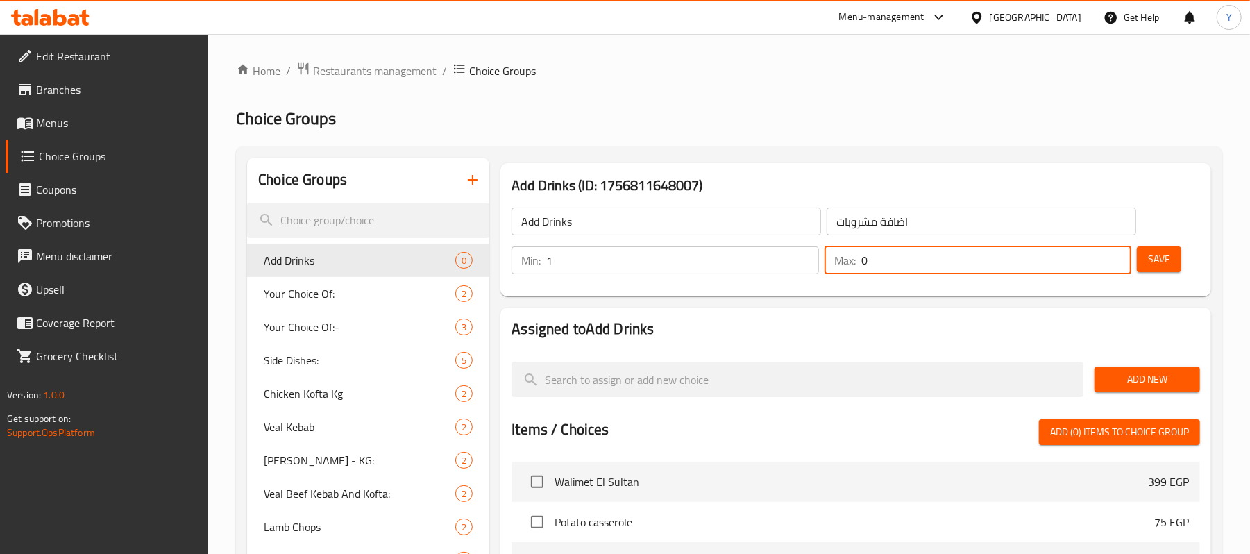
click at [879, 255] on input "0" at bounding box center [997, 260] width 270 height 28
click at [701, 270] on input "1" at bounding box center [682, 260] width 272 height 28
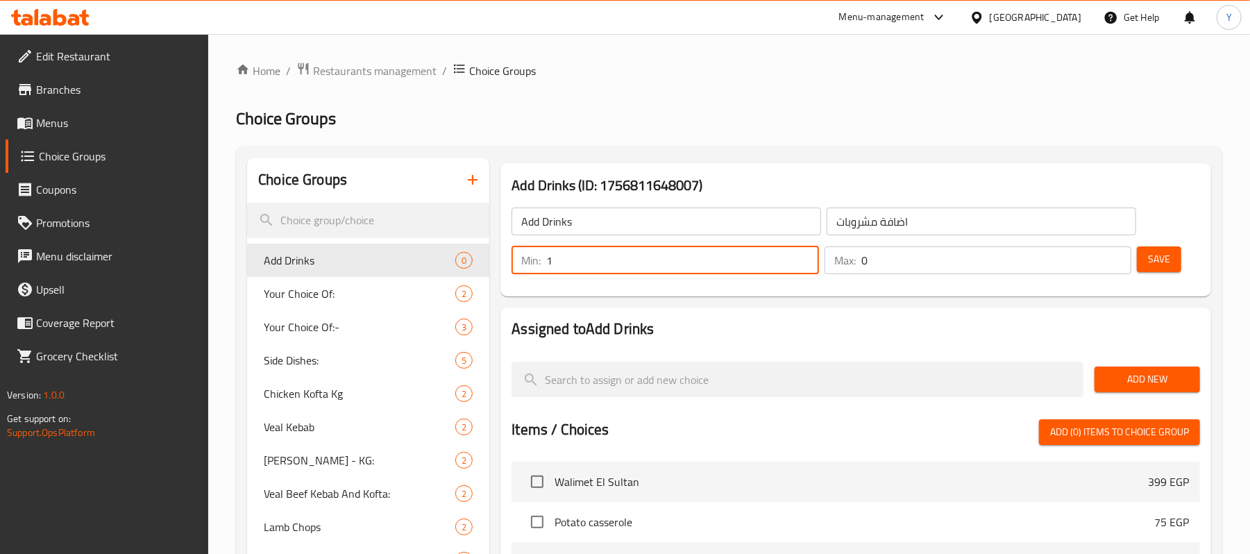
click at [701, 270] on input "1" at bounding box center [682, 260] width 272 height 28
type input "0"
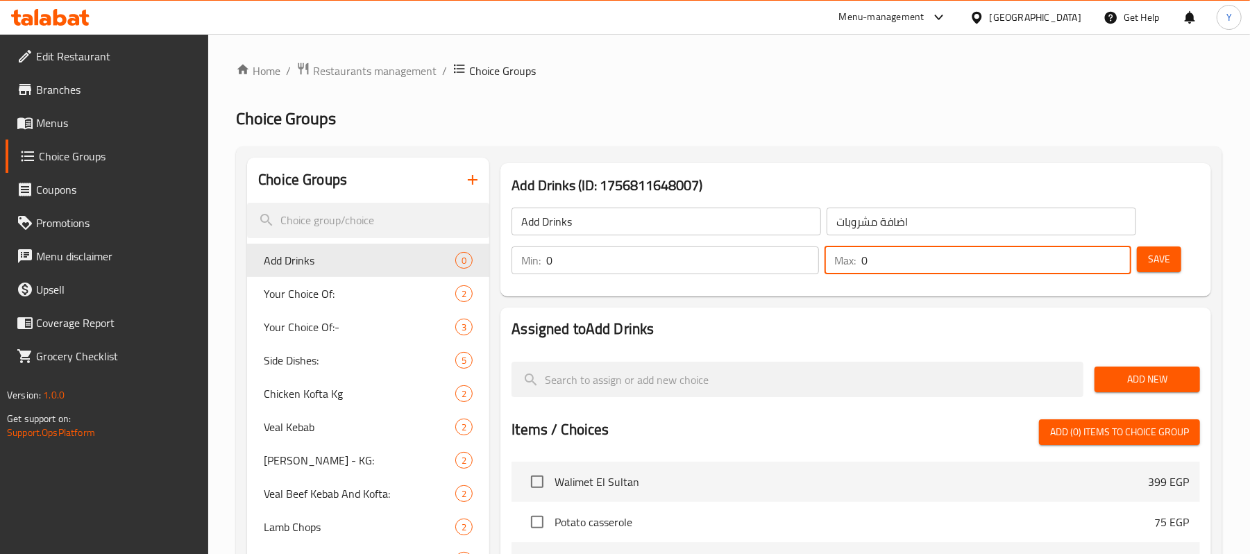
click at [889, 257] on input "0" at bounding box center [997, 260] width 270 height 28
type input "8"
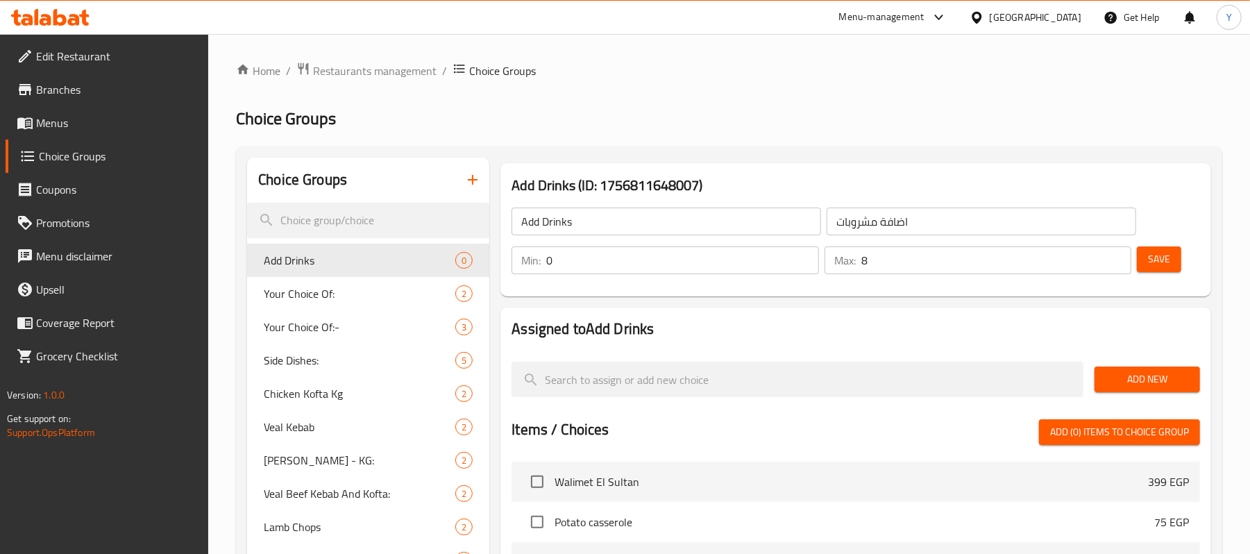
drag, startPoint x: 1157, startPoint y: 259, endPoint x: 911, endPoint y: 255, distance: 245.8
click at [911, 273] on div "Min: 0 ​ Max: 8 ​ Save" at bounding box center [853, 260] width 700 height 44
click at [911, 253] on input "8" at bounding box center [997, 260] width 270 height 28
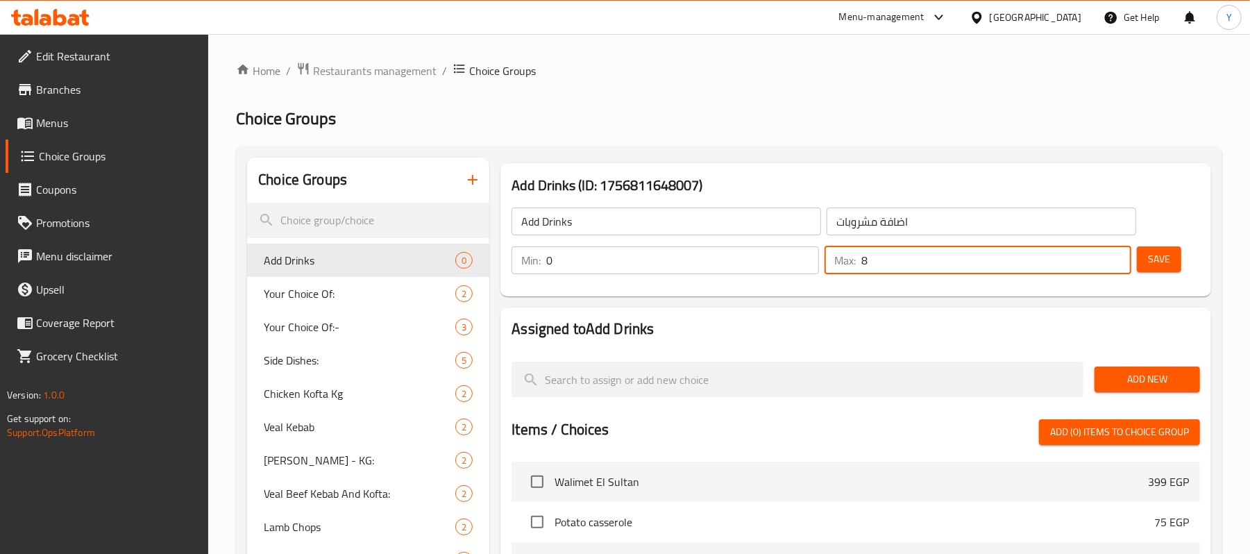
click at [911, 253] on input "8" at bounding box center [997, 260] width 270 height 28
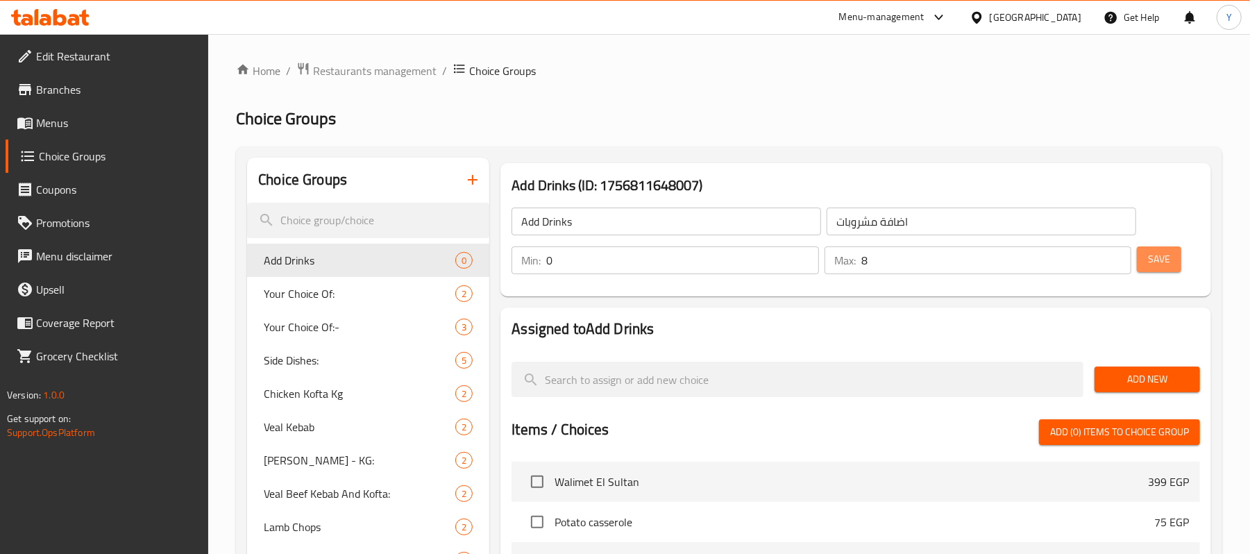
click at [1155, 264] on span "Save" at bounding box center [1159, 259] width 22 height 17
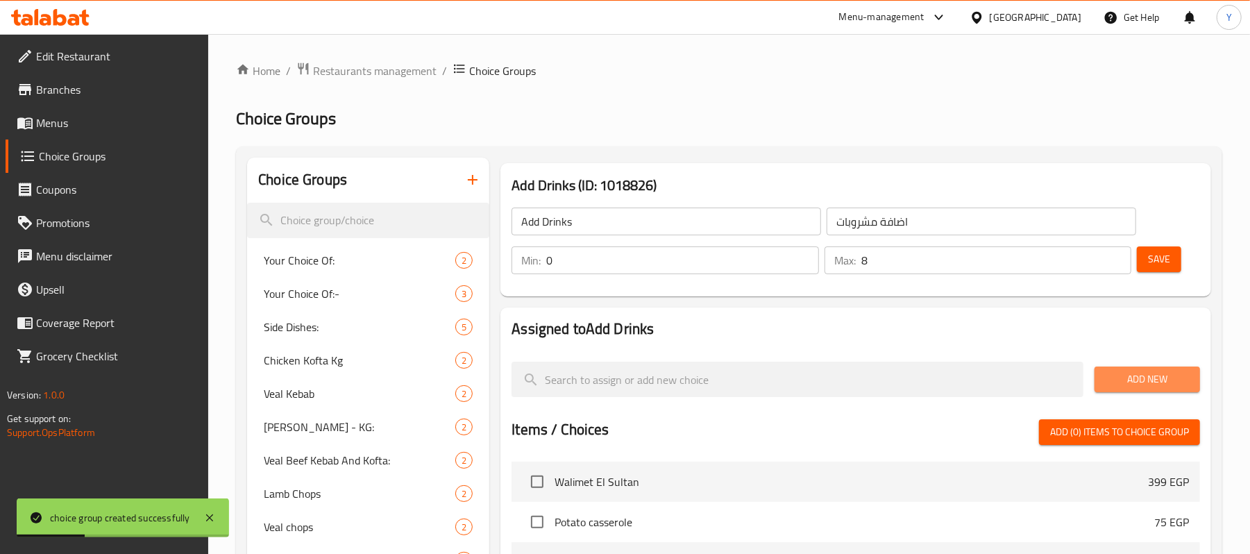
click at [1095, 376] on button "Add New" at bounding box center [1148, 380] width 106 height 26
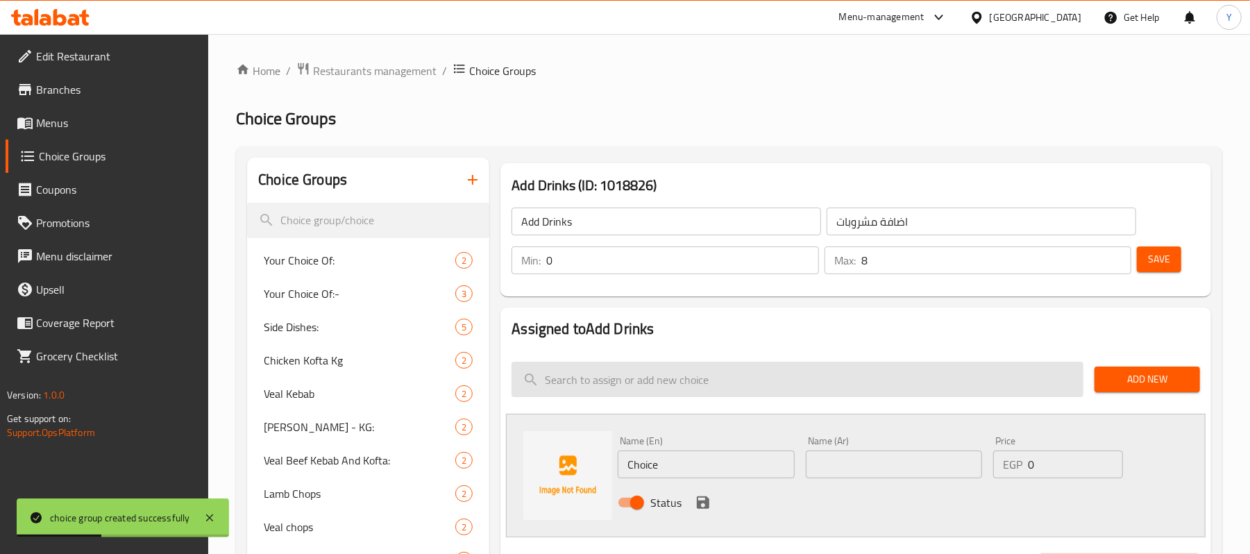
scroll to position [278, 0]
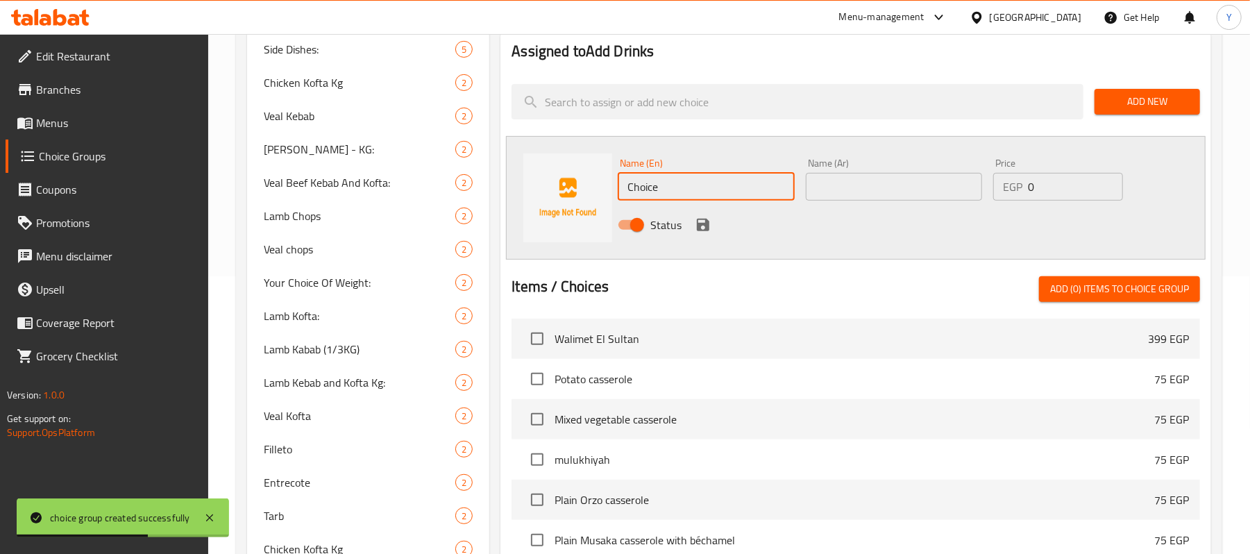
click at [723, 182] on input "Choice" at bounding box center [706, 187] width 176 height 28
type input "ؤ"
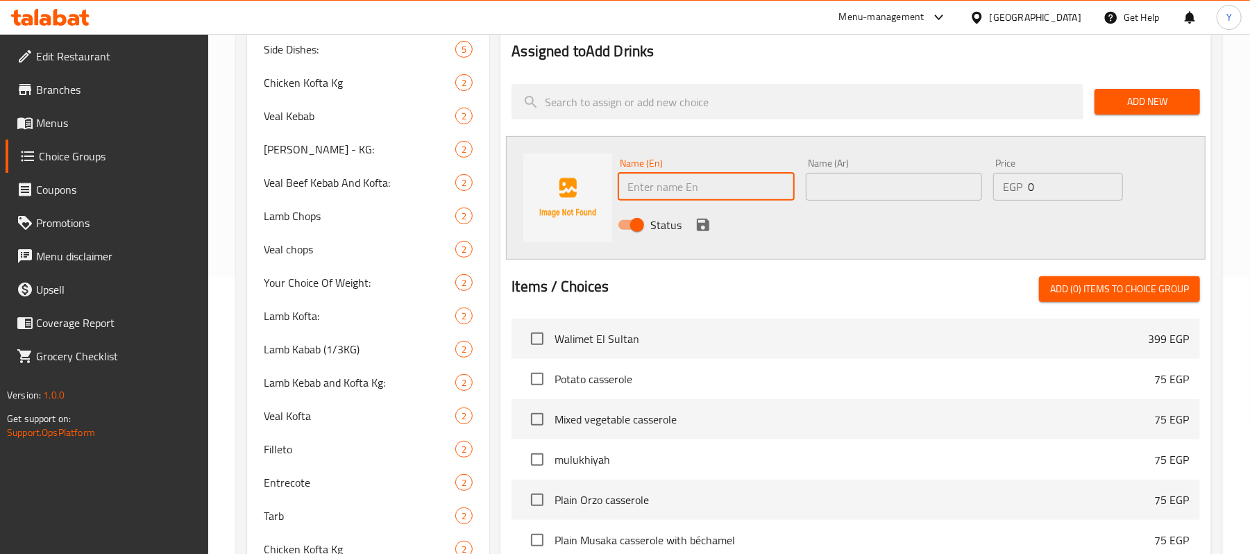
type input "c"
type input "Cola"
click at [828, 184] on input "text" at bounding box center [894, 187] width 176 height 28
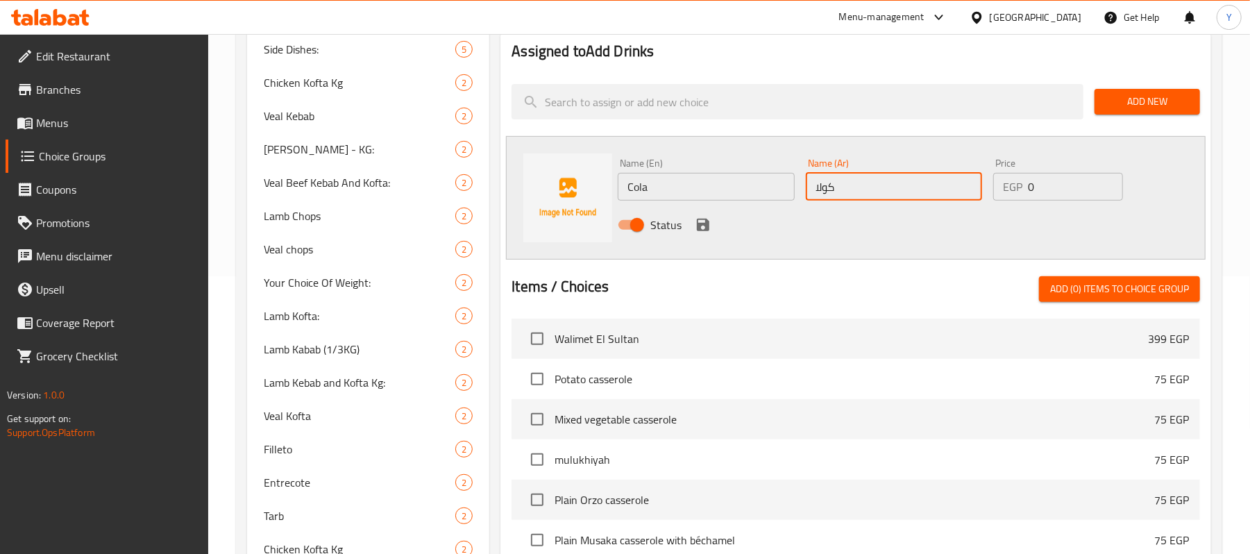
type input "كولا"
click at [1026, 183] on div "EGP 0 Price" at bounding box center [1058, 187] width 130 height 28
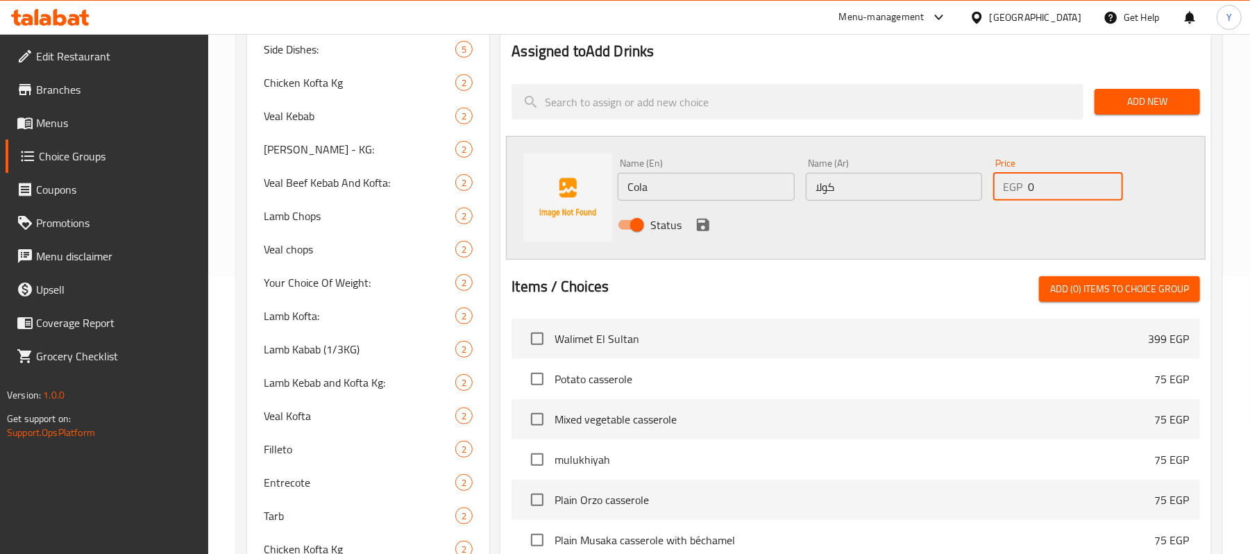
click at [1037, 189] on input "0" at bounding box center [1075, 187] width 95 height 28
type input "35"
click at [705, 218] on icon "save" at bounding box center [703, 225] width 17 height 17
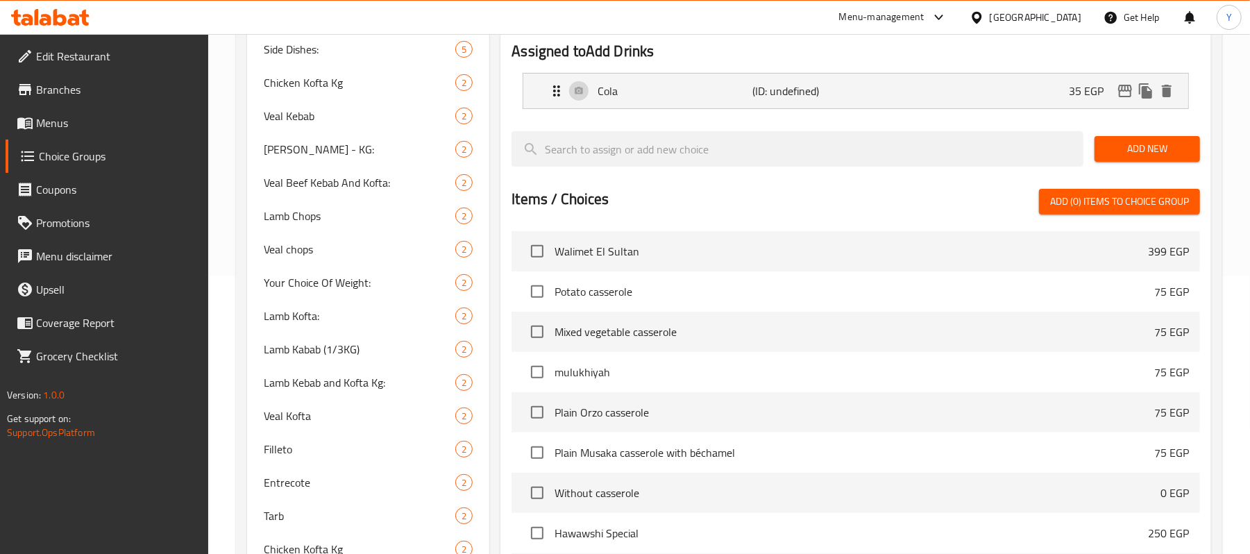
click at [1115, 146] on span "Add New" at bounding box center [1147, 148] width 83 height 17
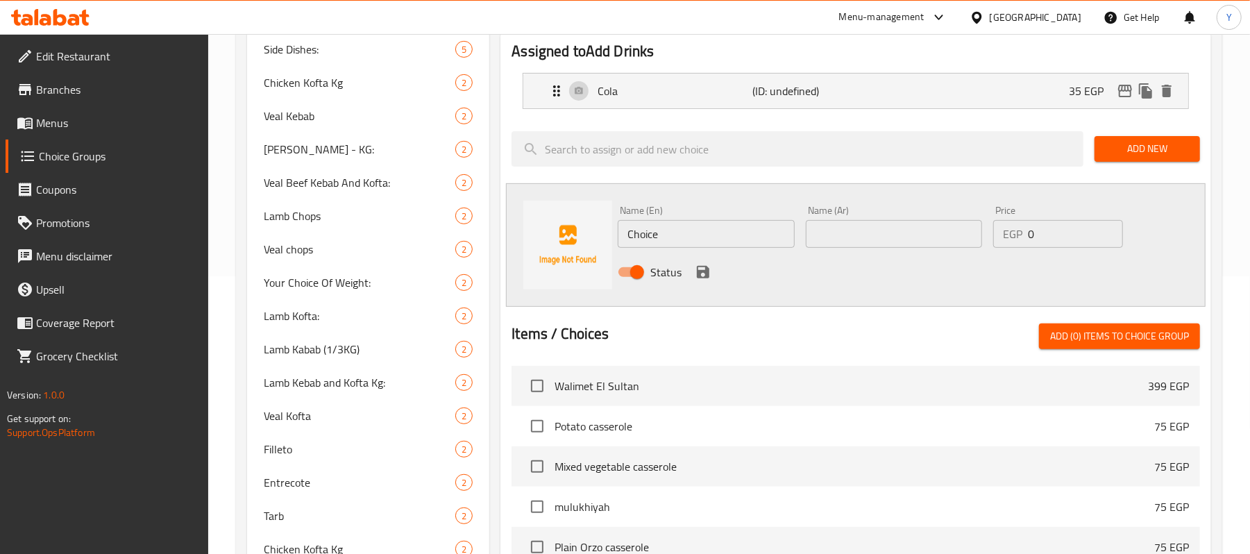
click at [700, 240] on input "Choice" at bounding box center [706, 234] width 176 height 28
type input "سحقهفث"
click at [678, 247] on input "سحقهفث" at bounding box center [706, 234] width 176 height 28
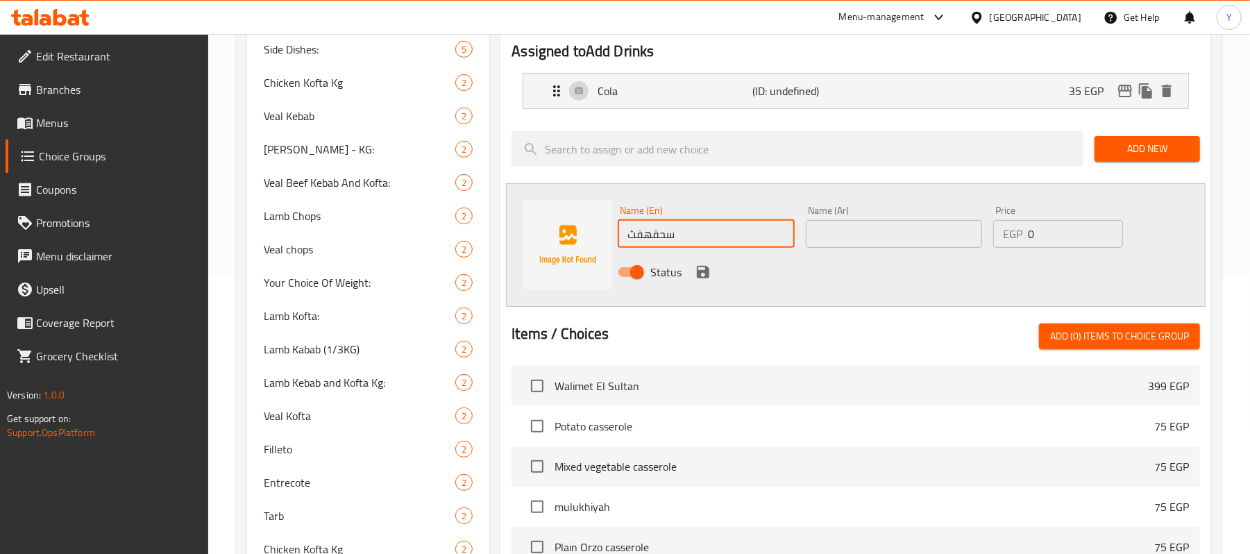
click at [678, 247] on input "سحقهفث" at bounding box center [706, 234] width 176 height 28
paste input "Spirit"
paste input "سبريت"
type input "Spirit"
click at [854, 232] on input "text" at bounding box center [894, 234] width 176 height 28
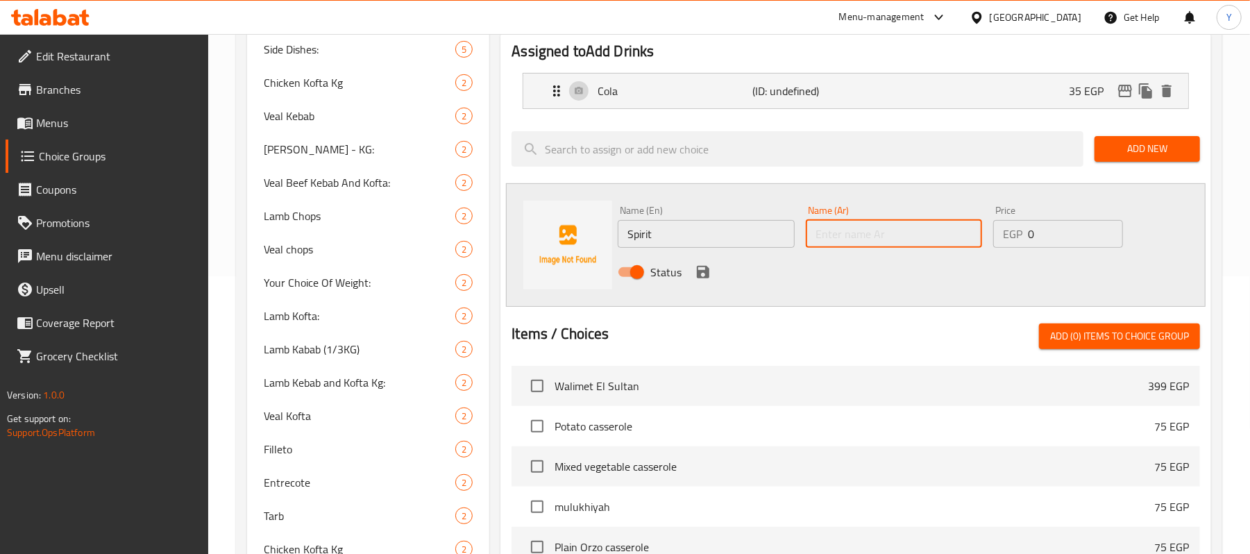
paste input "سبريت"
type input "سبريت"
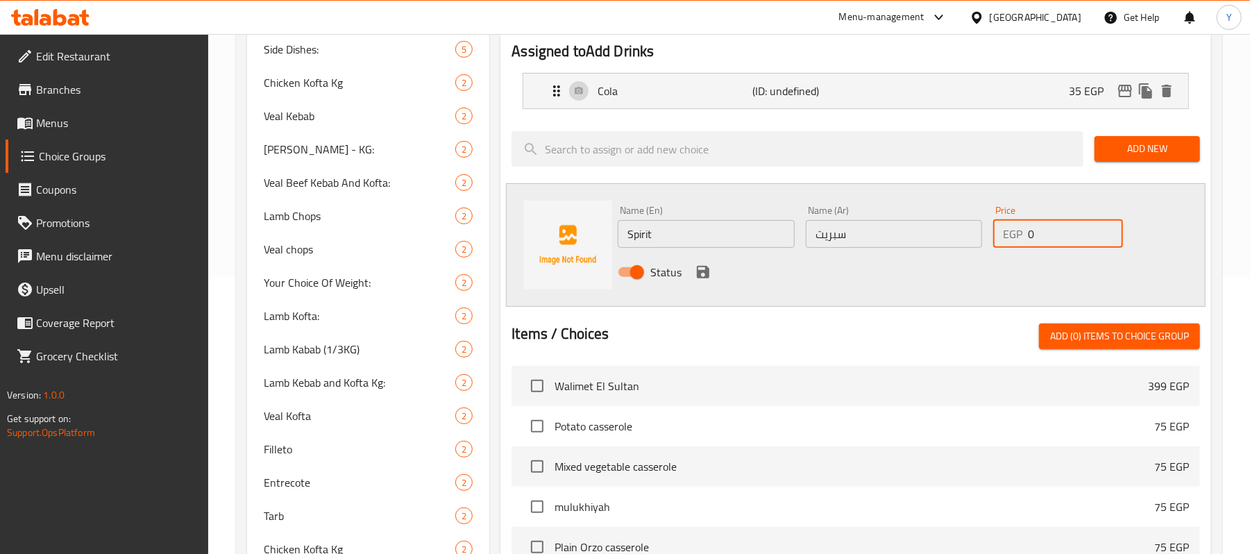
click at [1034, 221] on input "0" at bounding box center [1075, 234] width 95 height 28
type input "35"
click at [701, 282] on button "save" at bounding box center [703, 272] width 21 height 21
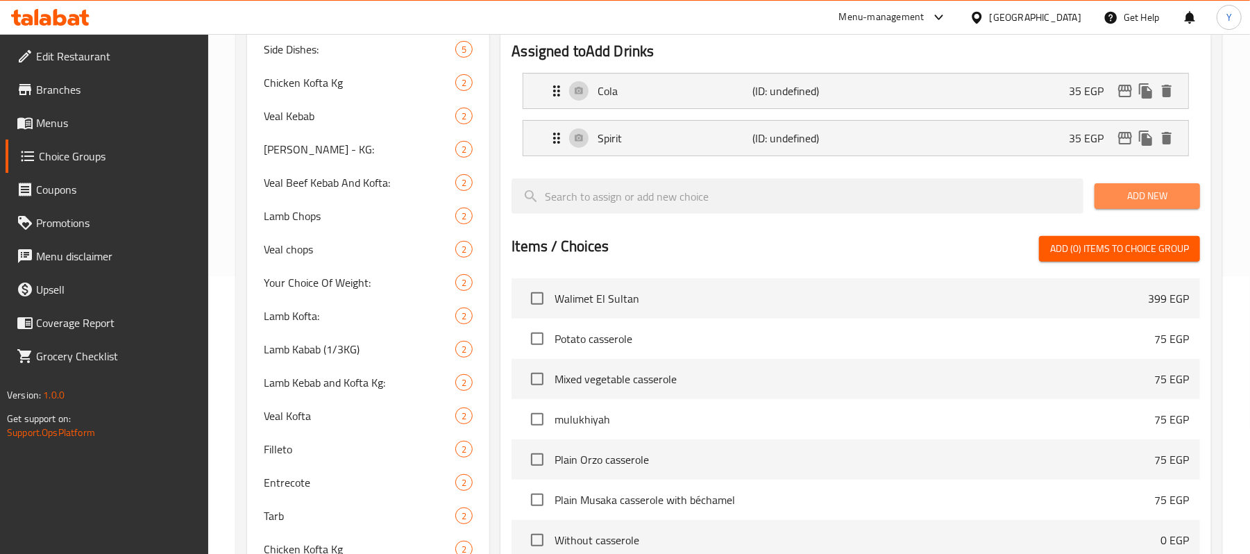
click at [1158, 209] on button "Add New" at bounding box center [1148, 196] width 106 height 26
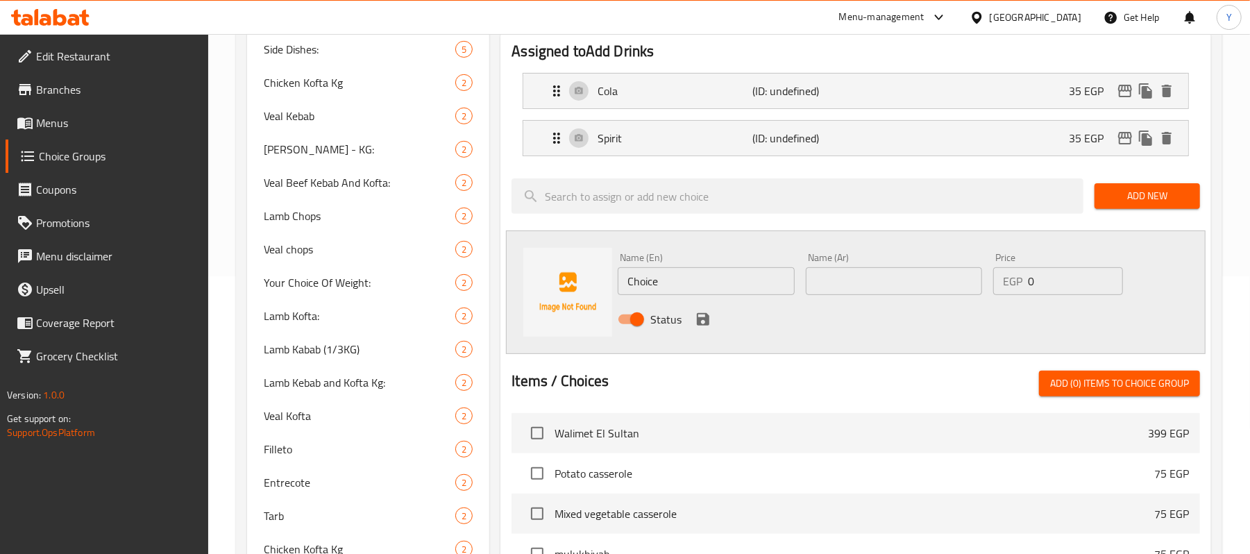
click at [833, 295] on input "text" at bounding box center [894, 281] width 176 height 28
paste input "Fanta"
type input "Fanta"
click at [745, 287] on input "Choice" at bounding box center [706, 281] width 176 height 28
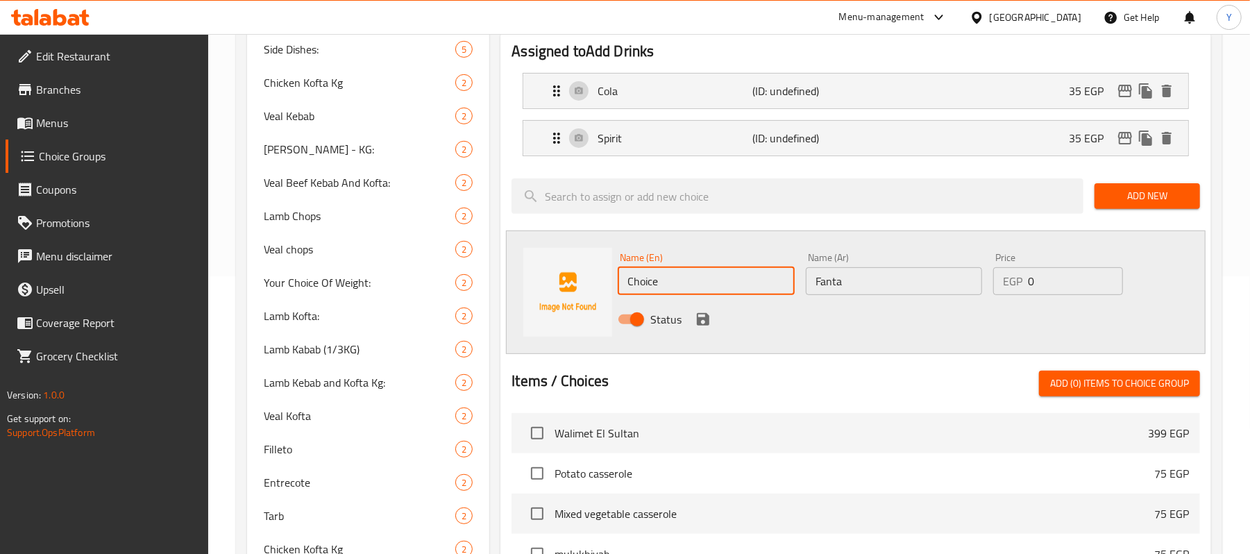
click at [745, 287] on input "Choice" at bounding box center [706, 281] width 176 height 28
paste input "Fanta"
type input "Fanta"
click at [865, 300] on div "Name (Ar) Fanta Name (Ar)" at bounding box center [893, 273] width 187 height 53
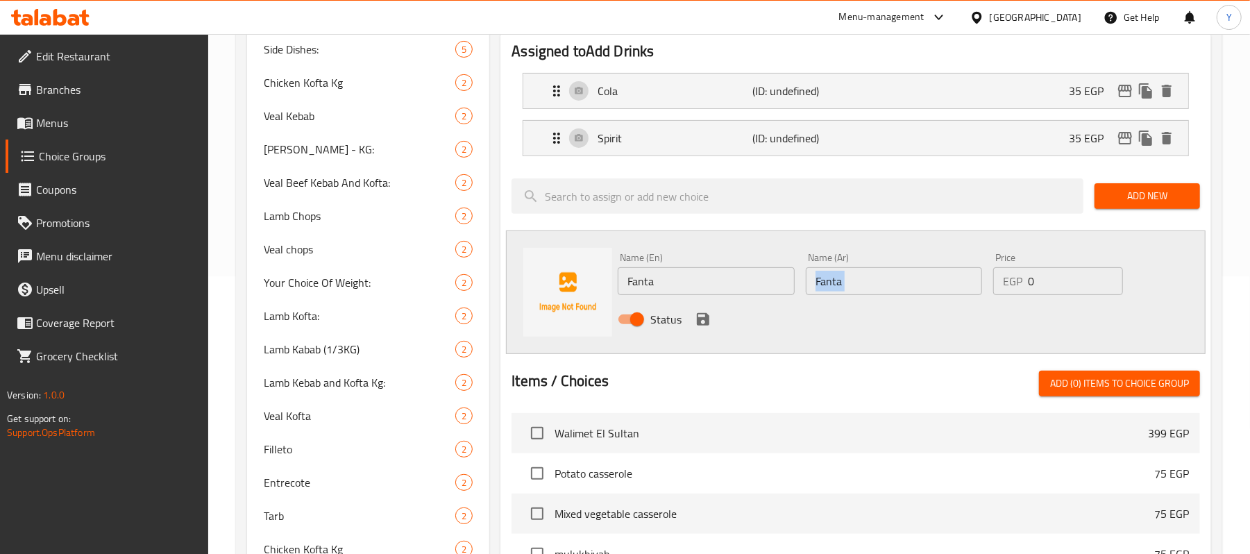
click at [861, 293] on input "Fanta" at bounding box center [894, 281] width 176 height 28
type input "ق"
type input "فانتا"
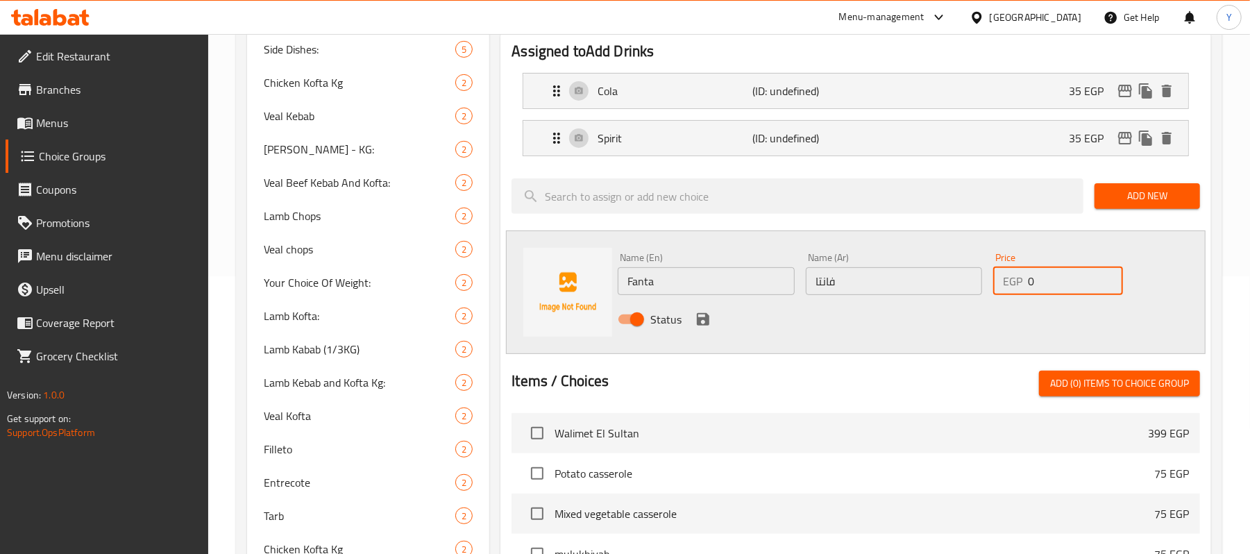
click at [1033, 284] on input "0" at bounding box center [1075, 281] width 95 height 28
type input "35"
click at [705, 306] on div "Status" at bounding box center [893, 319] width 563 height 37
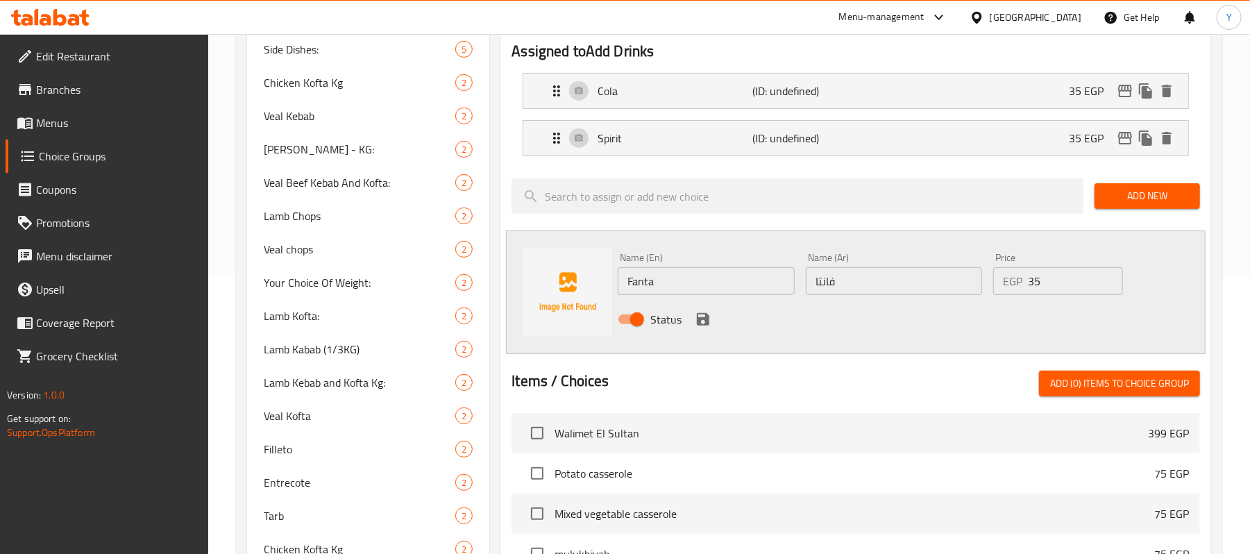
click at [705, 306] on div "Status" at bounding box center [893, 319] width 563 height 37
click at [709, 314] on icon "save" at bounding box center [703, 319] width 17 height 17
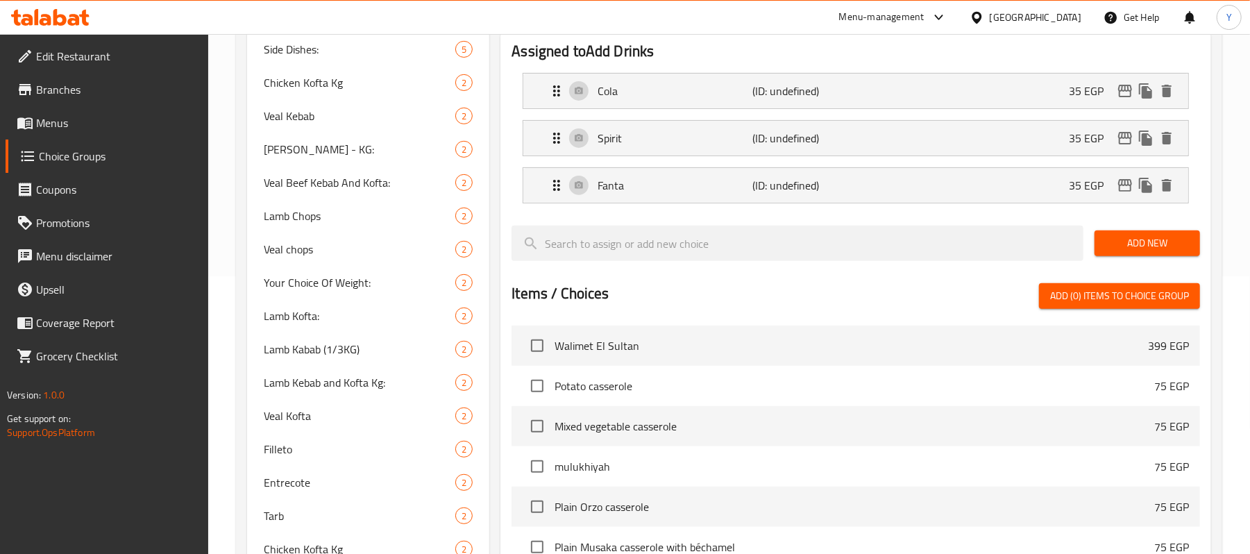
click at [708, 326] on nav "Walimet El Sultan 399 EGP Potato casserole 75 EGP Mixed vegetable casserole 75 …" at bounding box center [856, 486] width 689 height 333
click at [1143, 240] on span "Add New" at bounding box center [1147, 243] width 83 height 17
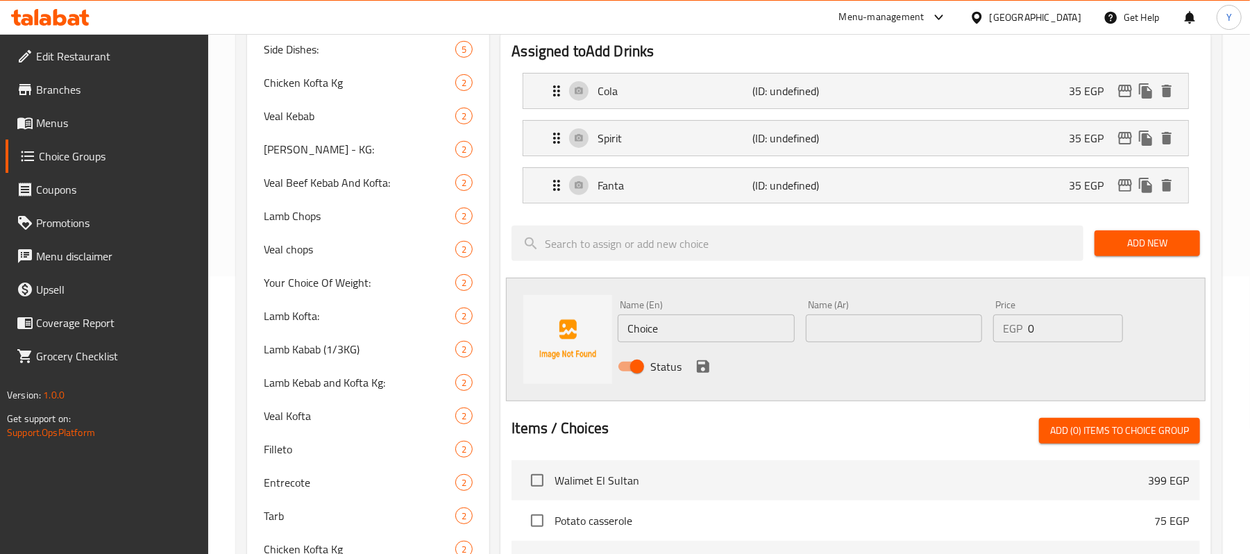
click at [714, 342] on input "Choice" at bounding box center [706, 329] width 176 height 28
click at [712, 342] on input "Choice" at bounding box center [706, 329] width 176 height 28
type input "ء"
type input "Small water"
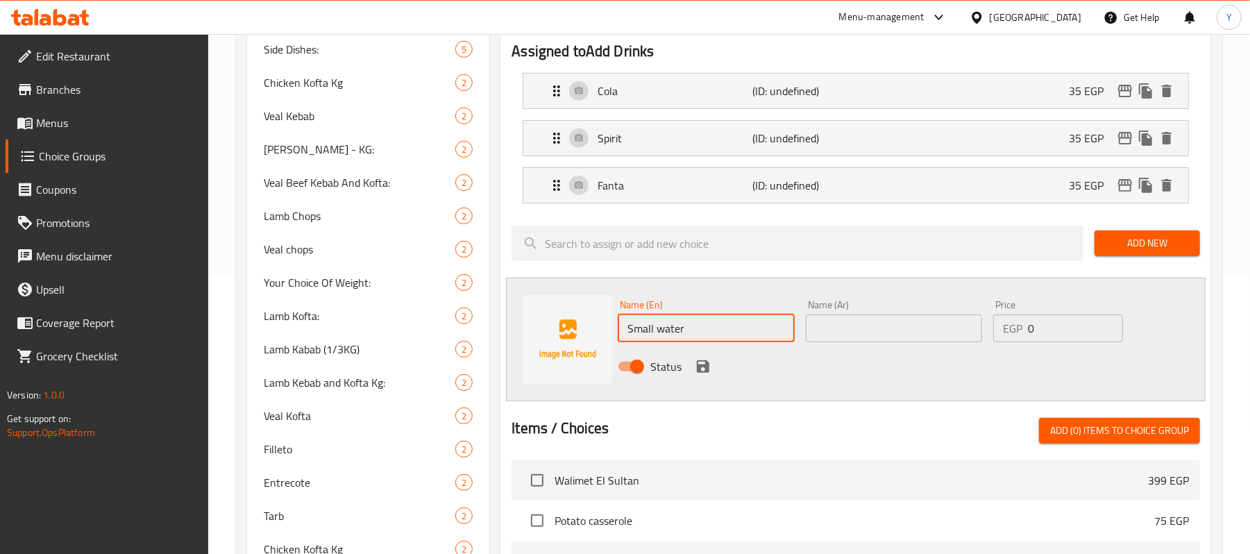
click at [981, 331] on input "text" at bounding box center [894, 329] width 176 height 28
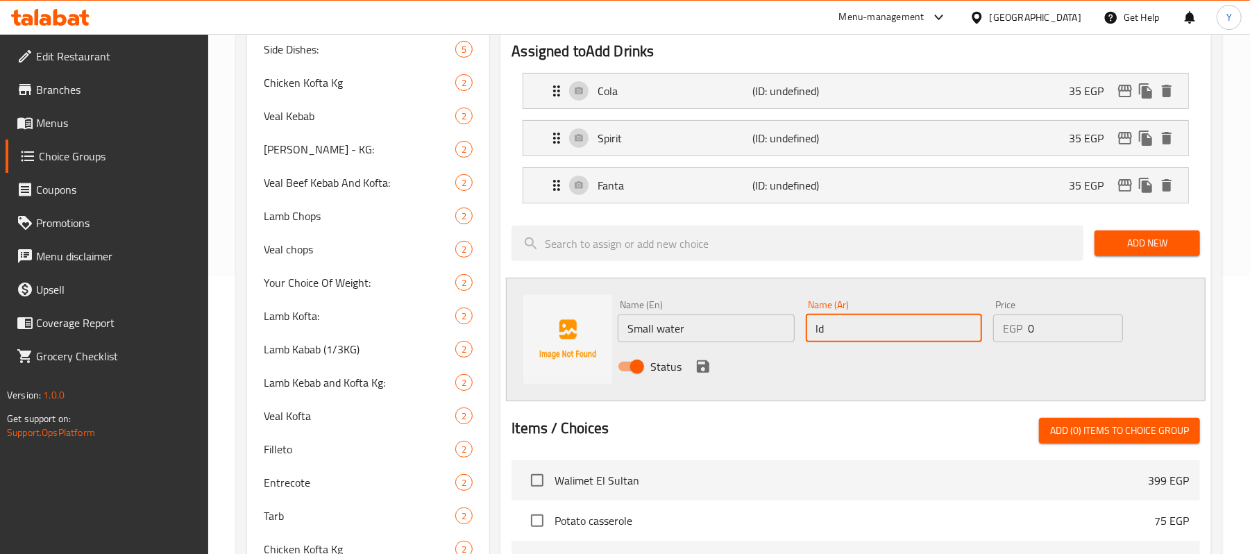
type input "l"
type input "مياه صغيره"
click at [1043, 346] on div "Price EGP 0 Price" at bounding box center [1058, 320] width 141 height 53
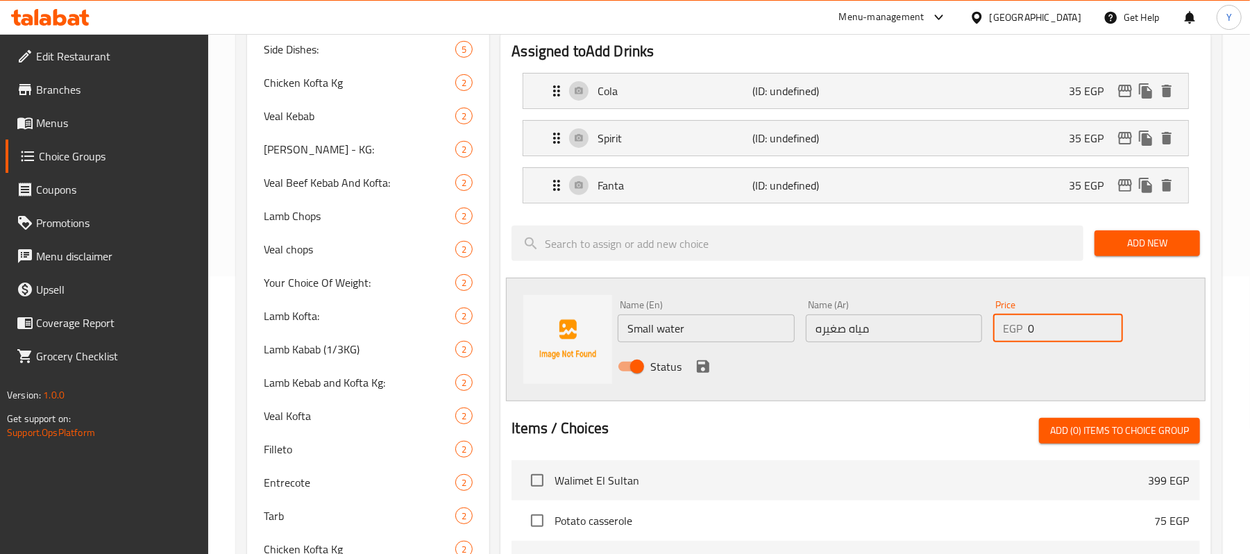
click at [1050, 331] on input "0" at bounding box center [1075, 329] width 95 height 28
type input "12"
click at [697, 370] on icon "save" at bounding box center [703, 366] width 12 height 12
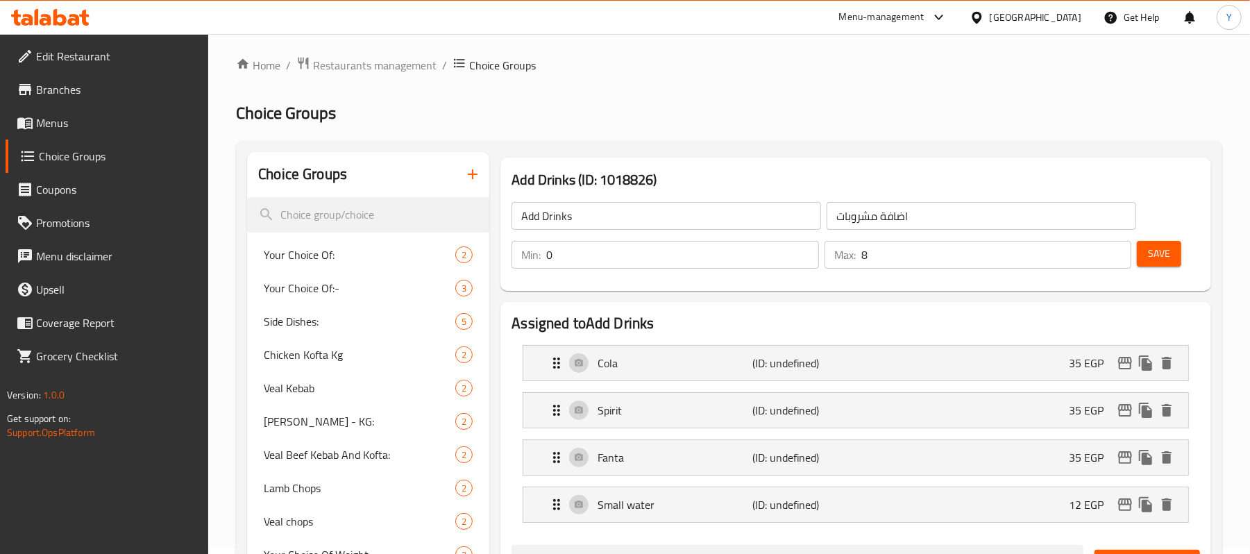
scroll to position [0, 0]
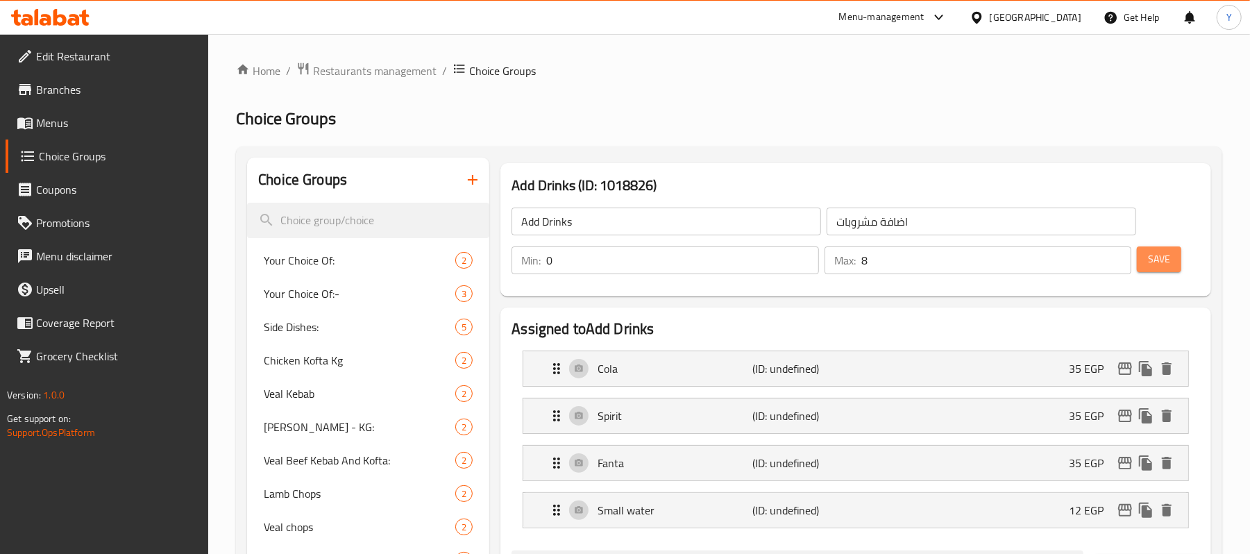
click at [1148, 265] on span "Save" at bounding box center [1159, 259] width 22 height 17
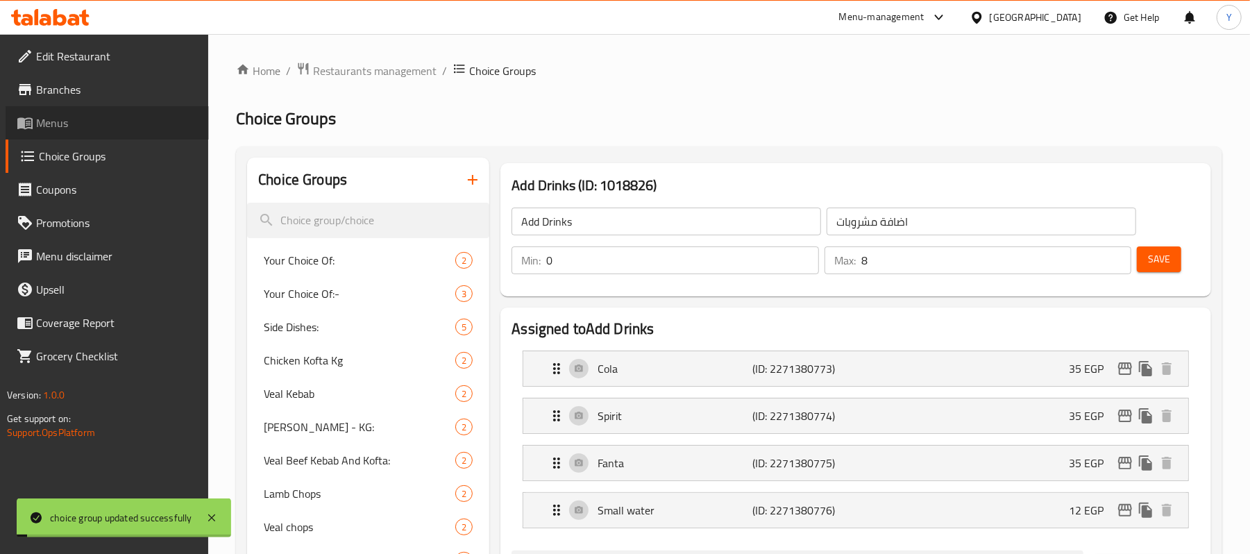
click at [48, 129] on span "Menus" at bounding box center [117, 123] width 162 height 17
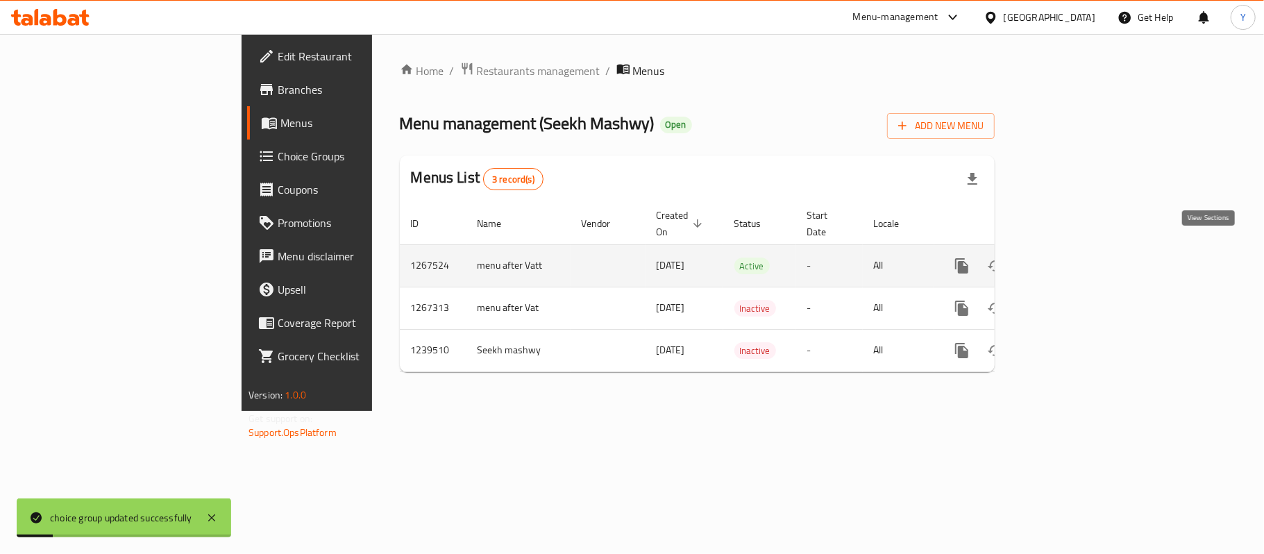
click at [1079, 253] on link "enhanced table" at bounding box center [1062, 265] width 33 height 33
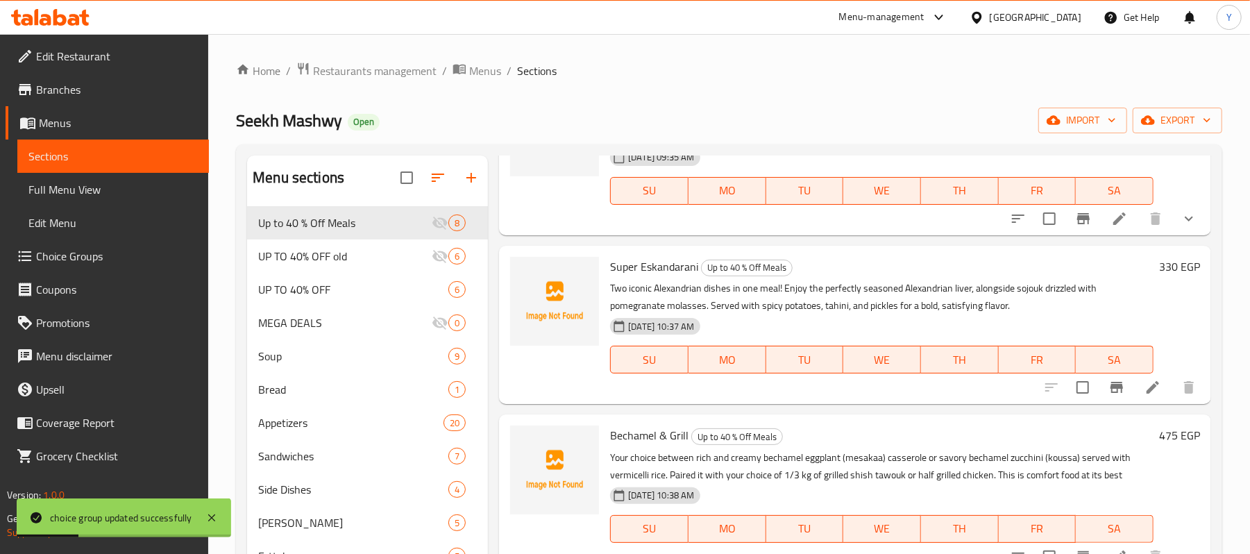
scroll to position [430, 0]
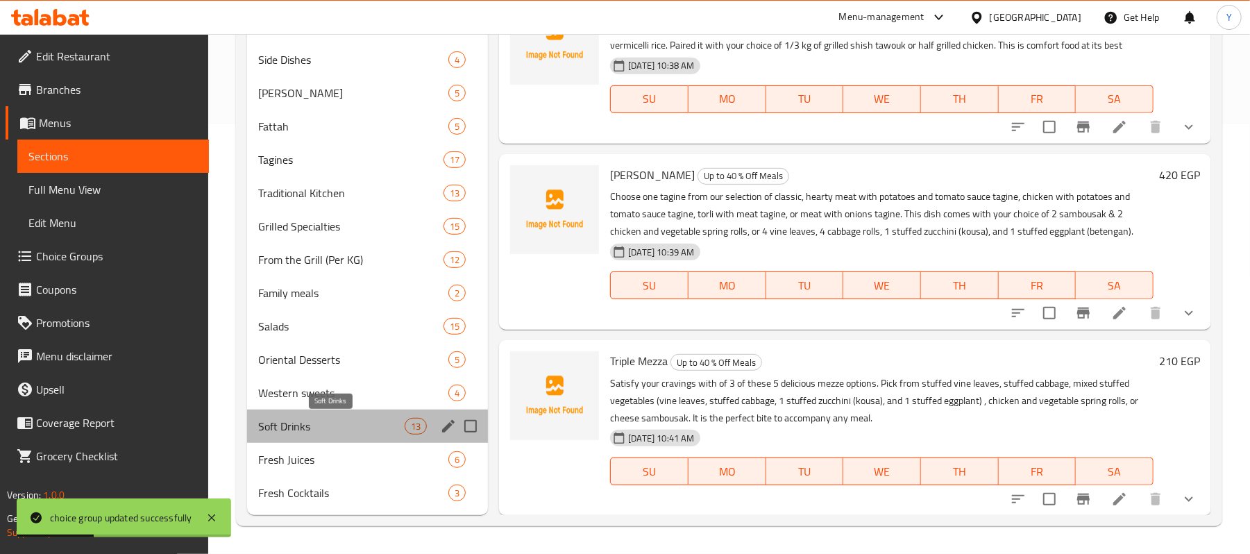
click at [350, 430] on span "Soft Drinks" at bounding box center [331, 426] width 146 height 17
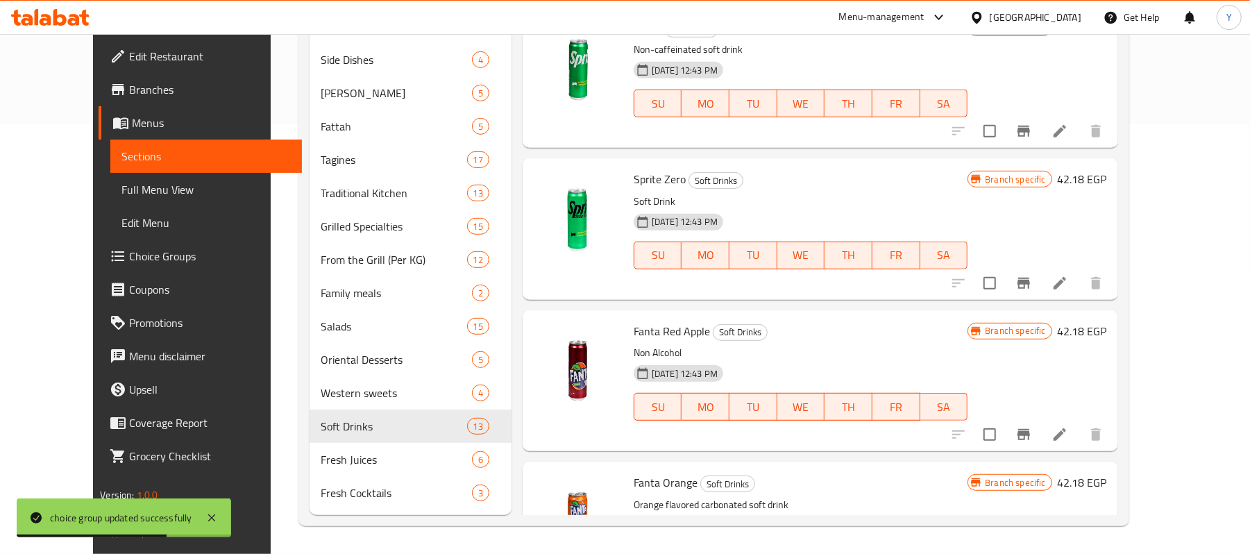
scroll to position [93, 0]
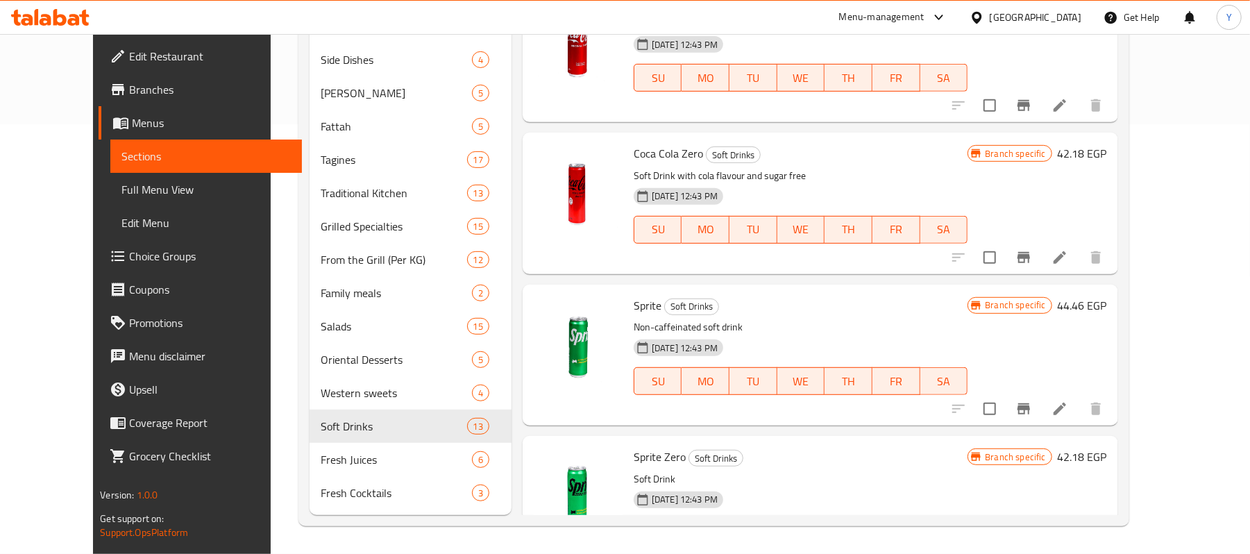
click at [634, 309] on span "Sprite" at bounding box center [648, 305] width 28 height 21
copy h6 "Sprite"
click at [99, 242] on link "Choice Groups" at bounding box center [200, 256] width 203 height 33
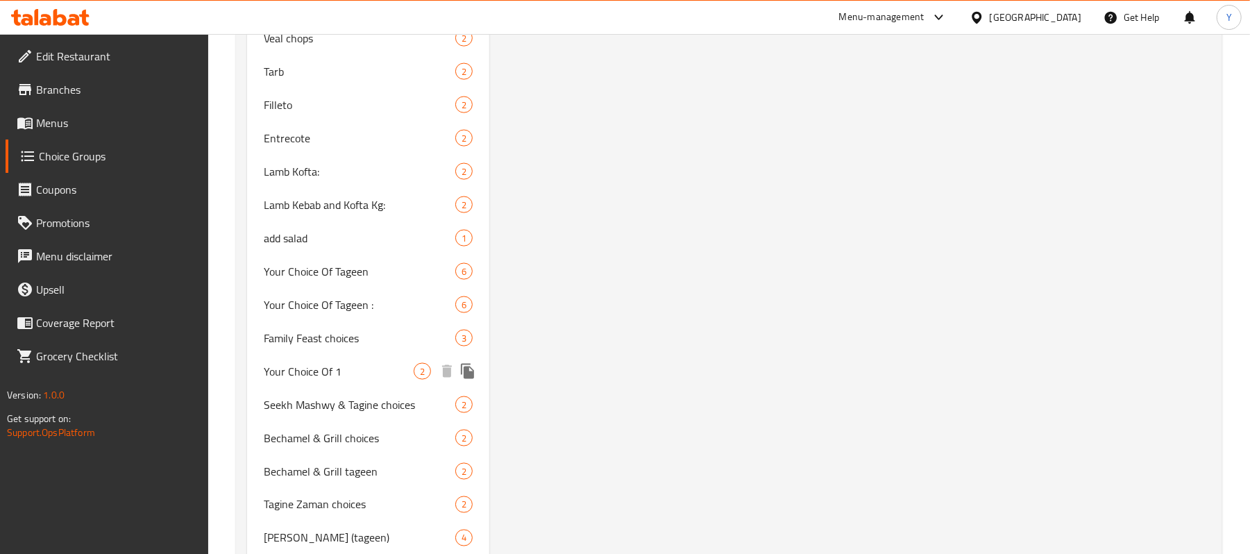
scroll to position [1734, 0]
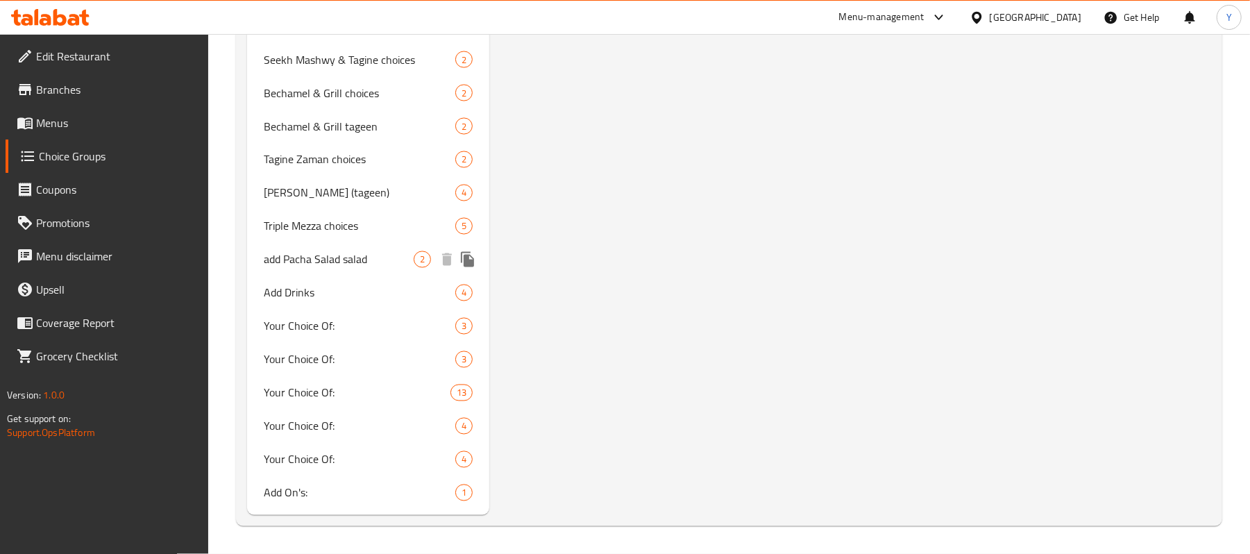
click at [335, 264] on span "add Pacha Salad salad" at bounding box center [339, 259] width 150 height 17
type input "add Pacha Salad salad"
type input "أضافة سلطة الباشا"
type input "0"
type input "2"
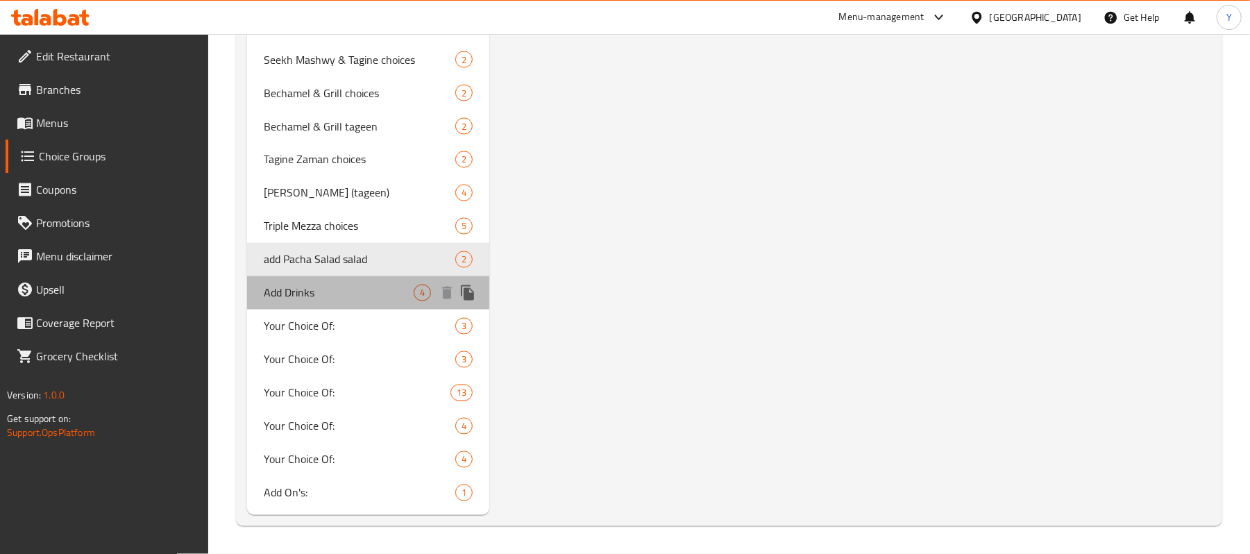
click at [339, 290] on span "Add Drinks" at bounding box center [339, 293] width 150 height 17
type input "Add Drinks"
type input "اضافة مشروبات"
type input "8"
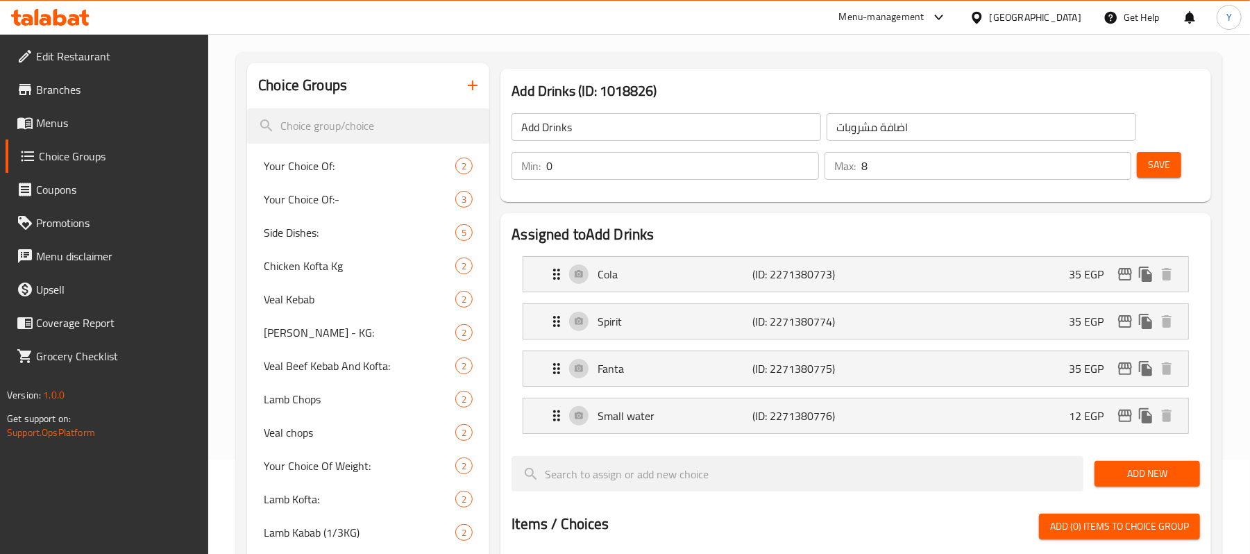
scroll to position [67, 0]
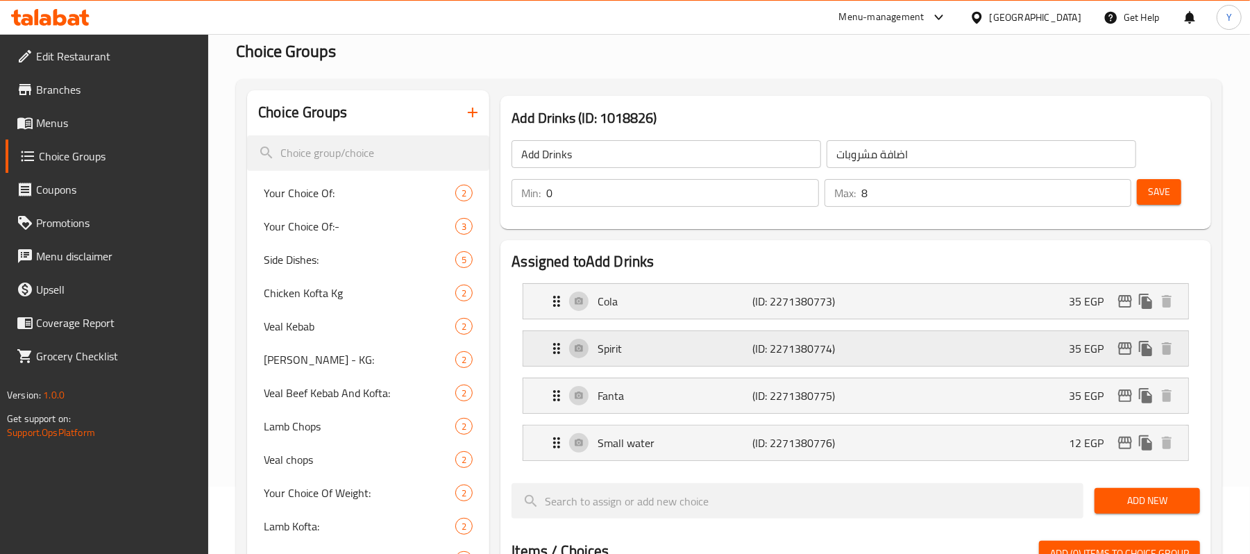
click at [708, 345] on p "Spirit" at bounding box center [675, 348] width 155 height 17
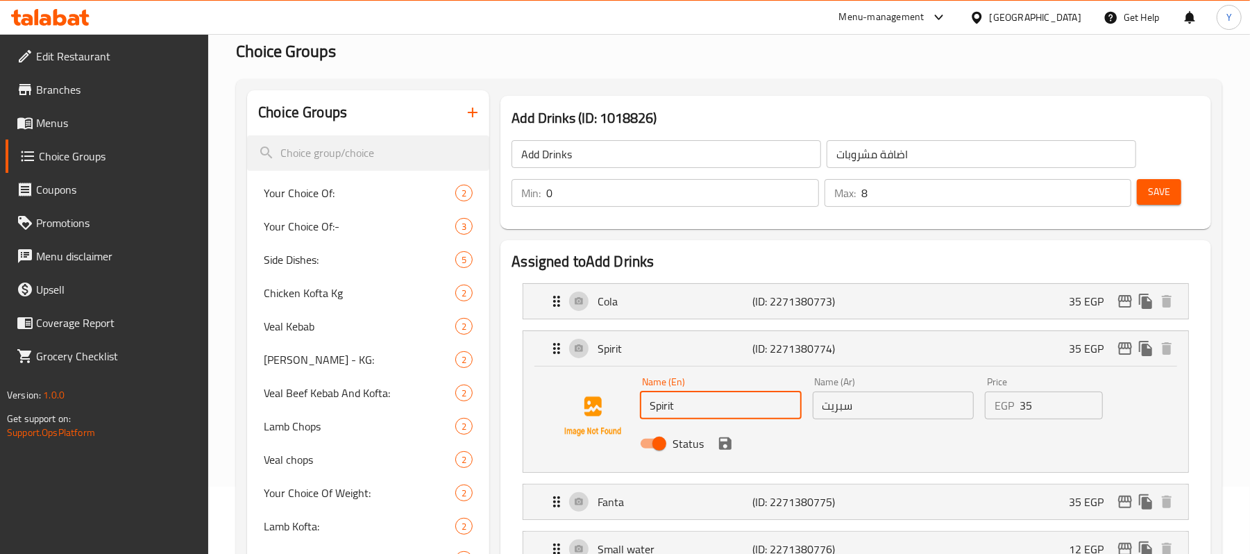
click at [665, 409] on input "Spirit" at bounding box center [720, 406] width 161 height 28
click at [666, 410] on input "Spirit" at bounding box center [720, 406] width 161 height 28
paste input "rite"
type input "Sprite"
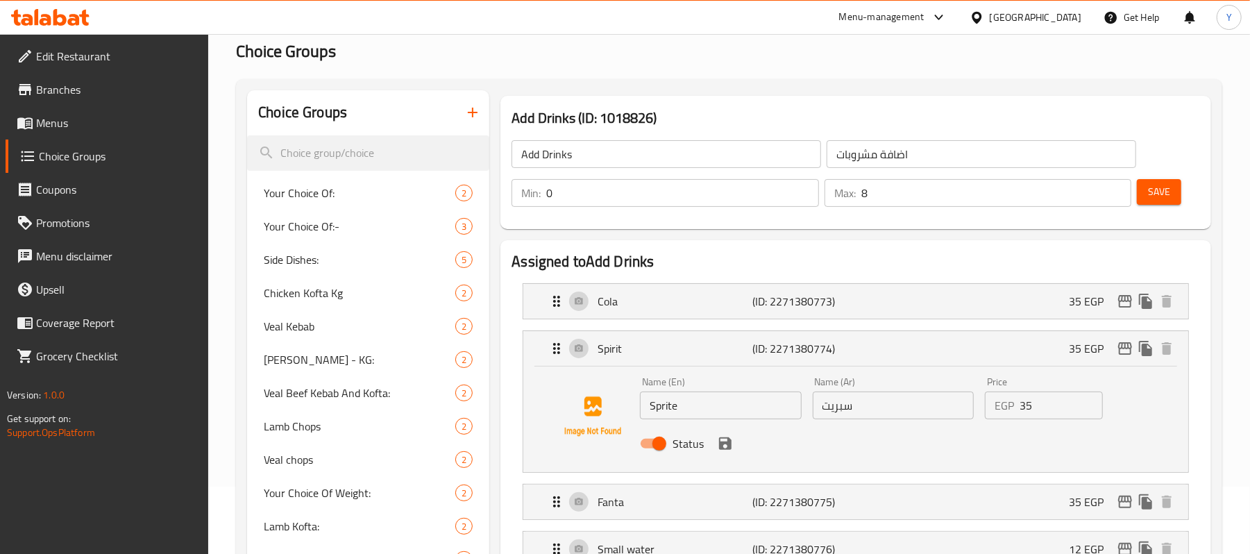
click at [720, 445] on icon "save" at bounding box center [725, 443] width 12 height 12
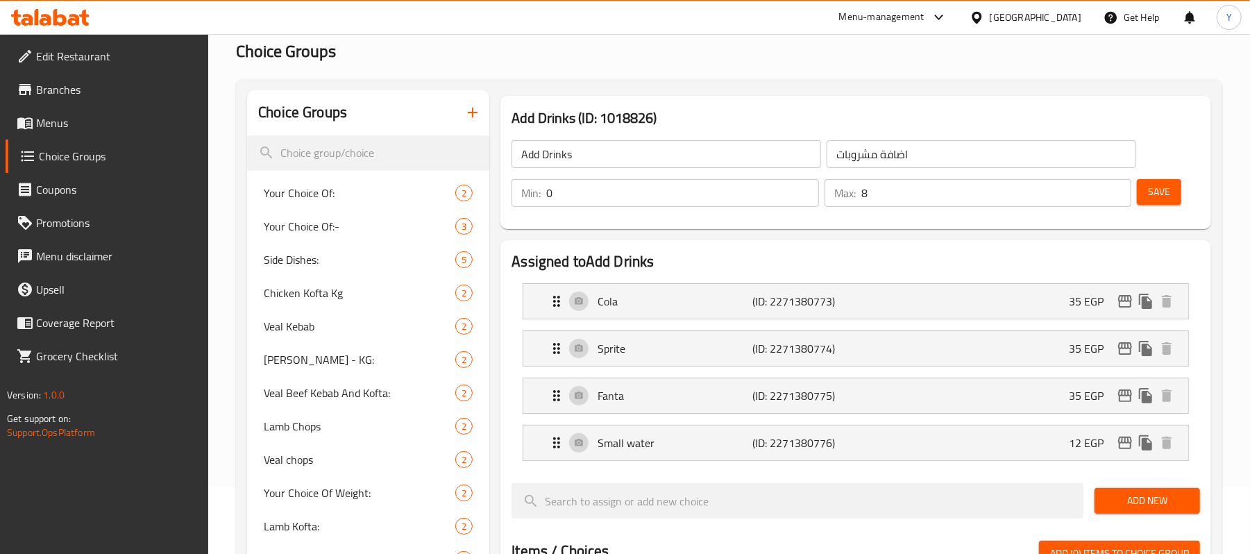
click at [1164, 194] on span "Save" at bounding box center [1159, 191] width 22 height 17
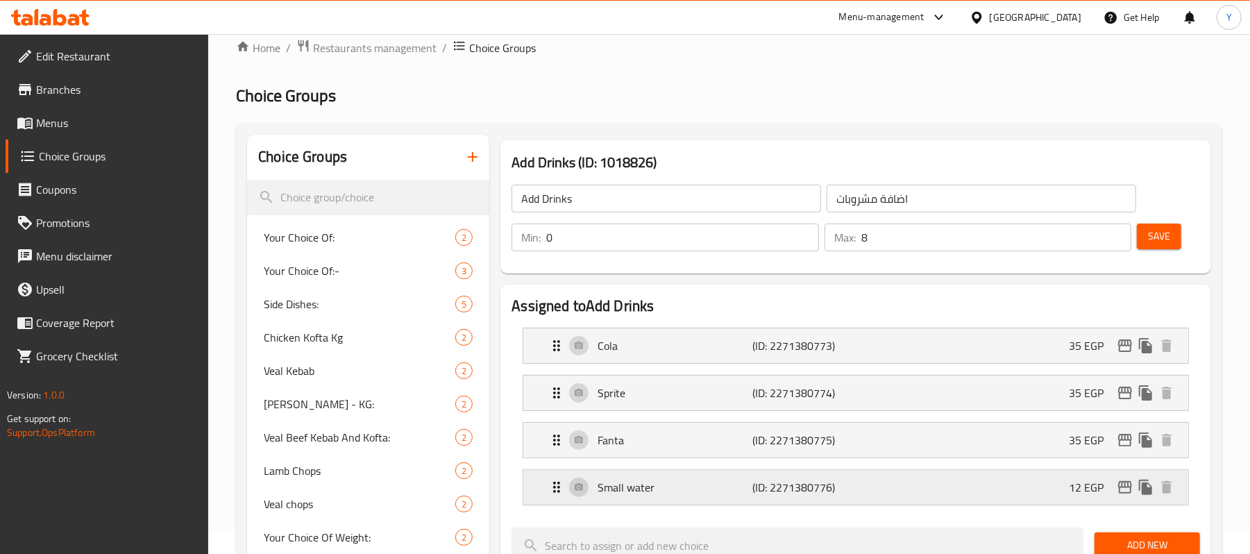
scroll to position [0, 0]
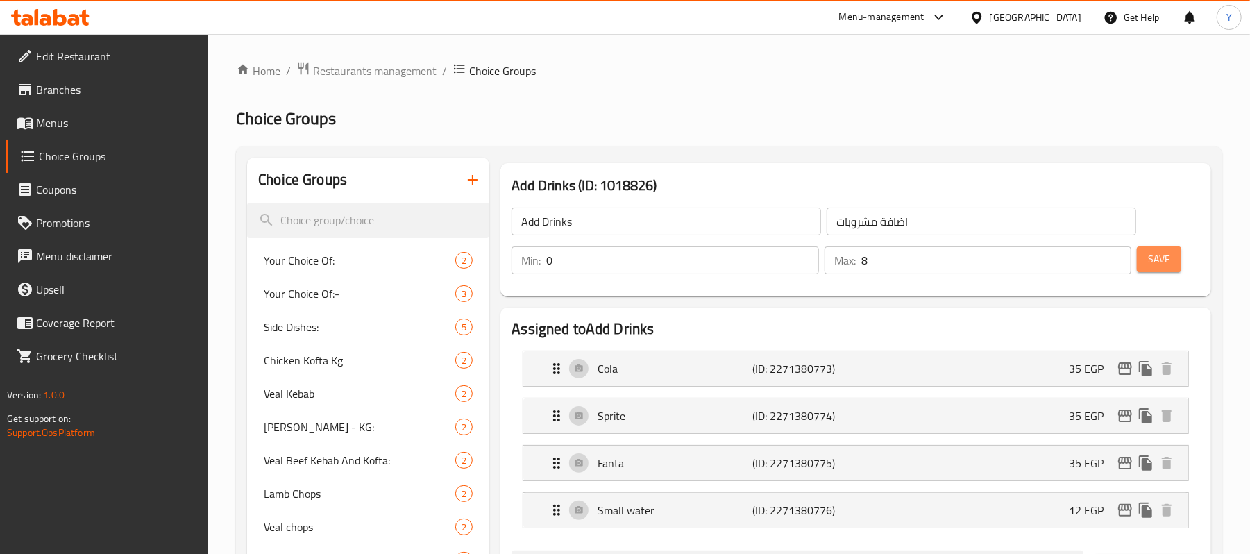
click at [1162, 256] on span "Save" at bounding box center [1159, 259] width 22 height 17
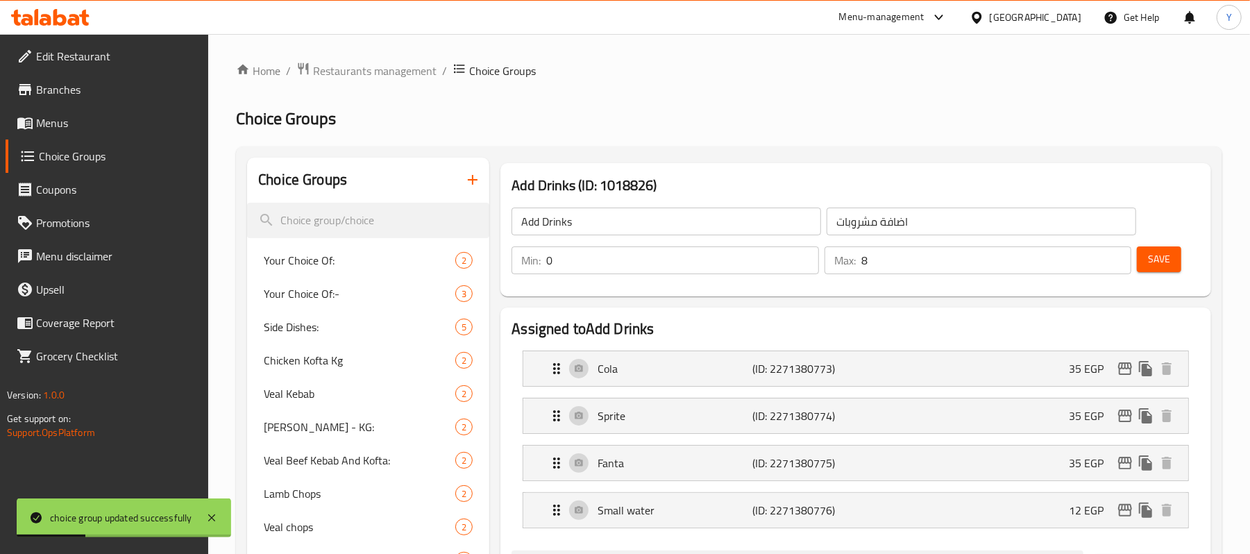
click at [58, 118] on span "Menus" at bounding box center [117, 123] width 162 height 17
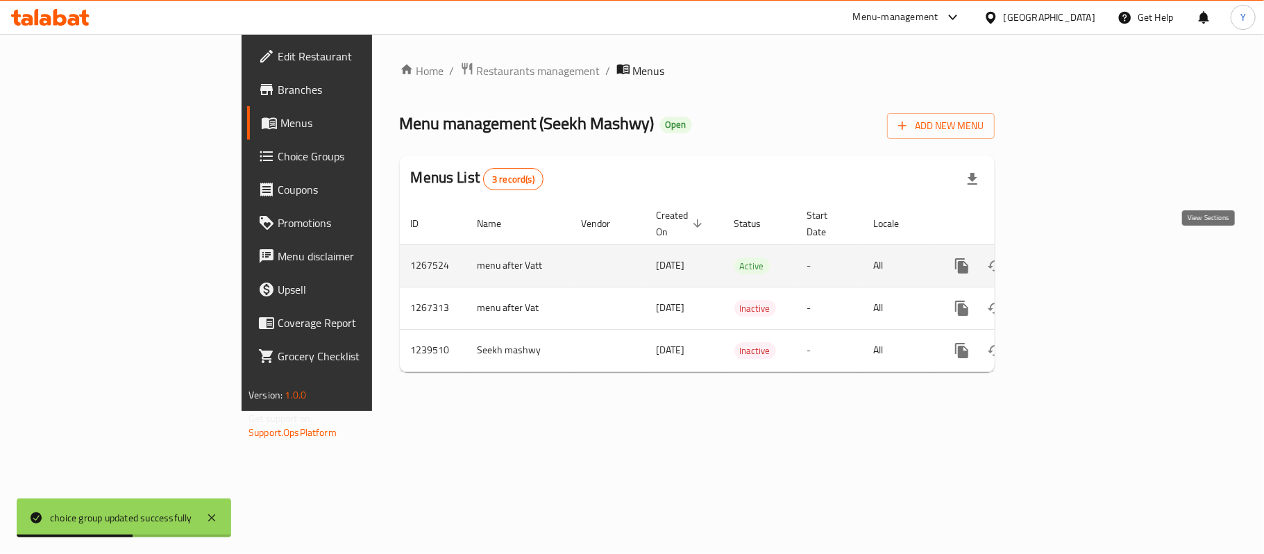
click at [1079, 249] on link "enhanced table" at bounding box center [1062, 265] width 33 height 33
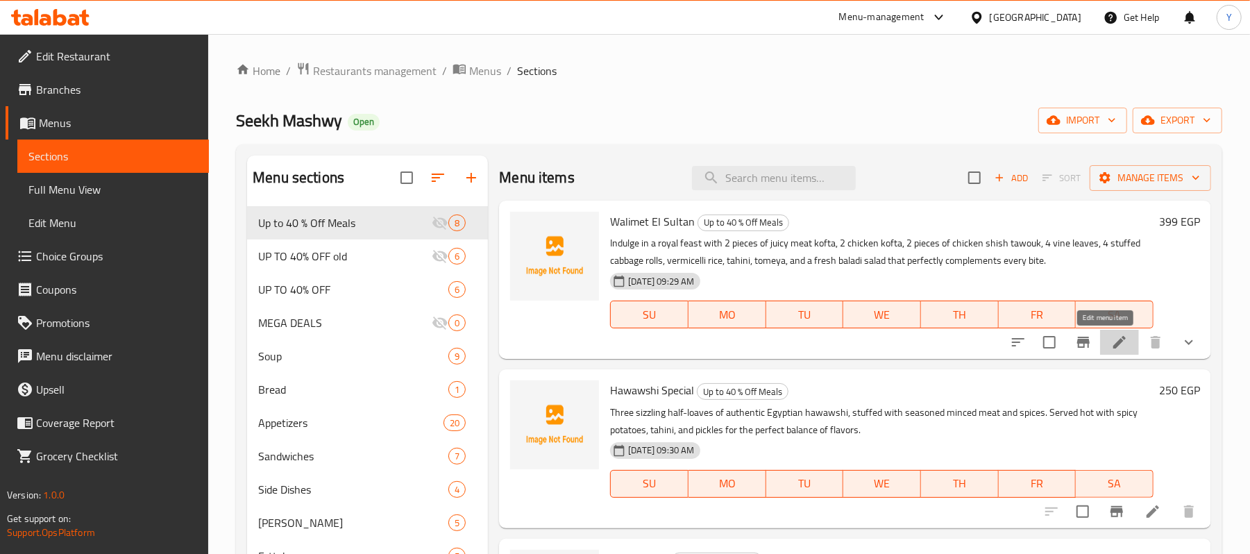
click at [1114, 343] on icon at bounding box center [1120, 342] width 17 height 17
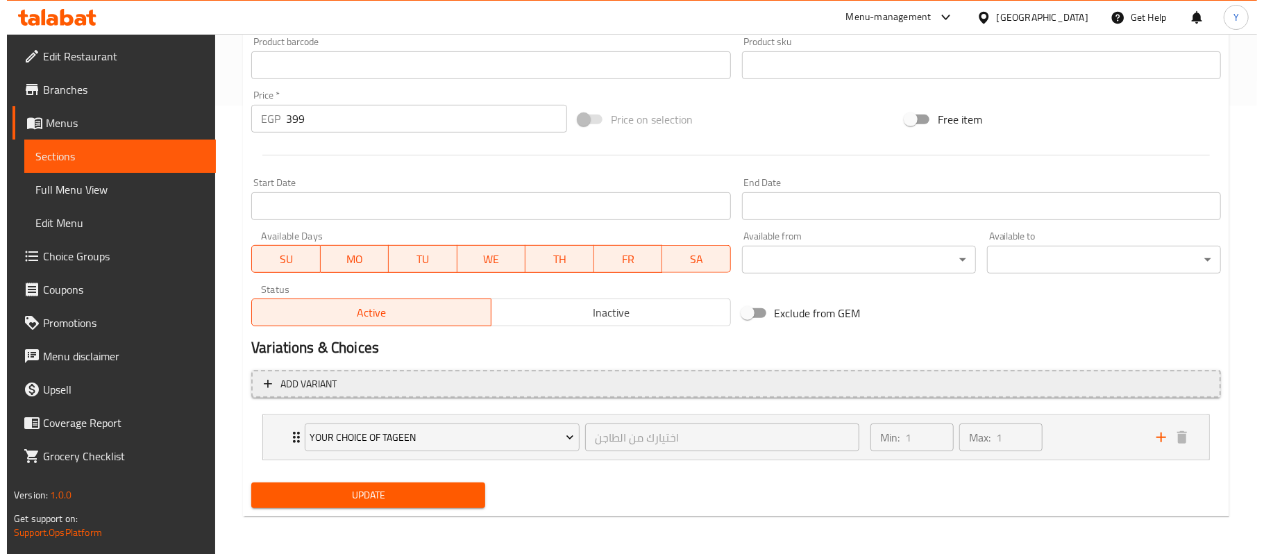
scroll to position [451, 0]
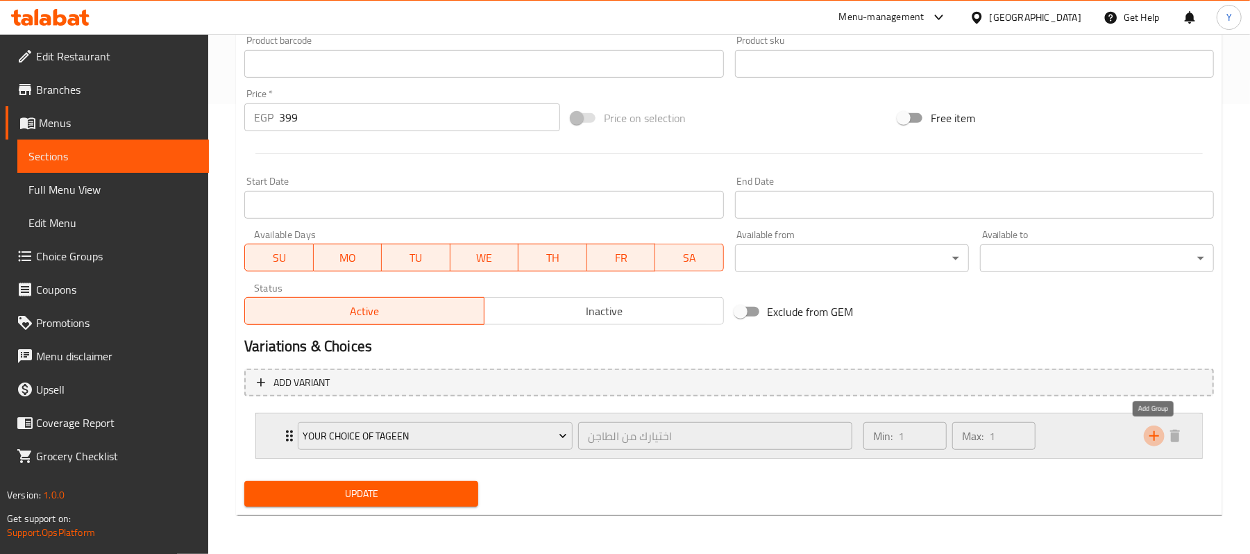
click at [1150, 431] on icon "add" at bounding box center [1154, 436] width 17 height 17
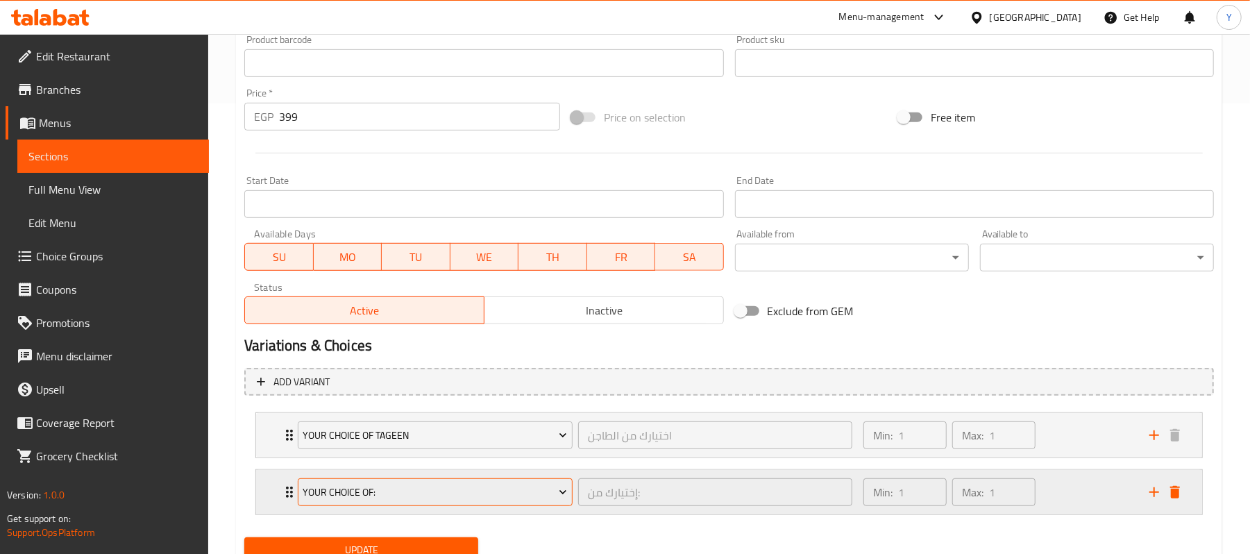
click at [508, 485] on span "Your Choice Of:" at bounding box center [435, 492] width 265 height 17
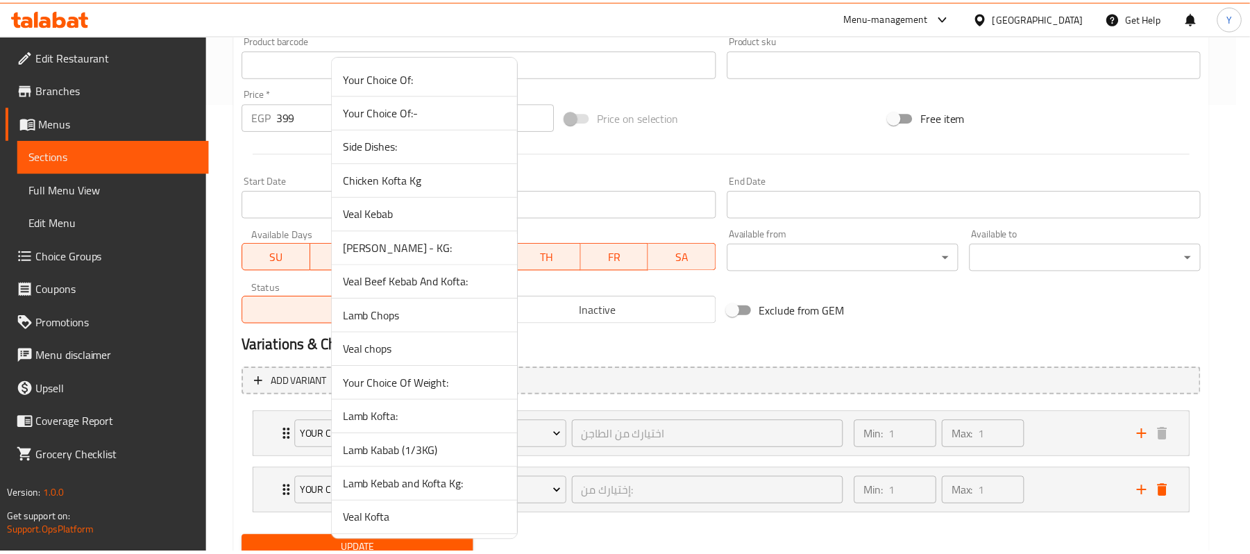
scroll to position [1579, 0]
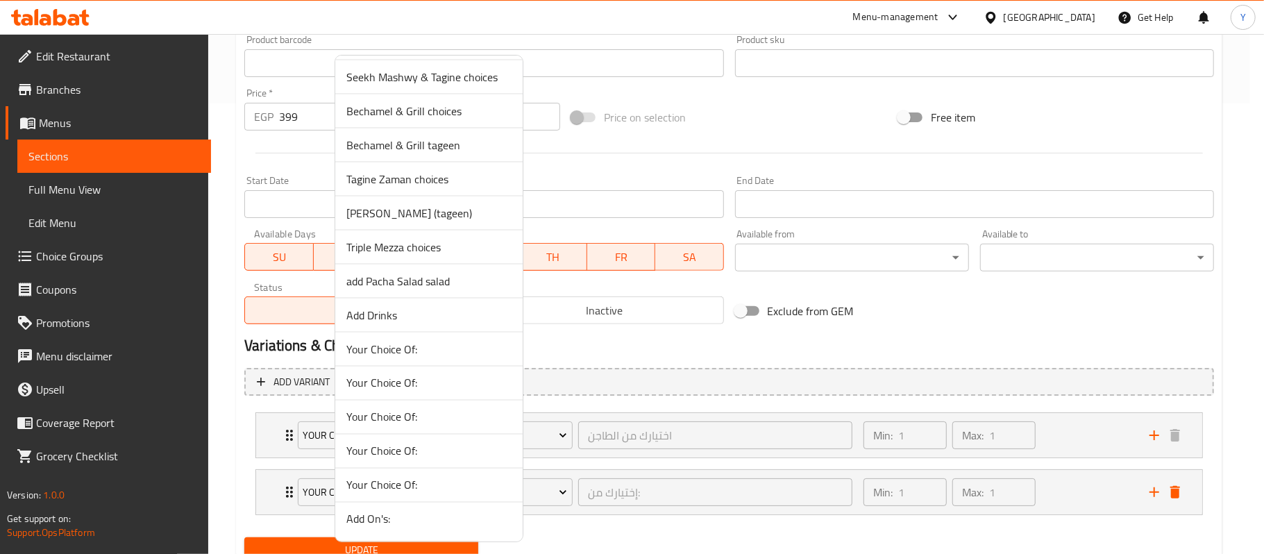
click at [458, 290] on li "add Pacha Salad salad" at bounding box center [428, 282] width 187 height 34
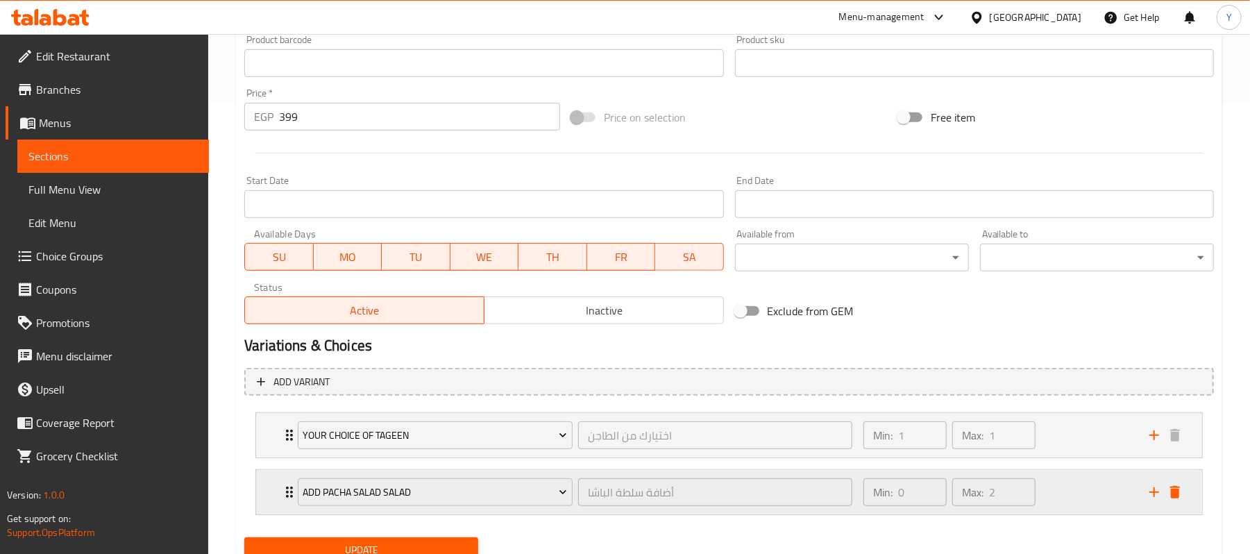
click at [1164, 492] on button "add" at bounding box center [1154, 492] width 21 height 21
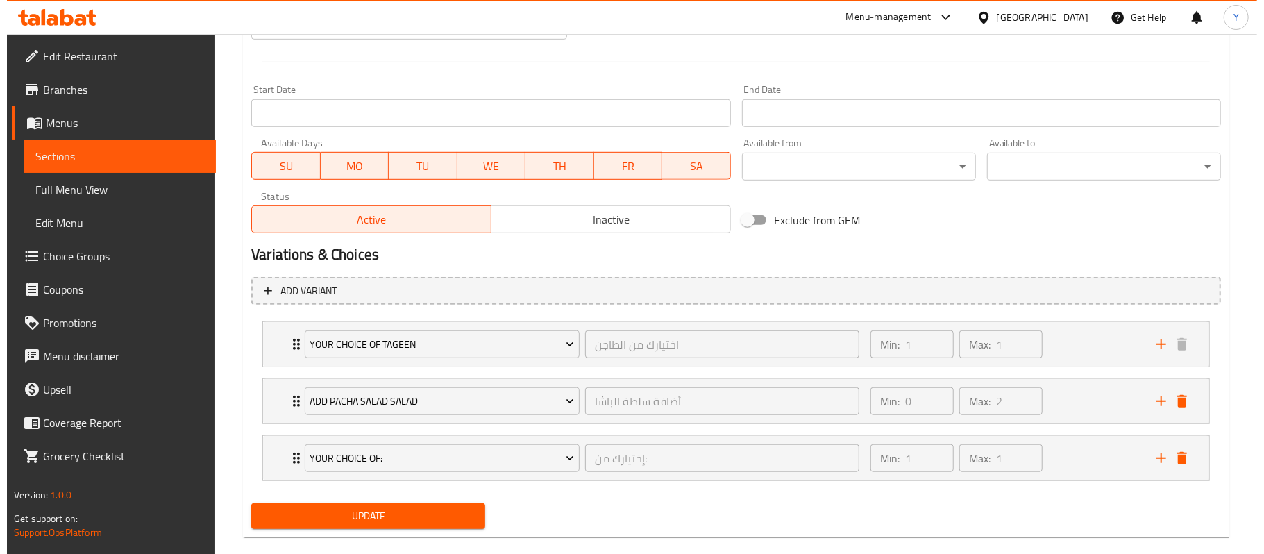
scroll to position [567, 0]
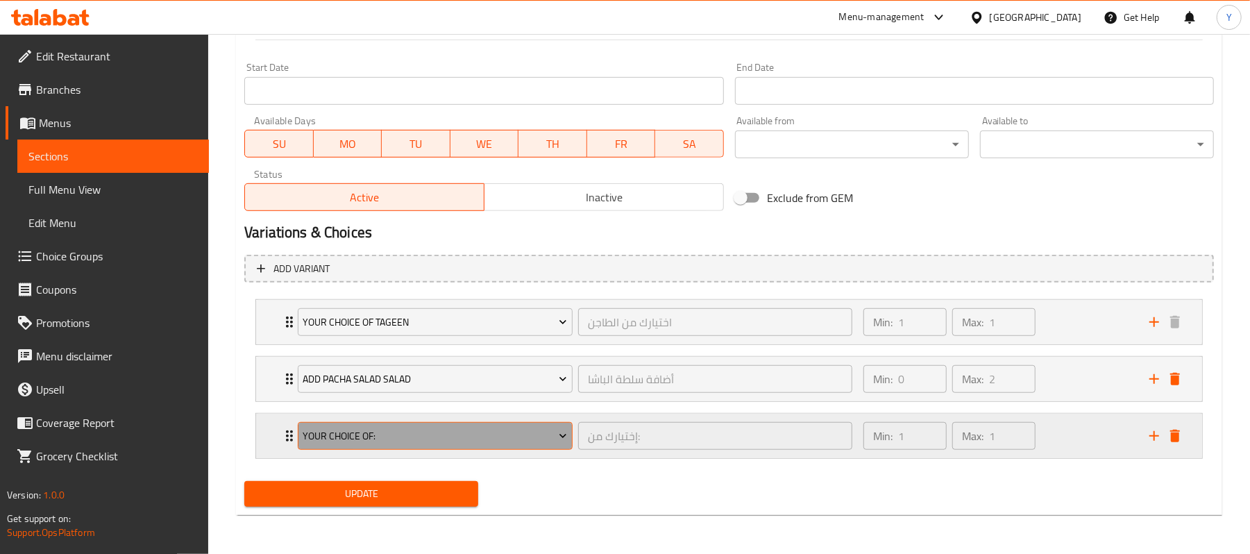
click at [462, 432] on span "Your Choice Of:" at bounding box center [435, 436] width 265 height 17
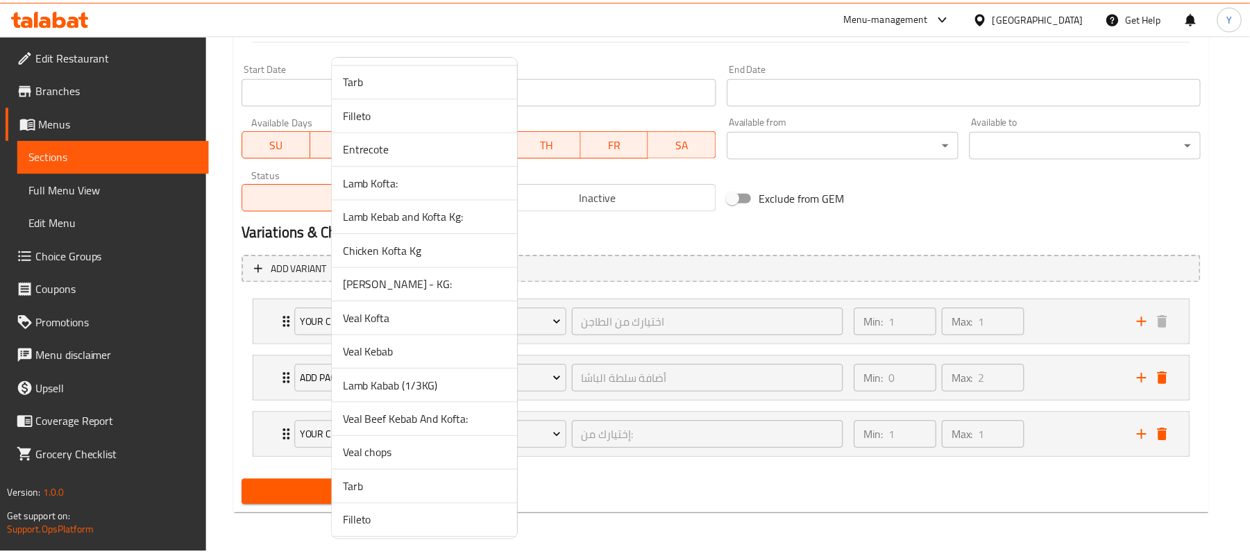
scroll to position [1579, 0]
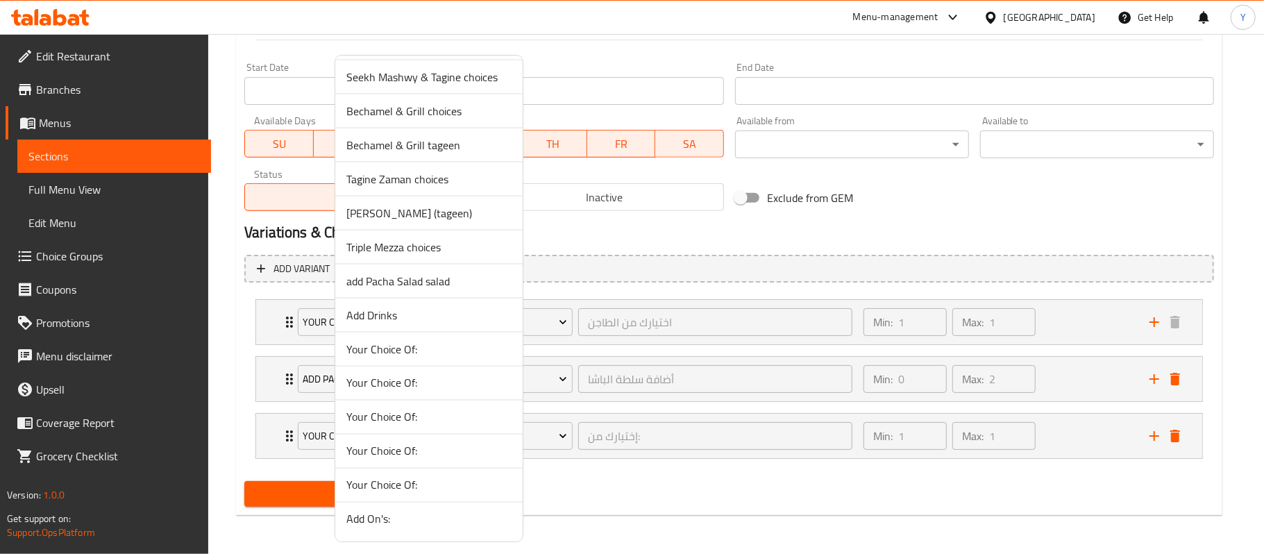
click at [454, 322] on span "Add Drinks" at bounding box center [428, 315] width 165 height 17
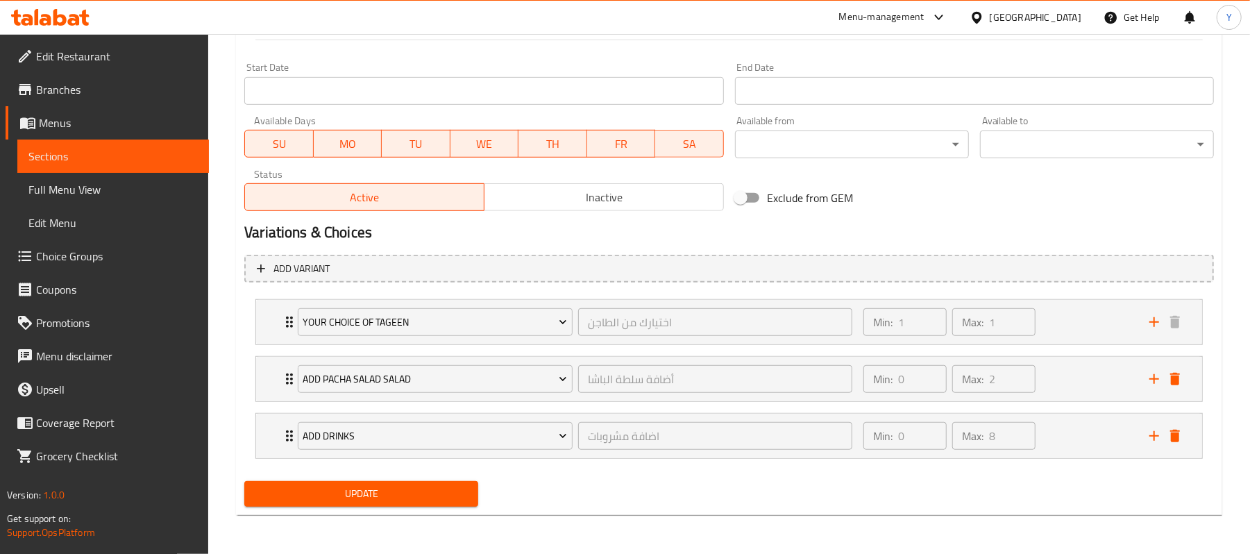
click at [462, 492] on span "Update" at bounding box center [361, 493] width 212 height 17
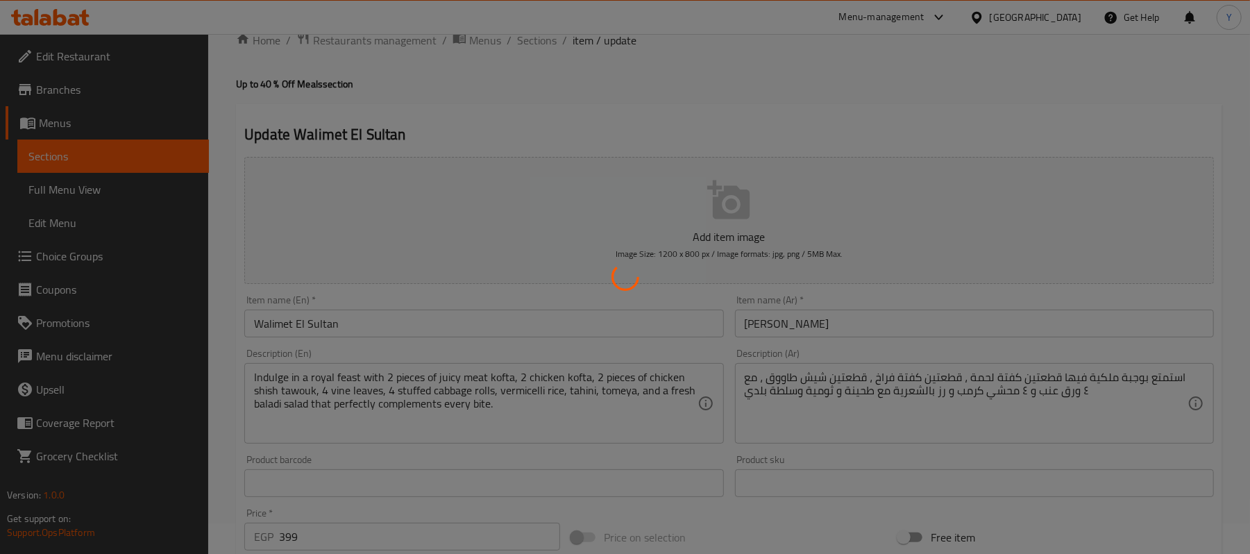
scroll to position [0, 0]
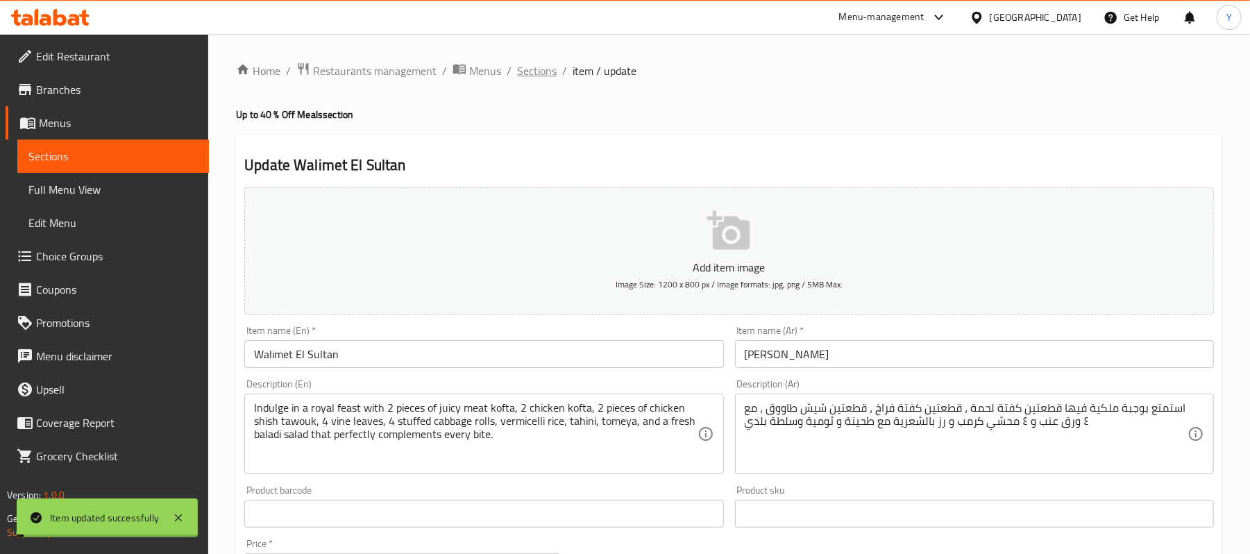
click at [542, 69] on span "Sections" at bounding box center [537, 70] width 40 height 17
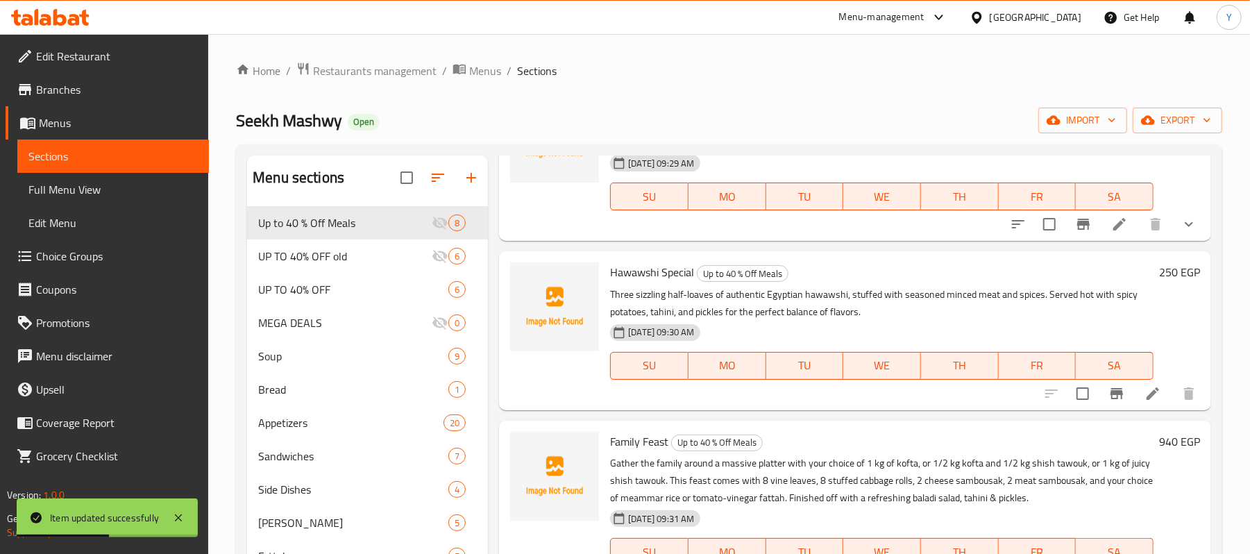
scroll to position [119, 0]
click at [1134, 400] on li at bounding box center [1153, 392] width 39 height 25
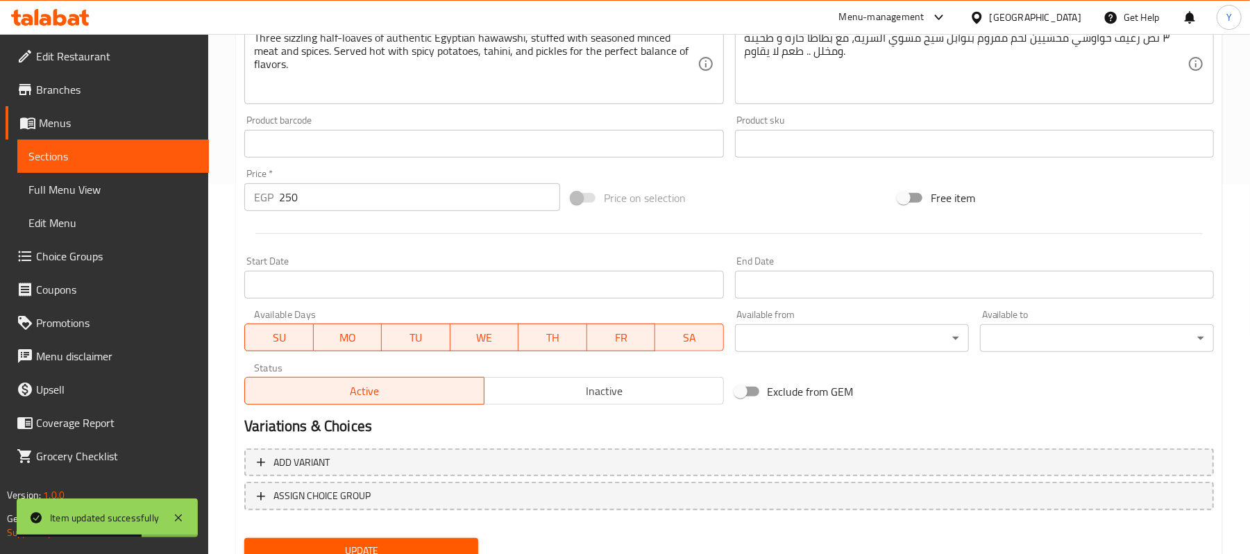
scroll to position [426, 0]
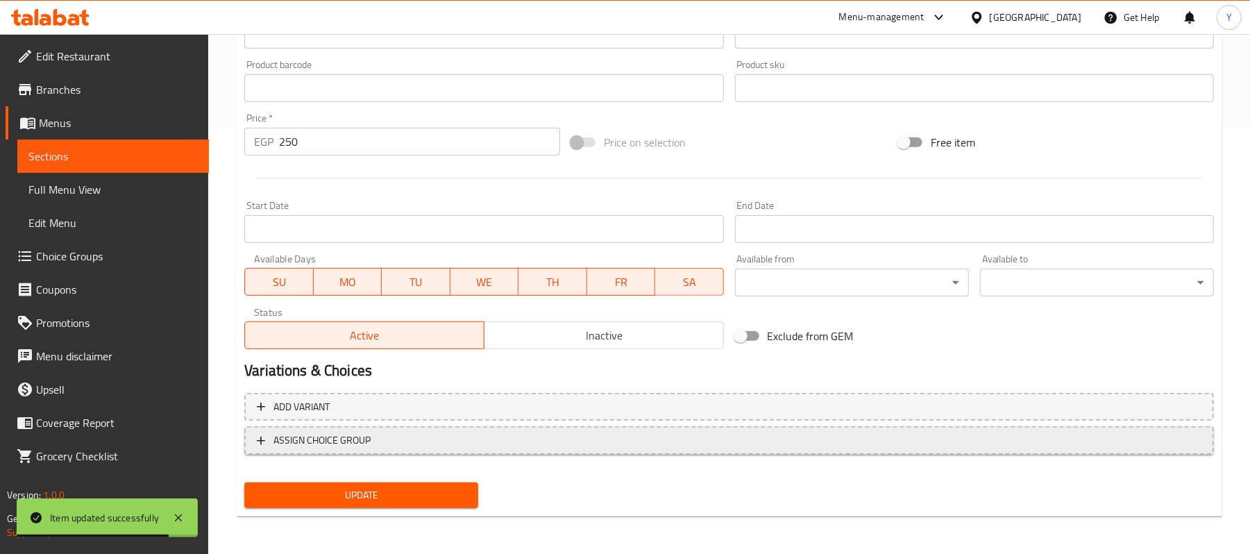
click at [487, 447] on span "ASSIGN CHOICE GROUP" at bounding box center [729, 440] width 945 height 17
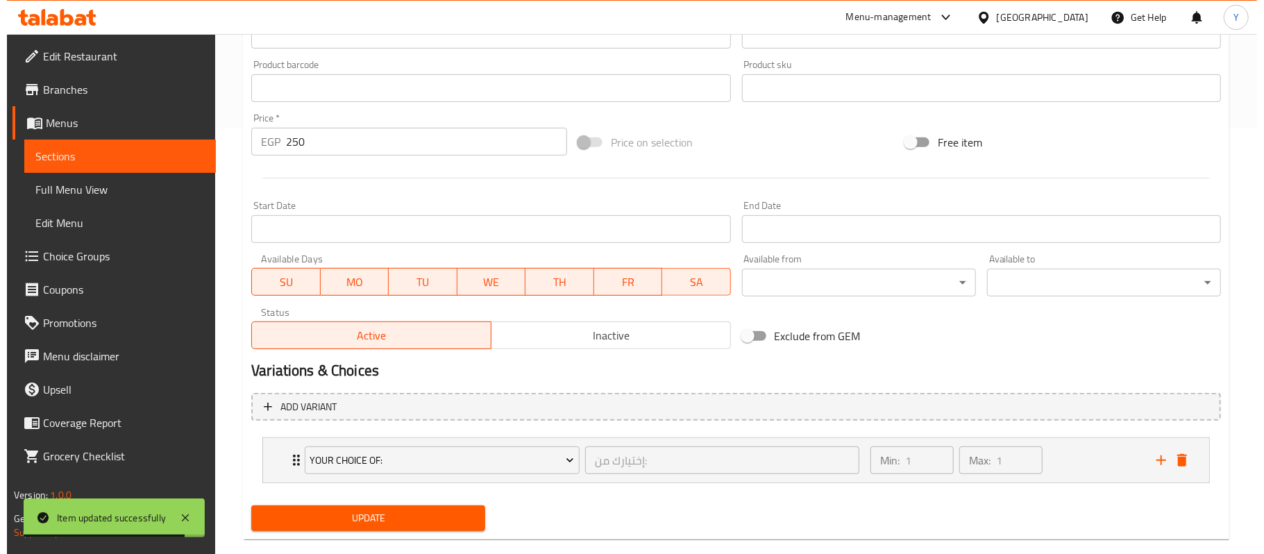
scroll to position [451, 0]
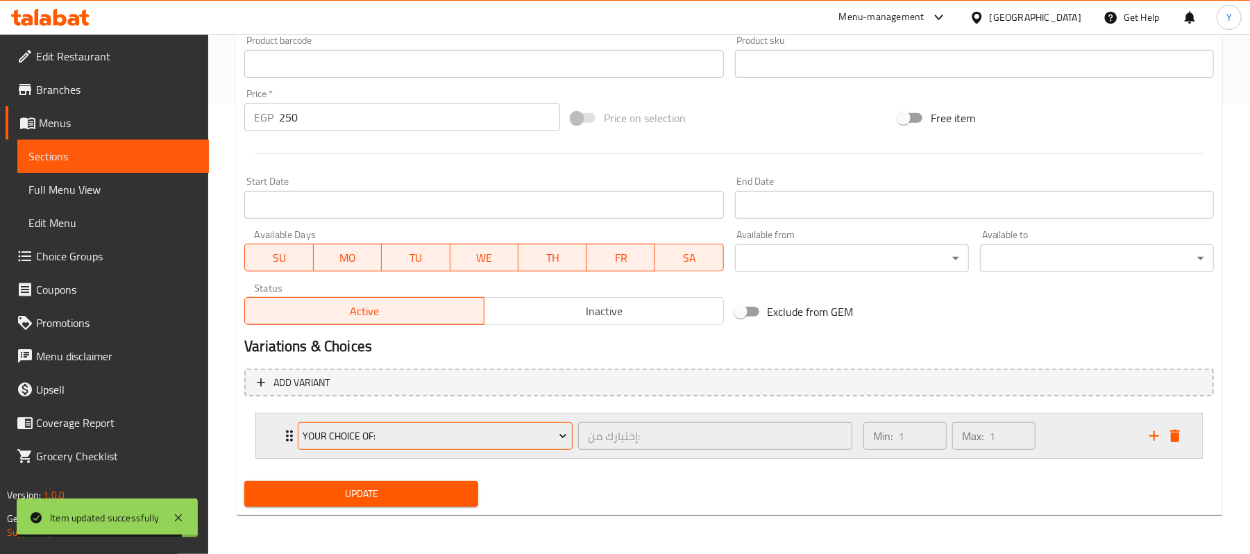
click at [489, 442] on span "Your Choice Of:" at bounding box center [435, 436] width 265 height 17
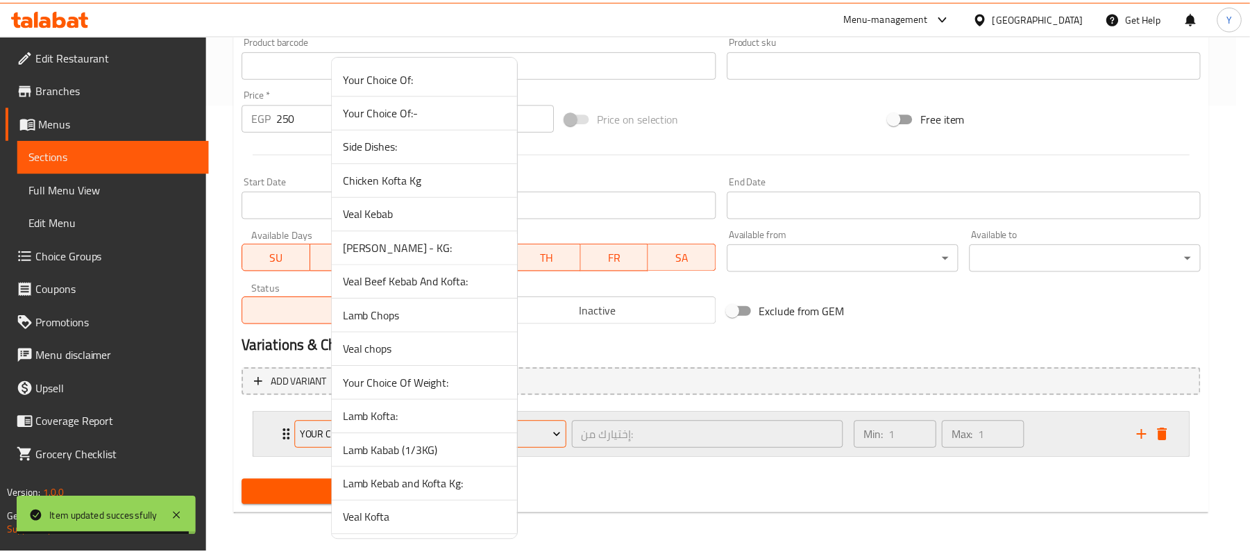
scroll to position [1579, 0]
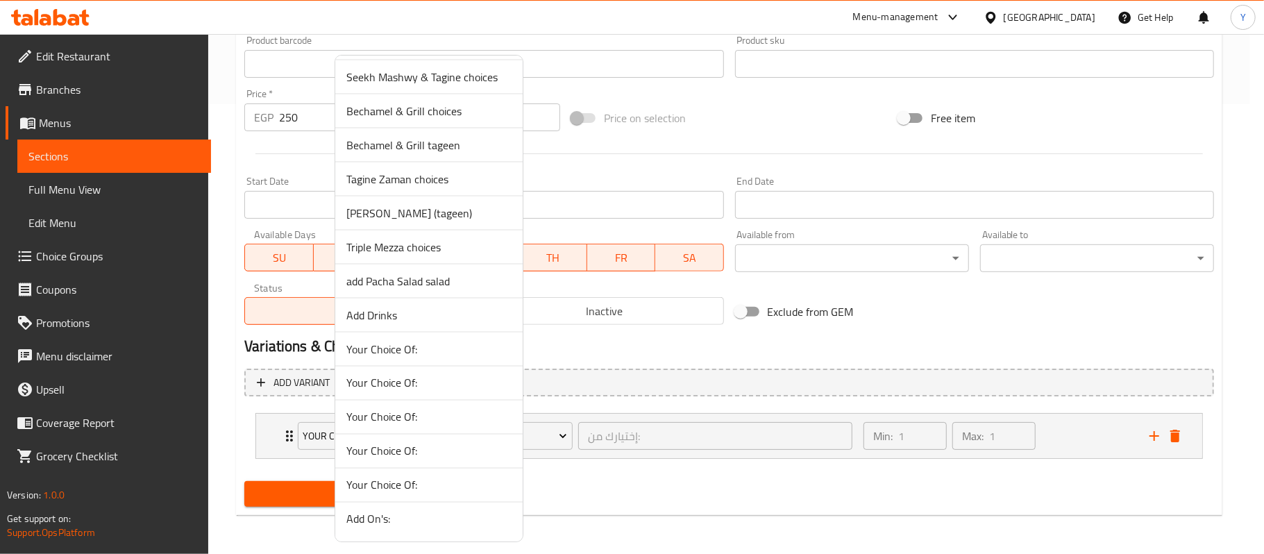
click at [479, 278] on span "add Pacha Salad salad" at bounding box center [428, 281] width 165 height 17
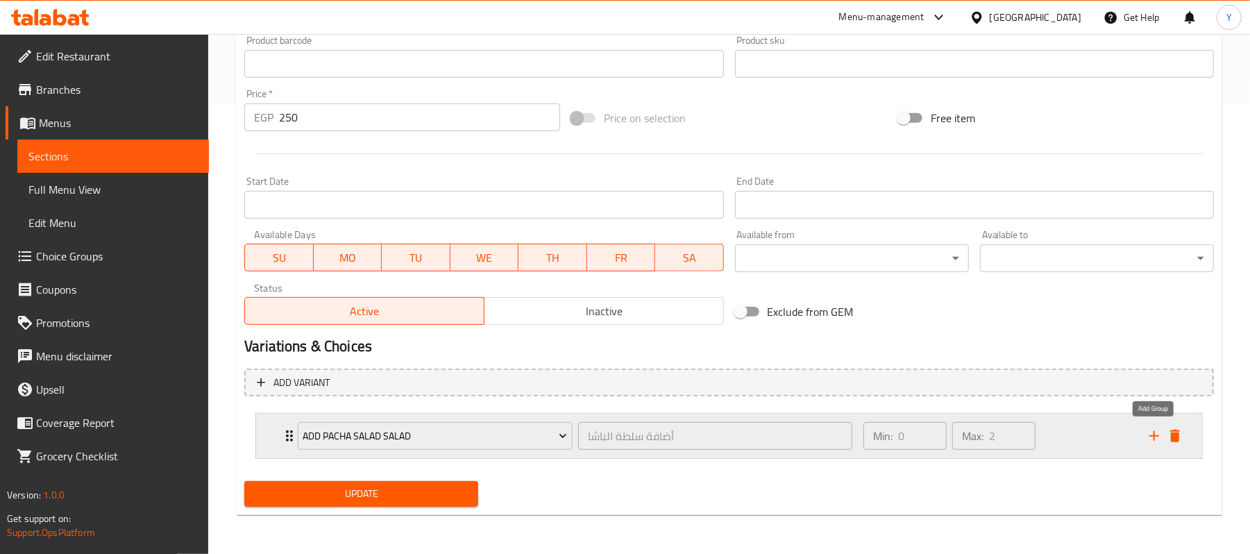
click at [1158, 439] on icon "add" at bounding box center [1154, 436] width 17 height 17
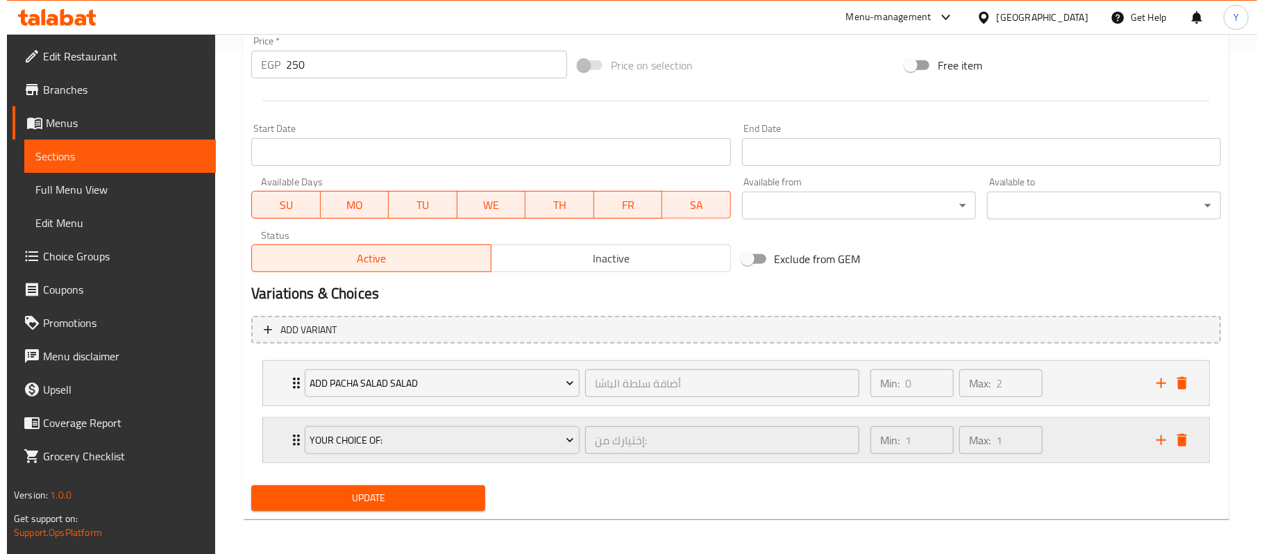
scroll to position [508, 0]
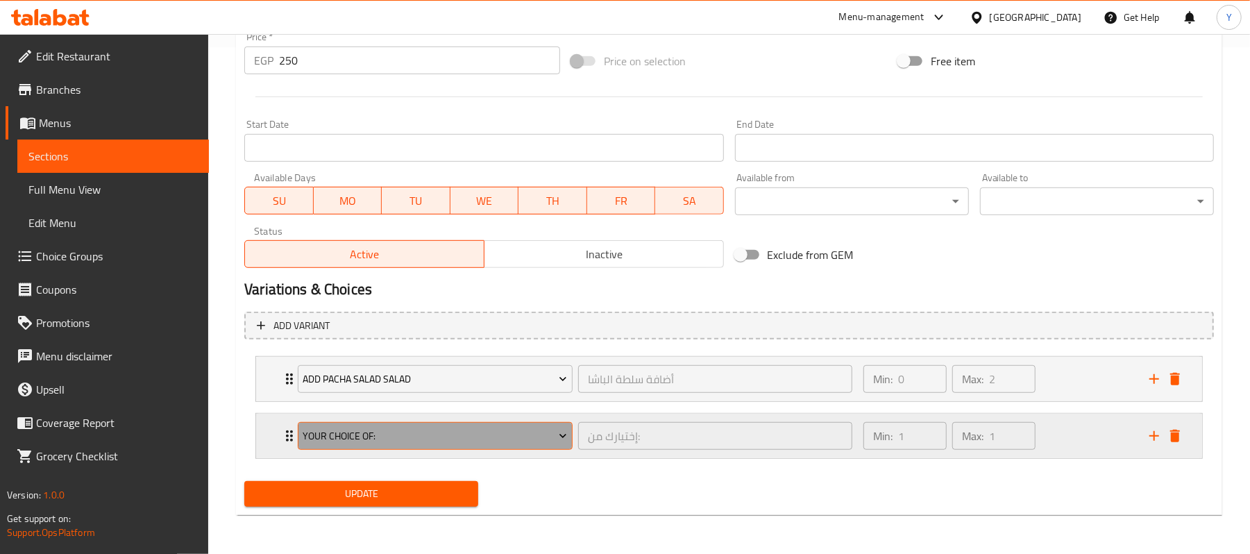
click at [404, 437] on span "Your Choice Of:" at bounding box center [435, 436] width 265 height 17
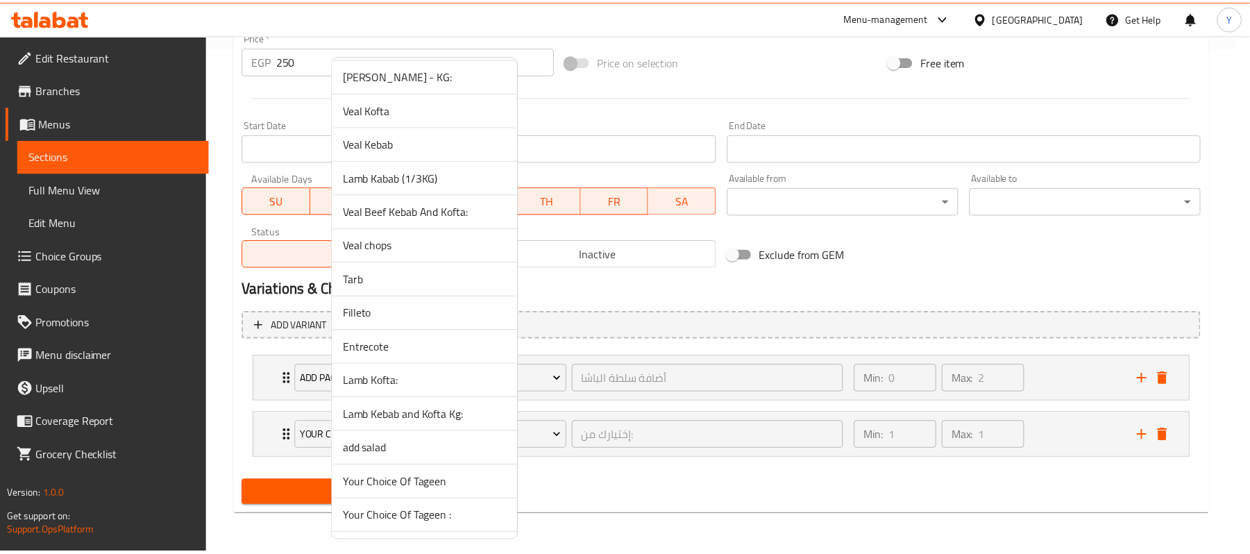
scroll to position [1579, 0]
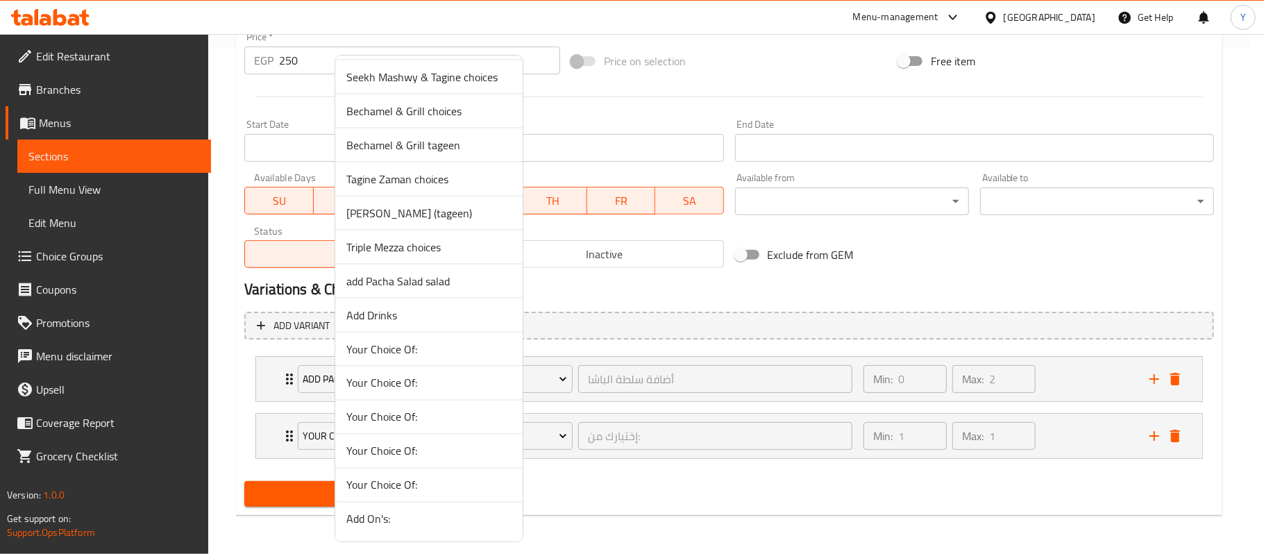
click at [426, 317] on span "Add Drinks" at bounding box center [428, 315] width 165 height 17
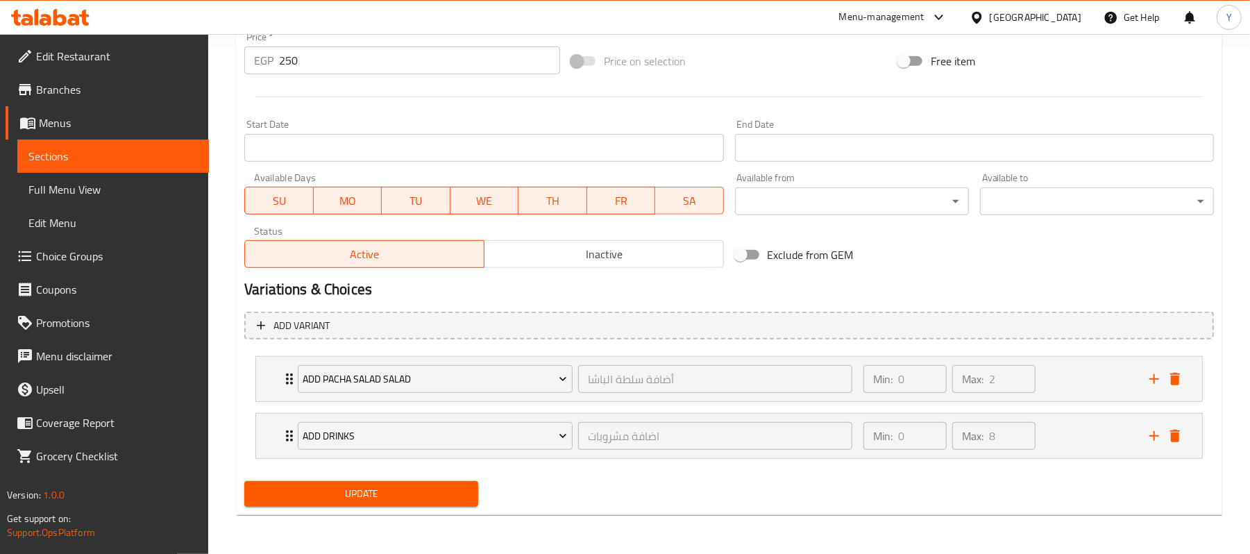
click at [376, 497] on span "Update" at bounding box center [361, 493] width 212 height 17
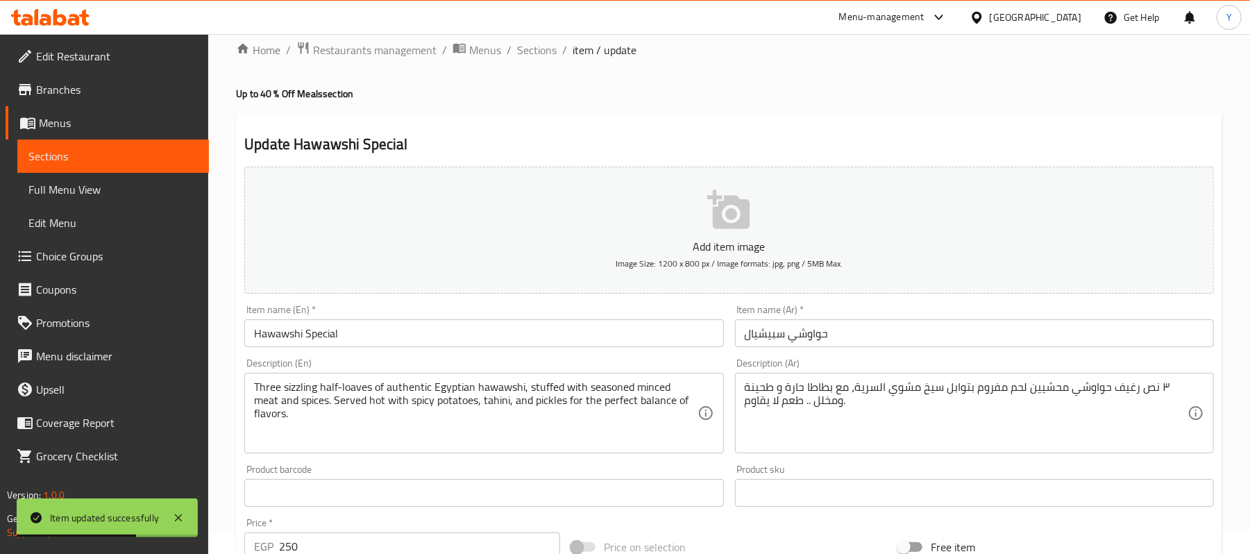
scroll to position [0, 0]
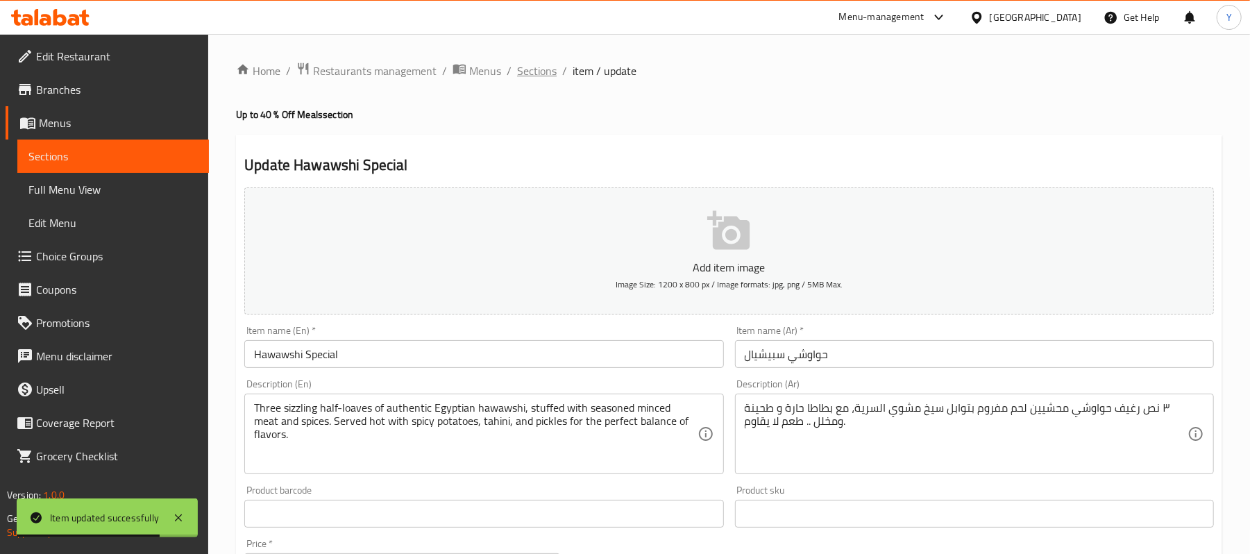
click at [539, 73] on span "Sections" at bounding box center [537, 70] width 40 height 17
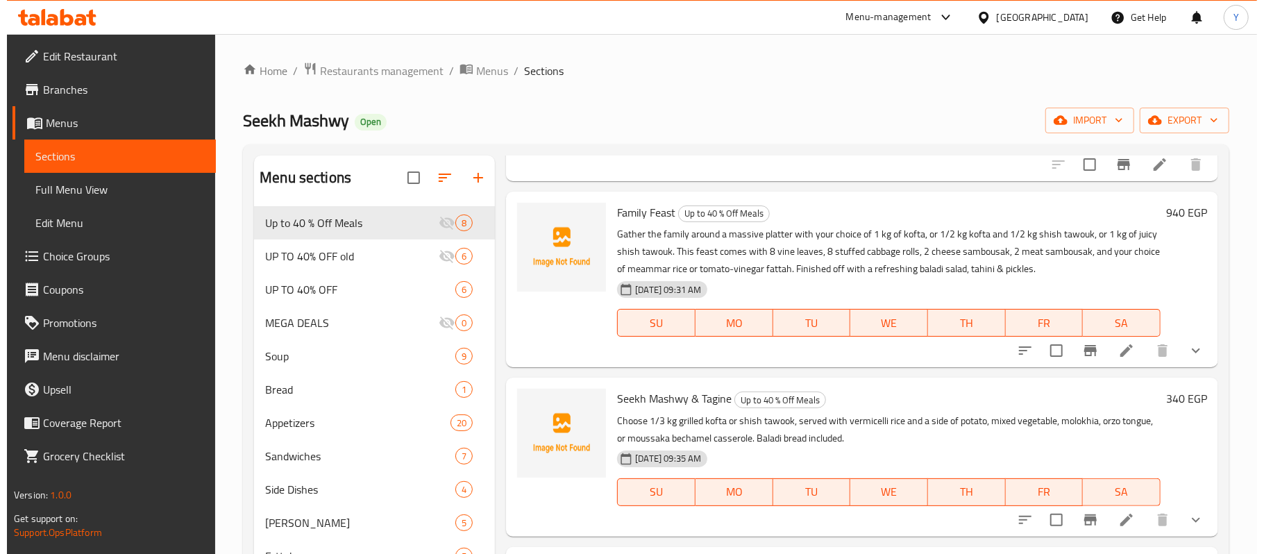
scroll to position [351, 0]
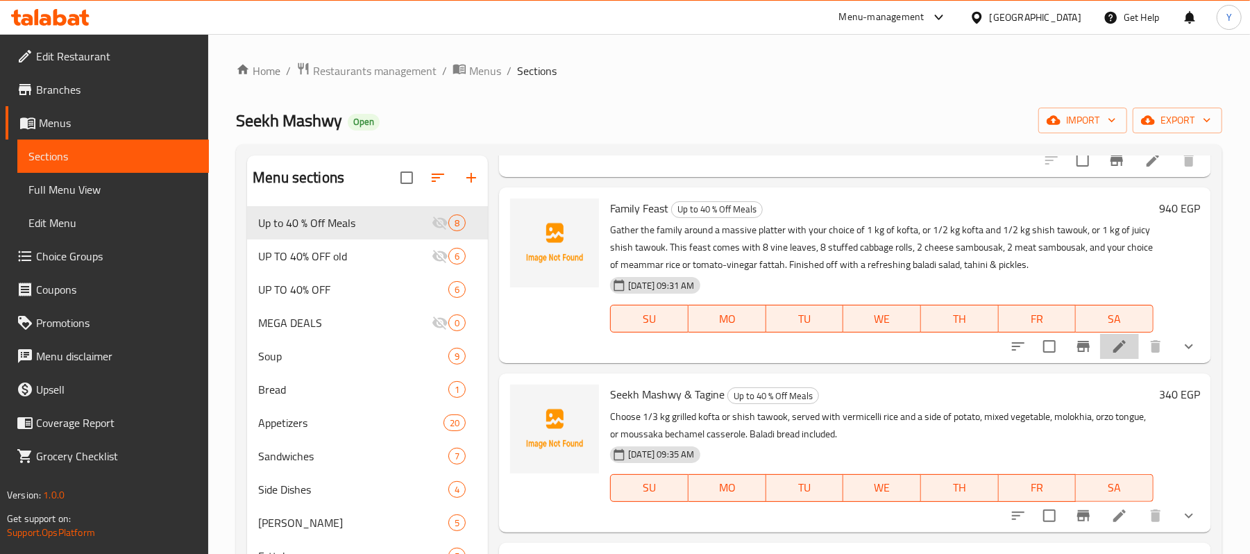
click at [1100, 334] on li at bounding box center [1119, 346] width 39 height 25
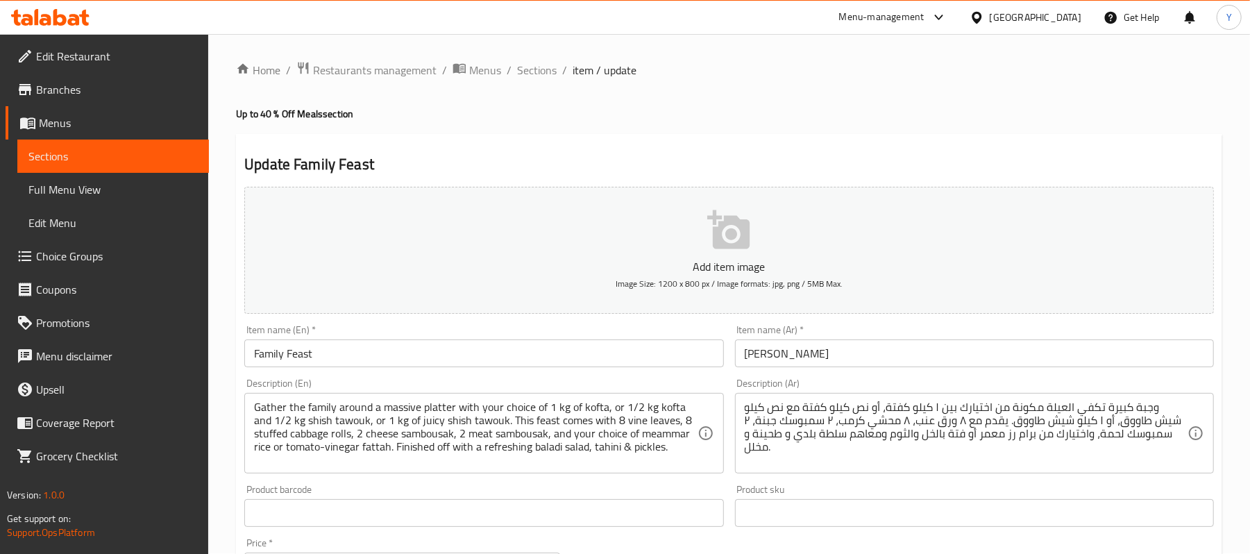
scroll to position [567, 0]
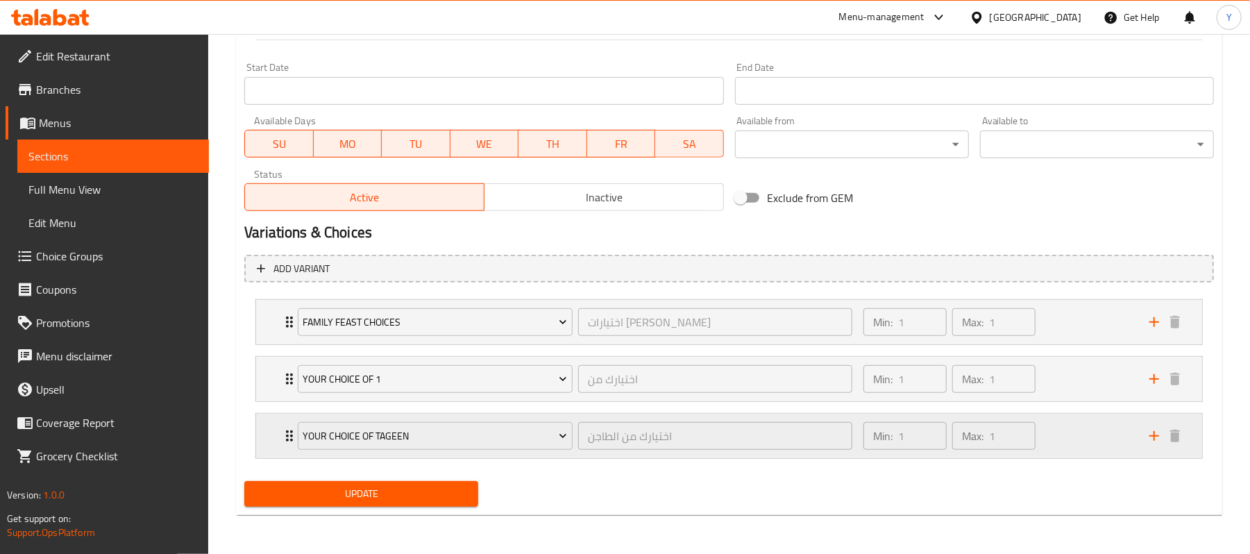
click at [1157, 446] on div "Your Choice Of Tageen اختيارك من الطاجن ​ Min: 1 ​ Max: 1 ​" at bounding box center [733, 436] width 905 height 44
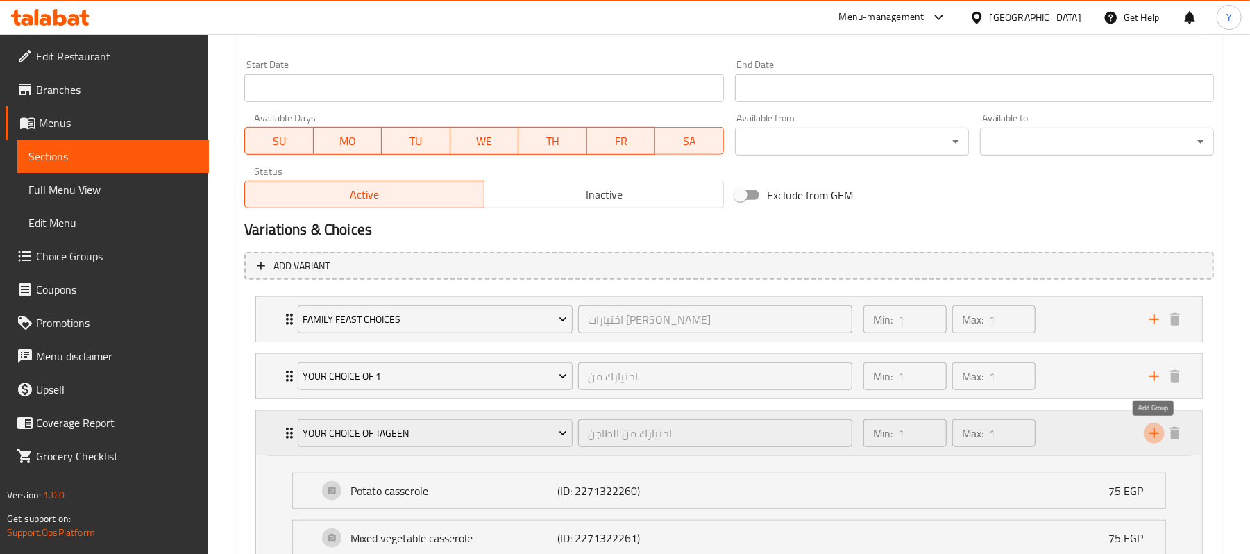
click at [1154, 437] on icon "add" at bounding box center [1155, 433] width 10 height 10
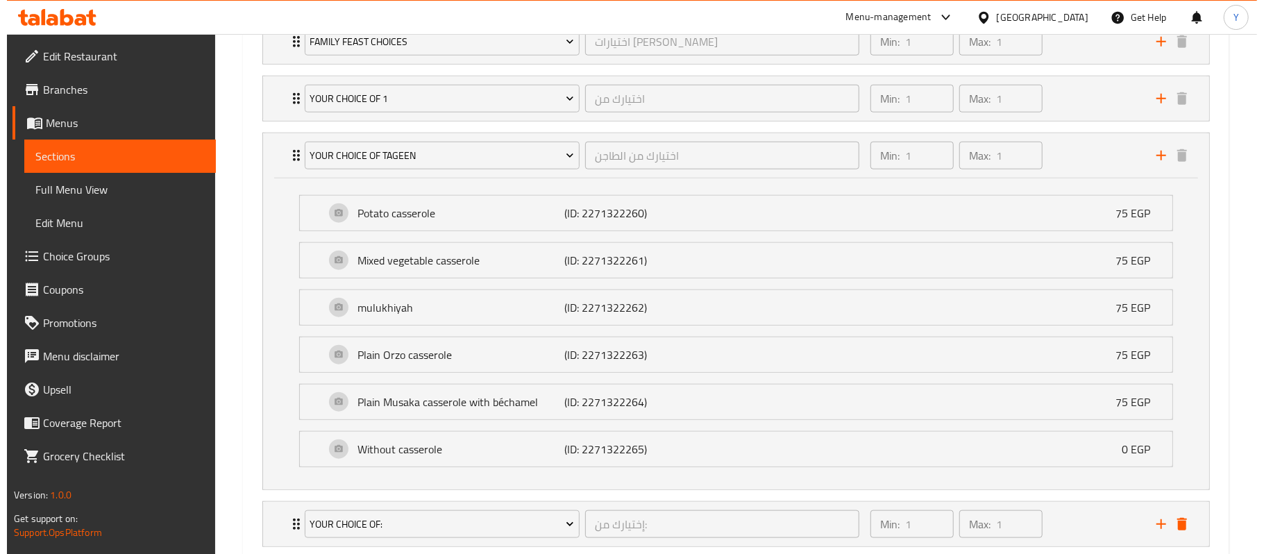
scroll to position [939, 0]
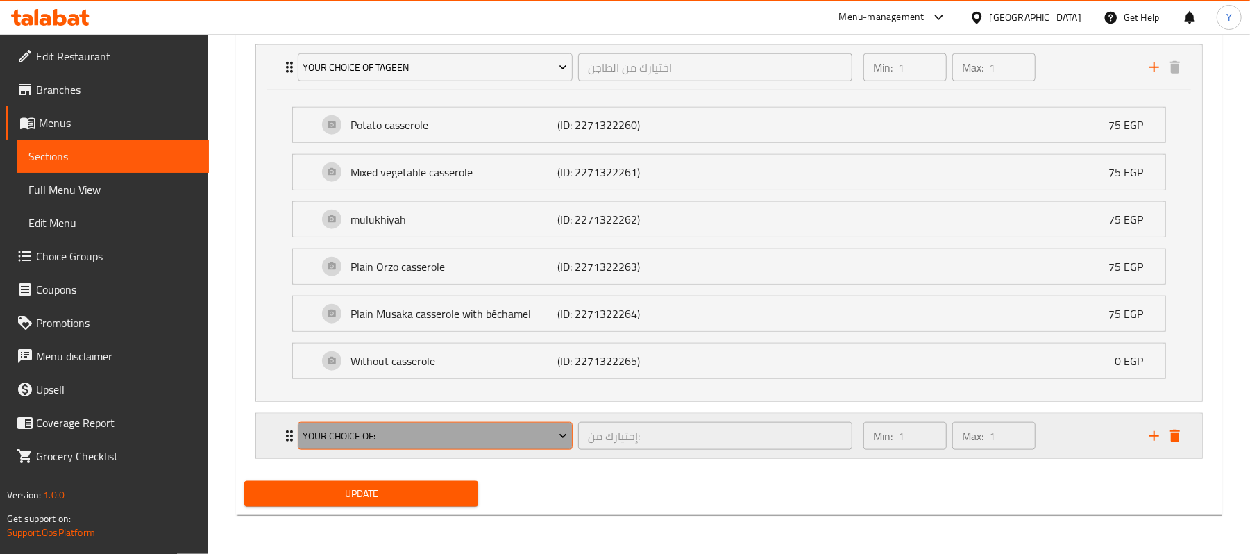
click at [512, 428] on span "Your Choice Of:" at bounding box center [435, 436] width 265 height 17
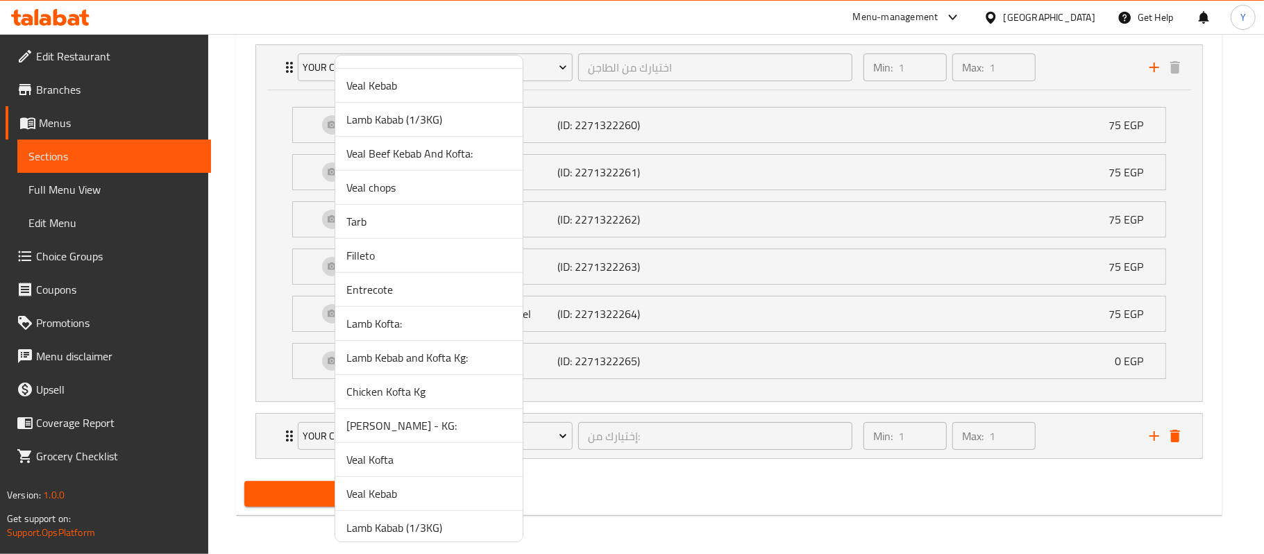
scroll to position [1579, 0]
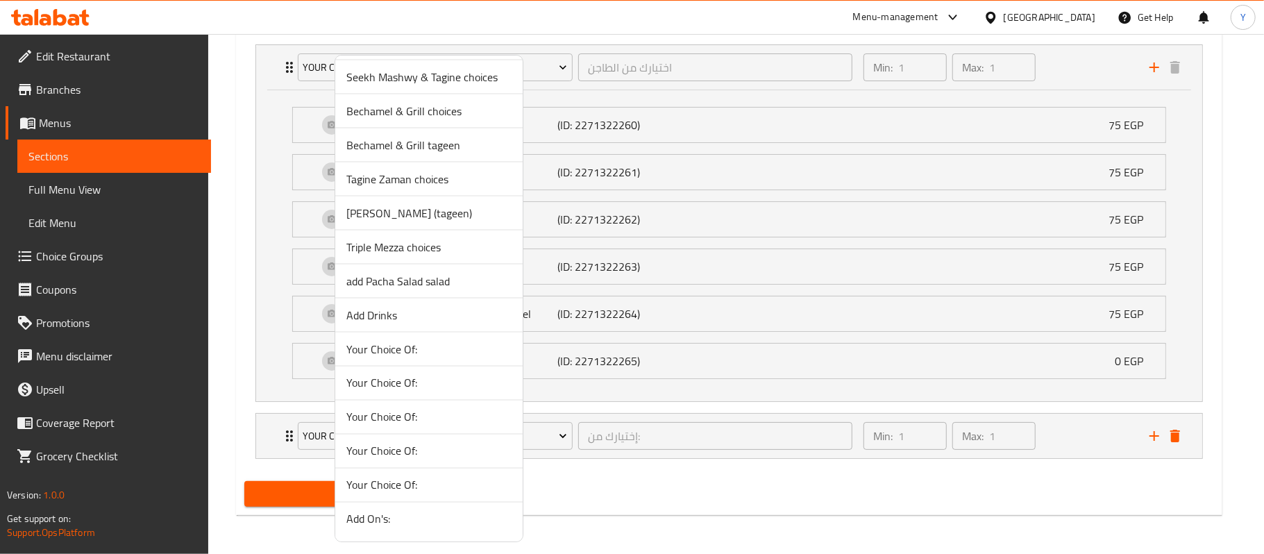
click at [436, 281] on span "add Pacha Salad salad" at bounding box center [428, 281] width 165 height 17
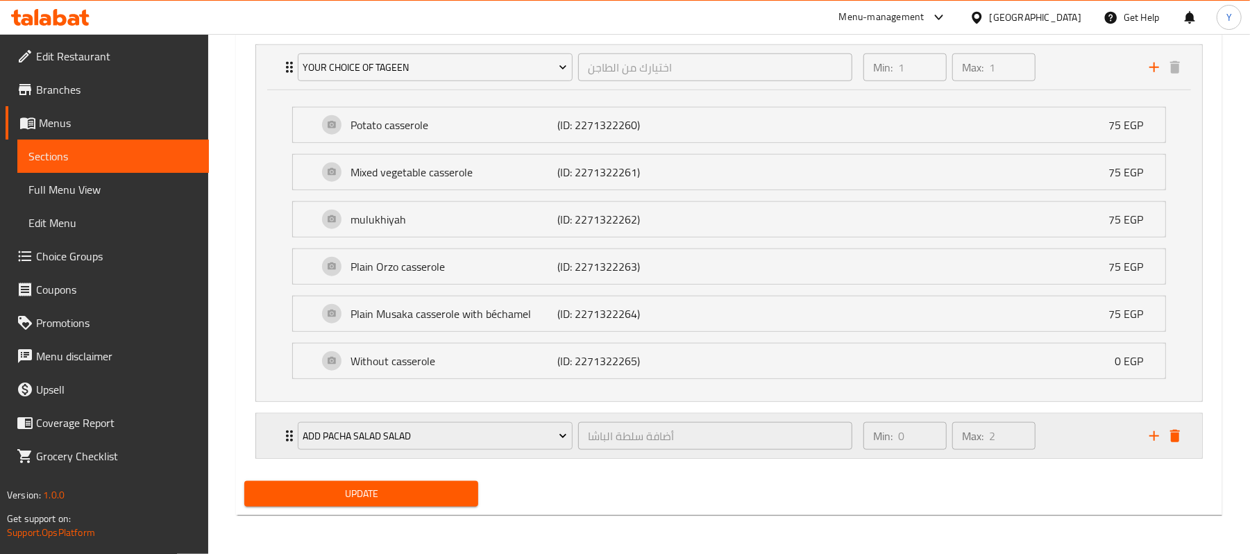
click at [1150, 433] on icon "add" at bounding box center [1154, 436] width 17 height 17
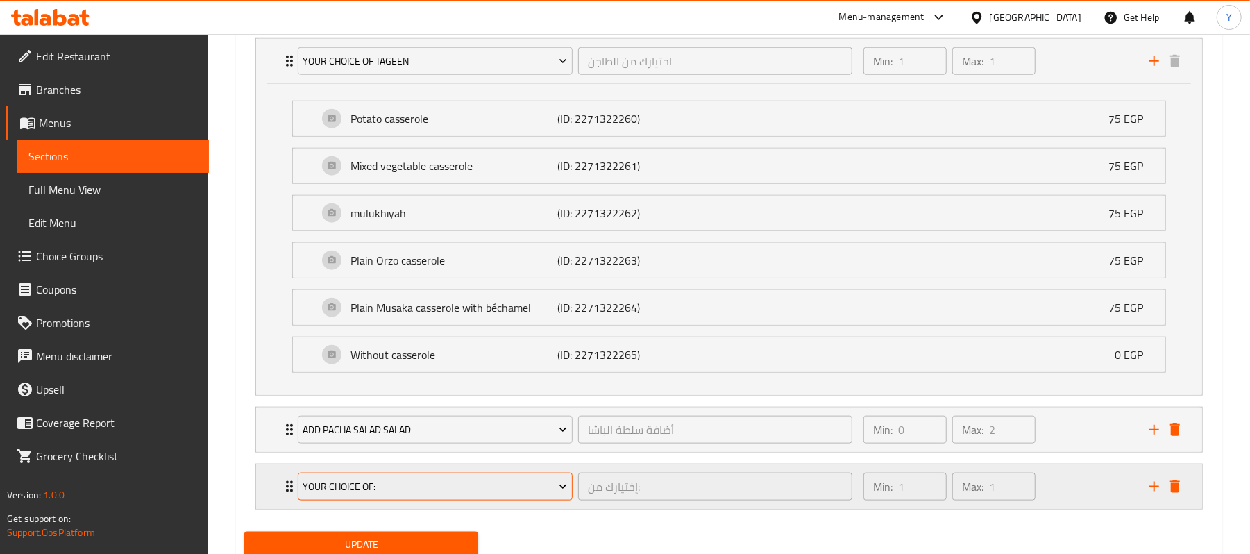
click at [489, 482] on button "Your Choice Of:" at bounding box center [435, 487] width 275 height 28
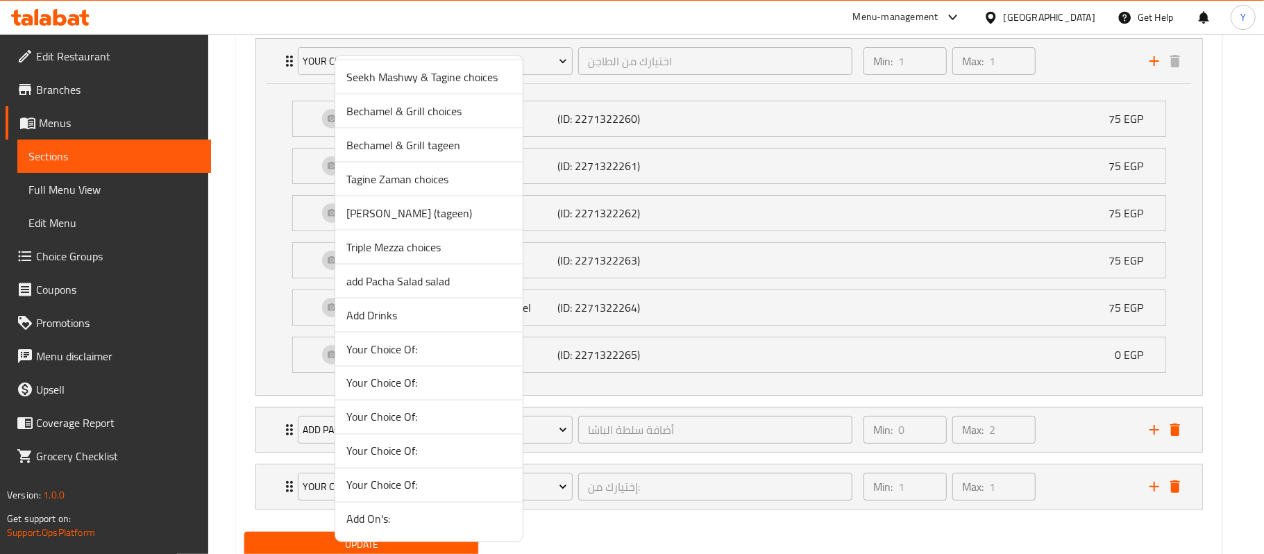
click at [406, 307] on span "Add Drinks" at bounding box center [428, 315] width 165 height 17
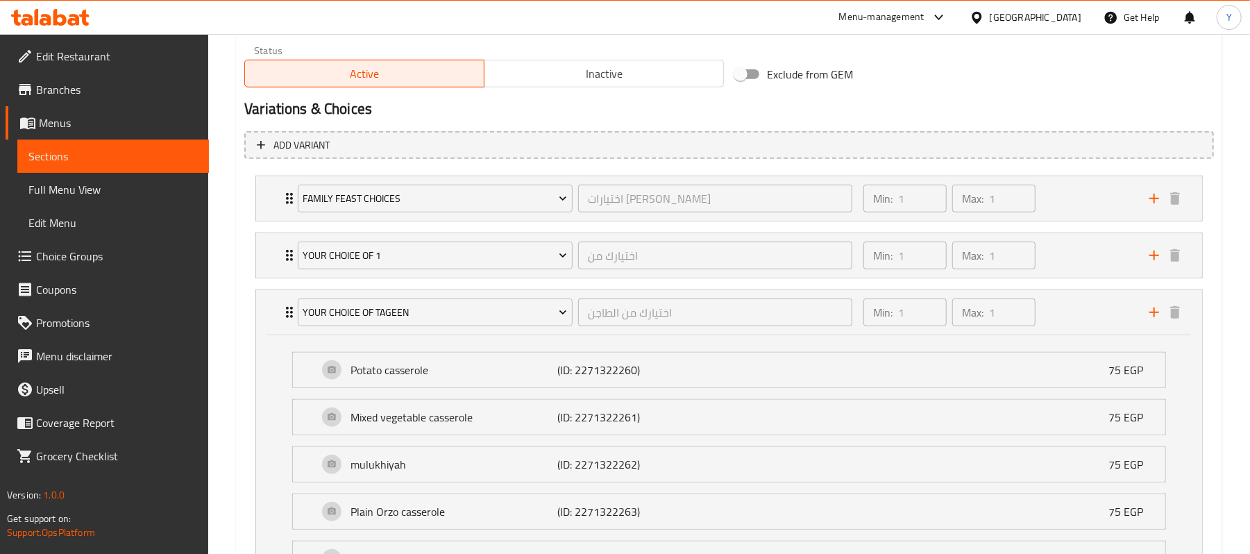
scroll to position [661, 0]
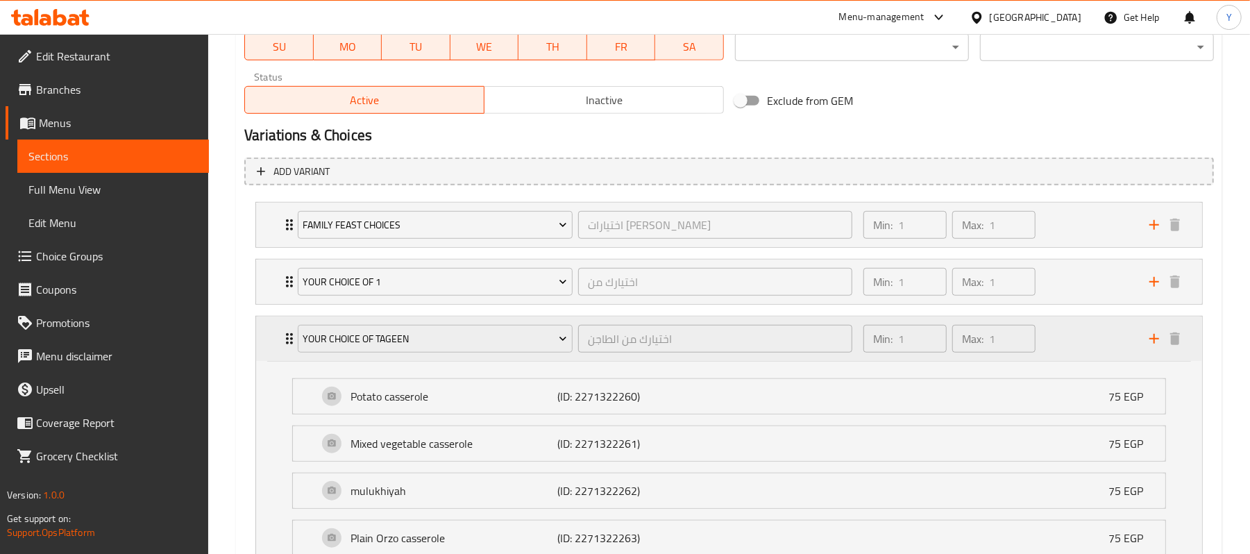
click at [1071, 339] on div "Min: 1 ​ Max: 1 ​" at bounding box center [998, 339] width 286 height 44
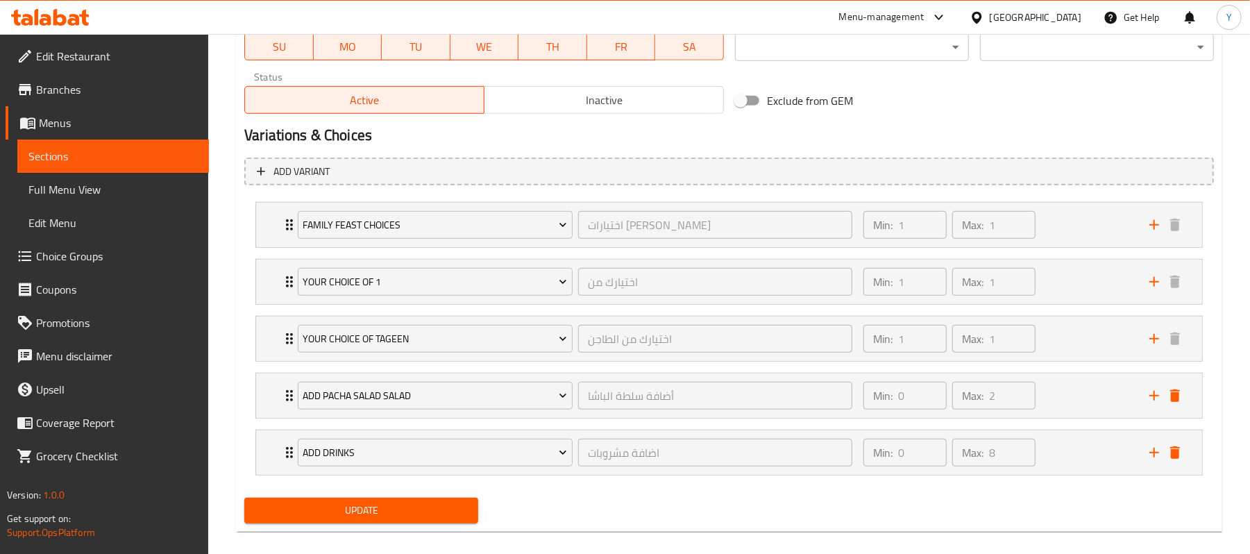
click at [433, 507] on span "Update" at bounding box center [361, 510] width 212 height 17
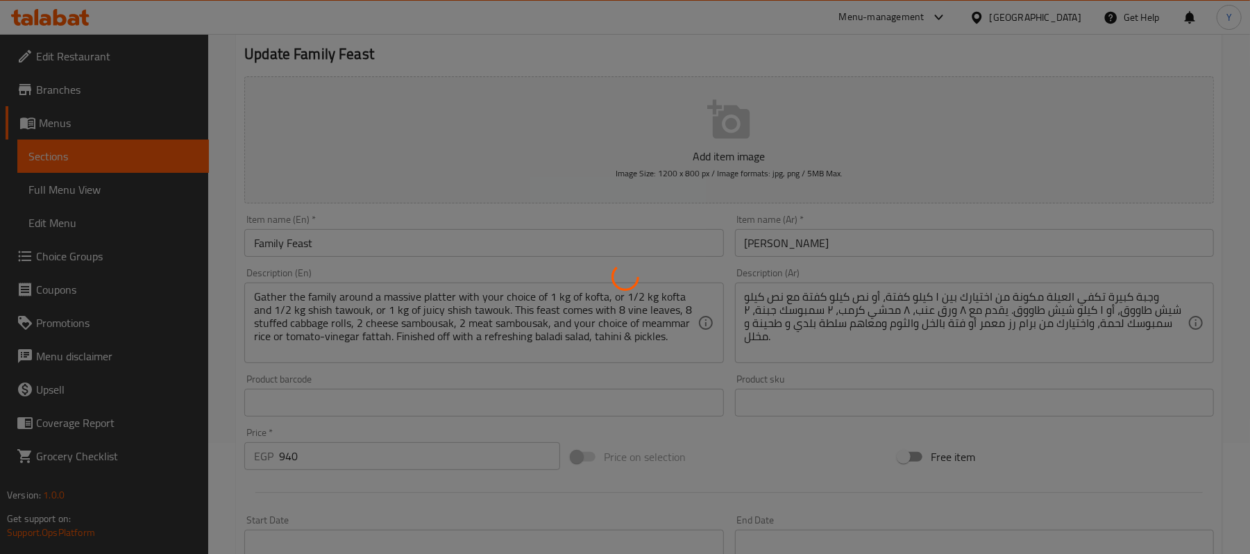
scroll to position [0, 0]
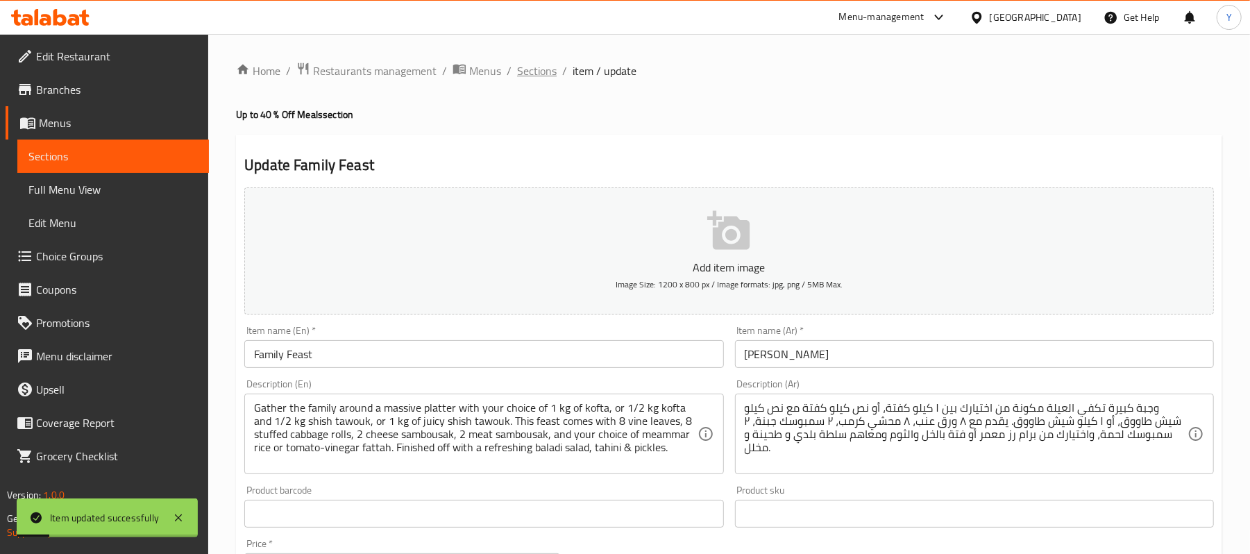
click at [539, 76] on span "Sections" at bounding box center [537, 70] width 40 height 17
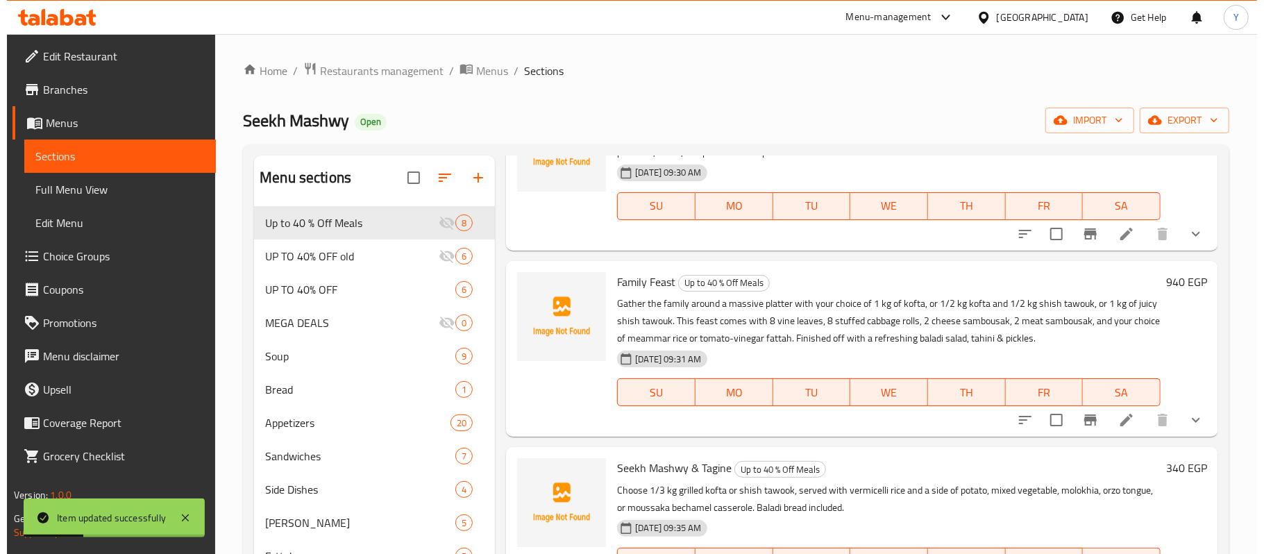
scroll to position [555, 0]
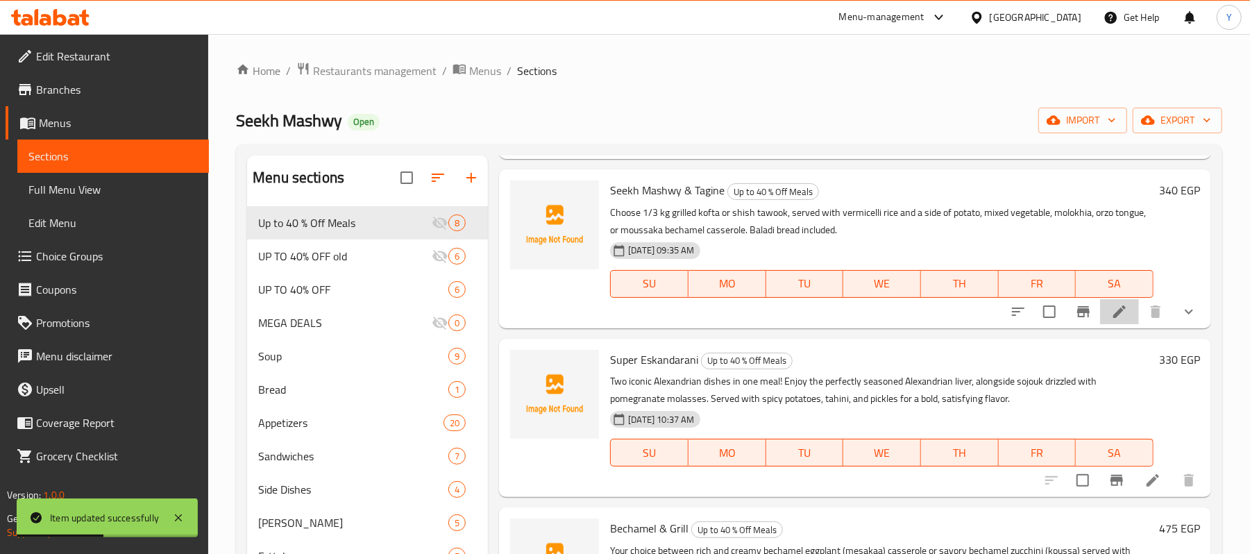
click at [1121, 309] on li at bounding box center [1119, 311] width 39 height 25
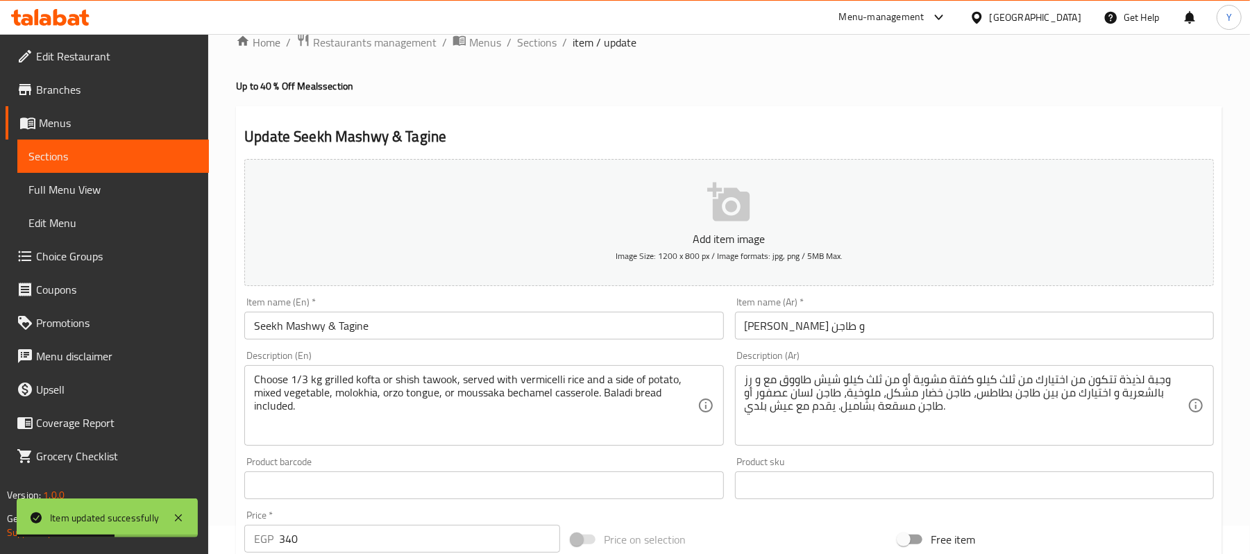
scroll to position [508, 0]
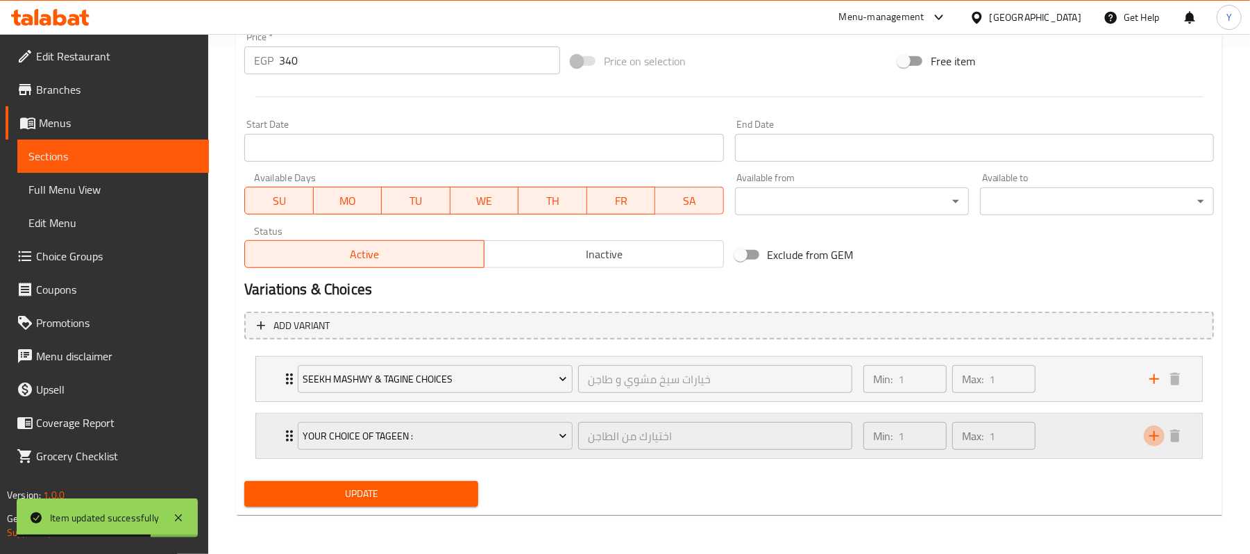
click at [1152, 437] on icon "add" at bounding box center [1155, 436] width 10 height 10
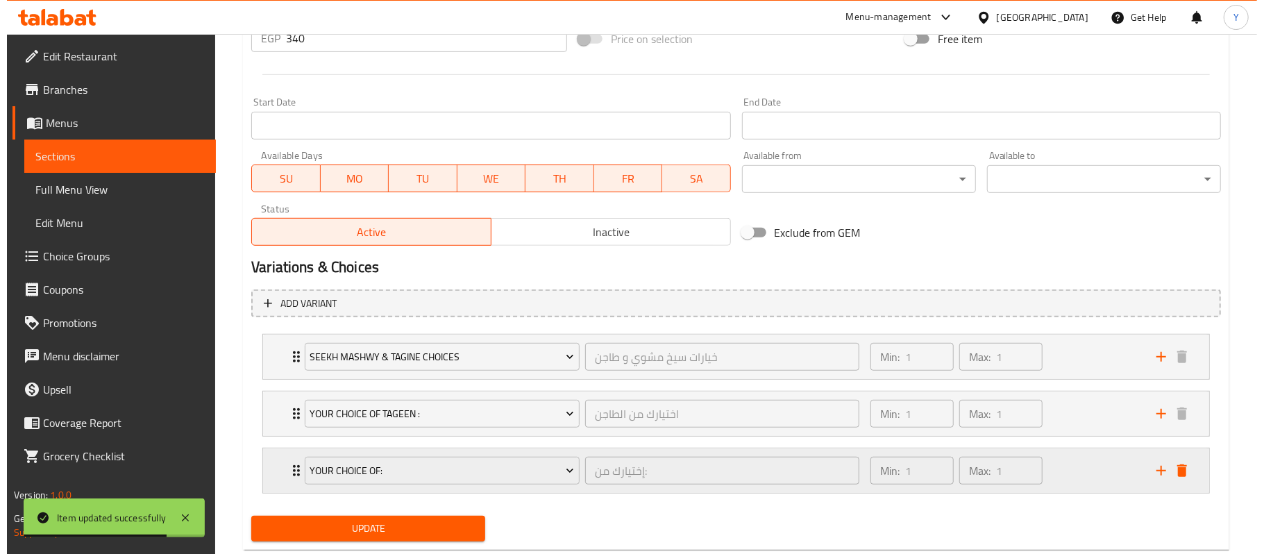
scroll to position [567, 0]
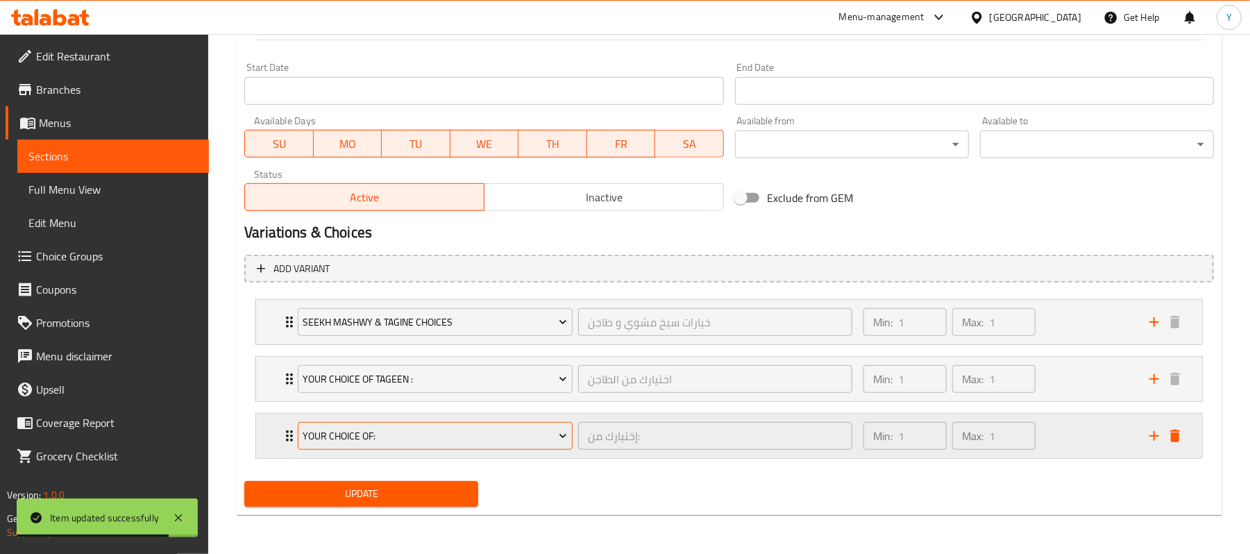
click at [534, 435] on span "Your Choice Of:" at bounding box center [435, 436] width 265 height 17
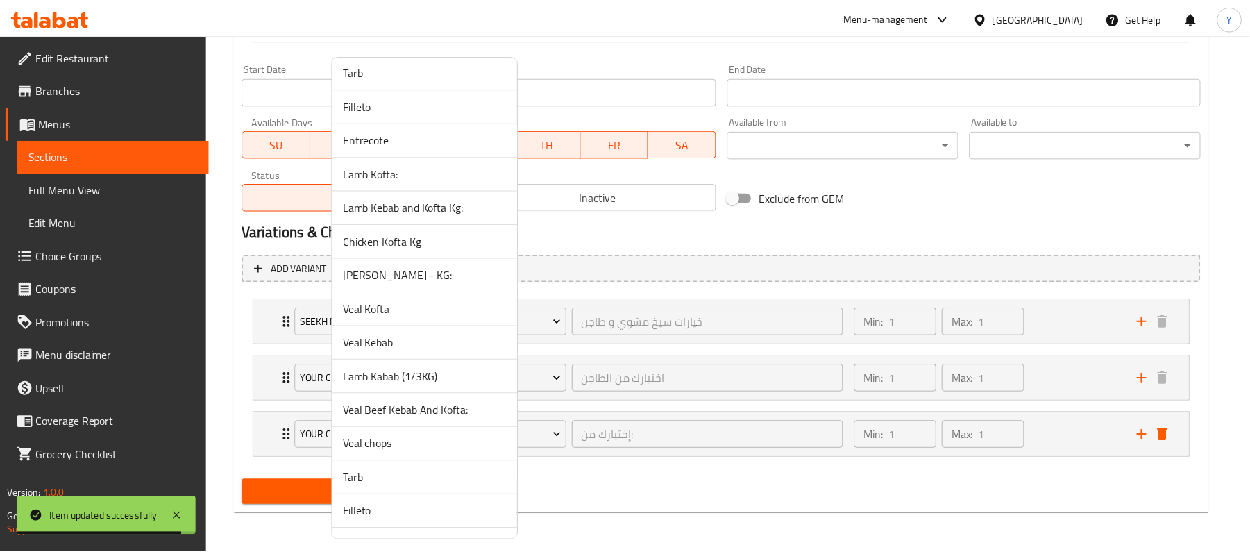
scroll to position [1579, 0]
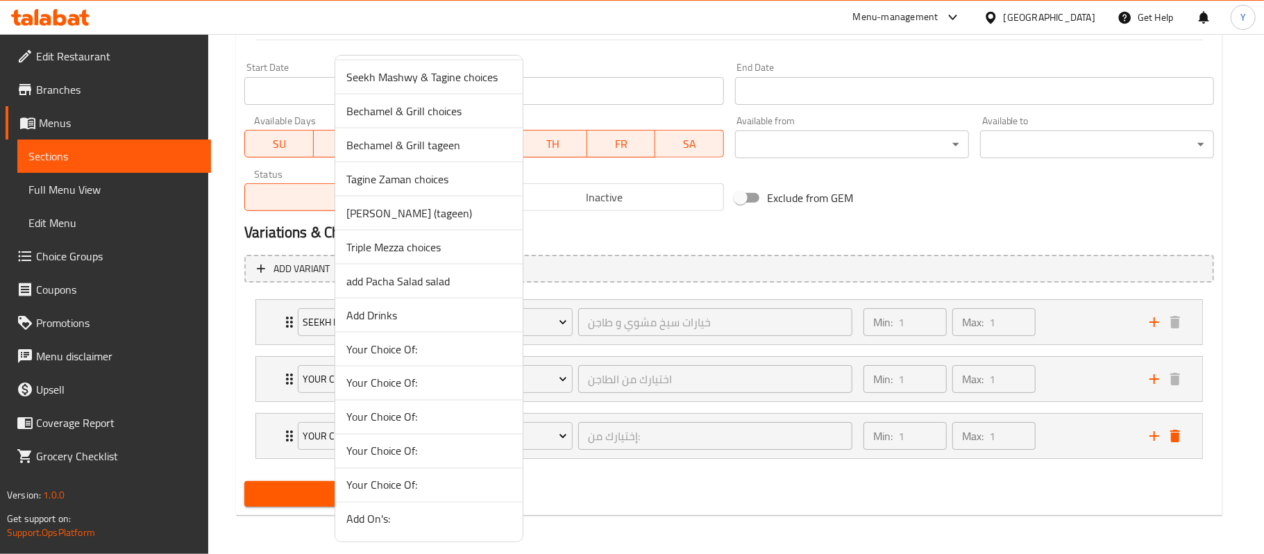
click at [448, 281] on span "add Pacha Salad salad" at bounding box center [428, 281] width 165 height 17
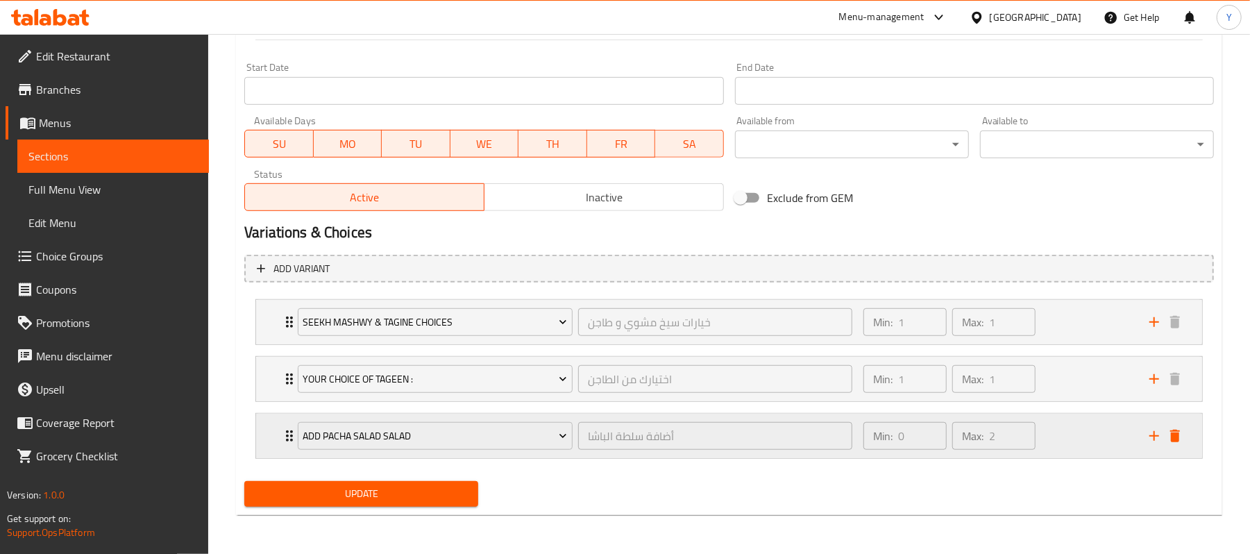
click at [1156, 434] on icon "add" at bounding box center [1154, 436] width 17 height 17
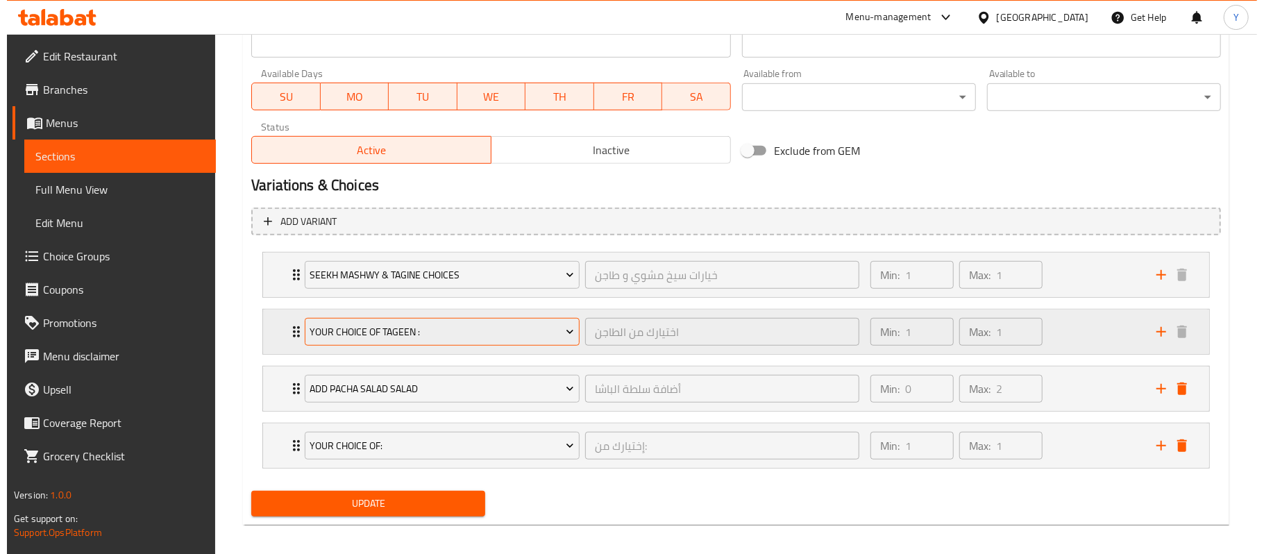
scroll to position [623, 0]
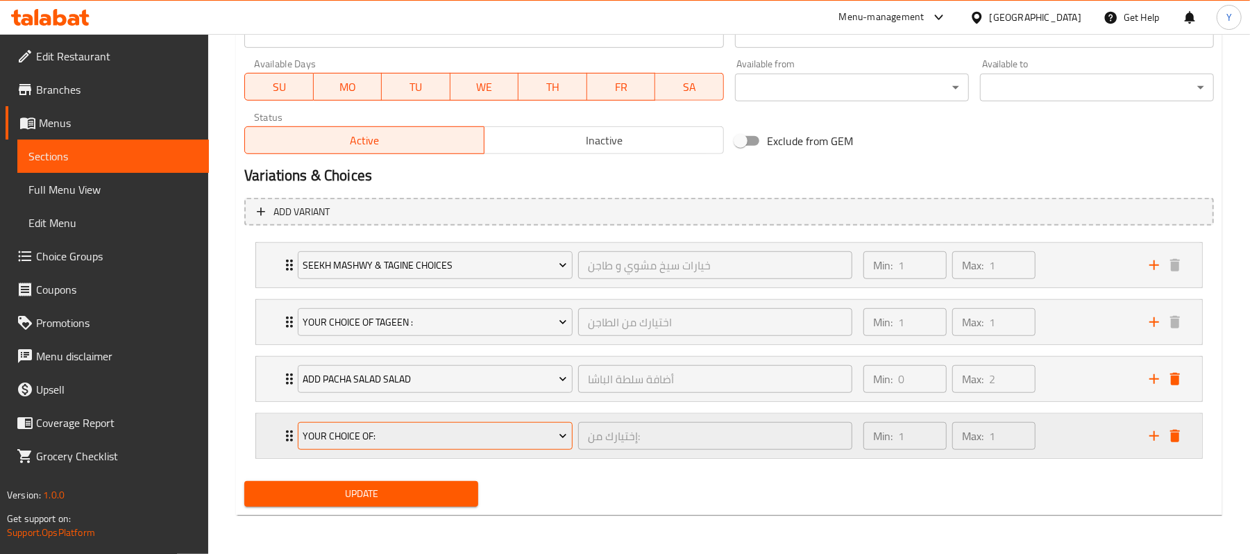
click at [368, 439] on span "Your Choice Of:" at bounding box center [435, 436] width 265 height 17
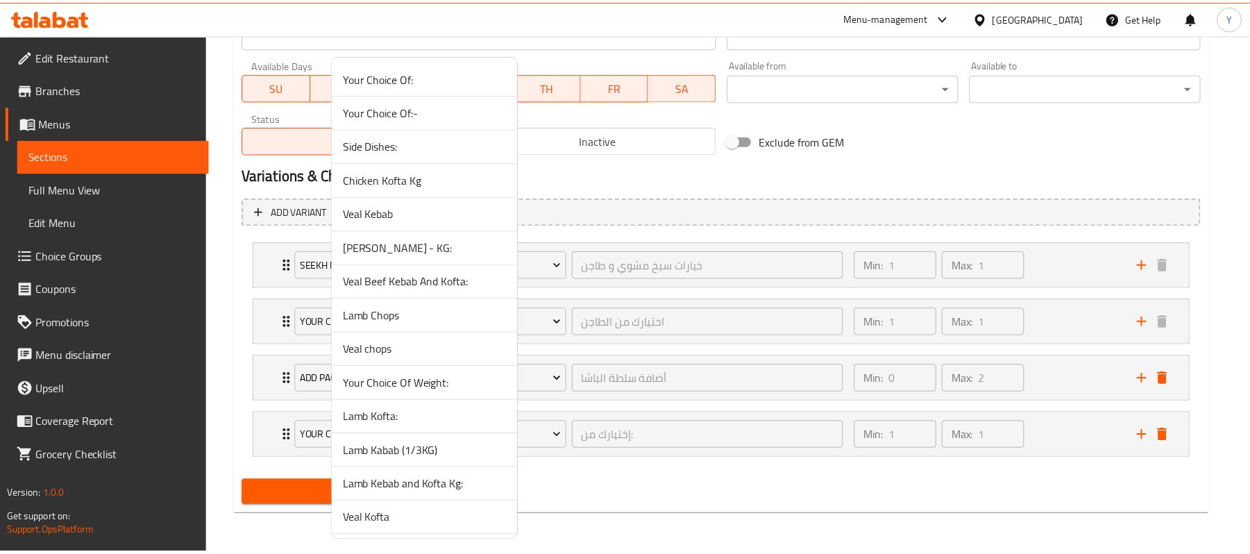
scroll to position [1579, 0]
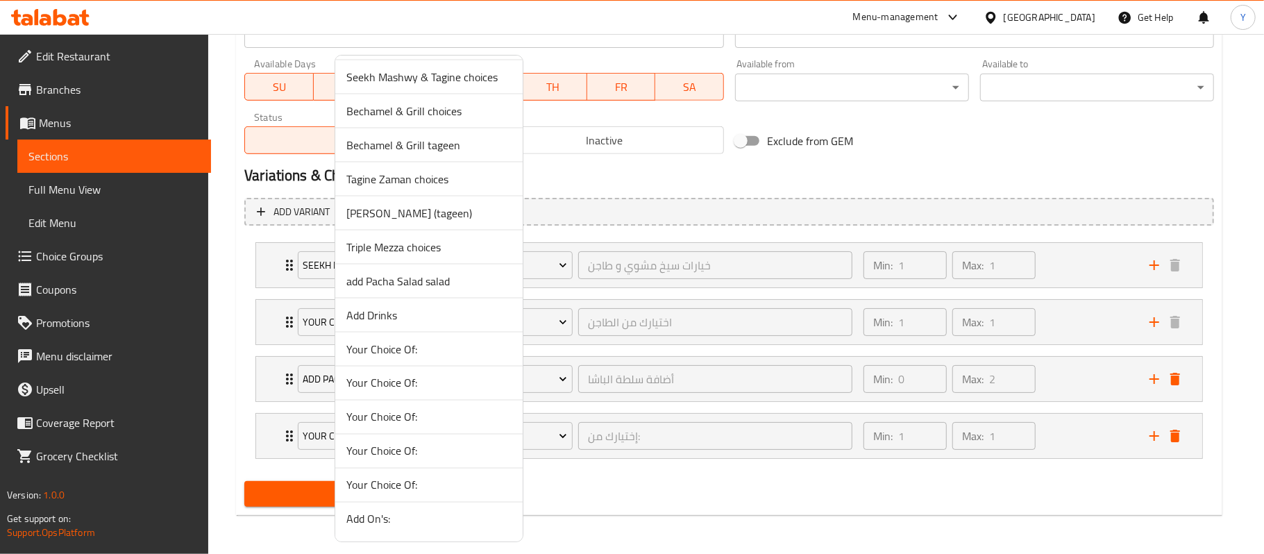
click at [408, 304] on li "Add Drinks" at bounding box center [428, 316] width 187 height 34
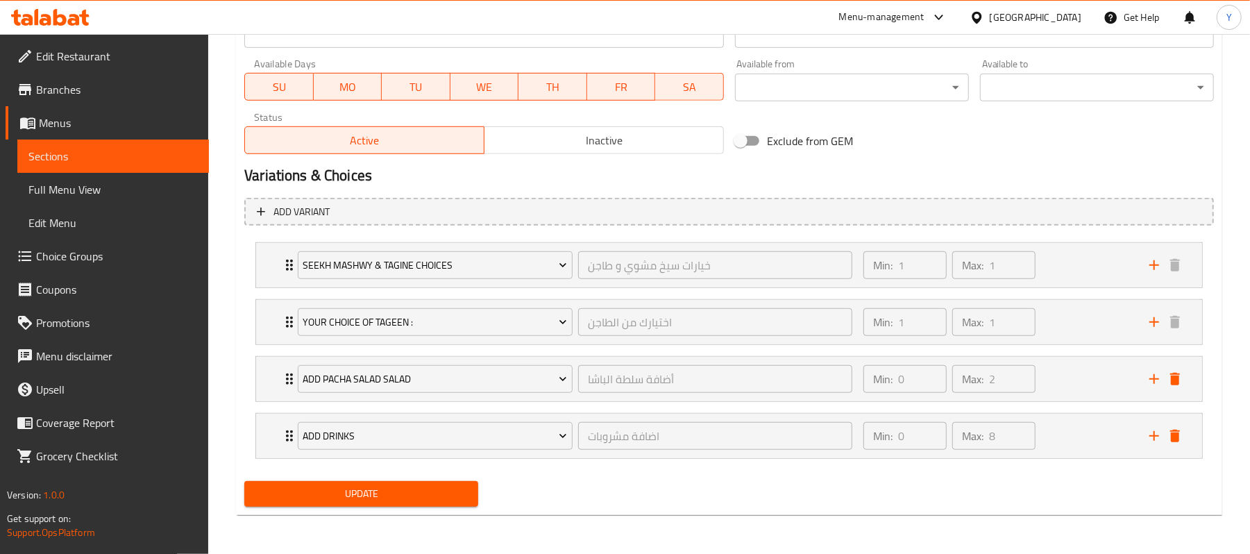
click at [428, 496] on span "Update" at bounding box center [361, 493] width 212 height 17
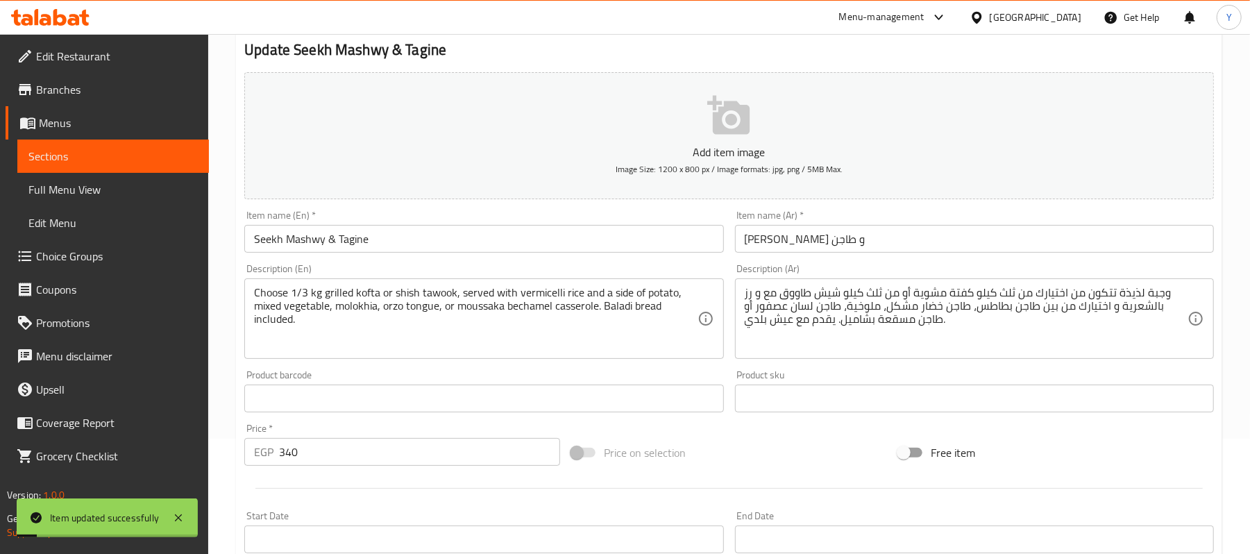
scroll to position [0, 0]
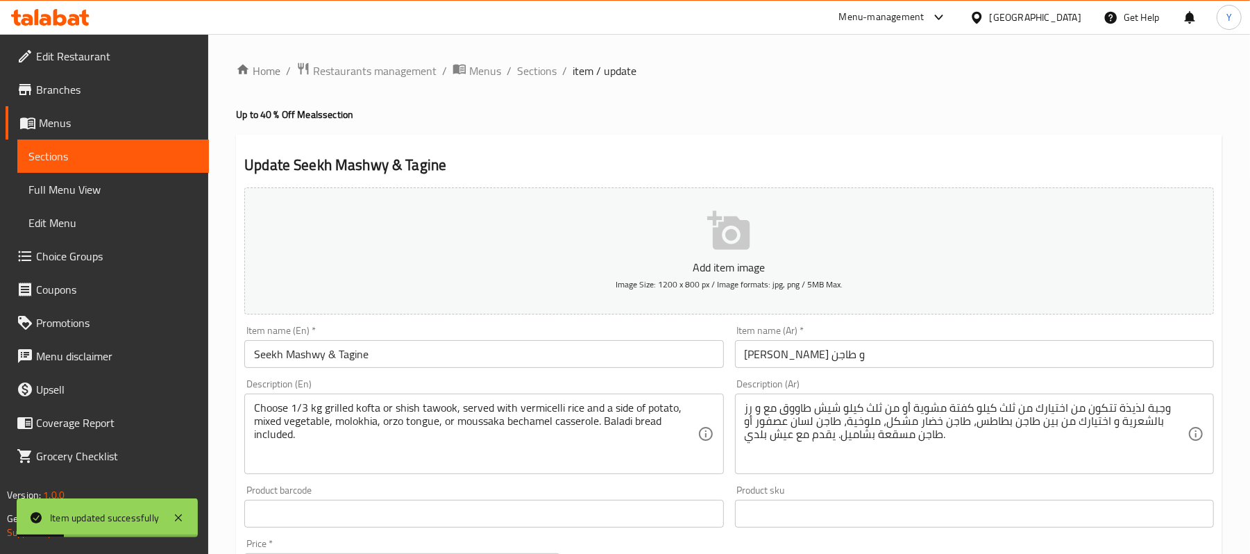
drag, startPoint x: 537, startPoint y: 67, endPoint x: 539, endPoint y: 81, distance: 14.6
click at [537, 67] on span "Sections" at bounding box center [537, 70] width 40 height 17
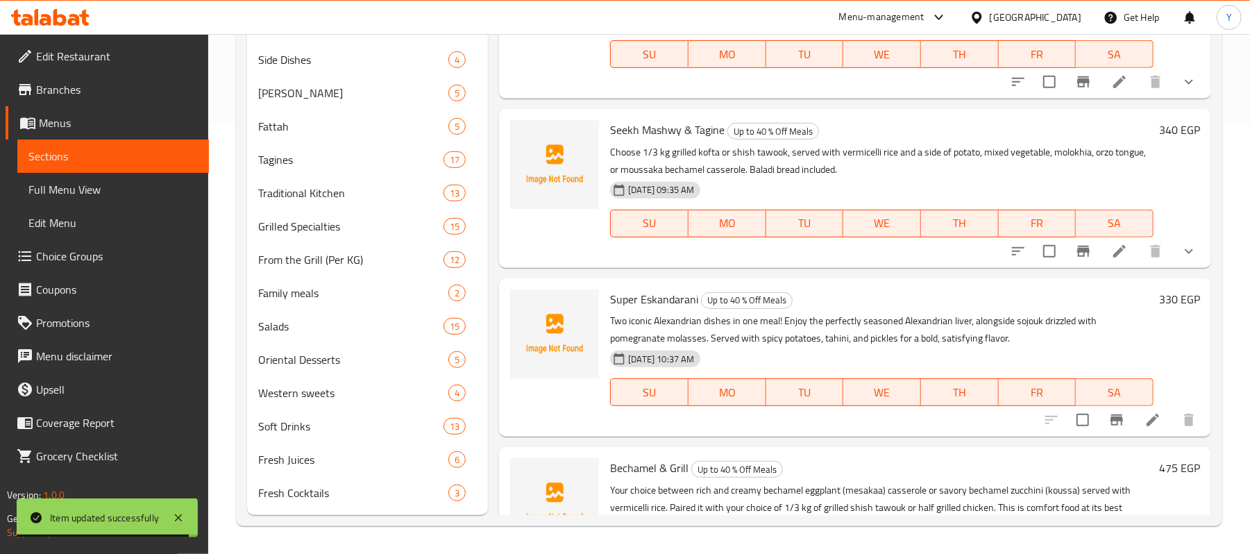
scroll to position [184, 0]
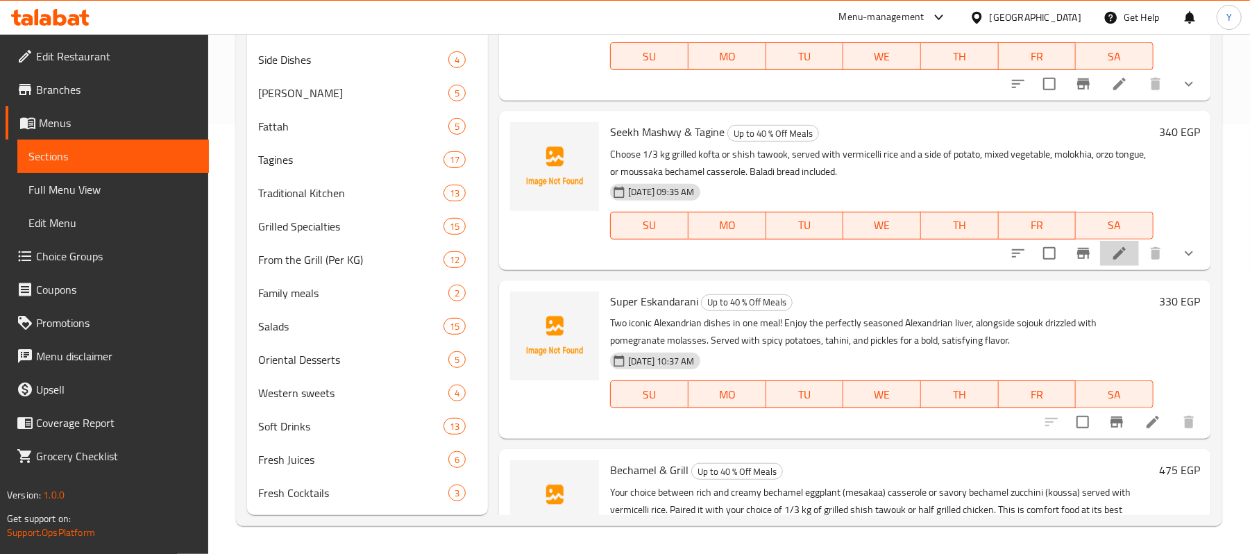
click at [1100, 251] on li at bounding box center [1119, 253] width 39 height 25
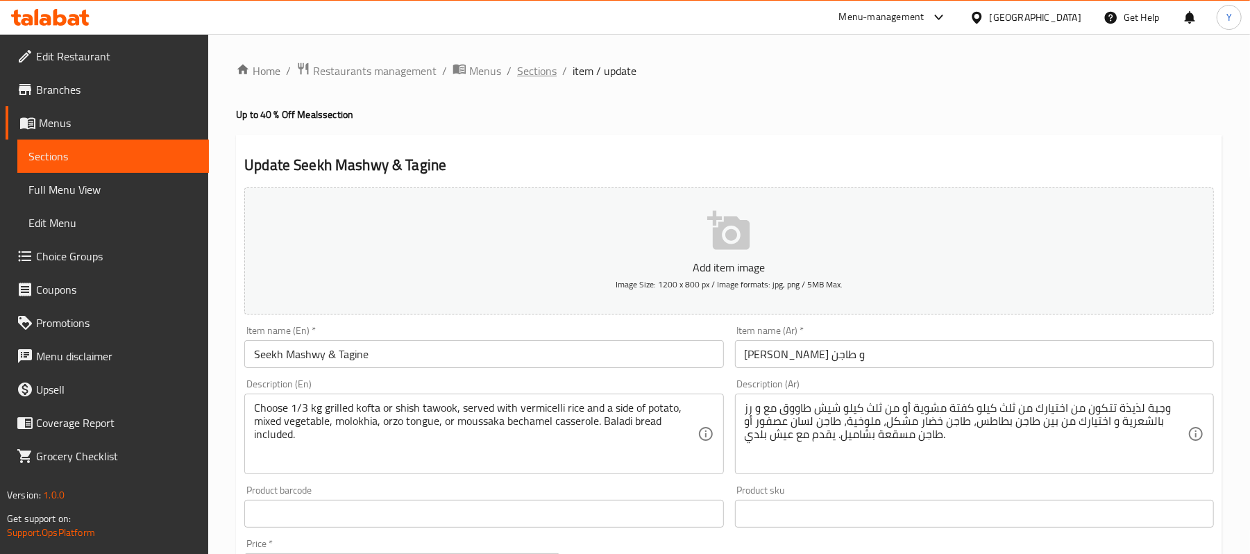
click at [523, 67] on span "Sections" at bounding box center [537, 70] width 40 height 17
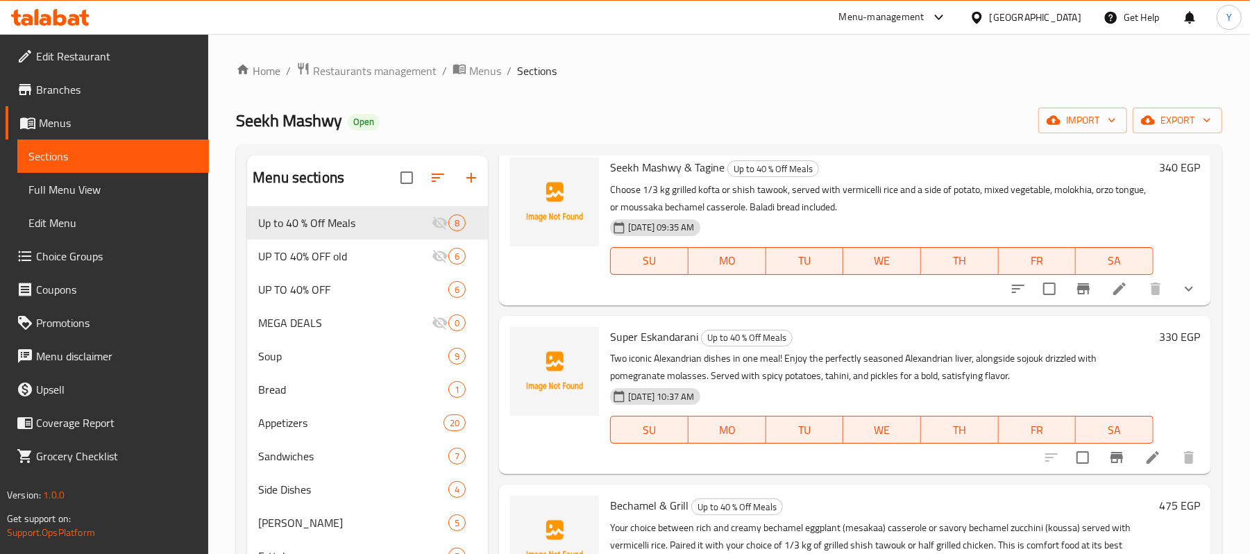
scroll to position [587, 0]
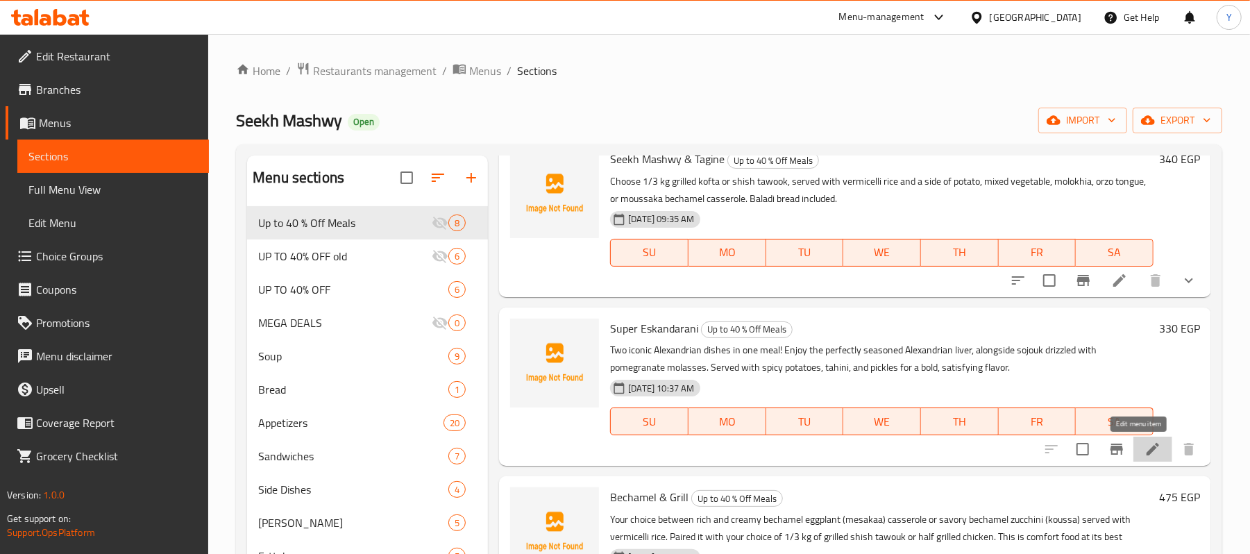
click at [1145, 448] on icon at bounding box center [1153, 449] width 17 height 17
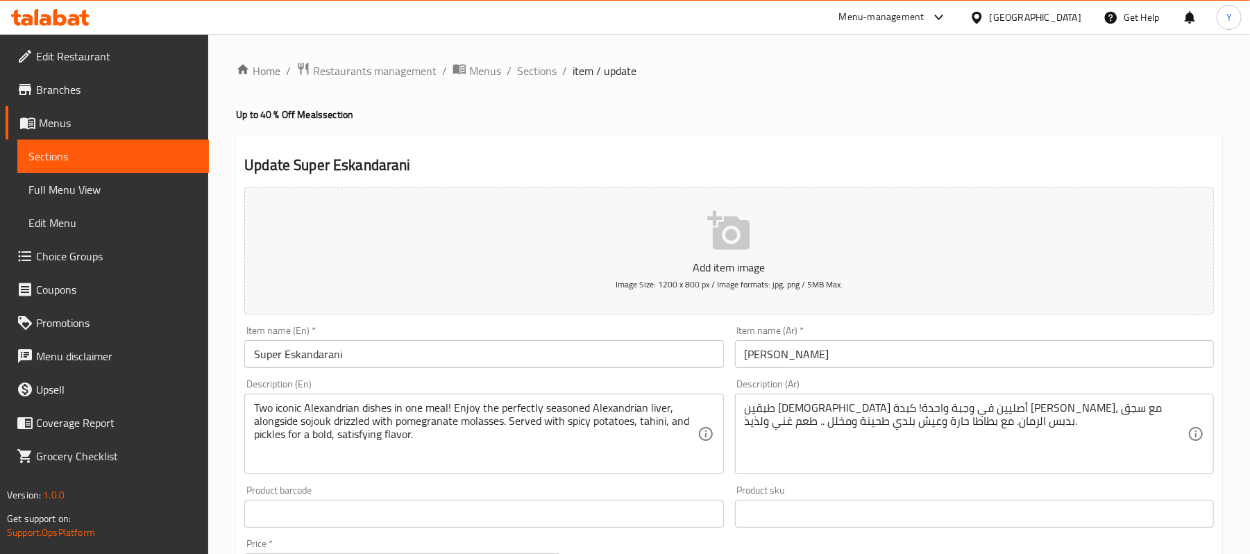
scroll to position [426, 0]
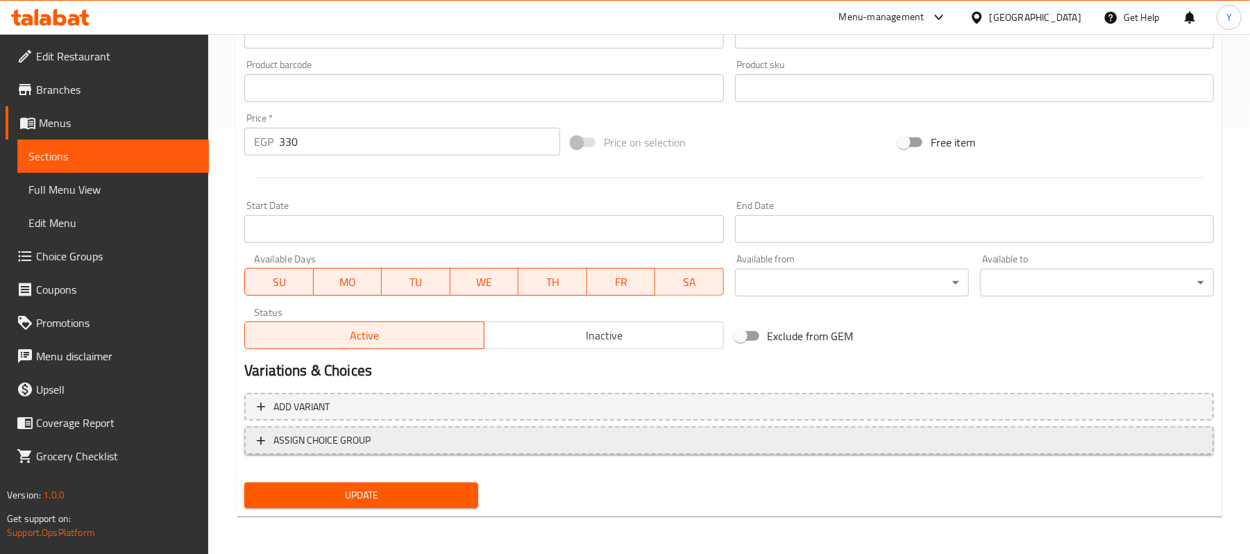
click at [522, 436] on span "ASSIGN CHOICE GROUP" at bounding box center [729, 440] width 945 height 17
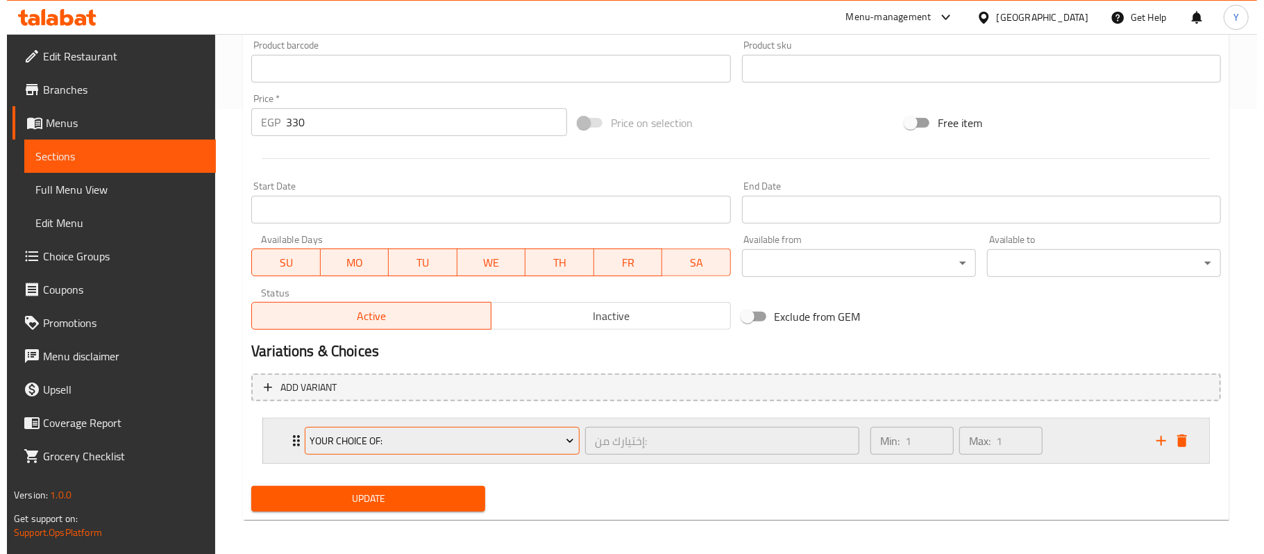
scroll to position [451, 0]
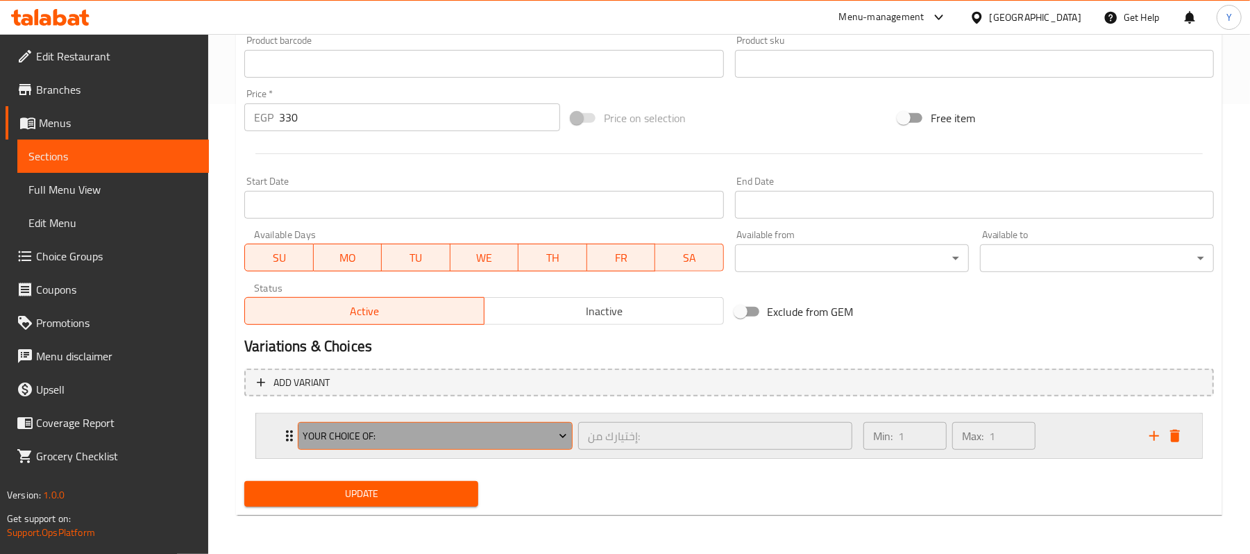
click at [544, 422] on button "Your Choice Of:" at bounding box center [435, 436] width 275 height 28
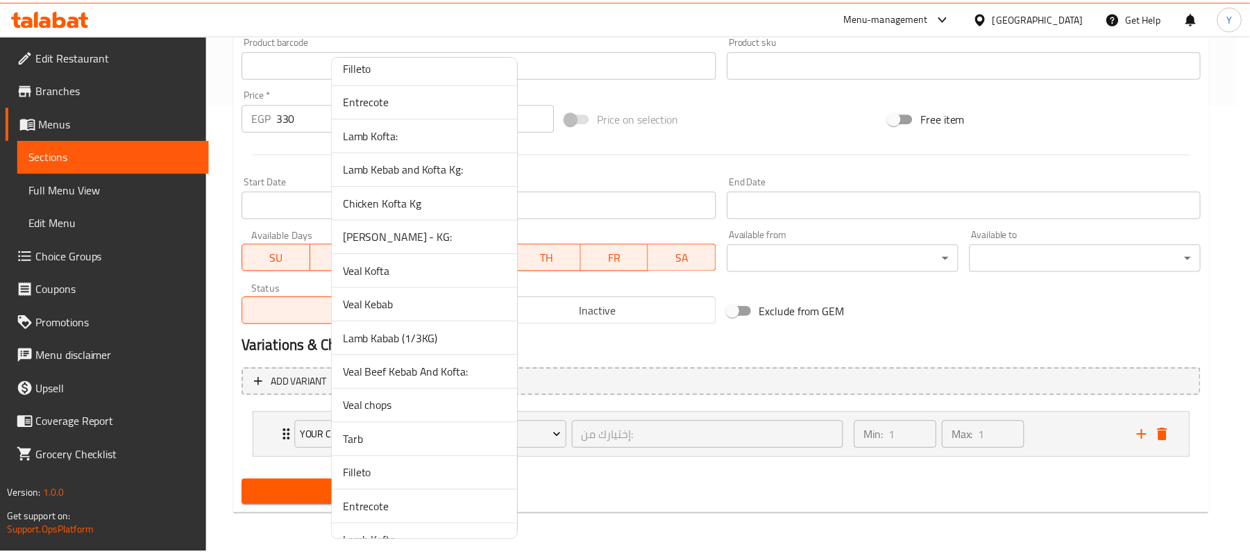
scroll to position [1579, 0]
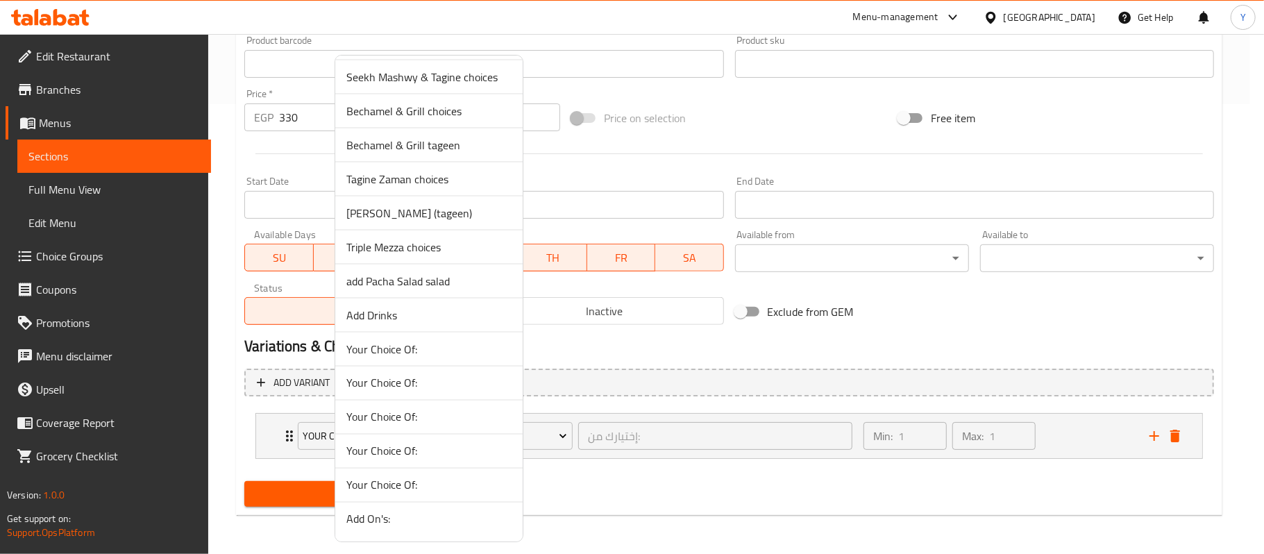
click at [454, 284] on span "add Pacha Salad salad" at bounding box center [428, 281] width 165 height 17
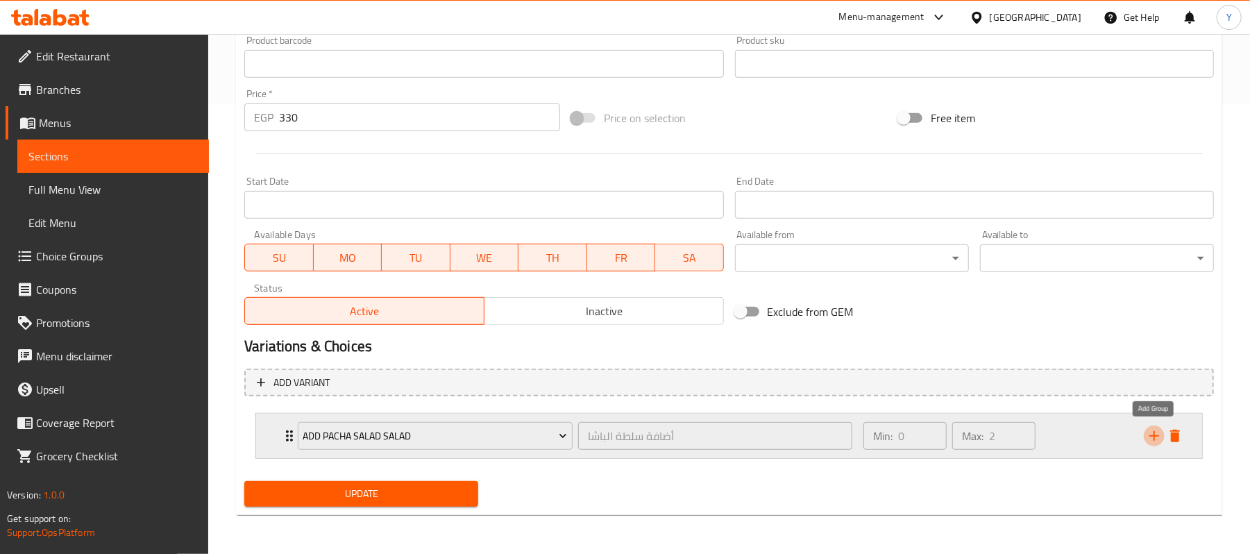
click at [1152, 429] on icon "add" at bounding box center [1154, 436] width 17 height 17
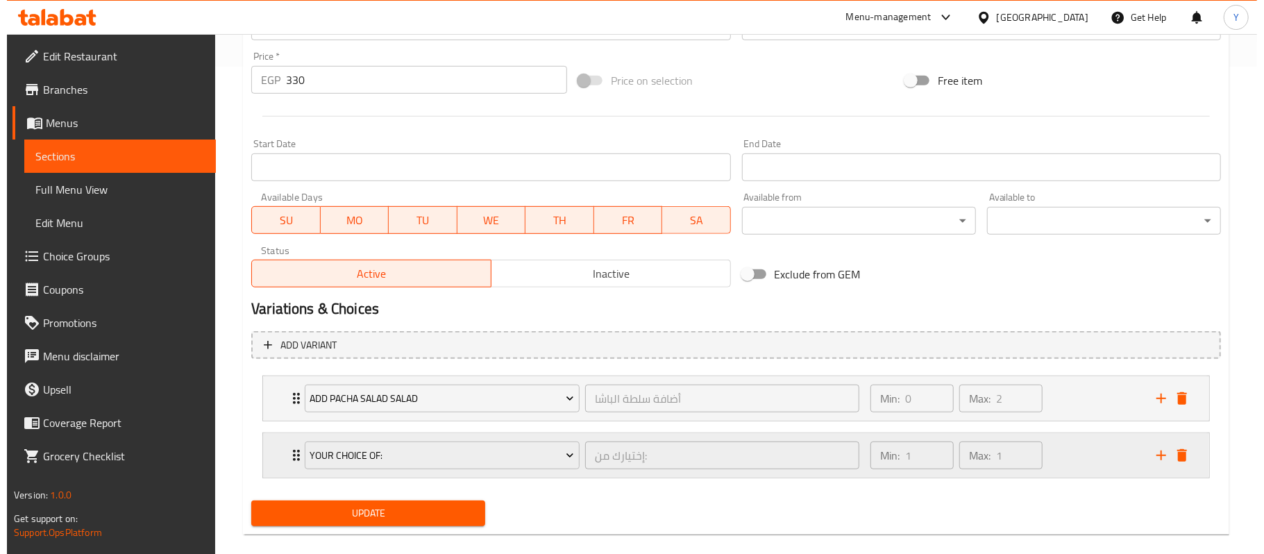
scroll to position [508, 0]
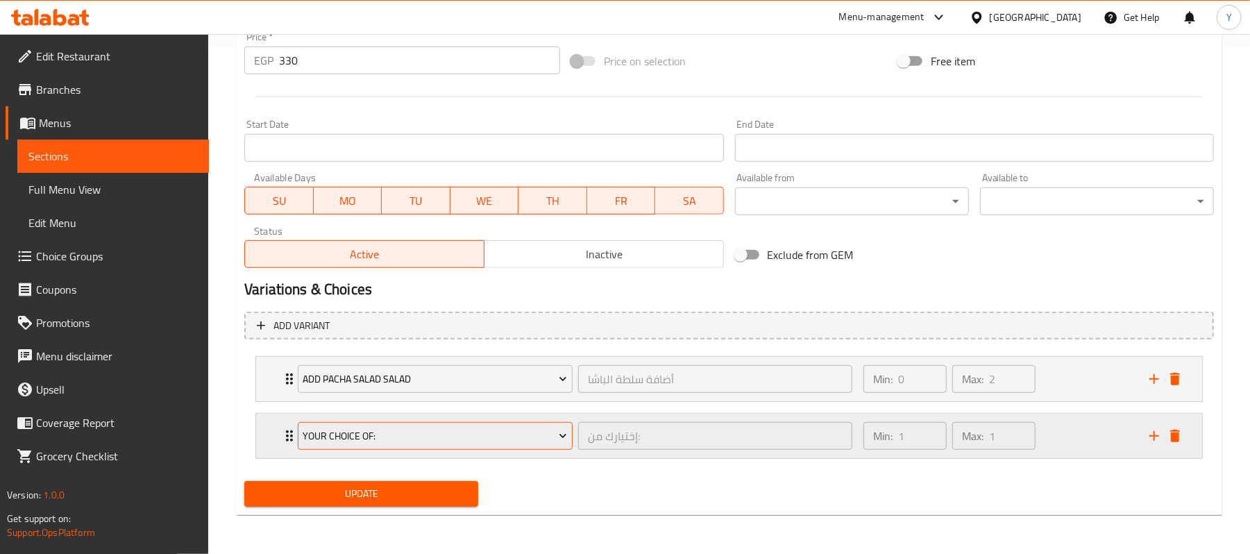
click at [478, 432] on span "Your Choice Of:" at bounding box center [435, 436] width 265 height 17
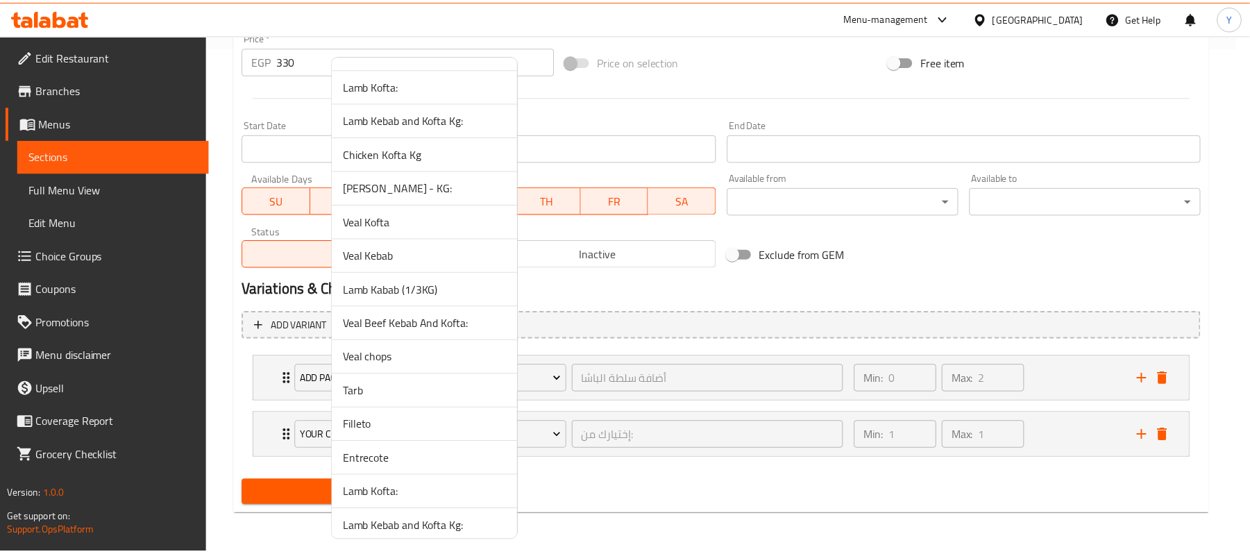
scroll to position [1579, 0]
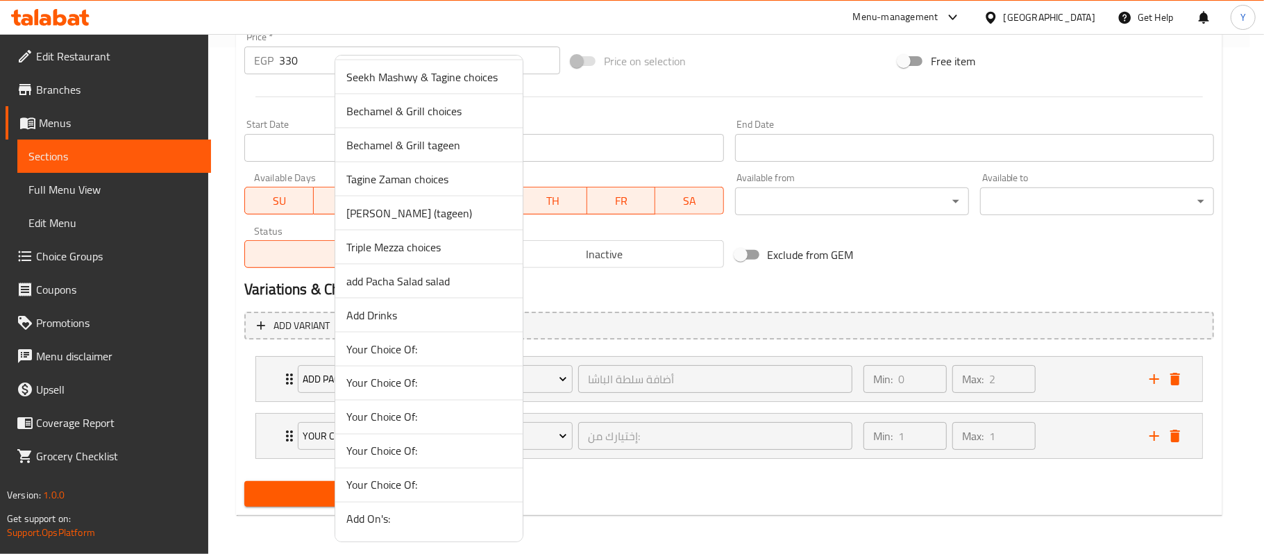
click at [462, 321] on span "Add Drinks" at bounding box center [428, 315] width 165 height 17
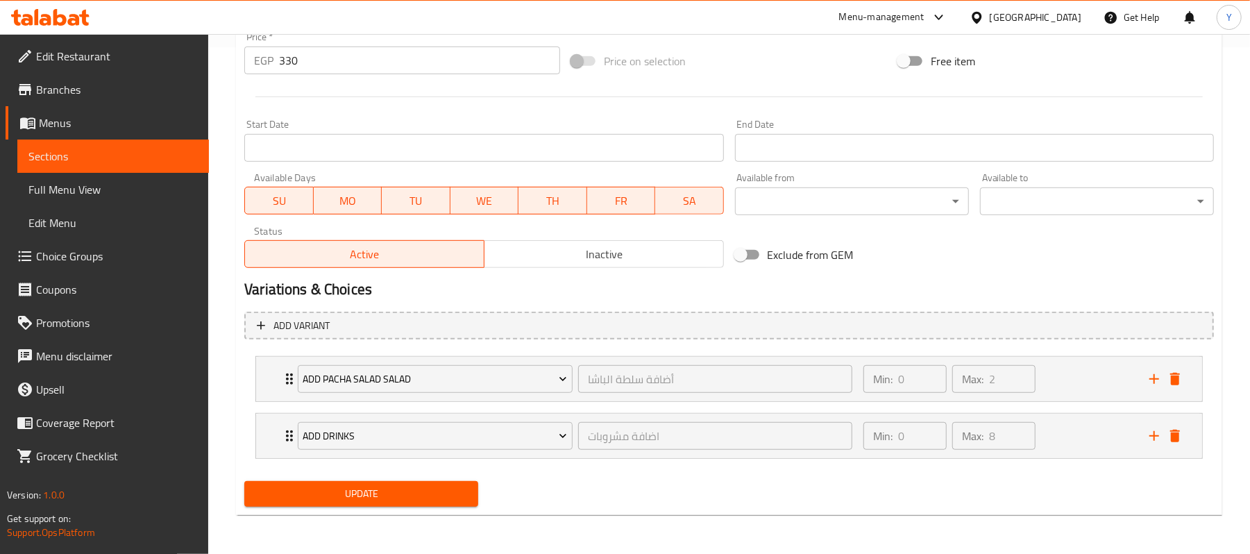
click at [424, 498] on span "Update" at bounding box center [361, 493] width 212 height 17
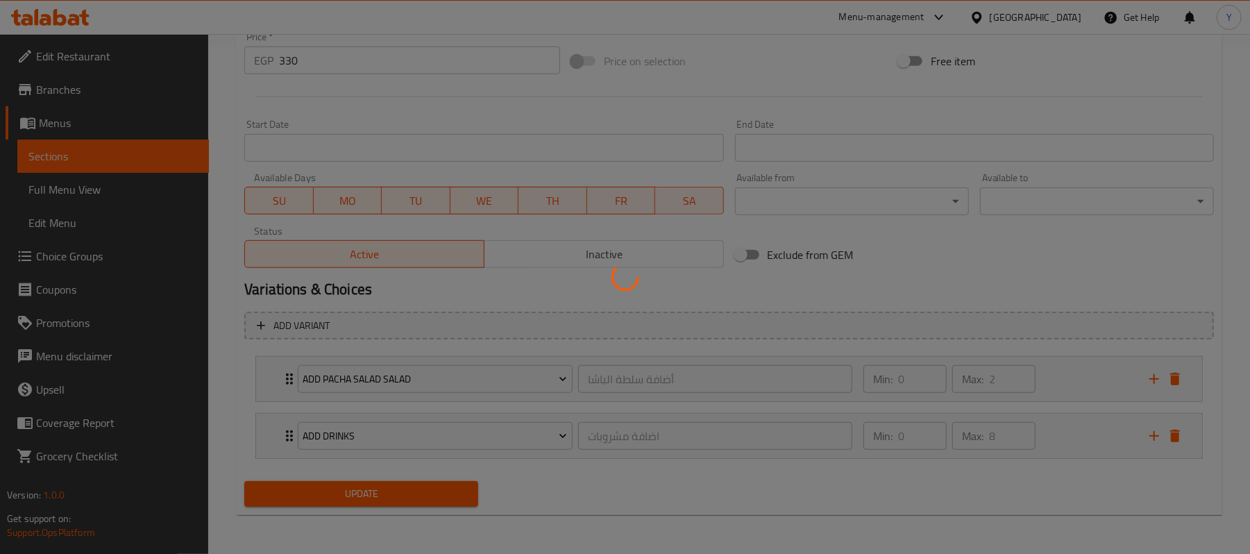
scroll to position [0, 0]
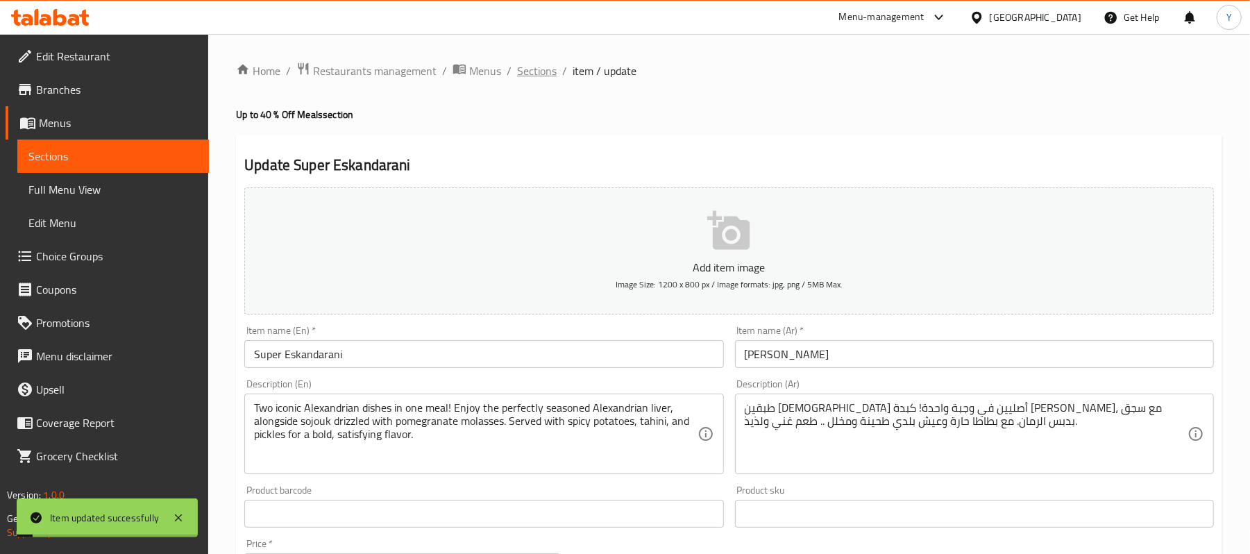
click at [537, 62] on span "Sections" at bounding box center [537, 70] width 40 height 17
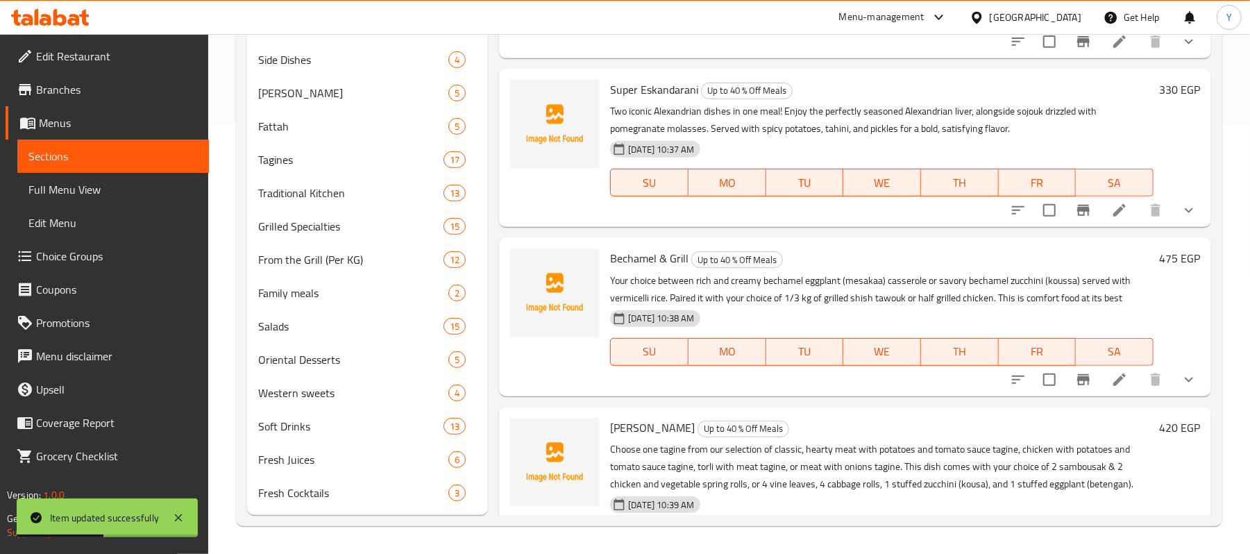
scroll to position [371, 0]
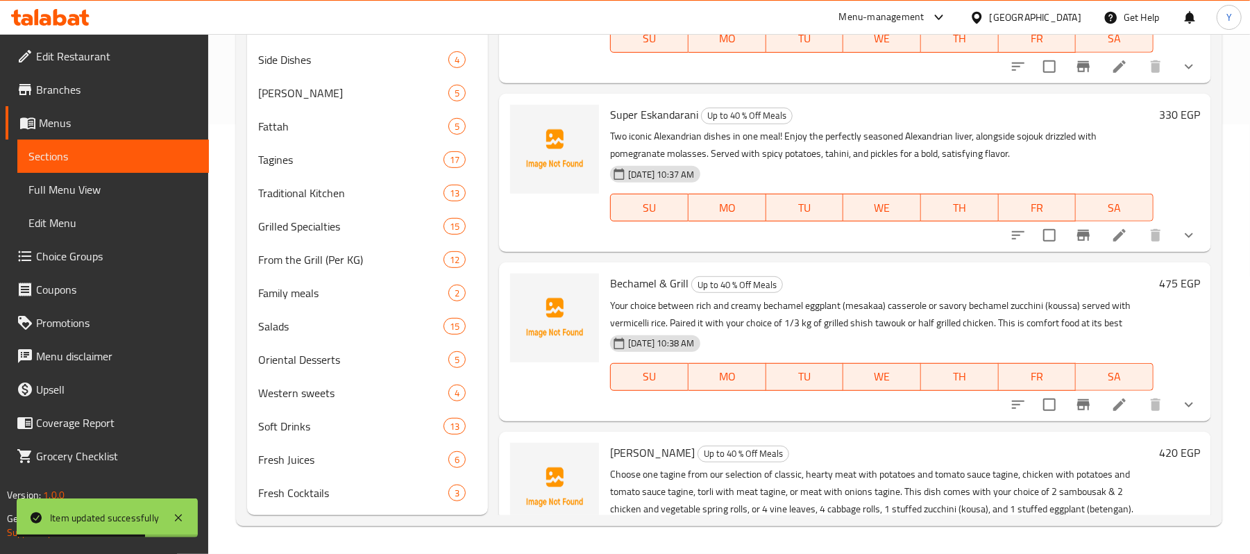
click at [1100, 409] on li at bounding box center [1119, 404] width 39 height 25
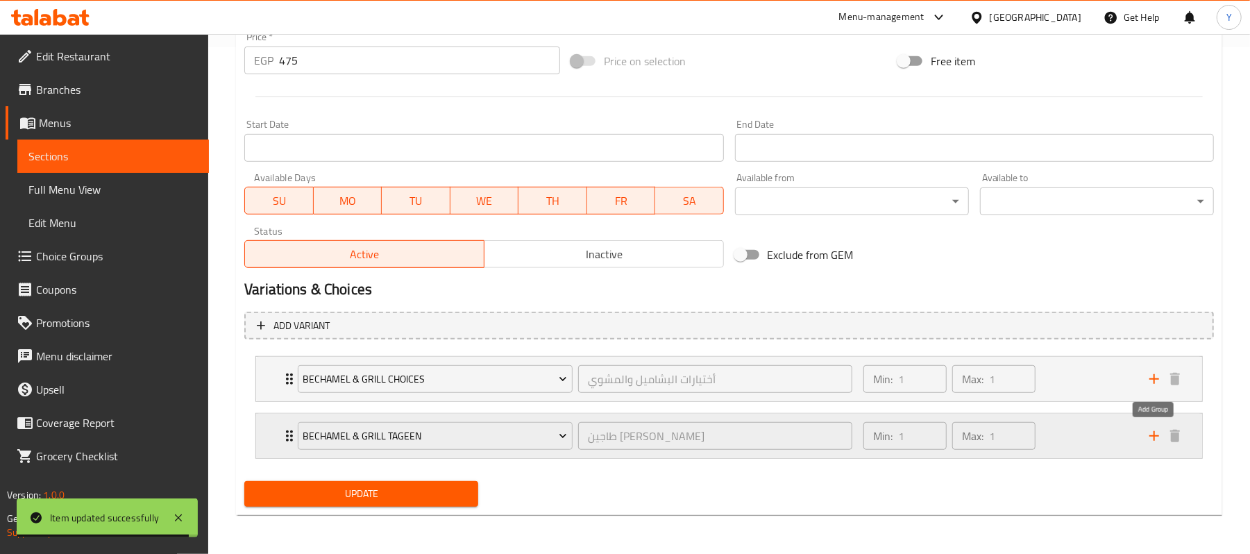
click at [1158, 437] on icon "add" at bounding box center [1154, 436] width 17 height 17
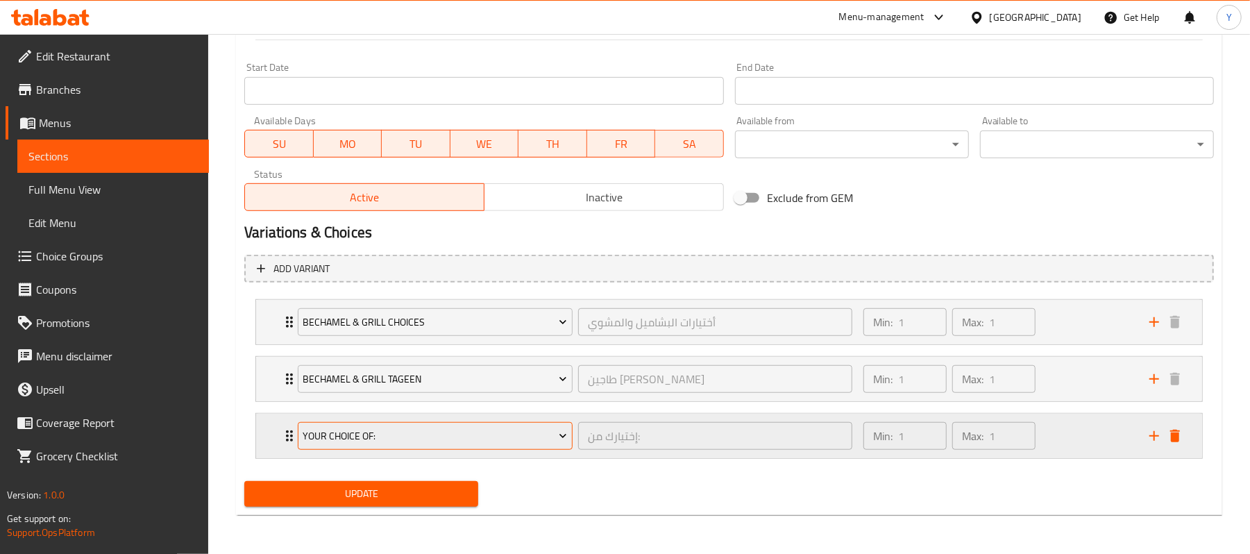
click at [512, 437] on span "Your Choice Of:" at bounding box center [435, 436] width 265 height 17
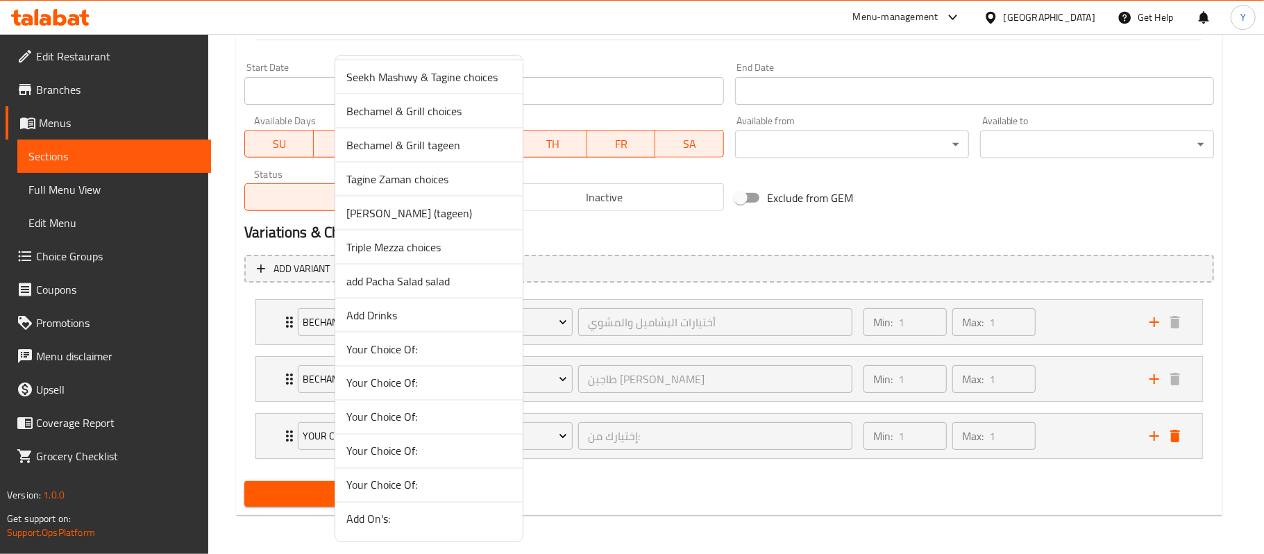
click at [464, 273] on span "add Pacha Salad salad" at bounding box center [428, 281] width 165 height 17
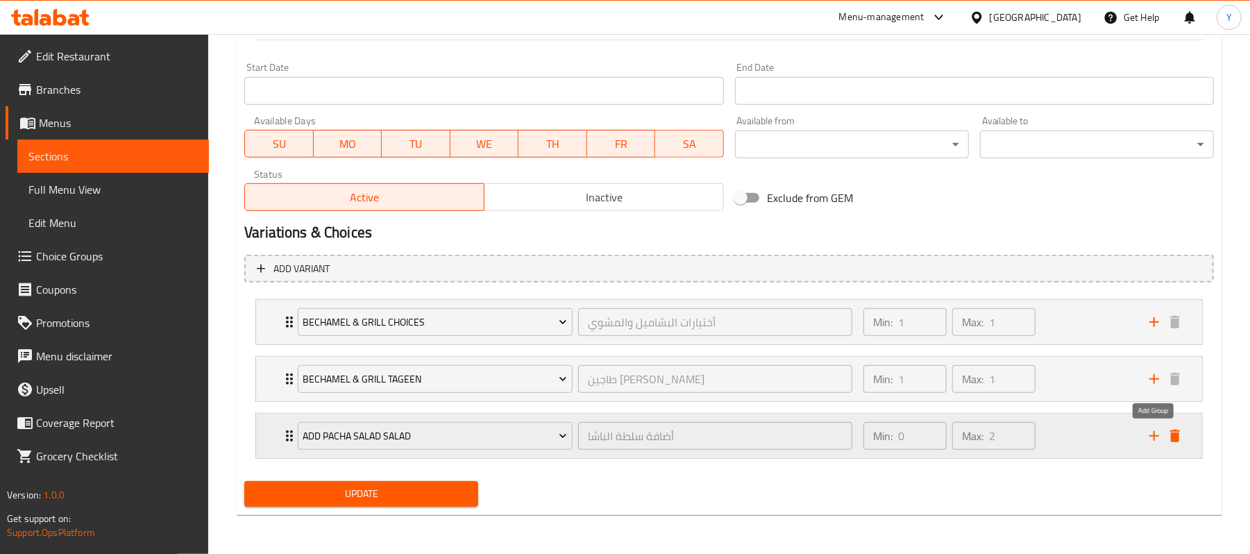
click at [1155, 435] on icon "add" at bounding box center [1155, 436] width 10 height 10
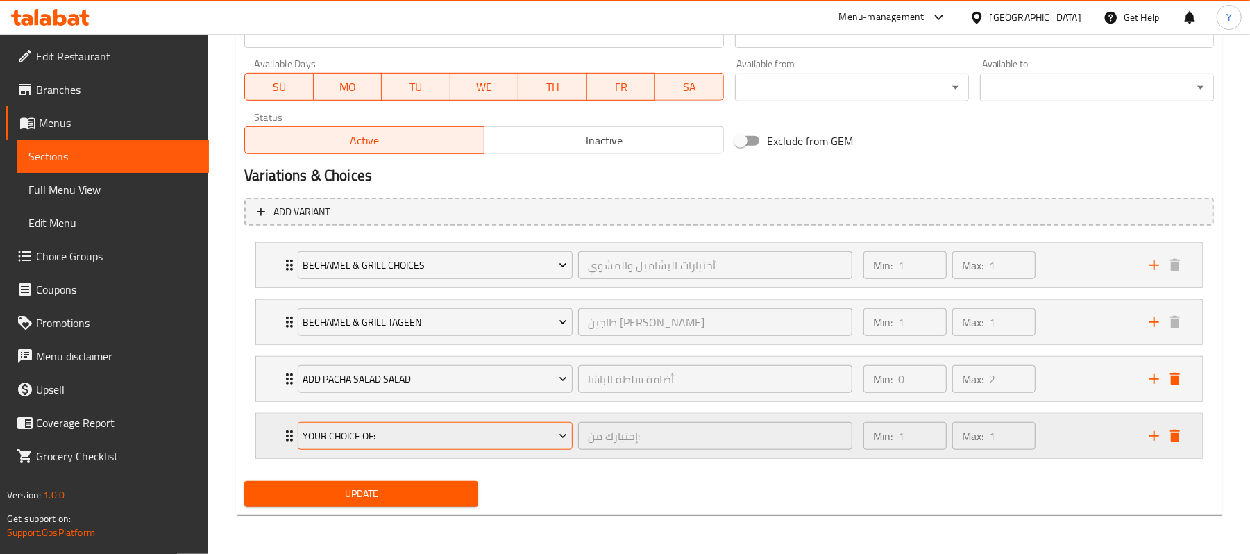
click at [354, 434] on span "Your Choice Of:" at bounding box center [435, 436] width 265 height 17
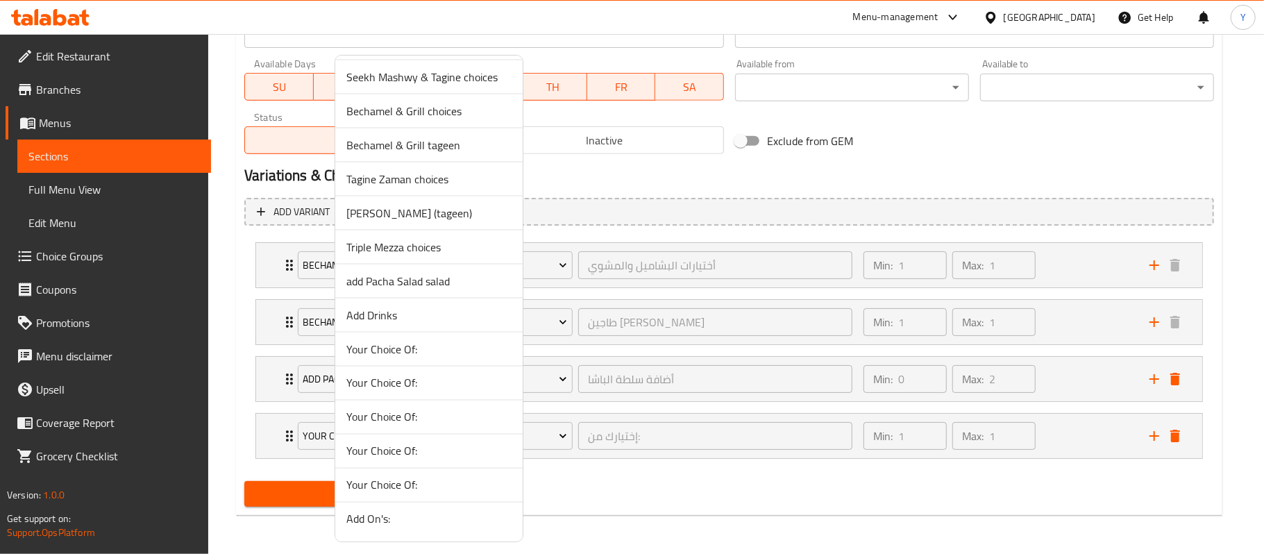
click at [421, 315] on span "Add Drinks" at bounding box center [428, 315] width 165 height 17
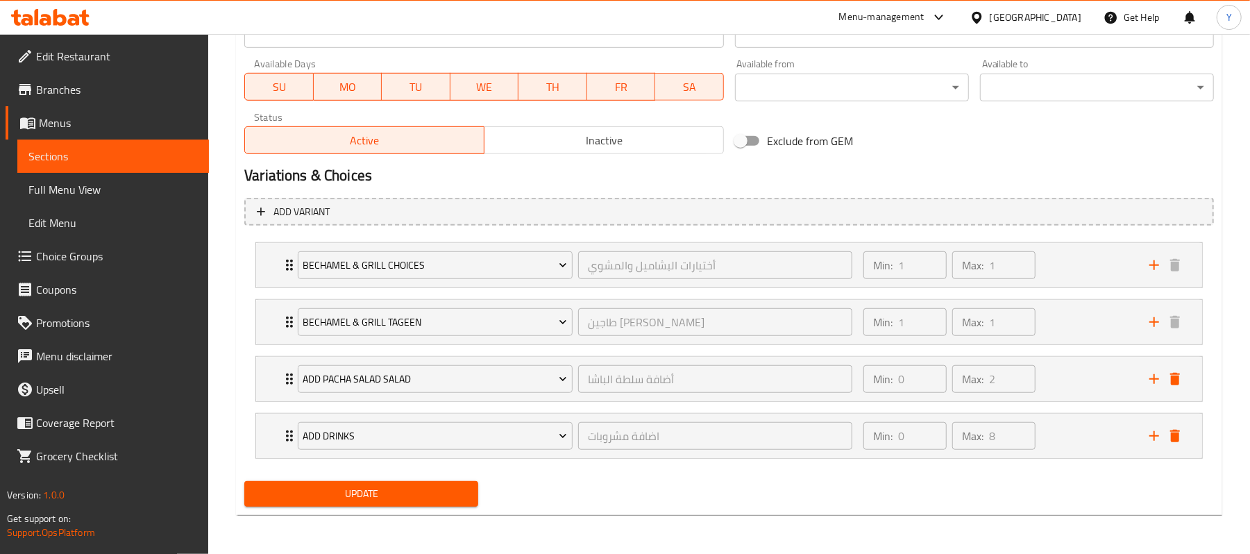
click at [394, 496] on span "Update" at bounding box center [361, 493] width 212 height 17
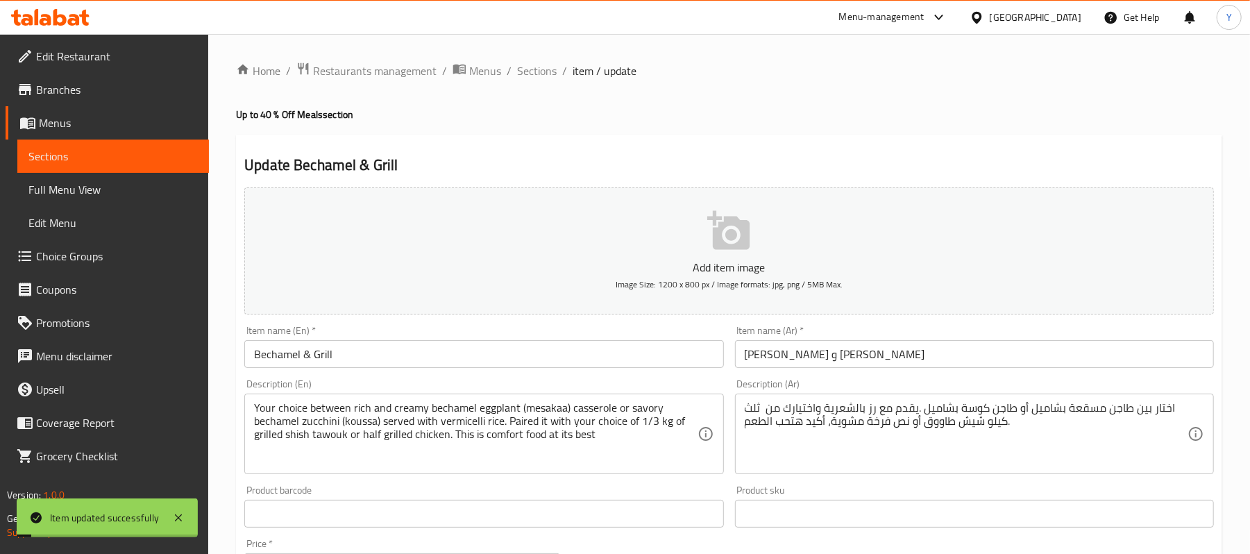
click at [547, 75] on span "Sections" at bounding box center [537, 70] width 40 height 17
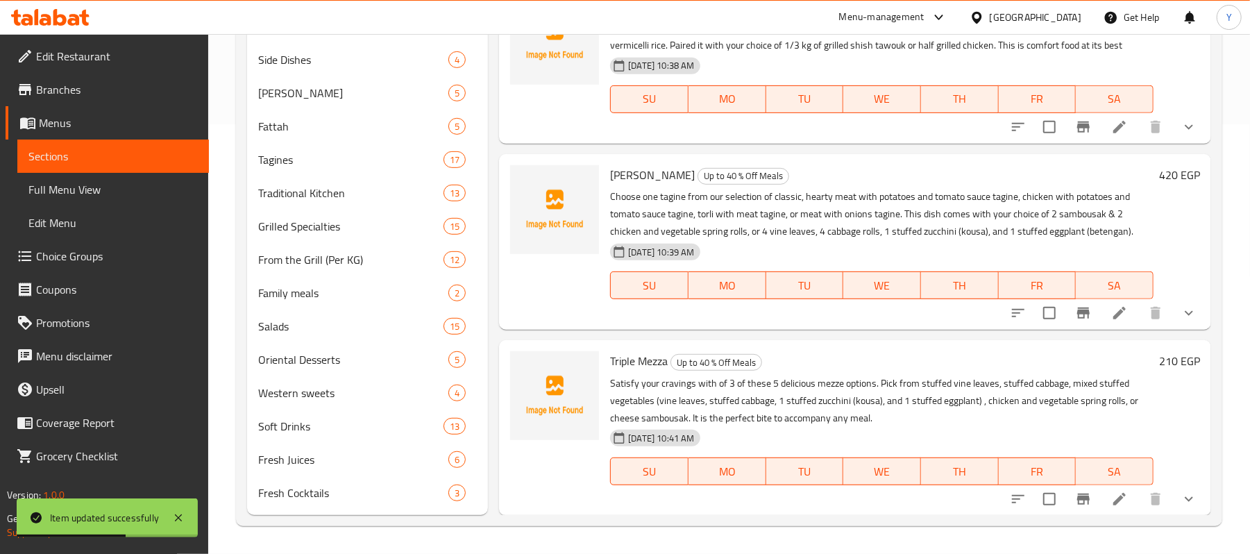
click at [1112, 305] on icon at bounding box center [1120, 313] width 17 height 17
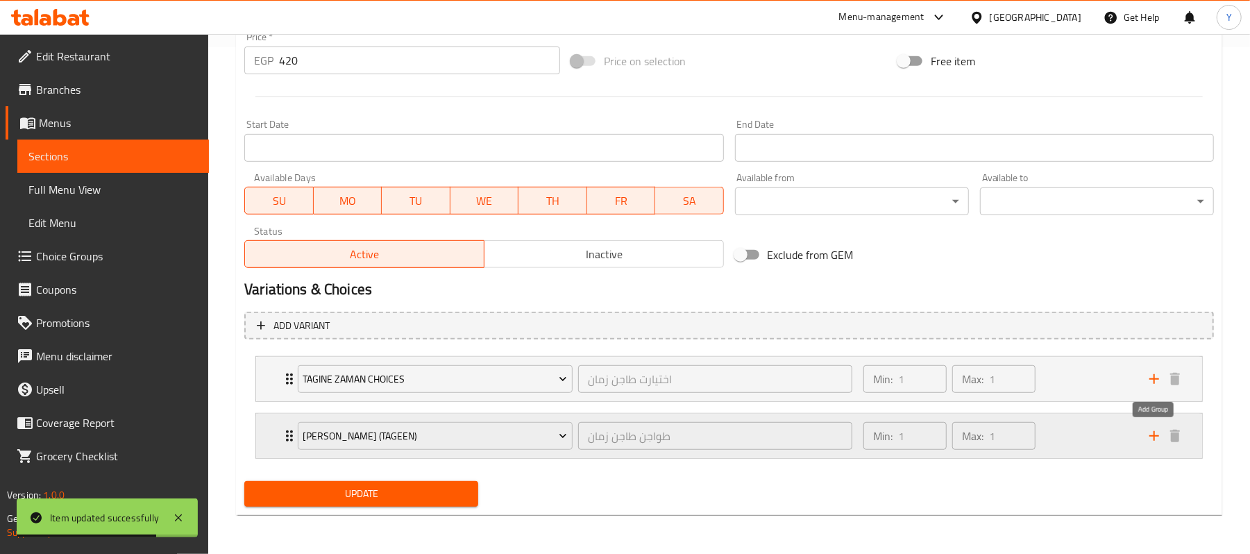
click at [1156, 436] on icon "add" at bounding box center [1155, 436] width 10 height 10
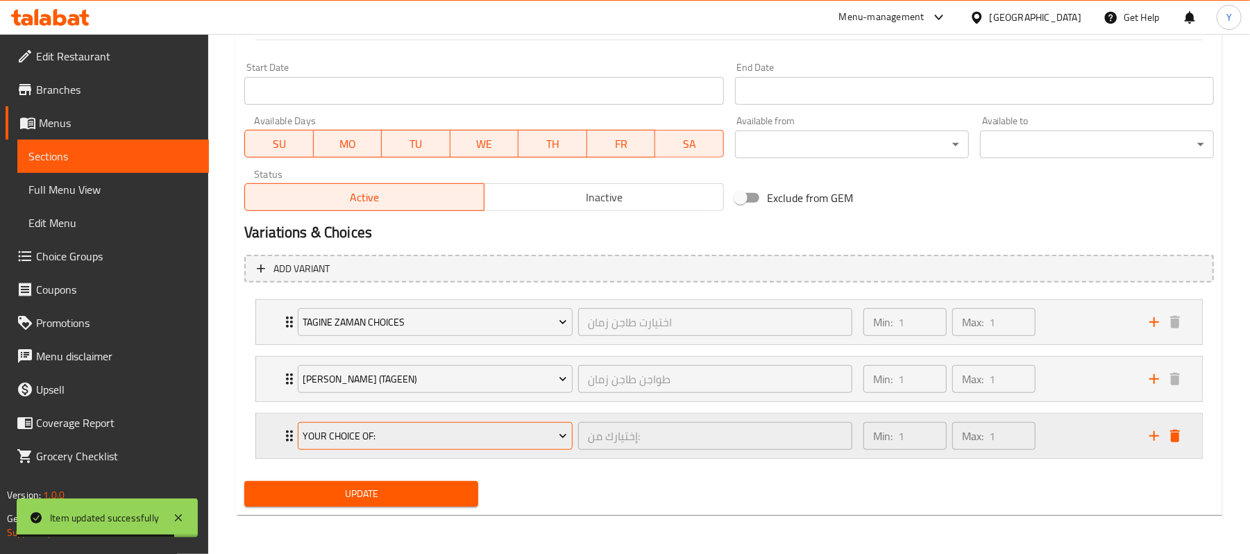
click at [526, 432] on span "Your Choice Of:" at bounding box center [435, 436] width 265 height 17
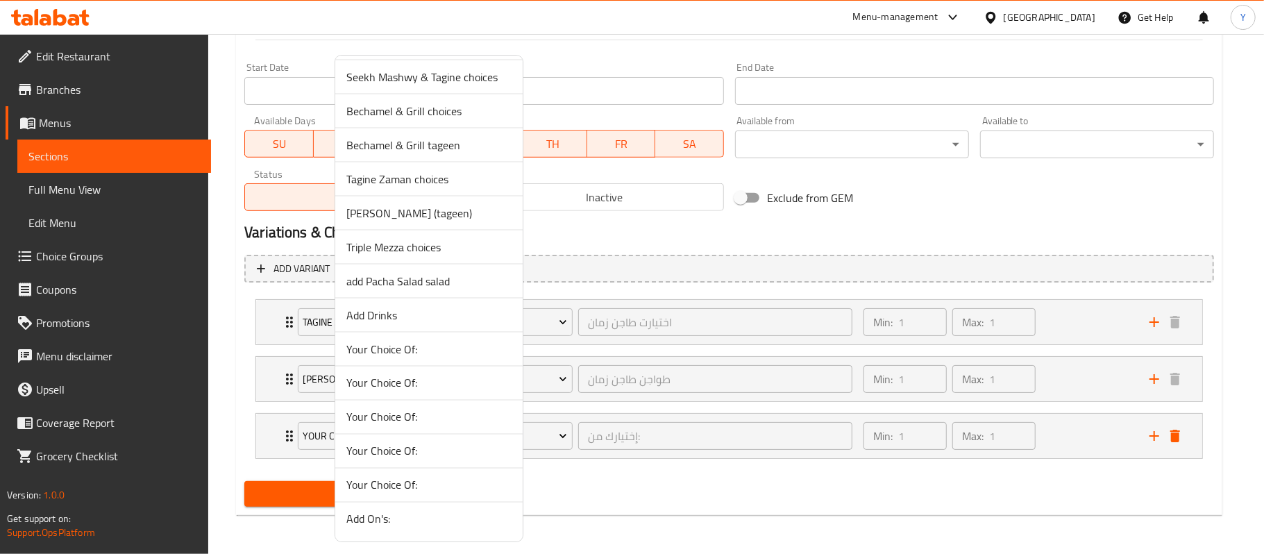
click at [431, 280] on span "add Pacha Salad salad" at bounding box center [428, 281] width 165 height 17
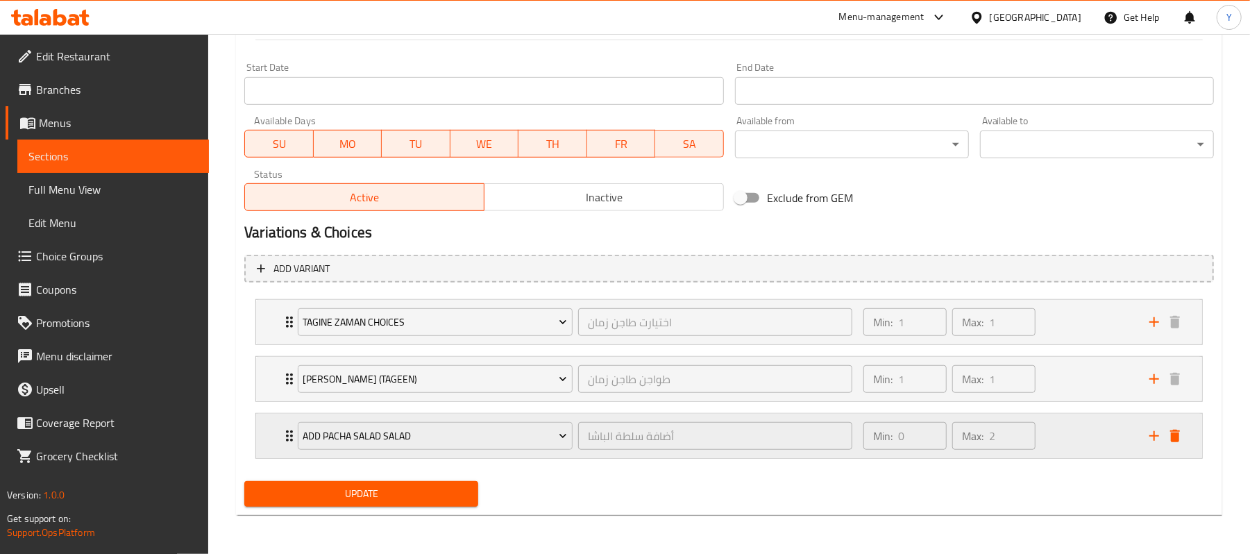
click at [1144, 434] on button "add" at bounding box center [1154, 436] width 21 height 21
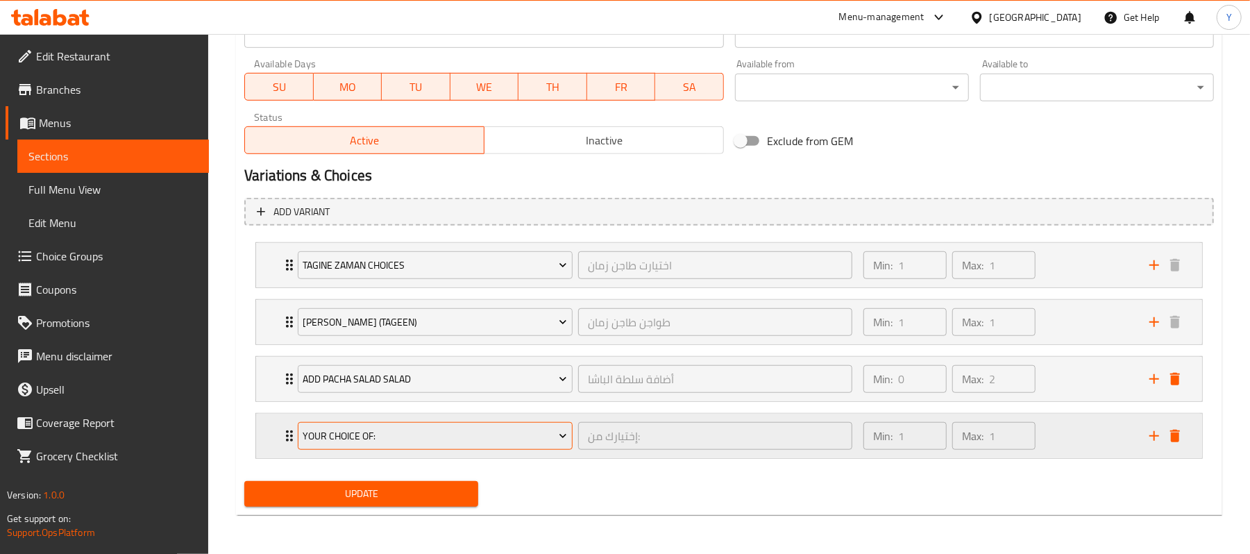
click at [453, 433] on span "Your Choice Of:" at bounding box center [435, 436] width 265 height 17
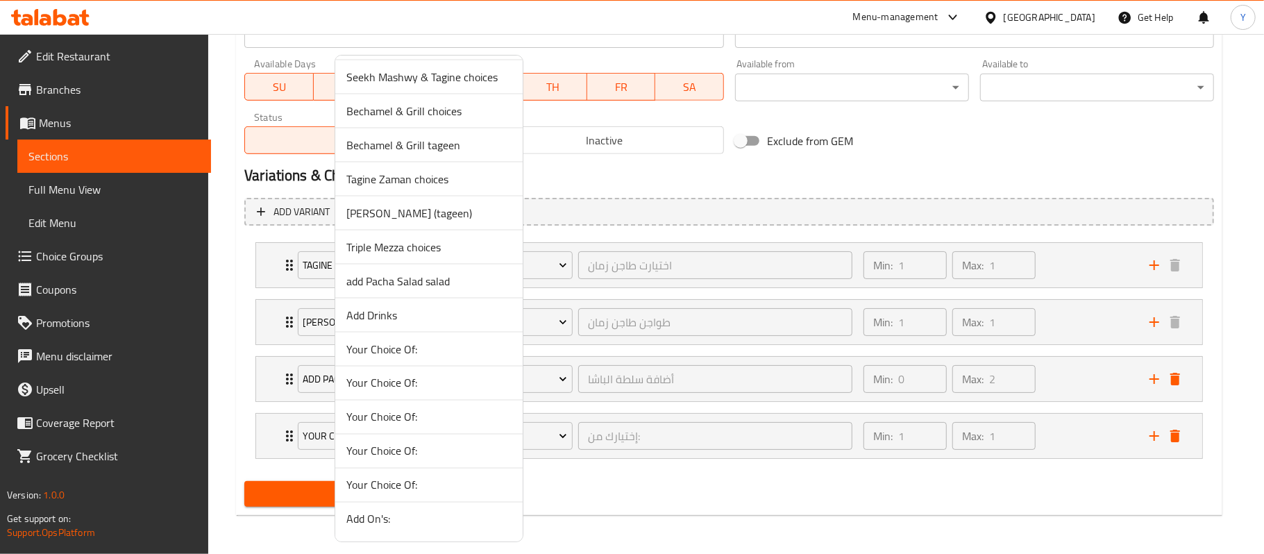
click at [421, 318] on span "Add Drinks" at bounding box center [428, 315] width 165 height 17
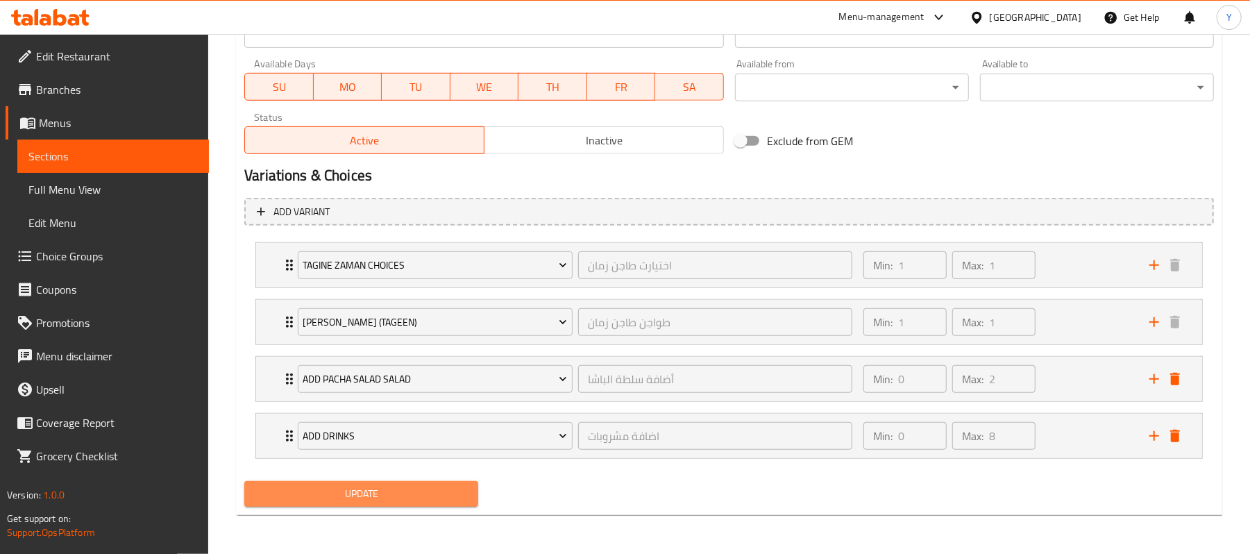
click at [353, 481] on button "Update" at bounding box center [361, 494] width 234 height 26
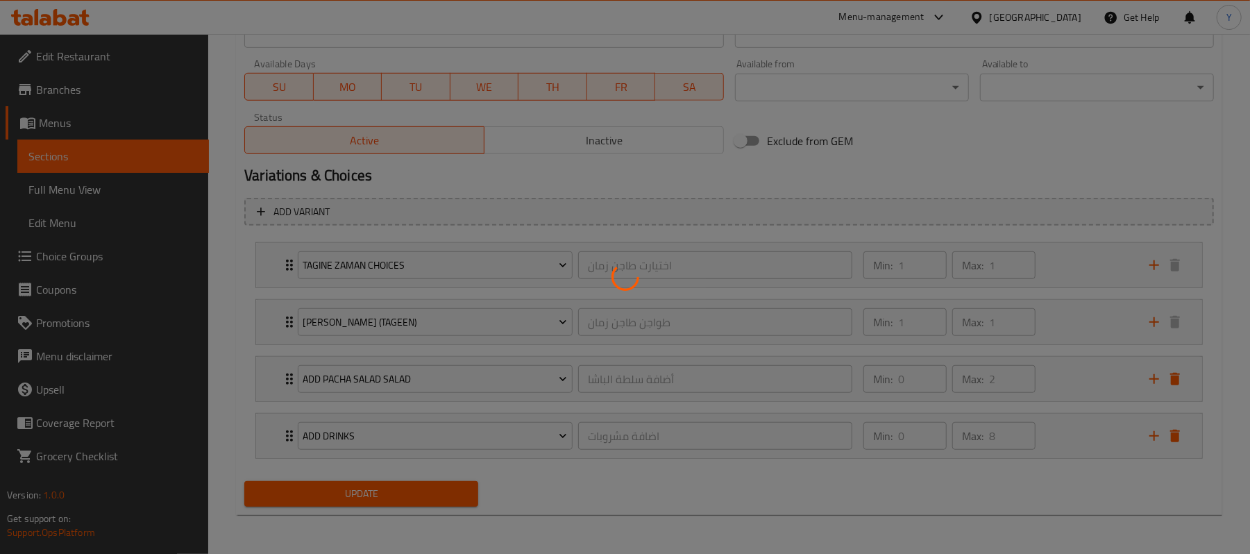
click at [358, 496] on div at bounding box center [625, 277] width 1250 height 554
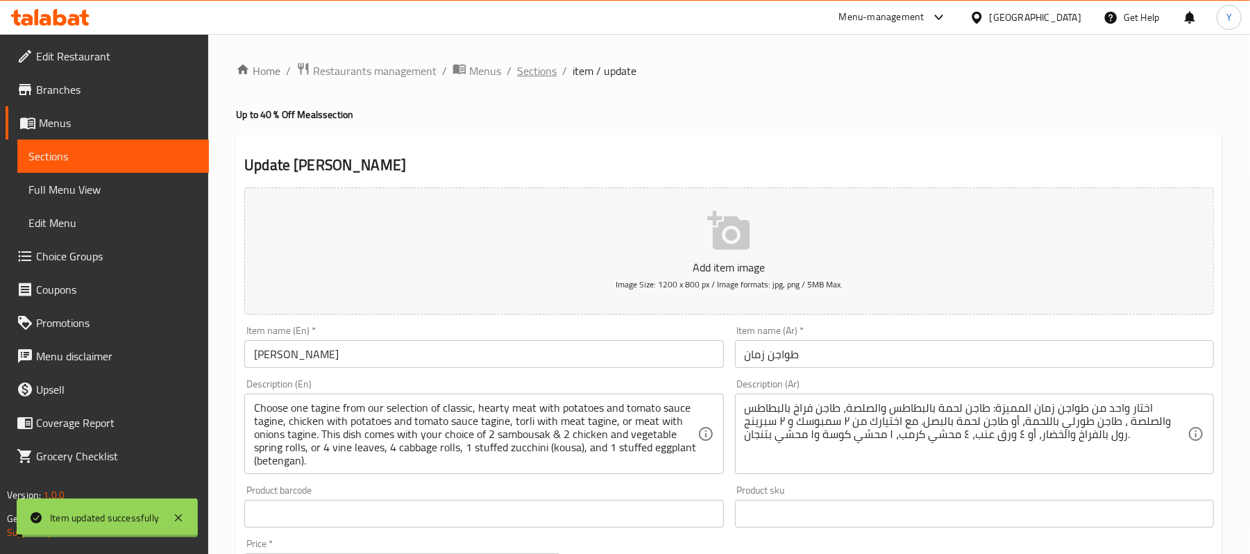
click at [542, 72] on span "Sections" at bounding box center [537, 70] width 40 height 17
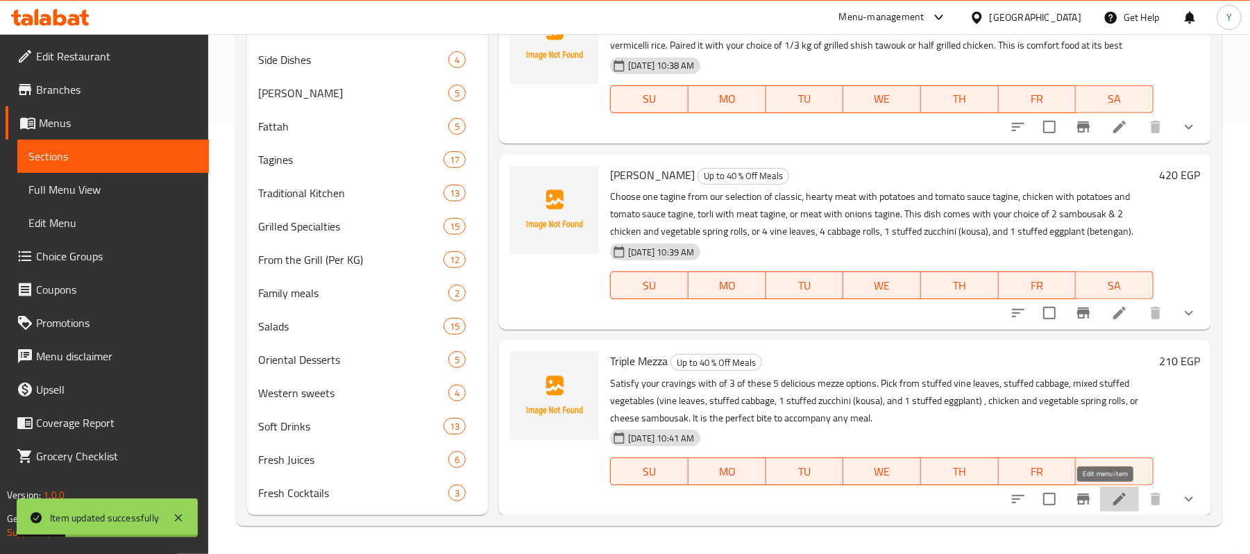
click at [1114, 497] on icon at bounding box center [1120, 499] width 12 height 12
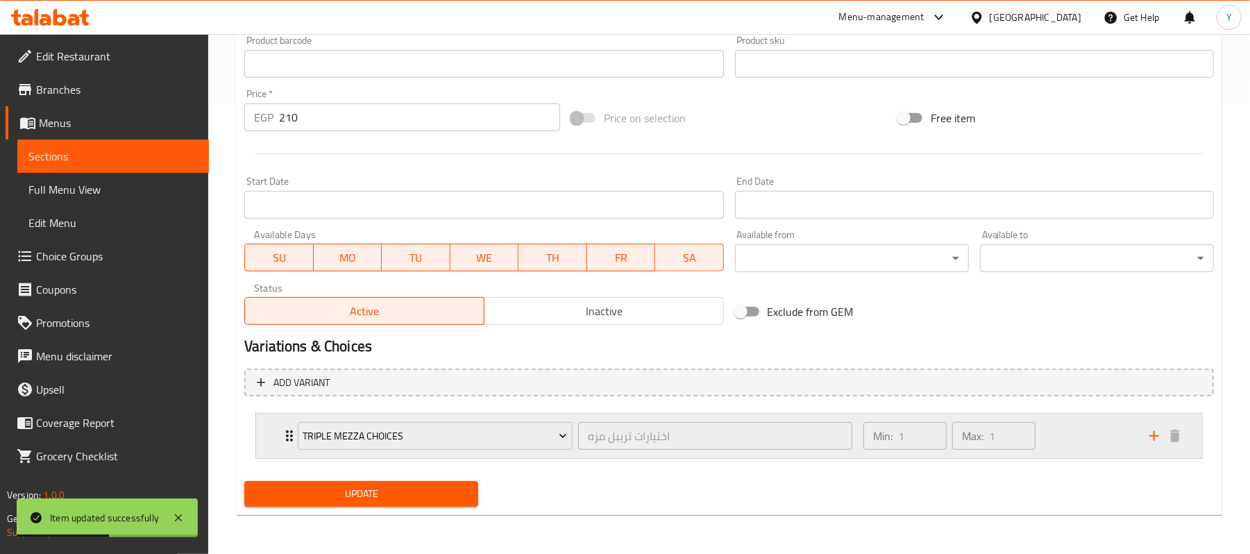
click at [1144, 439] on div "Expand" at bounding box center [1165, 436] width 42 height 21
click at [1147, 439] on icon "add" at bounding box center [1154, 436] width 17 height 17
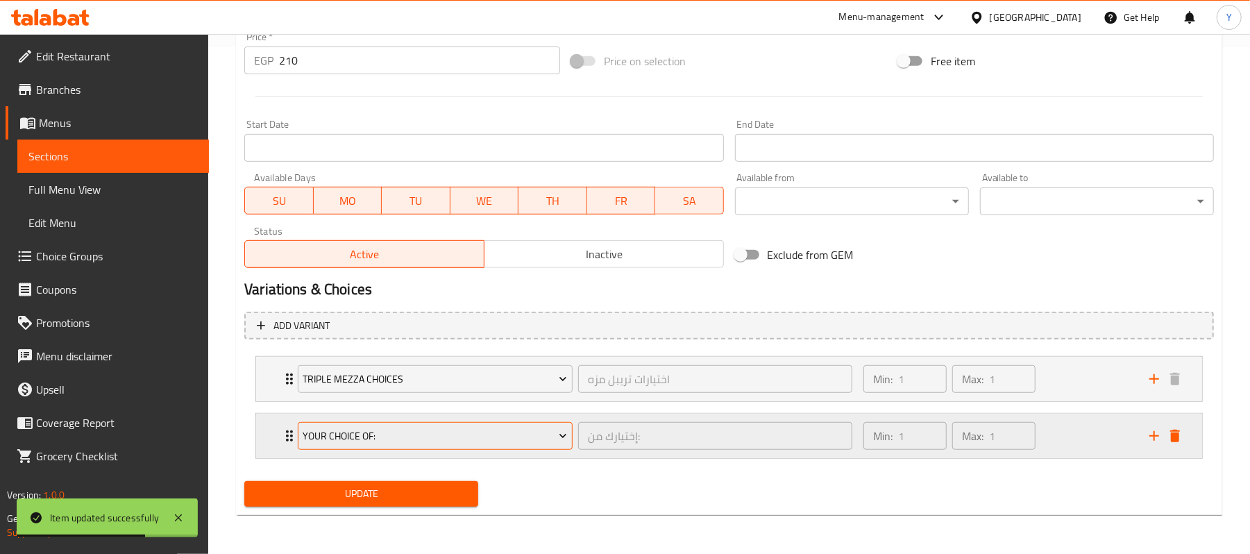
click at [410, 439] on span "Your Choice Of:" at bounding box center [435, 436] width 265 height 17
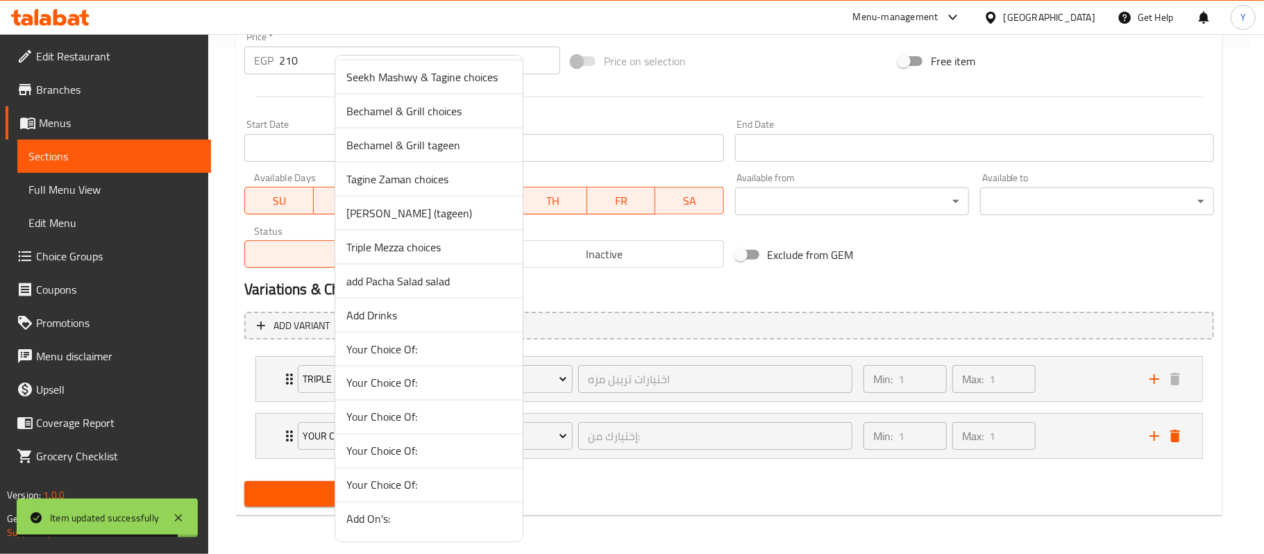
click at [426, 283] on span "add Pacha Salad salad" at bounding box center [428, 281] width 165 height 17
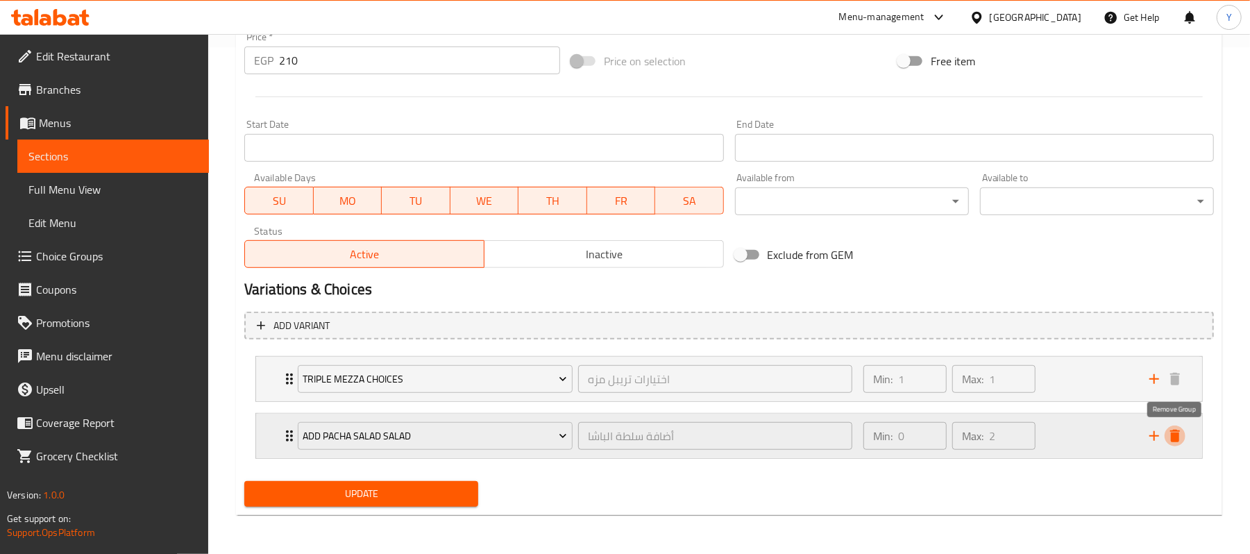
click at [1165, 436] on button "delete" at bounding box center [1175, 436] width 21 height 21
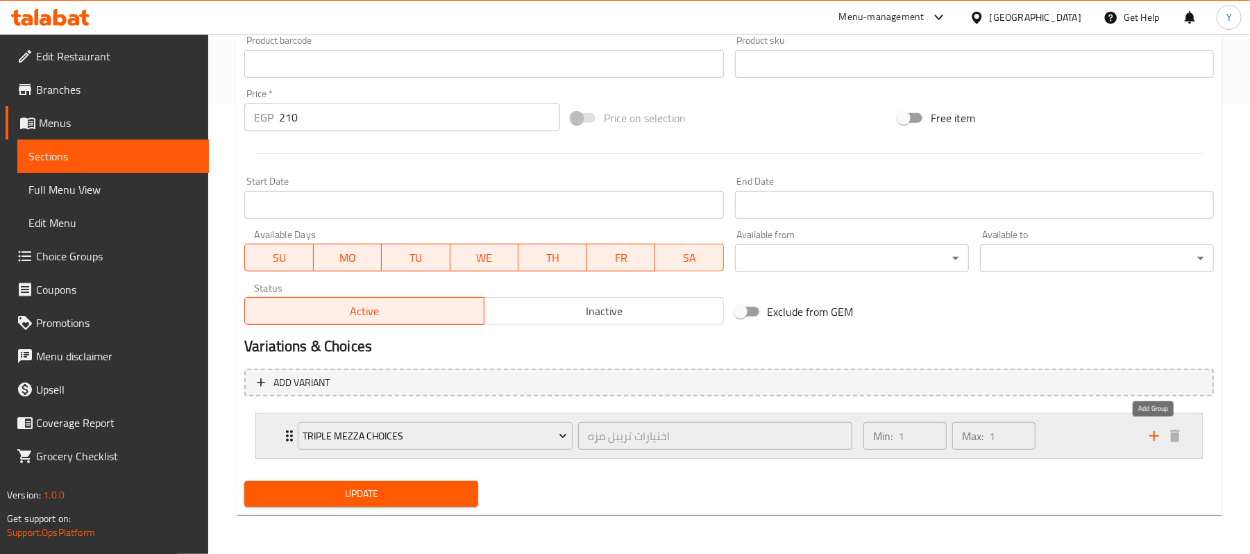
click at [1148, 437] on icon "add" at bounding box center [1154, 436] width 17 height 17
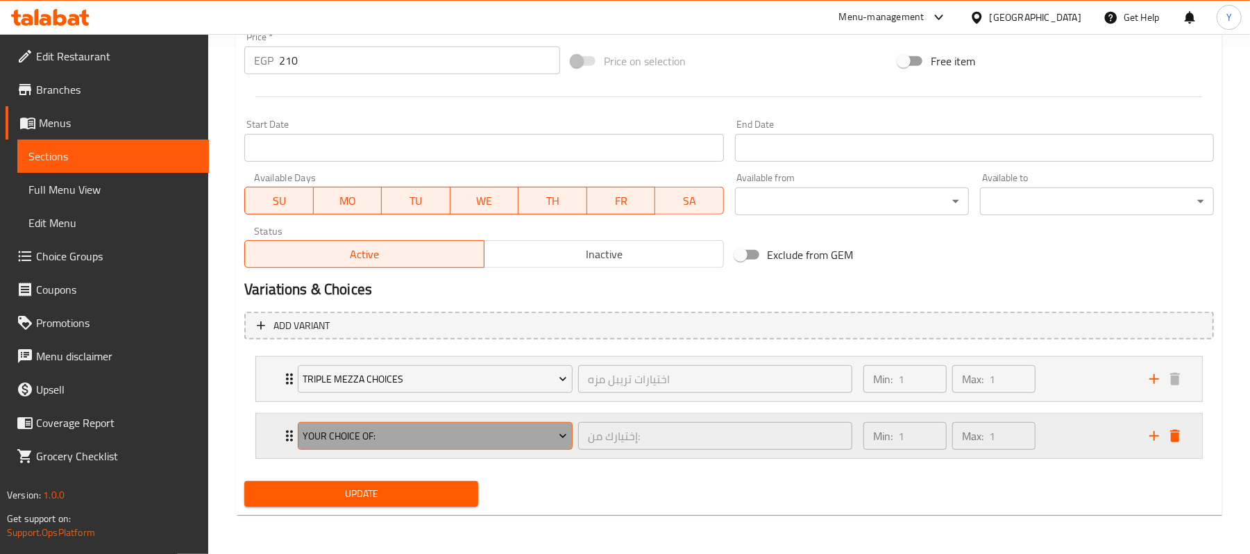
click at [500, 425] on button "Your Choice Of:" at bounding box center [435, 436] width 275 height 28
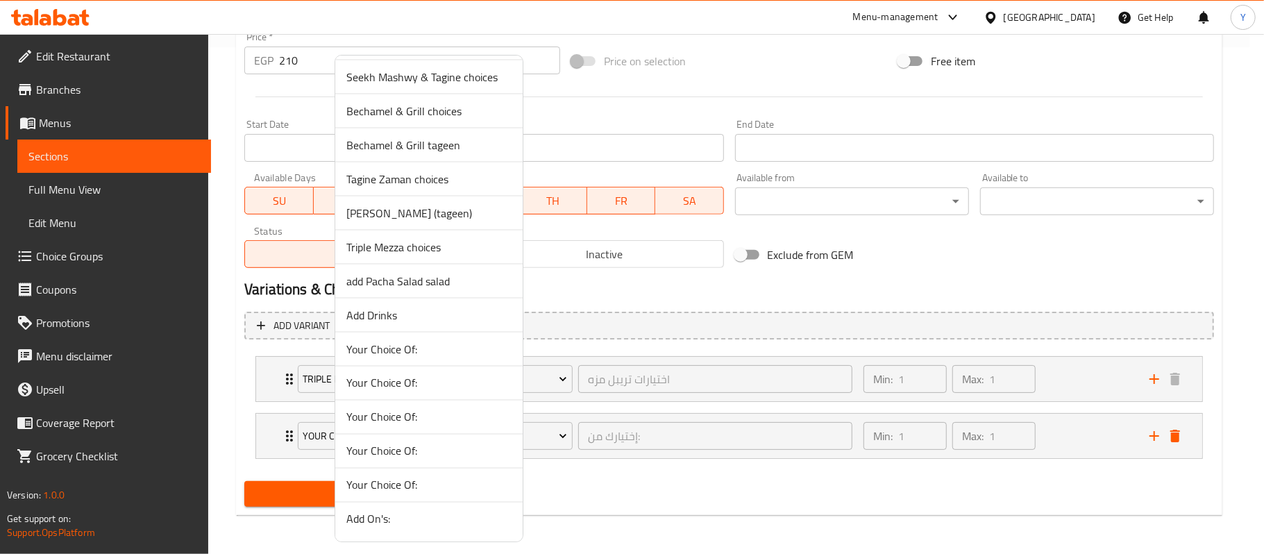
click at [448, 284] on span "add Pacha Salad salad" at bounding box center [428, 281] width 165 height 17
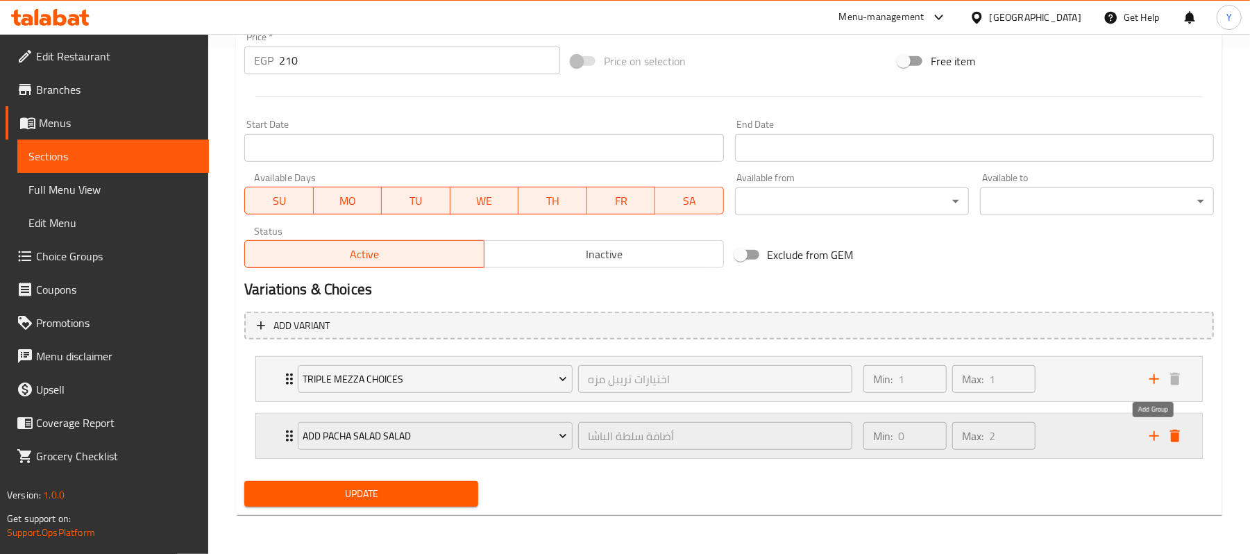
click at [1150, 432] on icon "add" at bounding box center [1154, 436] width 17 height 17
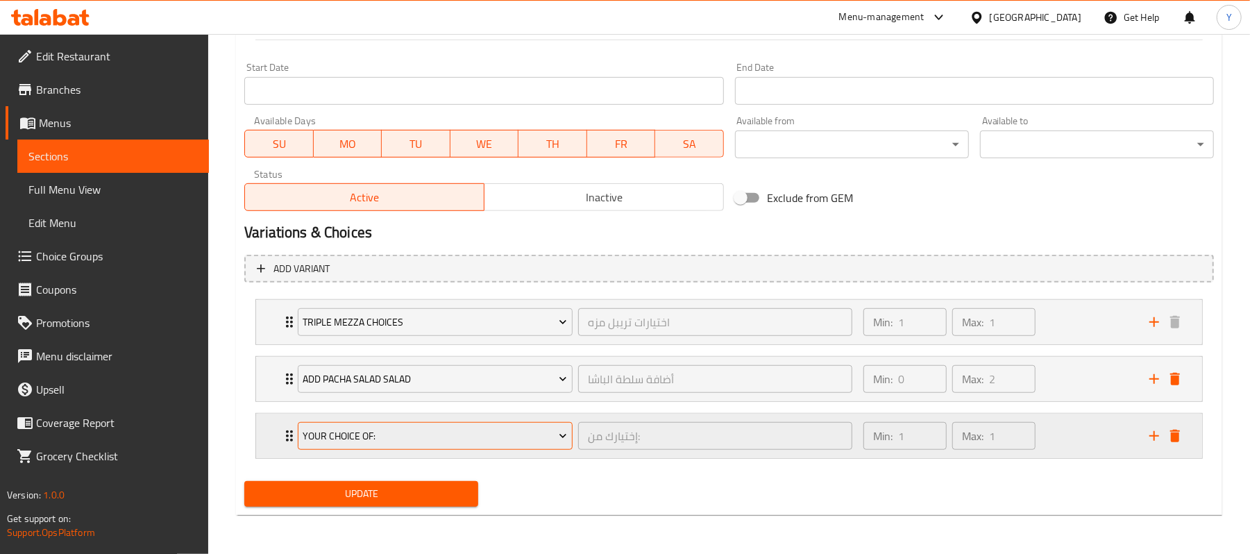
click at [414, 437] on span "Your Choice Of:" at bounding box center [435, 436] width 265 height 17
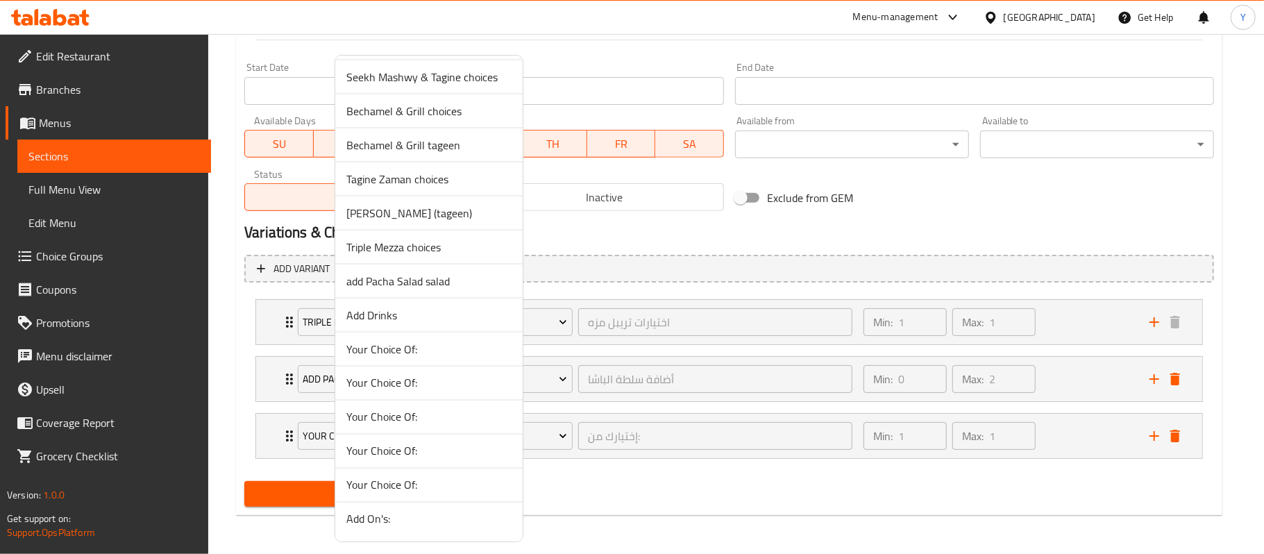
click at [428, 301] on li "Add Drinks" at bounding box center [428, 316] width 187 height 34
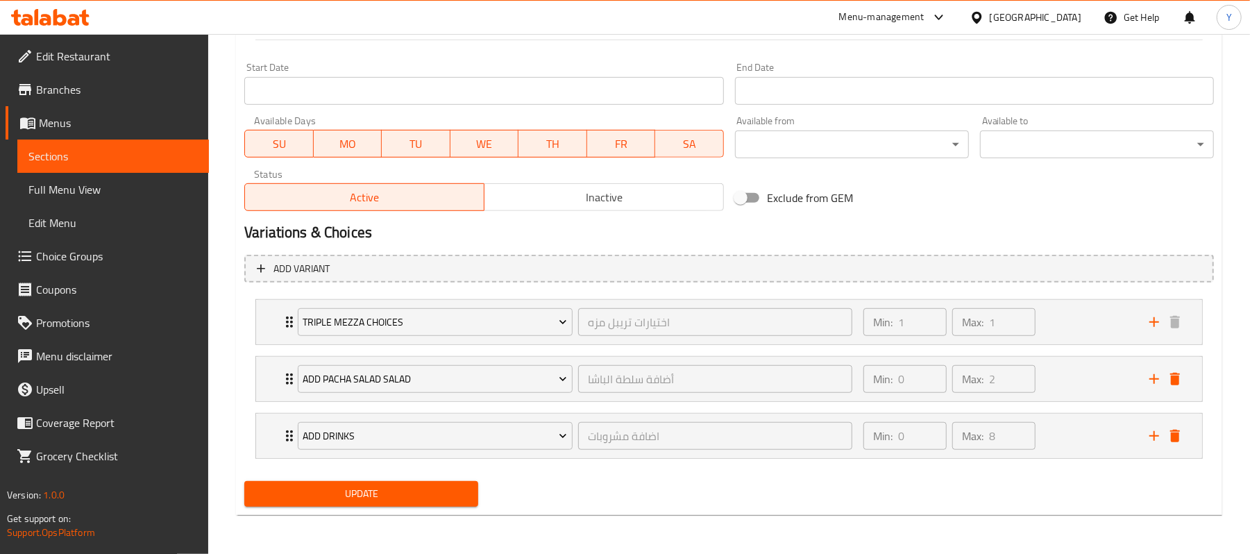
click at [419, 485] on span "Update" at bounding box center [361, 493] width 212 height 17
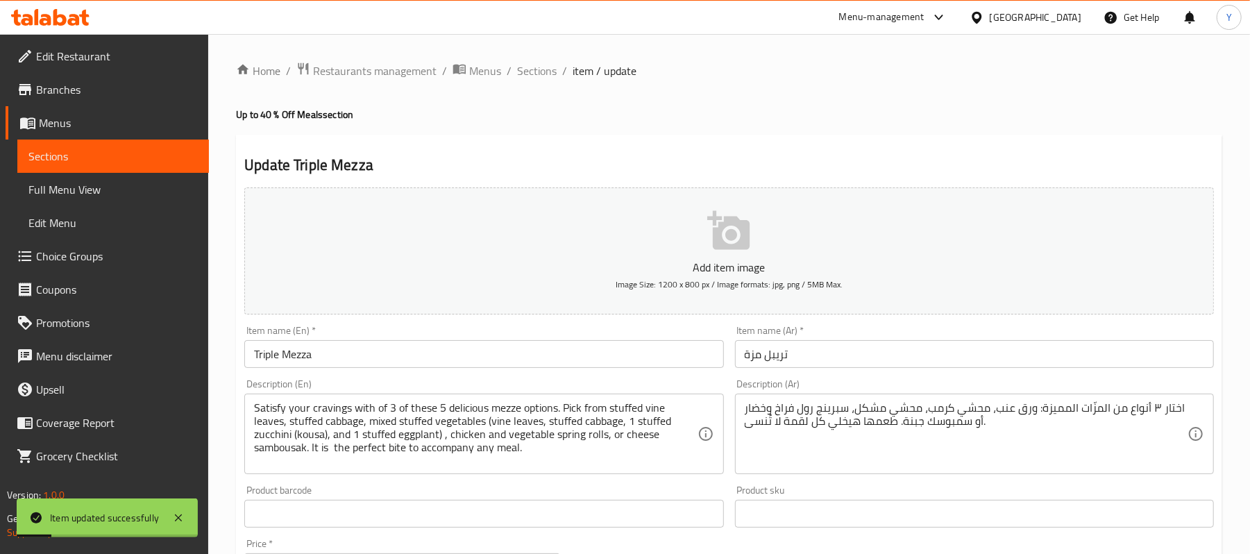
click at [112, 249] on span "Choice Groups" at bounding box center [117, 256] width 162 height 17
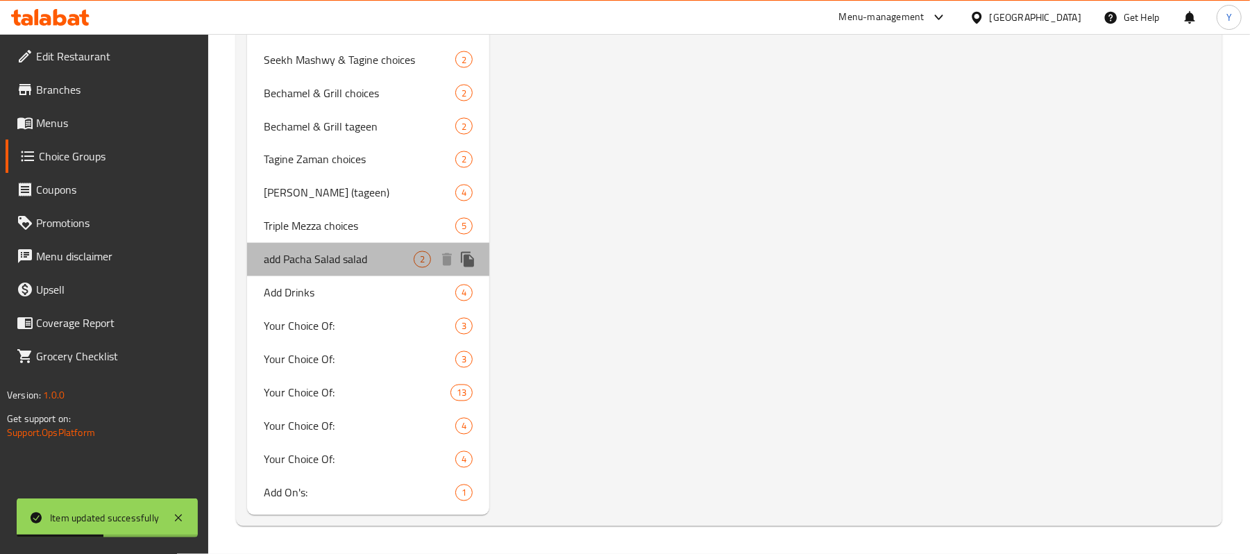
click at [353, 247] on div "add Pacha Salad salad 2" at bounding box center [368, 259] width 242 height 33
type input "add Pacha Salad salad"
type input "أضافة سلطة الباشا"
type input "0"
type input "2"
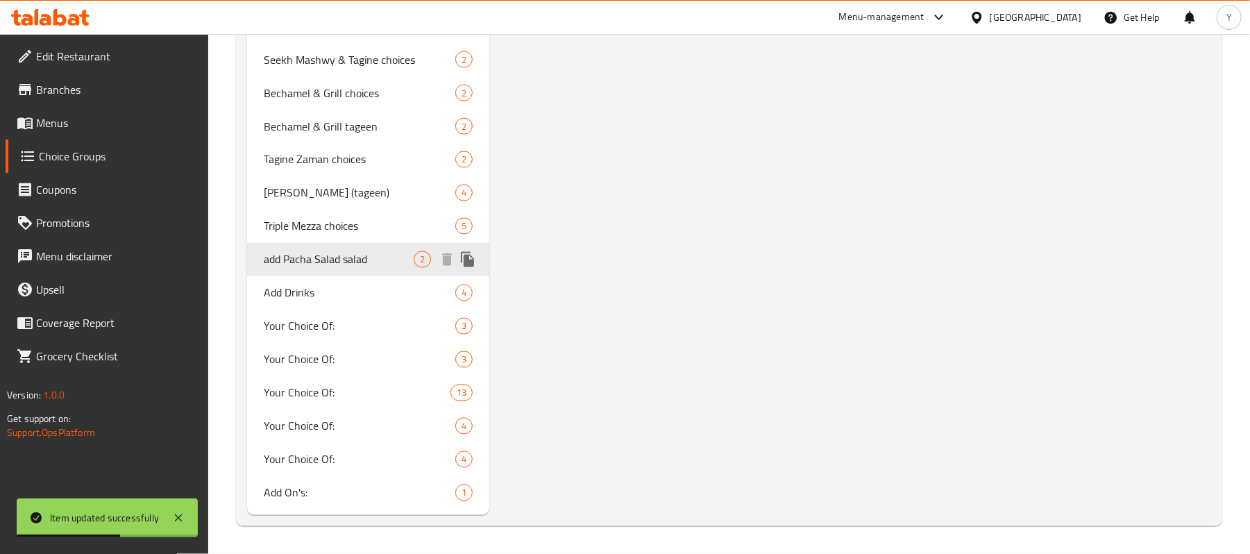
click at [435, 259] on div "add Pacha Salad salad 2" at bounding box center [368, 259] width 242 height 33
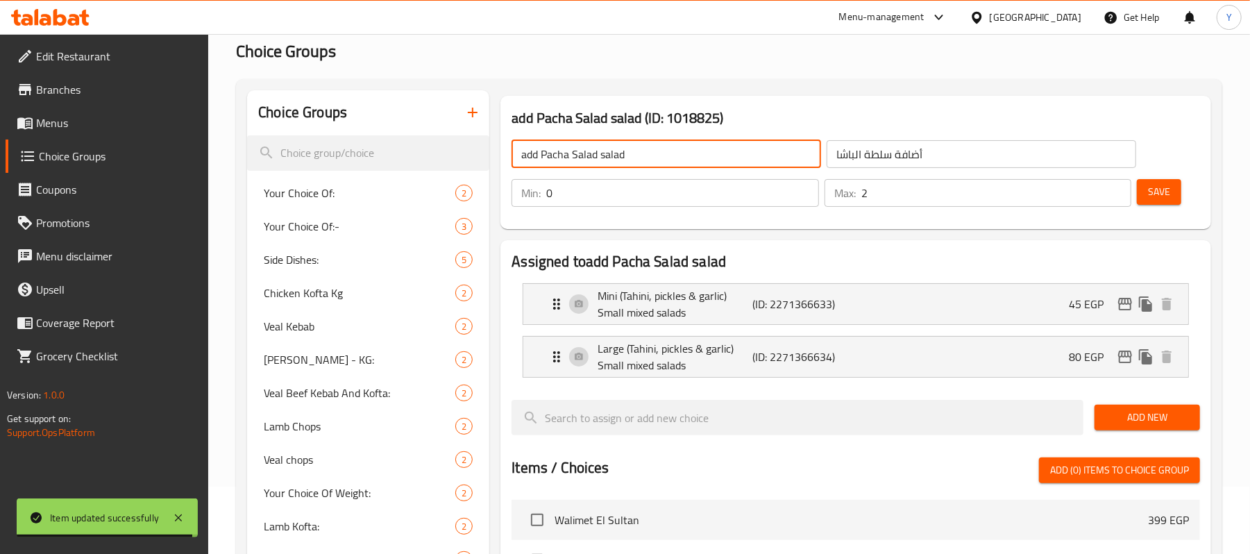
click at [594, 159] on input "add Pacha Salad salad" at bounding box center [667, 154] width 310 height 28
click at [592, 157] on input "add Pacha Salad salad" at bounding box center [667, 154] width 310 height 28
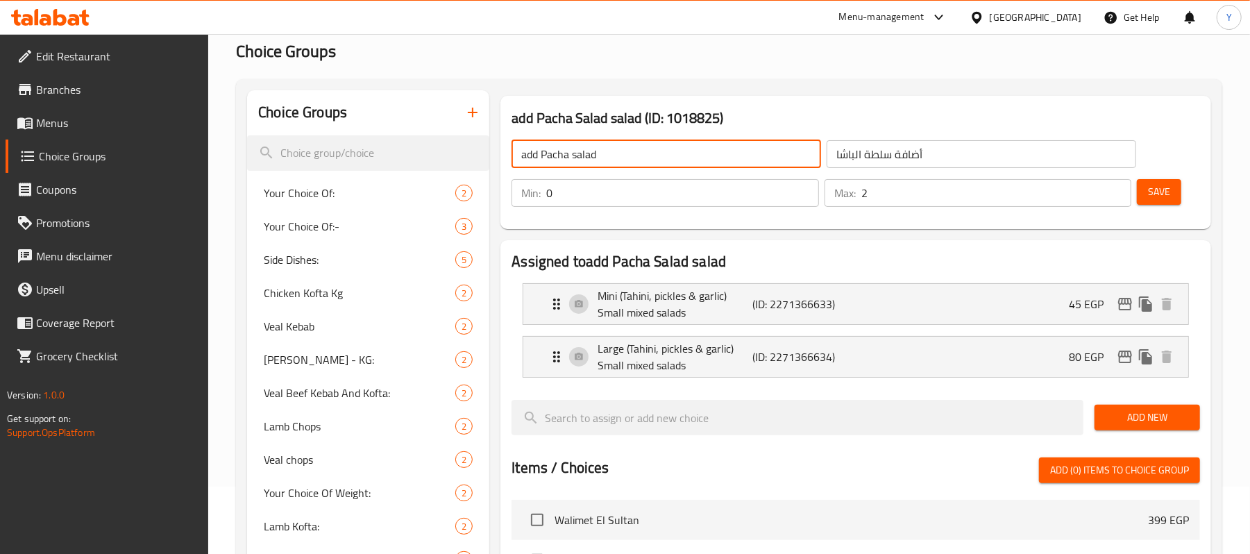
type input "add Pacha salad"
click at [1140, 185] on button "Save" at bounding box center [1159, 192] width 44 height 26
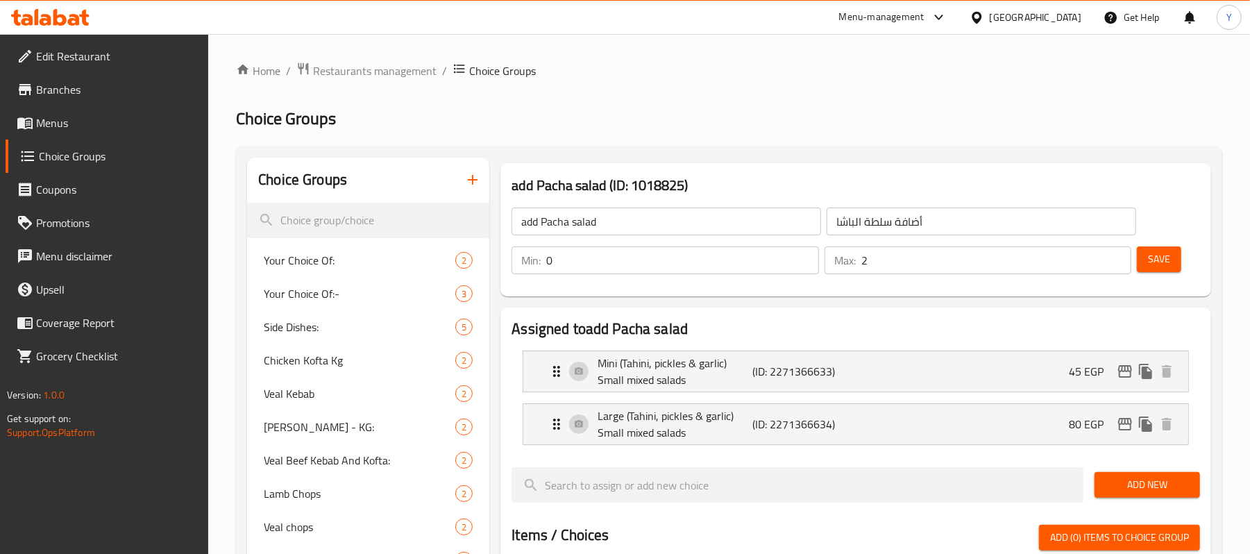
click at [42, 125] on span "Menus" at bounding box center [117, 123] width 162 height 17
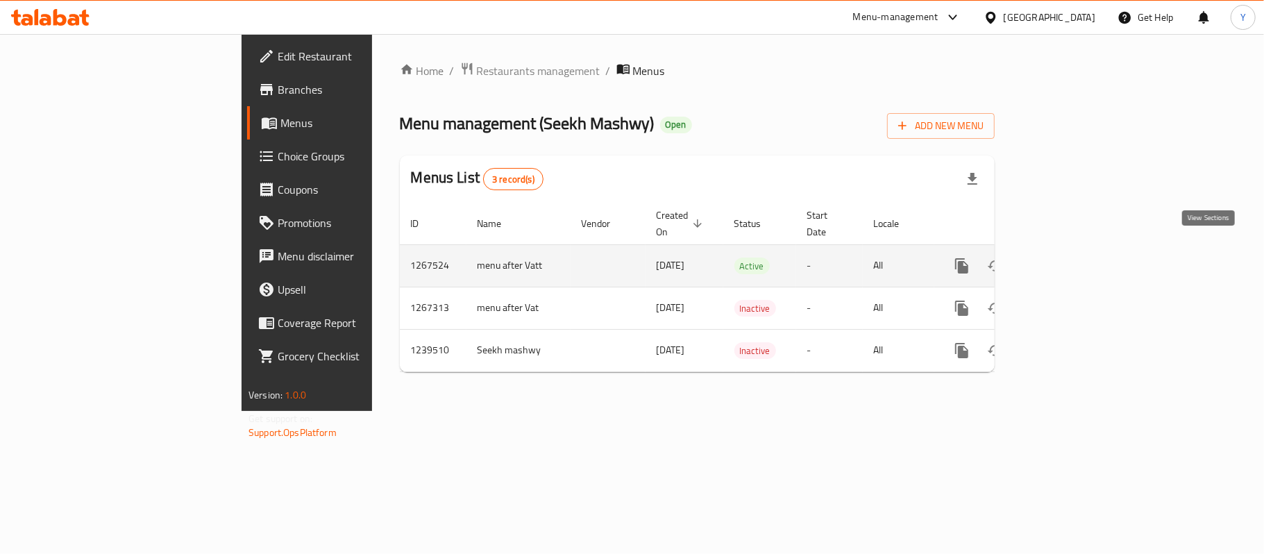
click at [1079, 249] on link "enhanced table" at bounding box center [1062, 265] width 33 height 33
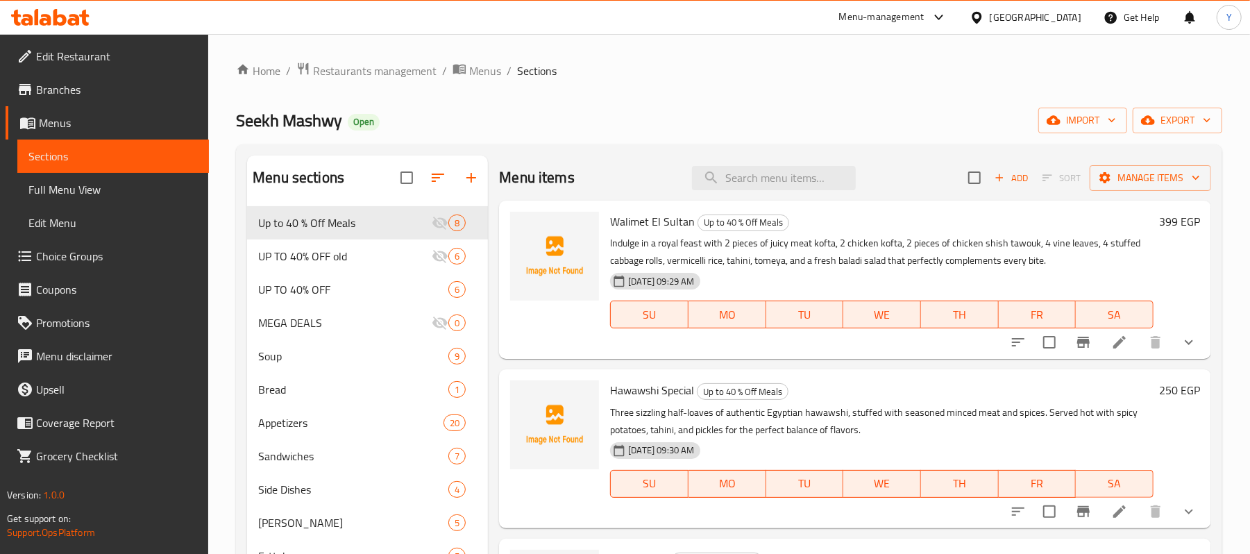
click at [1006, 68] on ol "Home / Restaurants management / Menus / Sections" at bounding box center [729, 71] width 987 height 18
click at [1159, 224] on h6 "399 EGP" at bounding box center [1179, 221] width 41 height 19
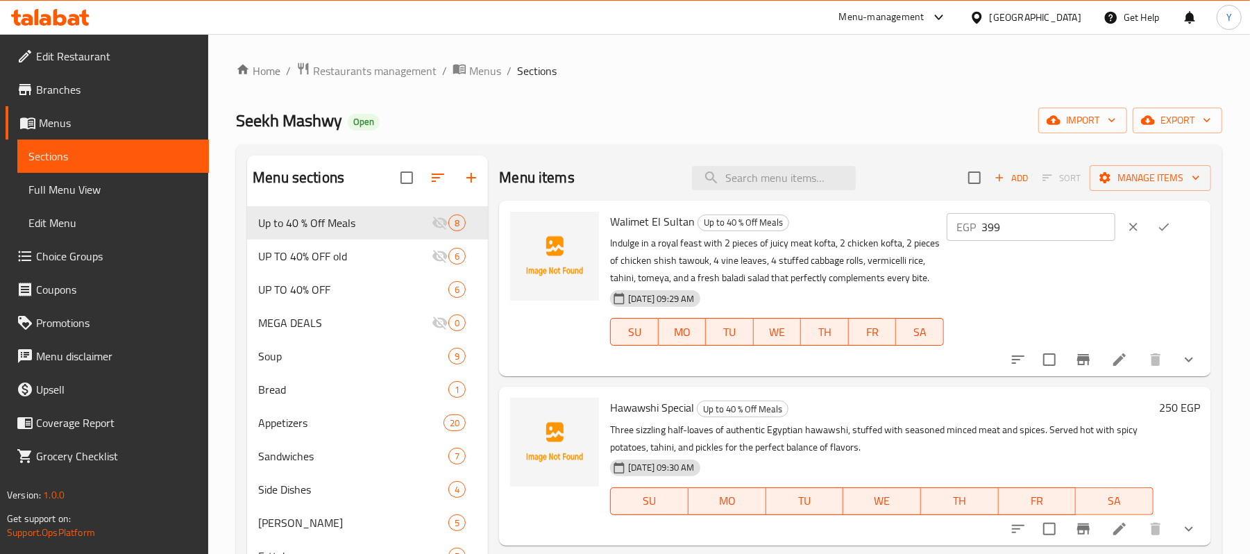
click at [1056, 222] on input "399" at bounding box center [1049, 227] width 134 height 28
type input "498.75"
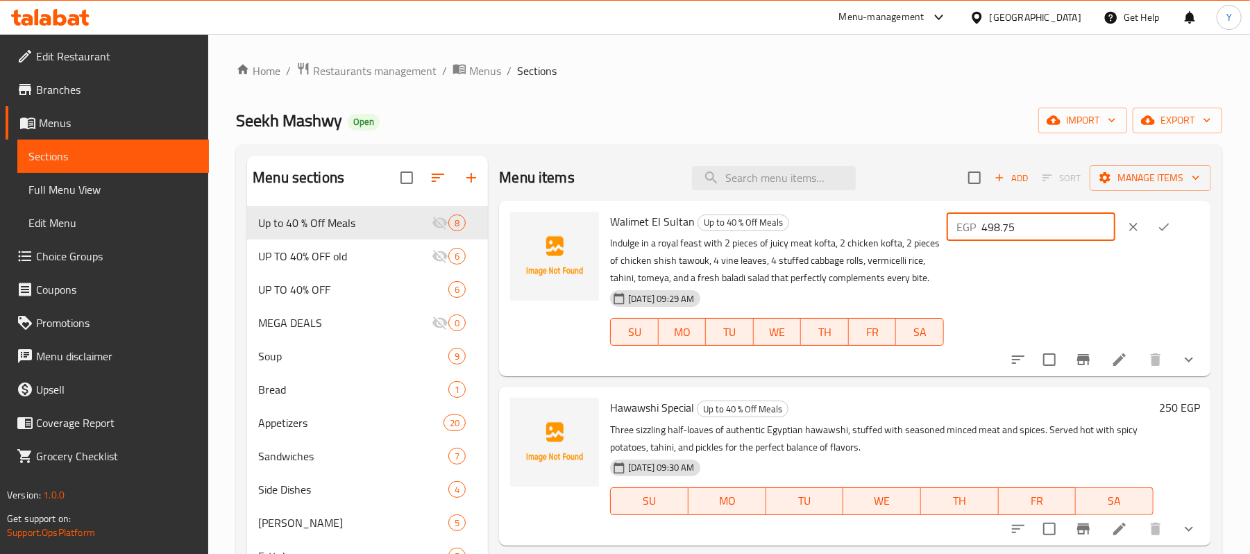
click at [1149, 225] on button "ok" at bounding box center [1164, 227] width 31 height 31
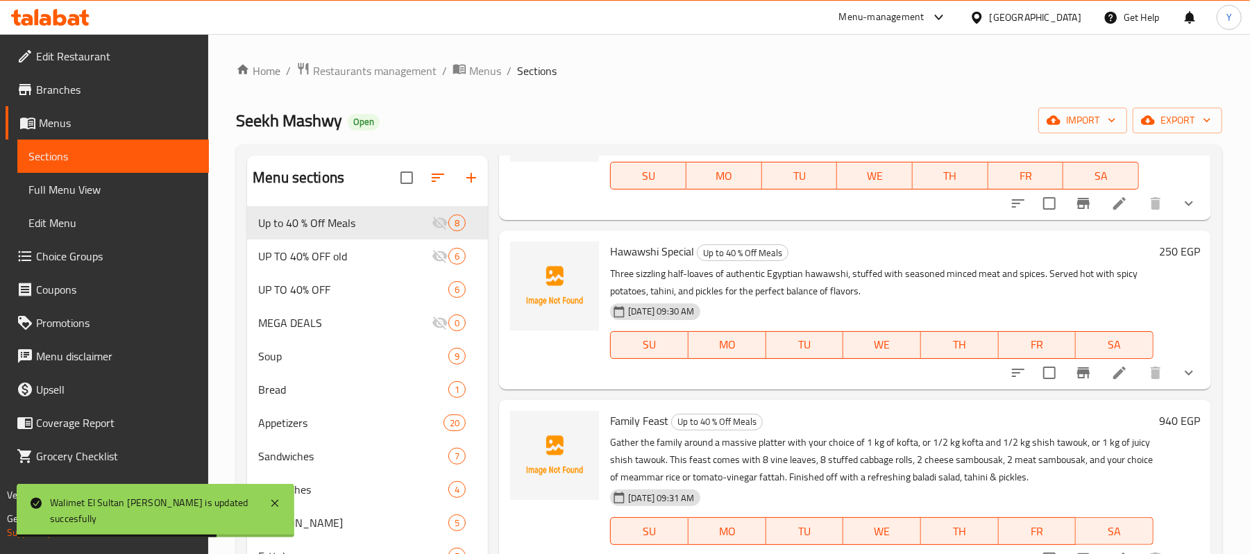
scroll to position [150, 0]
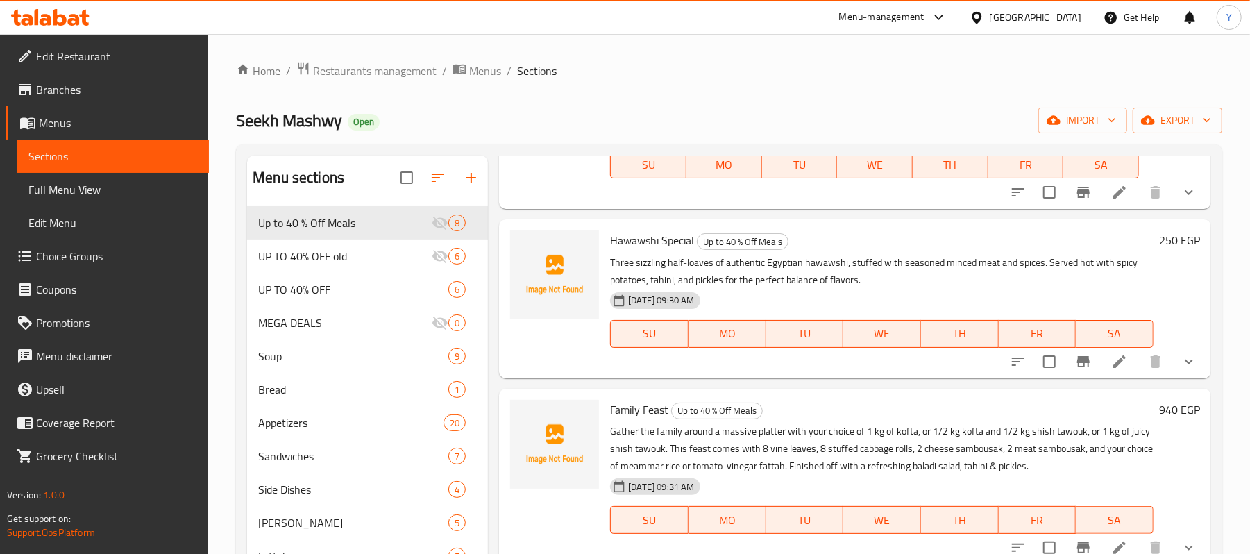
click at [1136, 244] on h6 "Hawawshi Special Up to 40 % Off Meals" at bounding box center [882, 239] width 544 height 19
click at [1154, 243] on div "250 EGP" at bounding box center [1177, 239] width 47 height 19
click at [1159, 242] on h6 "250 EGP" at bounding box center [1179, 239] width 41 height 19
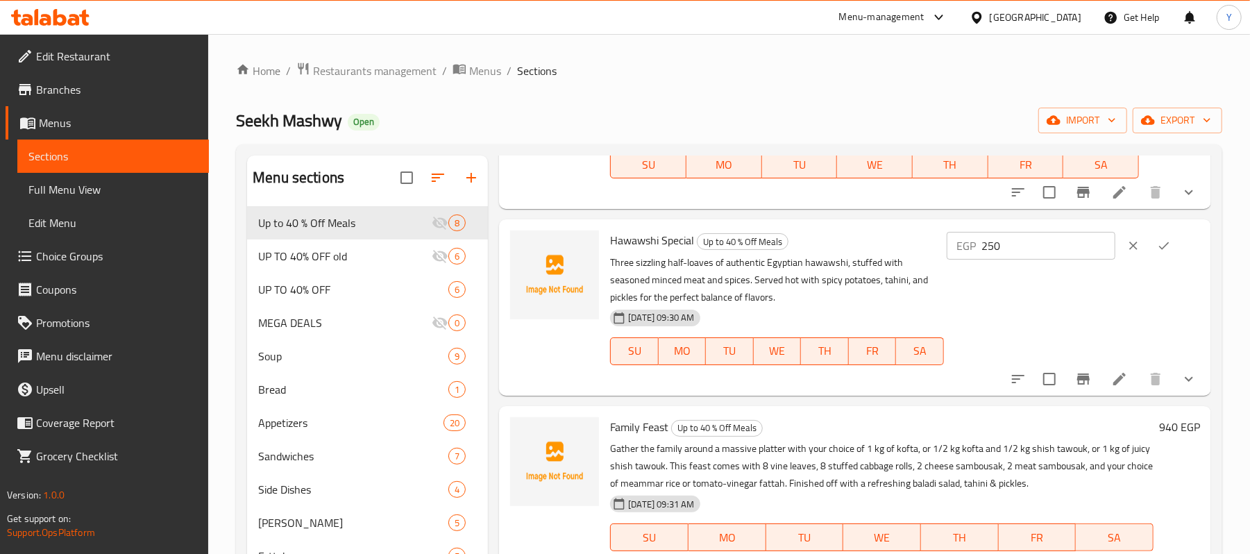
click at [1079, 248] on input "250" at bounding box center [1049, 246] width 134 height 28
type input "312.5"
click at [1157, 244] on icon "ok" at bounding box center [1164, 246] width 14 height 14
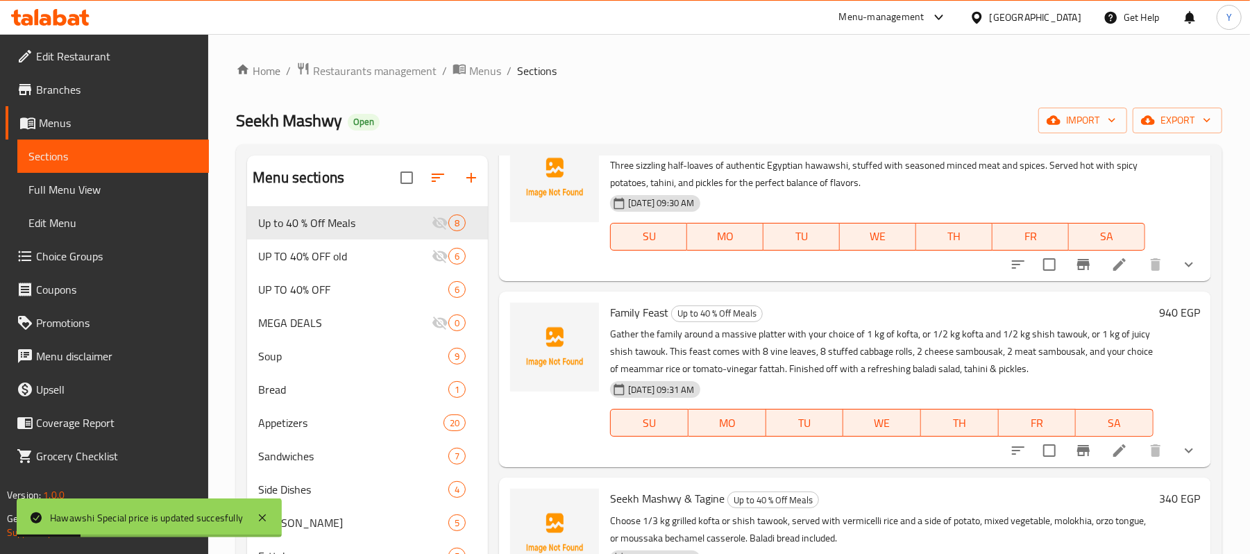
scroll to position [248, 0]
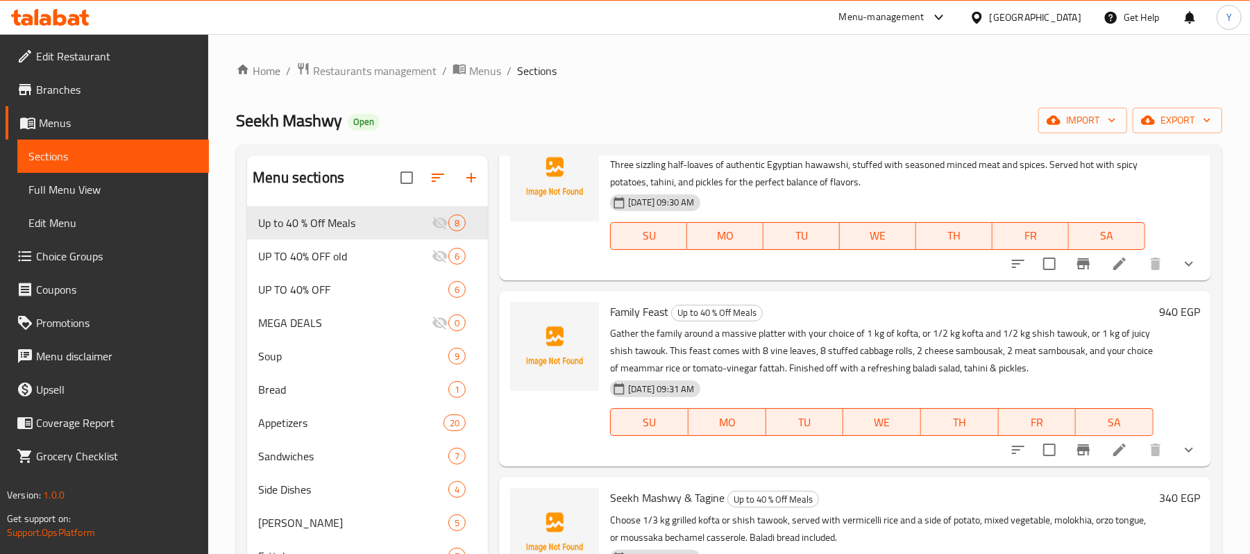
click at [1159, 312] on h6 "940 EGP" at bounding box center [1179, 311] width 41 height 19
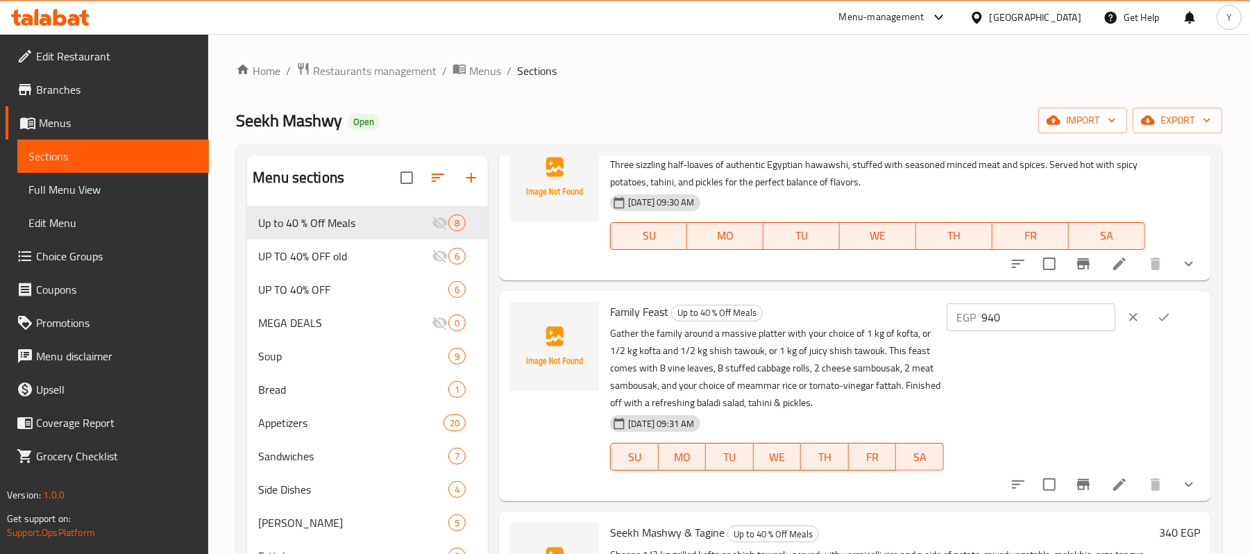
click at [1064, 318] on input "940" at bounding box center [1049, 317] width 134 height 28
type input "1175"
click at [1167, 317] on button "ok" at bounding box center [1164, 317] width 31 height 31
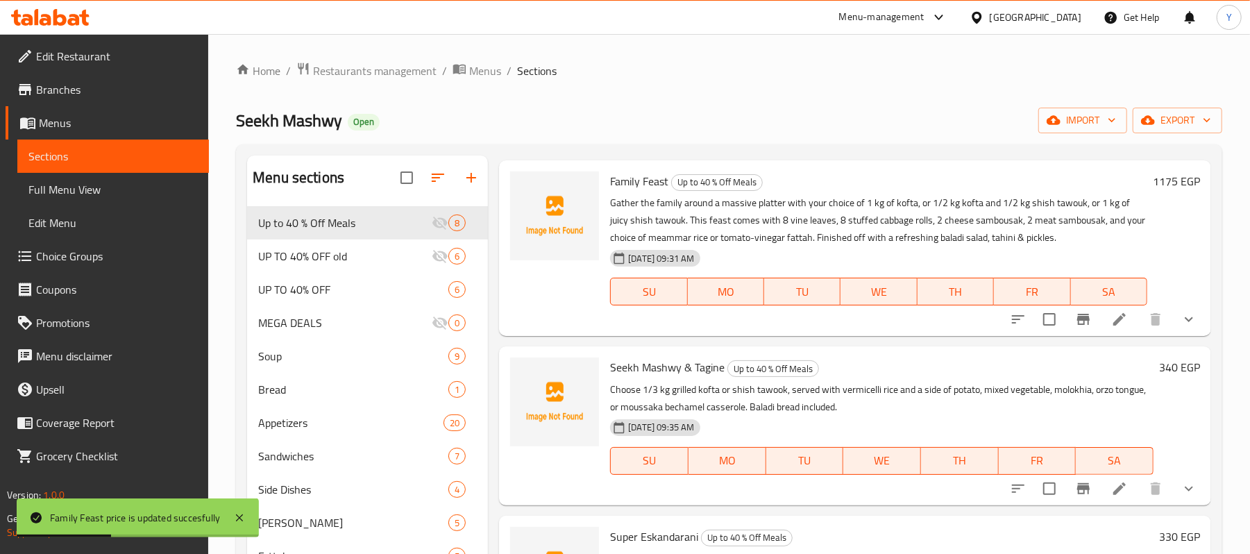
scroll to position [380, 0]
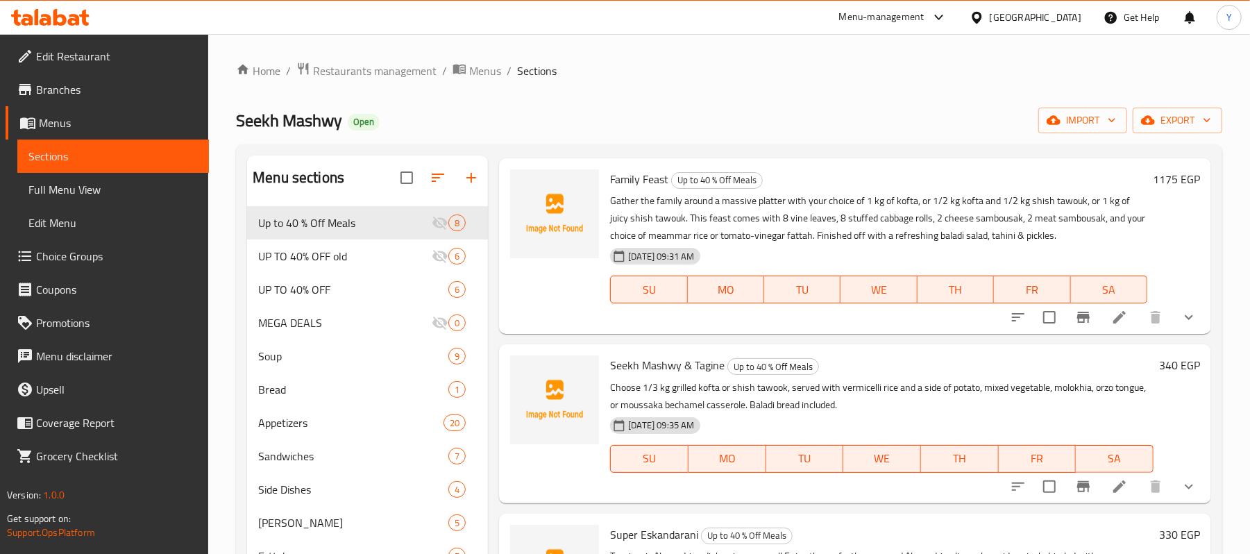
click at [1159, 370] on h6 "340 EGP" at bounding box center [1179, 364] width 41 height 19
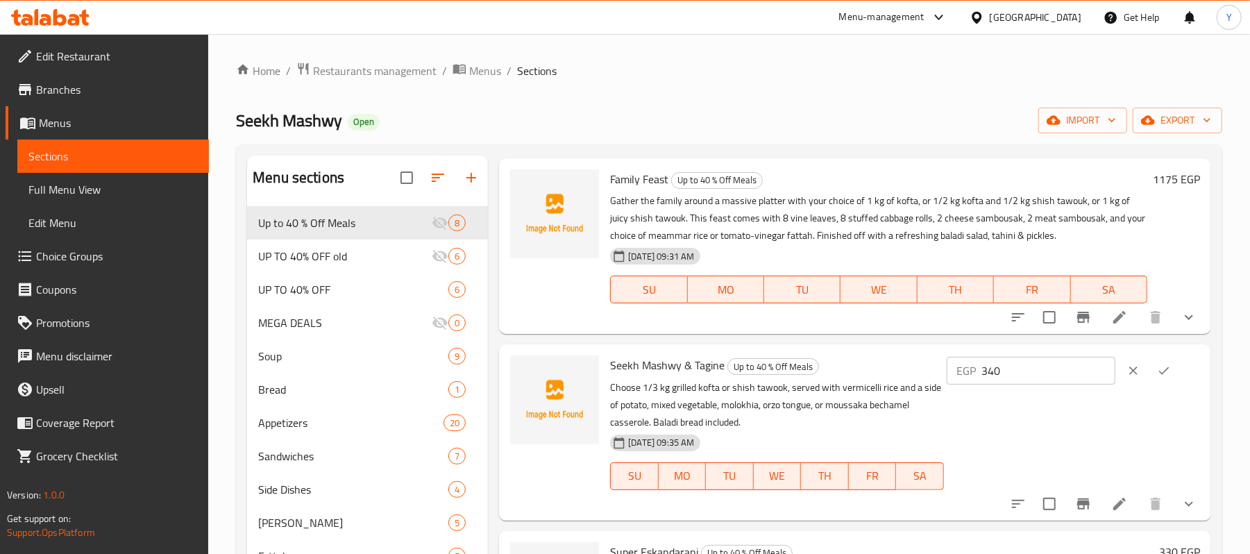
click at [1066, 374] on input "340" at bounding box center [1049, 371] width 134 height 28
type input "425"
click at [1150, 365] on button "ok" at bounding box center [1164, 370] width 31 height 31
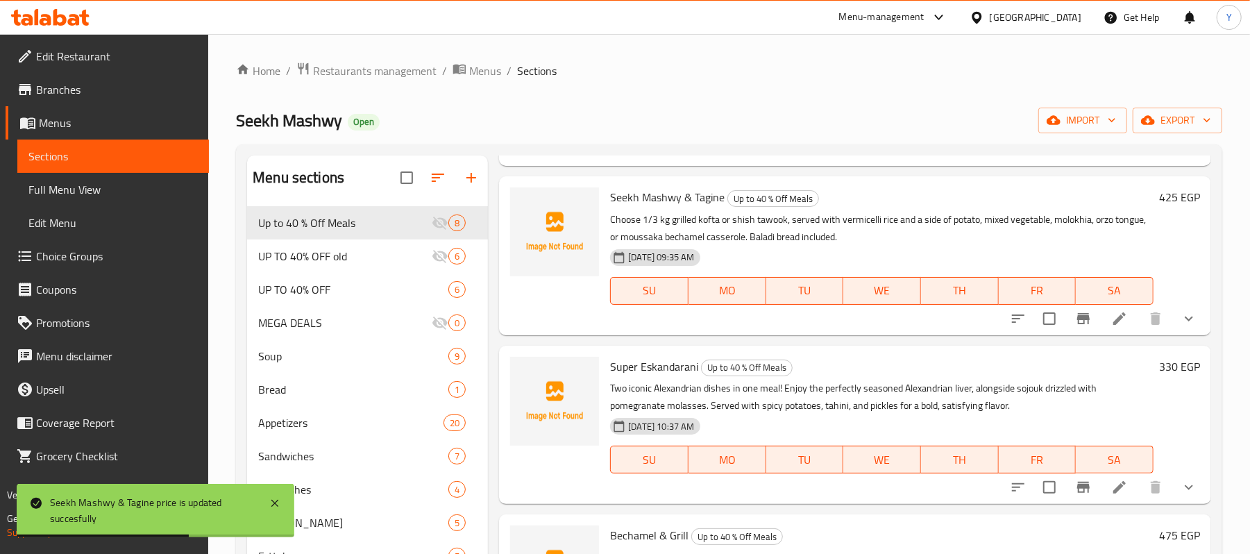
scroll to position [553, 0]
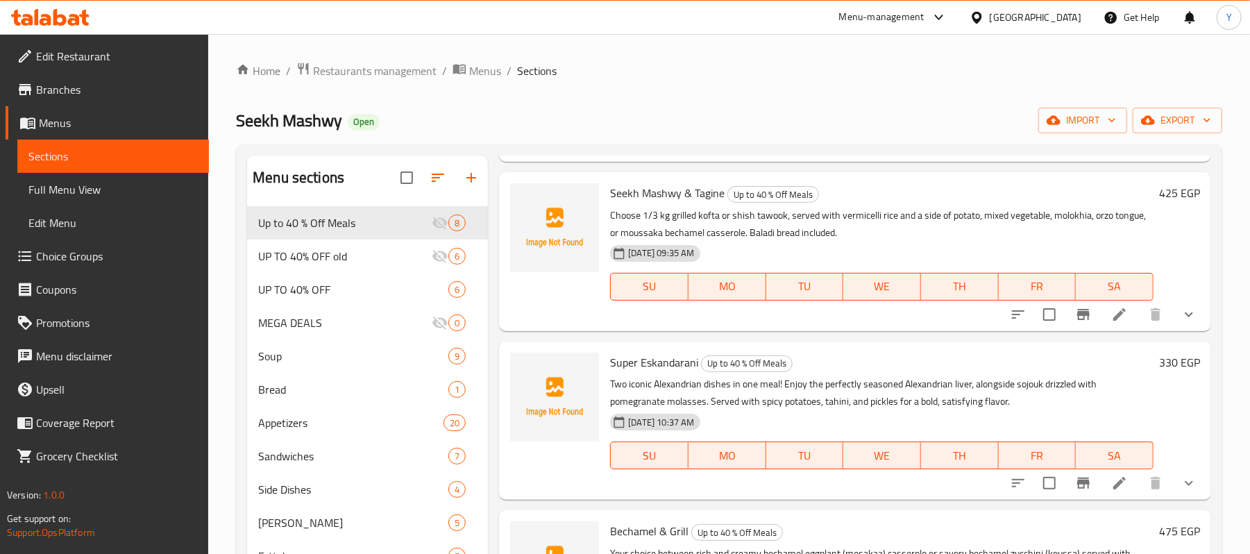
click at [1159, 359] on h6 "330 EGP" at bounding box center [1179, 362] width 41 height 19
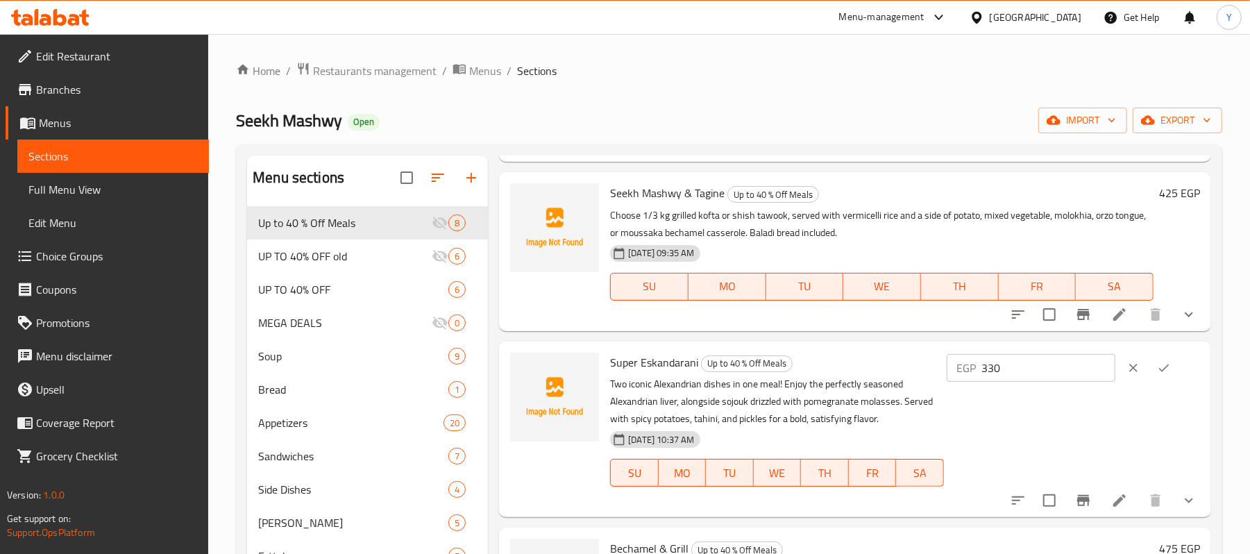
click at [1070, 364] on input "330" at bounding box center [1049, 368] width 134 height 28
type input "412.5"
click at [1176, 373] on div "EGP 412.5 ​" at bounding box center [1073, 368] width 253 height 31
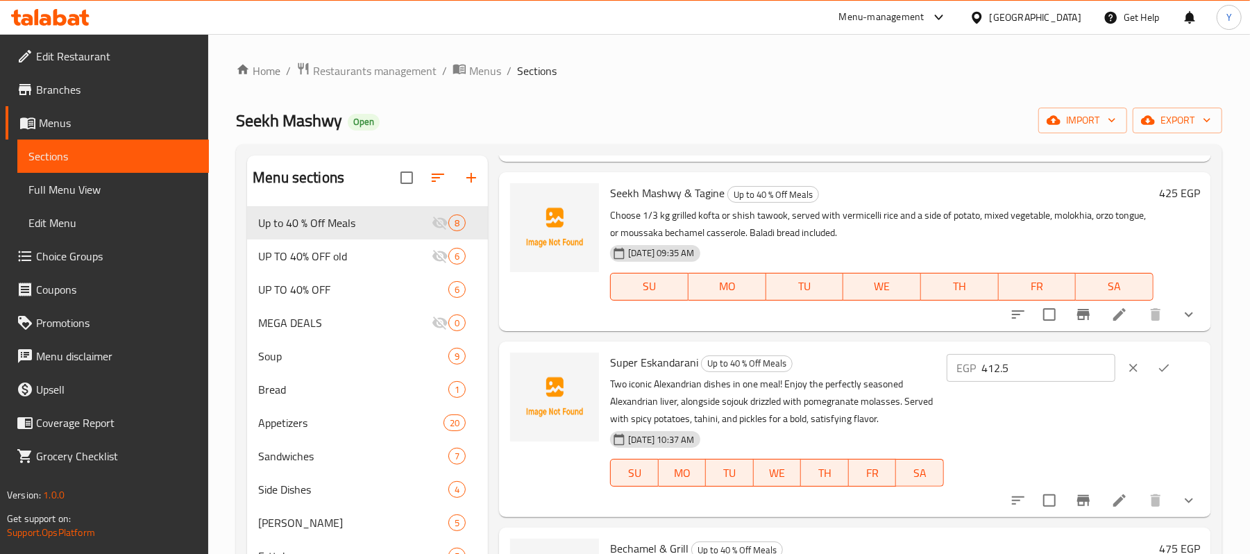
click at [1164, 368] on icon "ok" at bounding box center [1164, 368] width 14 height 14
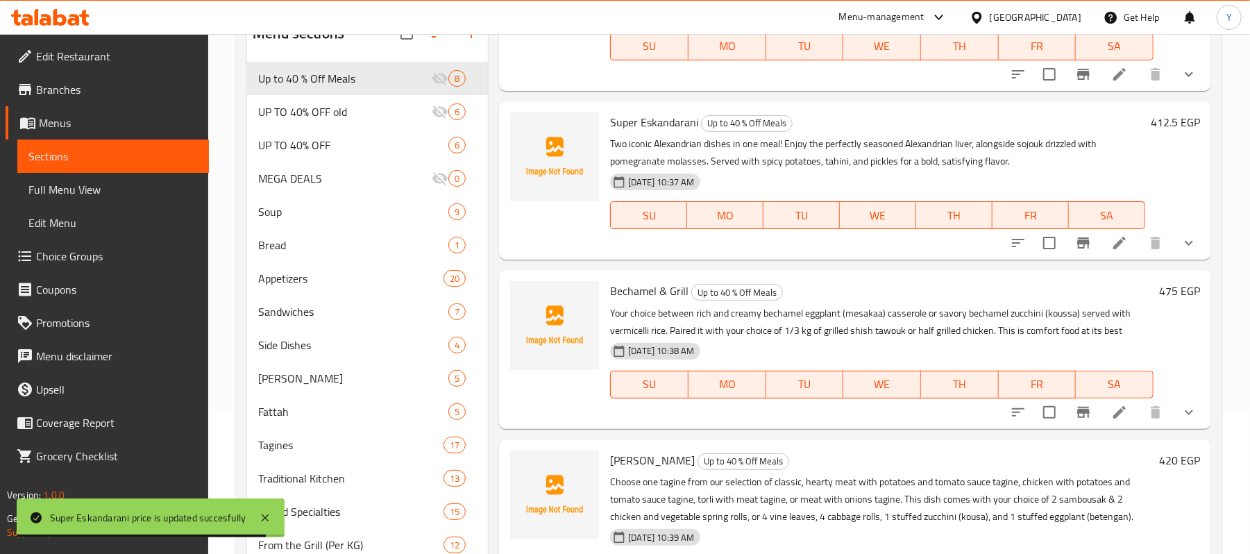
scroll to position [145, 0]
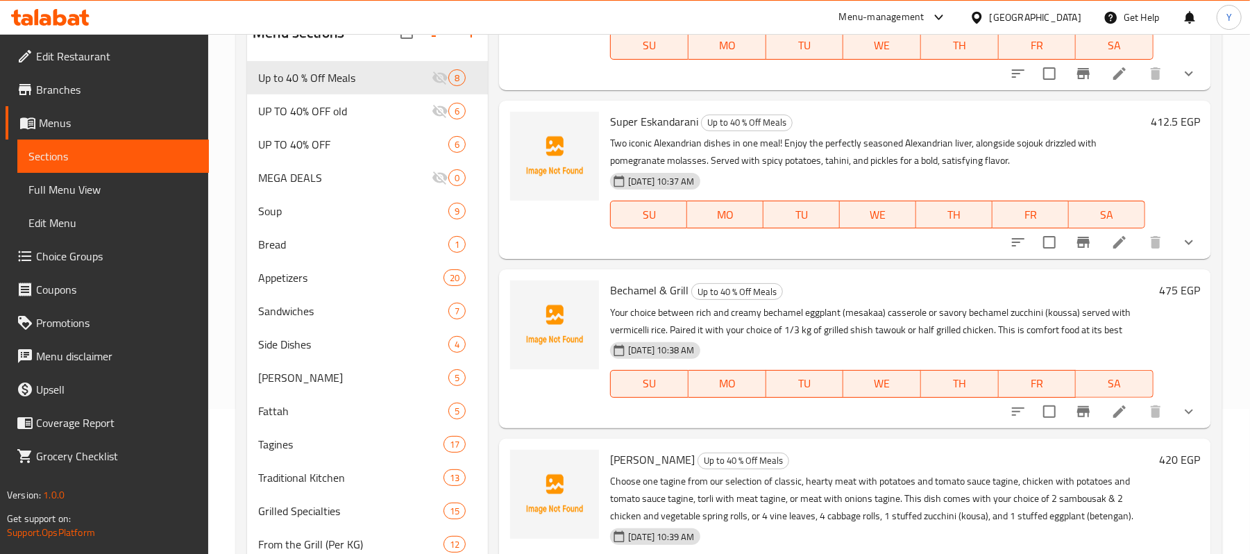
click at [1159, 290] on h6 "475 EGP" at bounding box center [1179, 289] width 41 height 19
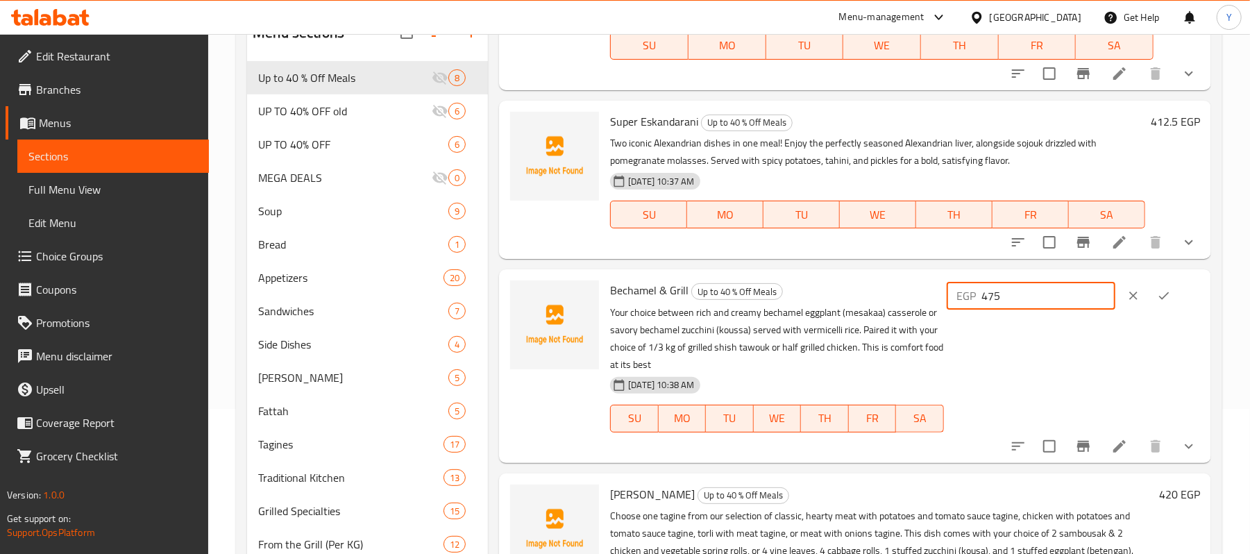
click at [1075, 297] on input "475" at bounding box center [1049, 296] width 134 height 28
type input "593.75"
click at [1157, 297] on icon "ok" at bounding box center [1164, 296] width 14 height 14
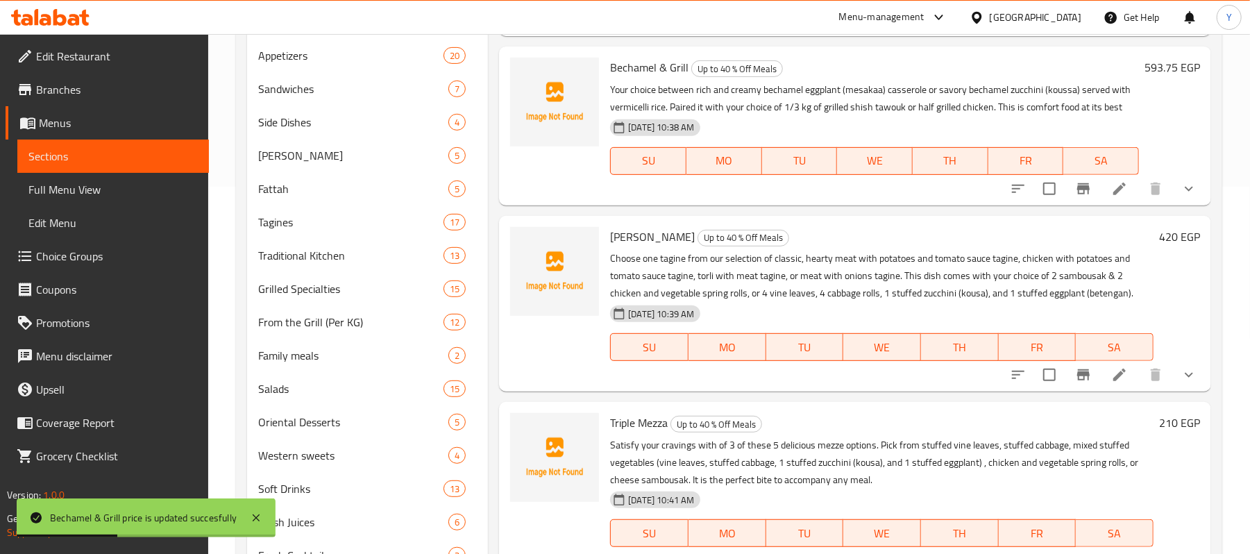
scroll to position [368, 0]
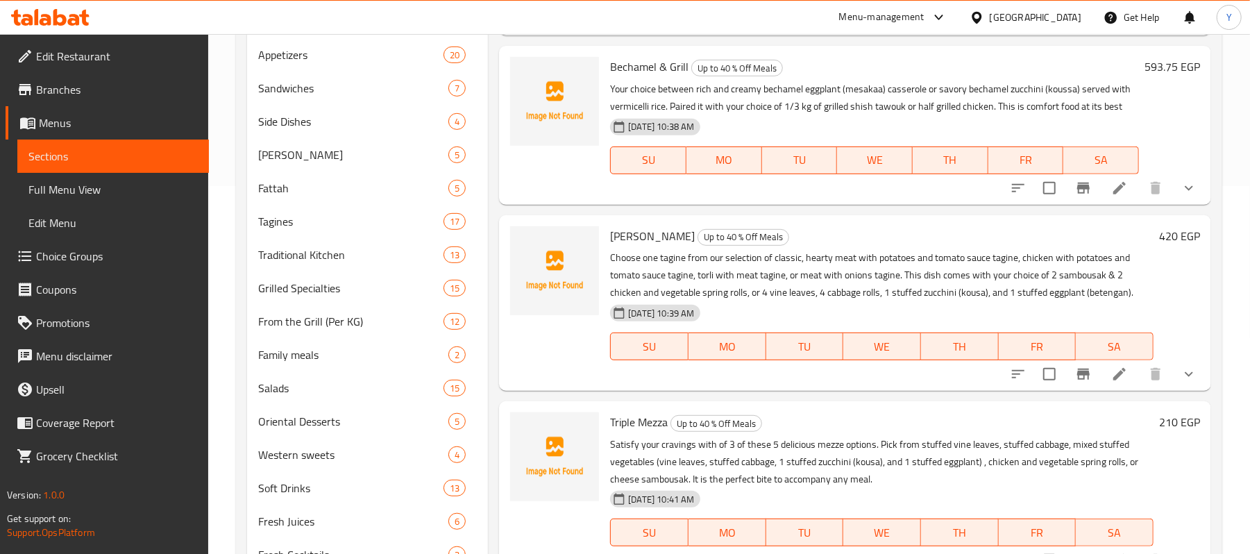
click at [1161, 243] on h6 "420 EGP" at bounding box center [1179, 235] width 41 height 19
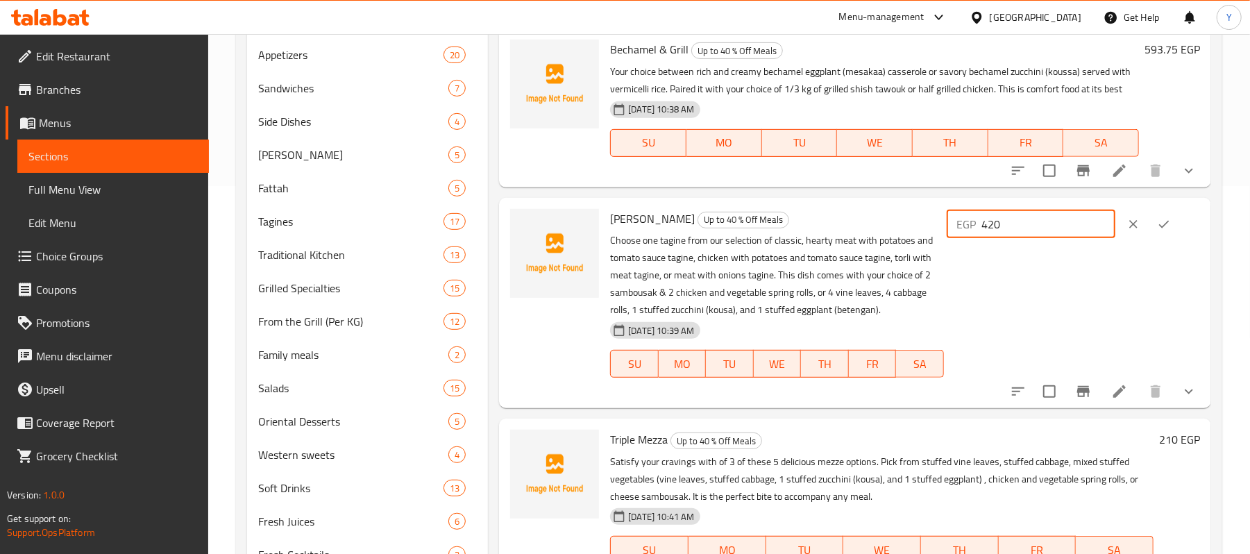
click at [1059, 237] on input "420" at bounding box center [1049, 224] width 134 height 28
type input "525"
click at [1152, 240] on button "ok" at bounding box center [1164, 224] width 31 height 31
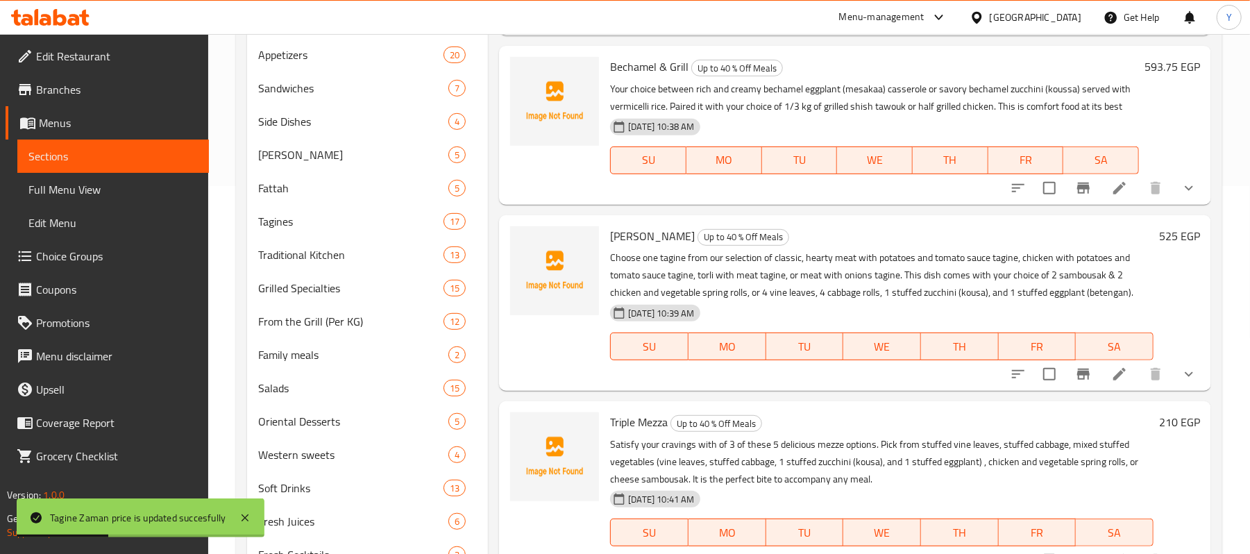
scroll to position [430, 0]
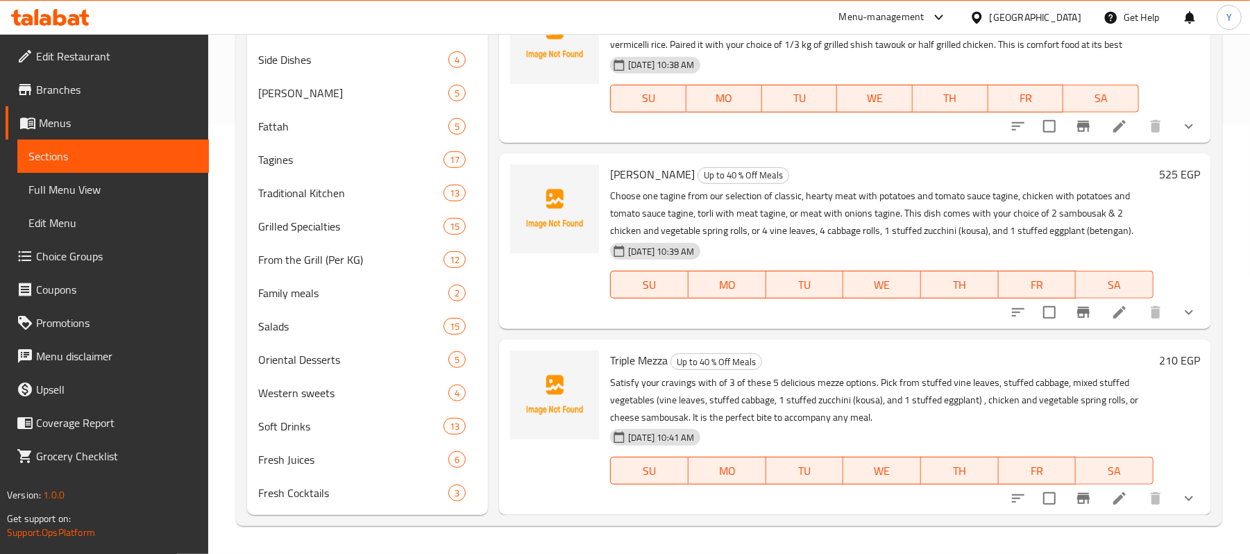
click at [1159, 358] on h6 "210 EGP" at bounding box center [1179, 360] width 41 height 19
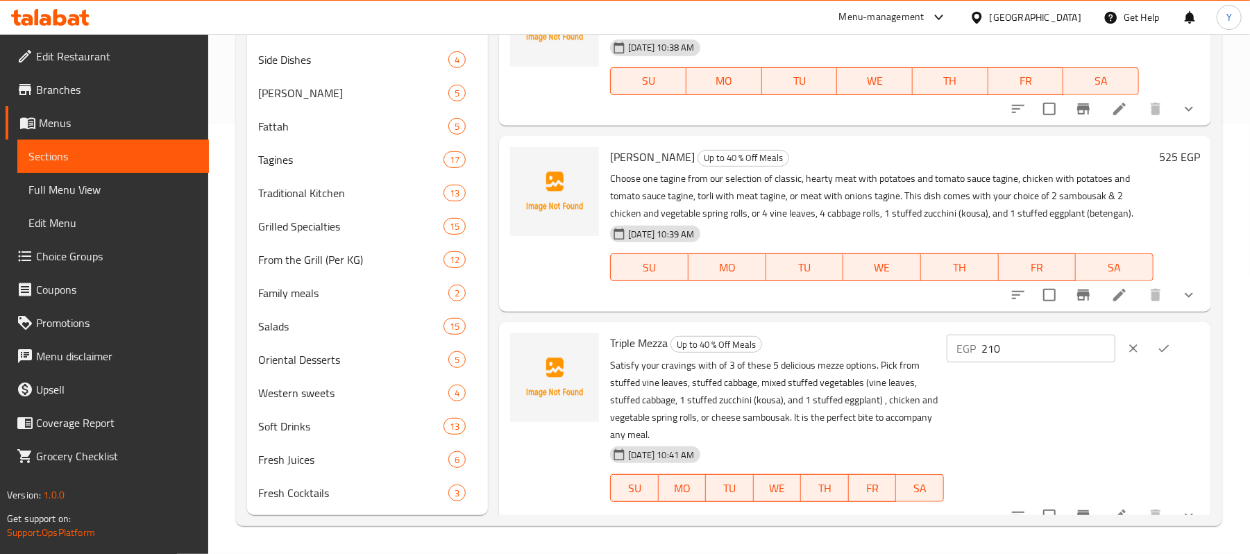
click at [1062, 362] on input "210" at bounding box center [1049, 349] width 134 height 28
type input "262.5"
click at [1173, 359] on button "ok" at bounding box center [1164, 348] width 31 height 31
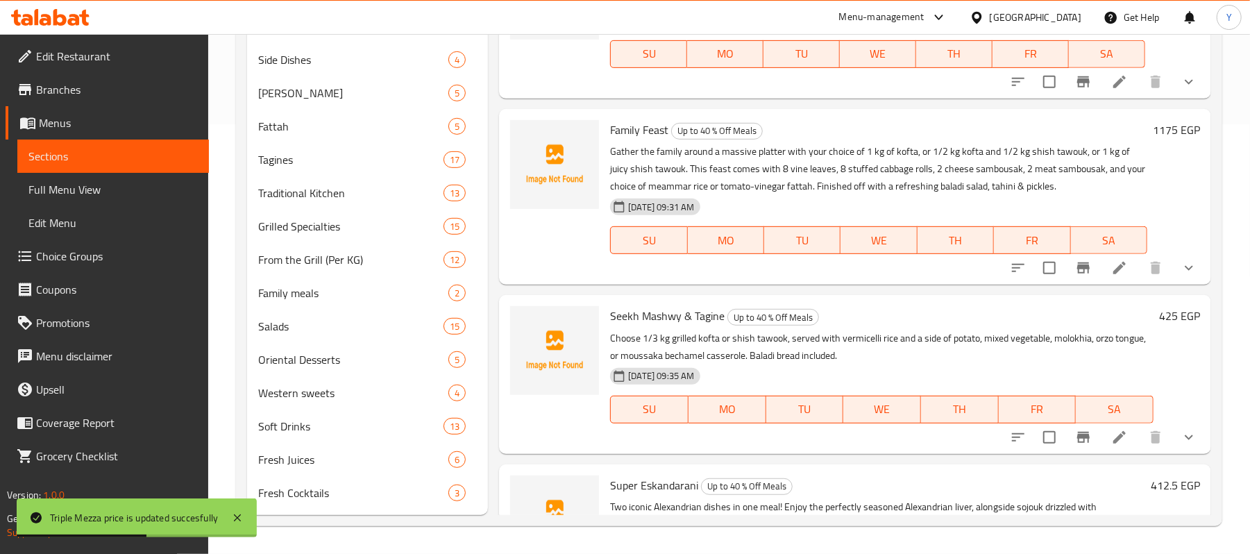
scroll to position [0, 0]
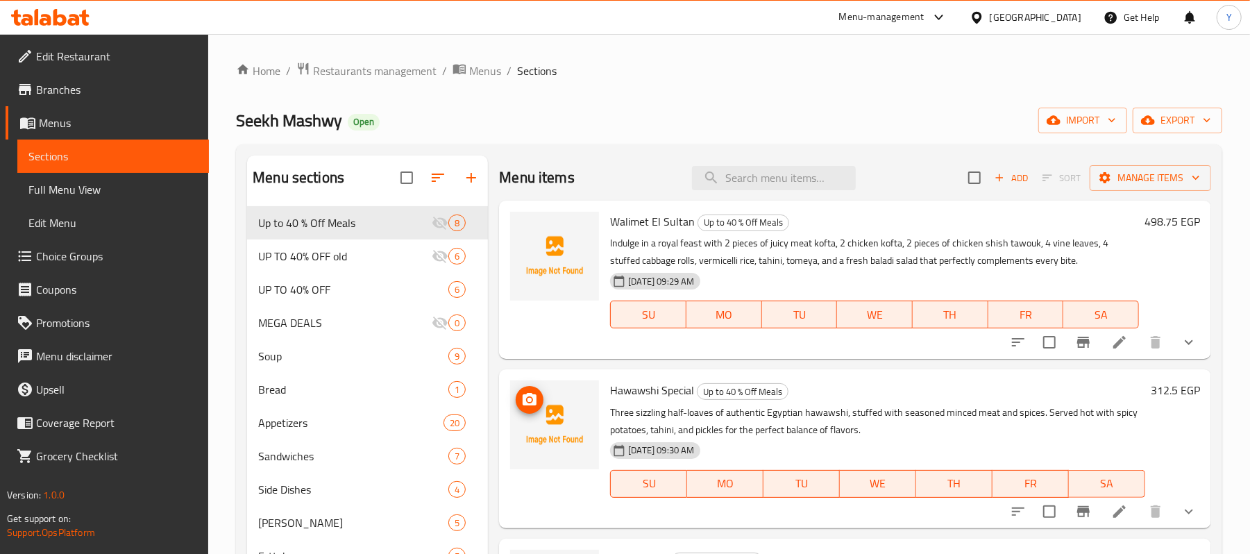
click at [530, 403] on icon "upload picture" at bounding box center [529, 400] width 17 height 17
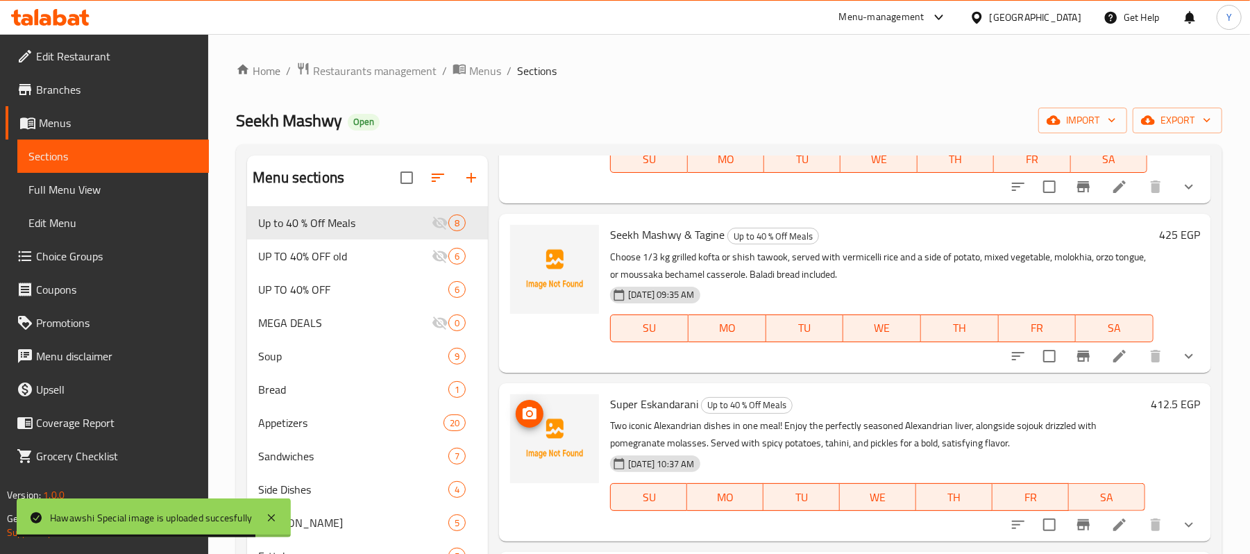
scroll to position [555, 0]
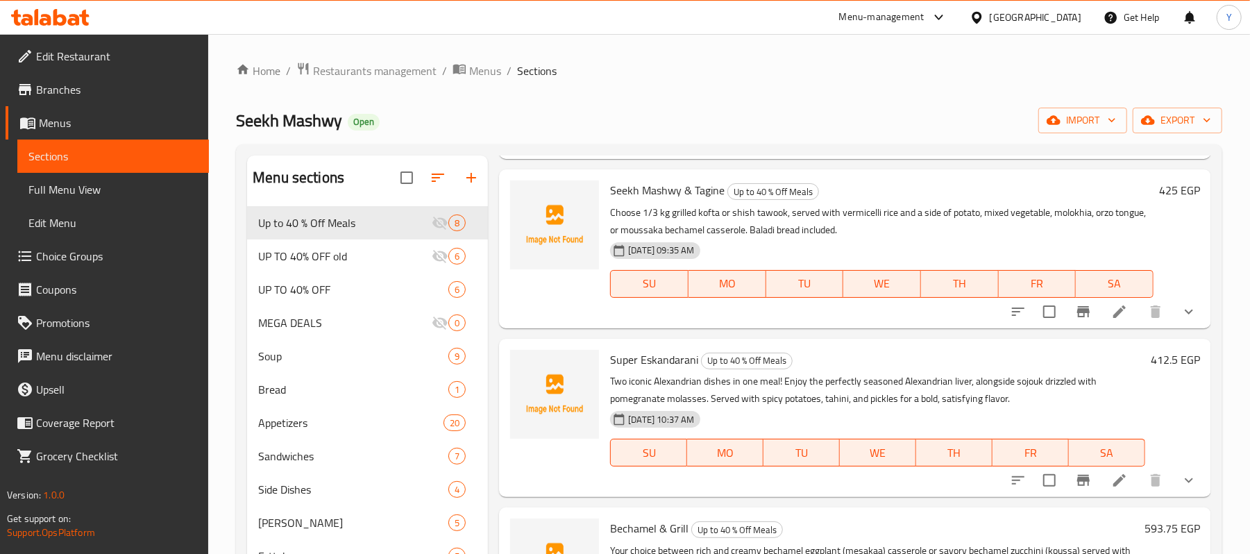
drag, startPoint x: 1090, startPoint y: 483, endPoint x: 1007, endPoint y: 472, distance: 84.0
click at [1012, 475] on div at bounding box center [1104, 480] width 204 height 33
click at [537, 365] on icon "upload picture" at bounding box center [530, 368] width 14 height 12
click at [526, 376] on icon "upload picture" at bounding box center [529, 369] width 17 height 17
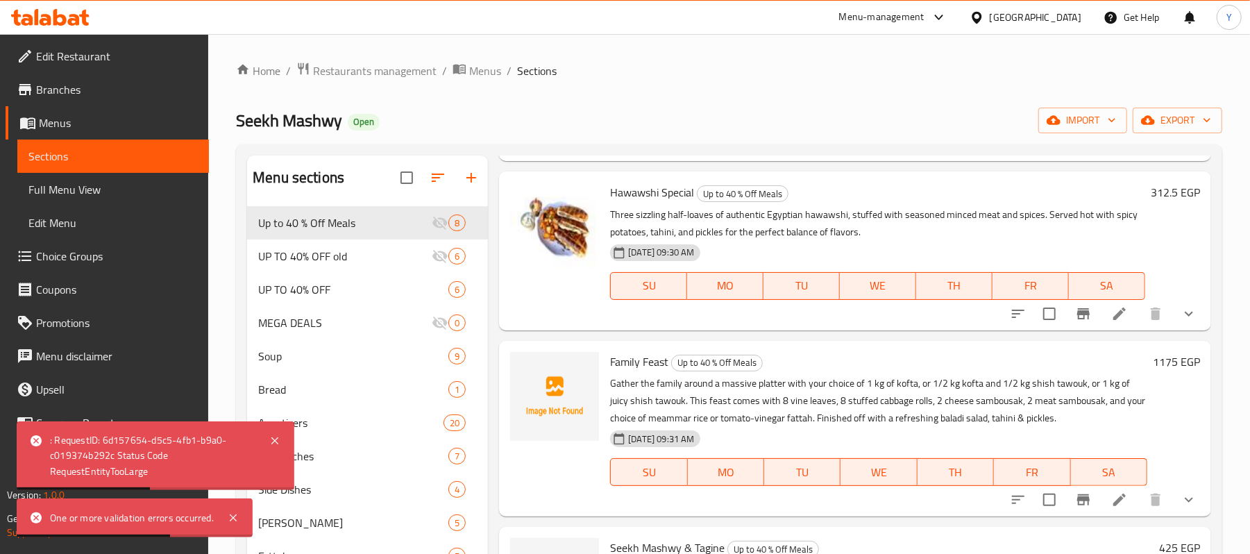
scroll to position [0, 0]
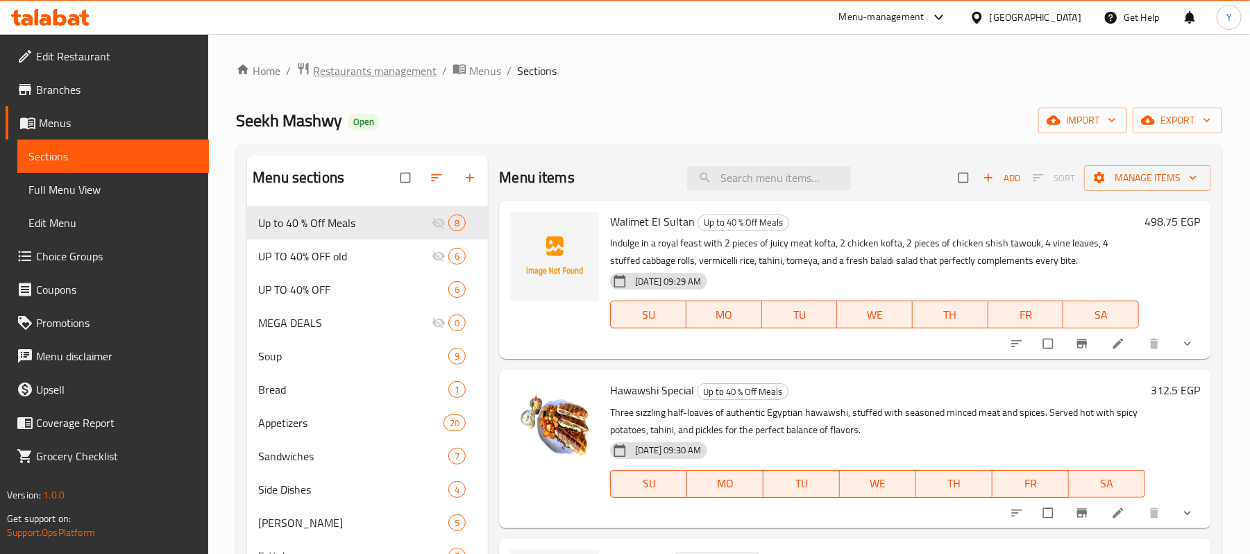
click at [419, 67] on span "Restaurants management" at bounding box center [375, 70] width 124 height 17
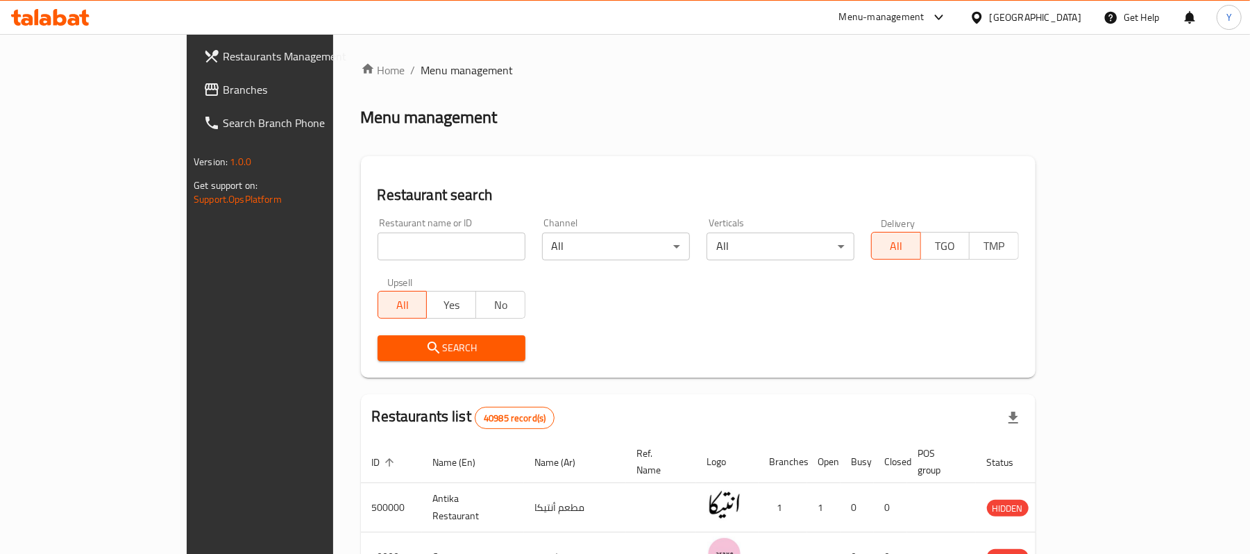
click at [378, 239] on input "search" at bounding box center [452, 247] width 148 height 28
type input "w"
type input "seekh"
click button "Search" at bounding box center [452, 348] width 148 height 26
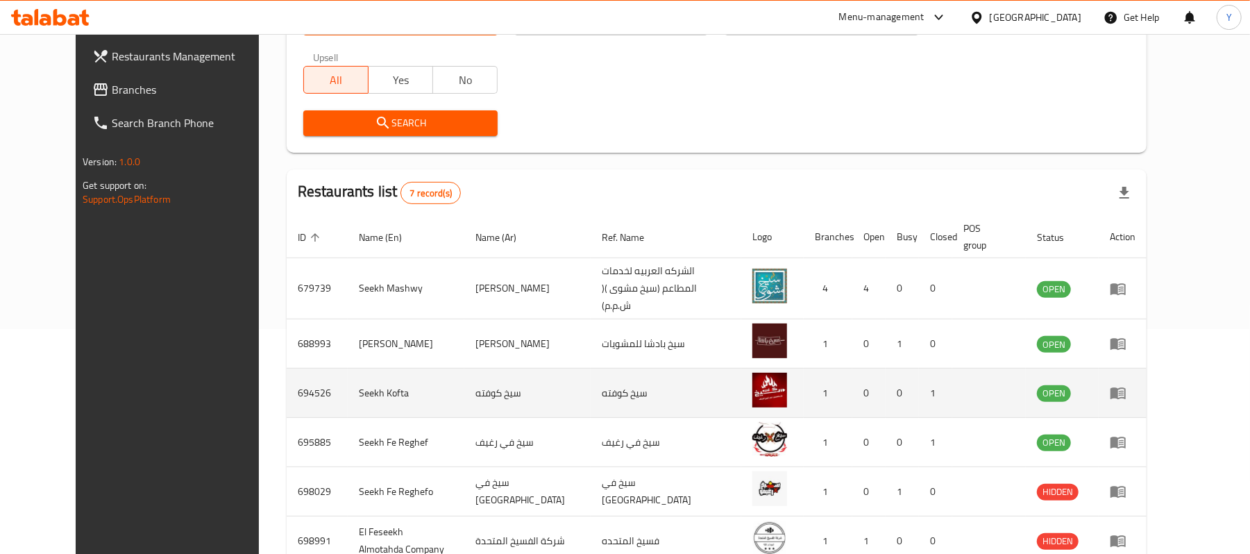
scroll to position [300, 0]
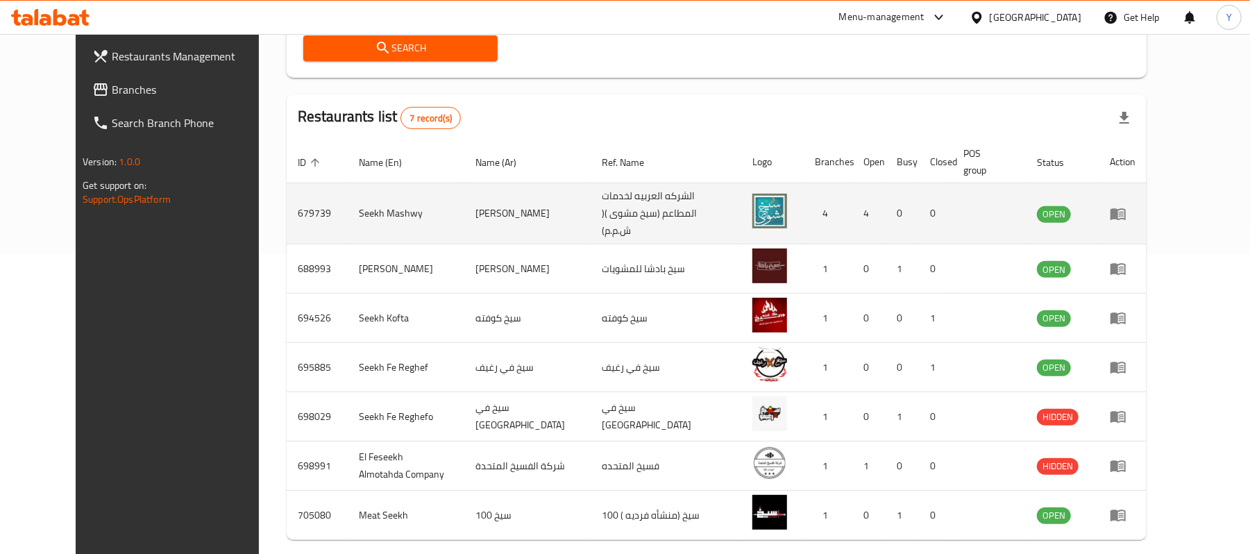
click at [287, 206] on td "679739" at bounding box center [317, 213] width 61 height 61
copy td "679739"
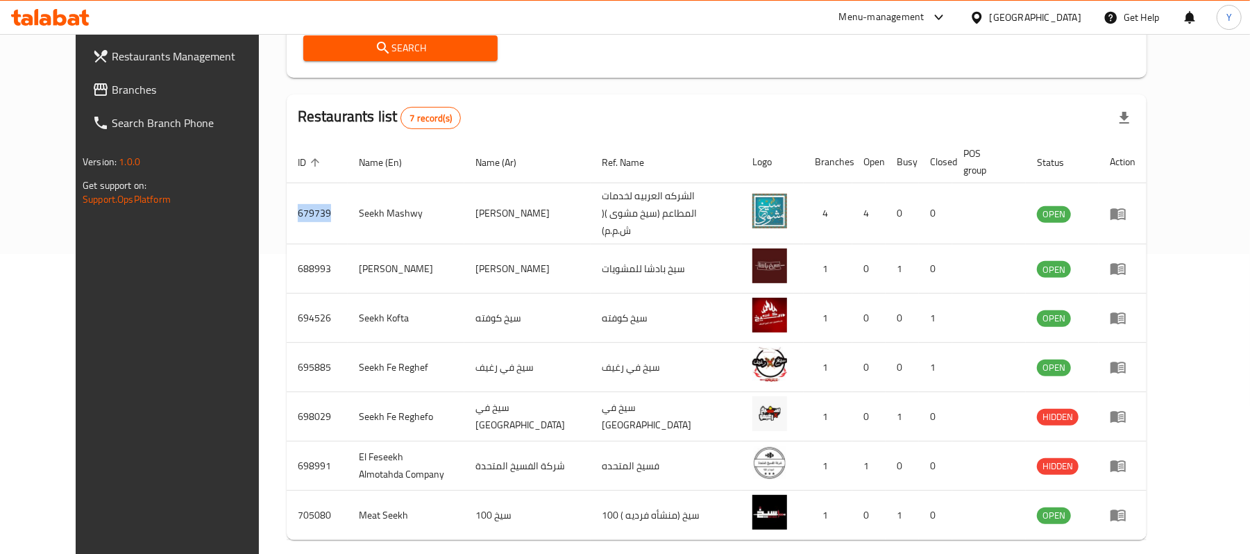
click at [170, 57] on span "Restaurants Management" at bounding box center [193, 56] width 162 height 17
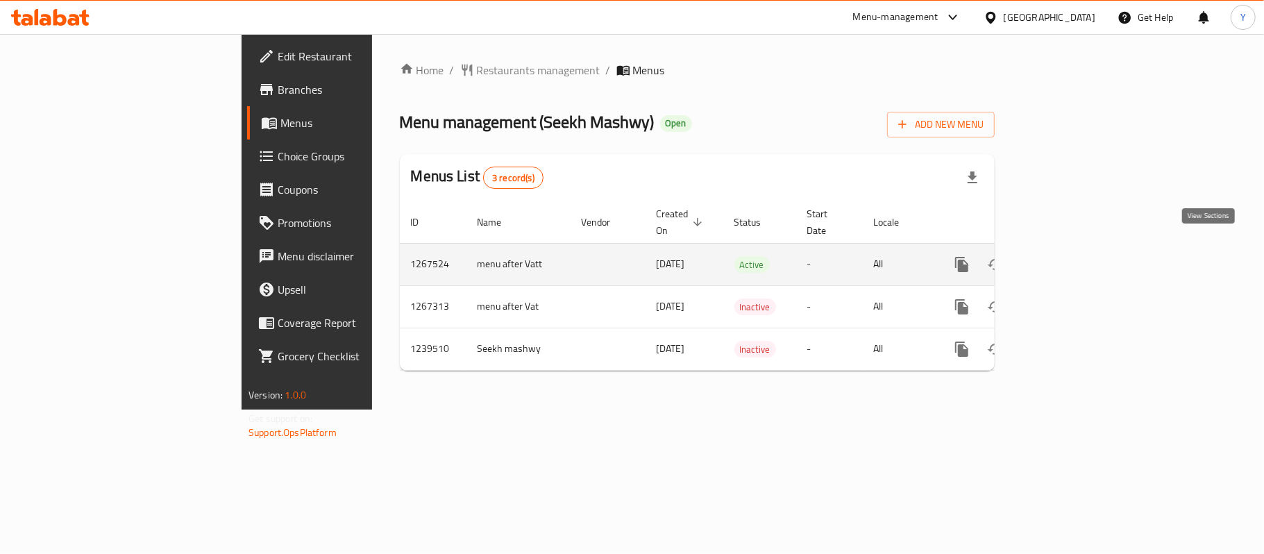
click at [1079, 248] on link "enhanced table" at bounding box center [1062, 264] width 33 height 33
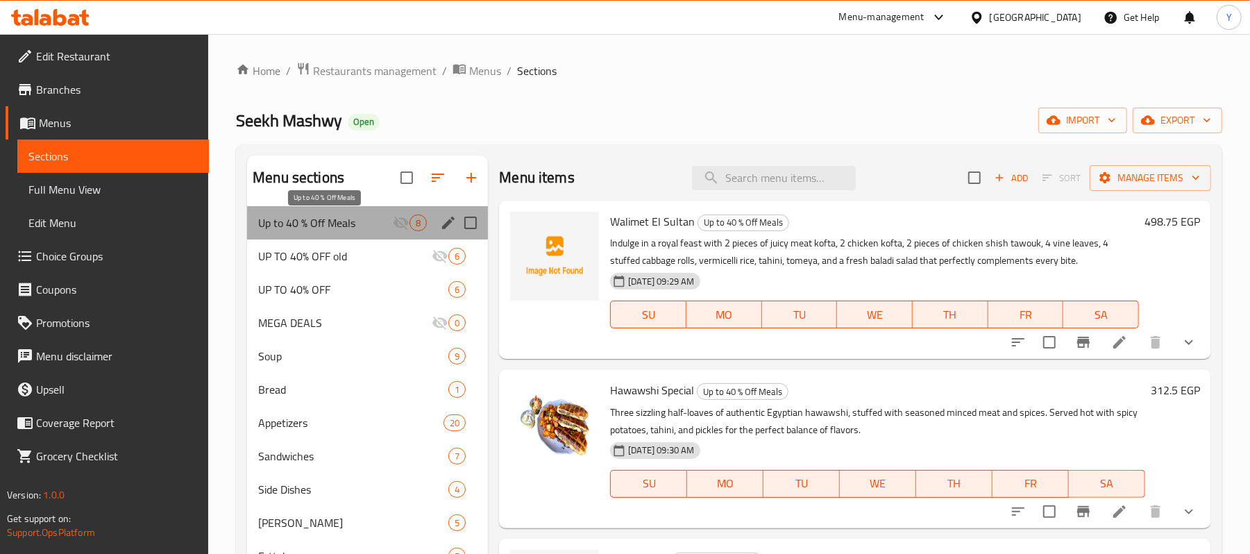
click at [367, 220] on span "Up to 40 % Off Meals" at bounding box center [325, 223] width 135 height 17
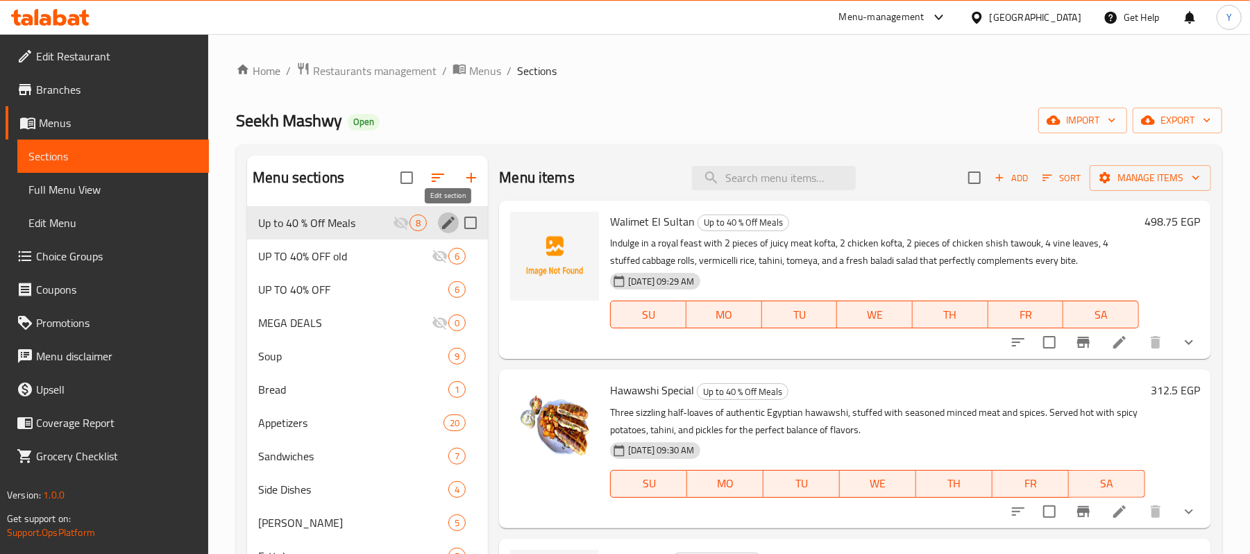
click at [455, 229] on icon "edit" at bounding box center [448, 223] width 17 height 17
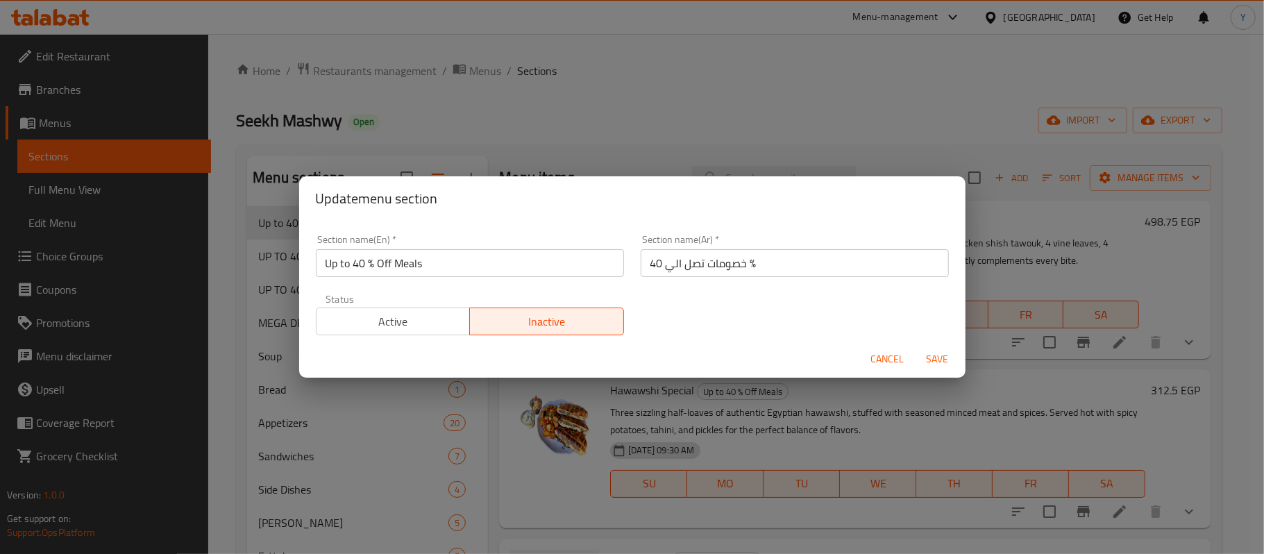
click at [451, 321] on span "Active" at bounding box center [393, 322] width 143 height 20
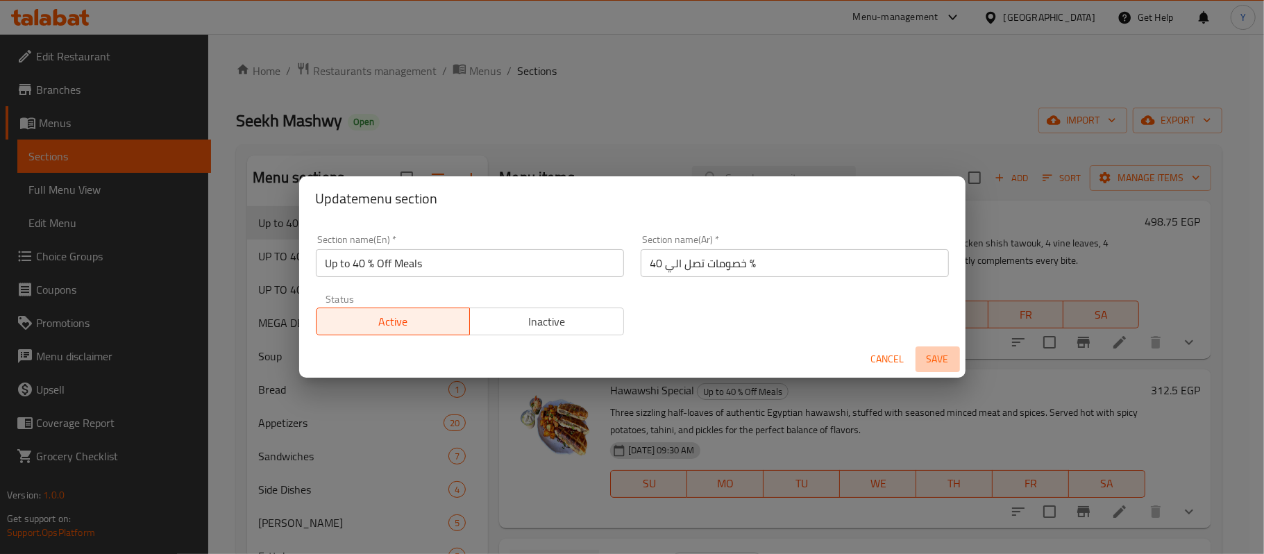
drag, startPoint x: 934, startPoint y: 351, endPoint x: 939, endPoint y: 357, distance: 7.4
click at [937, 356] on button "Save" at bounding box center [938, 359] width 44 height 26
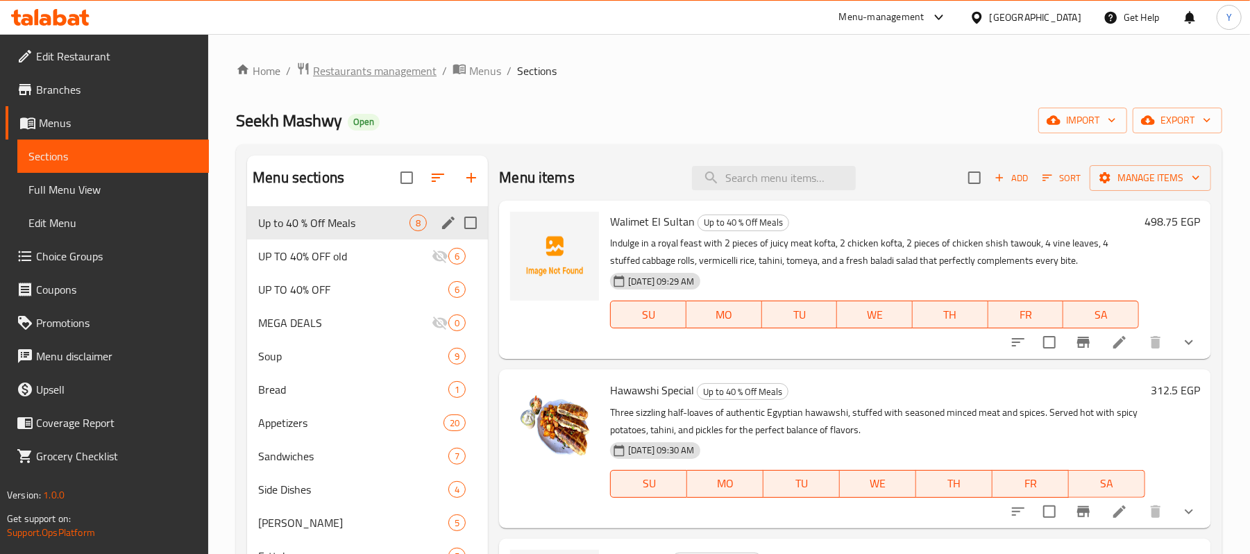
click at [401, 67] on span "Restaurants management" at bounding box center [375, 70] width 124 height 17
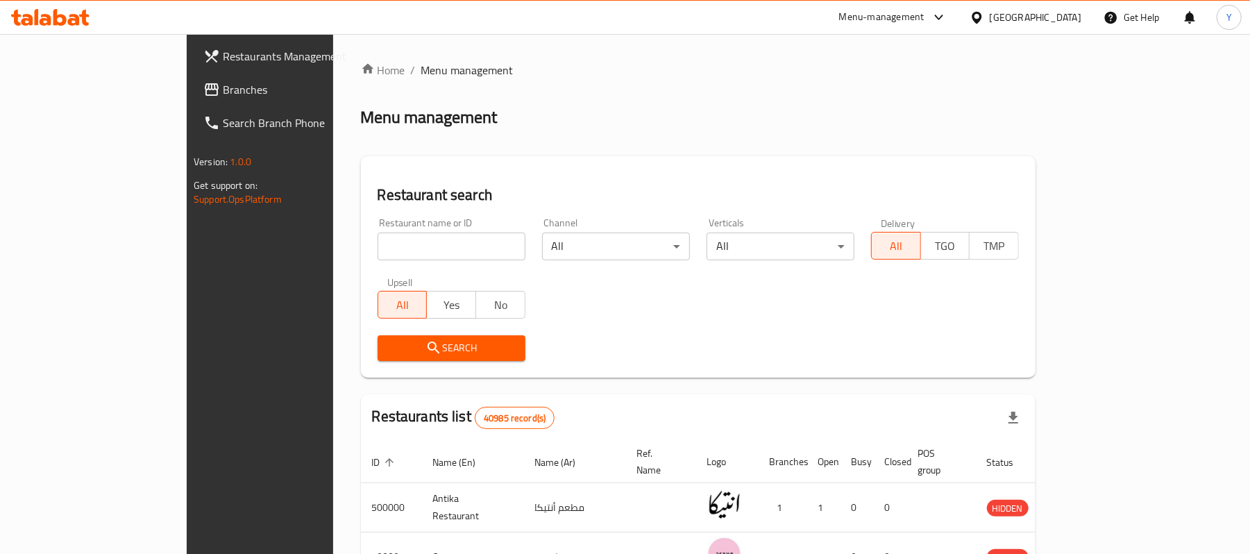
click at [394, 228] on div "Restaurant name or ID Restaurant name or ID" at bounding box center [452, 239] width 148 height 42
click at [394, 270] on div "Upsell All Yes No" at bounding box center [451, 298] width 165 height 58
click at [383, 250] on input "search" at bounding box center [452, 247] width 148 height 28
type input "naanaa"
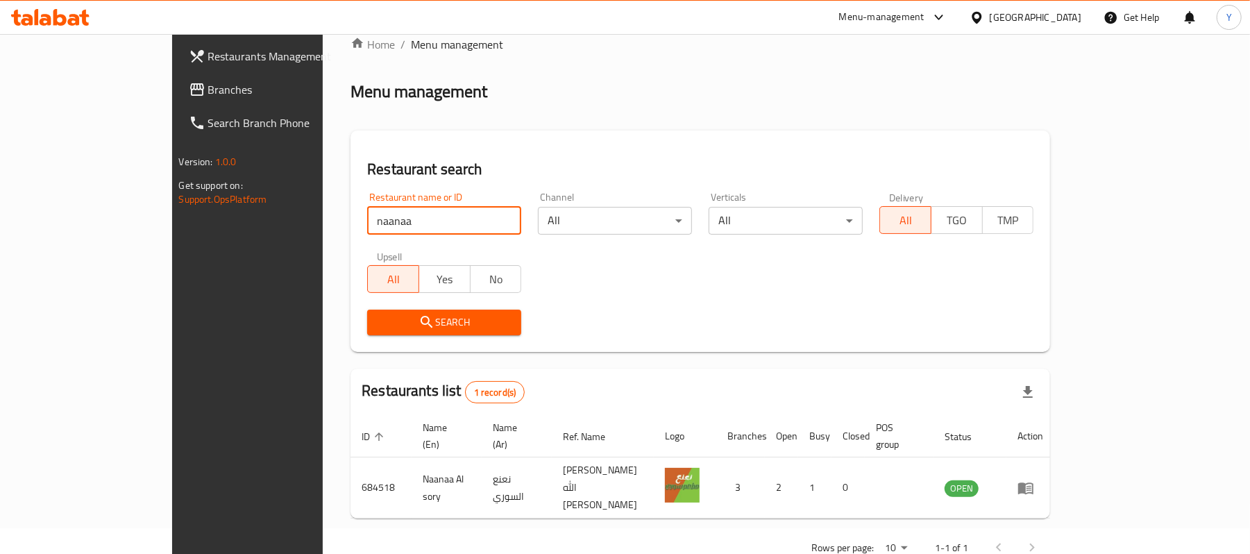
scroll to position [39, 0]
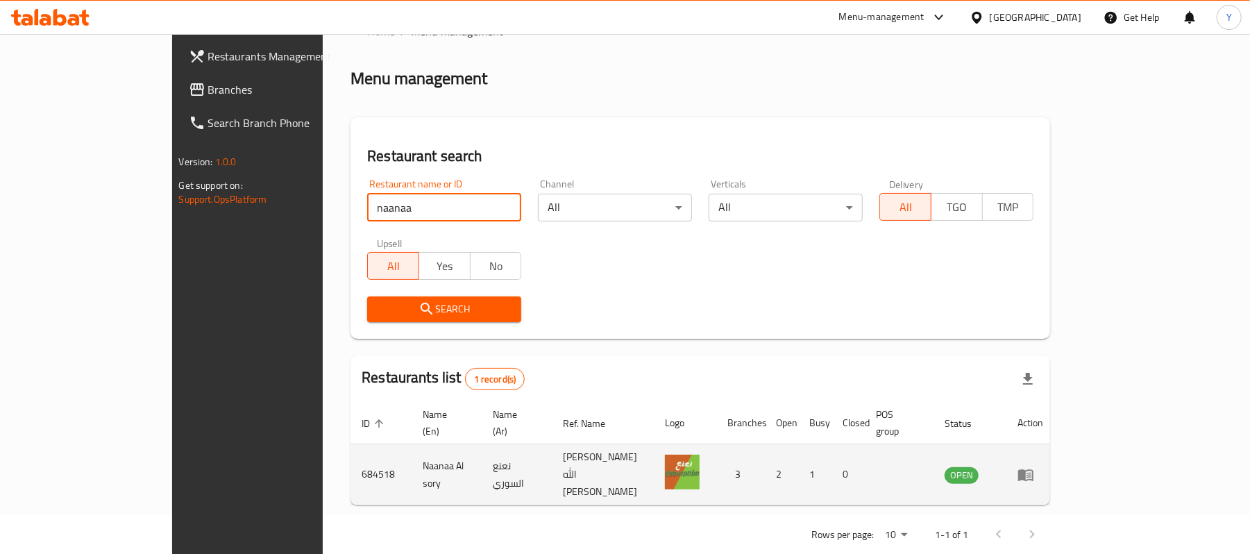
click at [351, 455] on td "684518" at bounding box center [381, 474] width 61 height 61
click at [351, 454] on td "684518" at bounding box center [381, 474] width 61 height 61
copy td "684518"
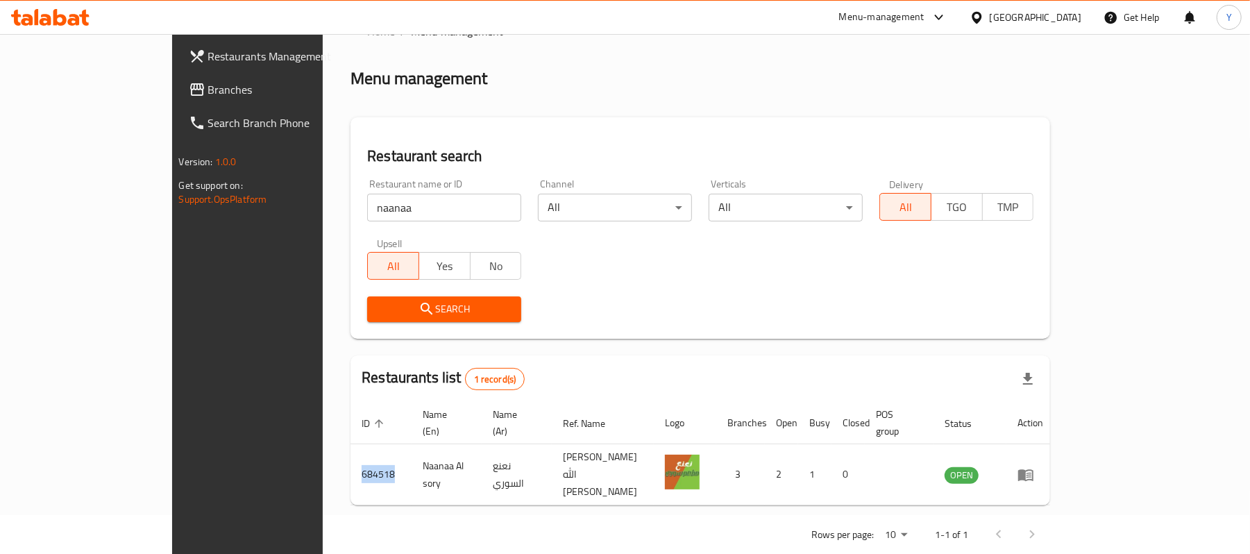
click at [208, 59] on span "Restaurants Management" at bounding box center [289, 56] width 162 height 17
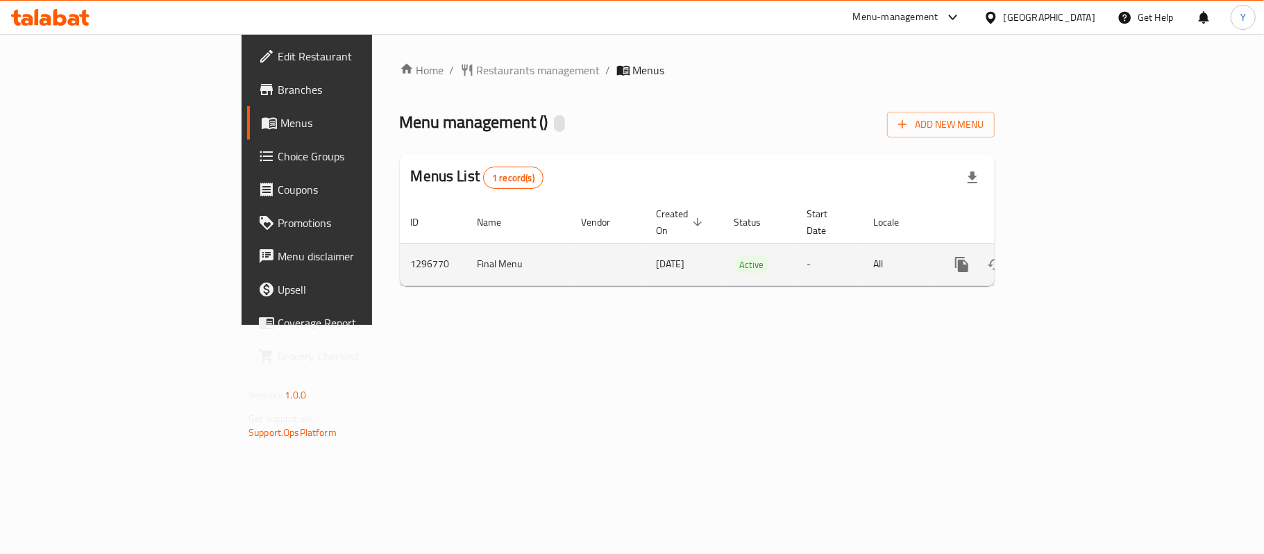
click at [1079, 248] on div "enhanced table" at bounding box center [1012, 264] width 133 height 33
click at [1079, 248] on link "enhanced table" at bounding box center [1062, 264] width 33 height 33
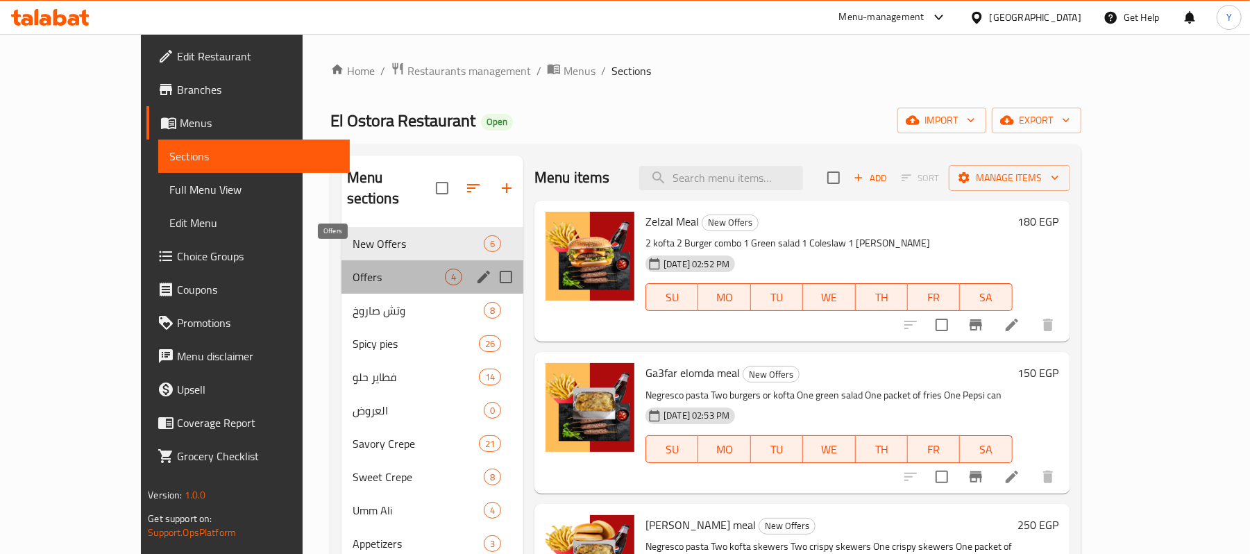
click at [359, 269] on span "Offers" at bounding box center [399, 277] width 92 height 17
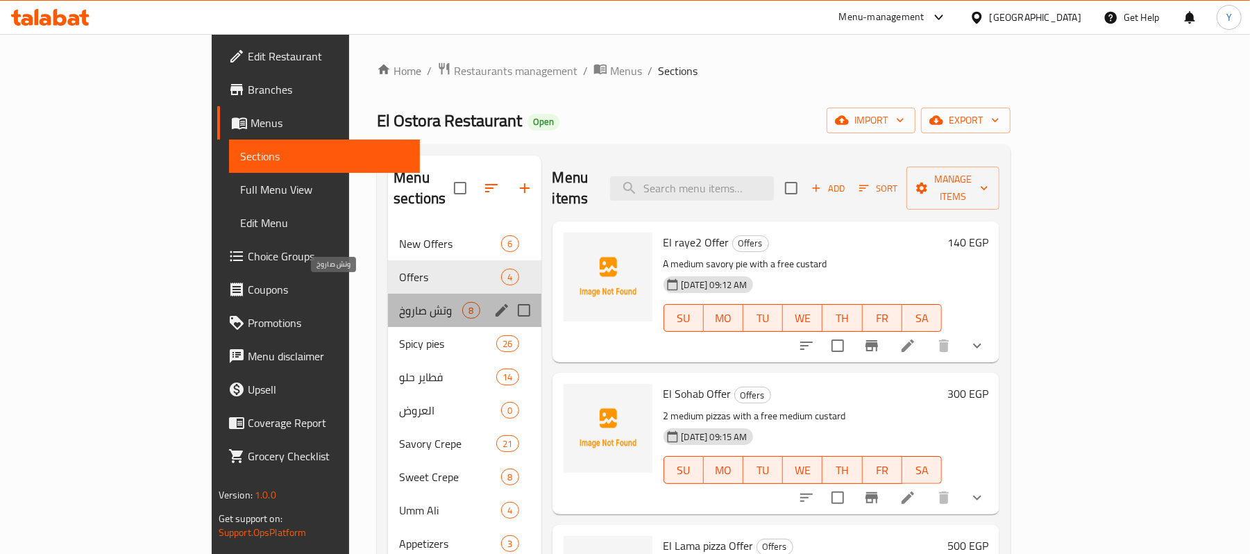
click at [399, 302] on span "وتش صاروخ" at bounding box center [430, 310] width 63 height 17
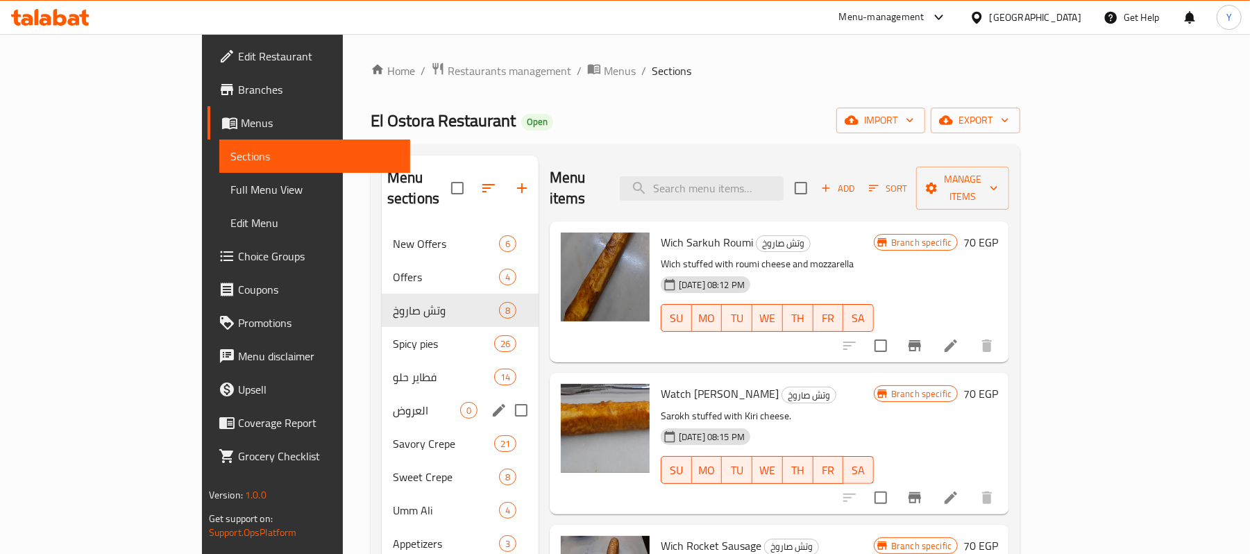
click at [393, 402] on span "العروض" at bounding box center [426, 410] width 67 height 17
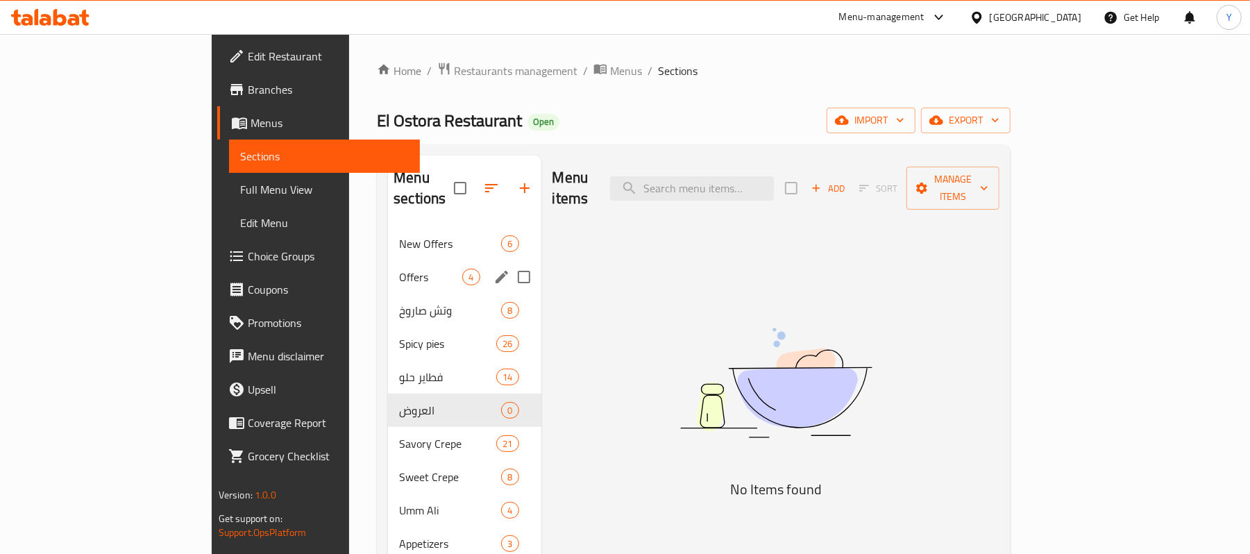
click at [399, 235] on span "New Offers" at bounding box center [450, 243] width 102 height 17
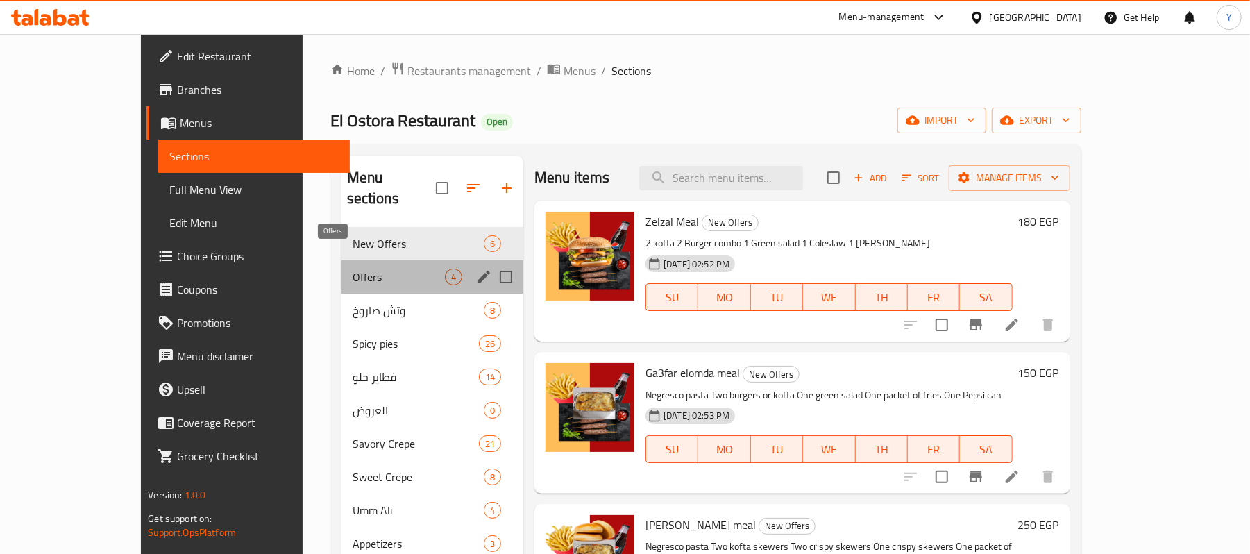
click at [353, 269] on span "Offers" at bounding box center [399, 277] width 92 height 17
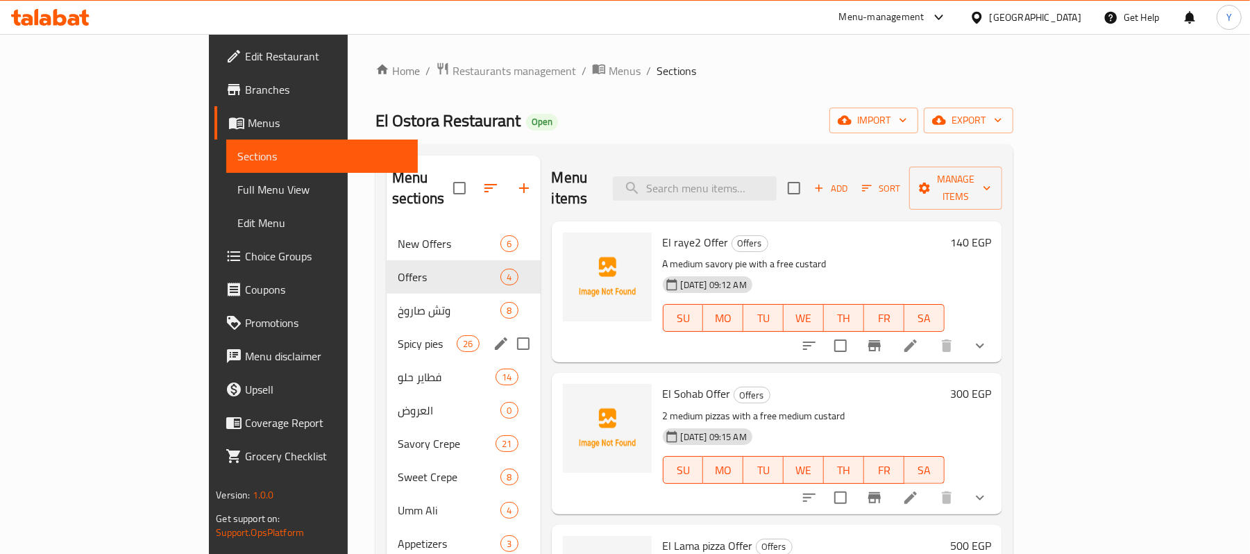
click at [387, 327] on div "Spicy pies 26" at bounding box center [464, 343] width 154 height 33
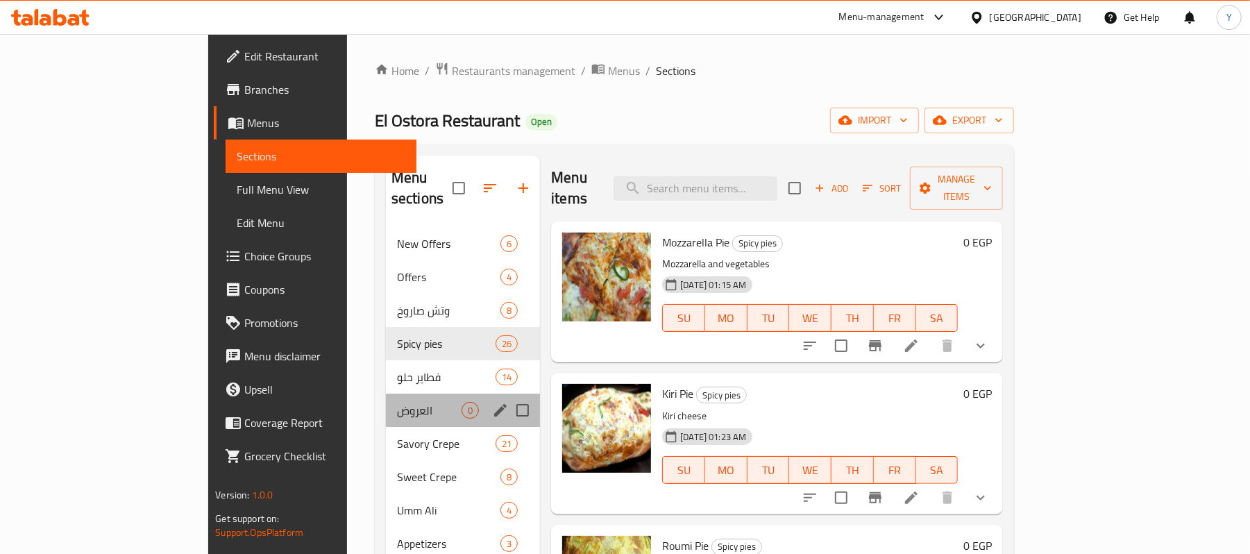
click at [386, 394] on div "العروض 0" at bounding box center [463, 410] width 154 height 33
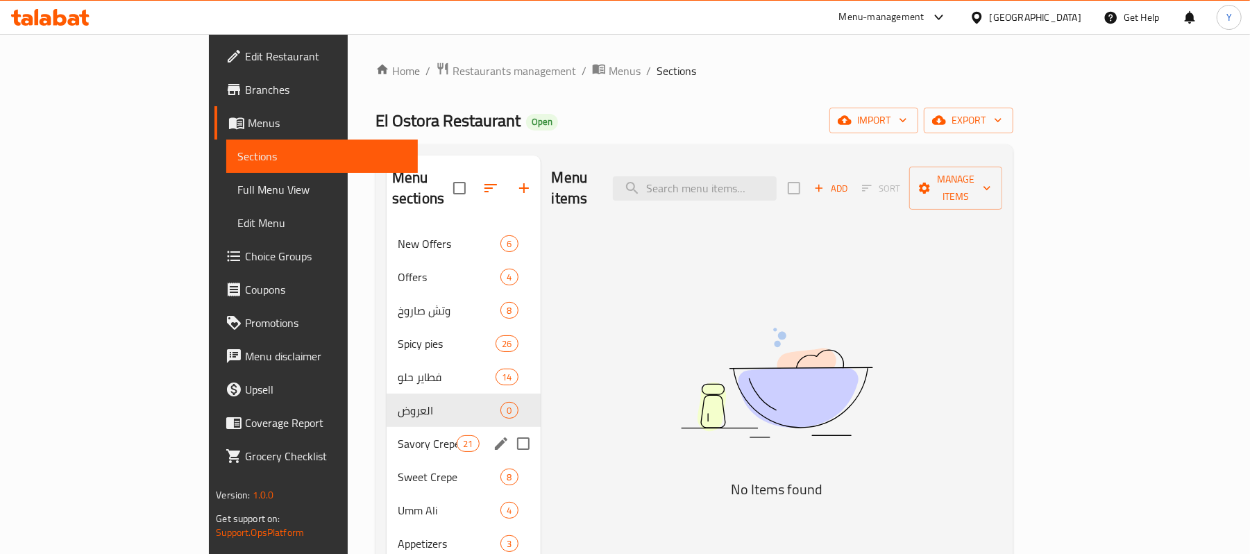
click at [387, 427] on div "Savory Crepe 21" at bounding box center [464, 443] width 154 height 33
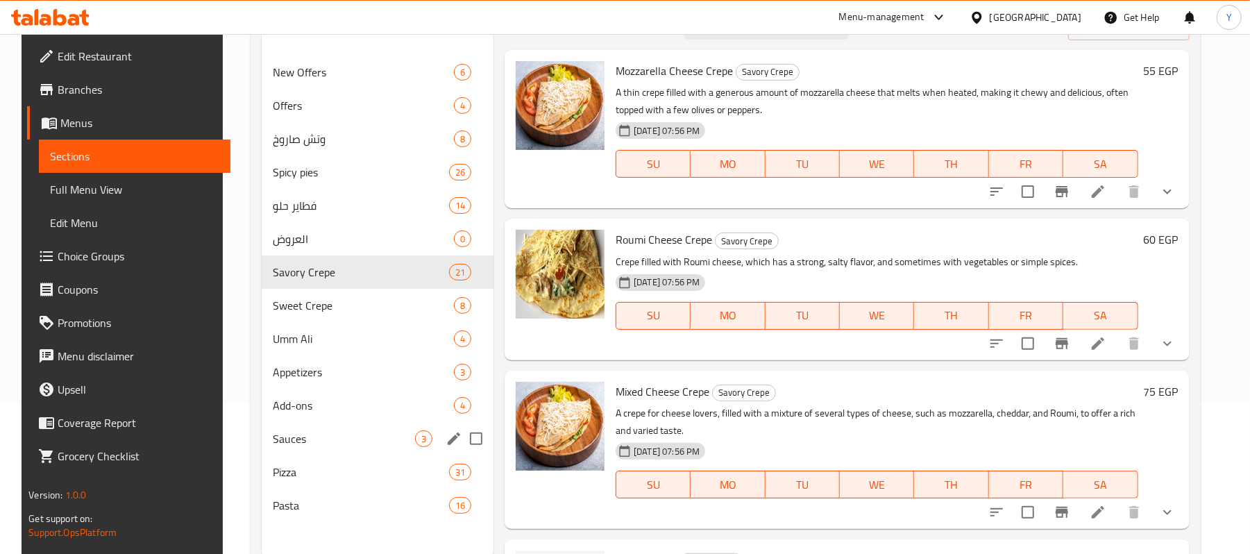
scroll to position [195, 0]
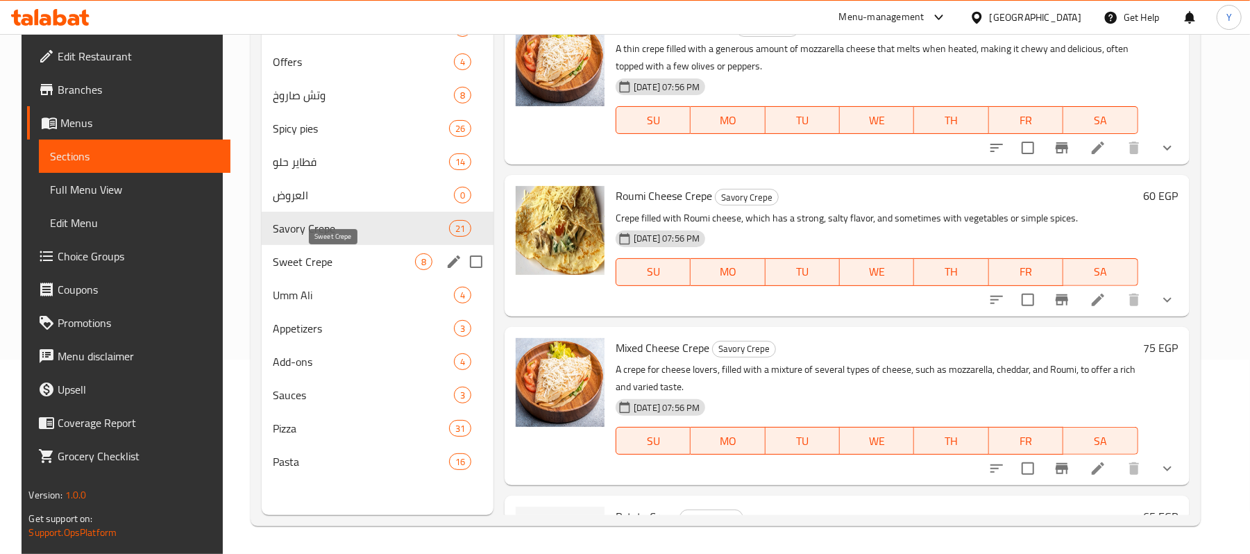
click at [348, 262] on span "Sweet Crepe" at bounding box center [344, 261] width 142 height 17
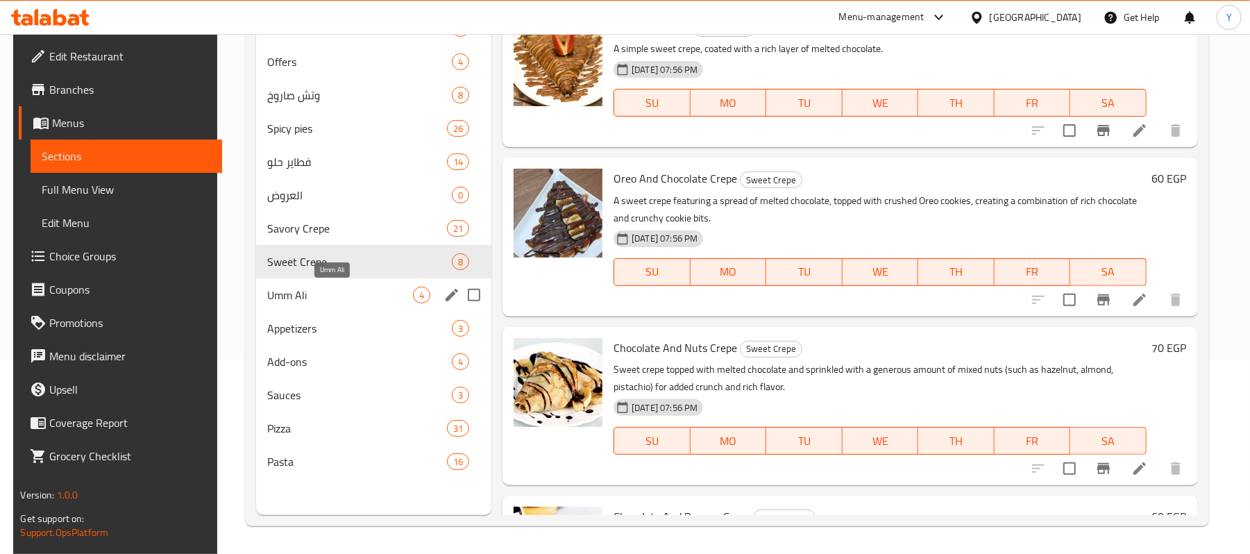
click at [351, 290] on span "Umm Ali" at bounding box center [340, 295] width 146 height 17
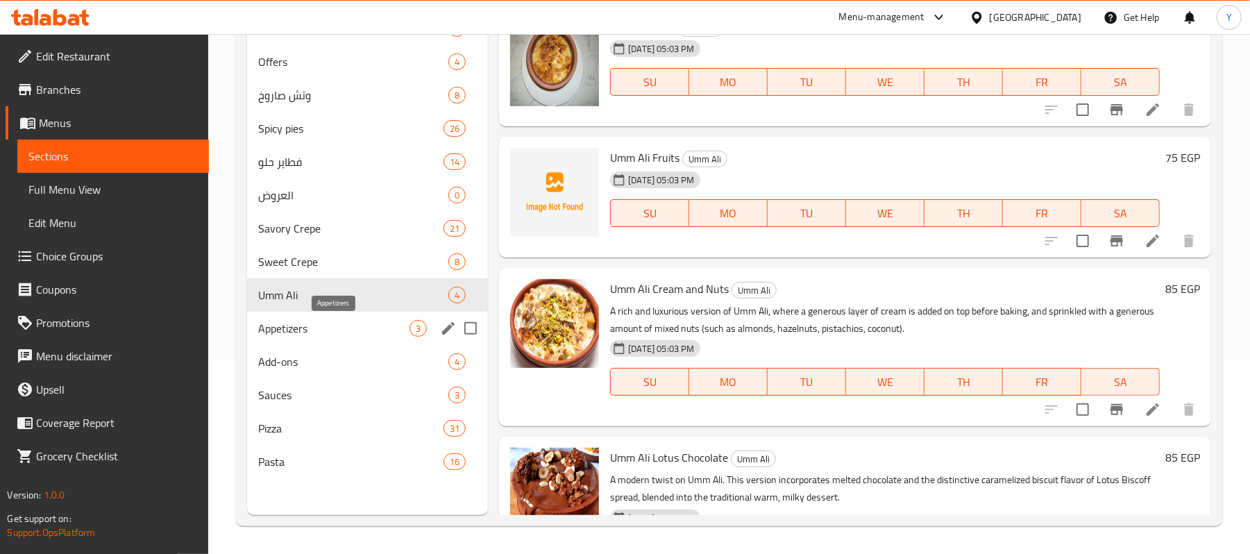
click at [353, 326] on span "Appetizers" at bounding box center [333, 328] width 151 height 17
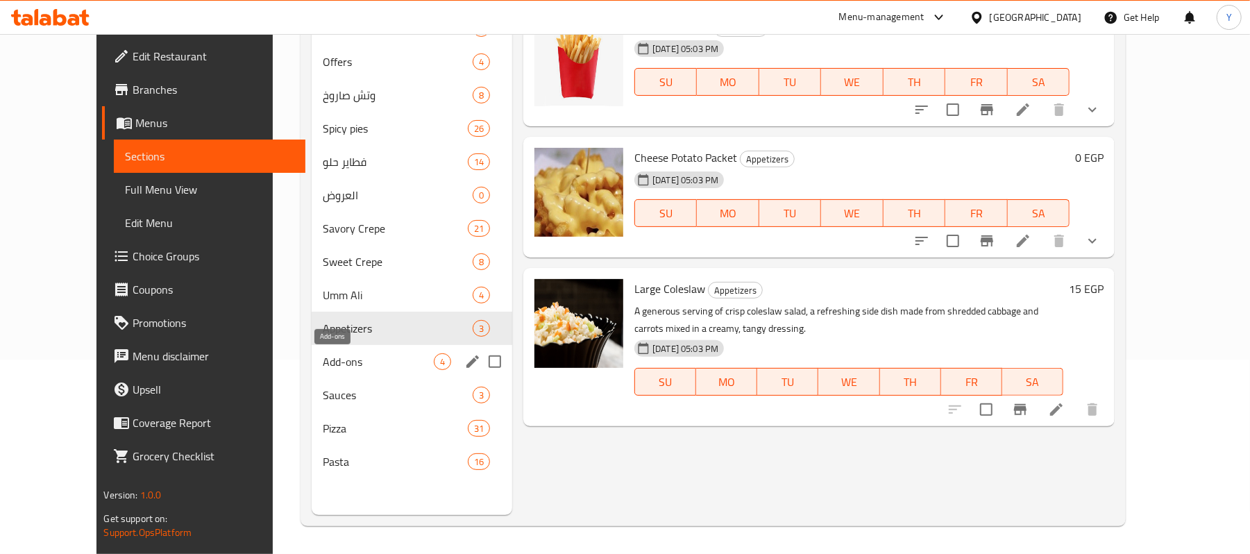
click at [353, 365] on span "Add-ons" at bounding box center [378, 361] width 111 height 17
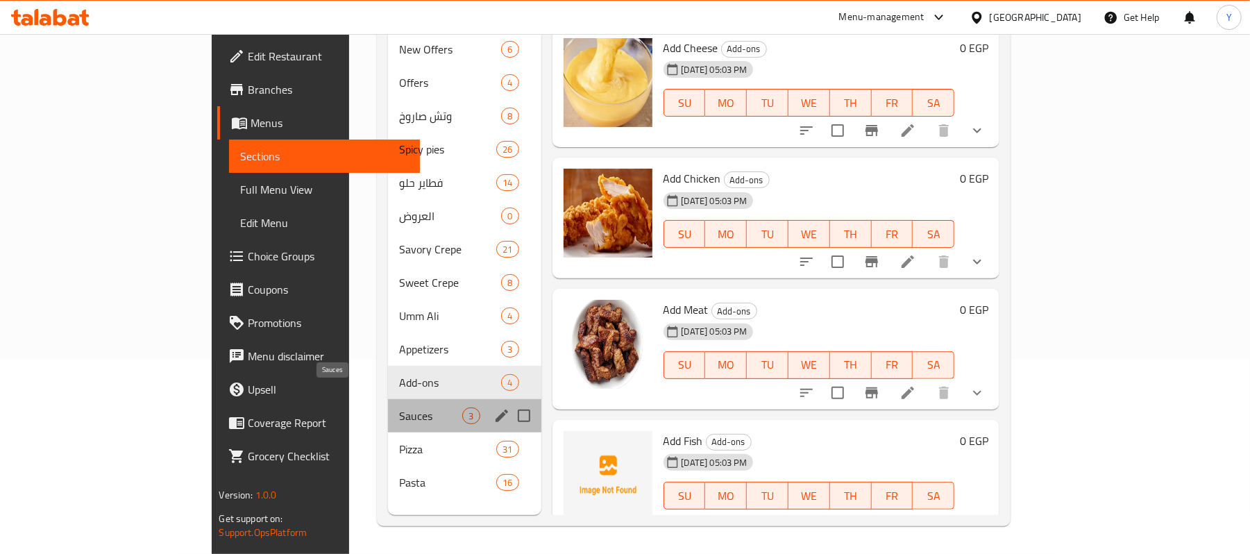
click at [399, 408] on span "Sauces" at bounding box center [430, 416] width 63 height 17
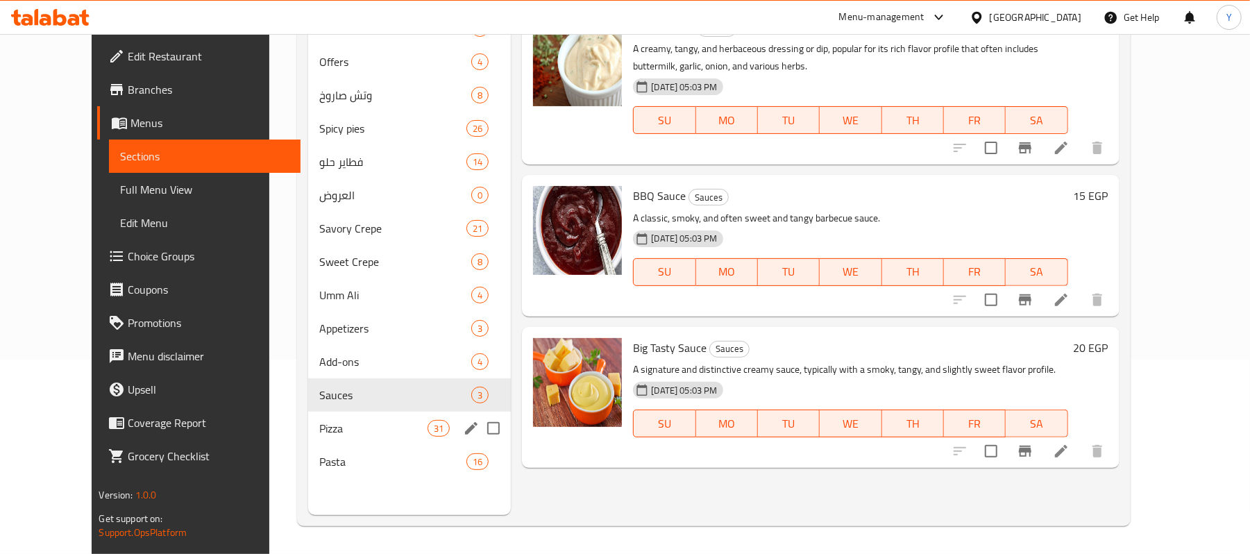
click at [339, 437] on div "Pizza 31" at bounding box center [409, 428] width 203 height 33
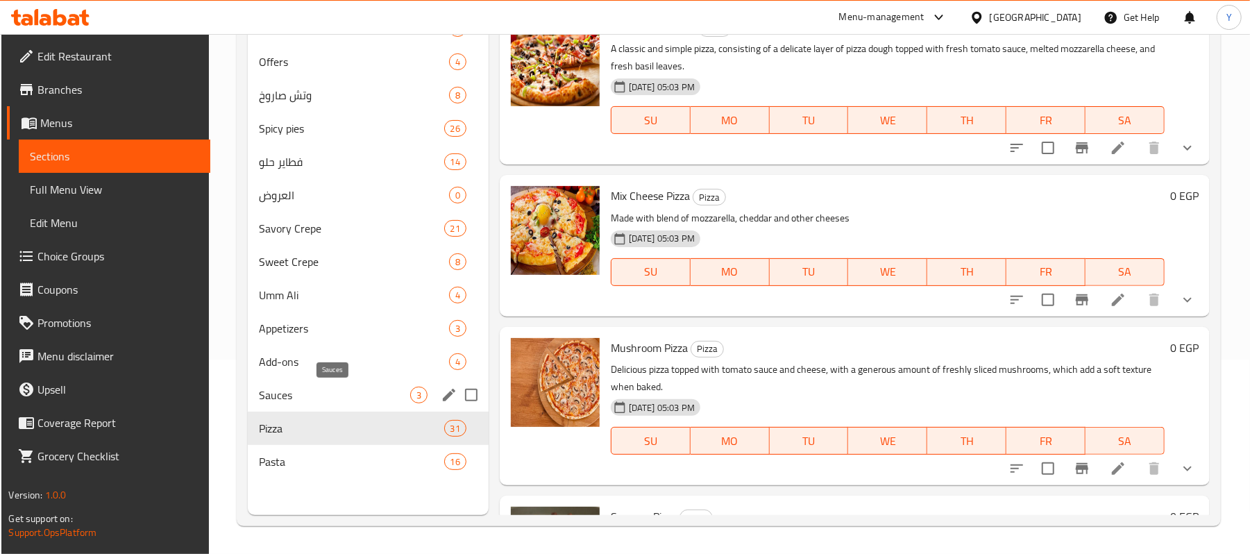
click at [337, 364] on span "Add-ons" at bounding box center [354, 361] width 190 height 17
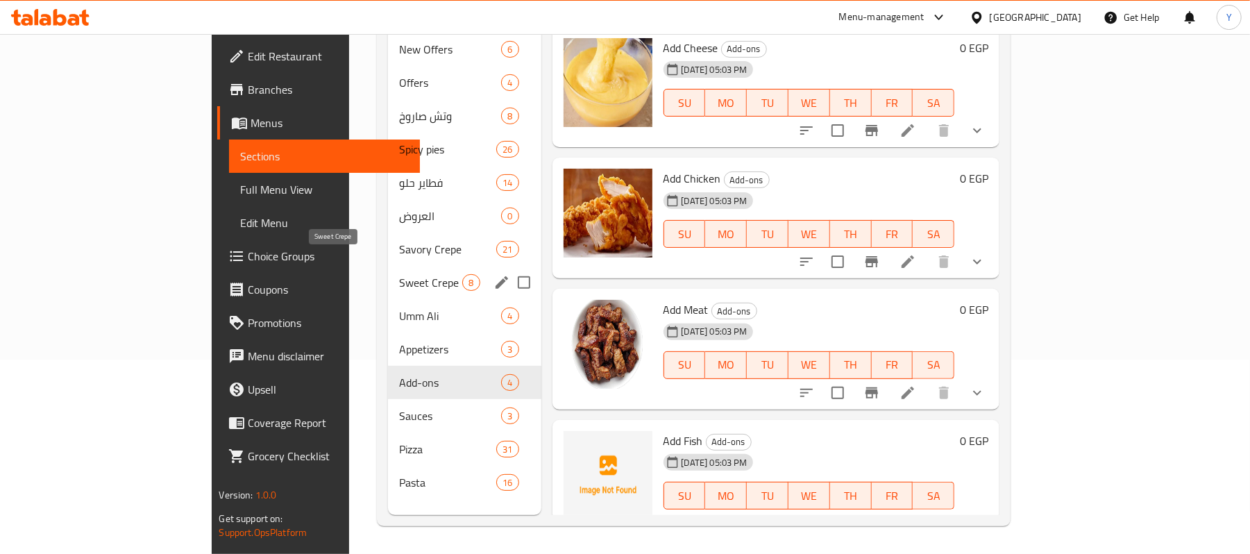
click at [388, 240] on div "Savory Crepe 21" at bounding box center [464, 249] width 153 height 33
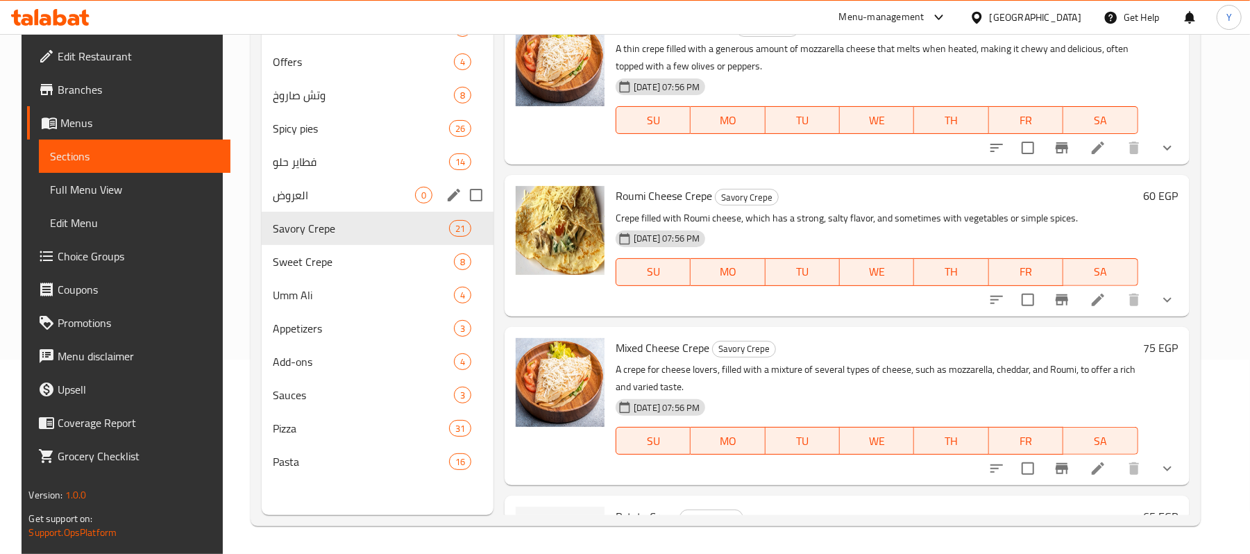
click at [336, 203] on span "العروض" at bounding box center [344, 195] width 142 height 17
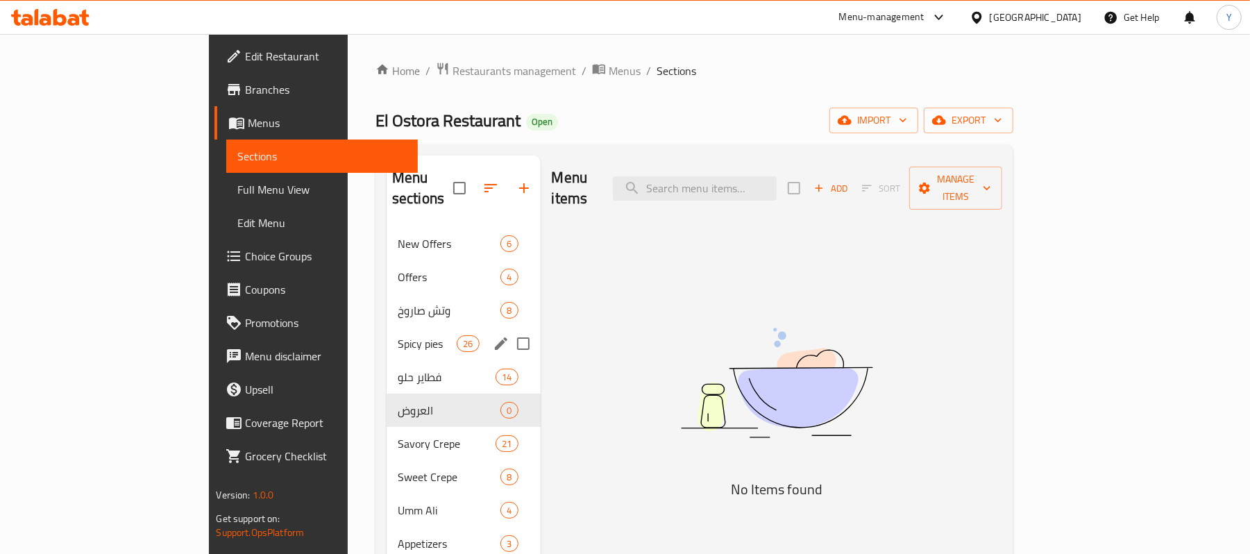
click at [387, 327] on div "Spicy pies 26" at bounding box center [464, 343] width 154 height 33
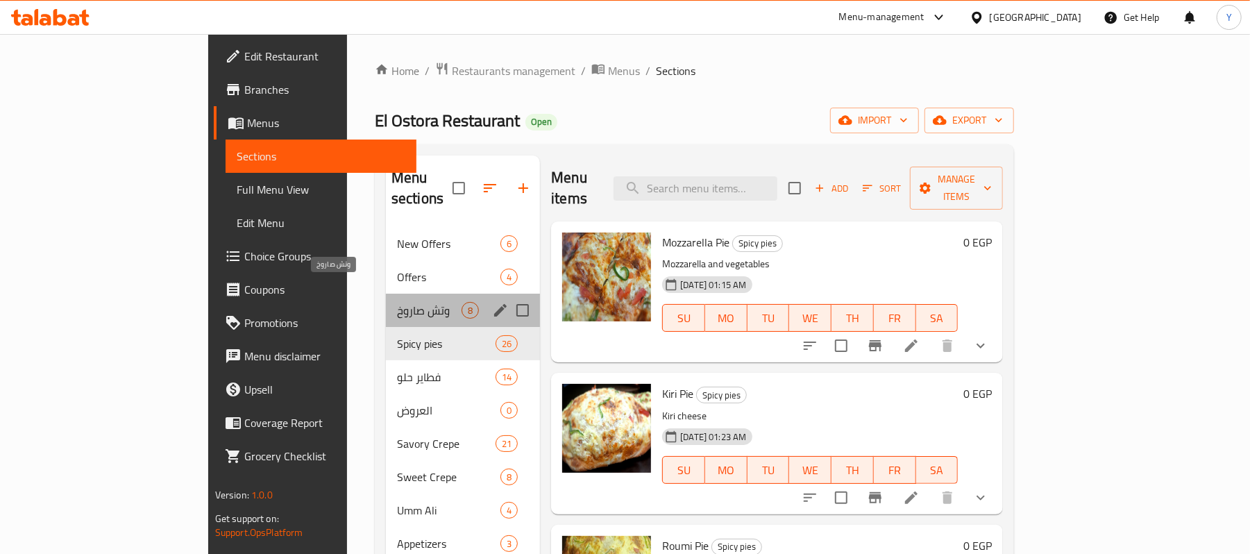
click at [397, 302] on span "وتش صاروخ" at bounding box center [429, 310] width 65 height 17
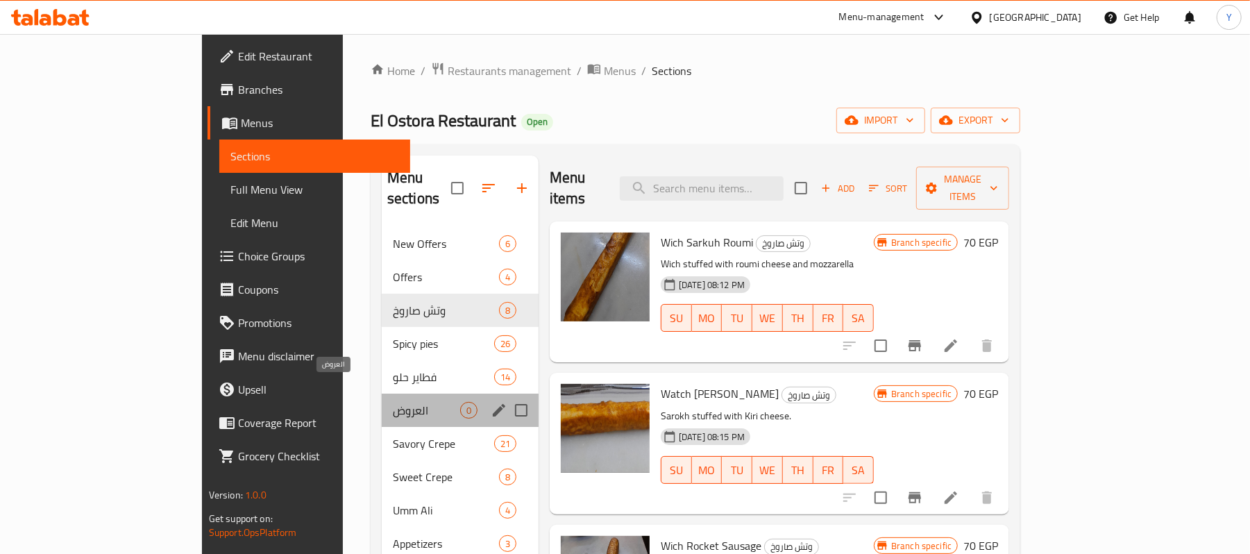
click at [393, 402] on span "العروض" at bounding box center [426, 410] width 67 height 17
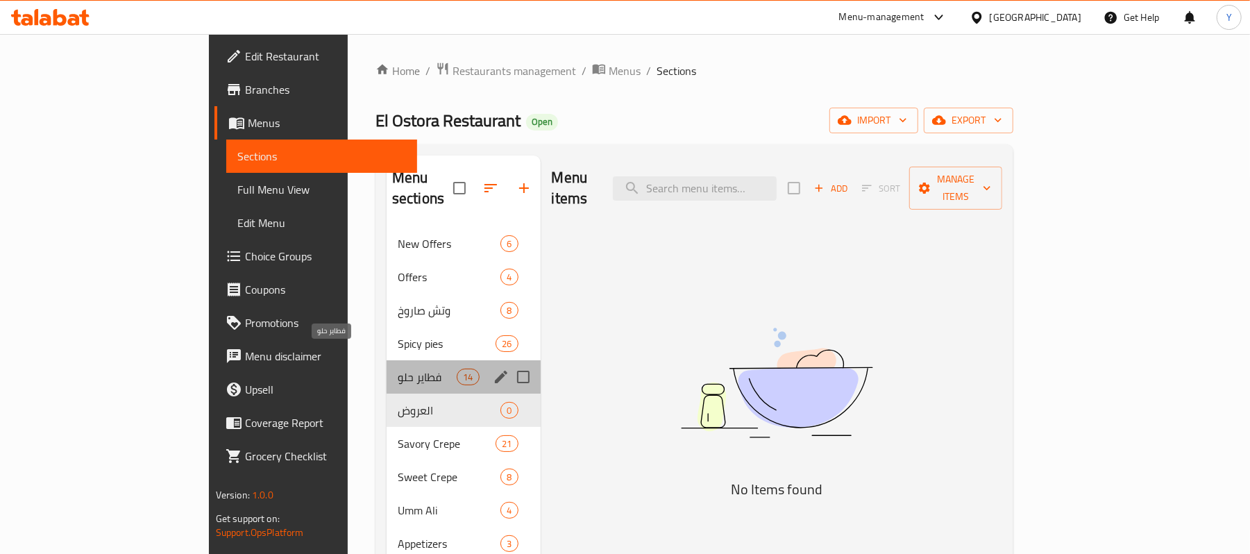
click at [398, 369] on span "فطاير حلو" at bounding box center [427, 377] width 59 height 17
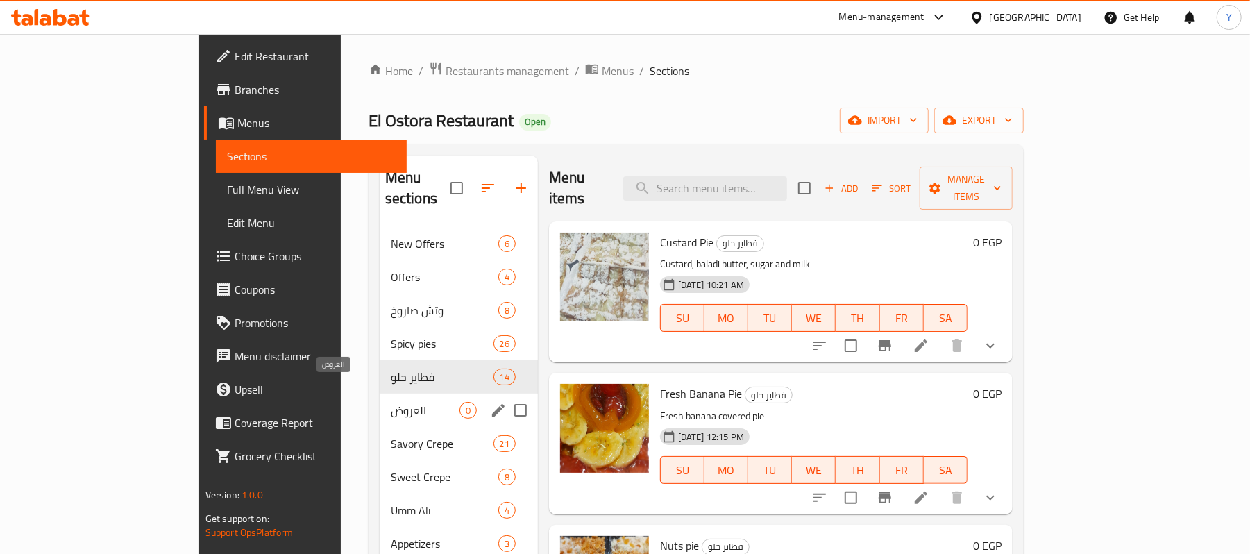
click at [391, 402] on span "العروض" at bounding box center [425, 410] width 69 height 17
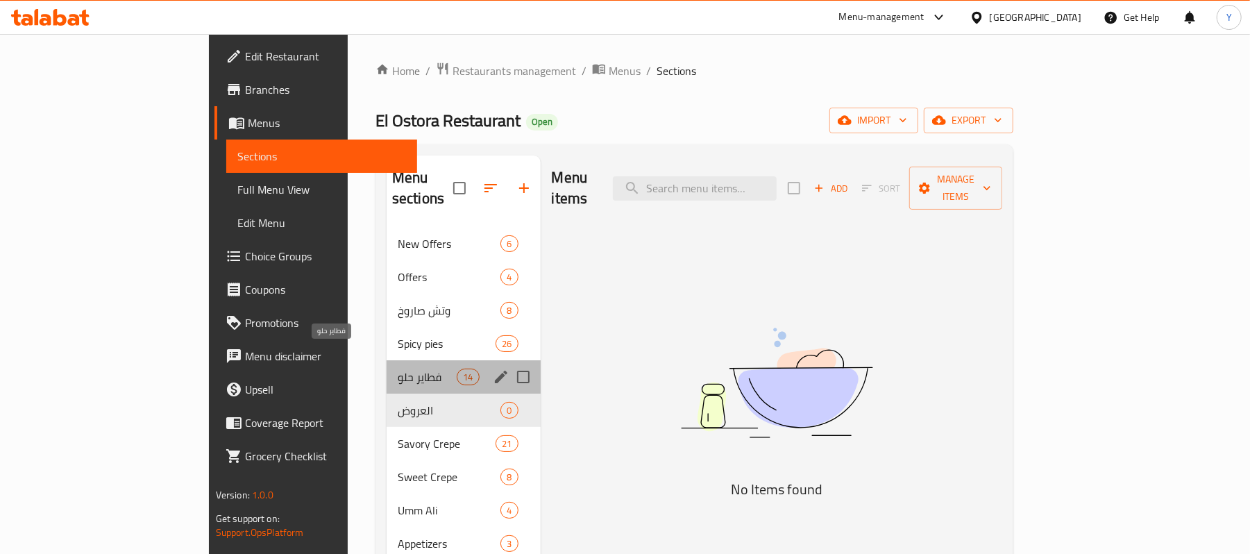
click at [398, 369] on span "فطاير حلو" at bounding box center [427, 377] width 59 height 17
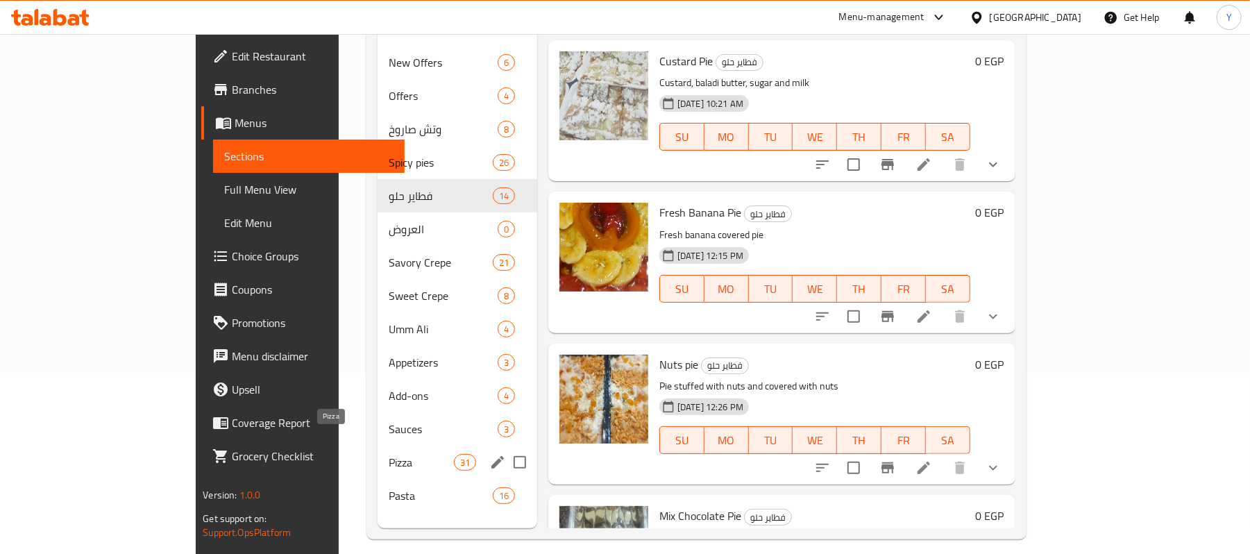
scroll to position [195, 0]
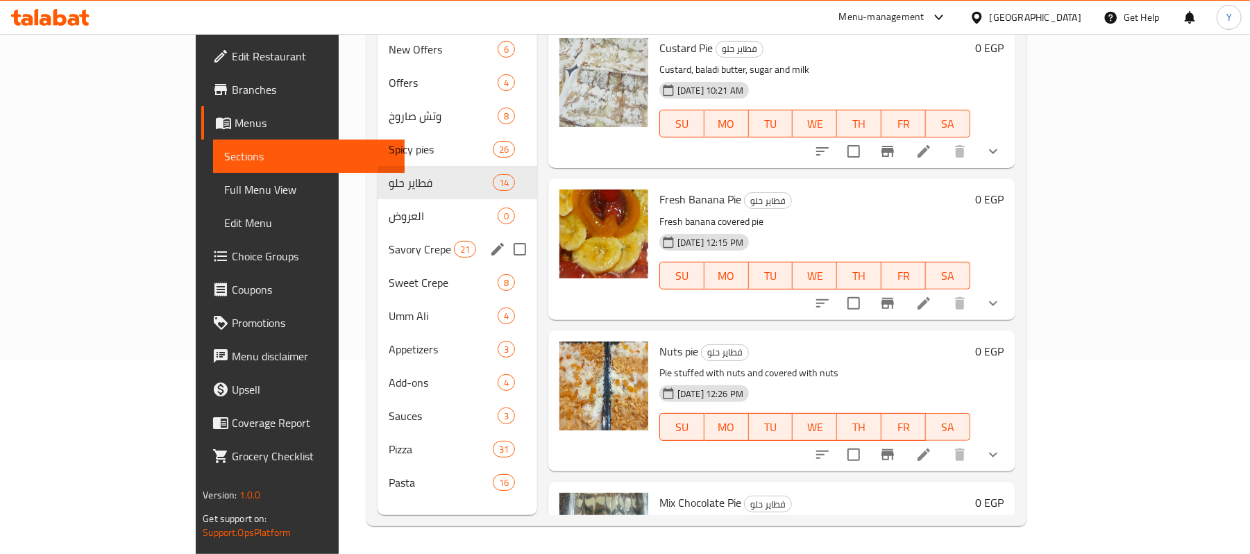
click at [378, 237] on div "Savory Crepe 21" at bounding box center [458, 249] width 160 height 33
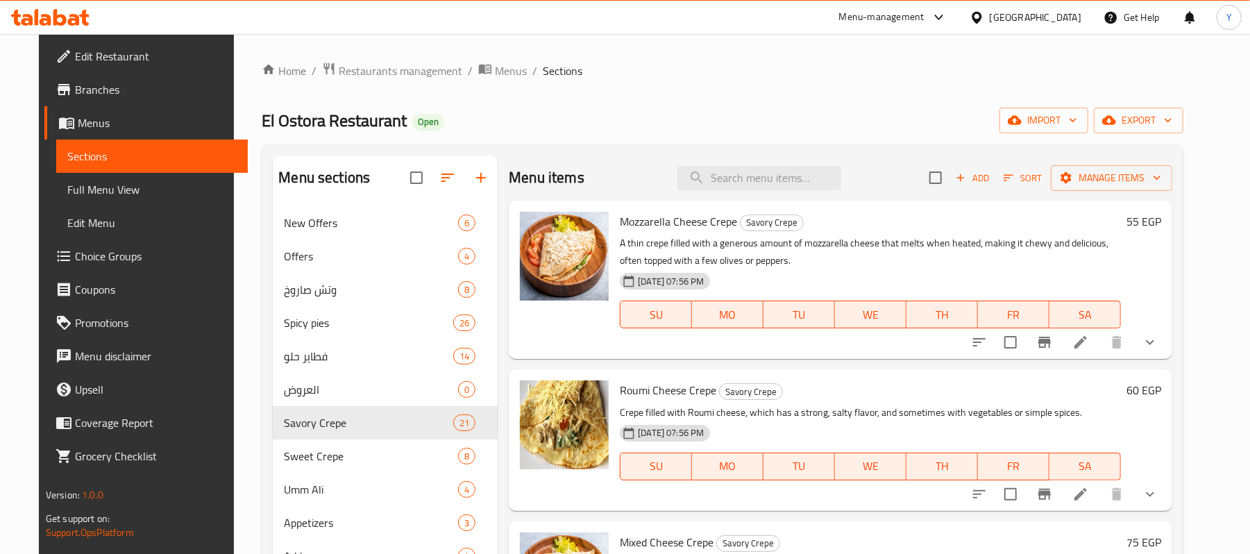
click at [1167, 328] on div at bounding box center [1065, 342] width 204 height 33
click at [1167, 337] on button "show more" at bounding box center [1150, 342] width 33 height 33
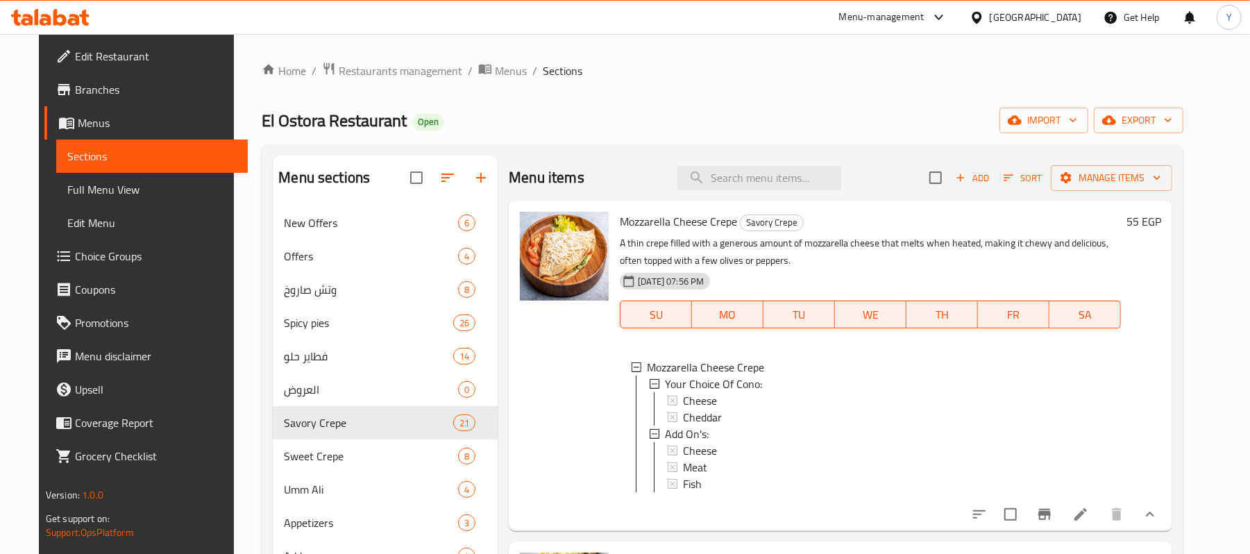
scroll to position [278, 0]
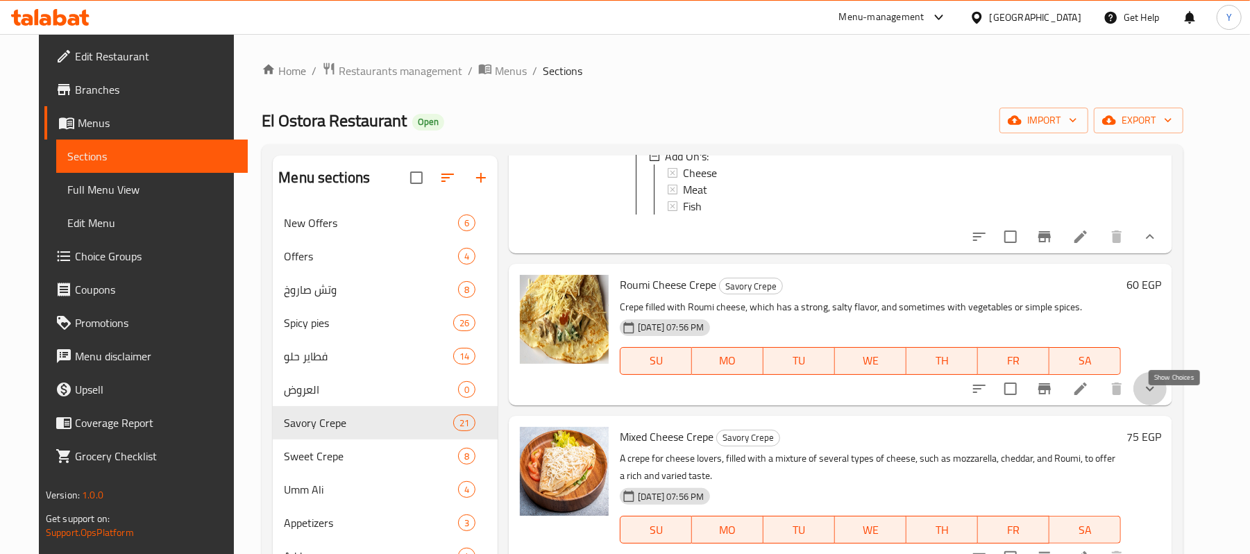
click at [1159, 397] on icon "show more" at bounding box center [1150, 388] width 17 height 17
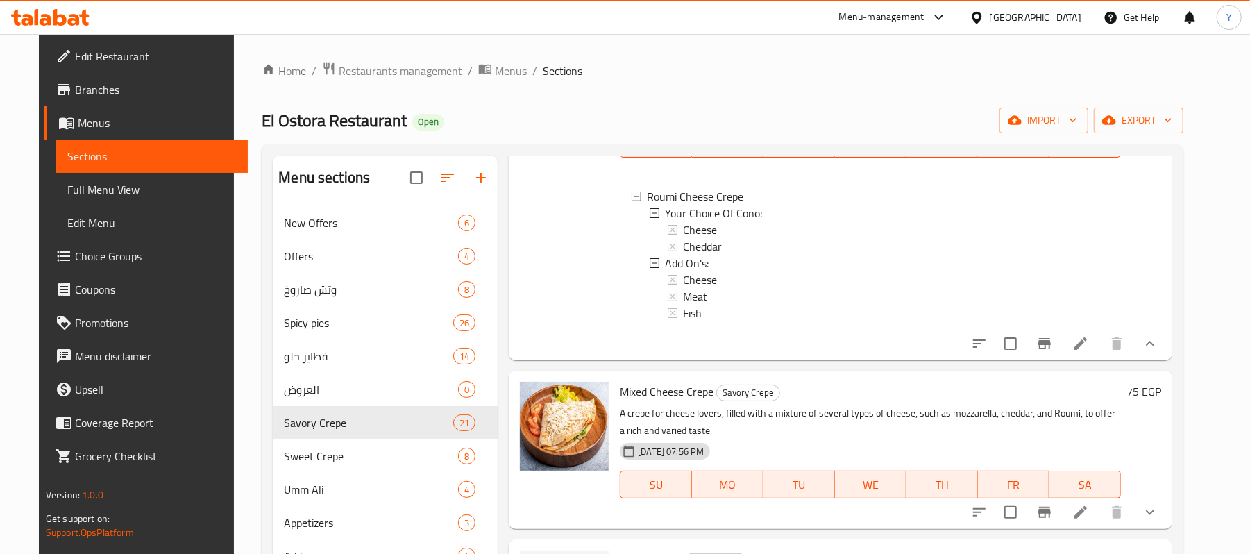
scroll to position [555, 0]
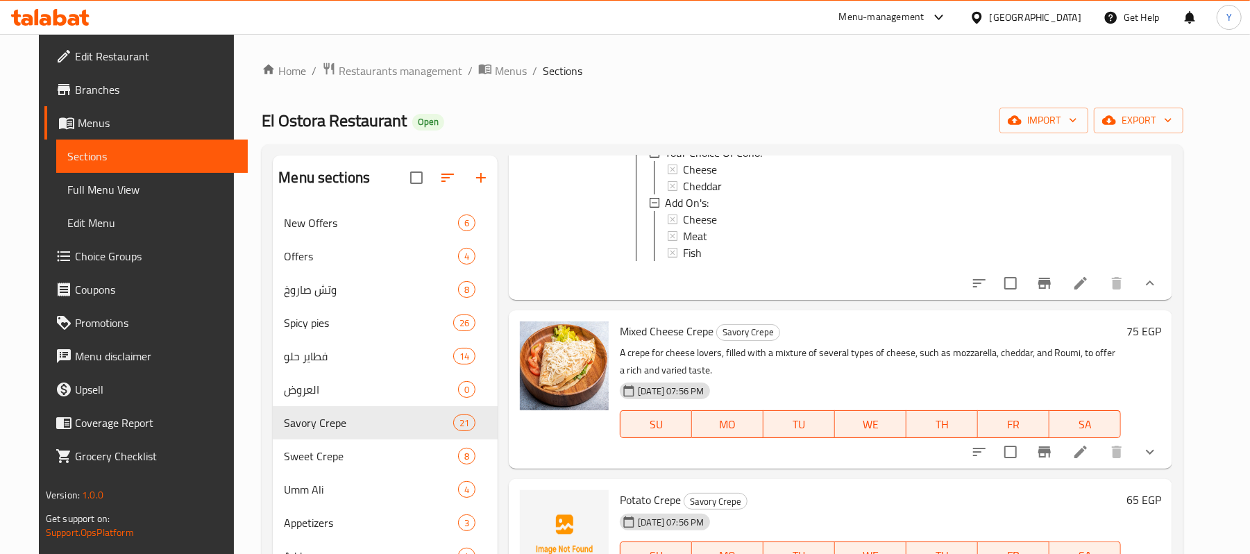
click at [1062, 295] on div at bounding box center [1065, 283] width 204 height 33
click at [1053, 292] on icon "Branch-specific-item" at bounding box center [1045, 283] width 17 height 17
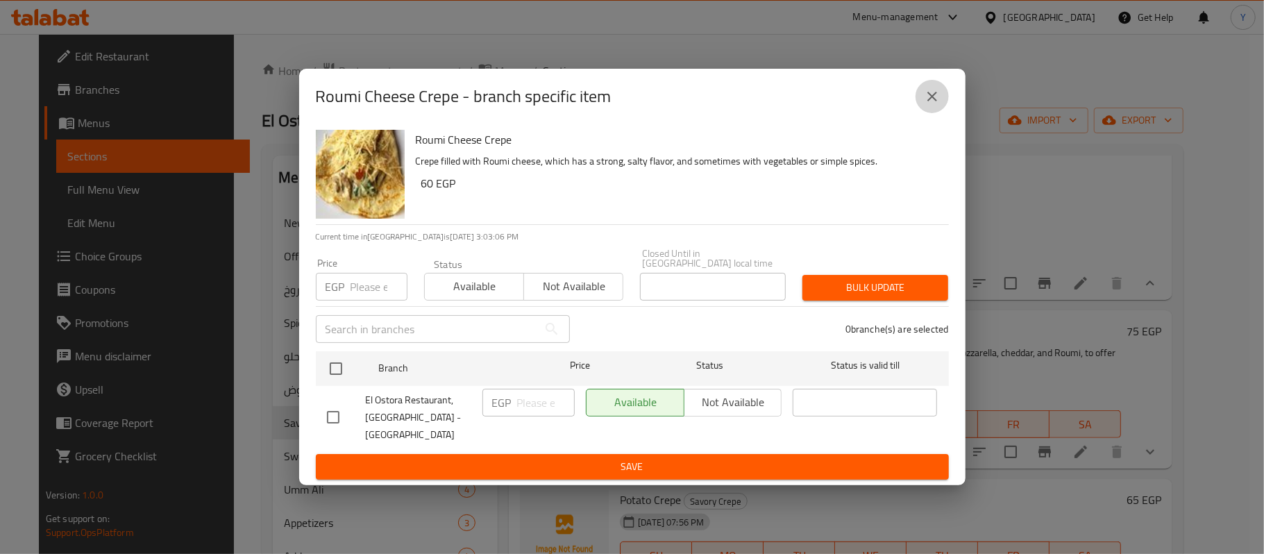
click at [928, 101] on icon "close" at bounding box center [933, 97] width 10 height 10
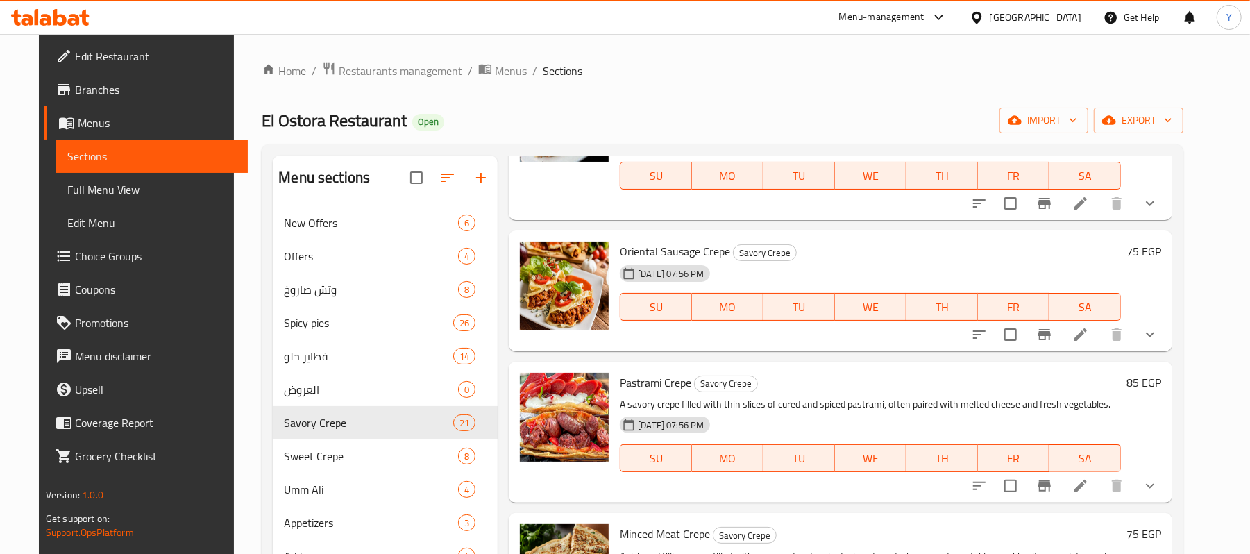
scroll to position [1111, 0]
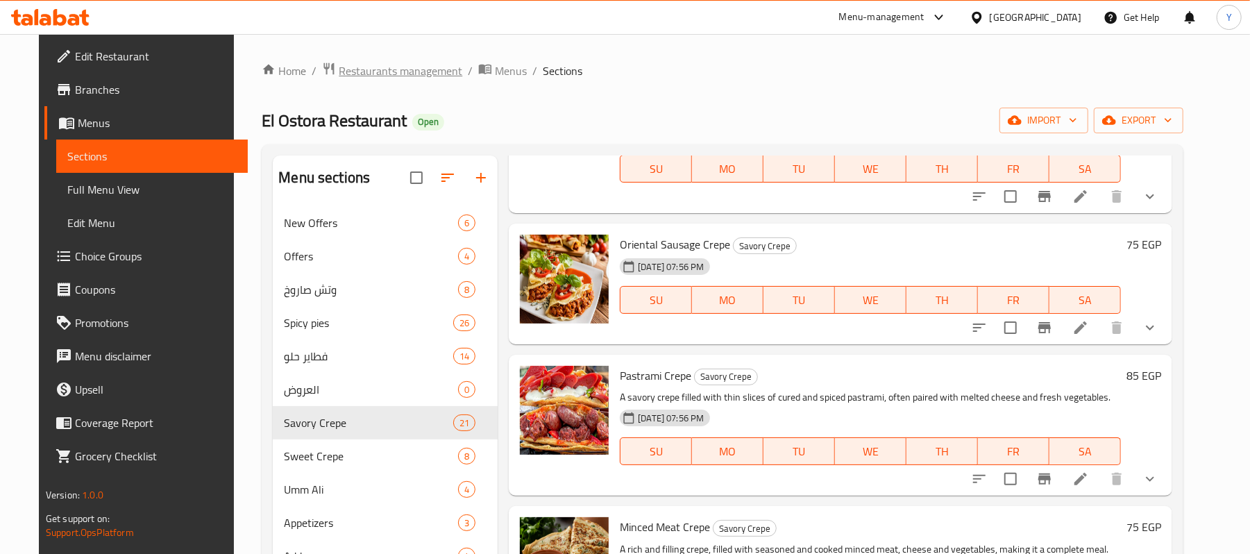
click at [381, 74] on span "Restaurants management" at bounding box center [401, 70] width 124 height 17
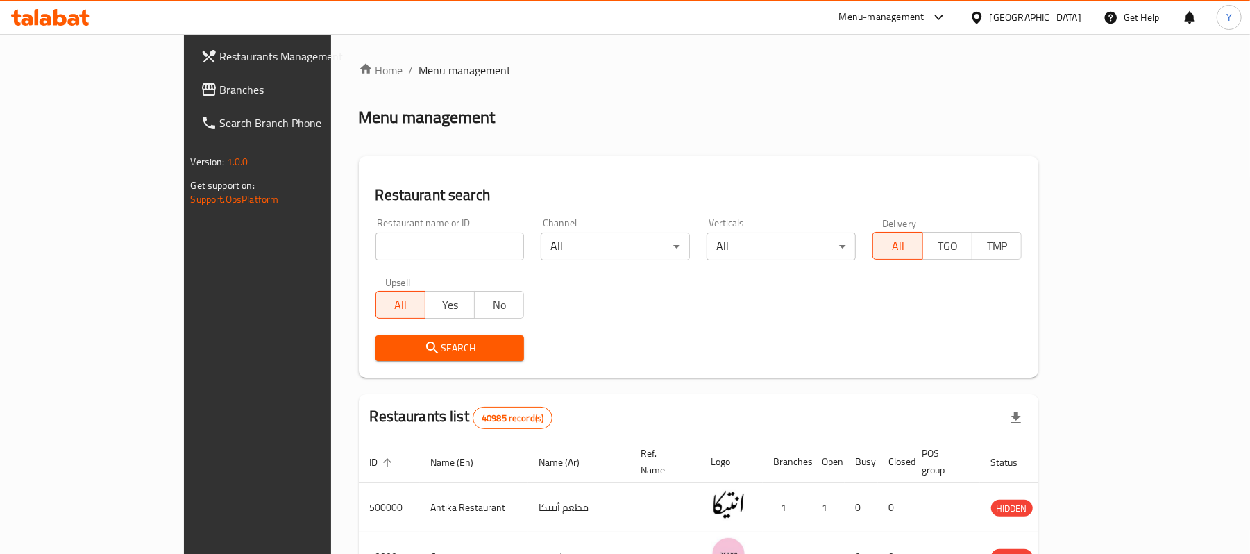
click at [376, 226] on div "Restaurant name or ID Restaurant name or ID" at bounding box center [450, 239] width 149 height 42
click at [376, 228] on div "Restaurant name or ID Restaurant name or ID" at bounding box center [450, 239] width 149 height 42
click at [403, 244] on input "search" at bounding box center [450, 247] width 149 height 28
type input "o"
type input "a"
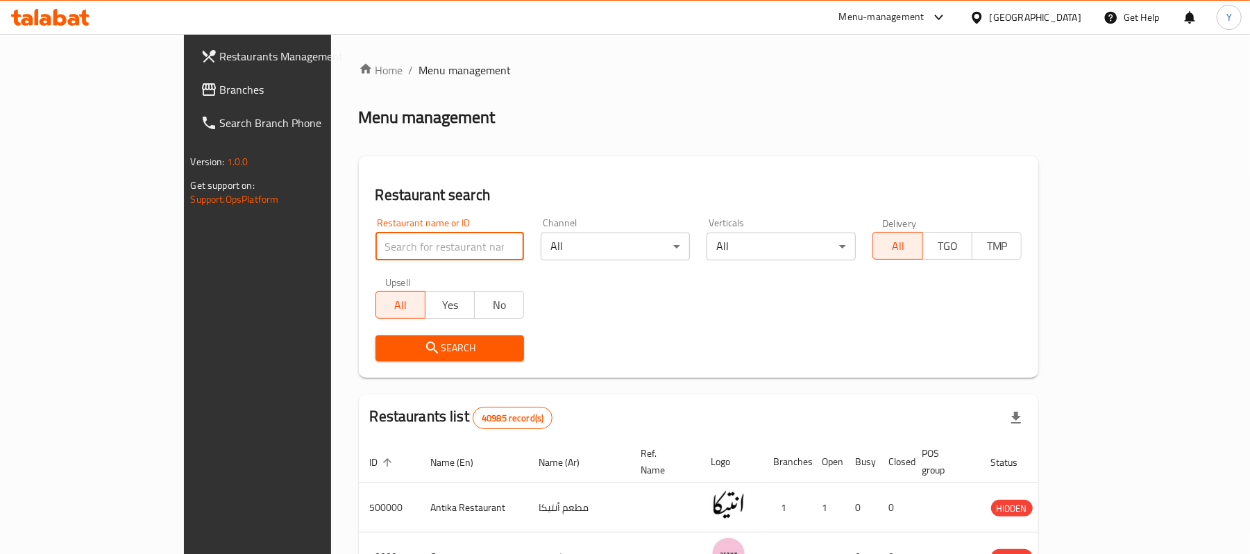
type input "w"
click button "Search" at bounding box center [450, 348] width 149 height 26
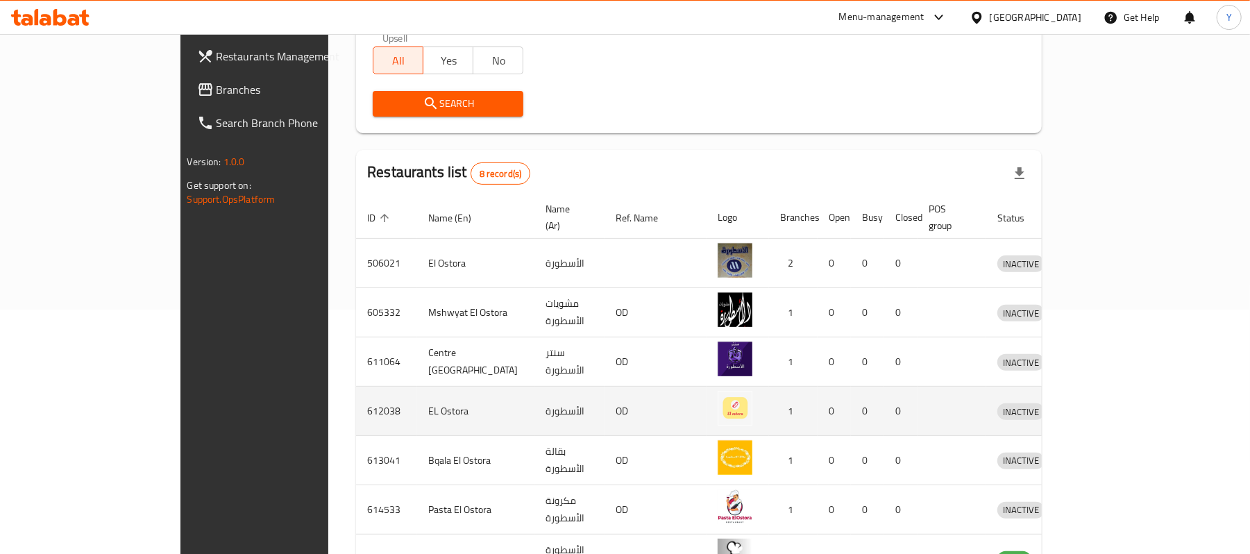
scroll to position [339, 0]
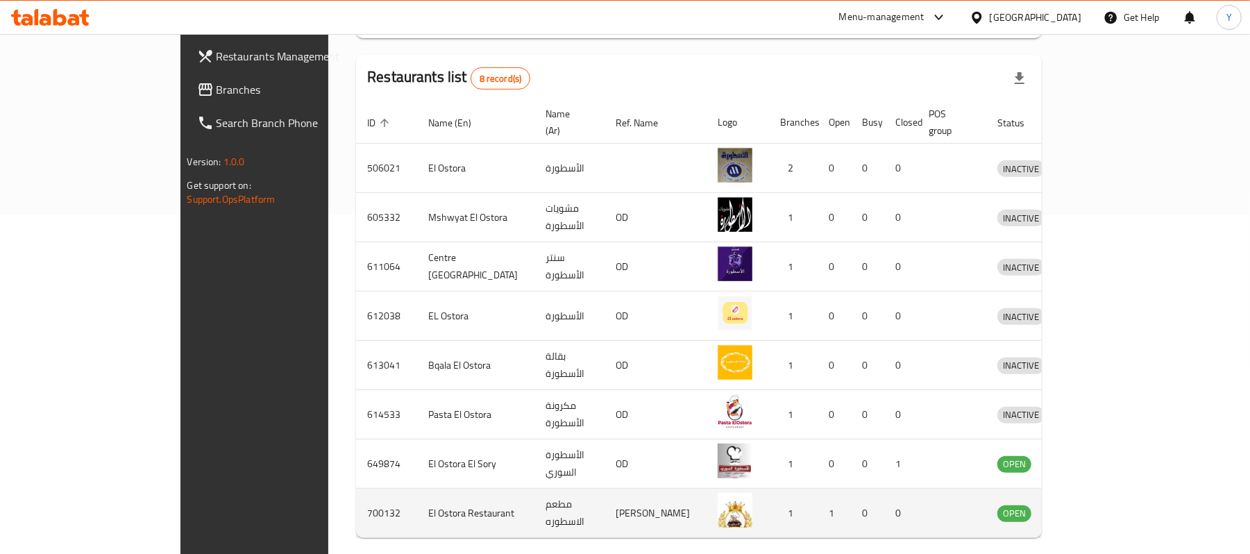
click at [417, 504] on td "El Ostora Restaurant" at bounding box center [475, 513] width 117 height 49
copy td "El Ostora Restaurant"
click at [356, 493] on td "700132" at bounding box center [386, 513] width 61 height 49
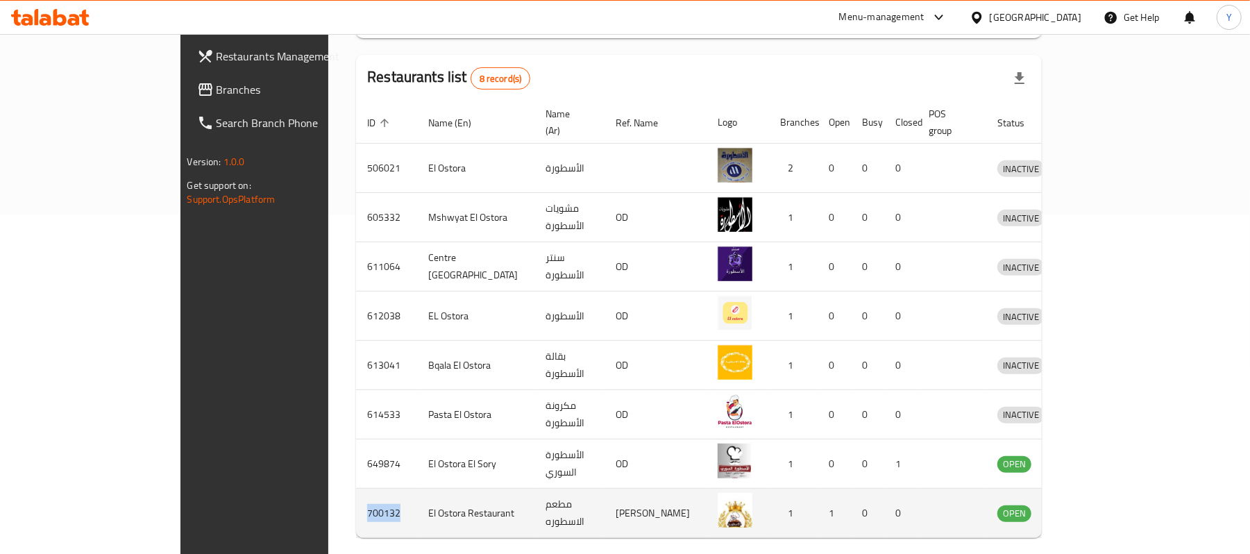
click at [356, 493] on td "700132" at bounding box center [386, 513] width 61 height 49
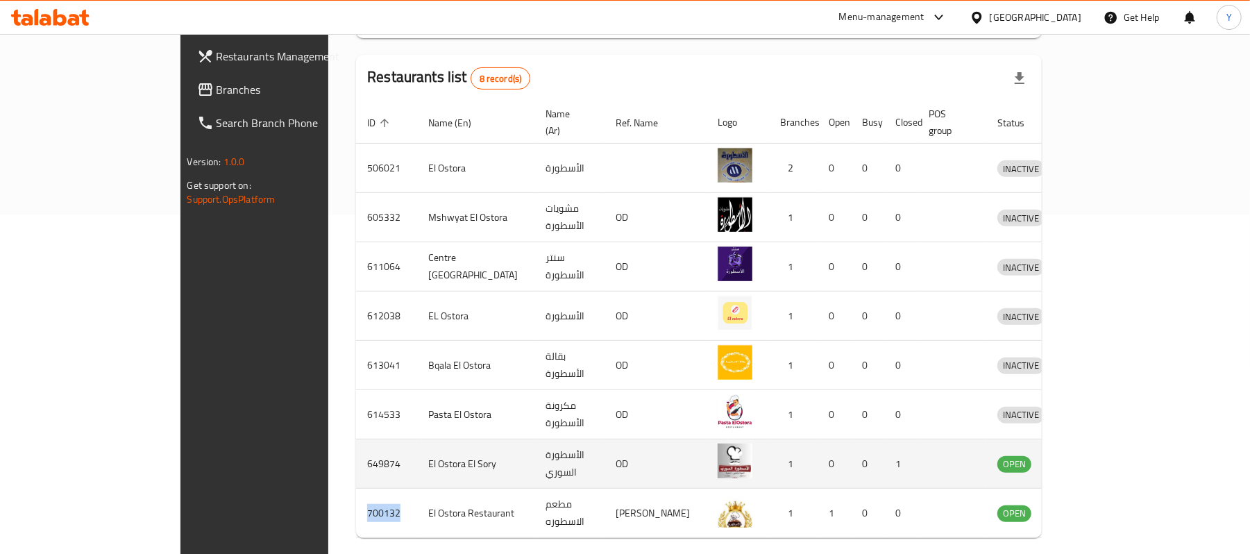
copy td "700132"
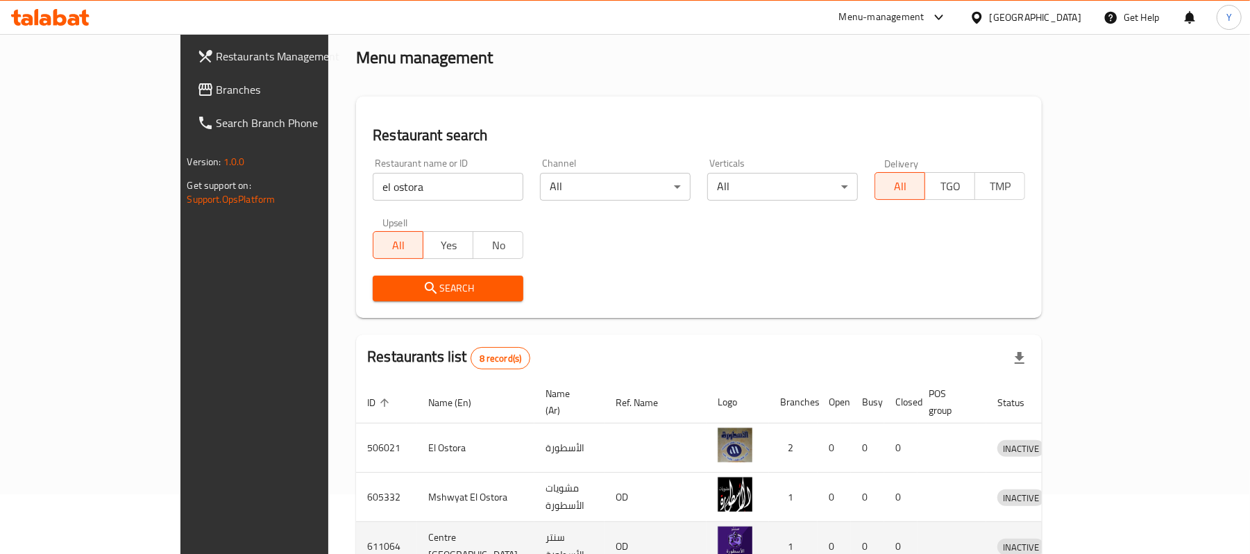
scroll to position [0, 0]
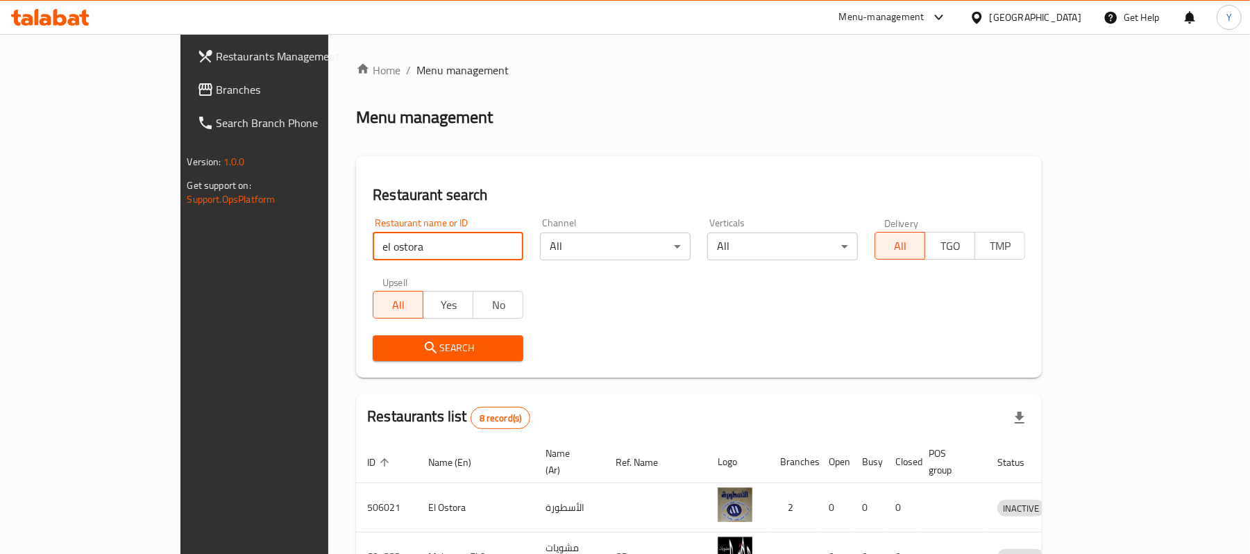
click at [373, 250] on input "el ostora" at bounding box center [448, 247] width 151 height 28
type input "س"
type input "seekh"
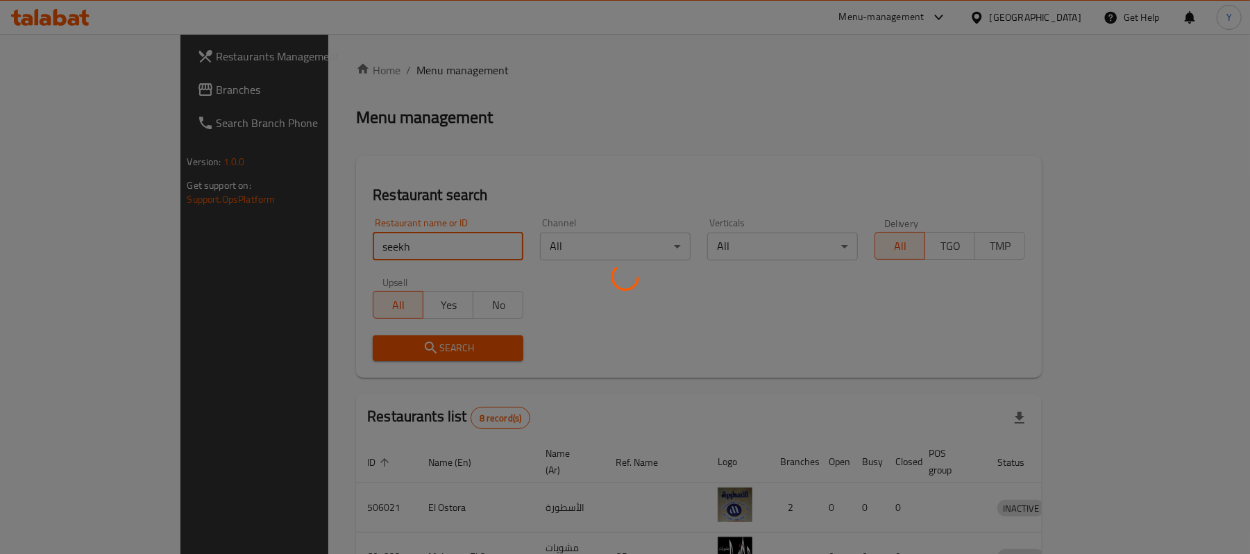
click button "Search" at bounding box center [448, 348] width 151 height 26
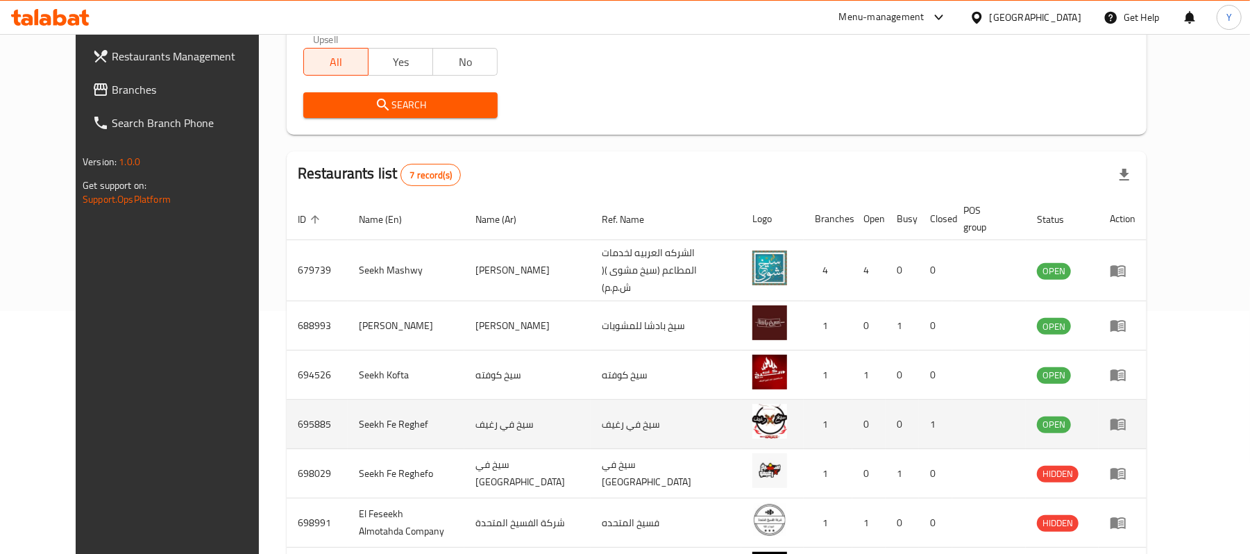
scroll to position [300, 0]
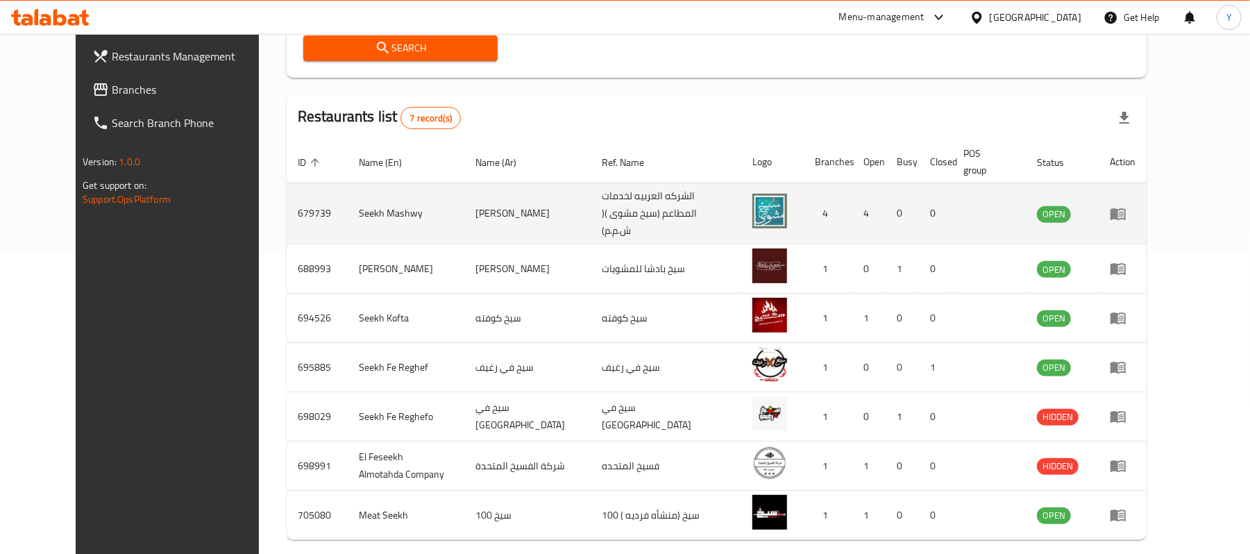
click at [1147, 212] on td "enhanced table" at bounding box center [1123, 213] width 48 height 61
click at [1126, 212] on icon "enhanced table" at bounding box center [1118, 214] width 15 height 12
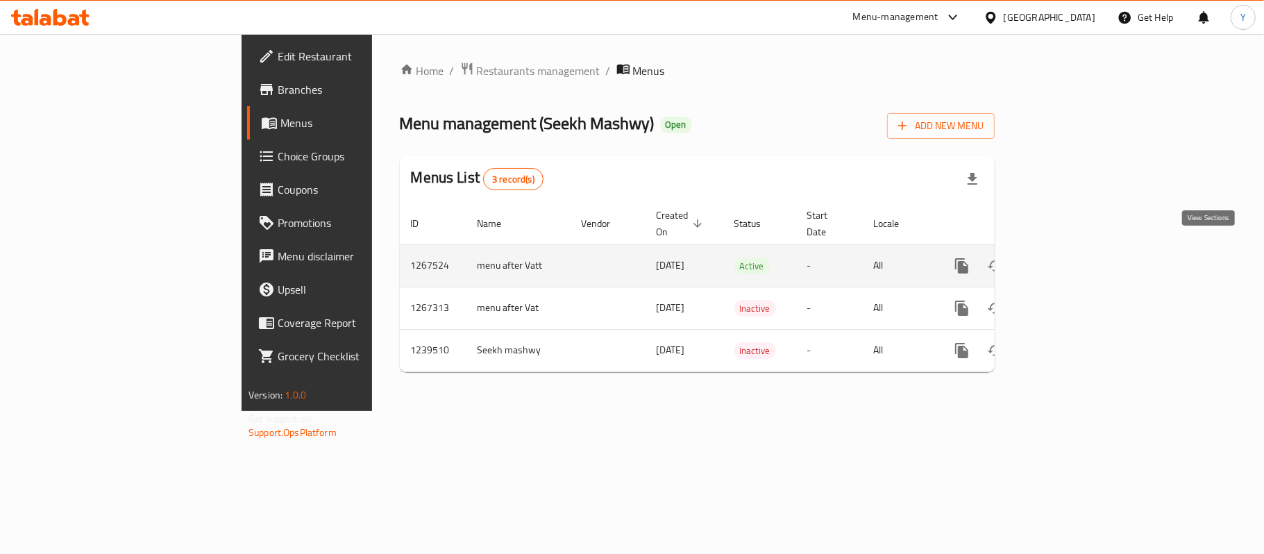
click at [1079, 262] on link "enhanced table" at bounding box center [1062, 265] width 33 height 33
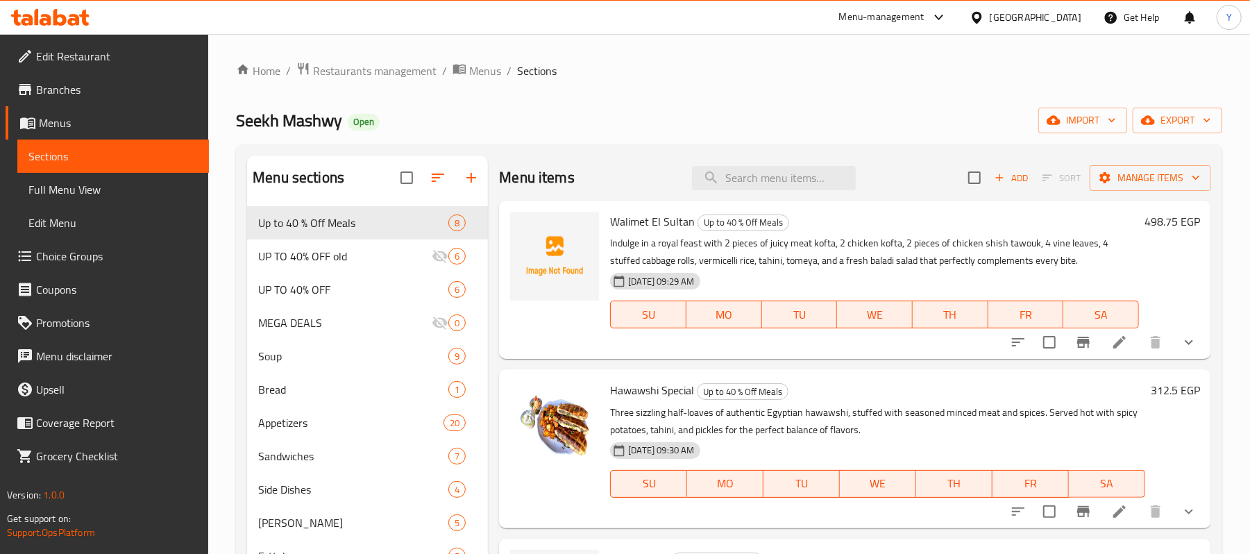
click at [135, 257] on span "Choice Groups" at bounding box center [117, 256] width 162 height 17
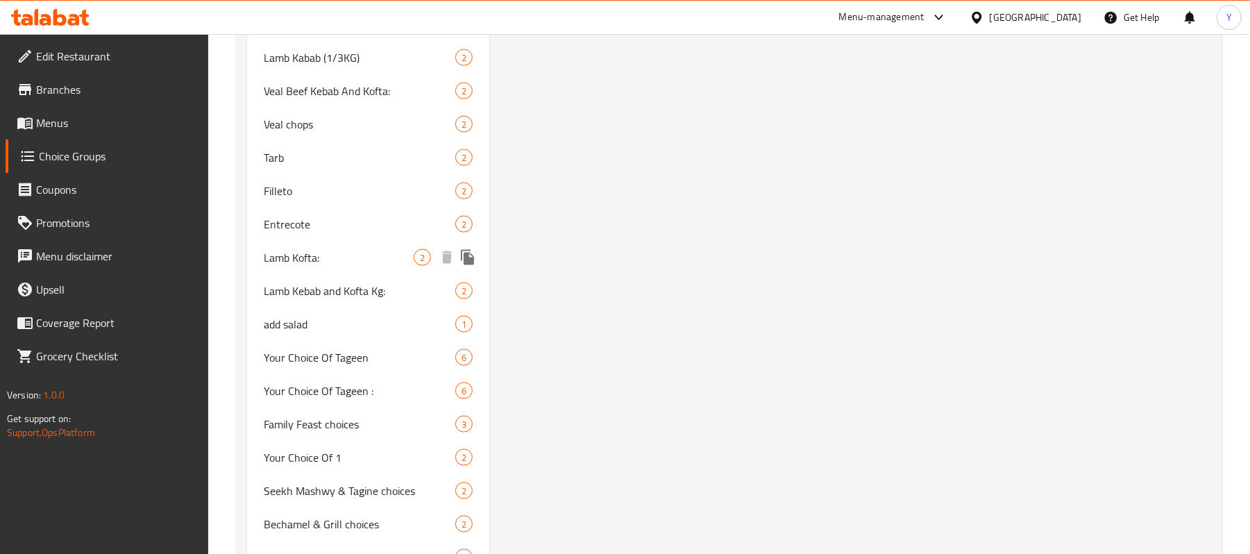
scroll to position [1304, 0]
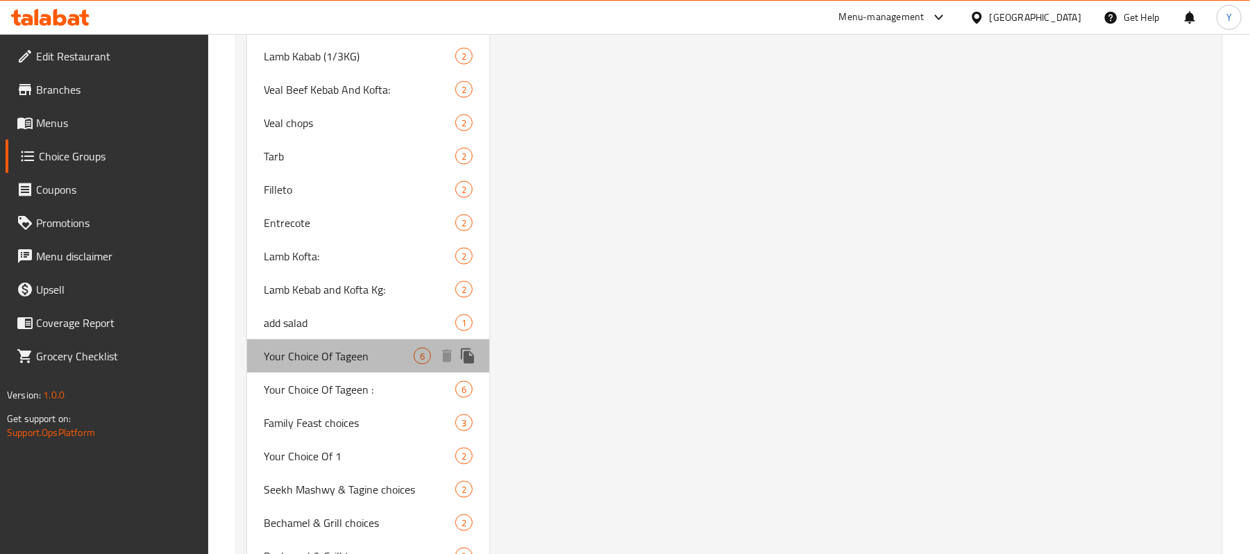
click at [392, 353] on span "Your Choice Of Tageen" at bounding box center [339, 356] width 150 height 17
type input "Your Choice Of Tageen"
type input "اختيارك من الطاجن"
click at [392, 353] on span "Your Choice Of Tageen" at bounding box center [339, 356] width 150 height 17
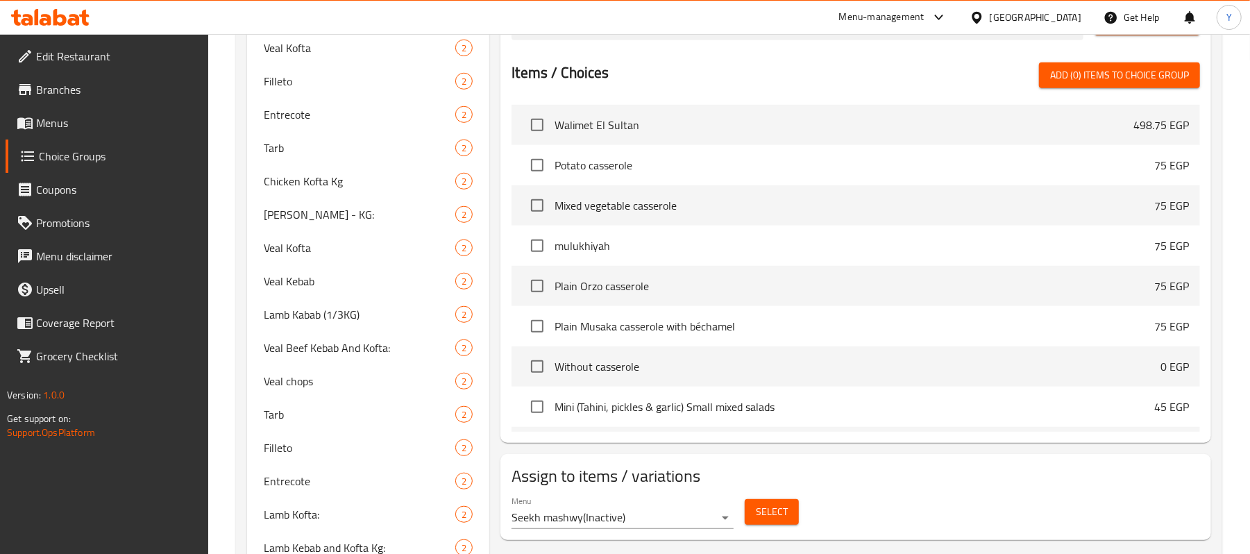
scroll to position [642, 0]
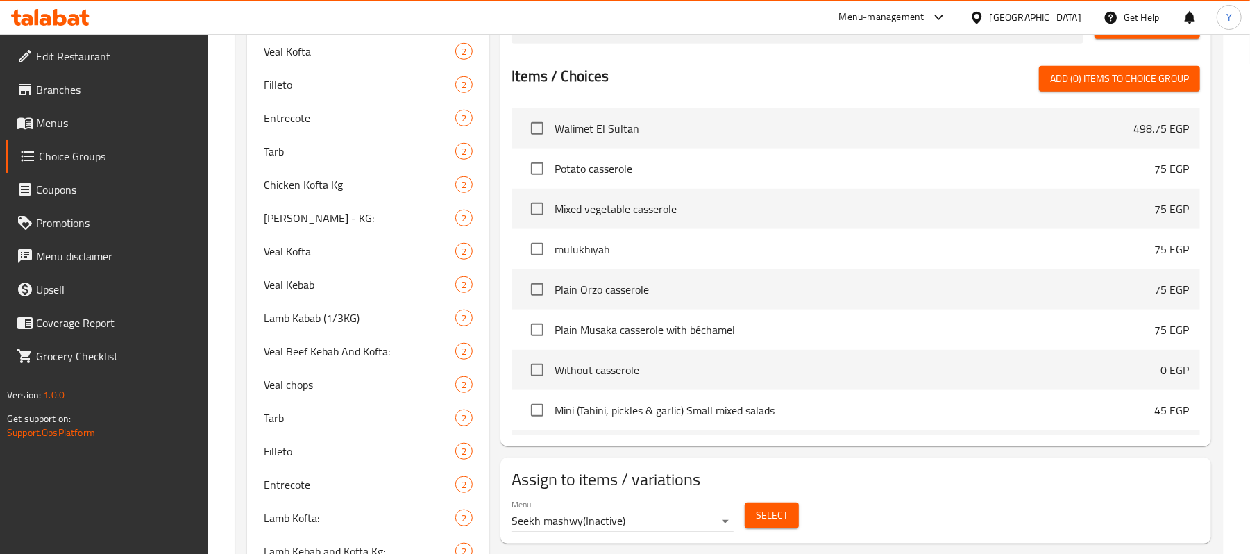
click at [914, 167] on span "Potato casserole" at bounding box center [855, 168] width 600 height 17
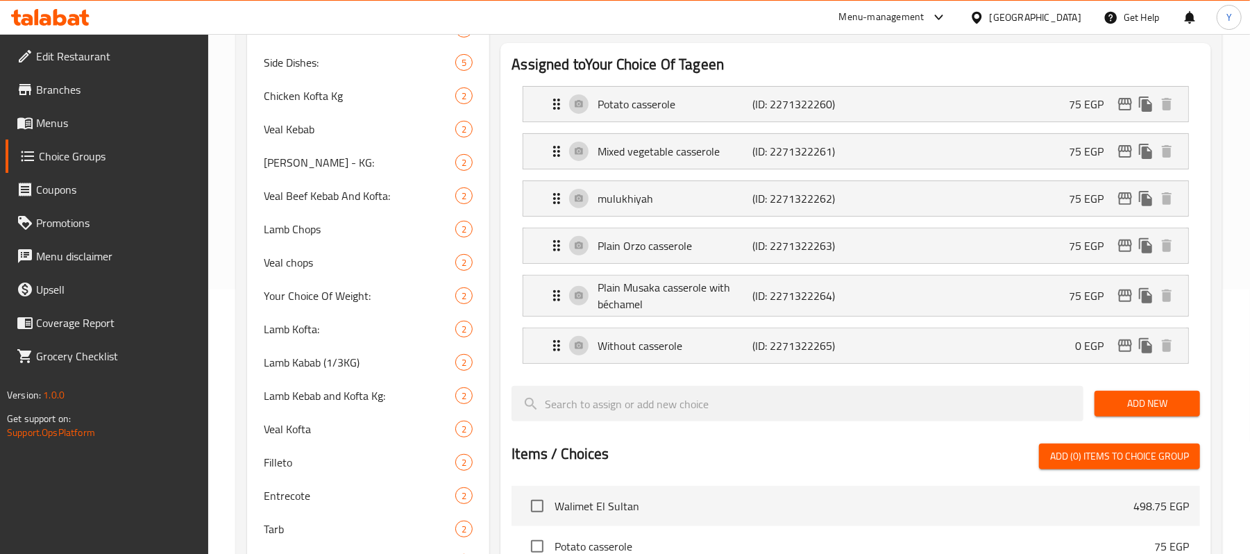
scroll to position [264, 0]
click at [1029, 96] on div "Potato casserole (ID: 2271322260) 75 EGP" at bounding box center [859, 104] width 623 height 35
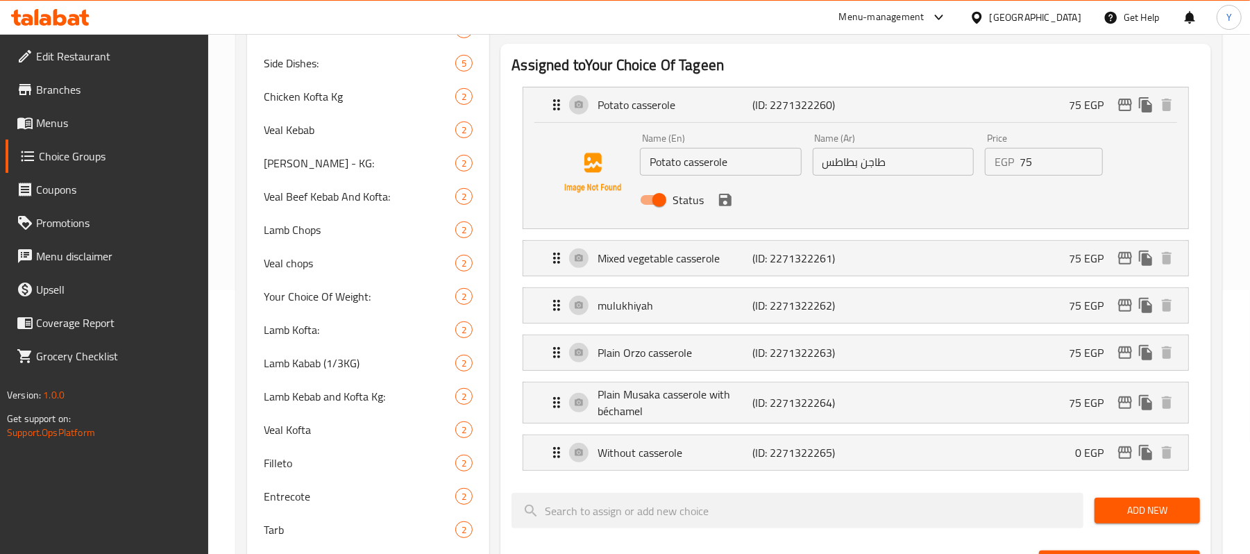
click at [1037, 170] on input "75" at bounding box center [1061, 162] width 83 height 28
click at [728, 201] on icon "save" at bounding box center [725, 200] width 12 height 12
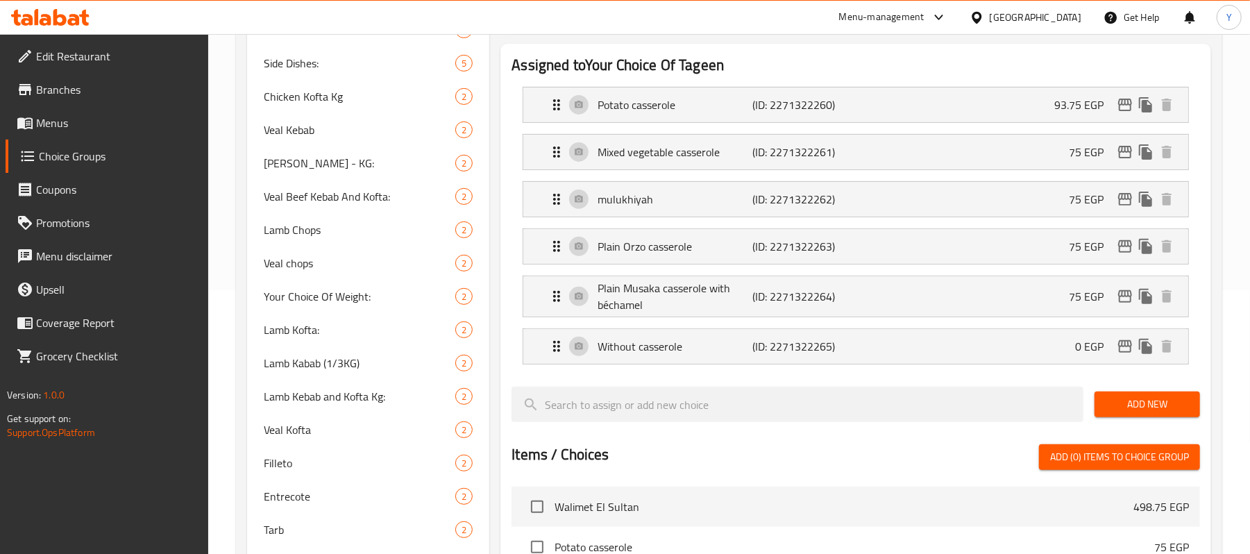
type input "93.75"
click at [1032, 100] on div "Potato casserole (ID: 2271322260) 93.75 EGP" at bounding box center [859, 104] width 623 height 35
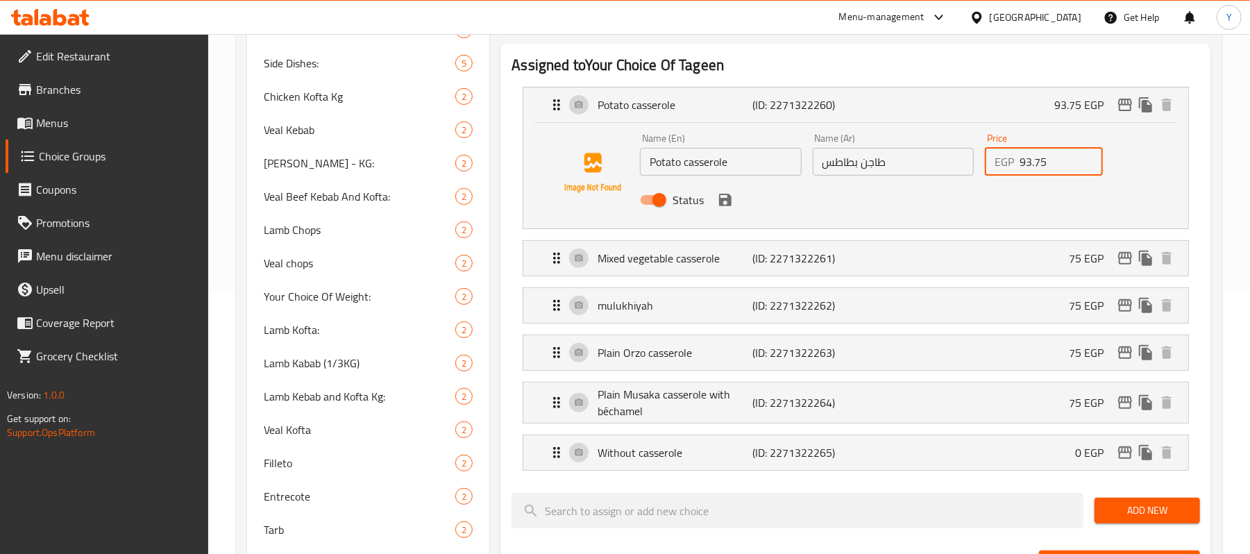
click at [1048, 173] on input "93.75" at bounding box center [1061, 162] width 83 height 28
click at [1048, 246] on div "Mixed vegetable casserole (ID: 2271322261) 75 EGP" at bounding box center [859, 258] width 623 height 35
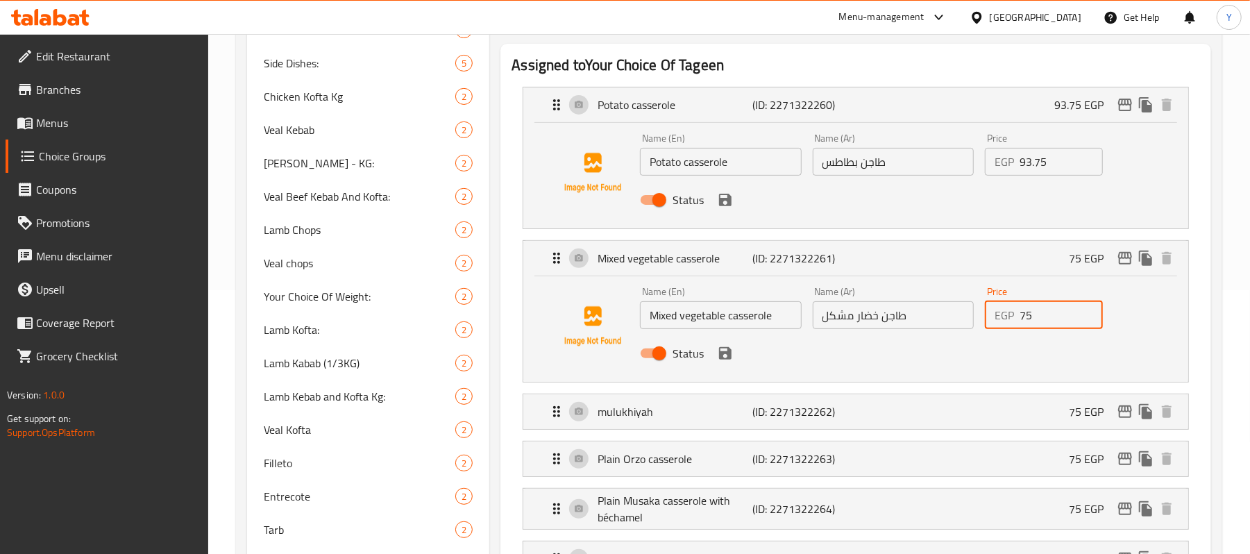
click at [1042, 312] on input "75" at bounding box center [1061, 315] width 83 height 28
paste input "93."
drag, startPoint x: 1042, startPoint y: 312, endPoint x: 1032, endPoint y: 331, distance: 22.1
click at [1041, 312] on input "93.75" at bounding box center [1061, 315] width 83 height 28
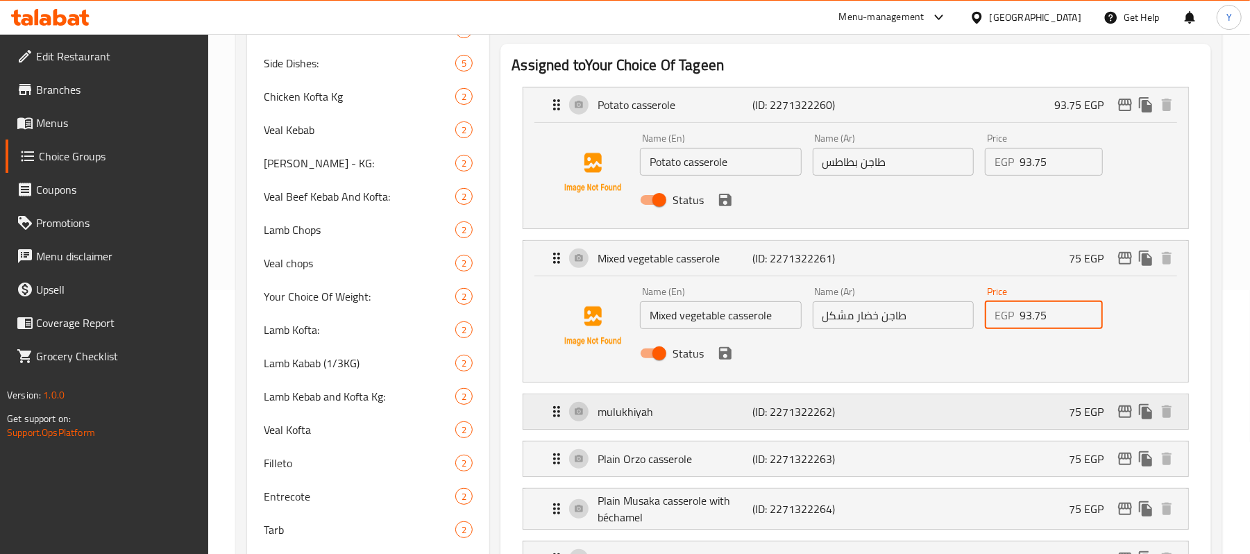
click at [1051, 398] on div "mulukhiyah (ID: 2271322262) 75 EGP" at bounding box center [859, 411] width 623 height 35
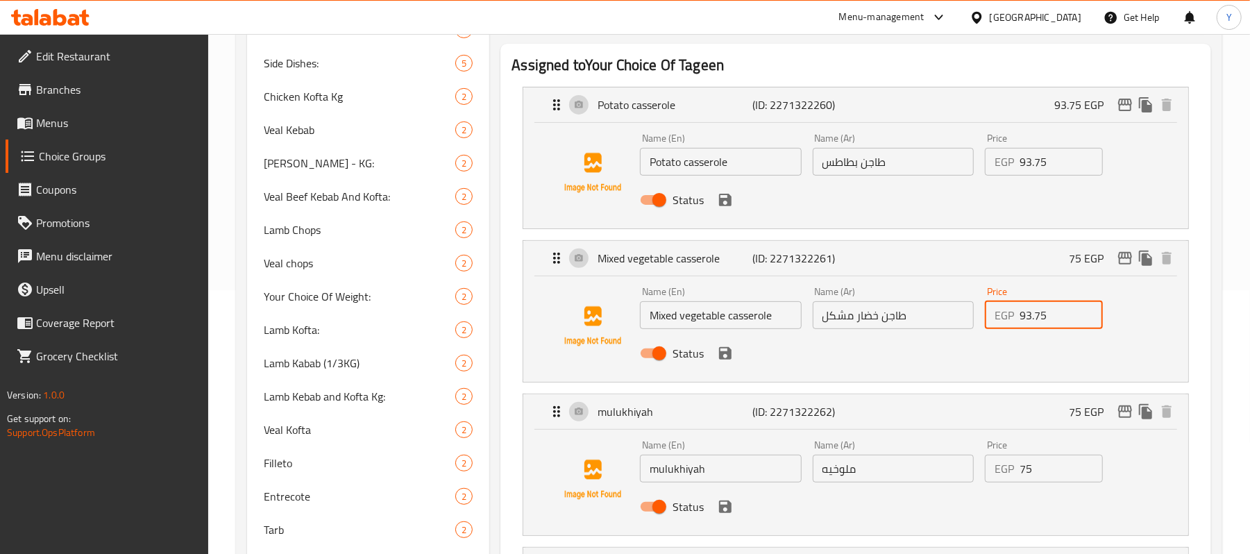
type input "93.75"
click at [1050, 460] on input "75" at bounding box center [1061, 469] width 83 height 28
paste input "93."
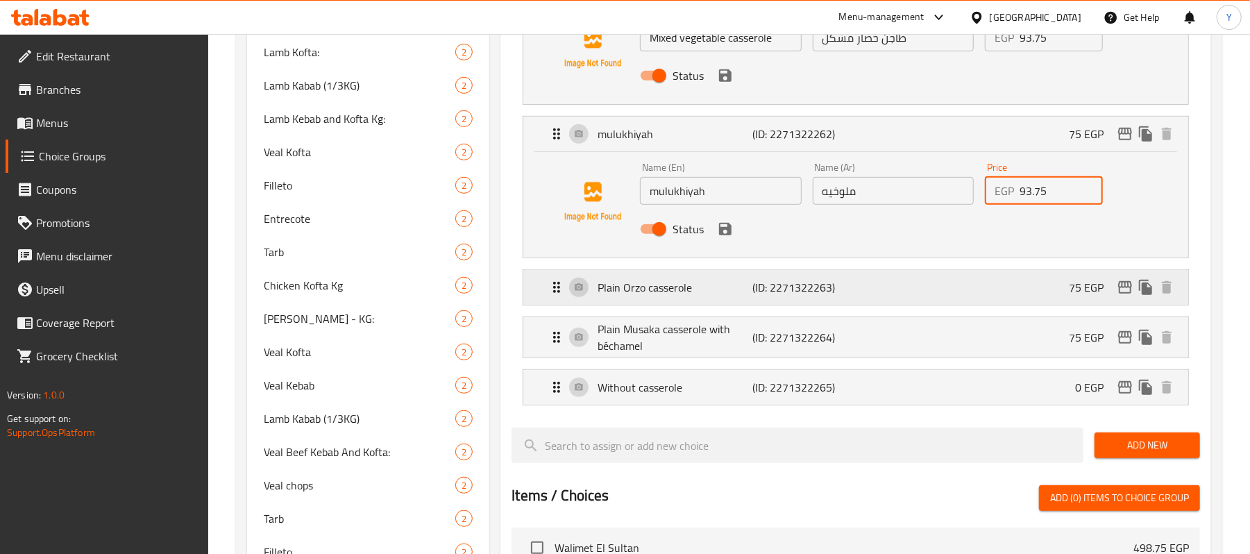
click at [1044, 294] on div "Plain Orzo casserole (ID: 2271322263) 75 EGP" at bounding box center [859, 287] width 623 height 35
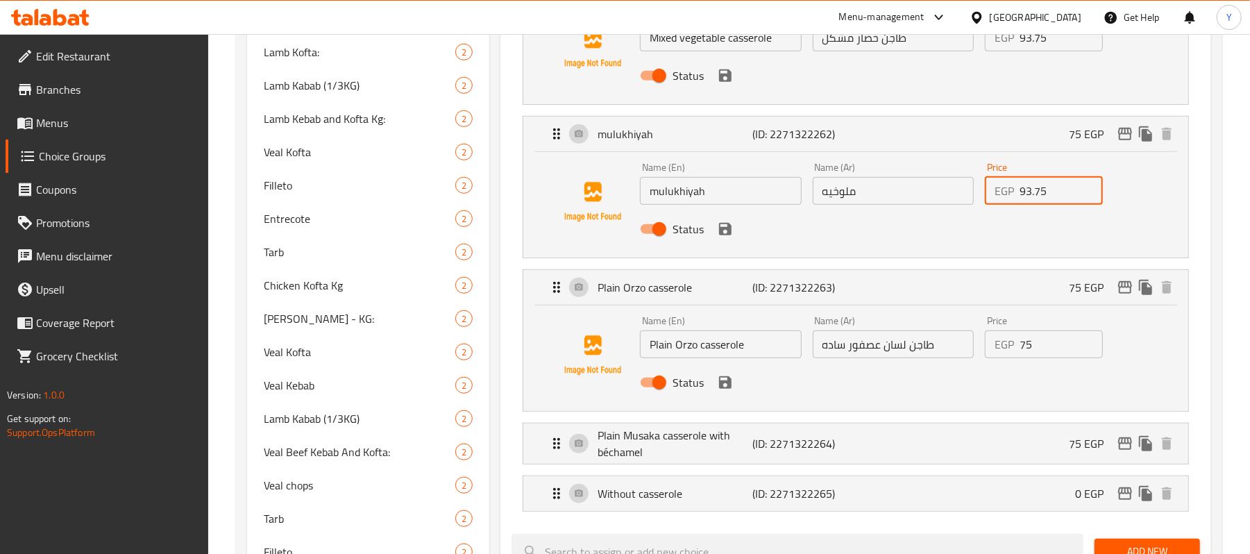
type input "93.75"
click at [1041, 353] on input "75" at bounding box center [1061, 344] width 83 height 28
paste input "93."
click at [1056, 450] on div "Plain Musaka casserole with béchamel (ID: 2271322264) 75 EGP" at bounding box center [859, 444] width 623 height 40
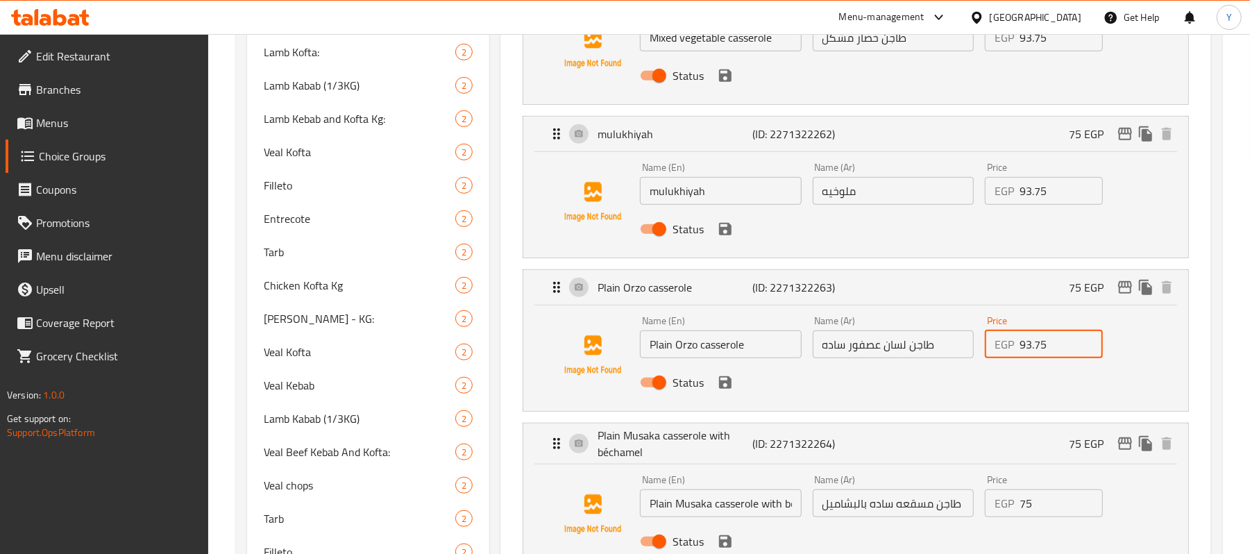
click at [1017, 503] on div "EGP 75 Price" at bounding box center [1044, 503] width 118 height 28
type input "93.75"
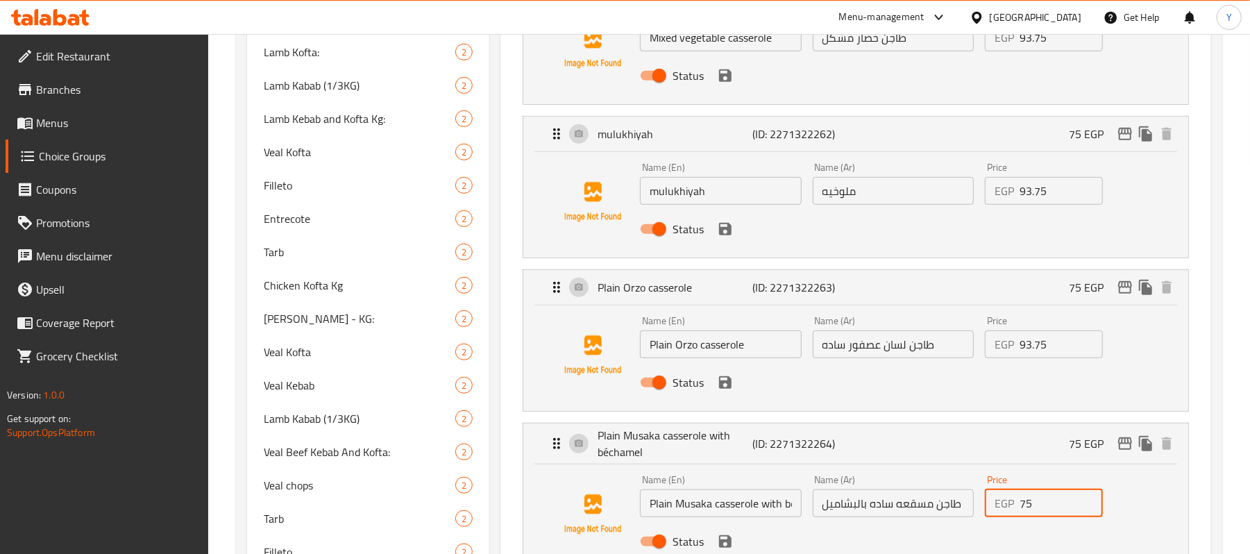
click at [1017, 503] on div "EGP 75 Price" at bounding box center [1044, 503] width 118 height 28
click at [1037, 512] on input "75" at bounding box center [1061, 503] width 83 height 28
paste input "93."
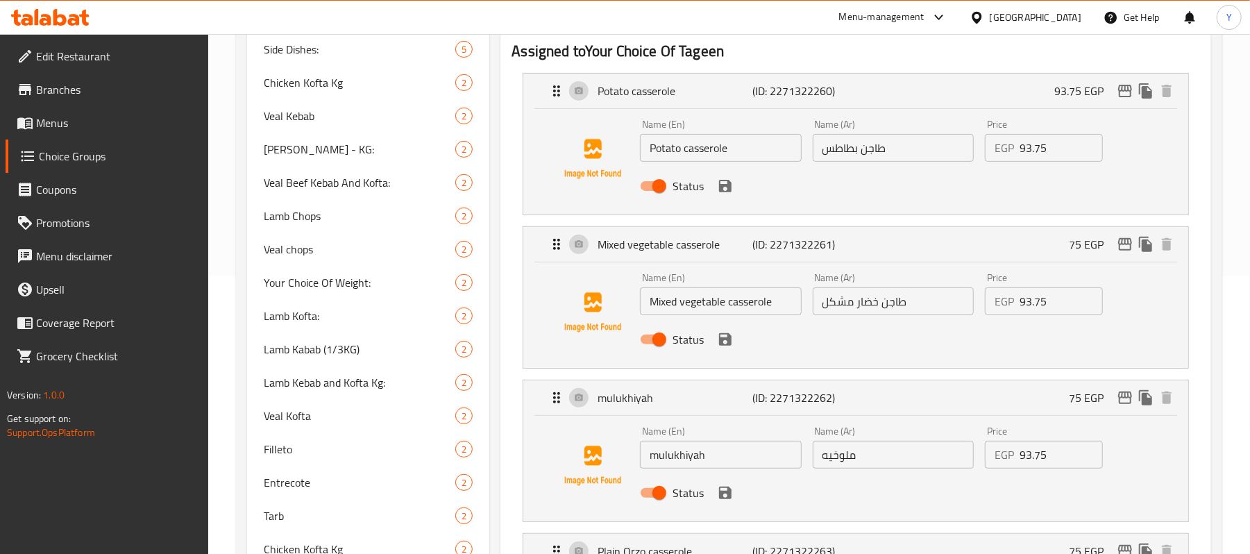
scroll to position [0, 0]
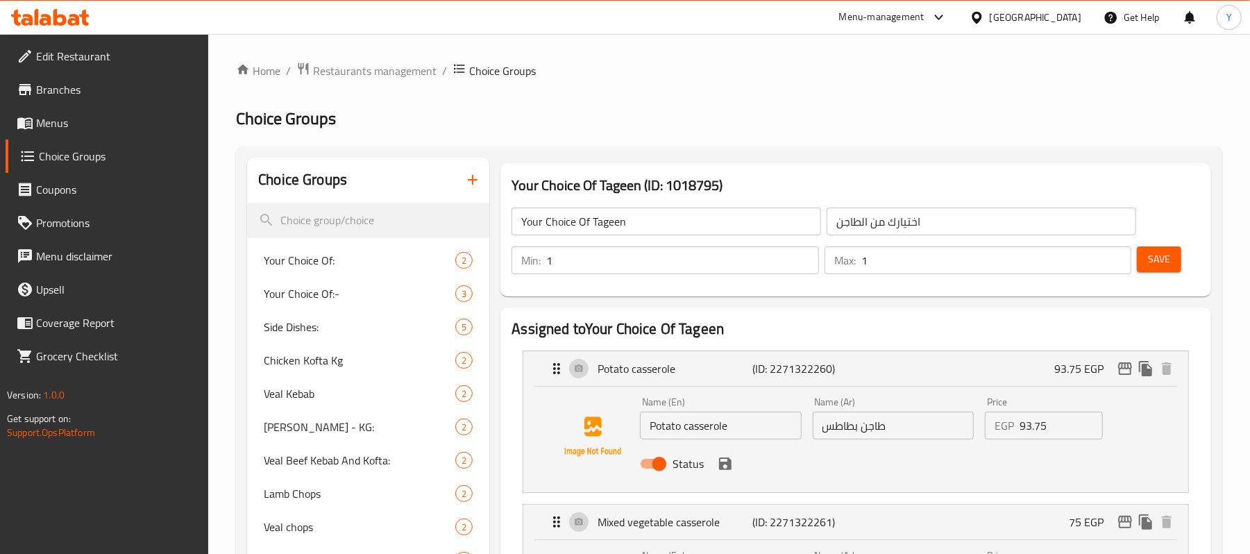
type input "93.75"
click at [1137, 257] on button "Save" at bounding box center [1159, 259] width 44 height 26
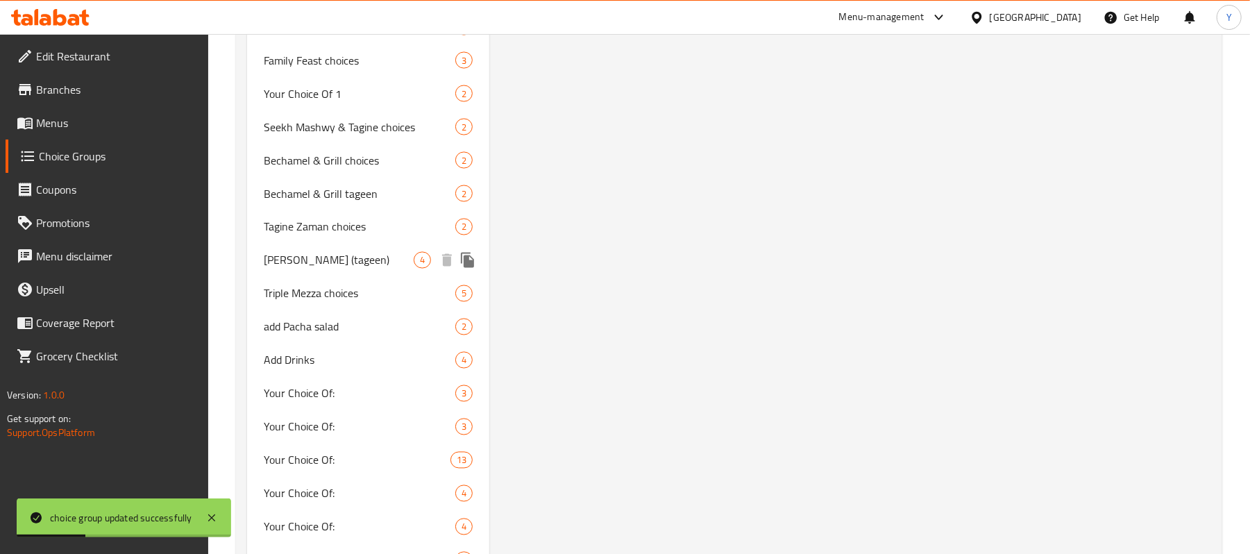
scroll to position [1389, 0]
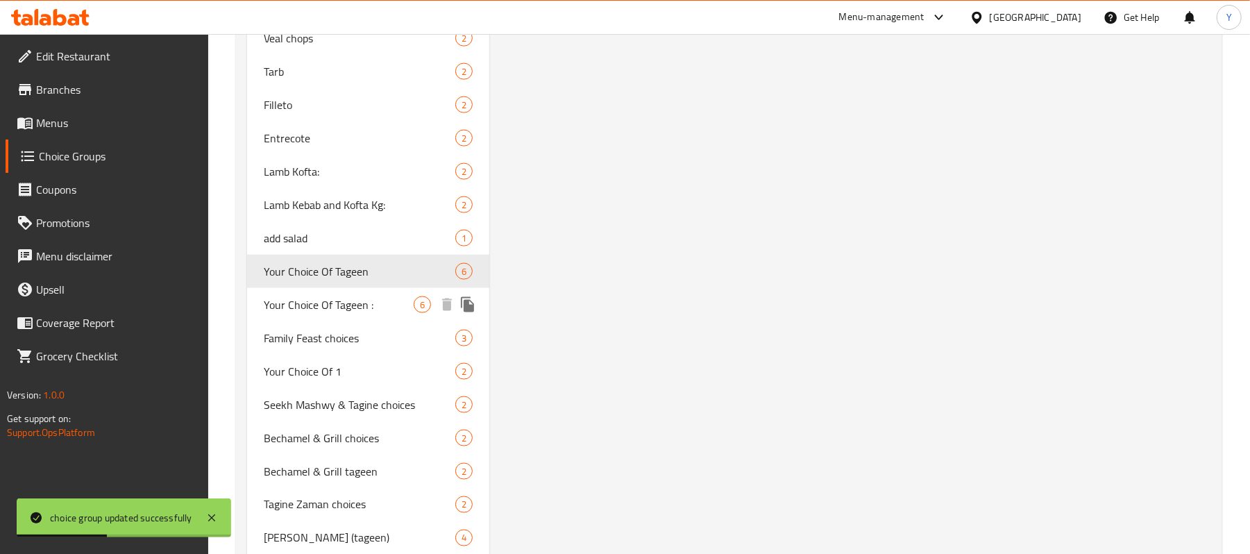
click at [379, 304] on span "Your Choice Of Tageen :" at bounding box center [339, 304] width 150 height 17
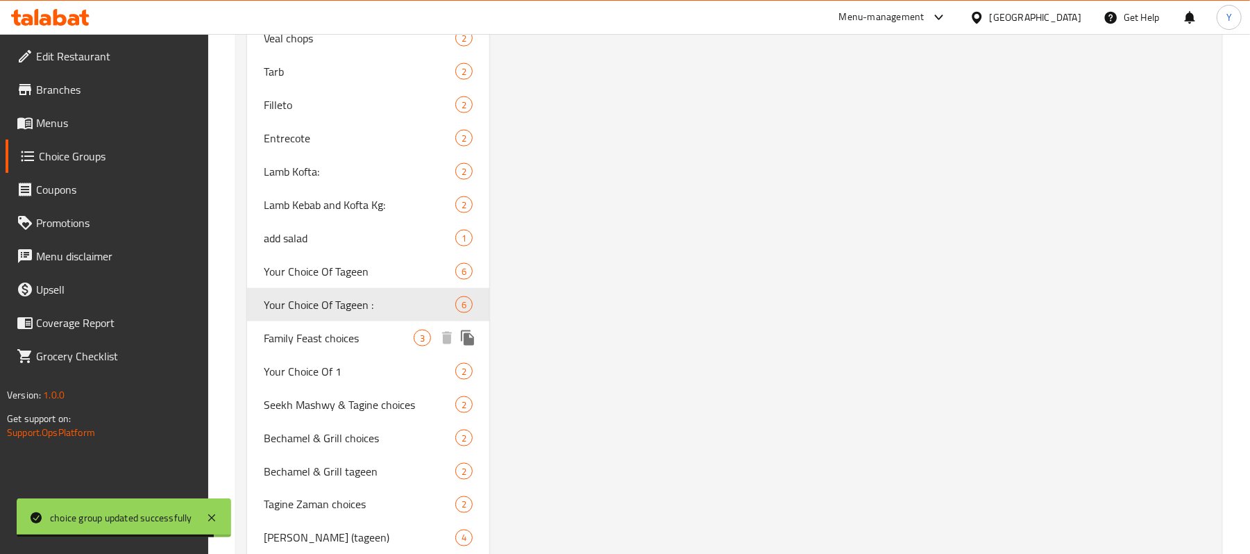
click at [387, 340] on span "Family Feast choices" at bounding box center [339, 338] width 150 height 17
type input "Family Feast choices"
type input "اختيارات [PERSON_NAME]"
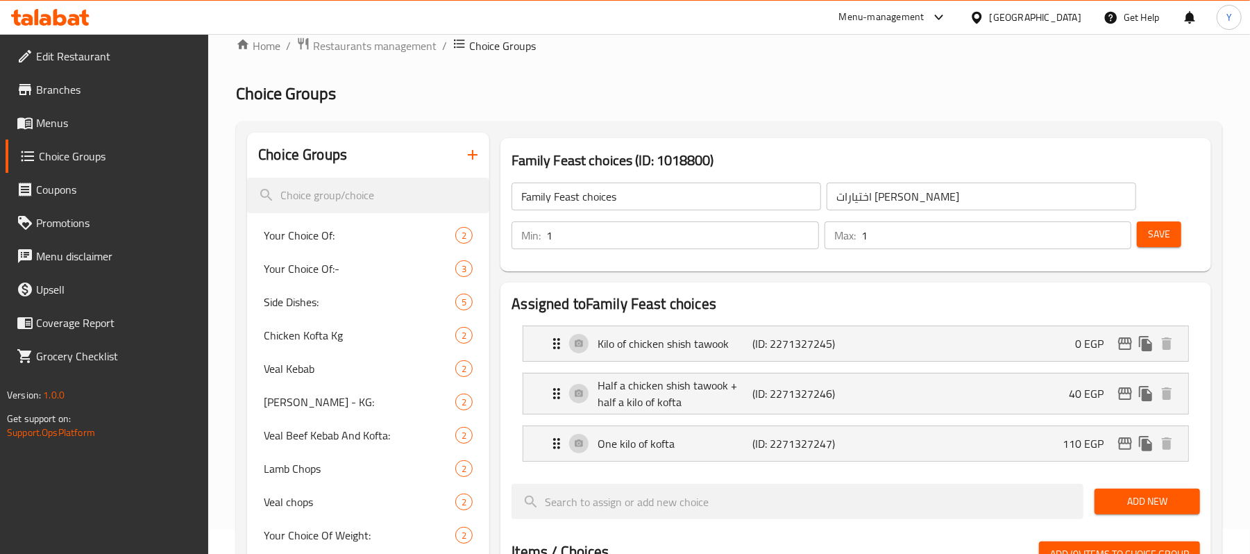
scroll to position [0, 0]
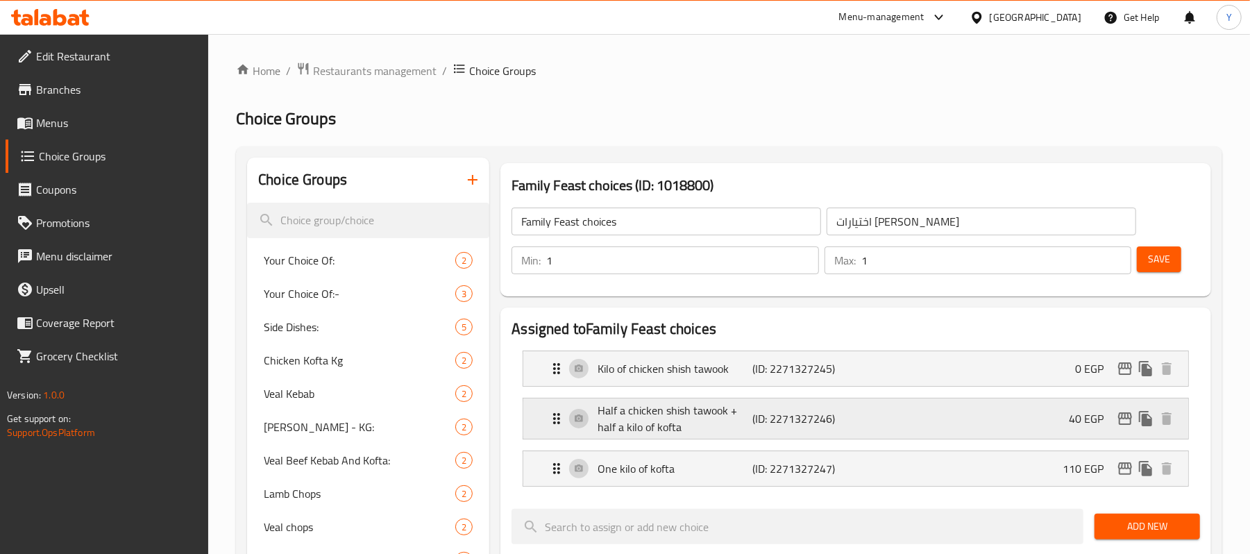
click at [901, 410] on div "Half a chicken shish tawook + half a kilo of kofta (ID: 2271327246) 40 EGP" at bounding box center [859, 419] width 623 height 40
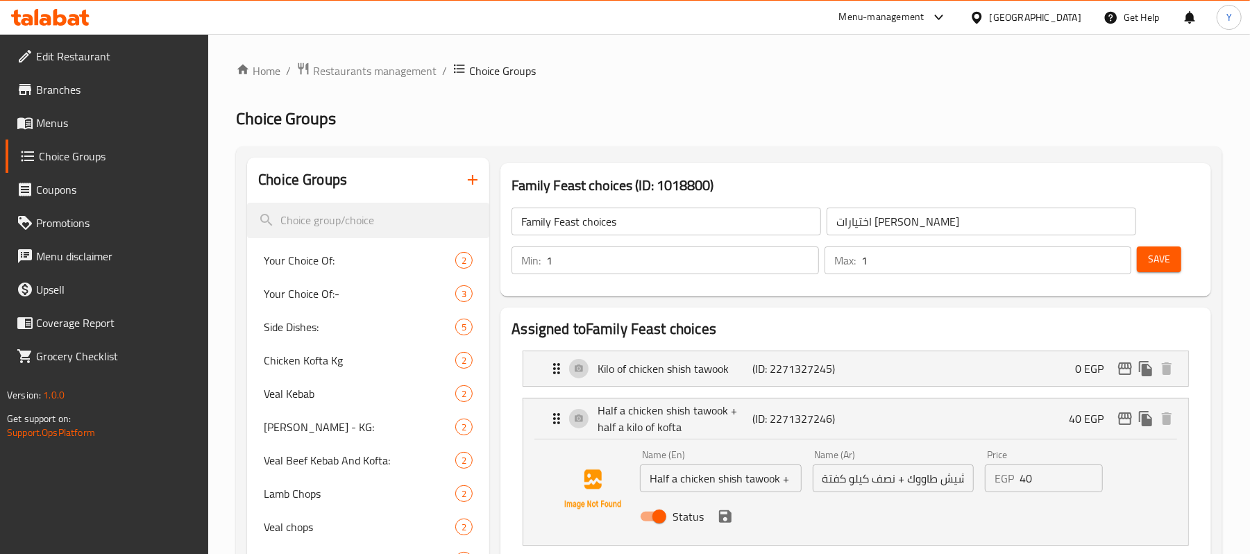
click at [1064, 478] on input "40" at bounding box center [1061, 478] width 83 height 28
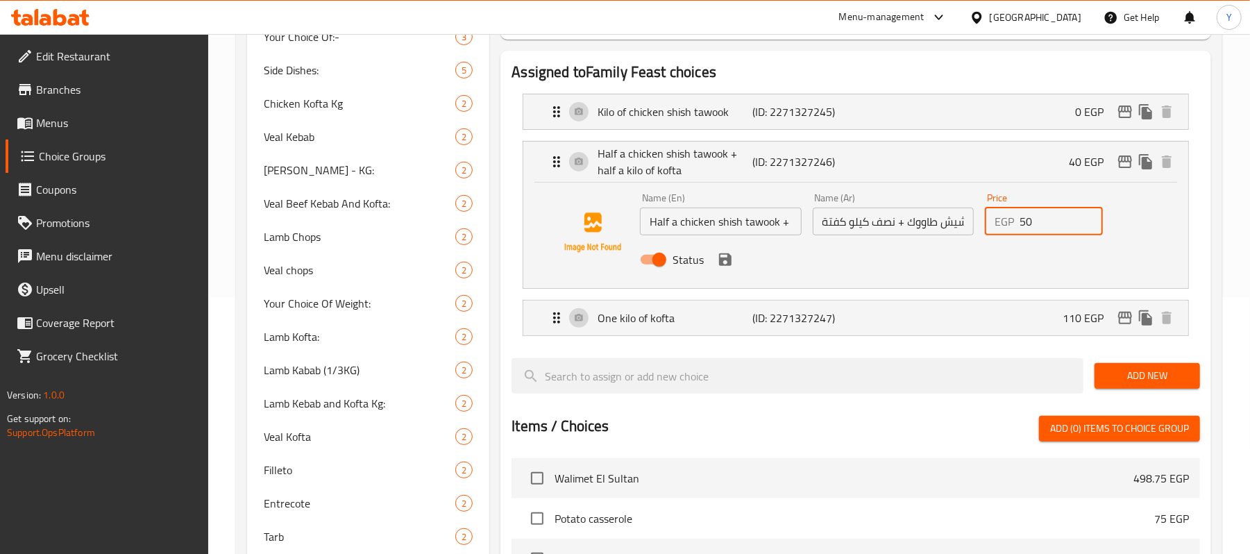
scroll to position [278, 0]
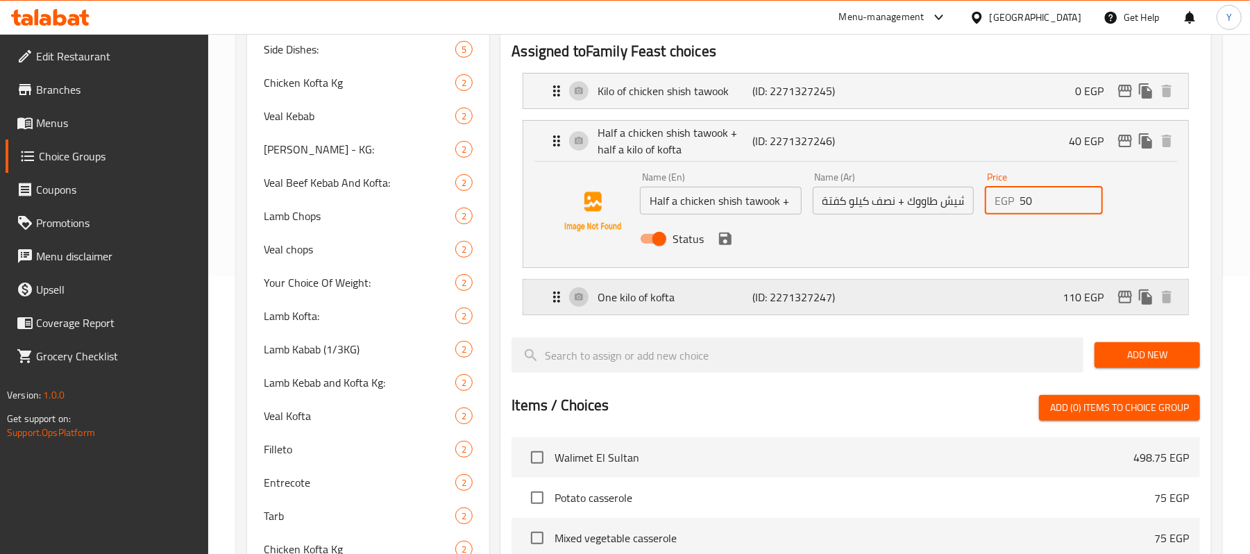
click at [1015, 289] on div "One kilo of kofta (ID: 2271327247) 110 EGP" at bounding box center [859, 297] width 623 height 35
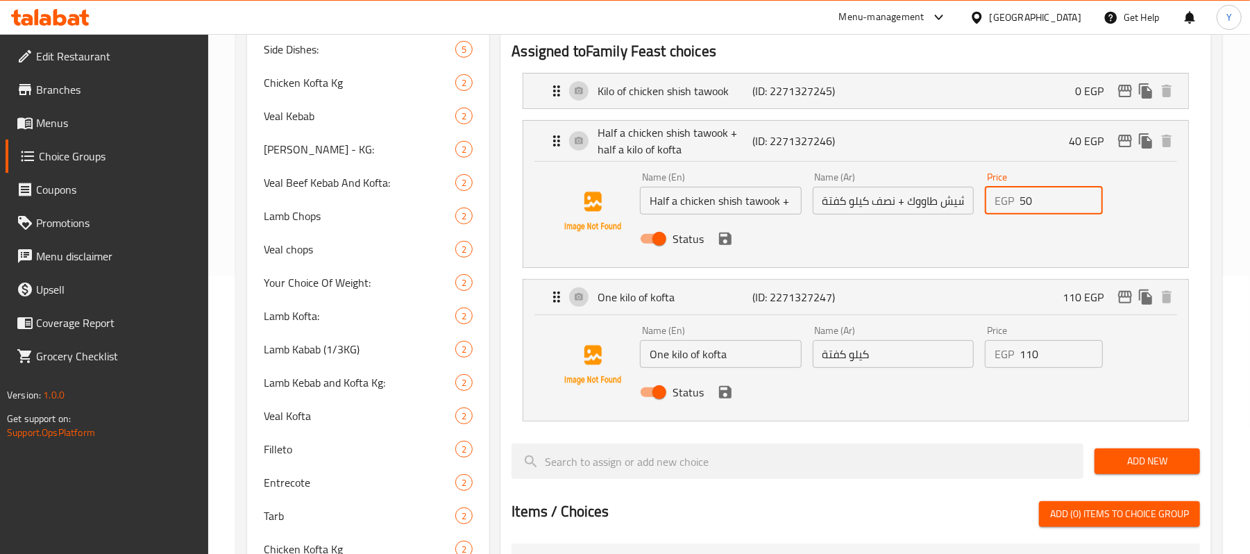
click at [710, 243] on div "Status" at bounding box center [893, 238] width 517 height 37
click at [723, 255] on div "Status" at bounding box center [893, 238] width 517 height 37
click at [723, 242] on icon "save" at bounding box center [725, 238] width 17 height 17
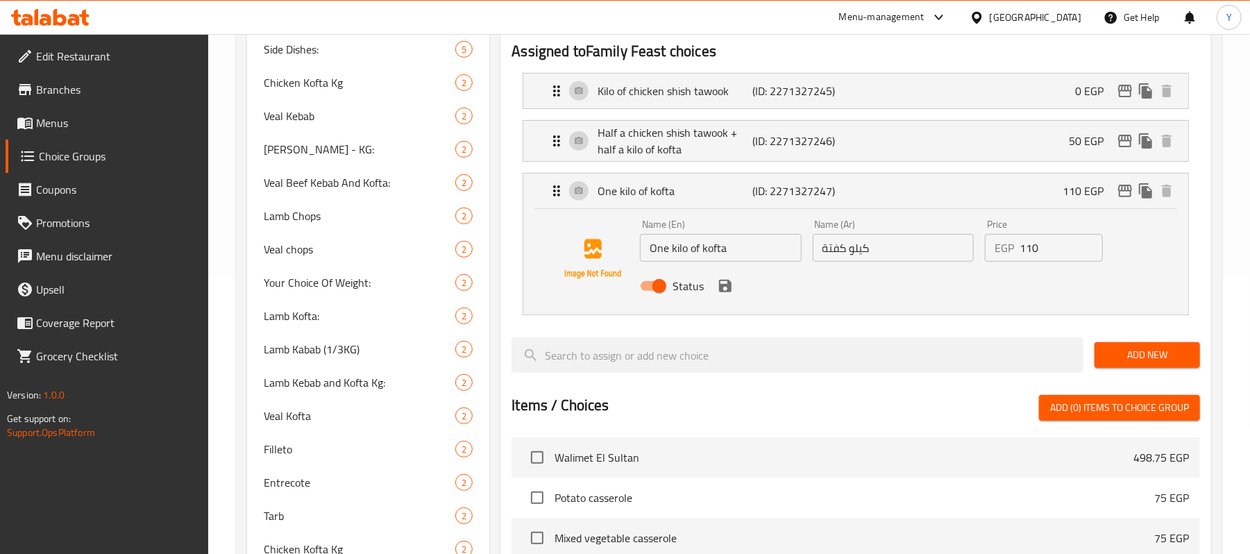
type input "50"
click at [1016, 251] on div "EGP 110 Price" at bounding box center [1044, 248] width 118 height 28
click at [1020, 250] on input "110" at bounding box center [1061, 248] width 83 height 28
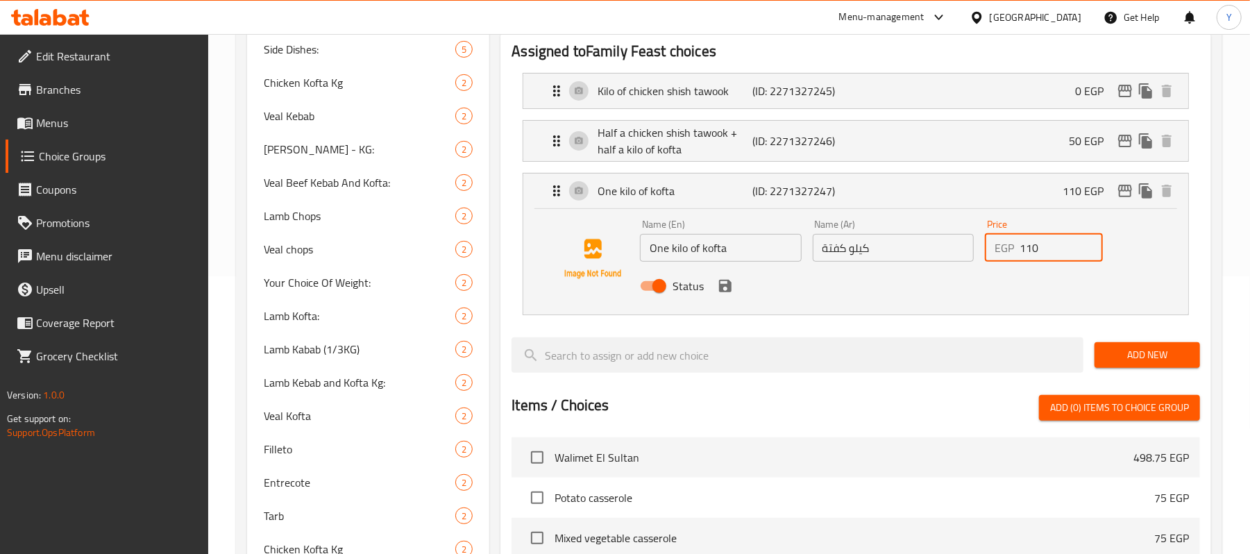
click at [1020, 250] on input "110" at bounding box center [1061, 248] width 83 height 28
click at [1031, 247] on input "110" at bounding box center [1061, 248] width 83 height 28
click at [728, 287] on icon "save" at bounding box center [725, 286] width 12 height 12
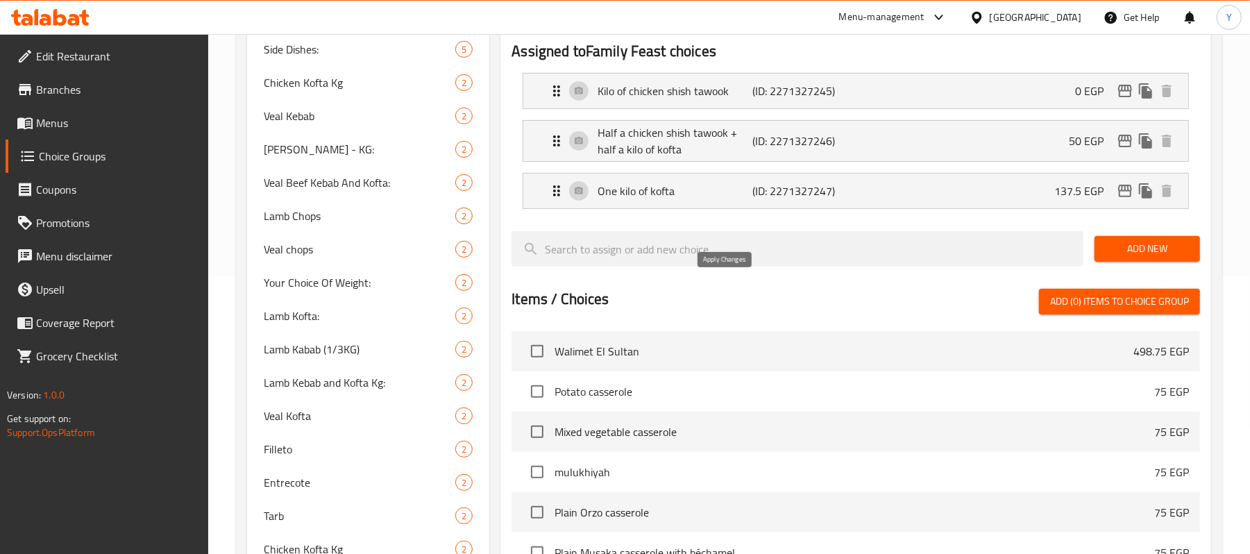
type input "137.5"
click at [785, 147] on p "(ID: 2271327246)" at bounding box center [804, 141] width 103 height 17
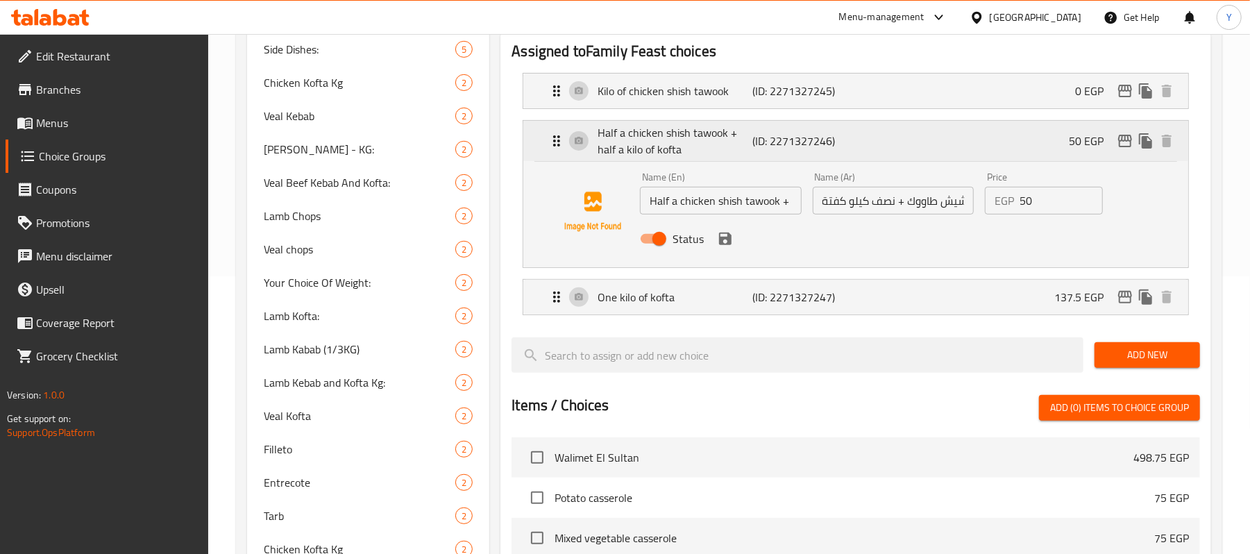
click at [785, 147] on p "(ID: 2271327246)" at bounding box center [804, 141] width 103 height 17
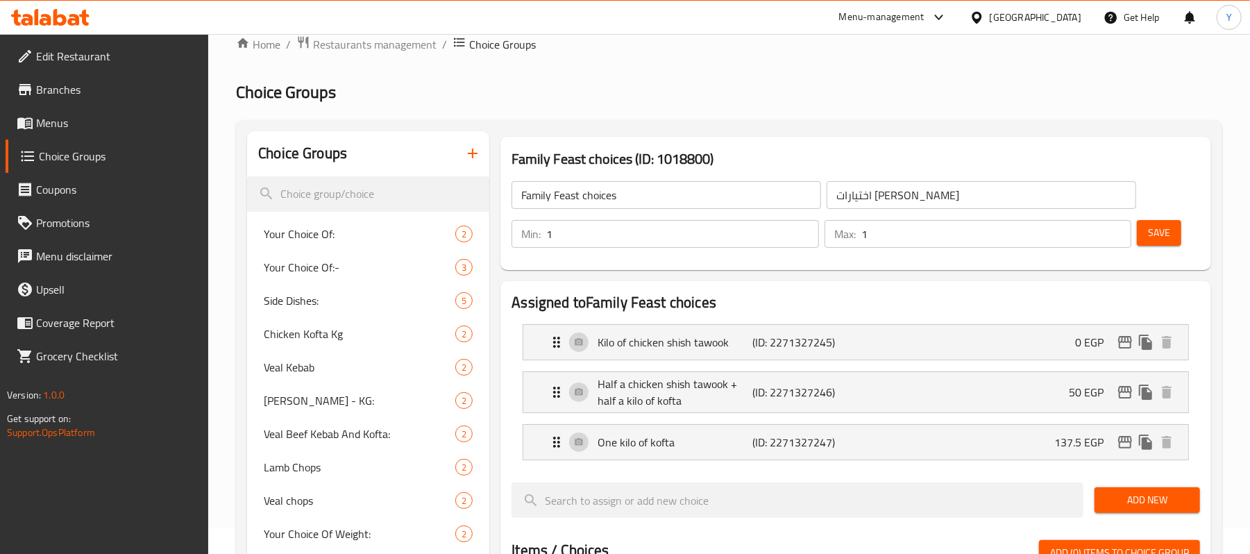
scroll to position [0, 0]
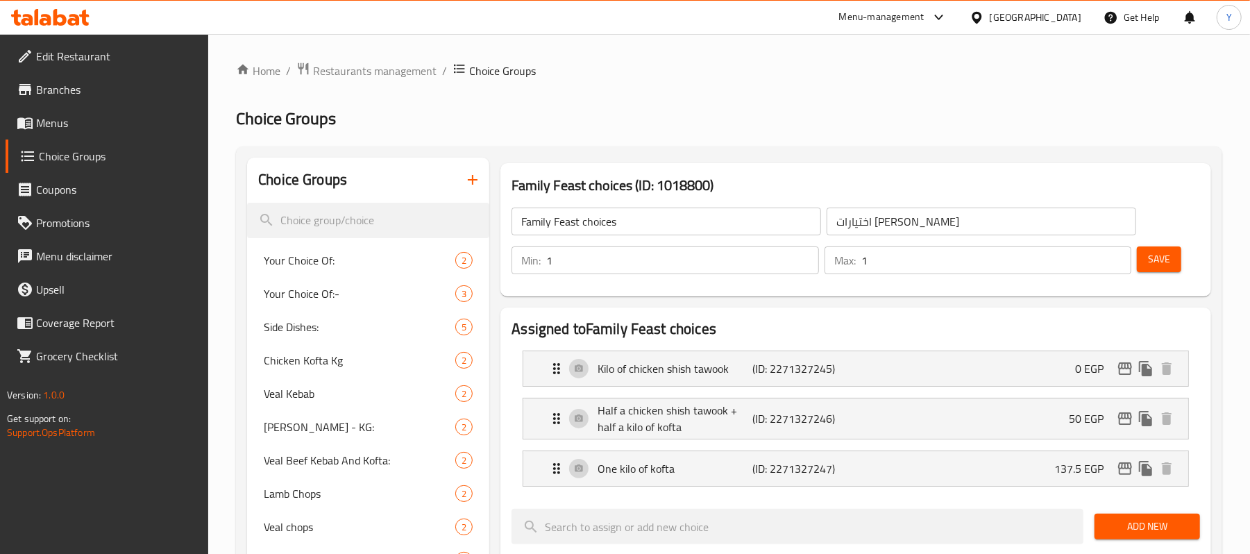
click at [1139, 265] on button "Save" at bounding box center [1159, 259] width 44 height 26
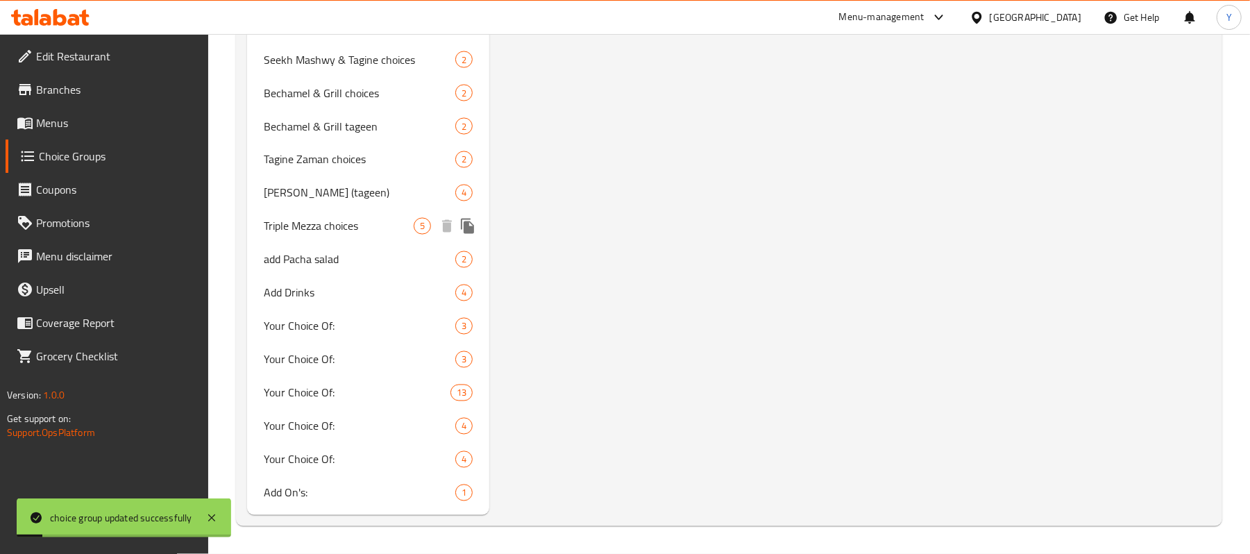
scroll to position [1456, 0]
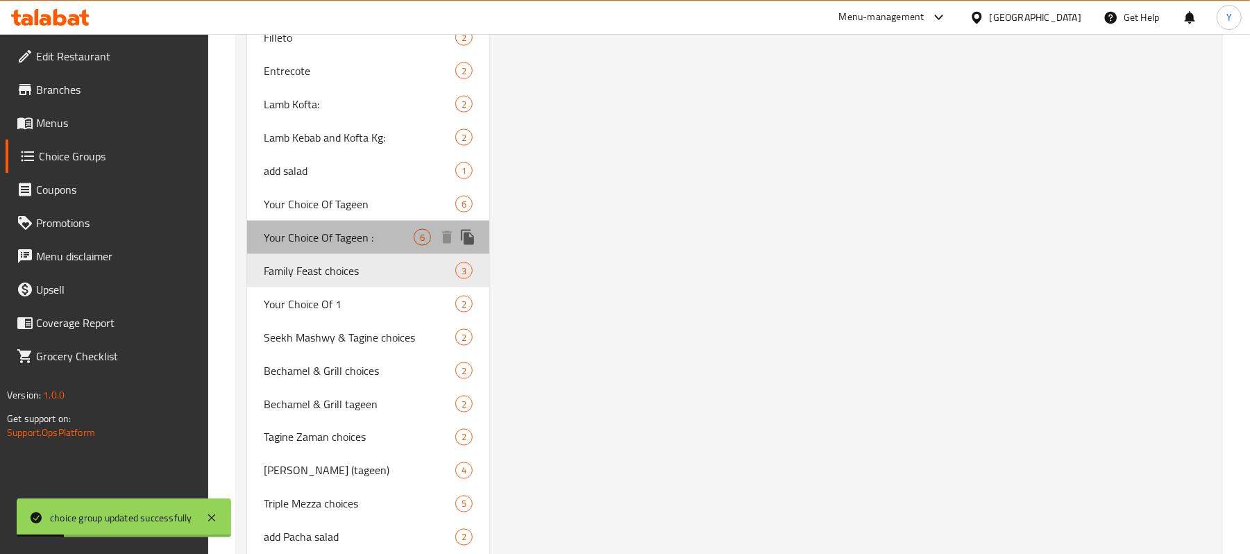
click at [367, 251] on div "Your Choice Of Tageen : 6" at bounding box center [368, 237] width 242 height 33
type input "Your Choice Of Tageen :"
type input "اختيارك من الطاجن"
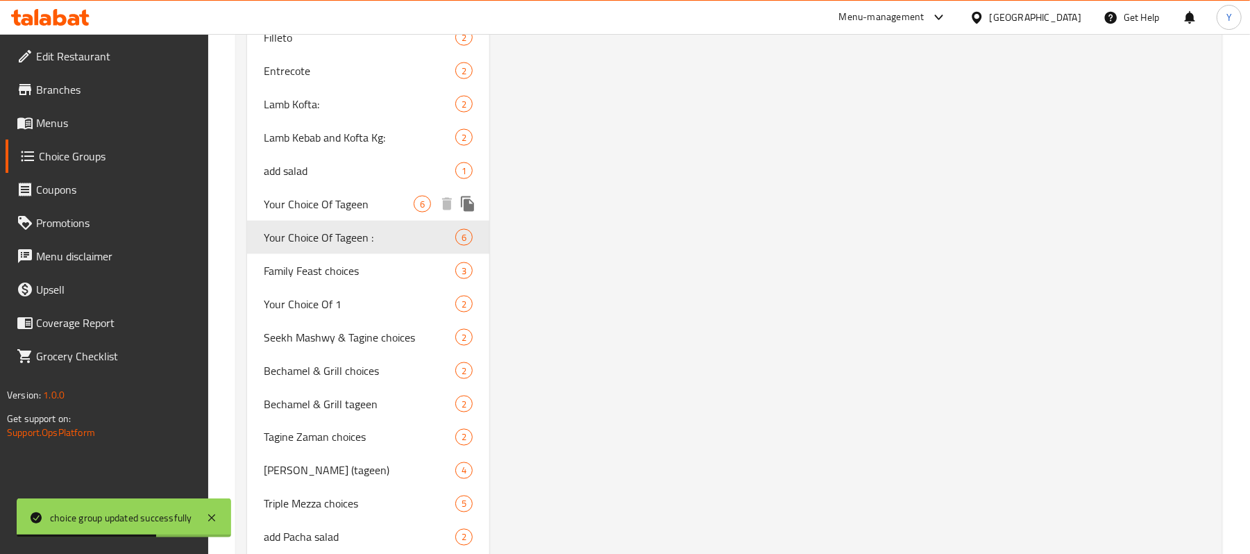
click at [389, 211] on span "Your Choice Of Tageen" at bounding box center [339, 204] width 150 height 17
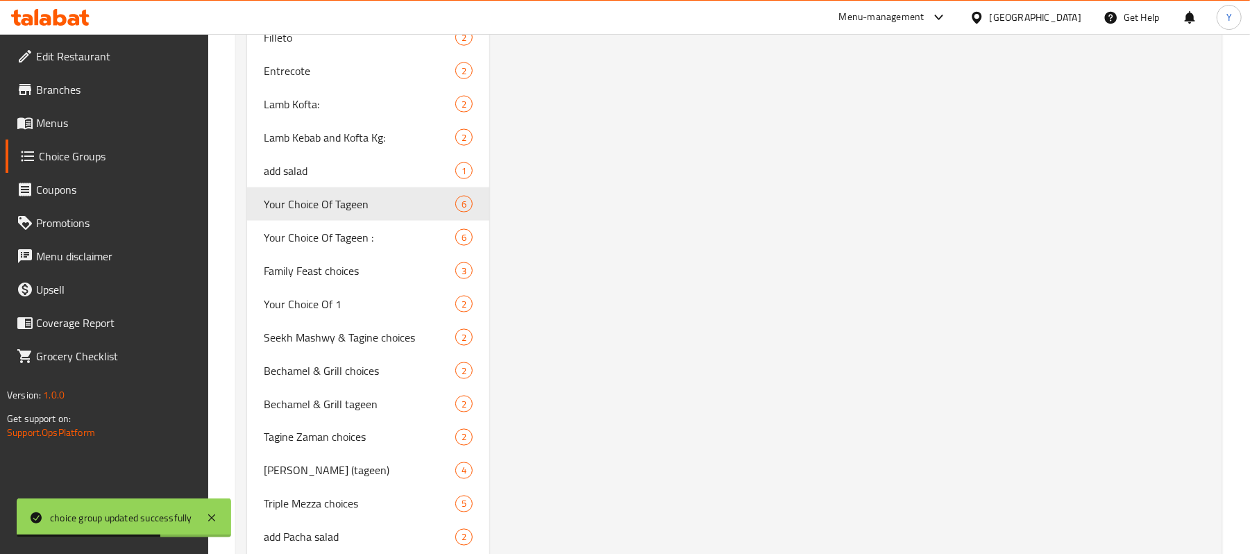
type input "Your Choice Of Tageen"
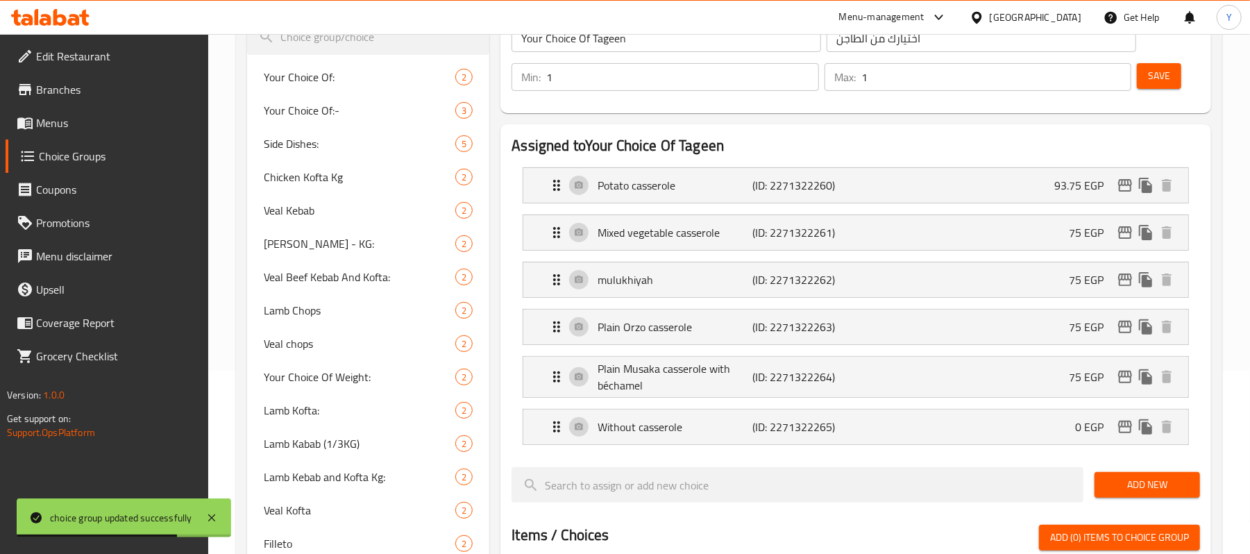
scroll to position [67, 0]
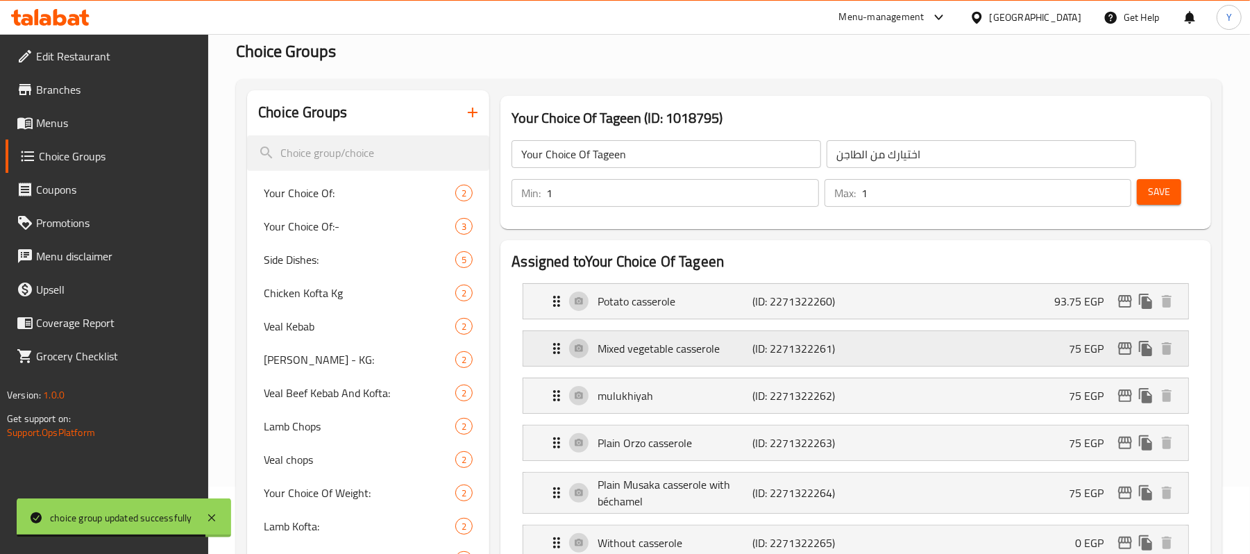
click at [1009, 360] on div "Mixed vegetable casserole (ID: 2271322261) 75 EGP" at bounding box center [859, 348] width 623 height 35
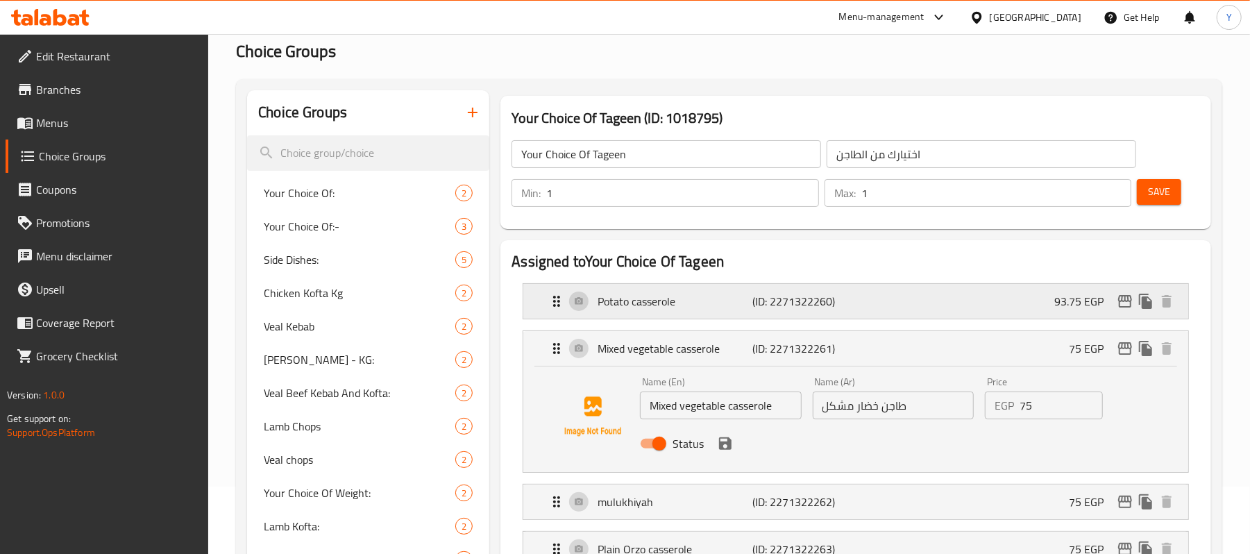
click at [1050, 312] on div "Potato casserole (ID: 2271322260) 93.75 EGP" at bounding box center [859, 301] width 623 height 35
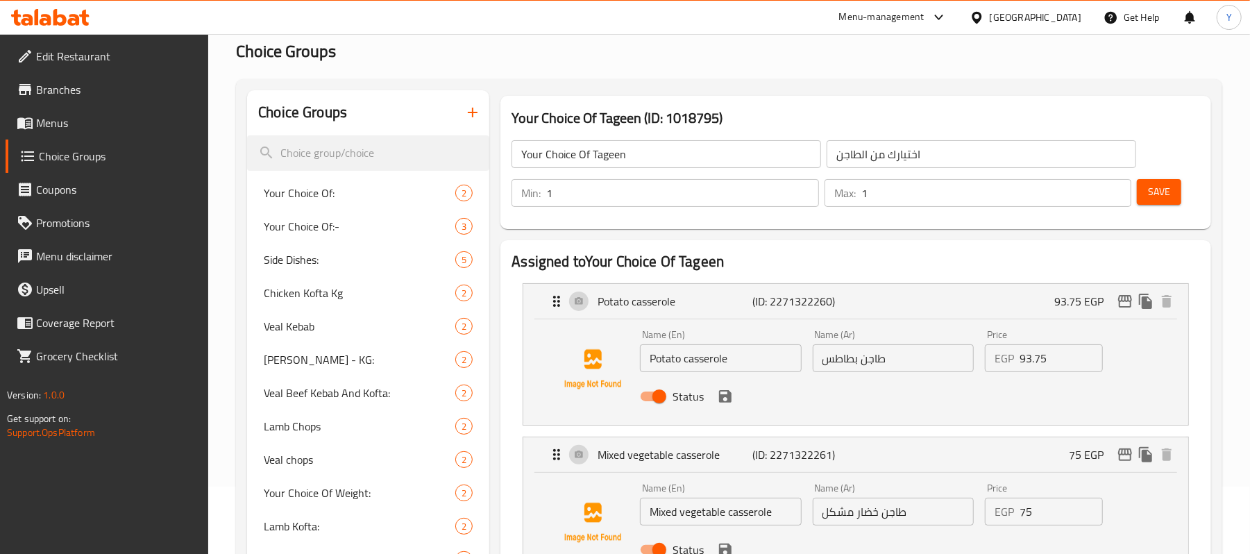
click at [1029, 362] on input "93.75" at bounding box center [1061, 358] width 83 height 28
click at [1031, 494] on div "Price EGP 75 Price" at bounding box center [1044, 504] width 118 height 42
click at [1034, 515] on input "75" at bounding box center [1061, 512] width 83 height 28
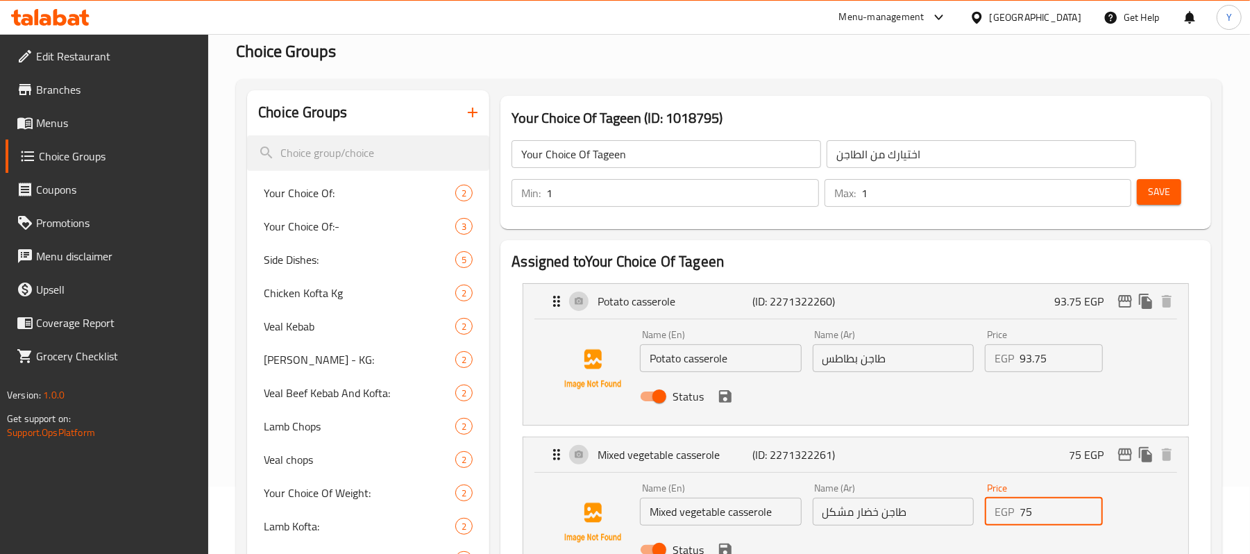
paste input "93."
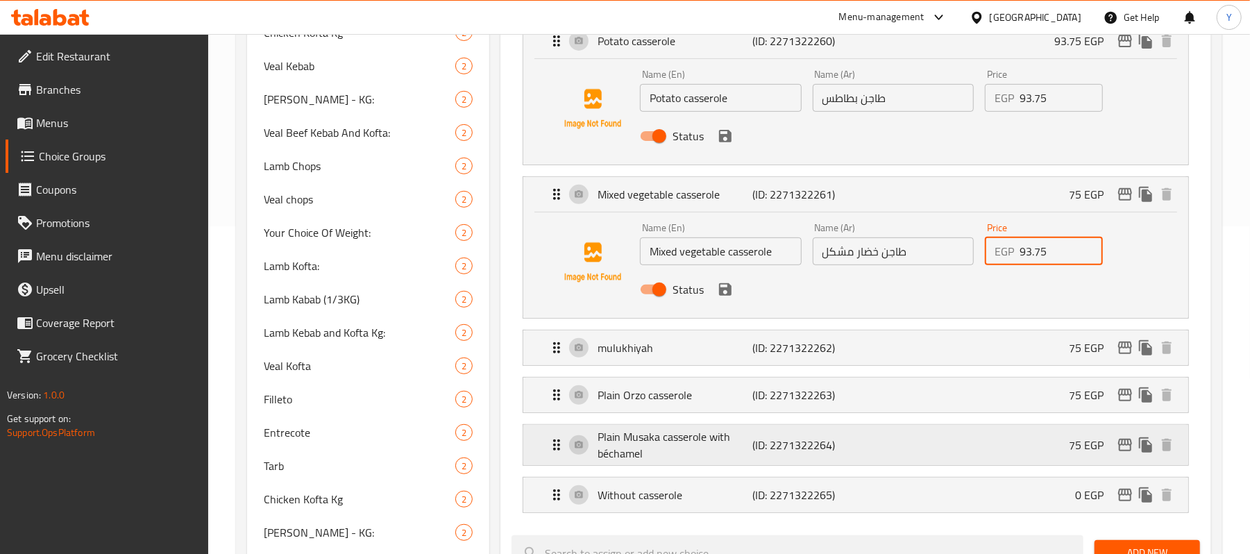
scroll to position [345, 0]
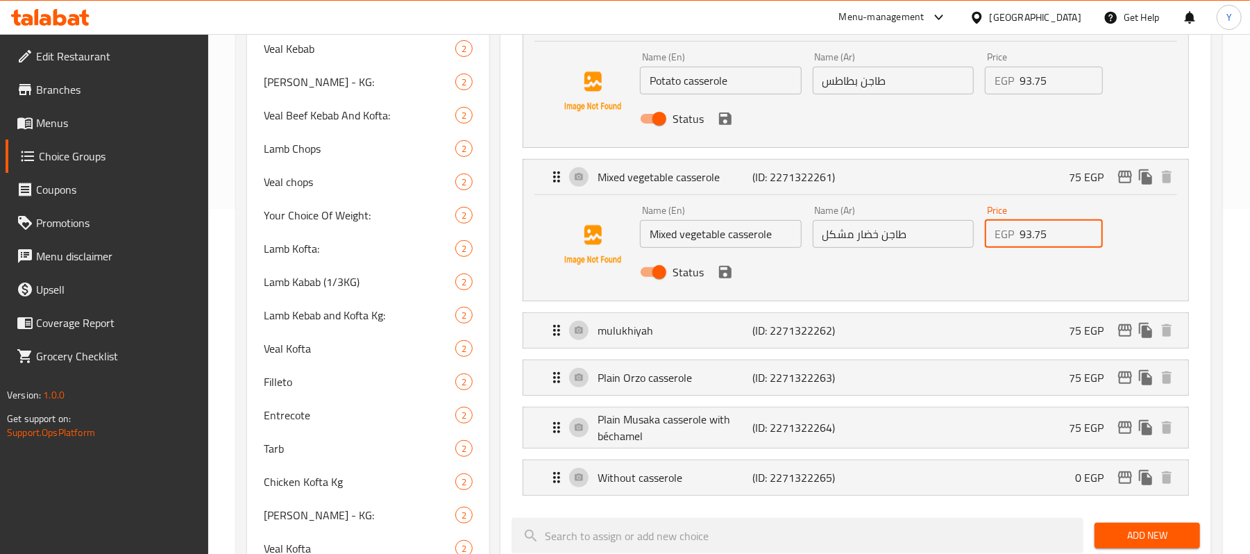
click at [726, 276] on icon "save" at bounding box center [725, 272] width 17 height 17
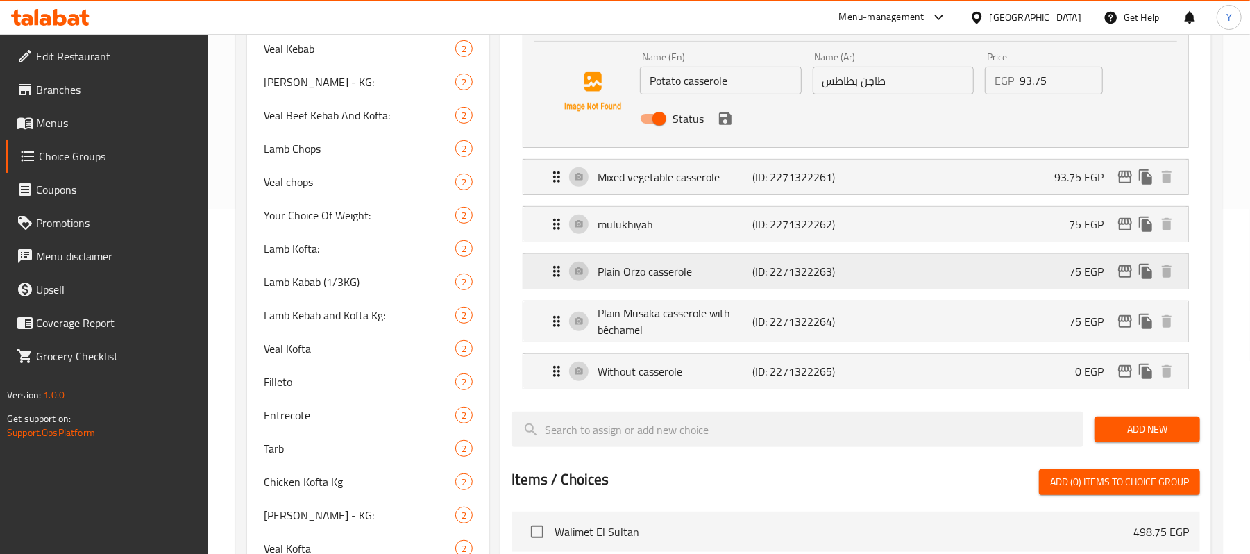
type input "93.75"
click at [1018, 226] on div "mulukhiyah (ID: 2271322262) 75 EGP" at bounding box center [859, 224] width 623 height 35
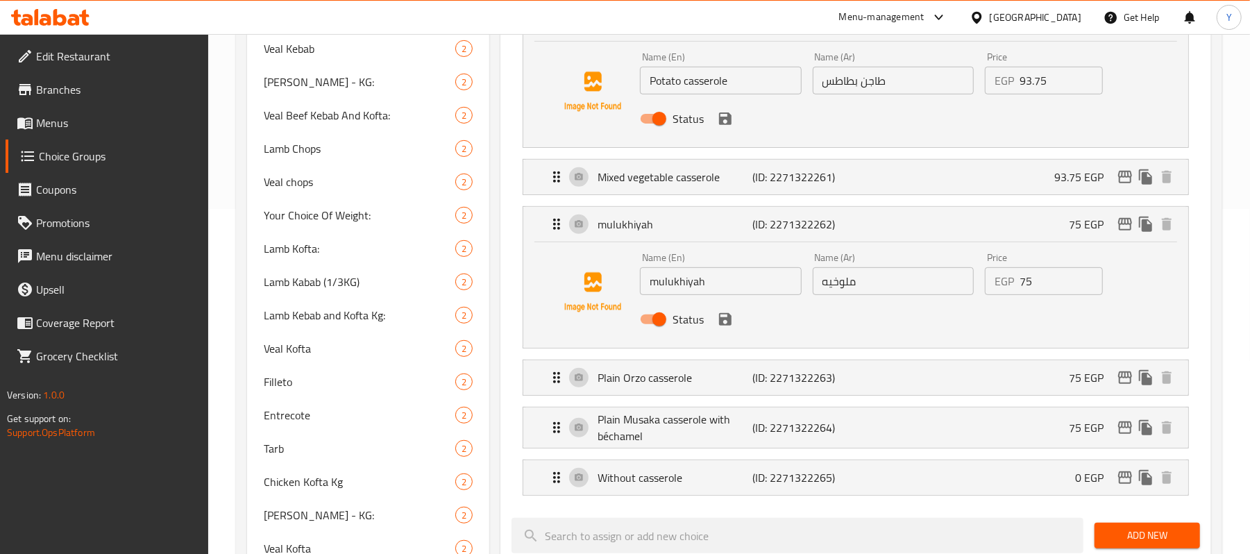
click at [1021, 290] on input "75" at bounding box center [1061, 281] width 83 height 28
paste input "93."
click at [722, 320] on icon "save" at bounding box center [725, 319] width 12 height 12
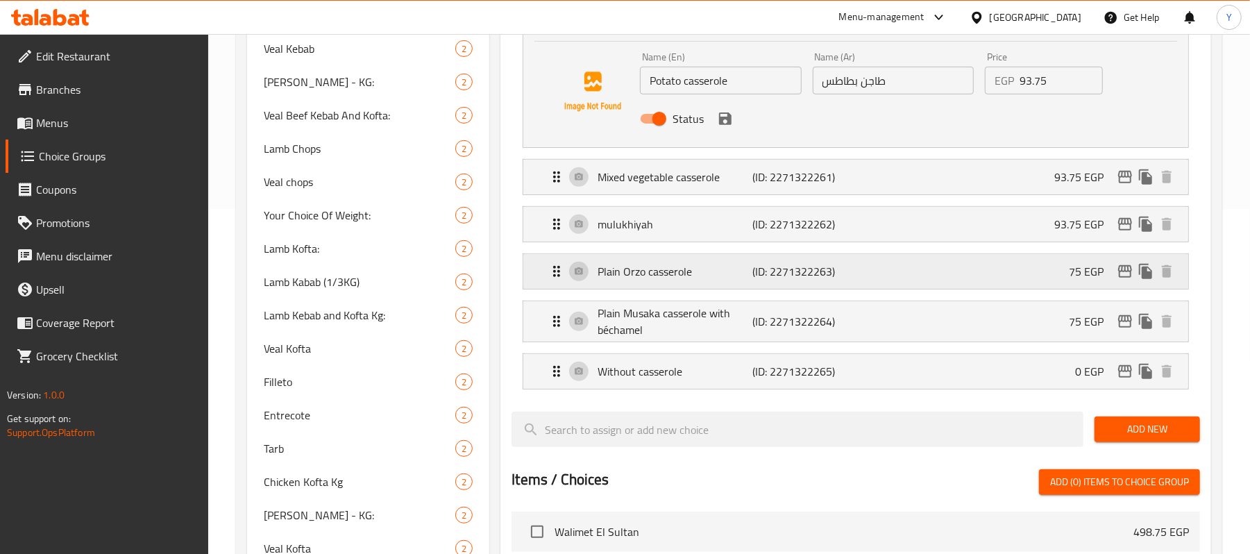
type input "93.75"
click at [1031, 269] on div "Plain Orzo casserole (ID: 2271322263) 75 EGP" at bounding box center [859, 271] width 623 height 35
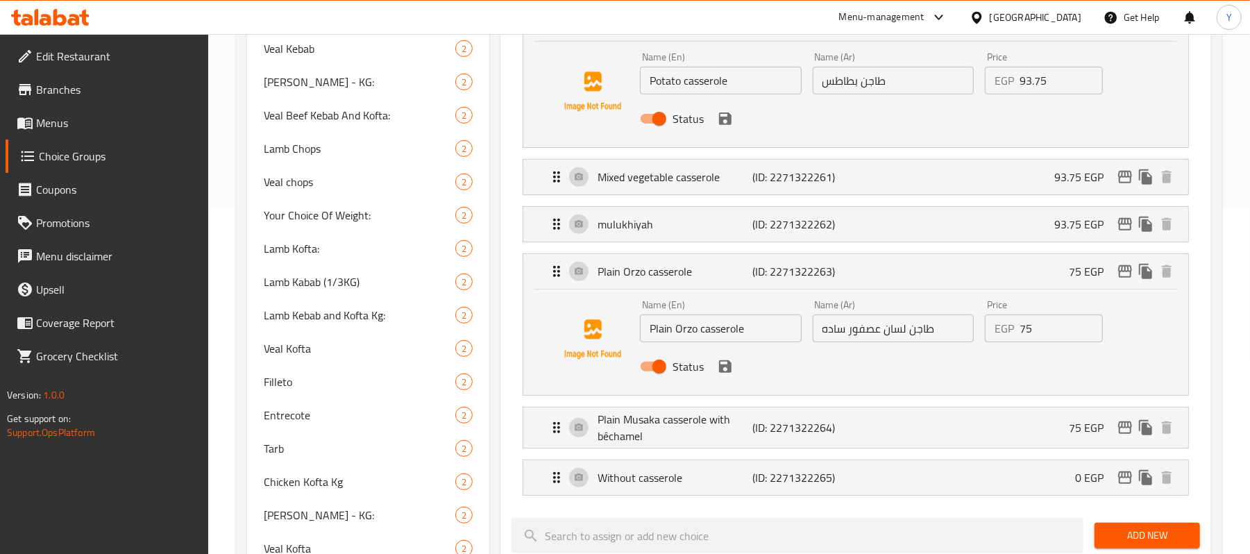
click at [1017, 331] on div "EGP 75 Price" at bounding box center [1044, 329] width 118 height 28
click at [1032, 328] on input "75" at bounding box center [1061, 329] width 83 height 28
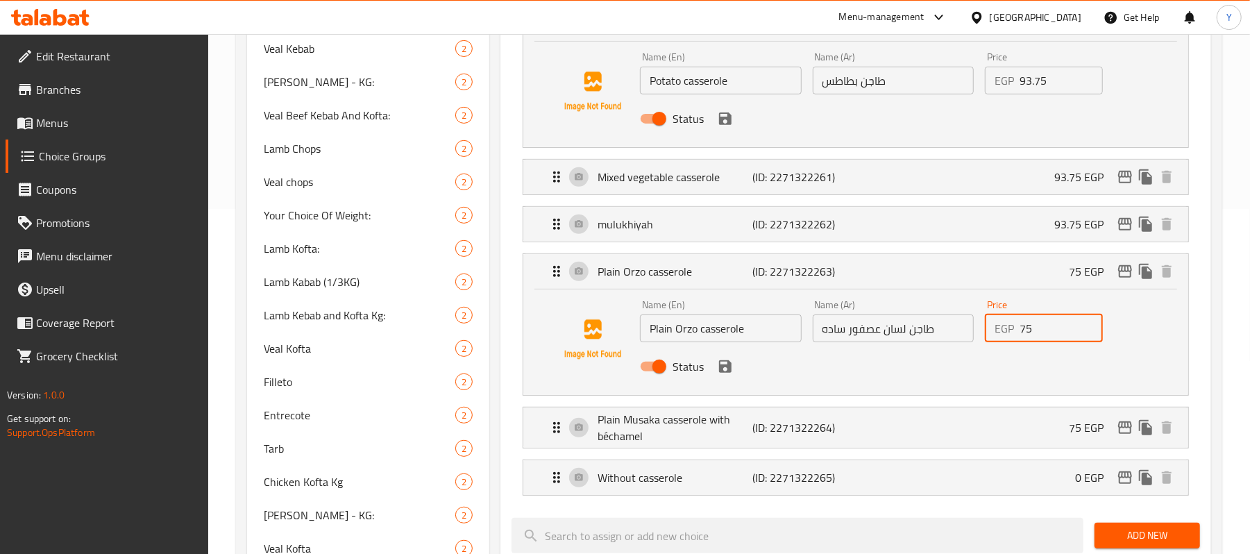
paste input "93."
click at [721, 370] on icon "save" at bounding box center [725, 366] width 12 height 12
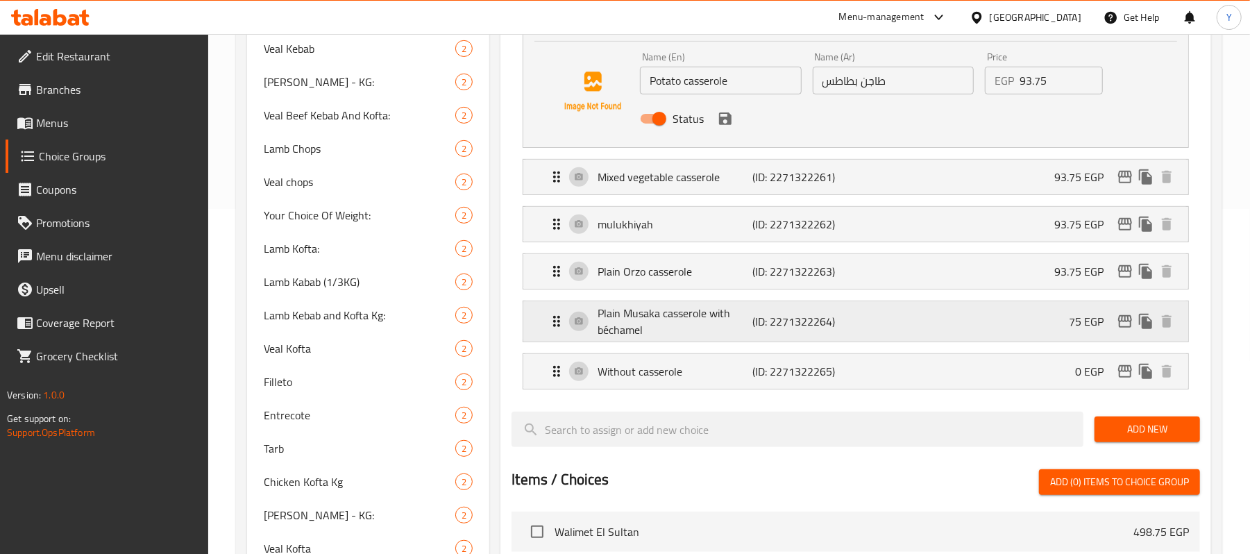
type input "93.75"
click at [1014, 321] on div "Plain Musaka casserole with béchamel (ID: 2271322264) 75 EGP" at bounding box center [859, 321] width 623 height 40
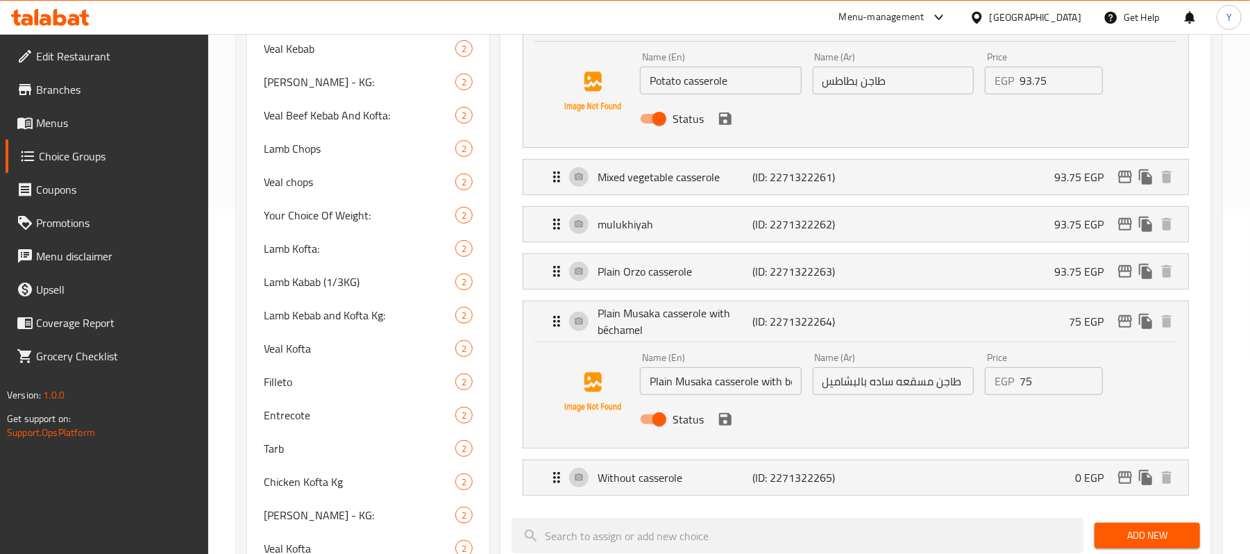
click at [1014, 373] on p "EGP" at bounding box center [1004, 381] width 19 height 17
click at [1015, 376] on div "EGP 75 Price" at bounding box center [1044, 381] width 118 height 28
click at [1026, 383] on input "75" at bounding box center [1061, 381] width 83 height 28
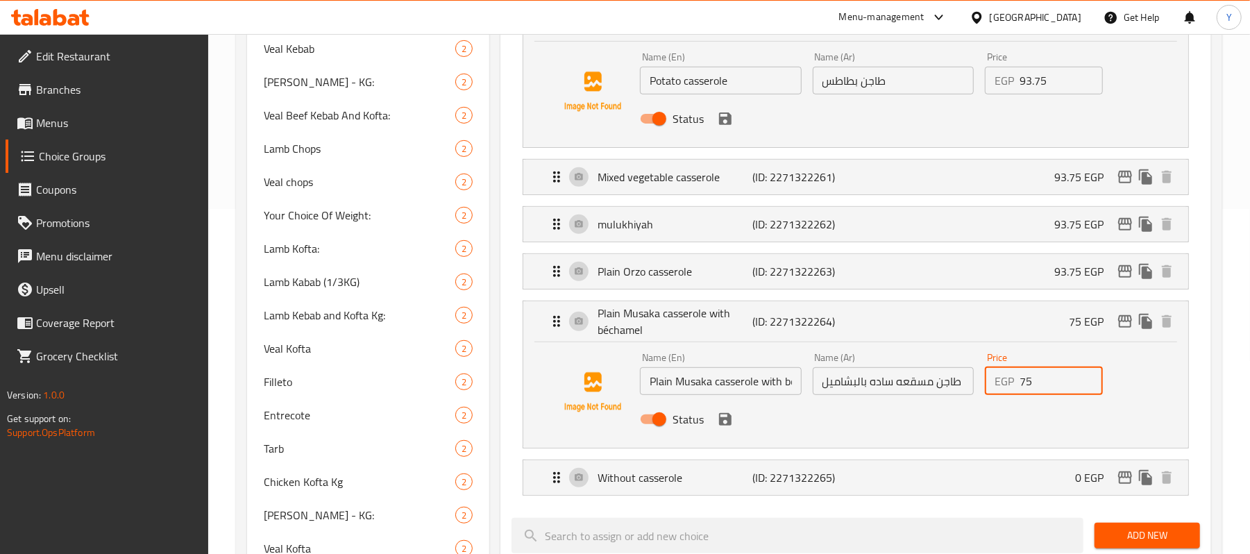
click at [1026, 383] on input "75" at bounding box center [1061, 381] width 83 height 28
paste input "93."
type input "93.75"
click at [735, 422] on button "save" at bounding box center [725, 419] width 21 height 21
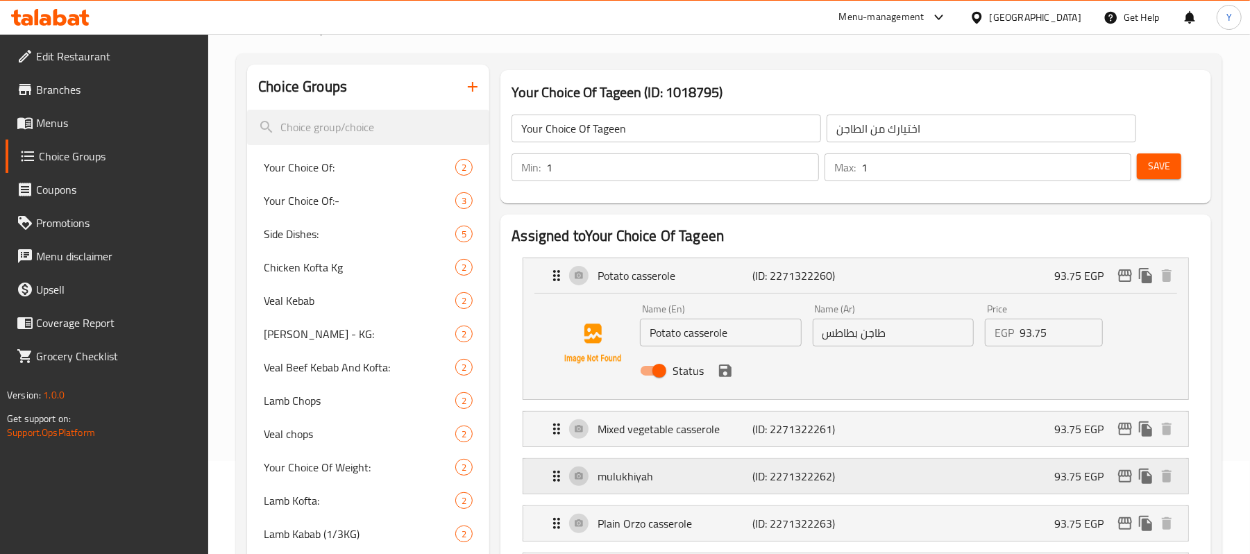
scroll to position [0, 0]
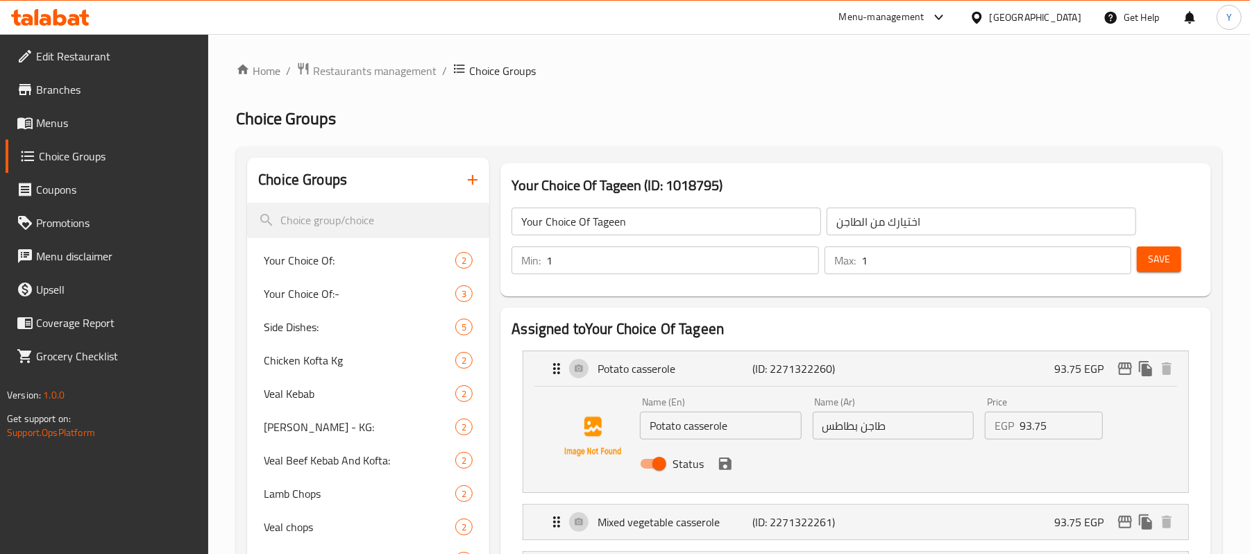
click at [1182, 265] on div "Save" at bounding box center [1163, 260] width 58 height 33
click at [1162, 270] on button "Save" at bounding box center [1159, 259] width 44 height 26
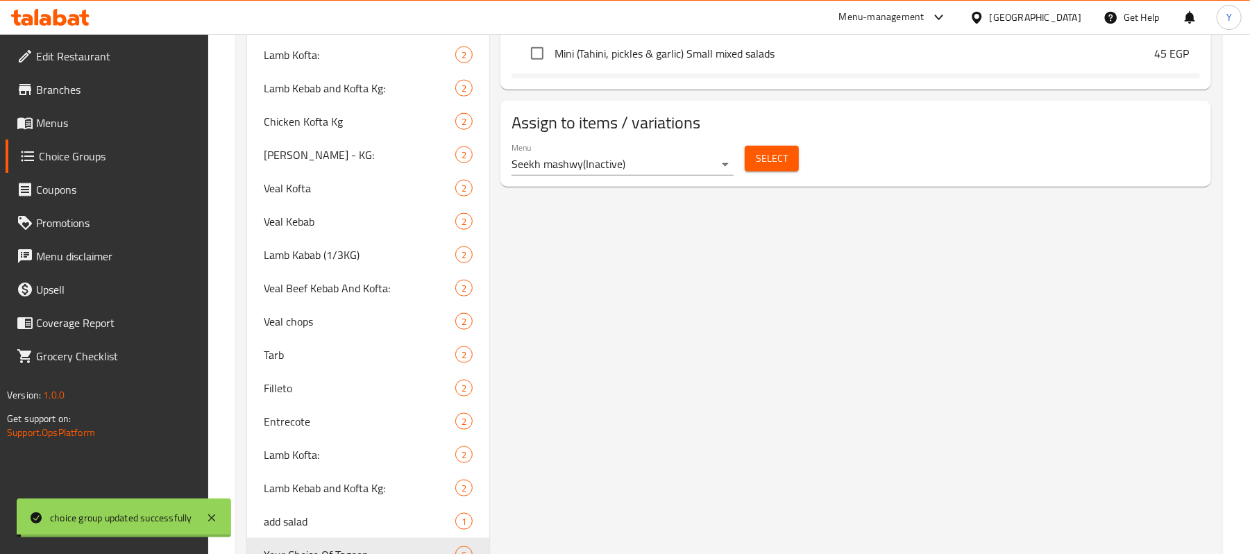
scroll to position [1389, 0]
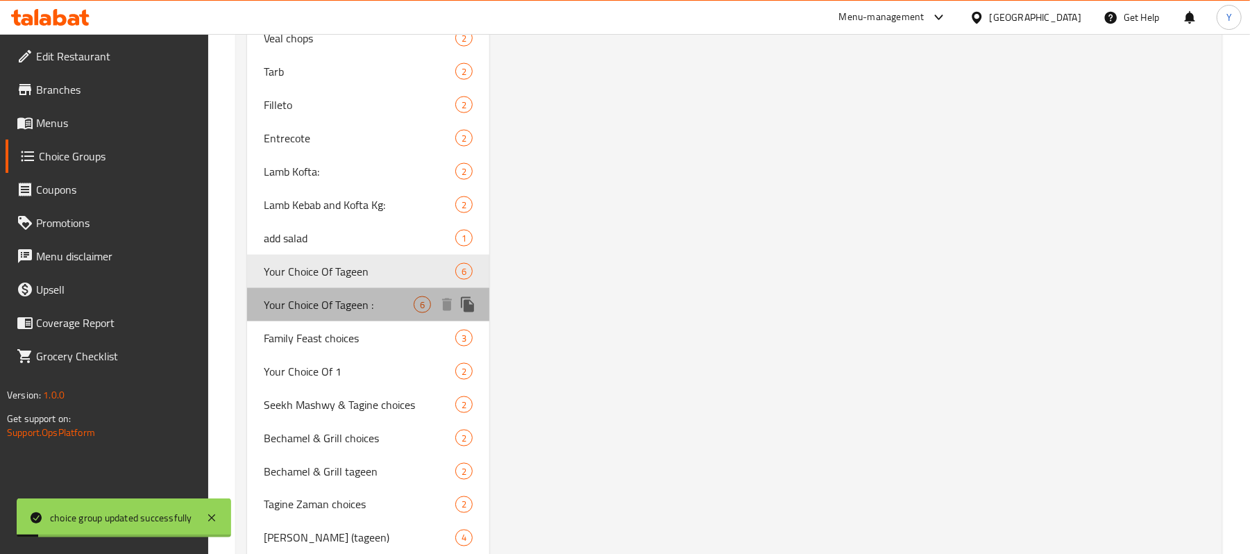
click at [364, 313] on span "Your Choice Of Tageen :" at bounding box center [339, 304] width 150 height 17
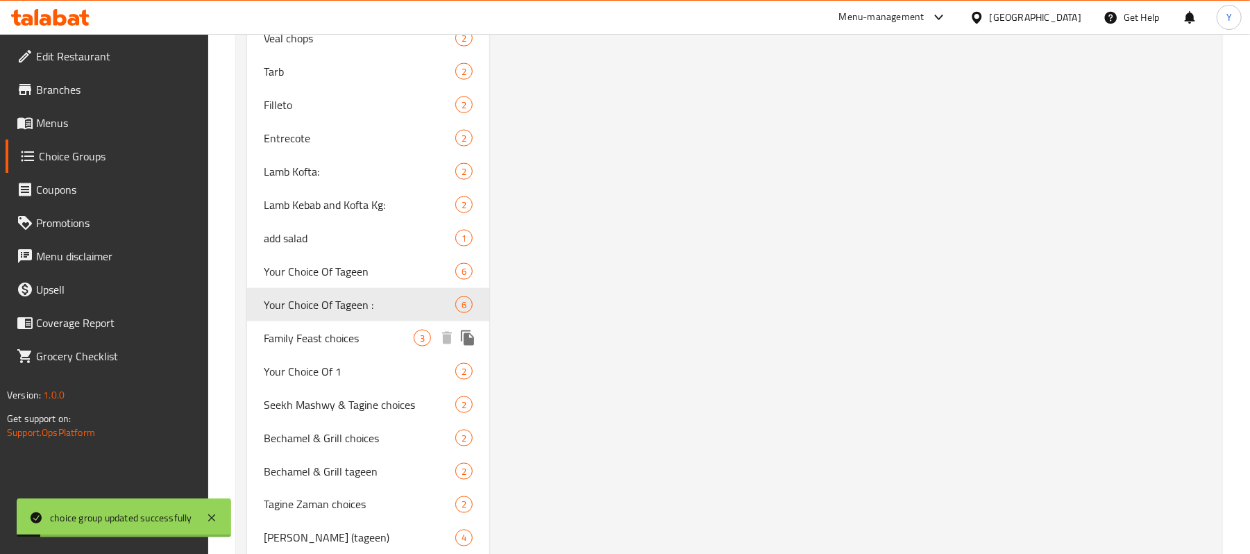
click at [367, 337] on span "Family Feast choices" at bounding box center [339, 338] width 150 height 17
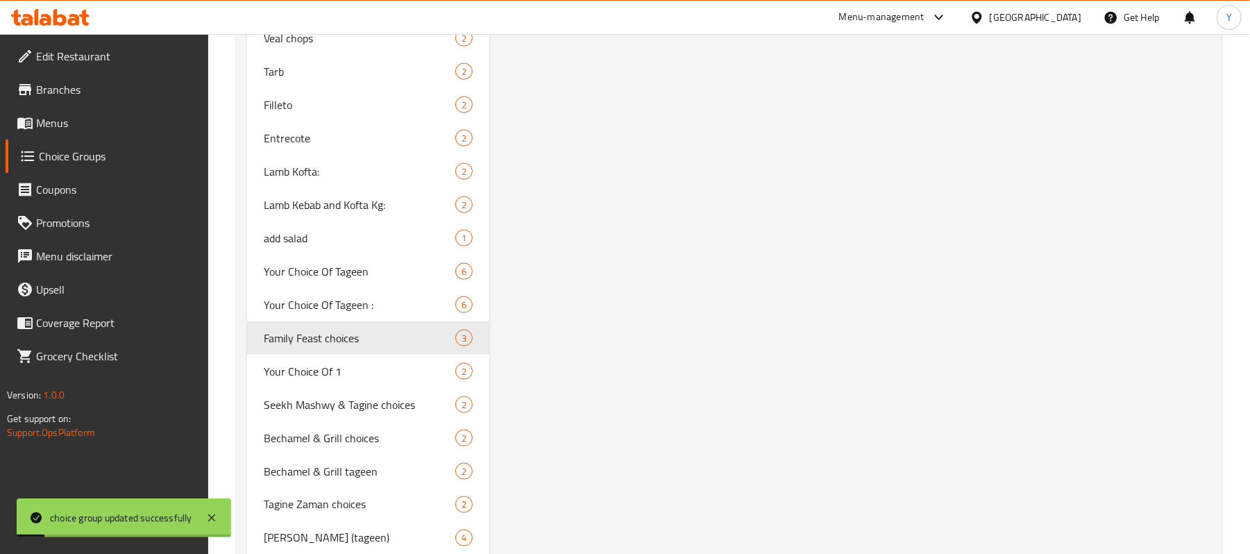
type input "Family Feast choices"
type input "اختيارات [PERSON_NAME]"
click at [390, 371] on span "Your Choice Of 1" at bounding box center [339, 371] width 150 height 17
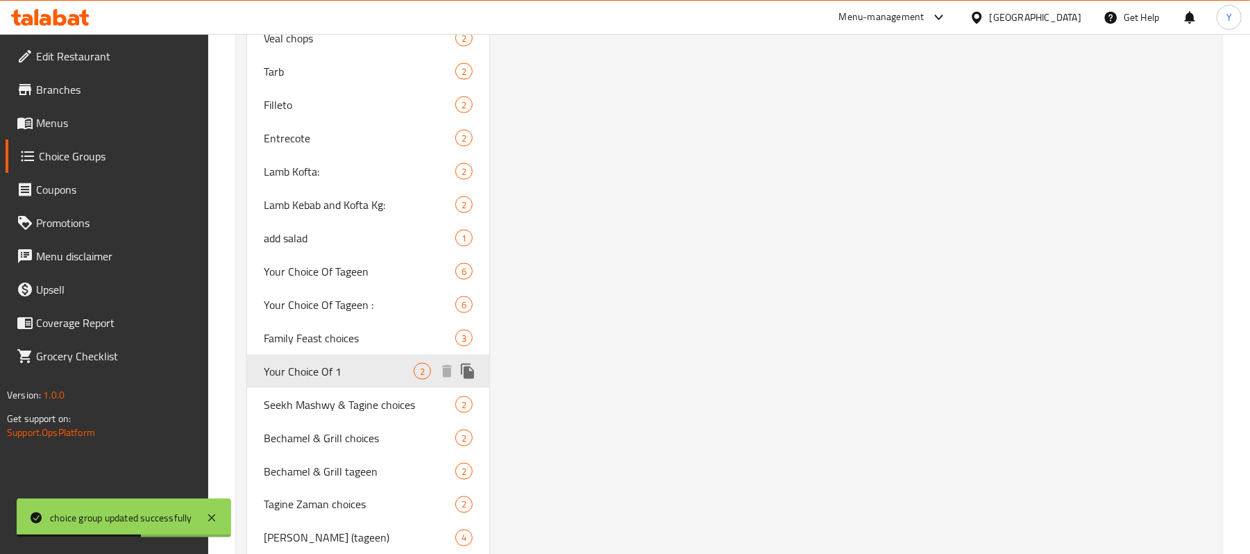
type input "Your Choice Of 1"
type input "اختيارك من"
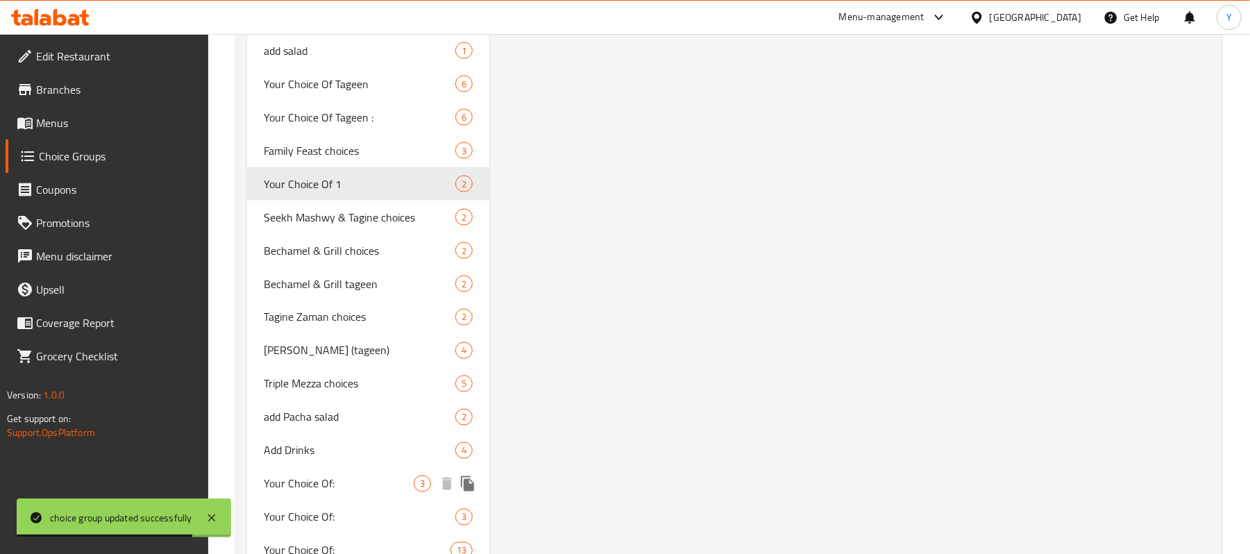
scroll to position [1666, 0]
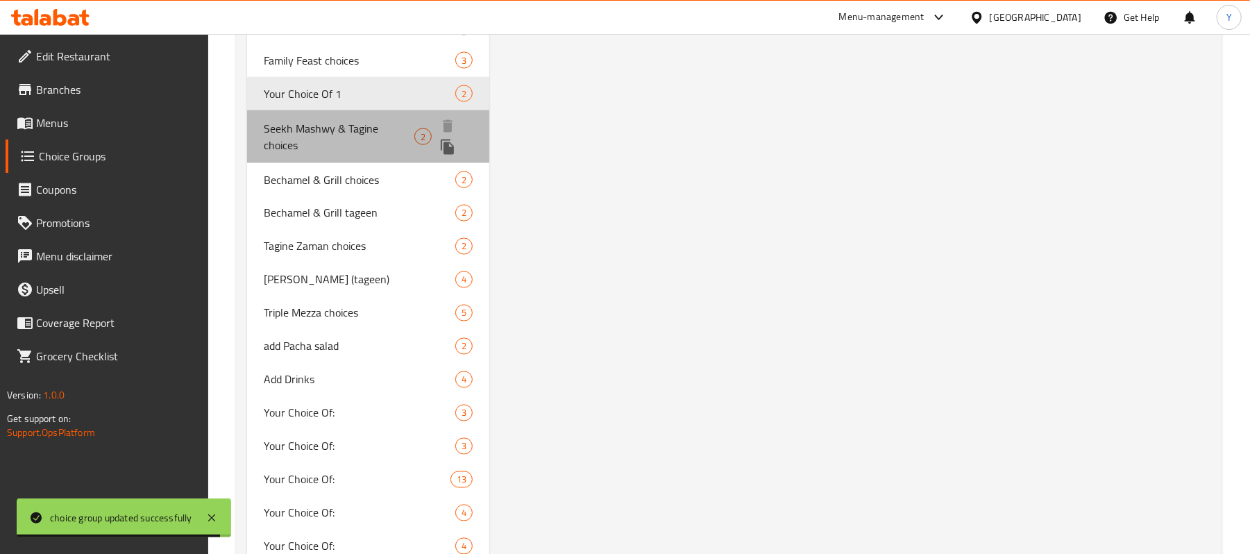
click at [389, 131] on span "Seekh Mashwy & Tagine choices" at bounding box center [339, 136] width 150 height 33
type input "Seekh Mashwy & Tagine choices"
type input "خيارات سيخ مشوي و طاجن"
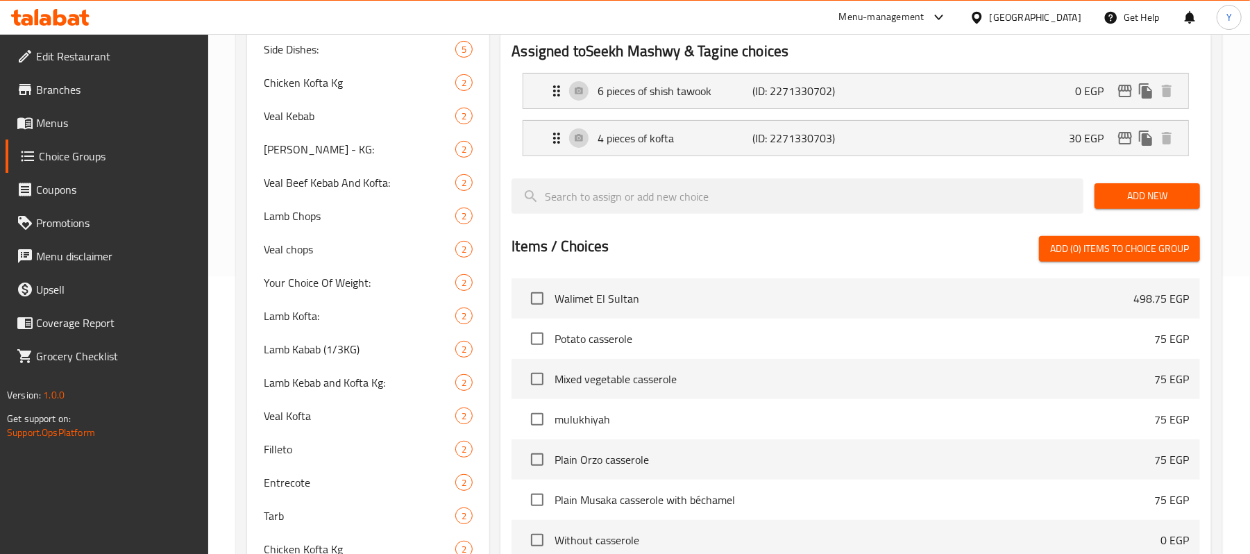
scroll to position [0, 0]
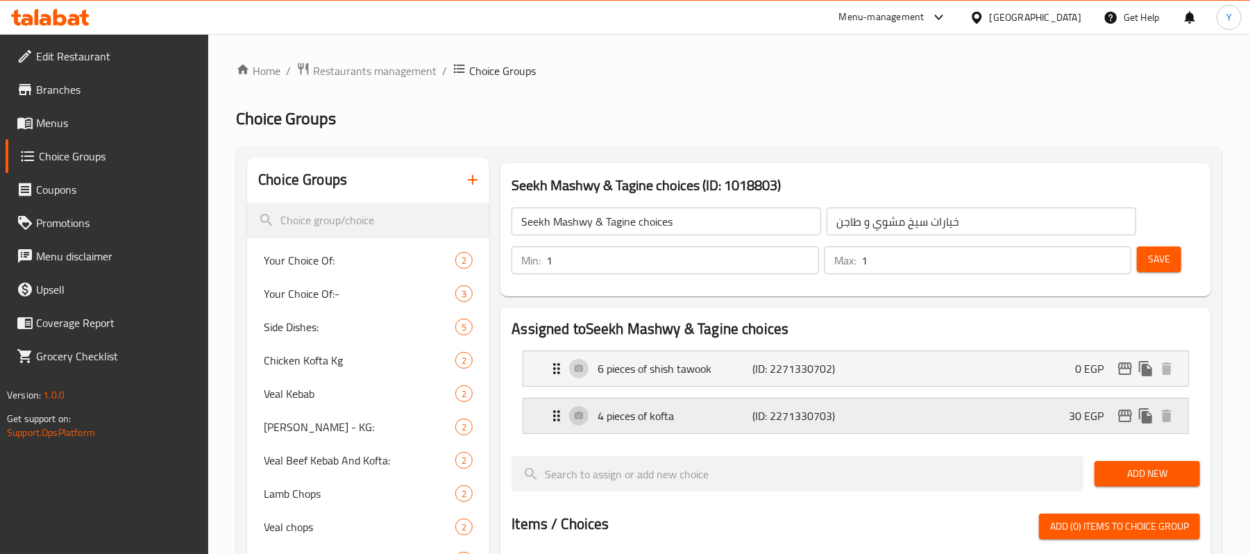
click at [945, 424] on div "4 pieces of kofta (ID: 2271330703) 30 EGP" at bounding box center [859, 416] width 623 height 35
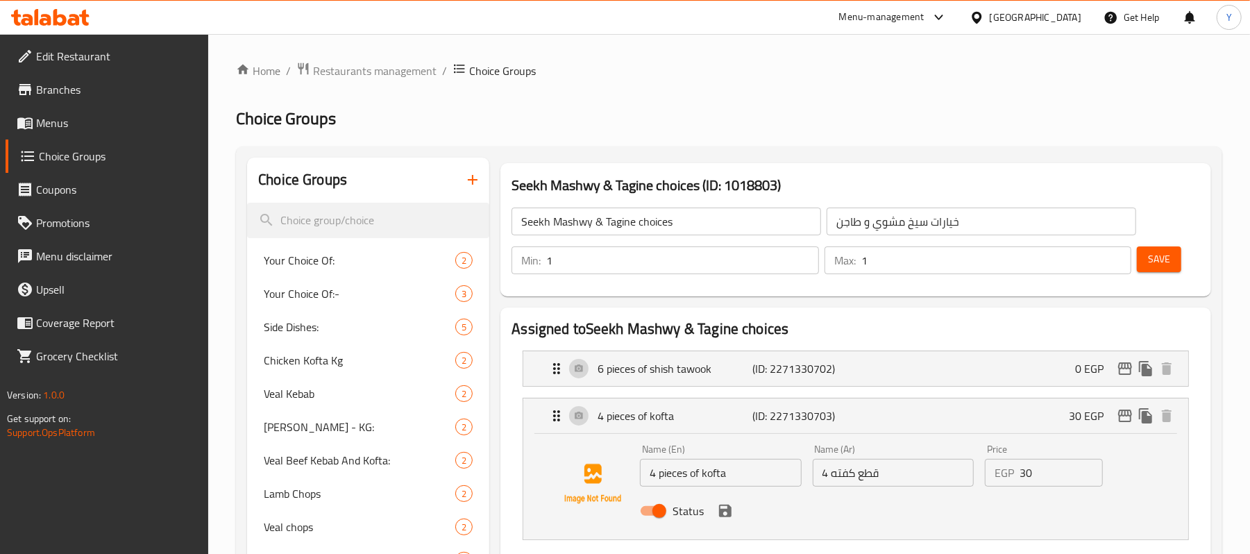
click at [1037, 480] on input "30" at bounding box center [1061, 473] width 83 height 28
click at [1043, 473] on input "30" at bounding box center [1061, 473] width 83 height 28
click at [1040, 470] on input "30" at bounding box center [1061, 473] width 83 height 28
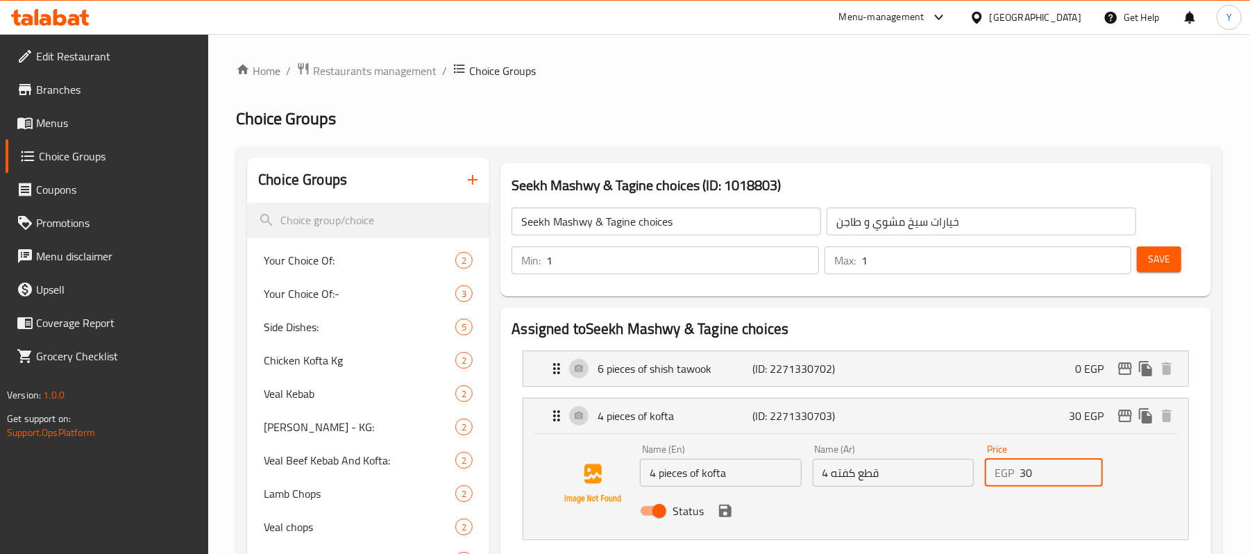
click at [1037, 468] on input "30" at bounding box center [1061, 473] width 83 height 28
click at [1040, 471] on input "30" at bounding box center [1061, 473] width 83 height 28
click at [723, 518] on nav "6 pieces of shish tawook (ID: 2271330702) 0 EGP Name (En) 6 pieces of shish taw…" at bounding box center [856, 445] width 689 height 212
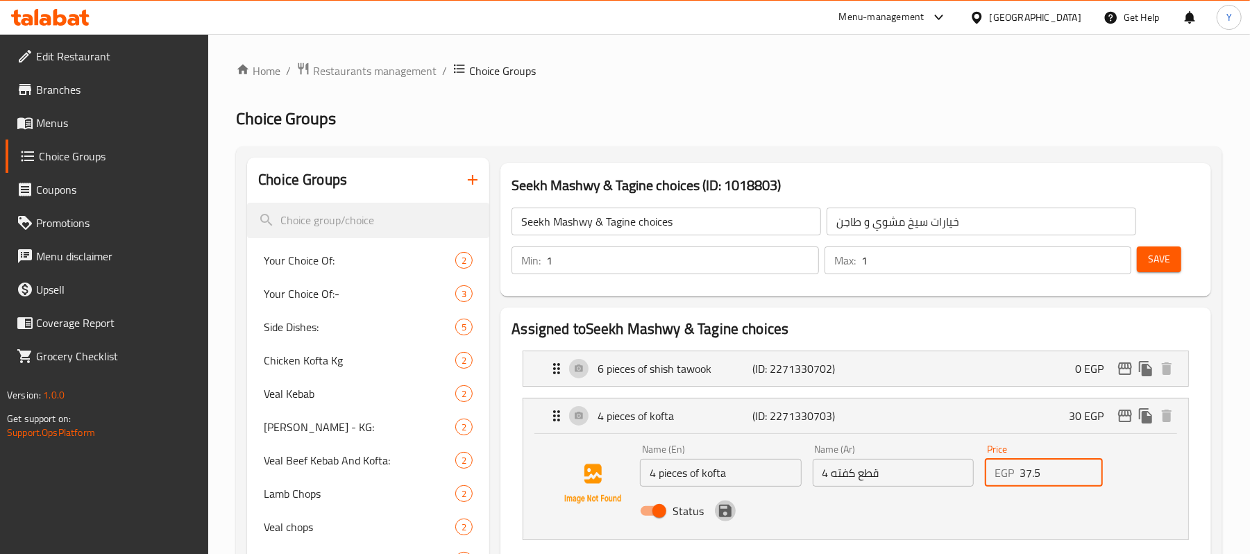
scroll to position [1, 0]
click at [728, 503] on icon "save" at bounding box center [725, 509] width 17 height 17
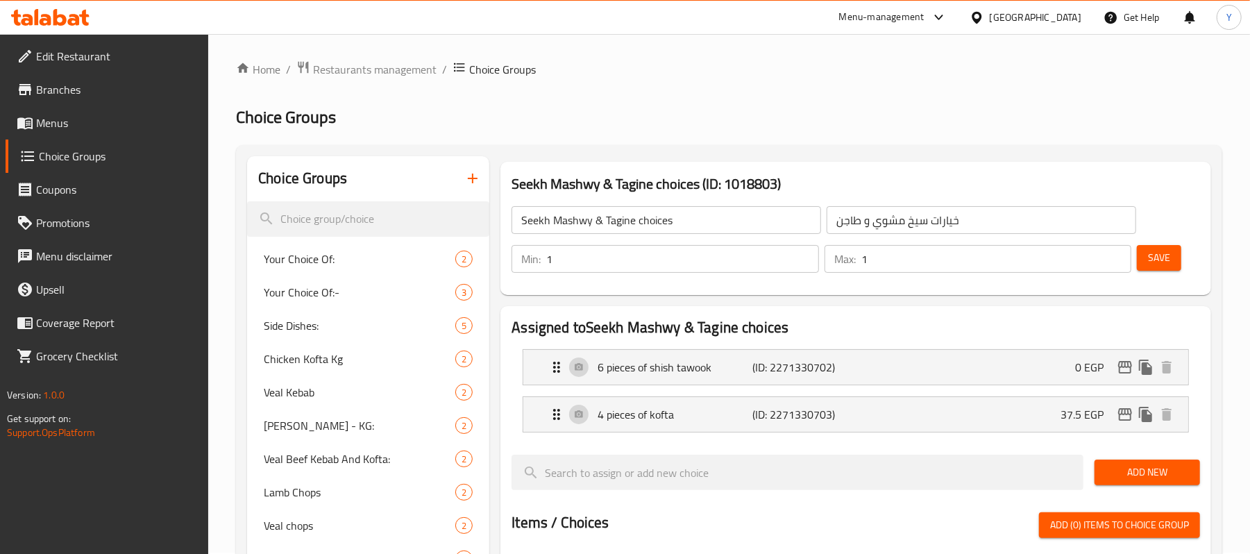
type input "37.5"
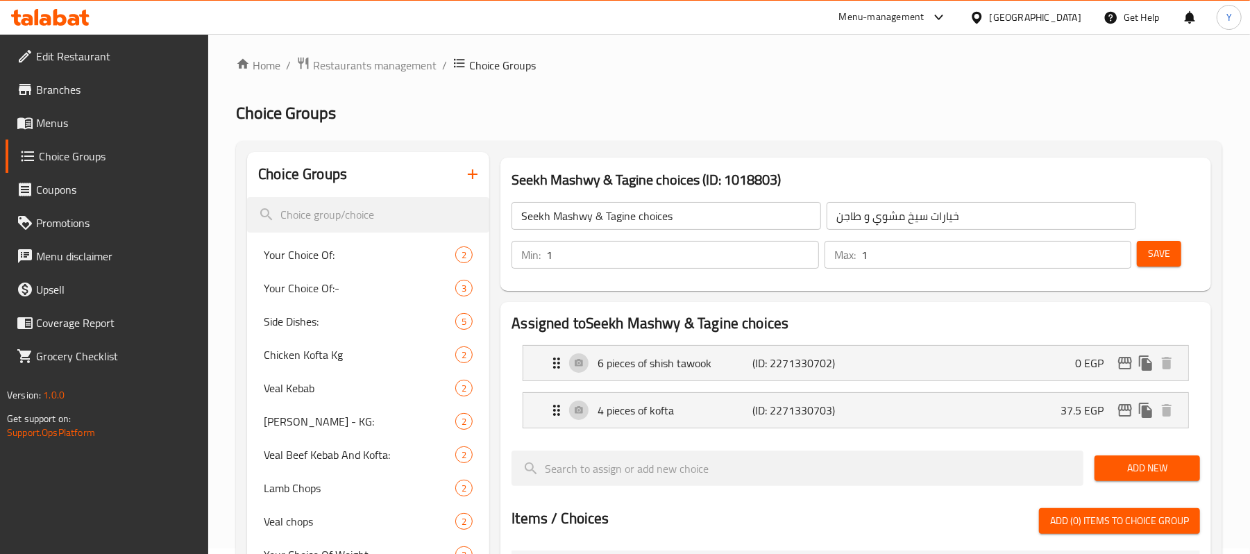
scroll to position [0, 0]
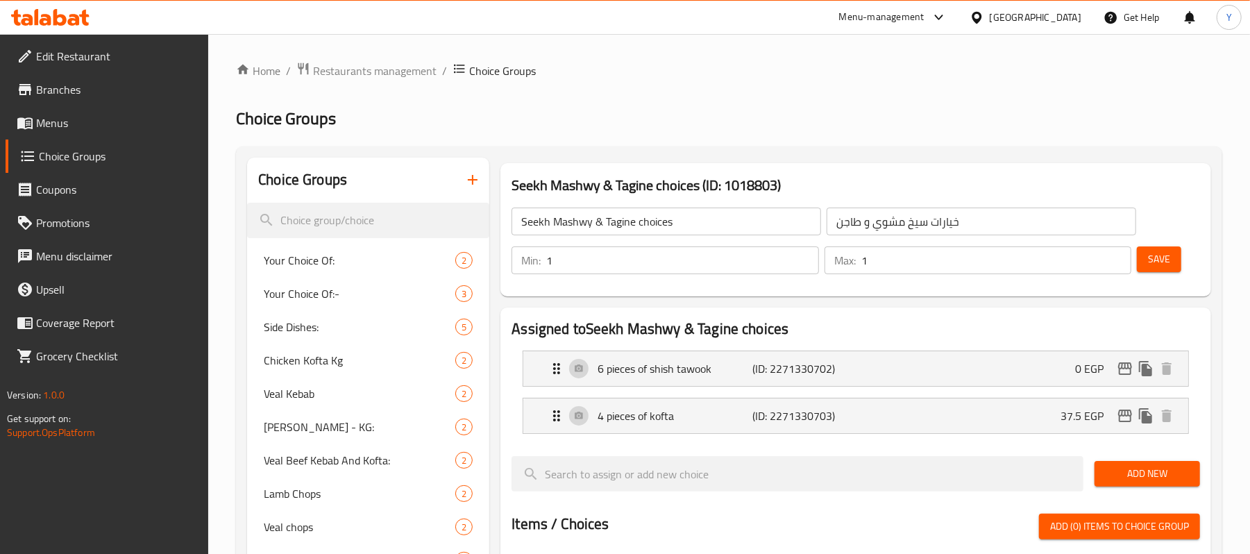
click at [1155, 275] on div "Save" at bounding box center [1163, 260] width 58 height 33
click at [1150, 264] on span "Save" at bounding box center [1159, 259] width 22 height 17
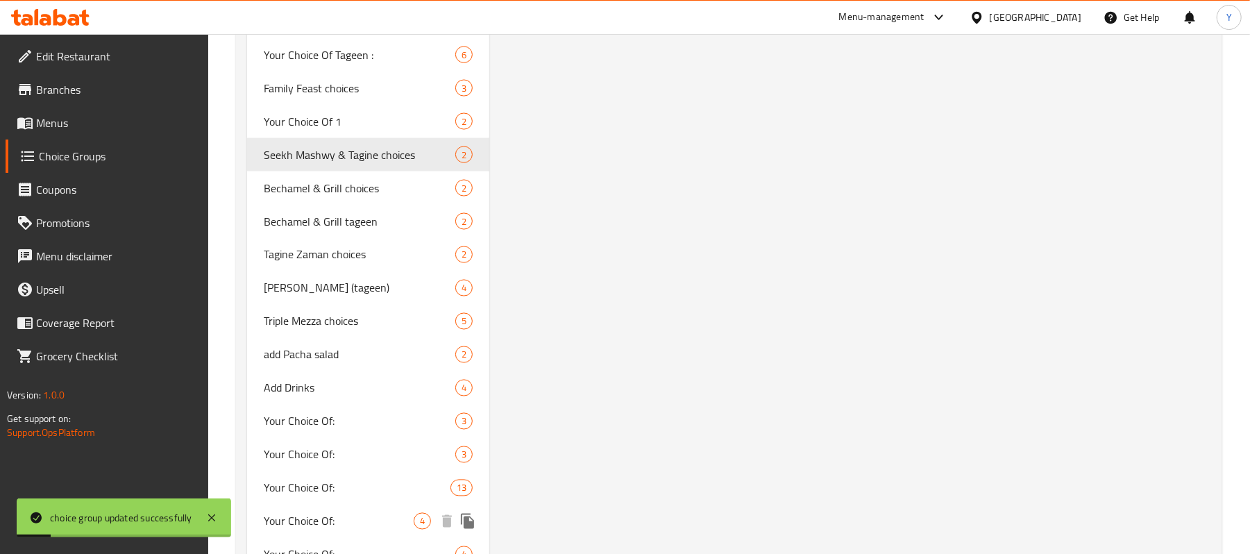
scroll to position [1666, 0]
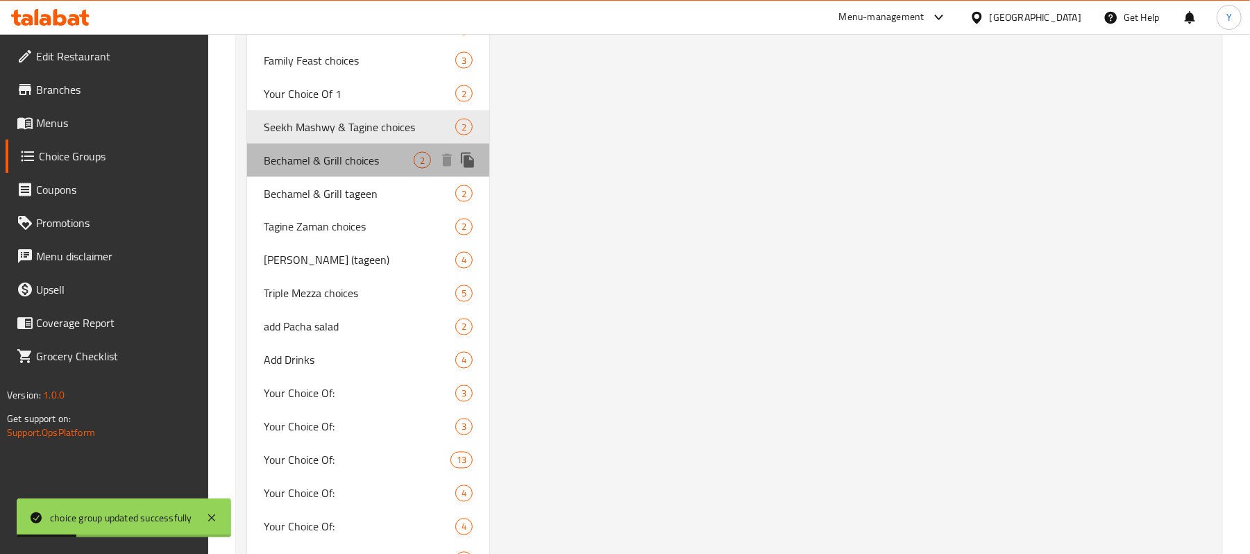
click at [337, 156] on span "Bechamel & Grill choices" at bounding box center [339, 160] width 150 height 17
type input "Bechamel & Grill choices"
type input "أختيارات البشاميل والمشوي"
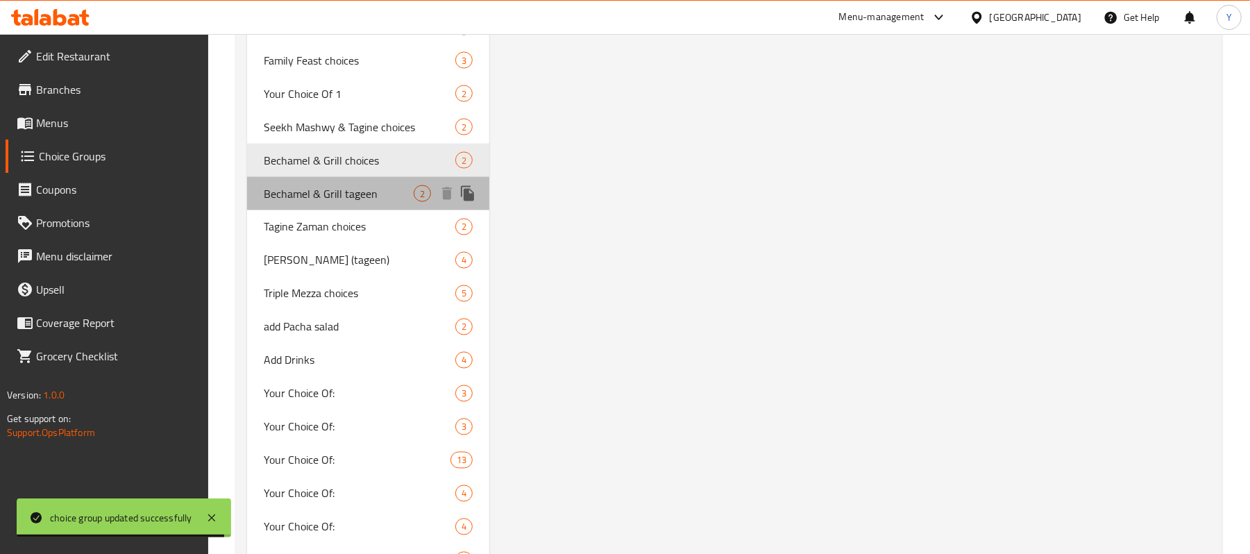
click at [362, 208] on div "Bechamel & Grill tageen 2" at bounding box center [368, 193] width 242 height 33
type input "Bechamel & Grill tageen"
type input "طاجين [PERSON_NAME]"
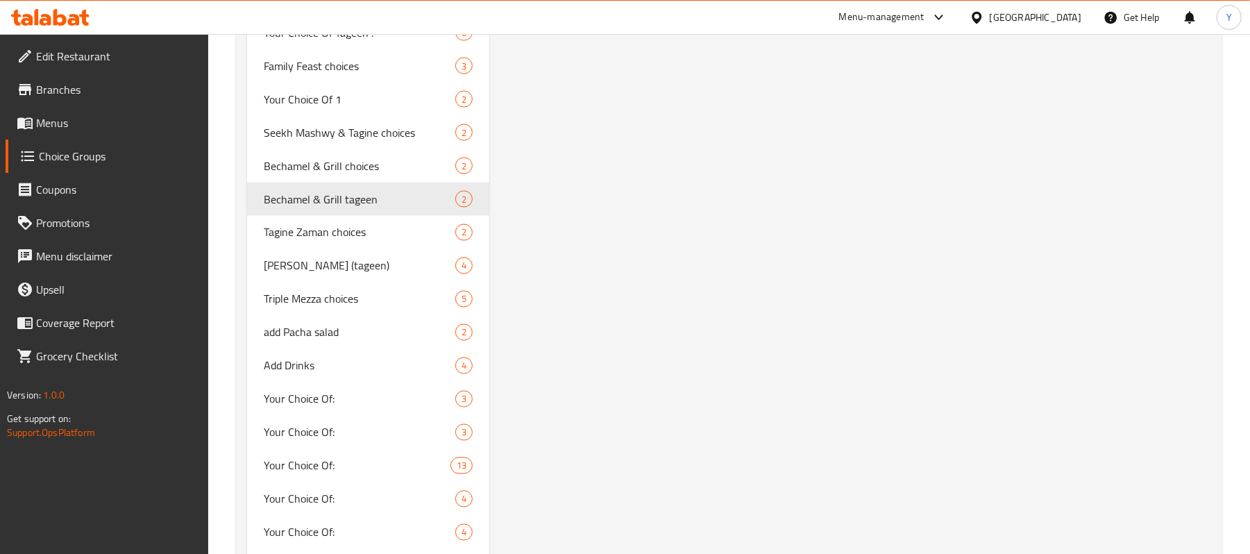
scroll to position [1734, 0]
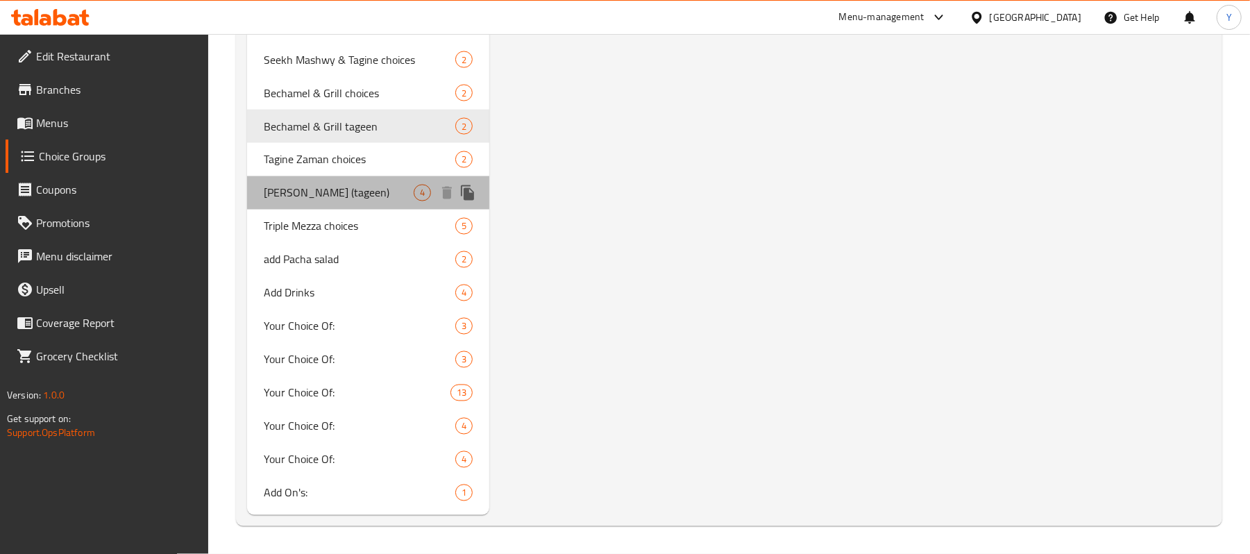
click at [403, 176] on div "[PERSON_NAME] (tageen) 4" at bounding box center [368, 192] width 242 height 33
type input "[PERSON_NAME] (tageen)"
type input "طواجن طاجن زمان"
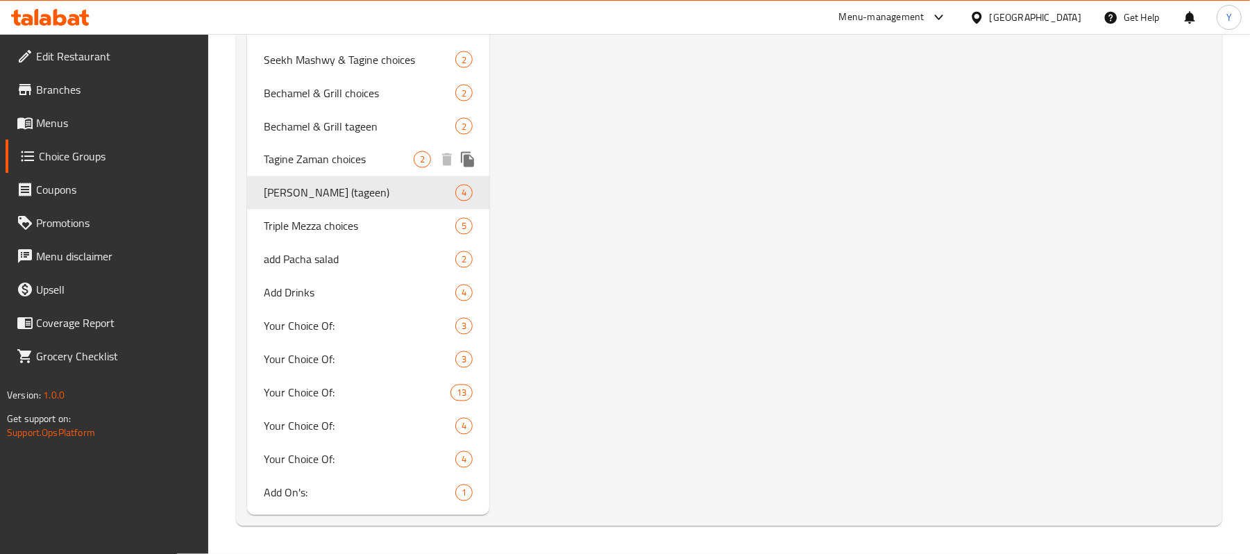
click at [403, 161] on span "Tagine Zaman choices" at bounding box center [339, 159] width 150 height 17
type input "Tagine Zaman choices"
type input "اختيارت طاجن زمان"
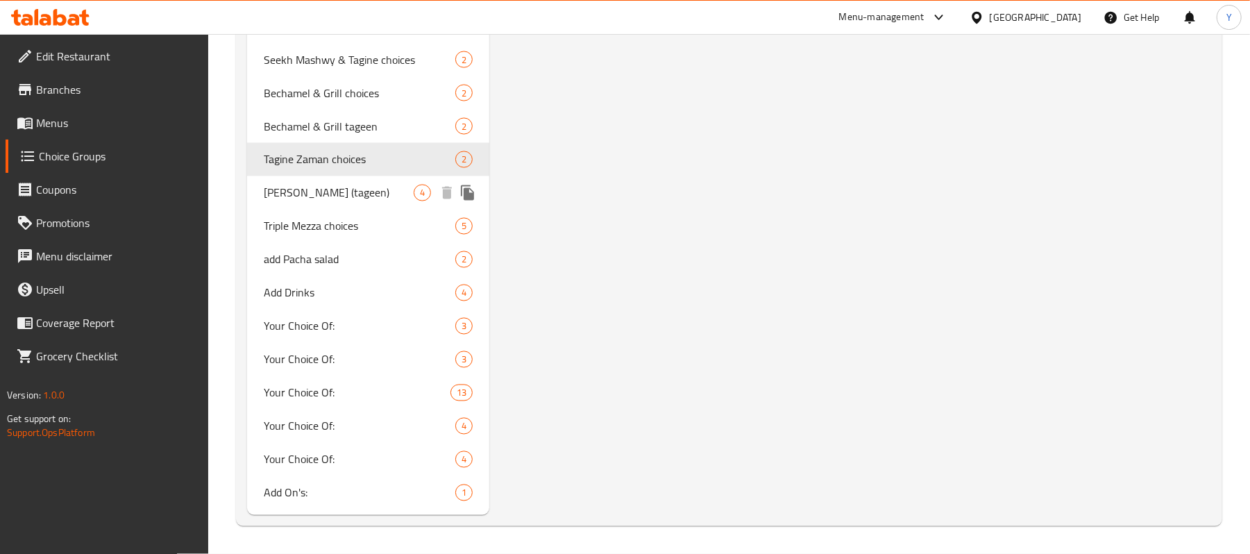
click at [379, 193] on span "[PERSON_NAME] (tageen)" at bounding box center [339, 193] width 150 height 17
type input "[PERSON_NAME] (tageen)"
type input "طواجن طاجن زمان"
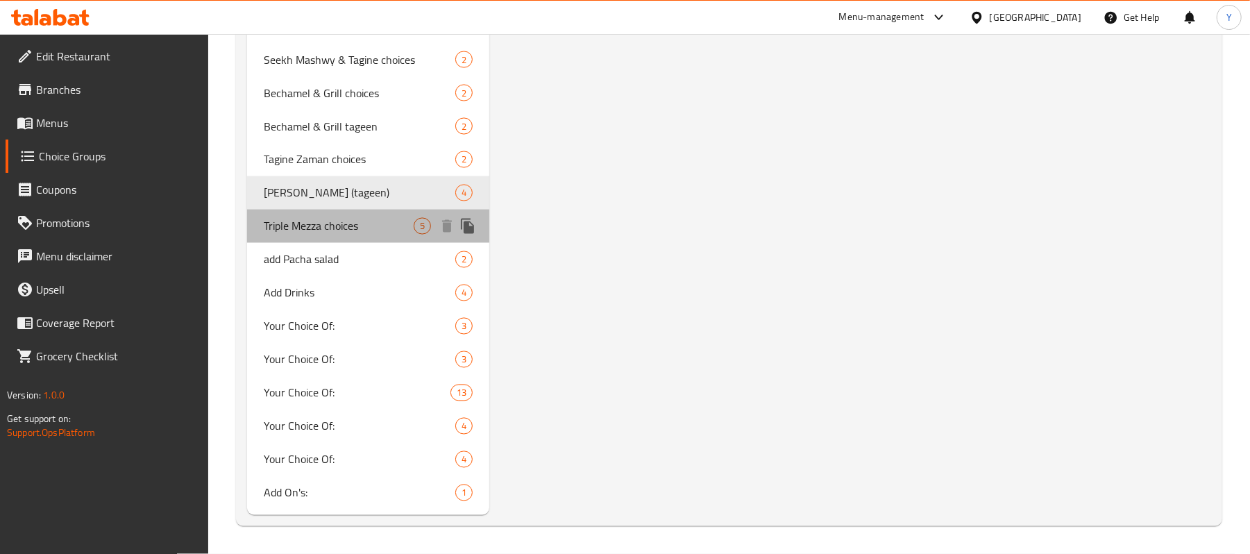
click at [364, 223] on span "Triple Mezza choices" at bounding box center [339, 226] width 150 height 17
type input "Triple Mezza choices"
type input "اختيارات تريبل مزه"
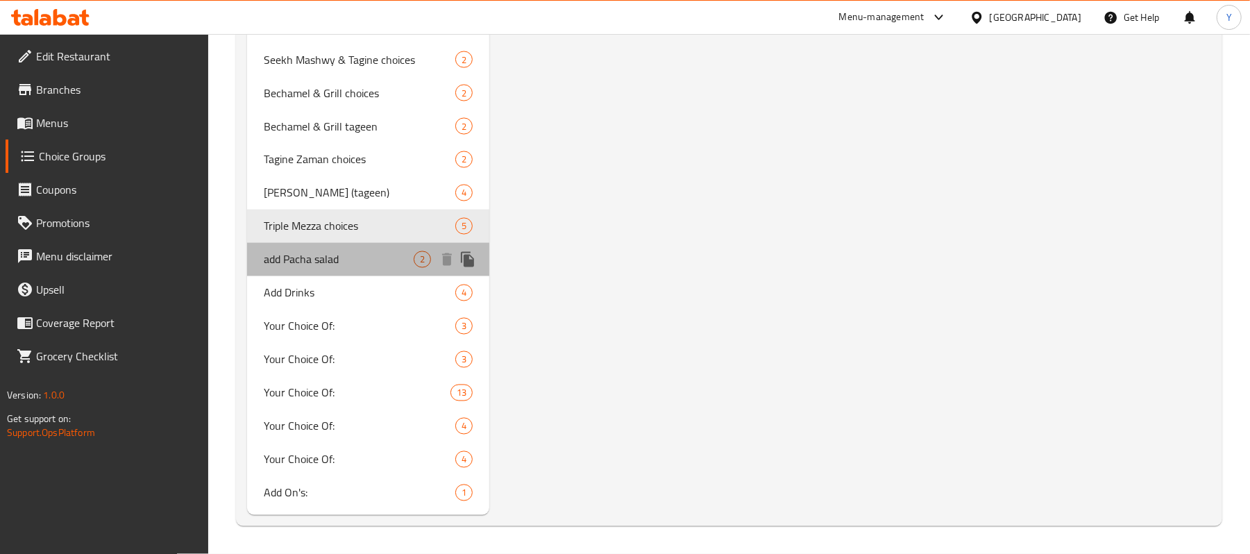
click at [381, 264] on span "add Pacha salad" at bounding box center [339, 259] width 150 height 17
type input "add Pacha salad"
type input "أضافة سلطة الباشا"
type input "0"
type input "2"
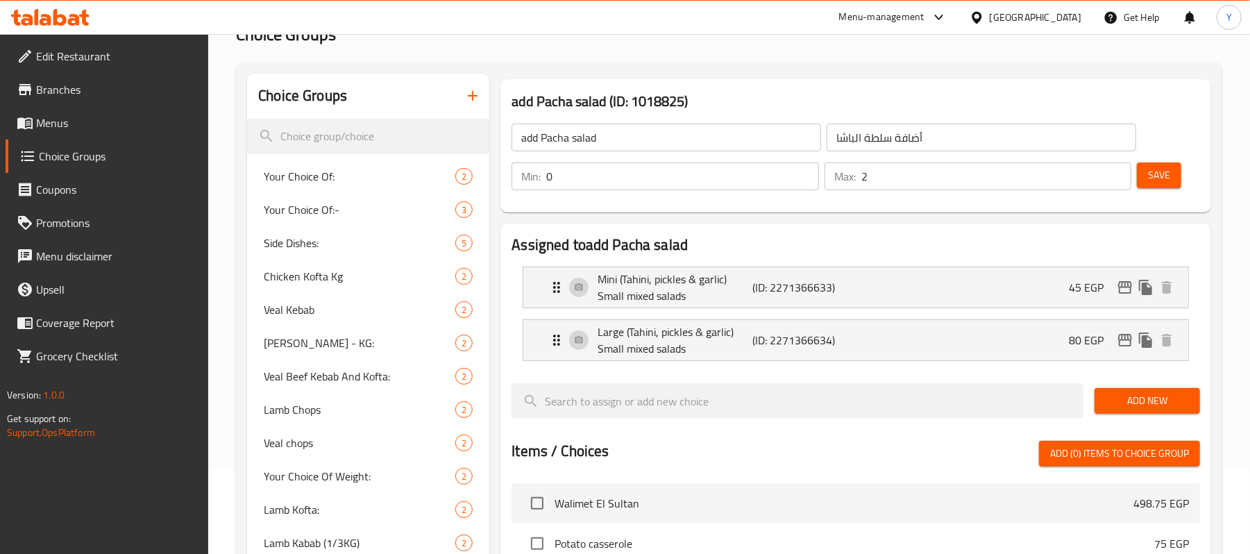
scroll to position [67, 0]
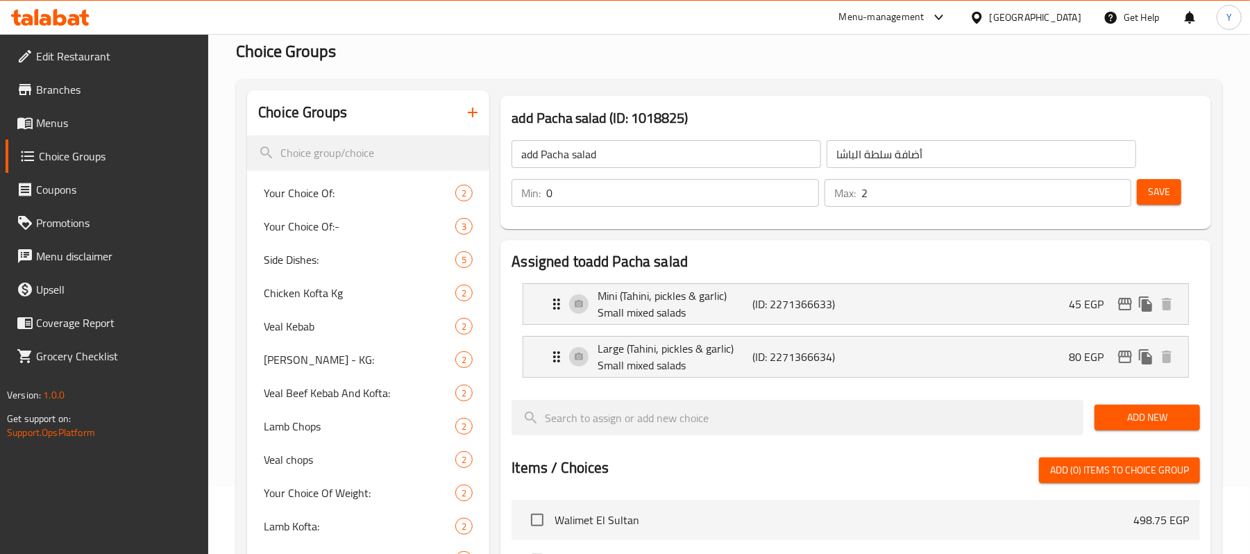
click at [814, 548] on li "Potato casserole 75 EGP" at bounding box center [856, 560] width 689 height 40
click at [1084, 317] on div "Mini (Tahini, pickles & garlic) Small mixed salads (ID: 2271366633) 45 EGP" at bounding box center [859, 304] width 623 height 40
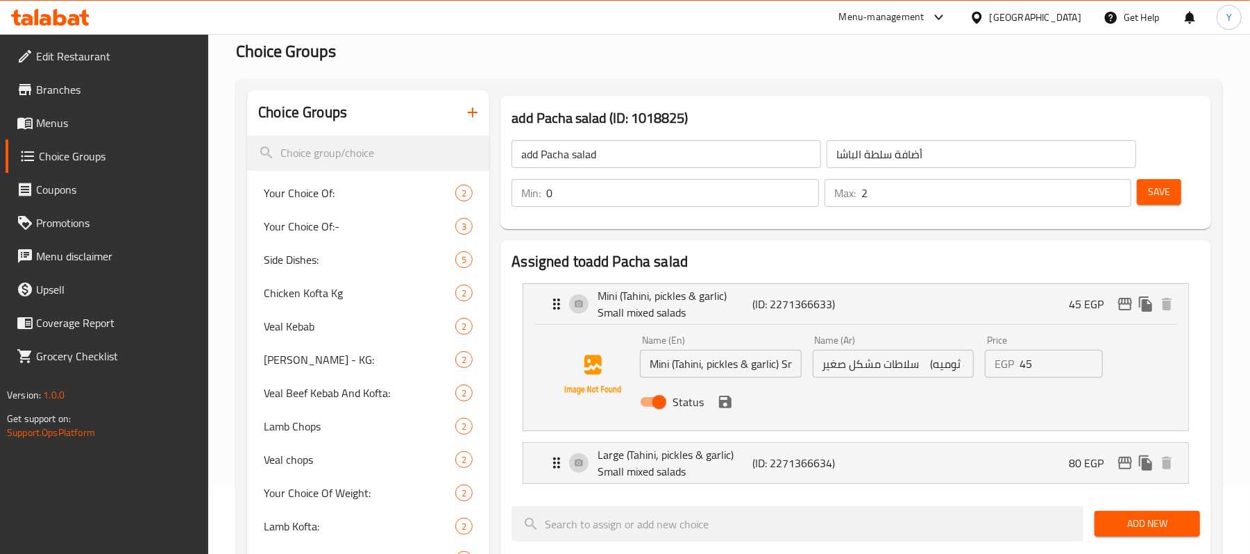
click at [1039, 356] on input "45" at bounding box center [1061, 364] width 83 height 28
type input "56.25"
click at [728, 398] on icon "save" at bounding box center [725, 402] width 12 height 12
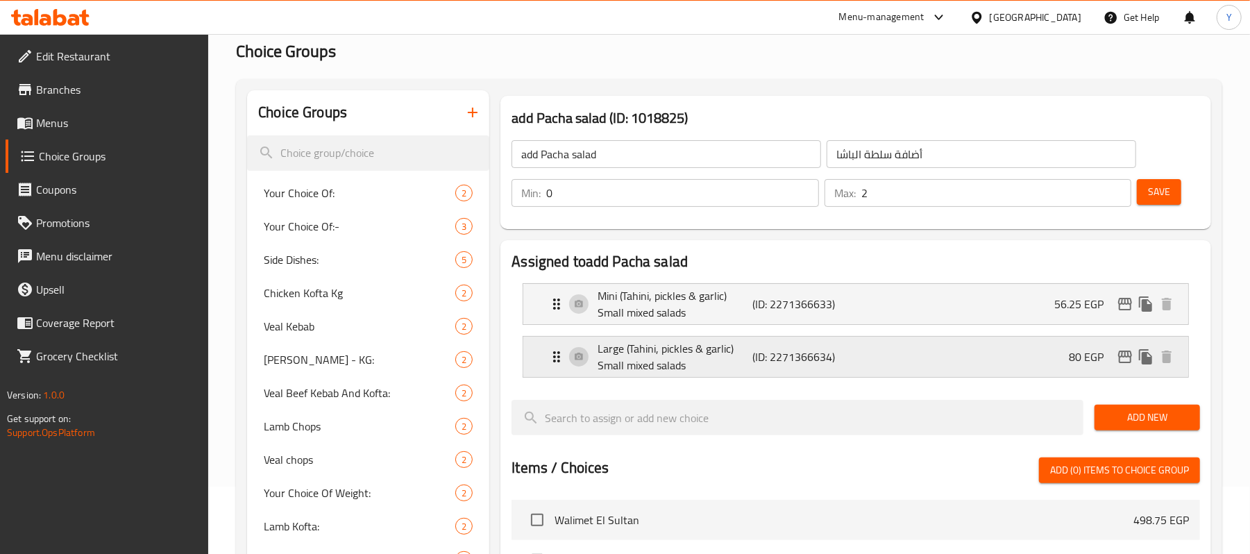
click at [993, 355] on div "Large (Tahini, pickles & garlic) Small mixed salads (ID: 2271366634) 80 EGP" at bounding box center [859, 357] width 623 height 40
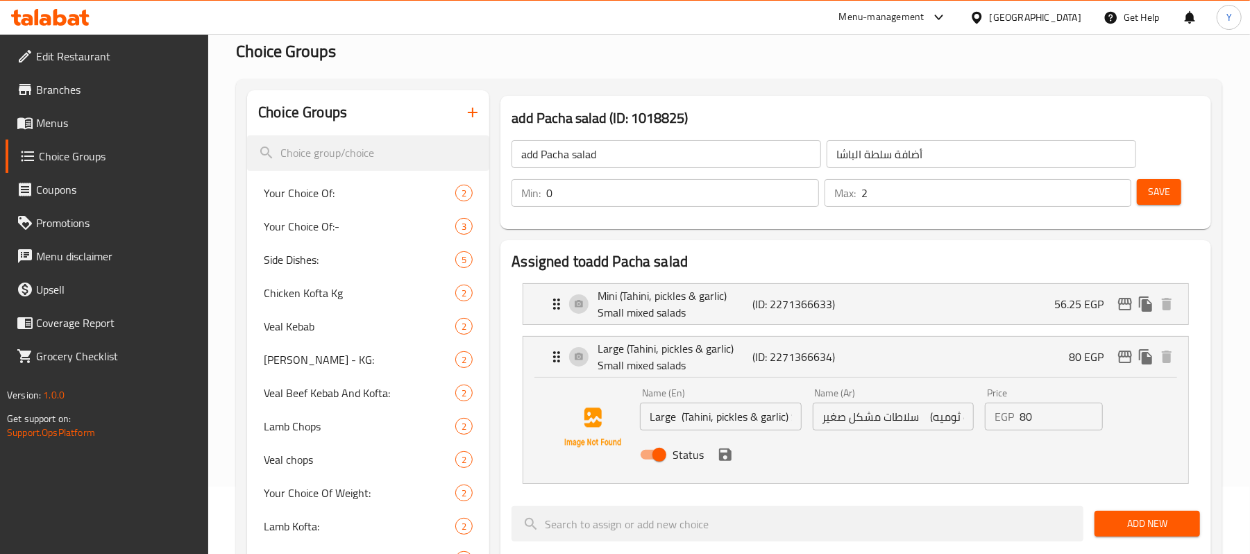
click at [1048, 430] on input "80" at bounding box center [1061, 417] width 83 height 28
click at [723, 462] on icon "save" at bounding box center [725, 454] width 17 height 17
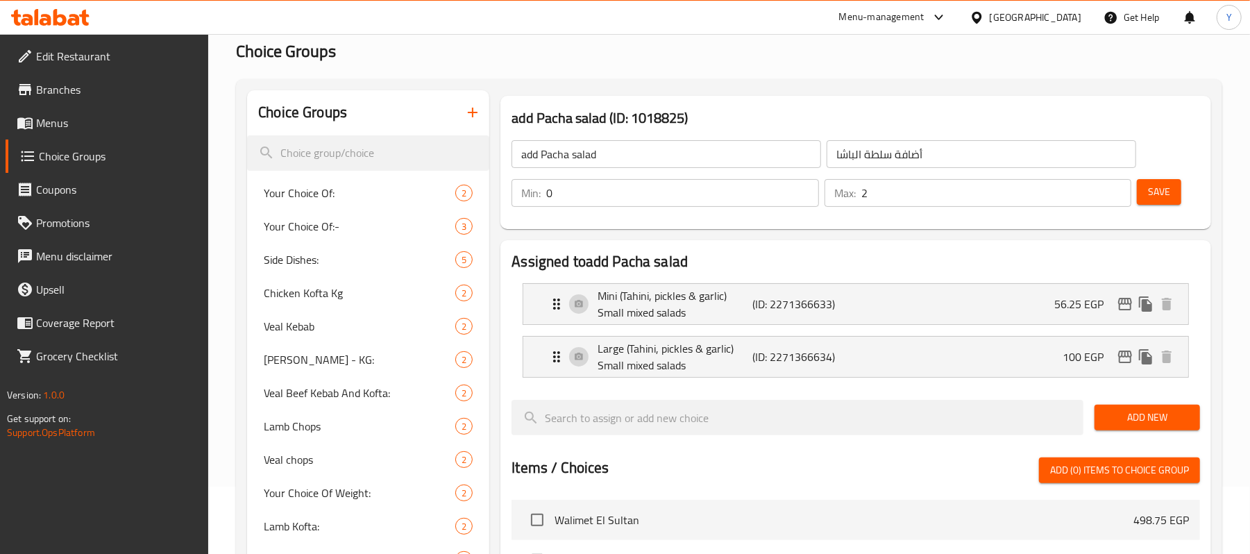
type input "100"
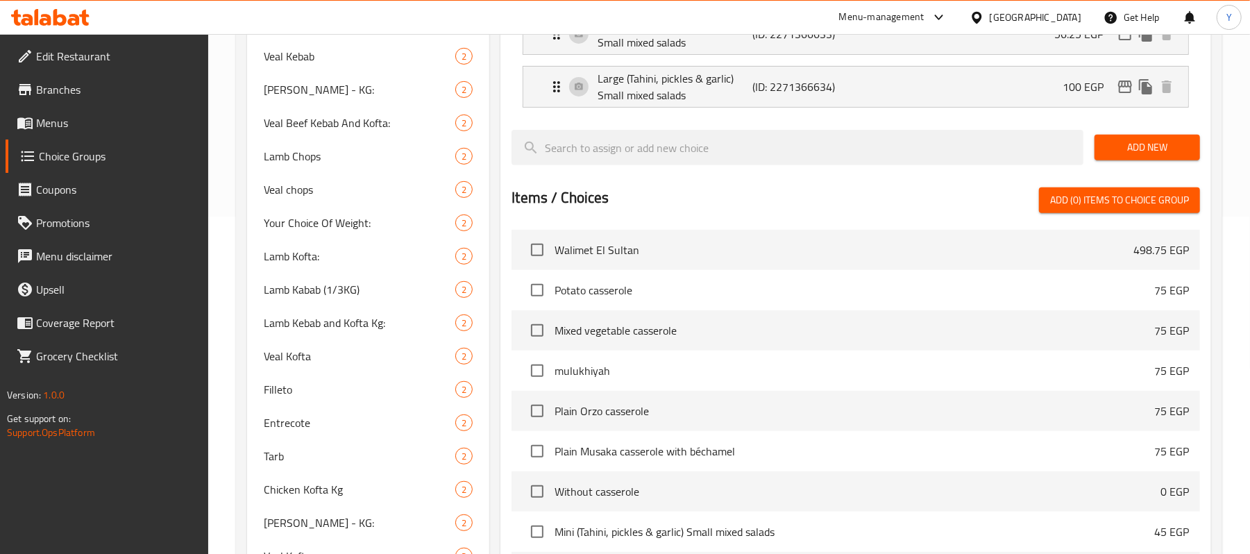
scroll to position [0, 0]
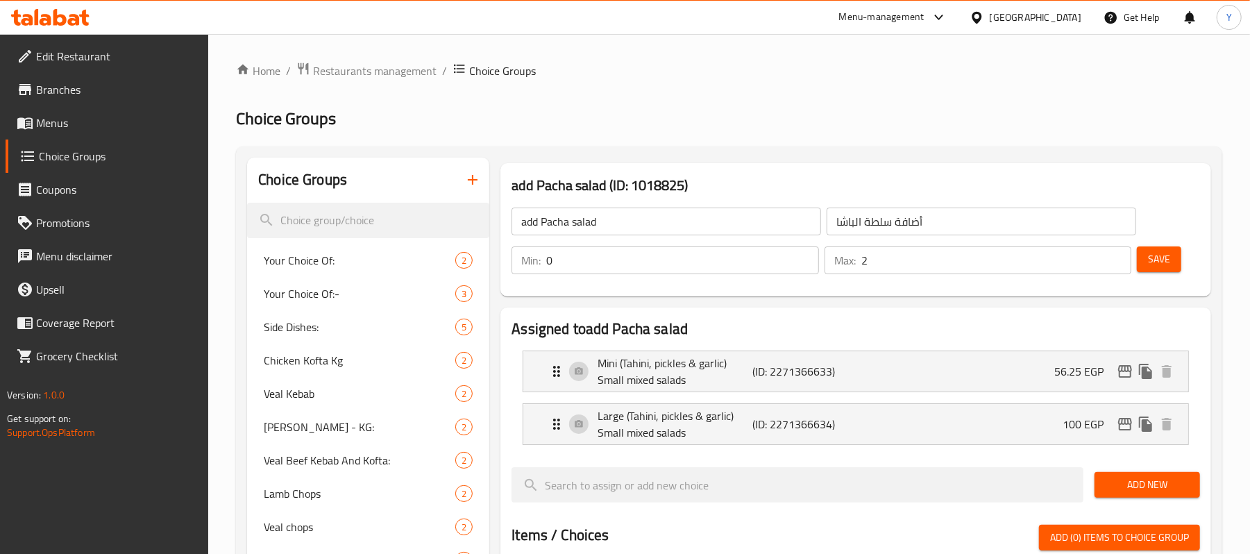
click at [1172, 276] on div "Save" at bounding box center [1163, 260] width 58 height 33
click at [1172, 268] on button "Save" at bounding box center [1159, 259] width 44 height 26
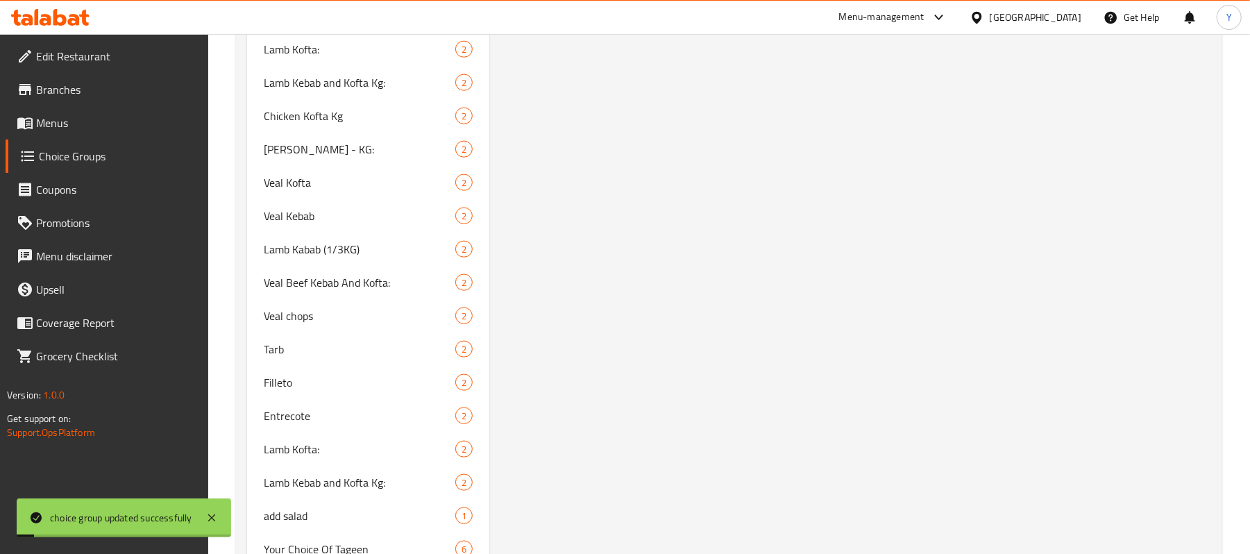
scroll to position [1734, 0]
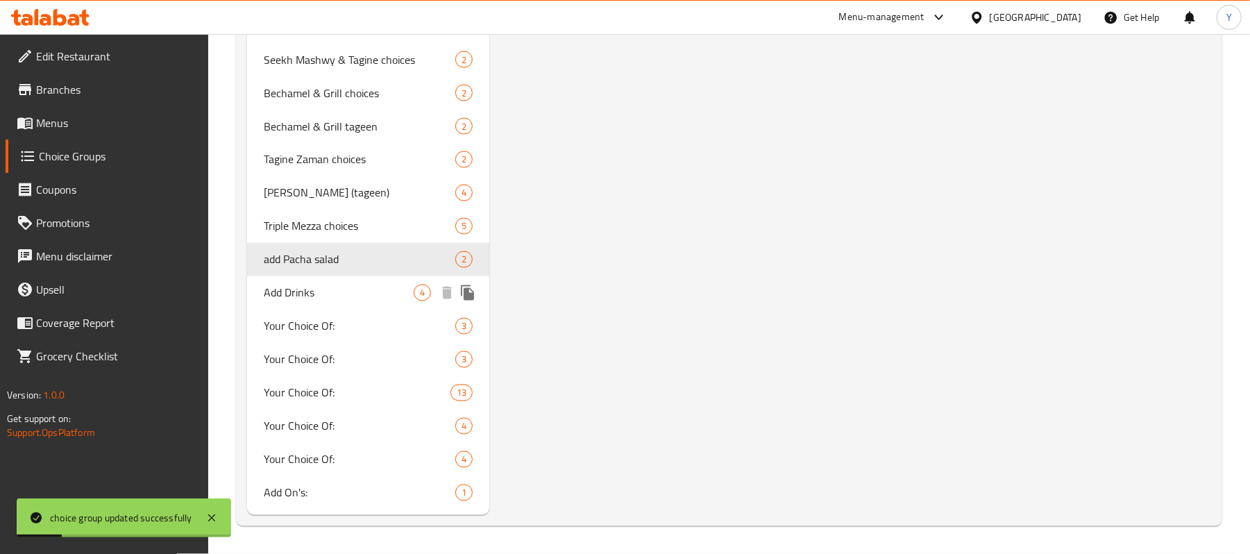
click at [408, 293] on span "Add Drinks" at bounding box center [339, 293] width 150 height 17
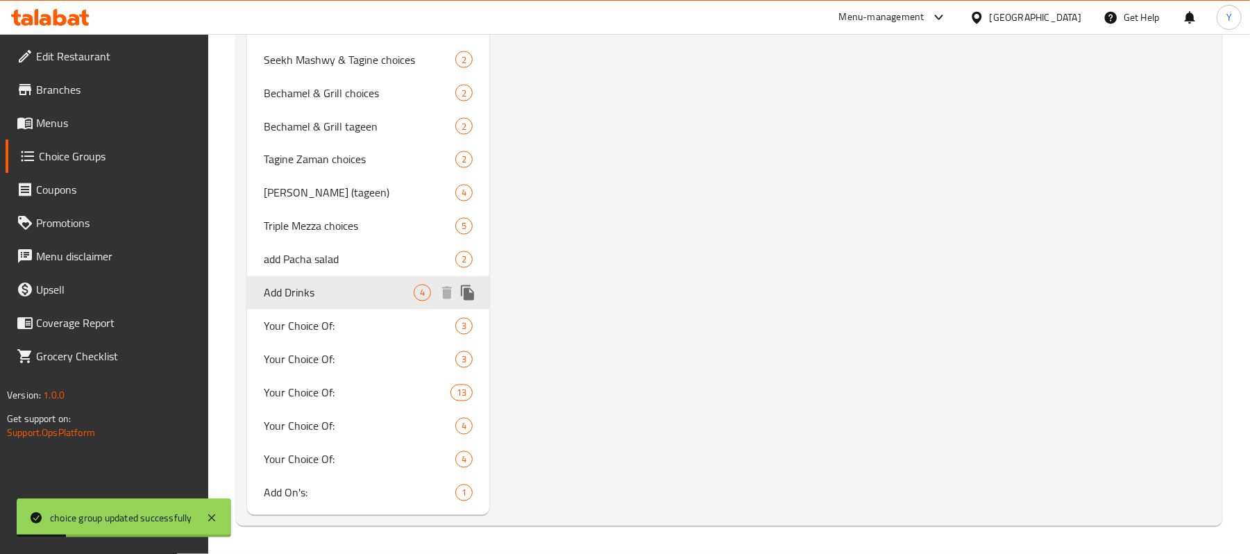
type input "Add Drinks"
type input "اضافة مشروبات"
type input "8"
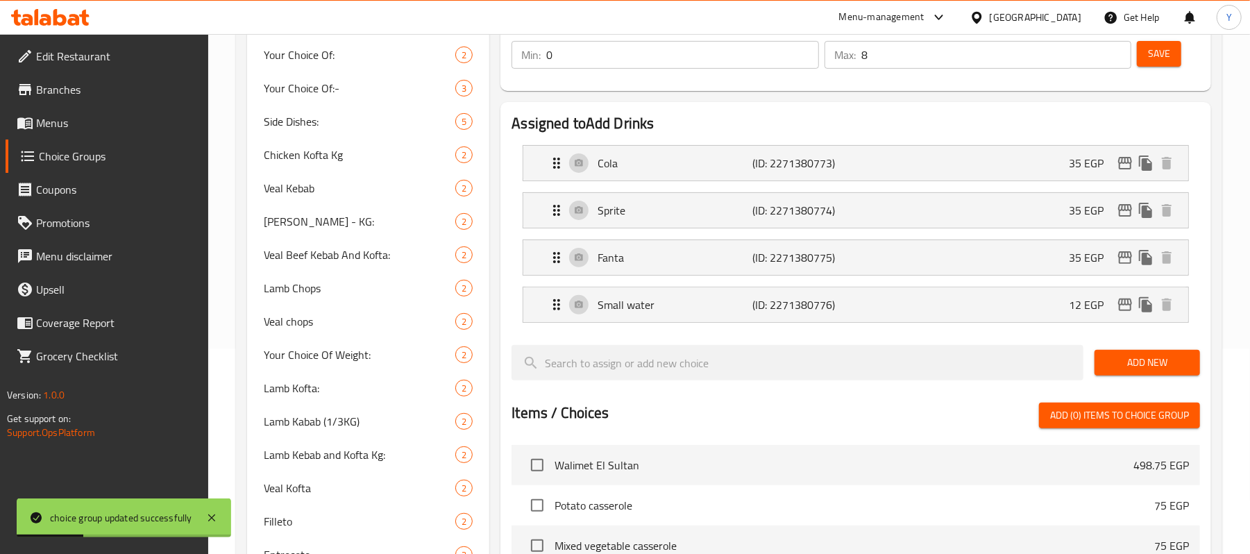
scroll to position [67, 0]
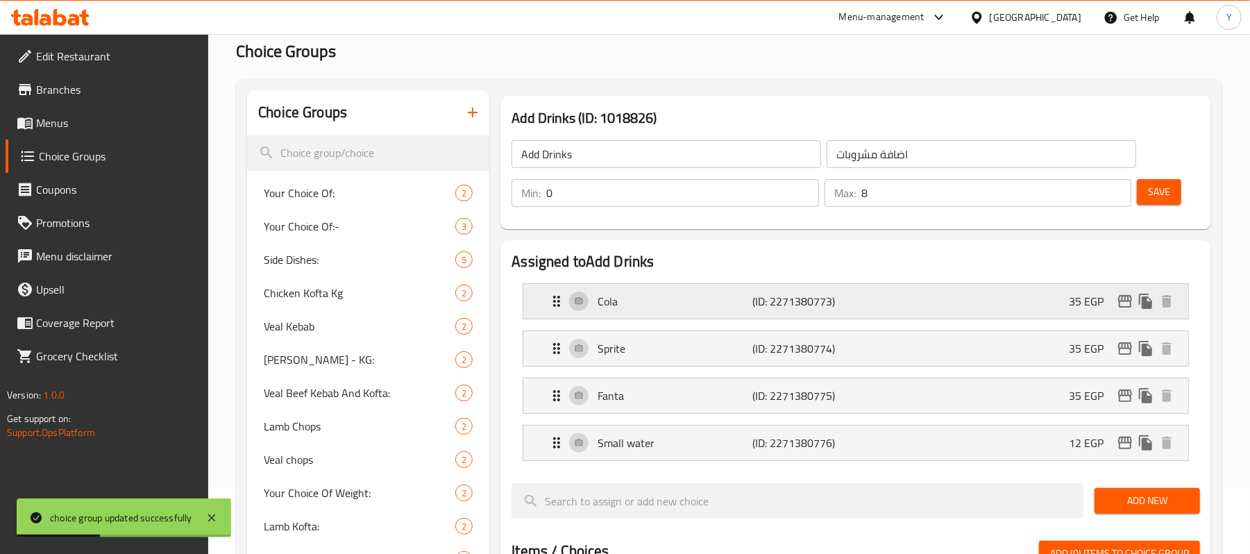
click at [996, 289] on div "Cola (ID: 2271380773) 35 EGP" at bounding box center [859, 301] width 623 height 35
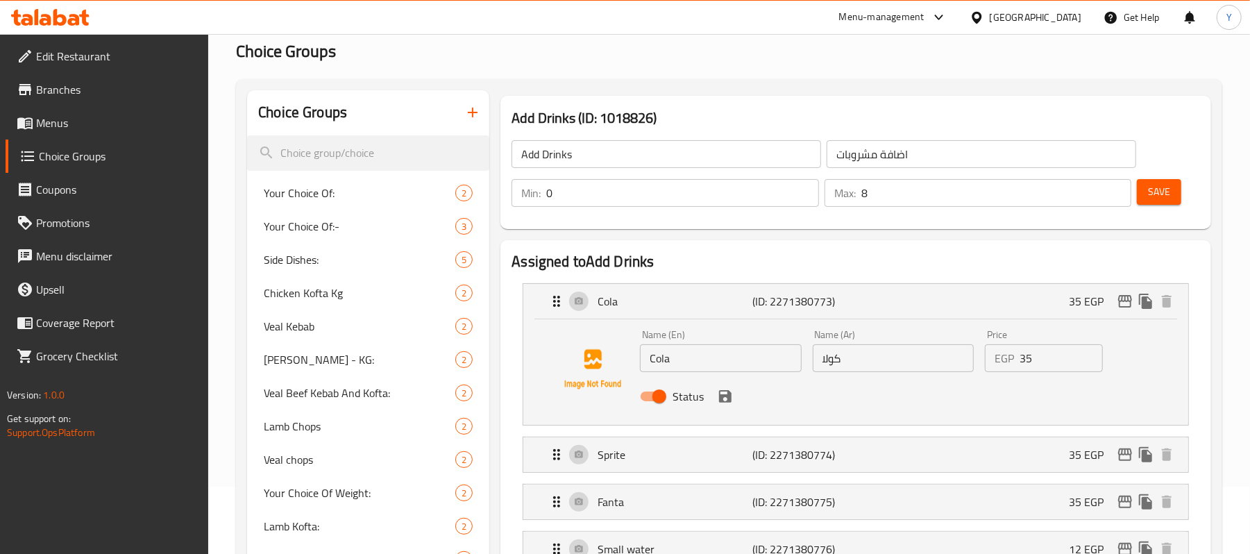
click at [1039, 364] on input "35" at bounding box center [1061, 358] width 83 height 28
click at [1039, 364] on input "43.75" at bounding box center [1061, 358] width 83 height 28
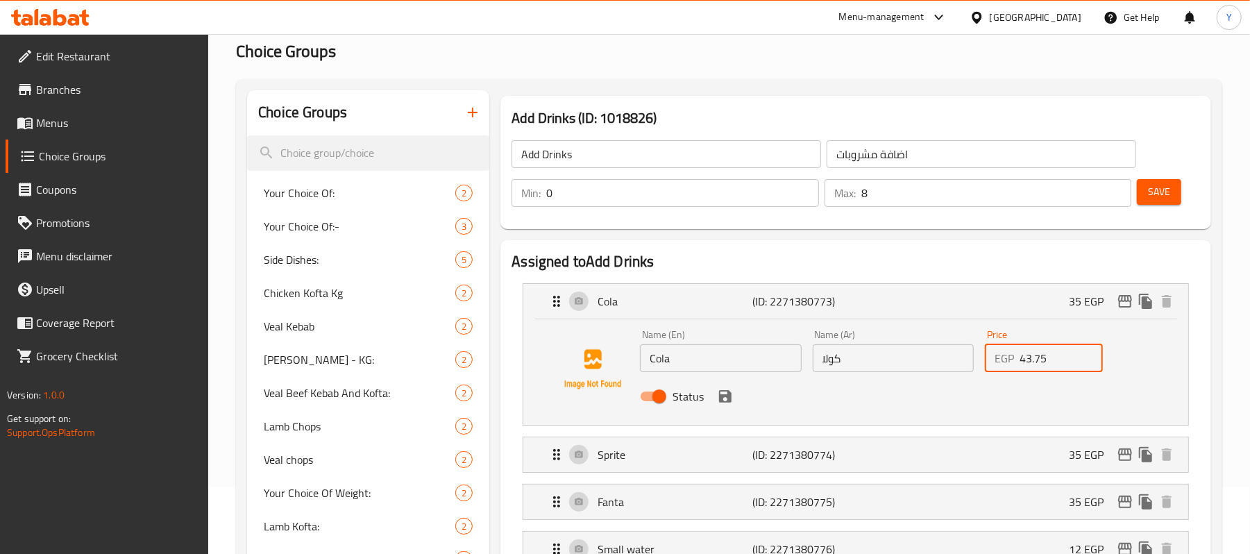
click at [1039, 364] on input "43.75" at bounding box center [1061, 358] width 83 height 28
click at [1078, 456] on p "35 EGP" at bounding box center [1092, 454] width 46 height 17
click at [717, 396] on icon "save" at bounding box center [725, 396] width 17 height 17
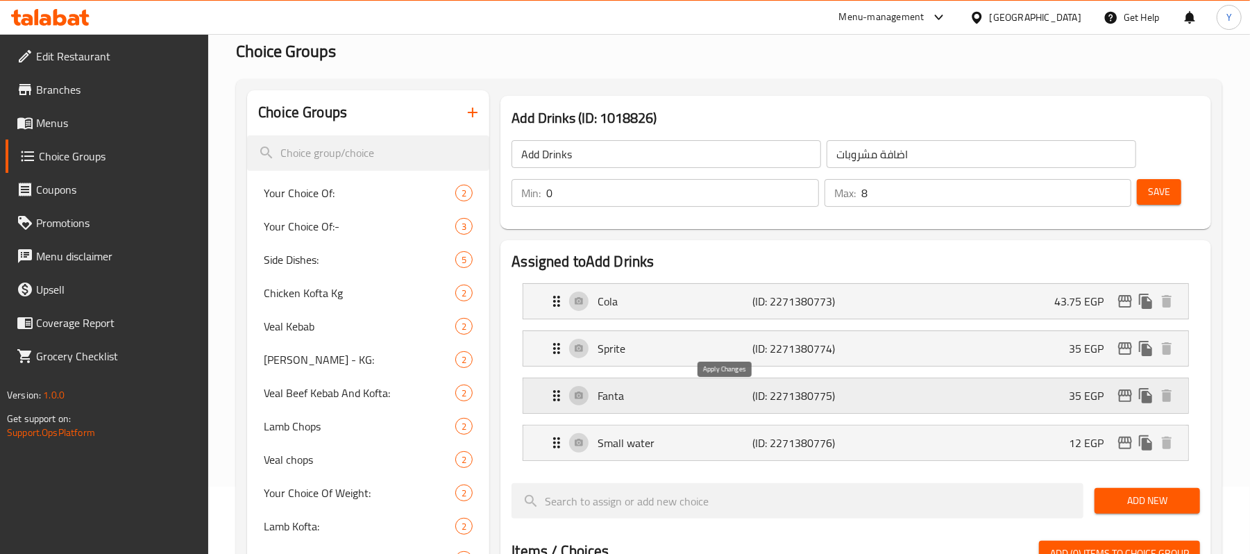
type input "43.75"
click at [1001, 364] on div "Sprite (ID: 2271380774) 35 EGP" at bounding box center [859, 348] width 623 height 35
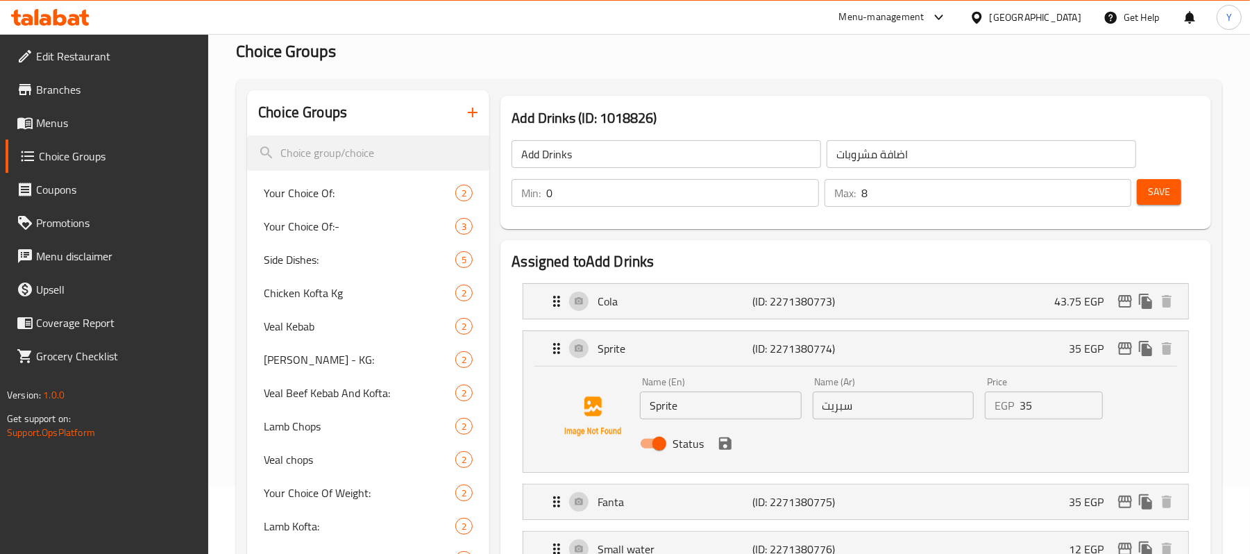
click at [1045, 393] on input "35" at bounding box center [1061, 406] width 83 height 28
paste input "43.7"
click at [732, 448] on icon "save" at bounding box center [725, 443] width 17 height 17
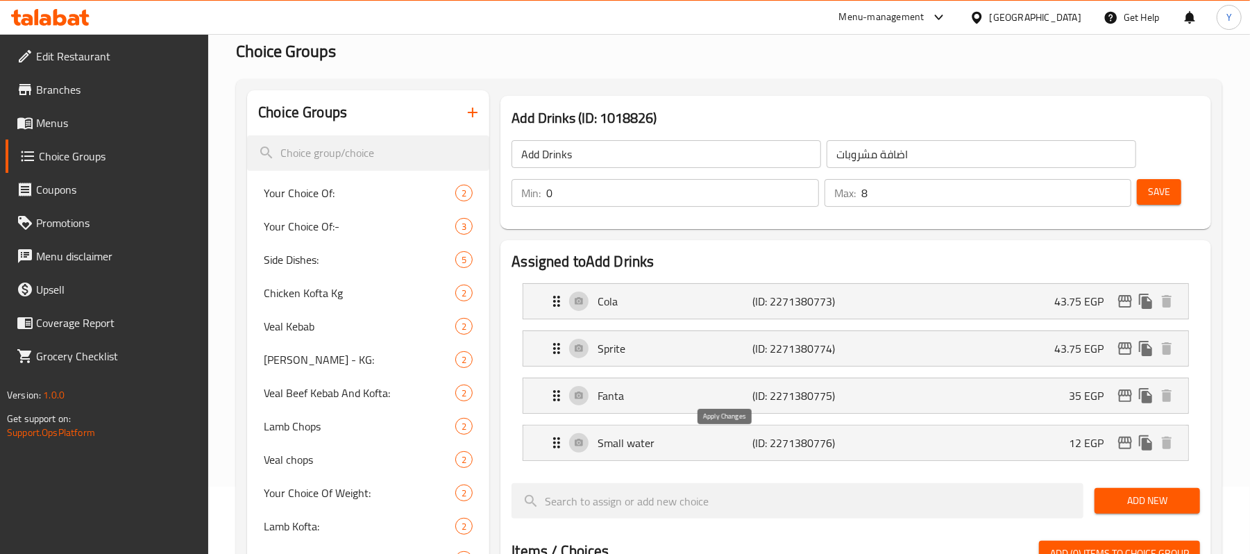
type input "43.75"
click at [996, 409] on div "Fanta (ID: 2271380775) 35 EGP" at bounding box center [859, 395] width 623 height 35
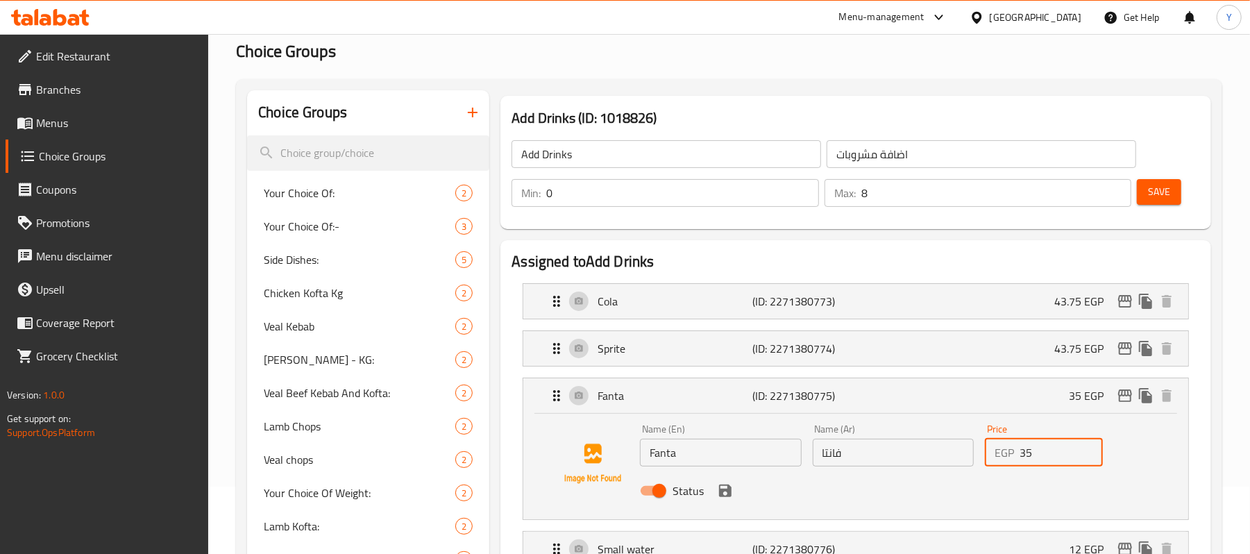
click at [1029, 442] on input "35" at bounding box center [1061, 453] width 83 height 28
paste input "43.7"
click at [712, 489] on div "Status" at bounding box center [893, 490] width 517 height 37
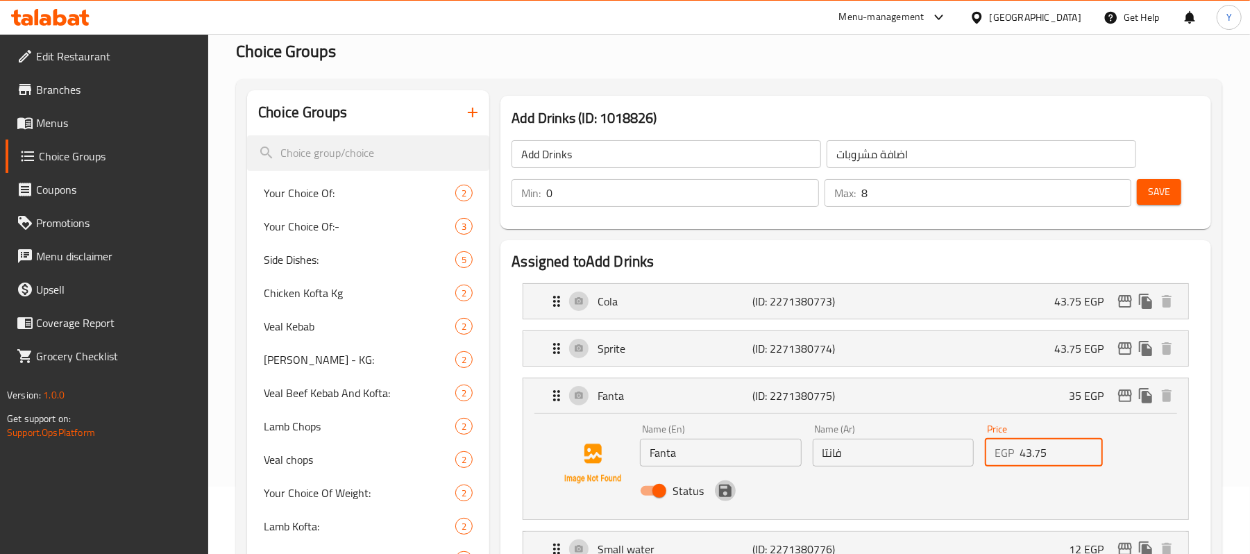
click at [722, 496] on icon "save" at bounding box center [725, 491] width 12 height 12
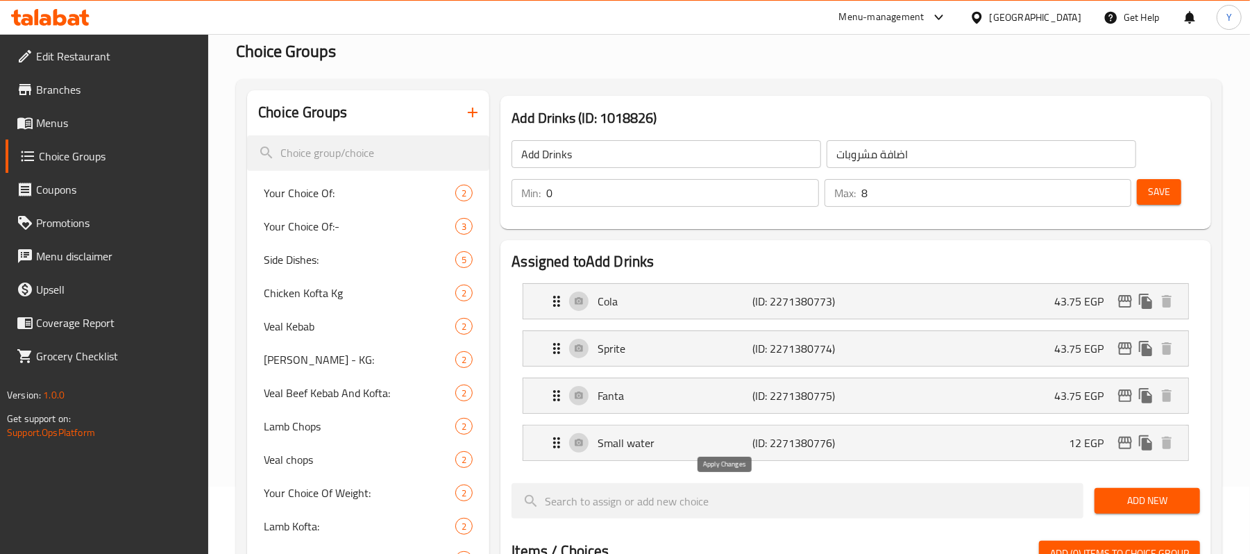
type input "43.75"
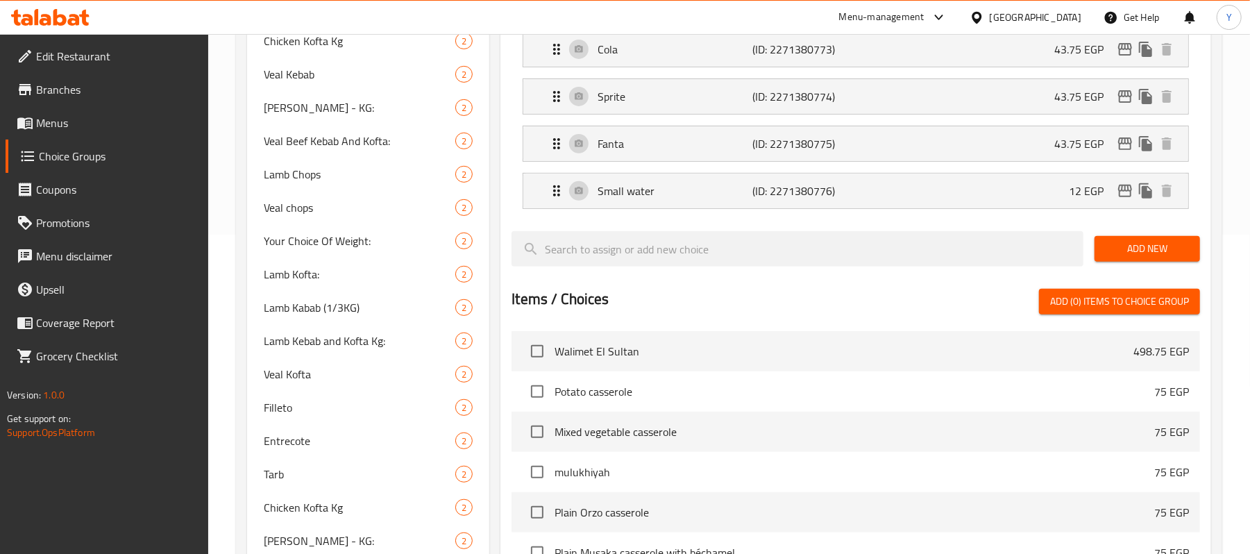
scroll to position [345, 0]
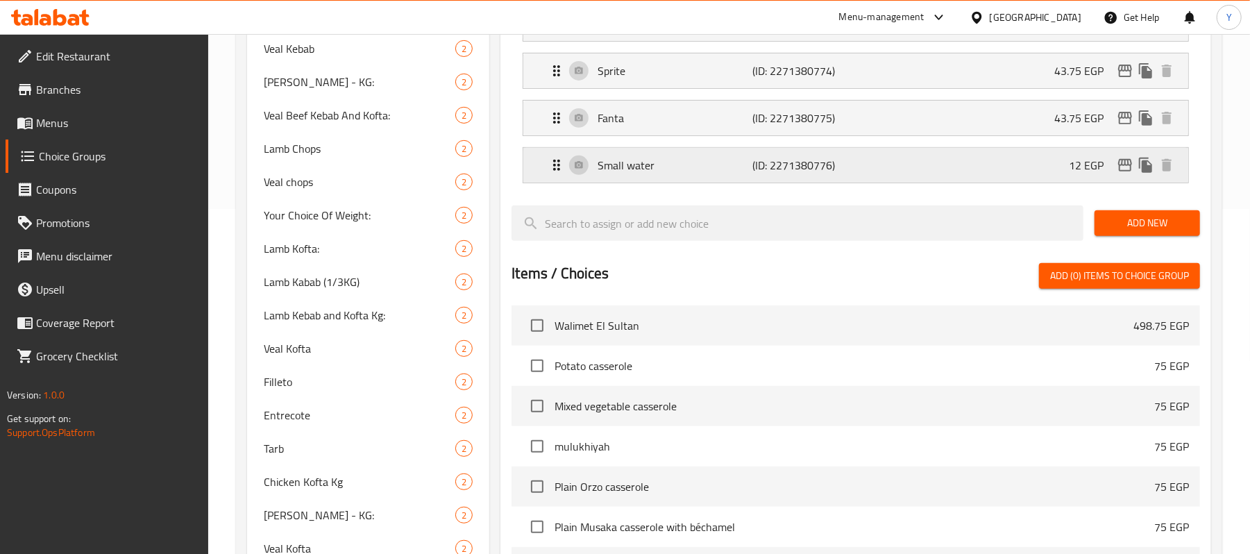
click at [1001, 157] on div "Small water (ID: 2271380776) 12 EGP" at bounding box center [859, 165] width 623 height 35
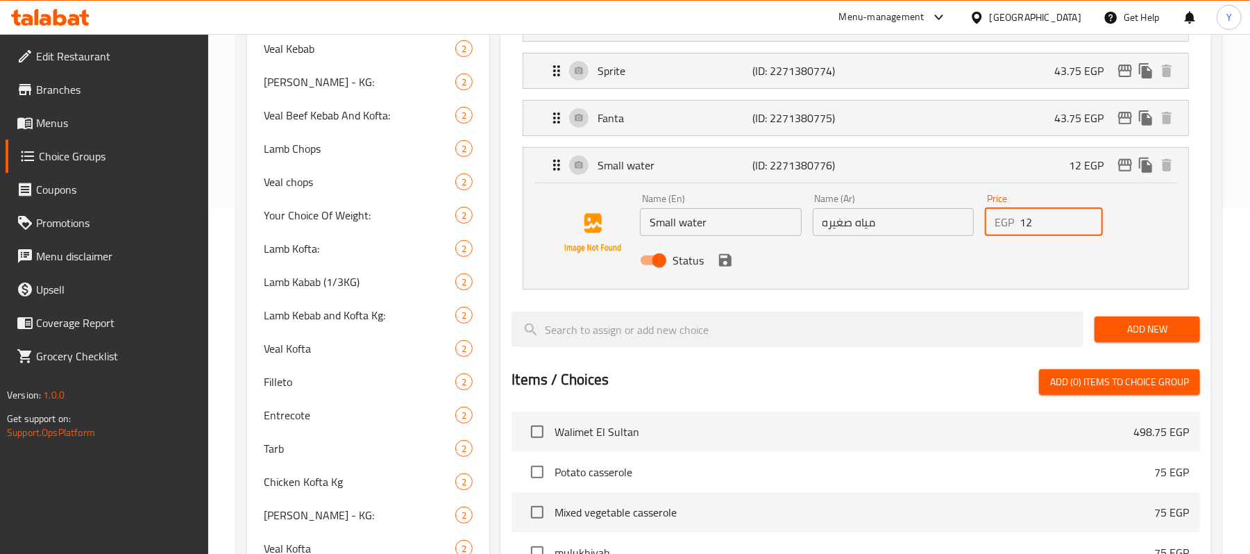
click at [1068, 215] on input "12" at bounding box center [1061, 222] width 83 height 28
click at [1067, 215] on input "12" at bounding box center [1061, 222] width 83 height 28
click at [734, 270] on div "Status" at bounding box center [893, 260] width 517 height 37
click at [719, 267] on icon "save" at bounding box center [725, 260] width 12 height 12
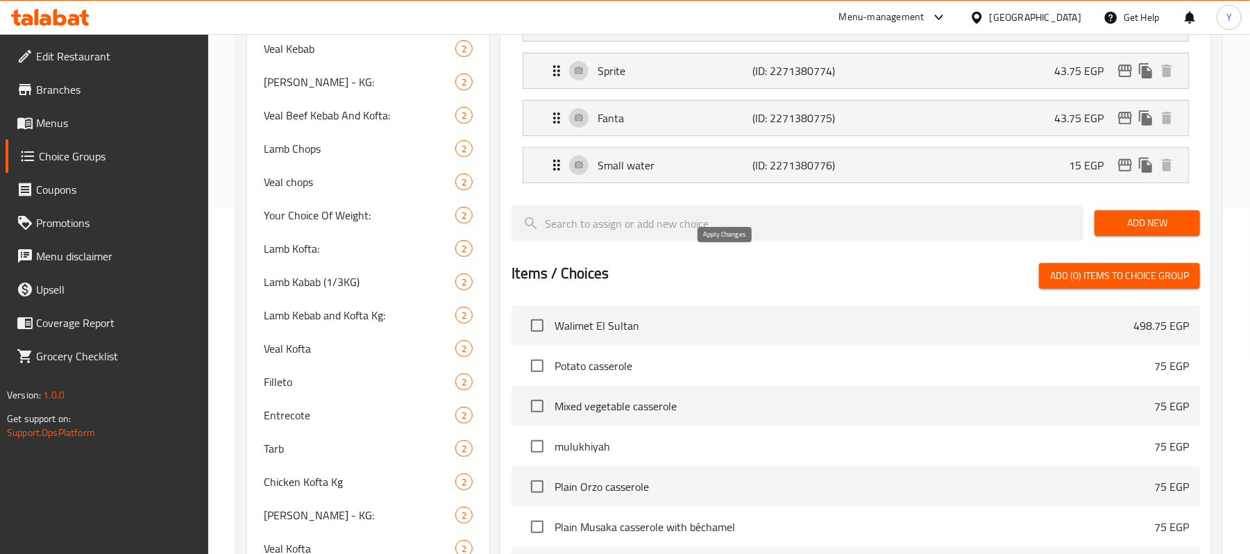
type input "15"
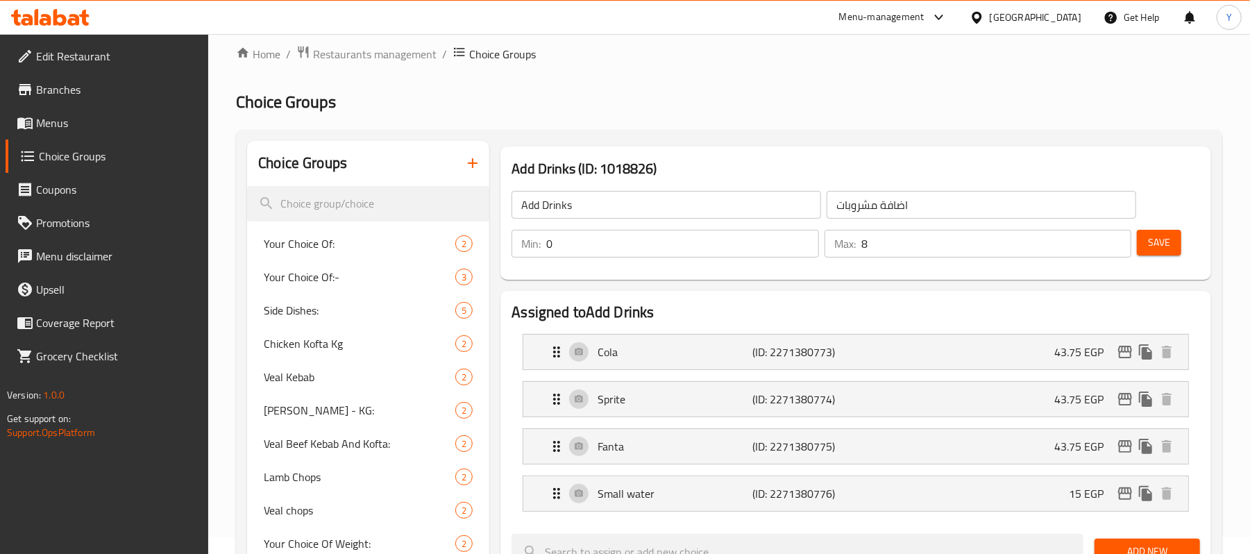
scroll to position [0, 0]
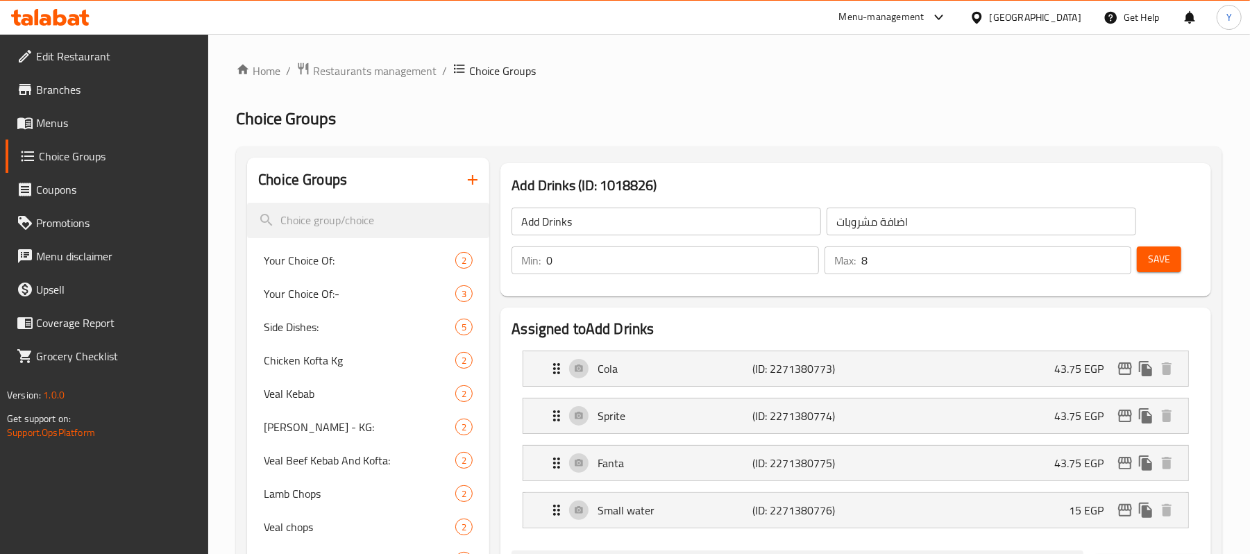
click at [1169, 248] on div "Save" at bounding box center [1163, 260] width 58 height 33
click at [1169, 248] on button "Save" at bounding box center [1159, 259] width 44 height 26
click at [928, 74] on ol "Home / Restaurants management / Choice Groups" at bounding box center [729, 71] width 987 height 18
